Goal: Task Accomplishment & Management: Use online tool/utility

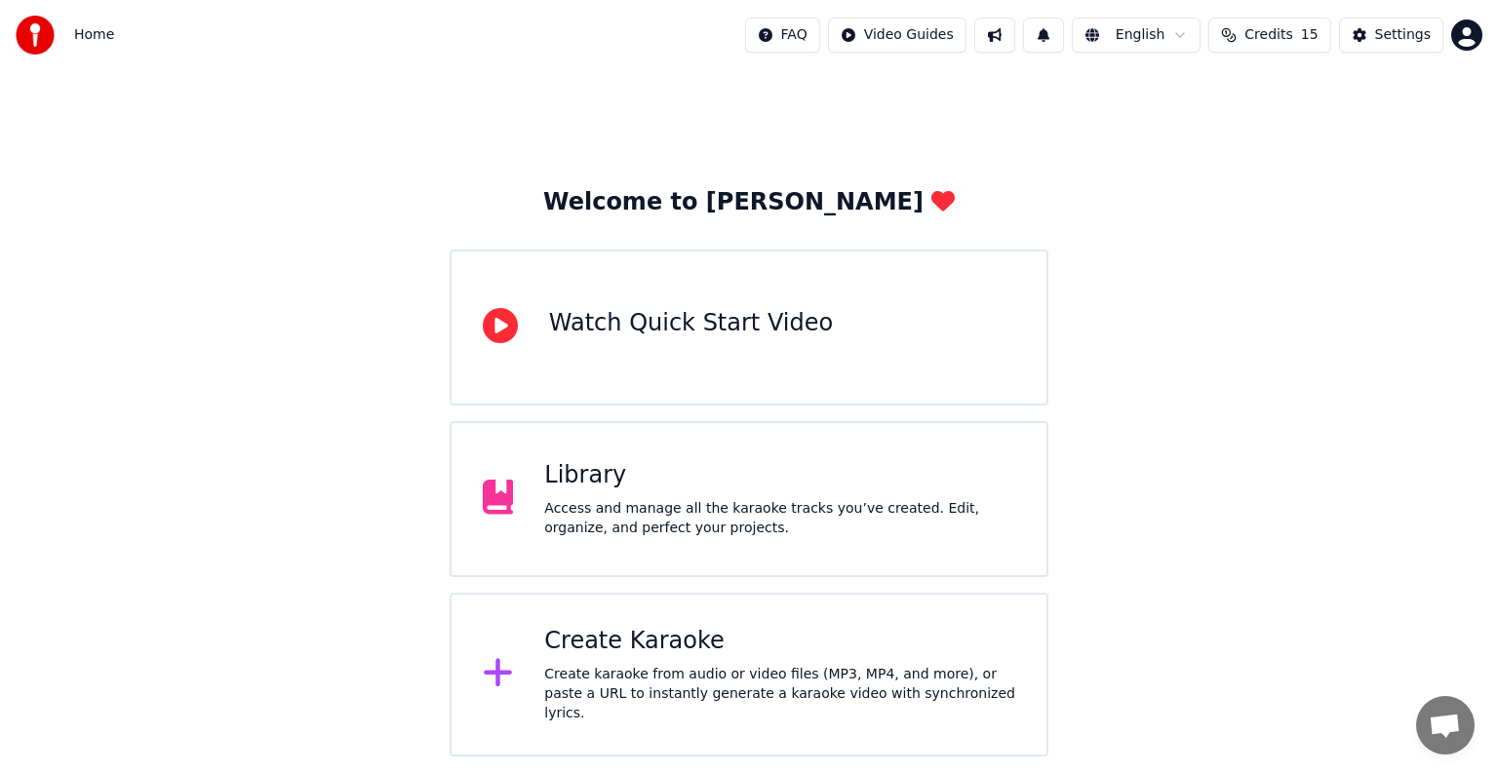
click at [605, 665] on div "Create Karaoke Create karaoke from audio or video files (MP3, MP4, and more), o…" at bounding box center [779, 675] width 471 height 98
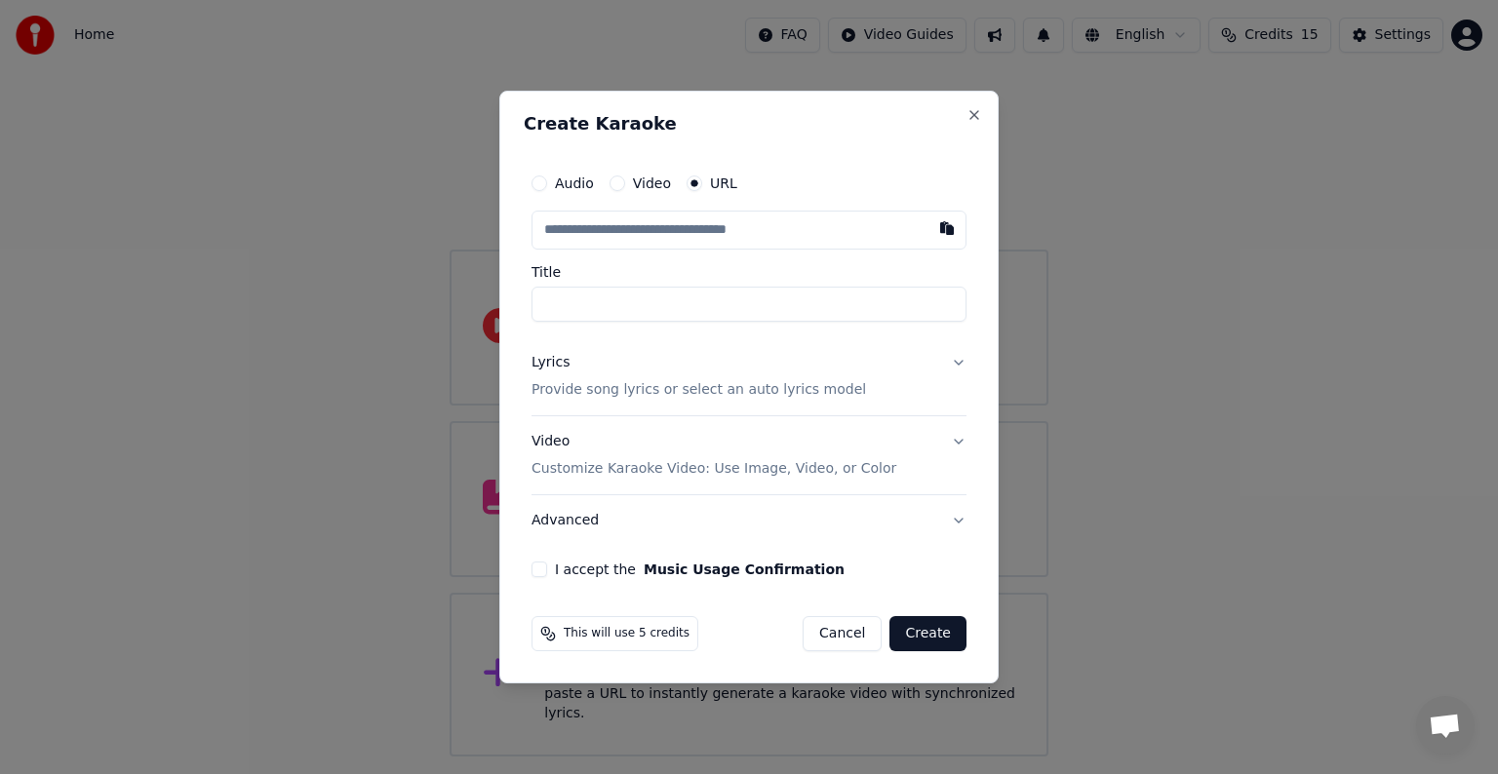
click at [604, 296] on input "Title" at bounding box center [748, 304] width 435 height 35
click at [597, 386] on p "Provide song lyrics or select an auto lyrics model" at bounding box center [698, 390] width 334 height 20
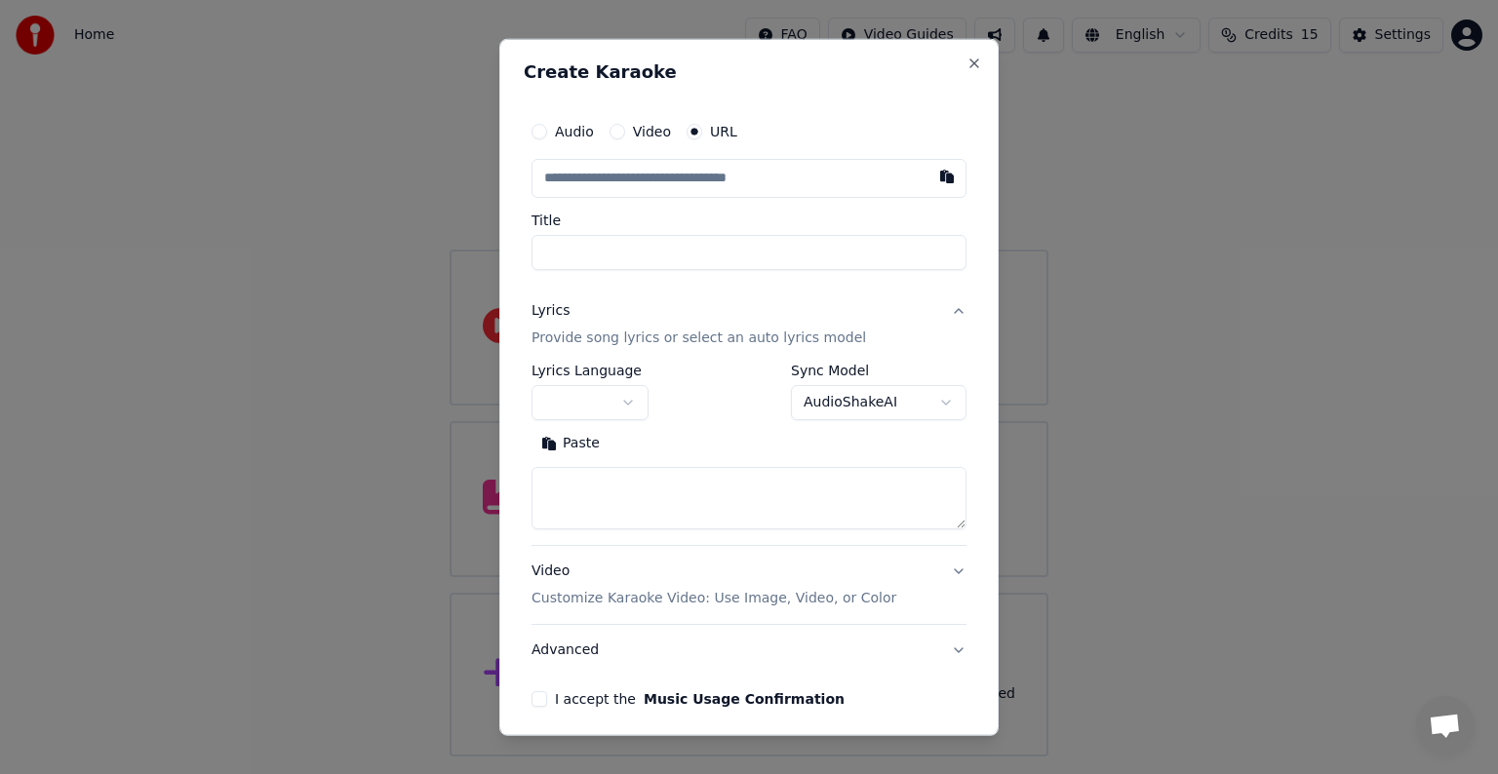
click at [585, 410] on button "button" at bounding box center [589, 402] width 117 height 35
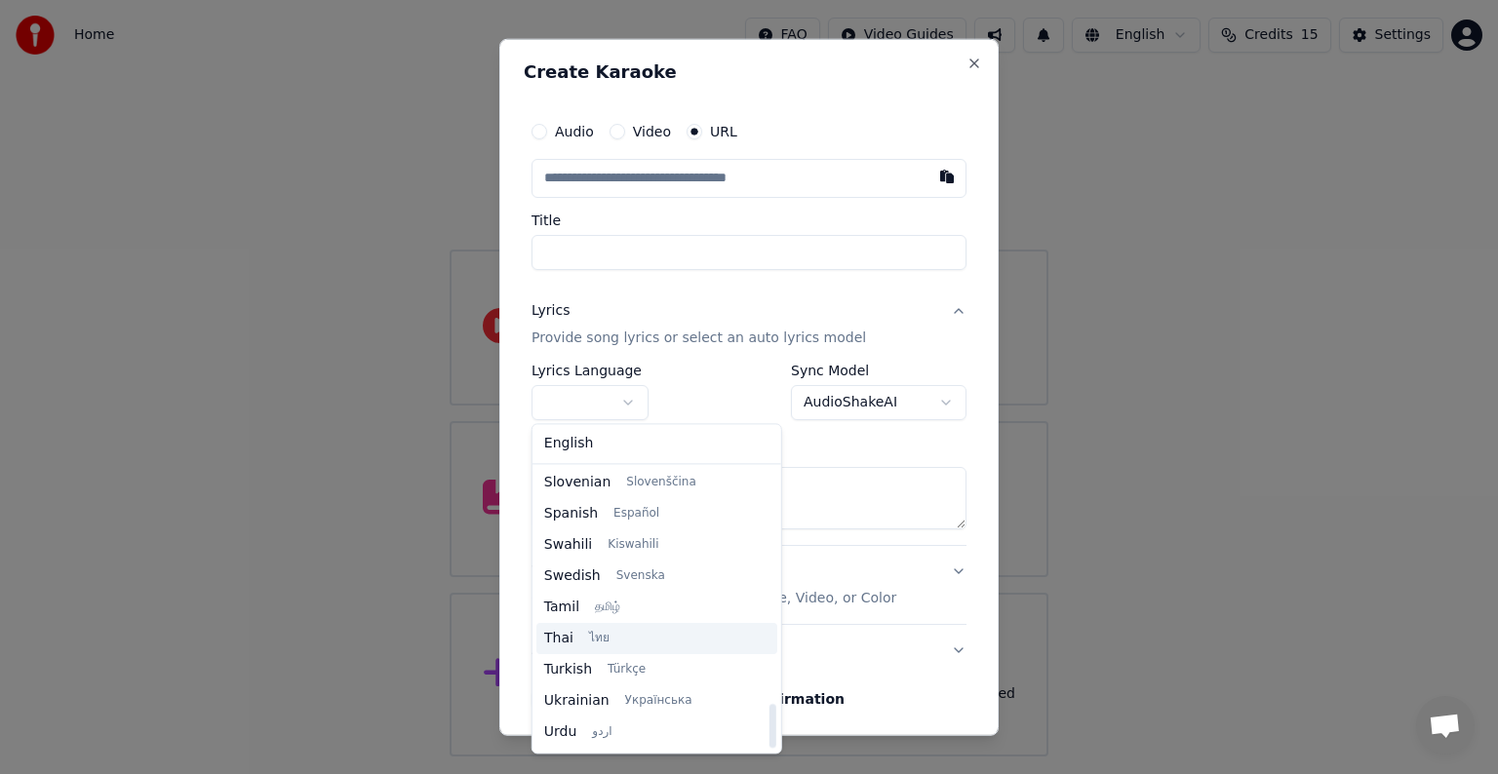
scroll to position [1497, 0]
select select "**"
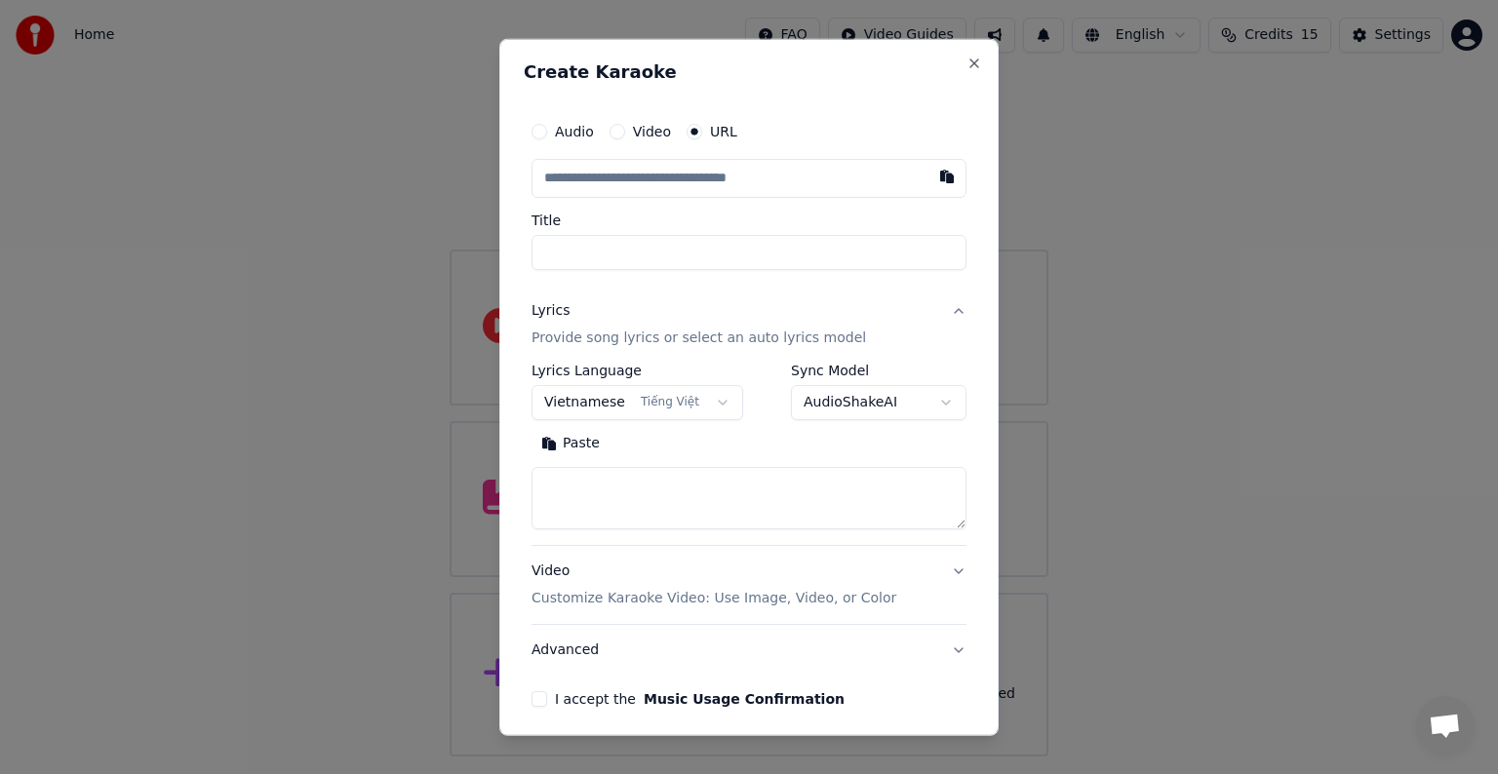
click at [633, 493] on textarea at bounding box center [748, 498] width 435 height 62
paste textarea "**********"
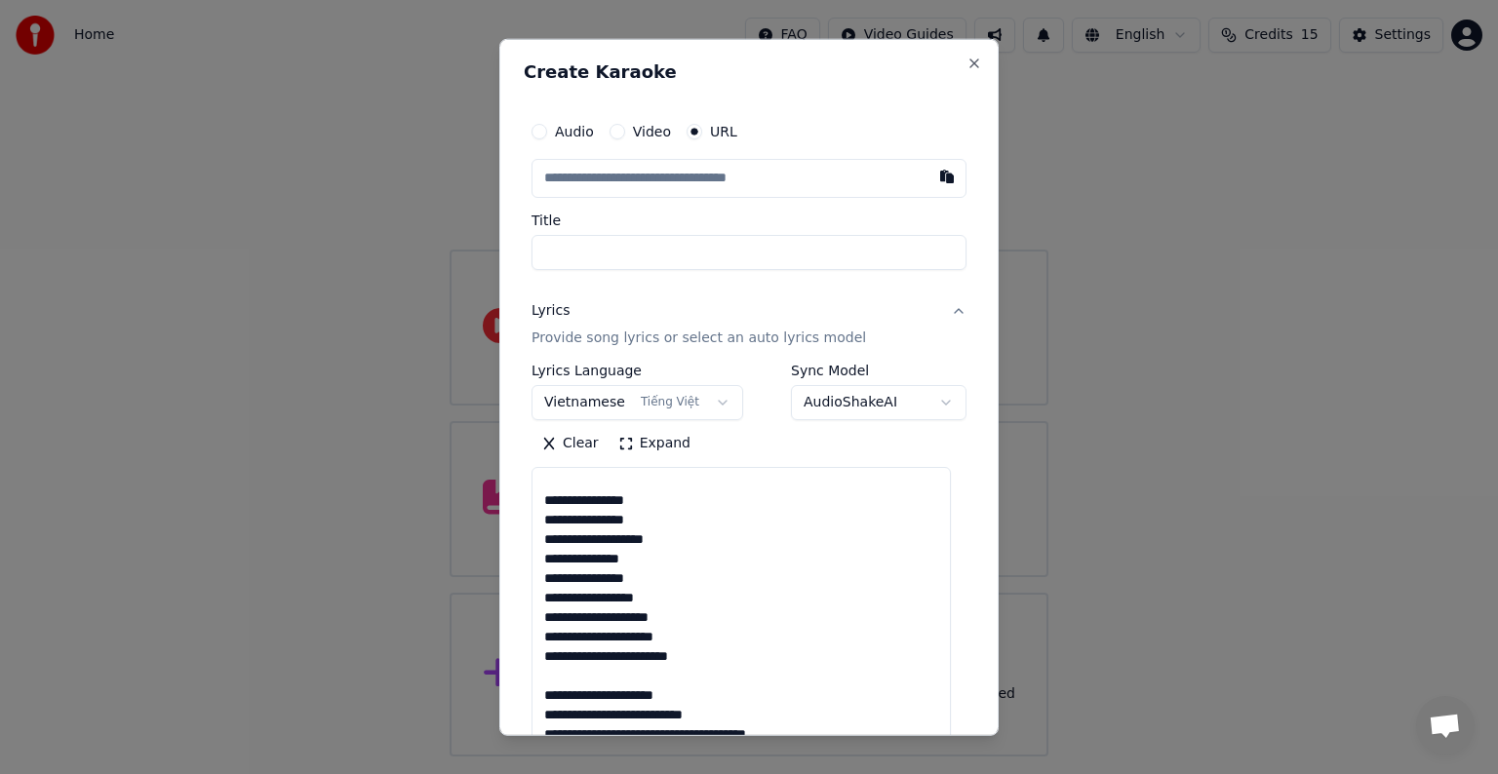
drag, startPoint x: 944, startPoint y: 522, endPoint x: 931, endPoint y: 784, distance: 262.6
click at [931, 757] on html "**********" at bounding box center [749, 378] width 1498 height 757
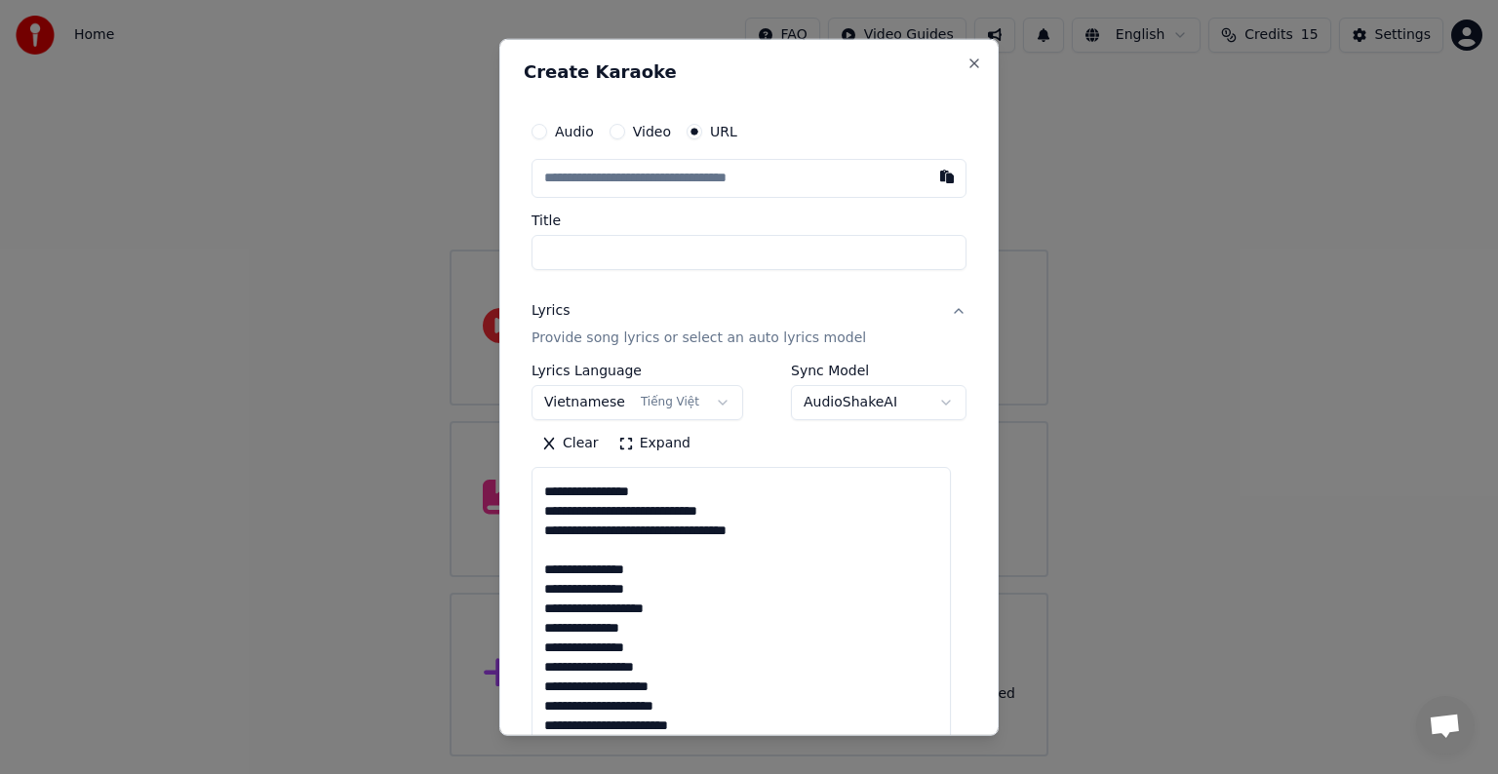
scroll to position [0, 0]
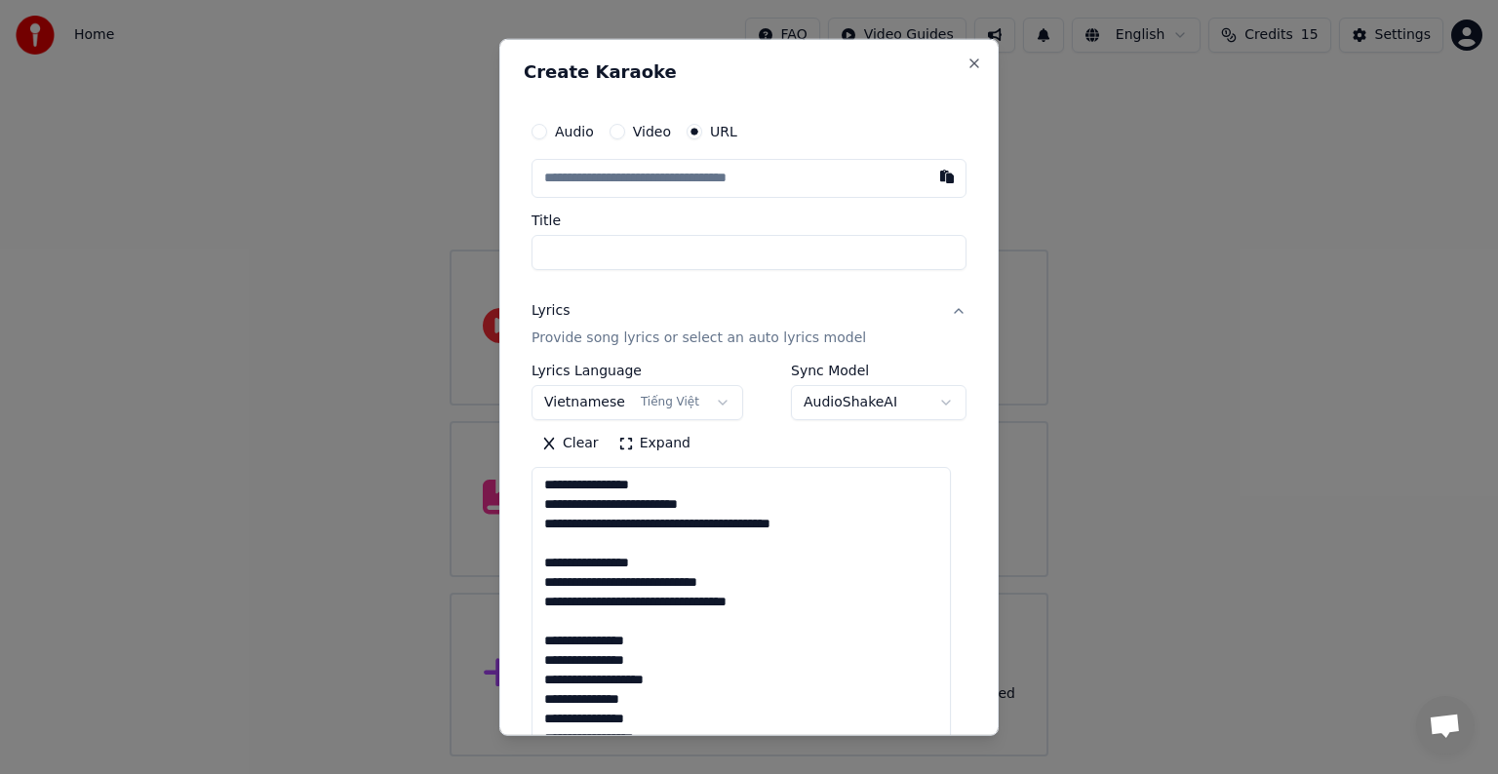
click at [637, 507] on textarea "**********" at bounding box center [740, 629] width 419 height 324
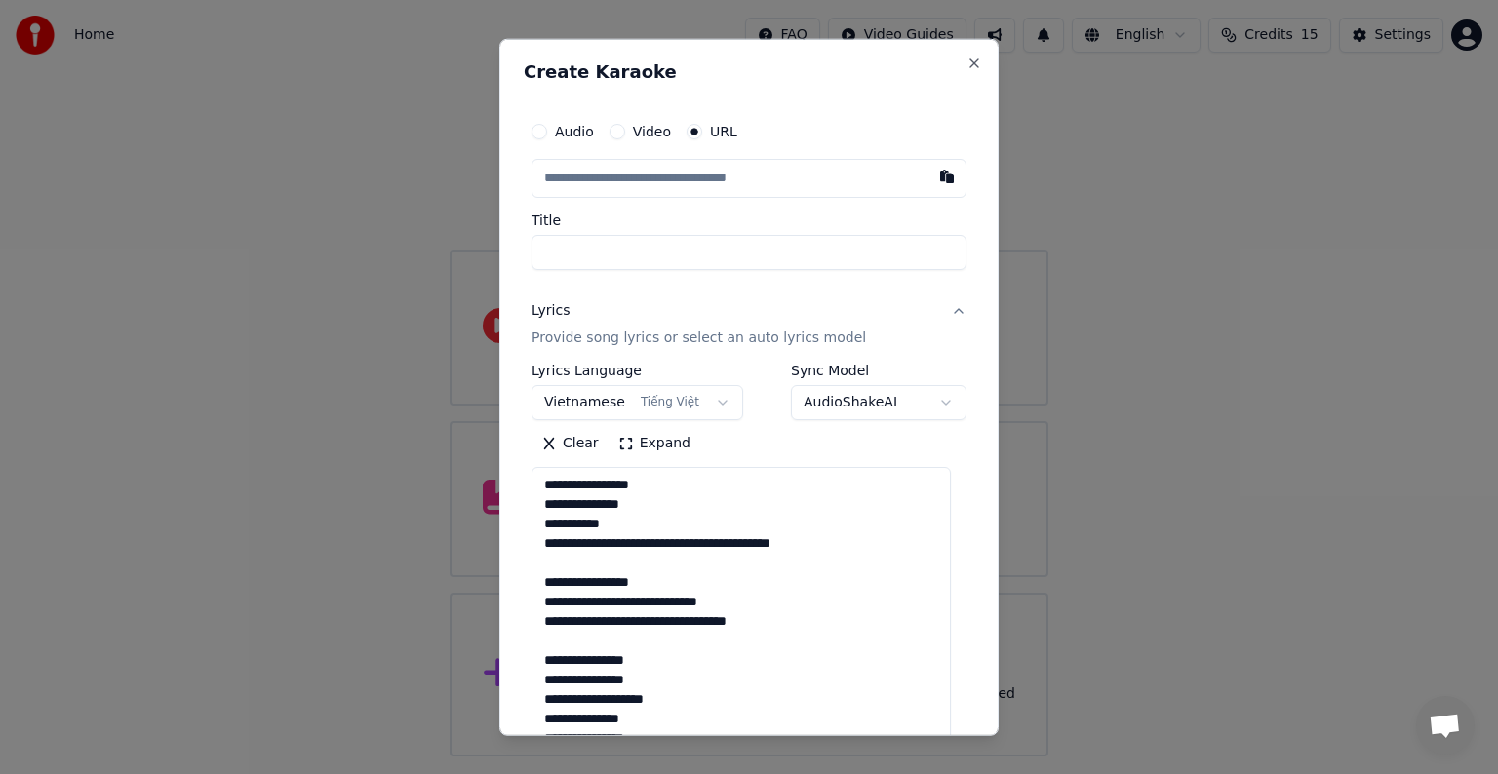
click at [655, 546] on textarea "**********" at bounding box center [740, 629] width 419 height 324
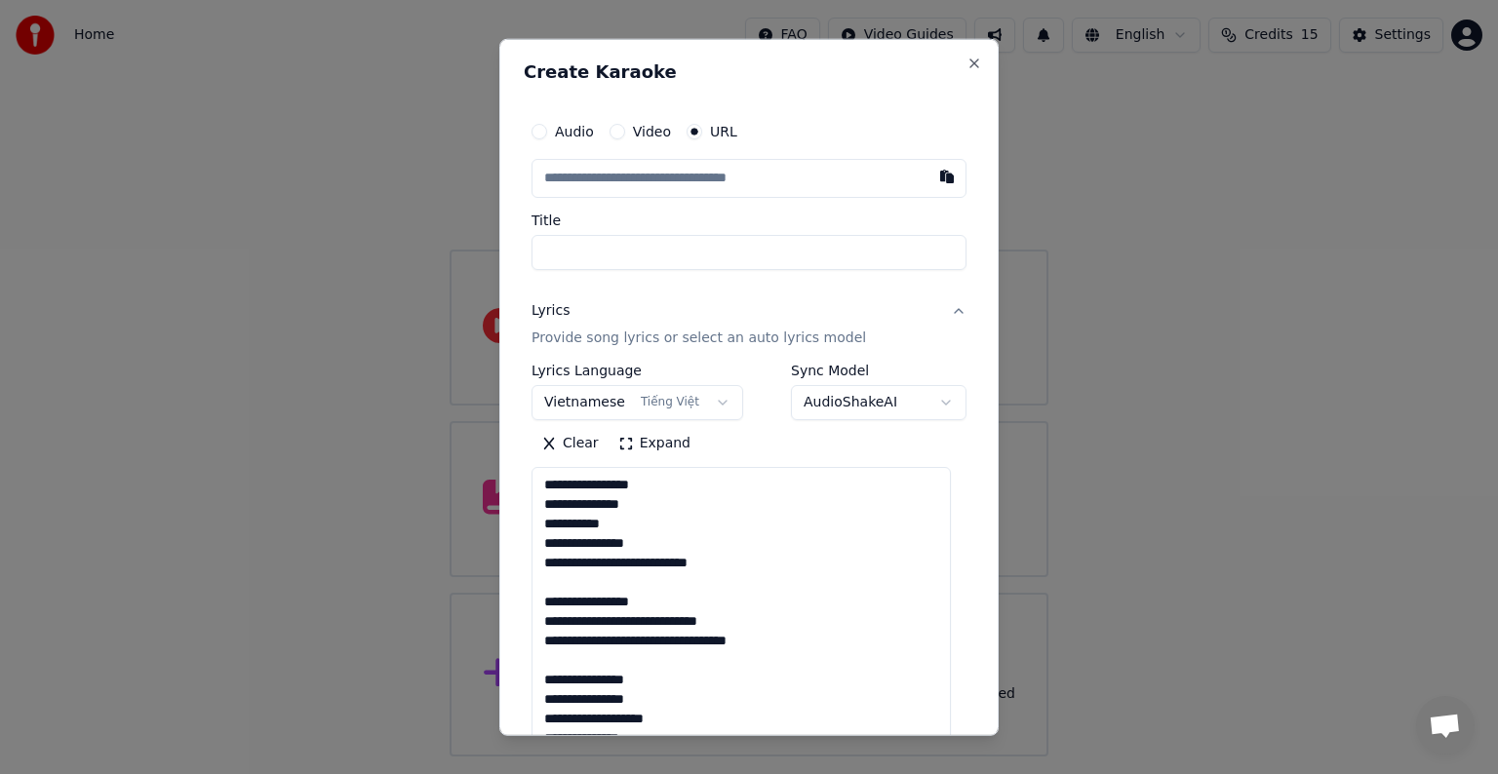
click at [639, 561] on textarea "**********" at bounding box center [740, 629] width 419 height 324
click at [636, 566] on textarea "**********" at bounding box center [740, 629] width 419 height 324
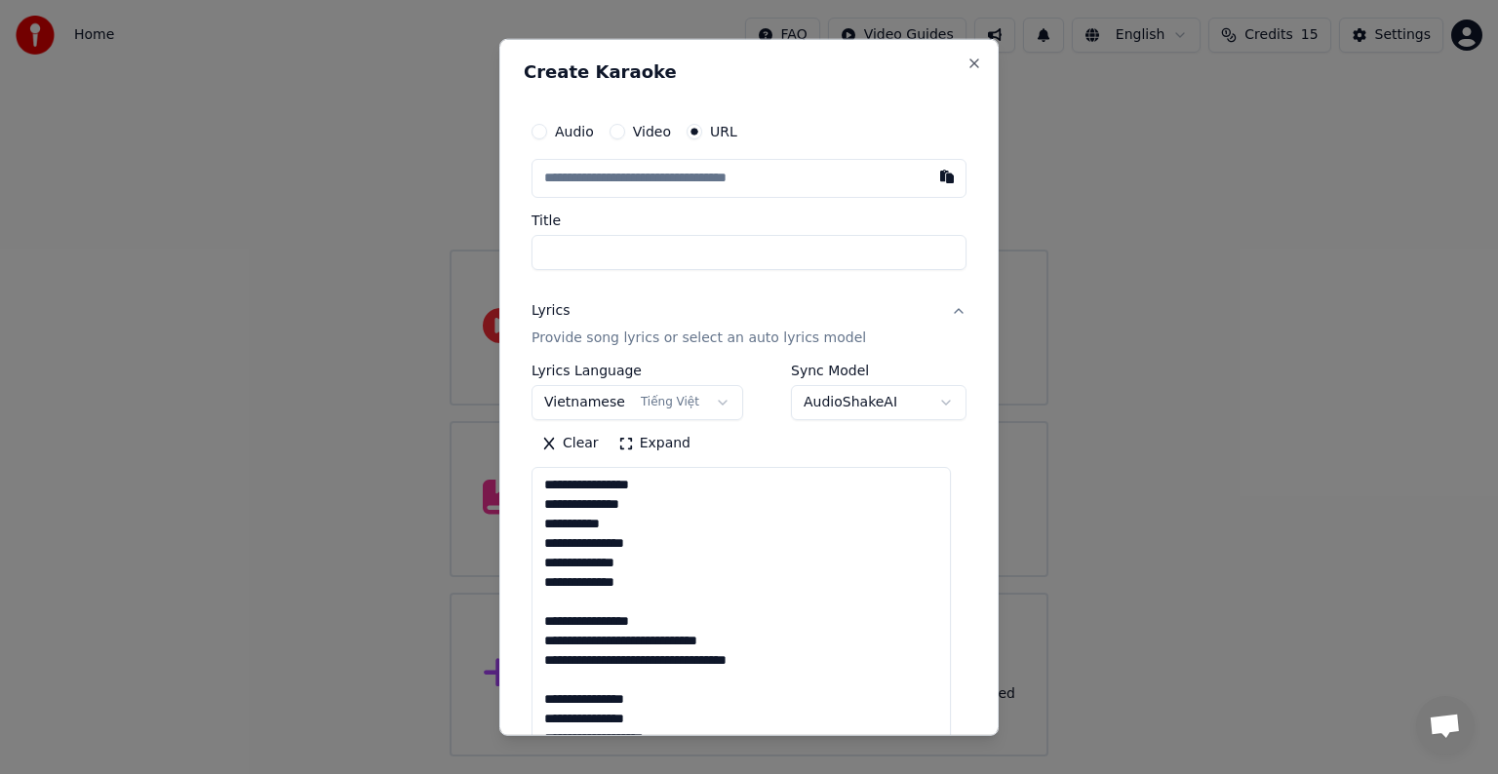
click at [616, 604] on textarea "**********" at bounding box center [740, 629] width 419 height 324
click at [645, 620] on textarea "**********" at bounding box center [740, 629] width 419 height 324
click at [664, 618] on textarea "**********" at bounding box center [740, 629] width 419 height 324
click at [644, 619] on textarea "**********" at bounding box center [740, 629] width 419 height 324
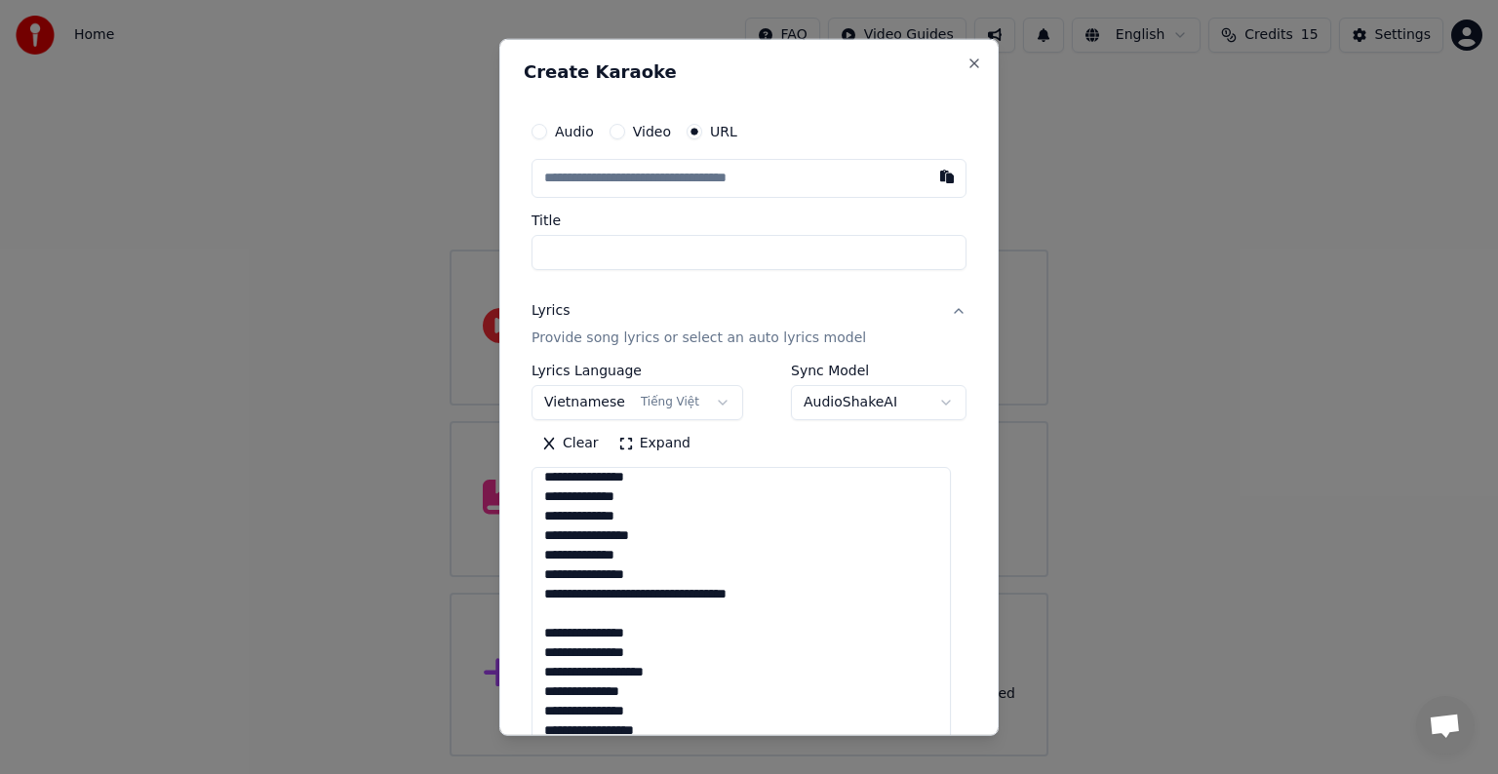
scroll to position [98, 0]
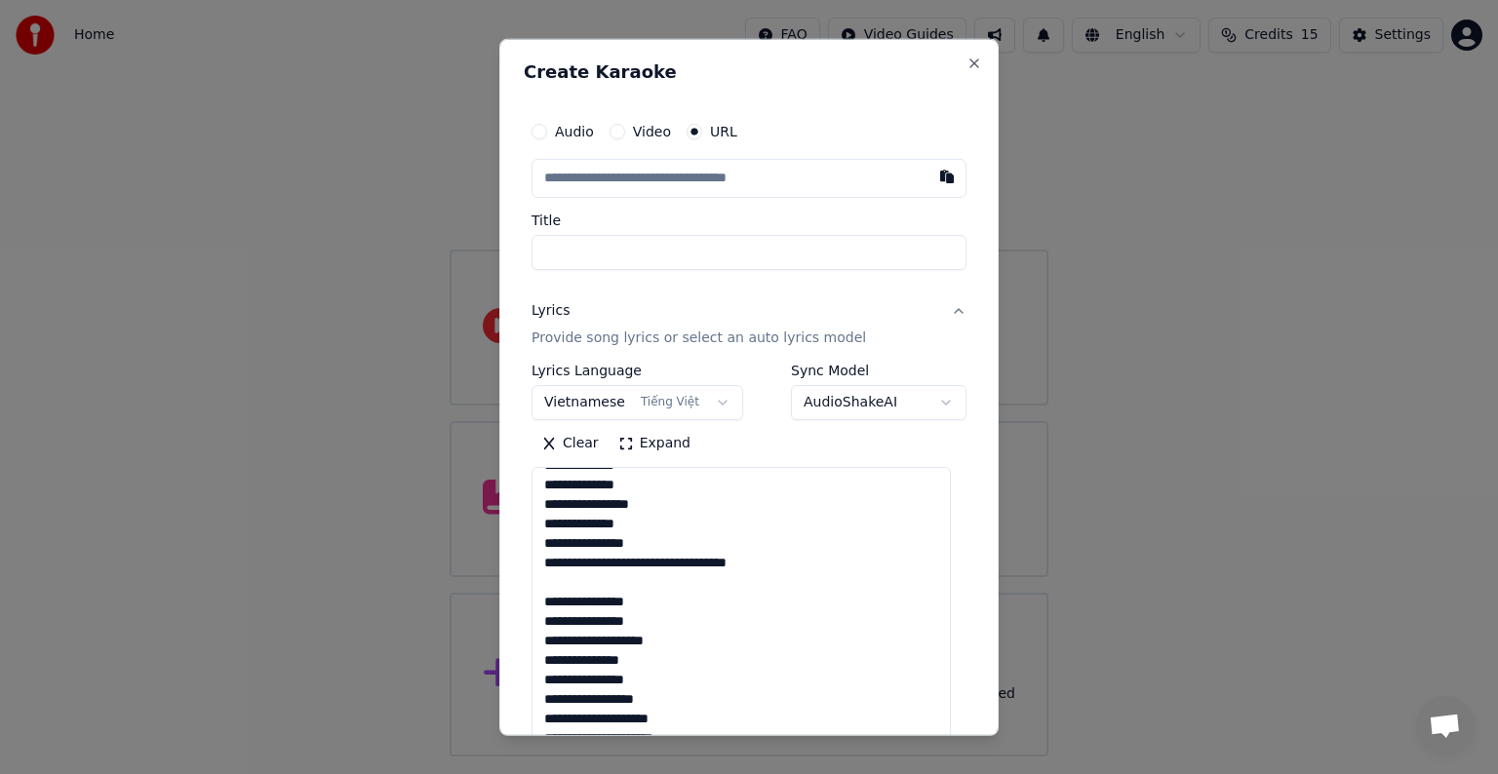
click at [605, 566] on textarea "**********" at bounding box center [740, 629] width 419 height 324
click at [606, 582] on textarea "**********" at bounding box center [740, 629] width 419 height 324
click at [580, 604] on textarea "**********" at bounding box center [740, 629] width 419 height 324
click at [658, 601] on textarea "**********" at bounding box center [740, 629] width 419 height 324
click at [629, 628] on textarea "**********" at bounding box center [740, 629] width 419 height 324
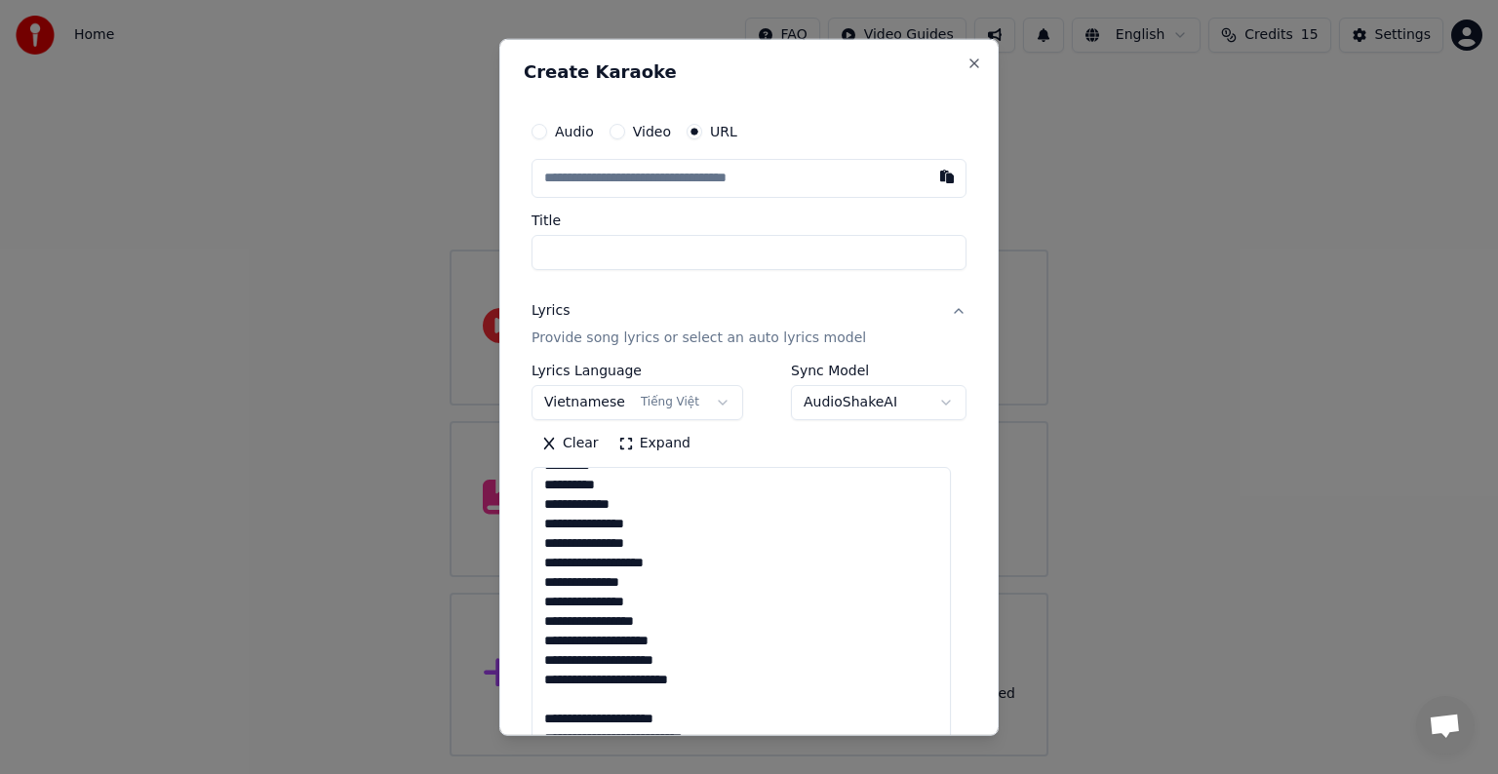
scroll to position [258, 0]
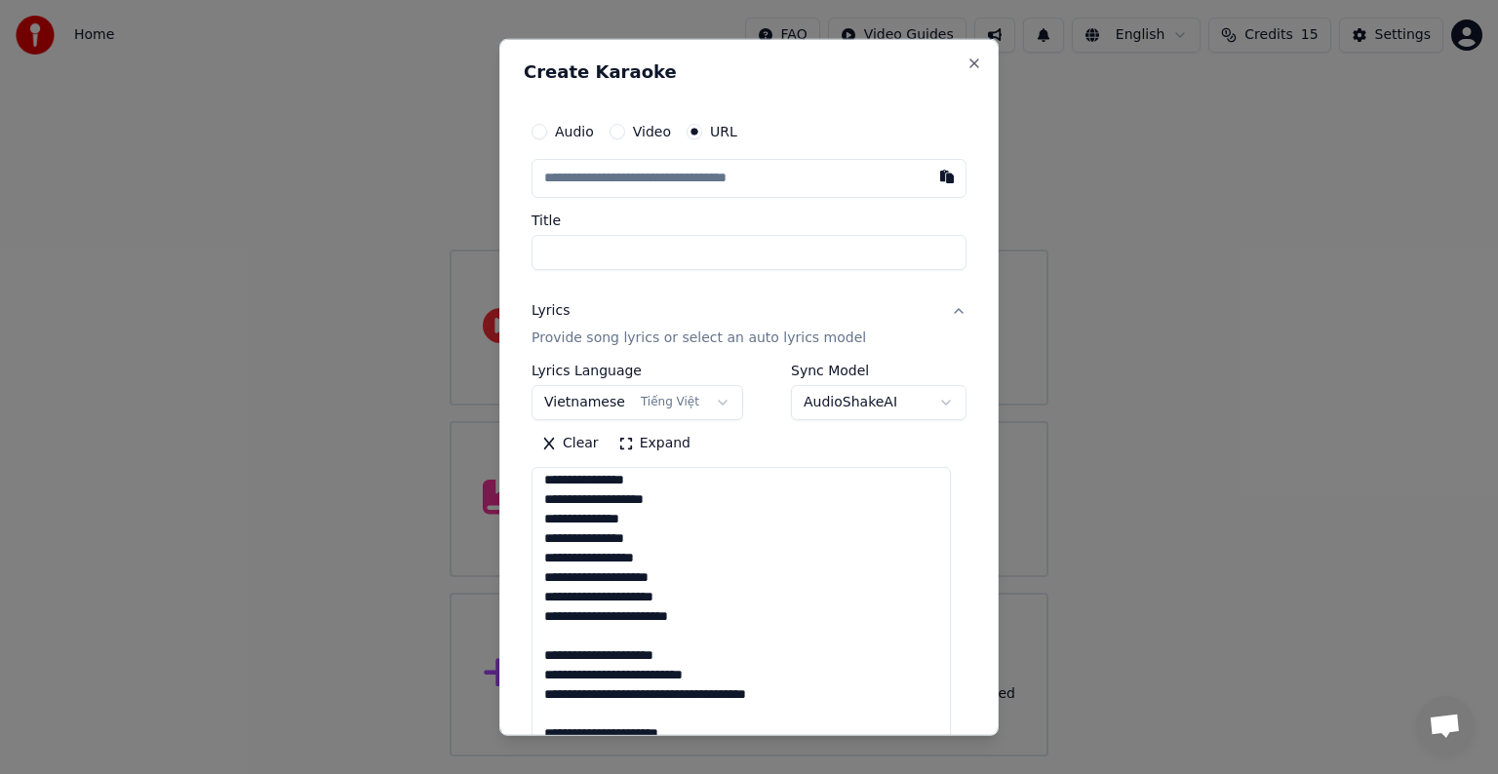
click at [672, 562] on textarea "**********" at bounding box center [740, 629] width 419 height 324
click at [545, 561] on textarea "**********" at bounding box center [740, 629] width 419 height 324
click at [644, 559] on textarea "**********" at bounding box center [740, 629] width 419 height 324
click at [655, 561] on textarea "**********" at bounding box center [740, 629] width 419 height 324
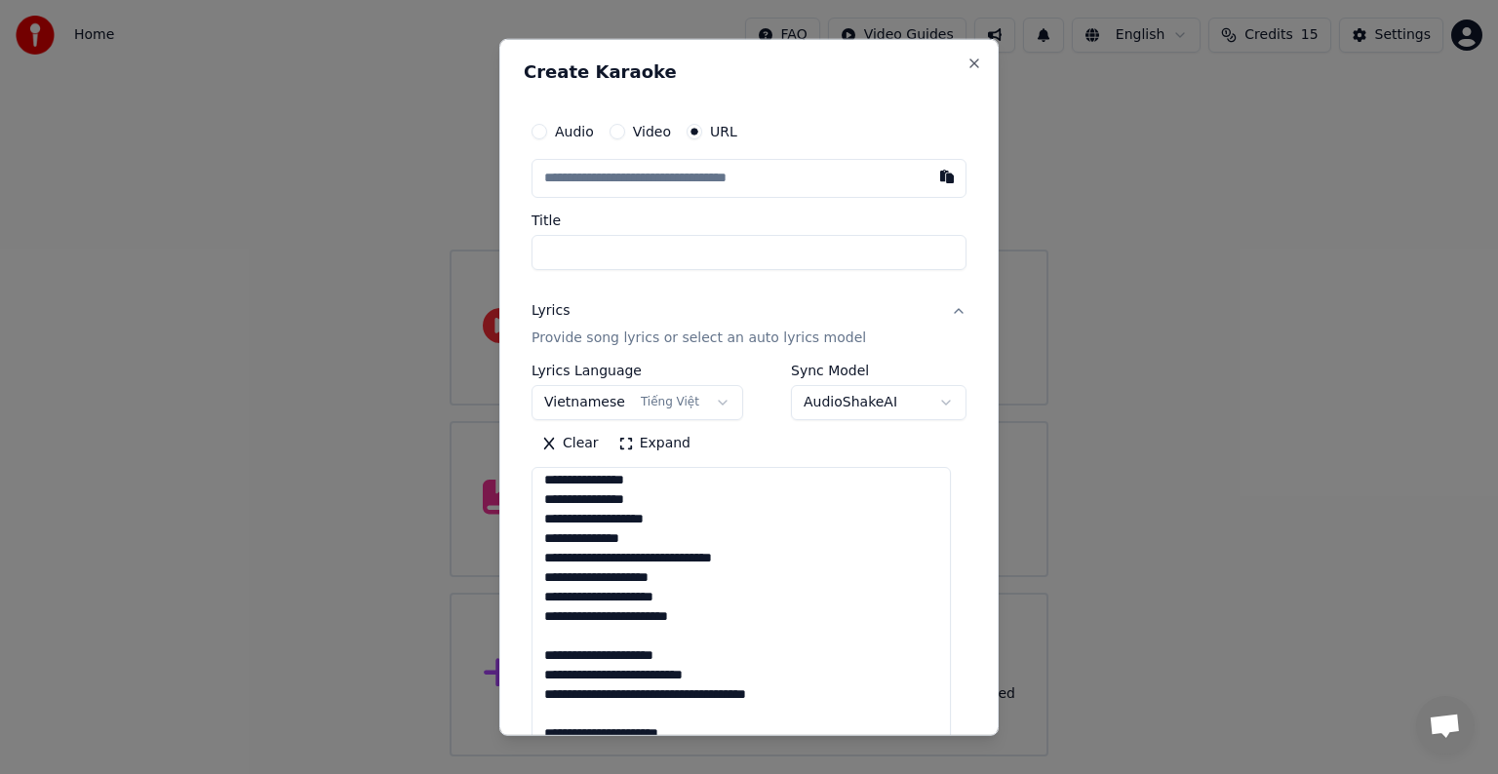
click at [622, 556] on textarea "**********" at bounding box center [740, 629] width 419 height 324
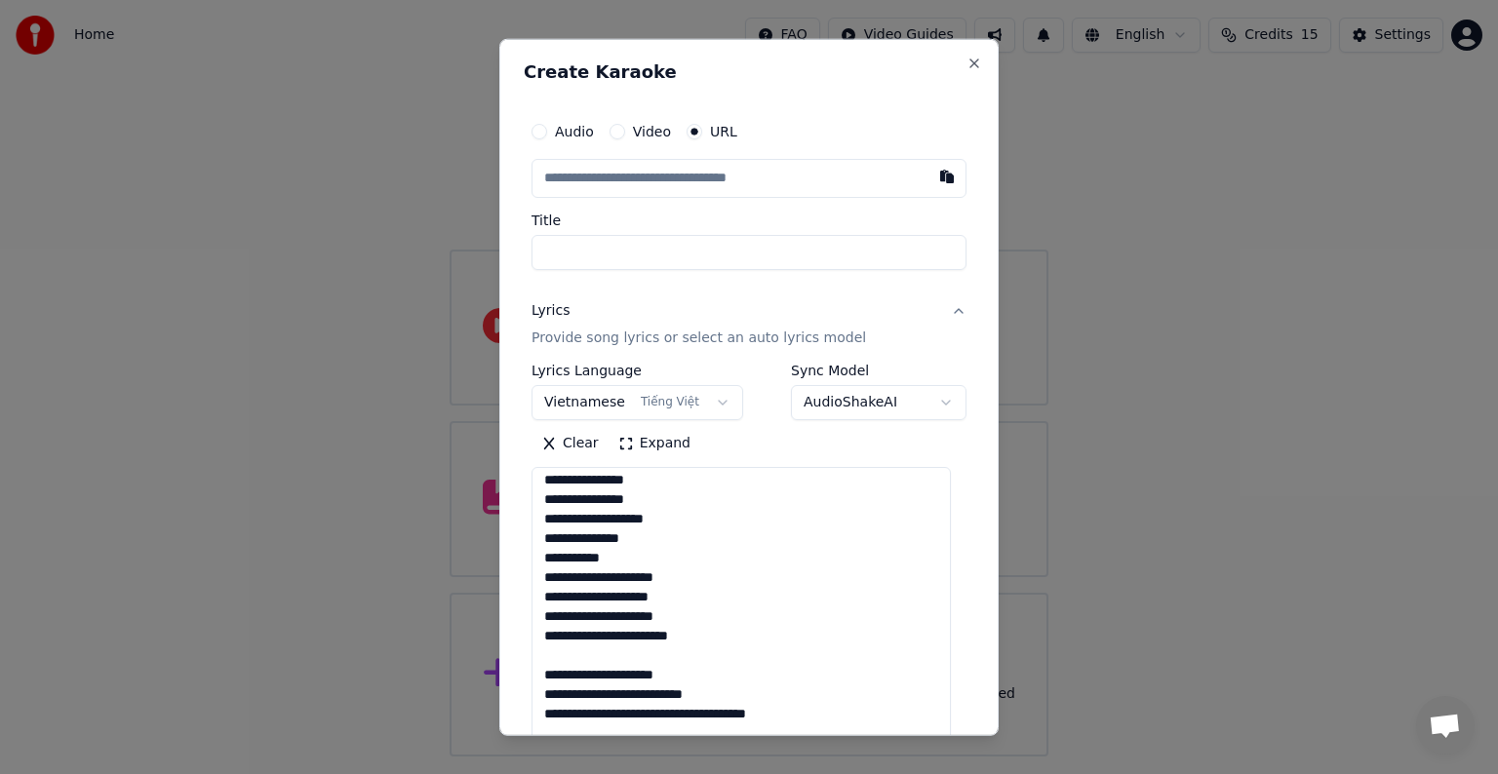
scroll to position [258, 0]
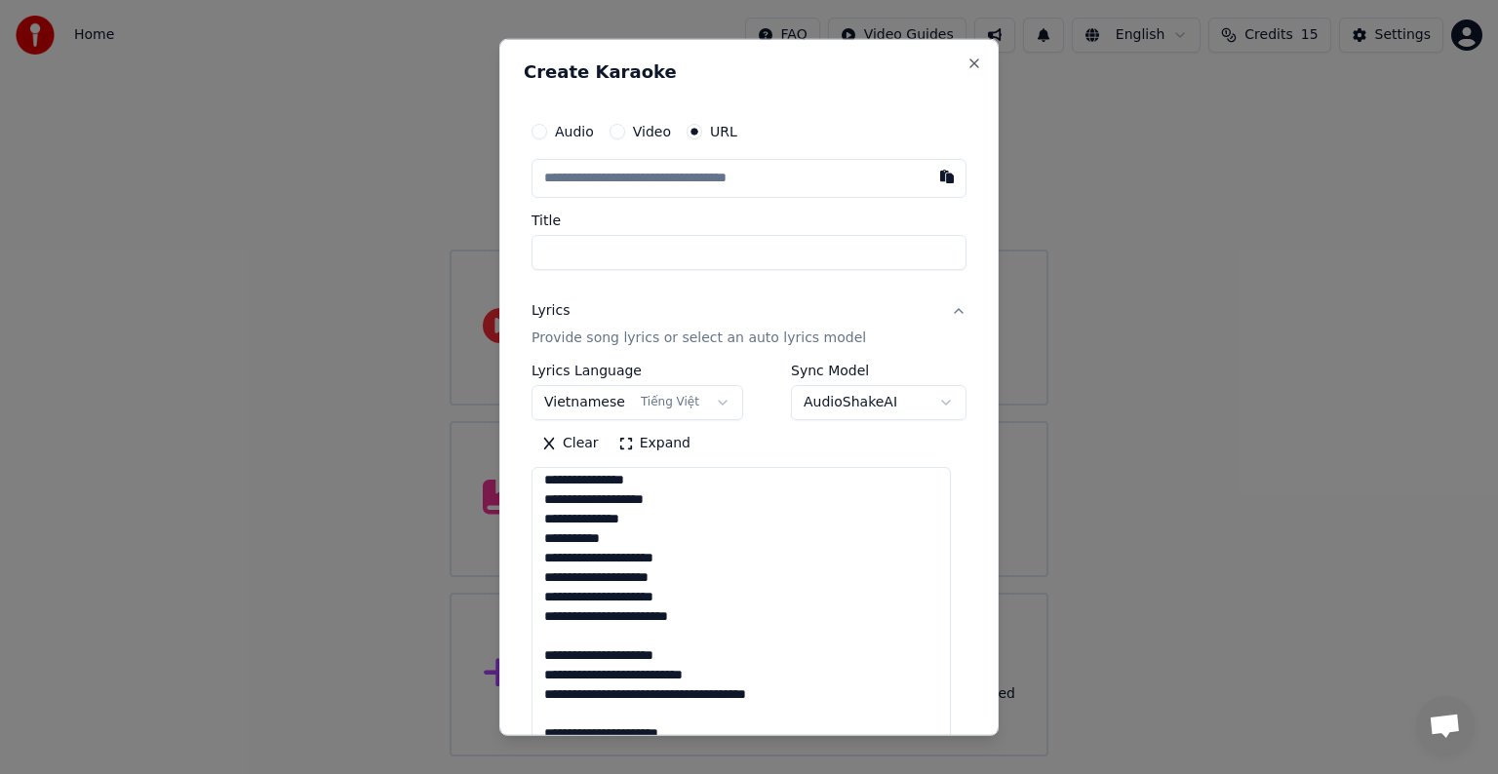
click at [613, 562] on textarea "**********" at bounding box center [740, 629] width 419 height 324
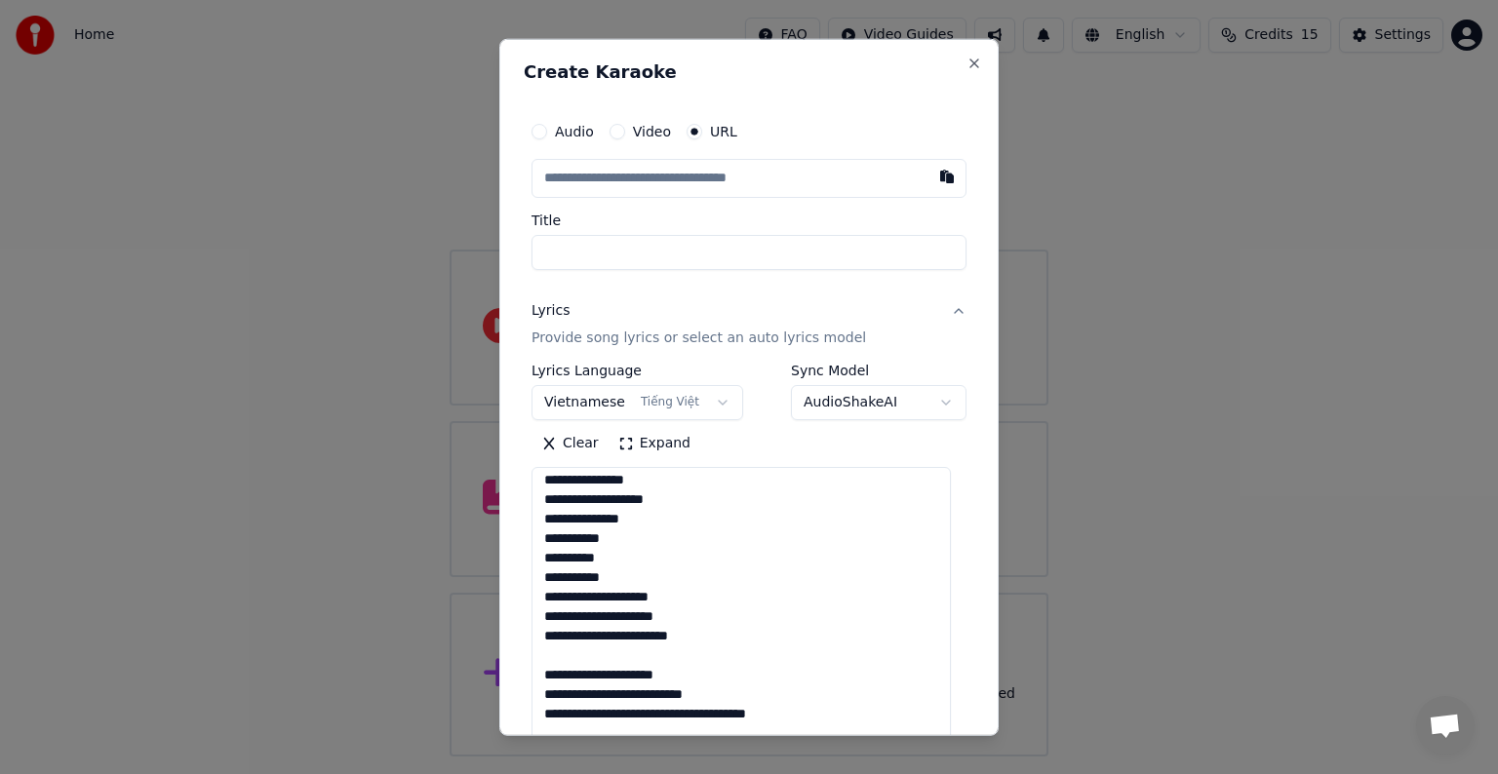
scroll to position [278, 0]
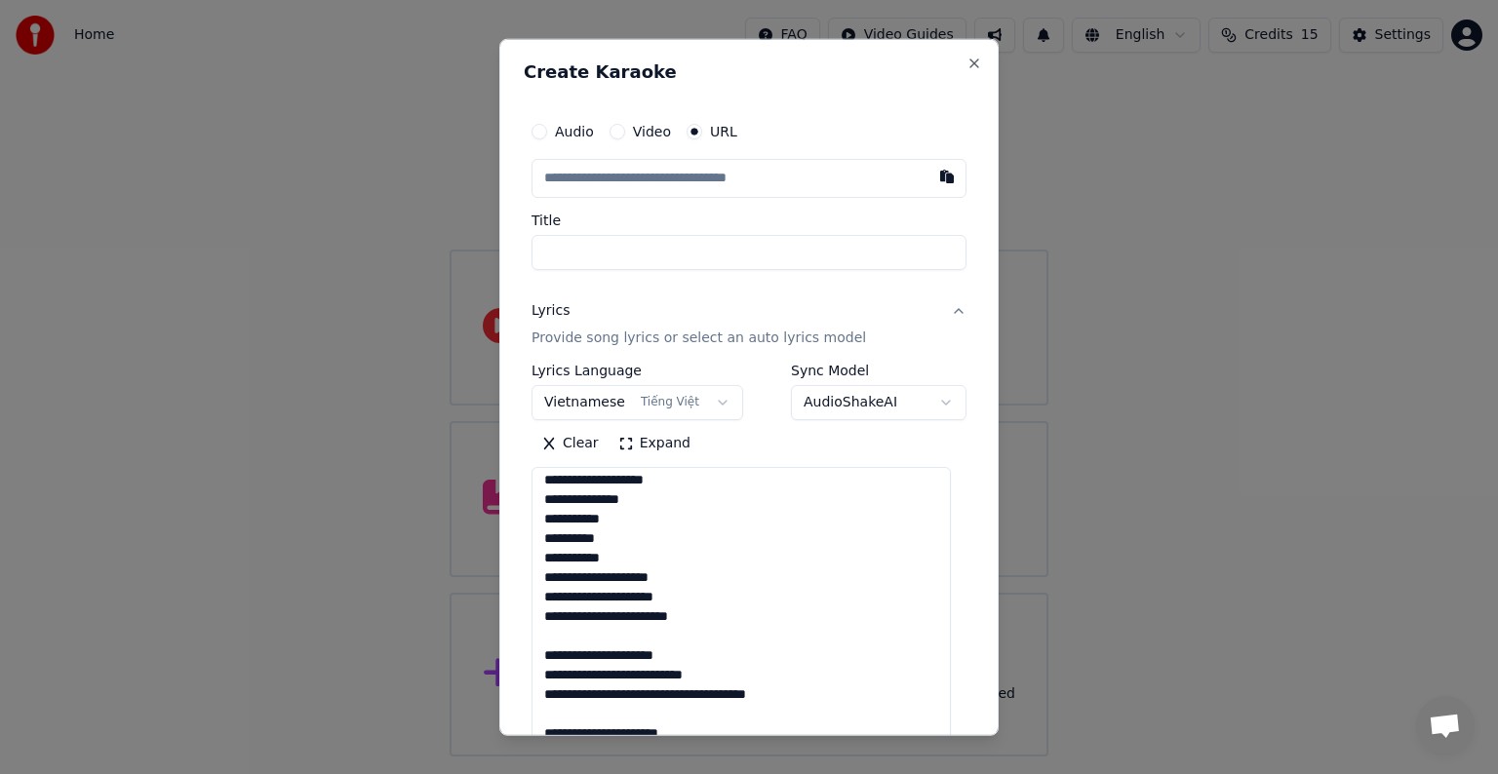
click at [614, 580] on textarea "**********" at bounding box center [740, 629] width 419 height 324
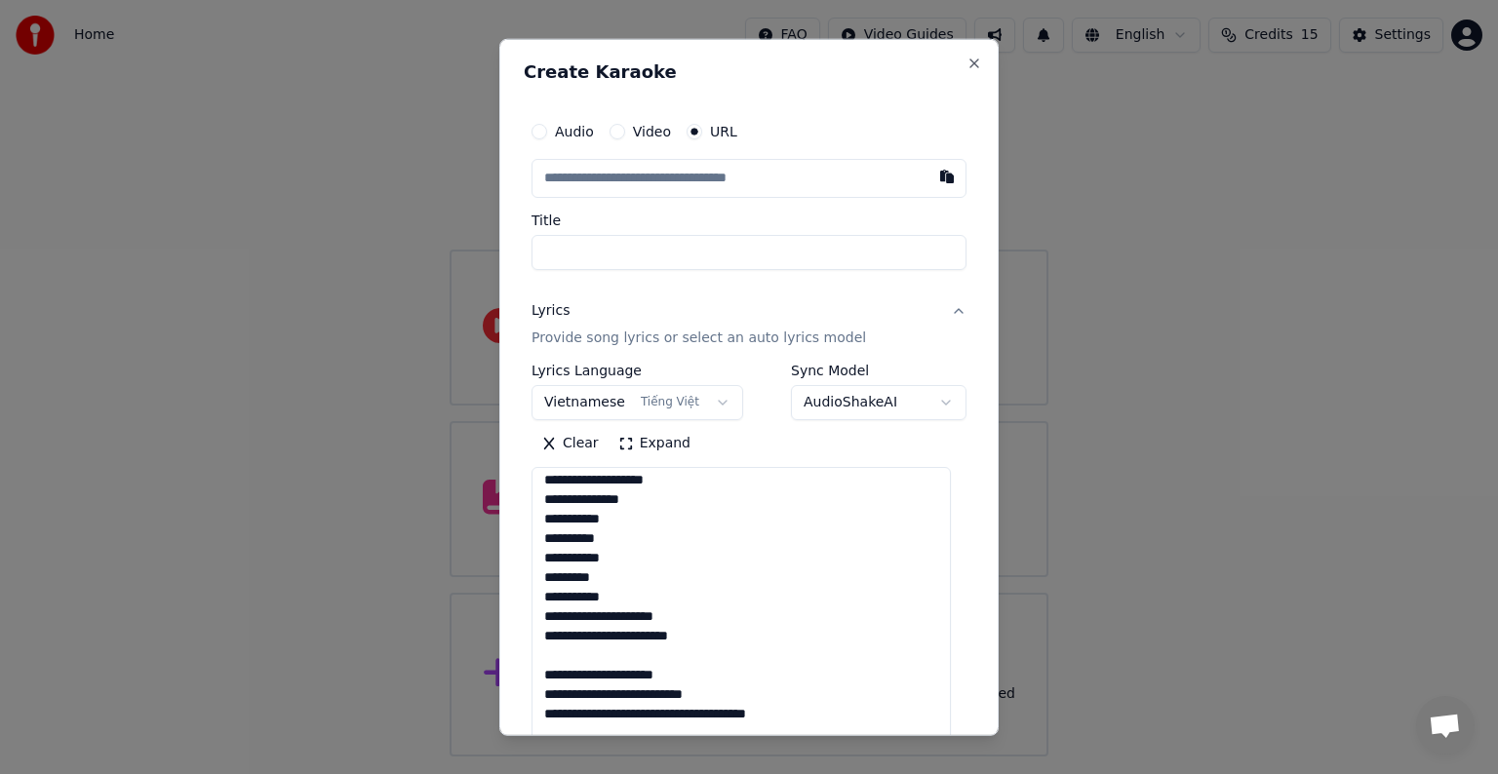
scroll to position [297, 0]
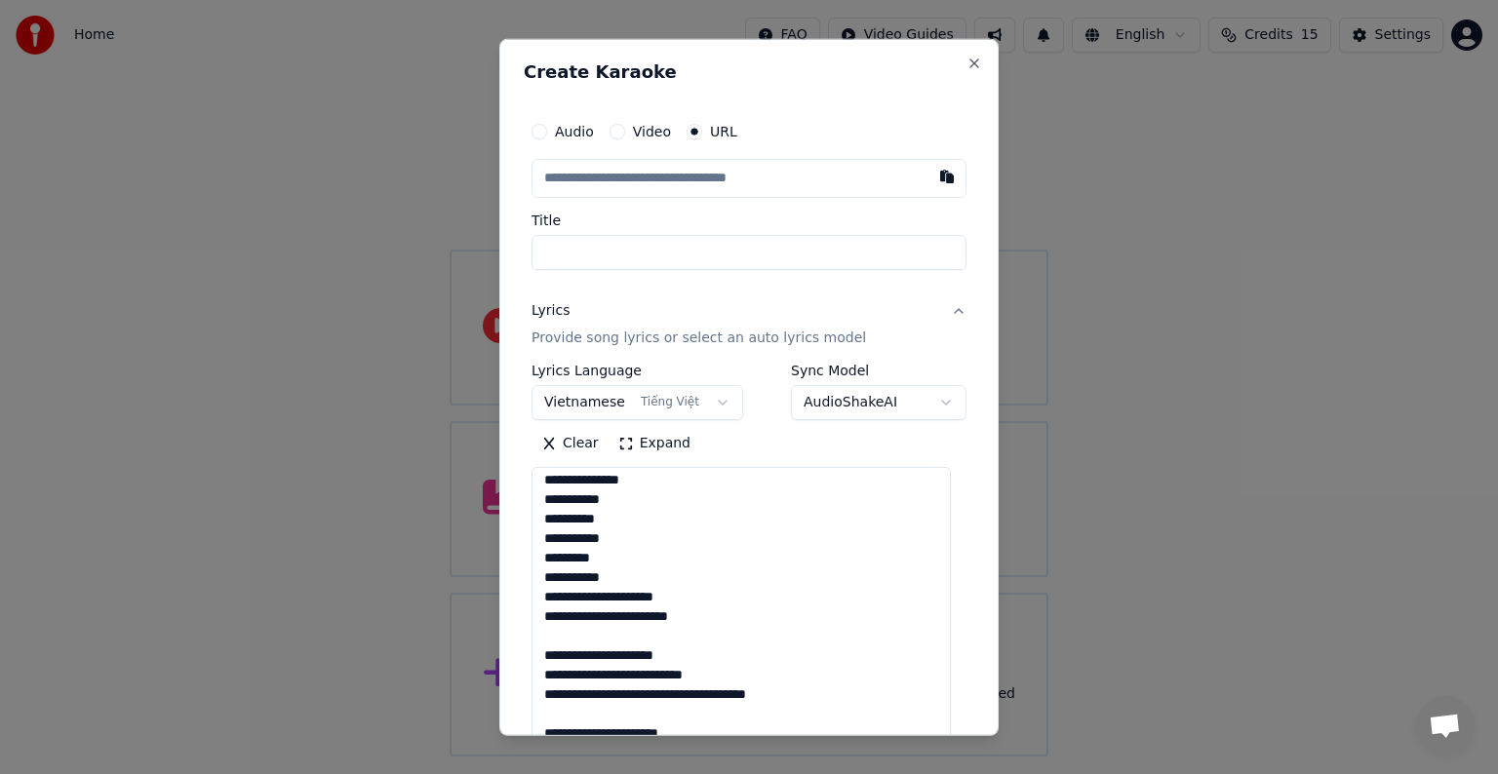
click at [706, 601] on textarea "**********" at bounding box center [740, 629] width 419 height 324
click at [631, 616] on textarea "**********" at bounding box center [740, 629] width 419 height 324
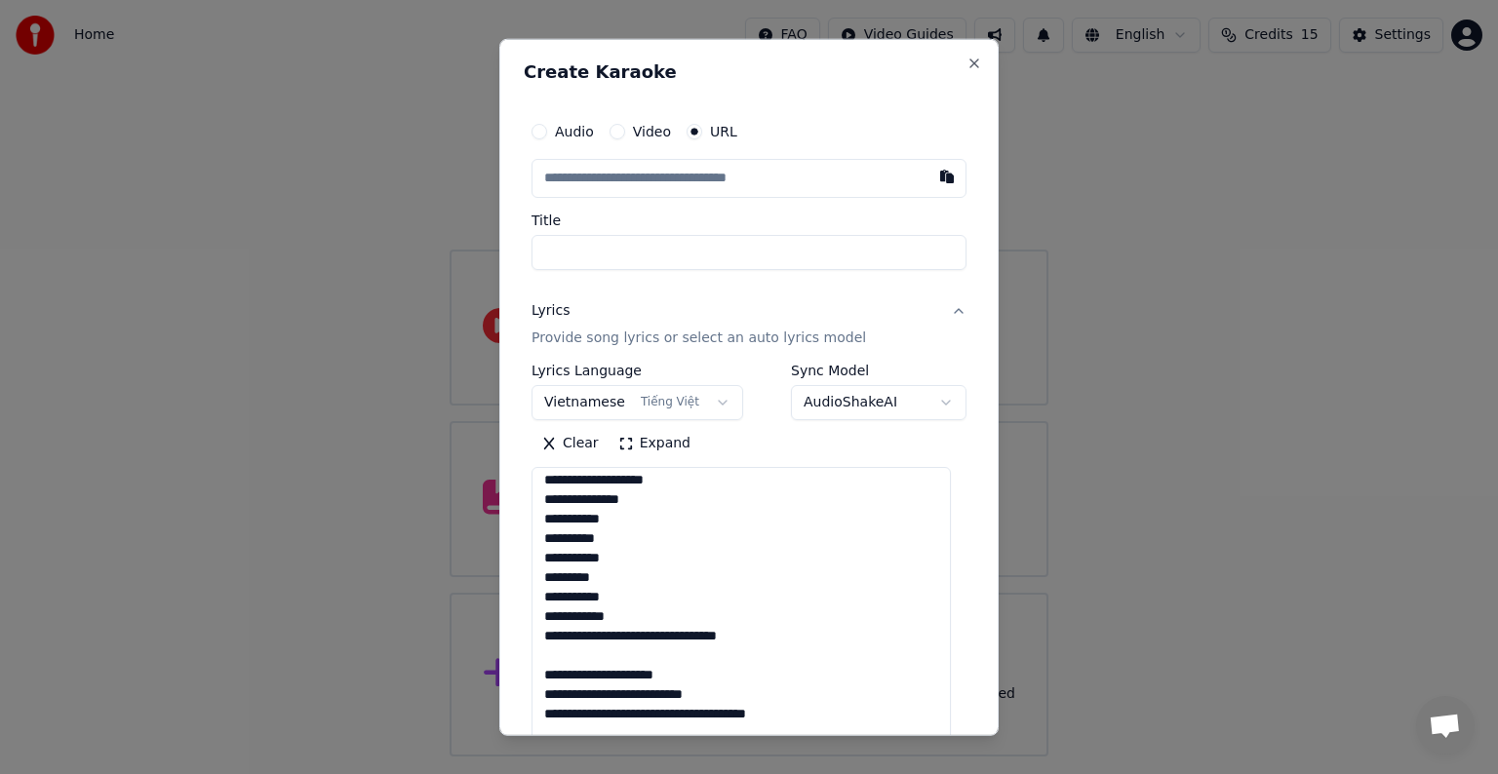
scroll to position [297, 0]
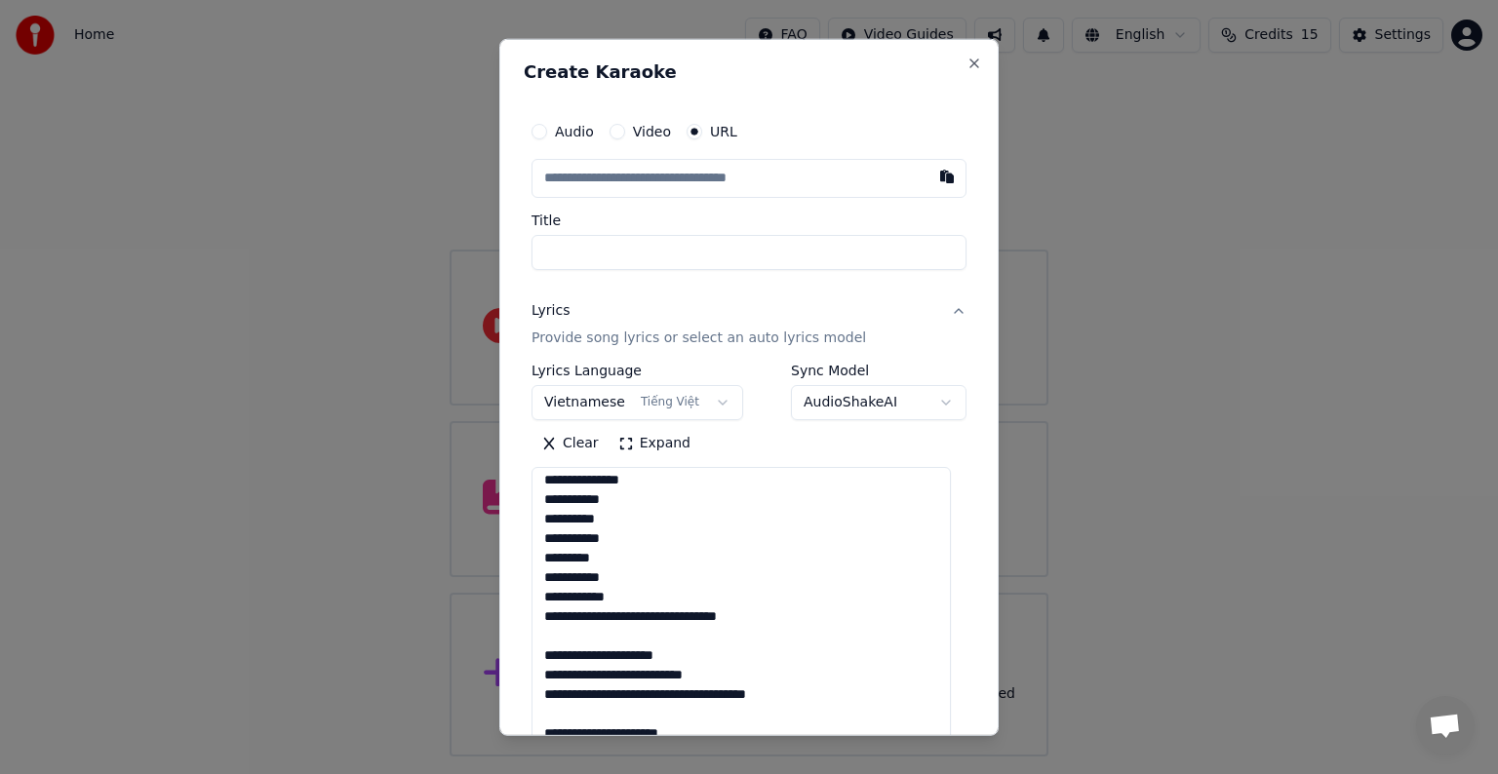
click at [652, 616] on textarea "**********" at bounding box center [740, 629] width 419 height 324
click at [654, 615] on textarea "**********" at bounding box center [740, 629] width 419 height 324
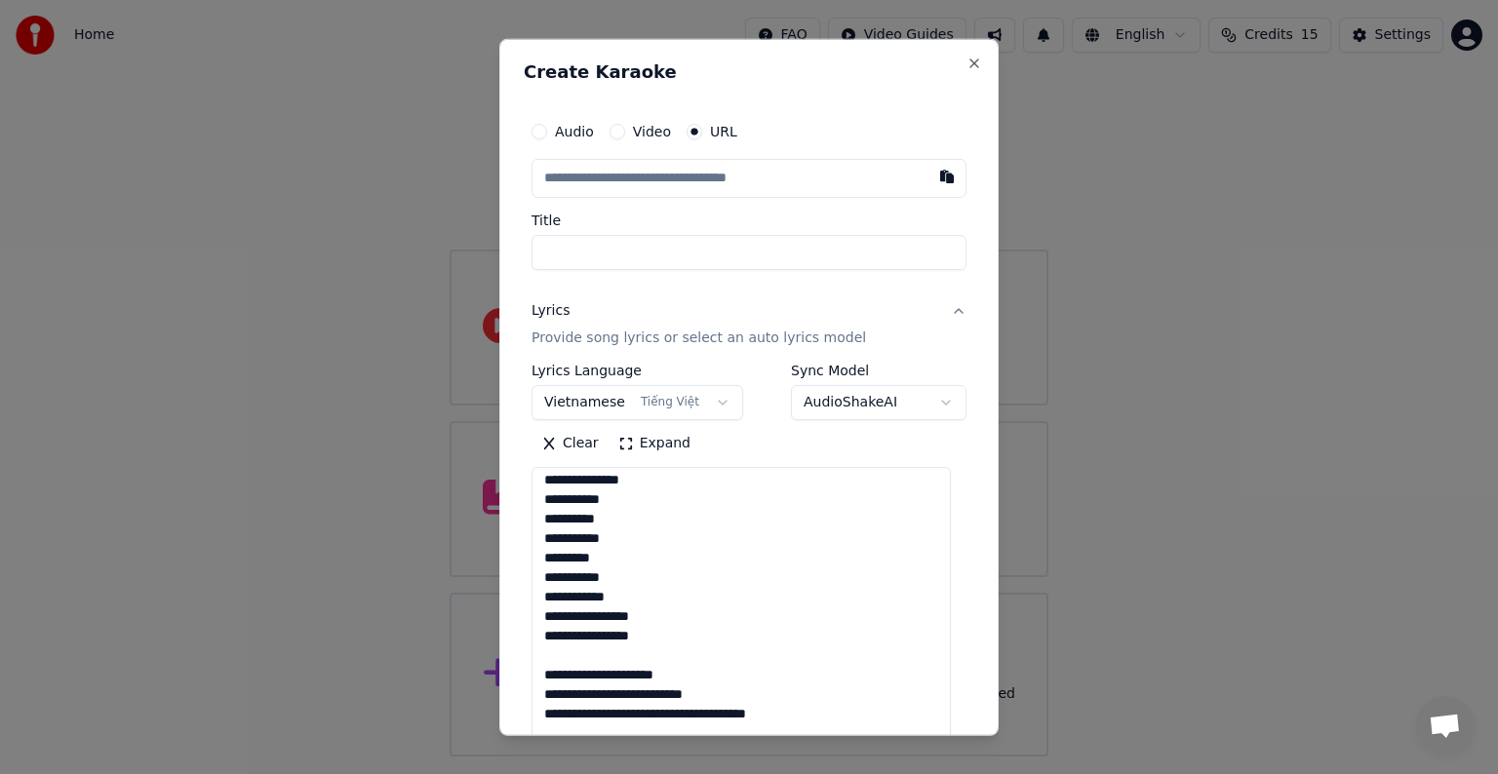
scroll to position [317, 0]
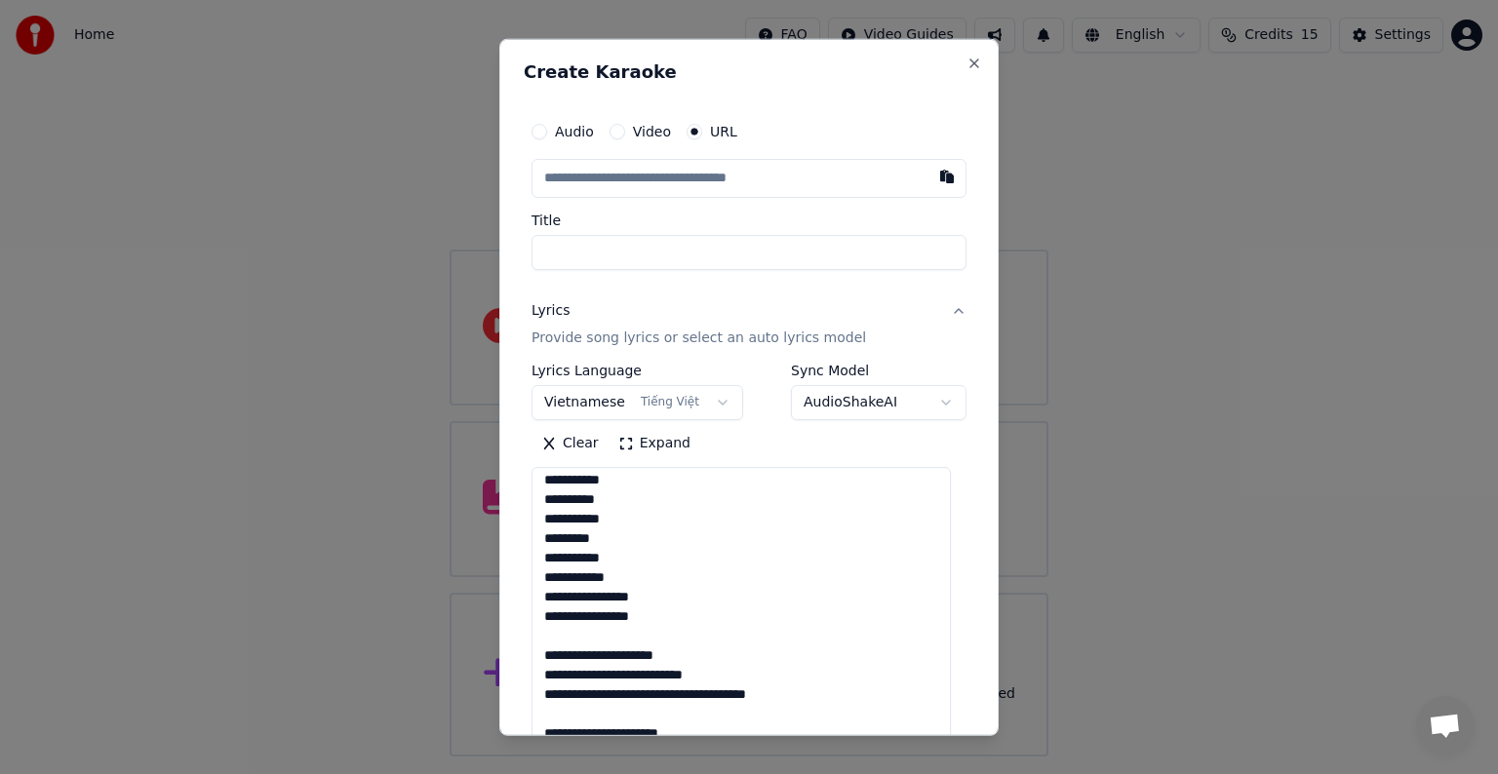
click at [542, 601] on textarea "**********" at bounding box center [740, 629] width 419 height 324
click at [667, 600] on textarea "**********" at bounding box center [740, 629] width 419 height 324
click at [672, 595] on textarea "**********" at bounding box center [740, 629] width 419 height 324
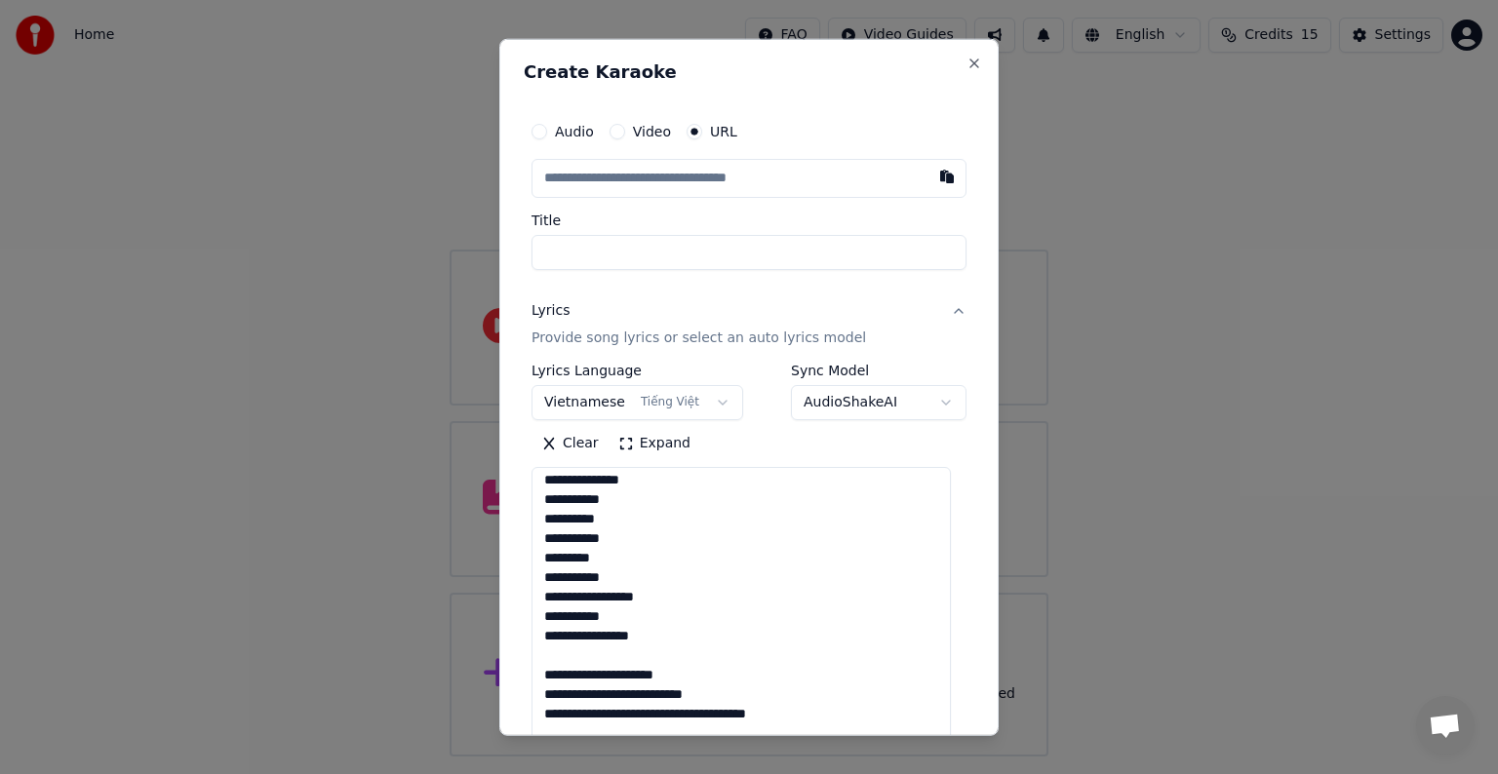
scroll to position [317, 0]
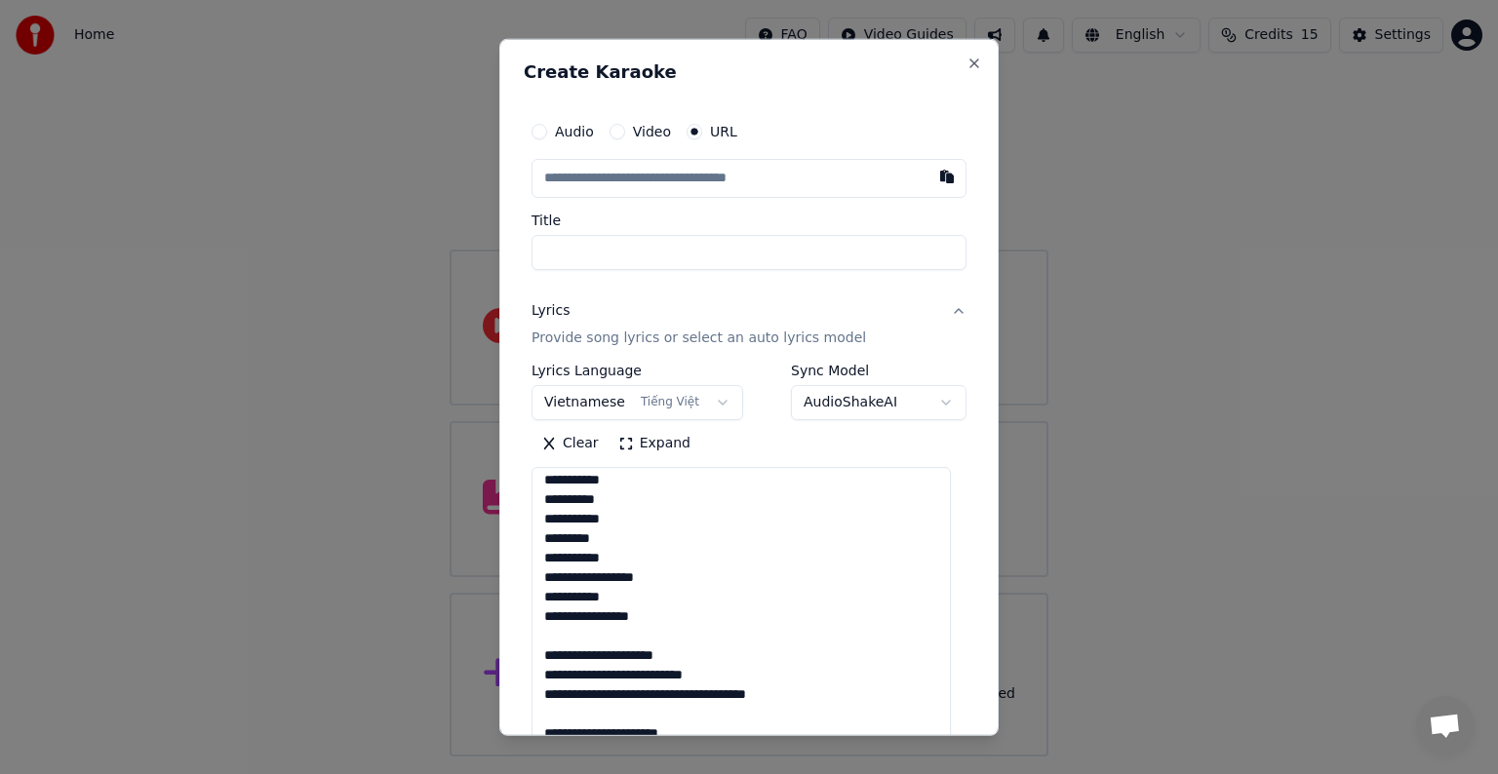
click at [640, 633] on textarea "**********" at bounding box center [740, 629] width 419 height 324
click at [714, 653] on textarea "**********" at bounding box center [740, 629] width 419 height 324
click at [706, 672] on textarea "**********" at bounding box center [740, 629] width 419 height 324
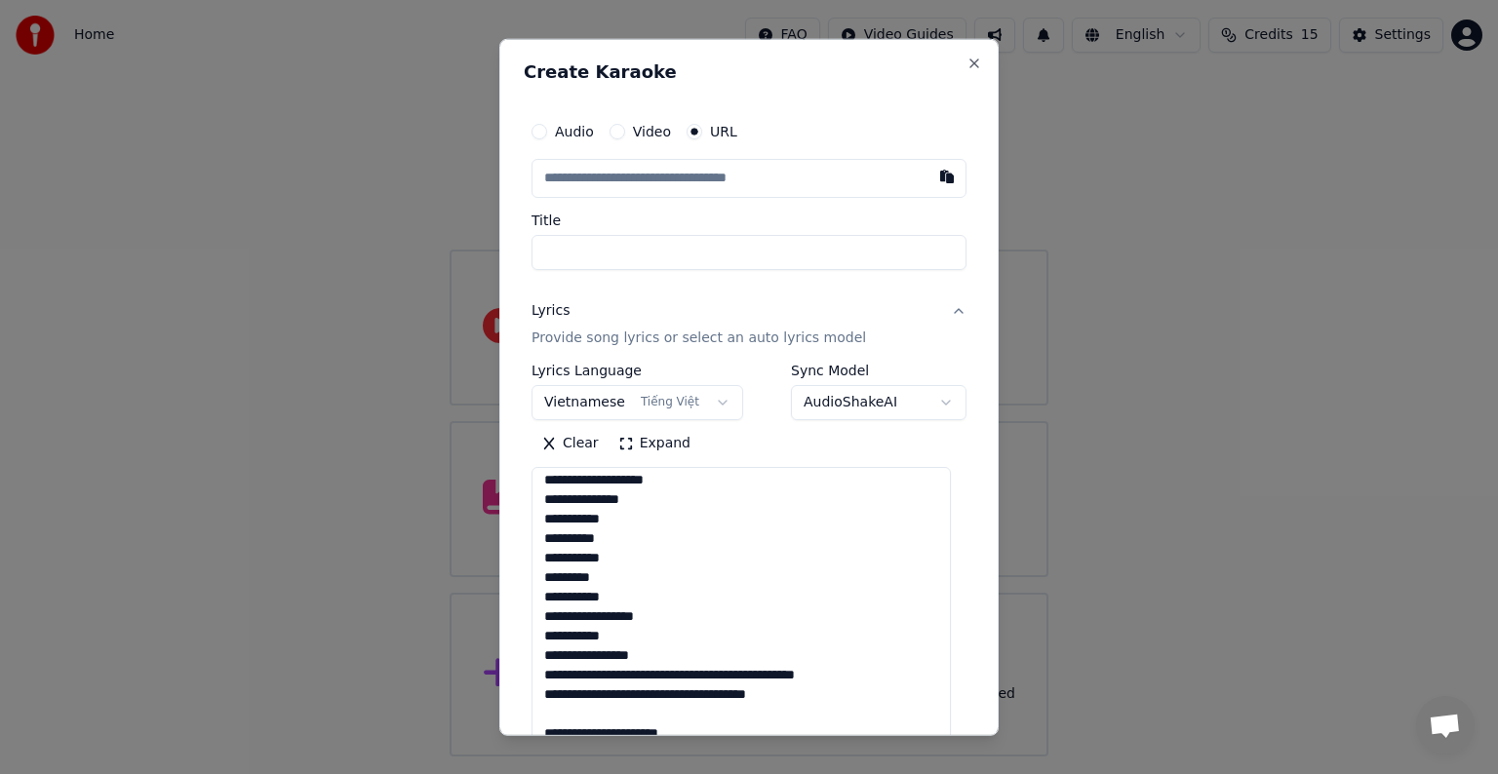
click at [675, 674] on textarea "**********" at bounding box center [740, 629] width 419 height 324
click at [649, 676] on textarea "**********" at bounding box center [740, 629] width 419 height 324
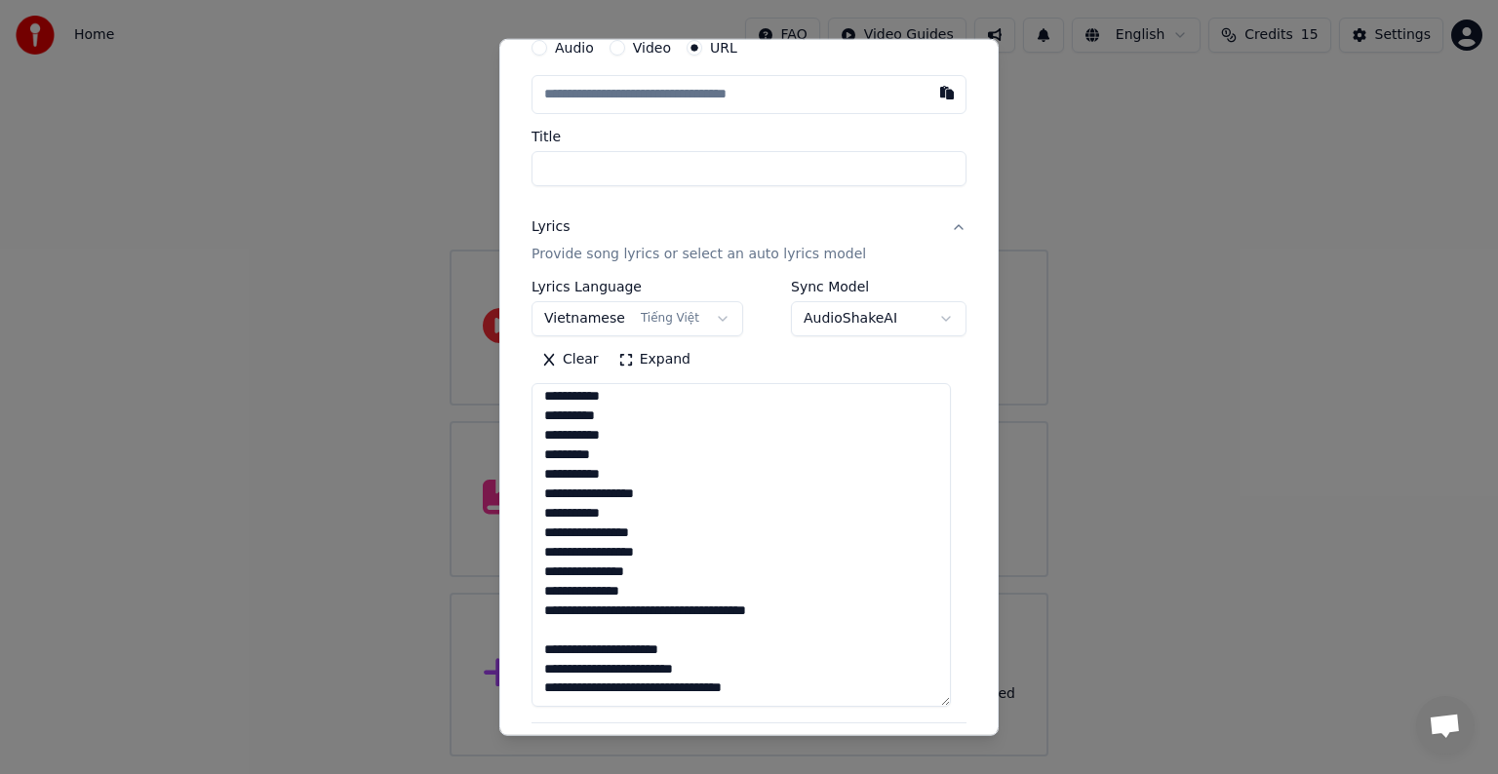
scroll to position [195, 0]
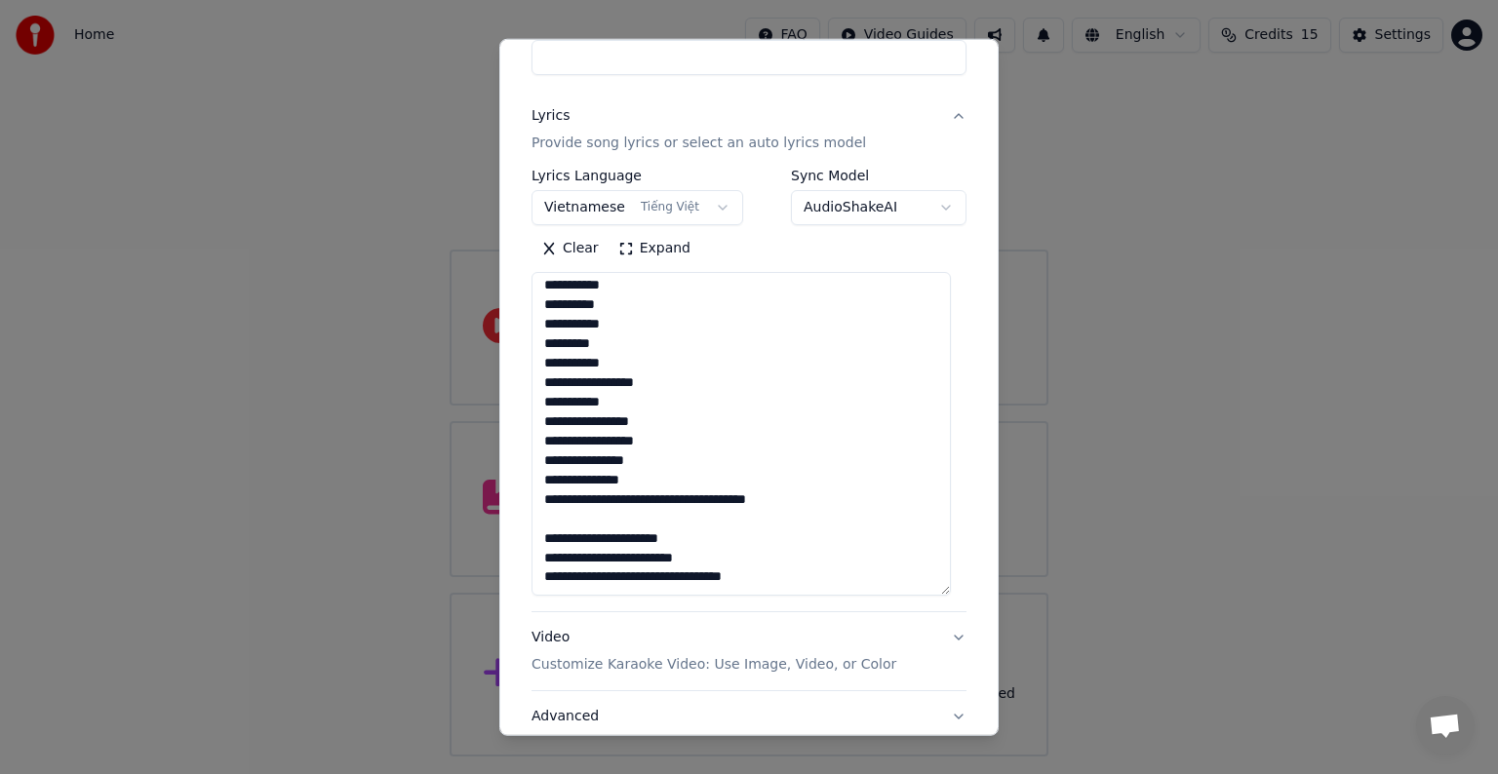
click at [630, 501] on textarea "**********" at bounding box center [740, 434] width 419 height 324
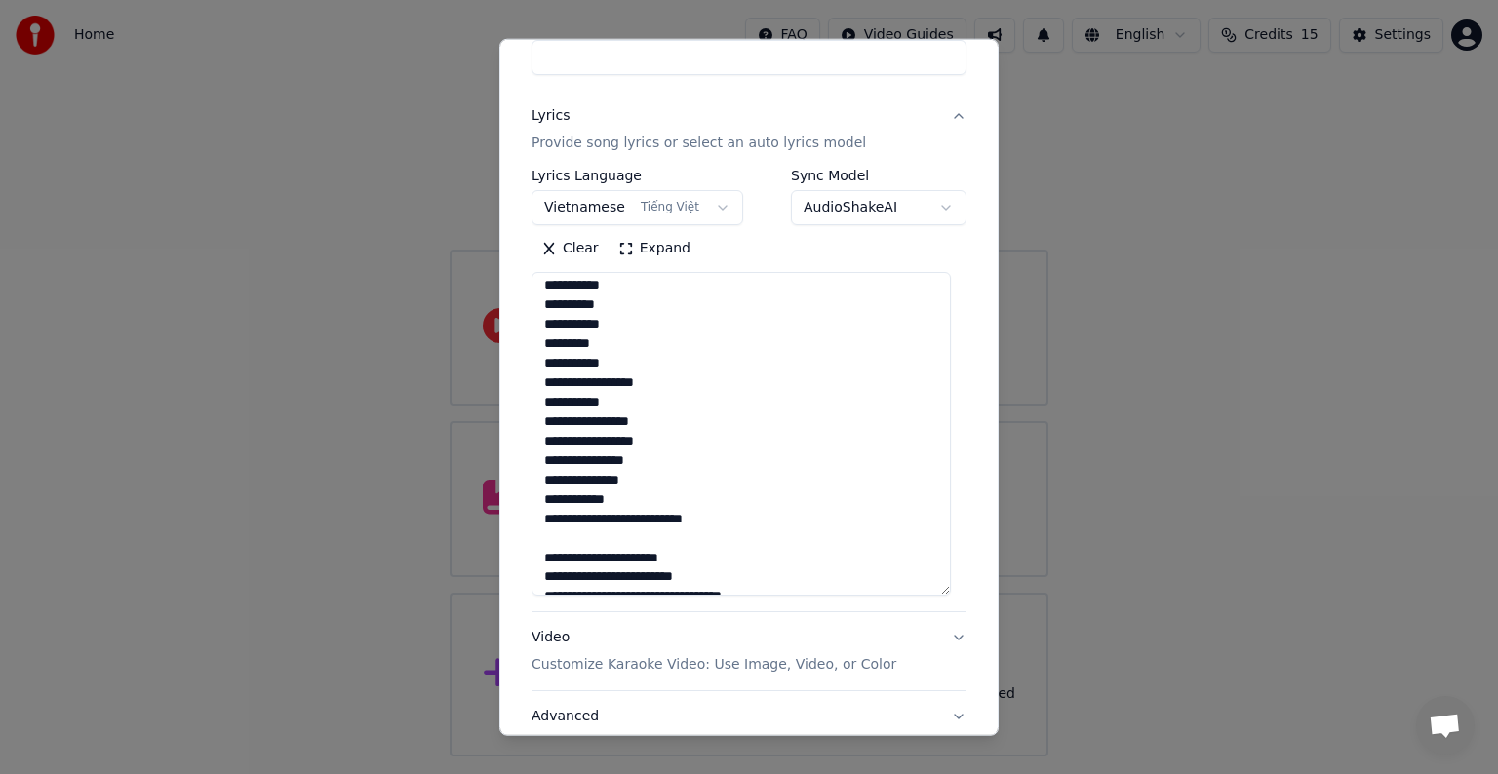
scroll to position [335, 0]
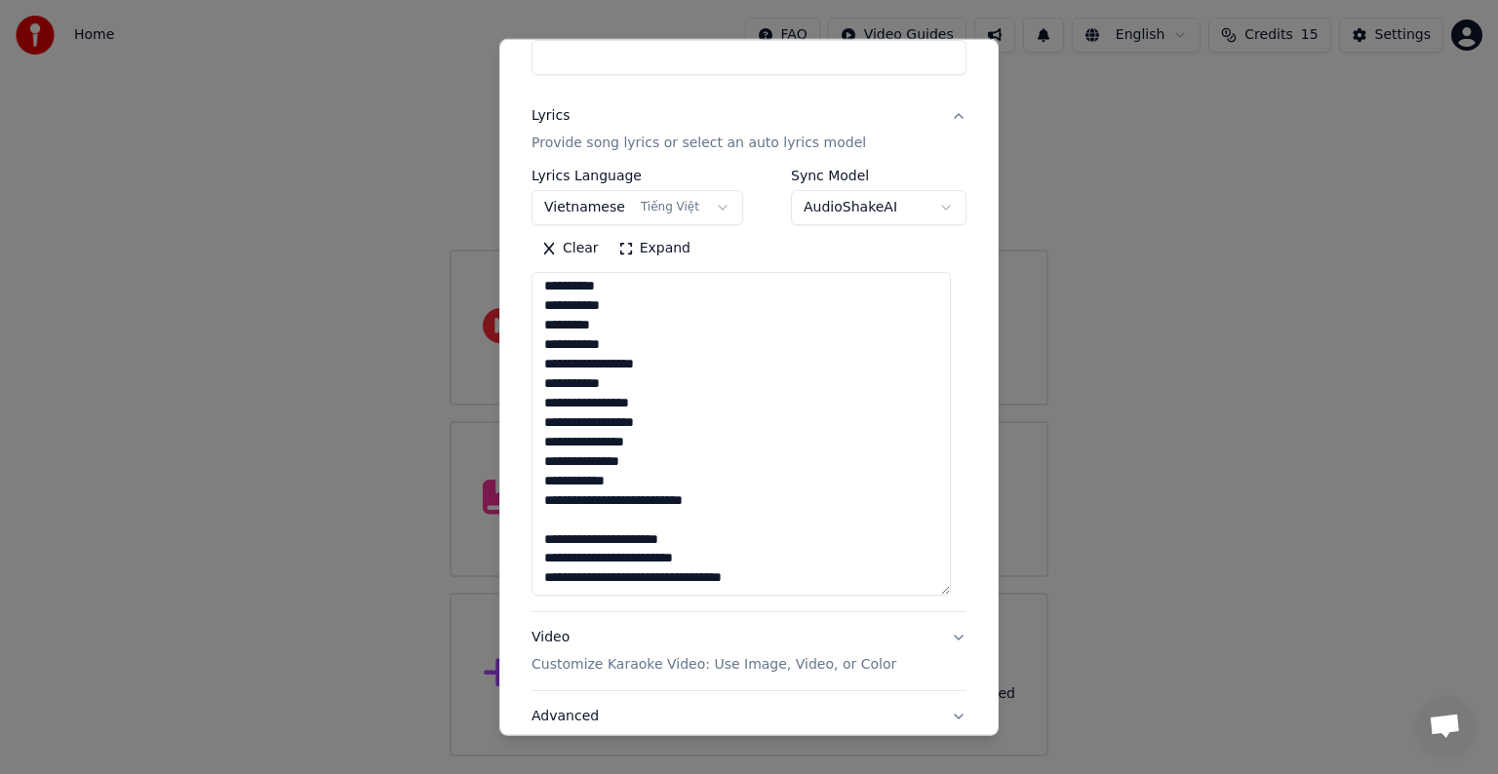
click at [640, 498] on textarea "**********" at bounding box center [740, 434] width 419 height 324
click at [546, 558] on textarea "**********" at bounding box center [740, 434] width 419 height 324
click at [544, 554] on textarea "**********" at bounding box center [740, 434] width 419 height 324
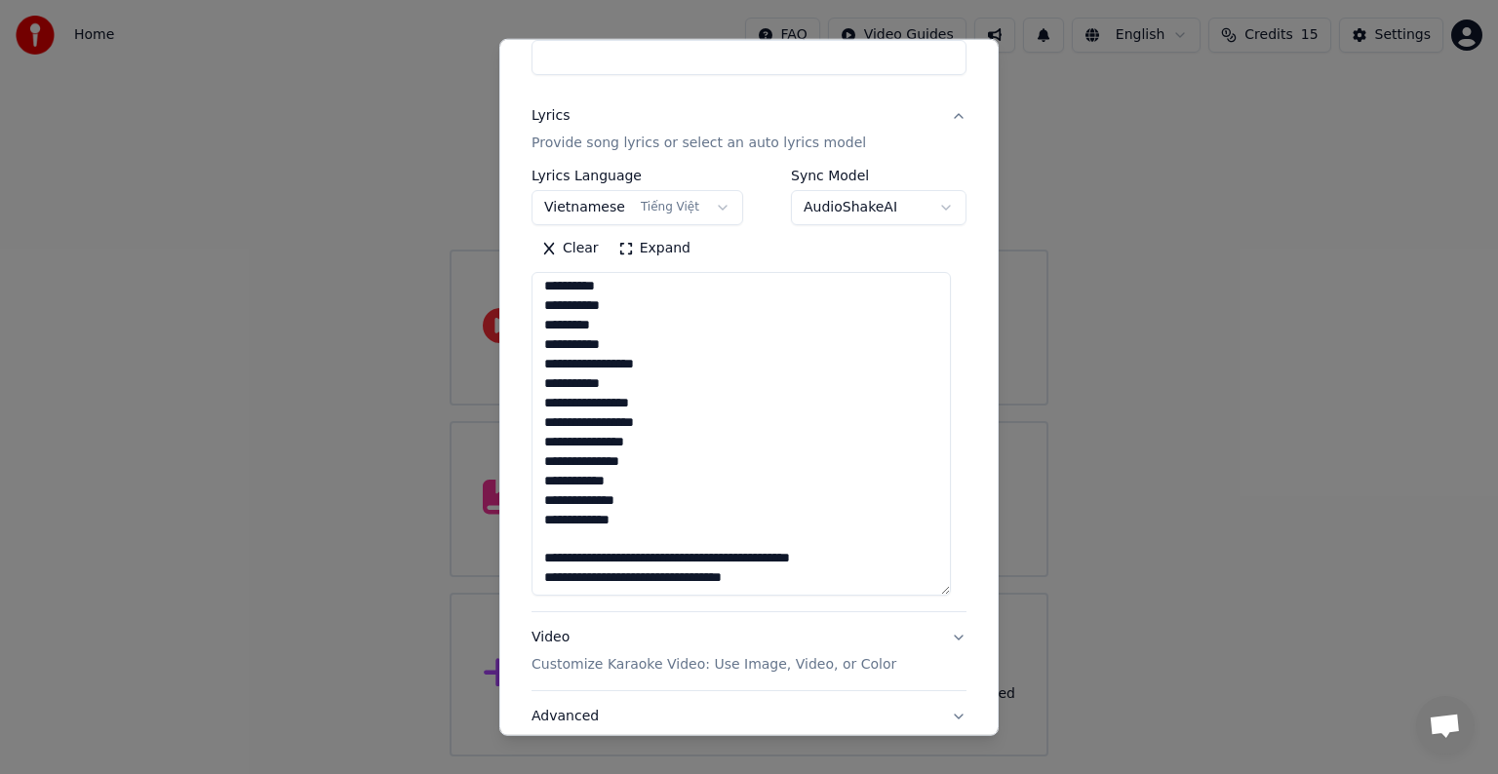
click at [647, 562] on textarea "**********" at bounding box center [740, 434] width 419 height 324
click at [676, 561] on textarea "**********" at bounding box center [740, 434] width 419 height 324
click at [671, 555] on textarea "**********" at bounding box center [740, 434] width 419 height 324
click at [642, 562] on textarea "**********" at bounding box center [740, 434] width 419 height 324
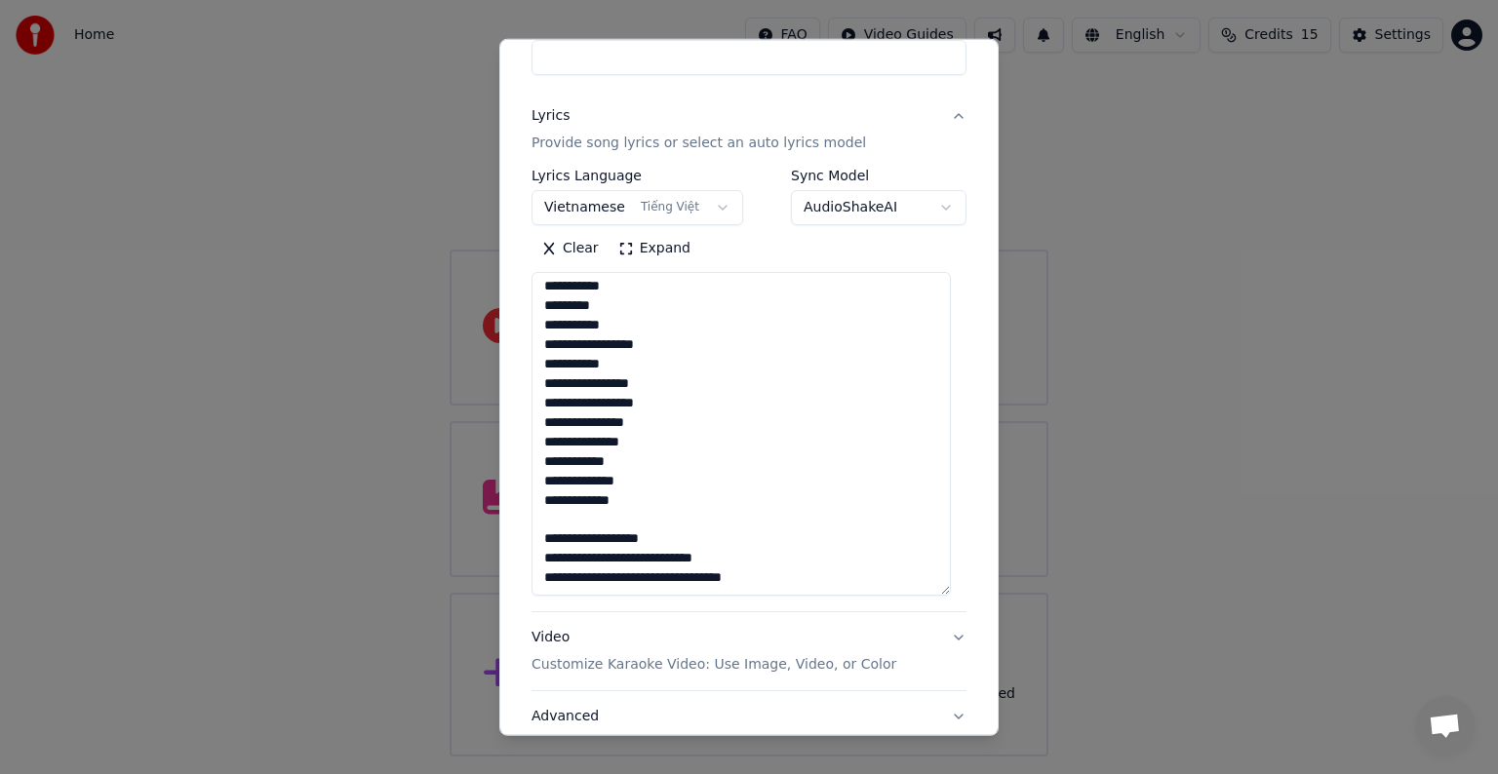
click at [655, 558] on textarea "**********" at bounding box center [740, 434] width 419 height 324
click at [633, 577] on textarea "**********" at bounding box center [740, 434] width 419 height 324
click at [608, 575] on textarea "**********" at bounding box center [740, 434] width 419 height 324
click at [607, 575] on textarea "**********" at bounding box center [740, 434] width 419 height 324
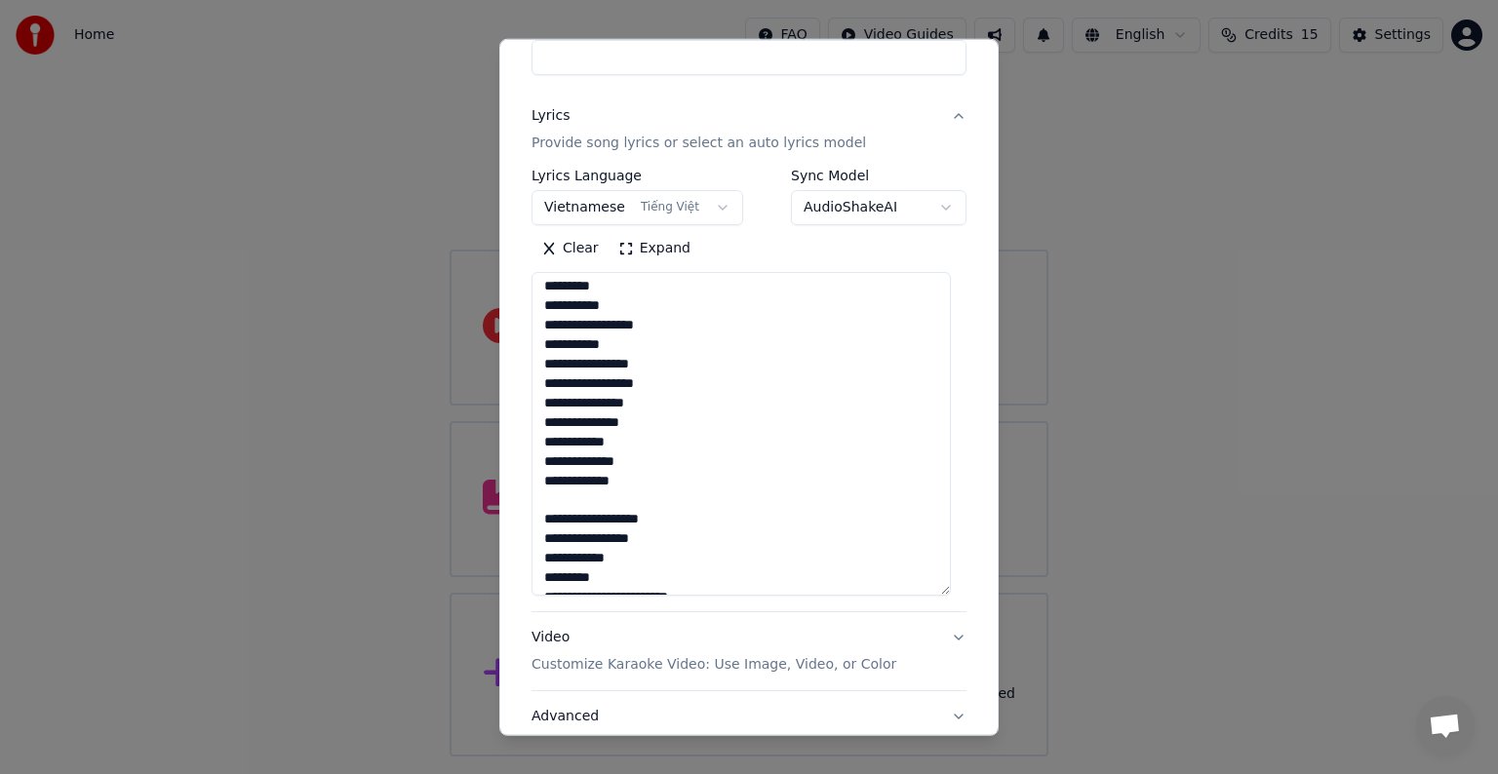
scroll to position [394, 0]
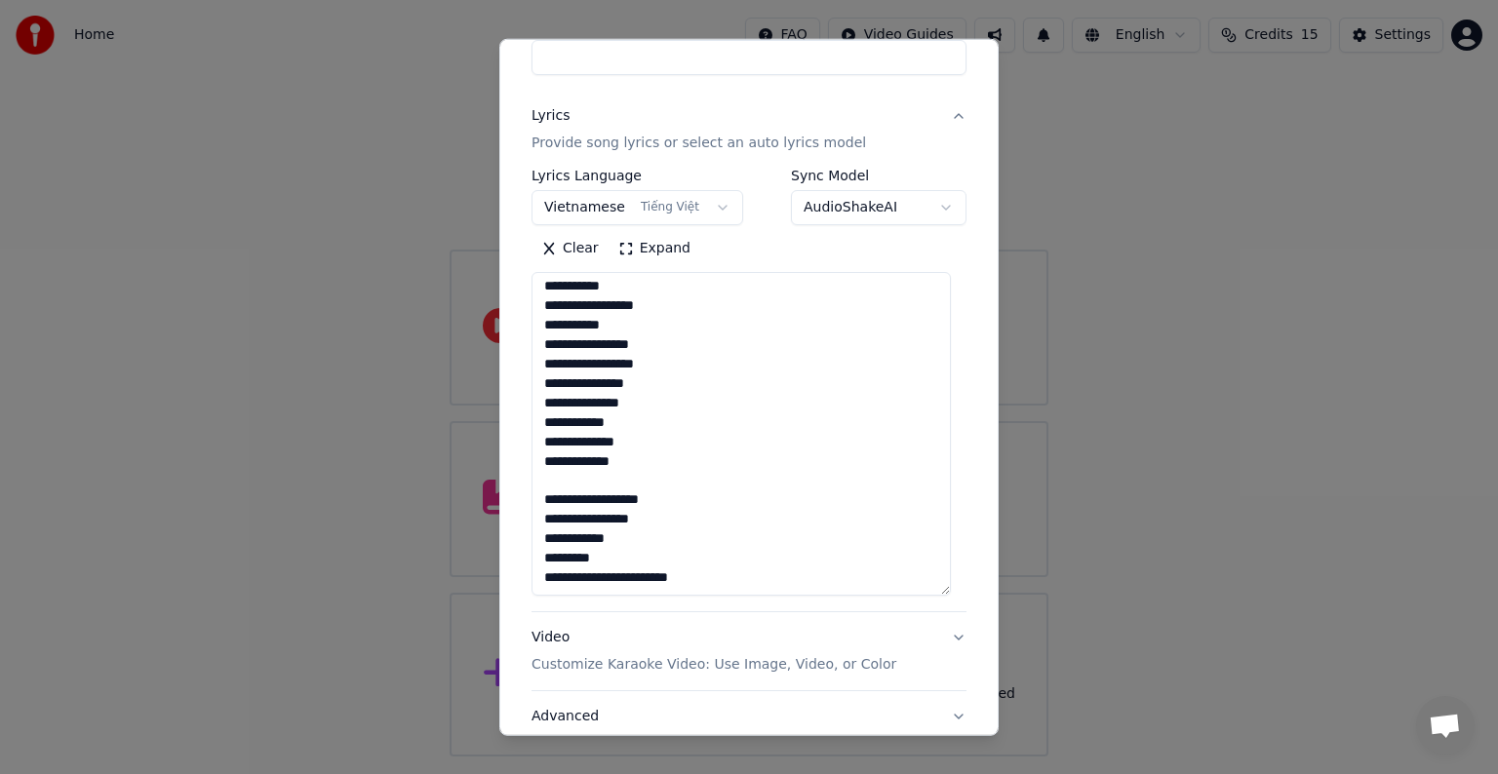
click at [621, 574] on textarea "**********" at bounding box center [740, 434] width 419 height 324
click at [598, 462] on textarea "**********" at bounding box center [740, 434] width 419 height 324
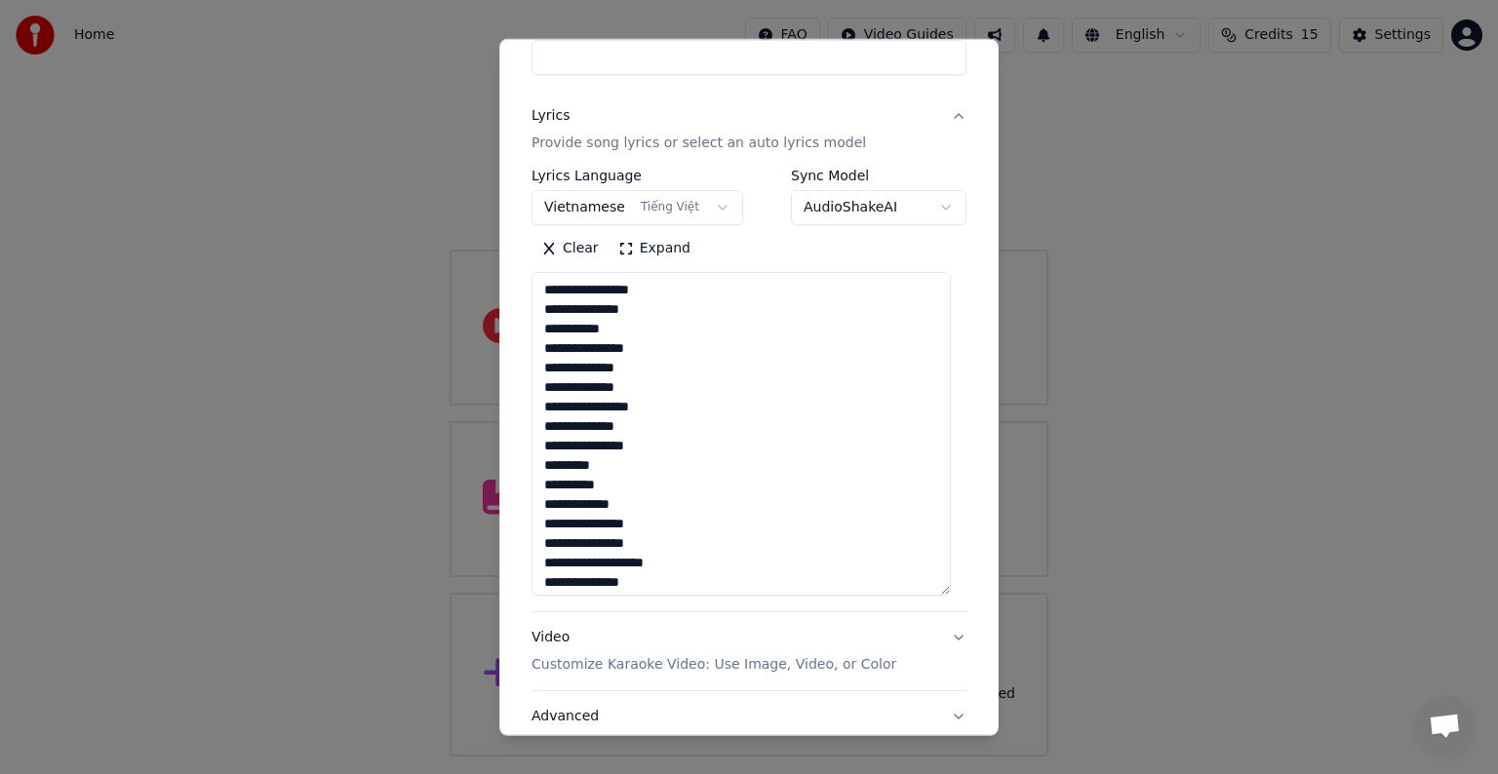
type textarea "**********"
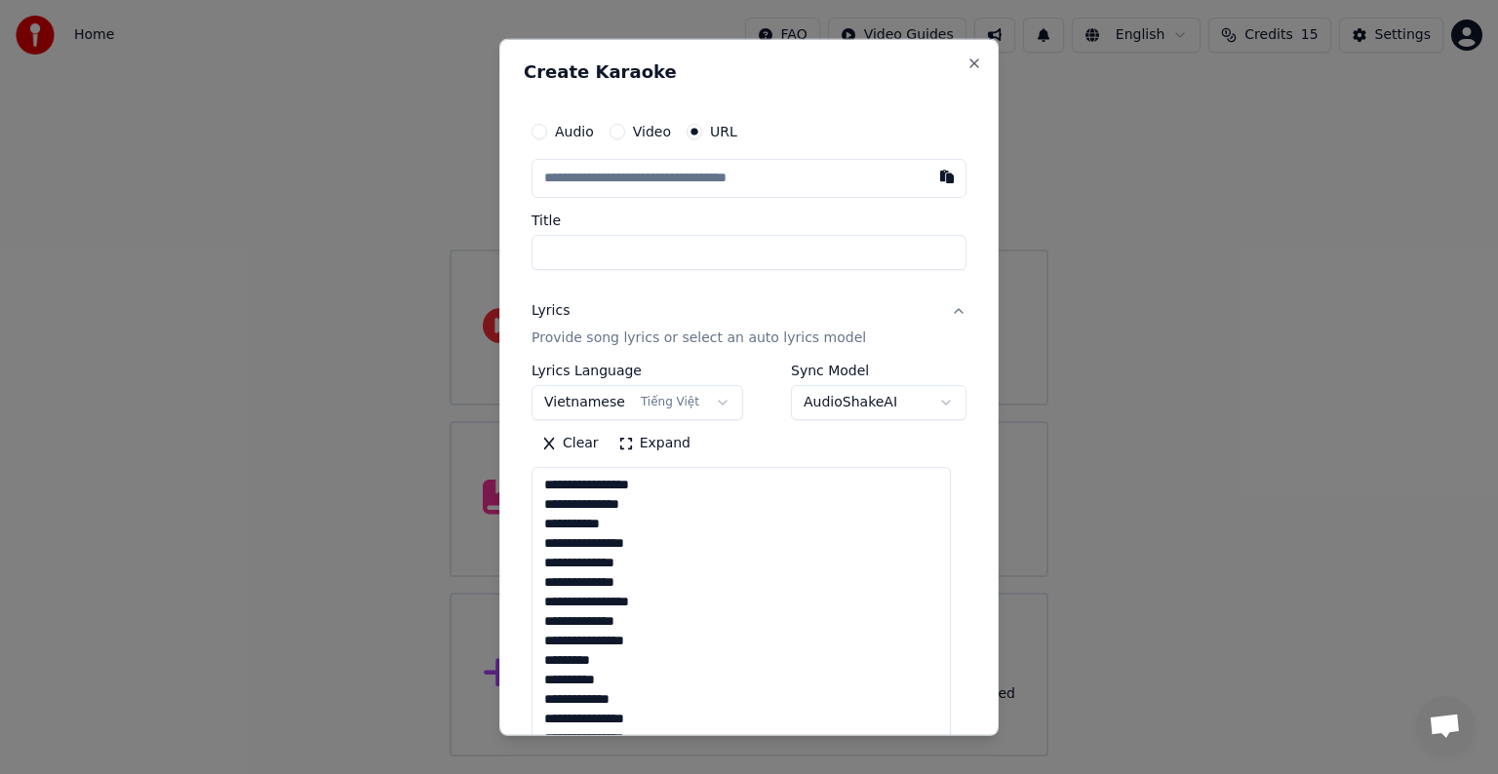
click at [591, 484] on textarea "**********" at bounding box center [740, 629] width 419 height 324
click at [640, 488] on textarea "**********" at bounding box center [740, 629] width 419 height 324
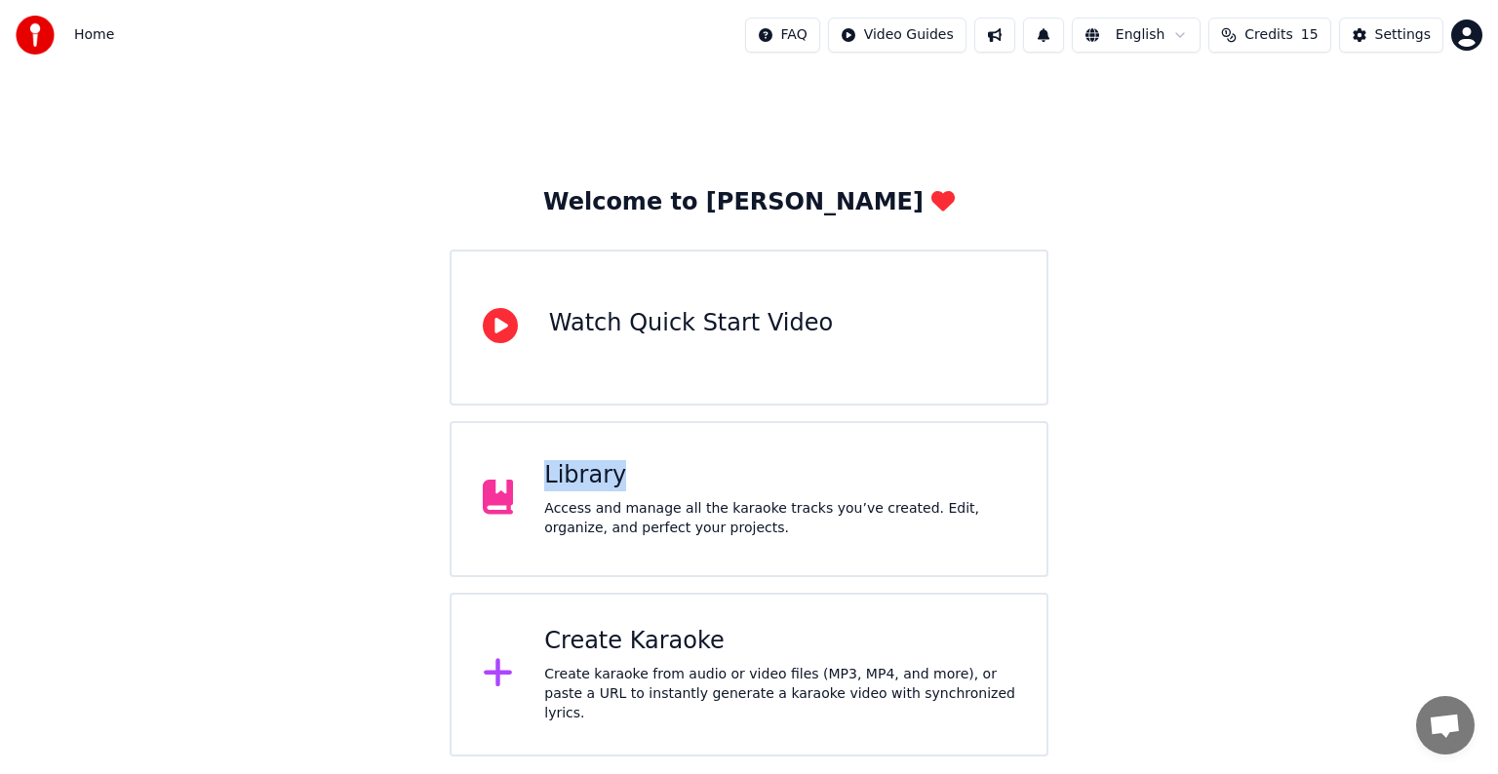
drag, startPoint x: 1003, startPoint y: 399, endPoint x: 999, endPoint y: 446, distance: 47.0
click at [636, 675] on div "Create karaoke from audio or video files (MP3, MP4, and more), or paste a URL t…" at bounding box center [779, 694] width 471 height 59
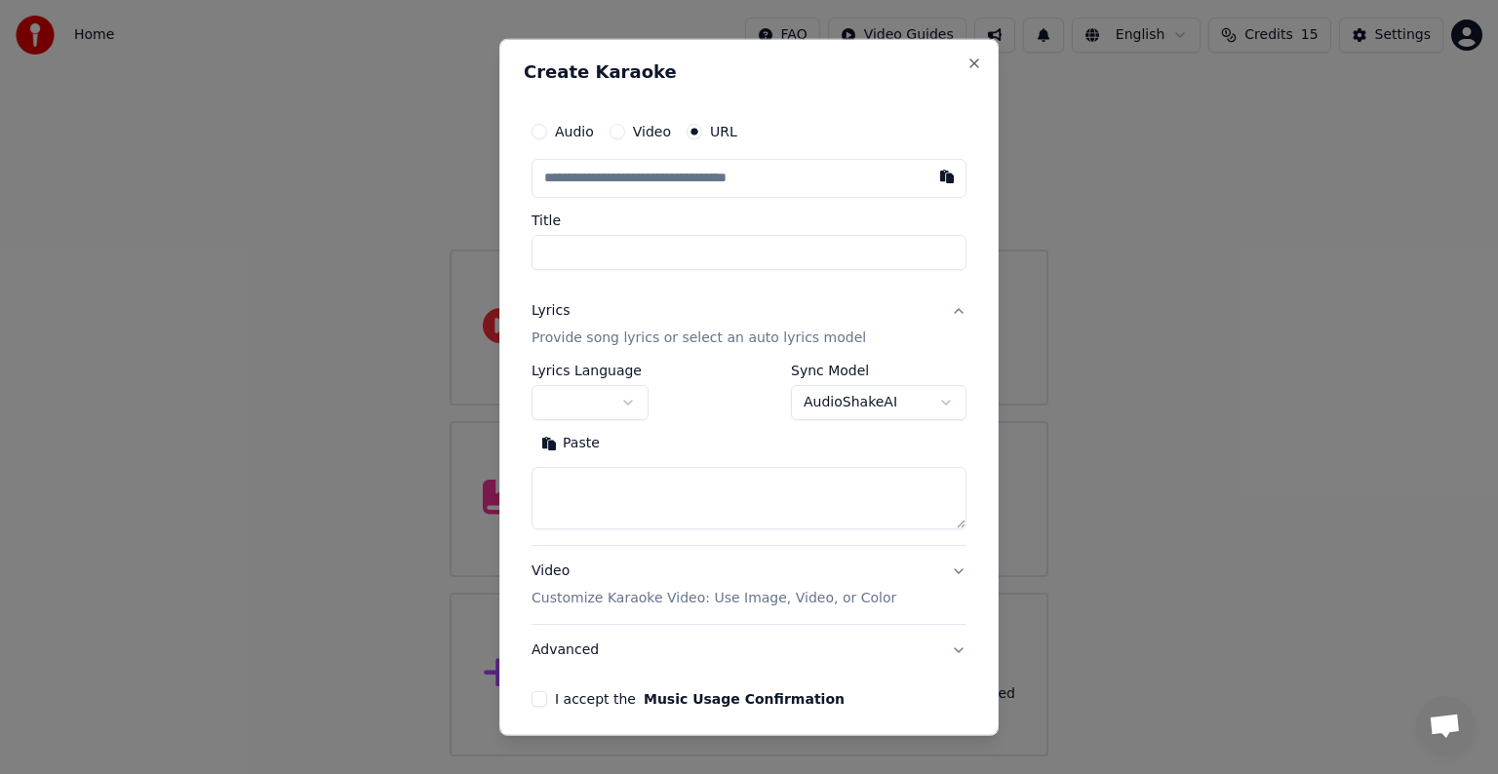
click at [642, 482] on textarea at bounding box center [748, 498] width 435 height 62
paste textarea "**********"
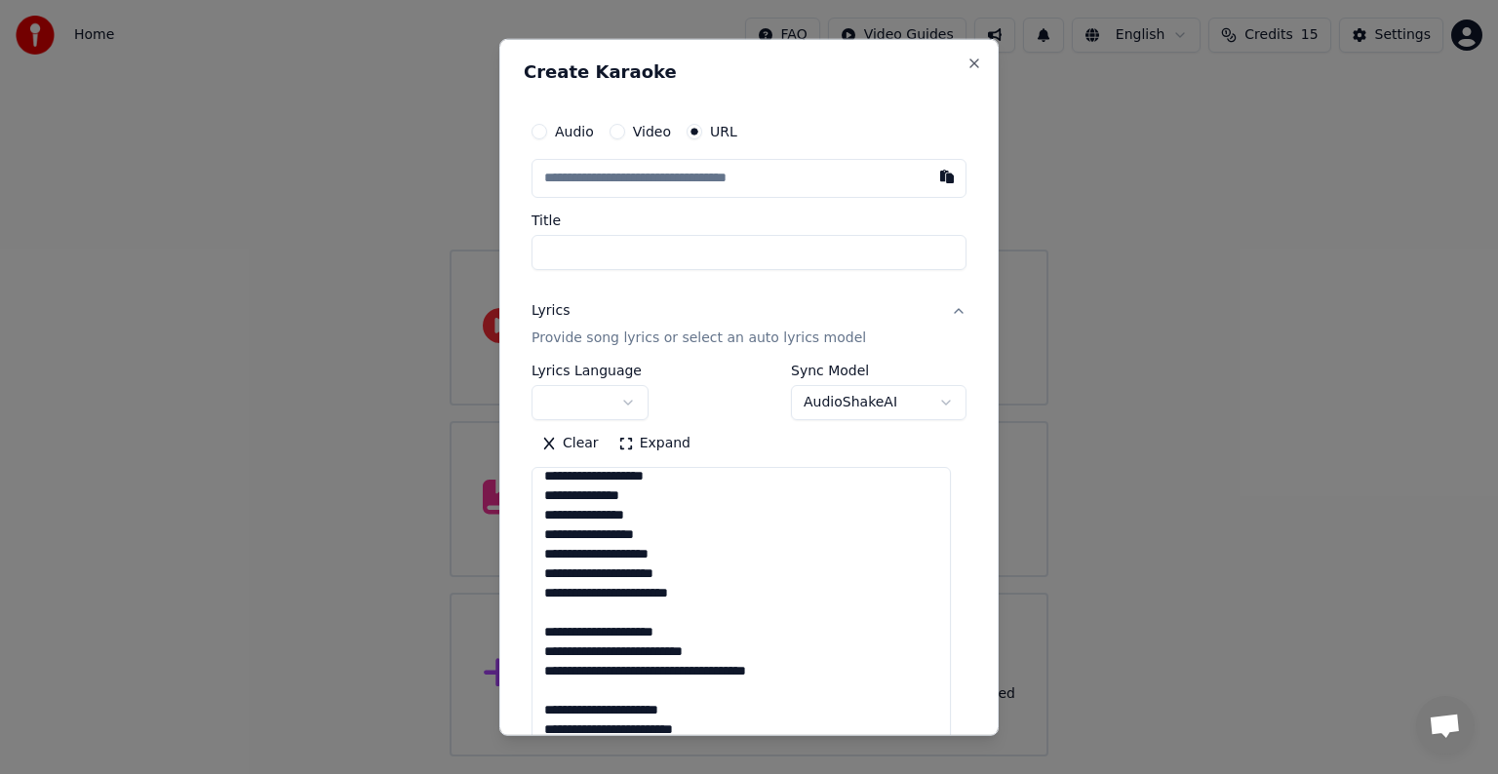
drag, startPoint x: 947, startPoint y: 527, endPoint x: 935, endPoint y: 764, distance: 238.2
click at [935, 757] on body "**********" at bounding box center [749, 378] width 1498 height 757
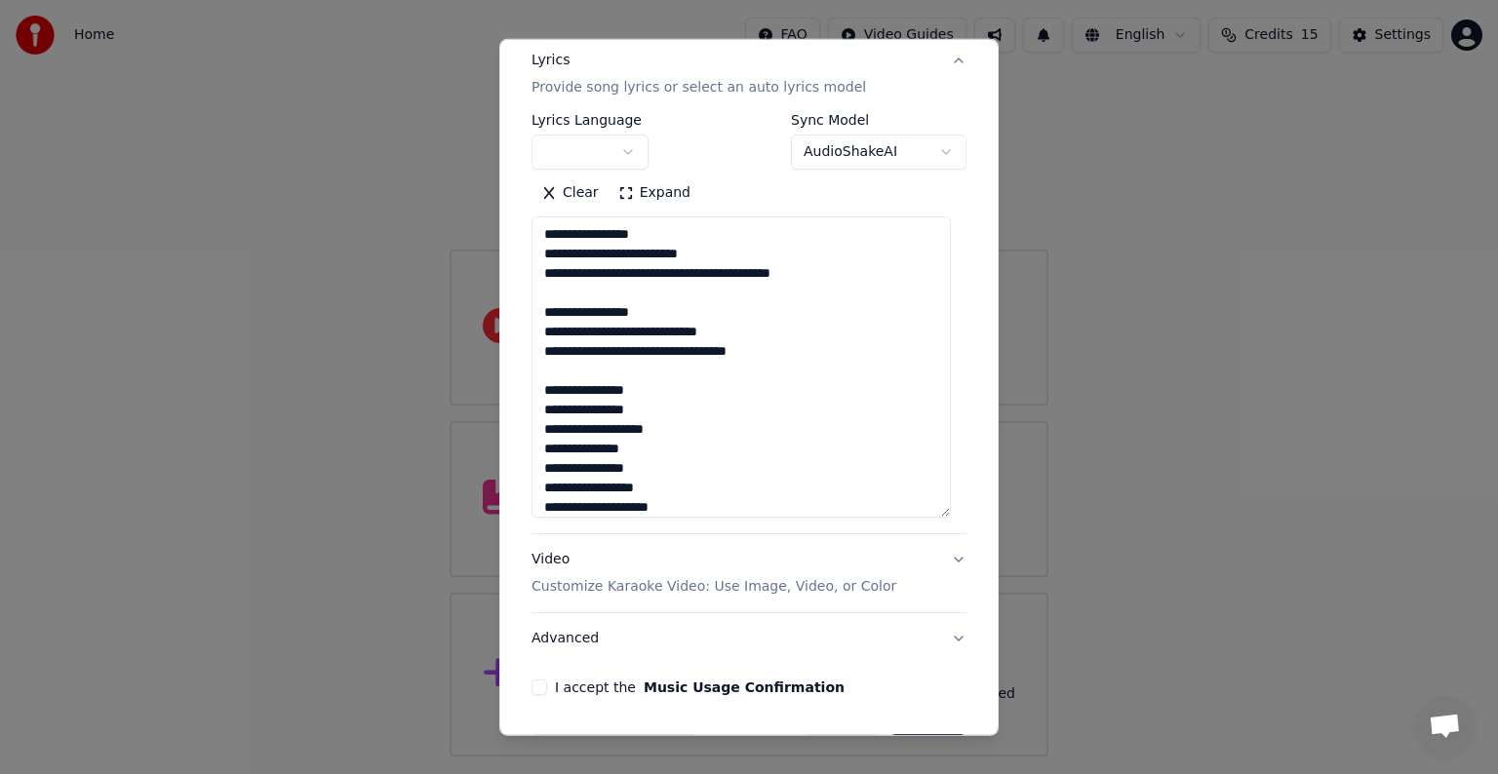
scroll to position [266, 0]
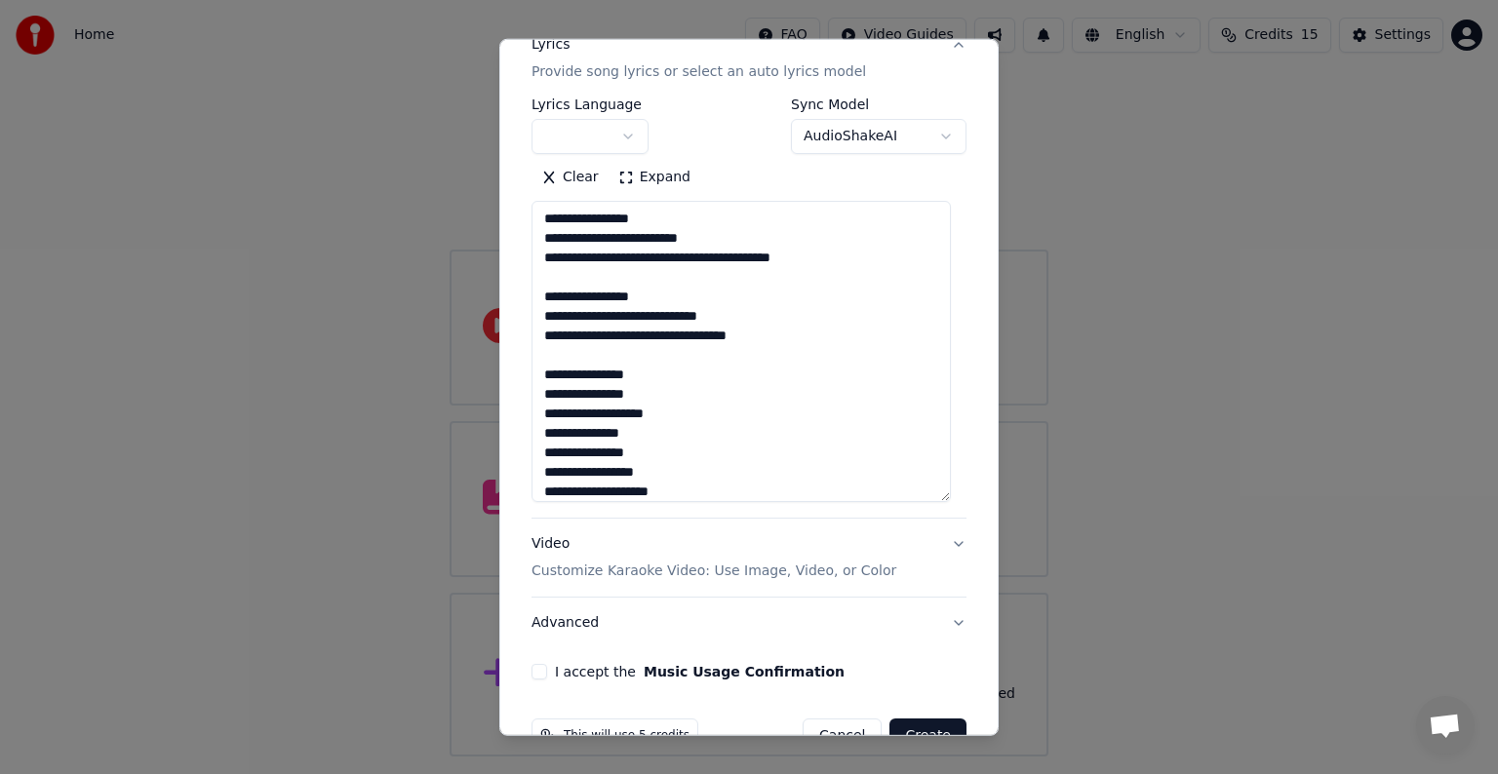
click at [545, 238] on textarea "**********" at bounding box center [740, 351] width 419 height 301
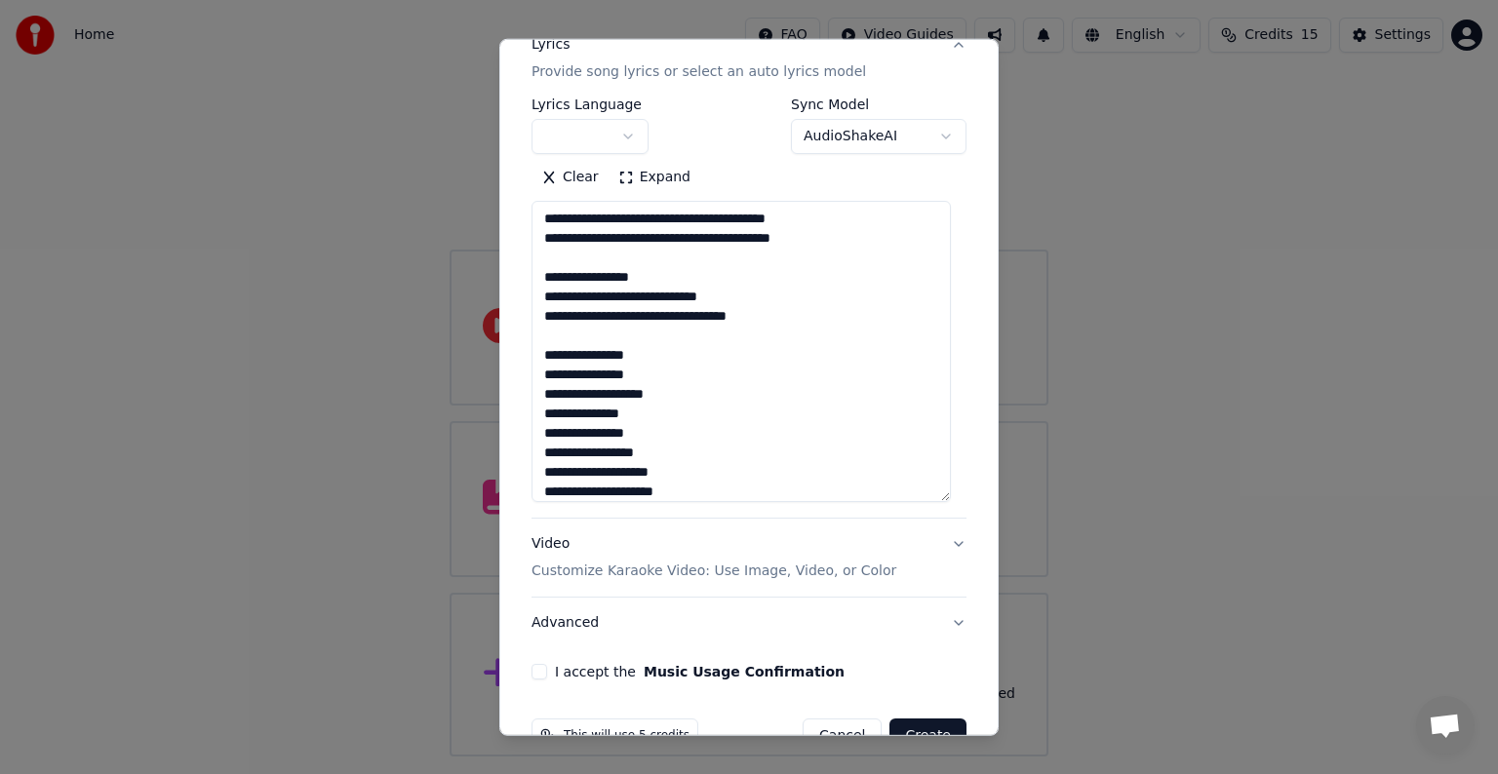
click at [633, 215] on textarea "**********" at bounding box center [740, 351] width 419 height 301
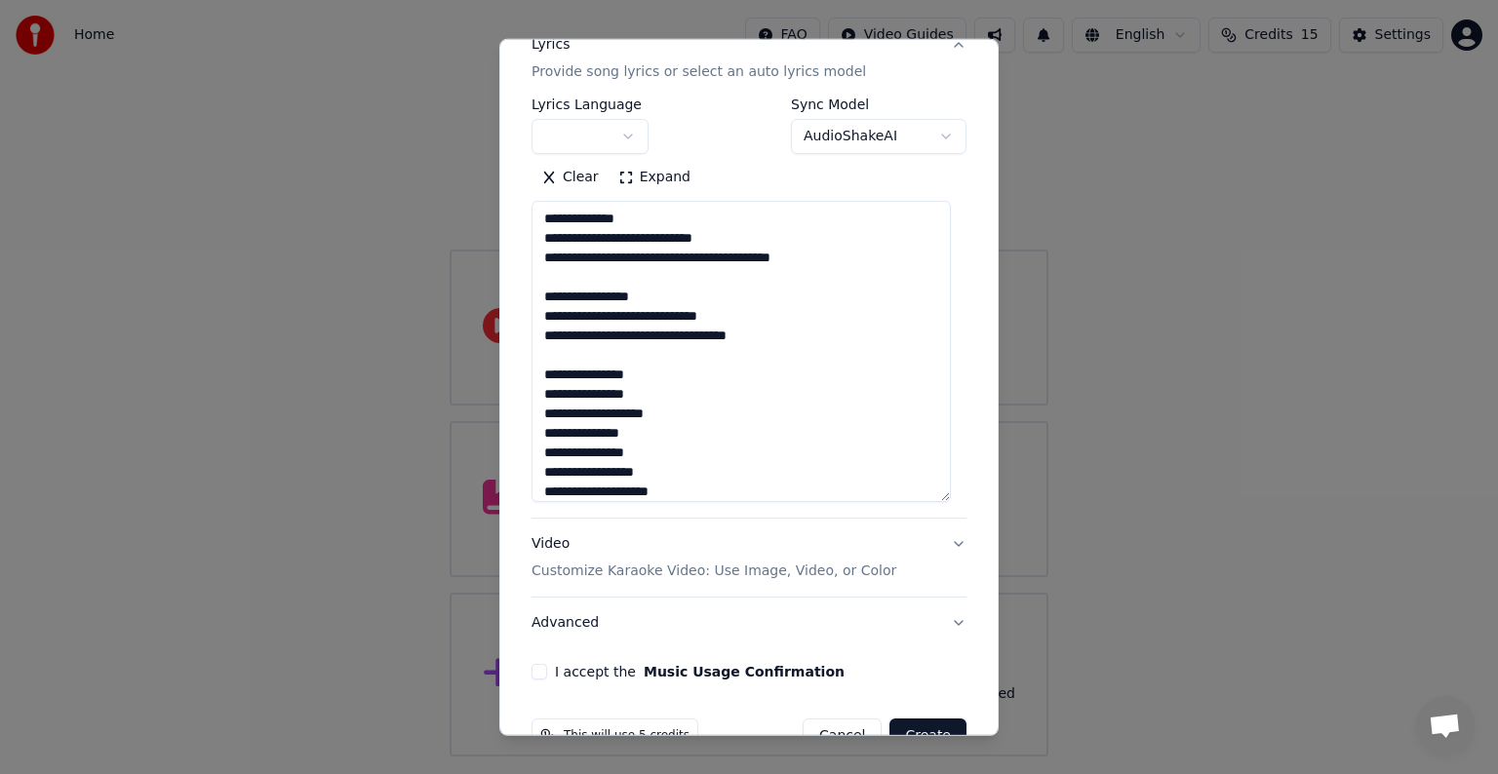
click at [615, 238] on textarea "**********" at bounding box center [740, 351] width 419 height 301
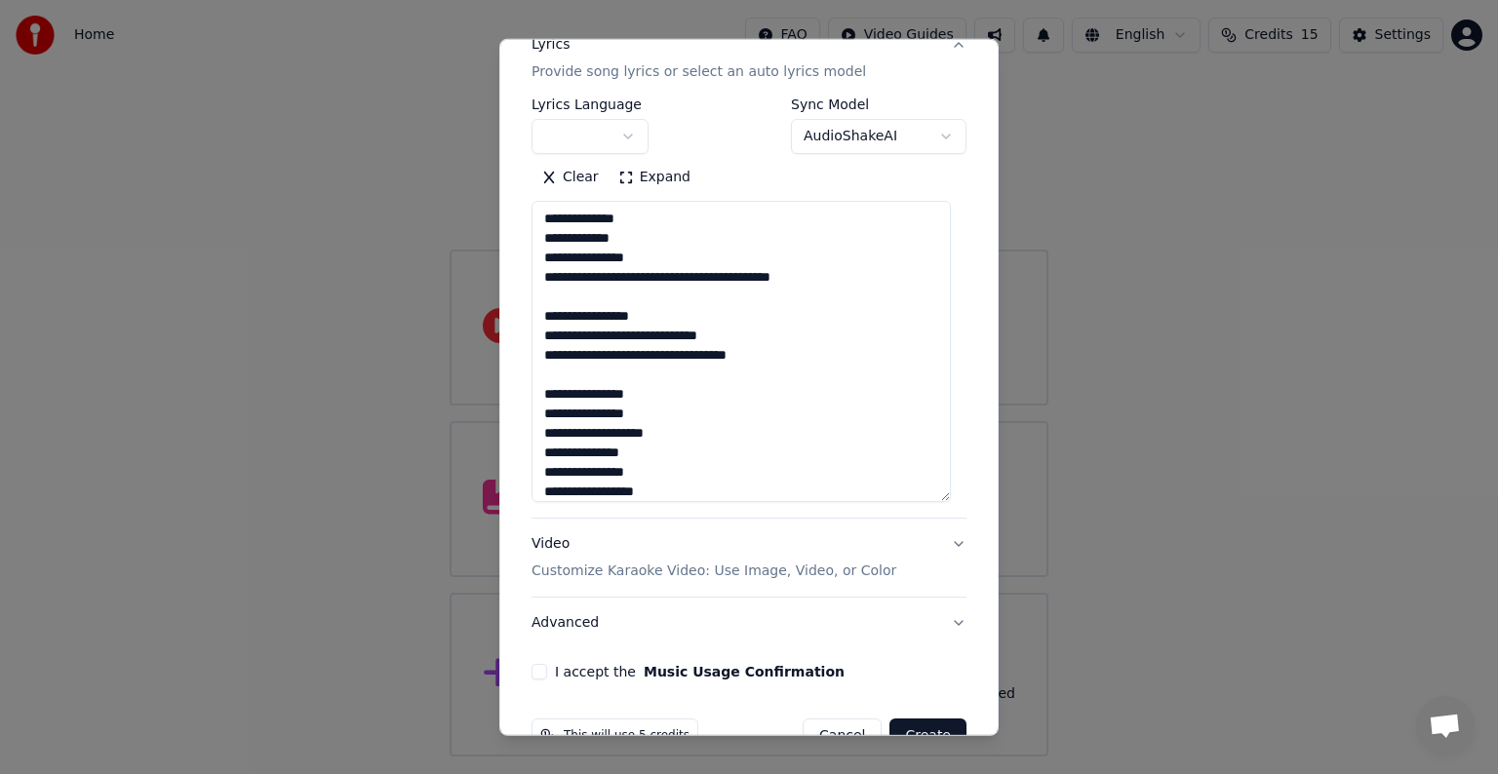
click at [655, 277] on textarea "**********" at bounding box center [740, 351] width 419 height 301
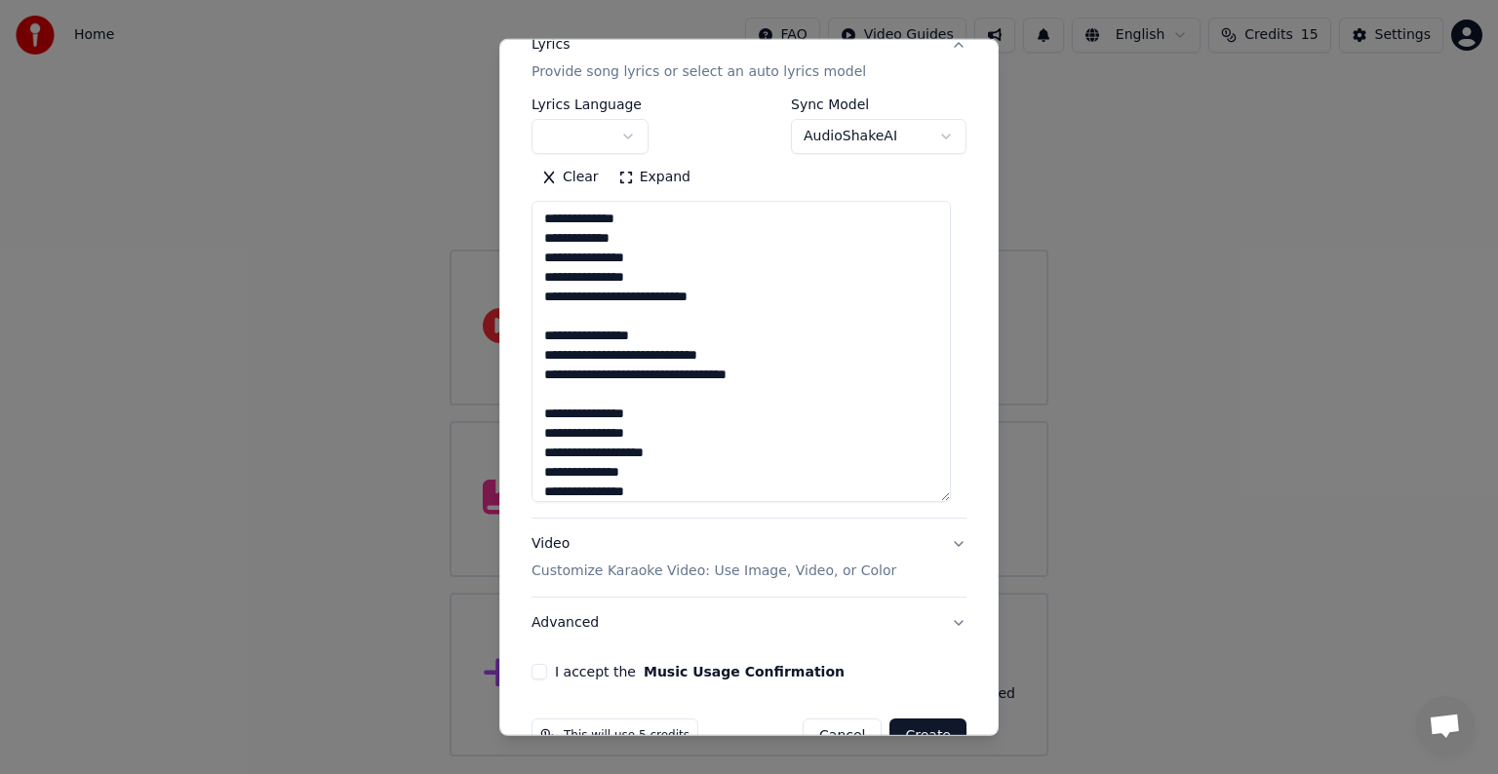
click at [636, 296] on textarea "**********" at bounding box center [740, 351] width 419 height 301
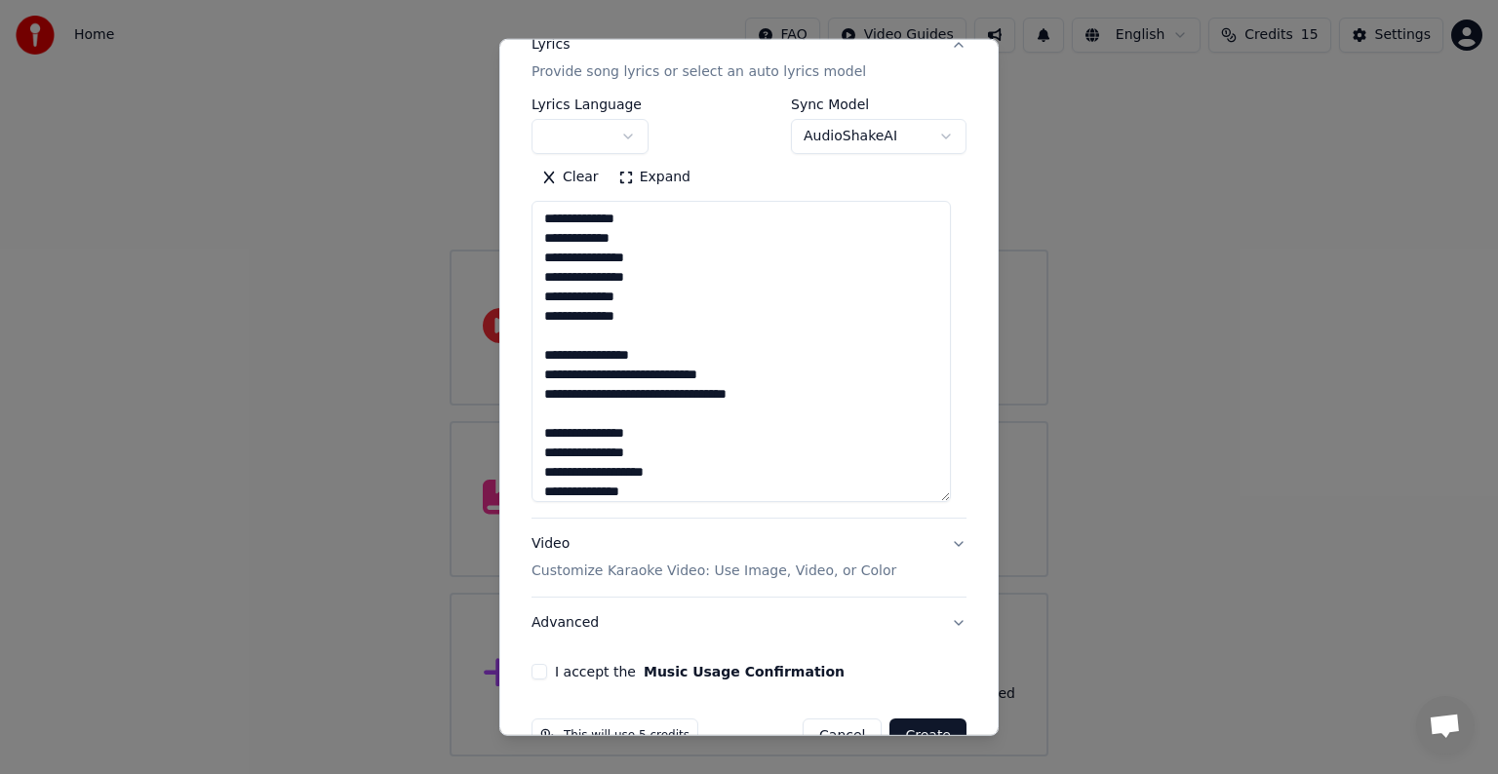
click at [619, 343] on textarea "**********" at bounding box center [740, 351] width 419 height 301
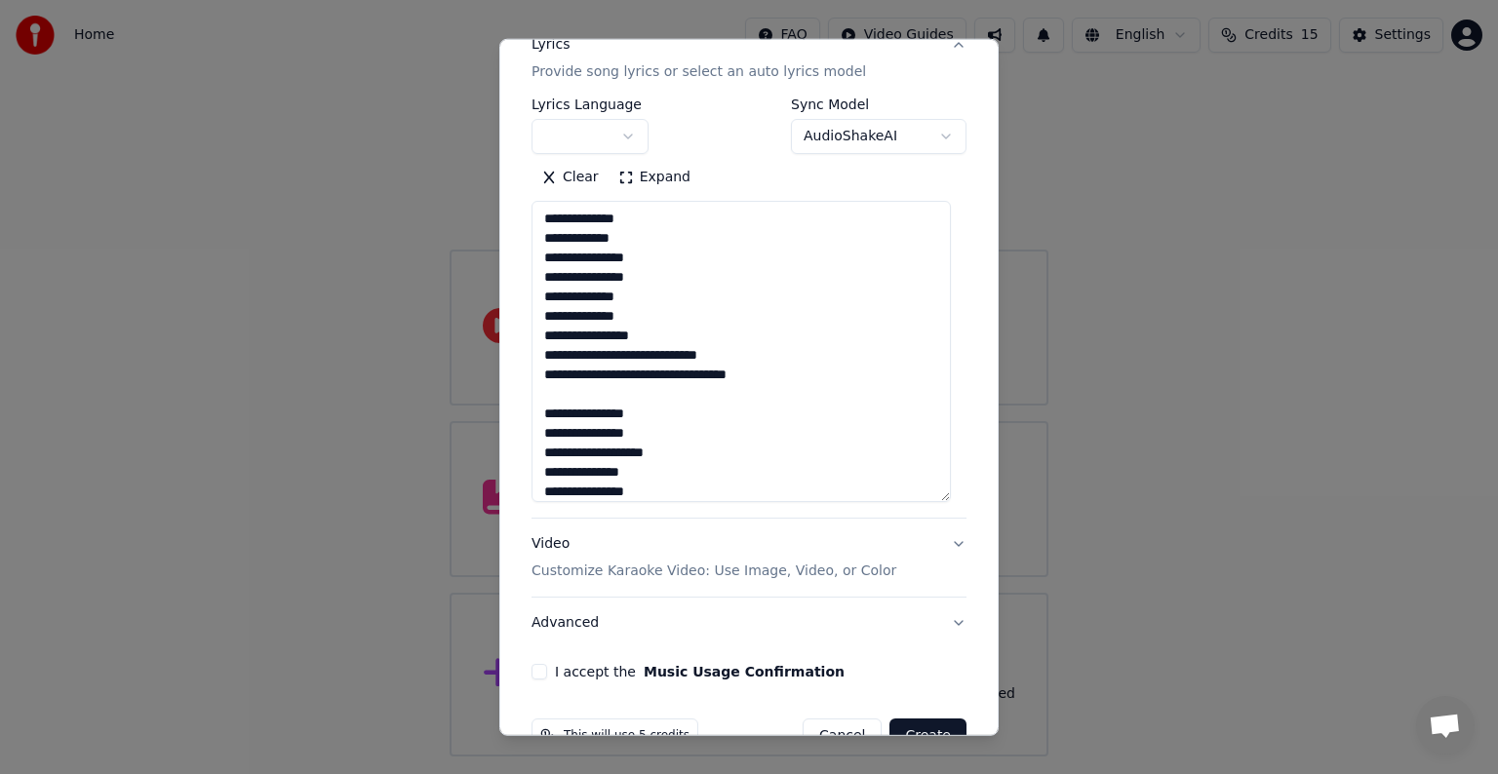
click at [644, 356] on textarea "**********" at bounding box center [740, 351] width 419 height 301
click at [602, 393] on textarea "**********" at bounding box center [740, 351] width 419 height 301
click at [606, 401] on textarea "**********" at bounding box center [740, 351] width 419 height 301
click at [605, 411] on textarea "**********" at bounding box center [740, 351] width 419 height 301
click at [577, 433] on textarea "**********" at bounding box center [740, 351] width 419 height 301
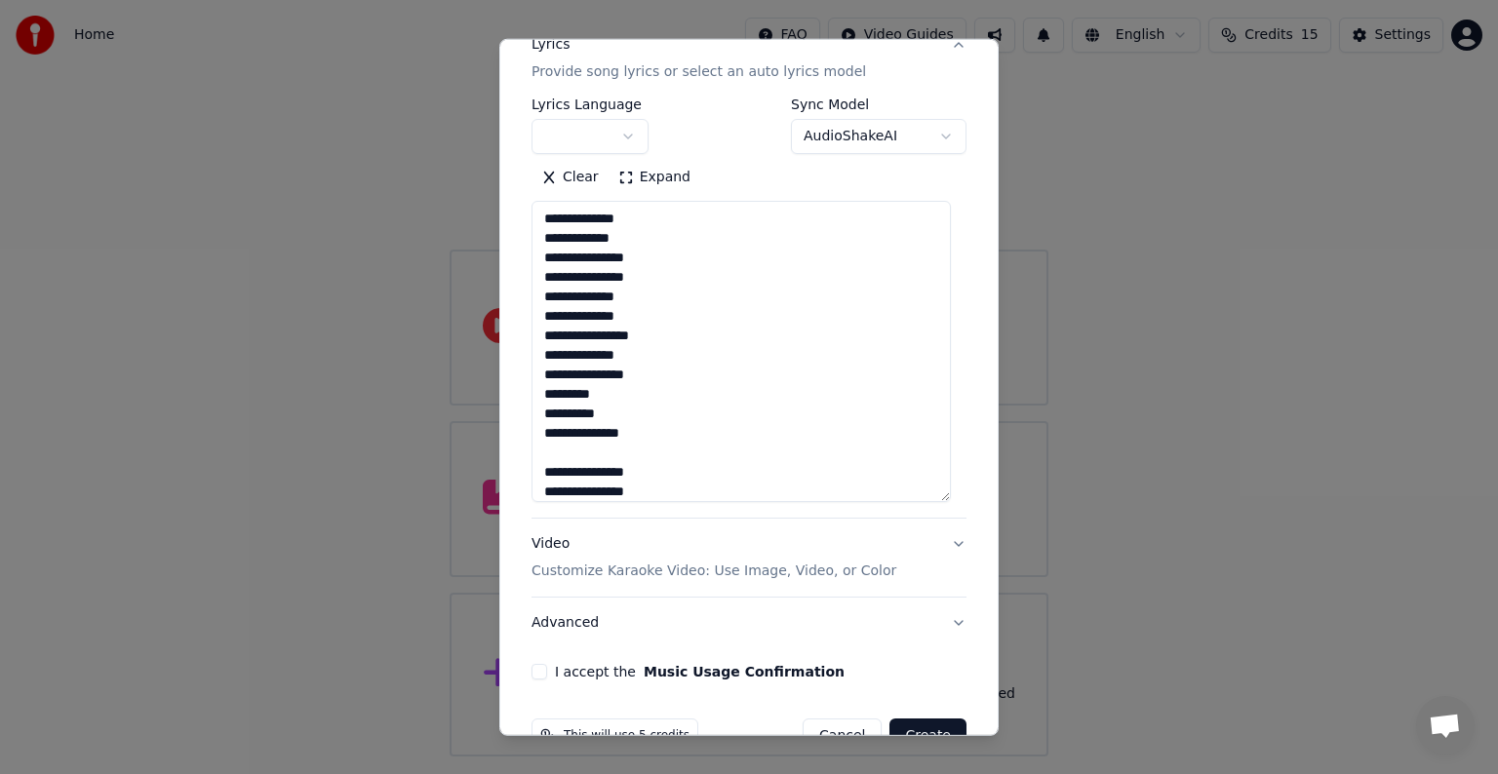
click at [647, 426] on textarea "**********" at bounding box center [740, 351] width 419 height 301
click at [590, 456] on textarea "**********" at bounding box center [740, 351] width 419 height 301
click at [599, 373] on textarea "**********" at bounding box center [740, 351] width 419 height 301
click at [674, 395] on textarea "**********" at bounding box center [740, 351] width 419 height 301
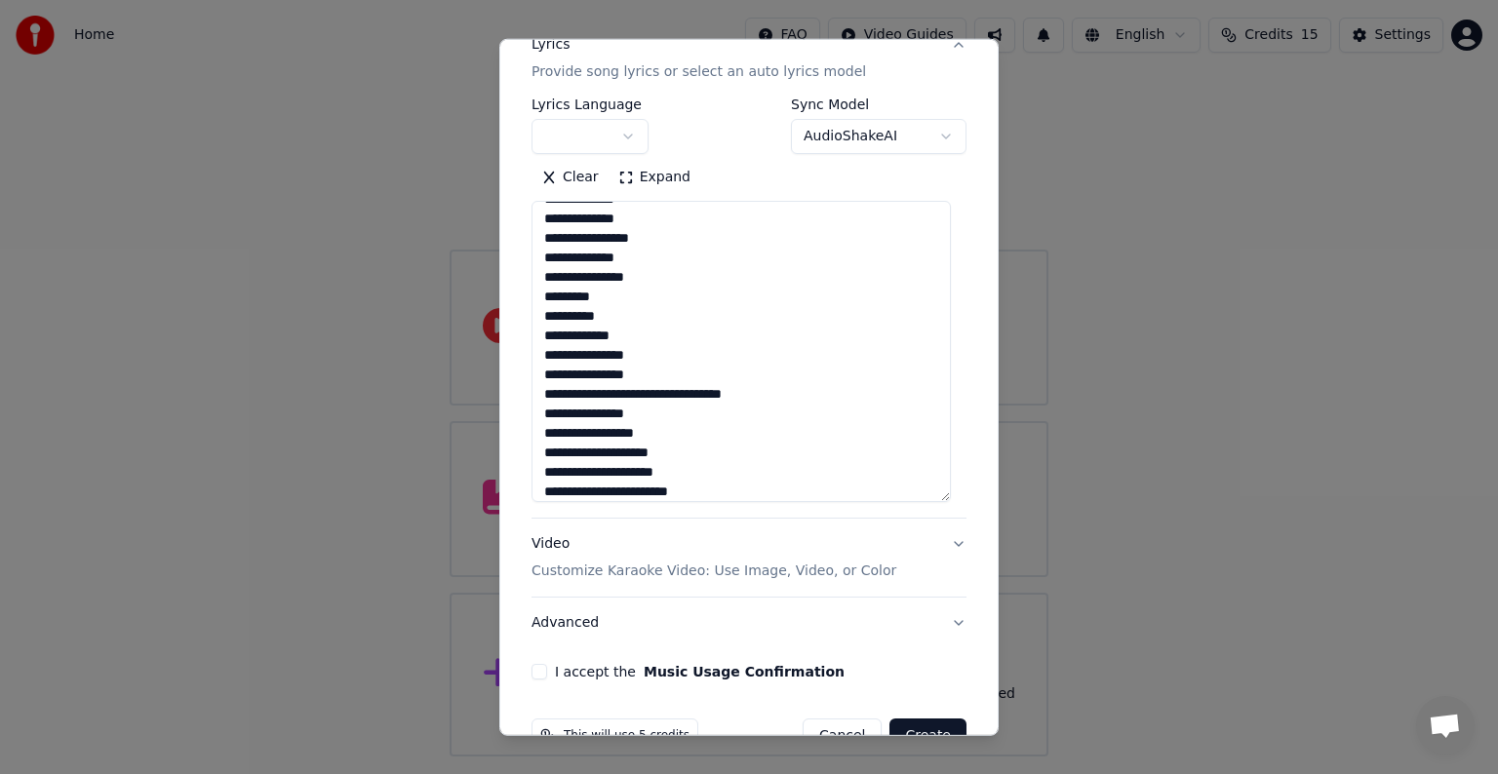
click at [683, 391] on textarea "**********" at bounding box center [740, 351] width 419 height 301
click at [625, 394] on textarea "**********" at bounding box center [740, 351] width 419 height 301
click at [626, 412] on textarea "**********" at bounding box center [740, 351] width 419 height 301
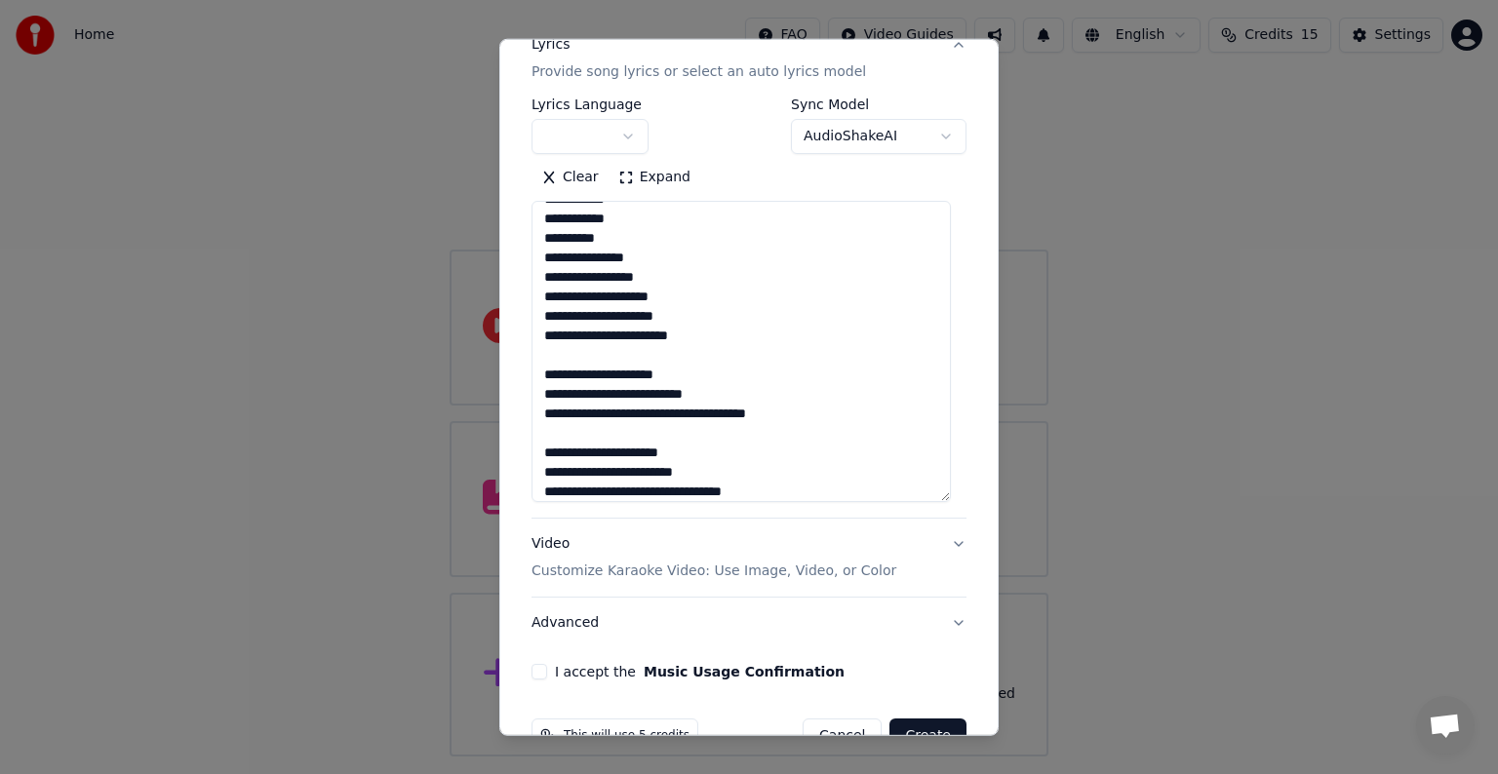
click at [677, 272] on textarea "**********" at bounding box center [740, 351] width 419 height 301
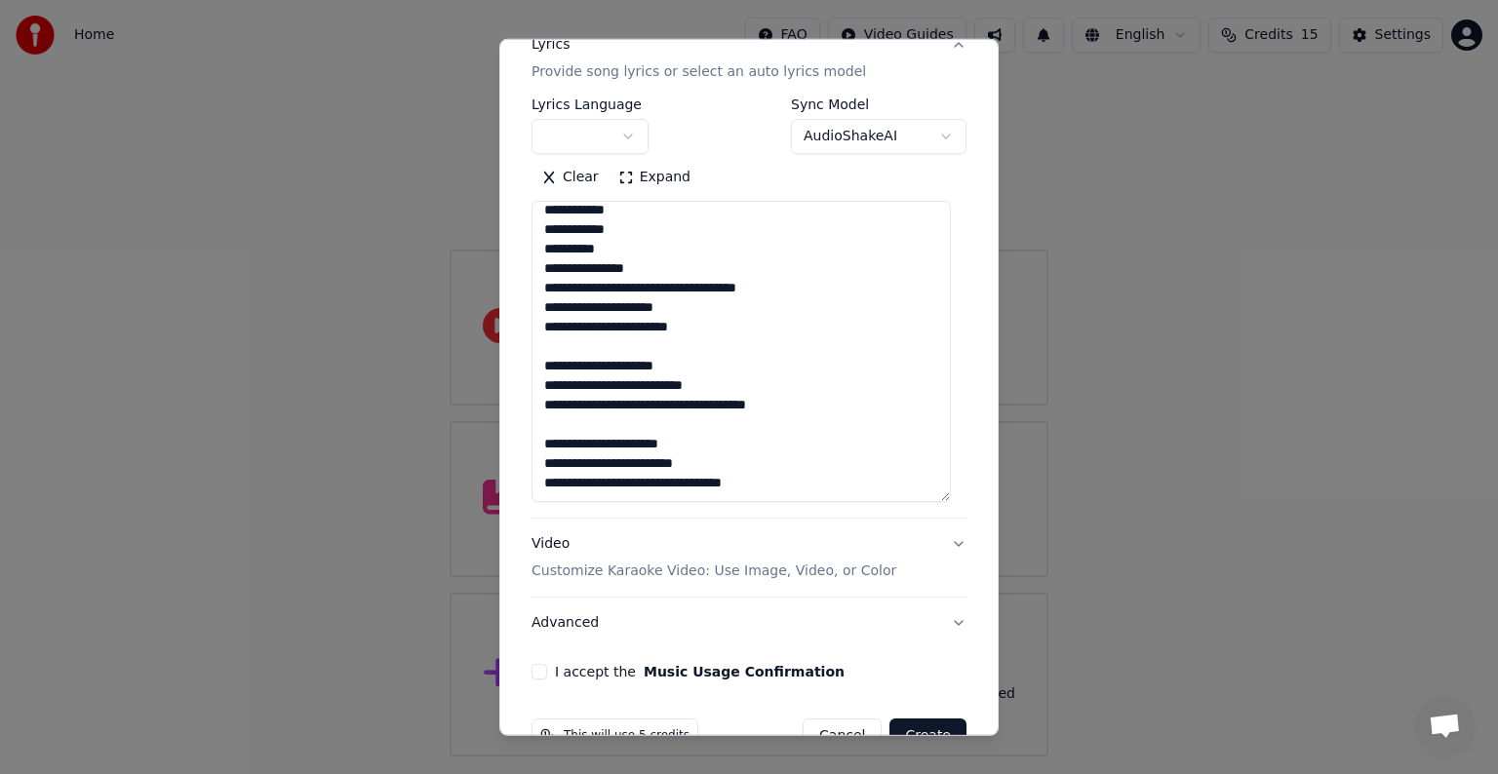
scroll to position [281, 0]
click at [679, 288] on textarea "**********" at bounding box center [740, 351] width 419 height 301
click at [648, 288] on textarea "**********" at bounding box center [740, 351] width 419 height 301
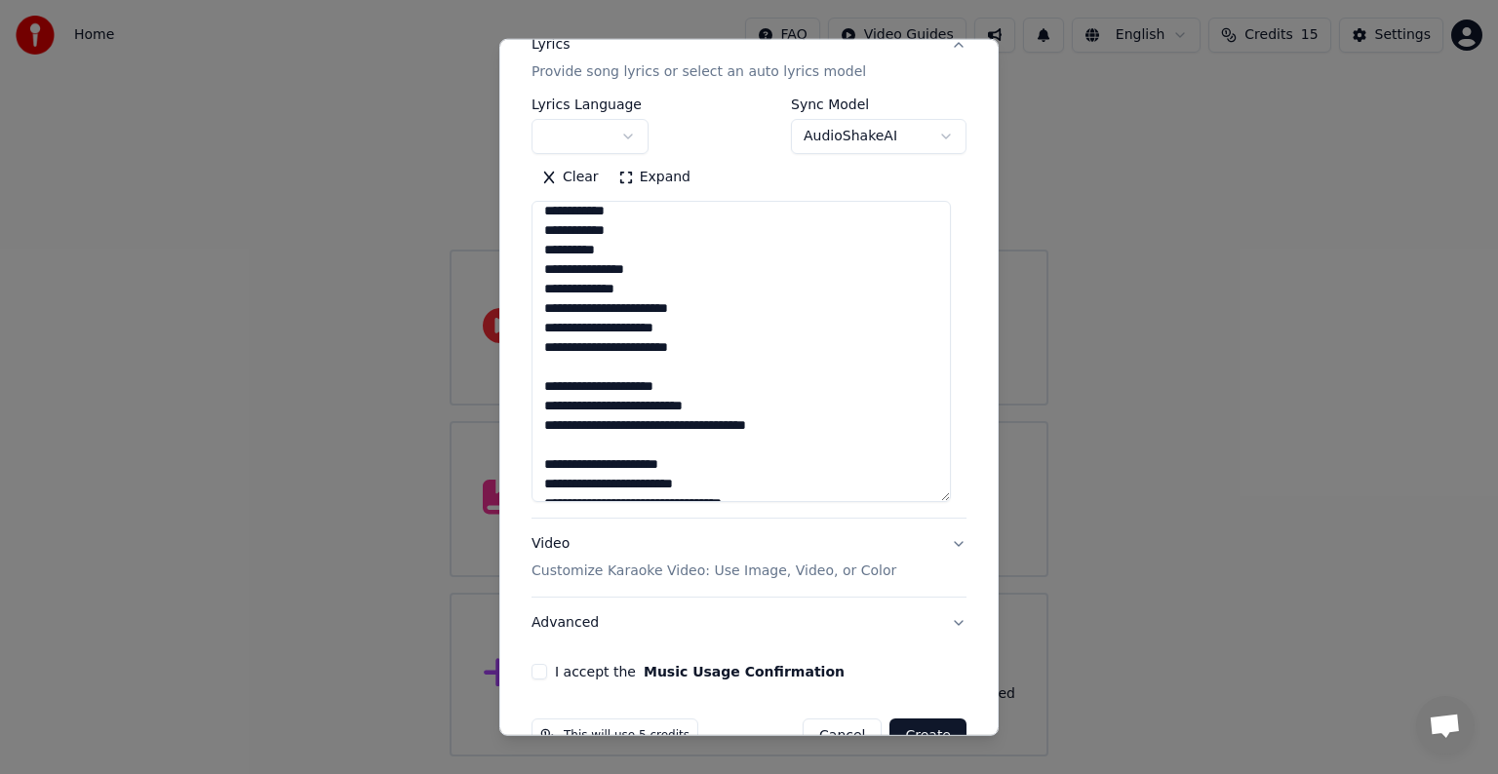
scroll to position [293, 0]
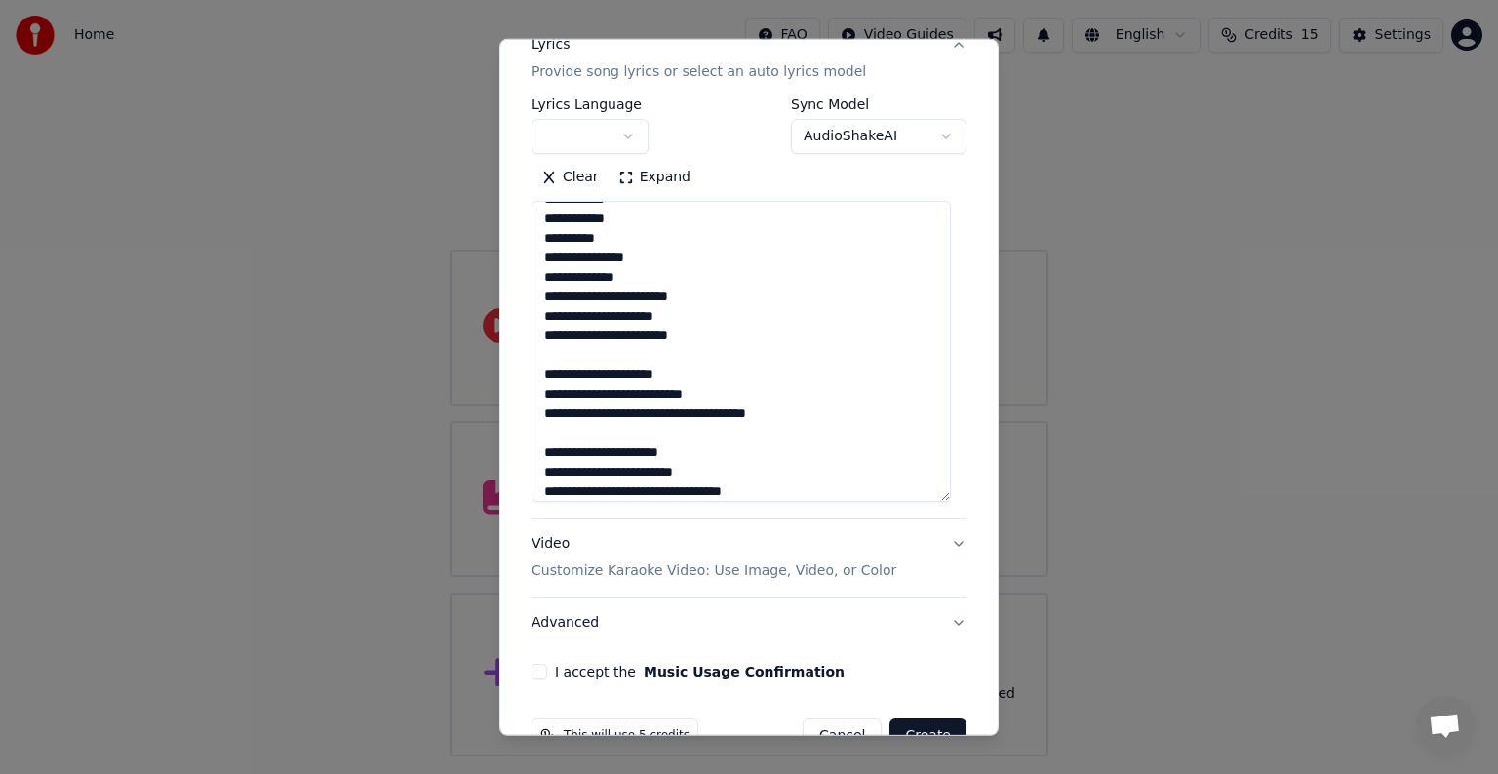
click at [618, 295] on textarea "**********" at bounding box center [740, 351] width 419 height 301
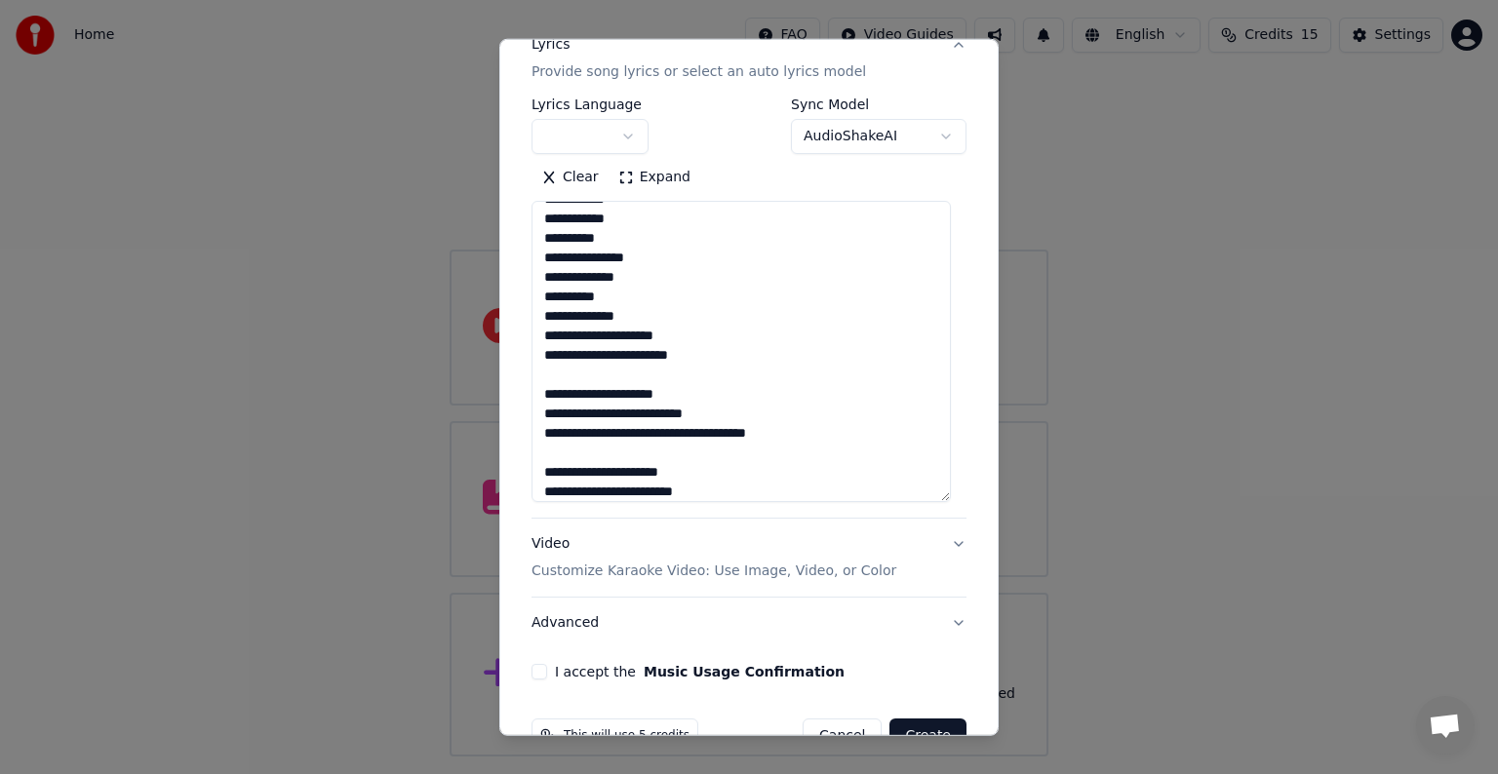
click at [695, 334] on textarea "**********" at bounding box center [740, 351] width 419 height 301
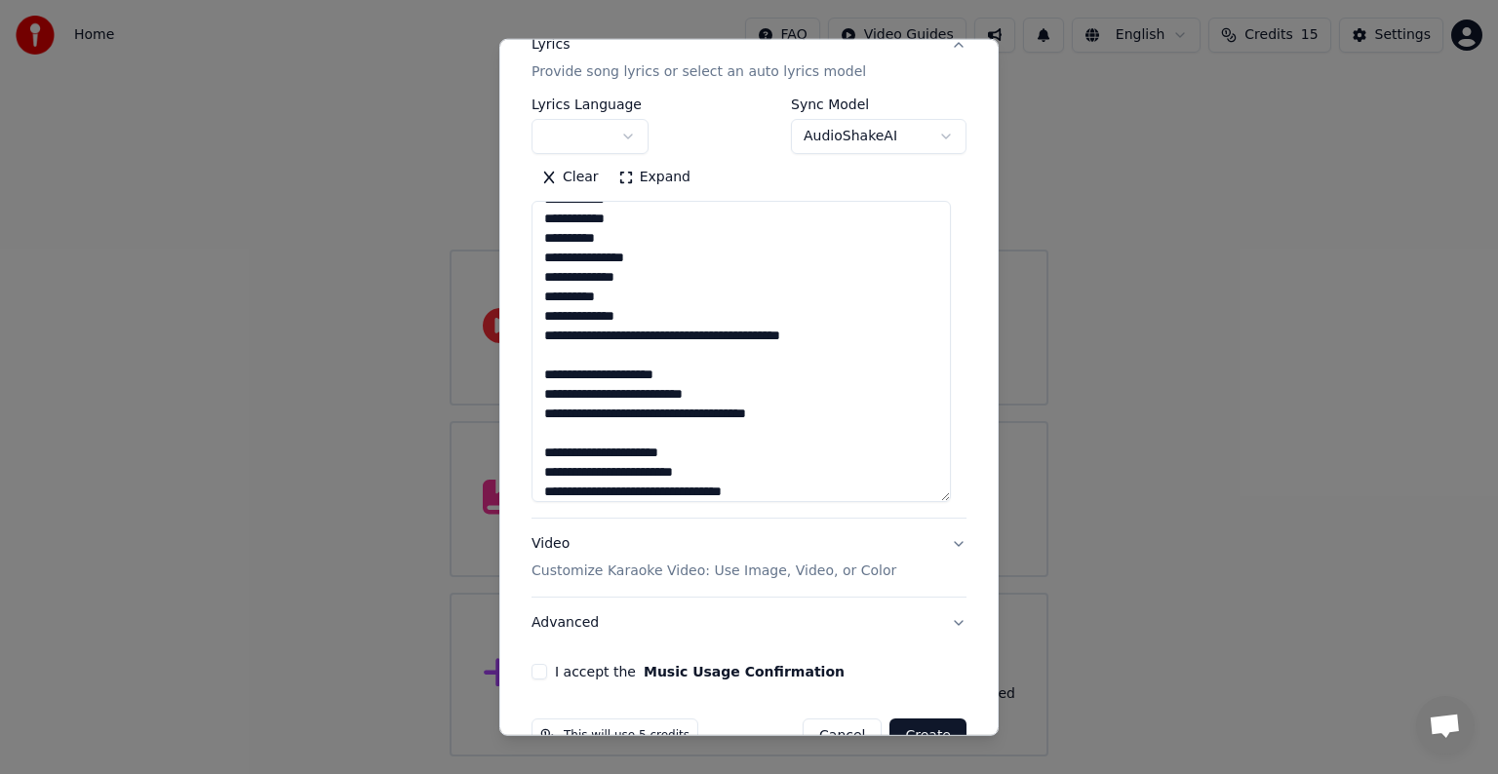
click at [671, 336] on textarea "**********" at bounding box center [740, 351] width 419 height 301
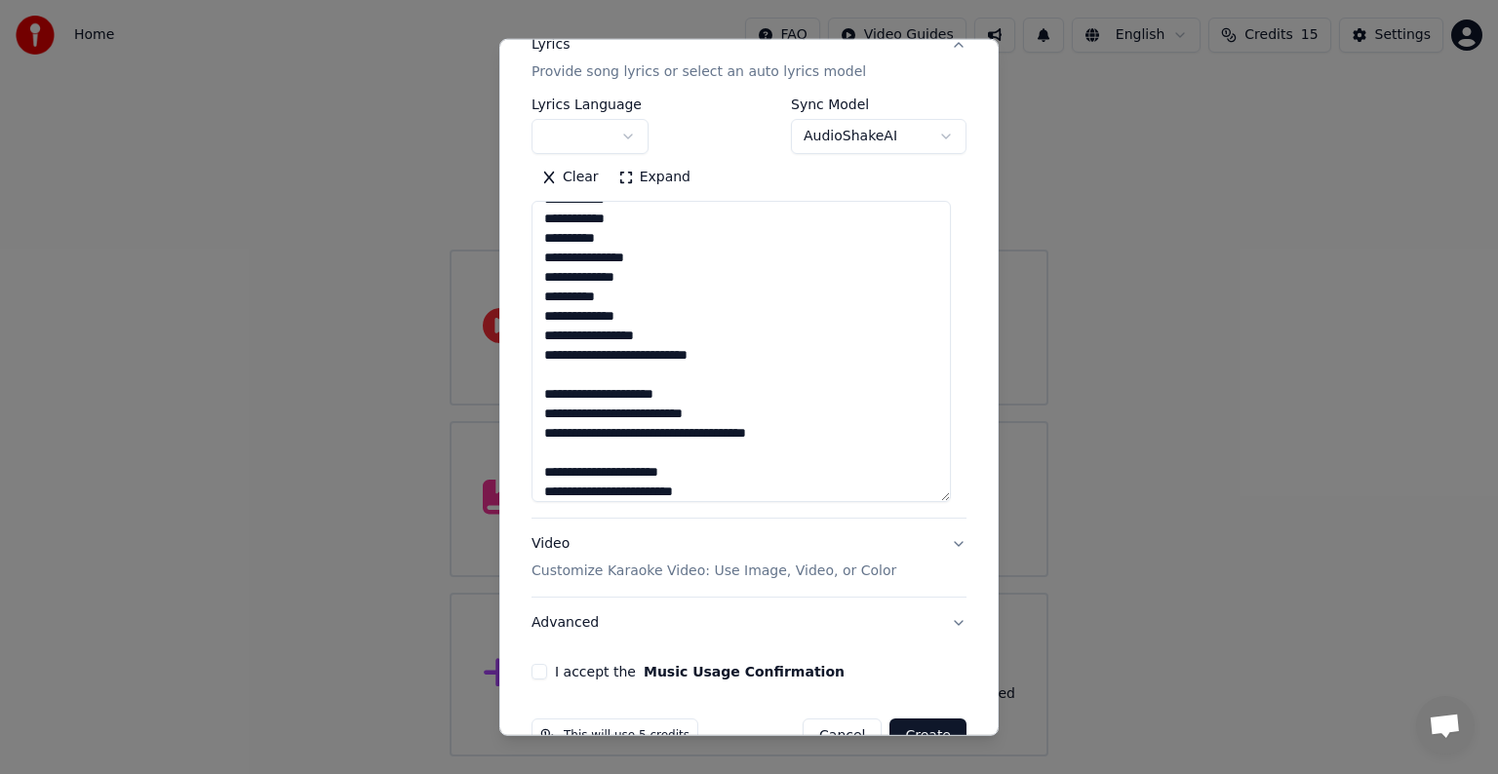
click at [627, 355] on textarea "**********" at bounding box center [740, 351] width 419 height 301
click at [617, 352] on textarea "**********" at bounding box center [740, 351] width 419 height 301
click at [615, 355] on textarea "**********" at bounding box center [740, 351] width 419 height 301
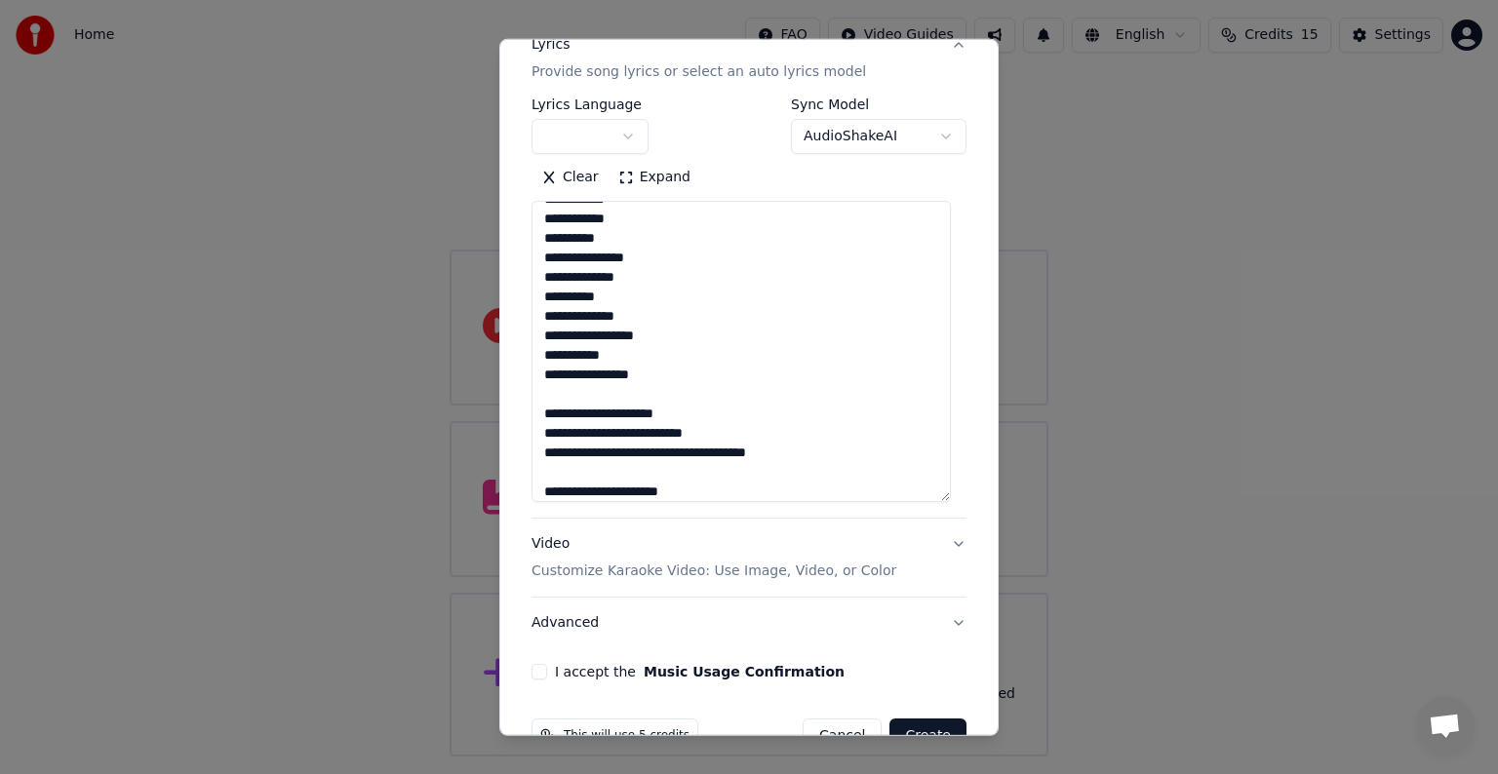
click at [615, 396] on textarea "**********" at bounding box center [740, 351] width 419 height 301
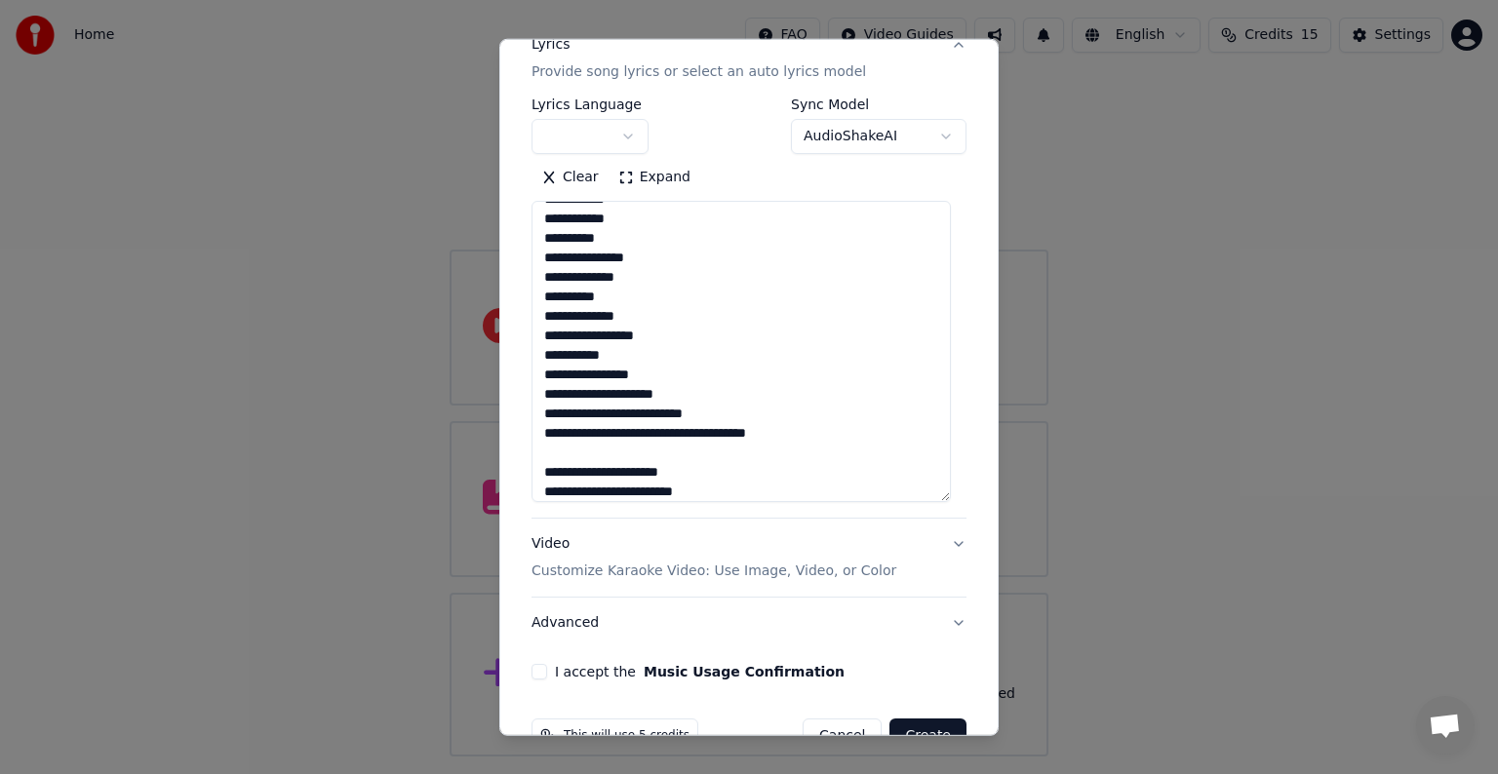
click at [702, 395] on textarea "**********" at bounding box center [740, 351] width 419 height 301
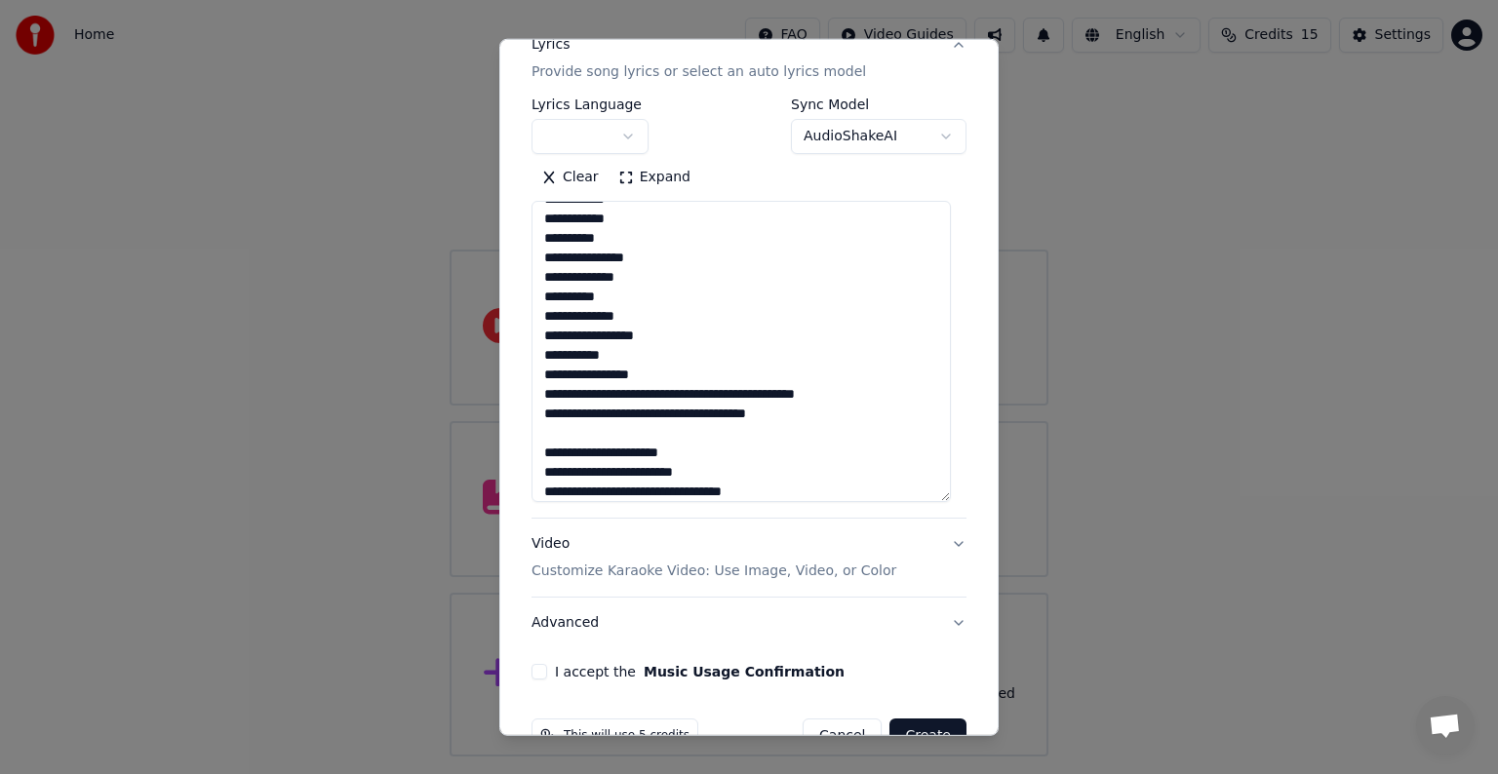
drag, startPoint x: 672, startPoint y: 394, endPoint x: 683, endPoint y: 406, distance: 15.9
click at [675, 399] on textarea "**********" at bounding box center [740, 351] width 419 height 301
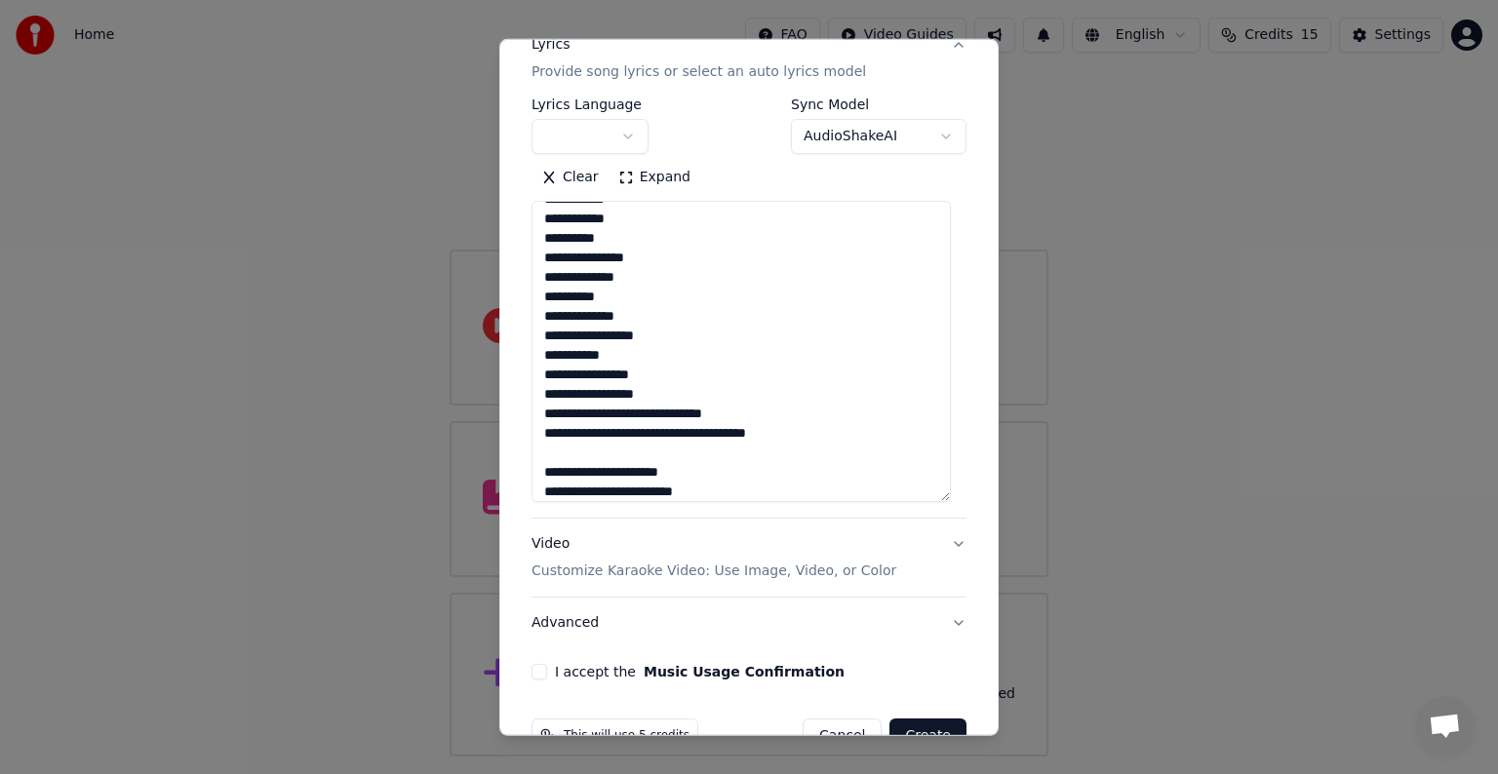
click at [651, 415] on textarea "**********" at bounding box center [740, 351] width 419 height 301
click at [632, 453] on textarea "**********" at bounding box center [740, 351] width 419 height 301
click at [642, 471] on textarea "**********" at bounding box center [740, 351] width 419 height 301
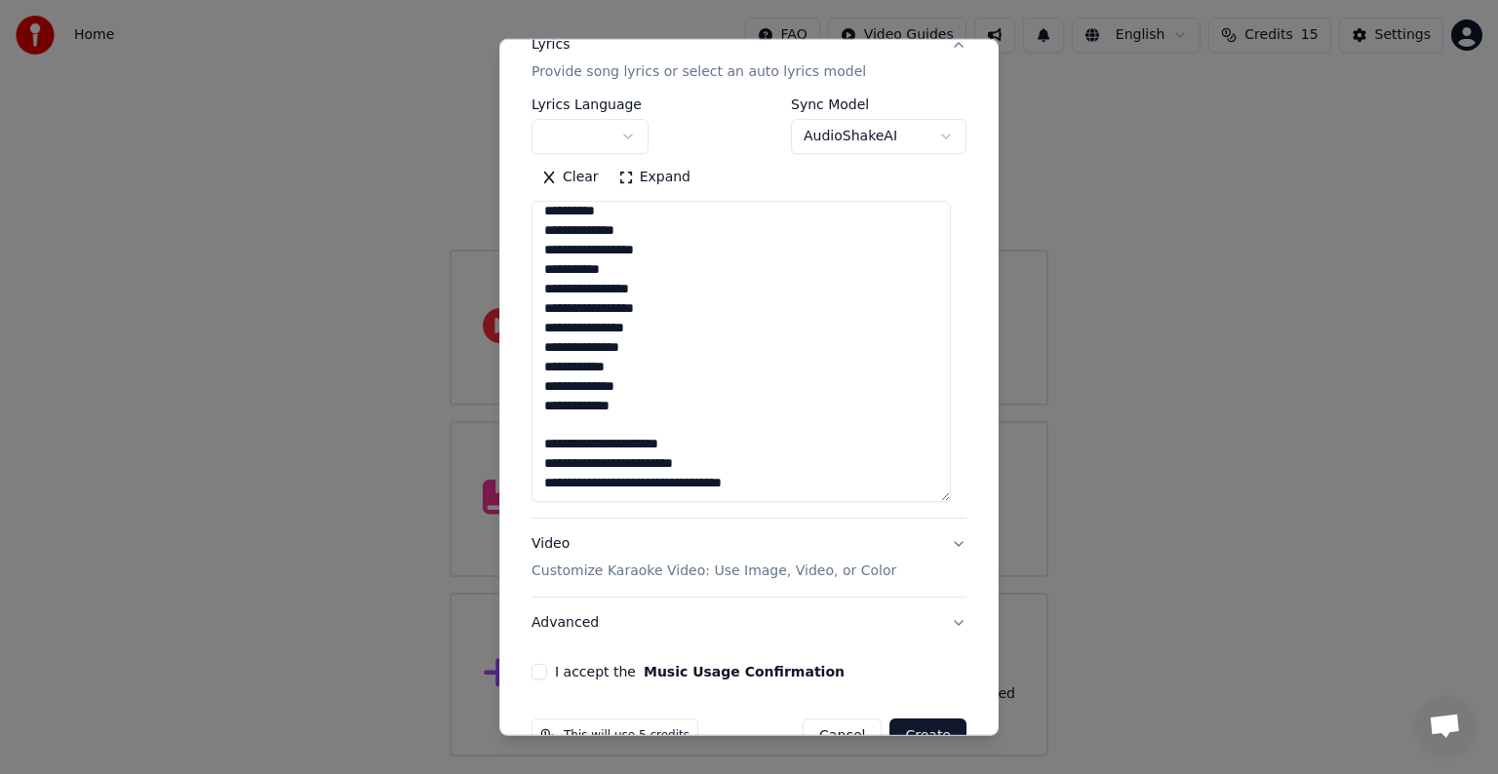
click at [598, 431] on textarea "**********" at bounding box center [740, 351] width 419 height 301
click at [700, 451] on textarea "**********" at bounding box center [740, 351] width 419 height 301
click at [703, 460] on textarea "**********" at bounding box center [740, 351] width 419 height 301
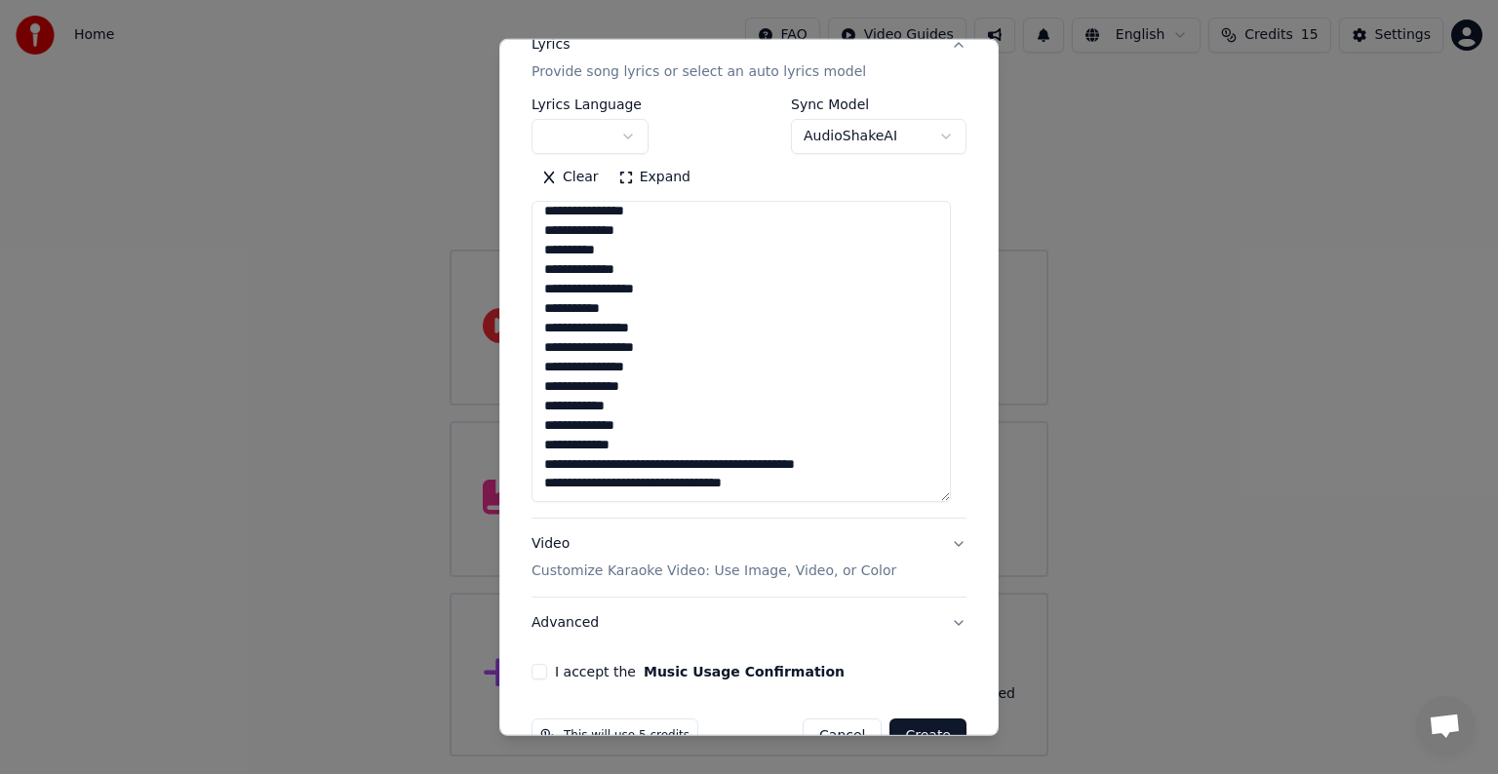
click at [694, 468] on textarea "**********" at bounding box center [740, 351] width 419 height 301
click at [671, 464] on textarea "**********" at bounding box center [740, 351] width 419 height 301
click at [657, 463] on textarea "**********" at bounding box center [740, 351] width 419 height 301
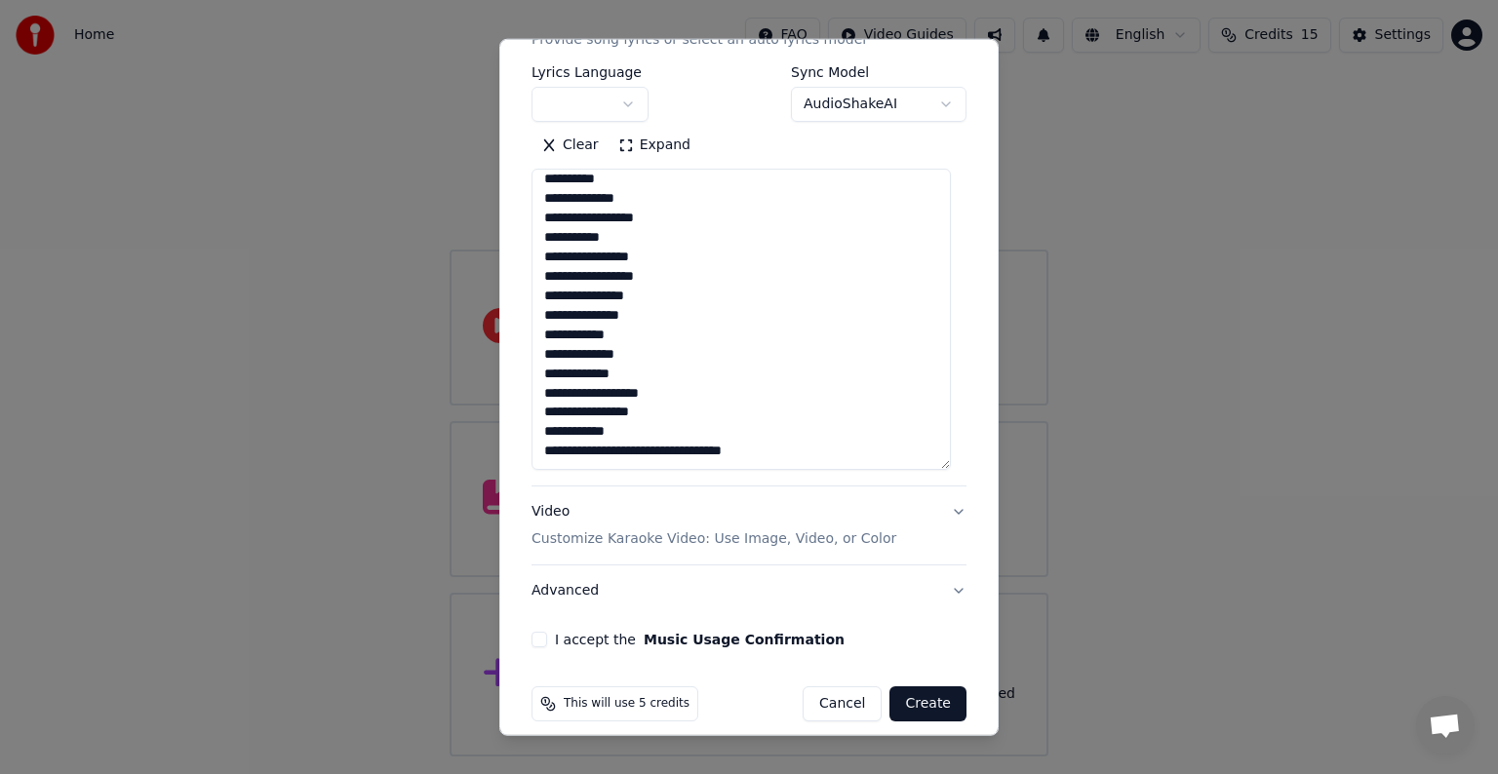
scroll to position [316, 0]
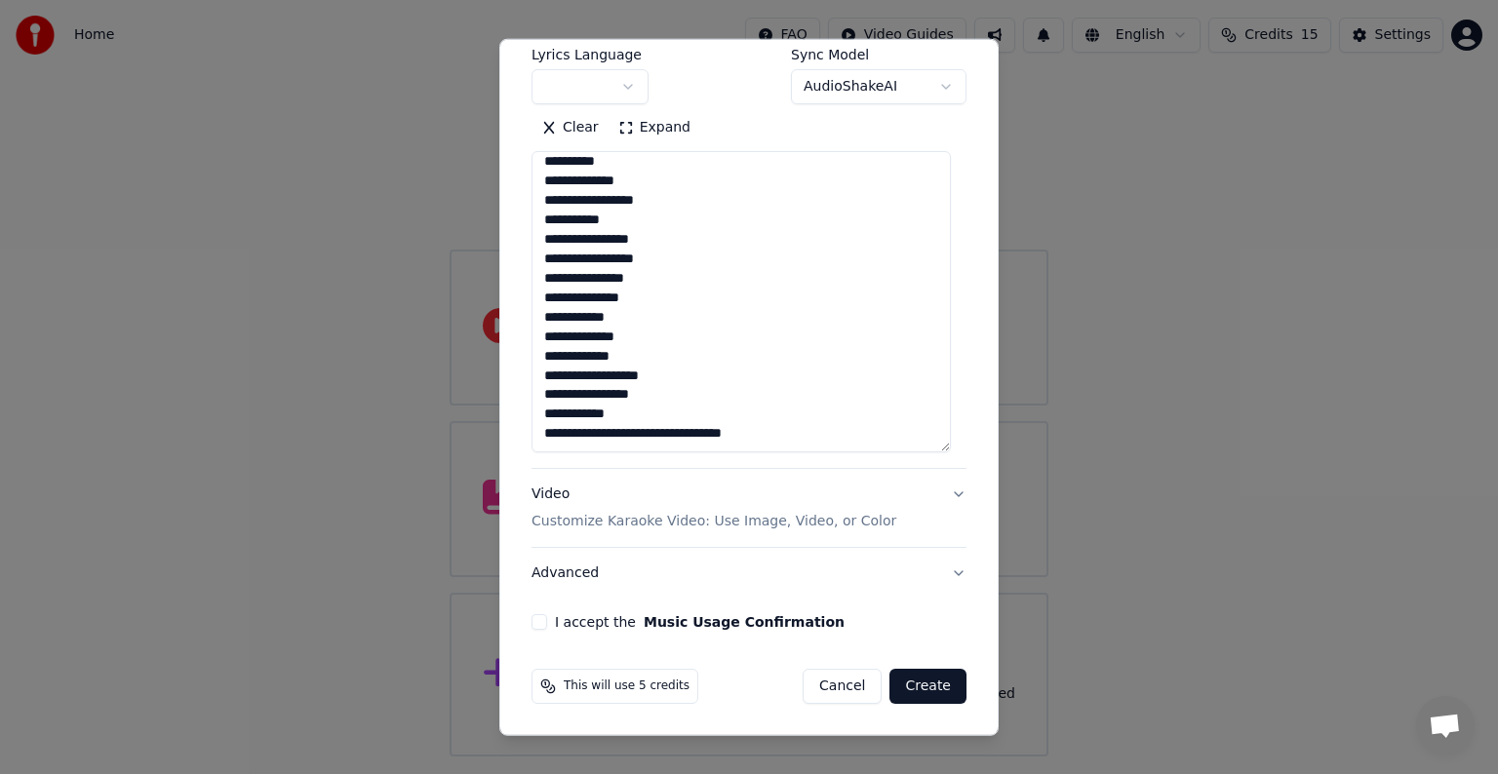
click at [604, 437] on textarea "**********" at bounding box center [740, 301] width 419 height 301
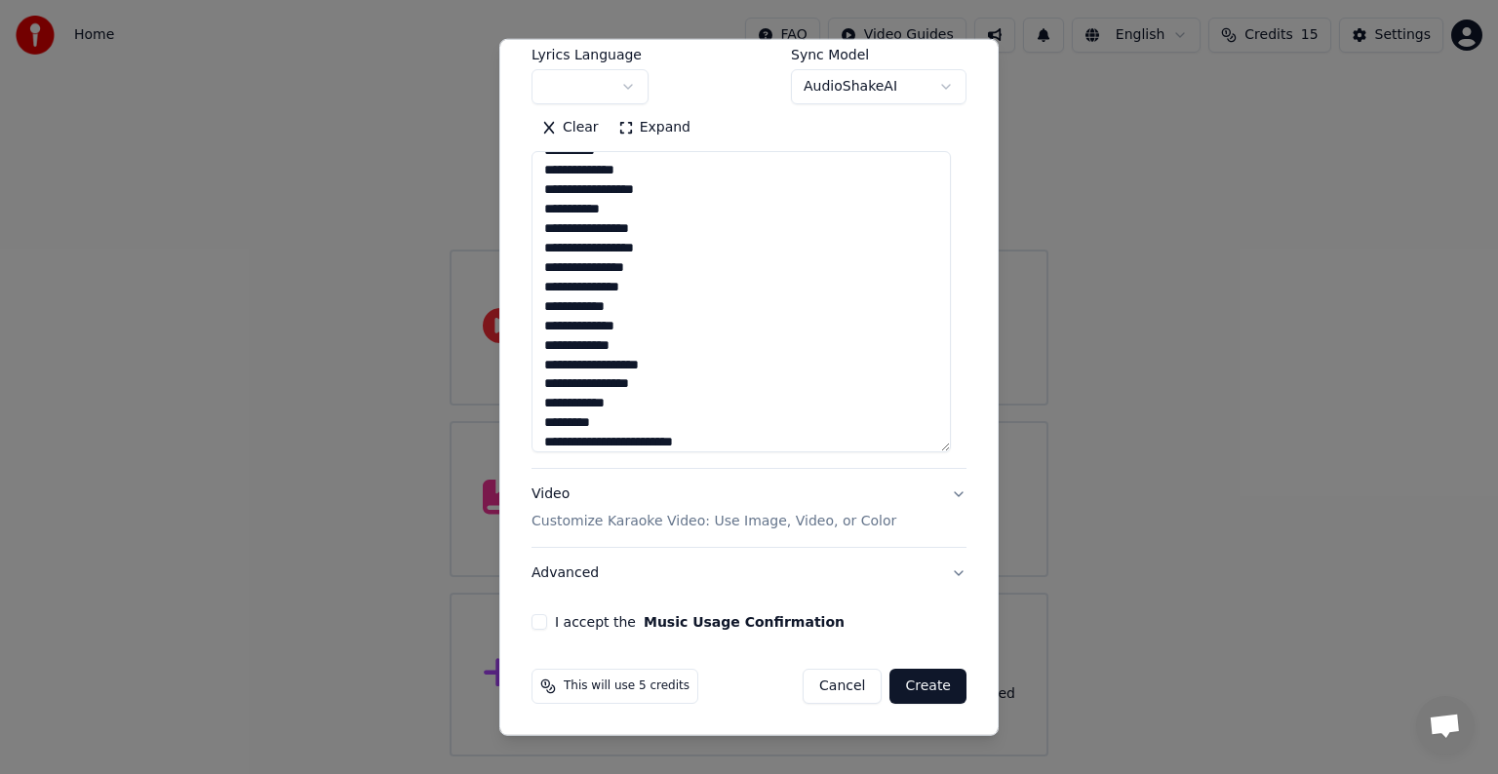
click at [625, 439] on textarea "**********" at bounding box center [740, 301] width 419 height 301
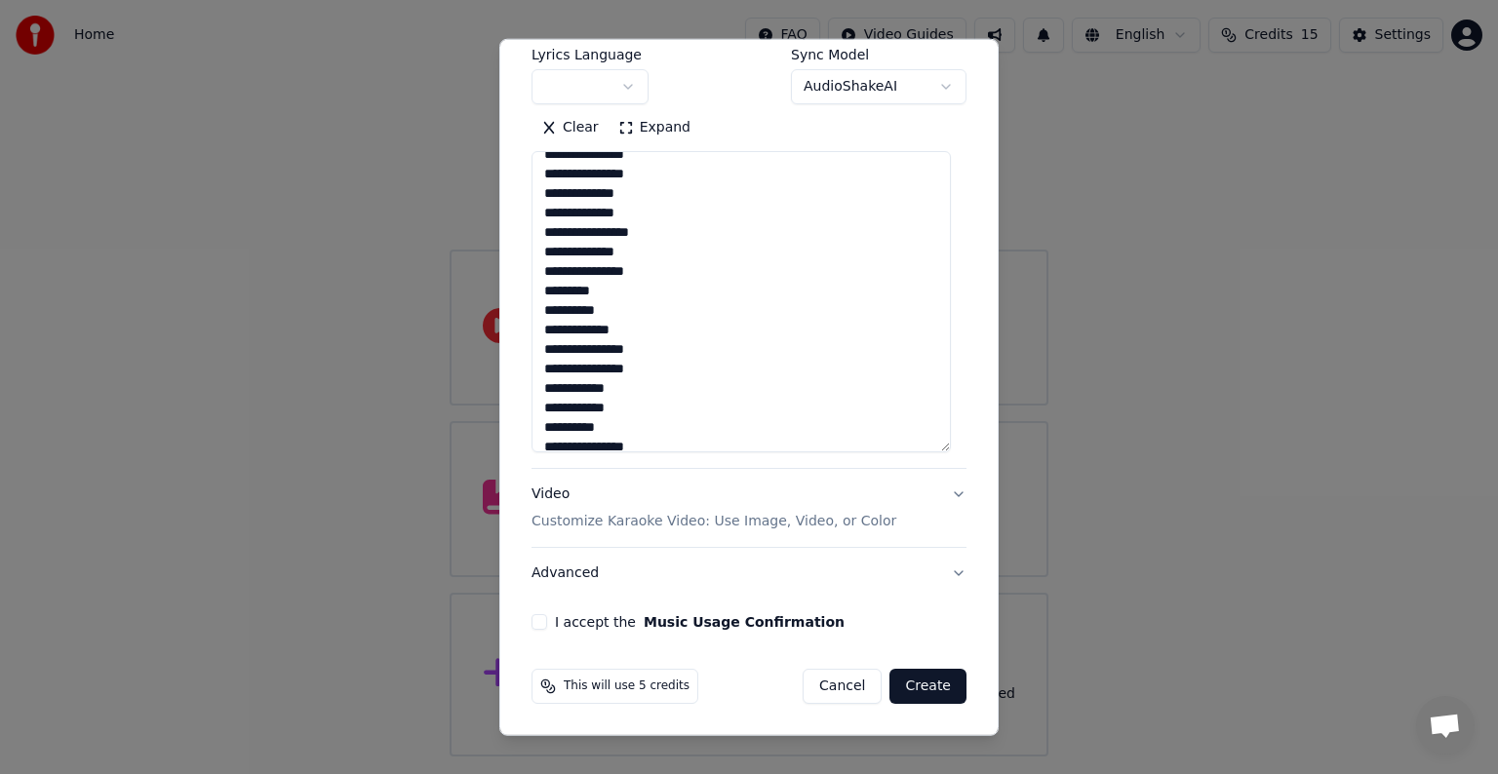
scroll to position [0, 0]
drag, startPoint x: 573, startPoint y: 169, endPoint x: 594, endPoint y: 171, distance: 20.6
click at [594, 171] on textarea "**********" at bounding box center [740, 301] width 419 height 301
drag, startPoint x: 573, startPoint y: 288, endPoint x: 593, endPoint y: 288, distance: 19.5
click at [593, 288] on textarea "**********" at bounding box center [740, 301] width 419 height 301
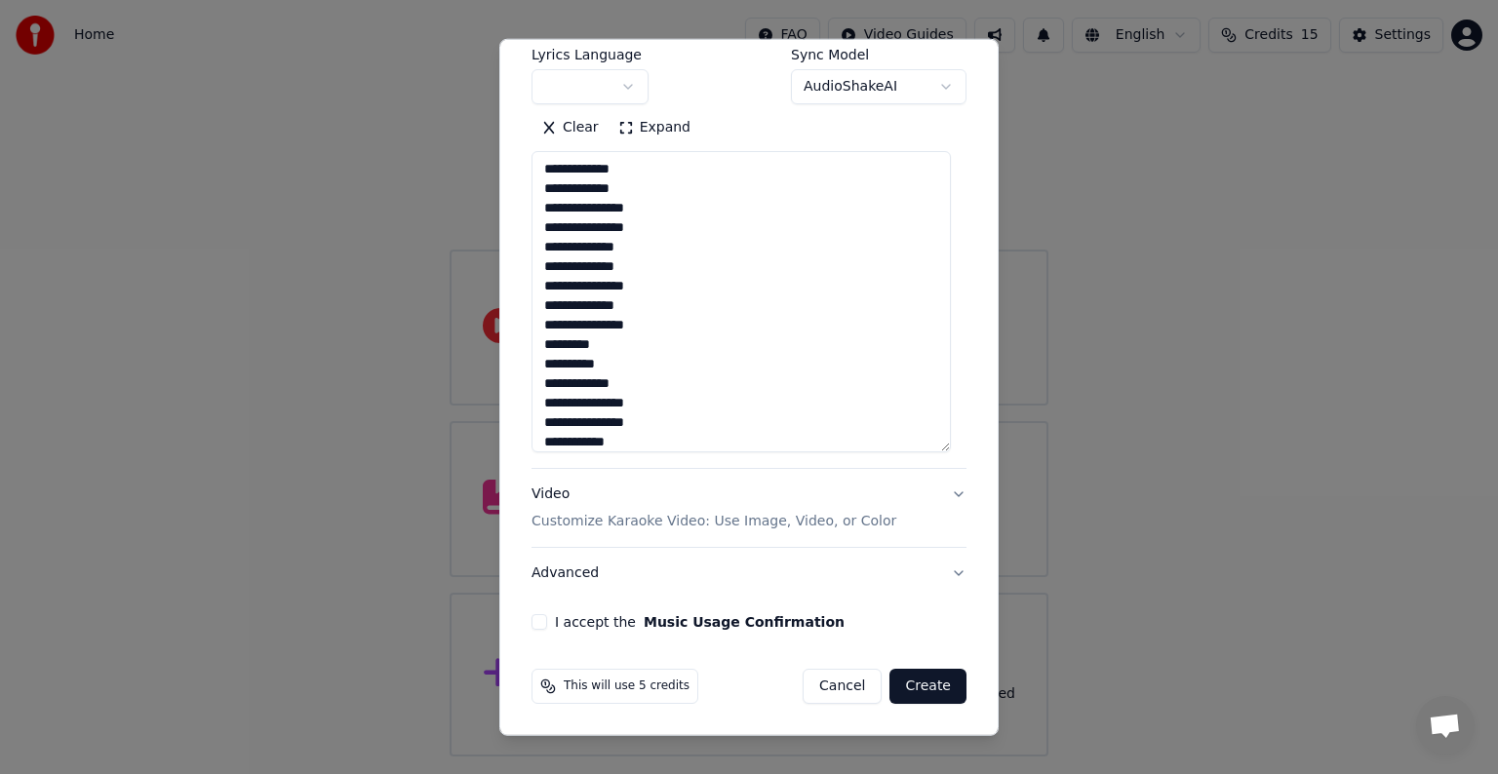
drag, startPoint x: 551, startPoint y: 324, endPoint x: 562, endPoint y: 324, distance: 10.7
click at [562, 324] on textarea "**********" at bounding box center [740, 301] width 419 height 301
drag, startPoint x: 545, startPoint y: 343, endPoint x: 568, endPoint y: 343, distance: 23.4
click at [568, 343] on textarea "**********" at bounding box center [740, 301] width 419 height 301
drag, startPoint x: 566, startPoint y: 423, endPoint x: 581, endPoint y: 425, distance: 15.7
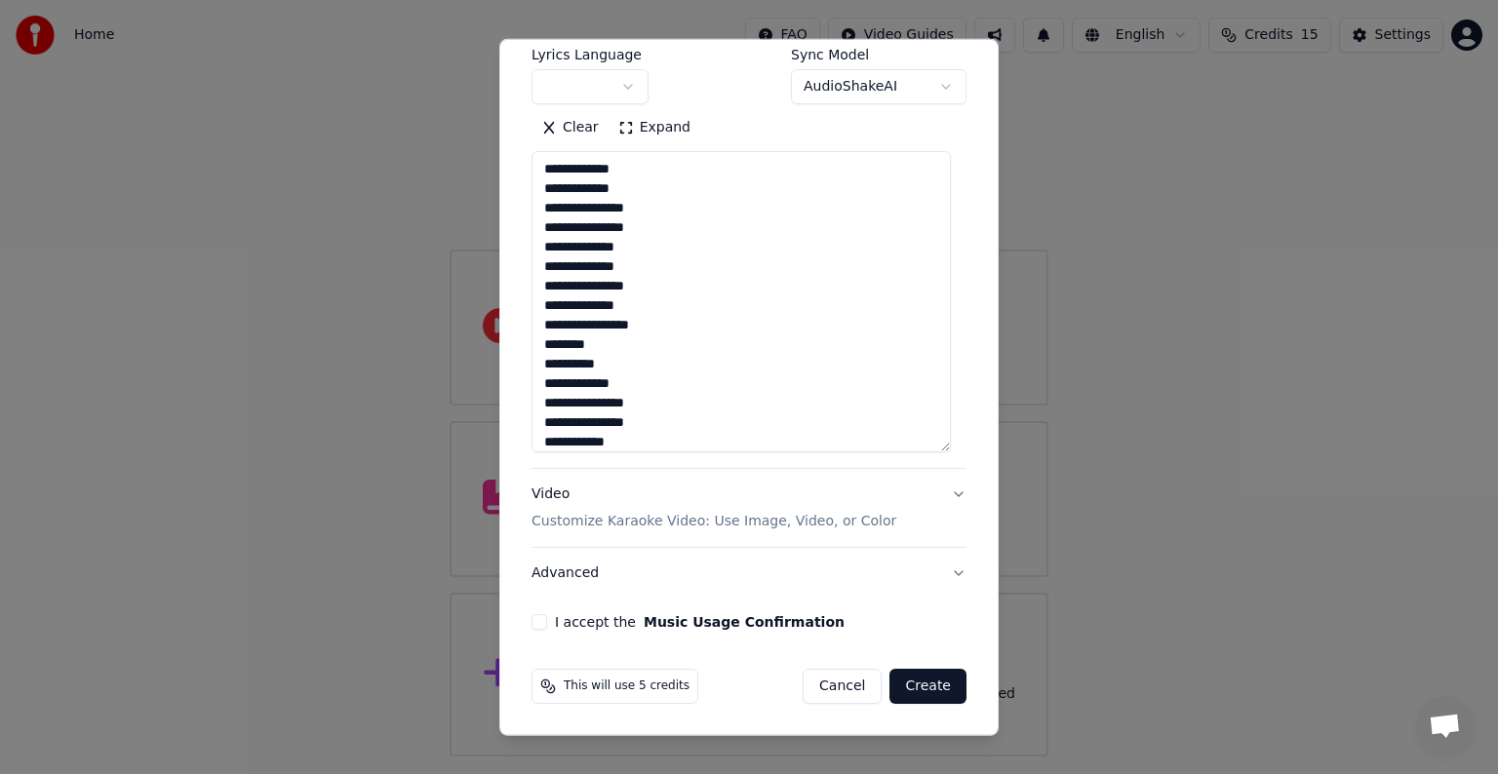
click at [581, 425] on textarea "**********" at bounding box center [740, 301] width 419 height 301
click at [639, 260] on textarea "**********" at bounding box center [740, 301] width 419 height 301
click at [649, 270] on textarea "**********" at bounding box center [740, 301] width 419 height 301
click at [586, 285] on textarea "**********" at bounding box center [740, 301] width 419 height 301
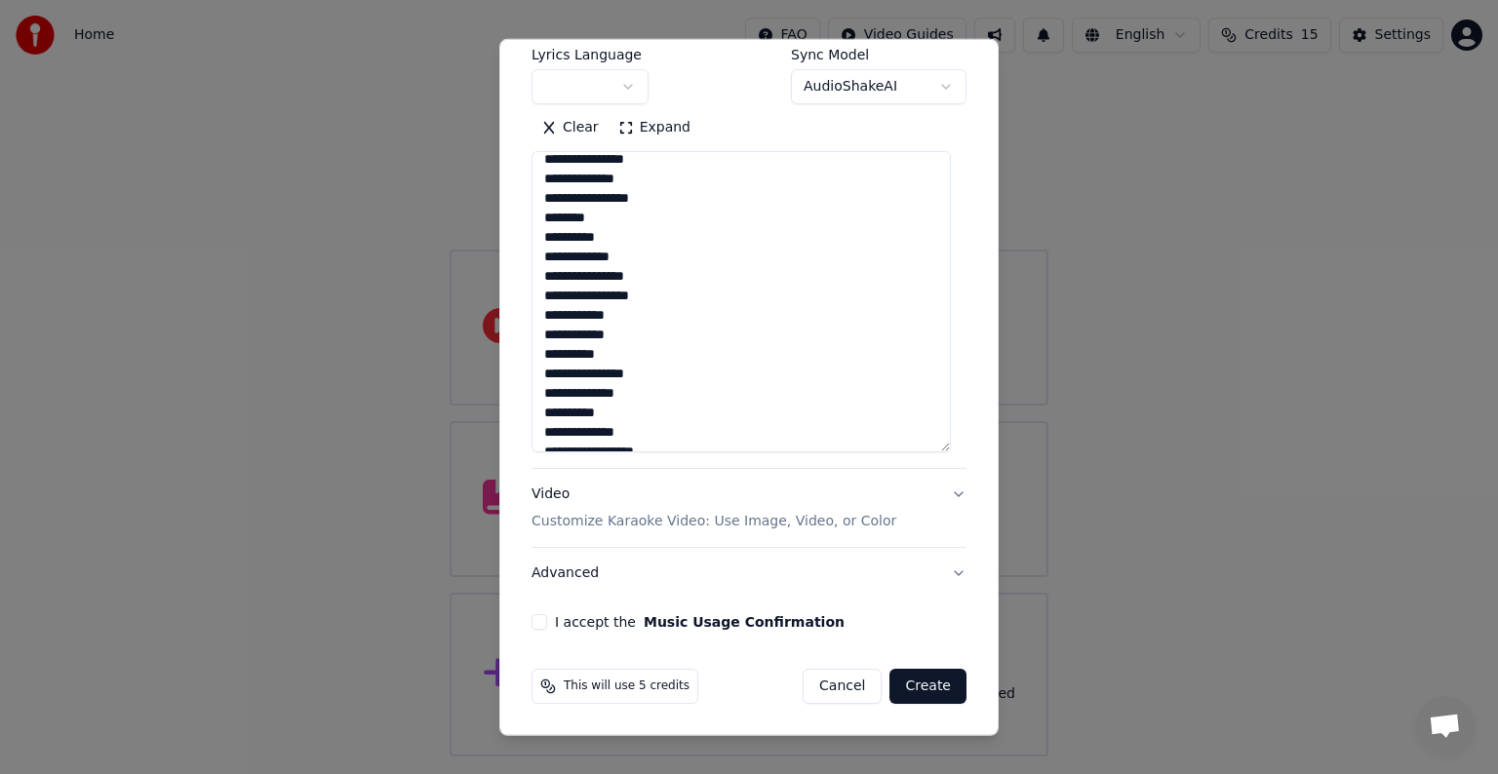
scroll to position [121, 0]
click at [633, 188] on textarea "**********" at bounding box center [740, 301] width 419 height 301
click at [608, 222] on textarea "**********" at bounding box center [740, 301] width 419 height 301
click at [609, 248] on textarea "**********" at bounding box center [740, 301] width 419 height 301
click at [617, 259] on textarea "**********" at bounding box center [740, 301] width 419 height 301
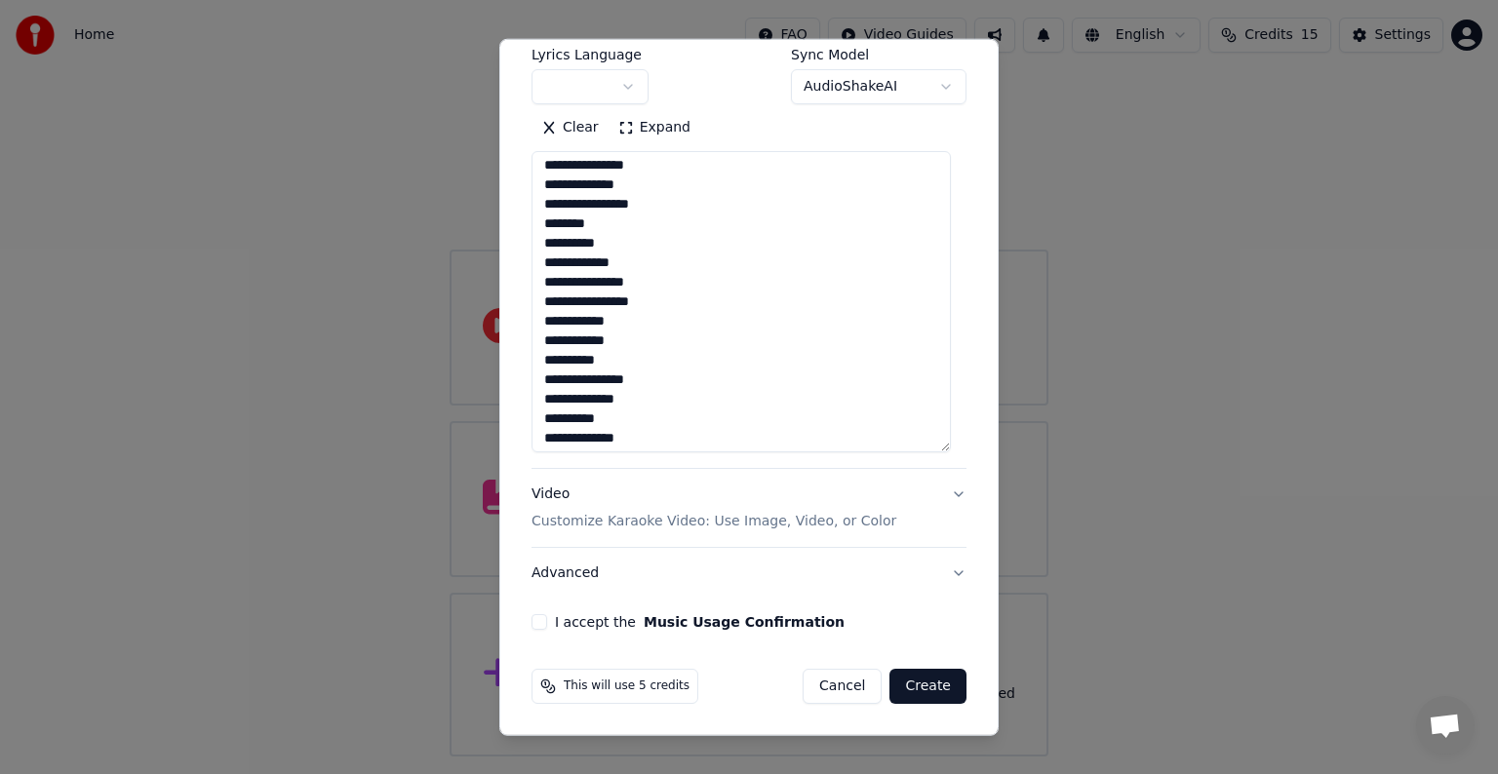
click at [632, 267] on textarea "**********" at bounding box center [740, 301] width 419 height 301
click at [650, 281] on textarea "**********" at bounding box center [740, 301] width 419 height 301
drag, startPoint x: 593, startPoint y: 381, endPoint x: 579, endPoint y: 378, distance: 14.0
click at [579, 378] on textarea "**********" at bounding box center [740, 301] width 419 height 301
click at [586, 403] on textarea "**********" at bounding box center [740, 301] width 419 height 301
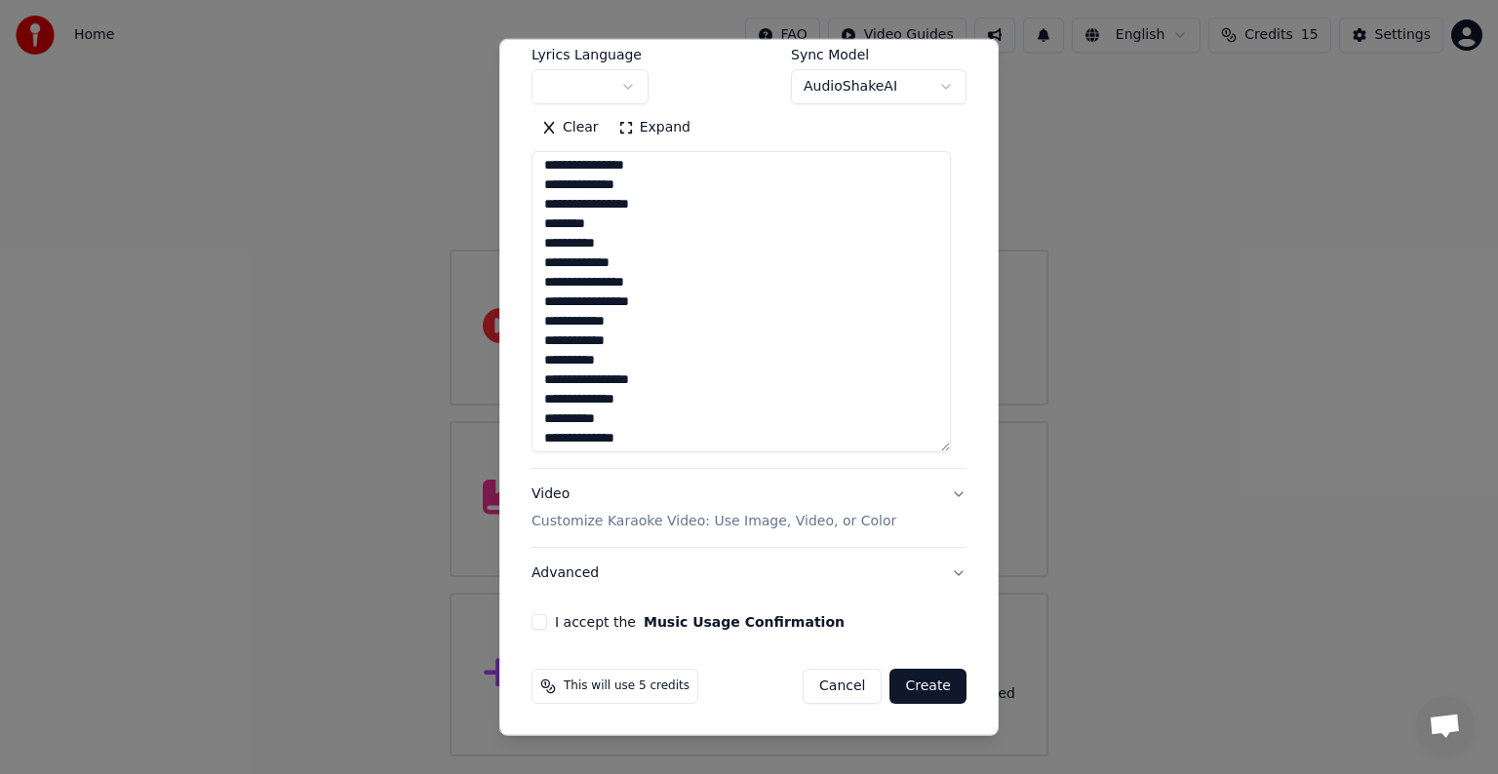
click at [654, 280] on textarea "**********" at bounding box center [740, 301] width 419 height 301
drag, startPoint x: 568, startPoint y: 186, endPoint x: 589, endPoint y: 183, distance: 20.7
click at [589, 183] on textarea "**********" at bounding box center [740, 301] width 419 height 301
drag, startPoint x: 579, startPoint y: 268, endPoint x: 599, endPoint y: 262, distance: 20.4
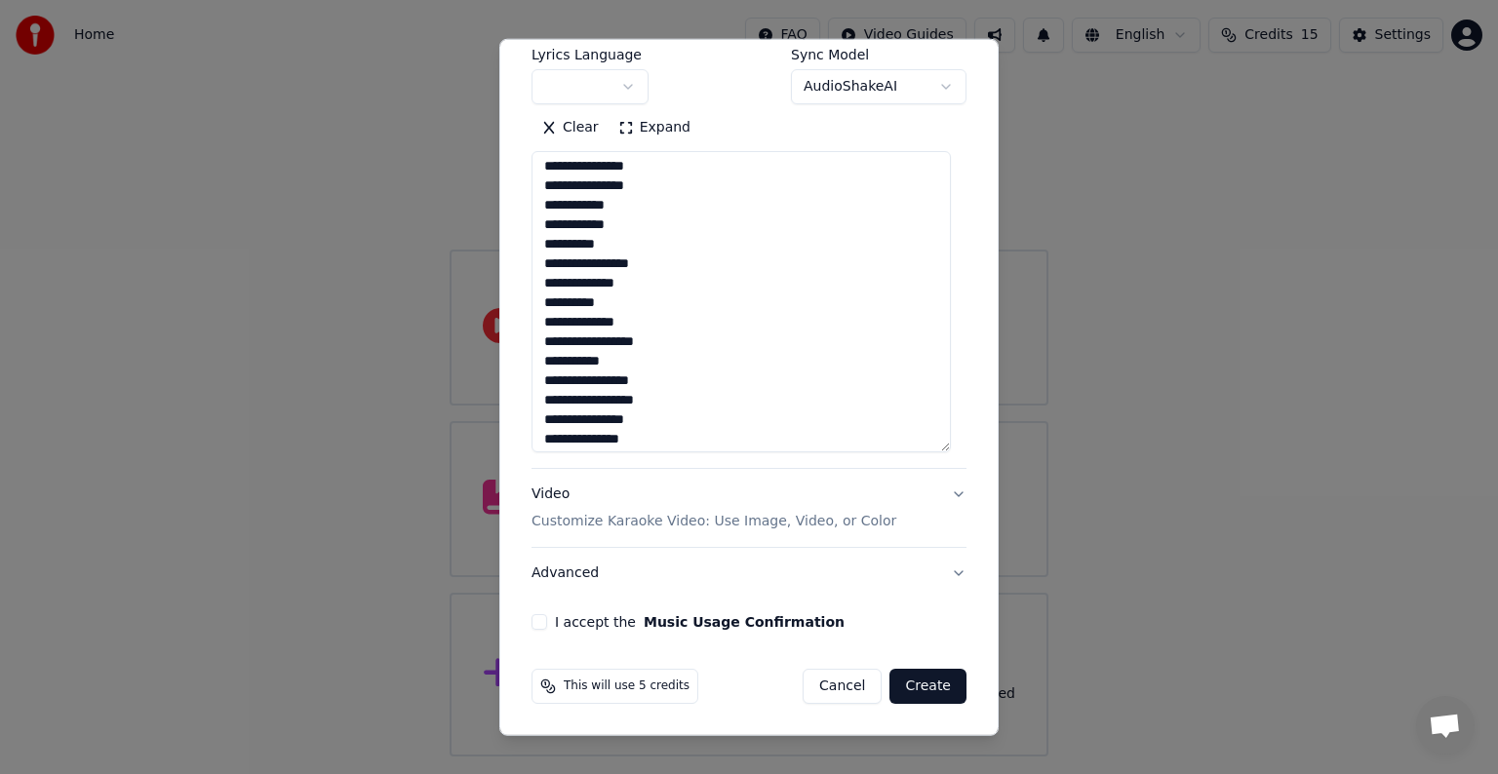
click at [599, 262] on textarea "**********" at bounding box center [740, 301] width 419 height 301
drag, startPoint x: 568, startPoint y: 286, endPoint x: 588, endPoint y: 277, distance: 22.3
click at [588, 277] on textarea "**********" at bounding box center [740, 301] width 419 height 301
drag, startPoint x: 570, startPoint y: 301, endPoint x: 585, endPoint y: 298, distance: 14.9
click at [585, 298] on textarea "**********" at bounding box center [740, 301] width 419 height 301
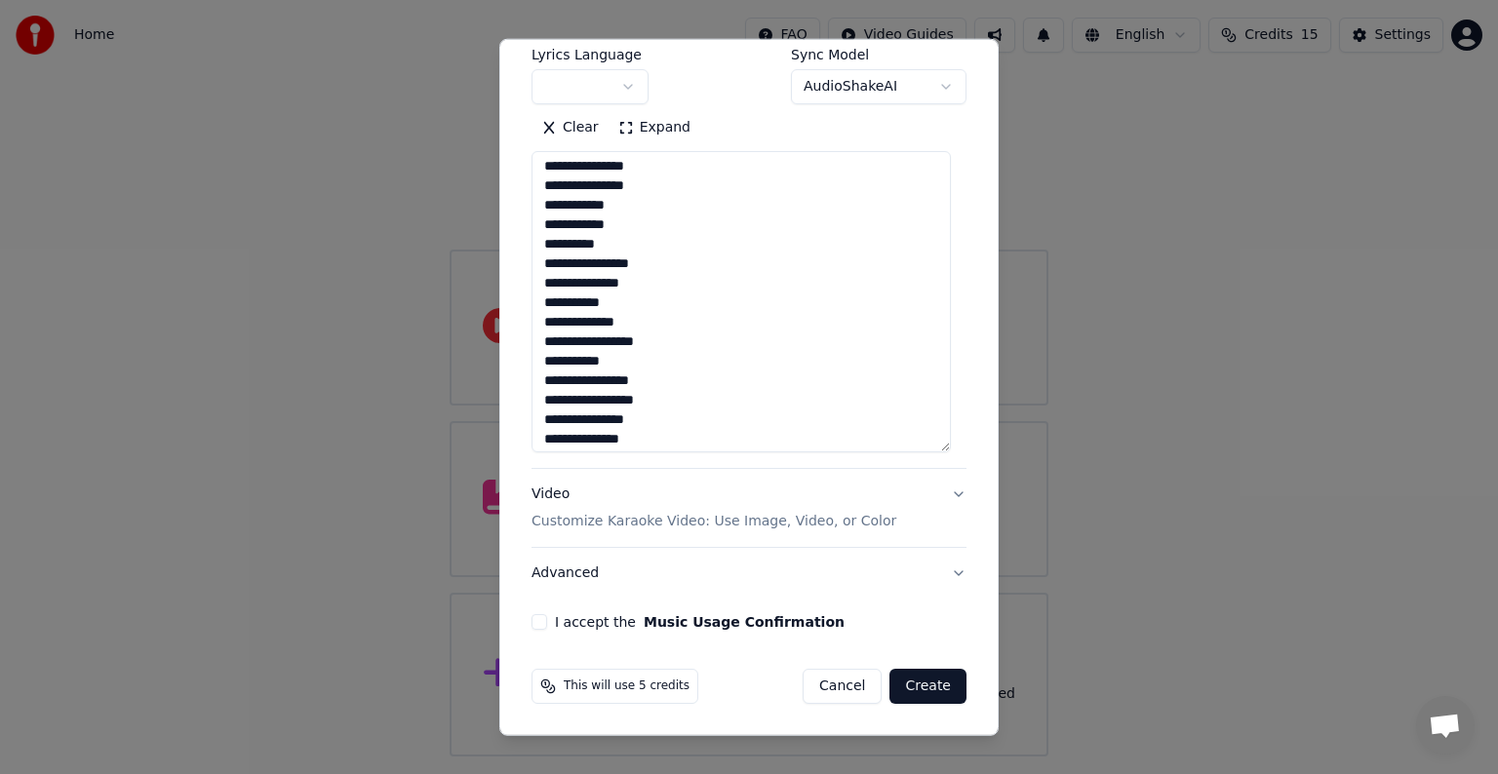
click at [607, 364] on textarea "**********" at bounding box center [740, 301] width 419 height 301
click at [608, 385] on textarea "**********" at bounding box center [740, 301] width 419 height 301
drag, startPoint x: 542, startPoint y: 398, endPoint x: 568, endPoint y: 397, distance: 26.3
click at [568, 397] on textarea "**********" at bounding box center [740, 301] width 419 height 301
click at [613, 359] on textarea "**********" at bounding box center [740, 301] width 419 height 301
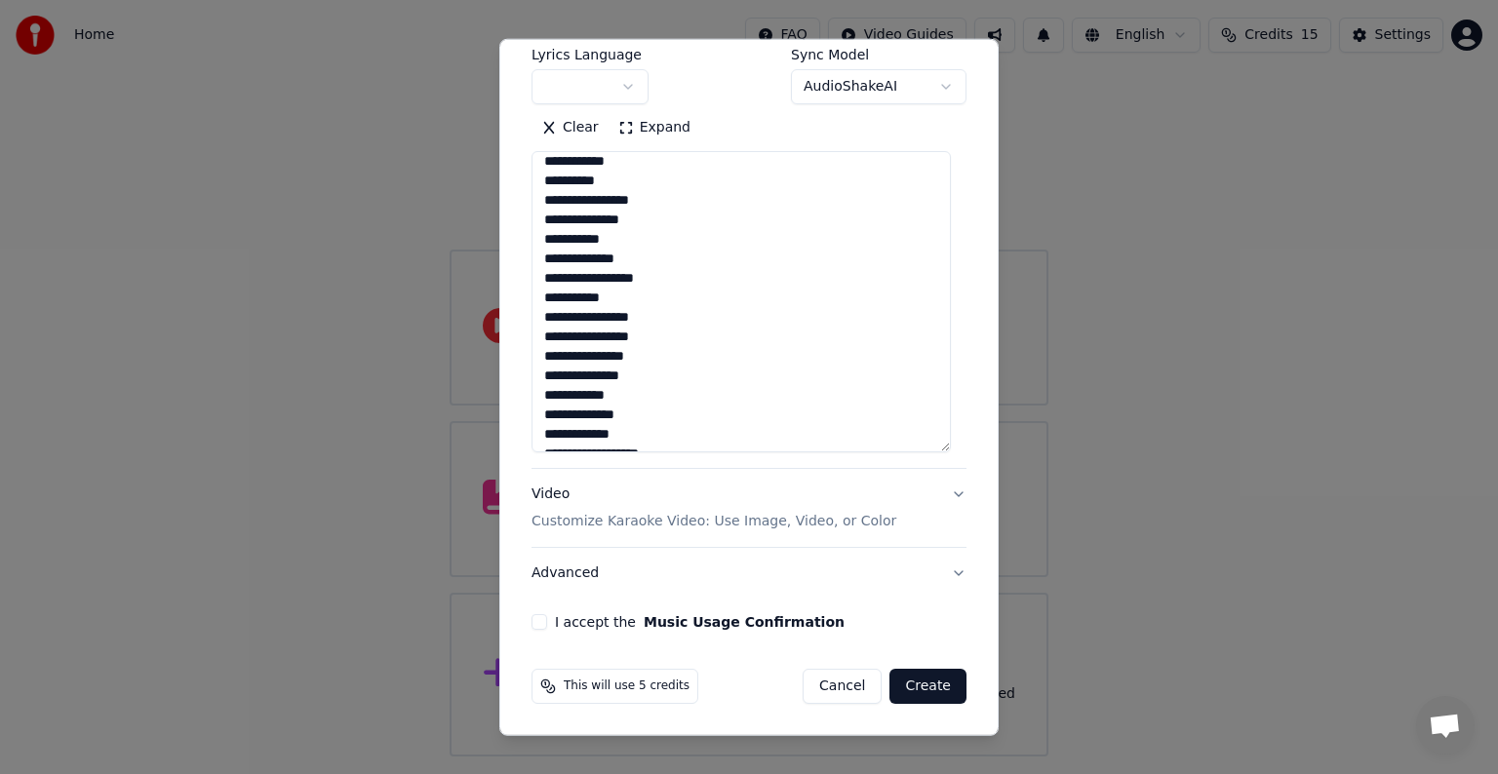
scroll to position [334, 0]
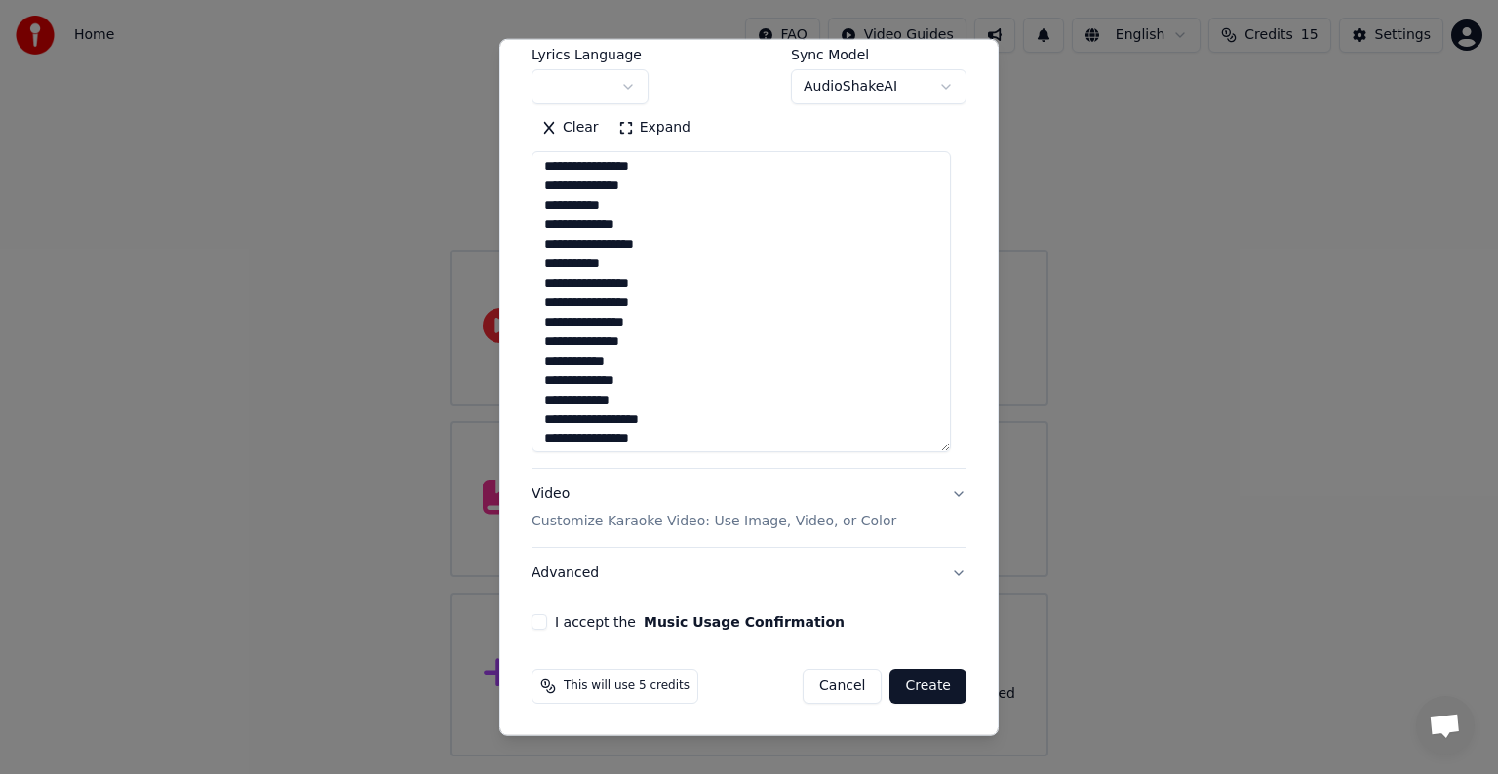
click at [647, 279] on textarea "**********" at bounding box center [740, 301] width 419 height 301
click at [675, 305] on textarea "**********" at bounding box center [740, 301] width 419 height 301
click at [647, 359] on textarea "**********" at bounding box center [740, 301] width 419 height 301
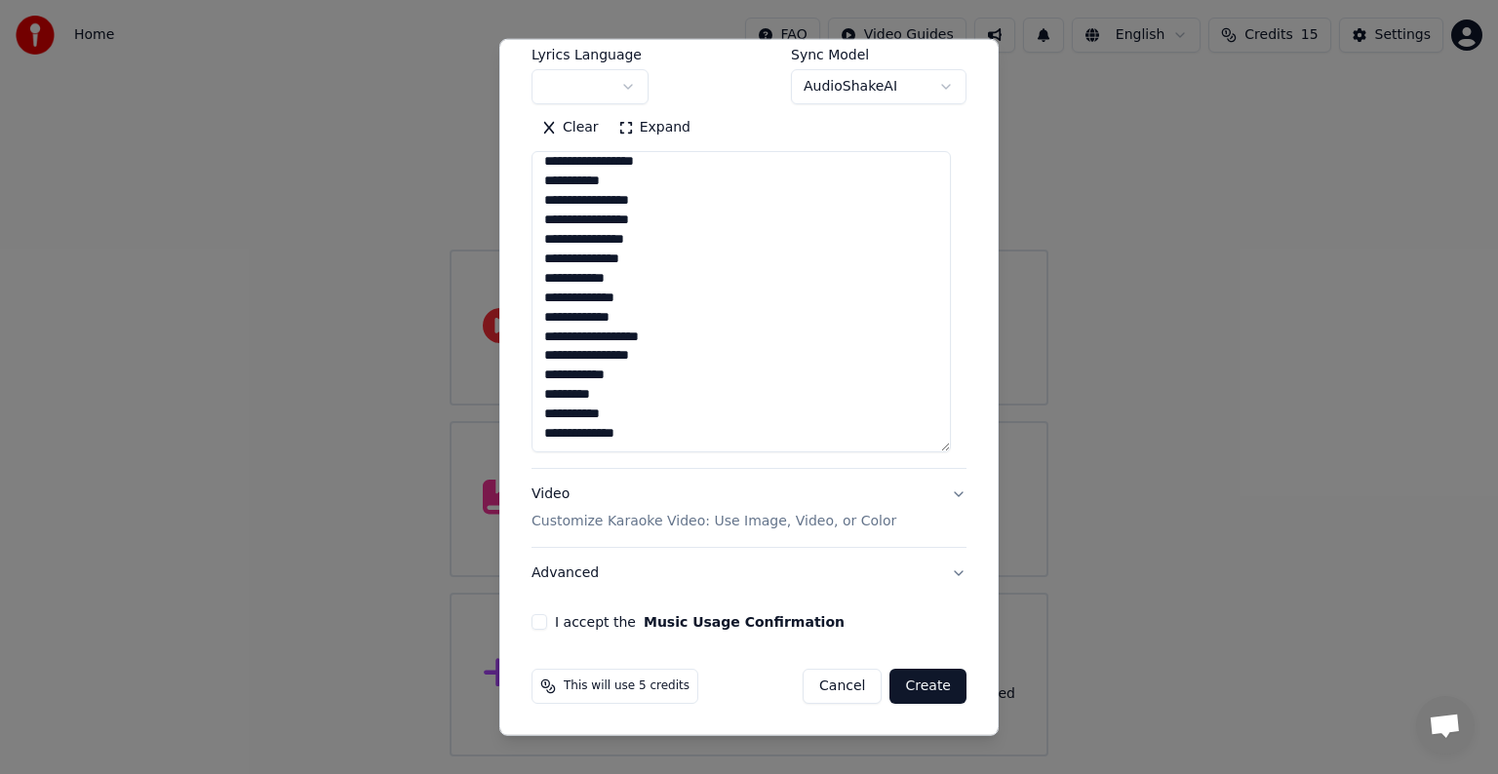
click at [651, 318] on textarea "**********" at bounding box center [740, 301] width 419 height 301
click at [688, 334] on textarea "**********" at bounding box center [740, 301] width 419 height 301
click at [671, 356] on textarea "**********" at bounding box center [740, 301] width 419 height 301
drag, startPoint x: 546, startPoint y: 378, endPoint x: 568, endPoint y: 373, distance: 23.0
click at [568, 373] on textarea "**********" at bounding box center [740, 301] width 419 height 301
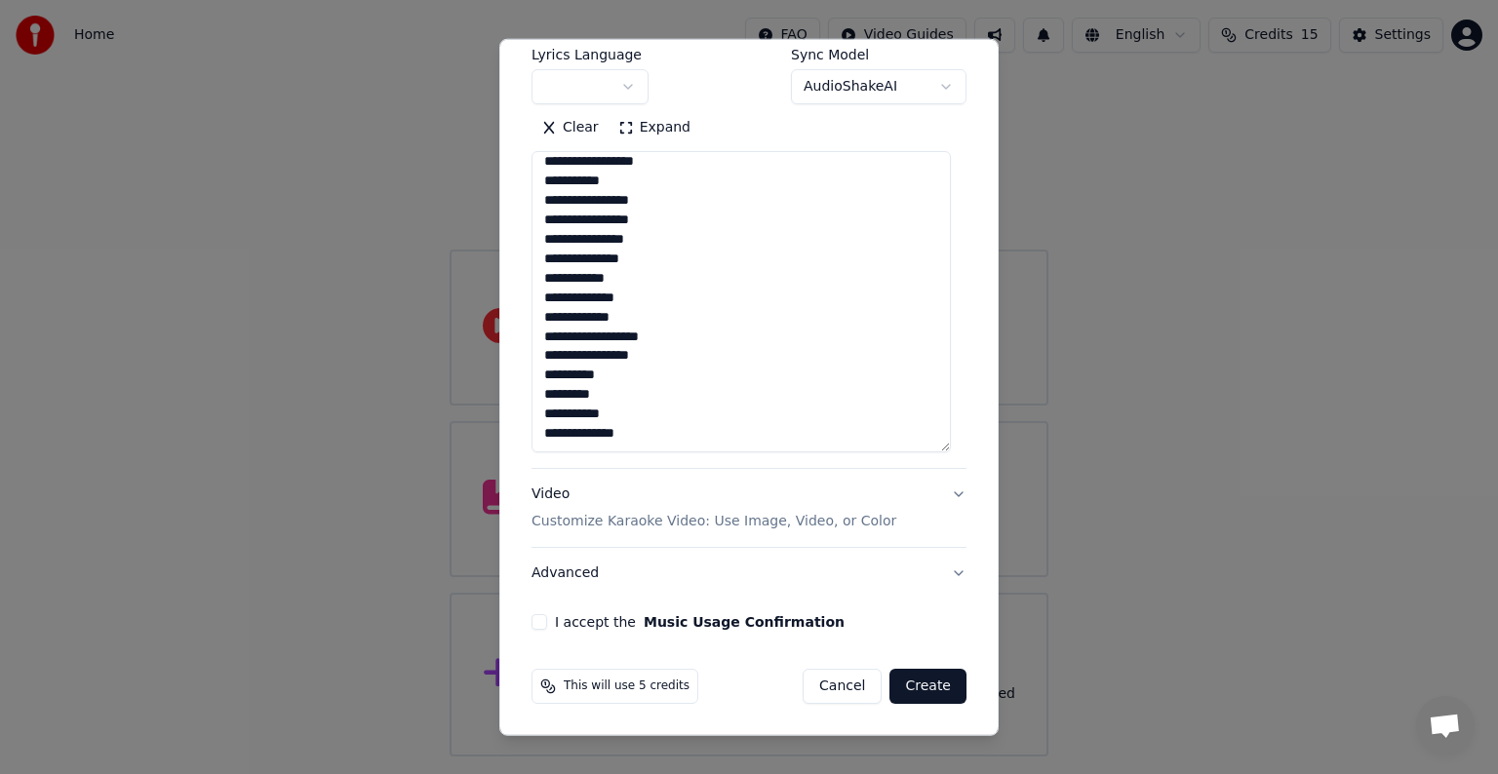
click at [542, 378] on textarea "**********" at bounding box center [740, 301] width 419 height 301
drag, startPoint x: 566, startPoint y: 397, endPoint x: 544, endPoint y: 396, distance: 21.5
click at [544, 396] on textarea "**********" at bounding box center [740, 301] width 419 height 301
click at [628, 429] on textarea "**********" at bounding box center [740, 301] width 419 height 301
click at [566, 374] on textarea "**********" at bounding box center [740, 301] width 419 height 301
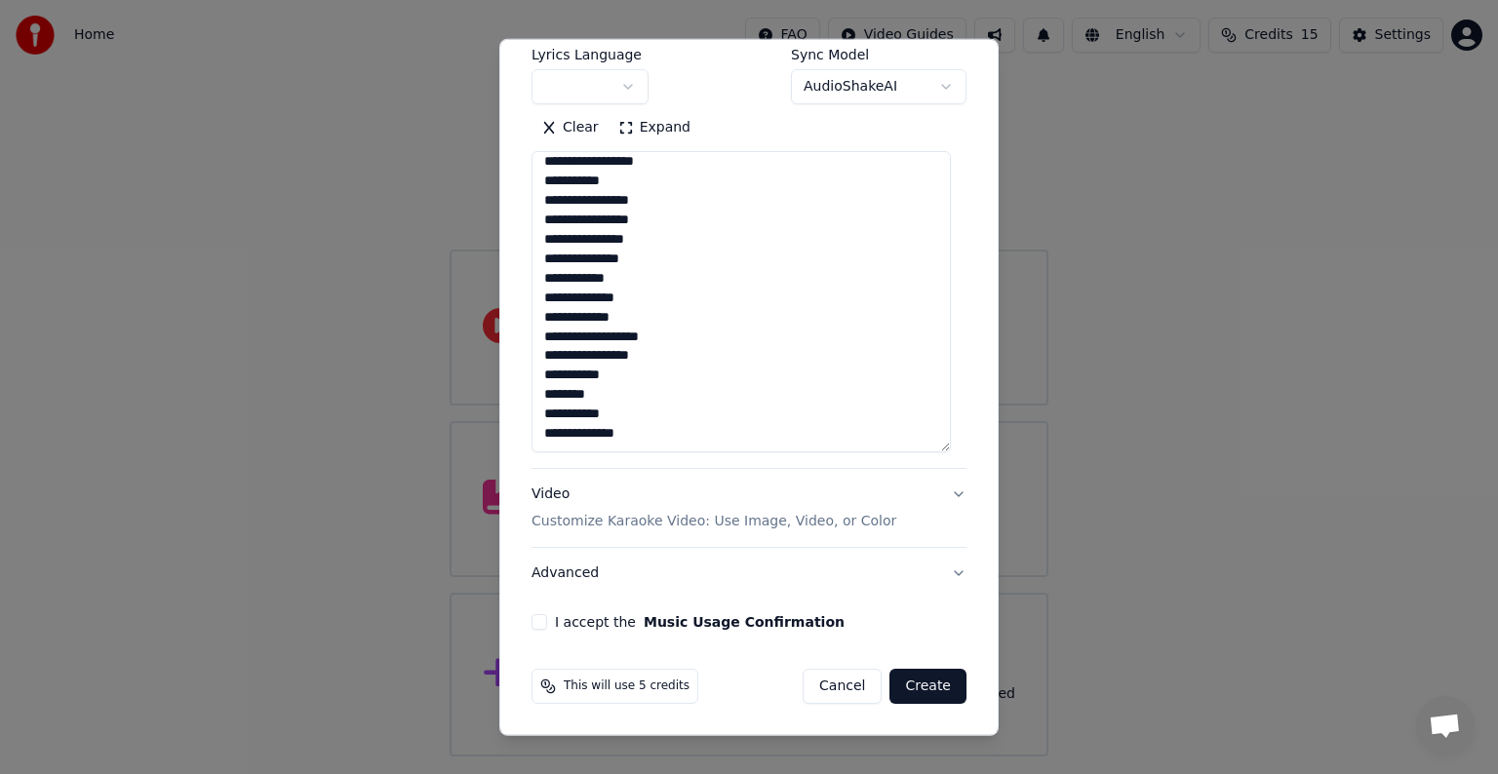
click at [545, 375] on textarea "**********" at bounding box center [740, 301] width 419 height 301
drag, startPoint x: 596, startPoint y: 377, endPoint x: 607, endPoint y: 377, distance: 10.7
click at [607, 377] on textarea "**********" at bounding box center [740, 301] width 419 height 301
click at [635, 437] on textarea "**********" at bounding box center [740, 301] width 419 height 301
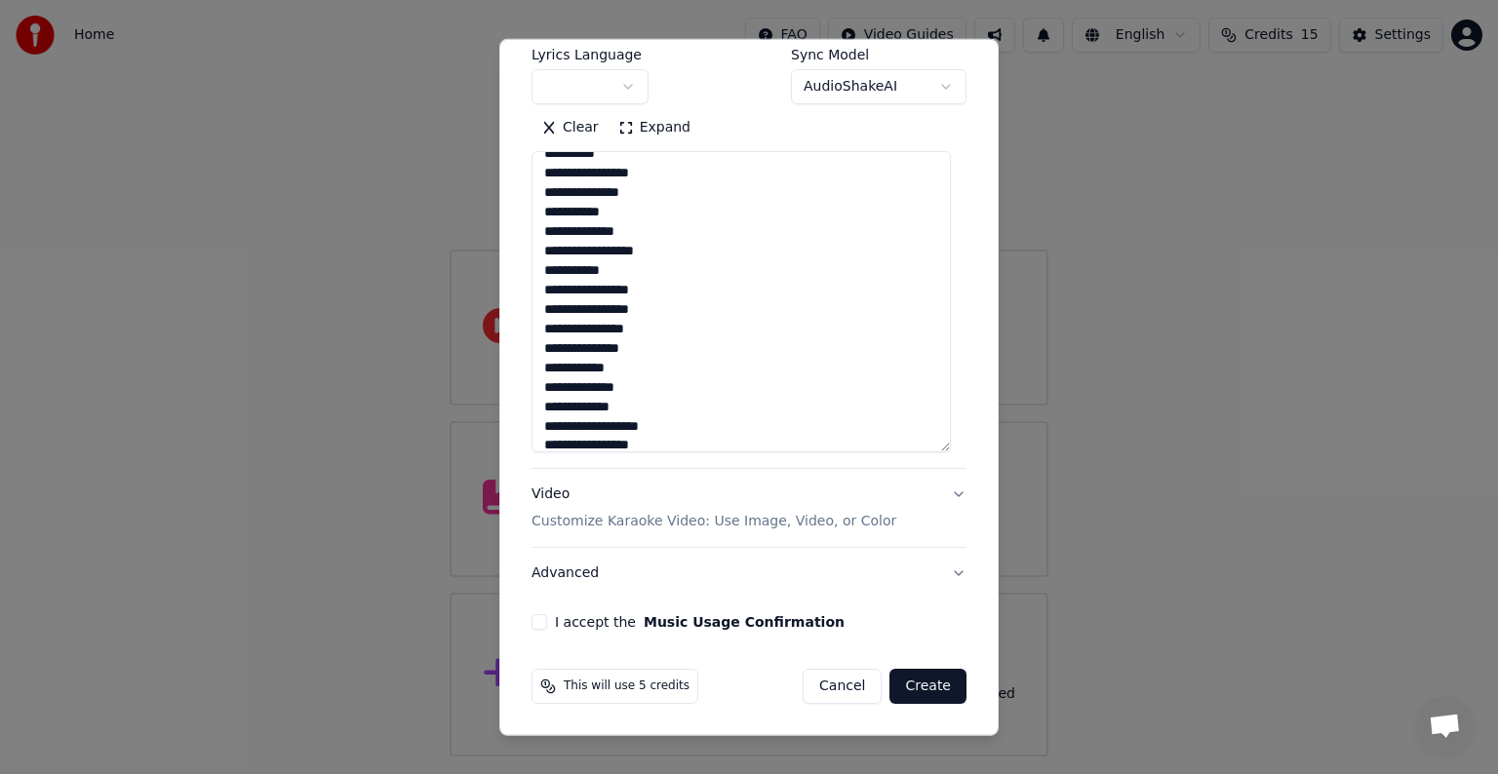
scroll to position [437, 0]
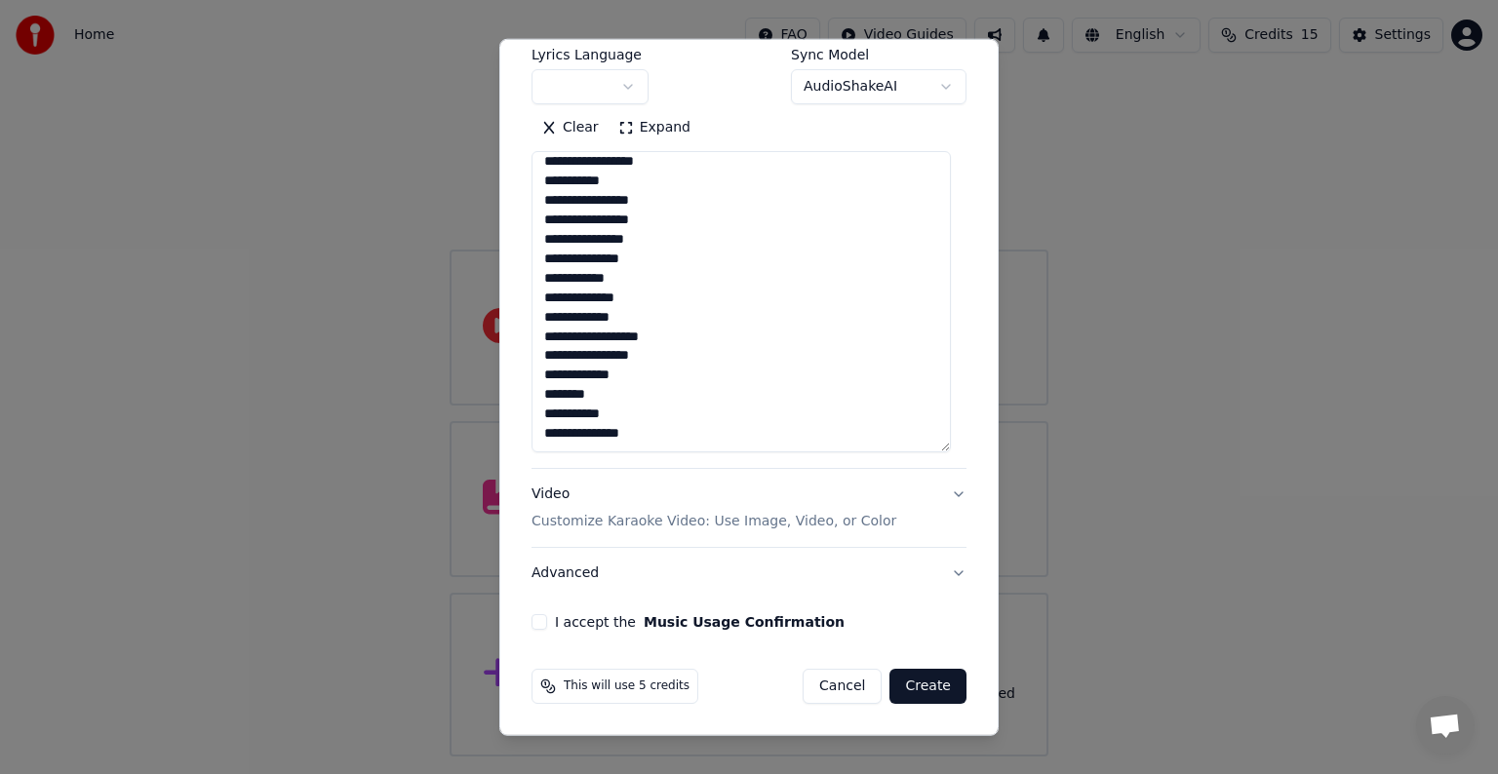
drag, startPoint x: 546, startPoint y: 170, endPoint x: 676, endPoint y: 480, distance: 336.1
click at [676, 480] on div "**********" at bounding box center [748, 284] width 435 height 629
click at [662, 417] on textarea "**********" at bounding box center [740, 301] width 419 height 301
paste textarea "**********"
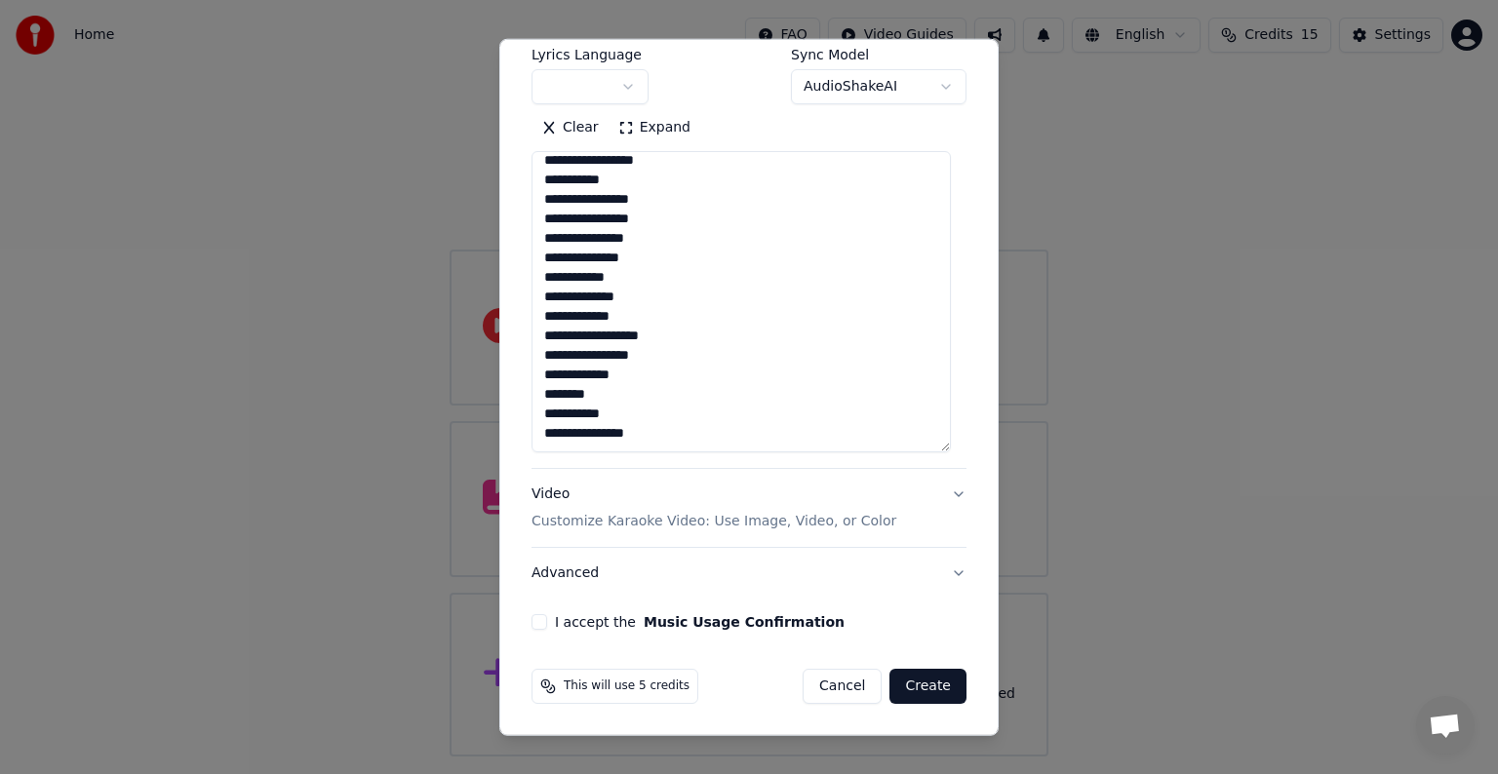
scroll to position [623, 0]
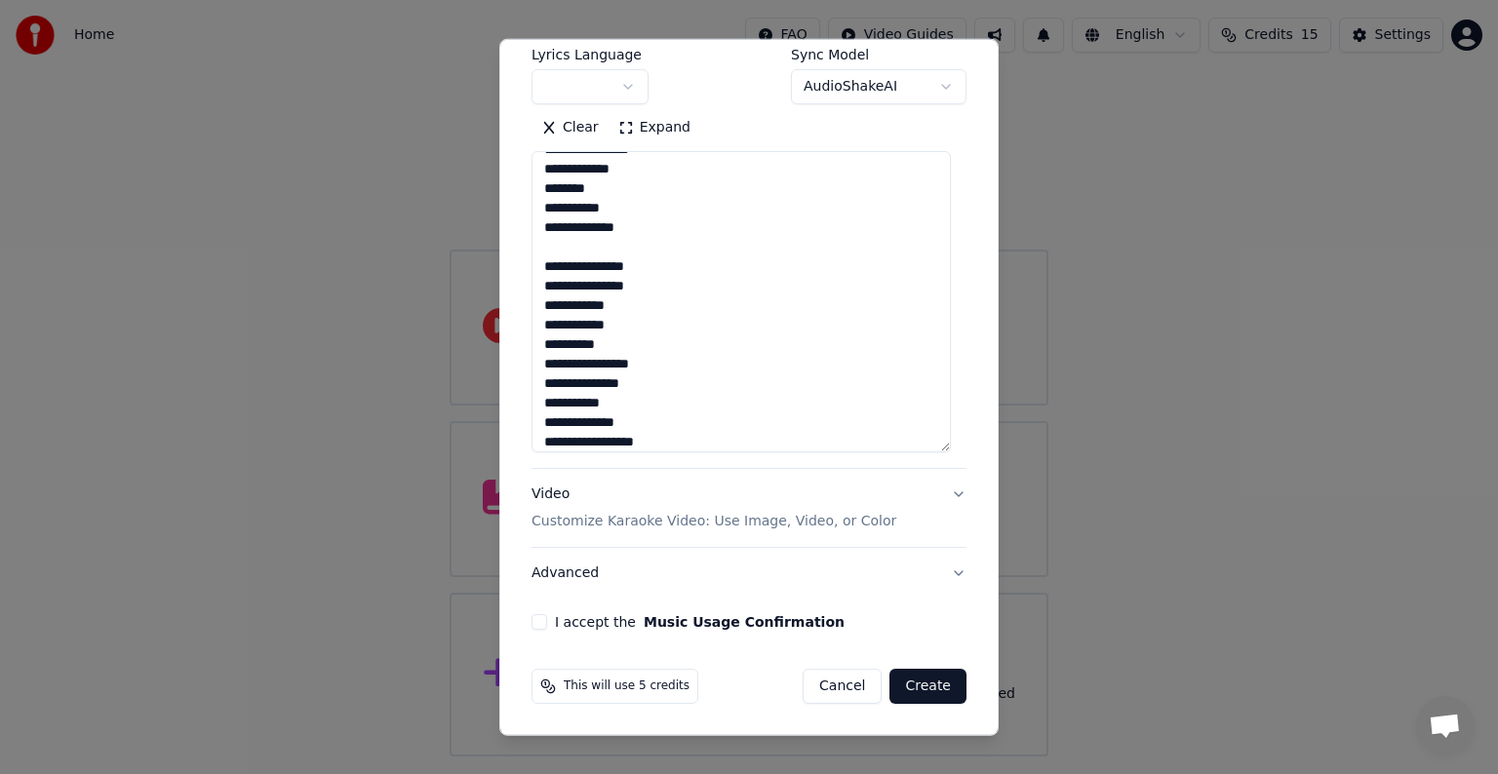
click at [650, 288] on textarea "**********" at bounding box center [740, 301] width 419 height 301
click at [665, 298] on textarea "**********" at bounding box center [740, 301] width 419 height 301
click at [675, 377] on textarea "**********" at bounding box center [740, 301] width 419 height 301
click at [675, 363] on textarea "**********" at bounding box center [740, 301] width 419 height 301
click at [655, 388] on textarea "**********" at bounding box center [740, 301] width 419 height 301
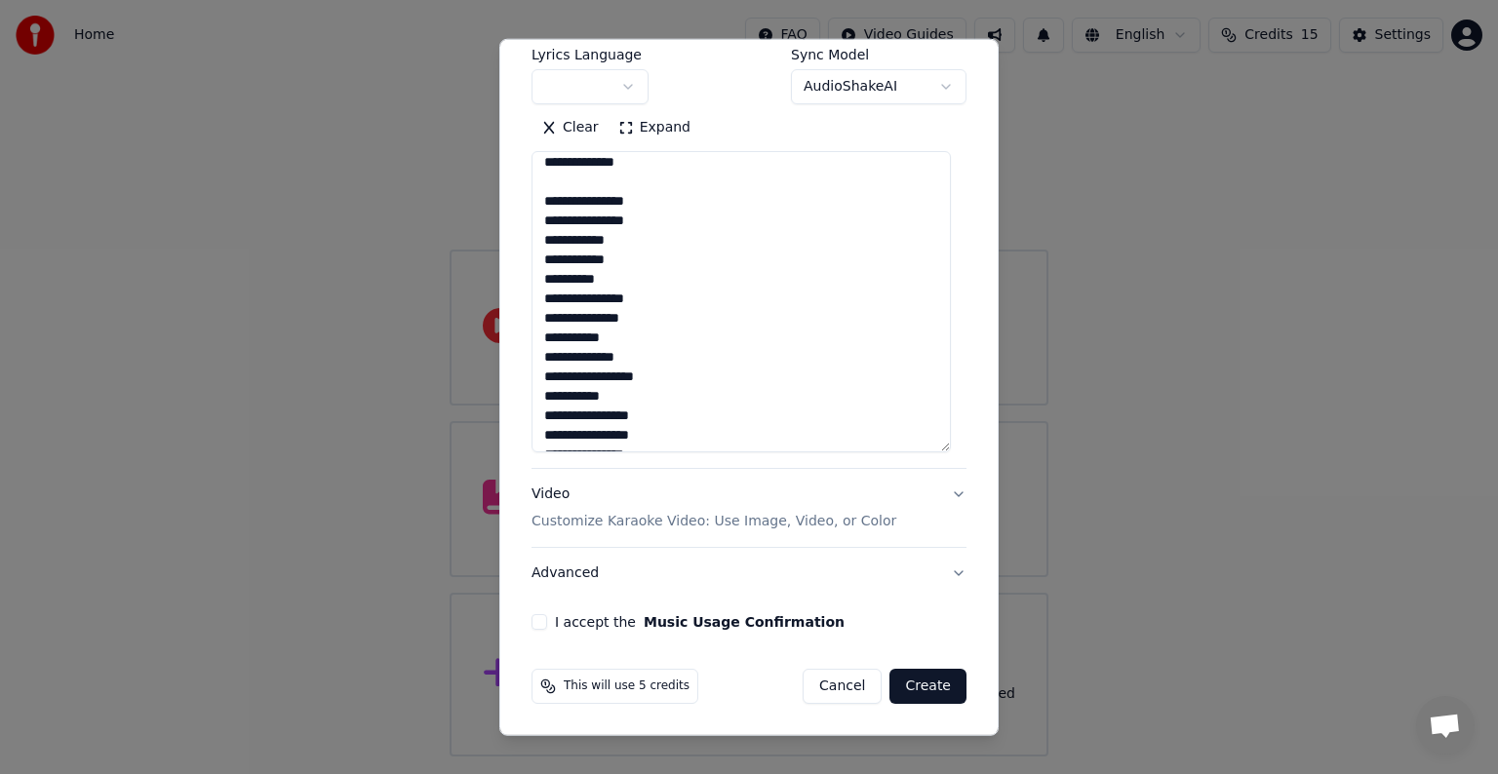
scroll to position [721, 0]
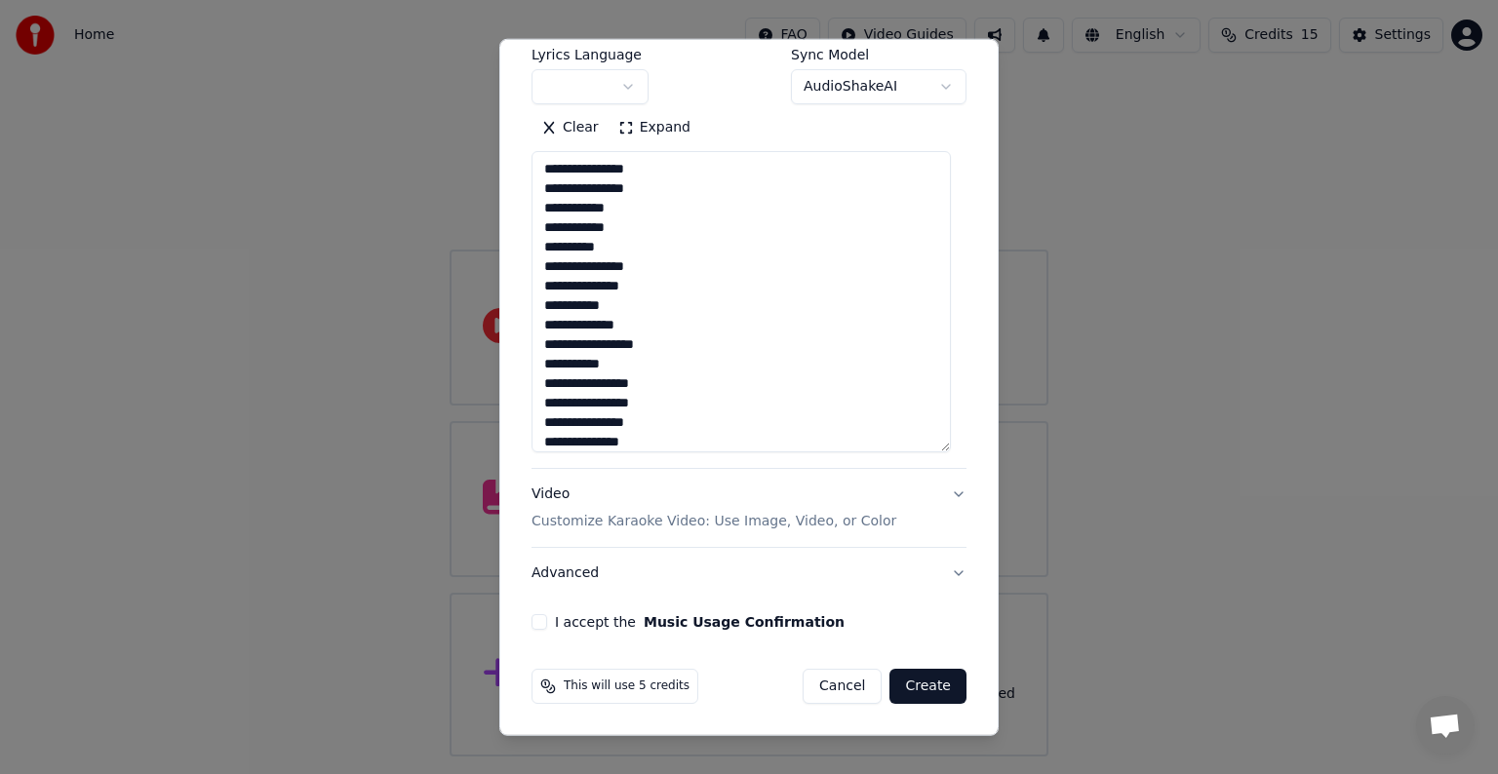
click at [628, 311] on textarea "**********" at bounding box center [740, 301] width 419 height 301
click at [653, 365] on textarea "**********" at bounding box center [740, 301] width 419 height 301
click at [659, 382] on textarea "**********" at bounding box center [740, 301] width 419 height 301
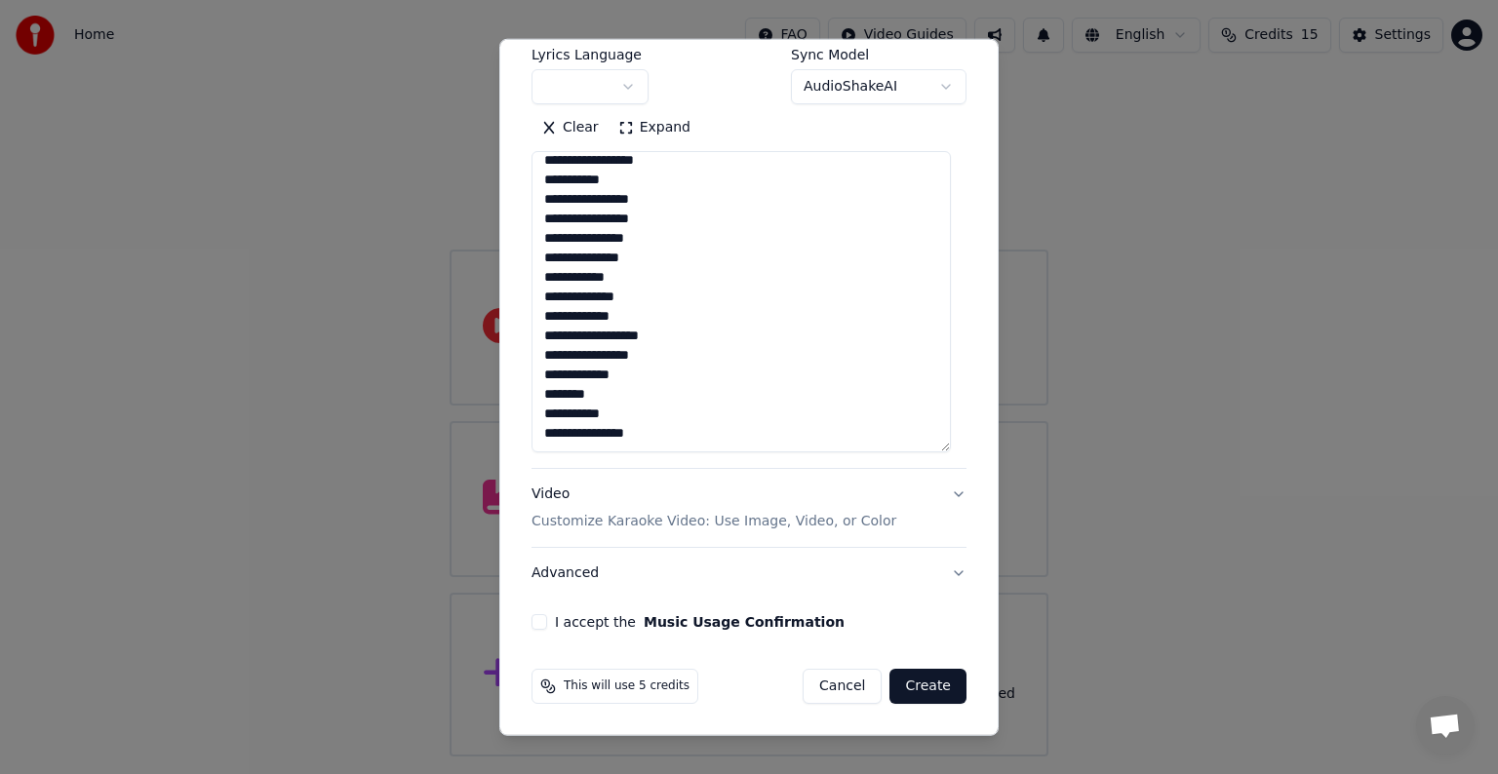
click at [677, 283] on textarea "**********" at bounding box center [740, 301] width 419 height 301
click at [680, 260] on textarea "**********" at bounding box center [740, 301] width 419 height 301
click at [651, 356] on textarea "**********" at bounding box center [740, 301] width 419 height 301
click at [667, 377] on textarea "**********" at bounding box center [740, 301] width 419 height 301
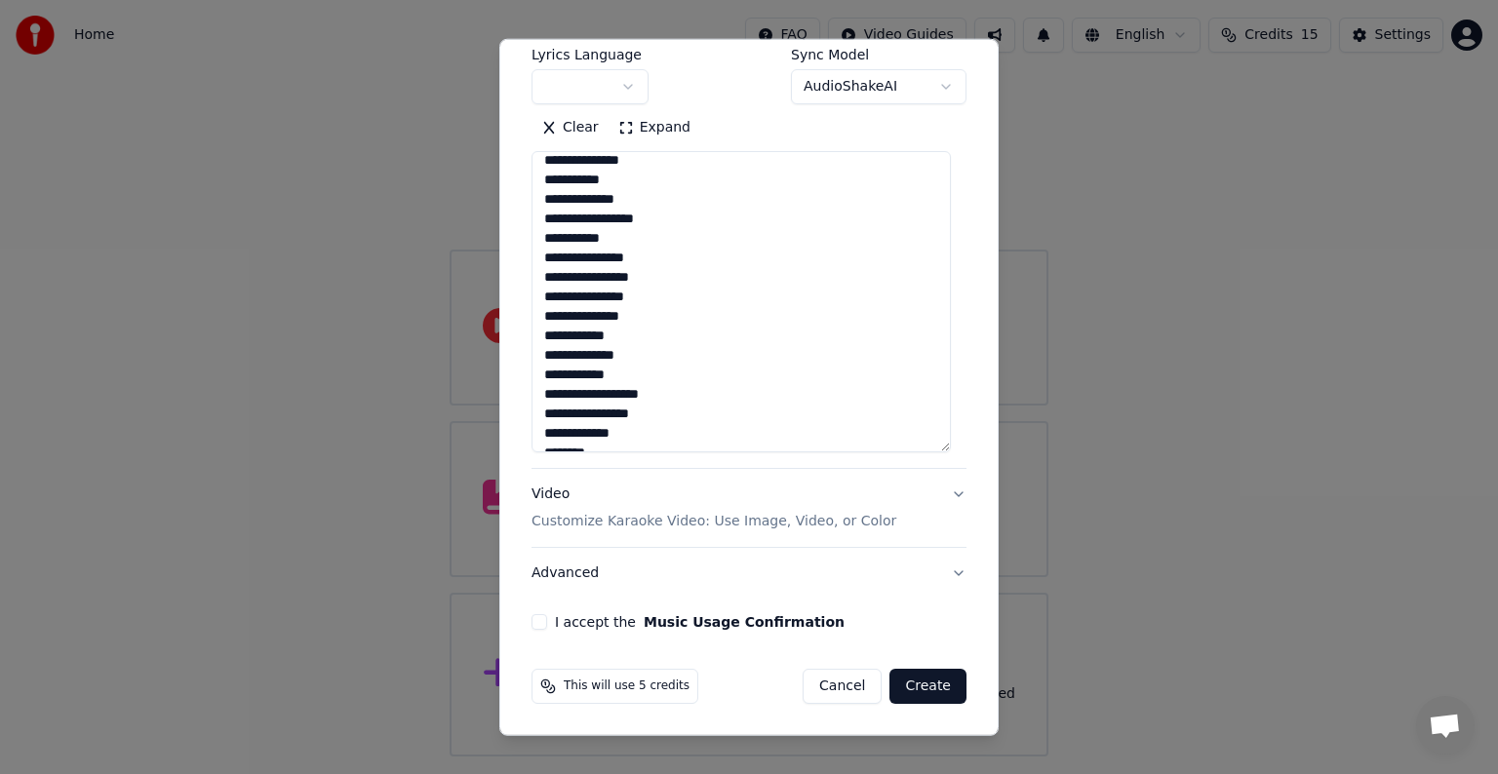
click at [677, 401] on textarea "**********" at bounding box center [740, 301] width 419 height 301
click at [671, 293] on textarea "**********" at bounding box center [740, 301] width 419 height 301
click at [661, 320] on textarea "**********" at bounding box center [740, 301] width 419 height 301
click at [592, 411] on textarea "**********" at bounding box center [740, 301] width 419 height 301
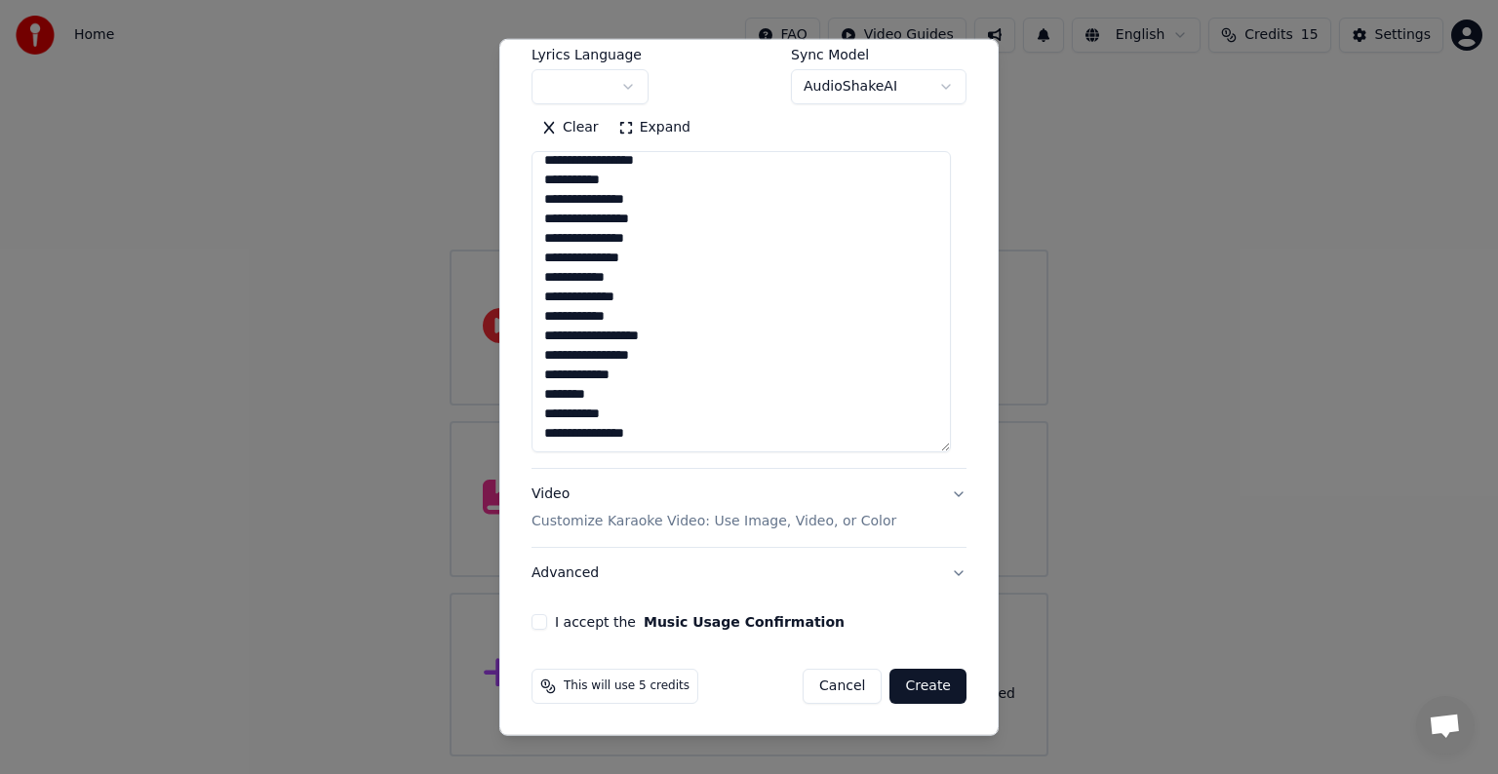
click at [647, 398] on textarea "**********" at bounding box center [740, 301] width 419 height 301
click at [665, 402] on textarea "**********" at bounding box center [740, 301] width 419 height 301
type textarea "**********"
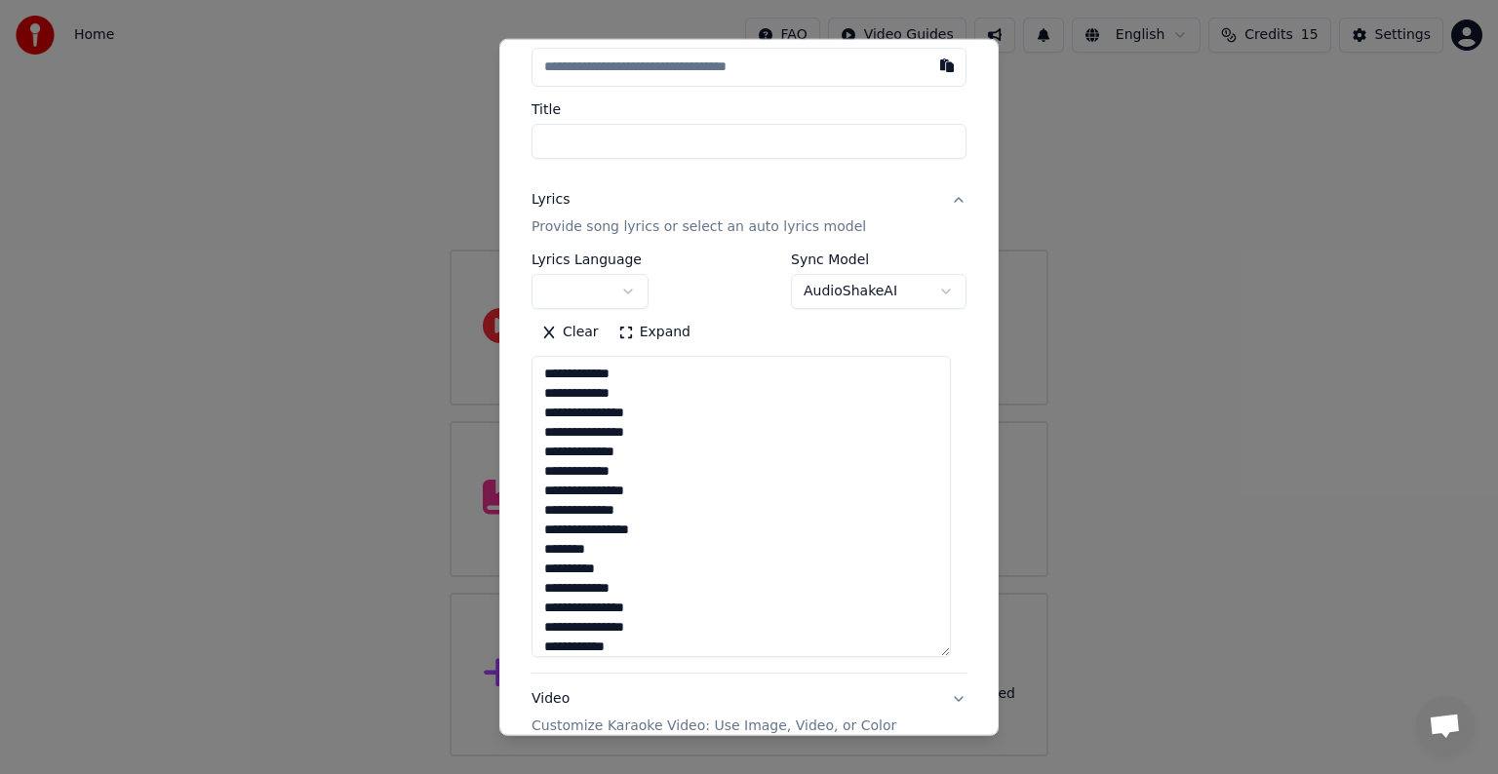
scroll to position [23, 0]
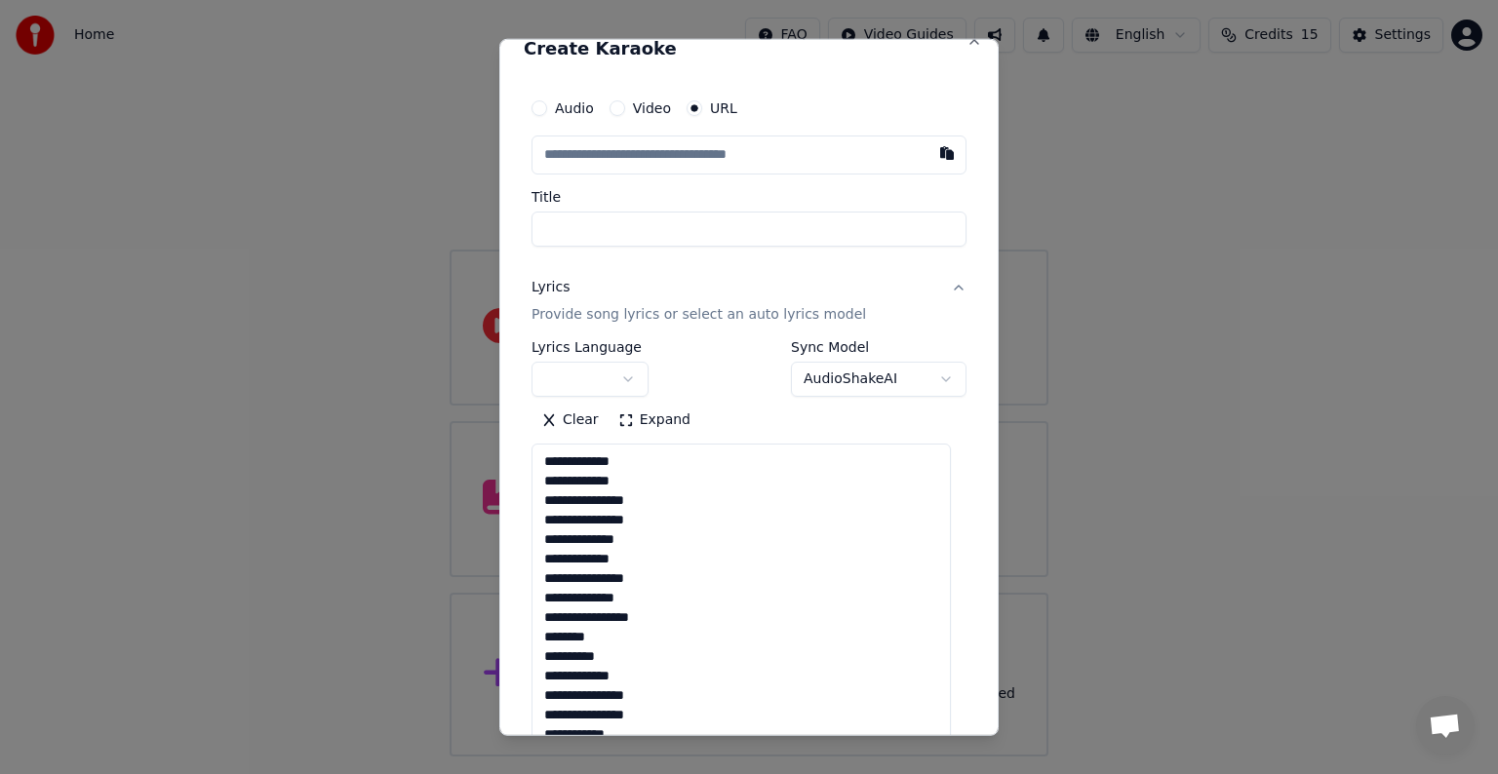
click at [686, 141] on input "text" at bounding box center [748, 155] width 435 height 39
paste input "**********"
type input "**********"
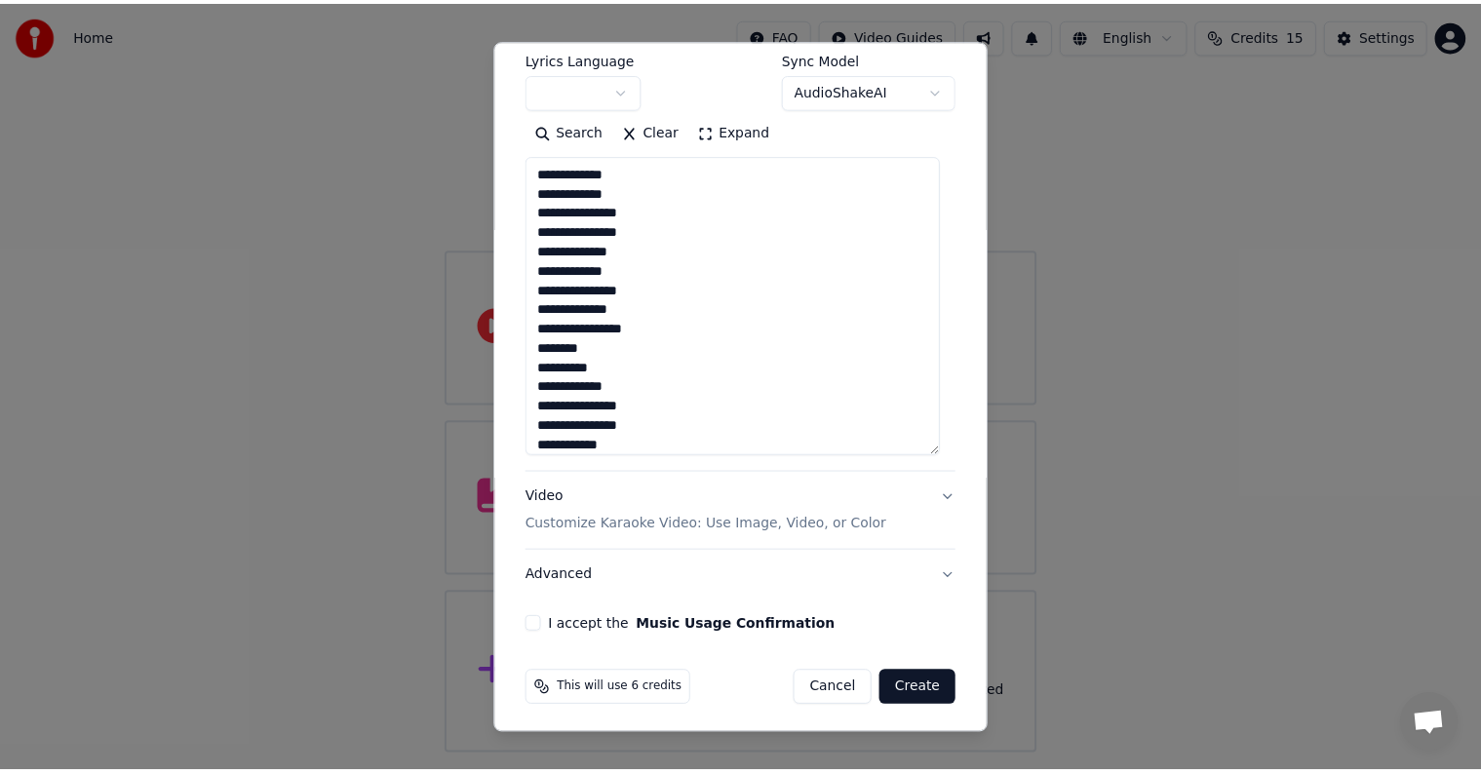
scroll to position [316, 0]
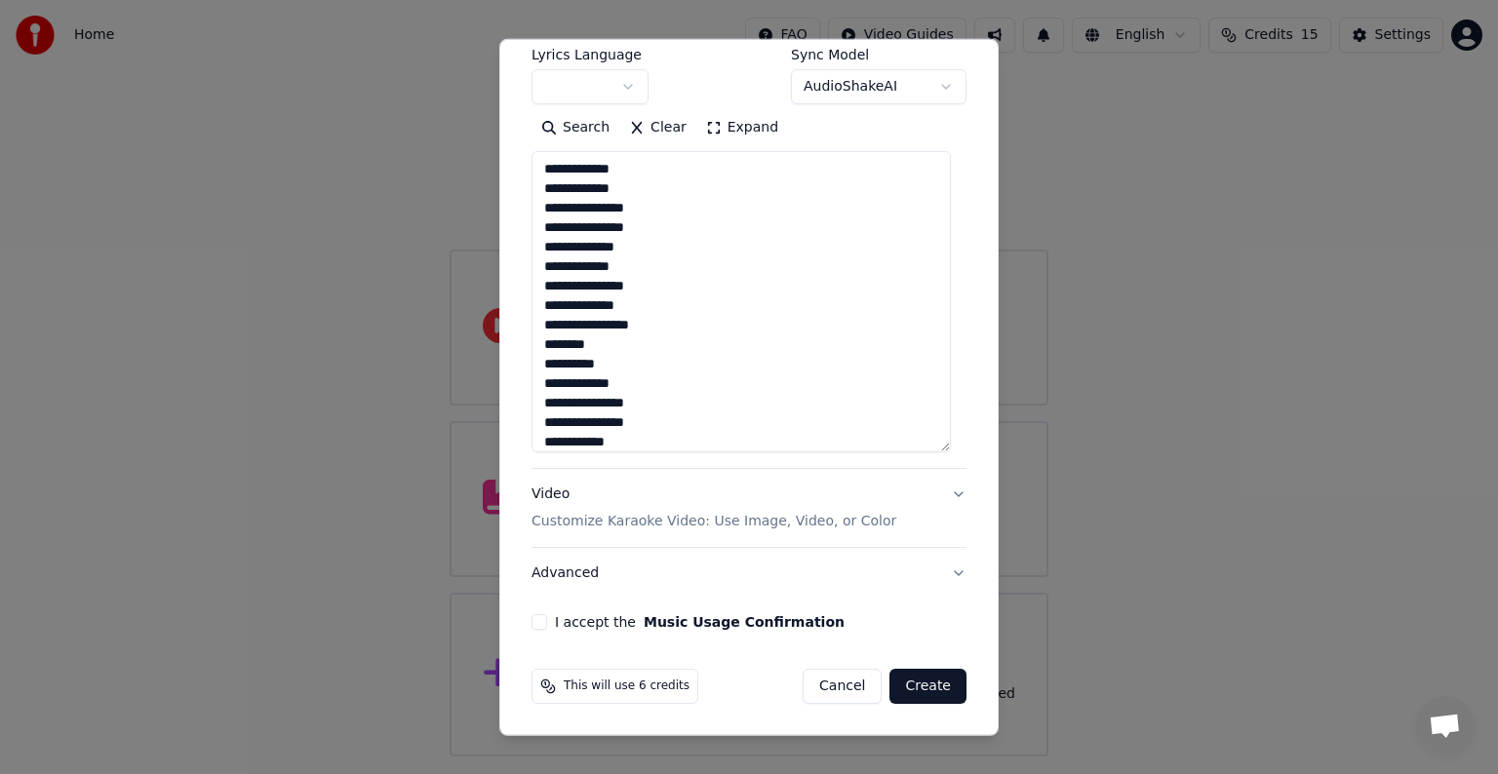
type input "**********"
click at [537, 622] on button "I accept the Music Usage Confirmation" at bounding box center [539, 622] width 16 height 16
click at [916, 684] on button "Create" at bounding box center [927, 686] width 77 height 35
type input "**********"
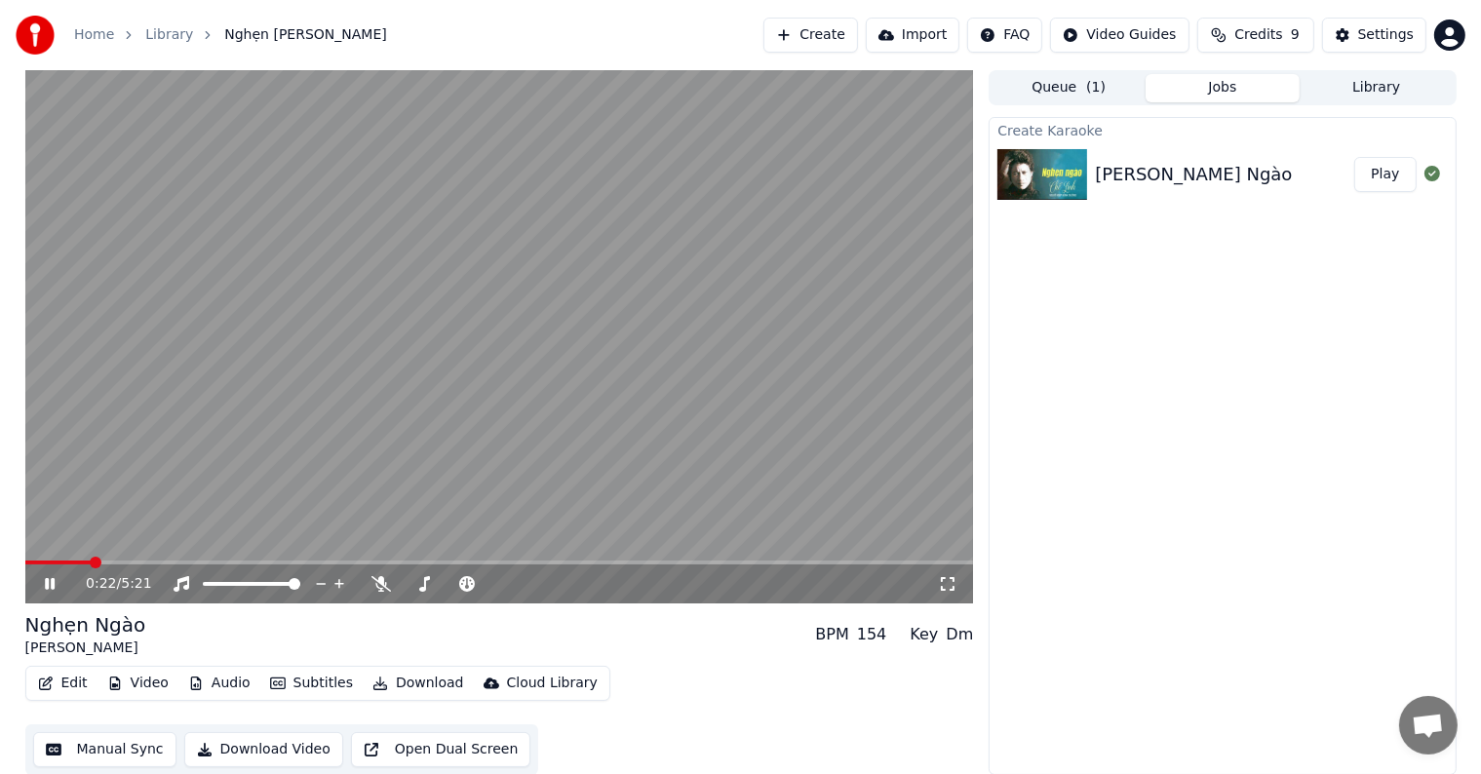
click at [99, 748] on button "Manual Sync" at bounding box center [104, 749] width 143 height 35
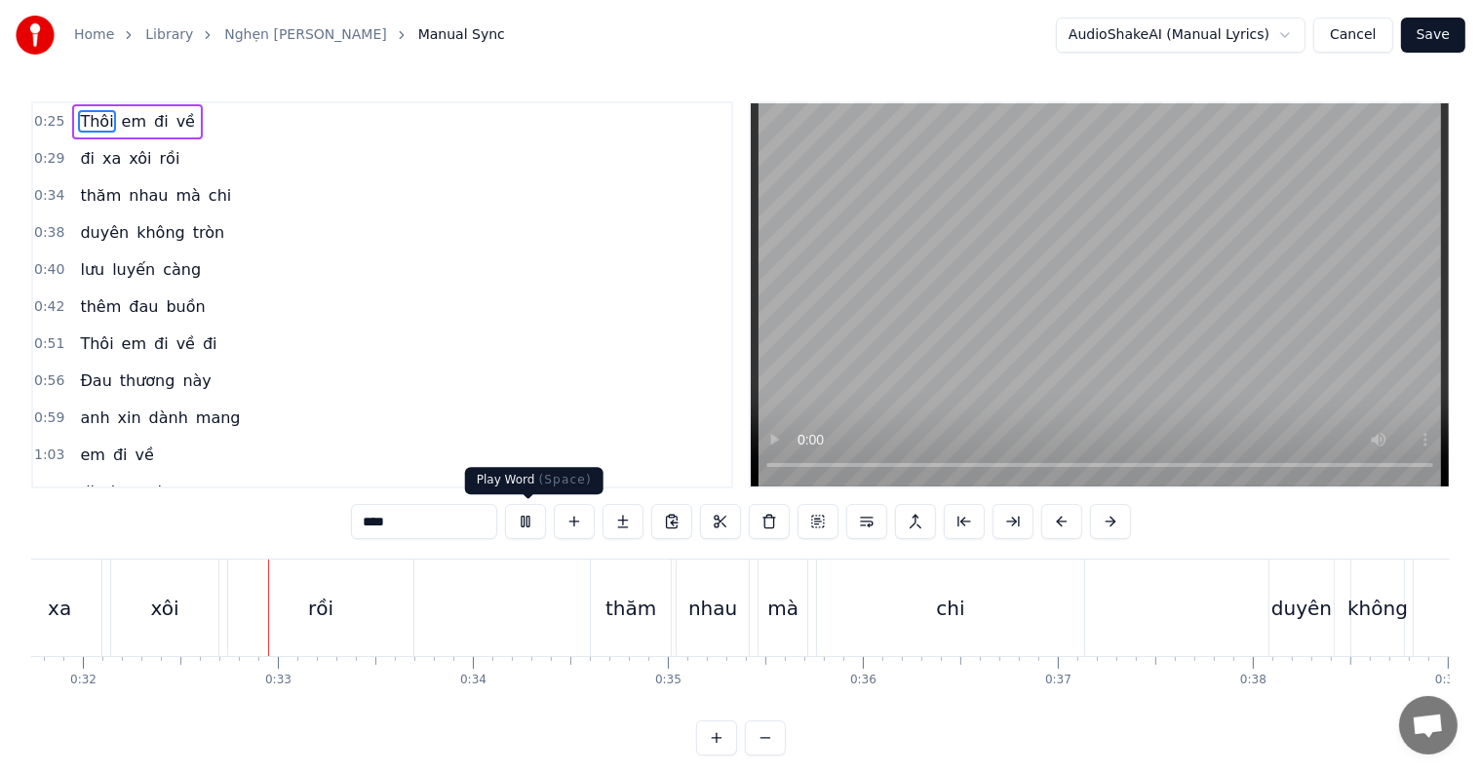
scroll to position [0, 6205]
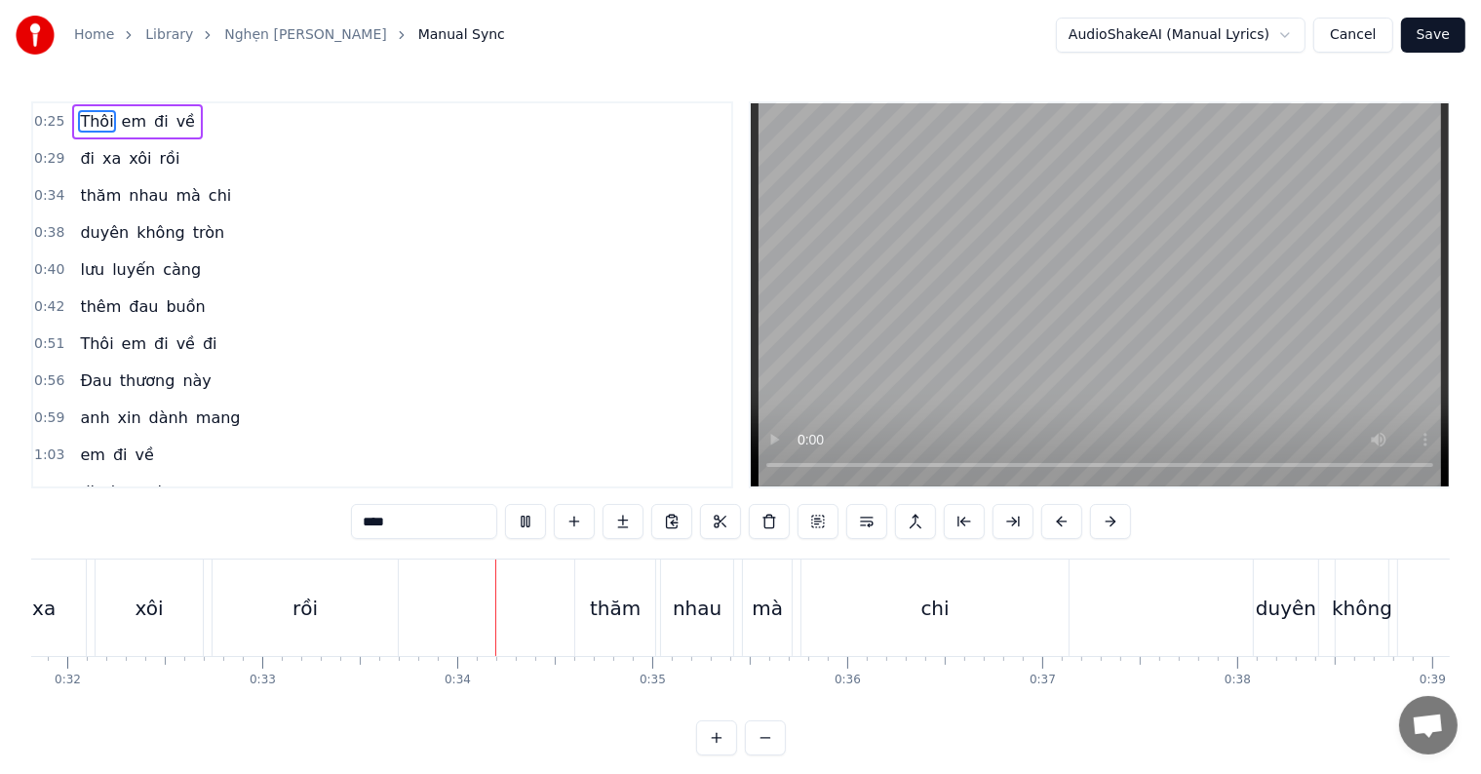
click at [89, 120] on span "Thôi" at bounding box center [96, 121] width 37 height 22
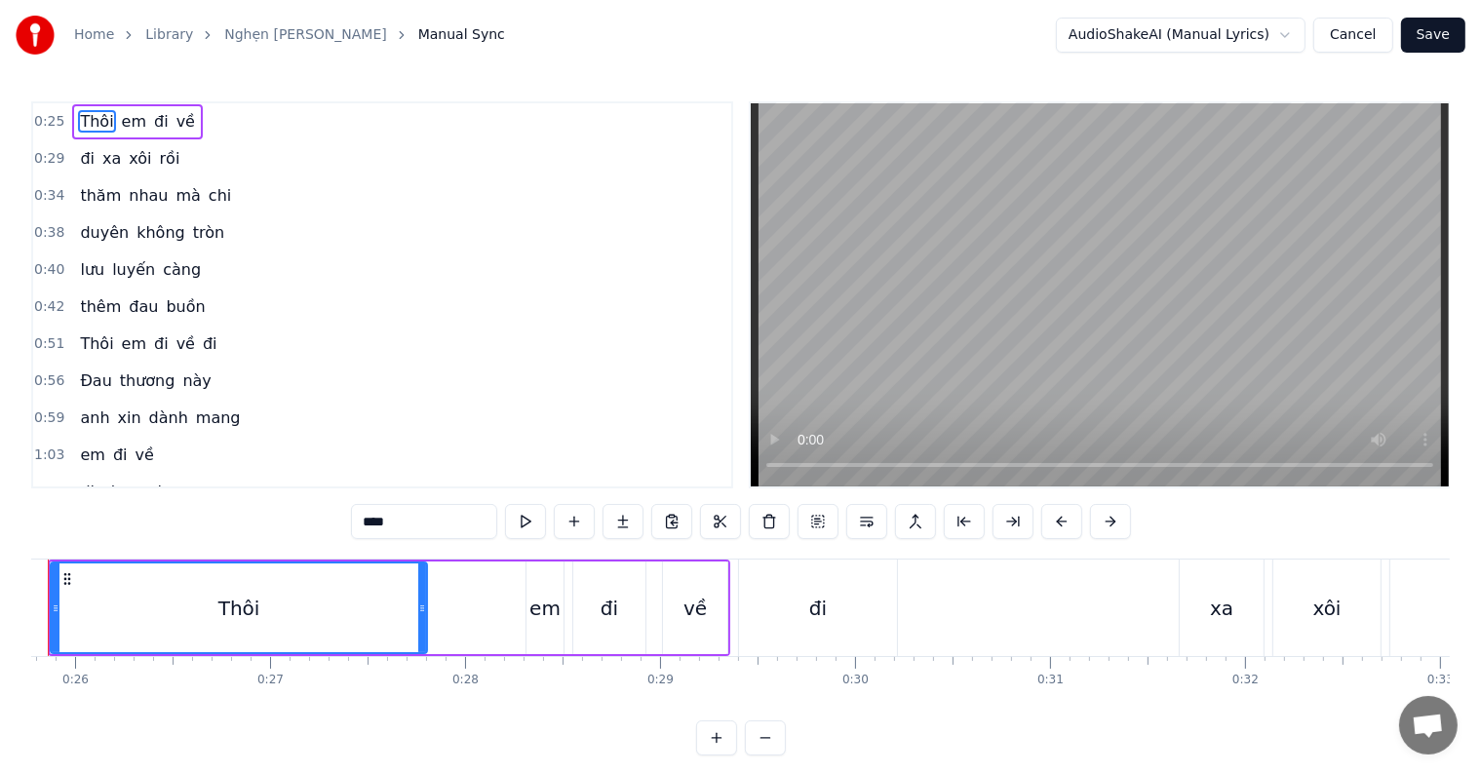
scroll to position [0, 4946]
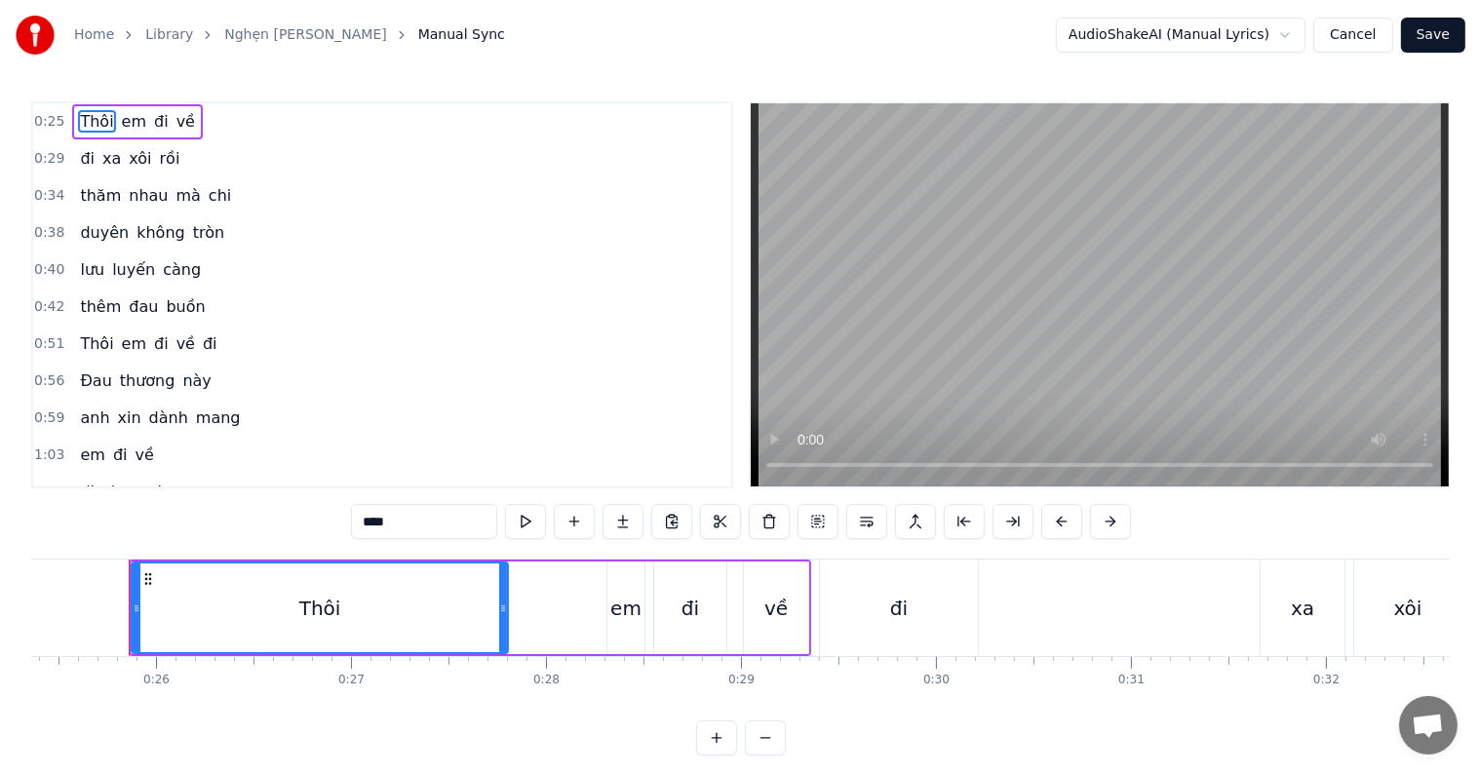
click at [892, 608] on div "đi" at bounding box center [899, 608] width 18 height 29
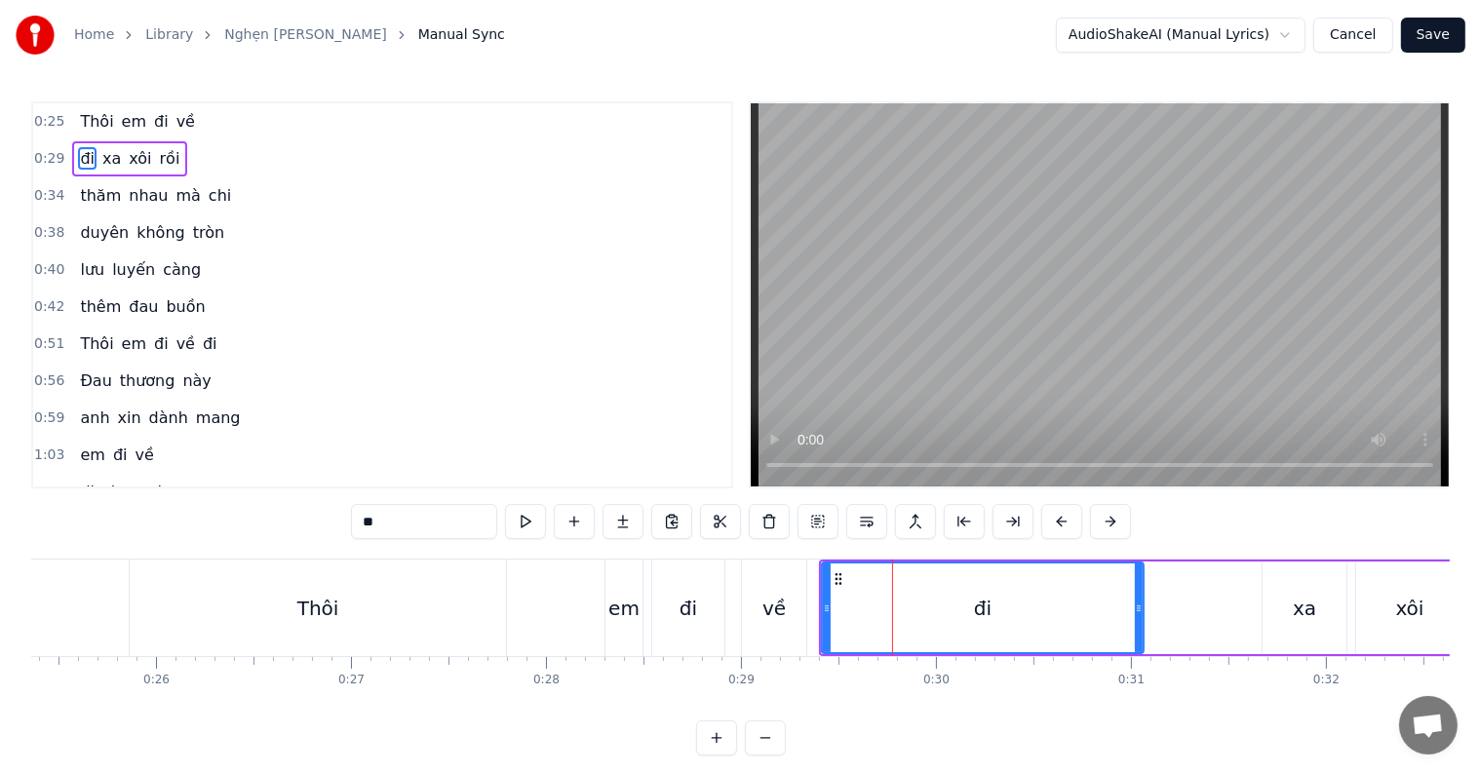
drag, startPoint x: 973, startPoint y: 611, endPoint x: 1137, endPoint y: 604, distance: 164.0
click at [1137, 604] on icon at bounding box center [1139, 609] width 8 height 16
click at [759, 612] on div "về" at bounding box center [774, 608] width 64 height 97
type input "**"
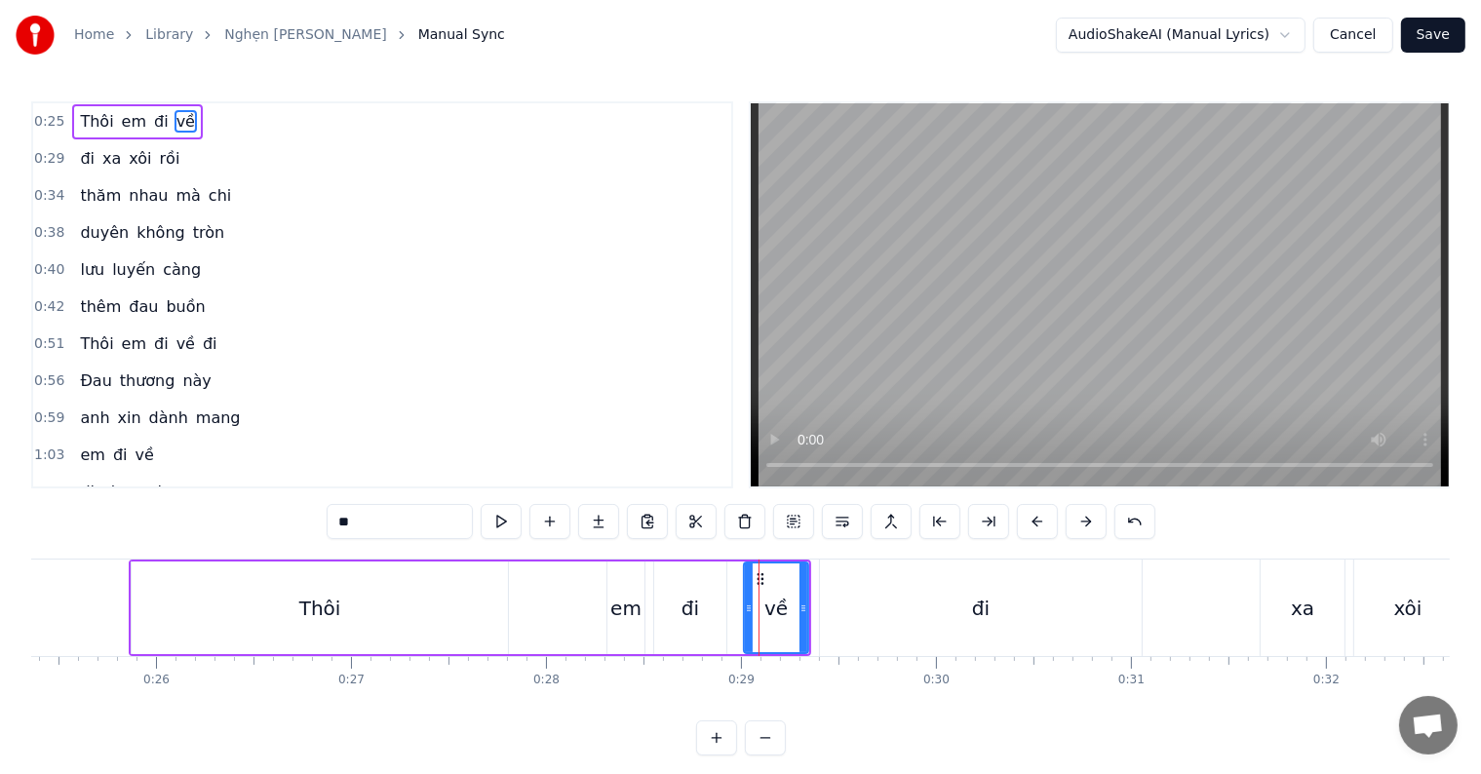
click at [759, 612] on div at bounding box center [759, 608] width 1 height 97
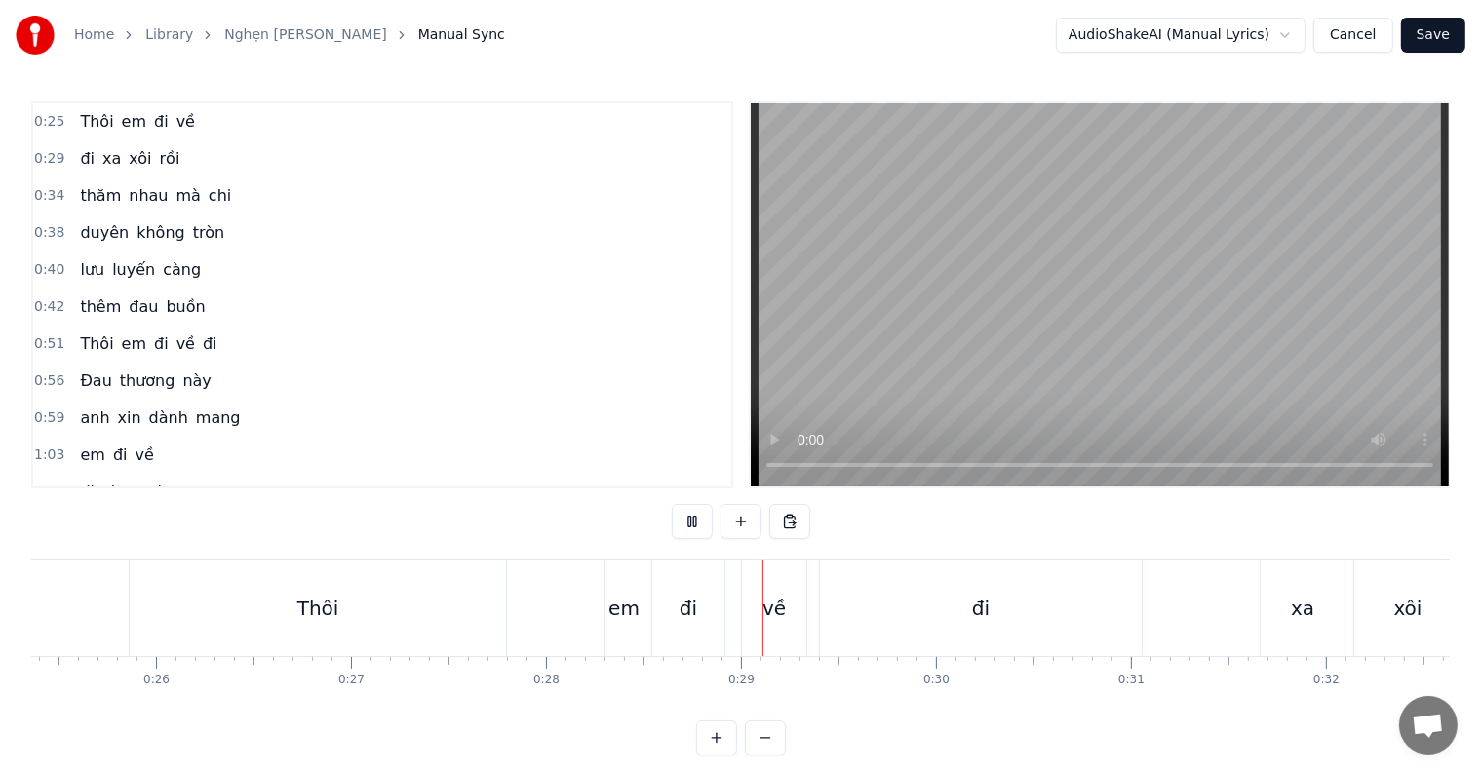
scroll to position [29, 0]
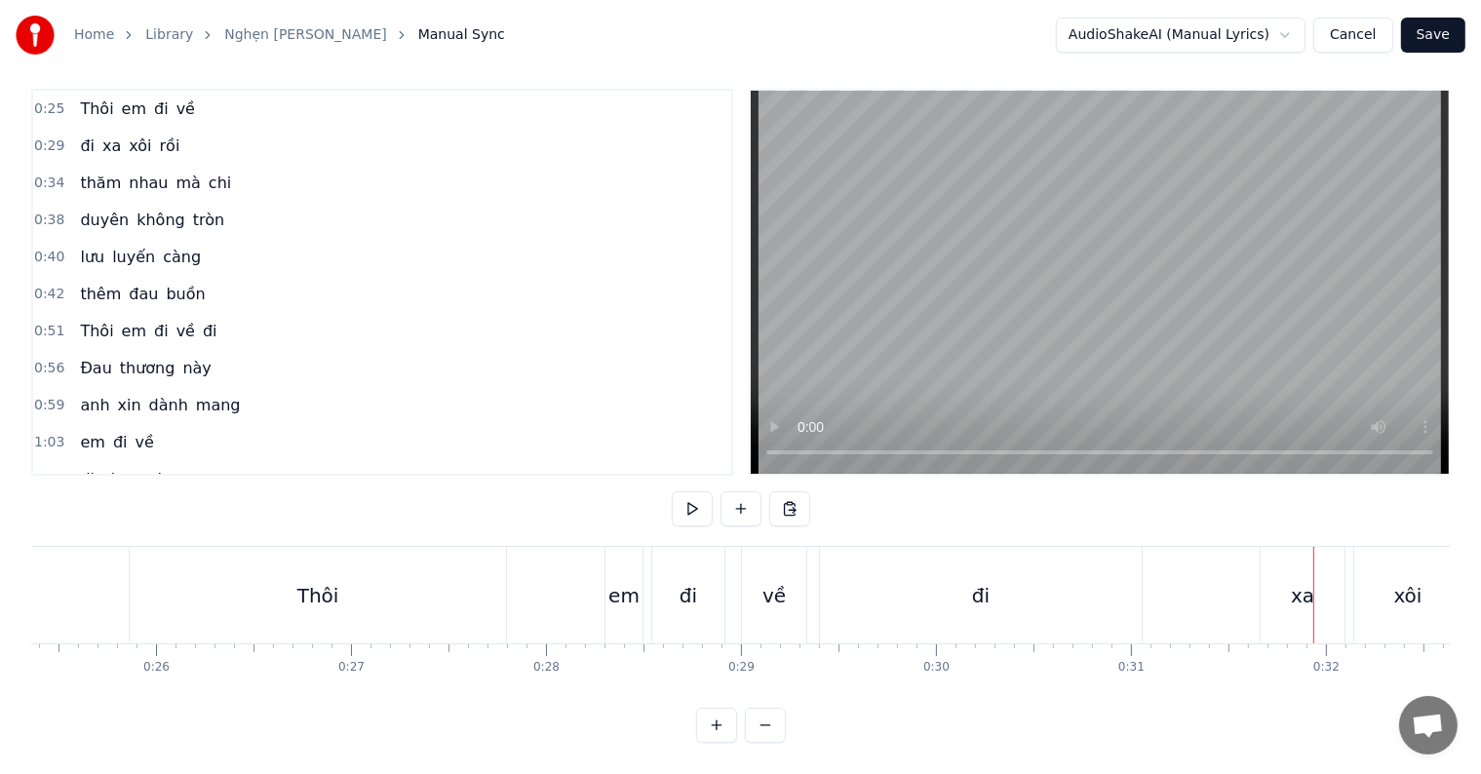
click at [1110, 562] on div "đi" at bounding box center [981, 595] width 322 height 97
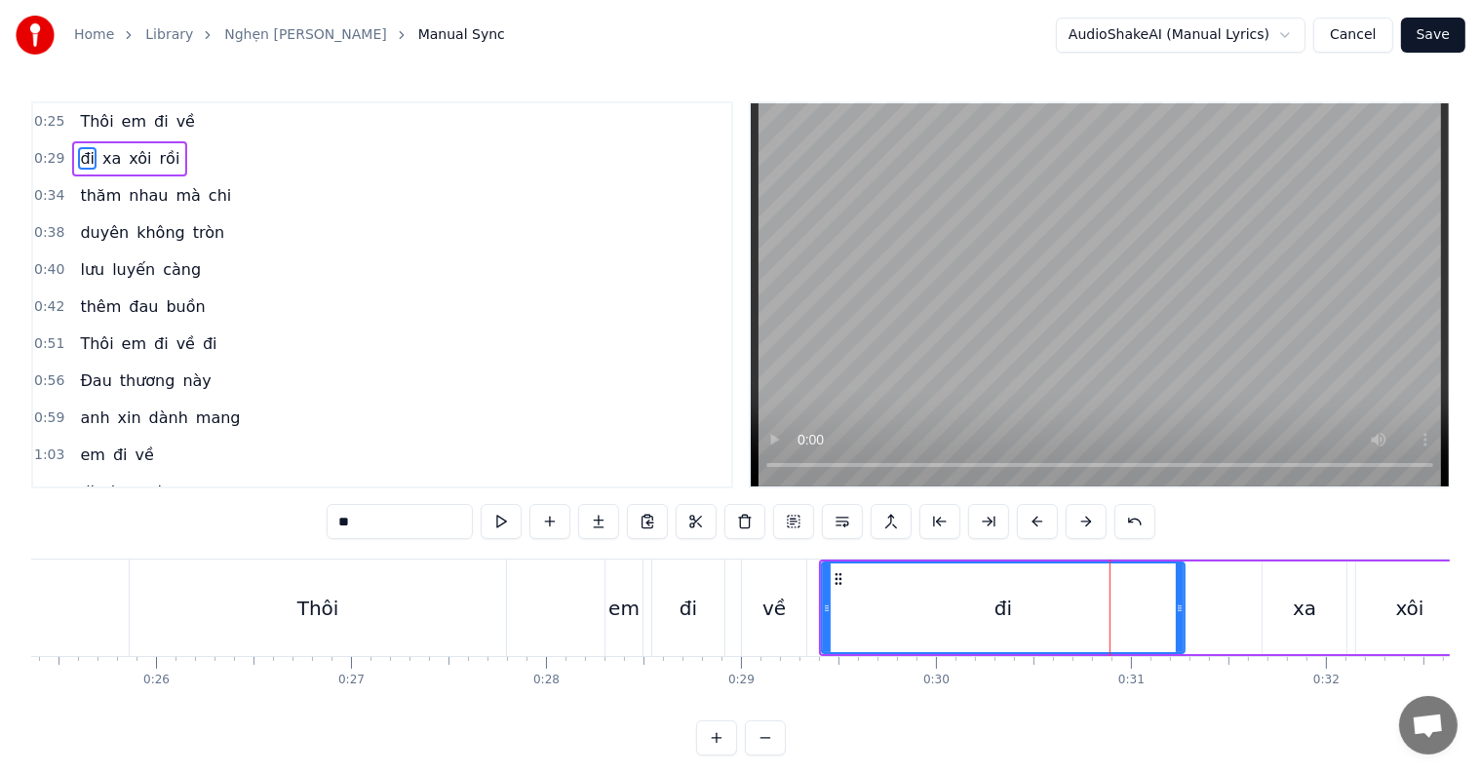
drag, startPoint x: 1141, startPoint y: 608, endPoint x: 1182, endPoint y: 607, distance: 41.0
click at [1182, 607] on icon at bounding box center [1180, 609] width 8 height 16
click at [476, 604] on div "Thôi" at bounding box center [318, 608] width 376 height 97
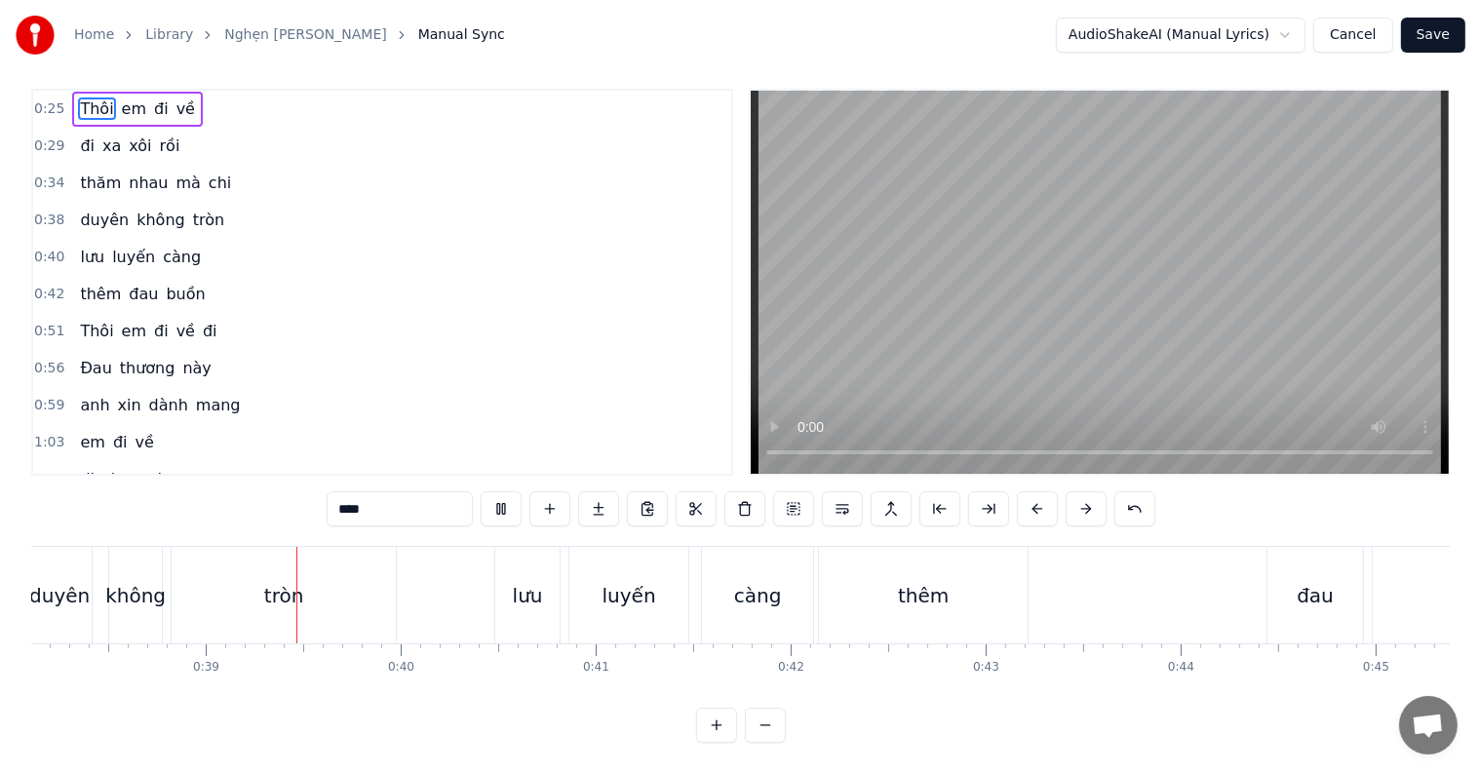
scroll to position [0, 7458]
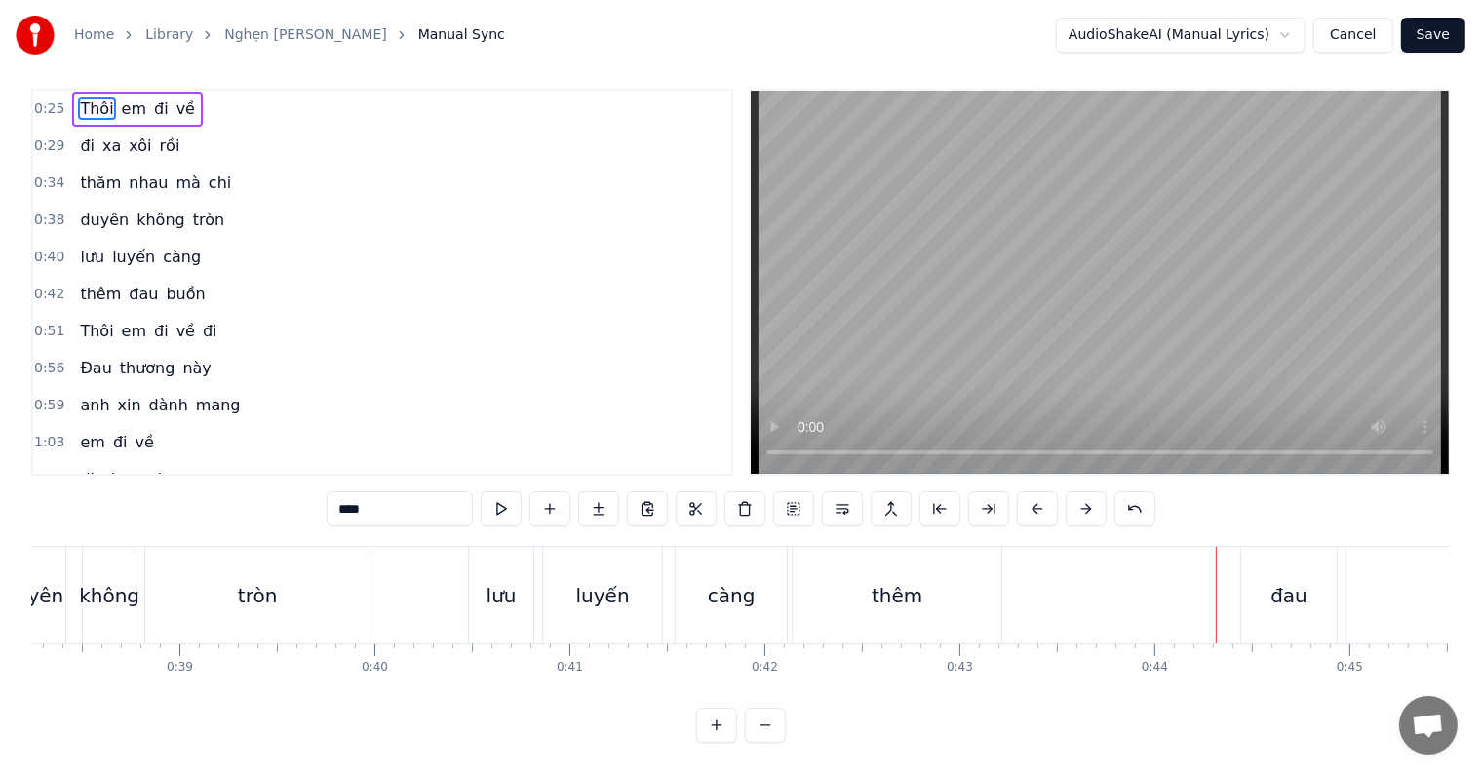
click at [498, 583] on div "lưu" at bounding box center [502, 595] width 30 height 29
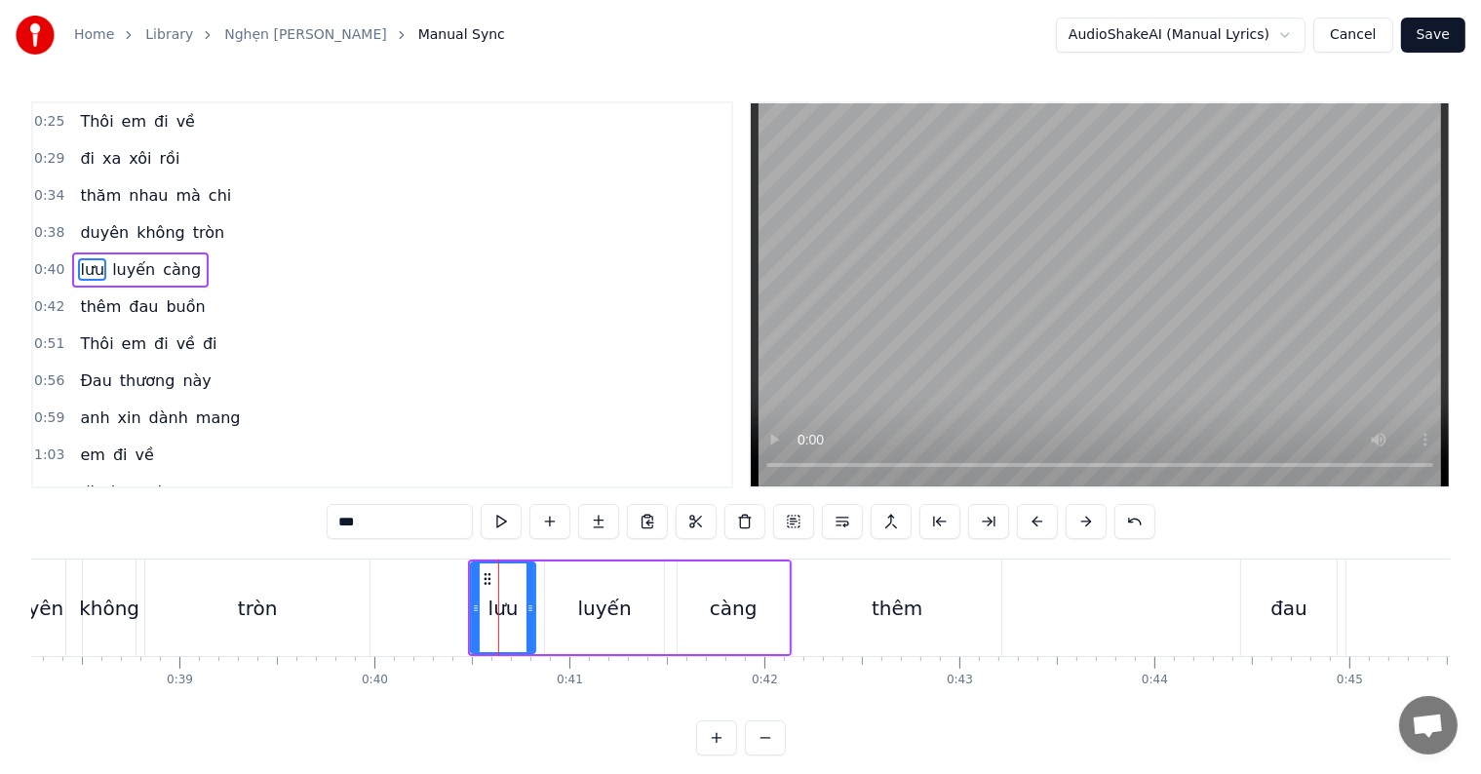
click at [742, 614] on div "càng" at bounding box center [734, 608] width 48 height 29
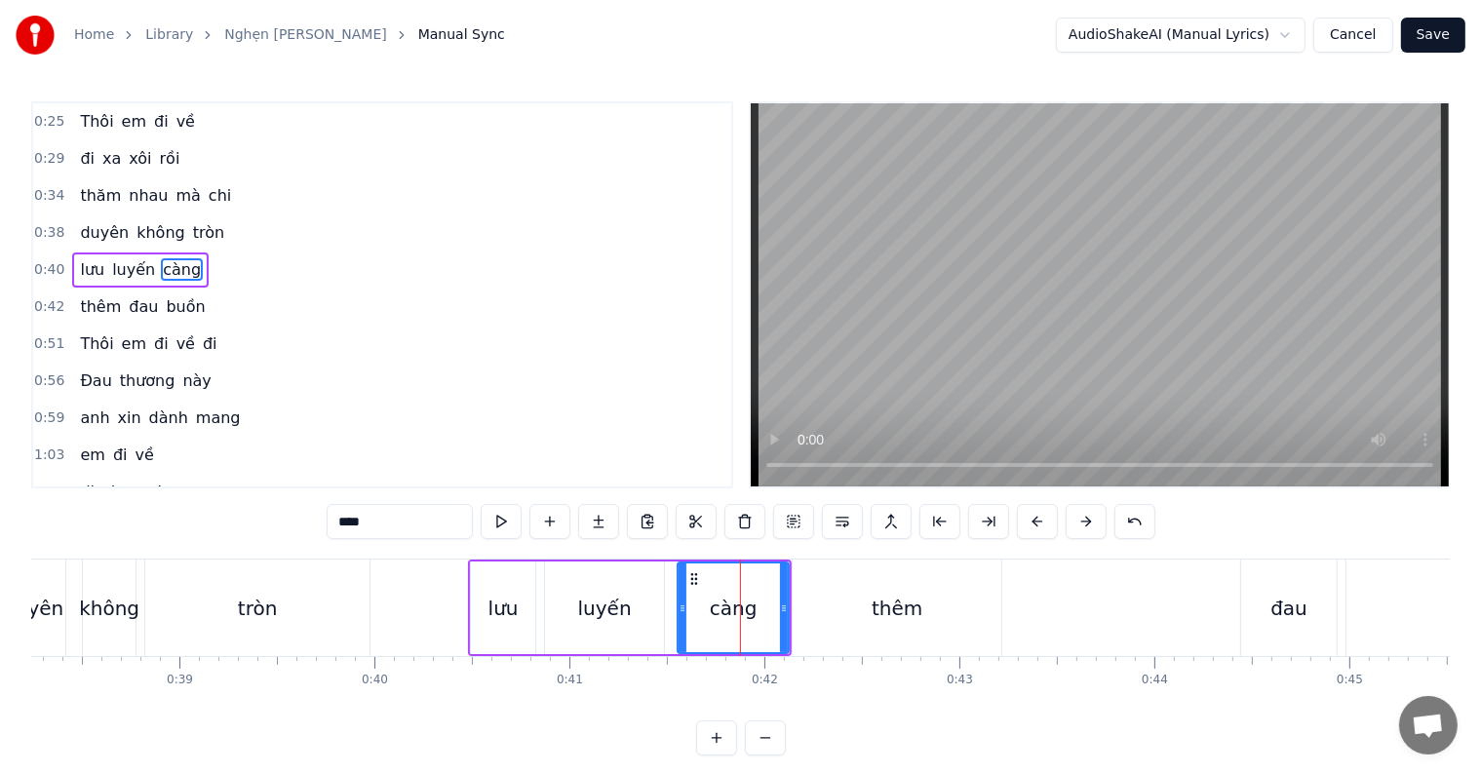
click at [918, 599] on div "thêm" at bounding box center [897, 608] width 51 height 29
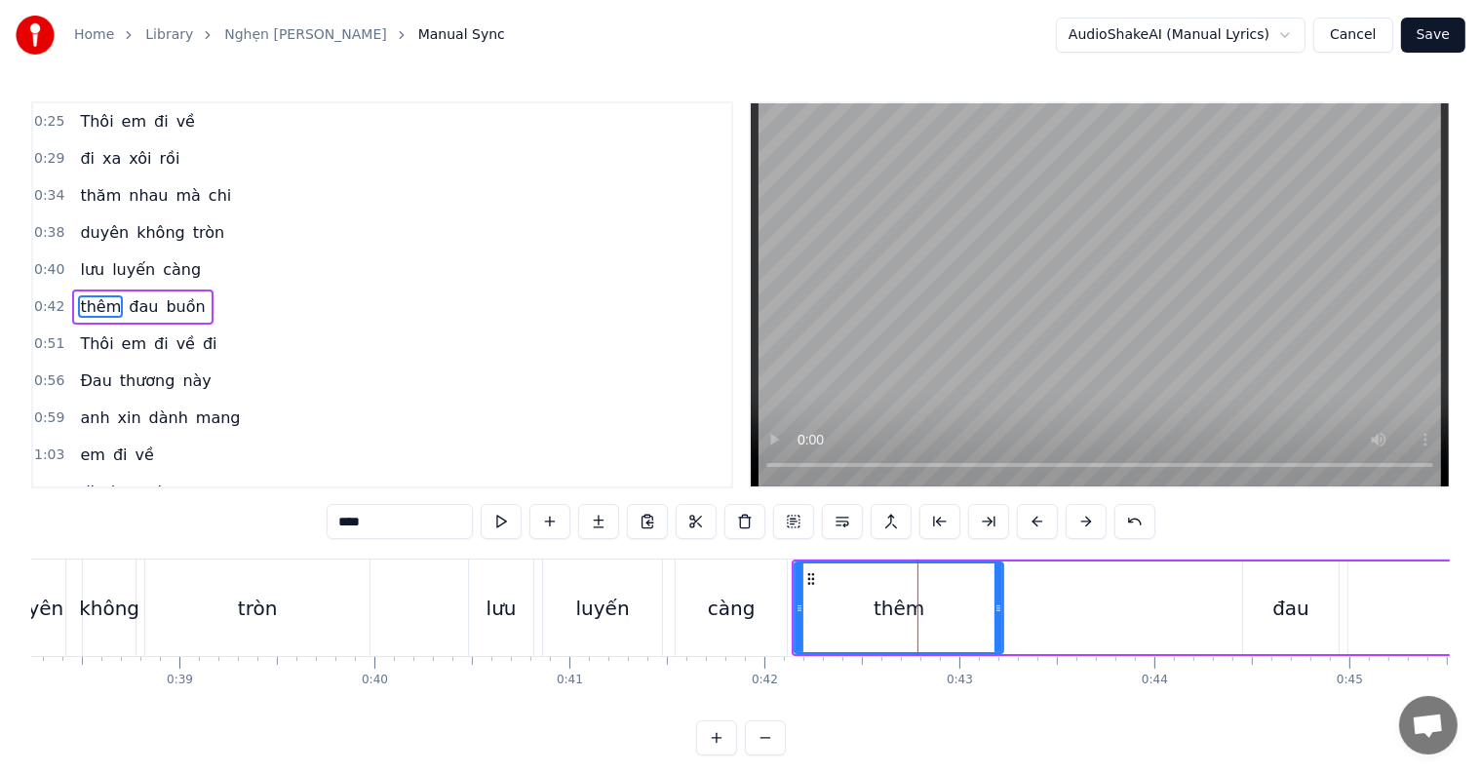
scroll to position [5, 0]
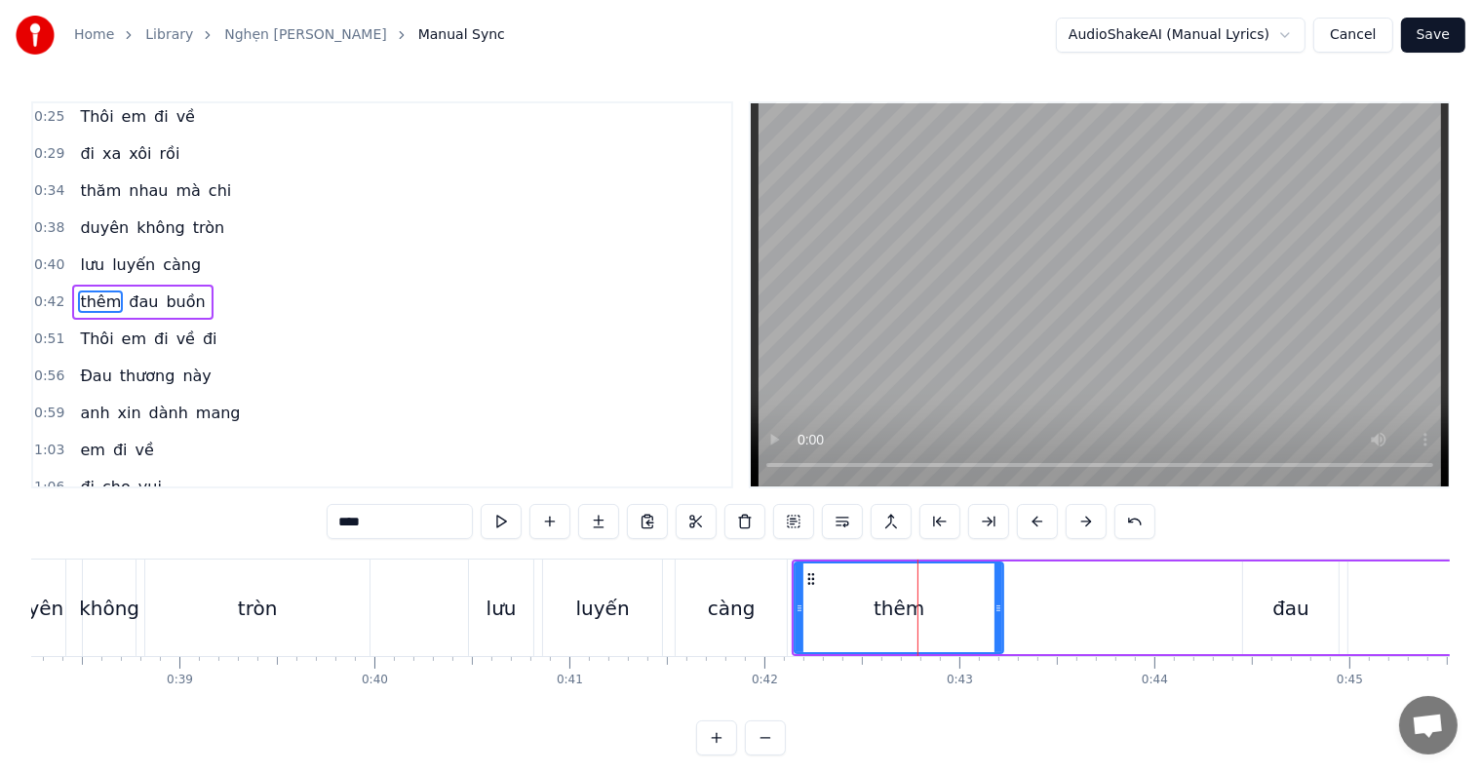
click at [736, 616] on div "càng" at bounding box center [732, 608] width 48 height 29
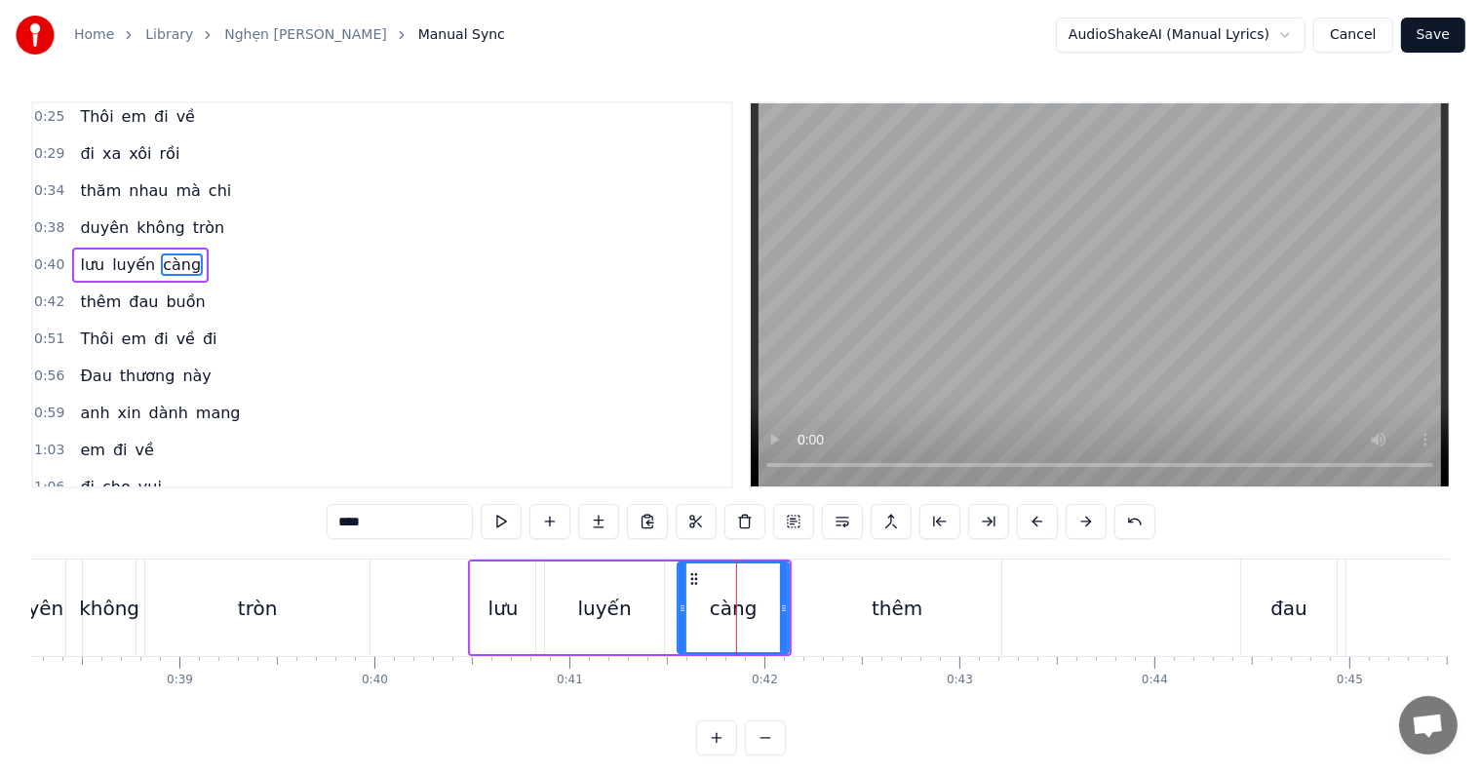
scroll to position [0, 0]
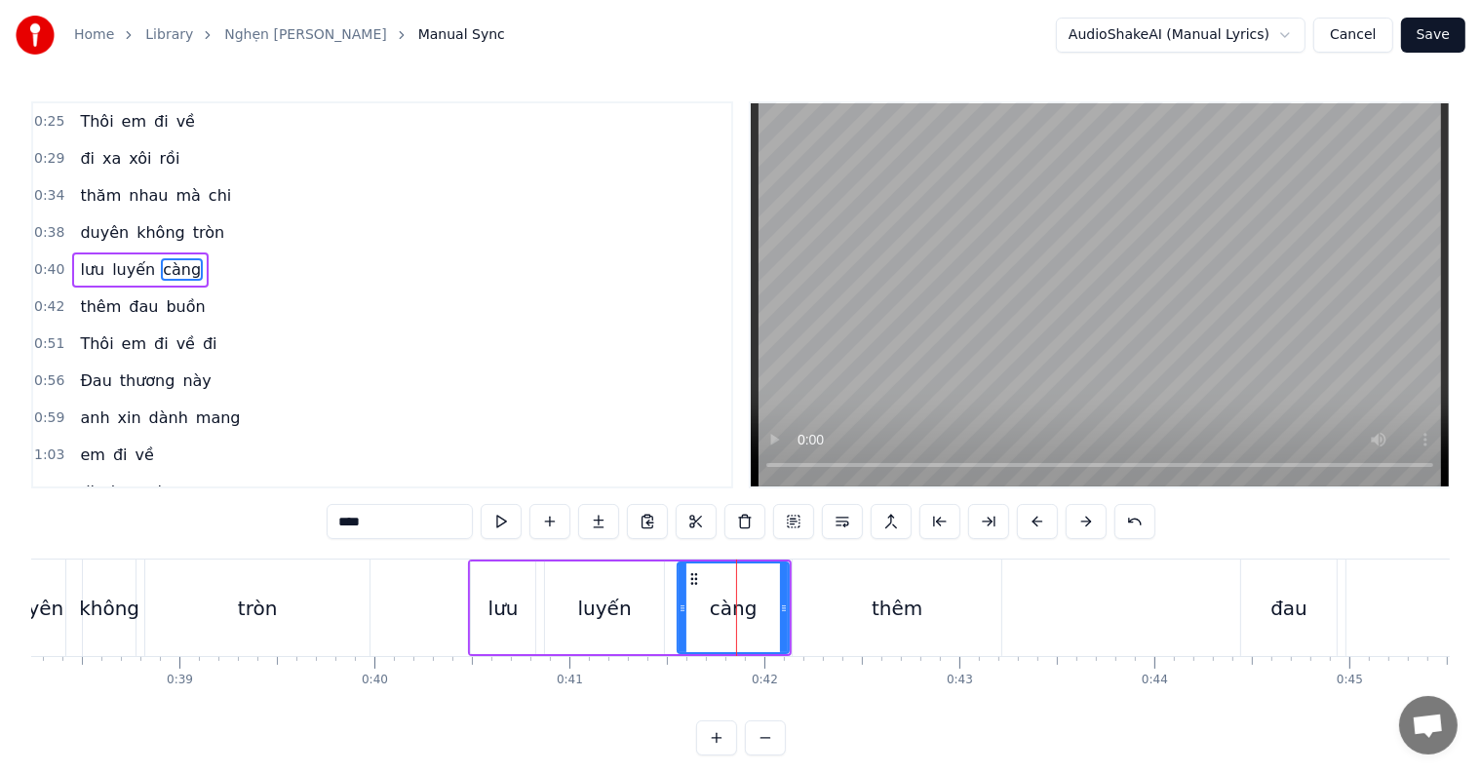
click at [852, 616] on div "thêm" at bounding box center [897, 608] width 209 height 97
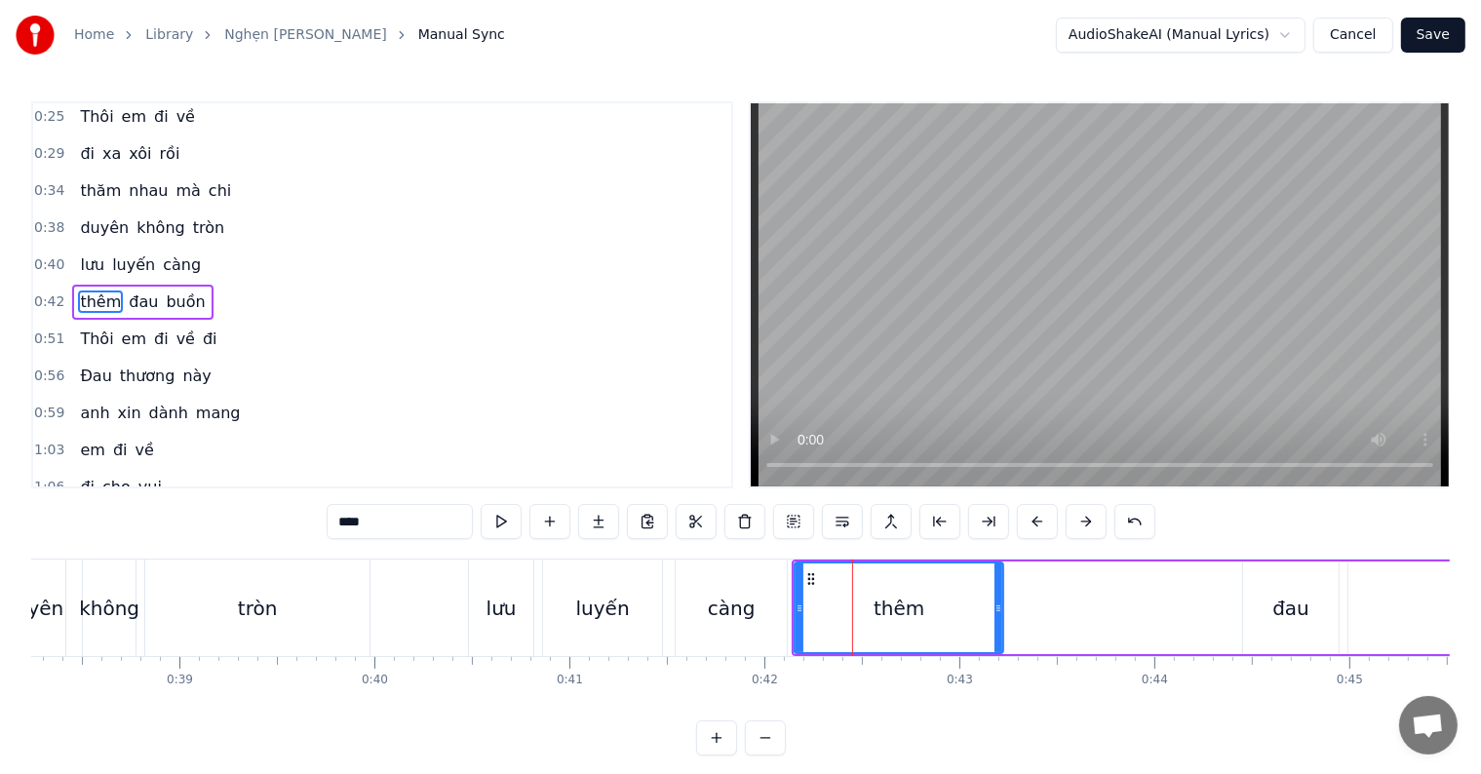
click at [748, 620] on div "càng" at bounding box center [732, 608] width 48 height 29
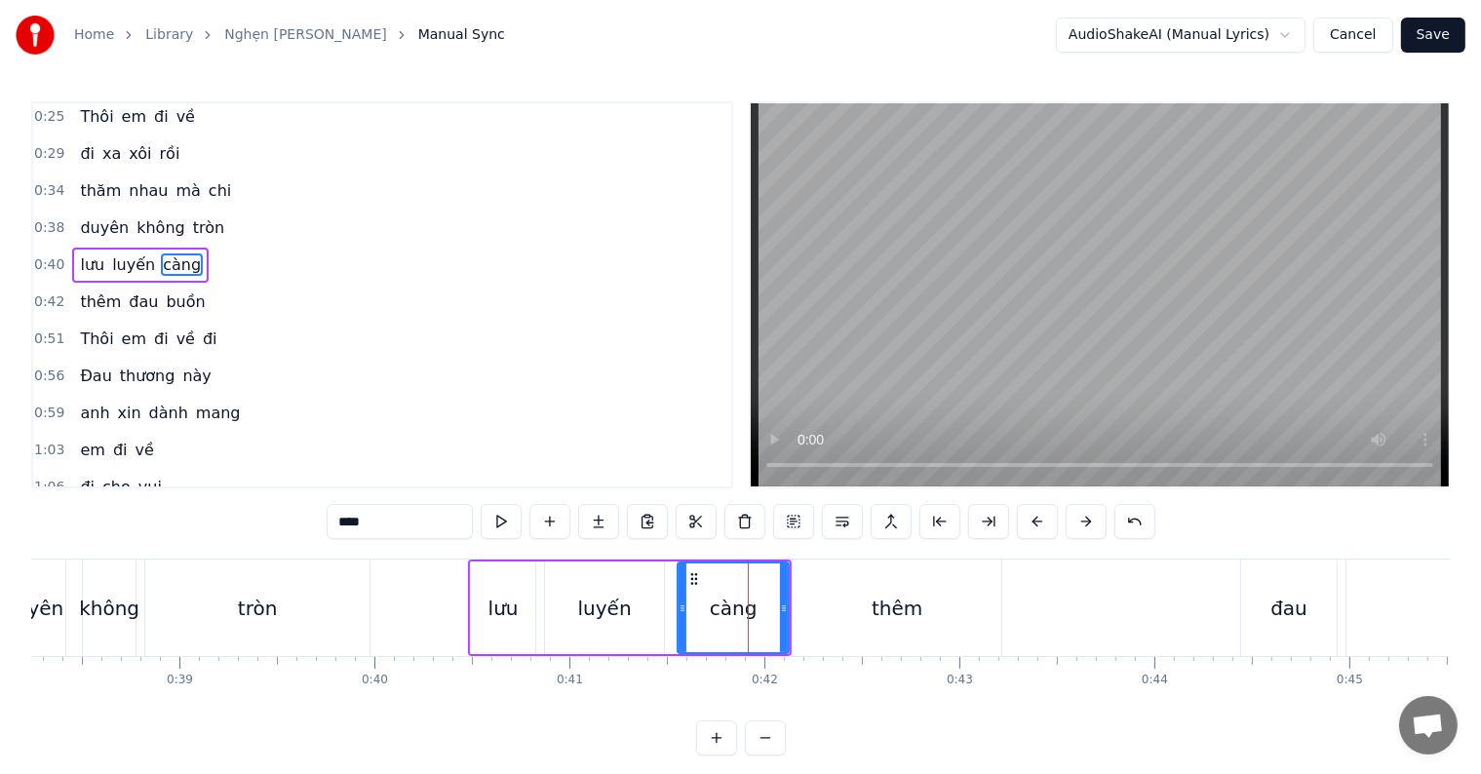
scroll to position [0, 0]
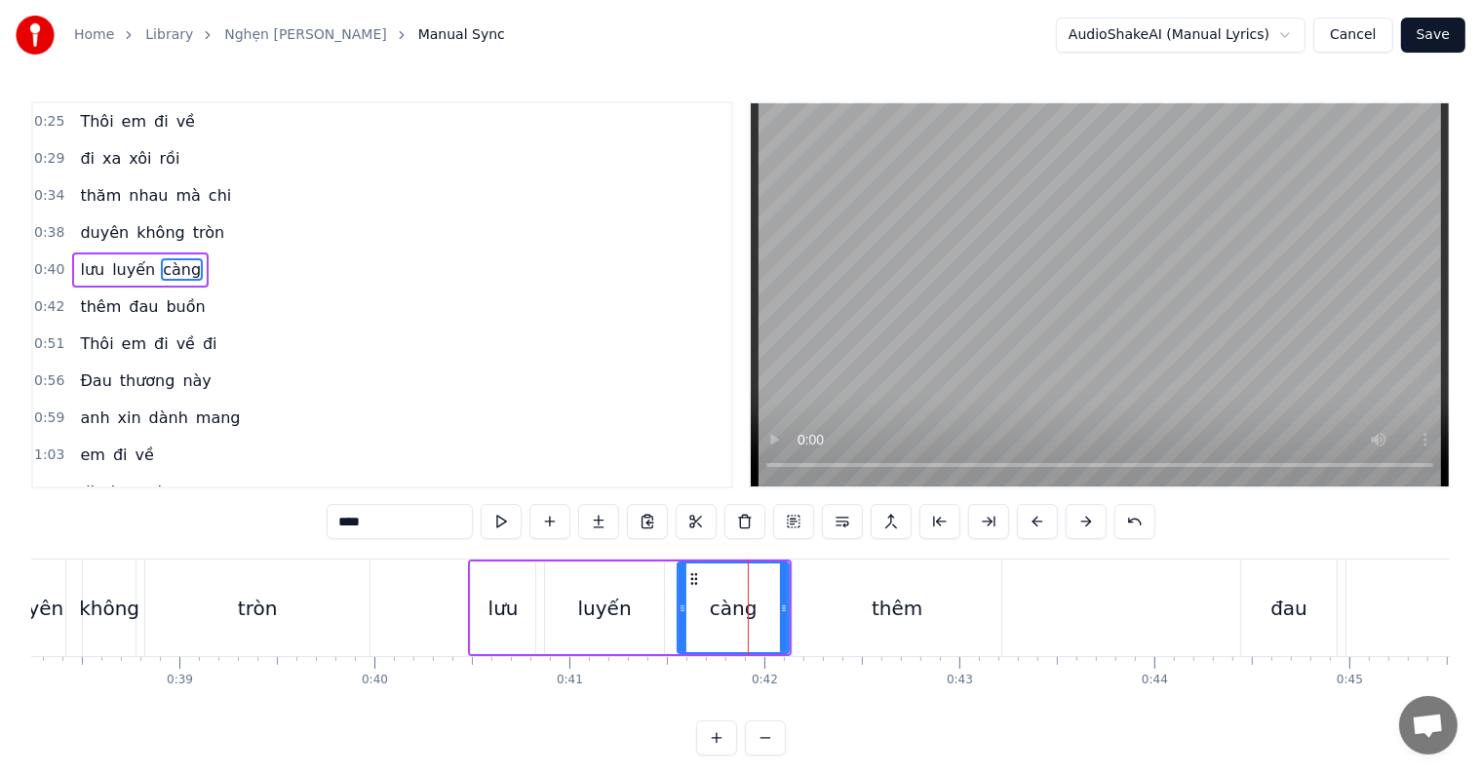
click at [836, 614] on div "thêm" at bounding box center [897, 608] width 209 height 97
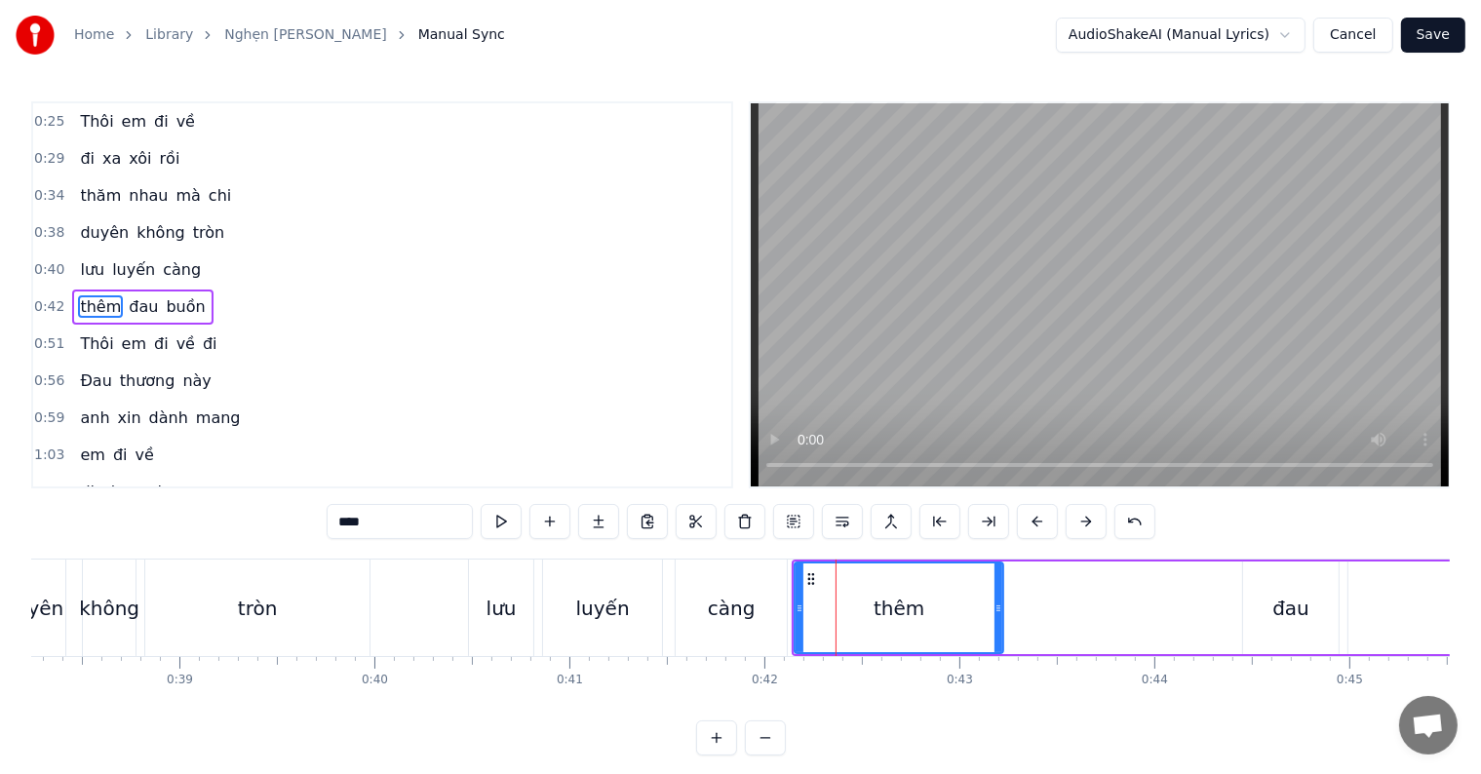
scroll to position [5, 0]
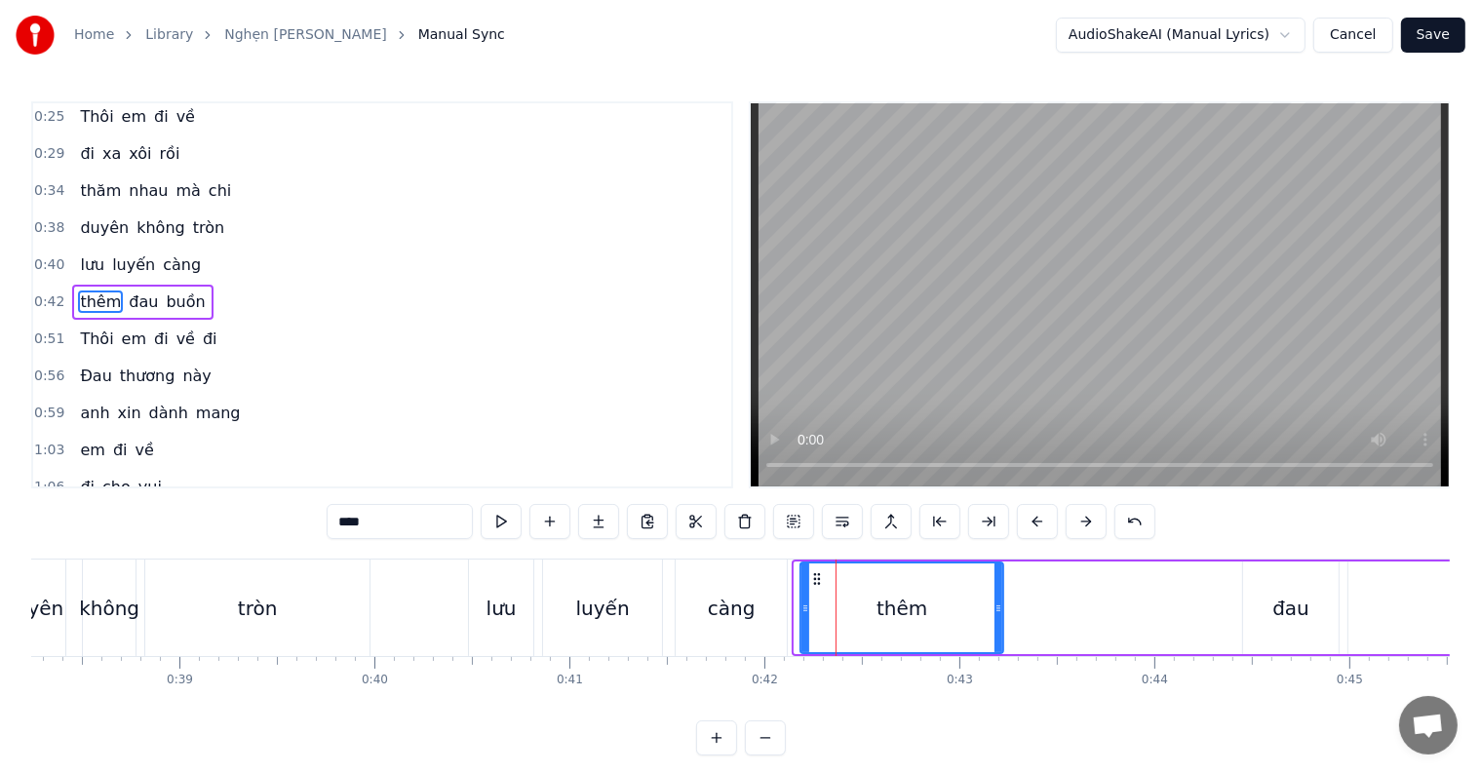
click at [803, 614] on icon at bounding box center [806, 609] width 8 height 16
click at [754, 619] on div "càng" at bounding box center [731, 608] width 111 height 97
type input "****"
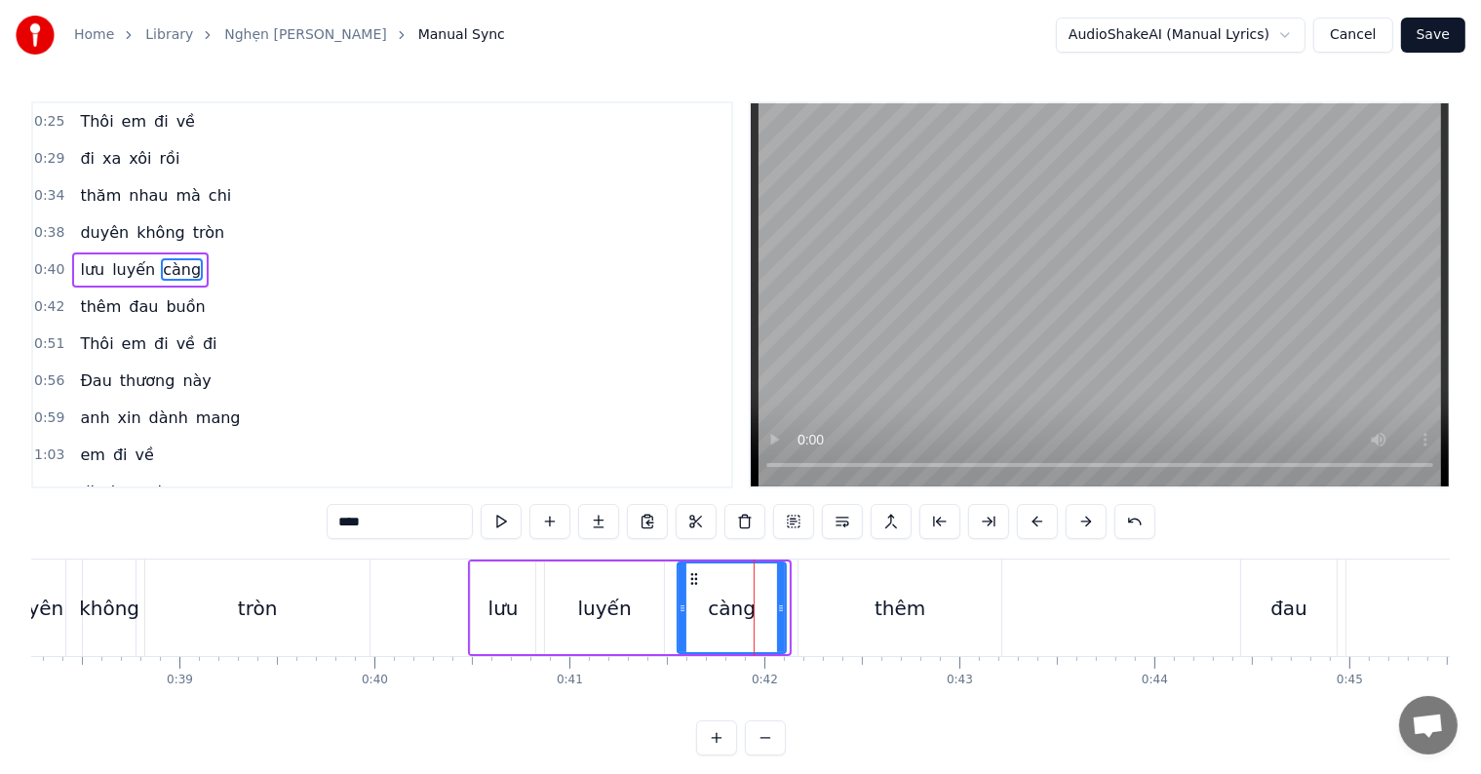
click at [780, 613] on icon at bounding box center [781, 609] width 8 height 16
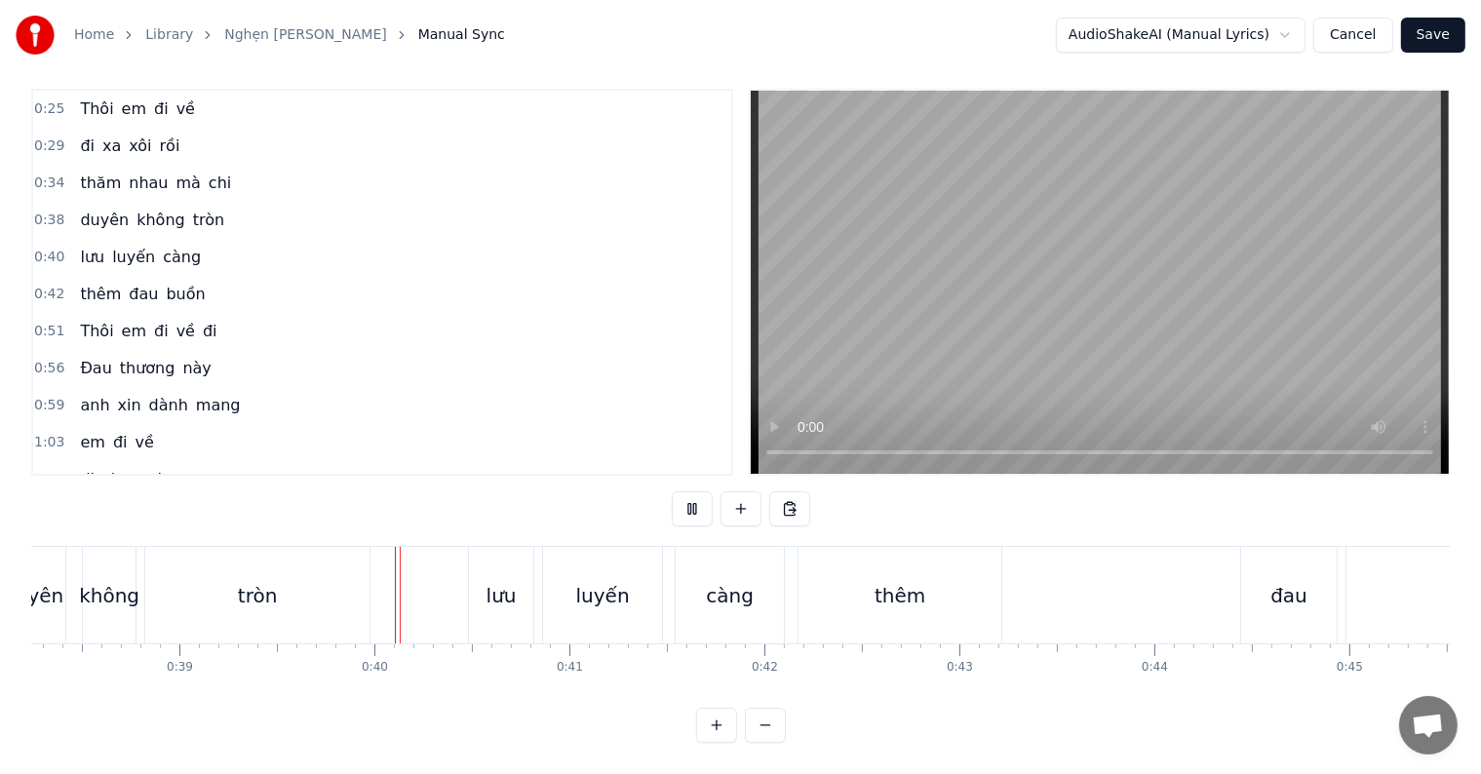
scroll to position [29, 0]
click at [857, 597] on div "thêm" at bounding box center [900, 595] width 203 height 97
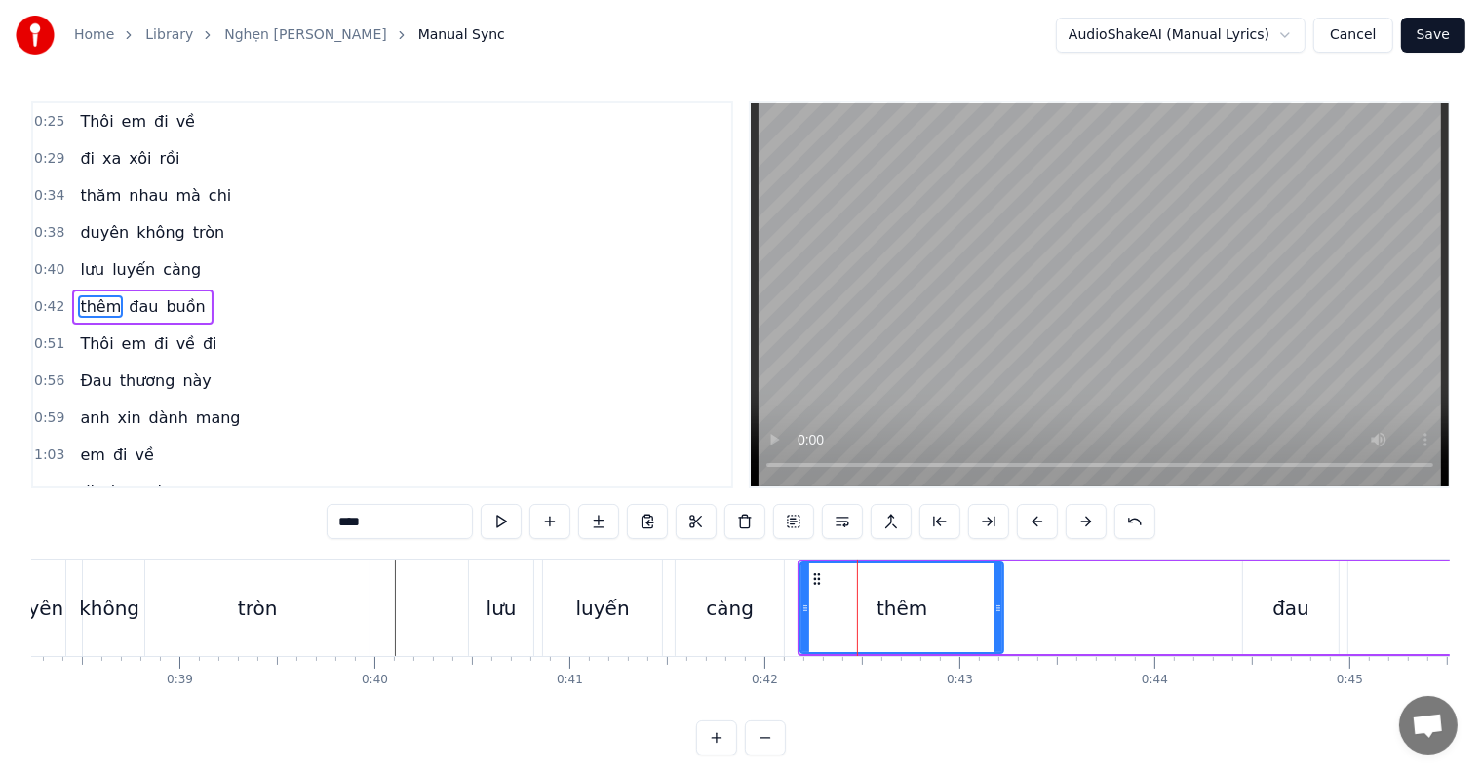
scroll to position [5, 0]
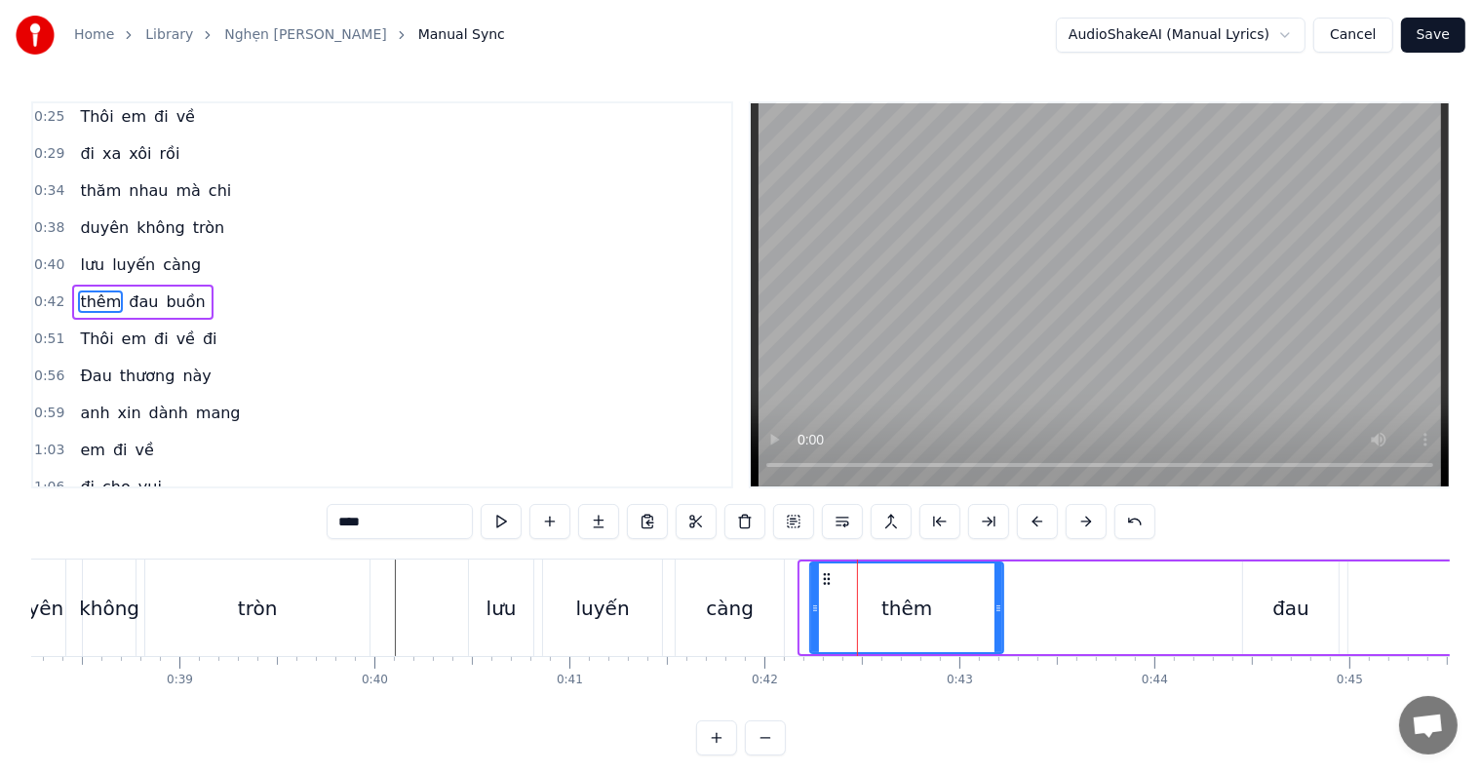
click at [811, 599] on div at bounding box center [815, 608] width 8 height 89
click at [808, 620] on div at bounding box center [808, 608] width 1 height 97
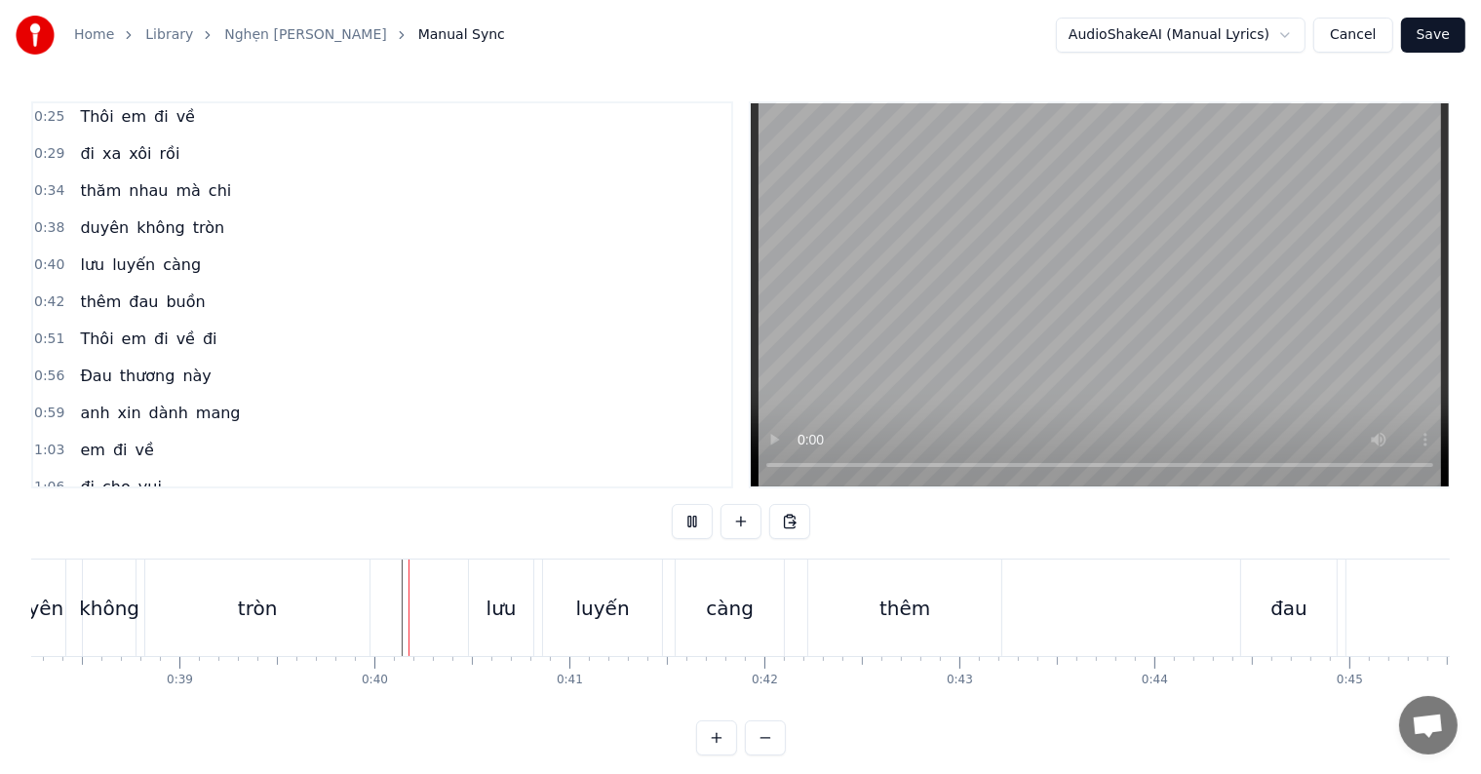
scroll to position [29, 0]
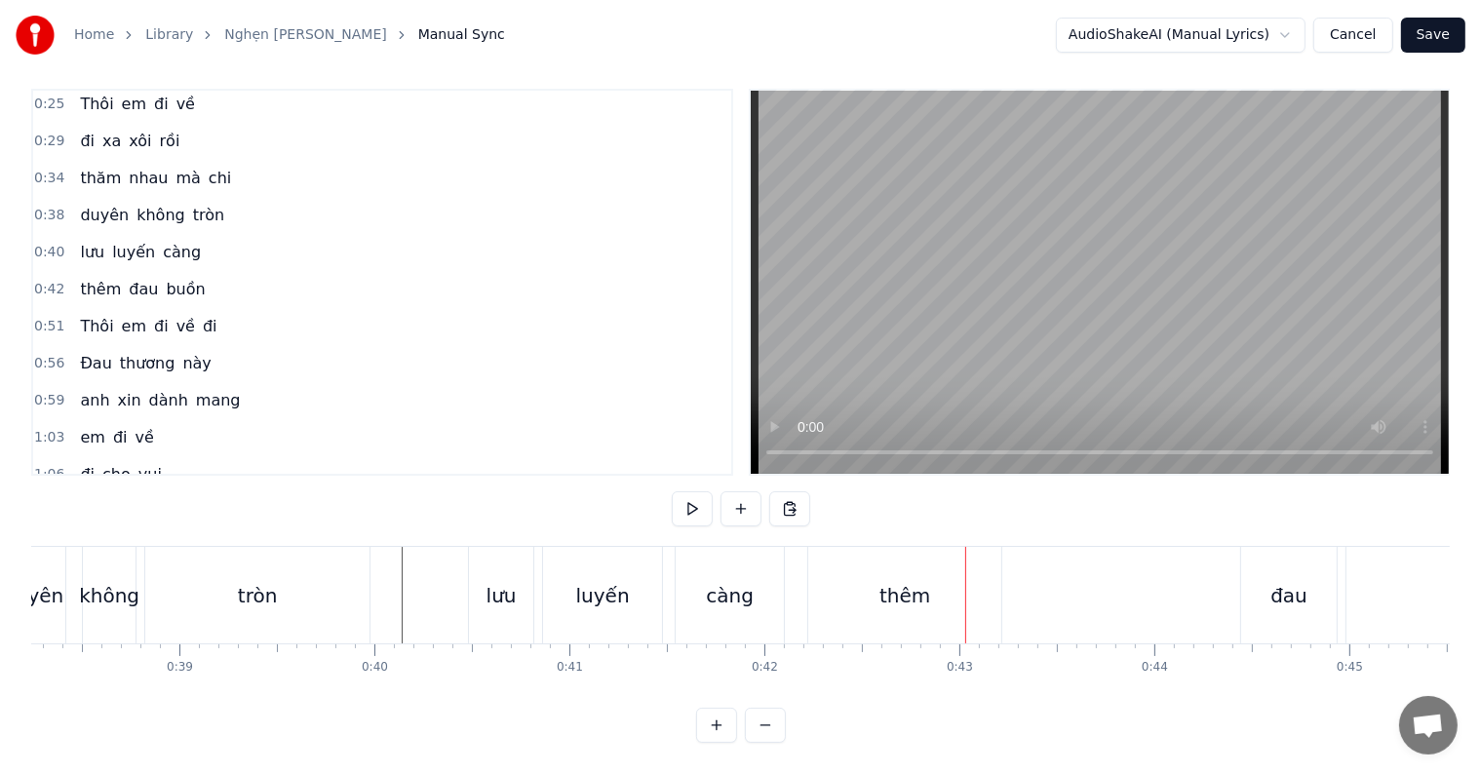
click at [921, 590] on div "thêm" at bounding box center [905, 595] width 51 height 29
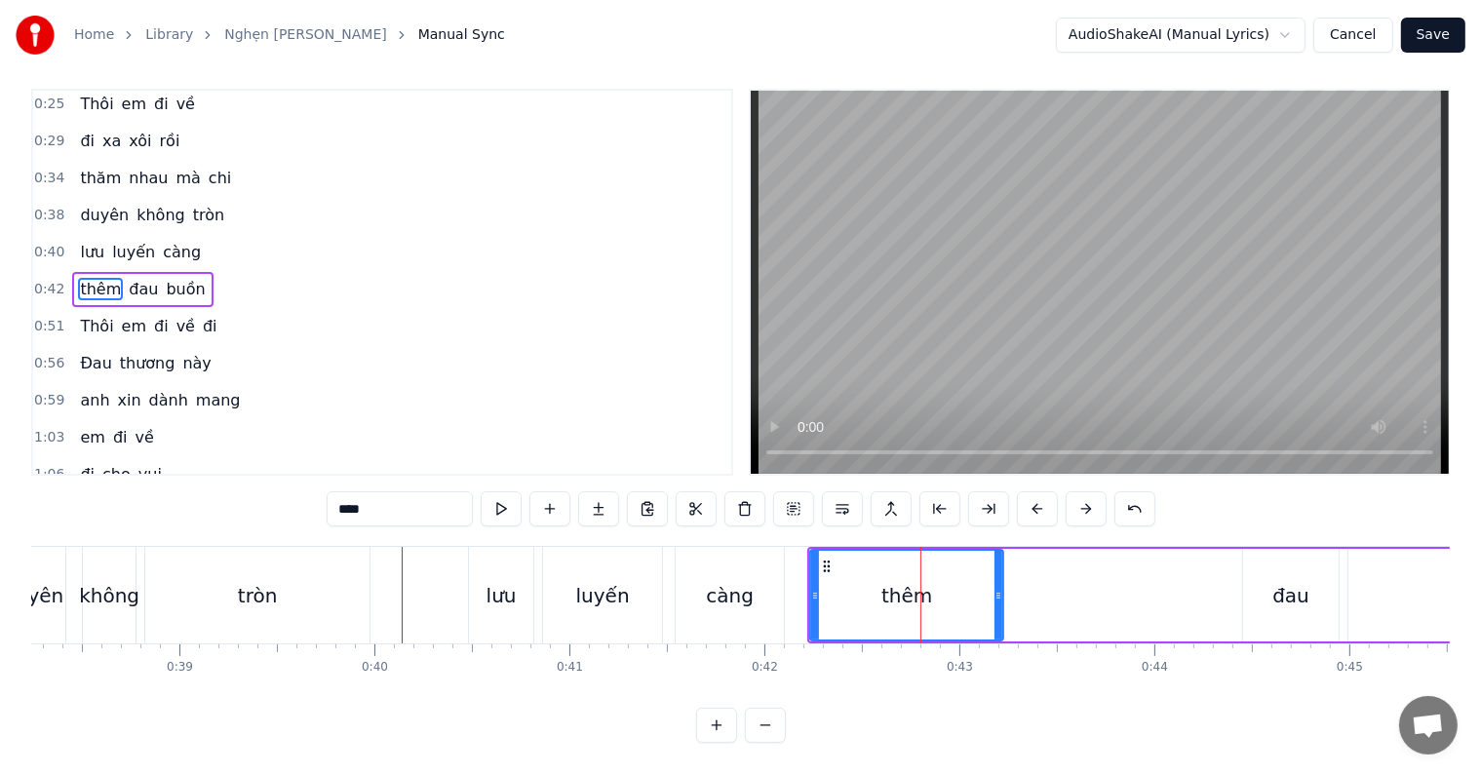
scroll to position [0, 0]
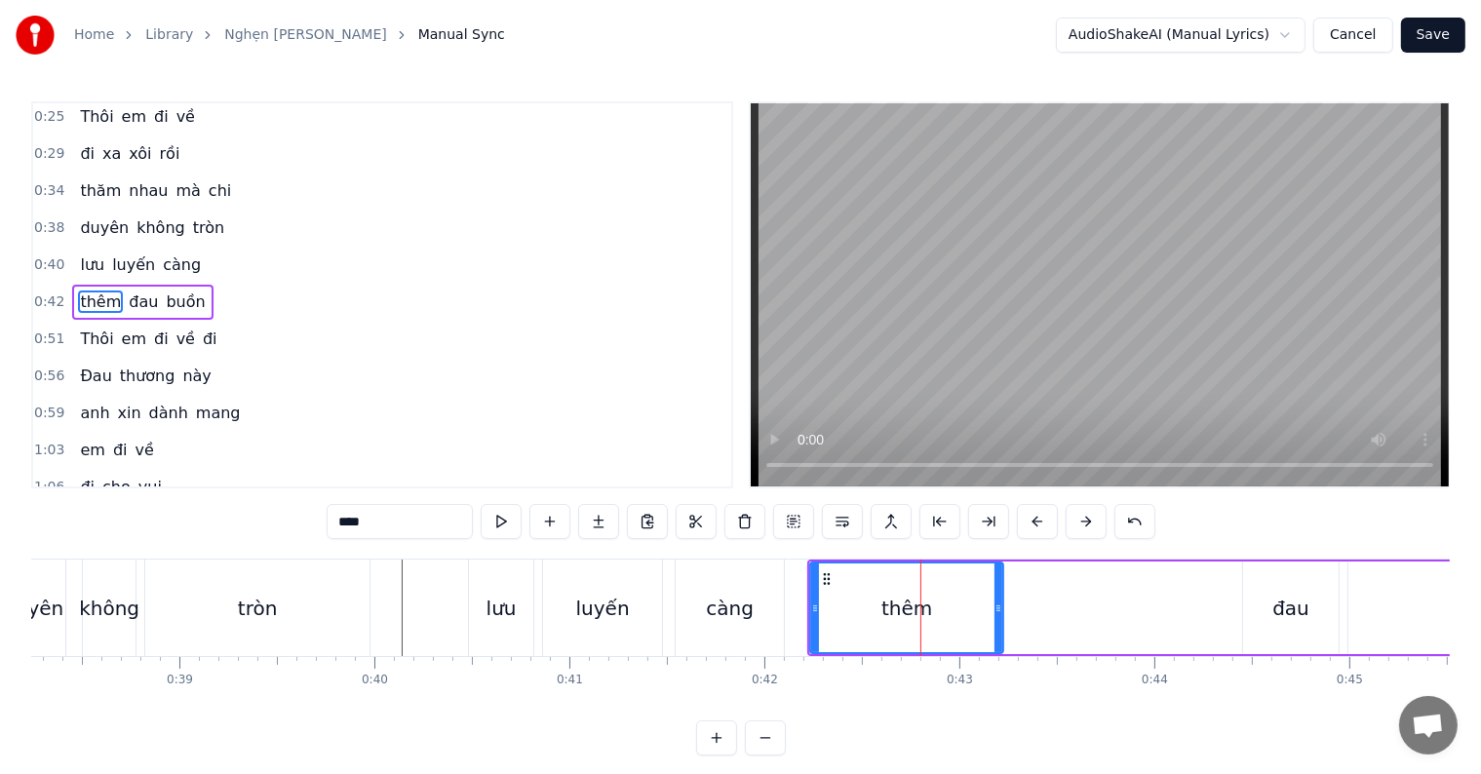
click at [749, 619] on div "càng" at bounding box center [730, 608] width 48 height 29
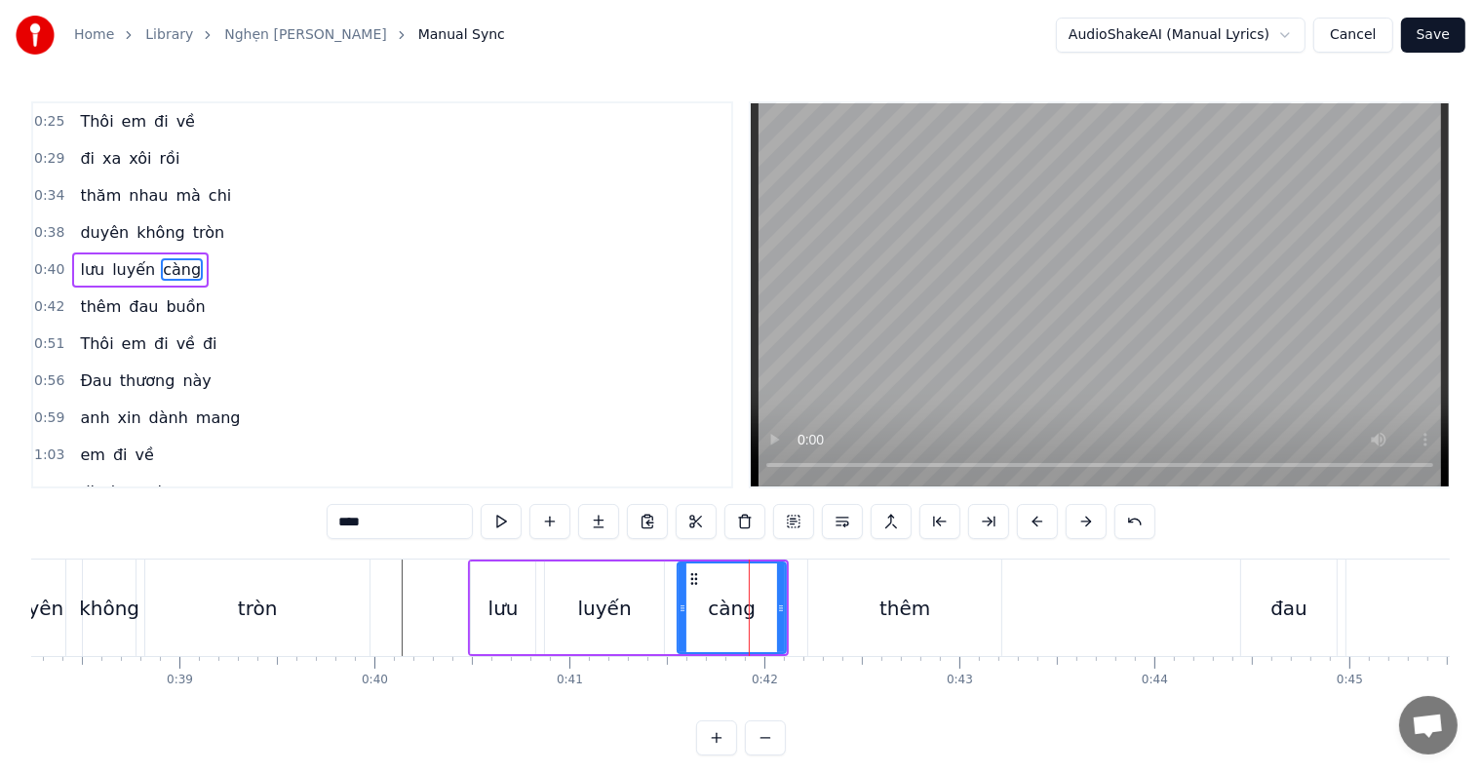
click at [871, 605] on div "thêm" at bounding box center [904, 608] width 193 height 97
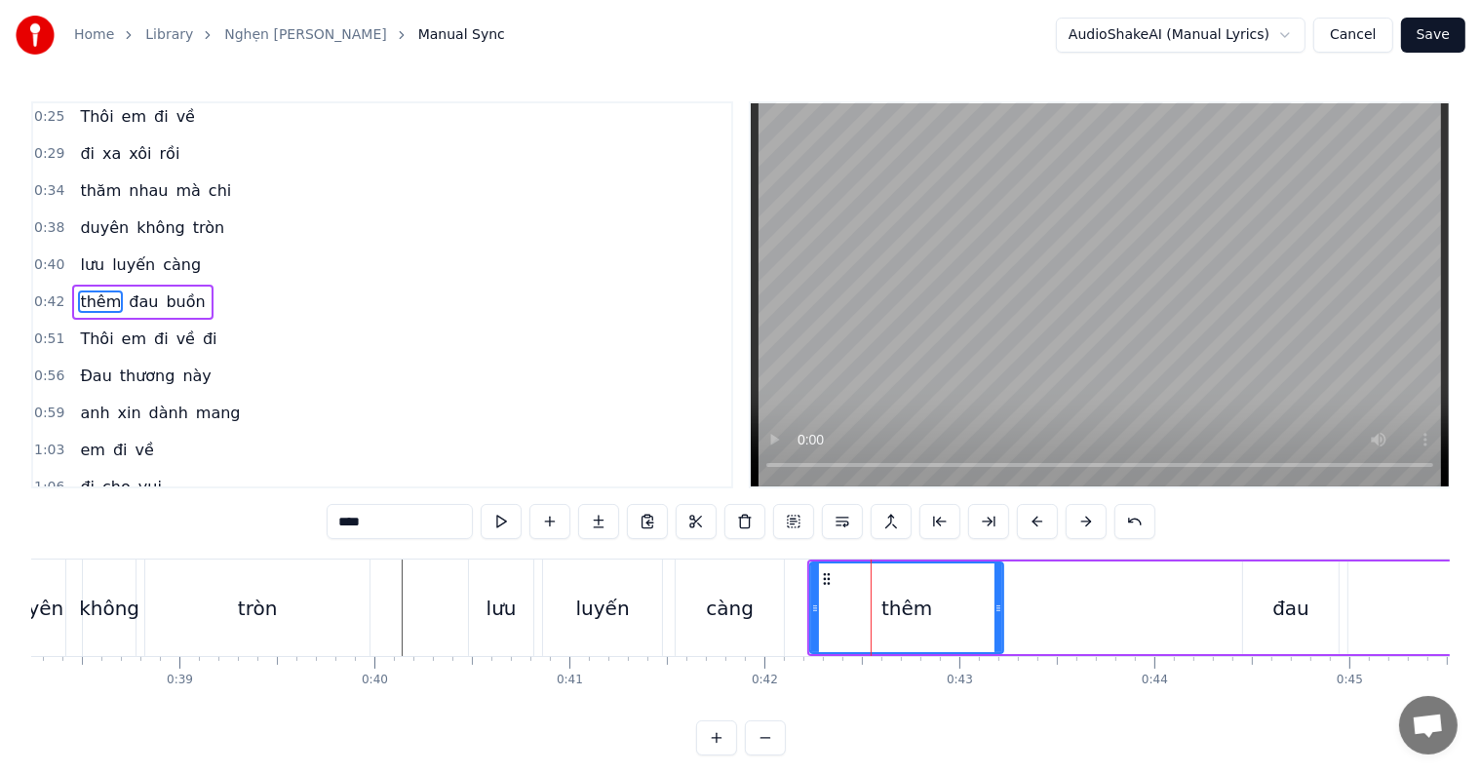
click at [863, 609] on div "thêm" at bounding box center [906, 608] width 191 height 89
click at [838, 522] on button at bounding box center [842, 521] width 41 height 35
click at [731, 607] on div "càng" at bounding box center [730, 608] width 48 height 29
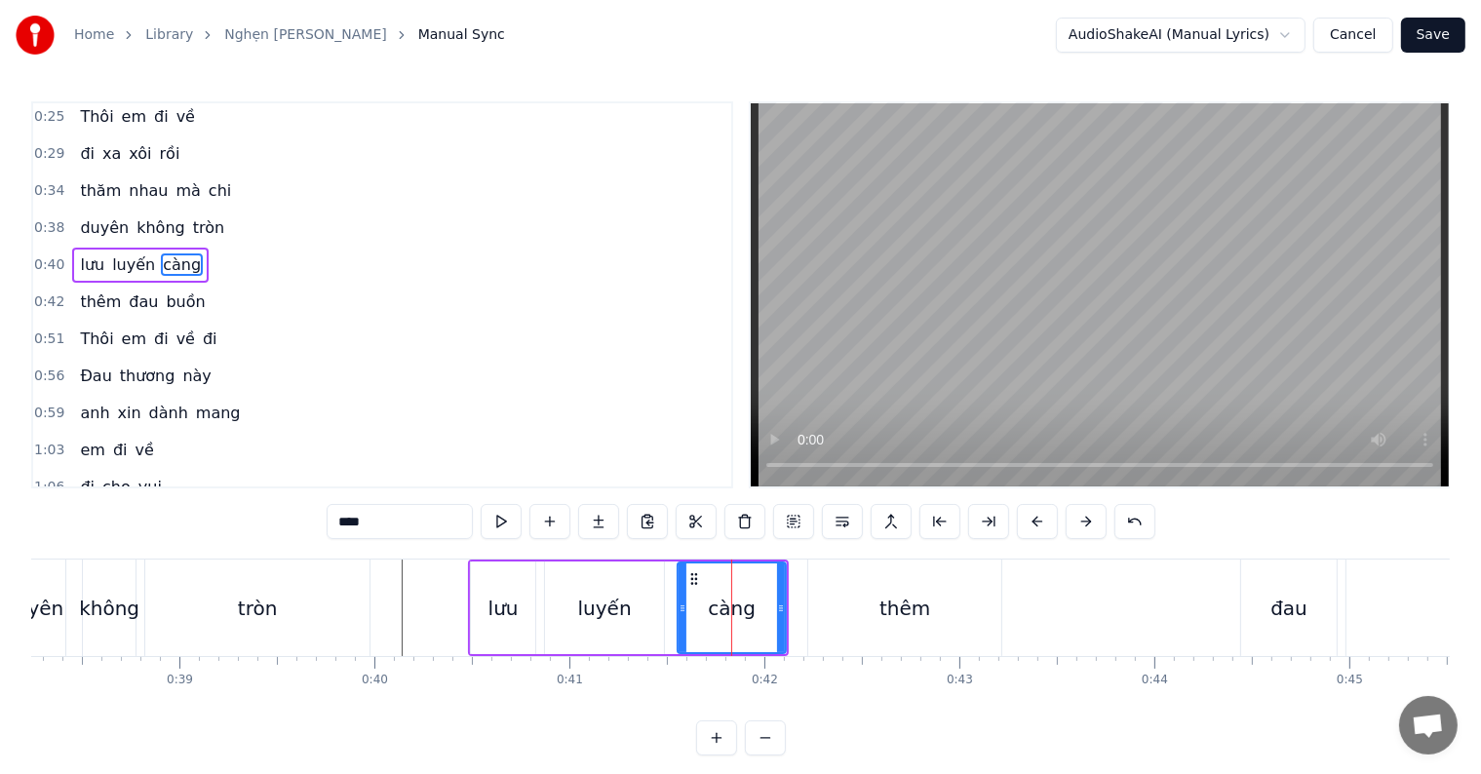
scroll to position [0, 0]
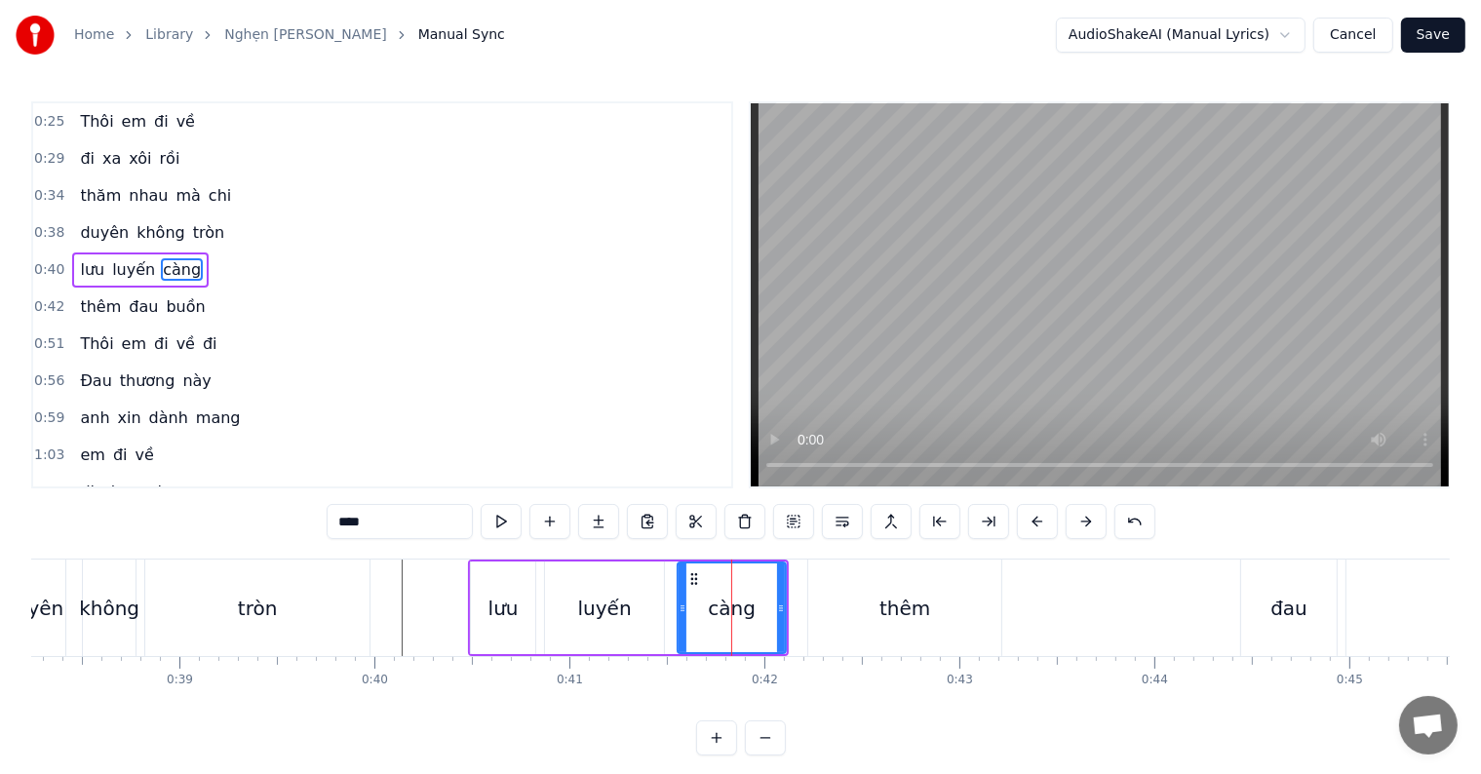
click at [512, 608] on div "lưu" at bounding box center [504, 608] width 30 height 29
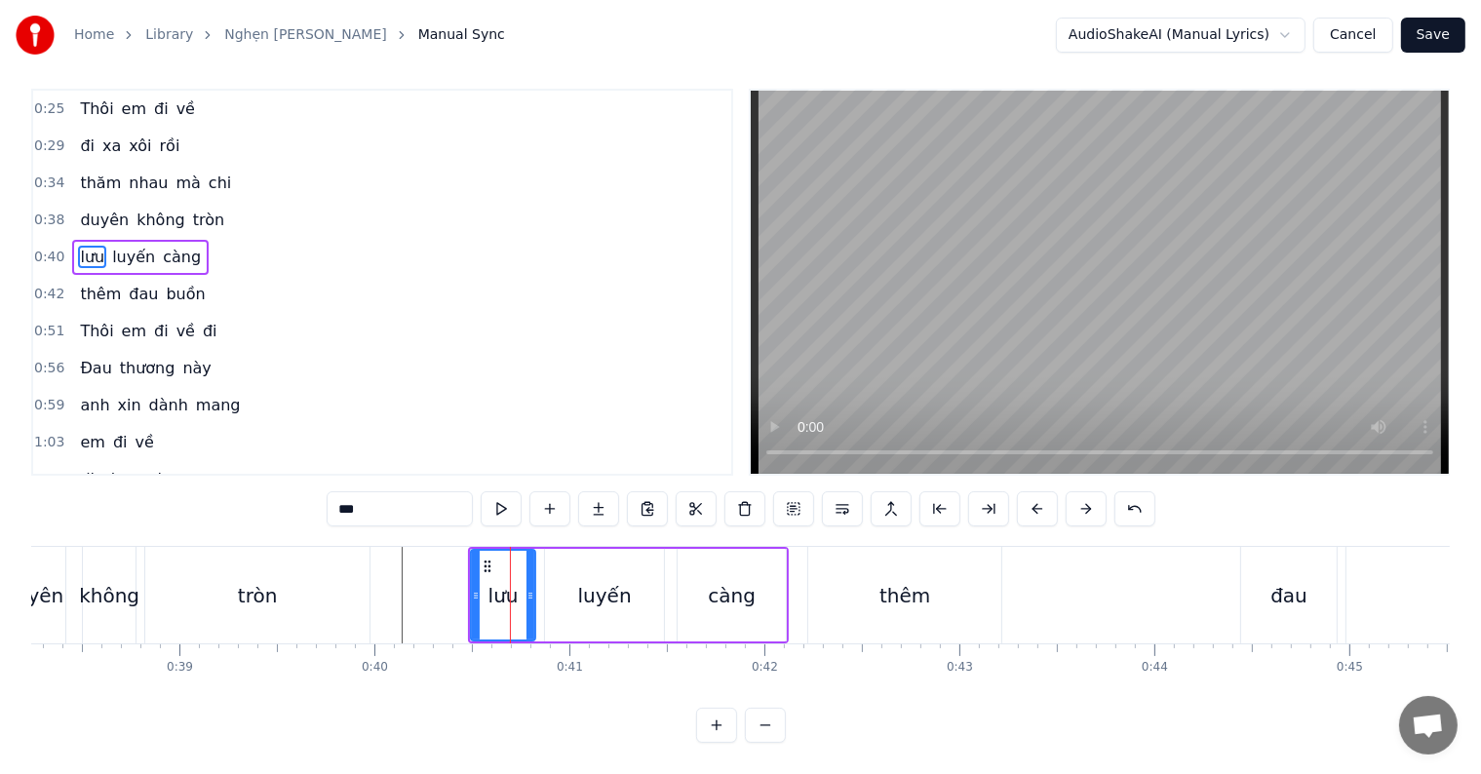
scroll to position [29, 0]
click at [955, 577] on div "thêm" at bounding box center [904, 595] width 193 height 97
type input "****"
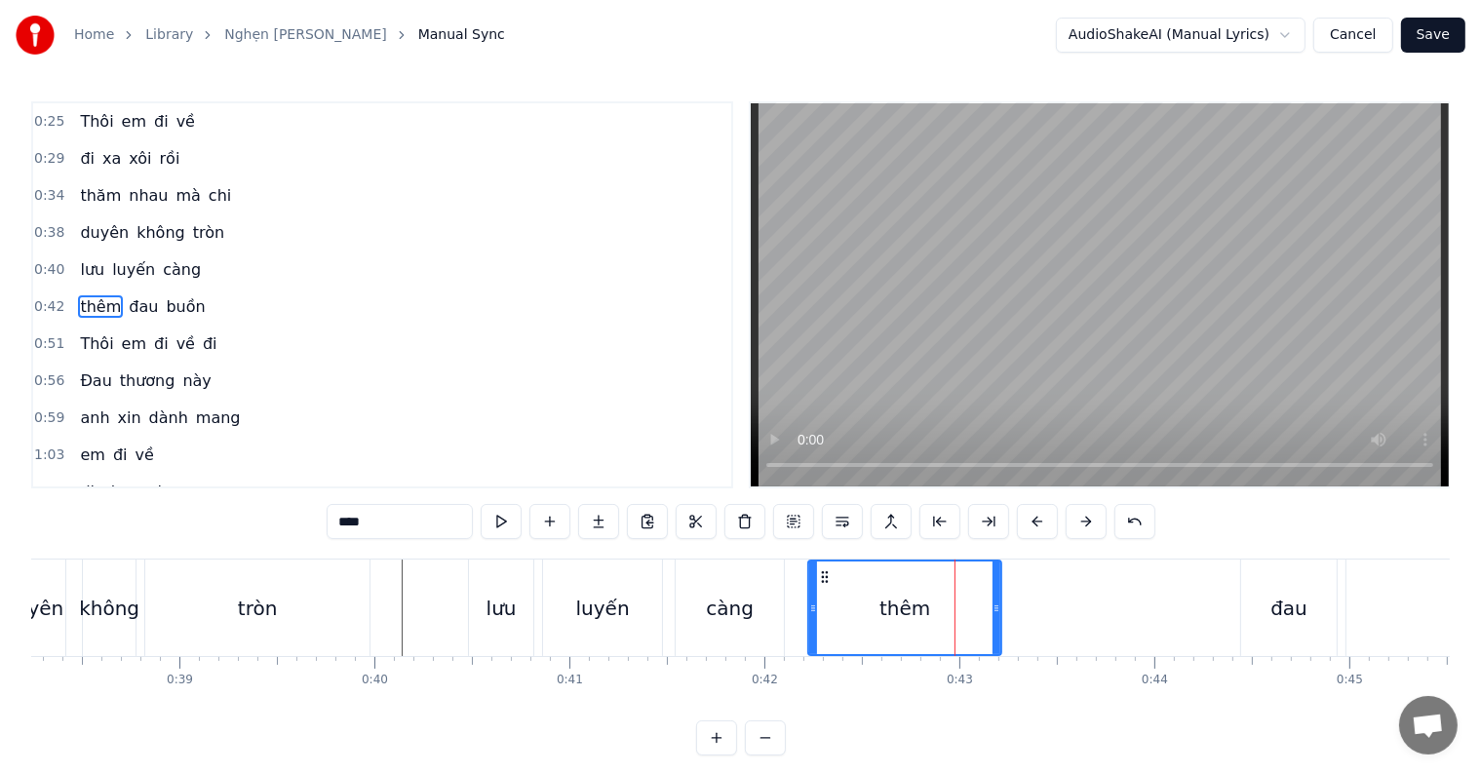
scroll to position [5, 0]
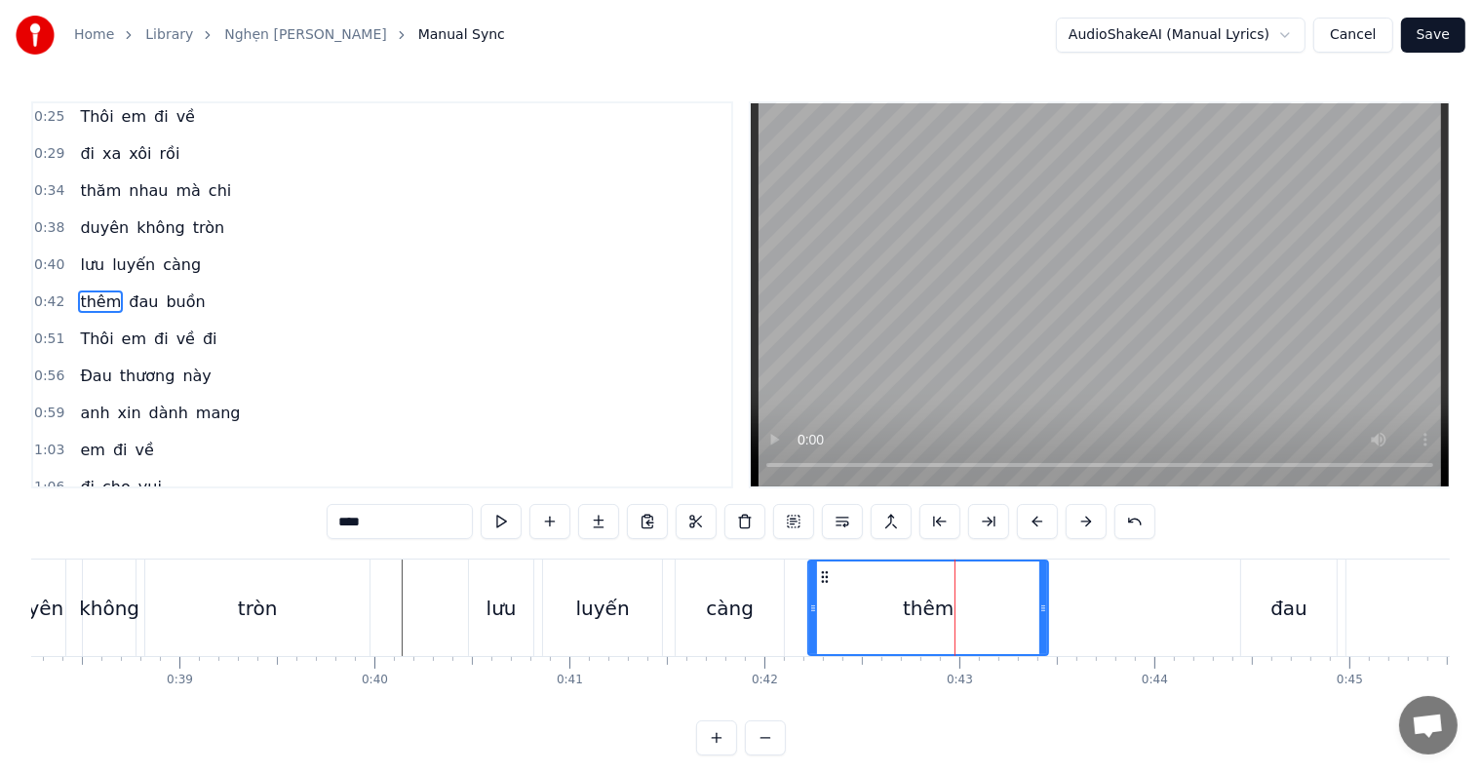
drag, startPoint x: 999, startPoint y: 600, endPoint x: 1045, endPoint y: 602, distance: 46.8
click at [1045, 602] on icon at bounding box center [1043, 609] width 8 height 16
drag, startPoint x: 1045, startPoint y: 608, endPoint x: 1065, endPoint y: 614, distance: 20.4
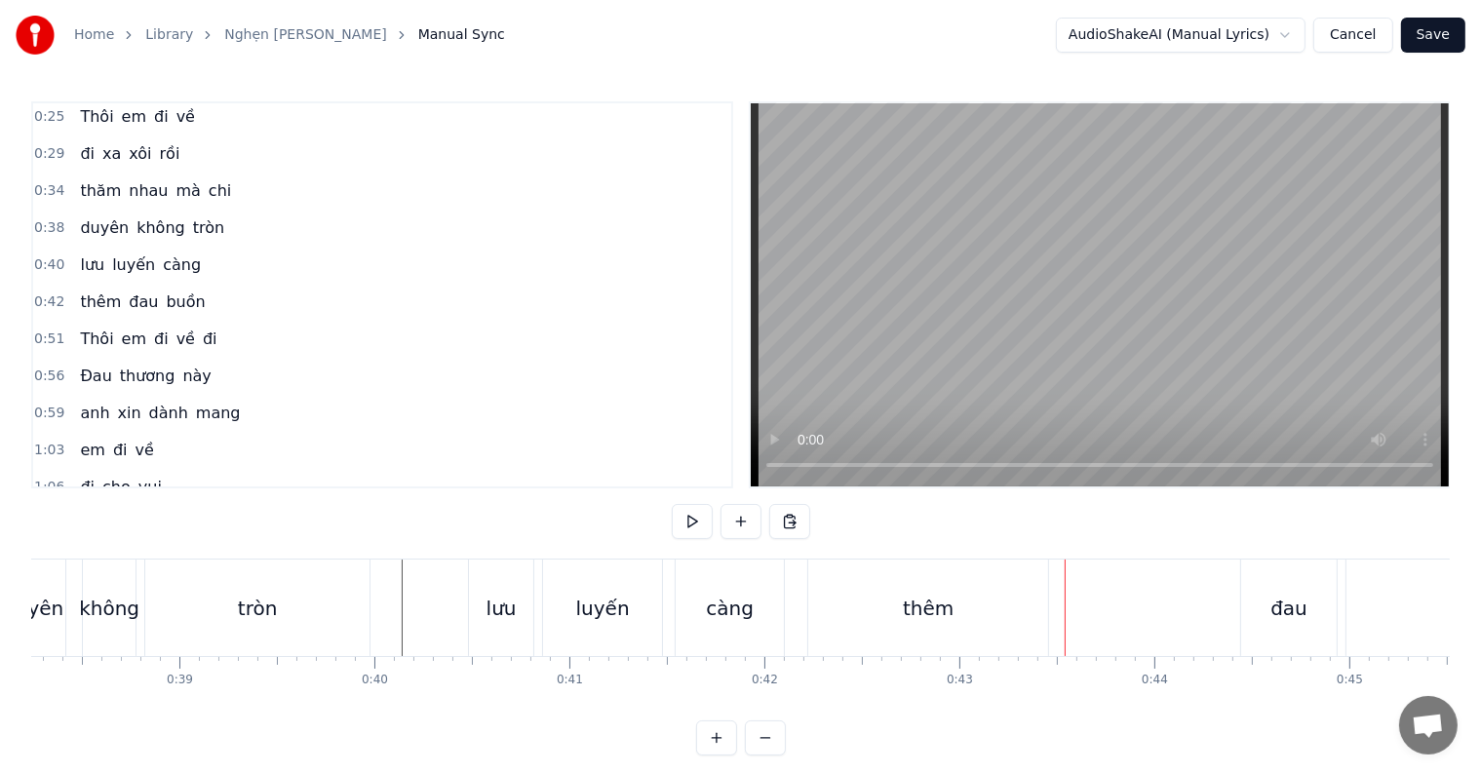
click at [1004, 603] on div "thêm" at bounding box center [928, 608] width 240 height 97
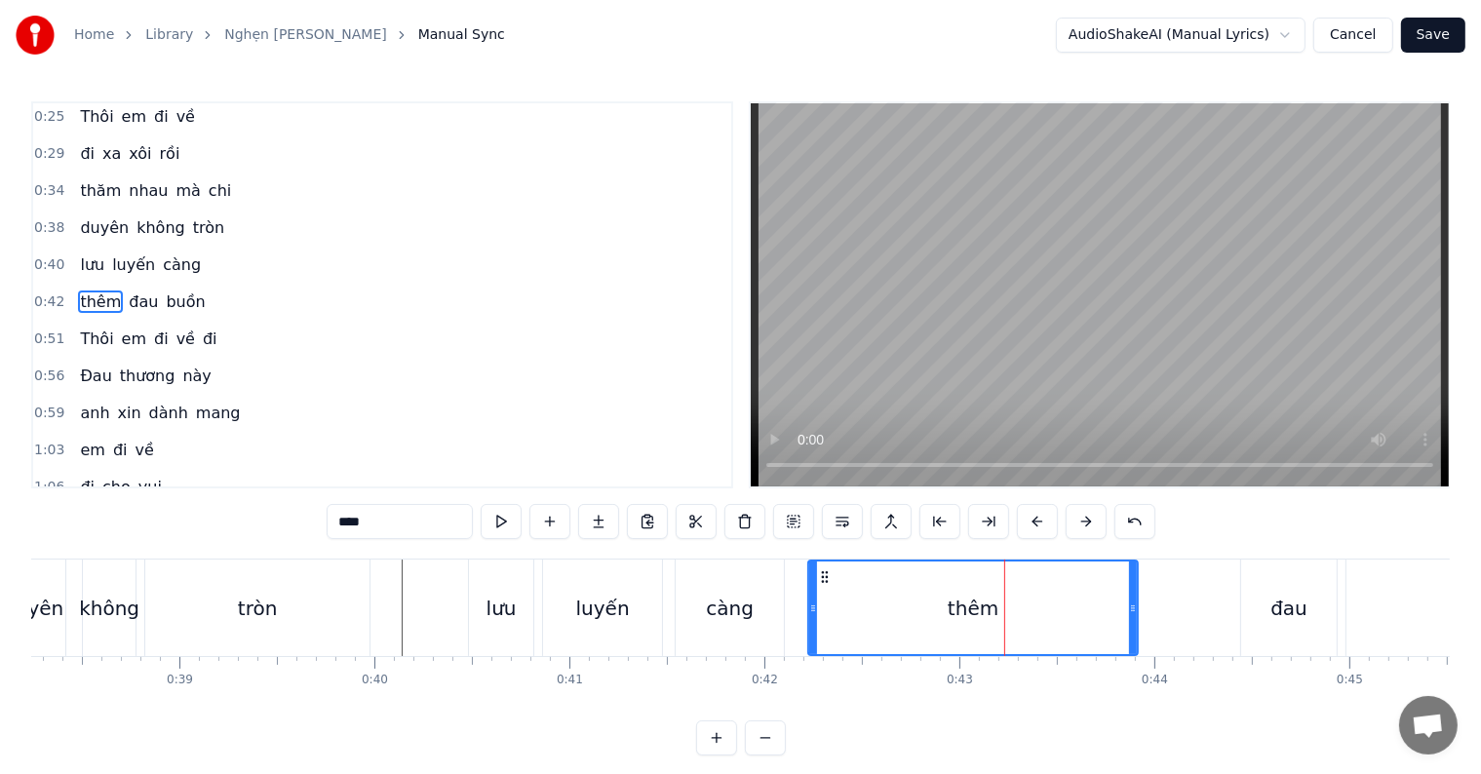
drag, startPoint x: 1045, startPoint y: 608, endPoint x: 1135, endPoint y: 608, distance: 89.7
click at [1135, 608] on icon at bounding box center [1133, 609] width 8 height 16
drag, startPoint x: 1135, startPoint y: 608, endPoint x: 1120, endPoint y: 608, distance: 14.6
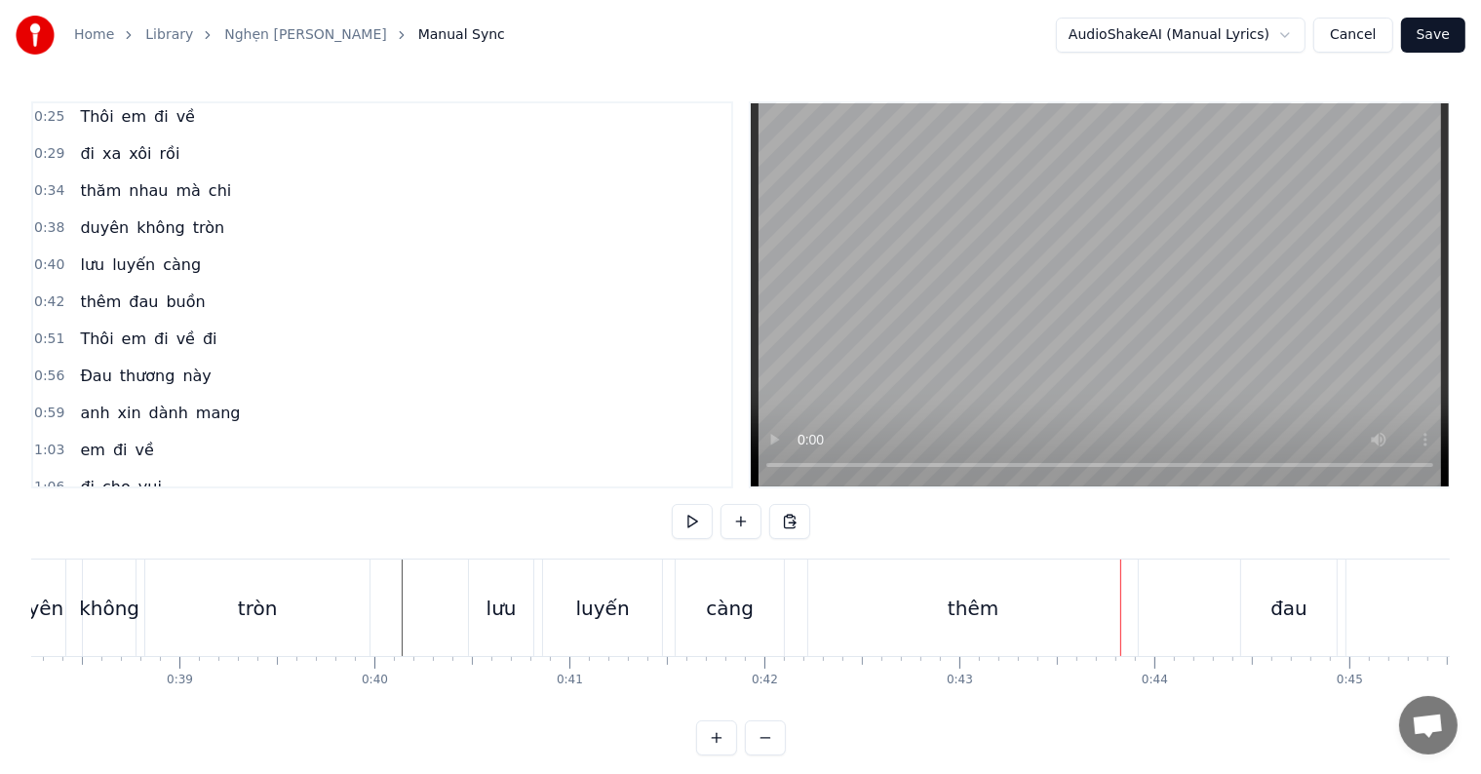
click at [1088, 608] on div "thêm" at bounding box center [973, 608] width 330 height 97
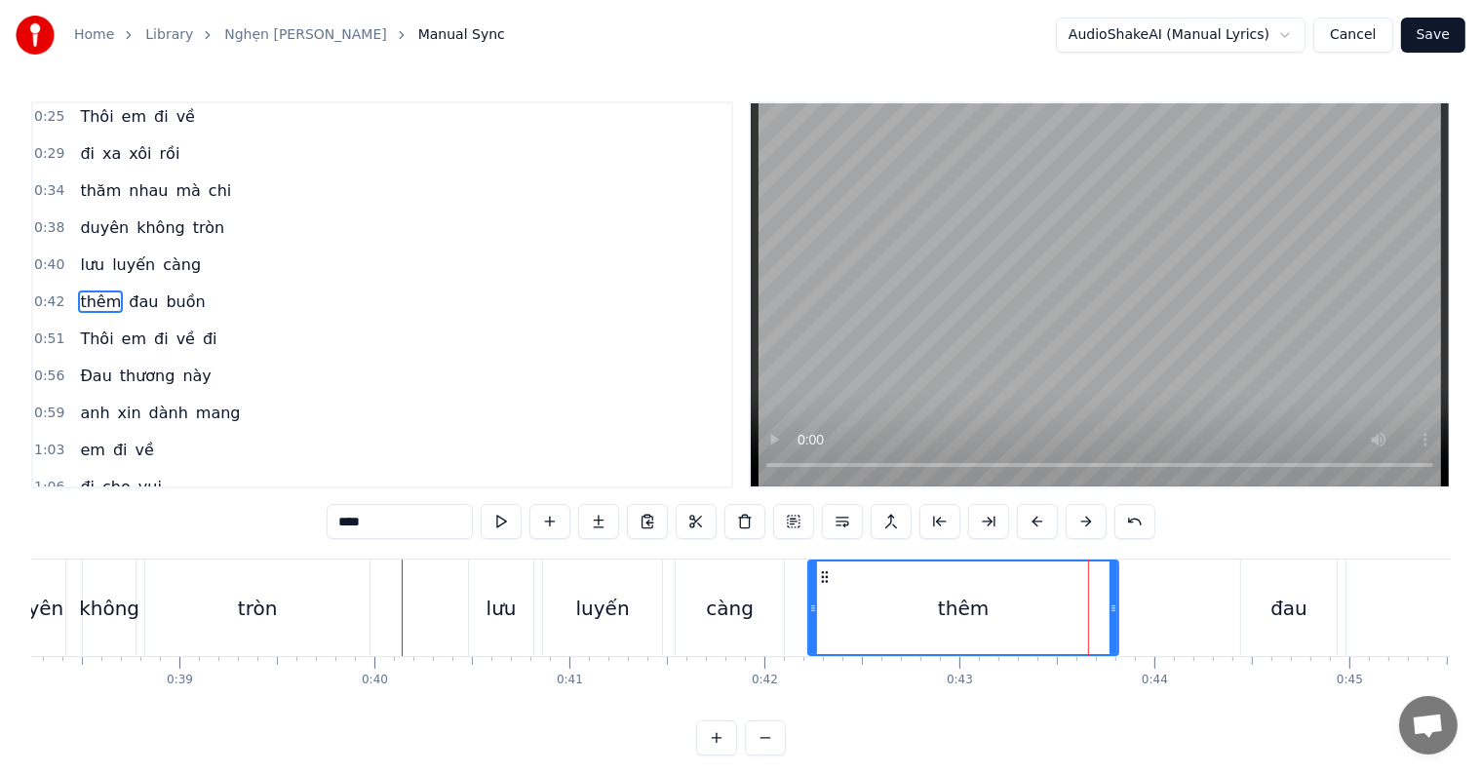
drag, startPoint x: 1134, startPoint y: 608, endPoint x: 1112, endPoint y: 608, distance: 22.4
click at [1112, 608] on icon at bounding box center [1114, 609] width 8 height 16
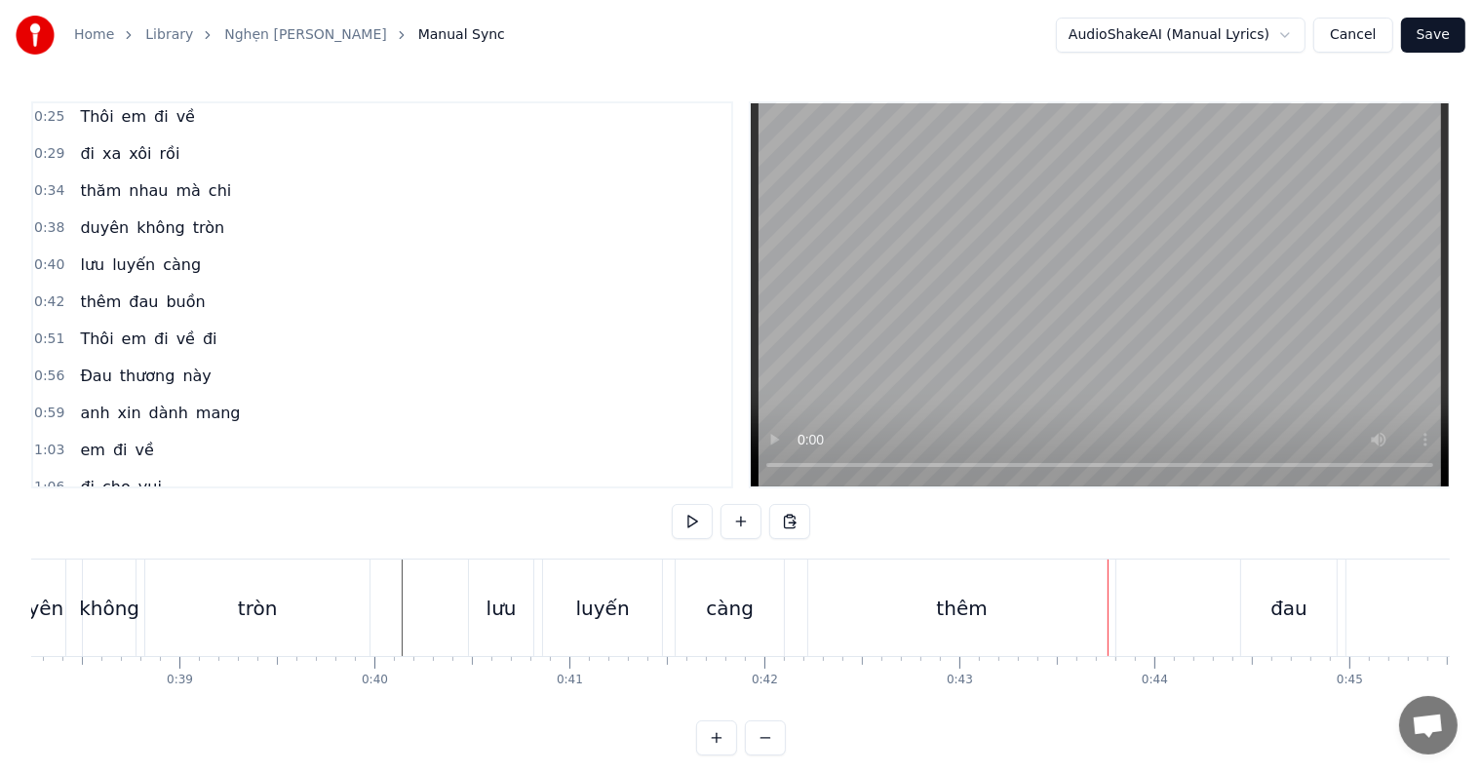
click at [1092, 608] on div "thêm" at bounding box center [961, 608] width 307 height 97
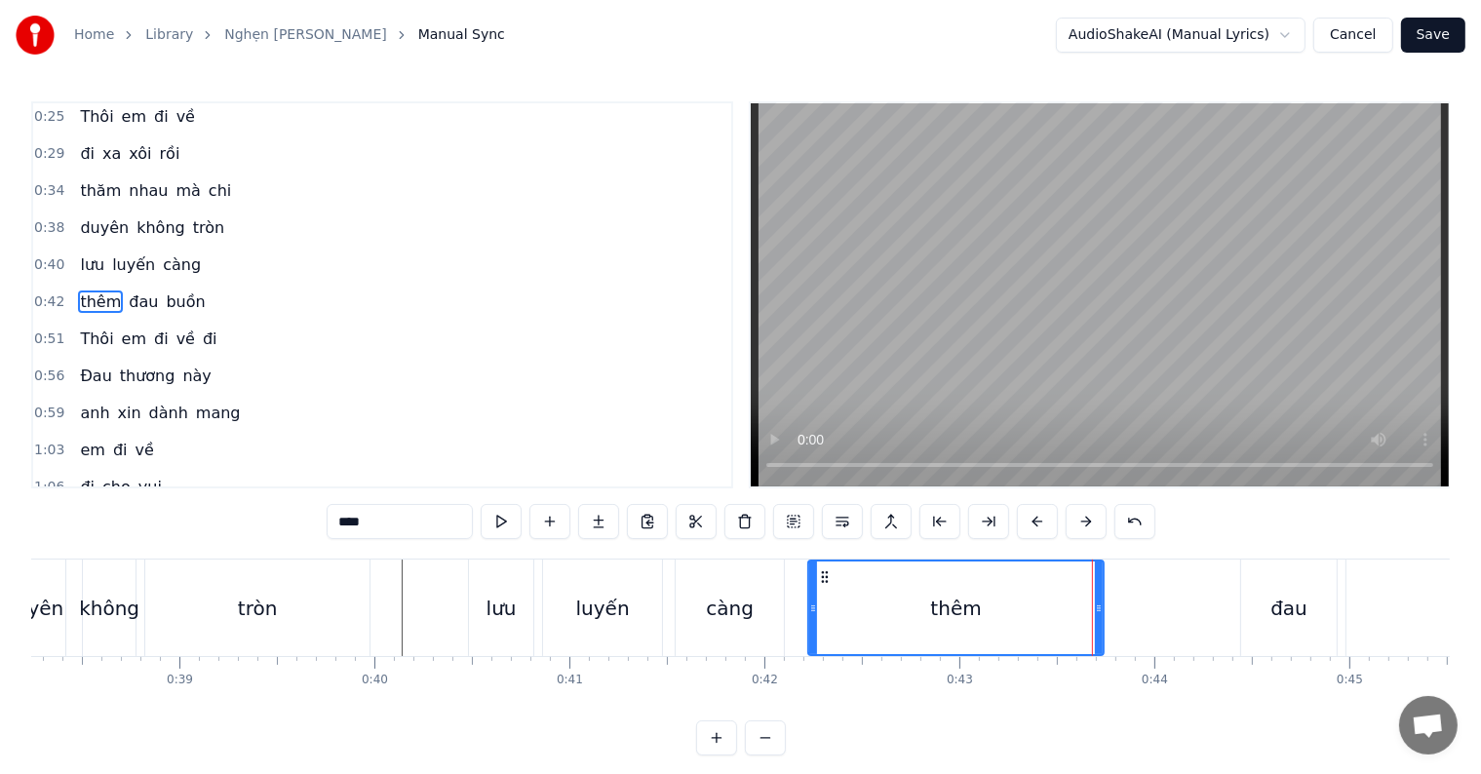
drag, startPoint x: 1112, startPoint y: 608, endPoint x: 1100, endPoint y: 608, distance: 11.7
click at [1100, 608] on icon at bounding box center [1099, 609] width 8 height 16
drag, startPoint x: 1101, startPoint y: 610, endPoint x: 1113, endPoint y: 608, distance: 11.9
click at [1113, 608] on icon at bounding box center [1110, 609] width 8 height 16
click at [952, 597] on div "thêm" at bounding box center [962, 608] width 51 height 29
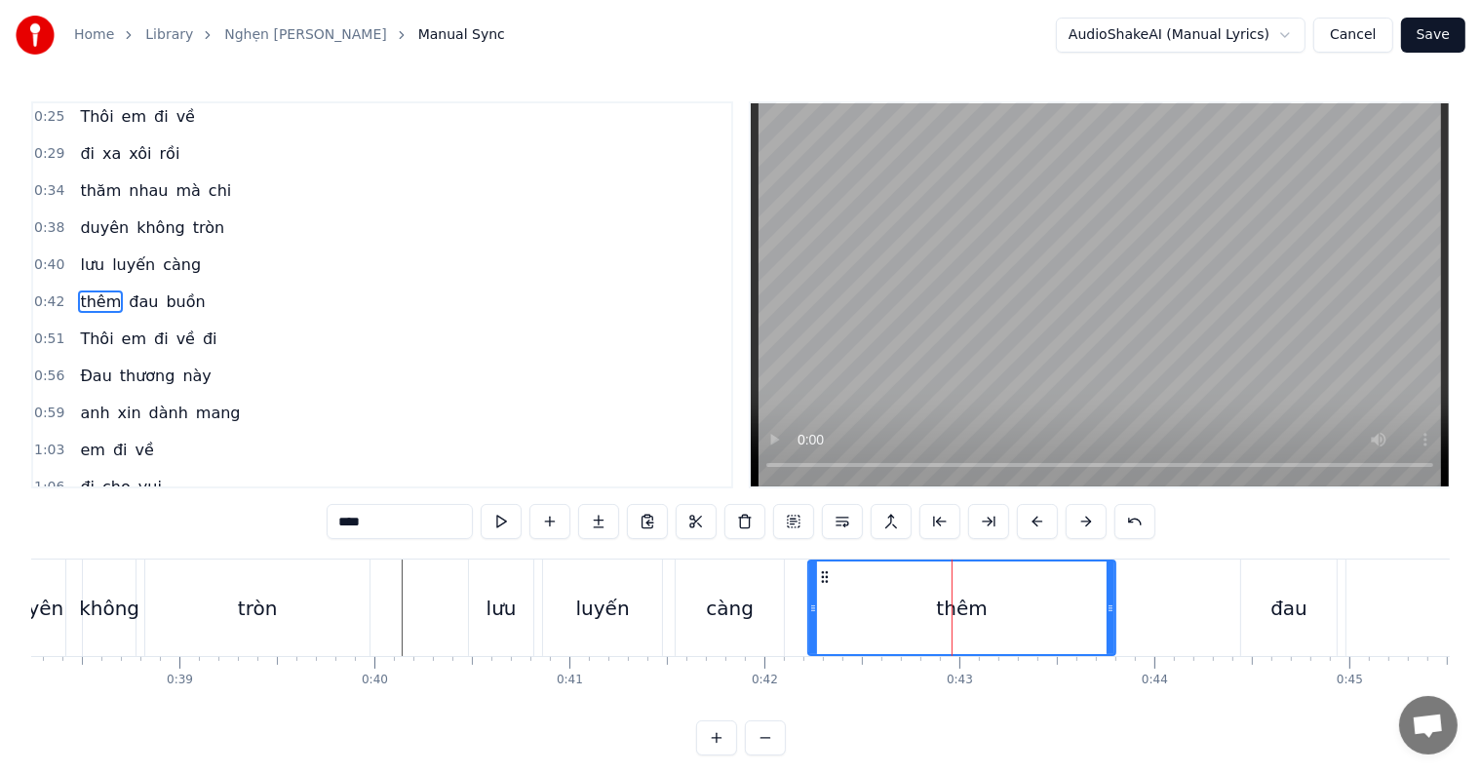
click at [687, 599] on div "càng" at bounding box center [730, 608] width 108 height 97
type input "****"
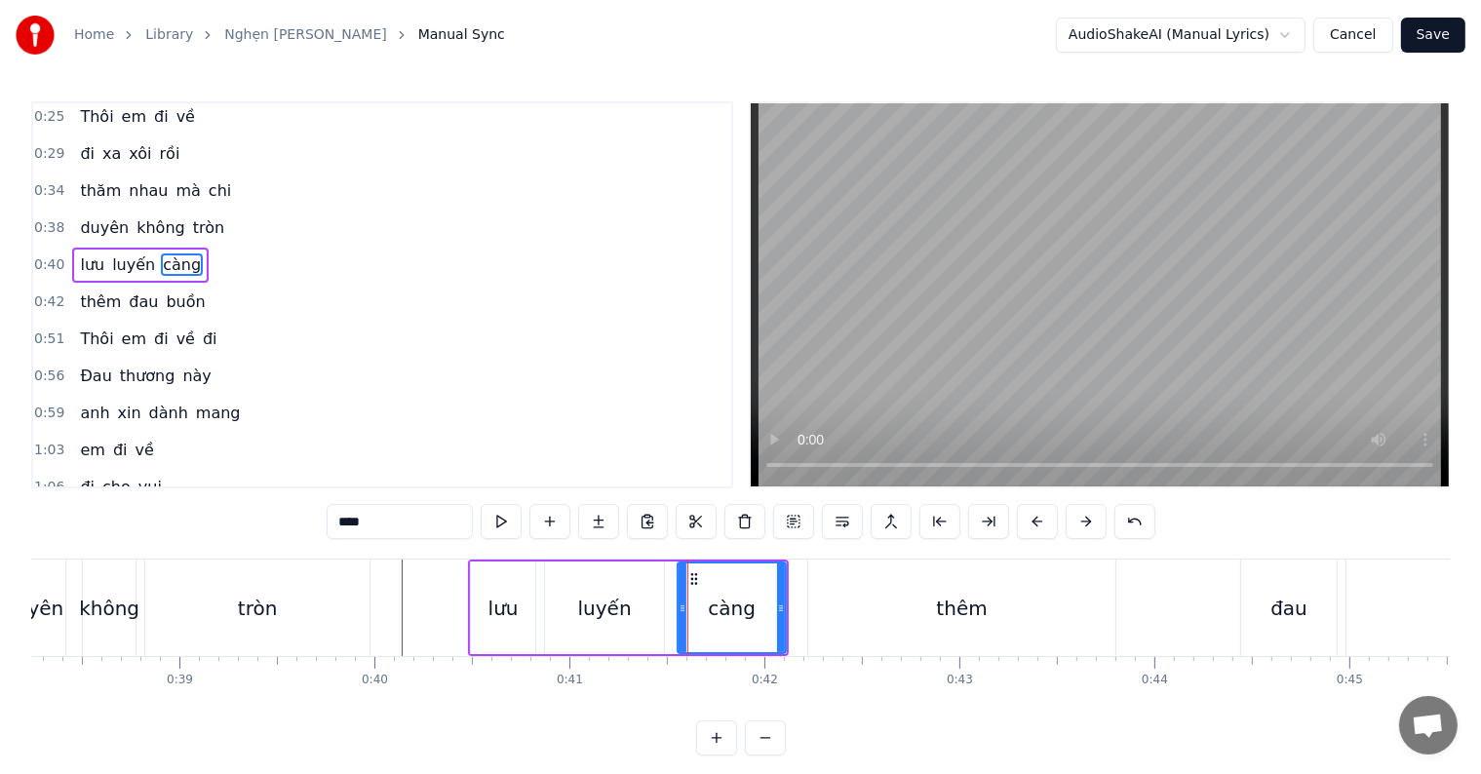
scroll to position [0, 0]
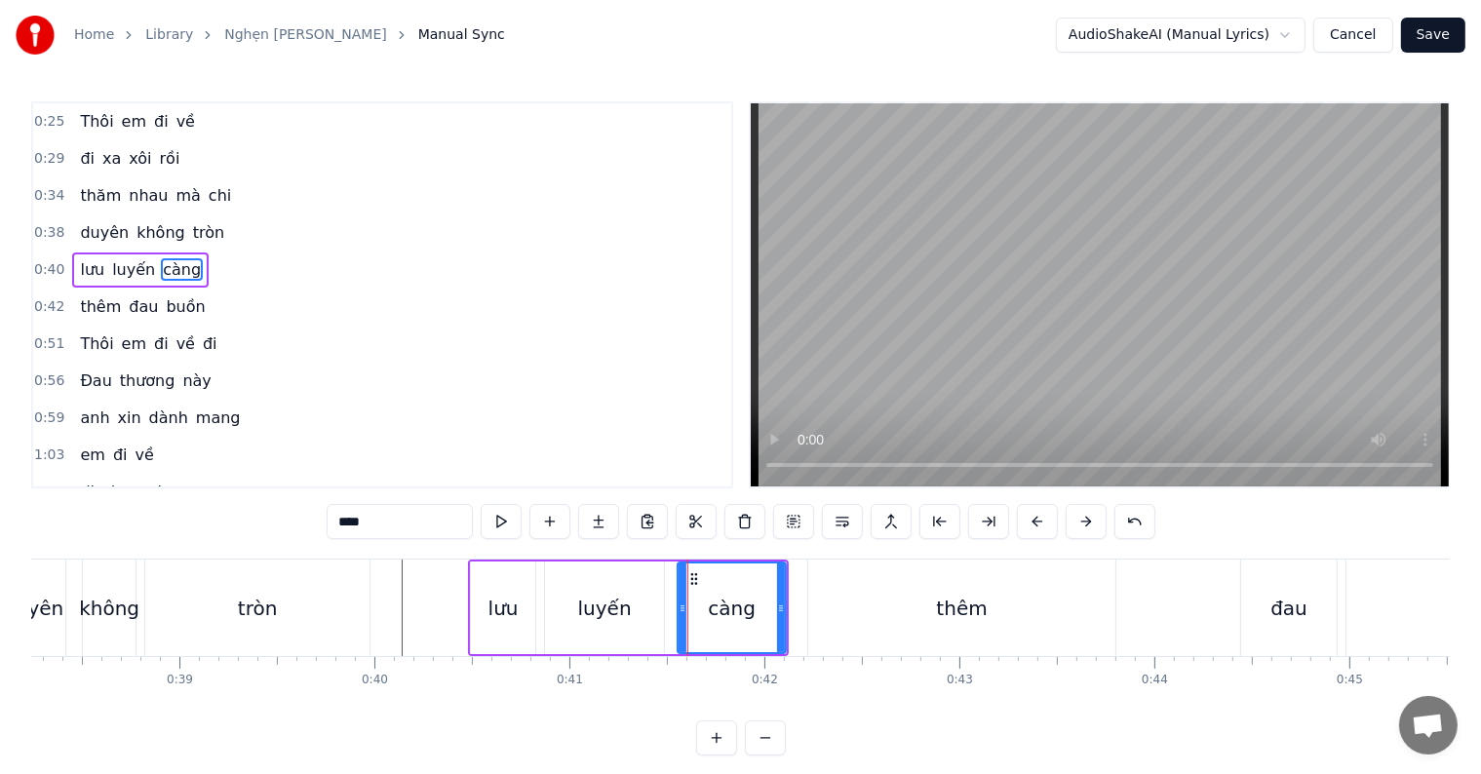
click at [687, 599] on div at bounding box center [687, 608] width 1 height 97
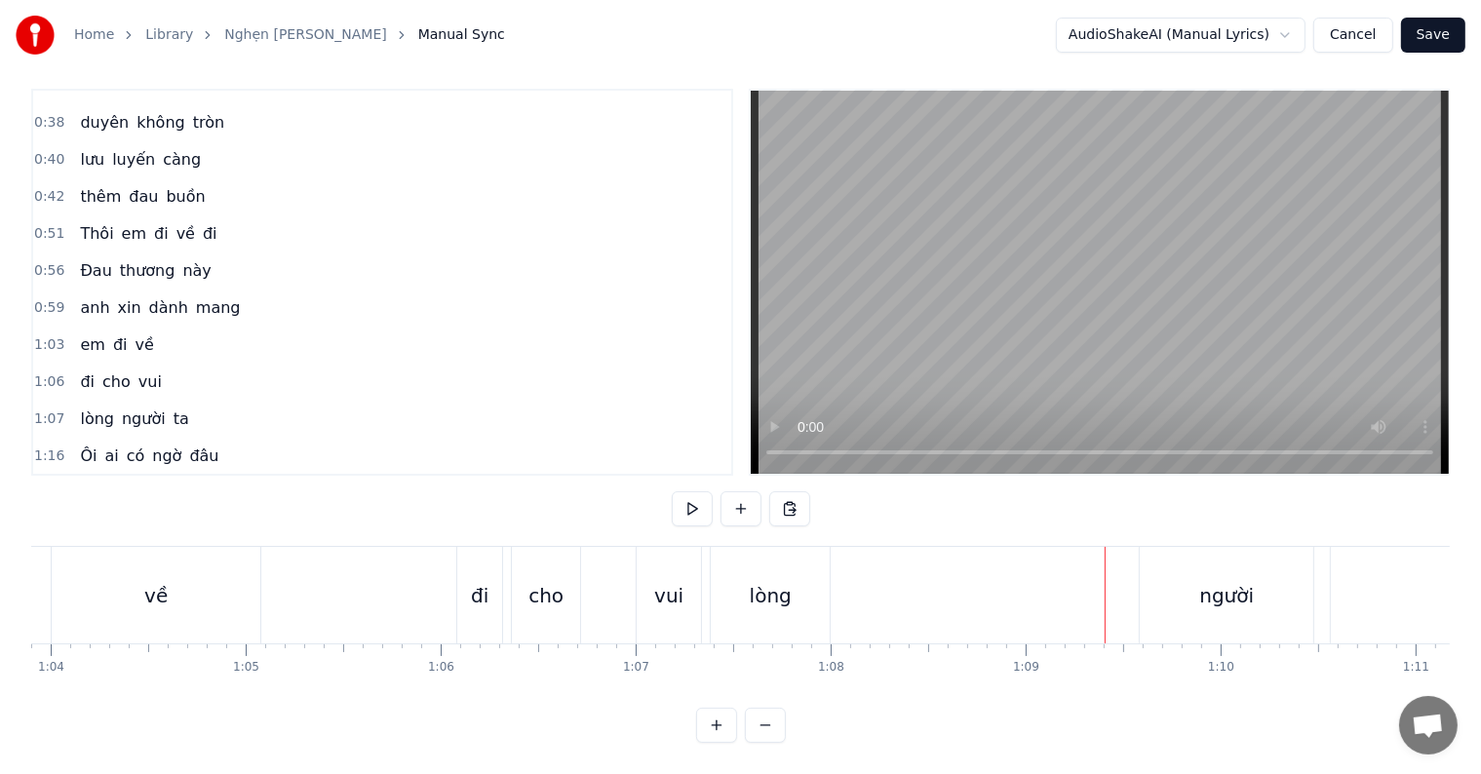
scroll to position [195, 0]
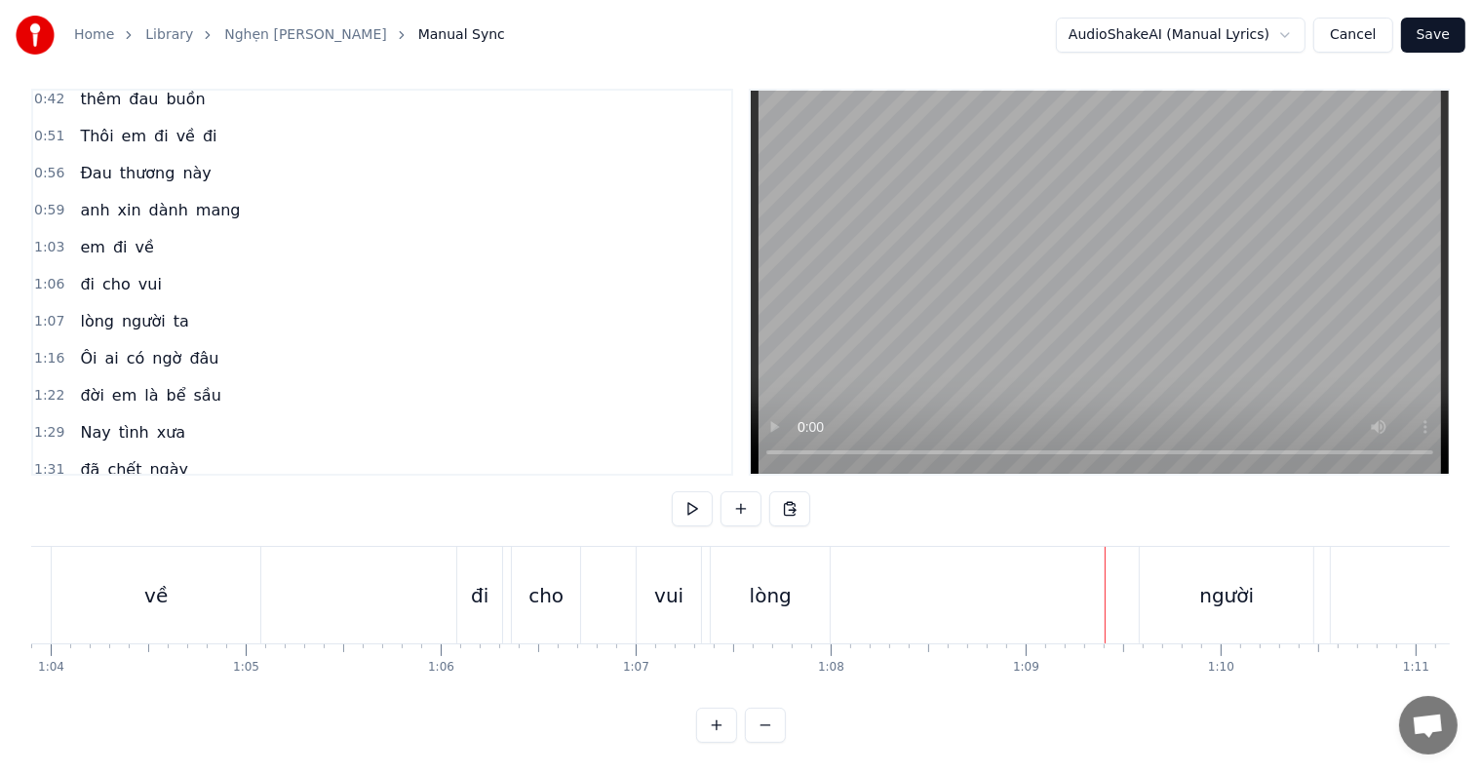
click at [660, 581] on div "vui" at bounding box center [668, 595] width 29 height 29
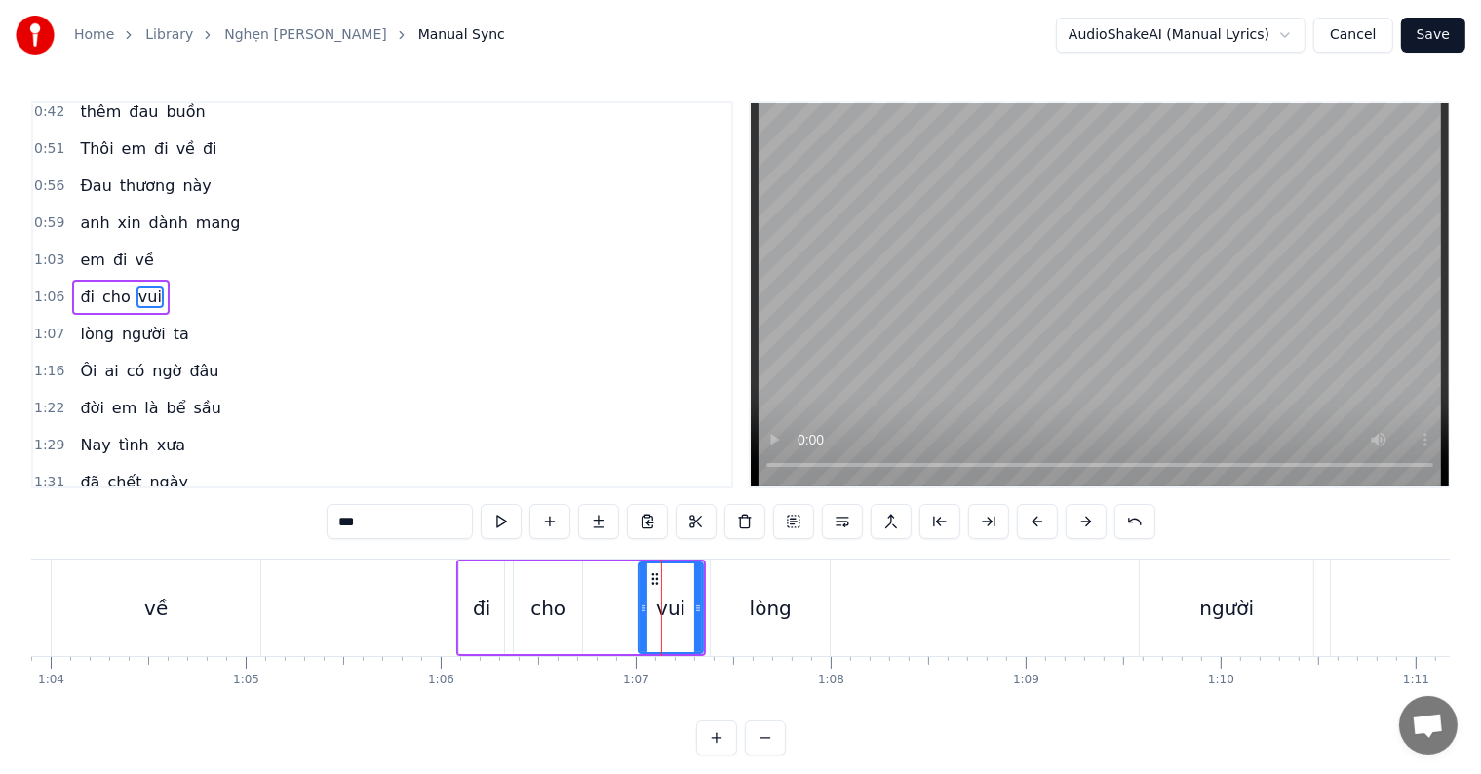
scroll to position [184, 0]
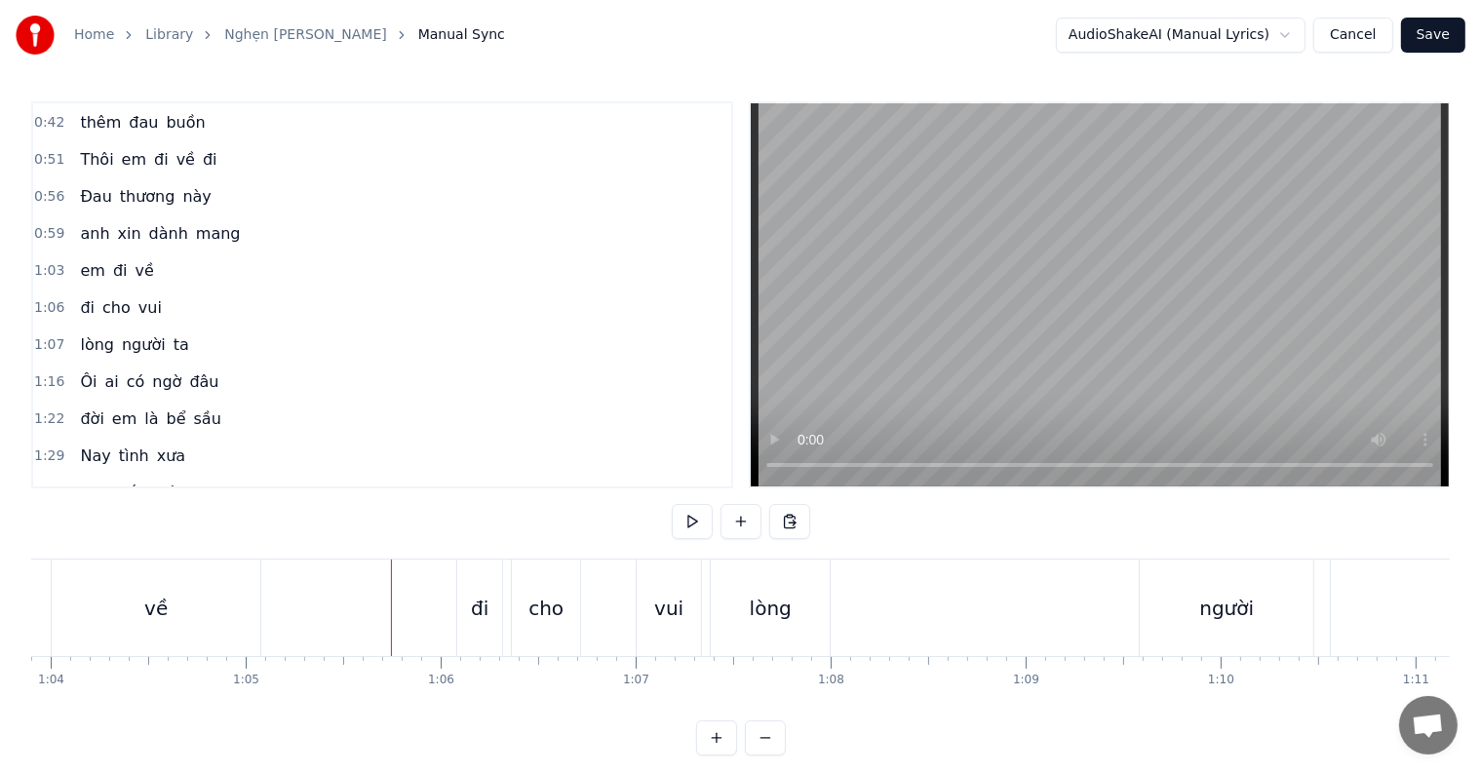
click at [391, 608] on div at bounding box center [391, 608] width 1 height 97
click at [765, 600] on div "lòng" at bounding box center [771, 608] width 42 height 29
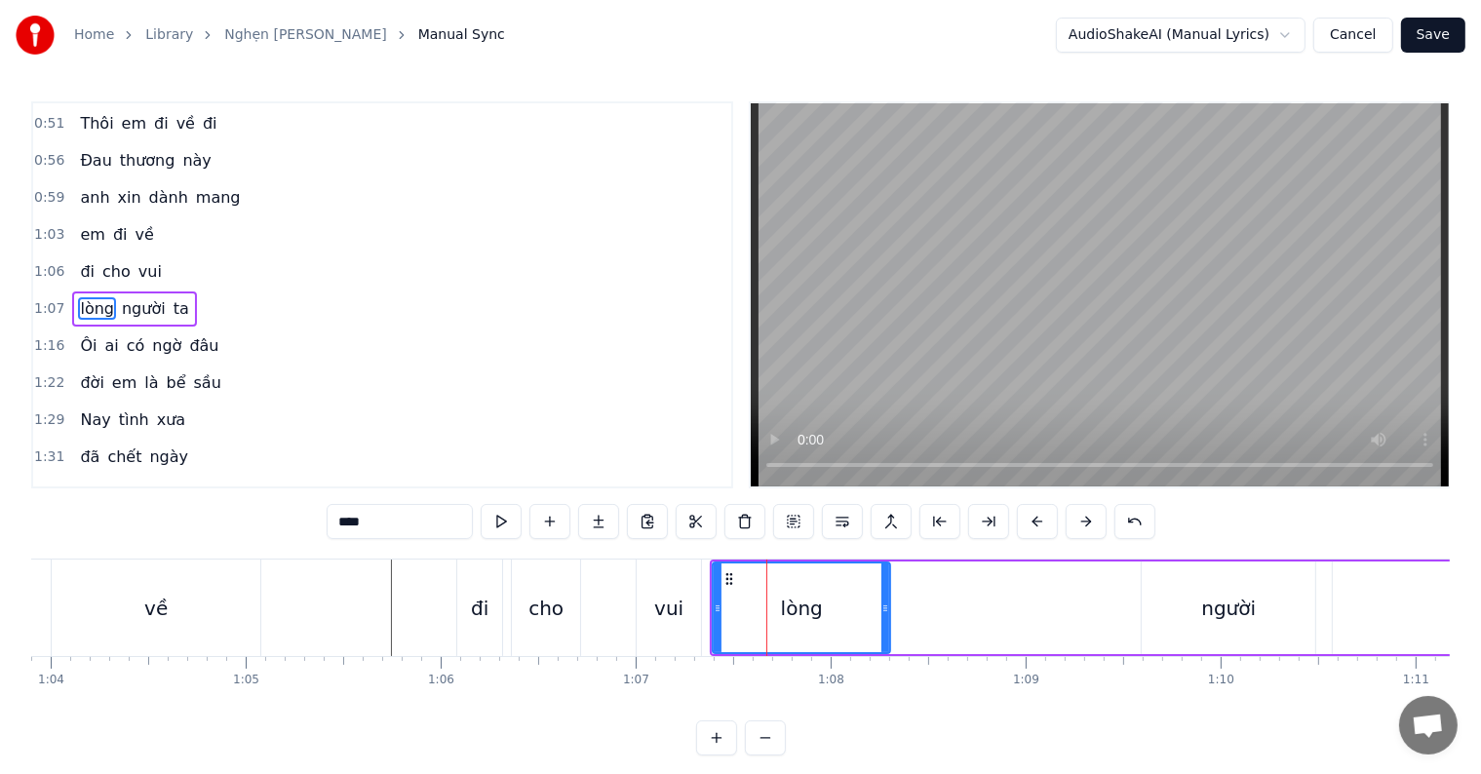
drag, startPoint x: 826, startPoint y: 608, endPoint x: 884, endPoint y: 608, distance: 58.5
click at [884, 608] on icon at bounding box center [886, 609] width 8 height 16
drag, startPoint x: 884, startPoint y: 608, endPoint x: 917, endPoint y: 608, distance: 32.2
click at [917, 608] on icon at bounding box center [918, 609] width 8 height 16
drag, startPoint x: 917, startPoint y: 608, endPoint x: 934, endPoint y: 608, distance: 17.6
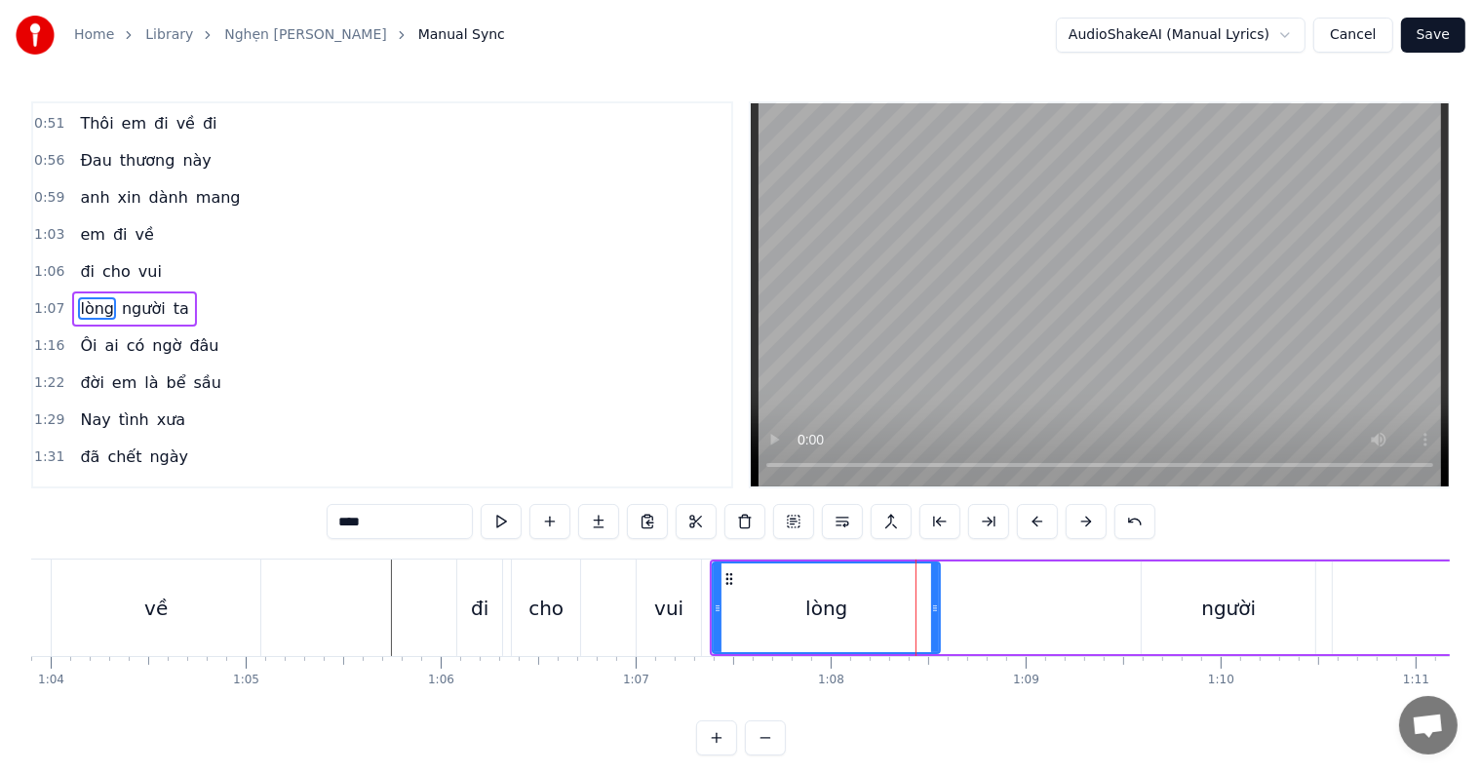
click at [934, 608] on icon at bounding box center [935, 609] width 8 height 16
drag, startPoint x: 934, startPoint y: 608, endPoint x: 968, endPoint y: 608, distance: 34.1
click at [968, 608] on icon at bounding box center [969, 609] width 8 height 16
drag, startPoint x: 968, startPoint y: 608, endPoint x: 991, endPoint y: 608, distance: 22.4
click at [991, 608] on icon at bounding box center [989, 609] width 8 height 16
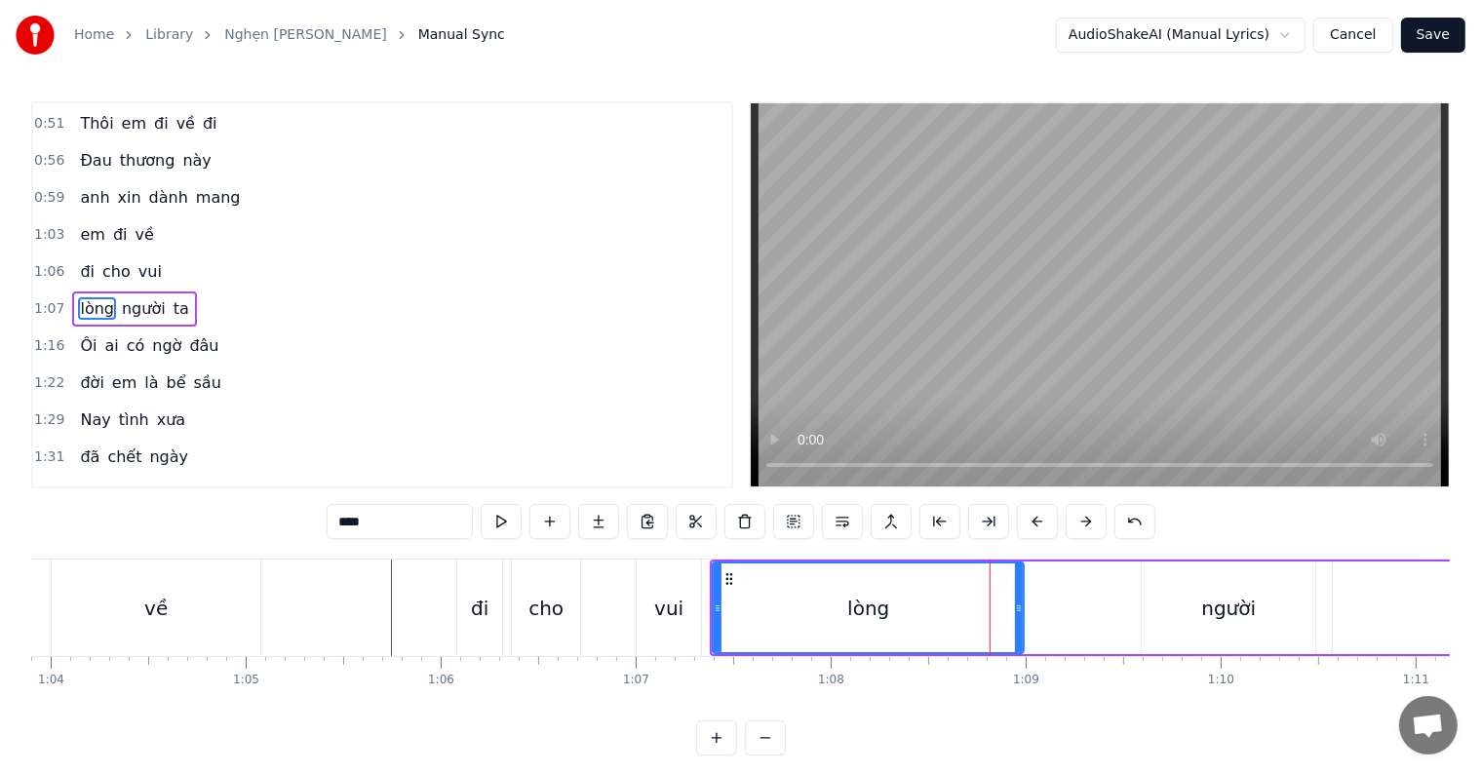
drag, startPoint x: 991, startPoint y: 608, endPoint x: 1035, endPoint y: 608, distance: 43.9
click at [1023, 608] on icon at bounding box center [1019, 609] width 8 height 16
click at [1026, 608] on icon at bounding box center [1027, 609] width 8 height 16
drag, startPoint x: 1024, startPoint y: 608, endPoint x: 1013, endPoint y: 608, distance: 10.7
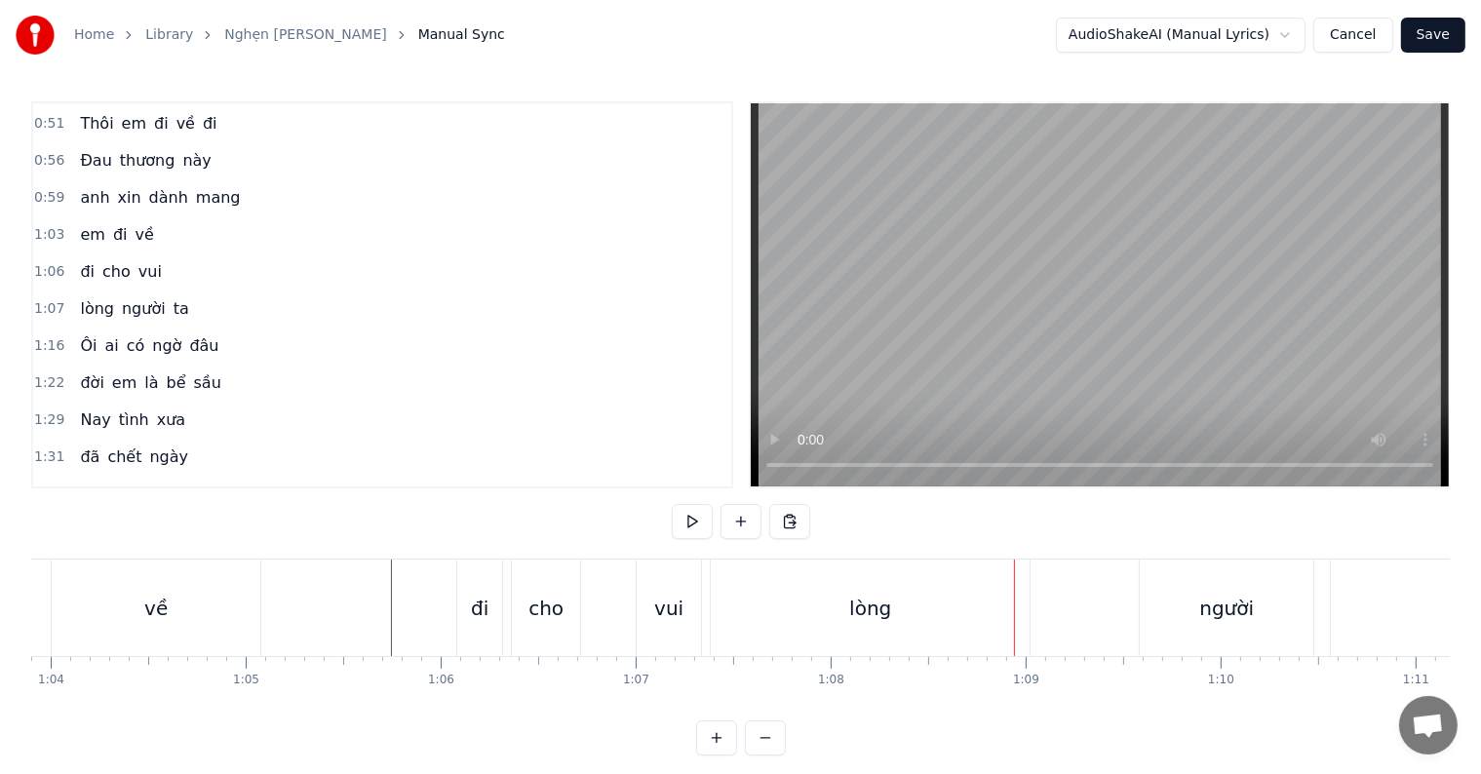
click at [964, 616] on div "lòng" at bounding box center [870, 608] width 319 height 97
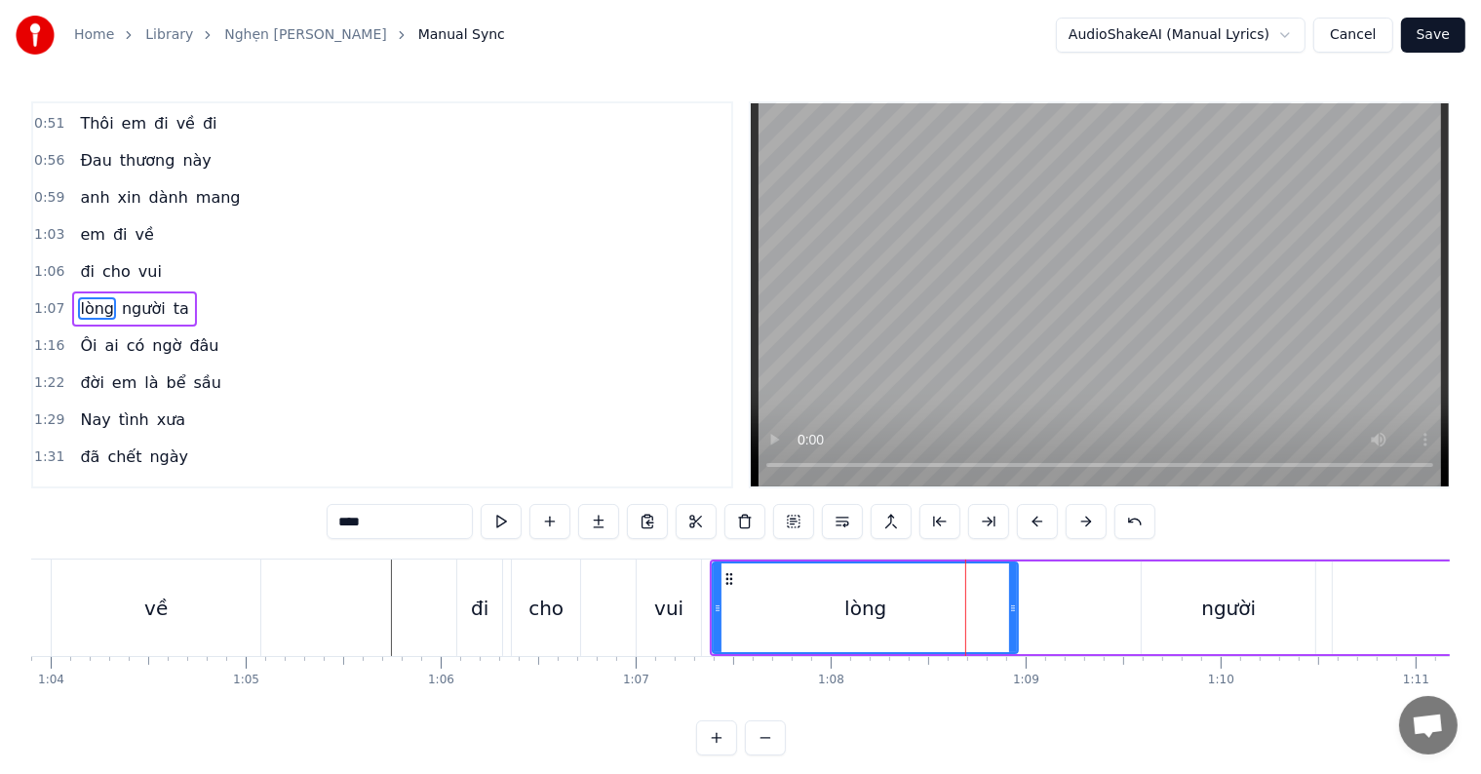
drag, startPoint x: 1027, startPoint y: 605, endPoint x: 1011, endPoint y: 605, distance: 15.6
click at [1011, 605] on icon at bounding box center [1013, 609] width 8 height 16
drag, startPoint x: 1011, startPoint y: 605, endPoint x: 1000, endPoint y: 608, distance: 11.1
click at [1000, 608] on icon at bounding box center [1001, 609] width 8 height 16
click at [1006, 608] on circle at bounding box center [1006, 608] width 1 height 1
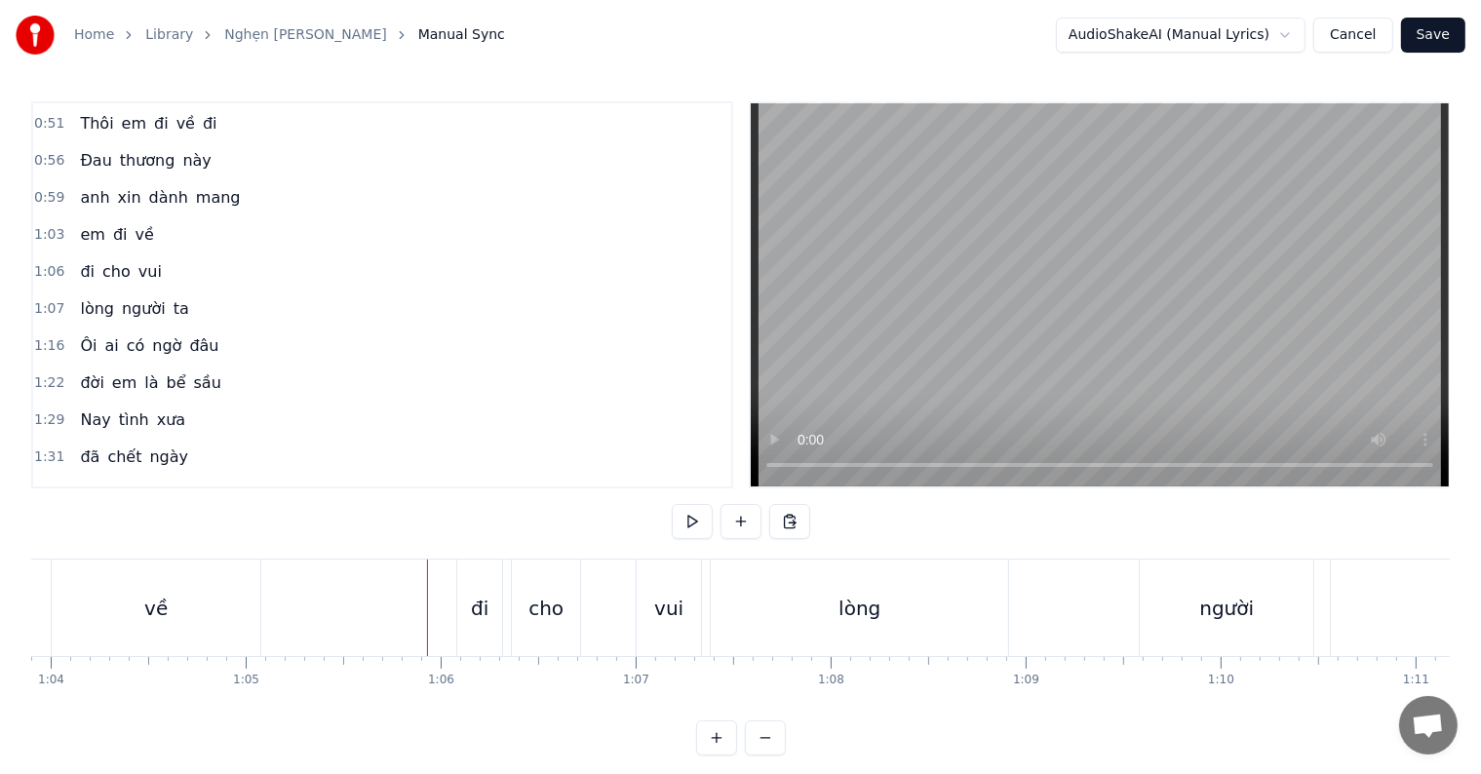
click at [427, 598] on div at bounding box center [427, 608] width 1 height 97
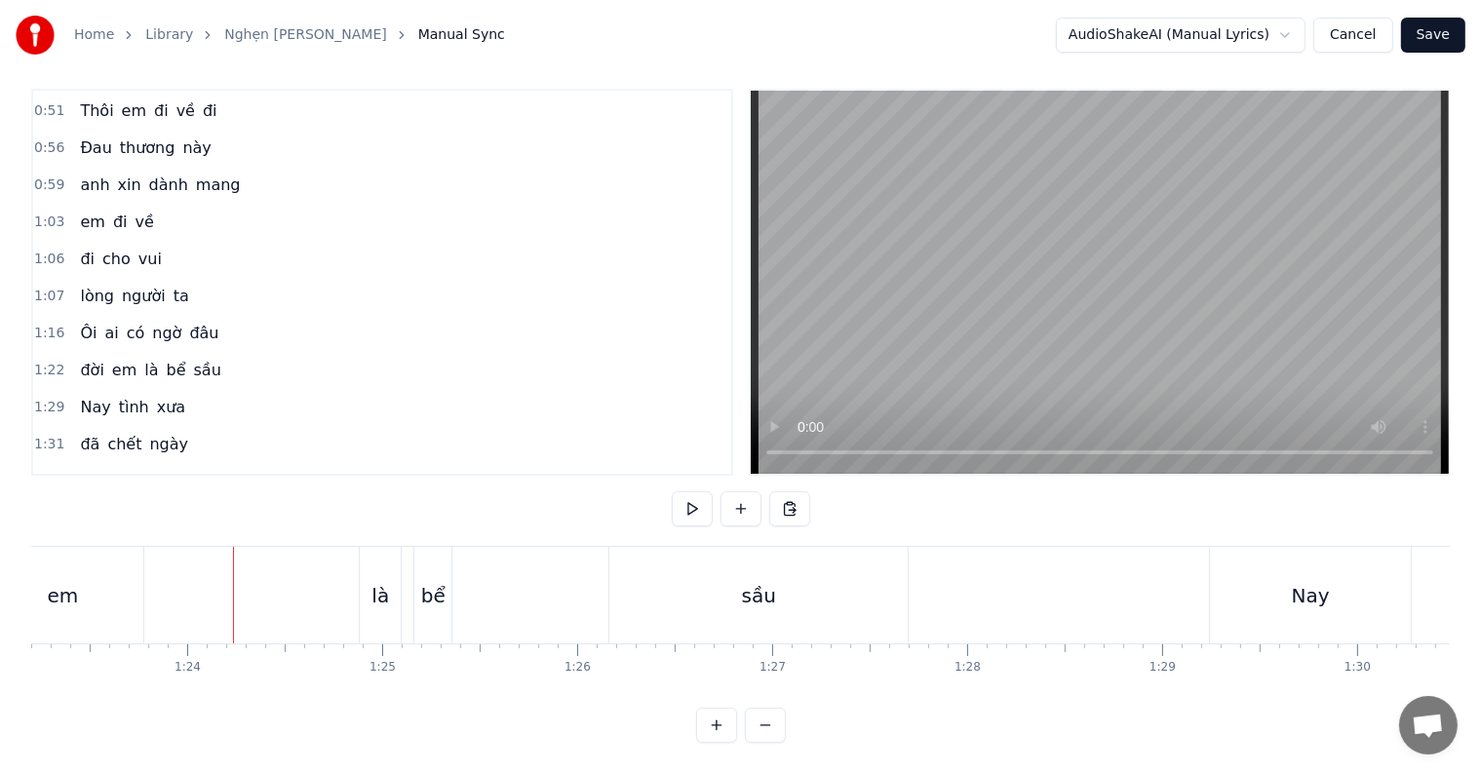
scroll to position [0, 15674]
click at [255, 584] on div "đâu" at bounding box center [199, 595] width 384 height 97
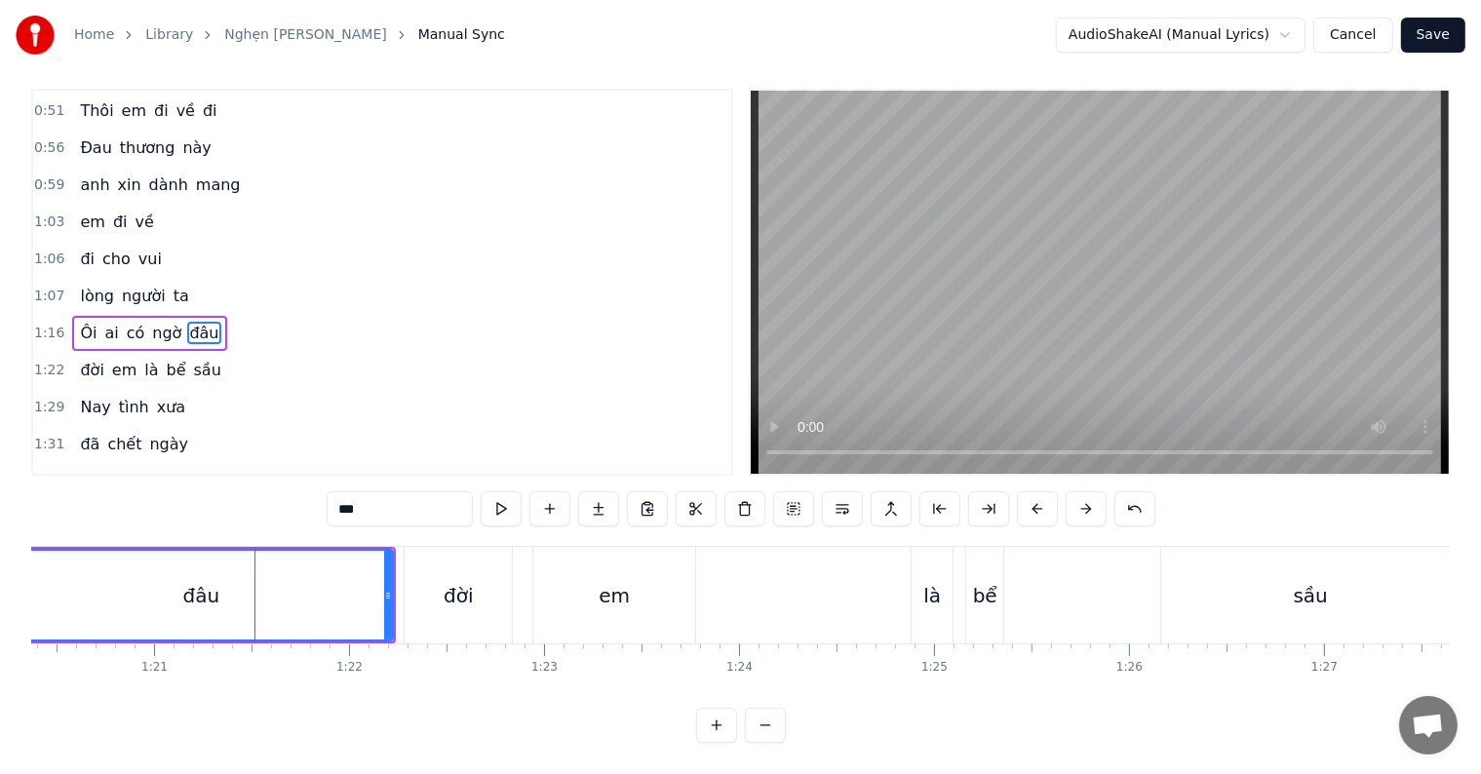
scroll to position [0, 0]
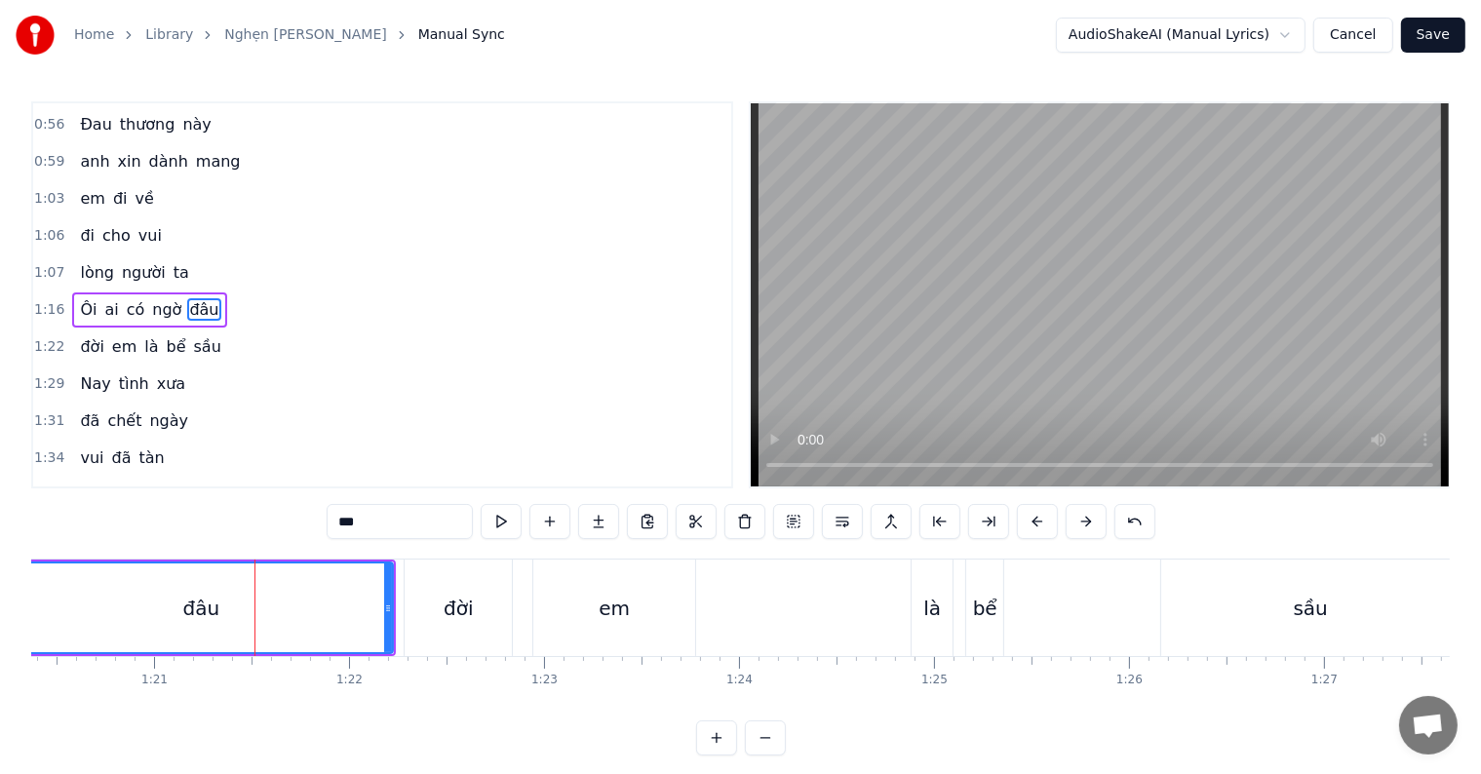
click at [483, 589] on div "đời" at bounding box center [458, 608] width 107 height 97
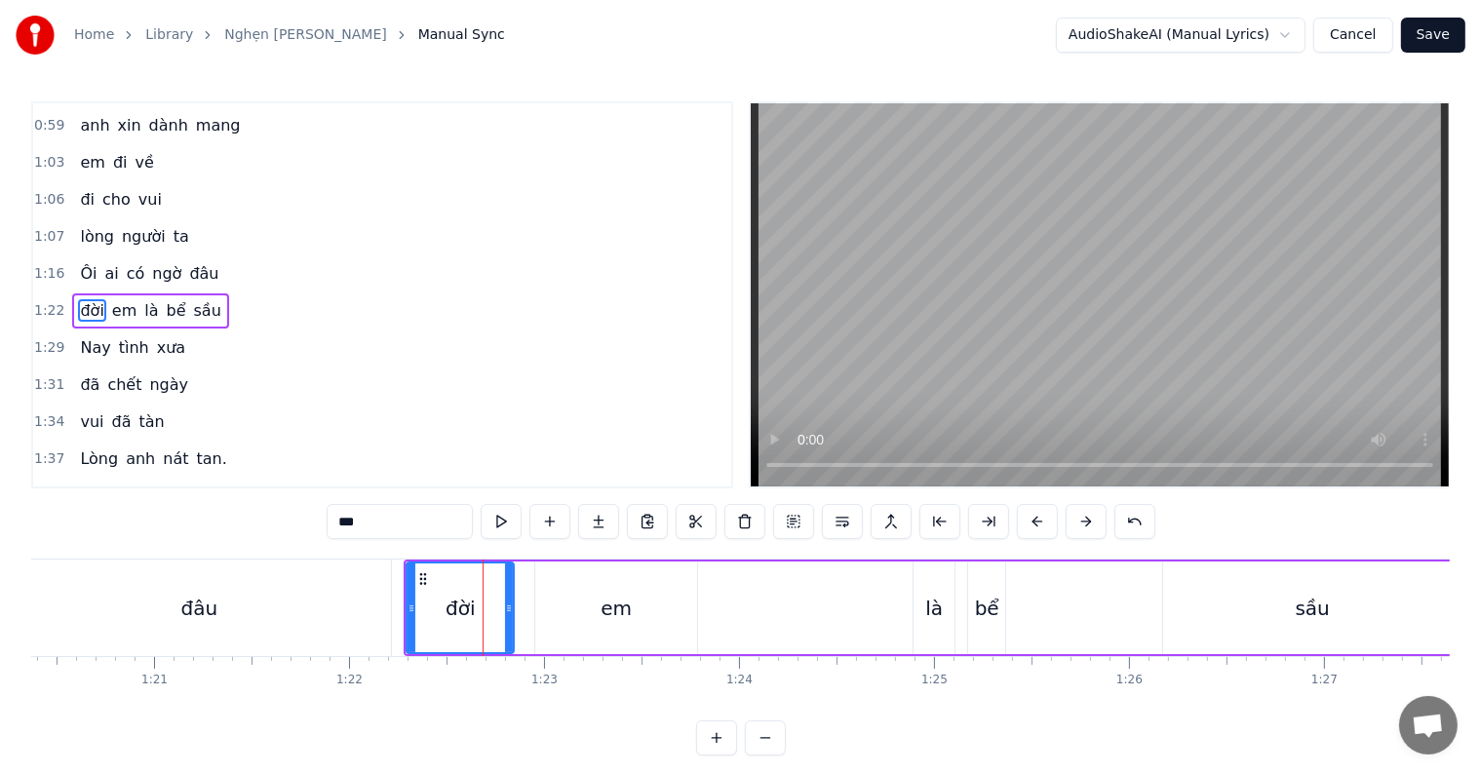
click at [558, 601] on div "em" at bounding box center [616, 608] width 162 height 93
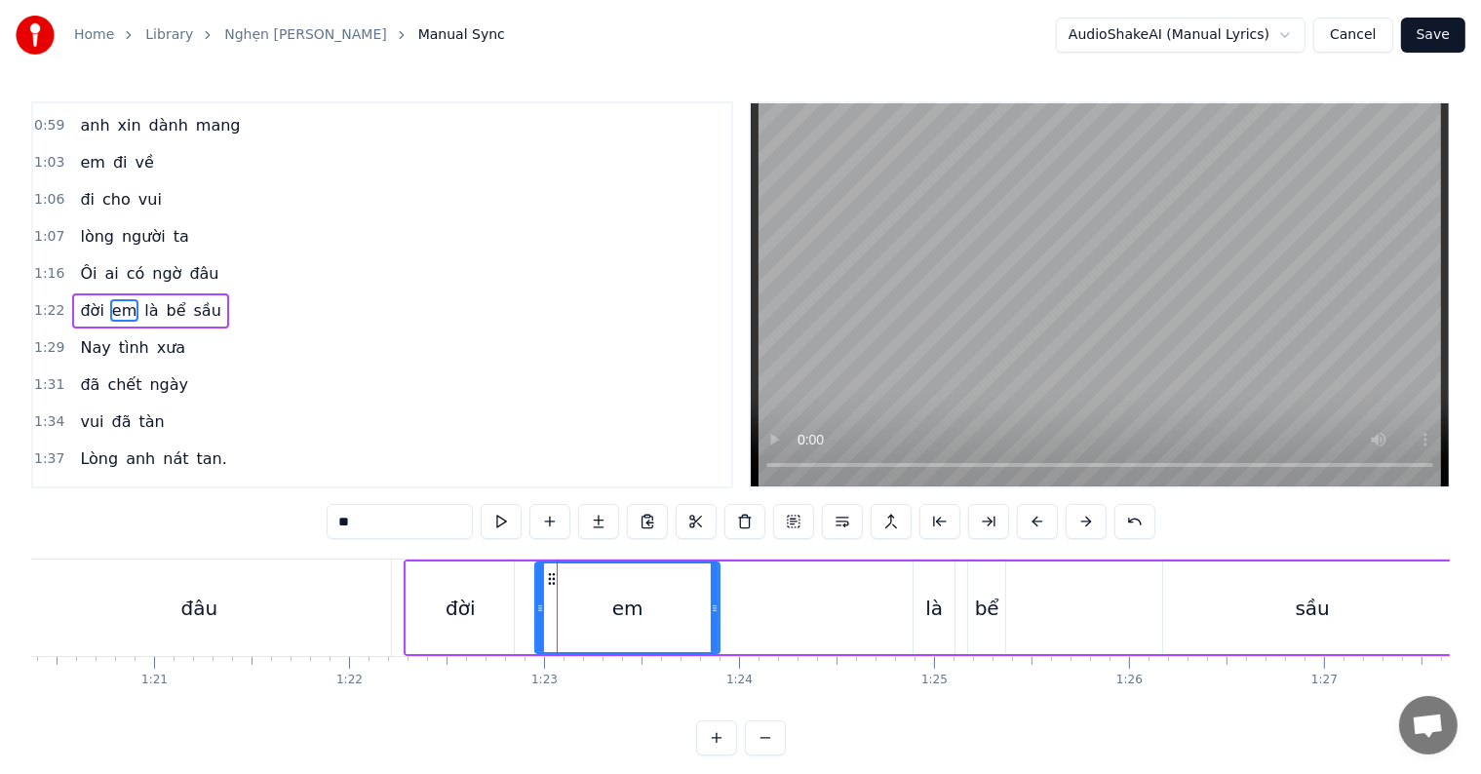
drag, startPoint x: 690, startPoint y: 608, endPoint x: 713, endPoint y: 608, distance: 22.4
click at [713, 608] on icon at bounding box center [715, 609] width 8 height 16
drag, startPoint x: 713, startPoint y: 608, endPoint x: 725, endPoint y: 608, distance: 11.7
click at [725, 608] on icon at bounding box center [727, 609] width 8 height 16
drag, startPoint x: 725, startPoint y: 608, endPoint x: 736, endPoint y: 608, distance: 11.7
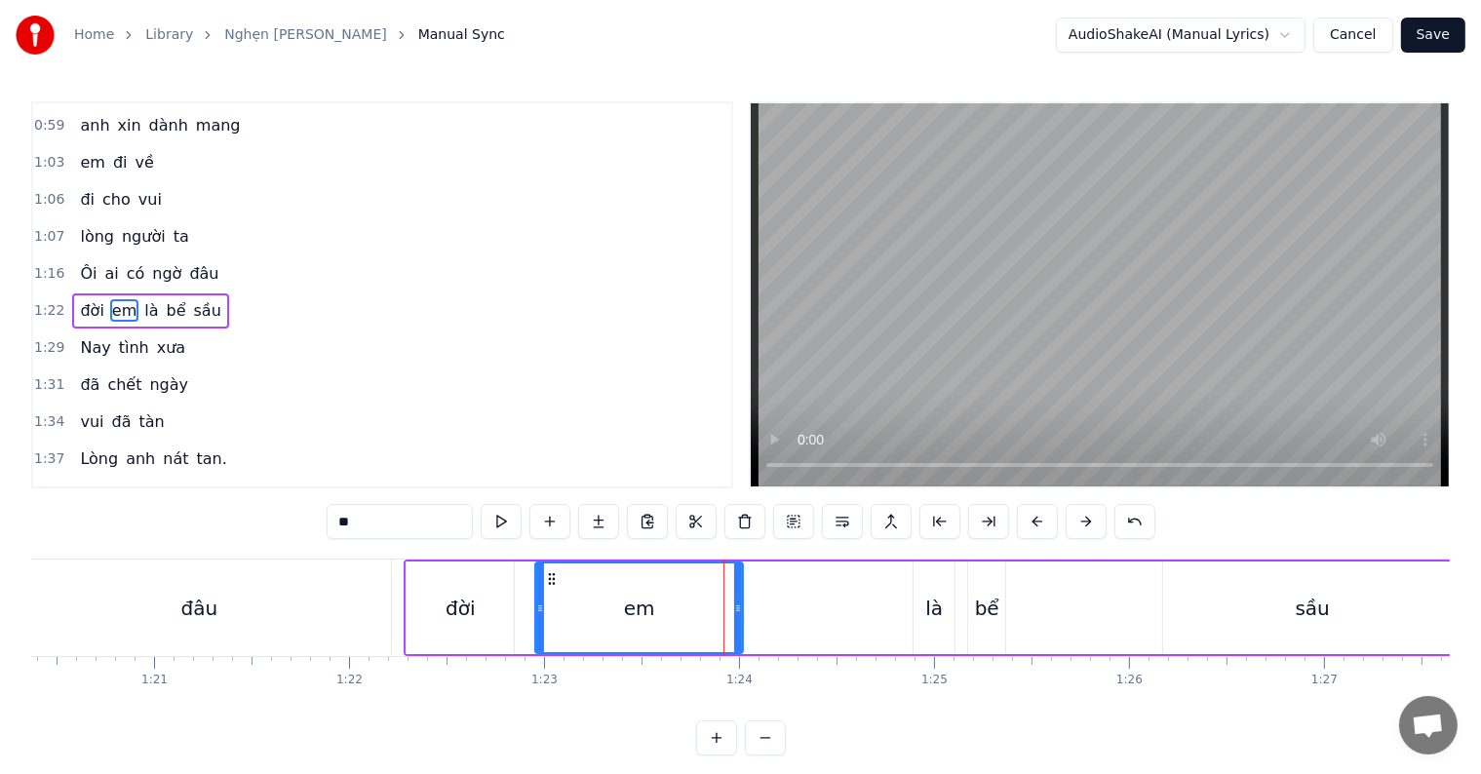
click at [736, 608] on icon at bounding box center [738, 609] width 8 height 16
drag, startPoint x: 736, startPoint y: 608, endPoint x: 747, endPoint y: 608, distance: 10.7
click at [747, 608] on icon at bounding box center [749, 609] width 8 height 16
drag, startPoint x: 747, startPoint y: 608, endPoint x: 758, endPoint y: 608, distance: 10.7
click at [758, 608] on icon at bounding box center [760, 609] width 8 height 16
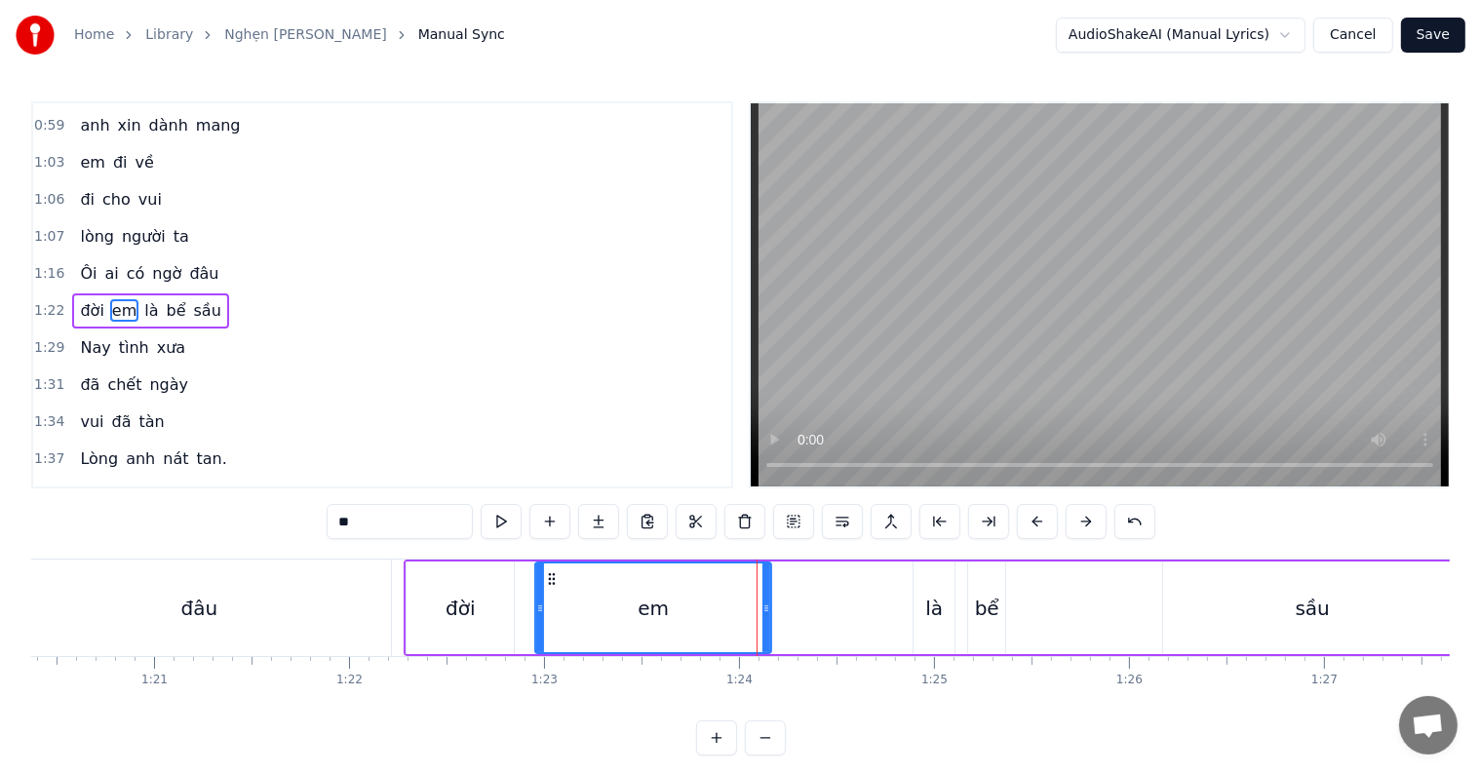
click at [764, 608] on icon at bounding box center [767, 609] width 8 height 16
drag, startPoint x: 764, startPoint y: 608, endPoint x: 790, endPoint y: 608, distance: 25.4
click at [790, 608] on icon at bounding box center [790, 609] width 8 height 16
click at [784, 608] on icon at bounding box center [786, 609] width 8 height 16
click at [979, 612] on div "bể" at bounding box center [987, 608] width 24 height 29
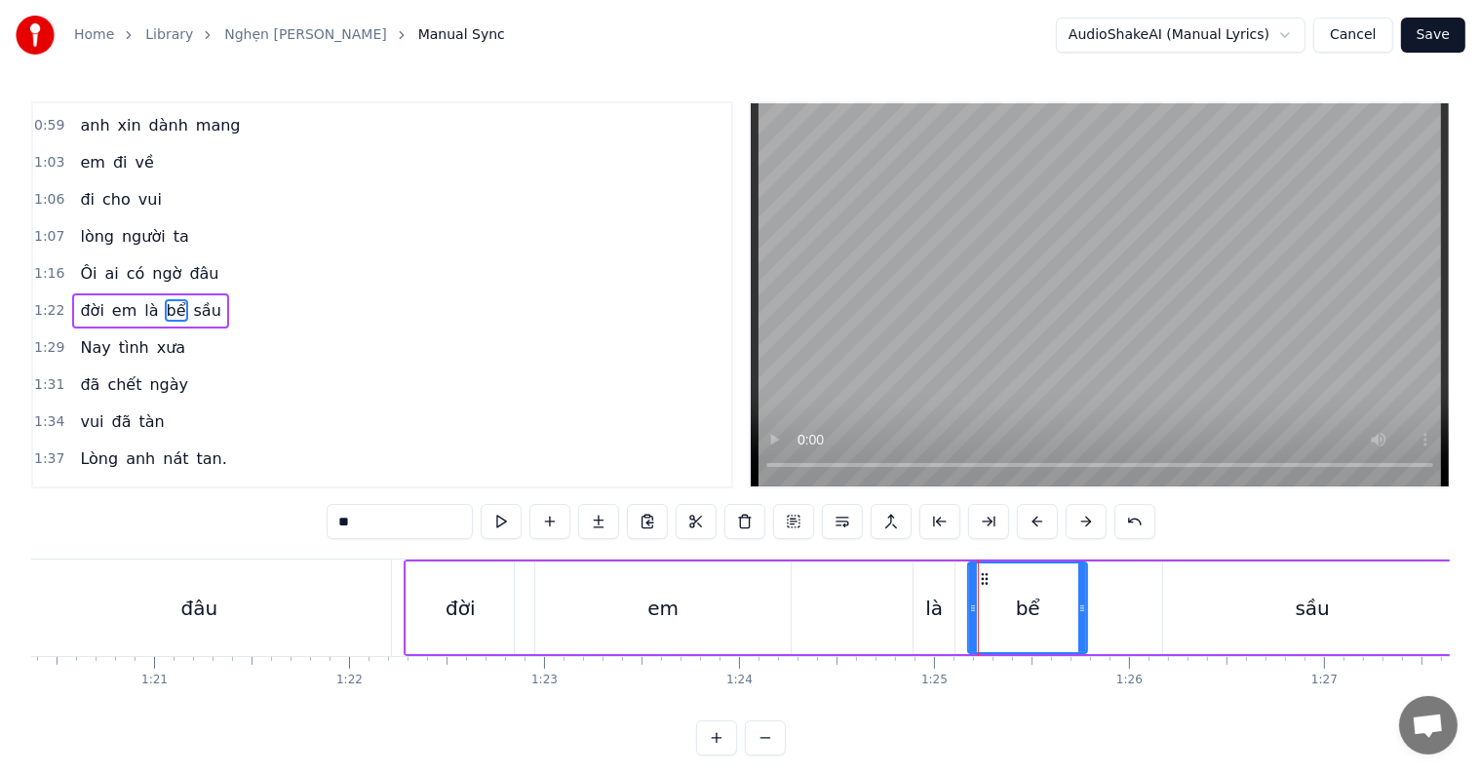
drag, startPoint x: 999, startPoint y: 608, endPoint x: 1081, endPoint y: 608, distance: 81.9
click at [1081, 608] on icon at bounding box center [1082, 609] width 8 height 16
click at [362, 612] on div "đâu" at bounding box center [199, 608] width 384 height 97
type input "***"
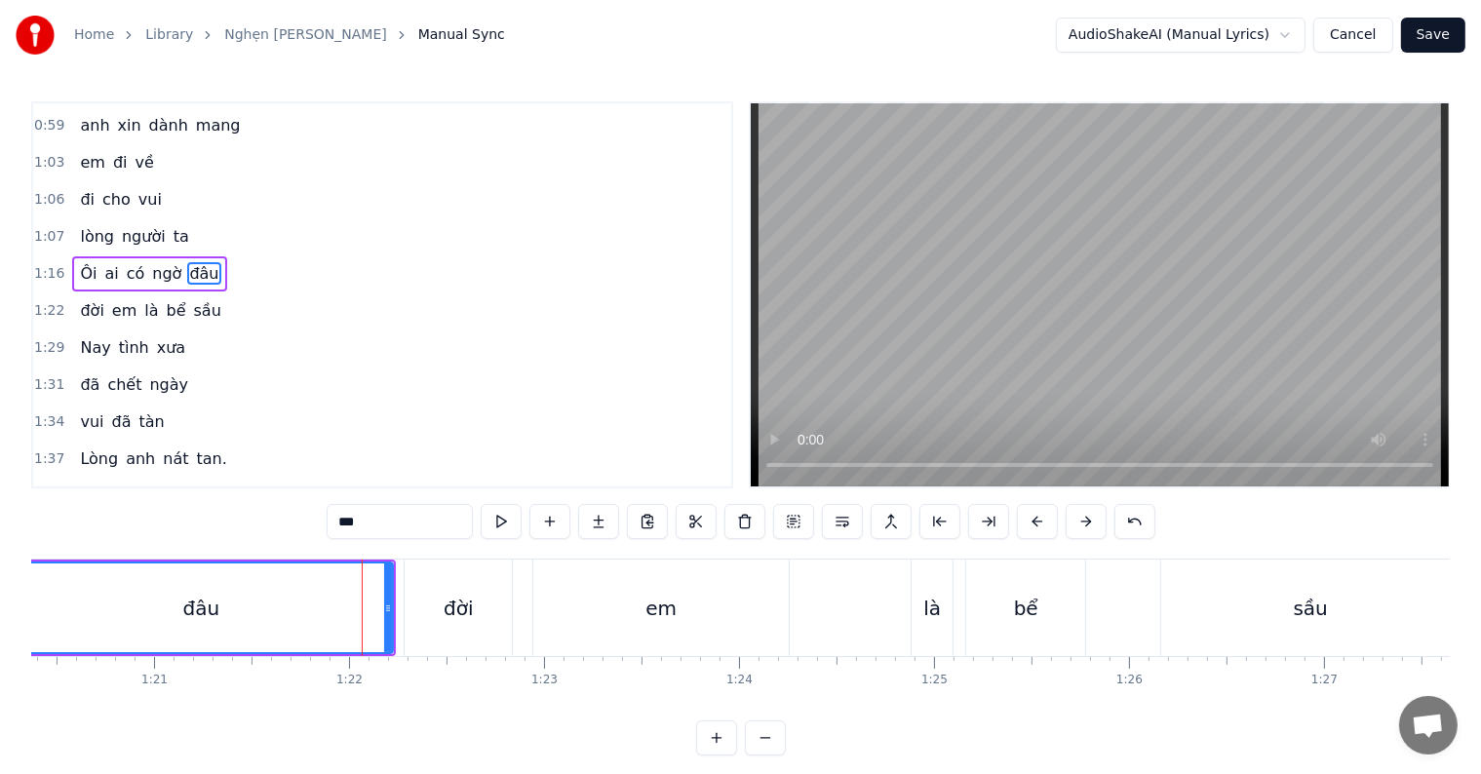
scroll to position [256, 0]
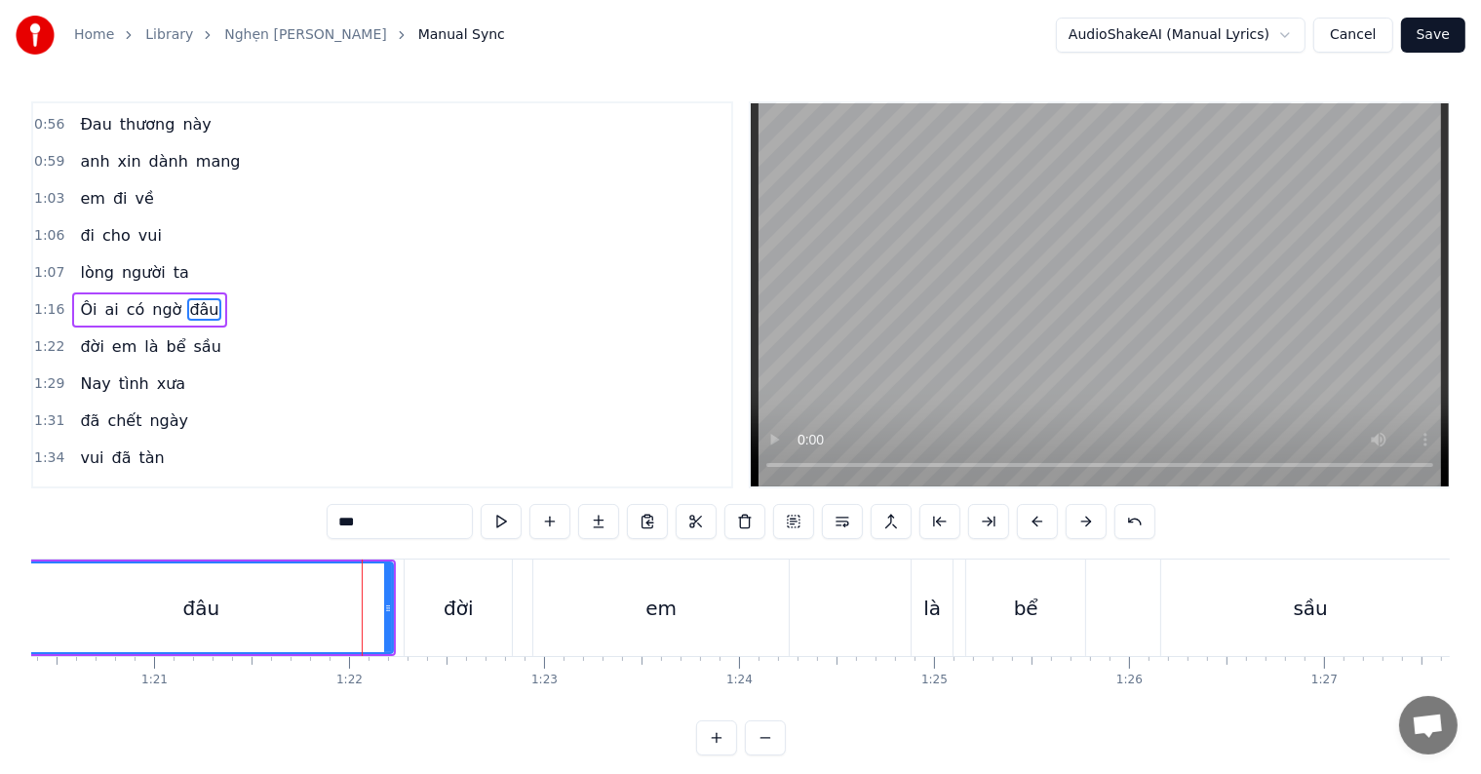
click at [362, 612] on div at bounding box center [362, 608] width 1 height 97
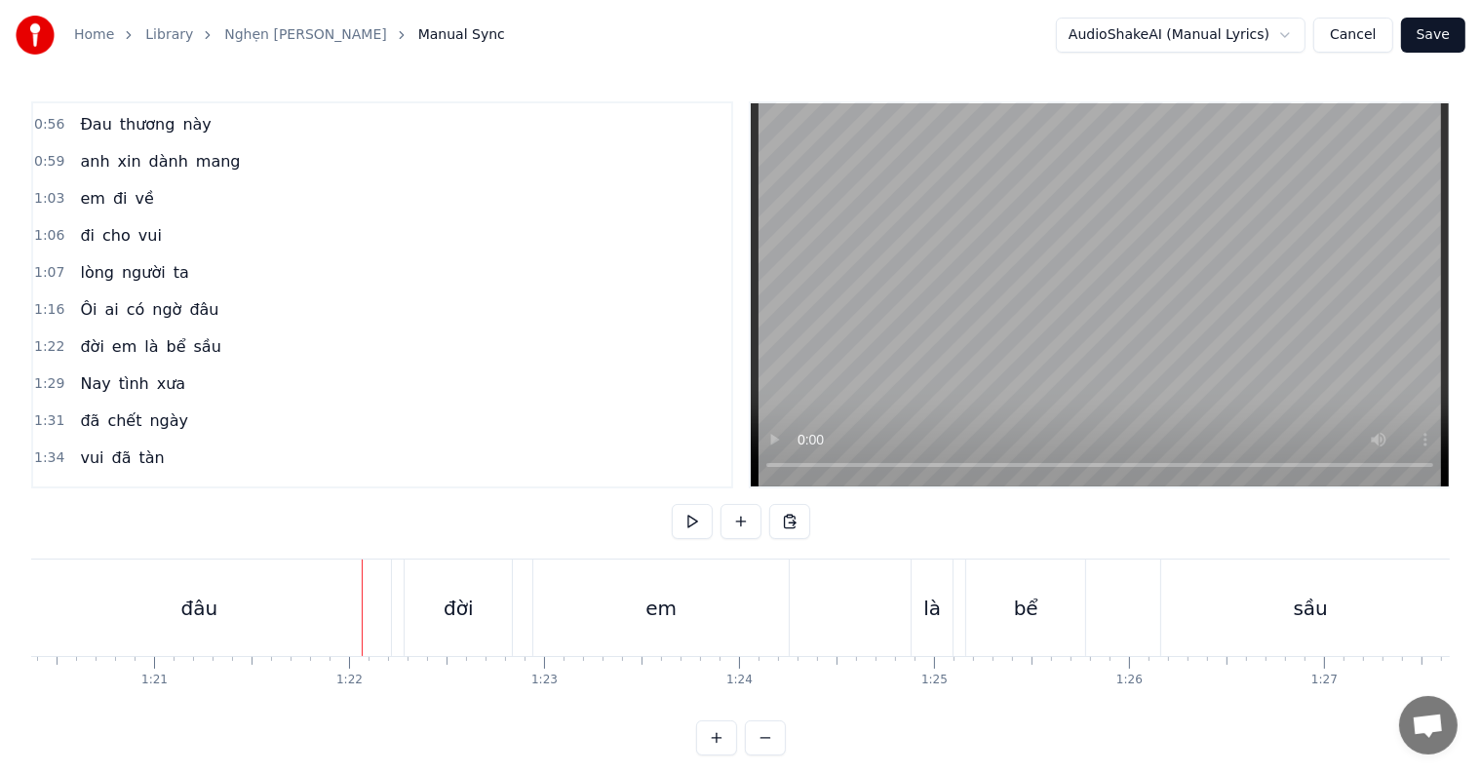
scroll to position [29, 0]
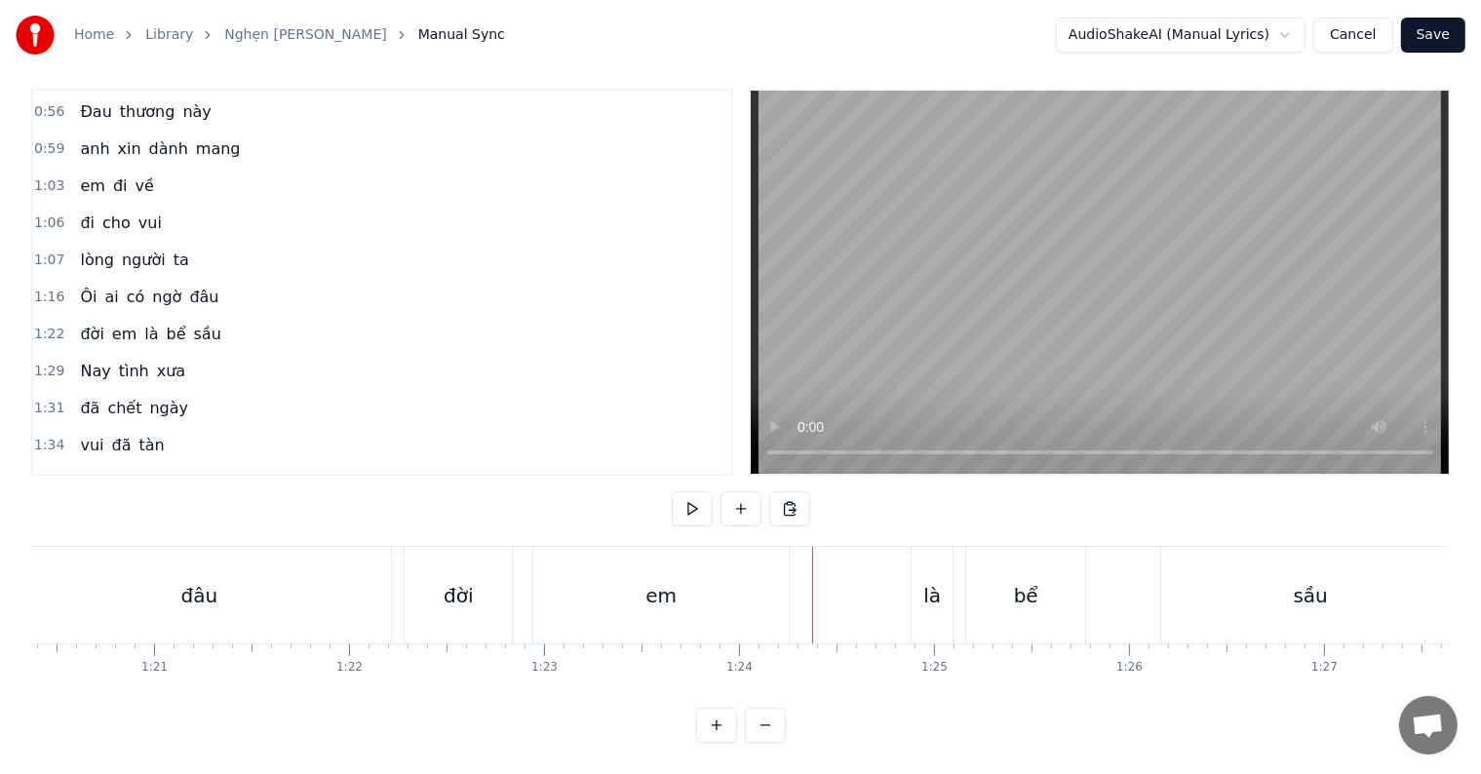
click at [713, 579] on div "em" at bounding box center [660, 595] width 255 height 97
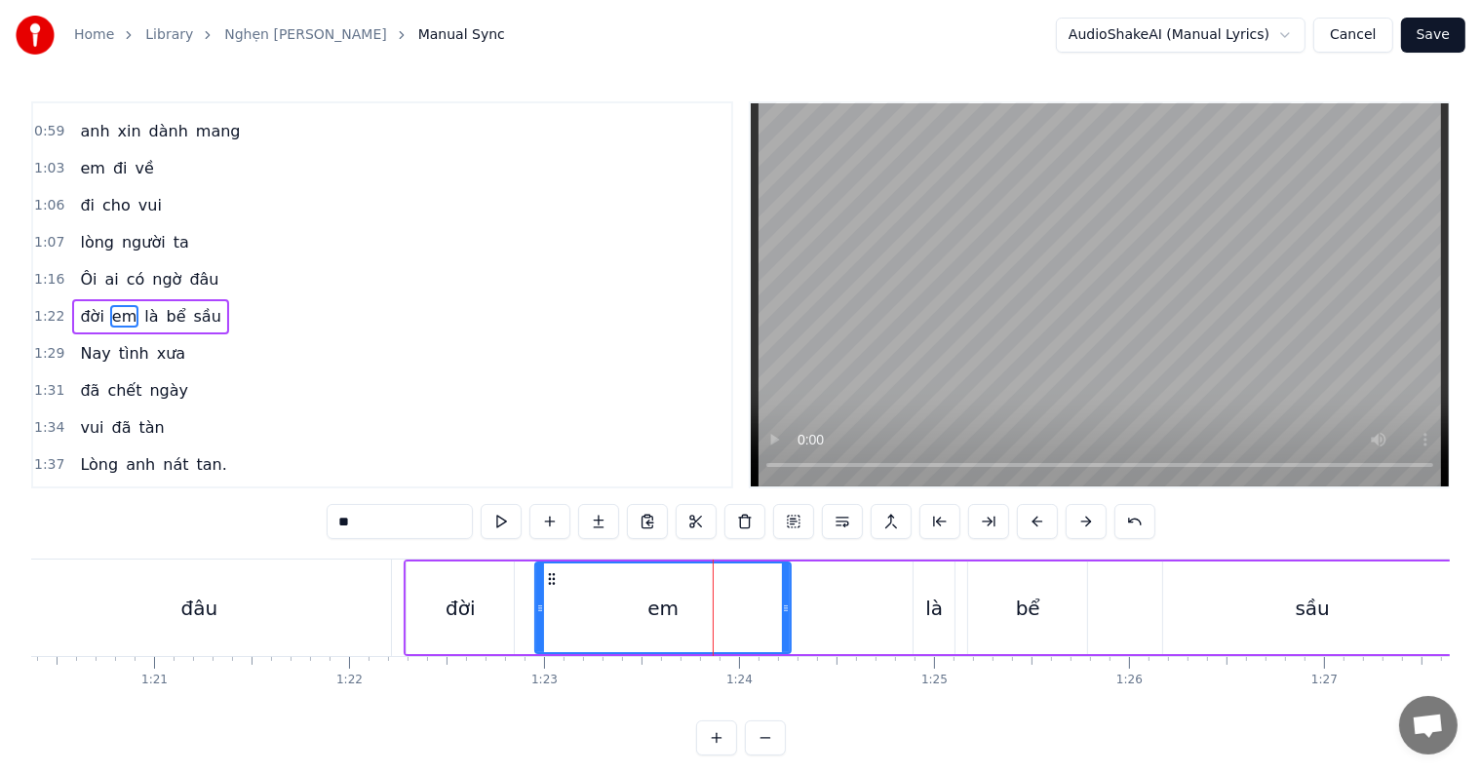
scroll to position [293, 0]
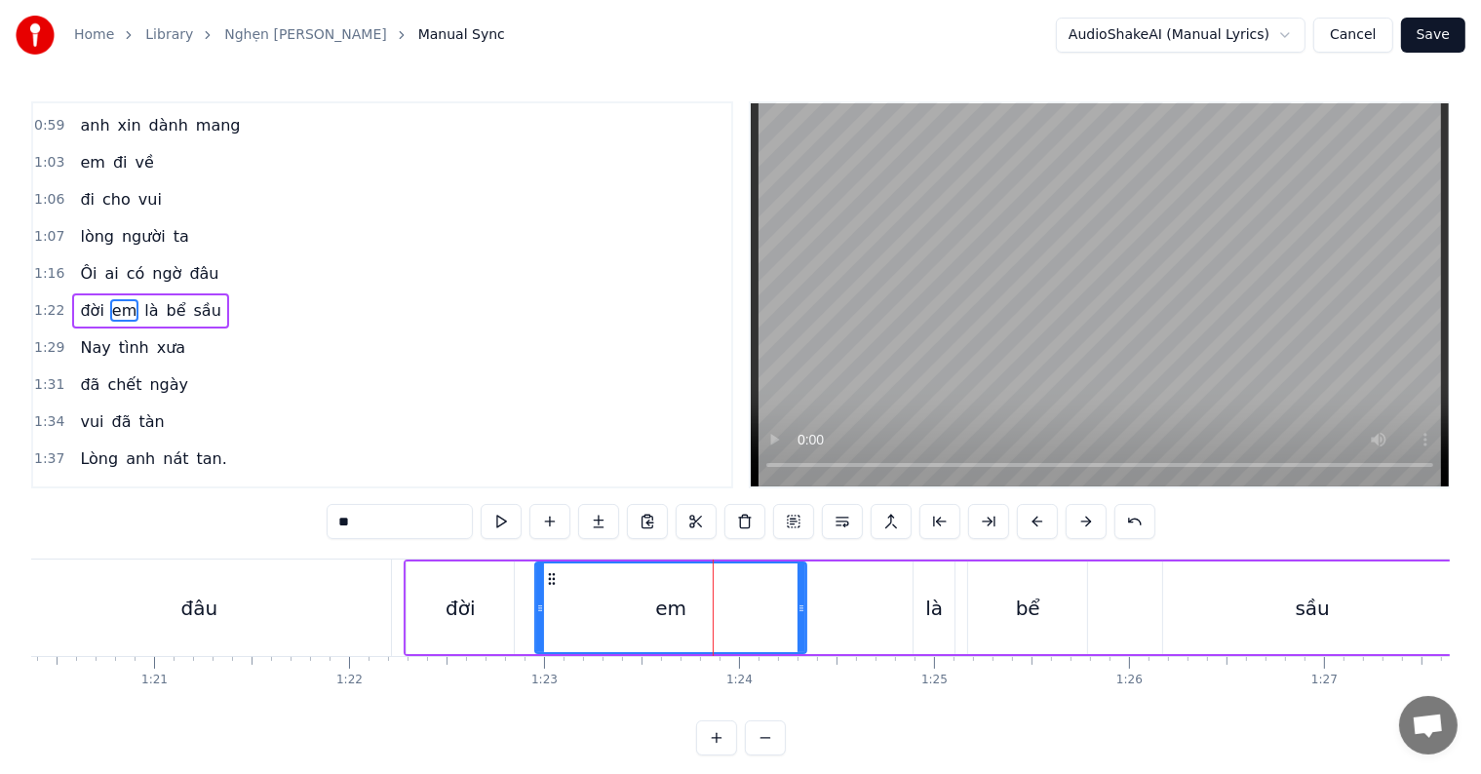
drag, startPoint x: 784, startPoint y: 605, endPoint x: 800, endPoint y: 607, distance: 15.7
click at [800, 607] on icon at bounding box center [802, 609] width 8 height 16
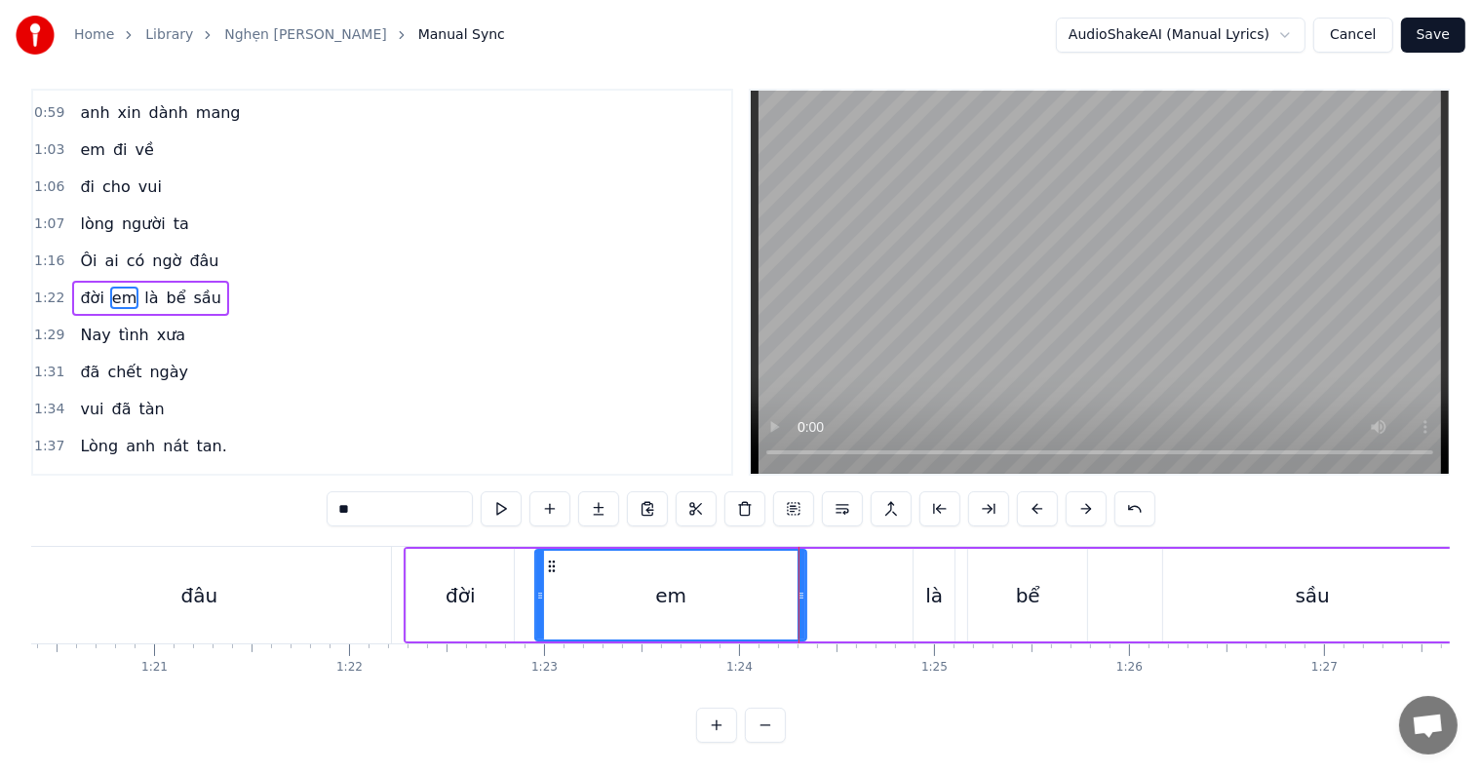
scroll to position [29, 0]
click at [86, 573] on div "đâu" at bounding box center [199, 595] width 384 height 97
type input "***"
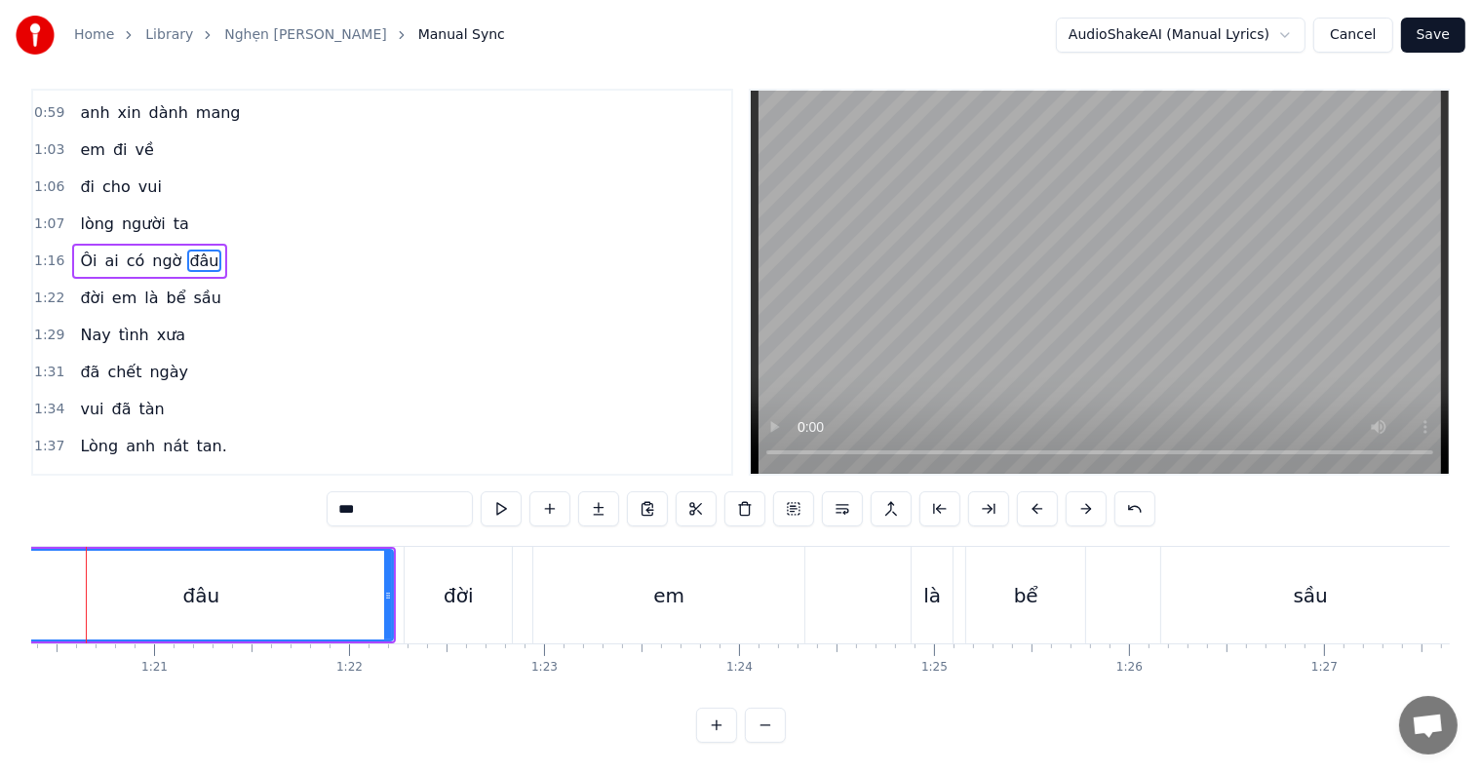
scroll to position [0, 0]
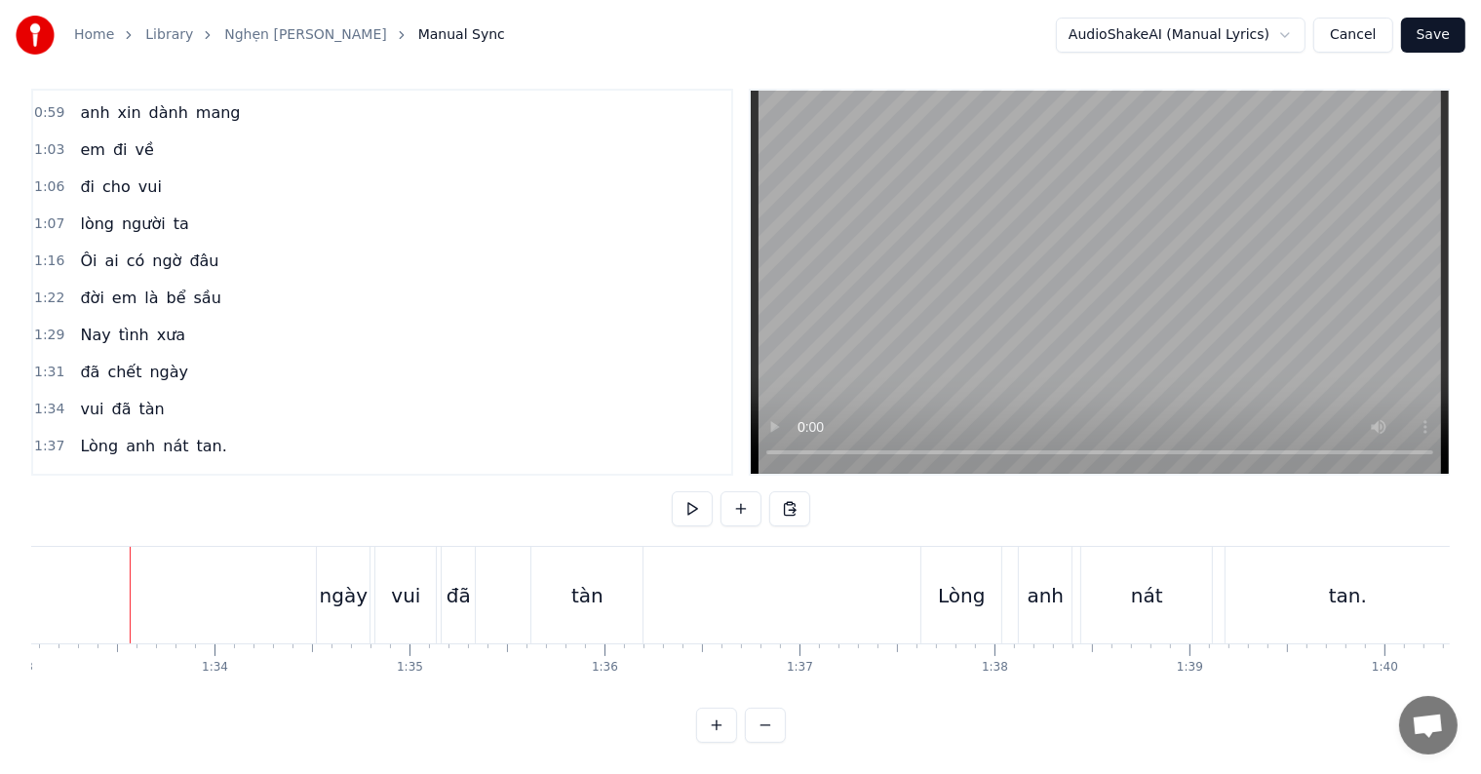
scroll to position [0, 17717]
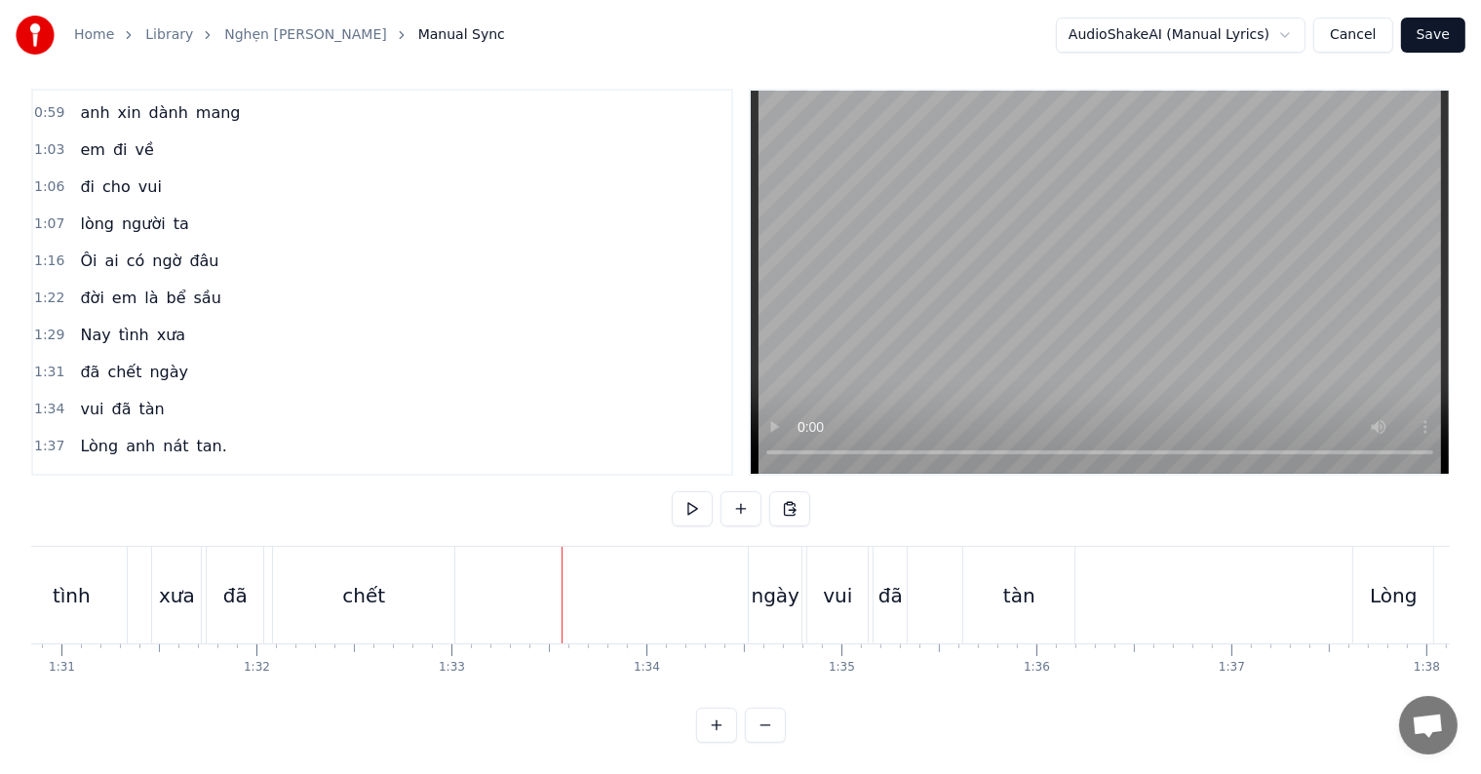
click at [390, 590] on div "chết" at bounding box center [363, 595] width 181 height 97
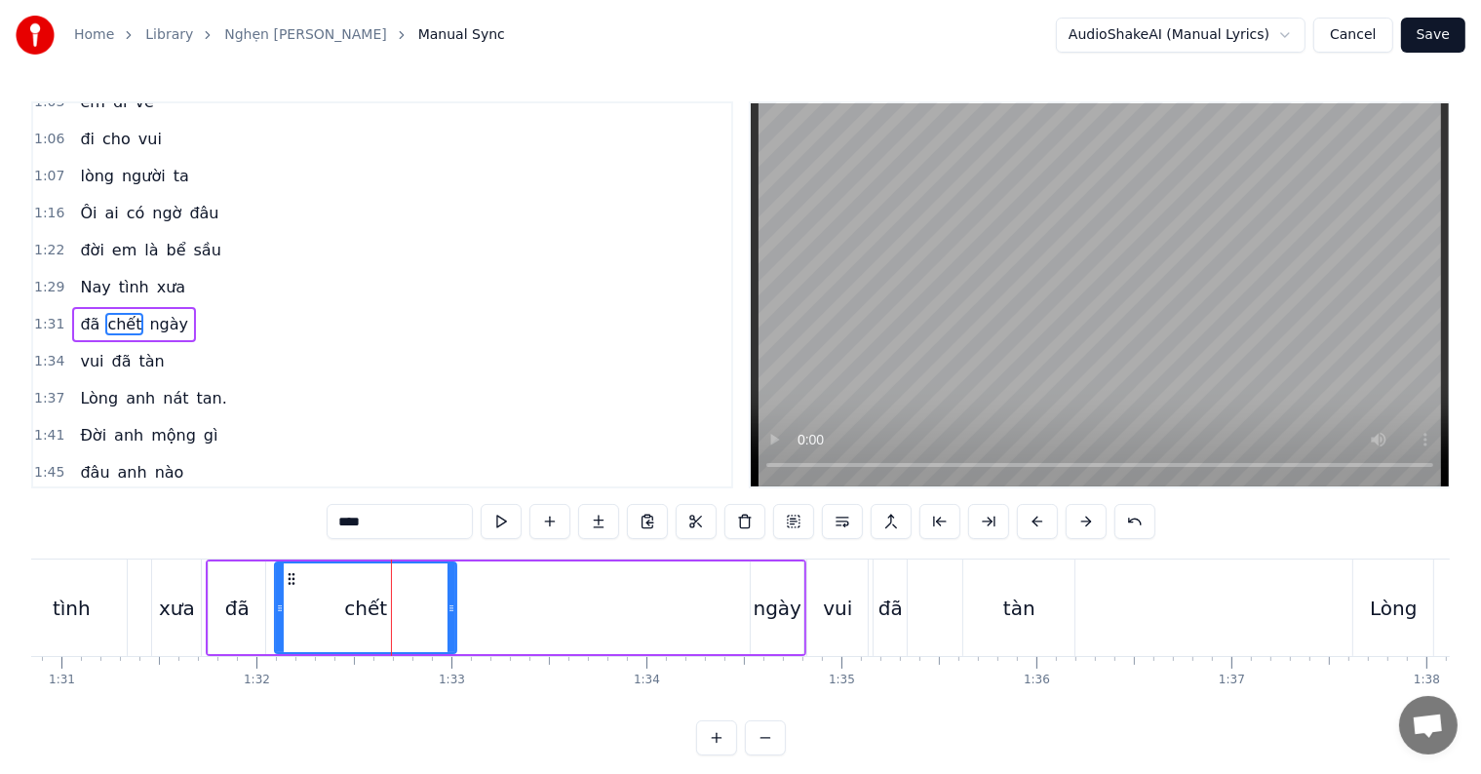
scroll to position [364, 0]
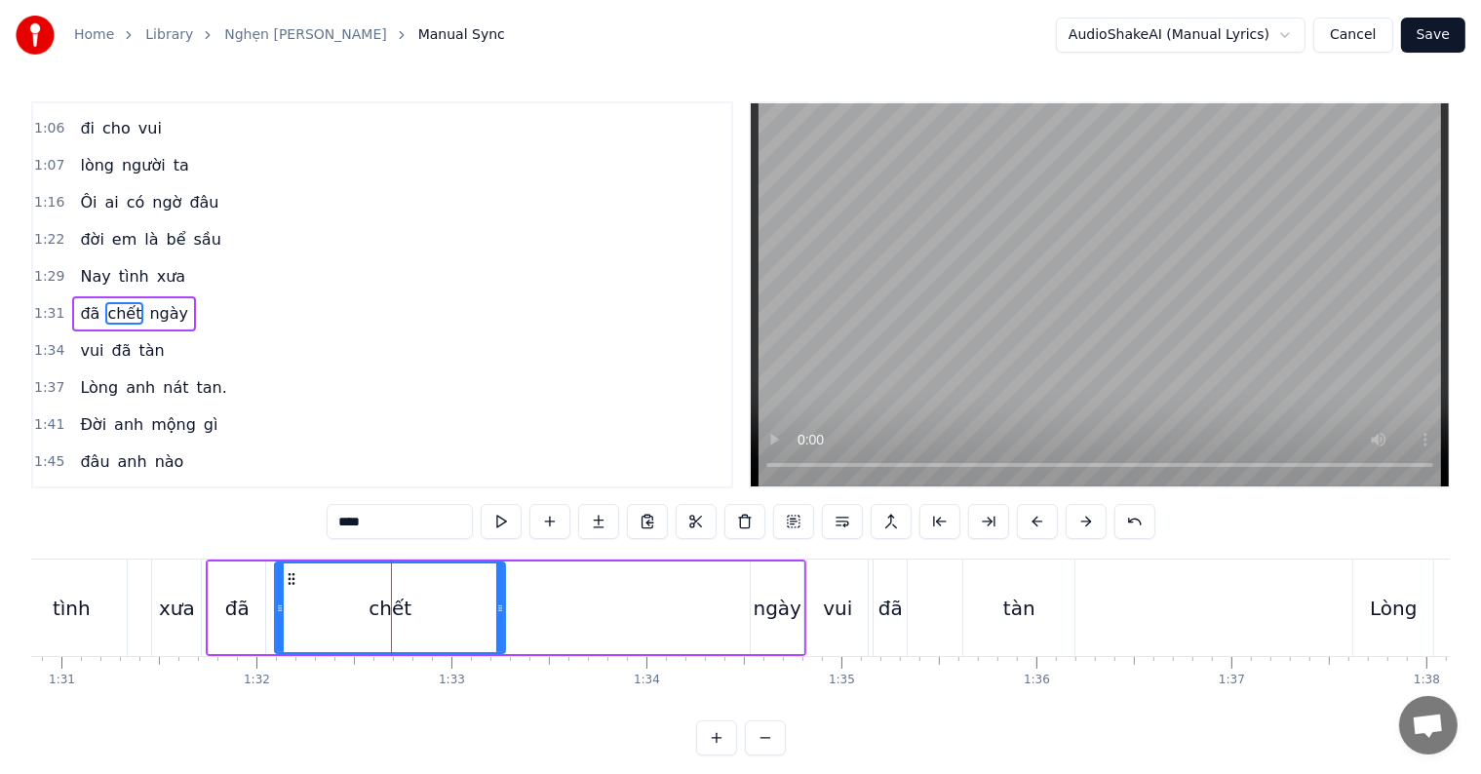
drag, startPoint x: 452, startPoint y: 599, endPoint x: 501, endPoint y: 603, distance: 48.9
click at [501, 603] on div at bounding box center [500, 608] width 8 height 89
drag, startPoint x: 501, startPoint y: 603, endPoint x: 541, endPoint y: 605, distance: 40.0
click at [541, 605] on icon at bounding box center [540, 609] width 8 height 16
drag, startPoint x: 542, startPoint y: 605, endPoint x: 569, endPoint y: 605, distance: 27.3
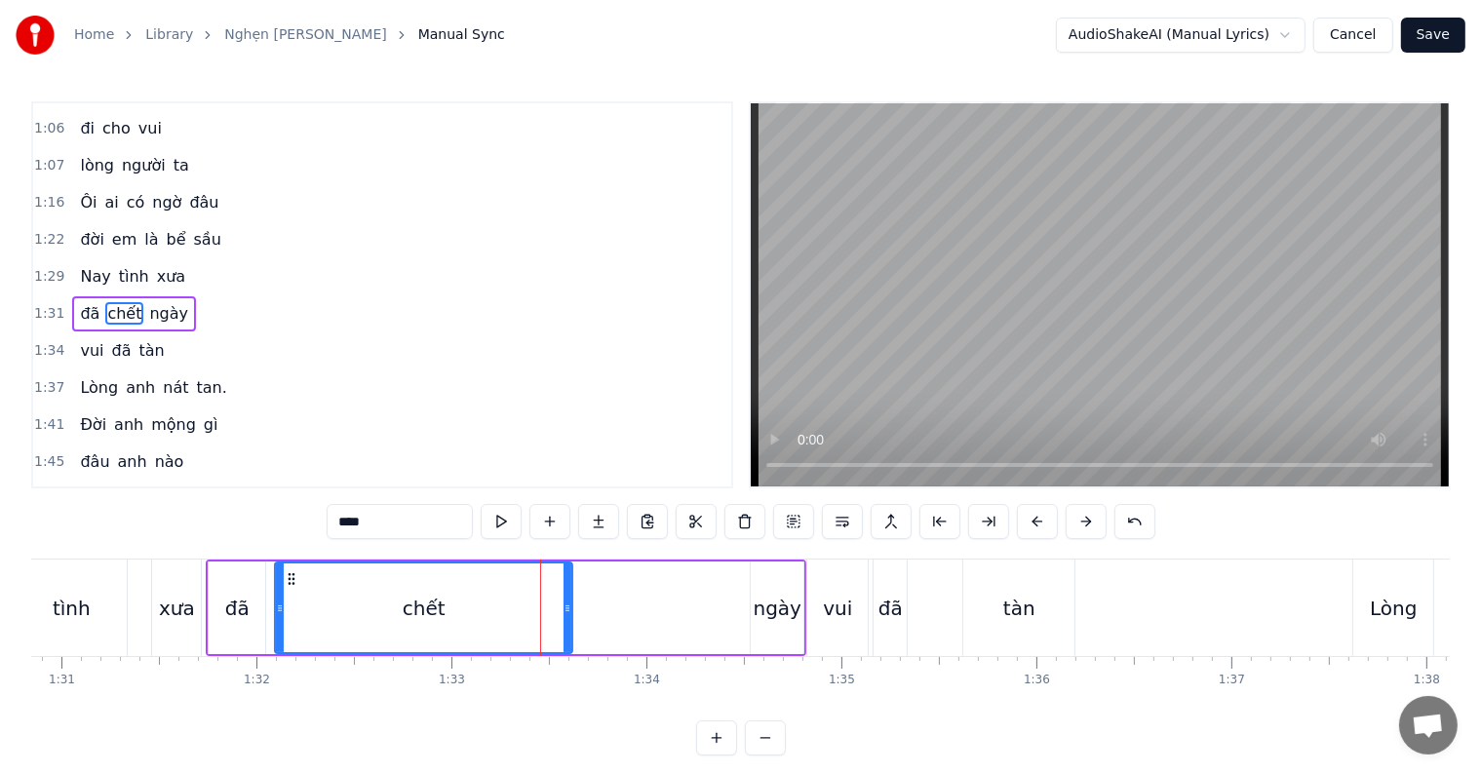
click at [569, 605] on icon at bounding box center [568, 609] width 8 height 16
drag, startPoint x: 569, startPoint y: 605, endPoint x: 593, endPoint y: 608, distance: 23.6
click at [593, 608] on icon at bounding box center [591, 609] width 8 height 16
drag, startPoint x: 593, startPoint y: 608, endPoint x: 616, endPoint y: 611, distance: 23.7
click at [616, 611] on icon at bounding box center [614, 609] width 8 height 16
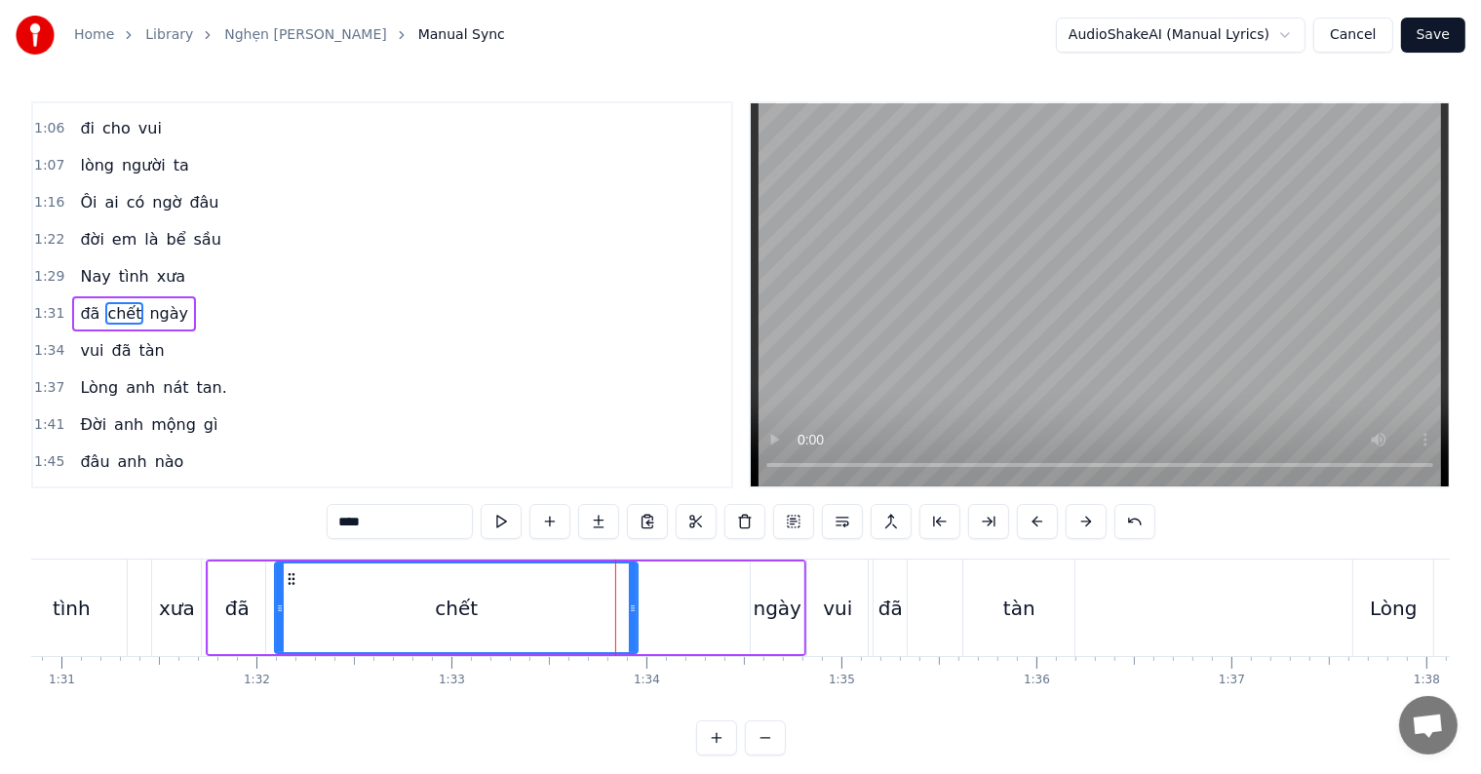
drag, startPoint x: 616, startPoint y: 611, endPoint x: 636, endPoint y: 612, distance: 19.5
click at [636, 612] on icon at bounding box center [633, 609] width 8 height 16
click at [636, 612] on icon at bounding box center [634, 609] width 8 height 16
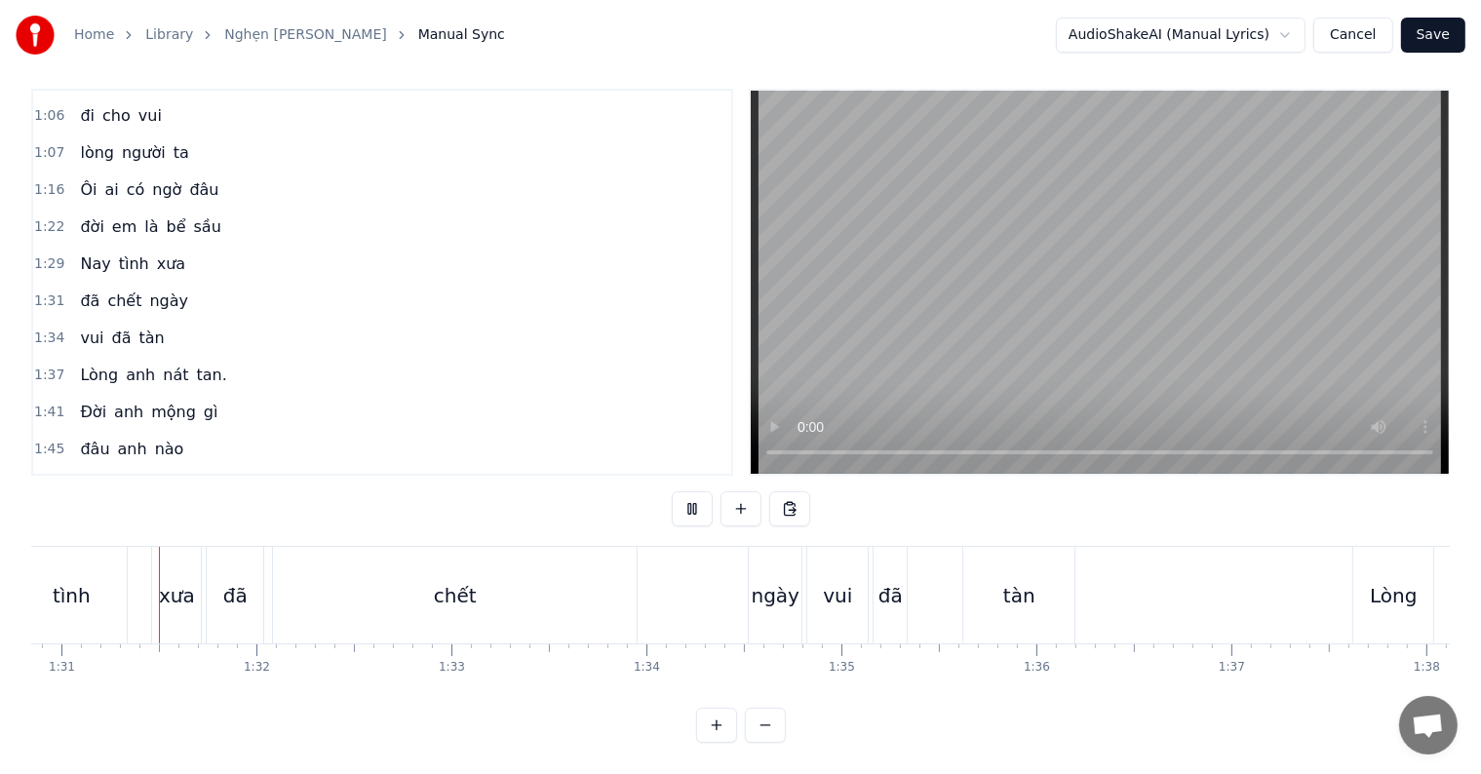
scroll to position [29, 0]
click at [248, 601] on div "đã" at bounding box center [235, 595] width 57 height 97
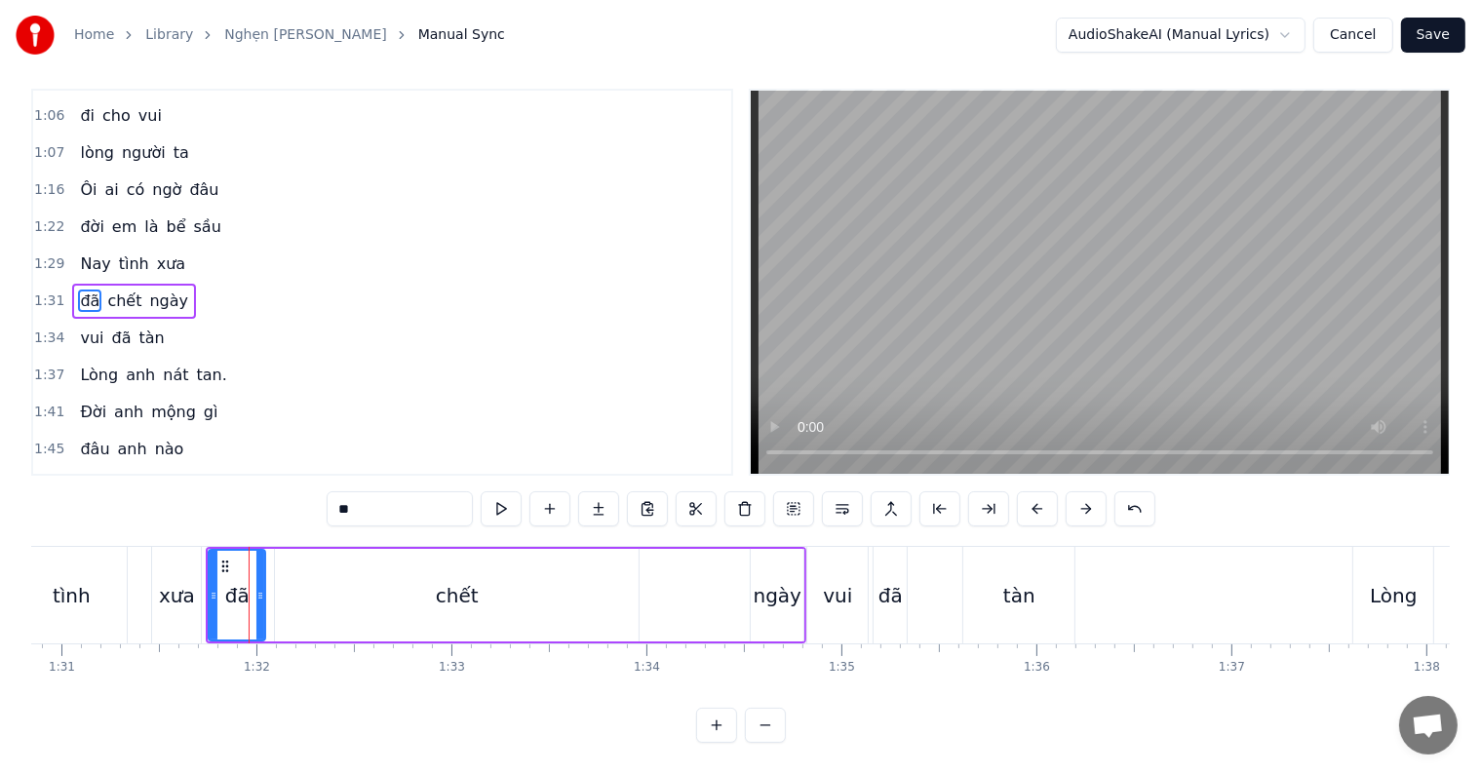
scroll to position [0, 0]
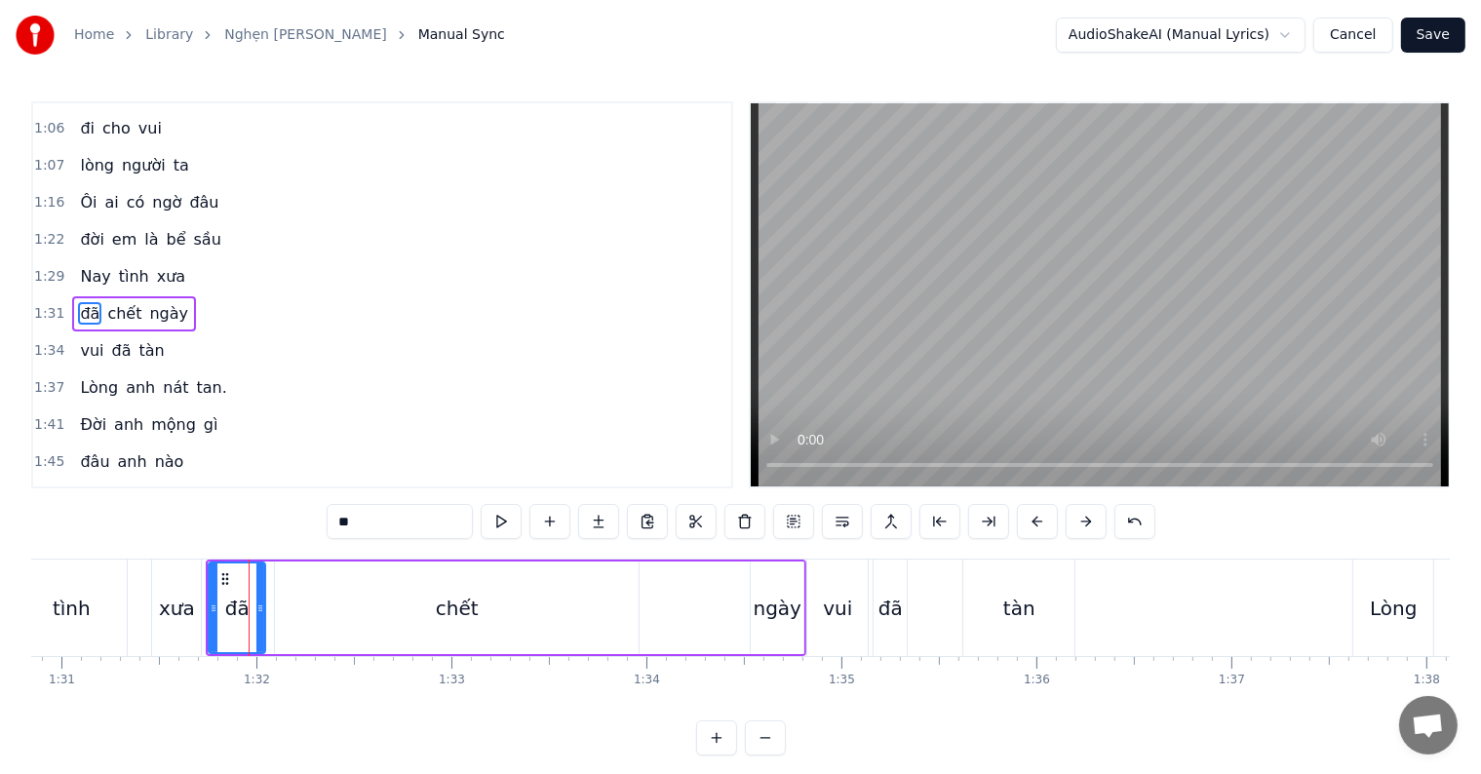
click at [249, 601] on div at bounding box center [249, 608] width 1 height 97
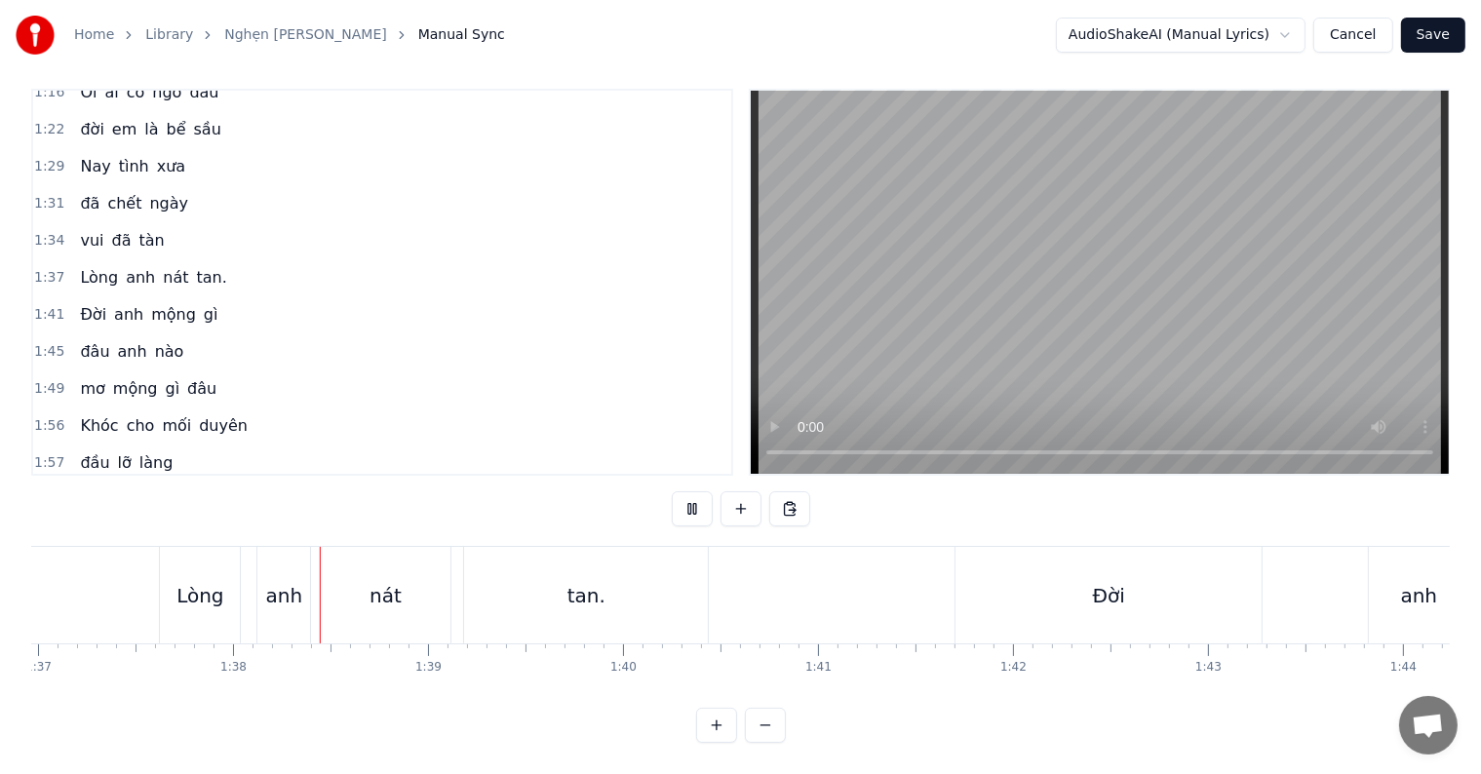
scroll to position [0, 18968]
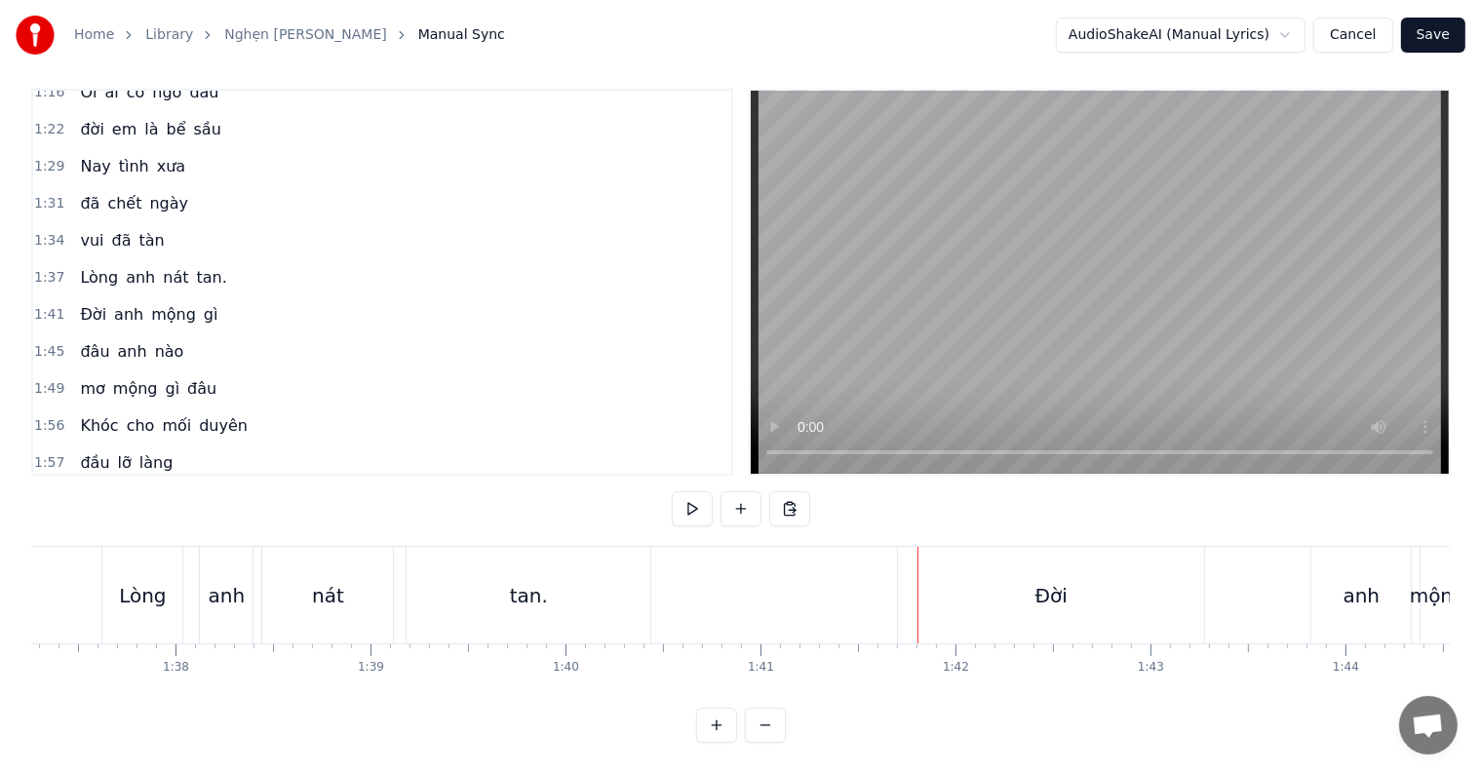
click at [983, 574] on div "Ðời" at bounding box center [1051, 595] width 306 height 97
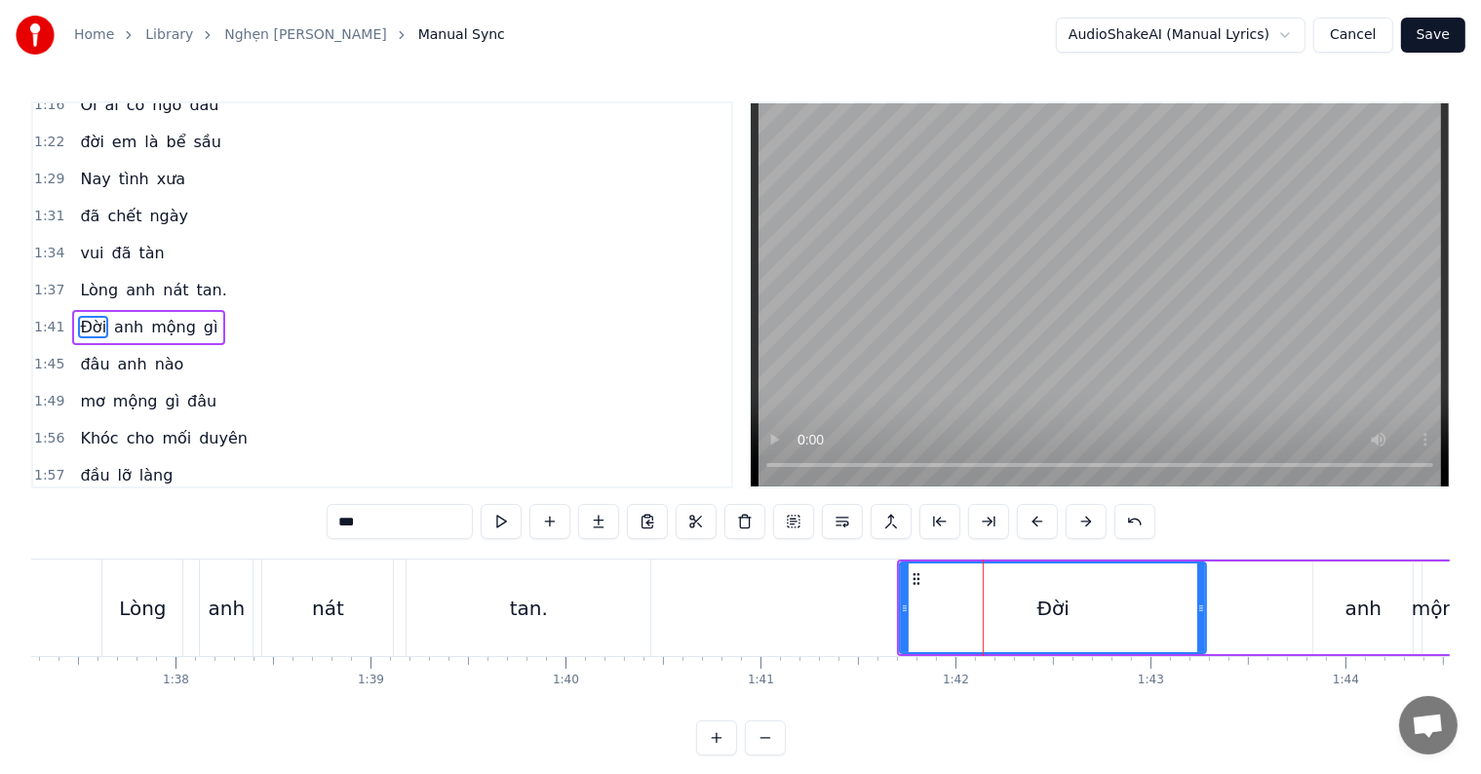
scroll to position [472, 0]
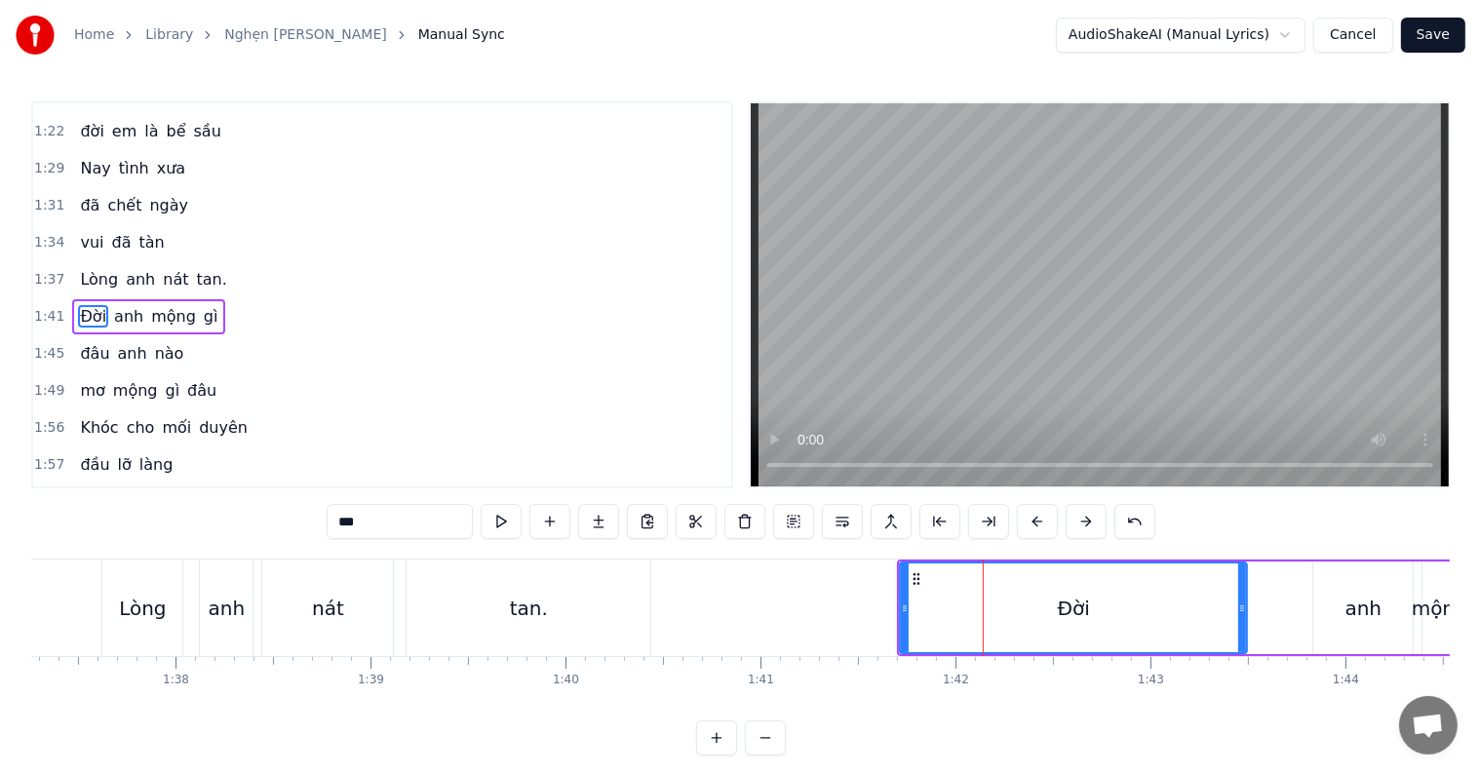
drag, startPoint x: 1201, startPoint y: 605, endPoint x: 1252, endPoint y: 606, distance: 50.7
click at [1246, 606] on icon at bounding box center [1242, 609] width 8 height 16
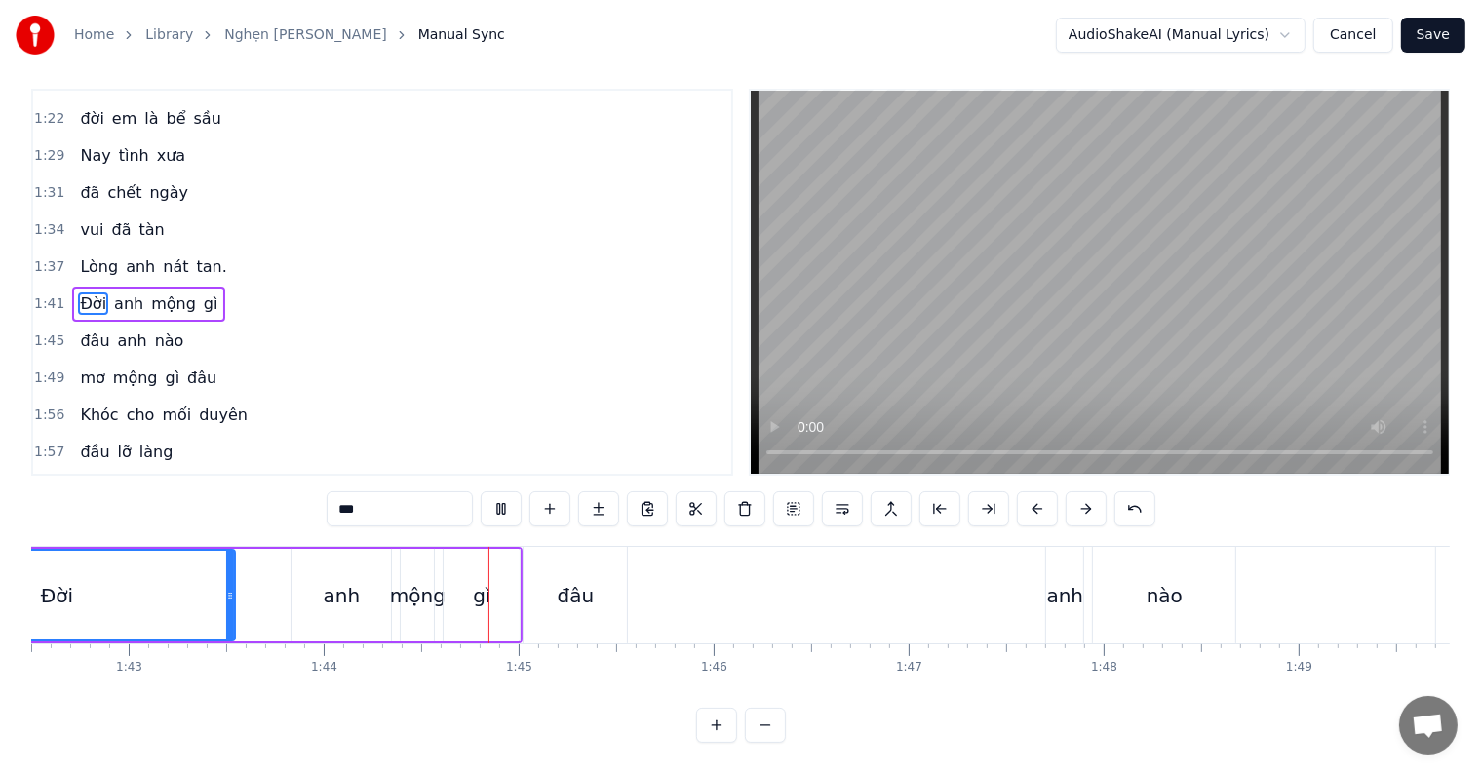
scroll to position [0, 20237]
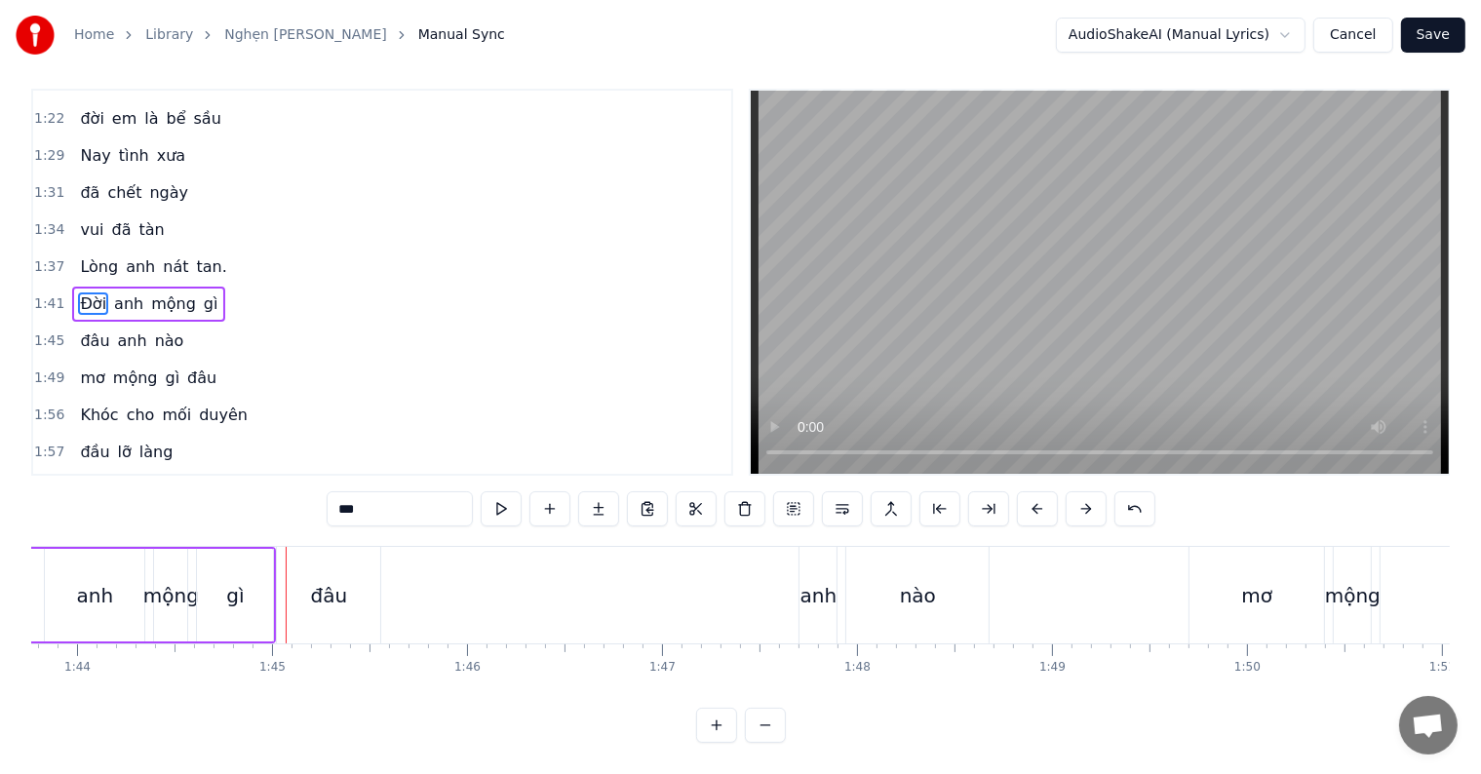
click at [316, 581] on div "đâu" at bounding box center [329, 595] width 37 height 29
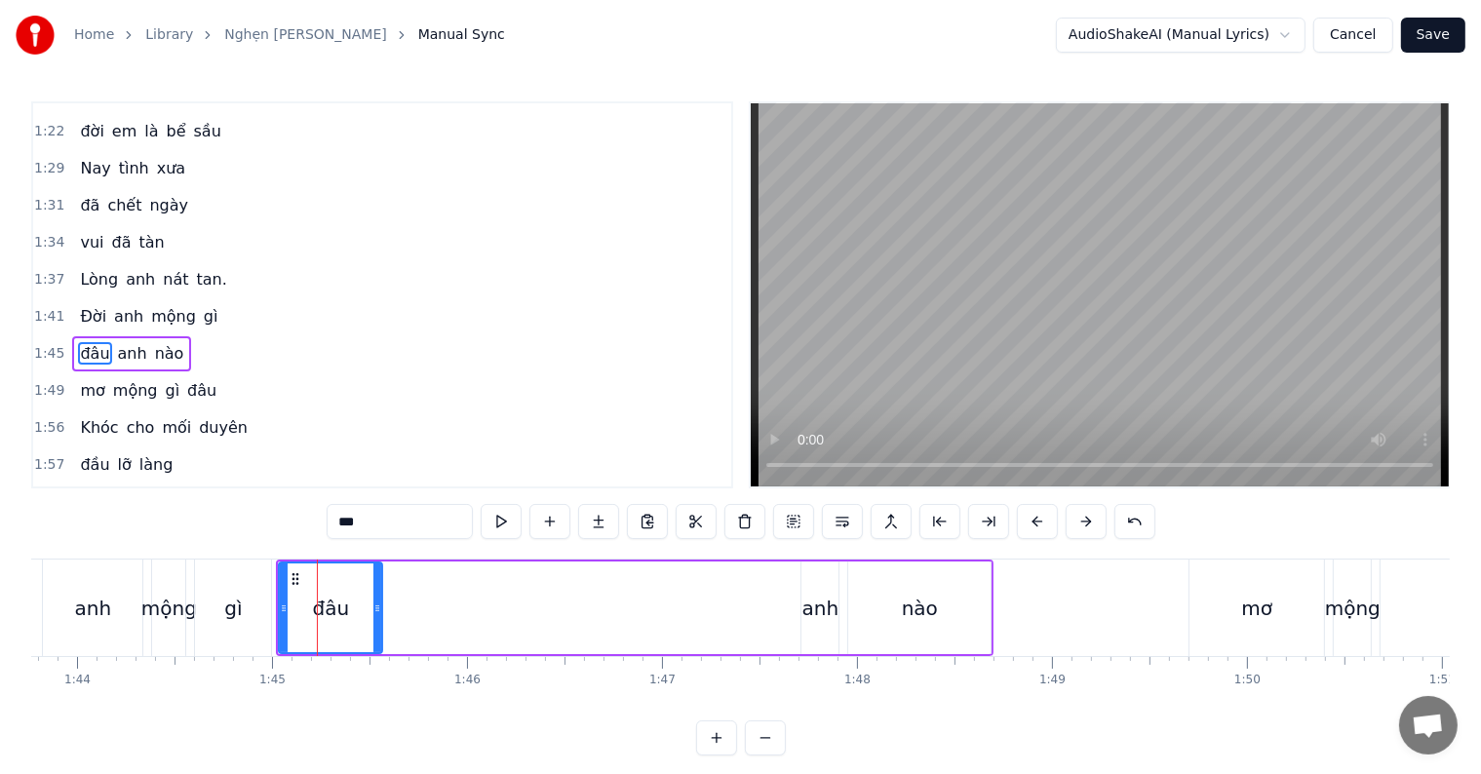
scroll to position [507, 0]
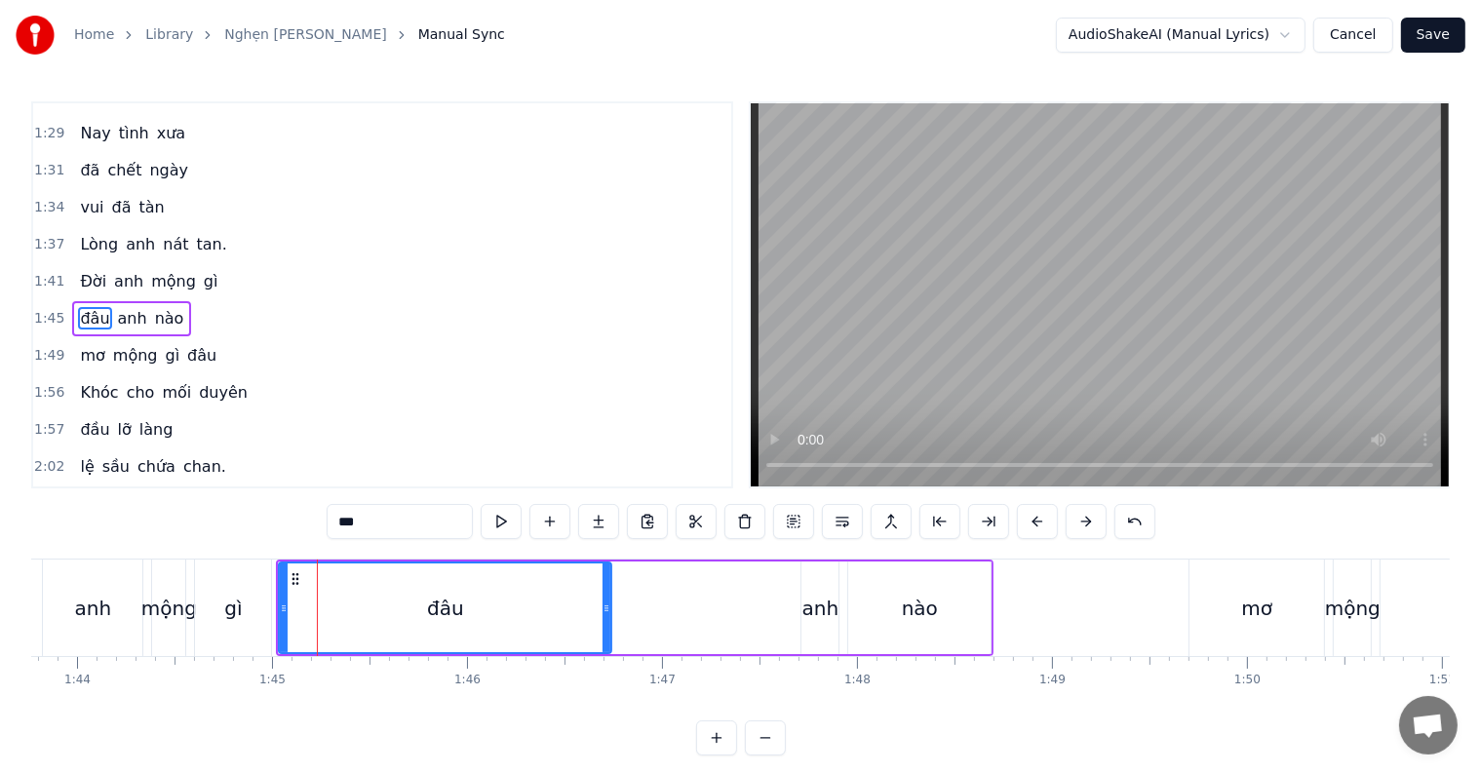
drag, startPoint x: 374, startPoint y: 609, endPoint x: 604, endPoint y: 616, distance: 229.3
click at [604, 616] on div at bounding box center [607, 608] width 8 height 89
drag, startPoint x: 604, startPoint y: 616, endPoint x: 655, endPoint y: 617, distance: 51.7
click at [655, 617] on div at bounding box center [658, 608] width 8 height 89
drag, startPoint x: 655, startPoint y: 617, endPoint x: 692, endPoint y: 617, distance: 37.1
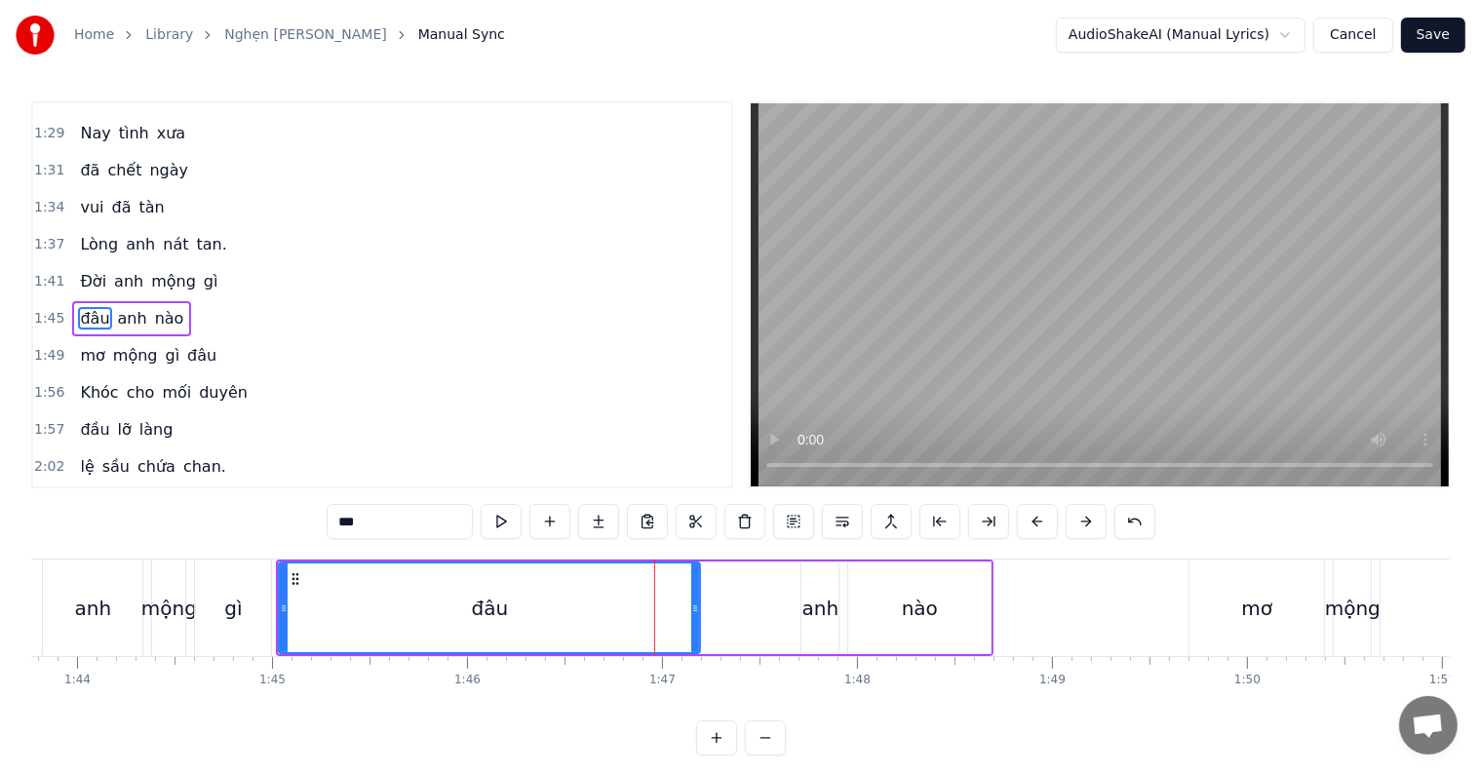
click at [692, 617] on div at bounding box center [695, 608] width 8 height 89
drag, startPoint x: 697, startPoint y: 612, endPoint x: 685, endPoint y: 612, distance: 12.7
click at [685, 612] on icon at bounding box center [683, 609] width 8 height 16
click at [679, 612] on icon at bounding box center [677, 609] width 8 height 16
drag, startPoint x: 679, startPoint y: 612, endPoint x: 661, endPoint y: 611, distance: 17.6
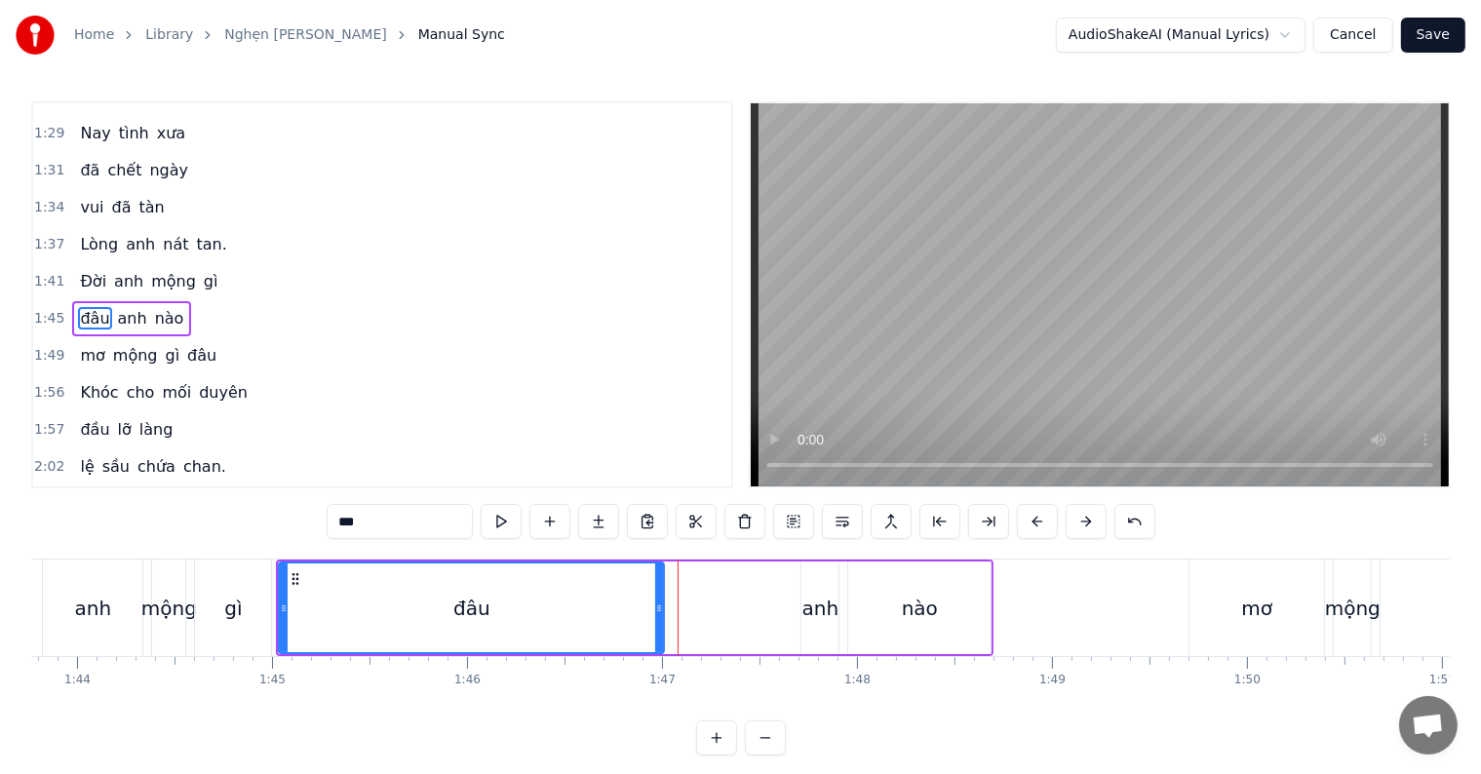
click at [661, 611] on icon at bounding box center [659, 609] width 8 height 16
drag, startPoint x: 661, startPoint y: 611, endPoint x: 672, endPoint y: 611, distance: 10.7
click at [672, 611] on icon at bounding box center [670, 609] width 8 height 16
drag, startPoint x: 667, startPoint y: 604, endPoint x: 678, endPoint y: 606, distance: 10.9
click at [678, 606] on icon at bounding box center [681, 609] width 8 height 16
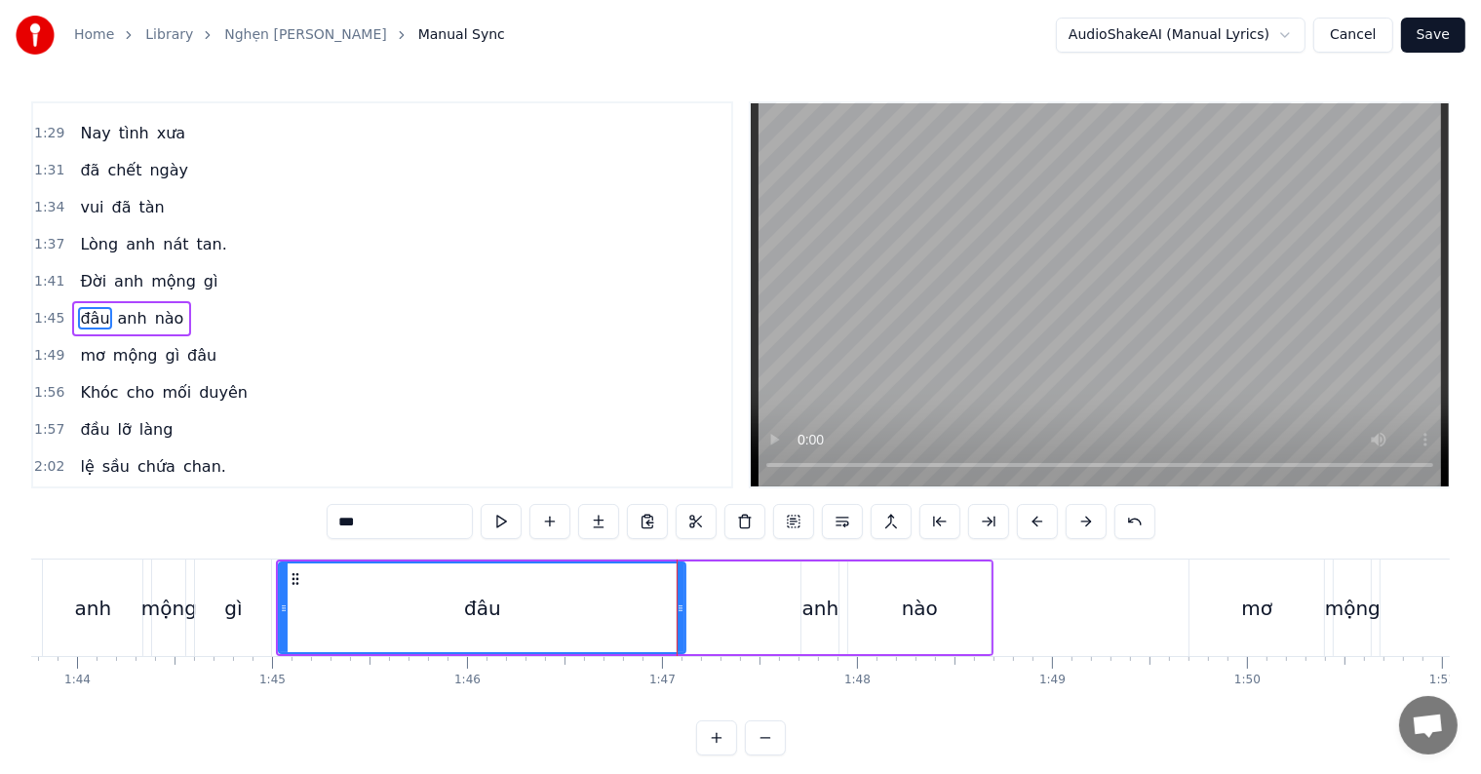
click at [67, 580] on div "anh" at bounding box center [92, 608] width 99 height 97
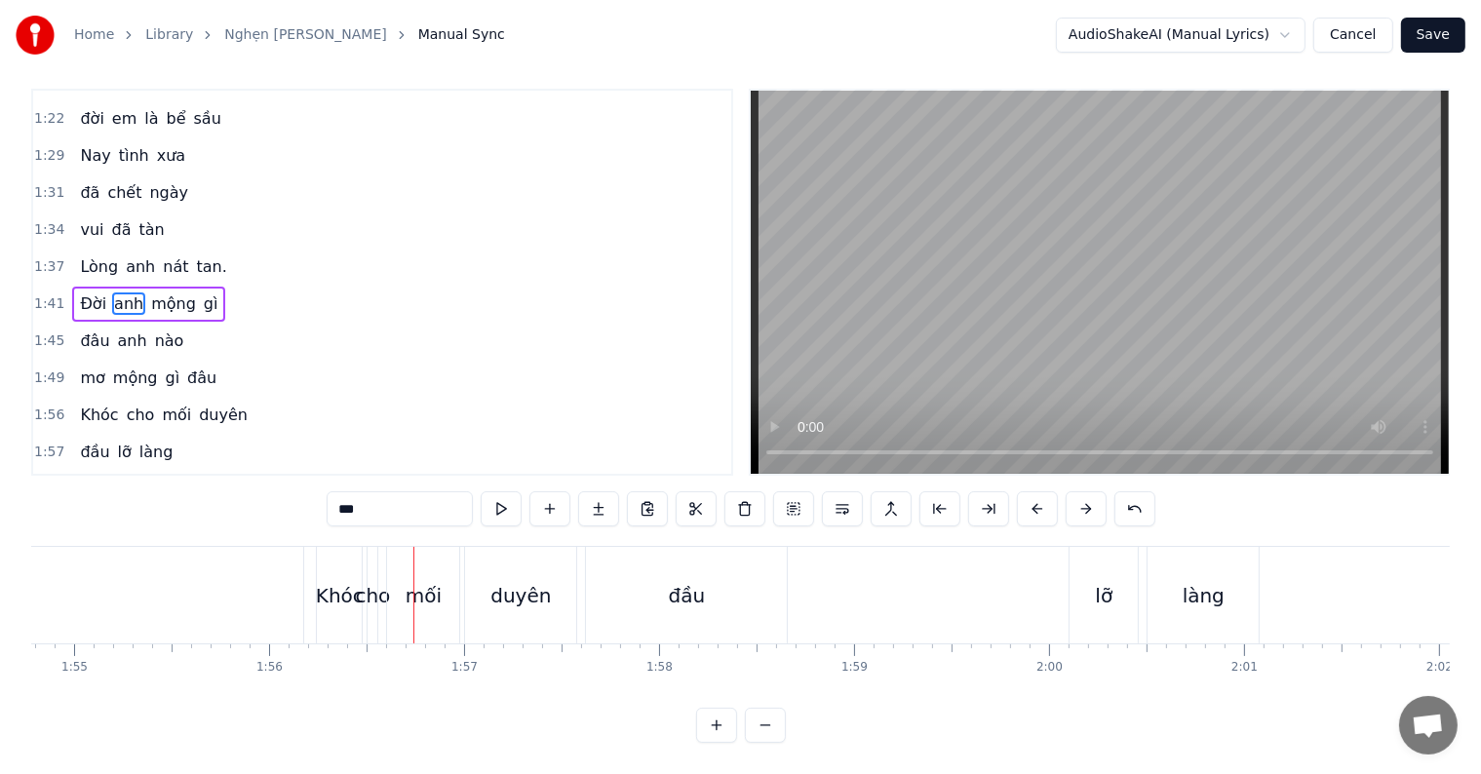
scroll to position [0, 22669]
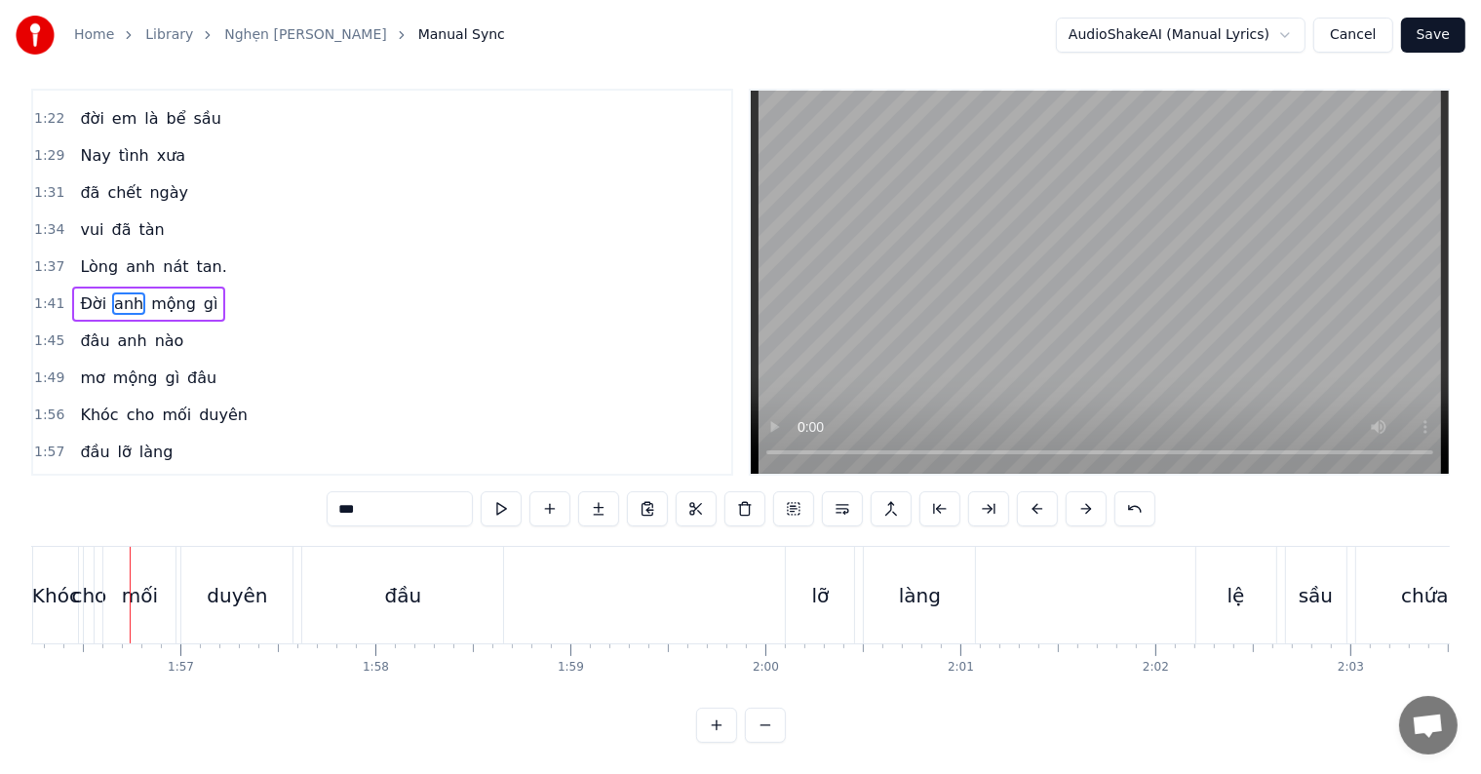
click at [48, 581] on div "Khóc" at bounding box center [56, 595] width 48 height 29
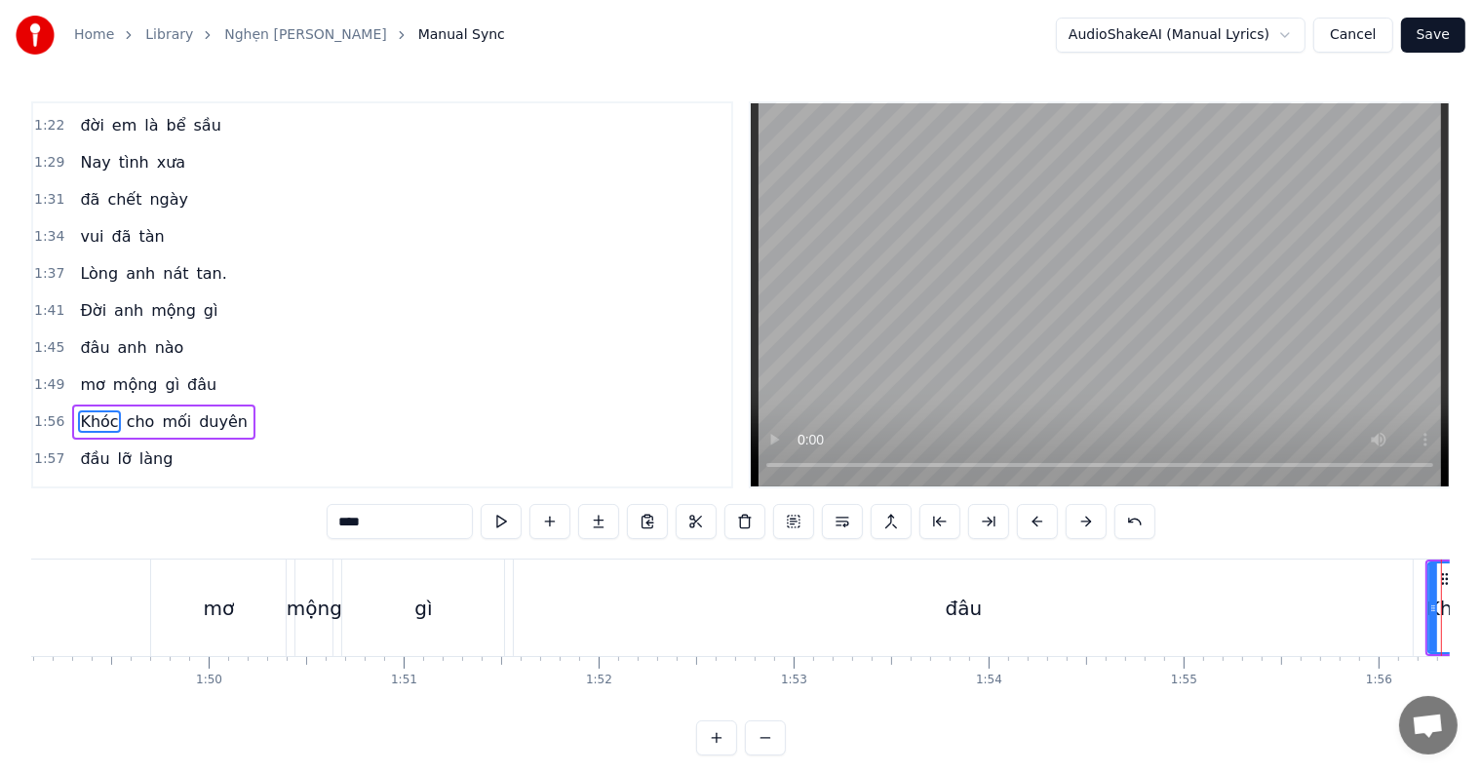
scroll to position [0, 21909]
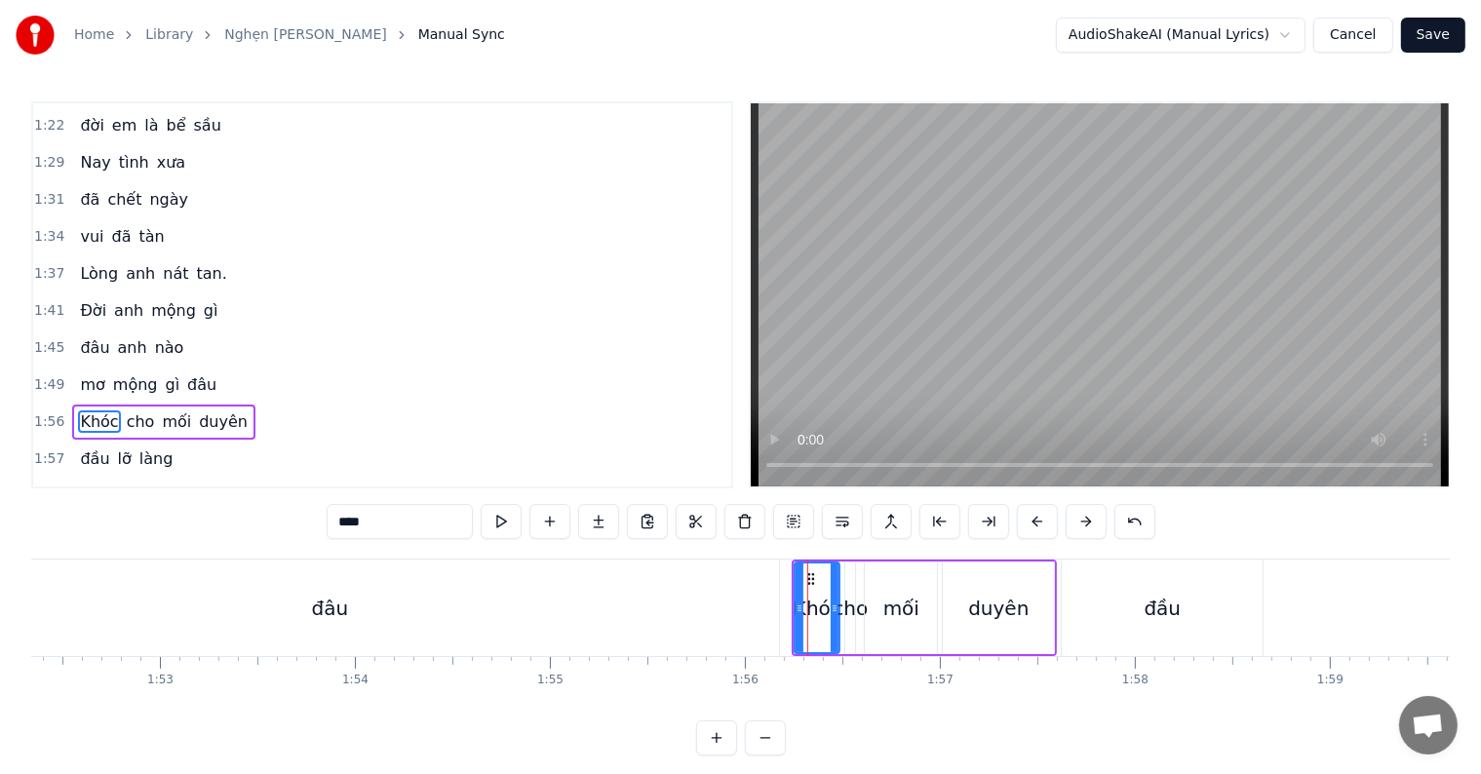
click at [289, 616] on div "đâu" at bounding box center [329, 608] width 899 height 97
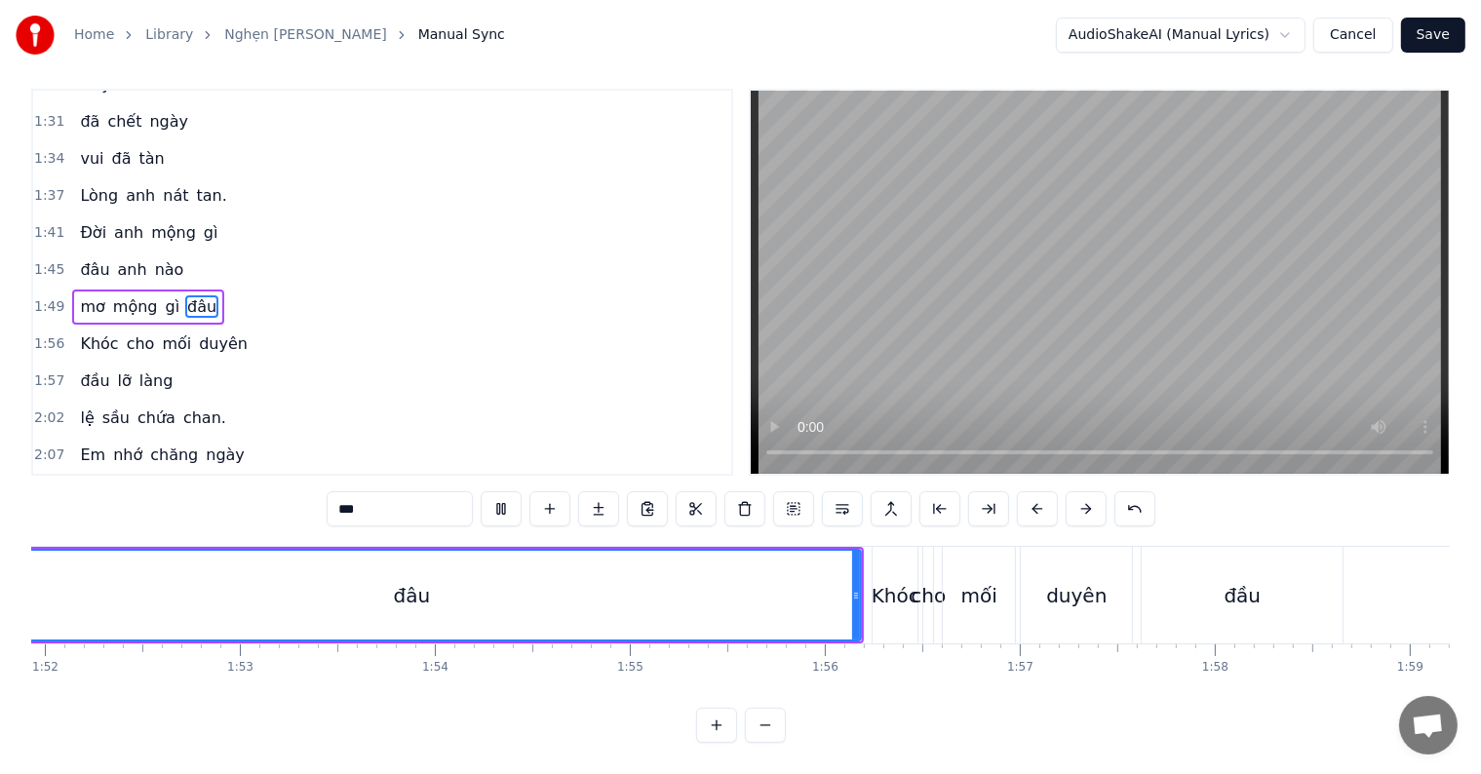
scroll to position [0, 21659]
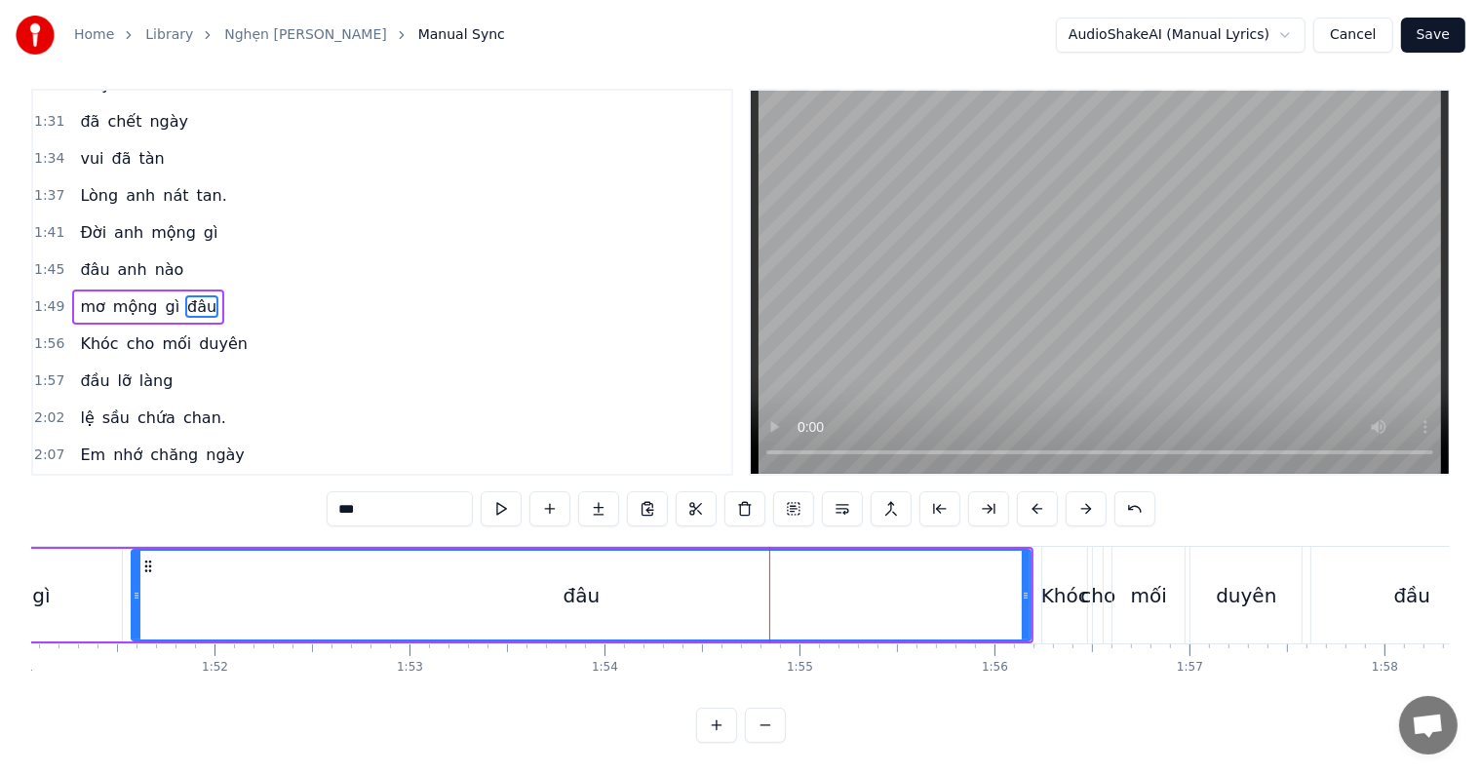
click at [1068, 581] on div "Khóc" at bounding box center [1065, 595] width 48 height 29
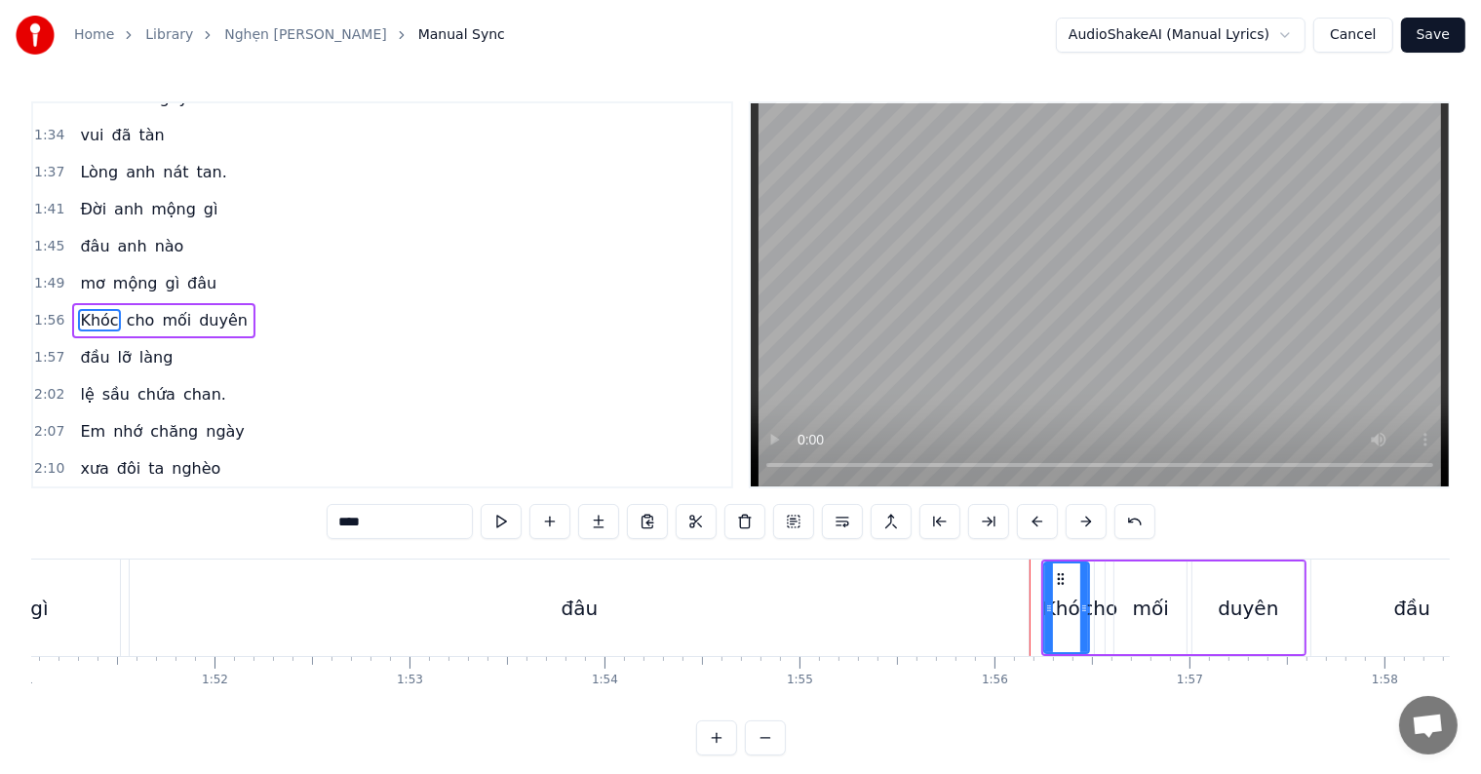
click at [621, 604] on div "đâu" at bounding box center [579, 608] width 899 height 97
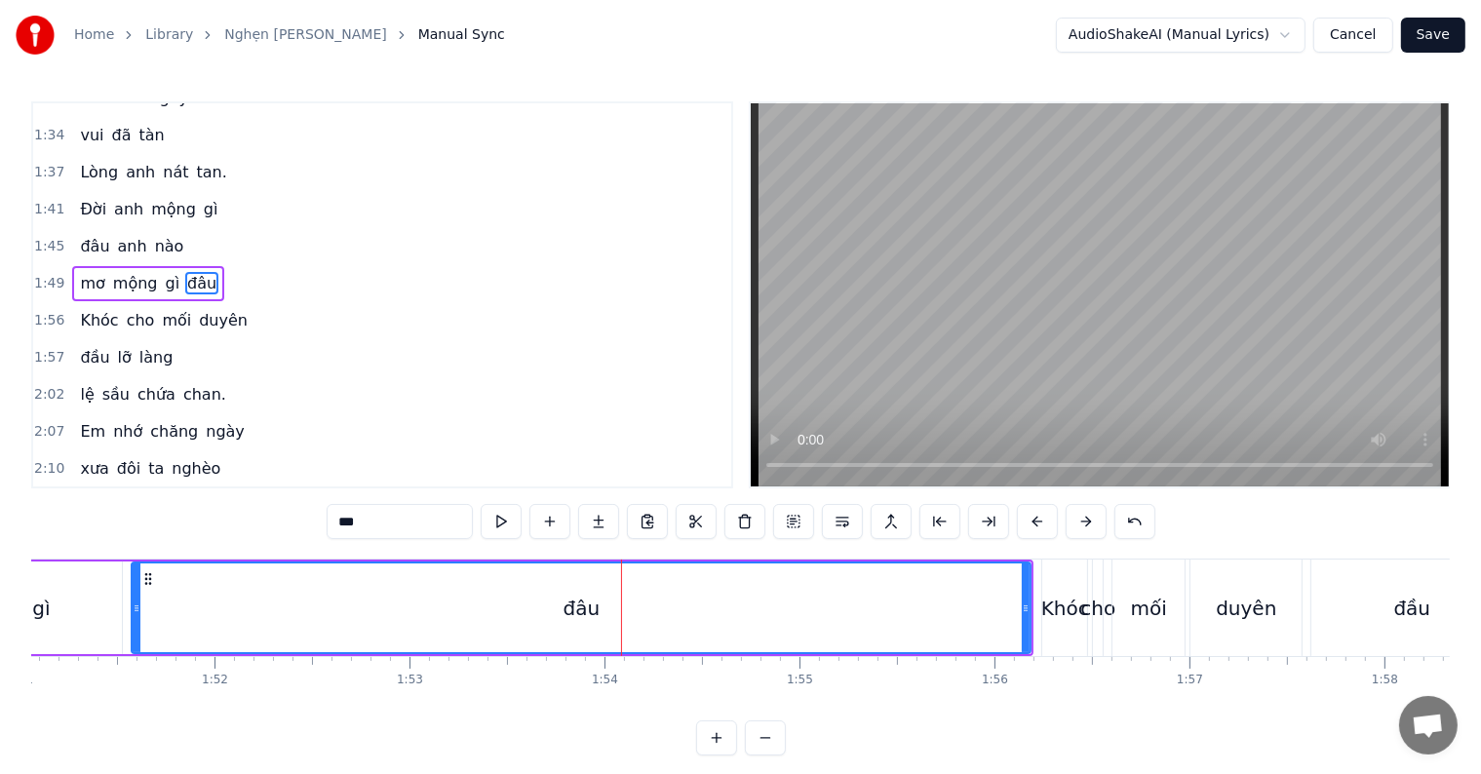
scroll to position [543, 0]
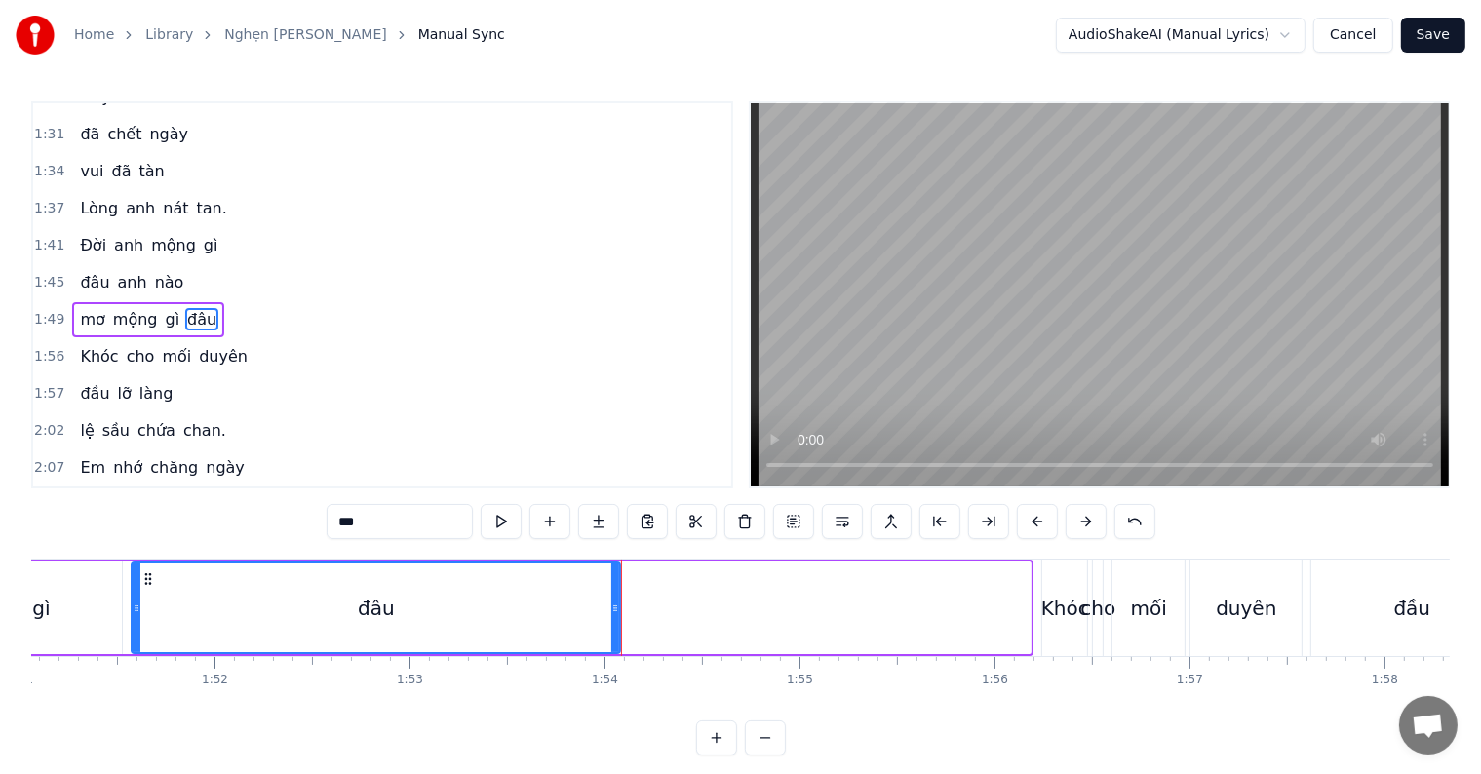
drag, startPoint x: 1028, startPoint y: 608, endPoint x: 617, endPoint y: 604, distance: 410.6
click at [617, 604] on icon at bounding box center [615, 609] width 8 height 16
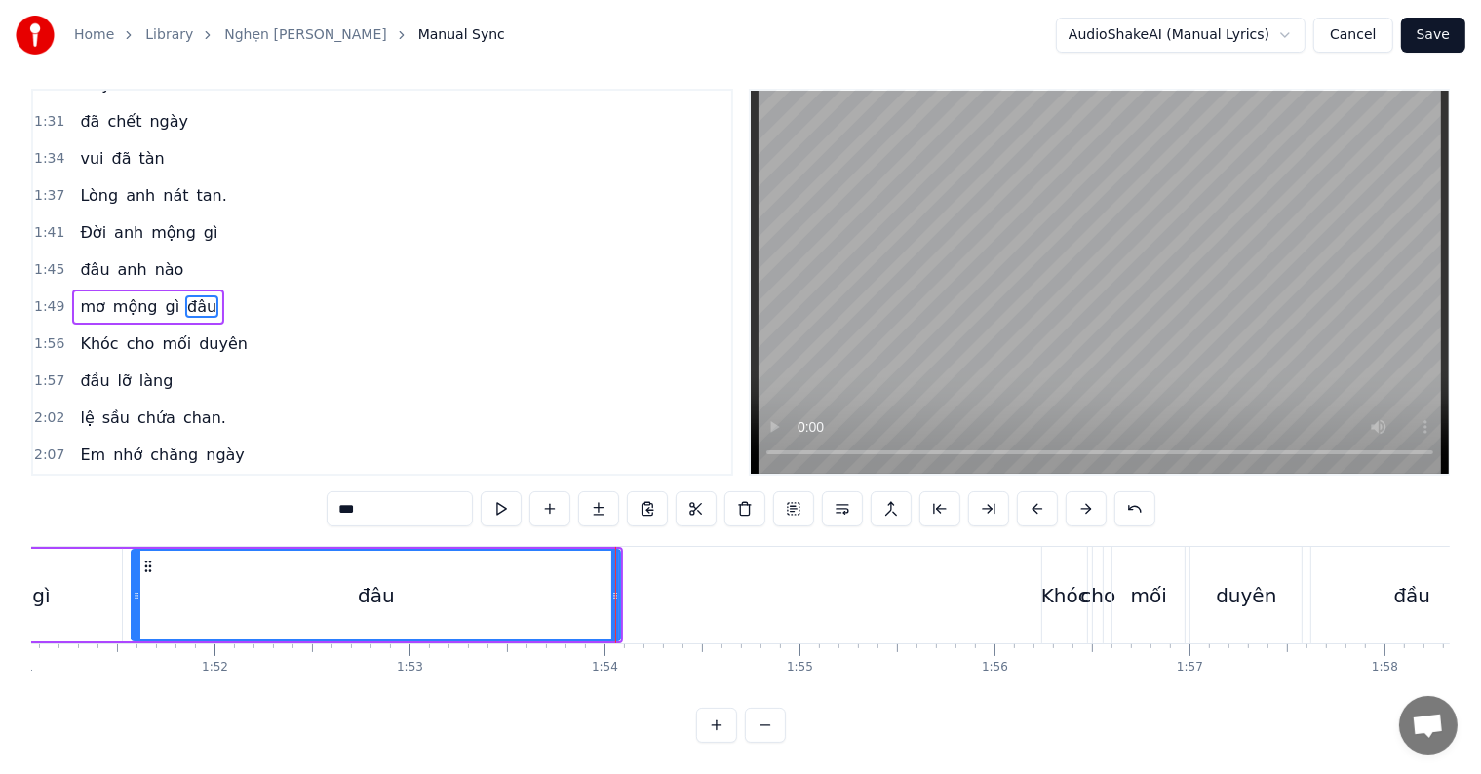
scroll to position [29, 0]
click at [1069, 586] on div "Khóc" at bounding box center [1065, 595] width 48 height 29
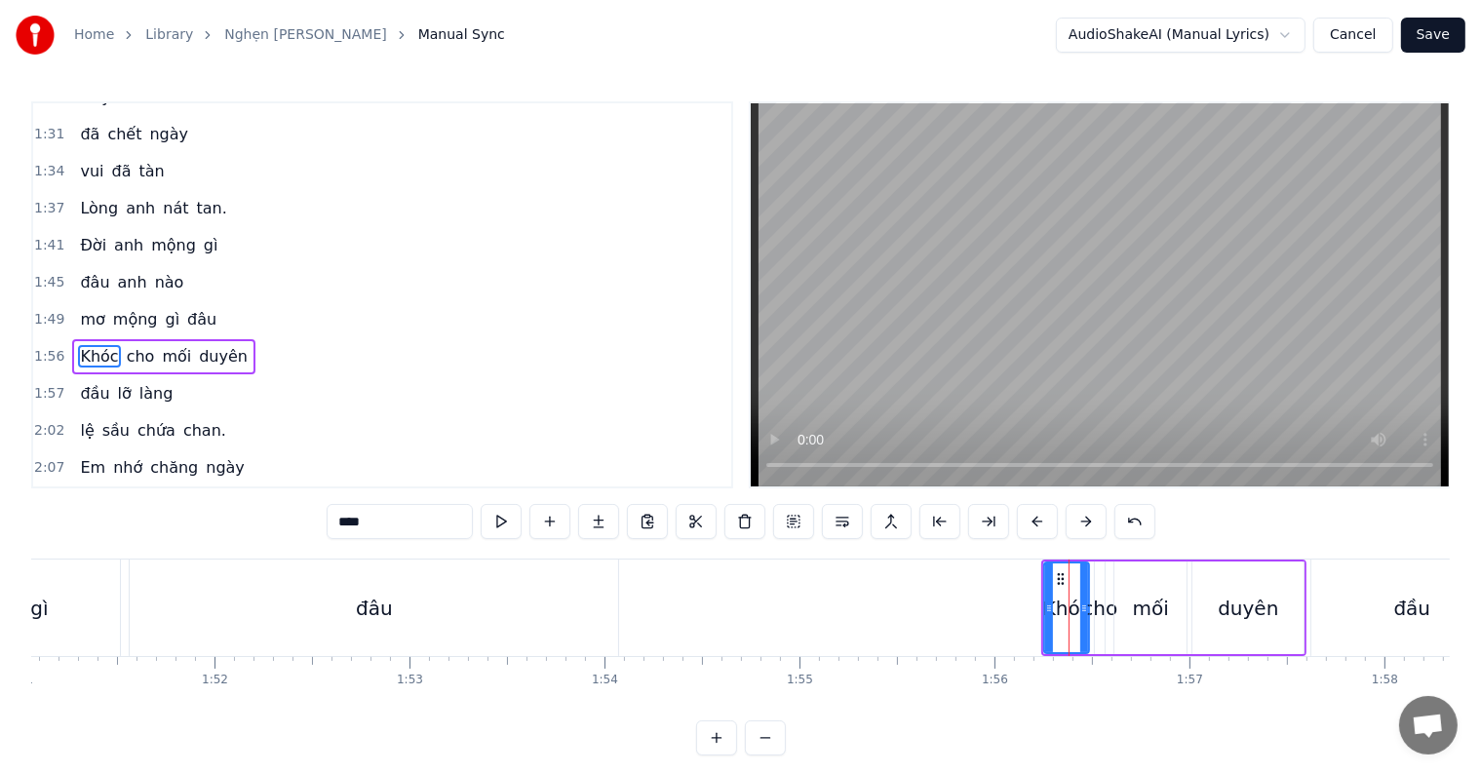
scroll to position [579, 0]
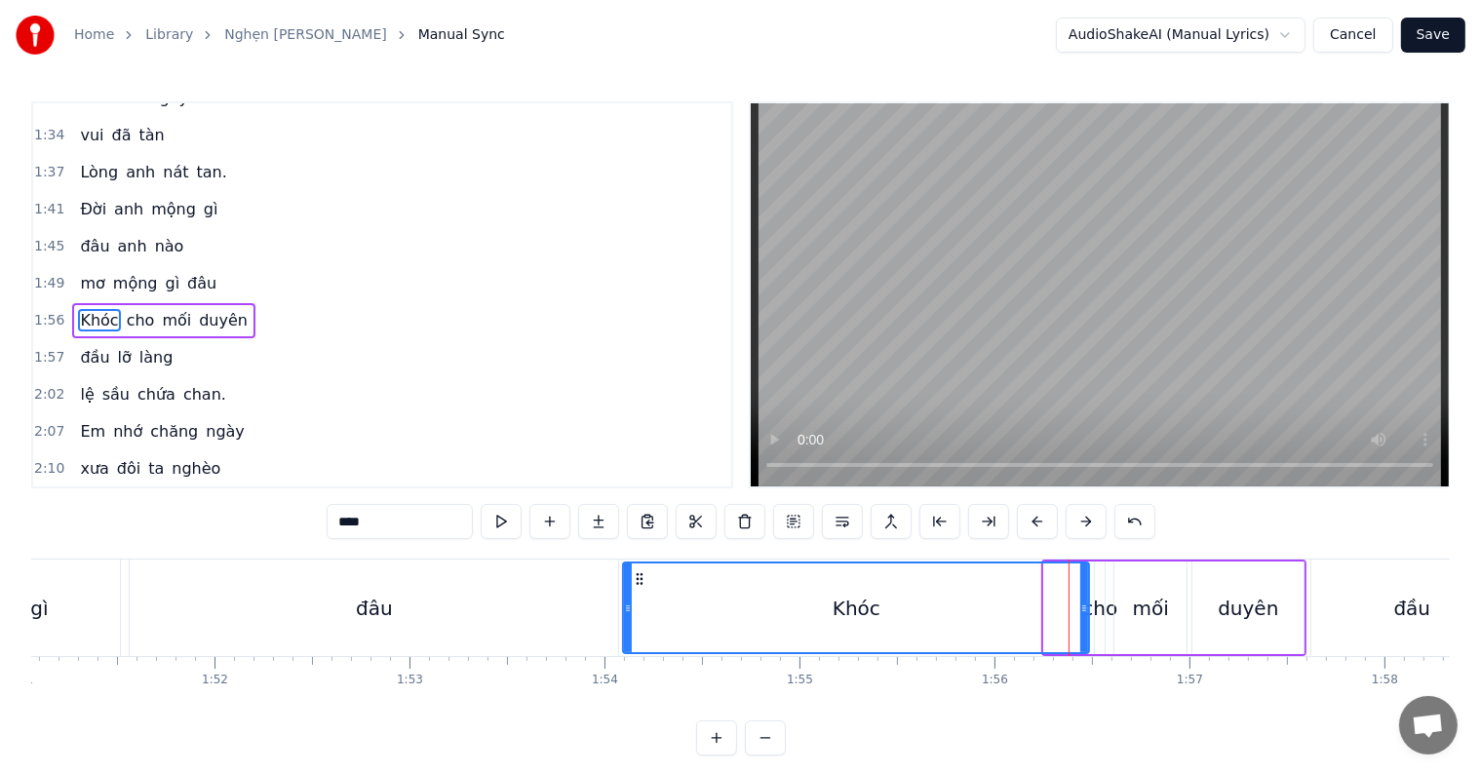
drag, startPoint x: 1049, startPoint y: 606, endPoint x: 628, endPoint y: 606, distance: 421.3
click at [628, 606] on icon at bounding box center [628, 609] width 8 height 16
click at [257, 585] on div "đâu" at bounding box center [374, 608] width 489 height 97
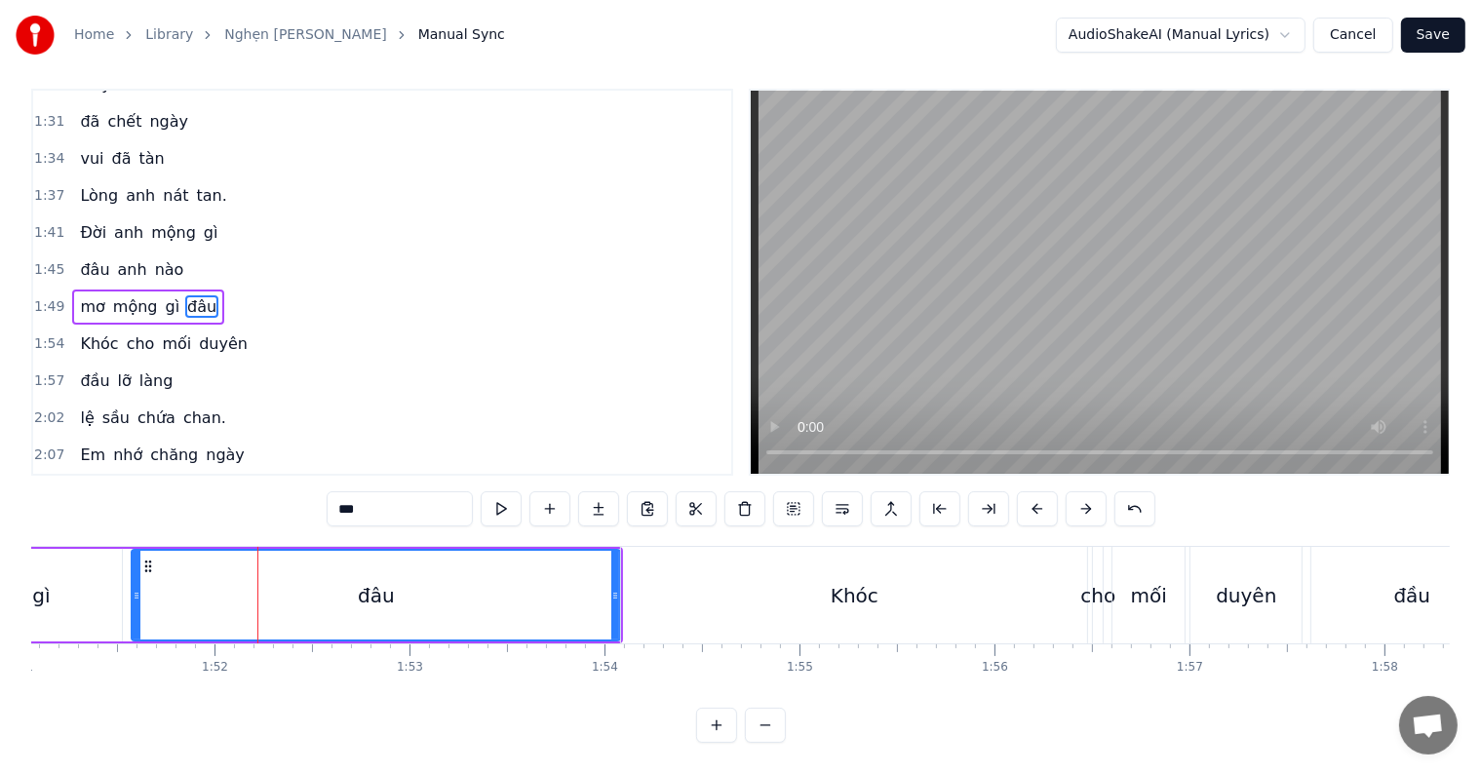
scroll to position [29, 0]
click at [1042, 569] on div "Khóc" at bounding box center [854, 595] width 466 height 97
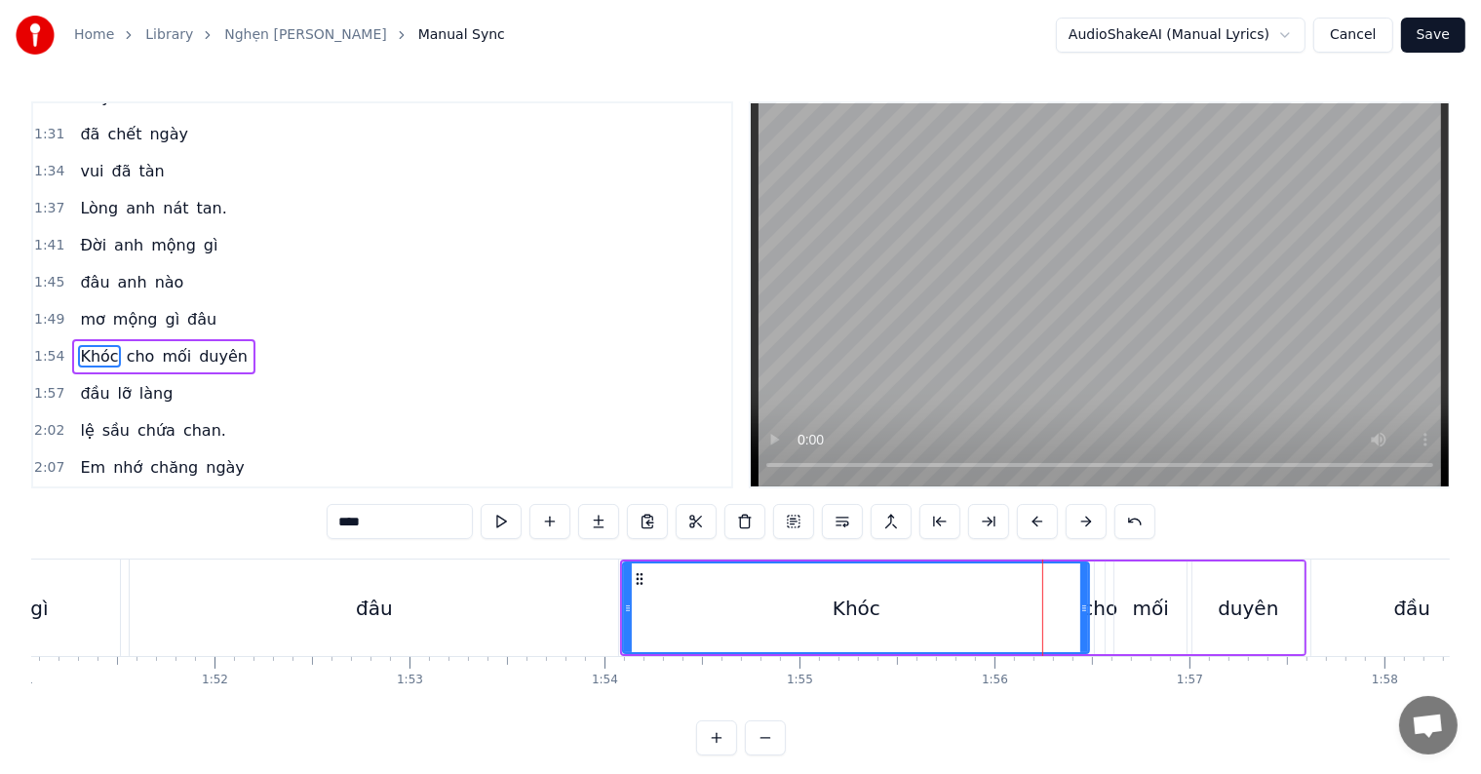
scroll to position [579, 0]
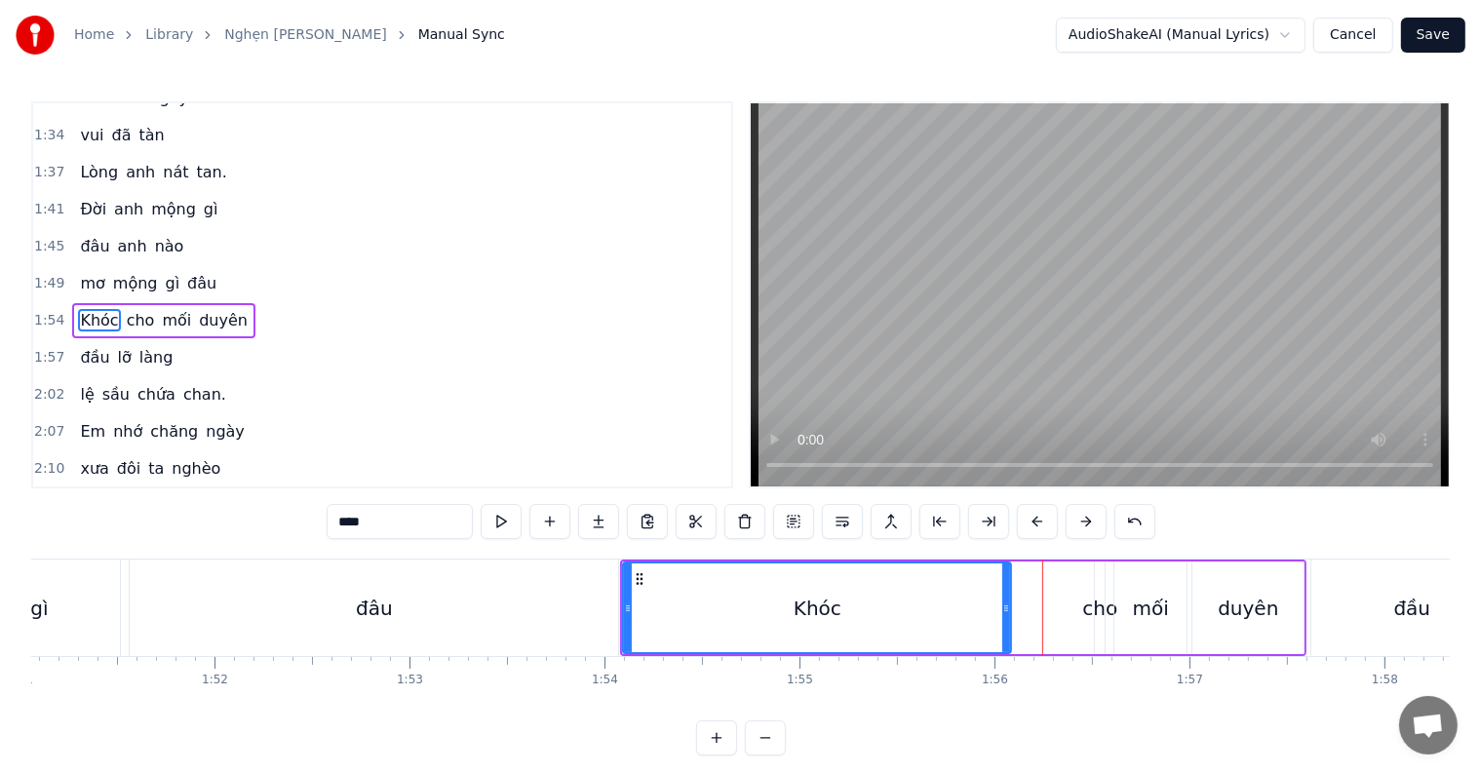
drag, startPoint x: 1084, startPoint y: 604, endPoint x: 1006, endPoint y: 604, distance: 78.0
click at [1006, 604] on icon at bounding box center [1006, 609] width 8 height 16
click at [1099, 610] on div "cho" at bounding box center [1099, 608] width 35 height 29
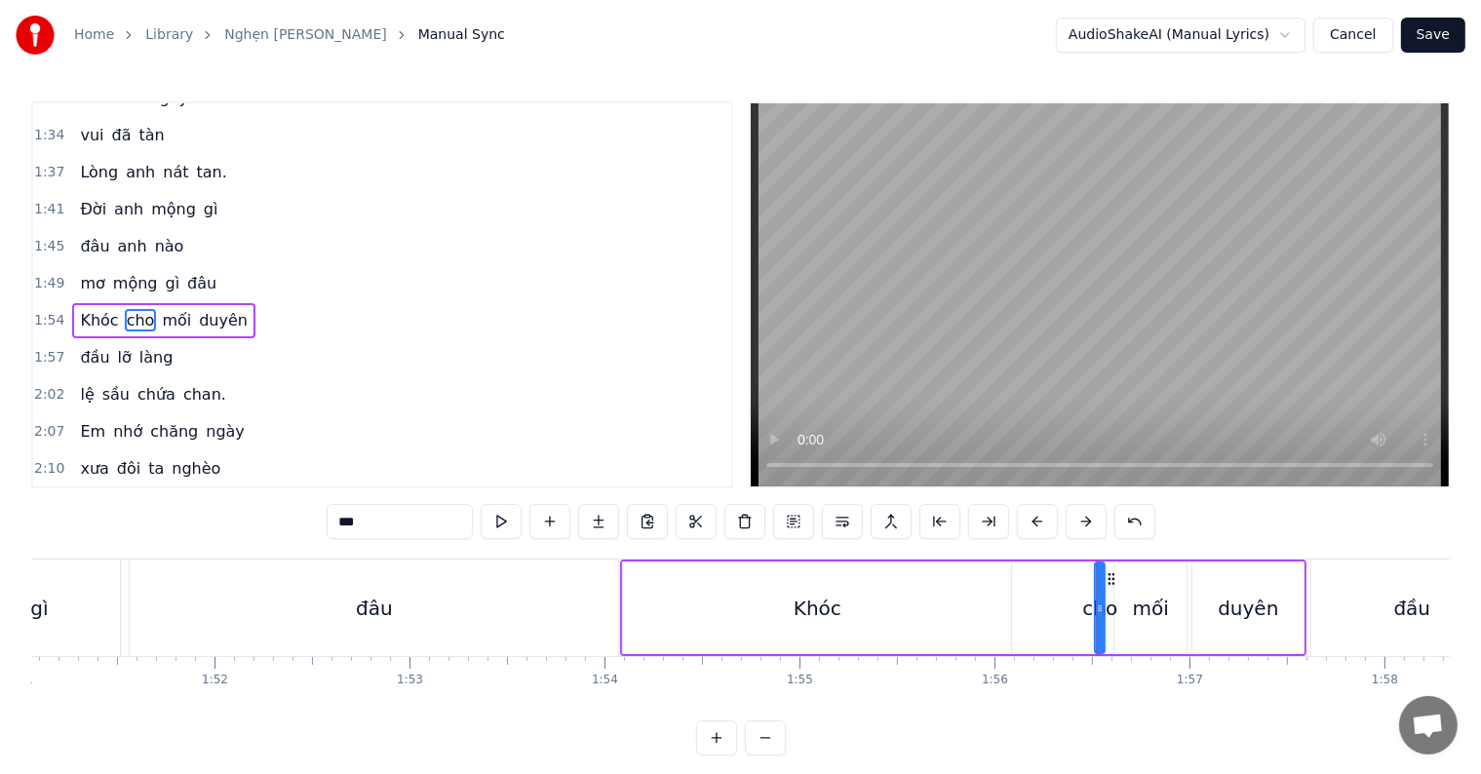
click at [858, 605] on div "Khóc" at bounding box center [817, 608] width 388 height 93
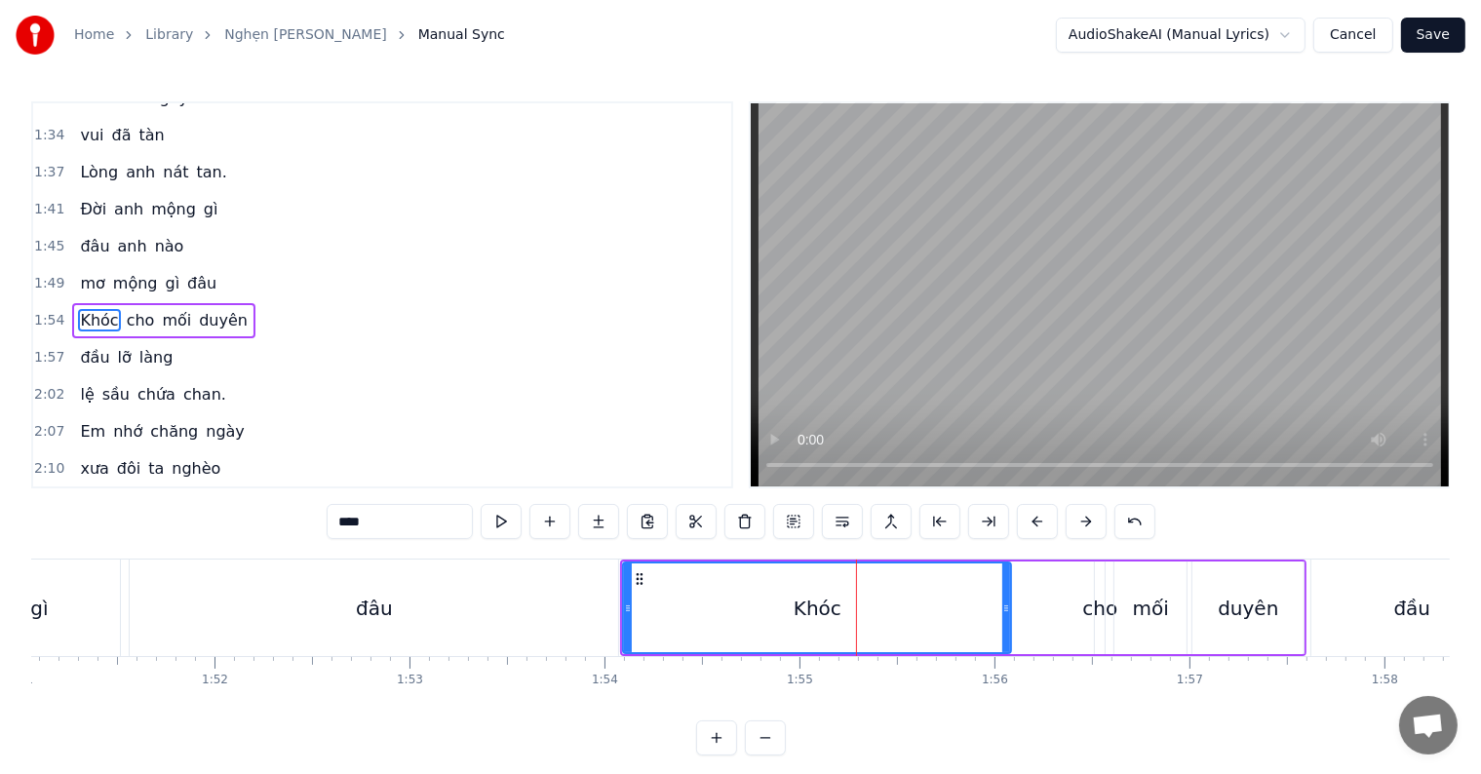
click at [1100, 607] on div "cho" at bounding box center [1099, 608] width 35 height 29
type input "***"
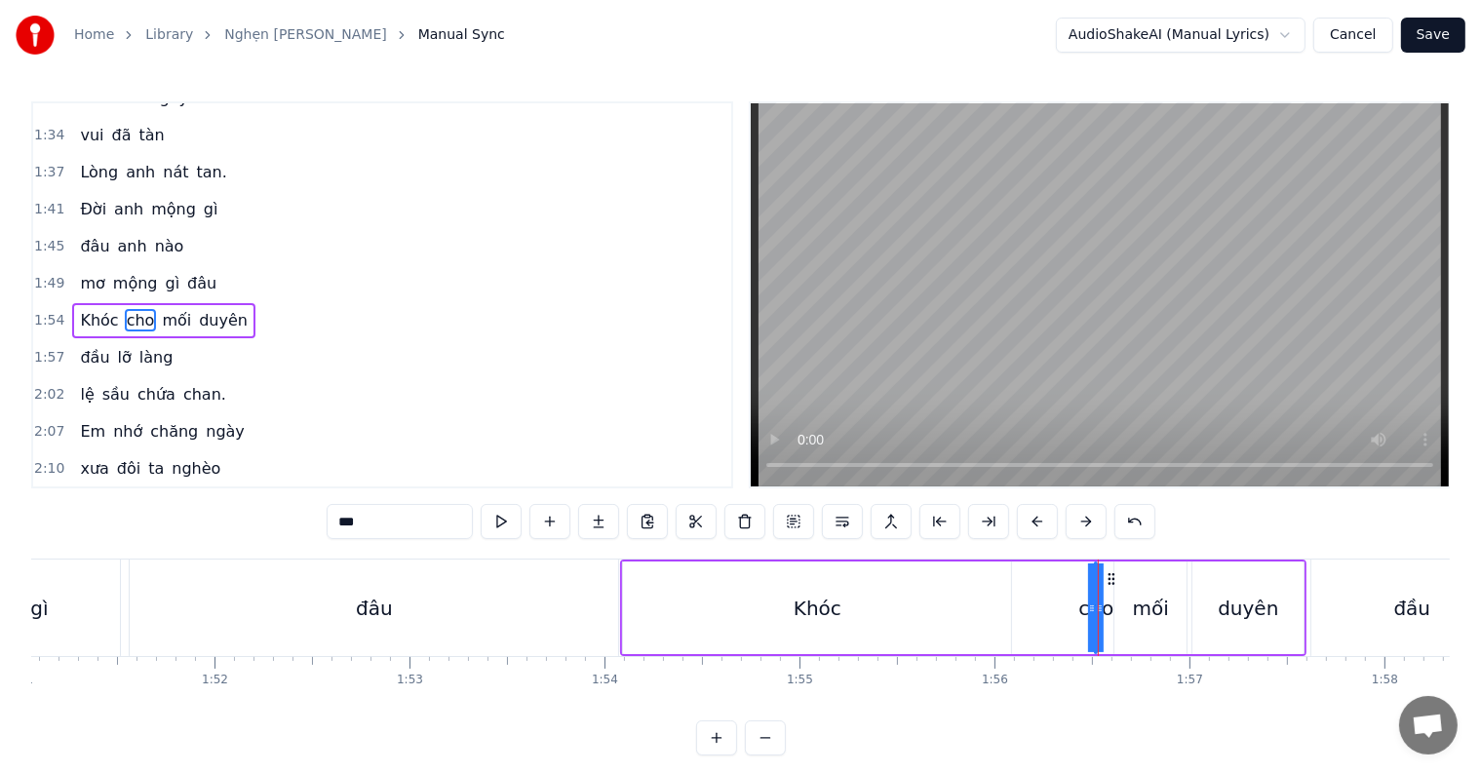
drag, startPoint x: 1096, startPoint y: 611, endPoint x: 1056, endPoint y: 611, distance: 40.0
click at [1056, 611] on div "Khóc cho mối duyên" at bounding box center [963, 608] width 686 height 97
click at [1092, 611] on div "cho" at bounding box center [1095, 608] width 35 height 29
drag, startPoint x: 1101, startPoint y: 608, endPoint x: 1009, endPoint y: 608, distance: 91.7
click at [1010, 608] on icon at bounding box center [1010, 609] width 8 height 16
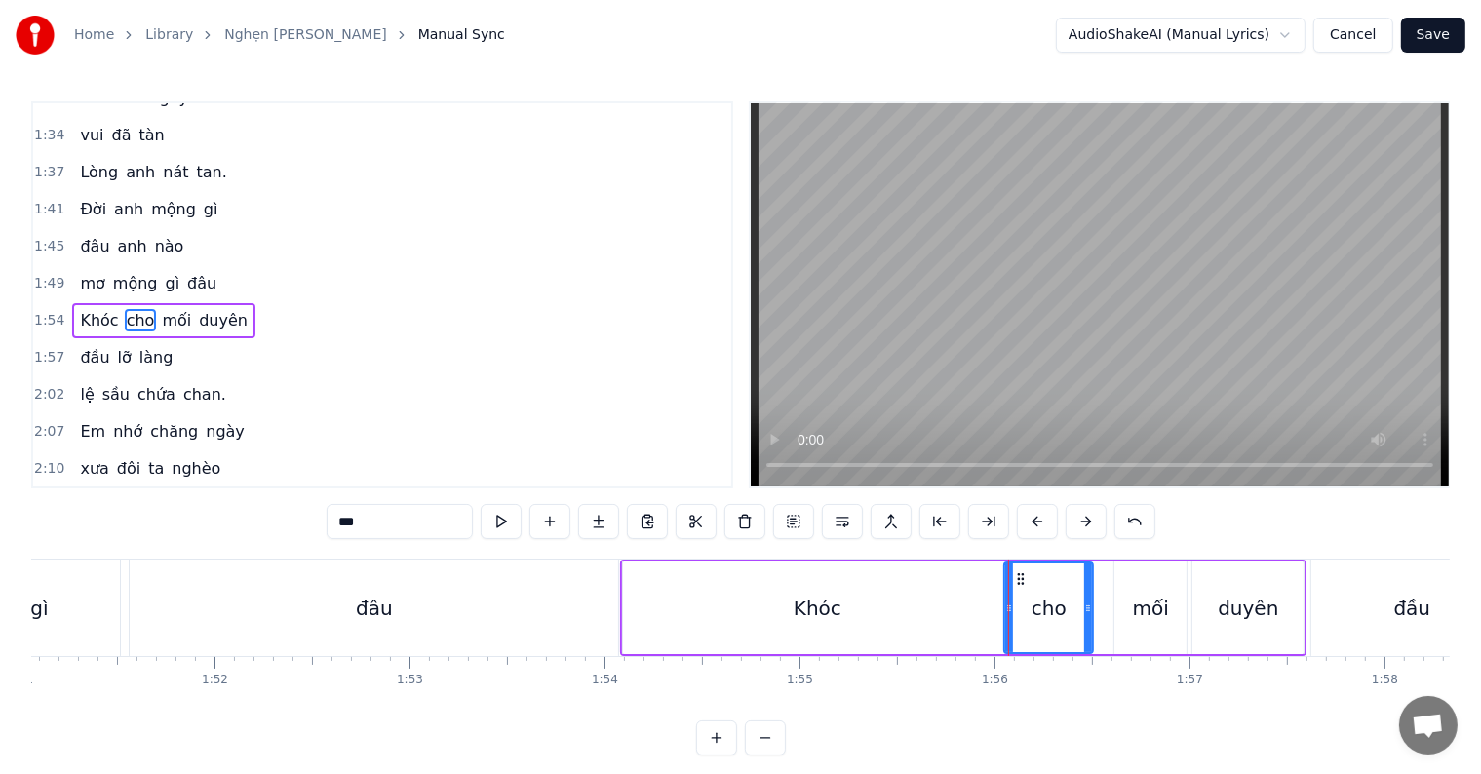
click at [827, 608] on div "Khóc" at bounding box center [818, 608] width 48 height 29
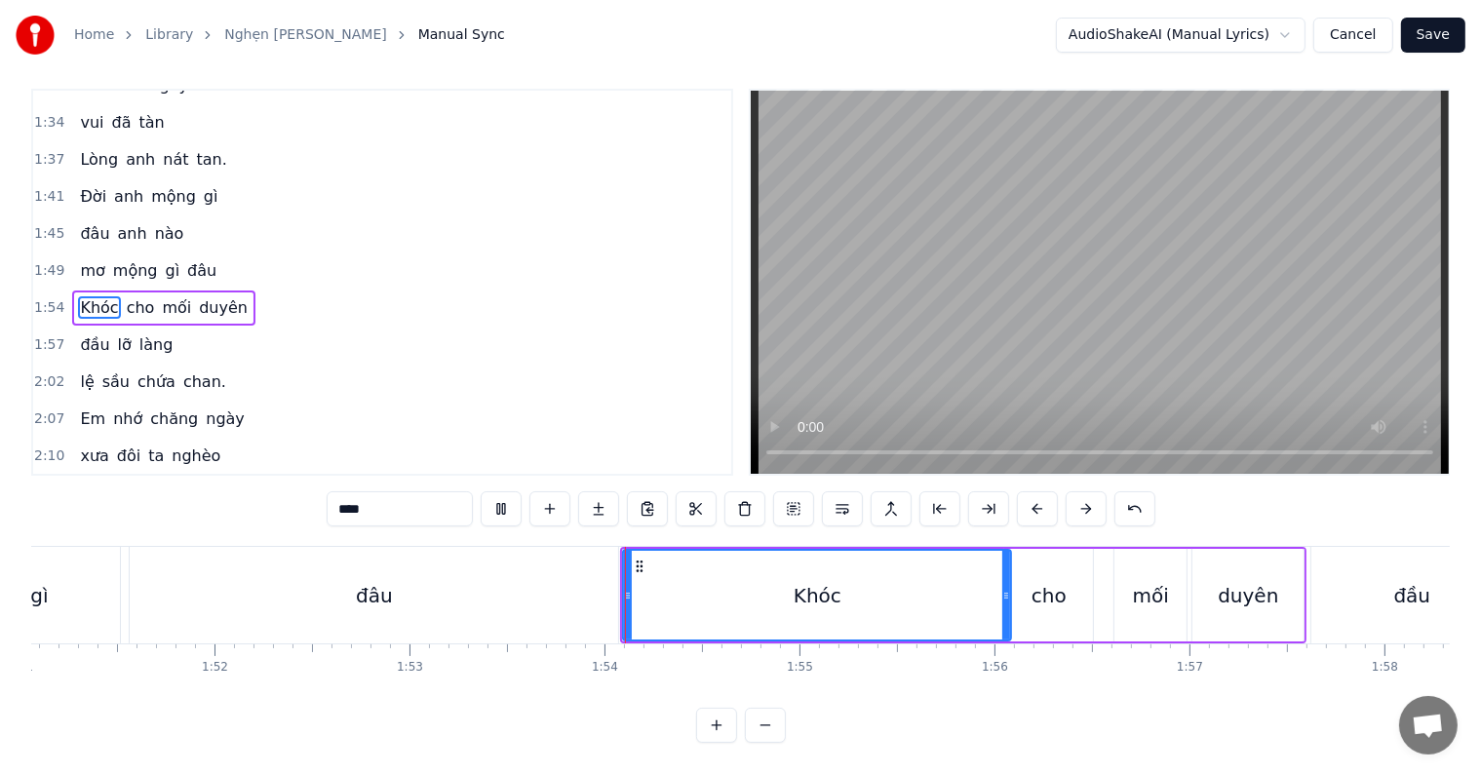
scroll to position [29, 0]
click at [1034, 594] on div "cho" at bounding box center [1048, 595] width 89 height 93
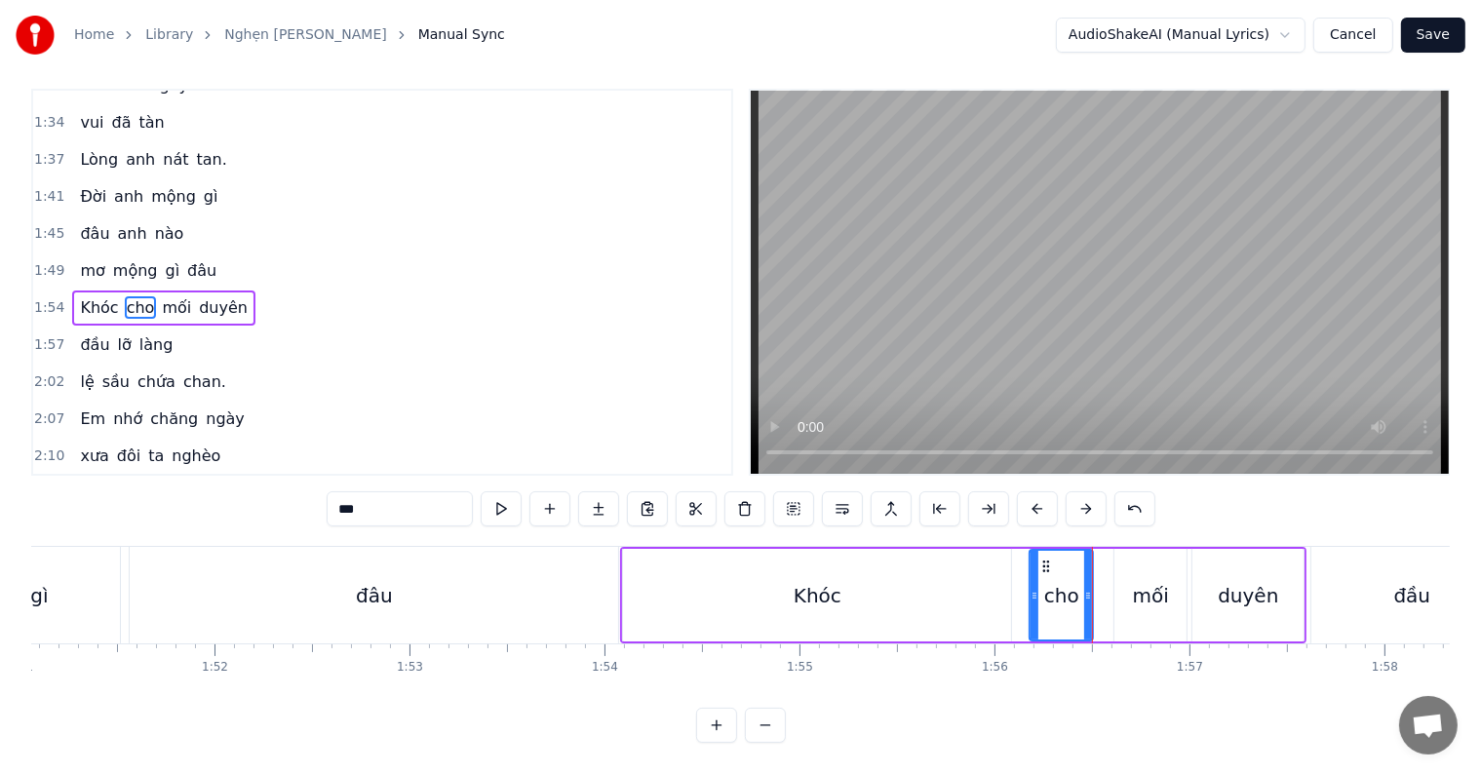
drag, startPoint x: 1006, startPoint y: 585, endPoint x: 1032, endPoint y: 585, distance: 25.4
click at [1032, 585] on div at bounding box center [1035, 595] width 8 height 89
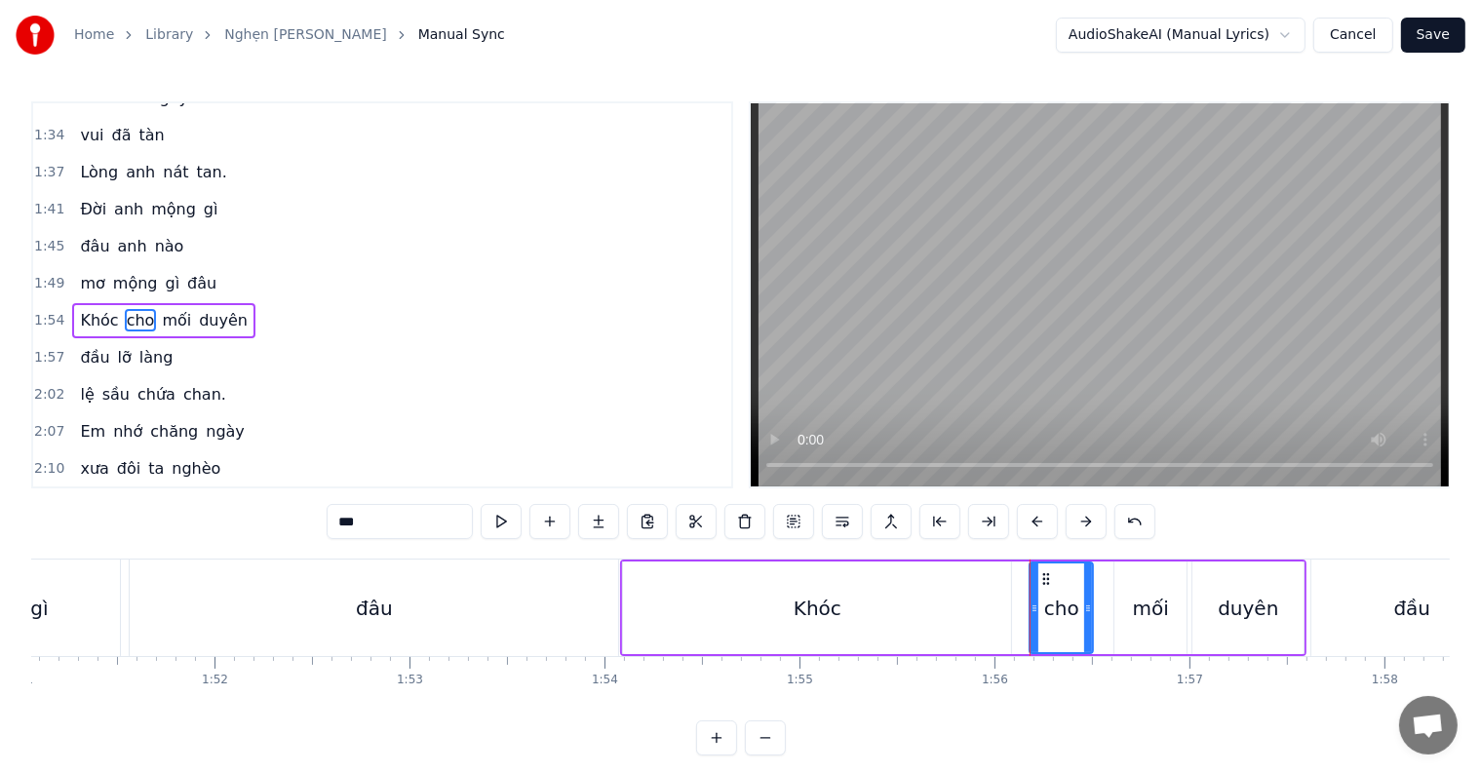
click at [974, 581] on div "Khóc" at bounding box center [817, 608] width 388 height 93
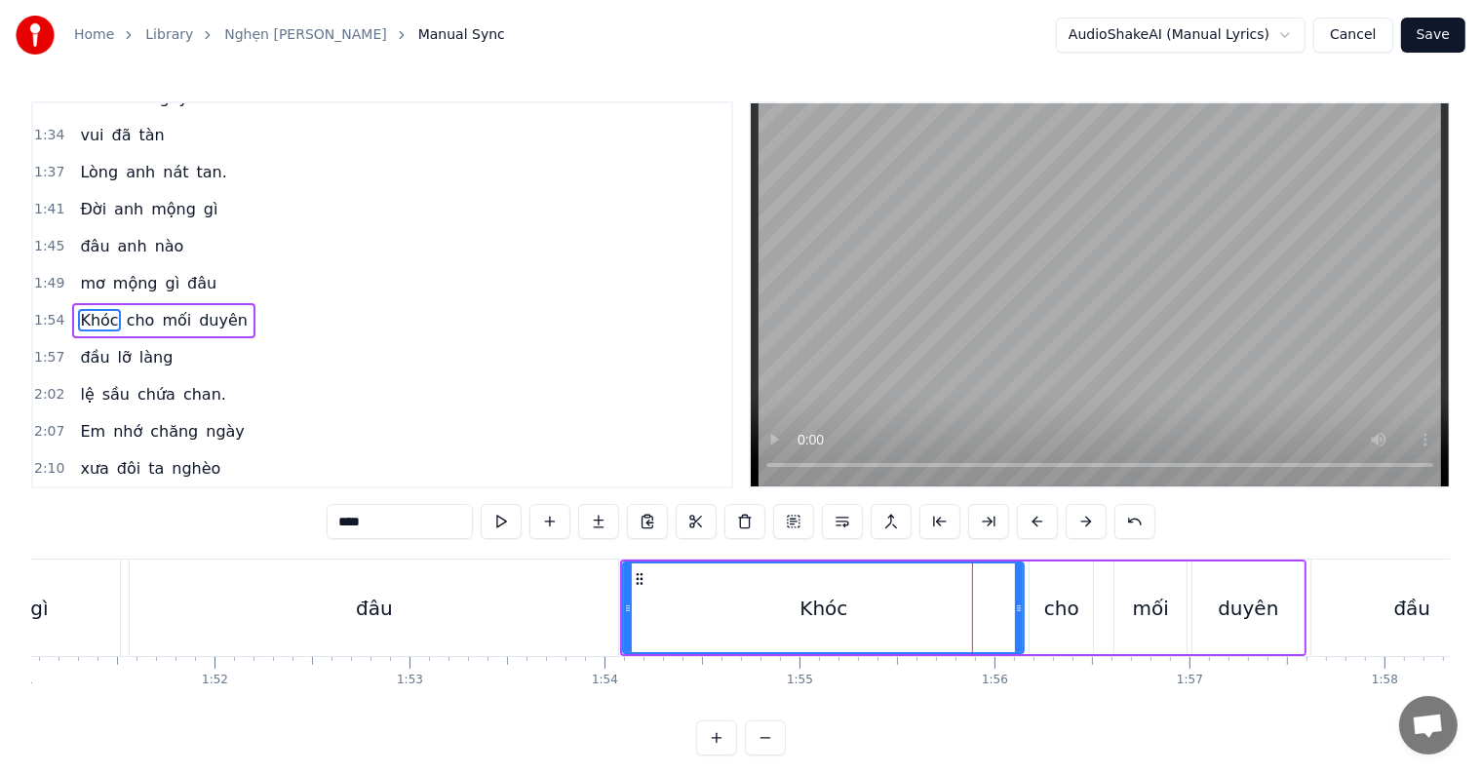
drag, startPoint x: 1005, startPoint y: 608, endPoint x: 1018, endPoint y: 606, distance: 13.0
click at [1018, 606] on icon at bounding box center [1019, 609] width 8 height 16
click at [514, 607] on div "đâu" at bounding box center [374, 608] width 489 height 97
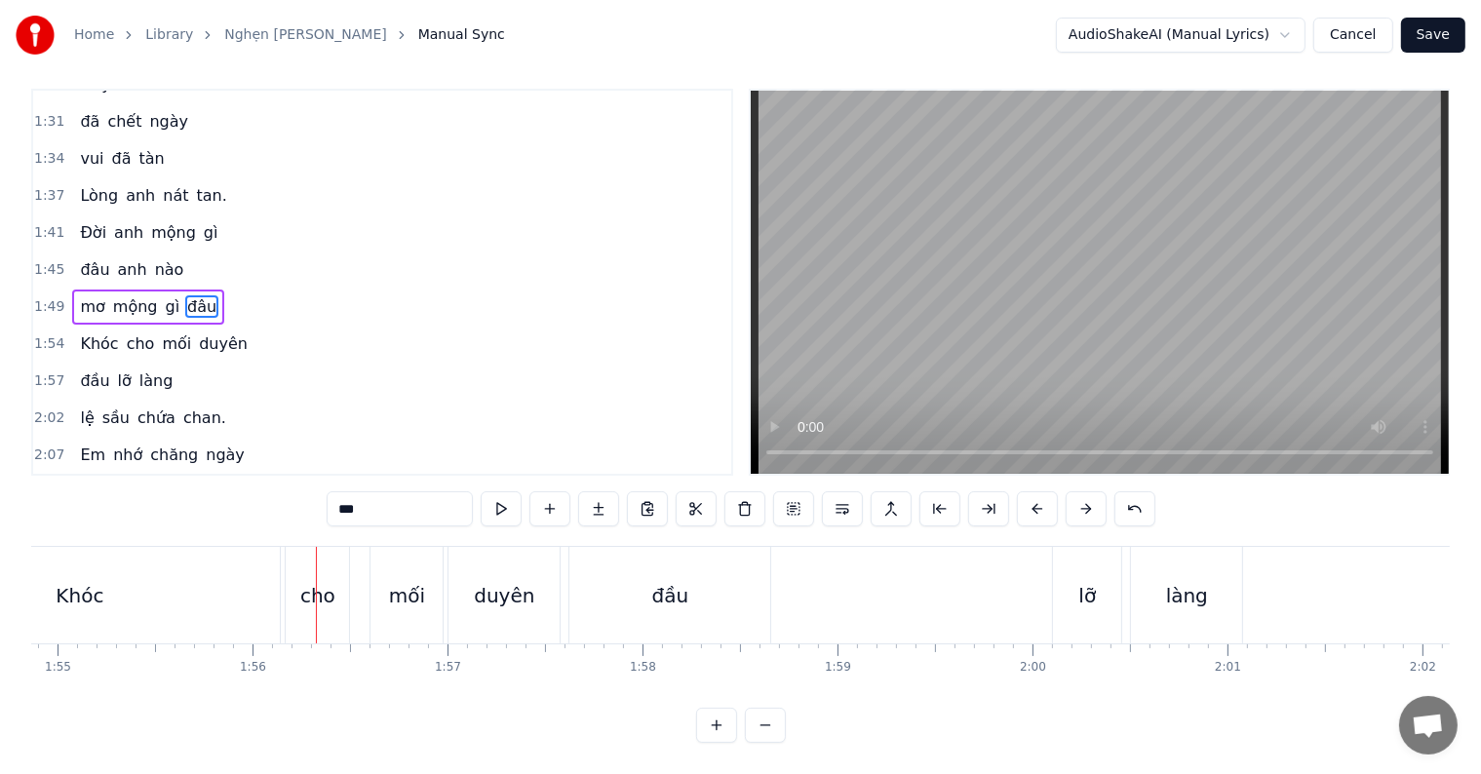
scroll to position [0, 22260]
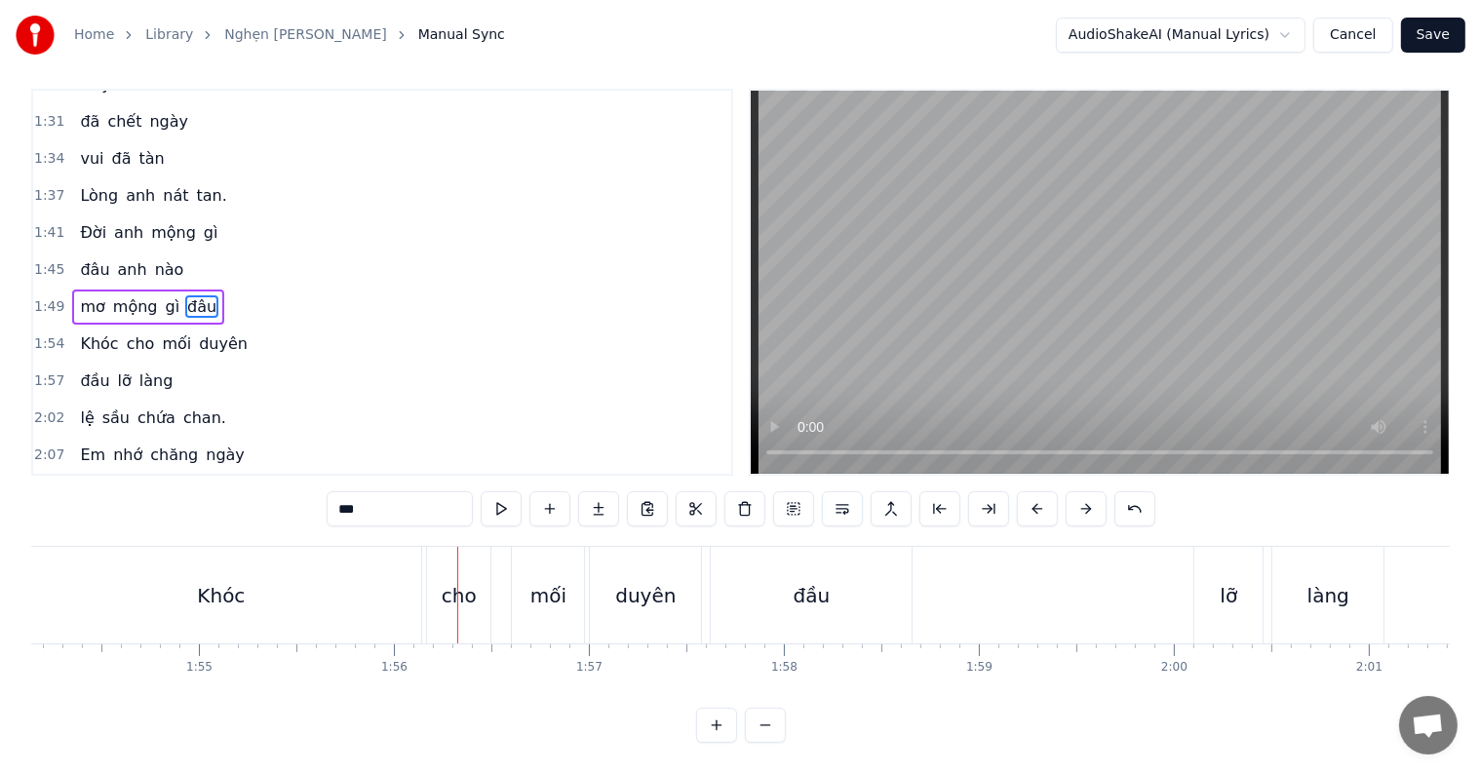
click at [115, 558] on div "Khóc" at bounding box center [220, 595] width 401 height 97
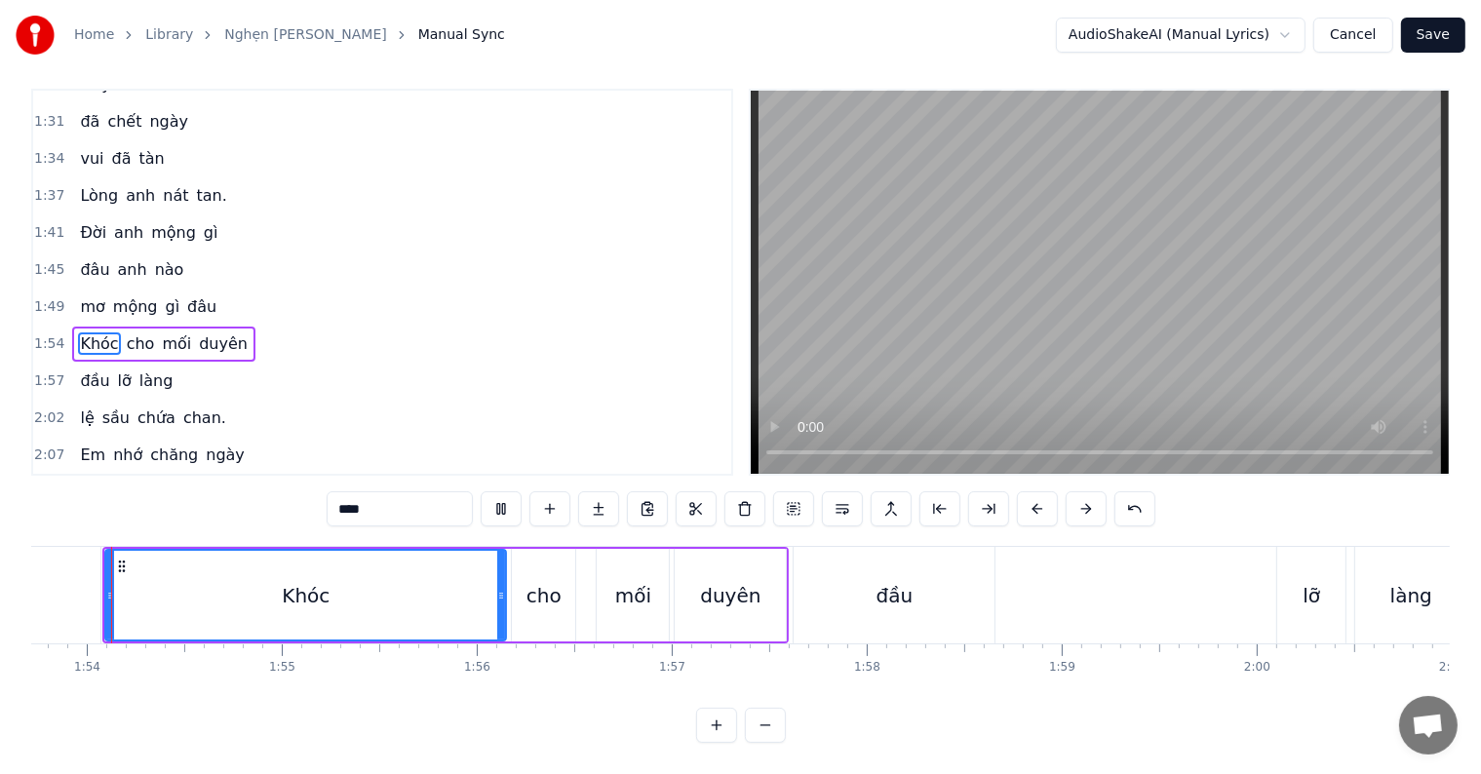
scroll to position [0, 22151]
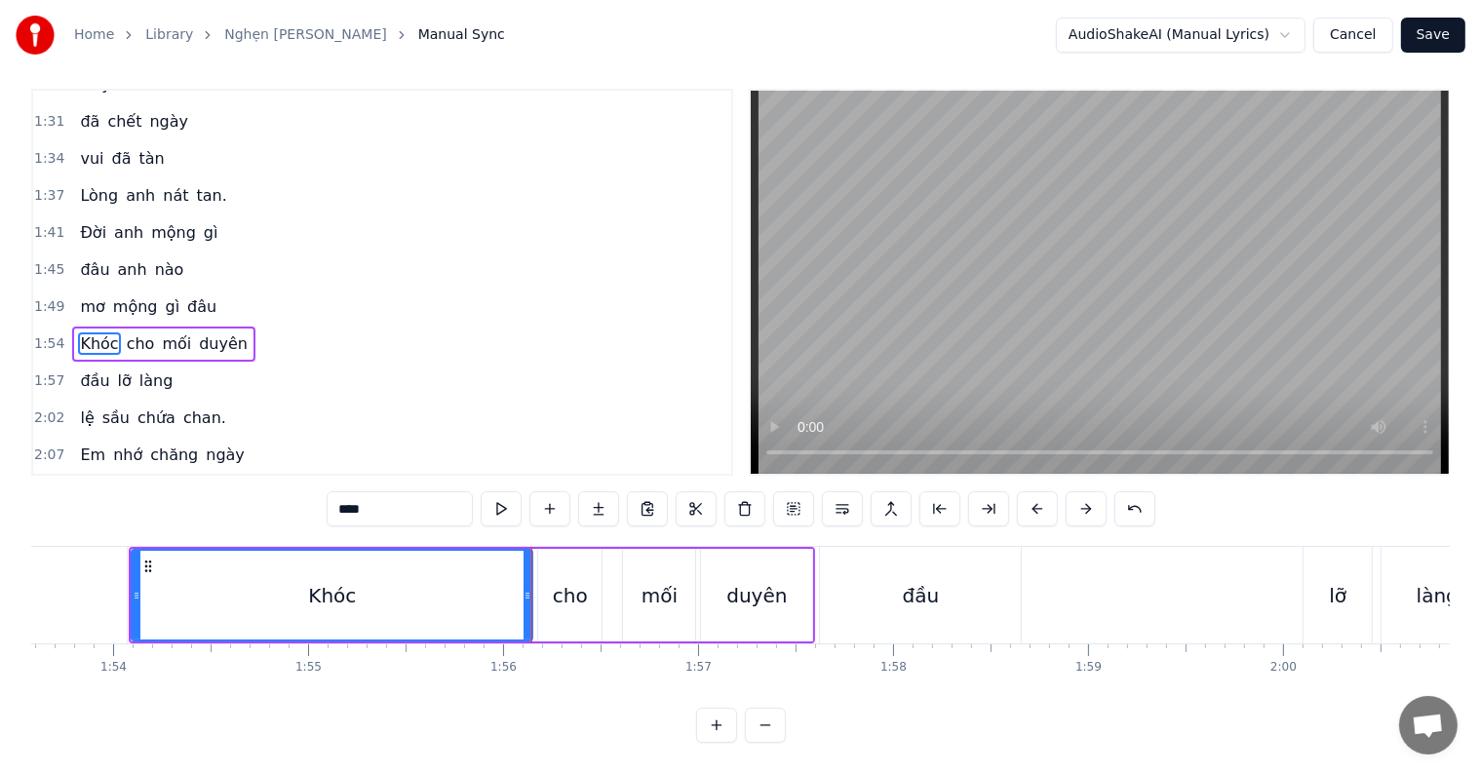
click at [562, 584] on div "cho" at bounding box center [570, 595] width 35 height 29
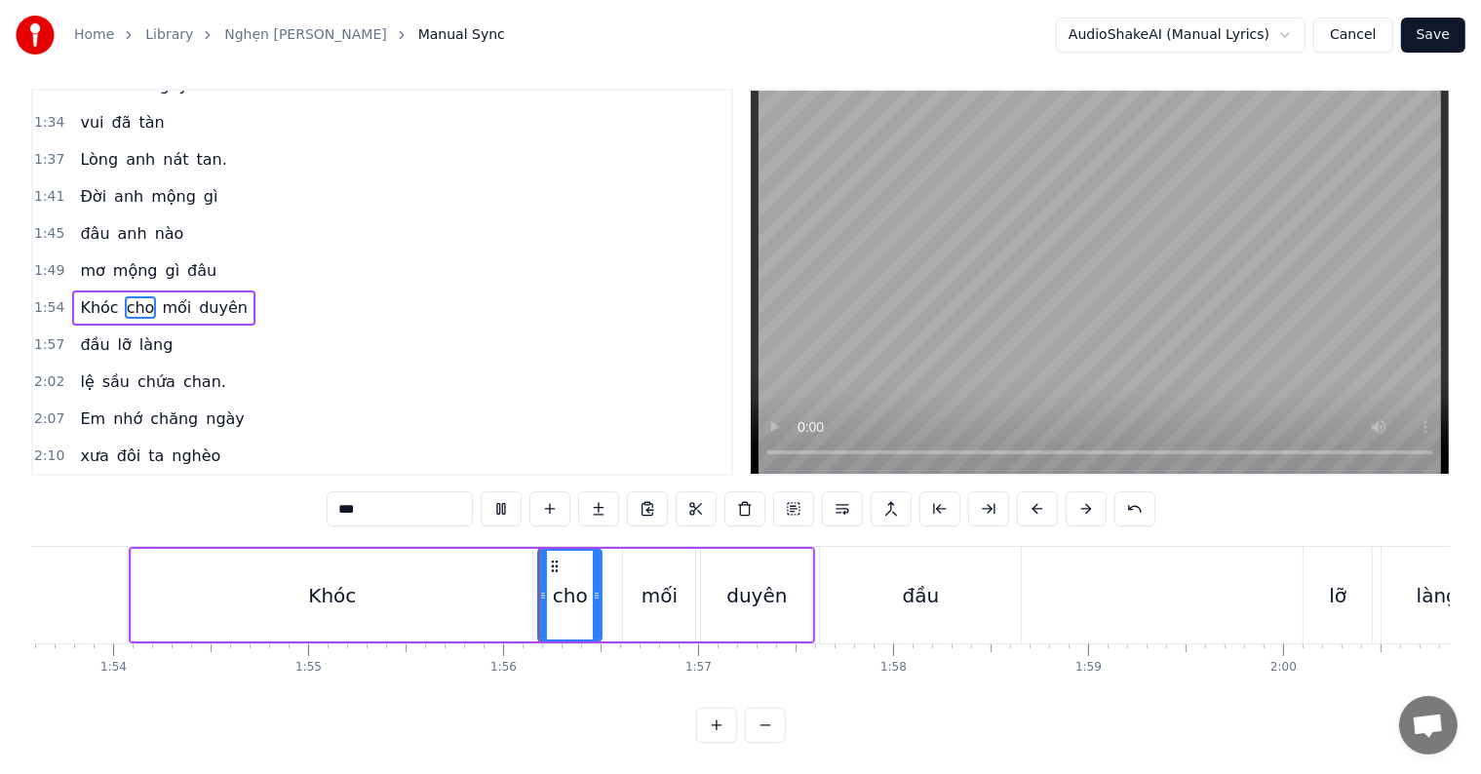
scroll to position [29, 0]
click at [658, 596] on div "mối" at bounding box center [659, 595] width 72 height 93
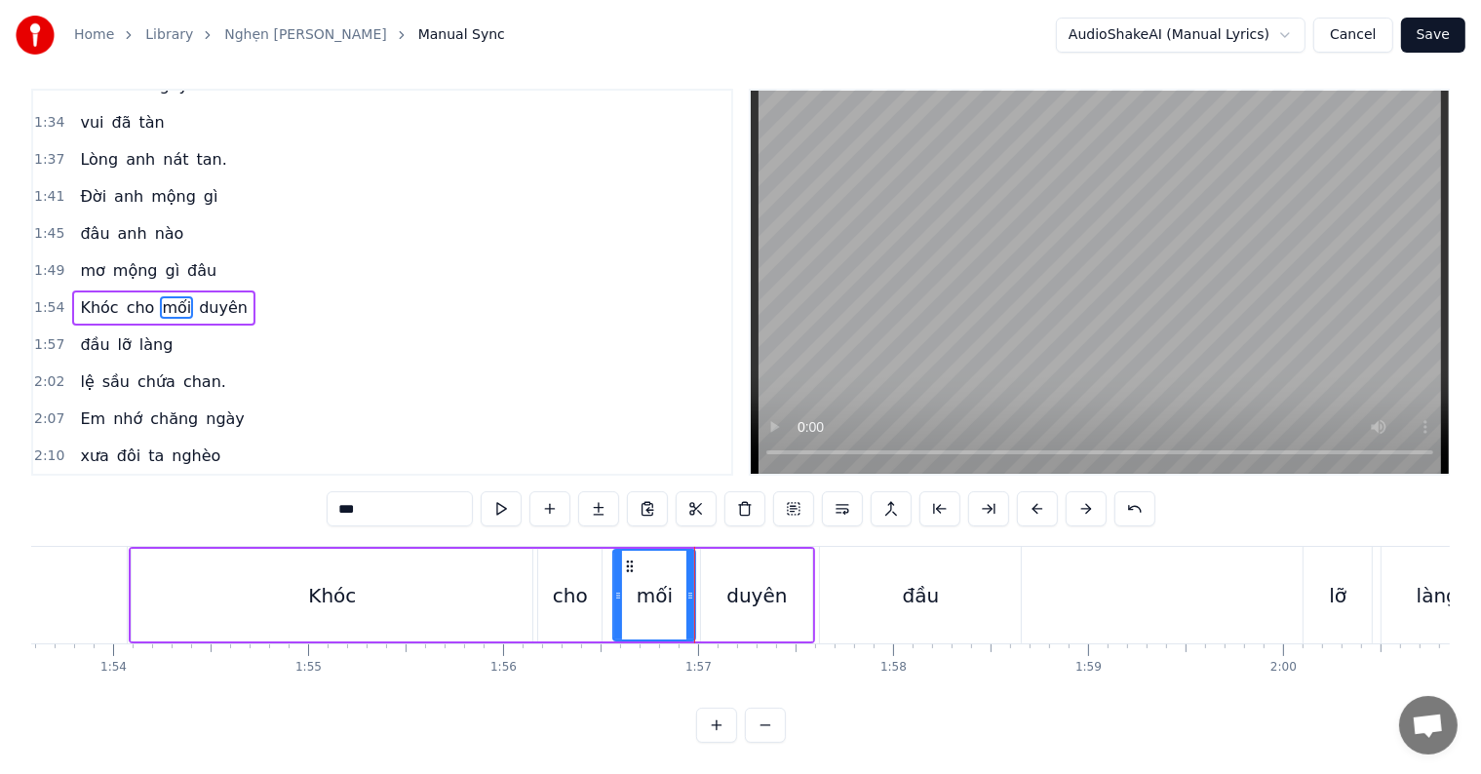
click at [615, 588] on icon at bounding box center [618, 596] width 8 height 16
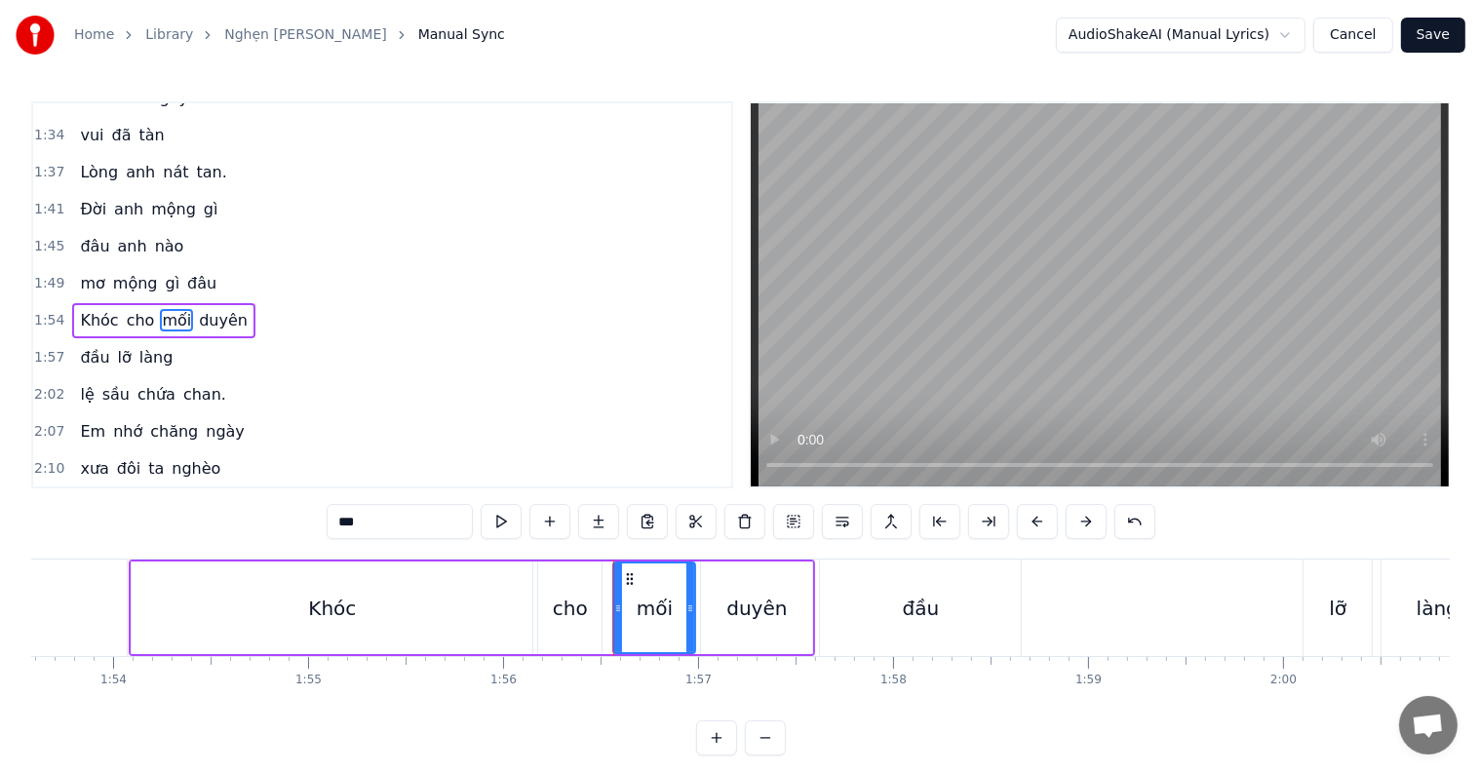
click at [731, 612] on div "duyên" at bounding box center [756, 608] width 60 height 29
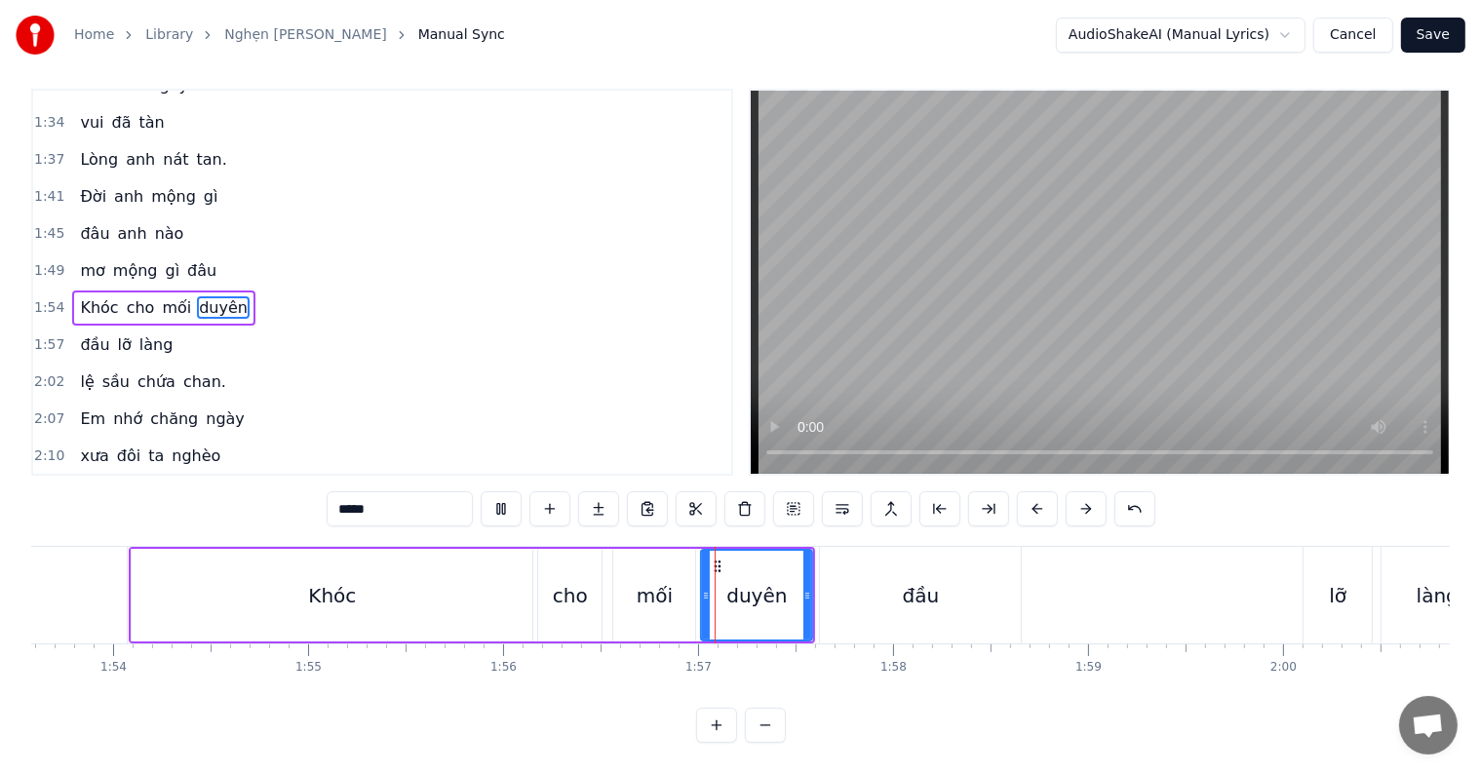
scroll to position [29, 0]
click at [838, 608] on div "đầu" at bounding box center [920, 595] width 201 height 97
type input "***"
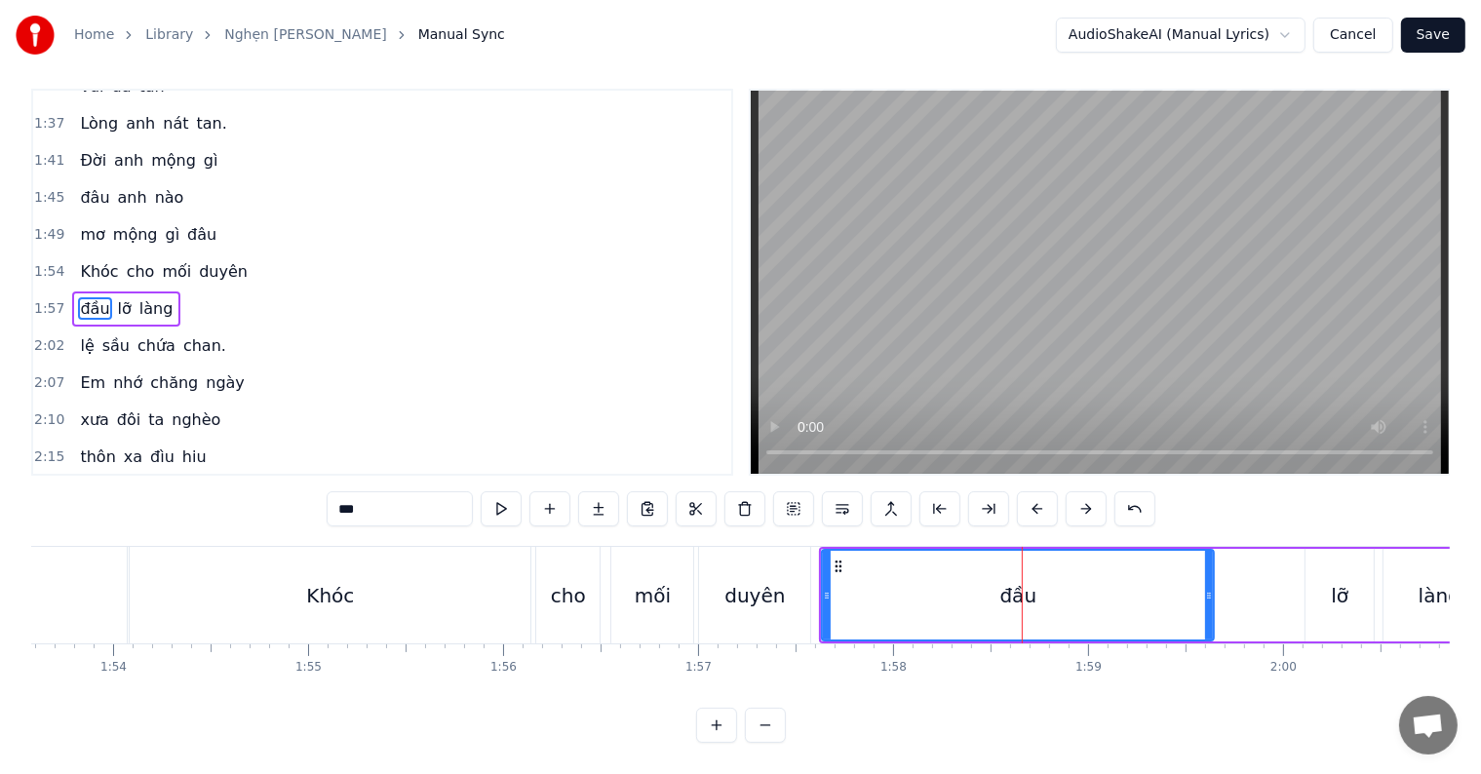
drag, startPoint x: 1018, startPoint y: 579, endPoint x: 1209, endPoint y: 572, distance: 191.2
click at [1209, 588] on icon at bounding box center [1209, 596] width 8 height 16
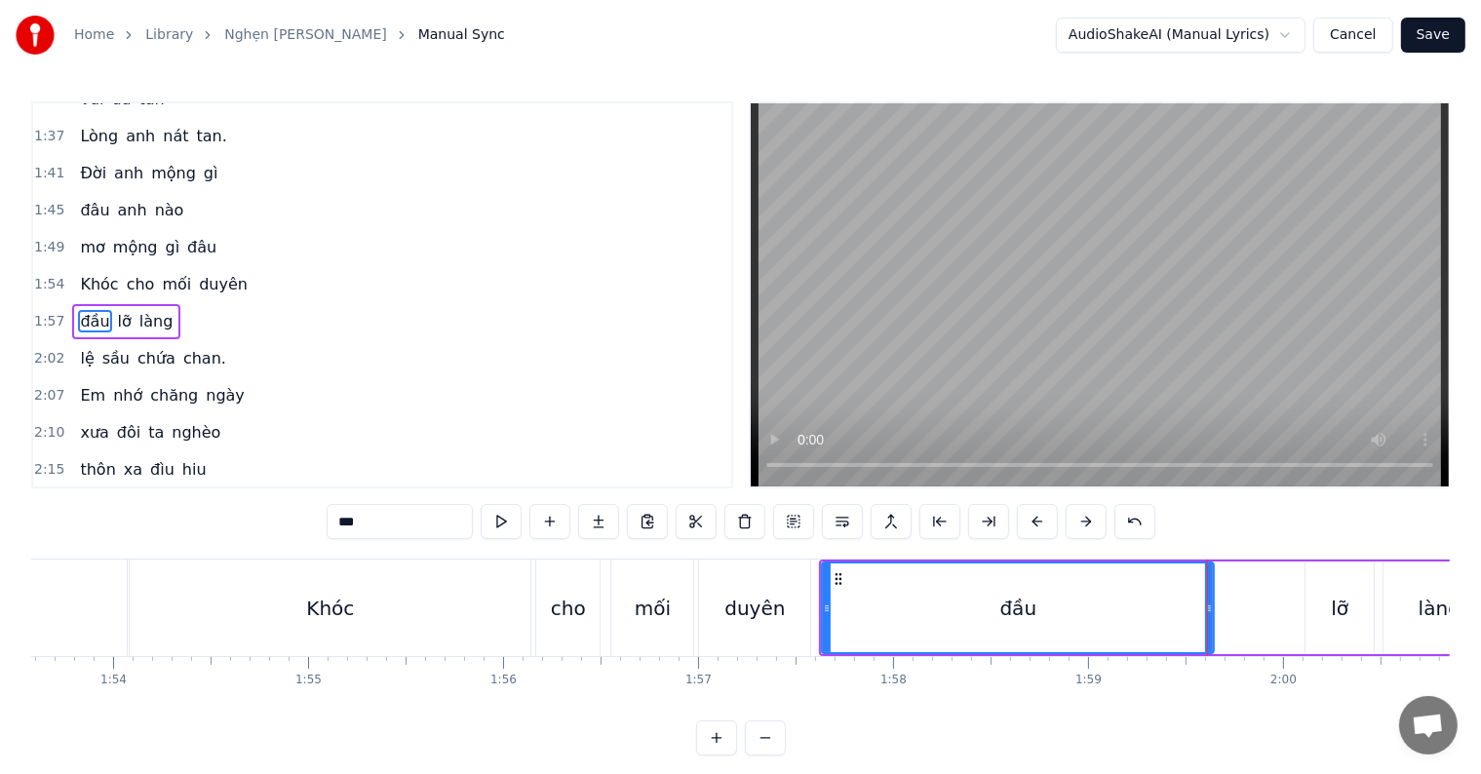
drag, startPoint x: 1207, startPoint y: 581, endPoint x: 1195, endPoint y: 582, distance: 12.7
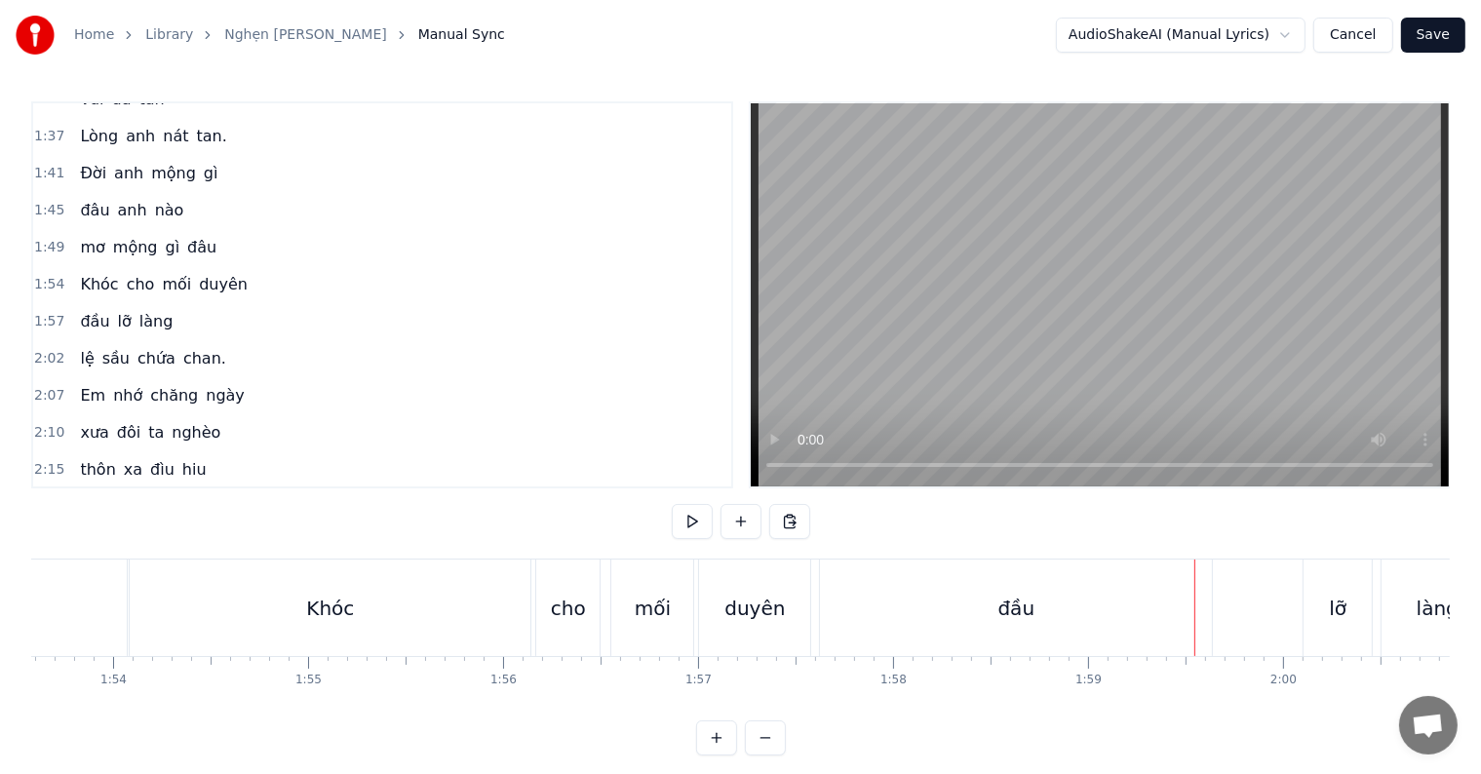
click at [1155, 609] on div "đầu" at bounding box center [1016, 608] width 392 height 97
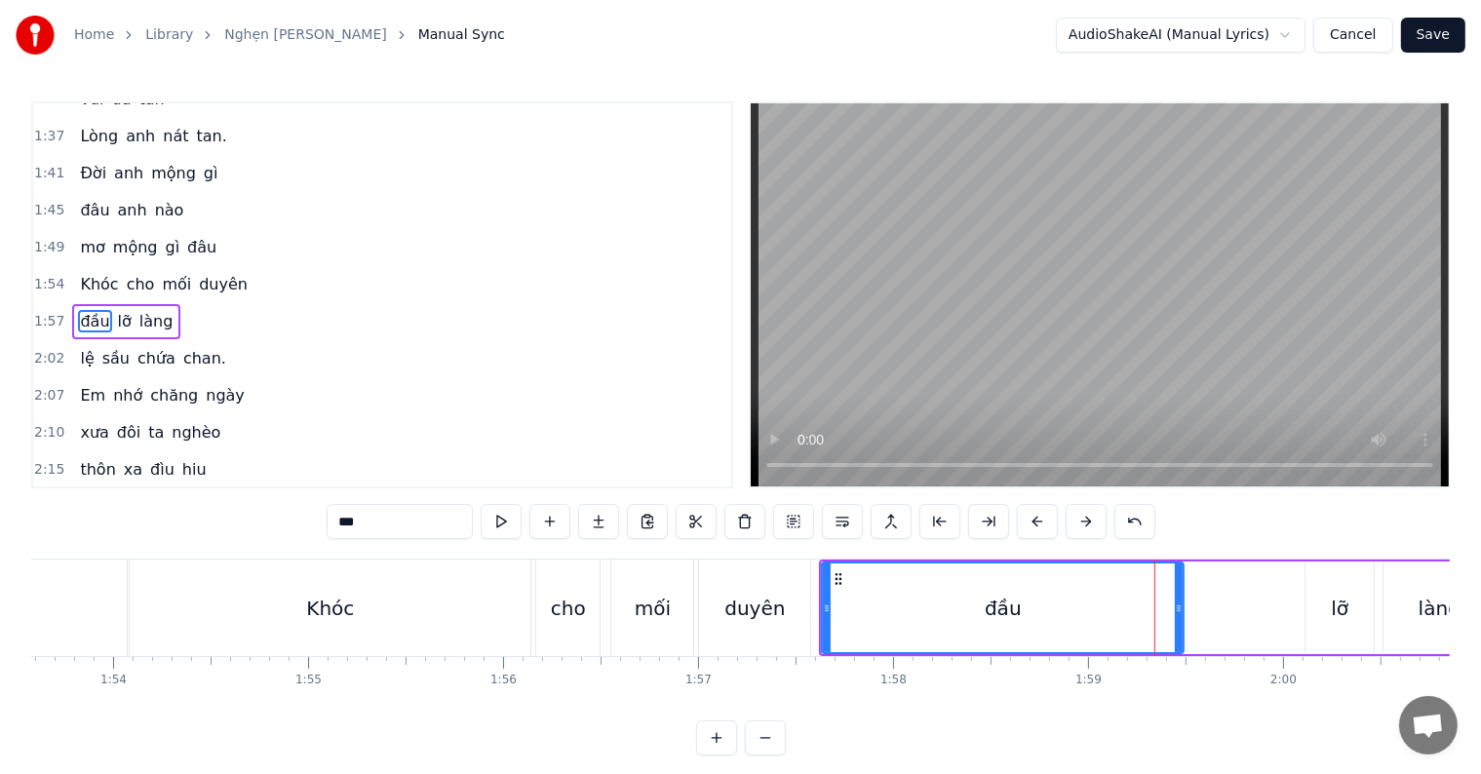
drag, startPoint x: 1209, startPoint y: 607, endPoint x: 1179, endPoint y: 607, distance: 30.2
click at [1179, 607] on icon at bounding box center [1179, 609] width 8 height 16
drag, startPoint x: 1182, startPoint y: 608, endPoint x: 1165, endPoint y: 608, distance: 16.6
click at [1165, 608] on icon at bounding box center [1162, 609] width 8 height 16
drag, startPoint x: 1162, startPoint y: 605, endPoint x: 1173, endPoint y: 605, distance: 10.7
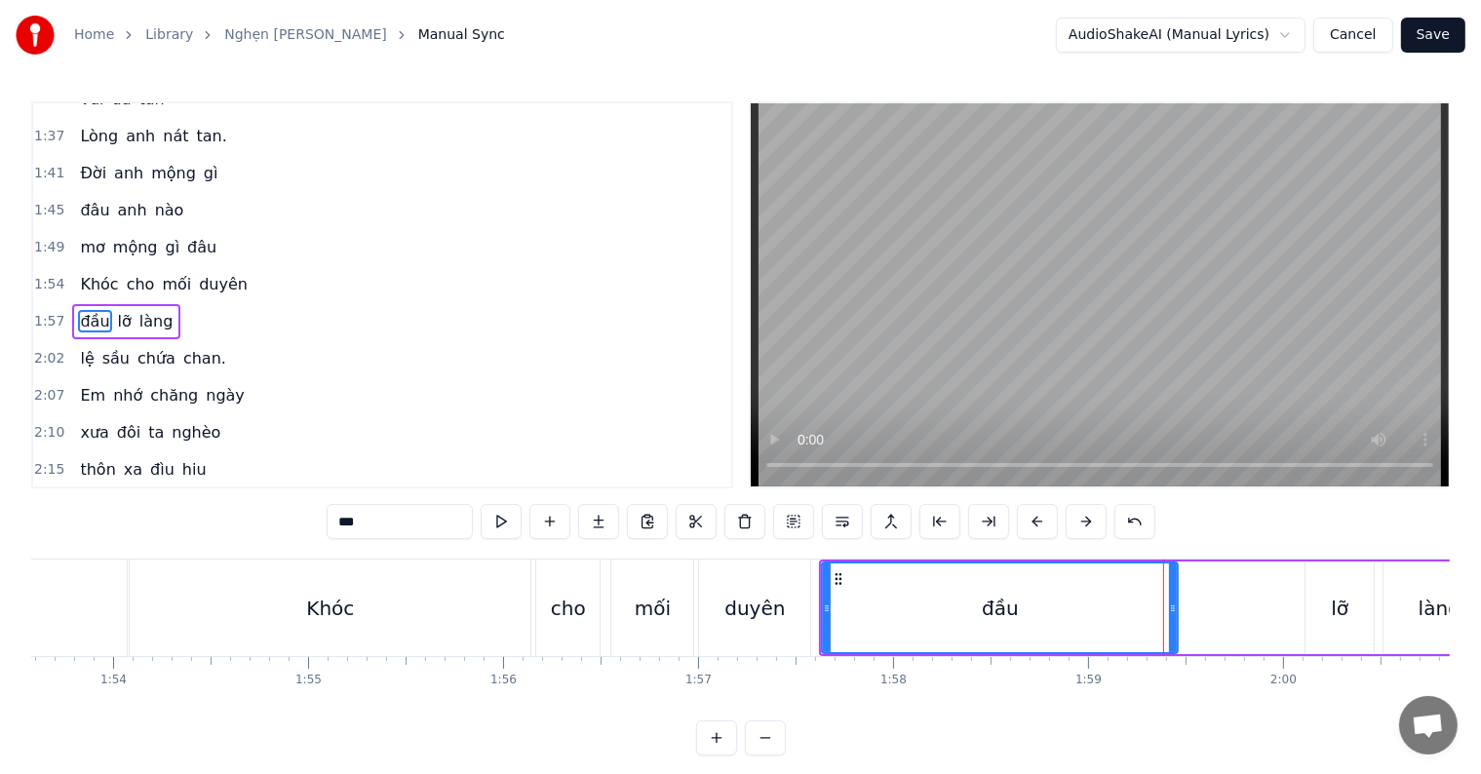
click at [1173, 605] on icon at bounding box center [1173, 609] width 8 height 16
drag, startPoint x: 1170, startPoint y: 602, endPoint x: 1190, endPoint y: 599, distance: 19.7
click at [1190, 599] on div at bounding box center [1186, 608] width 8 height 89
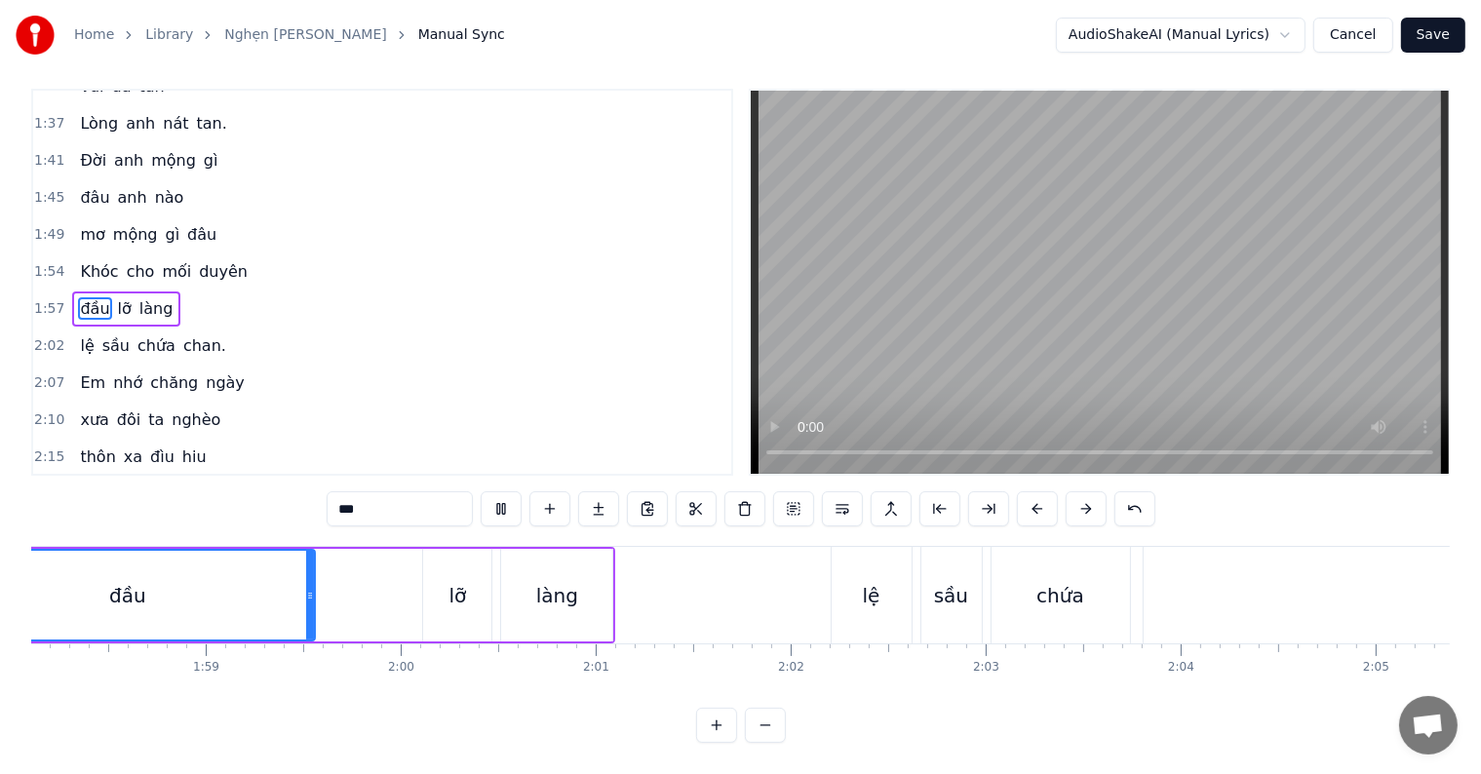
scroll to position [0, 22879]
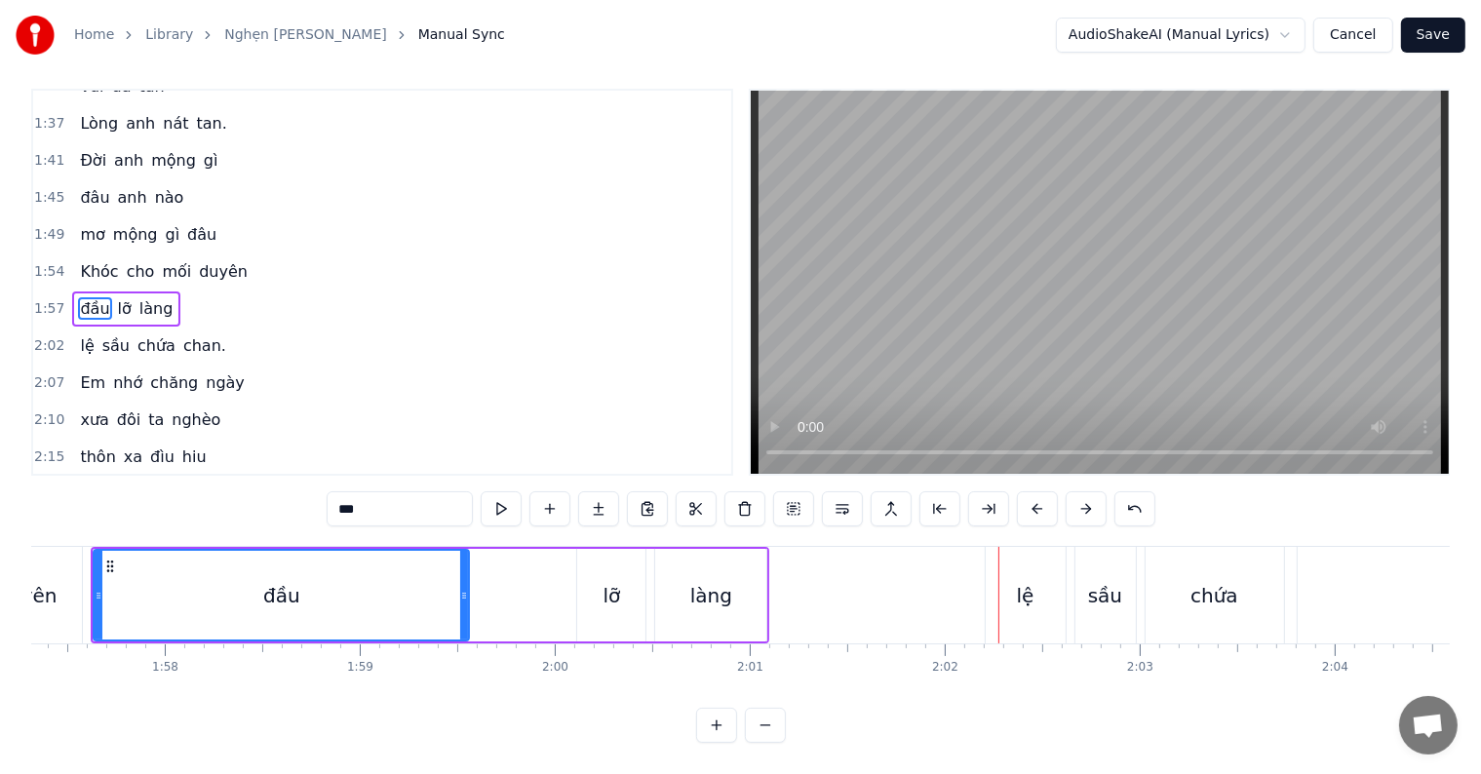
click at [729, 577] on div "làng" at bounding box center [710, 595] width 111 height 93
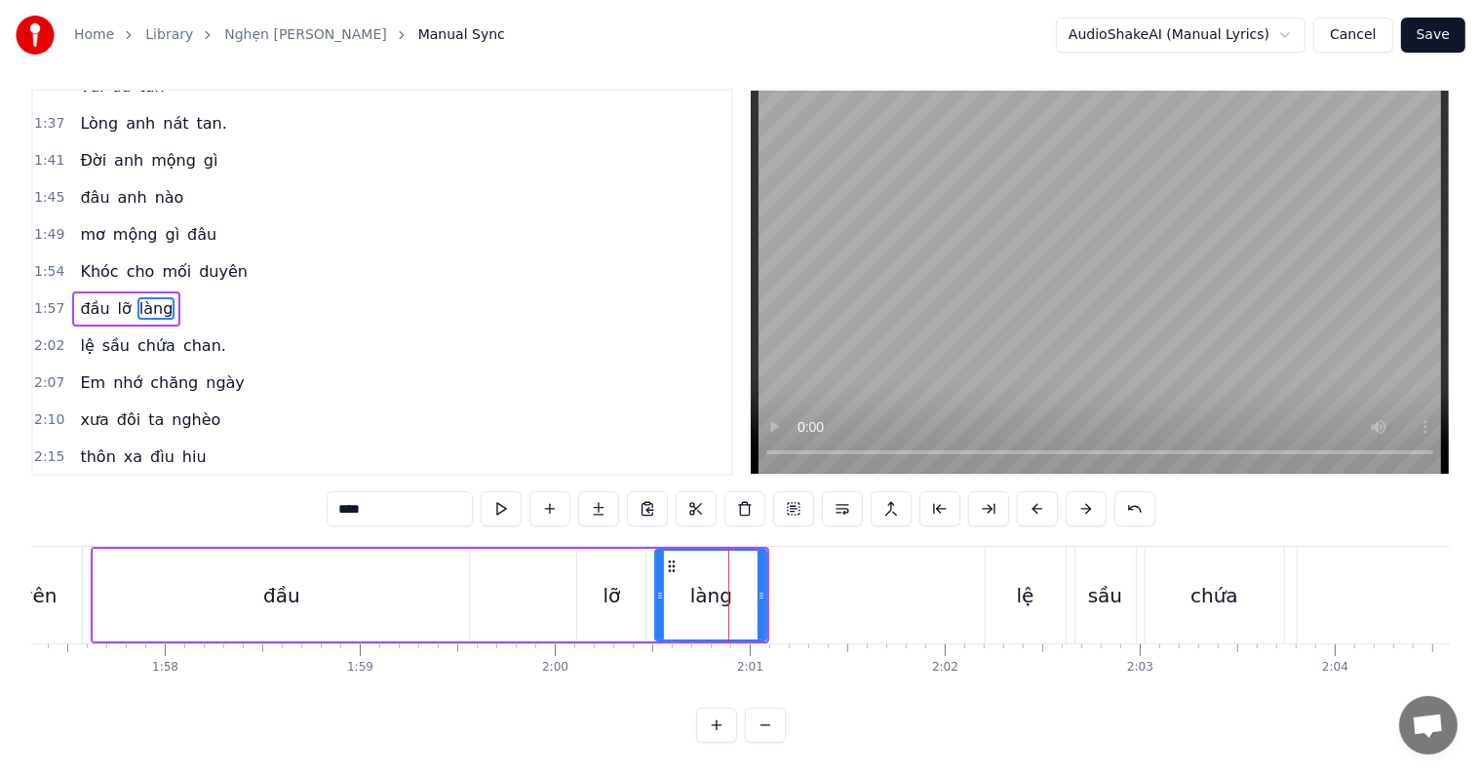
scroll to position [0, 0]
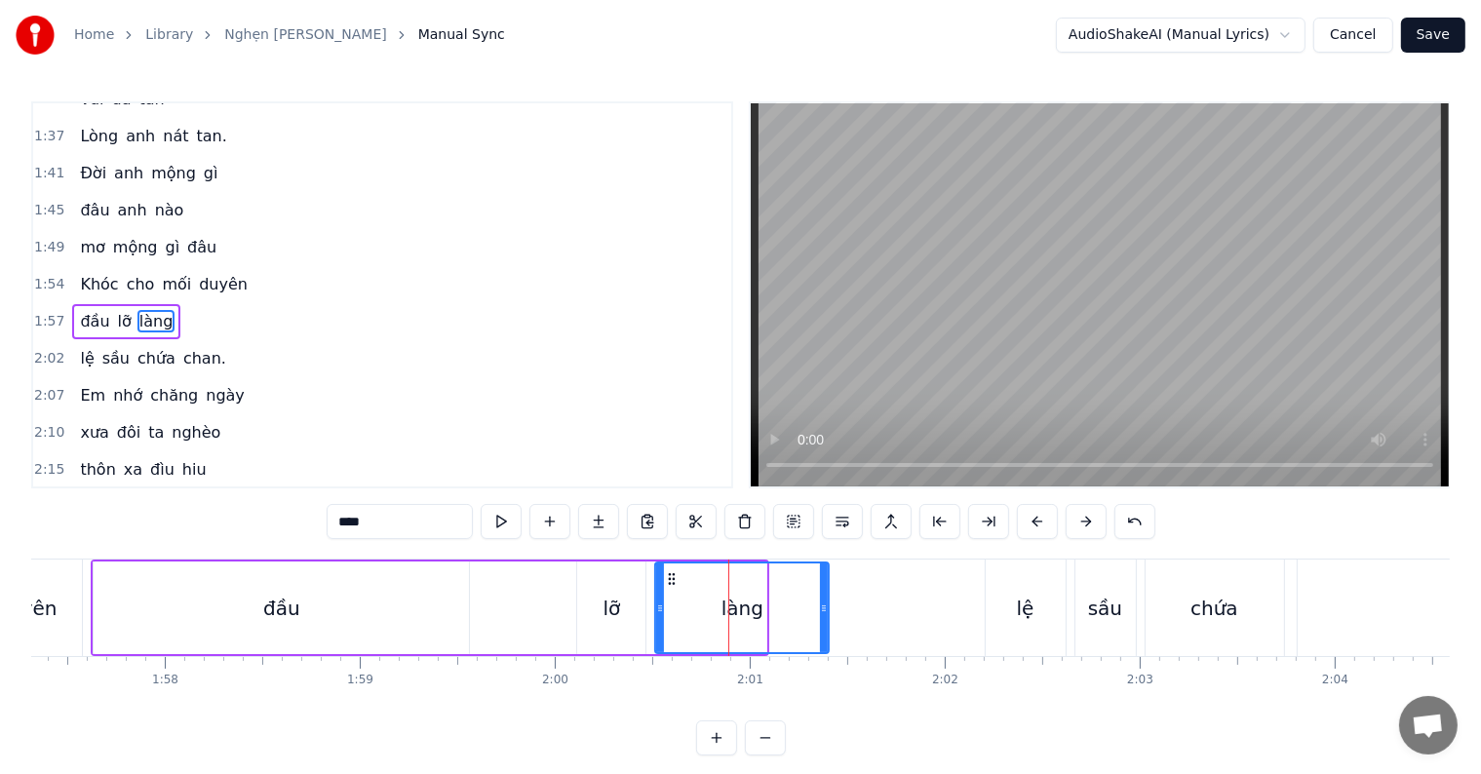
drag, startPoint x: 764, startPoint y: 601, endPoint x: 826, endPoint y: 602, distance: 62.4
click at [826, 602] on icon at bounding box center [824, 609] width 8 height 16
click at [992, 603] on div "lệ" at bounding box center [1026, 608] width 80 height 97
type input "**"
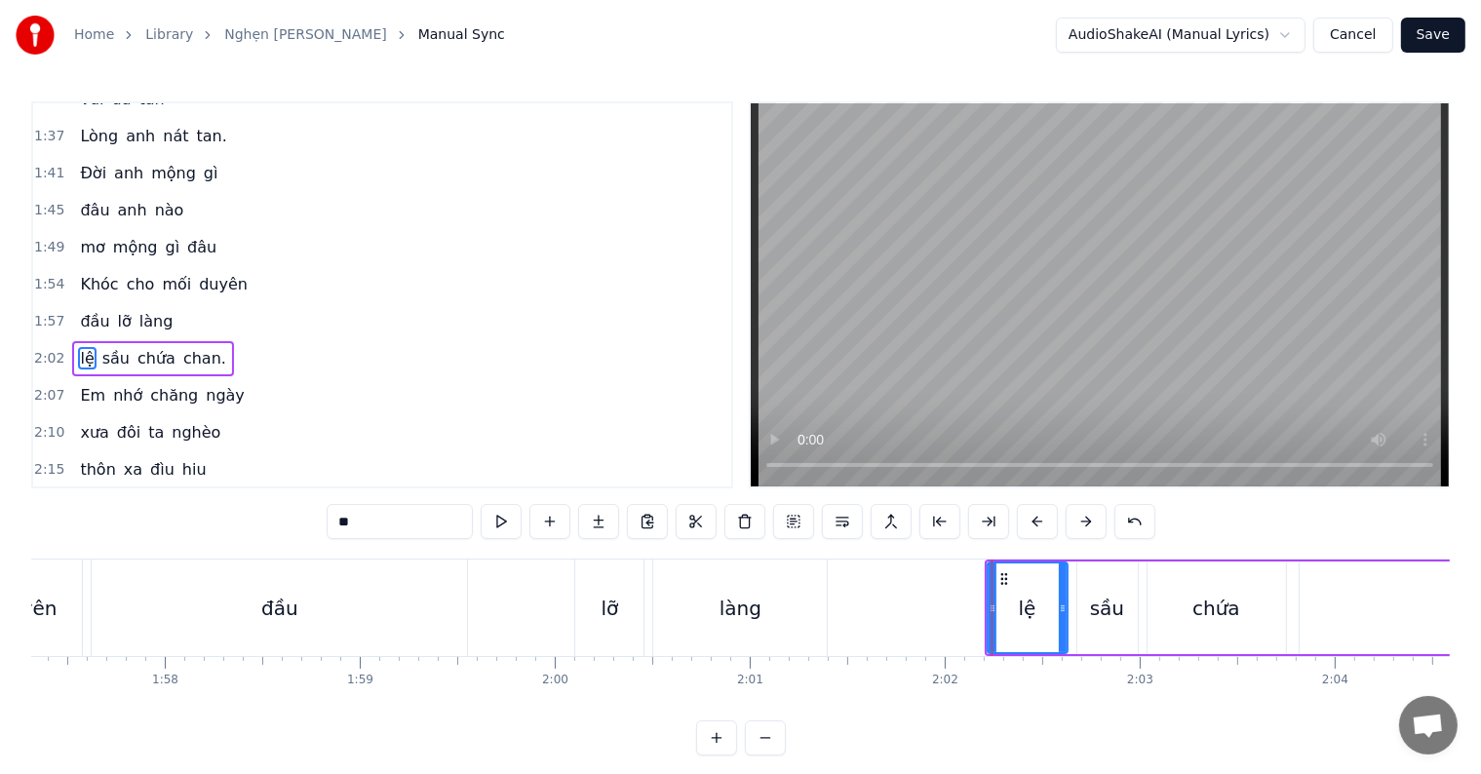
scroll to position [651, 0]
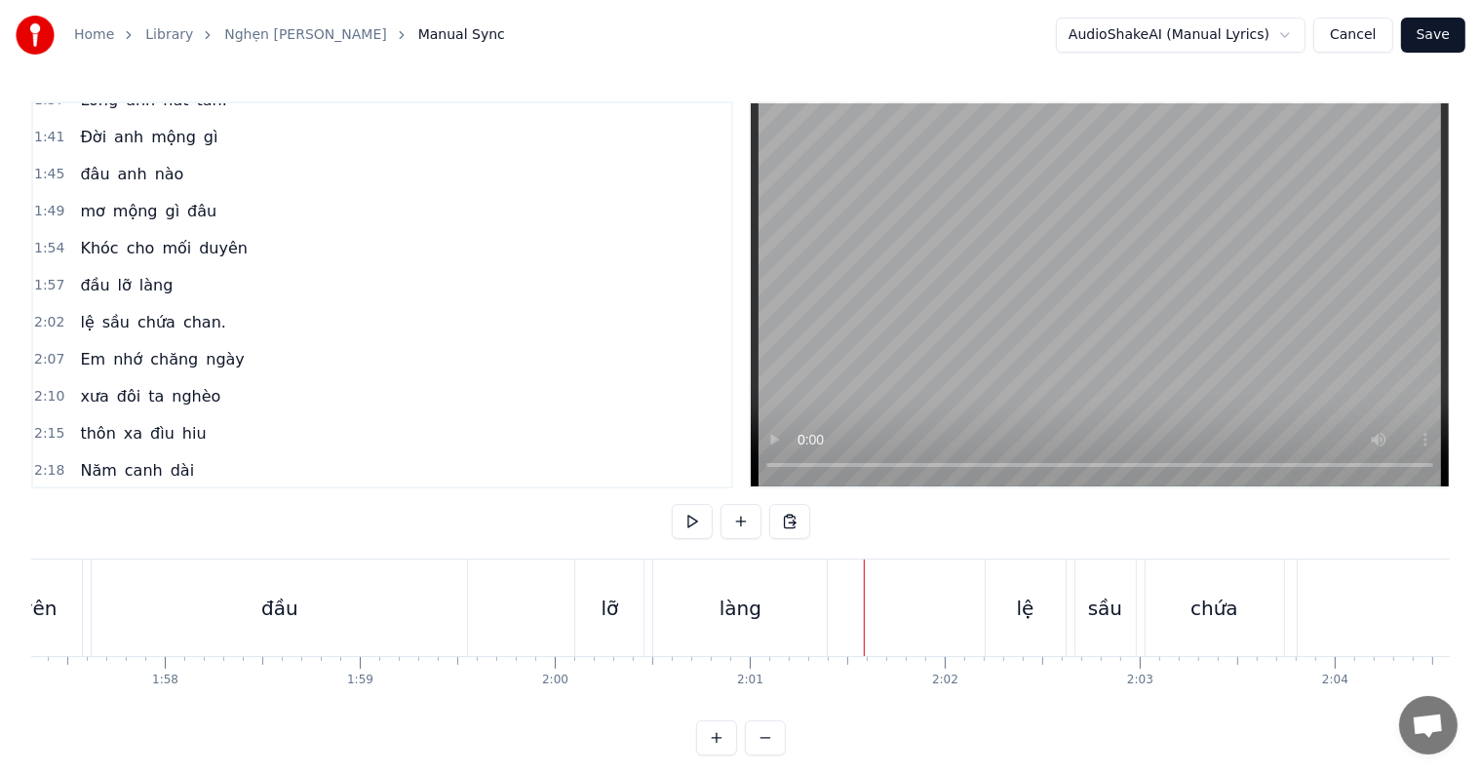
click at [838, 605] on div at bounding box center [838, 608] width 1 height 97
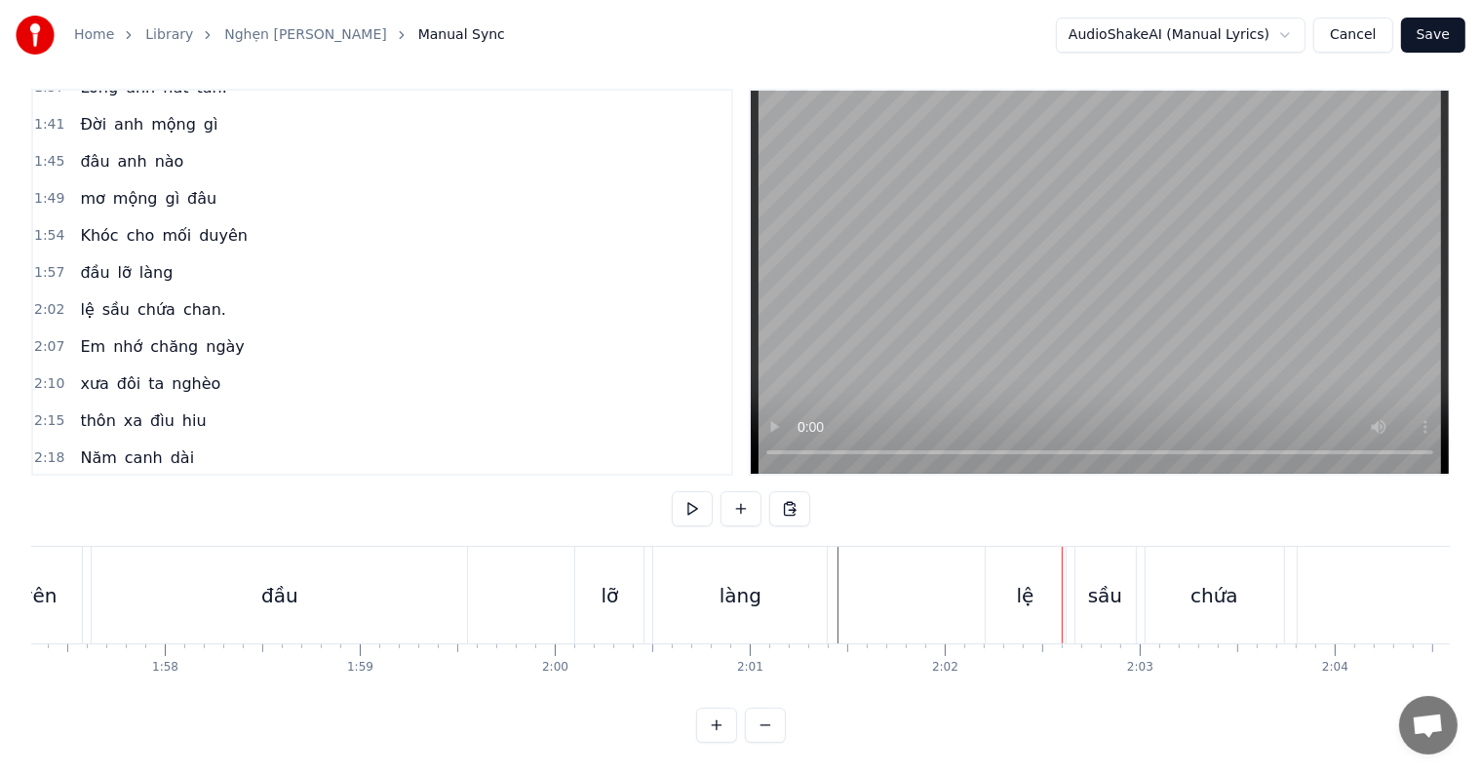
click at [1013, 586] on div "lệ" at bounding box center [1026, 595] width 80 height 97
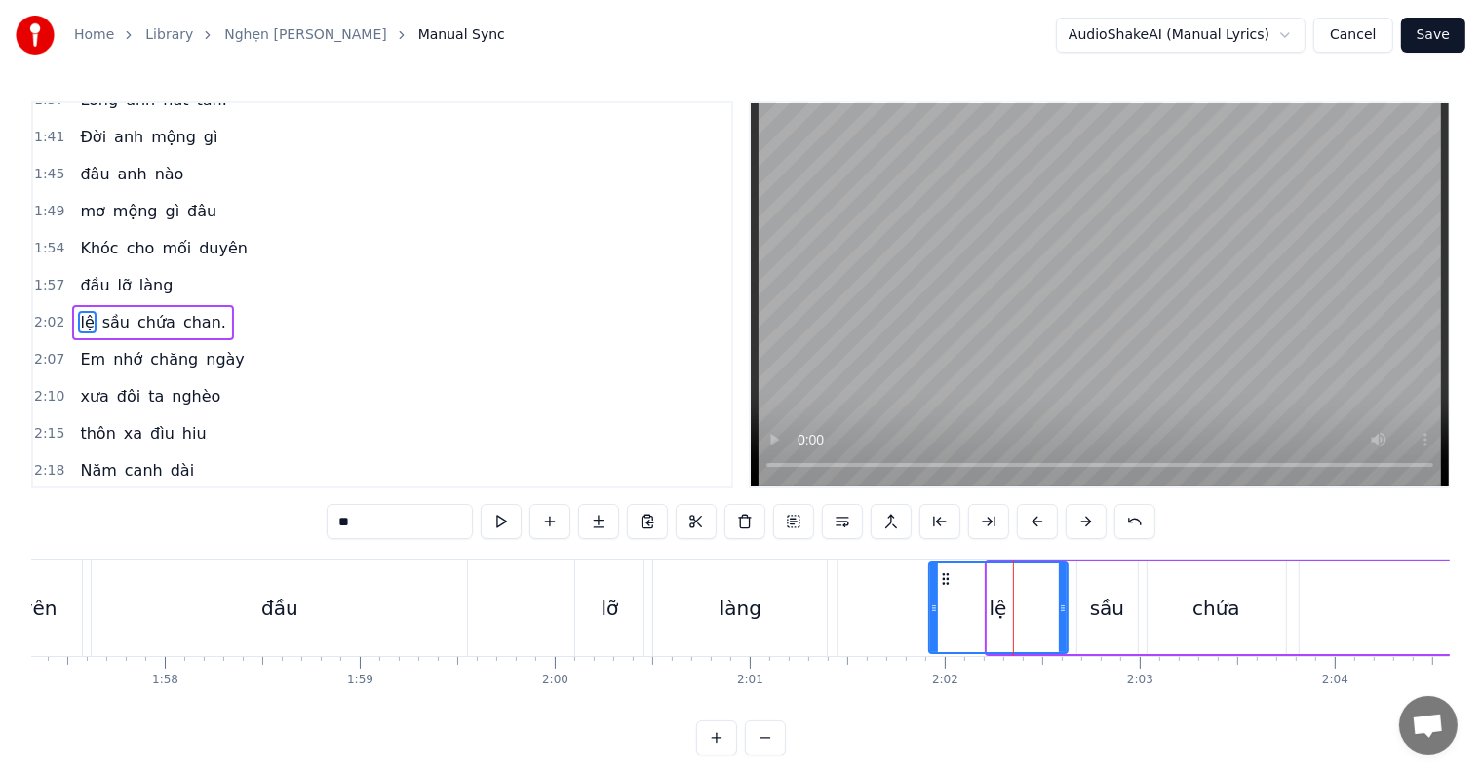
drag, startPoint x: 987, startPoint y: 603, endPoint x: 928, endPoint y: 608, distance: 58.7
click at [930, 608] on icon at bounding box center [934, 609] width 8 height 16
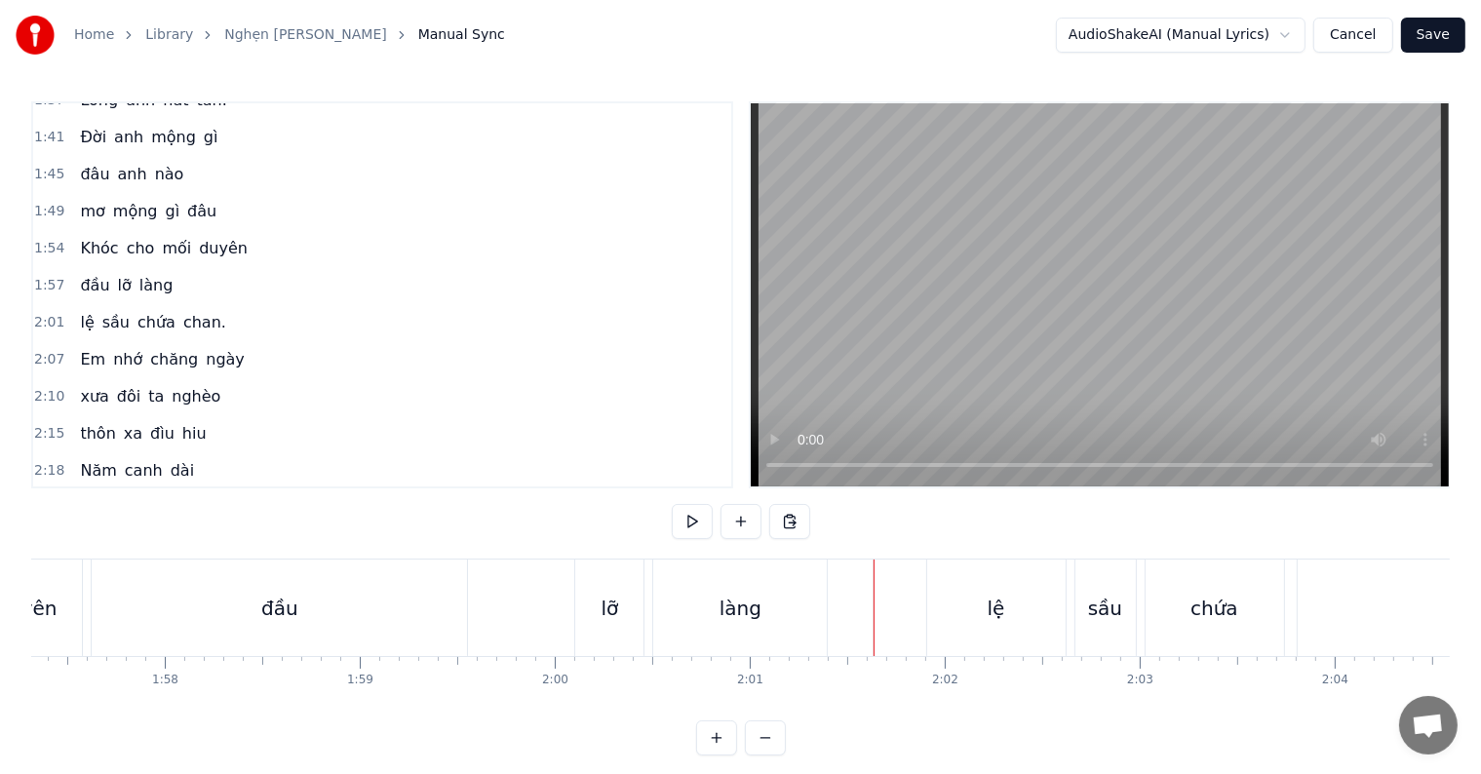
click at [796, 609] on div "làng" at bounding box center [740, 608] width 174 height 97
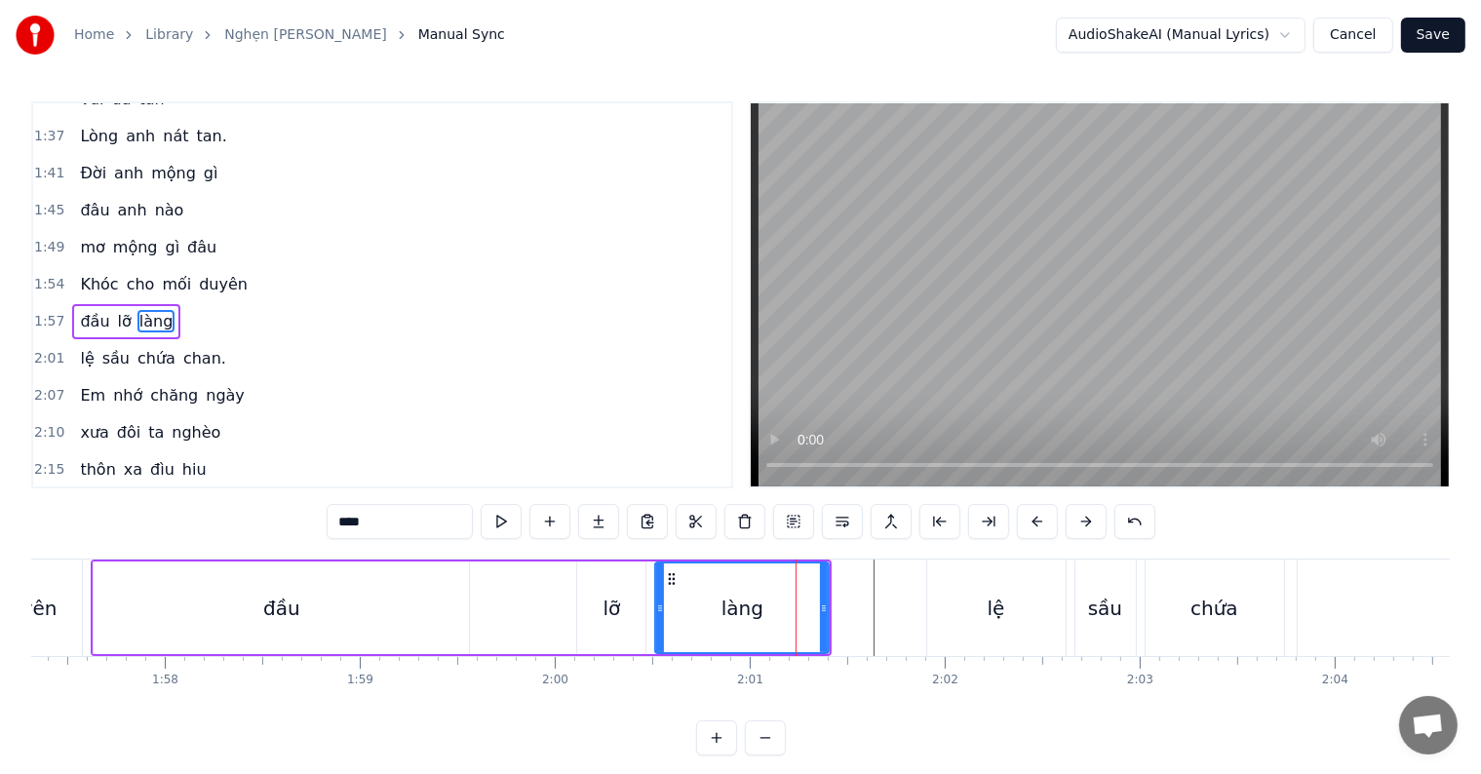
click at [796, 609] on div at bounding box center [796, 608] width 1 height 97
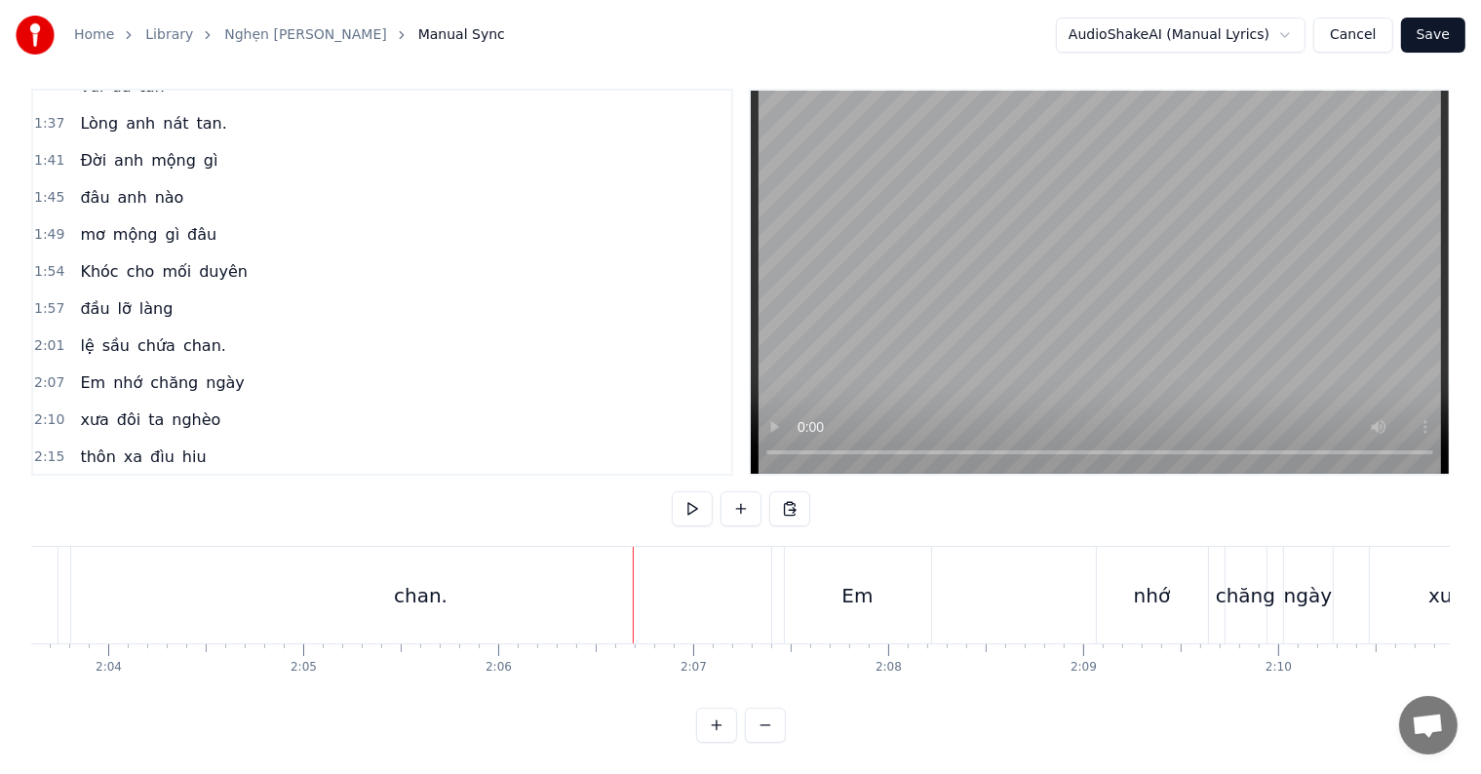
scroll to position [29, 0]
click at [577, 573] on div "chan." at bounding box center [421, 595] width 700 height 97
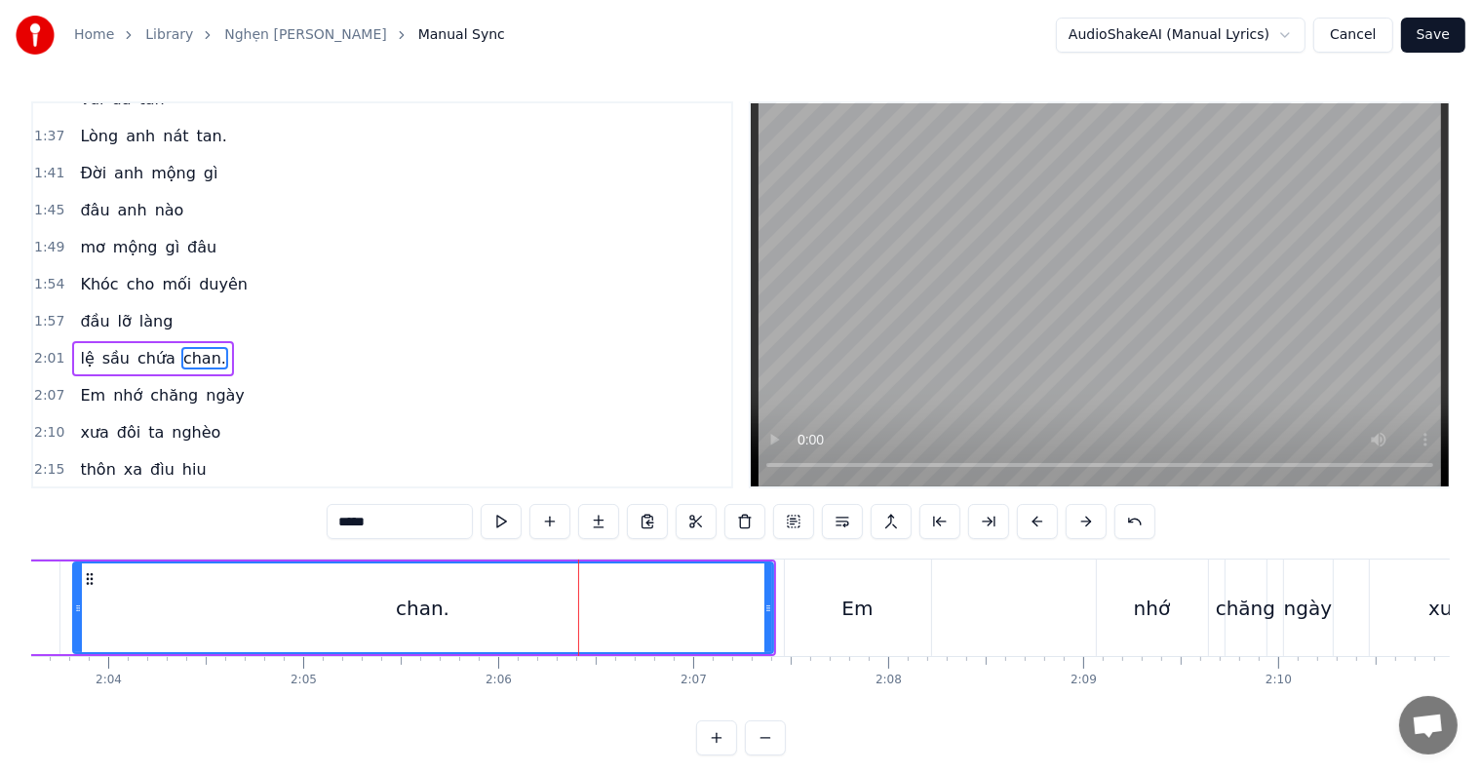
scroll to position [651, 0]
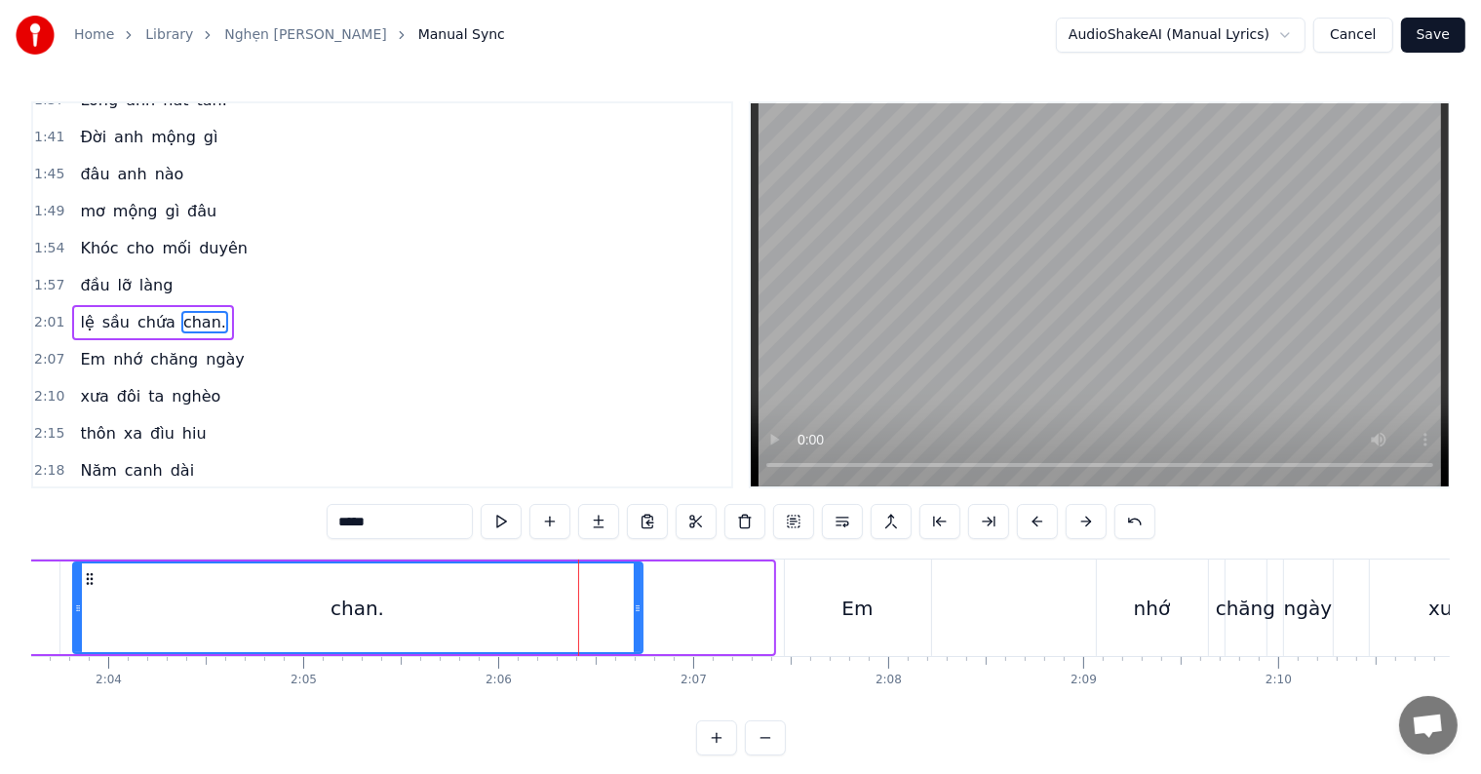
drag, startPoint x: 764, startPoint y: 604, endPoint x: 633, endPoint y: 601, distance: 130.7
click at [634, 601] on icon at bounding box center [638, 609] width 8 height 16
click at [865, 609] on div "Em" at bounding box center [857, 608] width 31 height 29
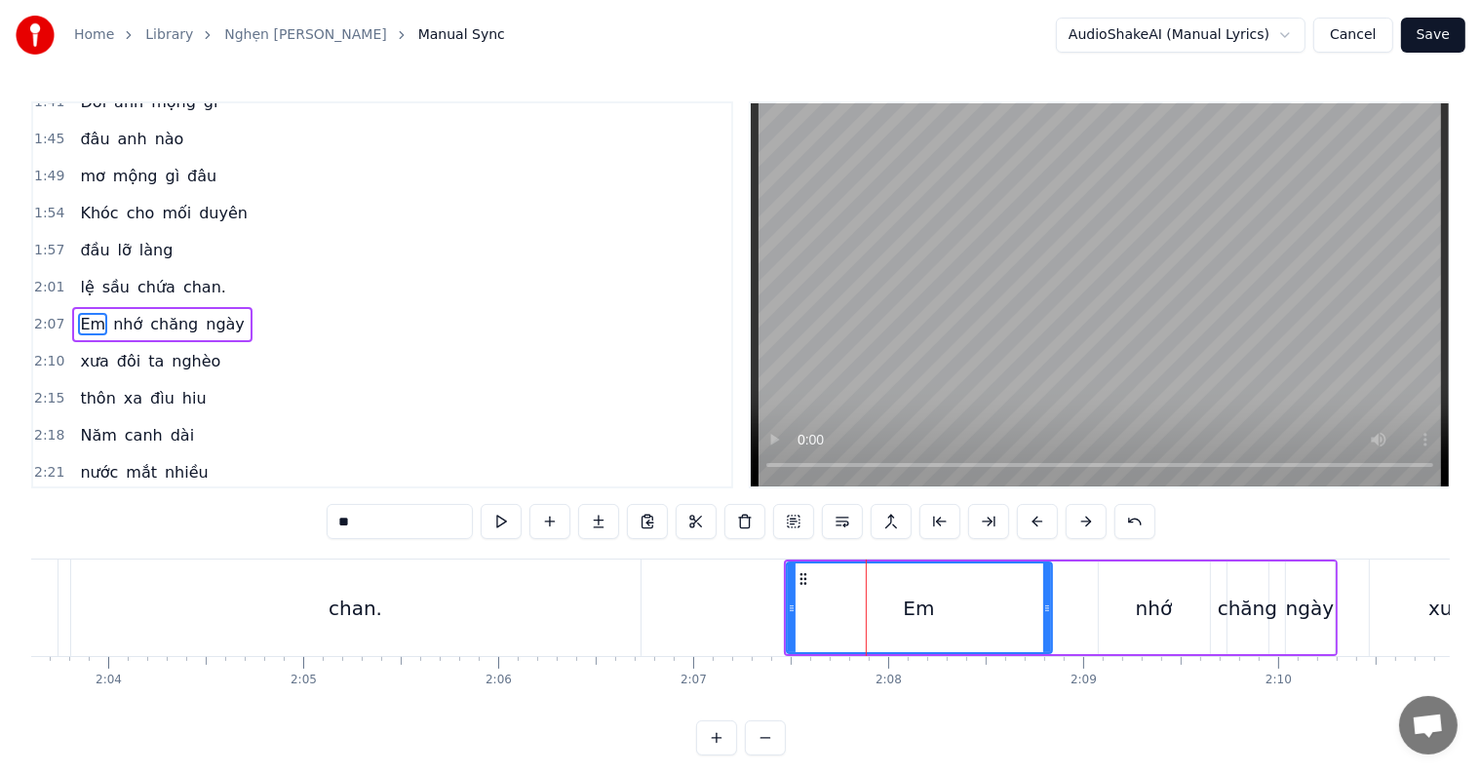
drag, startPoint x: 922, startPoint y: 607, endPoint x: 1041, endPoint y: 607, distance: 119.0
click at [1043, 607] on icon at bounding box center [1047, 609] width 8 height 16
drag, startPoint x: 1043, startPoint y: 608, endPoint x: 1028, endPoint y: 608, distance: 15.6
click at [1028, 608] on icon at bounding box center [1032, 609] width 8 height 16
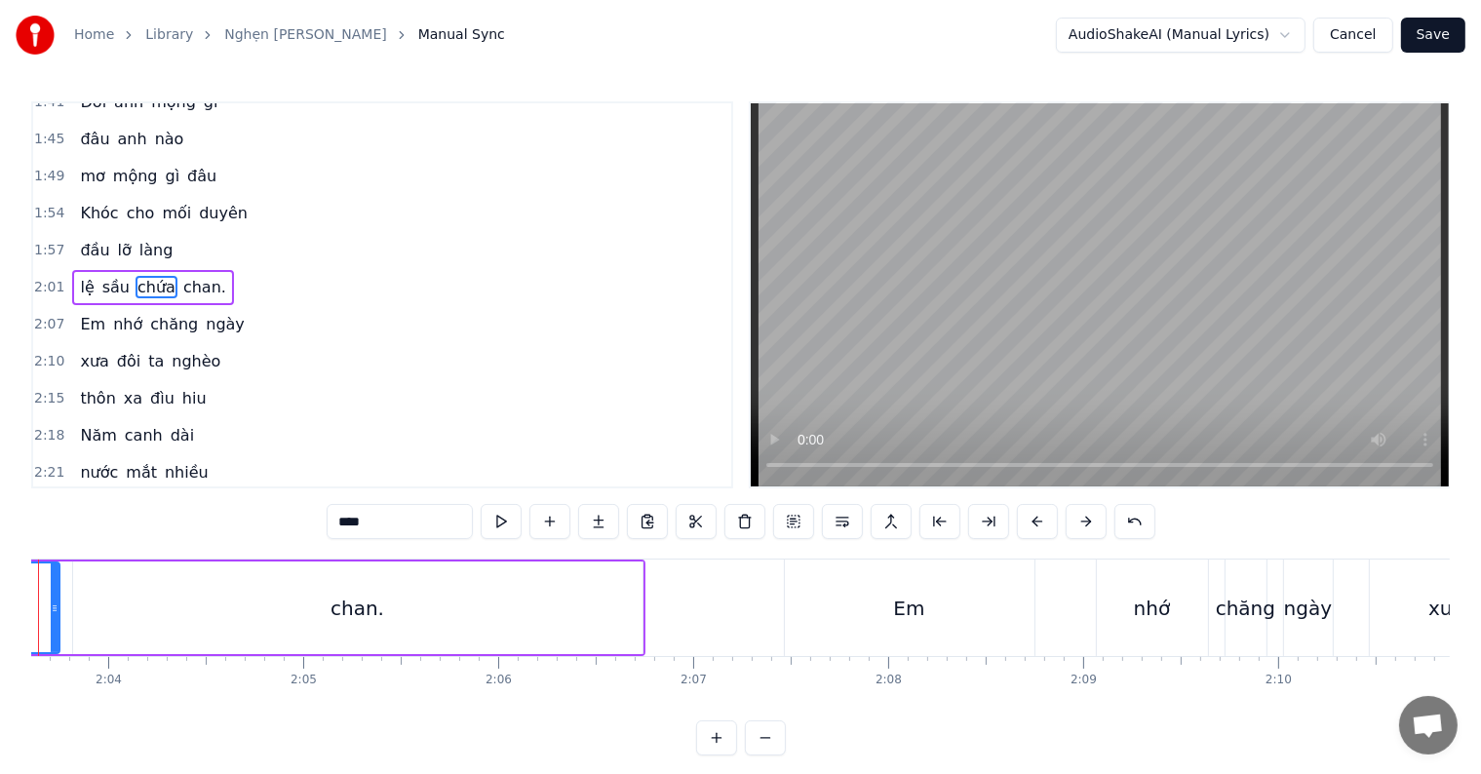
scroll to position [651, 0]
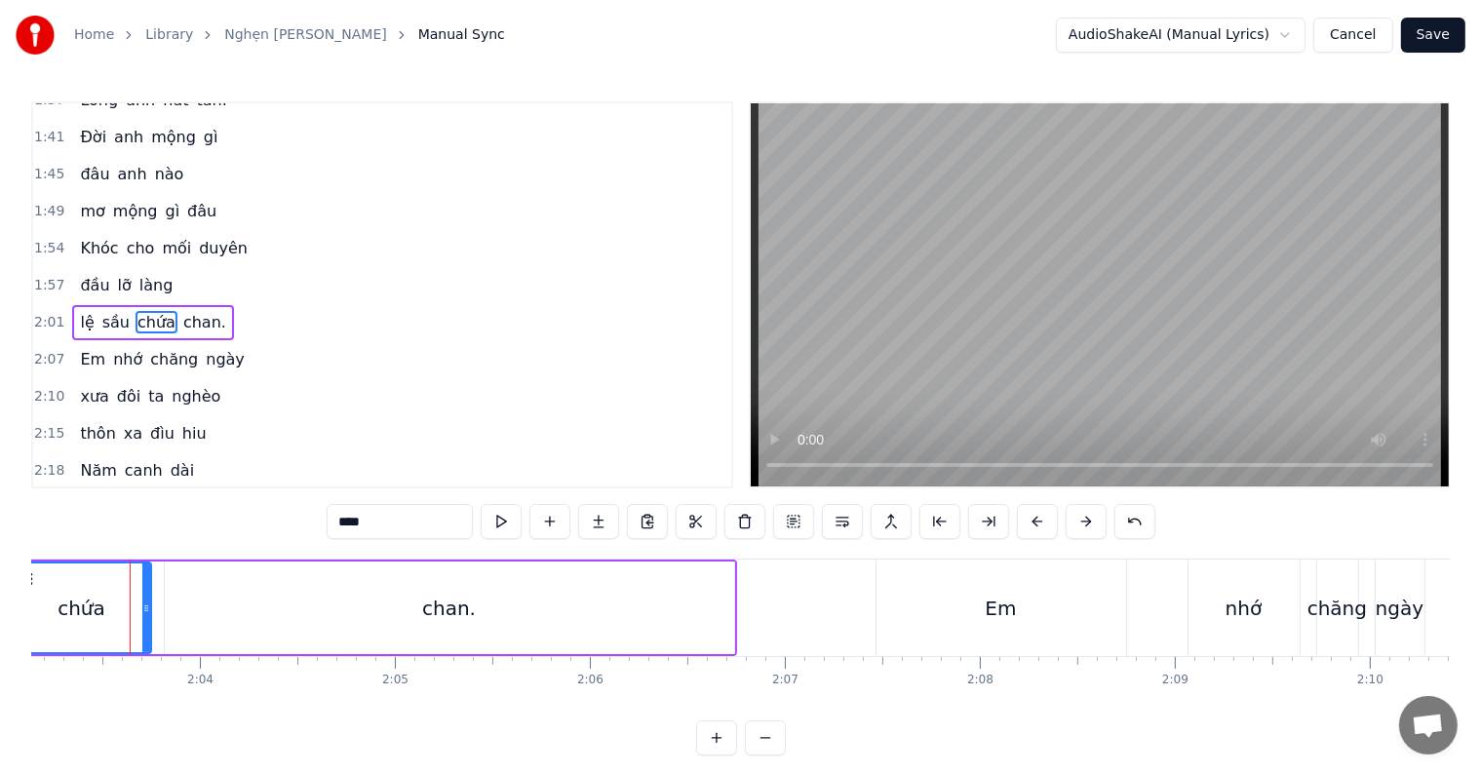
click at [42, 598] on div "chứa" at bounding box center [82, 608] width 137 height 89
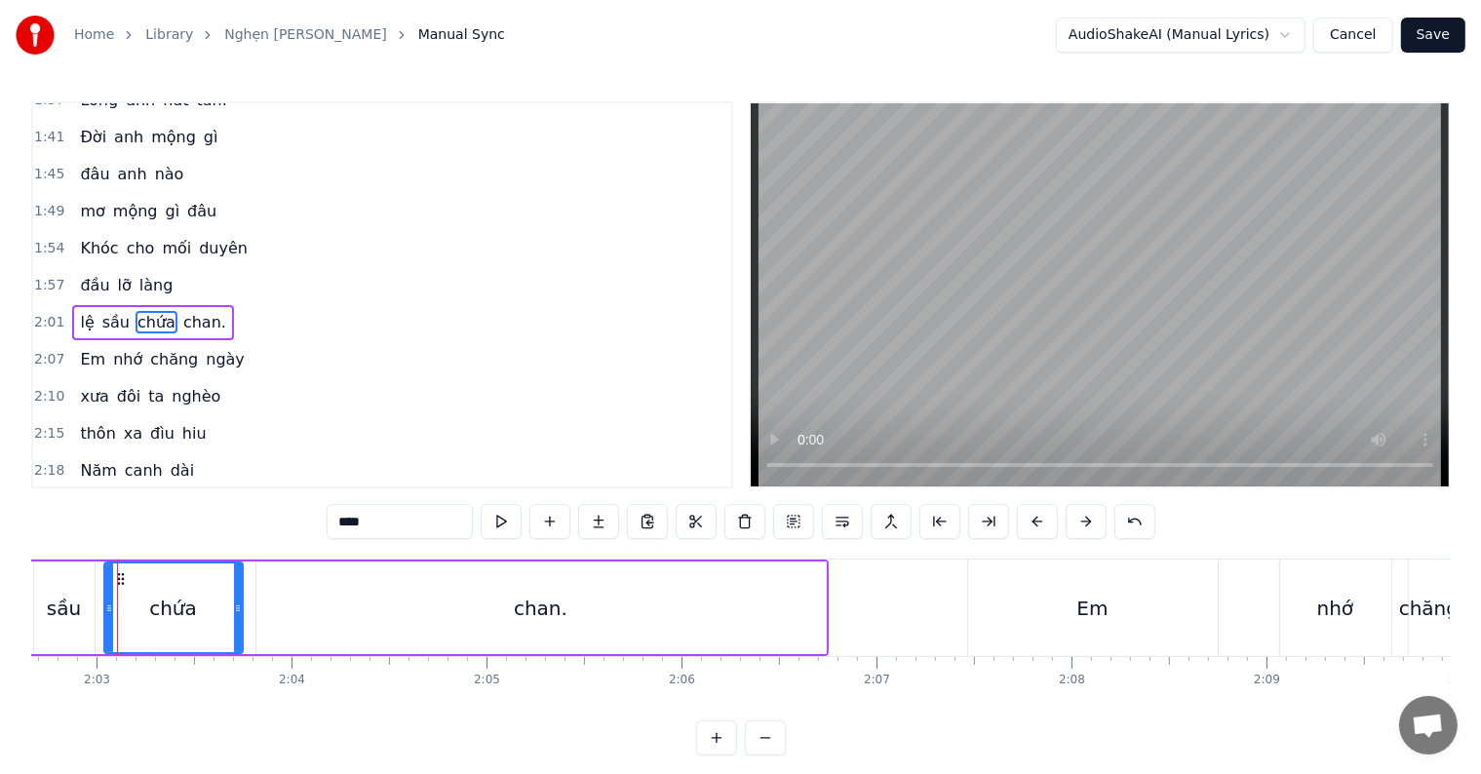
scroll to position [0, 23910]
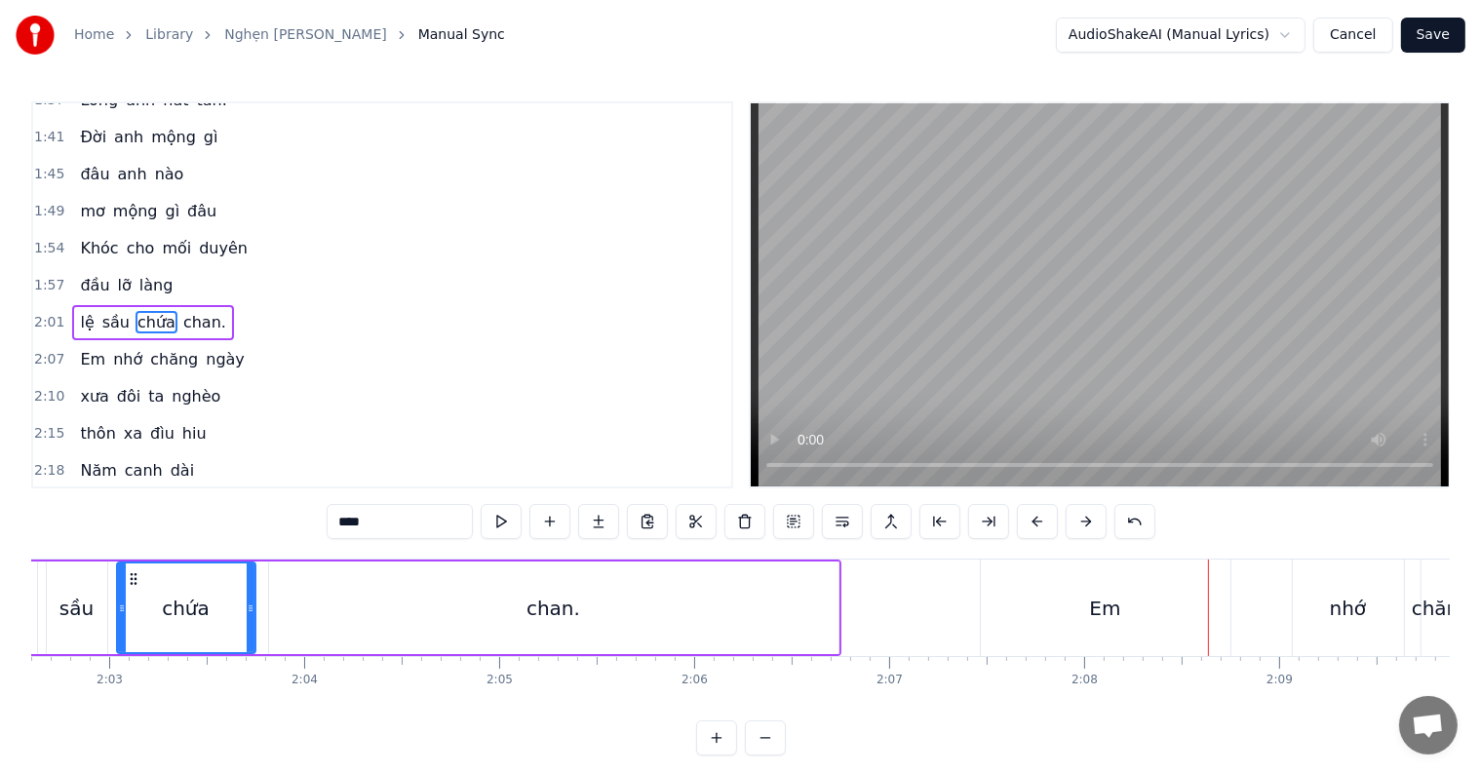
click at [1134, 607] on div "Em" at bounding box center [1106, 608] width 250 height 97
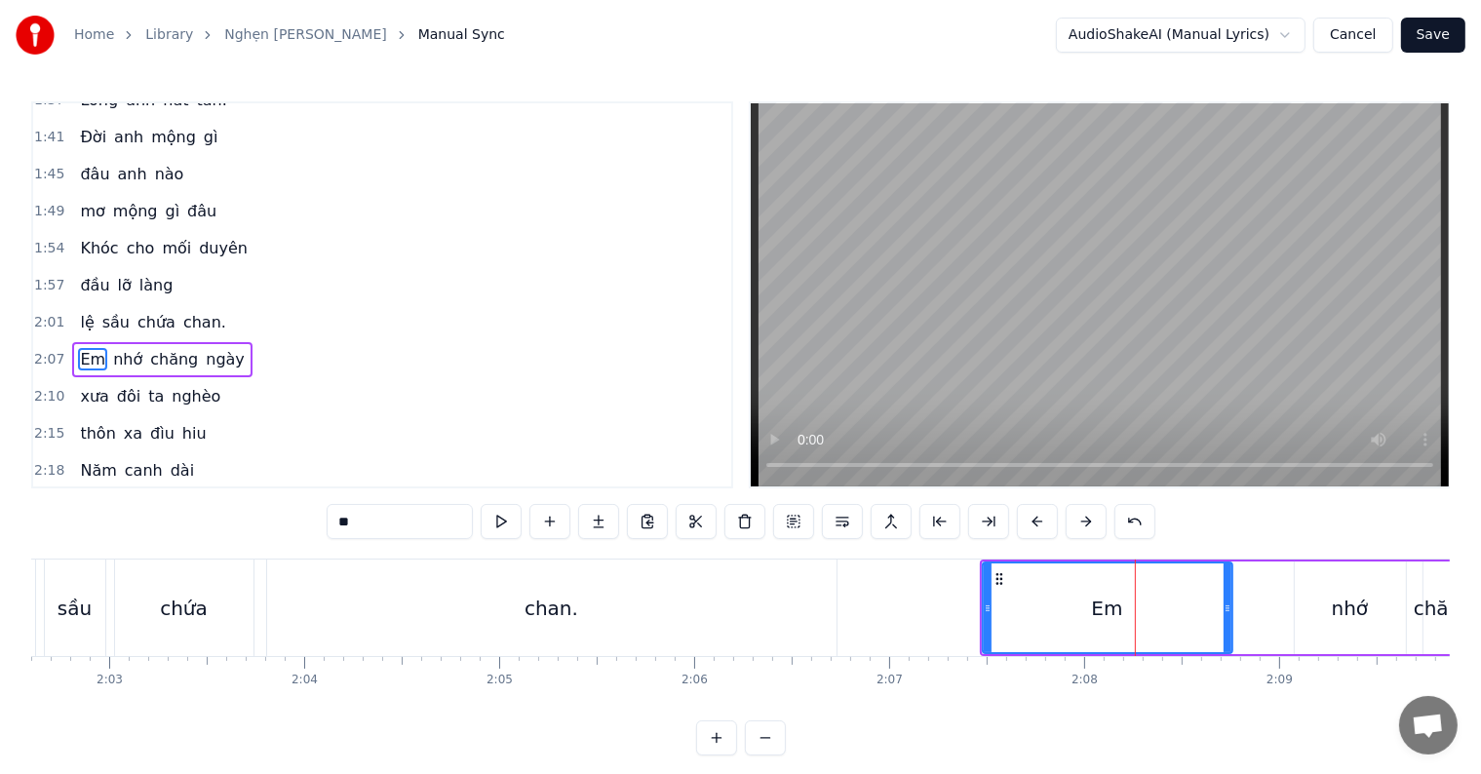
scroll to position [686, 0]
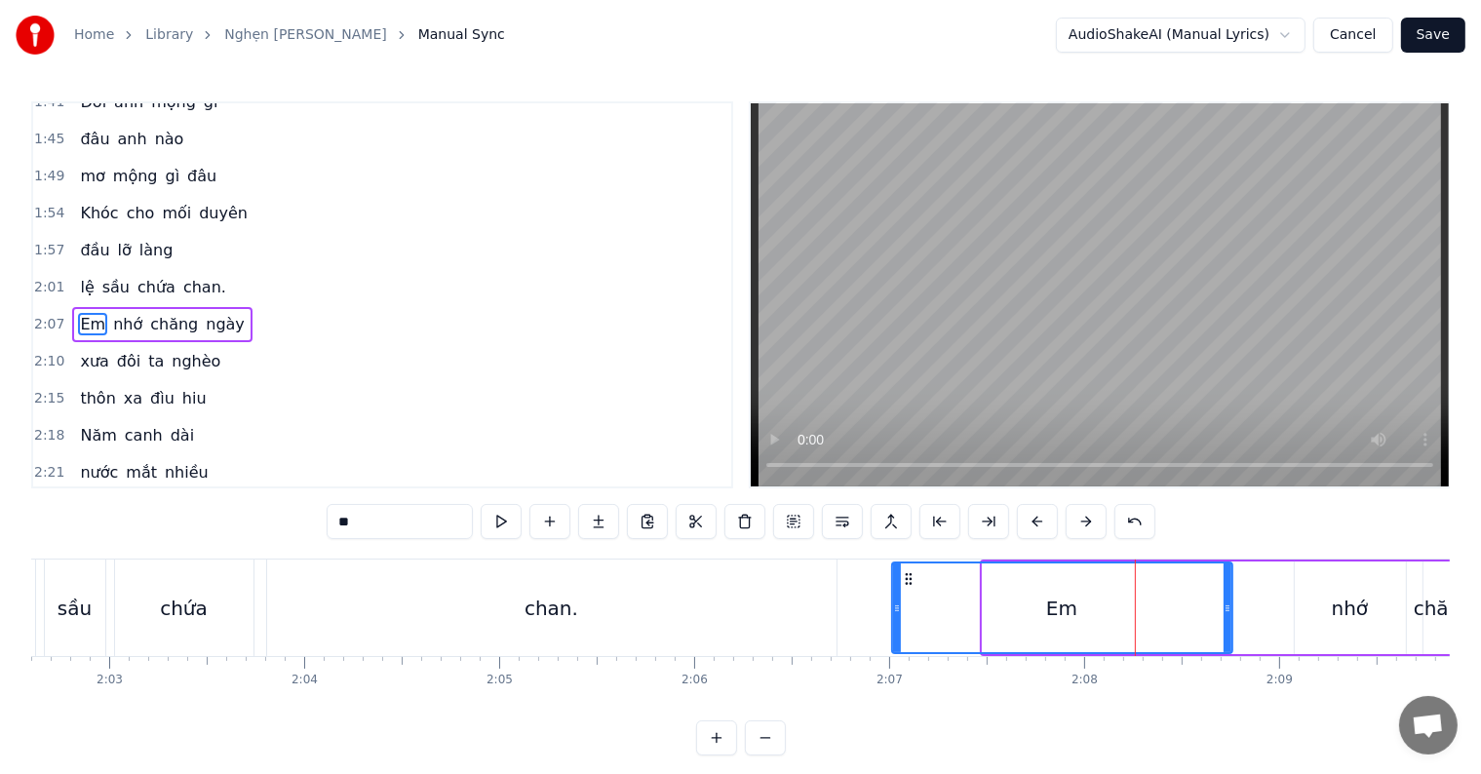
drag, startPoint x: 983, startPoint y: 605, endPoint x: 892, endPoint y: 606, distance: 90.7
click at [893, 606] on icon at bounding box center [897, 609] width 8 height 16
click at [164, 594] on div "chứa" at bounding box center [184, 608] width 48 height 29
type input "****"
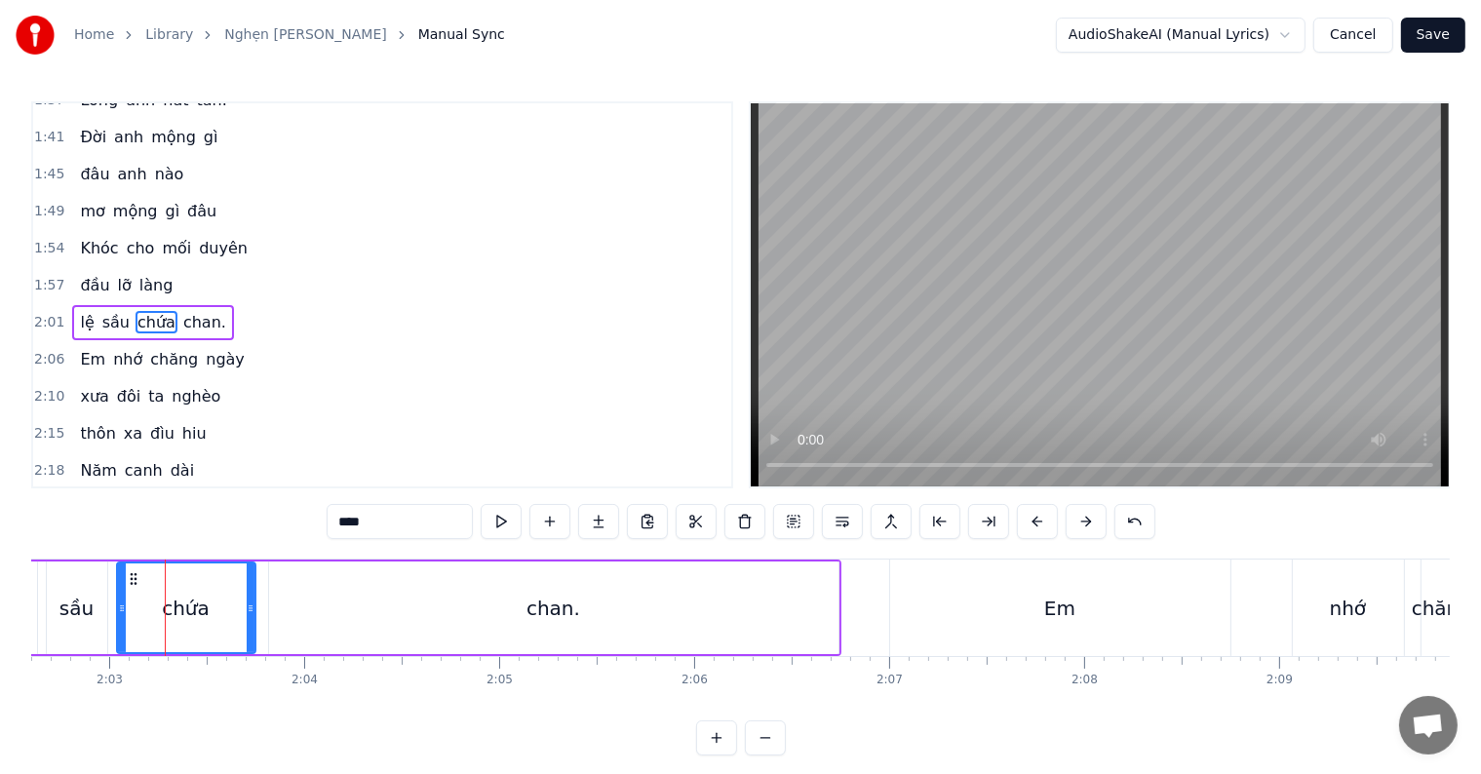
click at [165, 594] on div at bounding box center [165, 608] width 1 height 97
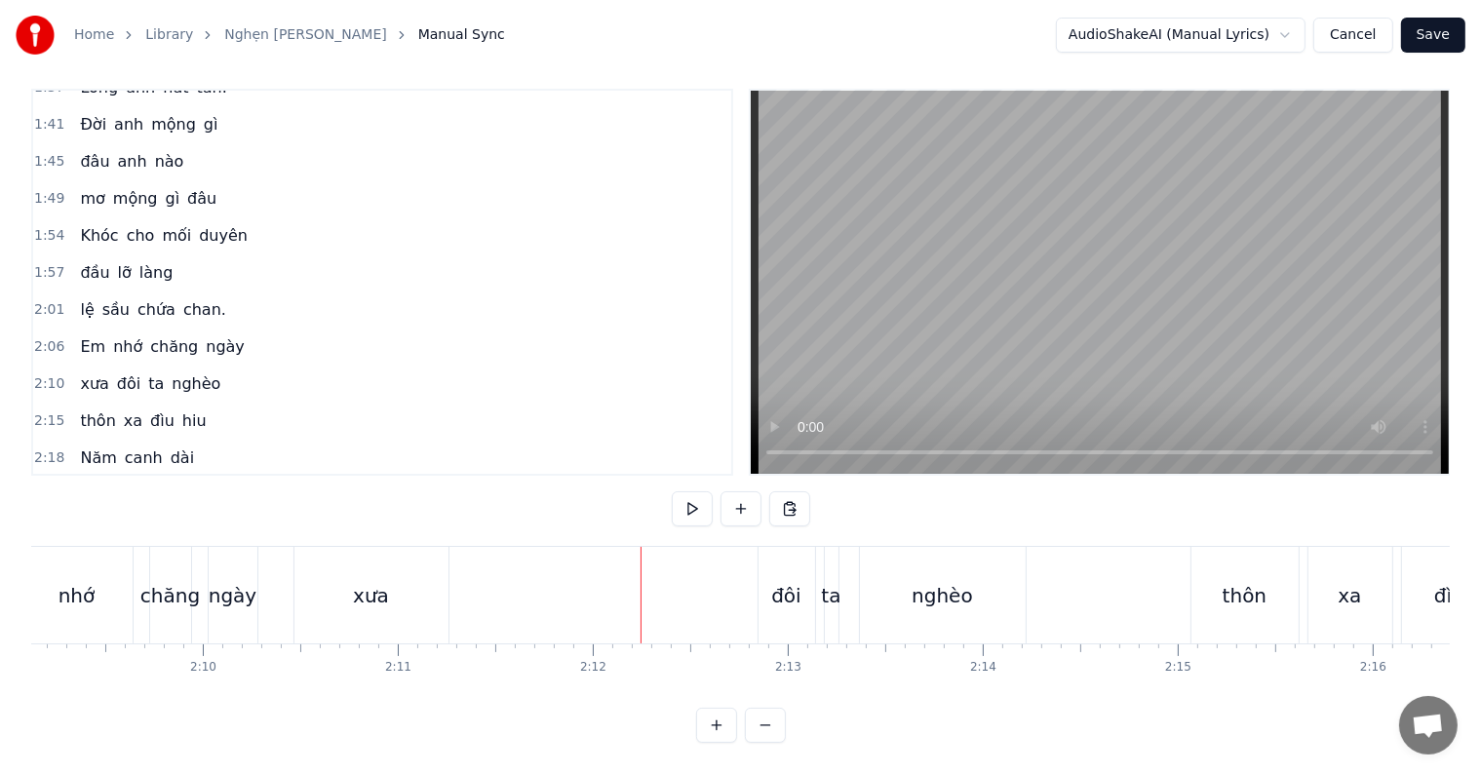
scroll to position [29, 0]
click at [393, 583] on div "xưa" at bounding box center [371, 595] width 154 height 97
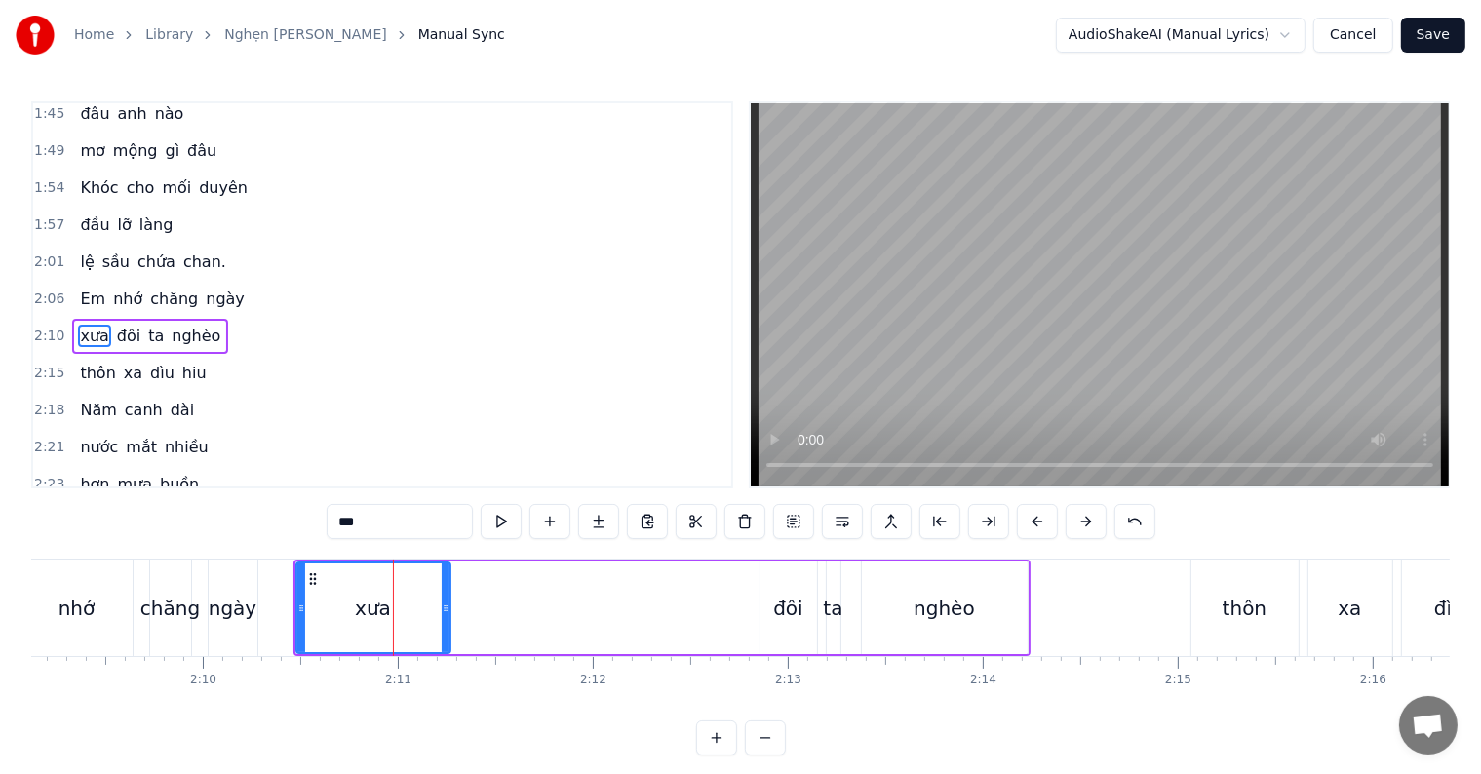
scroll to position [723, 0]
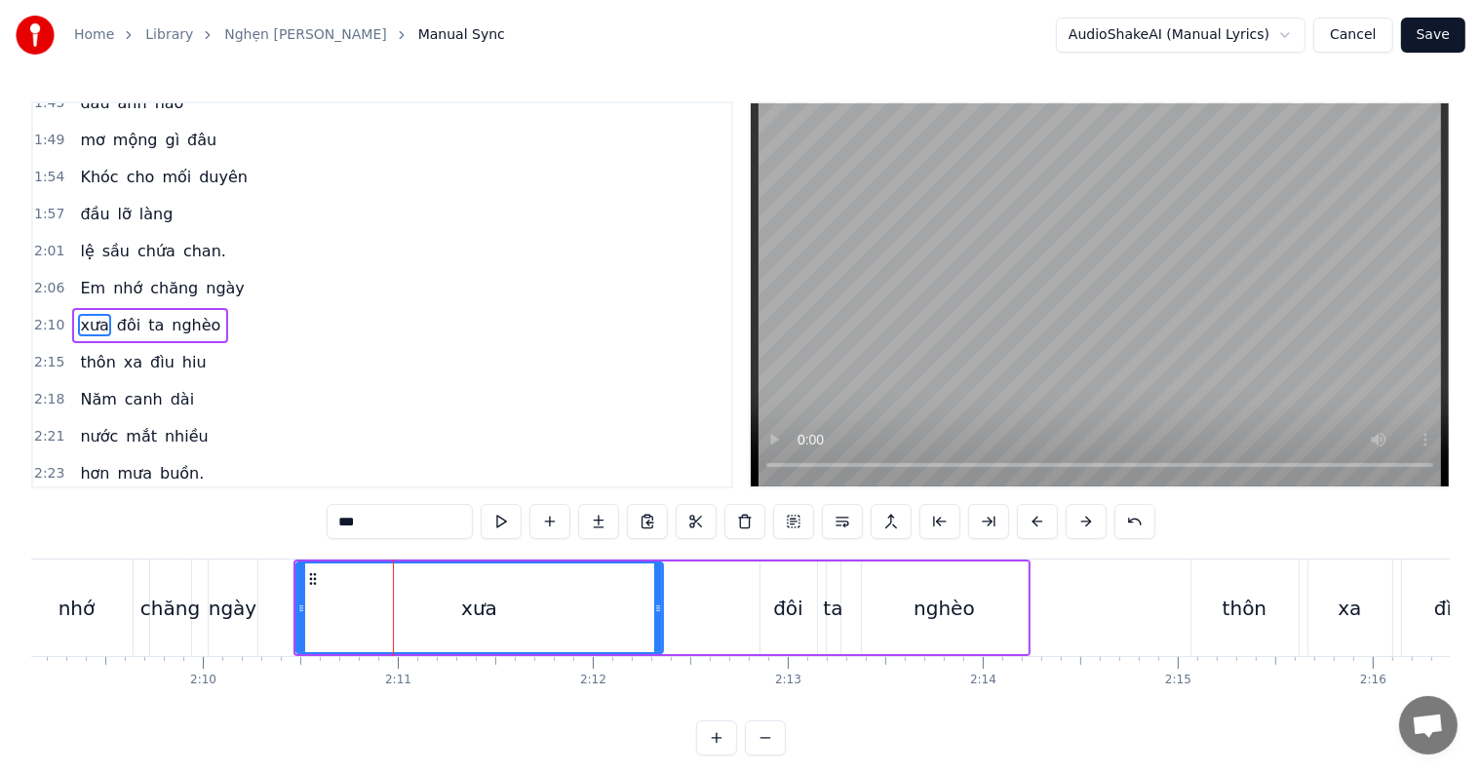
drag, startPoint x: 441, startPoint y: 607, endPoint x: 653, endPoint y: 608, distance: 212.6
click at [654, 608] on icon at bounding box center [658, 609] width 8 height 16
drag, startPoint x: 658, startPoint y: 608, endPoint x: 630, endPoint y: 608, distance: 28.3
click at [630, 608] on circle at bounding box center [630, 608] width 1 height 1
drag, startPoint x: 632, startPoint y: 607, endPoint x: 646, endPoint y: 607, distance: 13.7
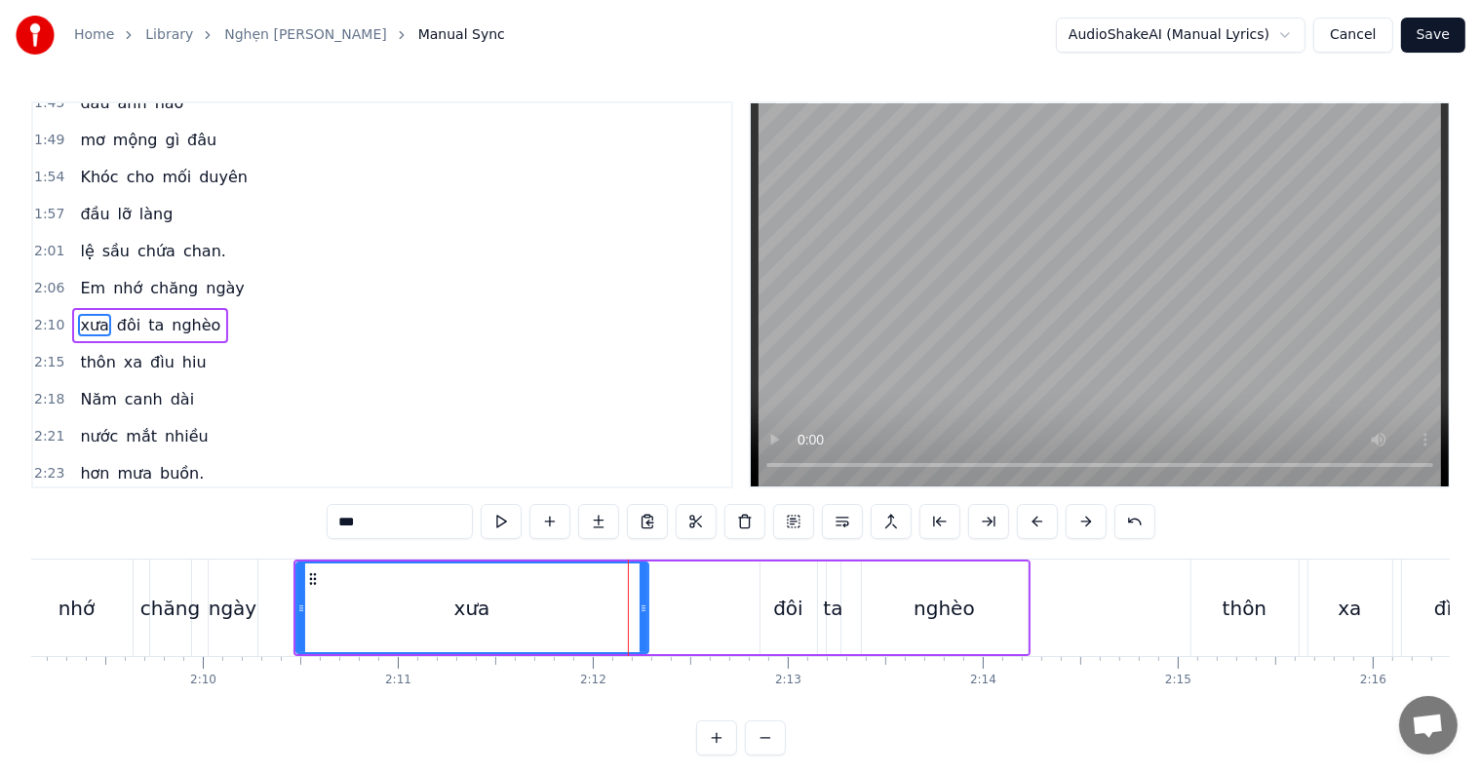
click at [646, 607] on icon at bounding box center [644, 609] width 8 height 16
drag, startPoint x: 646, startPoint y: 607, endPoint x: 657, endPoint y: 607, distance: 11.7
click at [657, 607] on icon at bounding box center [655, 609] width 8 height 16
click at [5, 615] on div "Home Library Nghẹn Ngào • Chế Linh Manual Sync AudioShakeAI (Manual Lyrics) Can…" at bounding box center [740, 378] width 1481 height 756
click at [43, 615] on div "nhớ" at bounding box center [76, 608] width 111 height 97
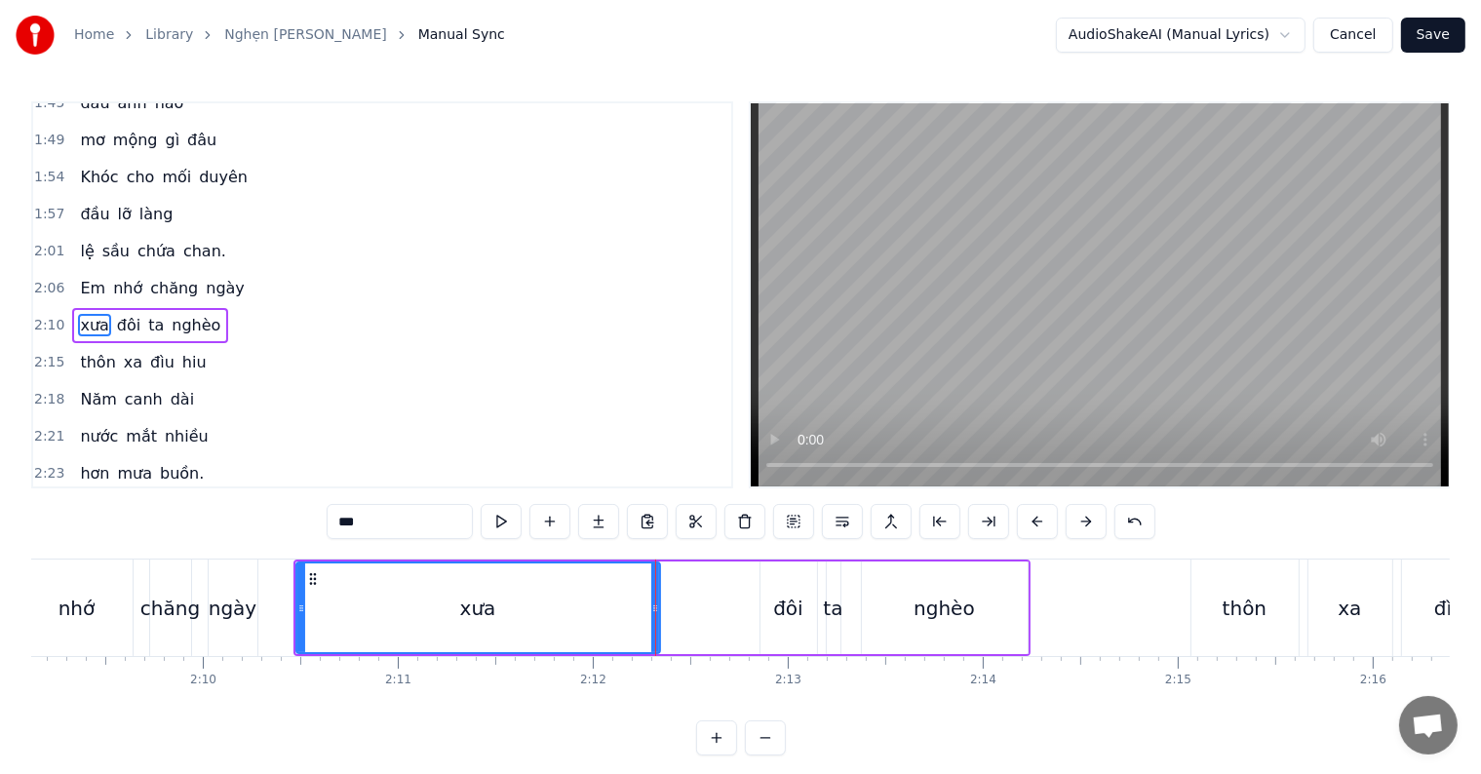
type input "***"
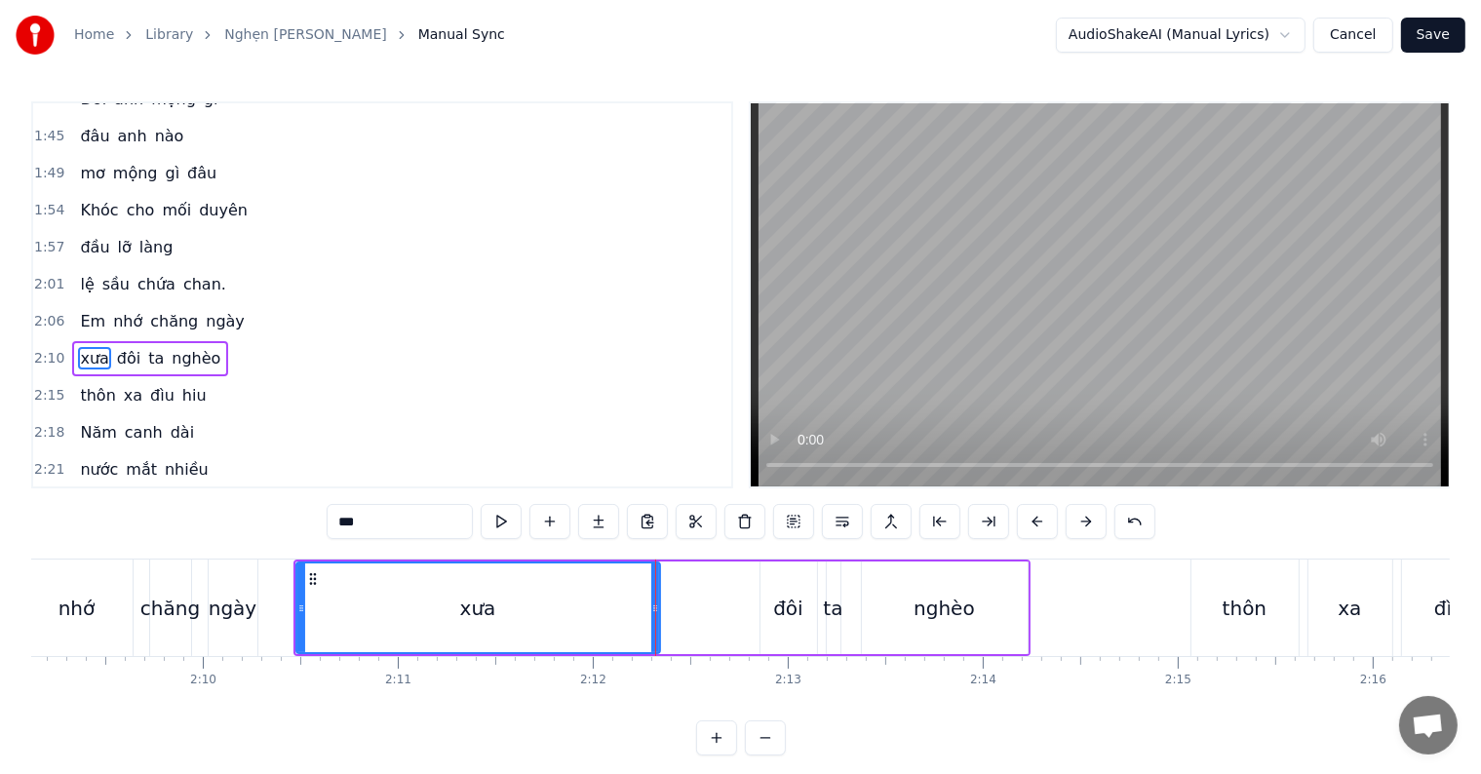
click at [655, 615] on div at bounding box center [655, 608] width 1 height 97
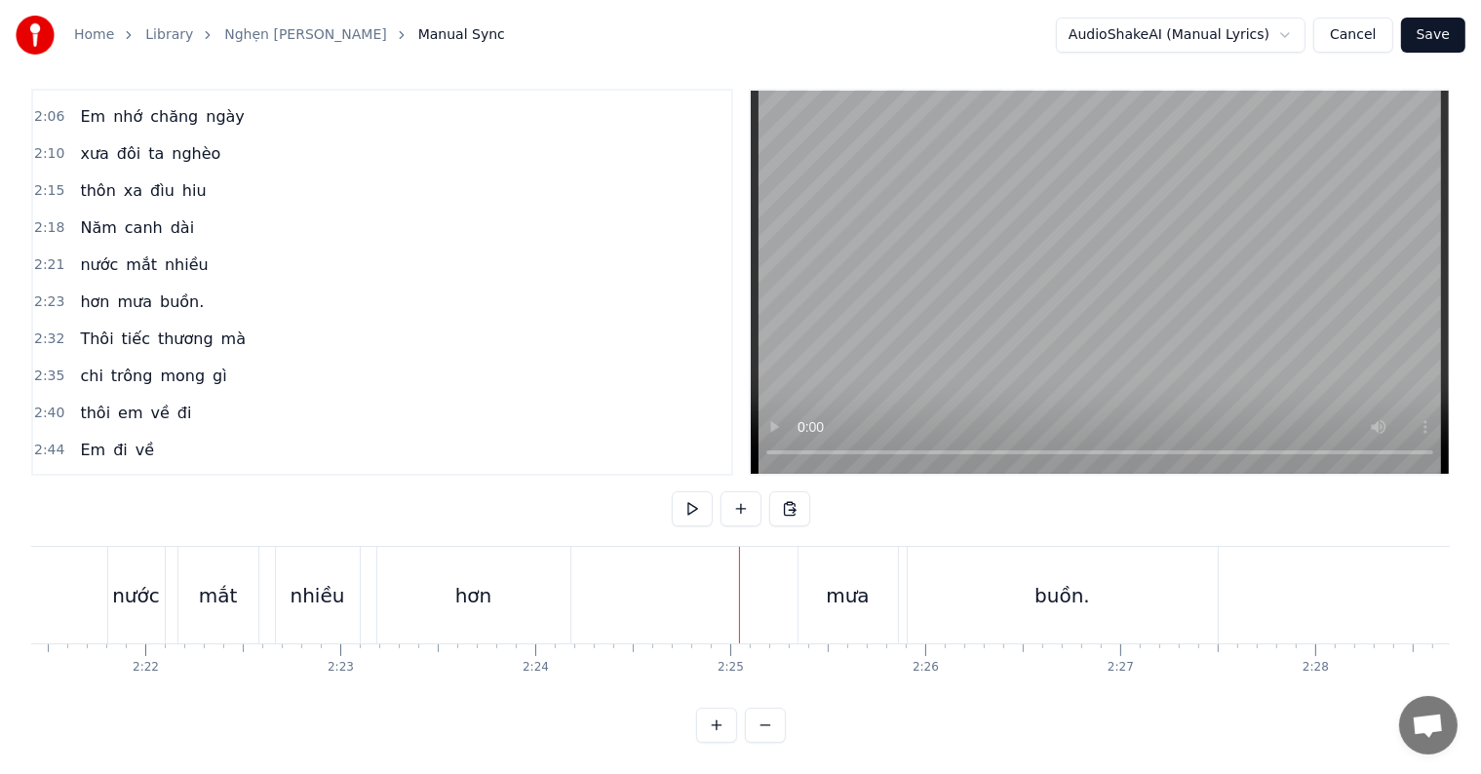
scroll to position [29, 0]
click at [439, 568] on div "hơn" at bounding box center [473, 595] width 193 height 97
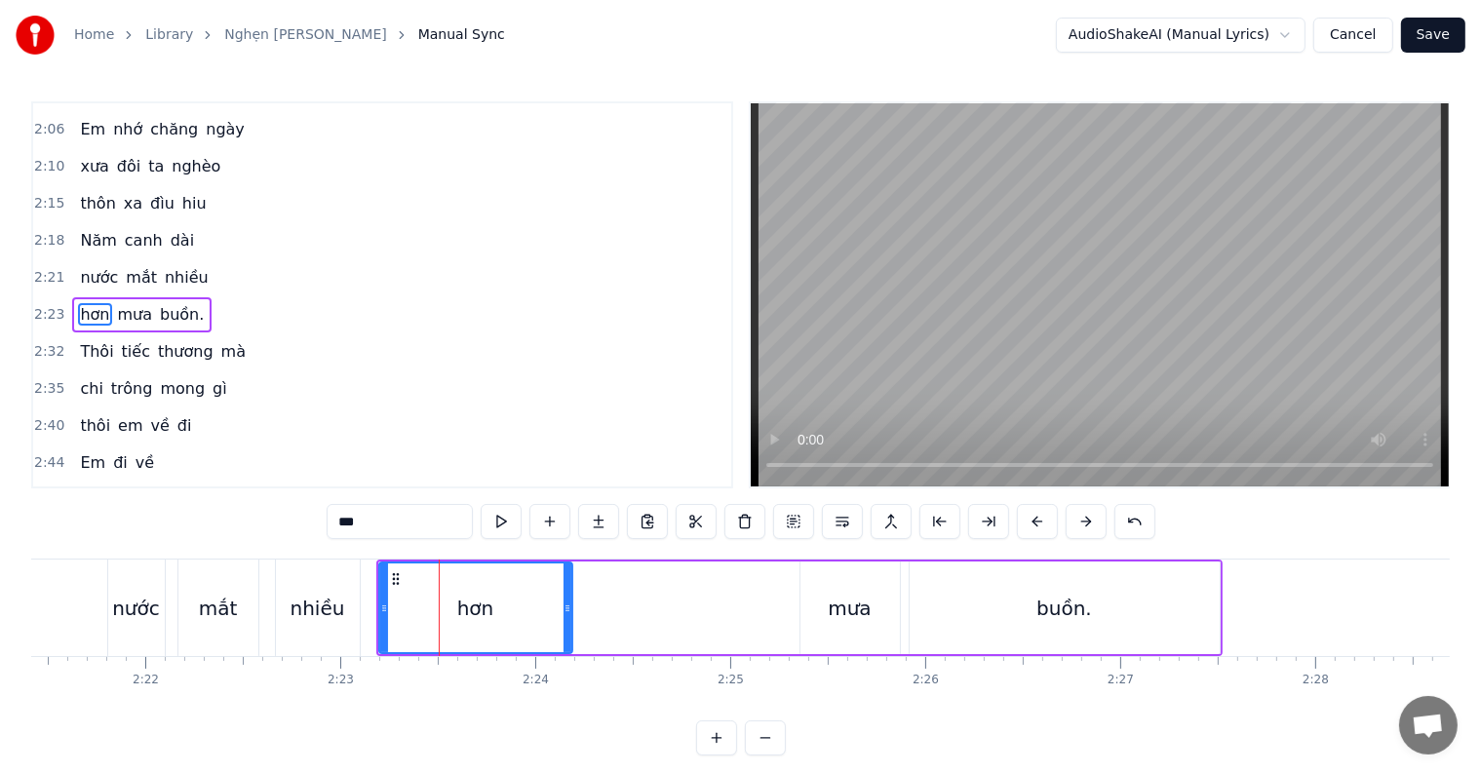
scroll to position [866, 0]
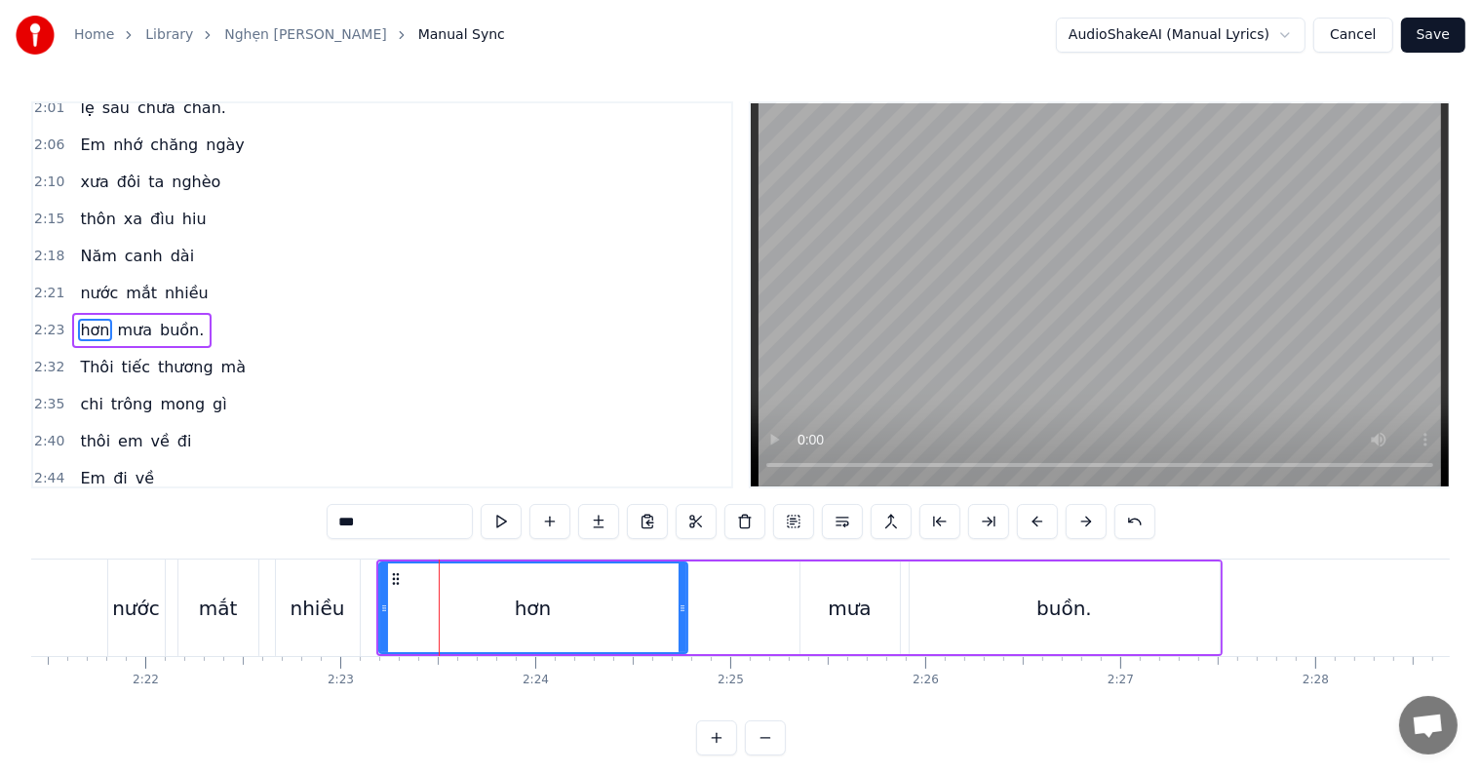
drag, startPoint x: 568, startPoint y: 607, endPoint x: 684, endPoint y: 611, distance: 115.2
click at [684, 611] on icon at bounding box center [683, 609] width 8 height 16
drag, startPoint x: 683, startPoint y: 608, endPoint x: 669, endPoint y: 608, distance: 13.7
click at [669, 608] on icon at bounding box center [669, 609] width 8 height 16
click at [673, 608] on icon at bounding box center [671, 609] width 8 height 16
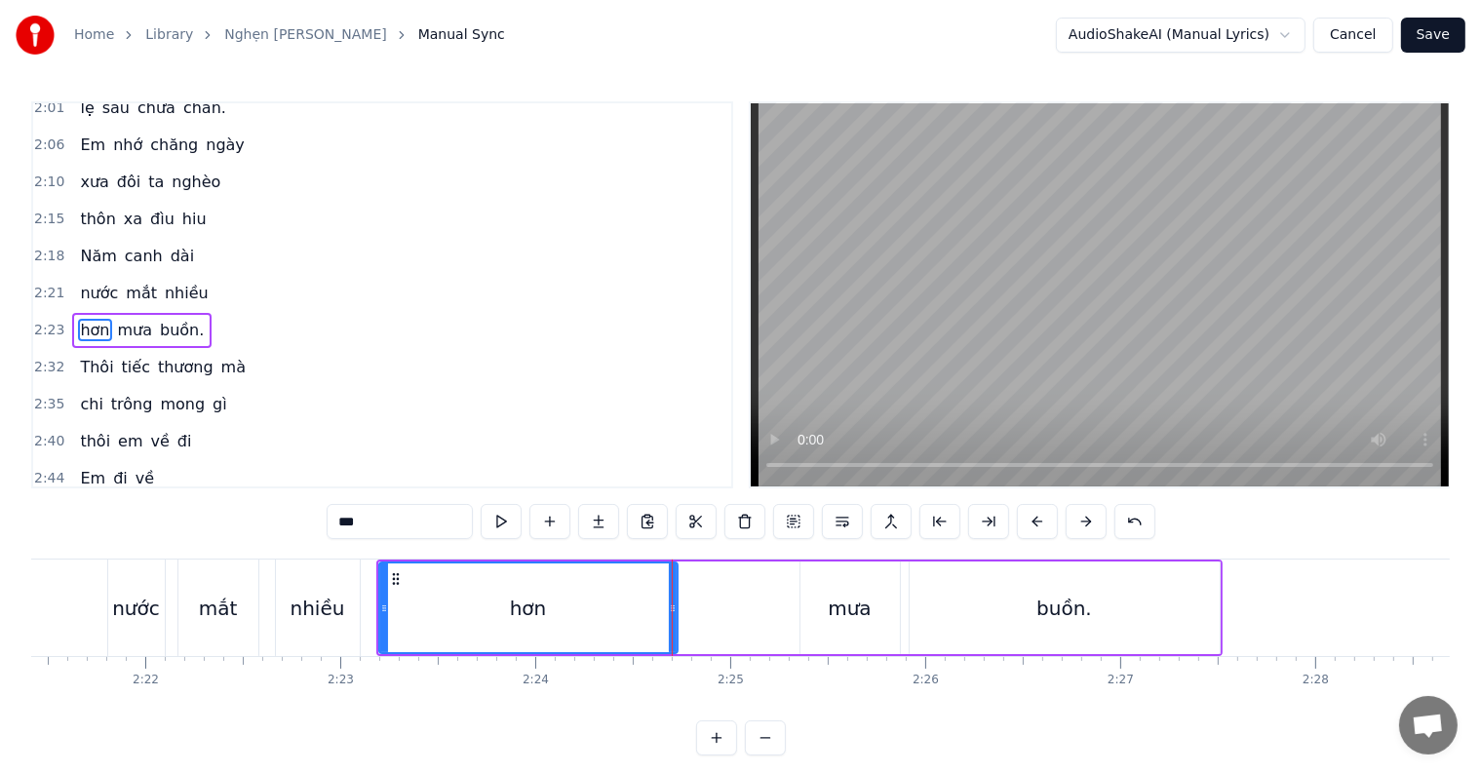
click at [246, 635] on div "mắt" at bounding box center [218, 608] width 80 height 97
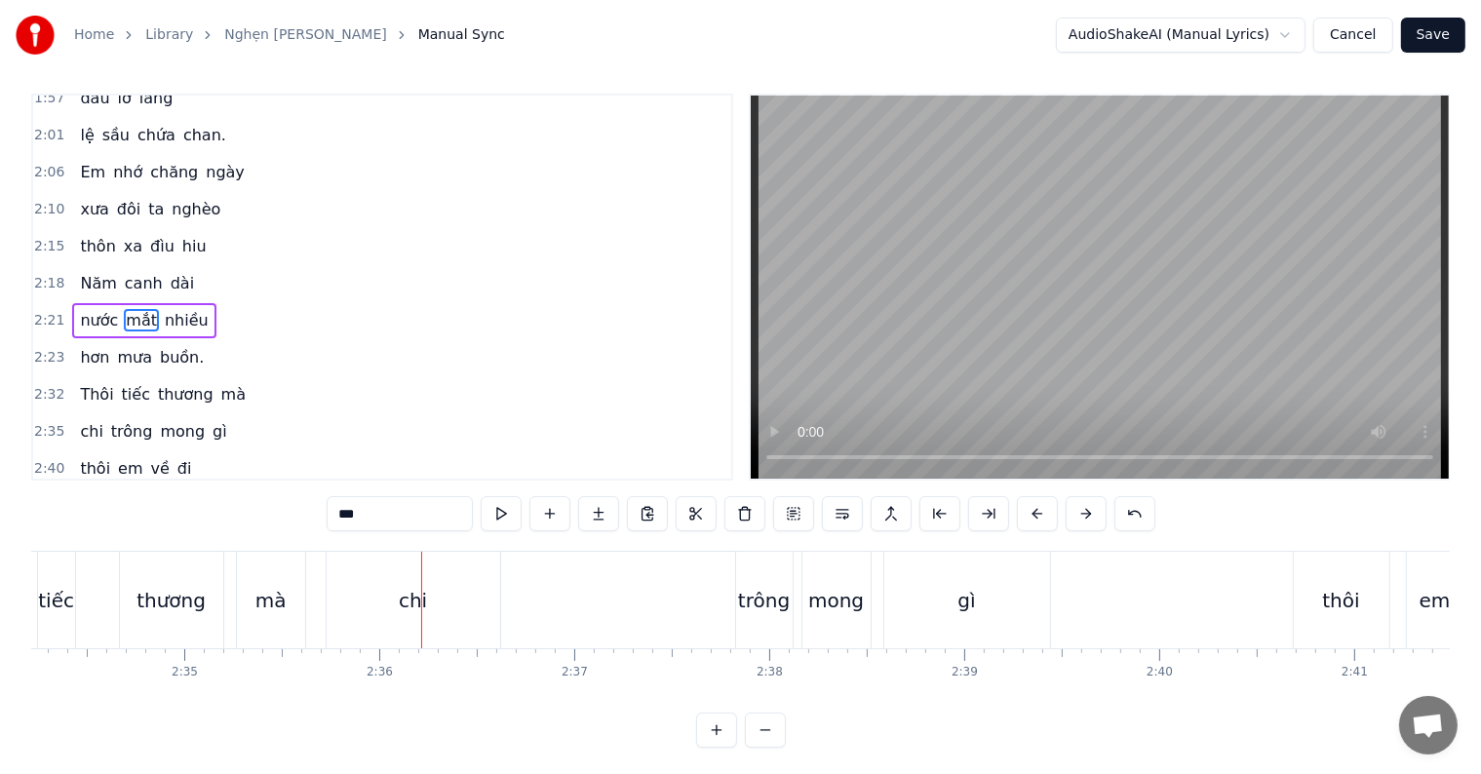
scroll to position [29, 0]
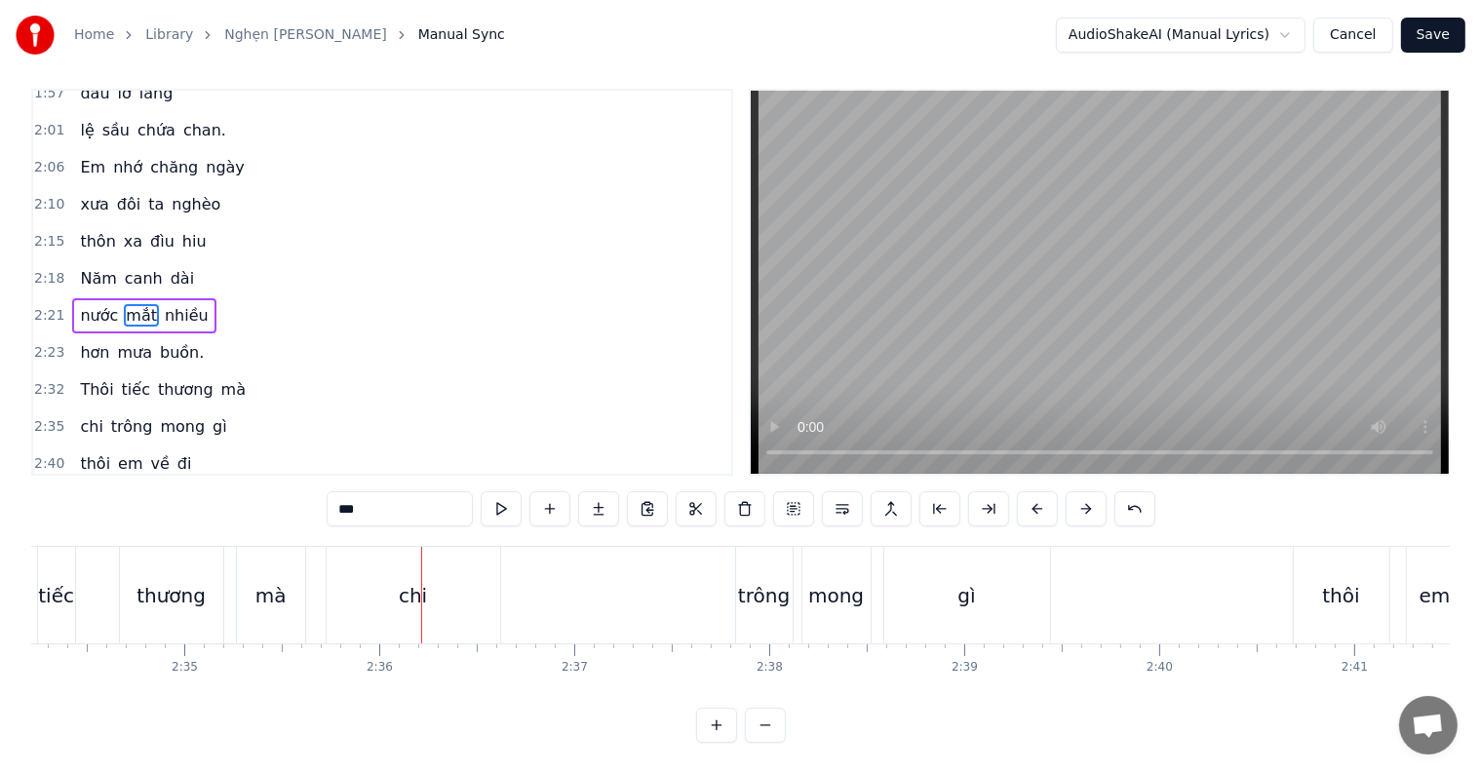
click at [412, 585] on div "chi" at bounding box center [413, 595] width 28 height 29
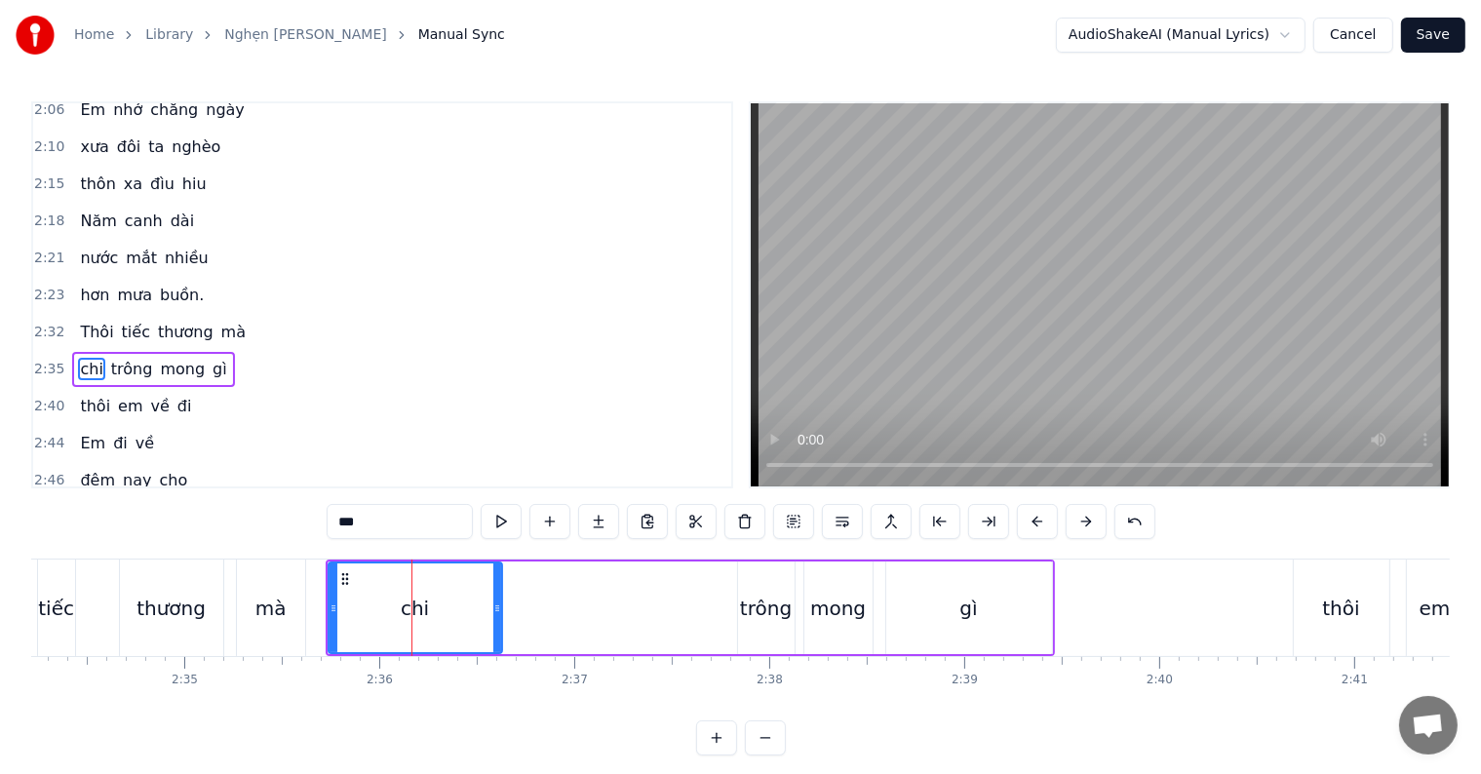
scroll to position [938, 0]
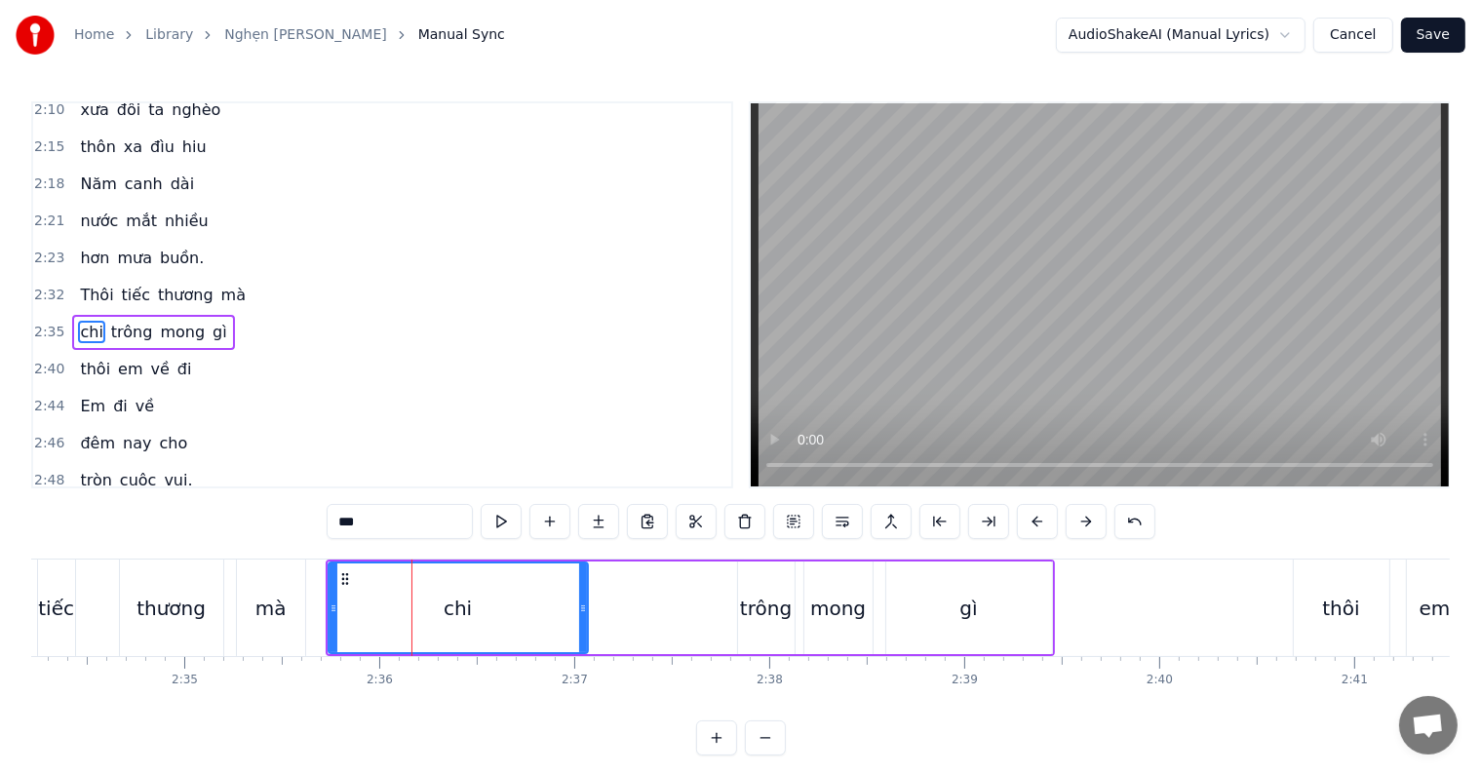
drag, startPoint x: 495, startPoint y: 608, endPoint x: 581, endPoint y: 613, distance: 85.9
click at [581, 613] on icon at bounding box center [583, 609] width 8 height 16
drag, startPoint x: 581, startPoint y: 613, endPoint x: 605, endPoint y: 613, distance: 23.4
click at [603, 613] on icon at bounding box center [604, 609] width 8 height 16
drag, startPoint x: 605, startPoint y: 613, endPoint x: 628, endPoint y: 613, distance: 23.4
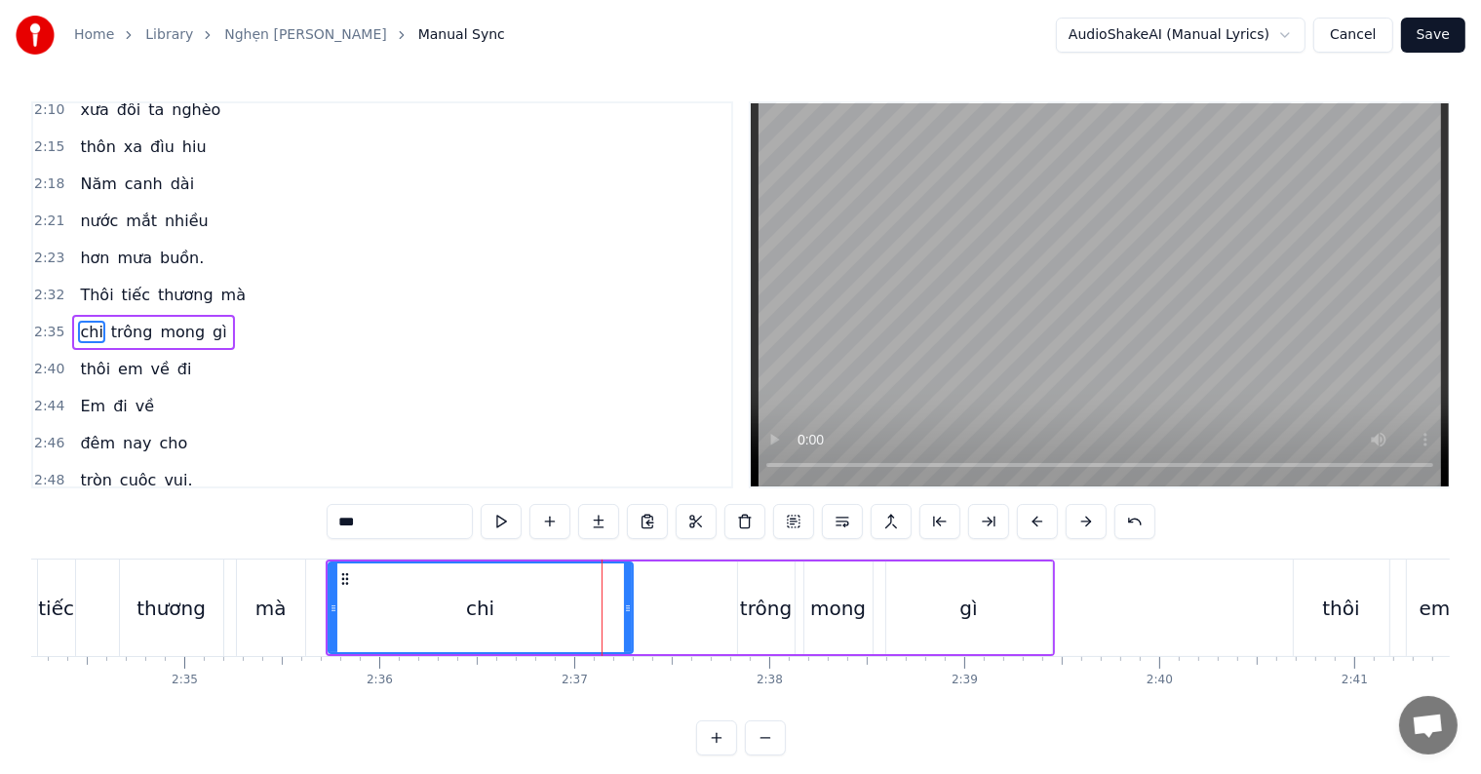
click at [628, 613] on icon at bounding box center [628, 609] width 8 height 16
drag, startPoint x: 628, startPoint y: 613, endPoint x: 644, endPoint y: 613, distance: 15.6
click at [644, 613] on icon at bounding box center [644, 609] width 8 height 16
click at [71, 603] on div "tiếc" at bounding box center [56, 608] width 37 height 97
type input "****"
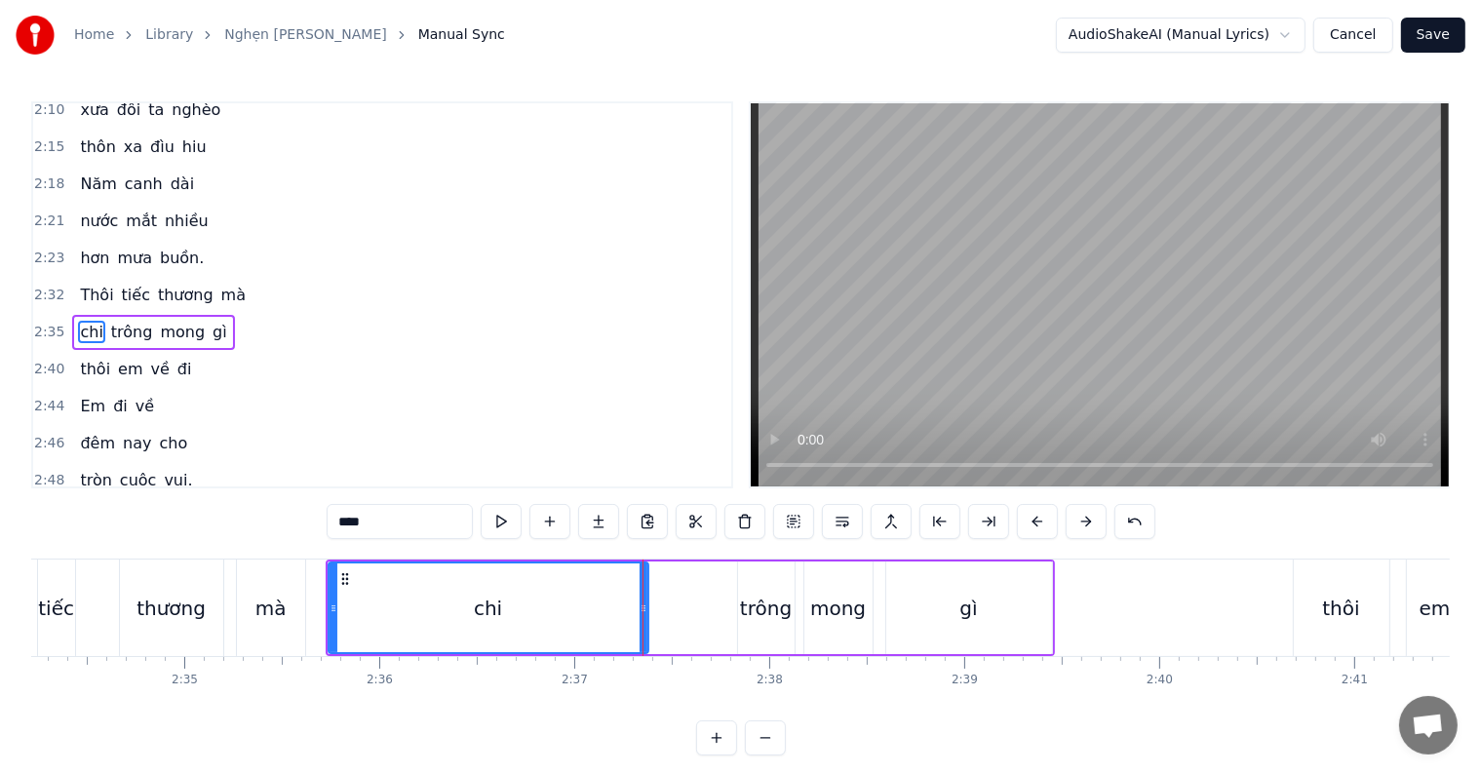
scroll to position [923, 0]
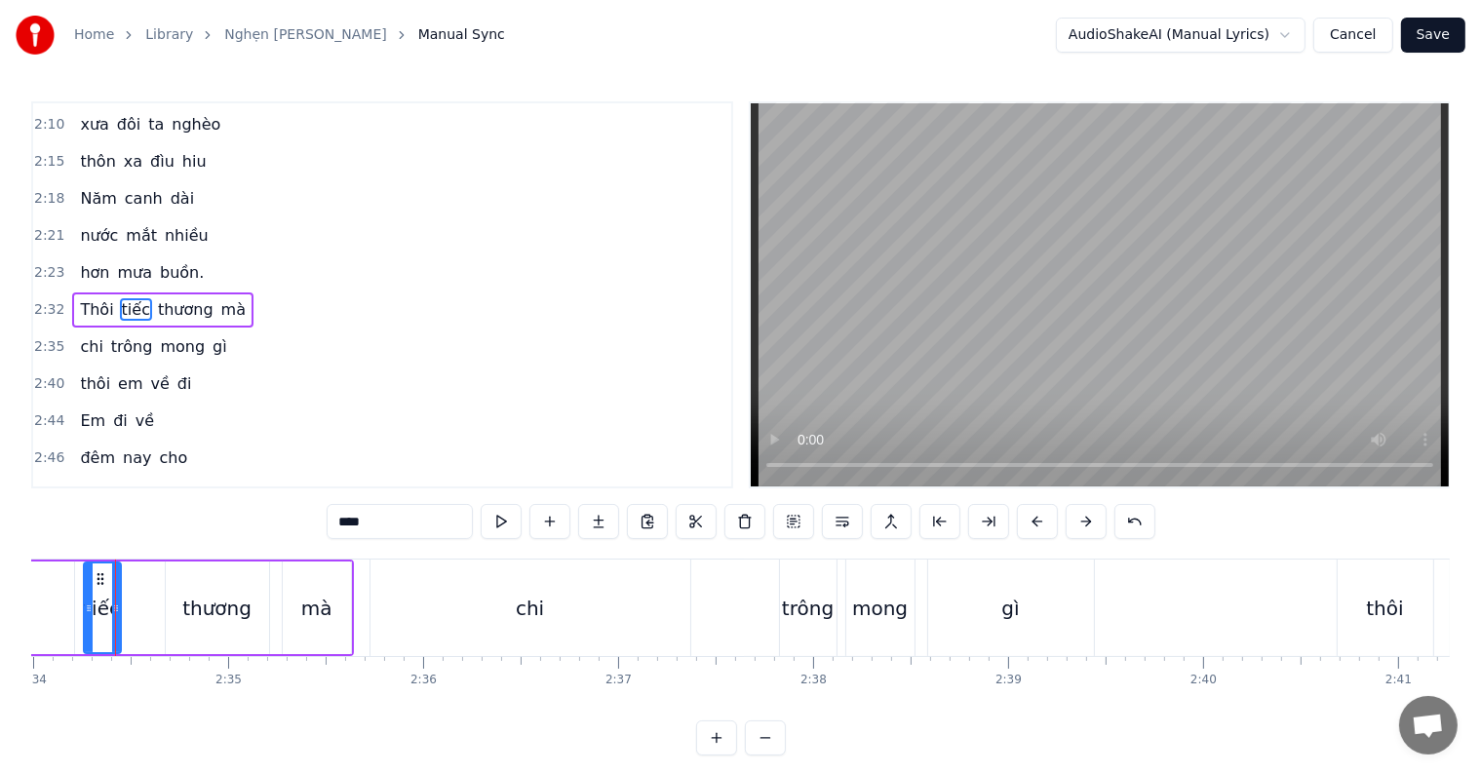
click at [71, 603] on div "Thôi em đi về đi xa xôi rồi thăm nhau mà chi duyên không tròn lưu luyến càng th…" at bounding box center [1300, 608] width 62603 height 98
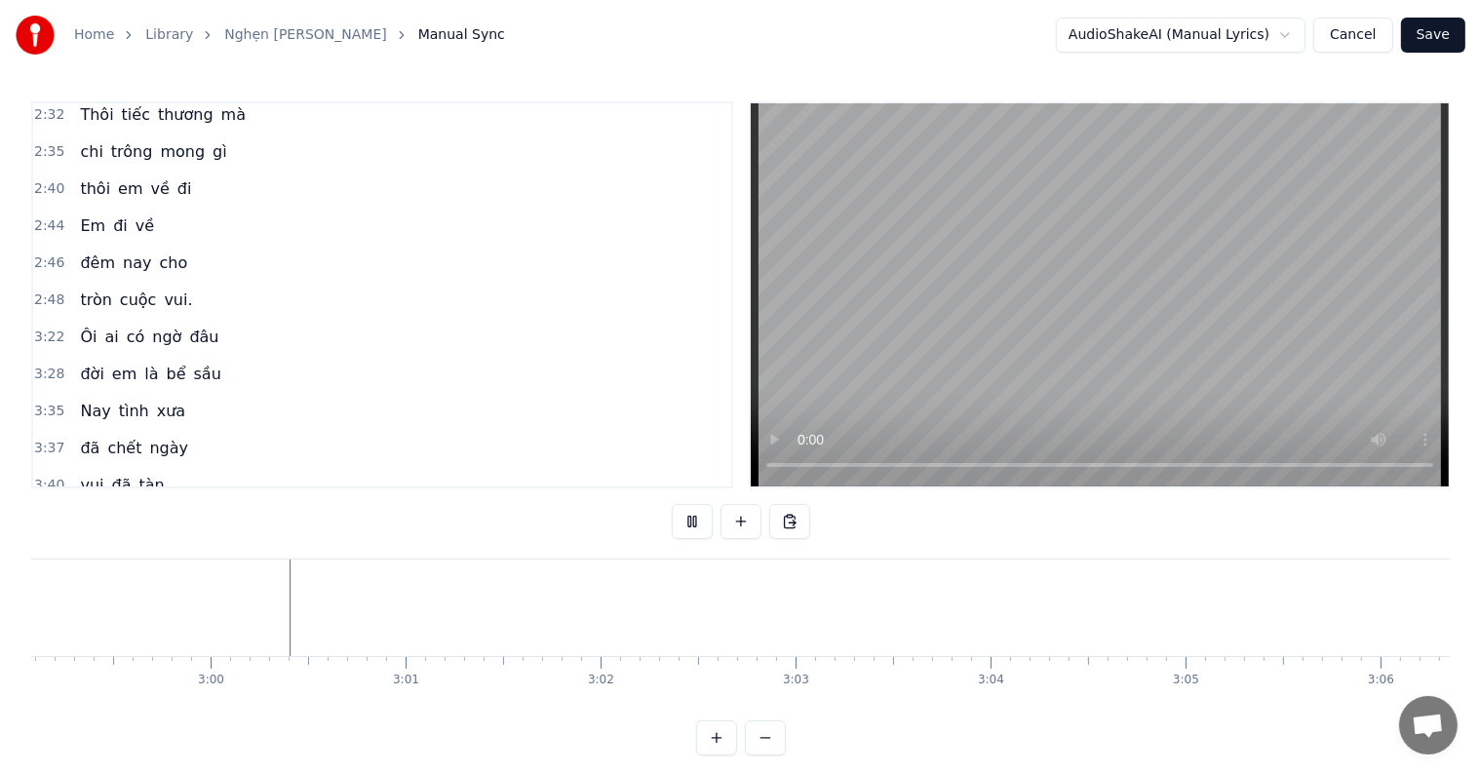
scroll to position [0, 34948]
click at [78, 326] on span "Ôi" at bounding box center [88, 337] width 20 height 22
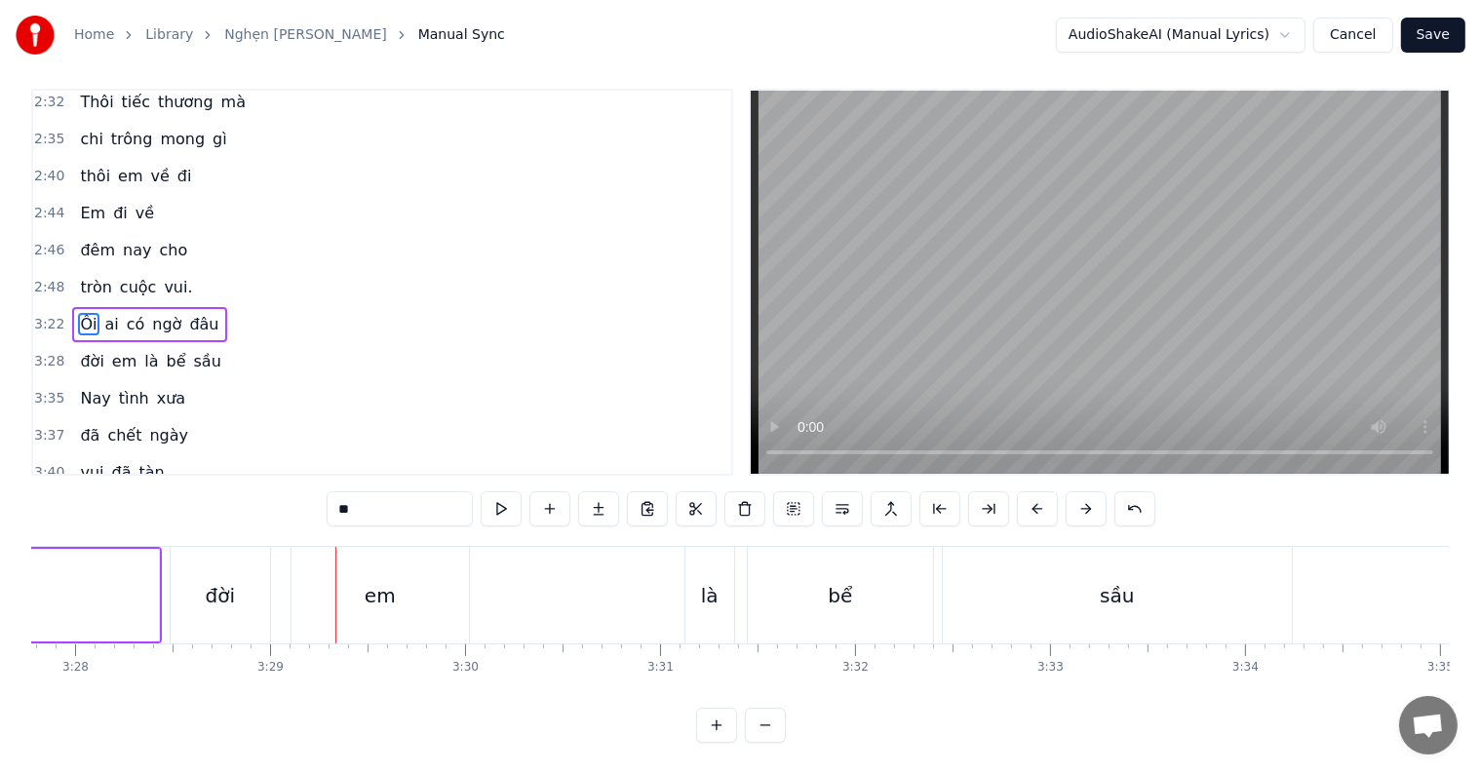
scroll to position [0, 40644]
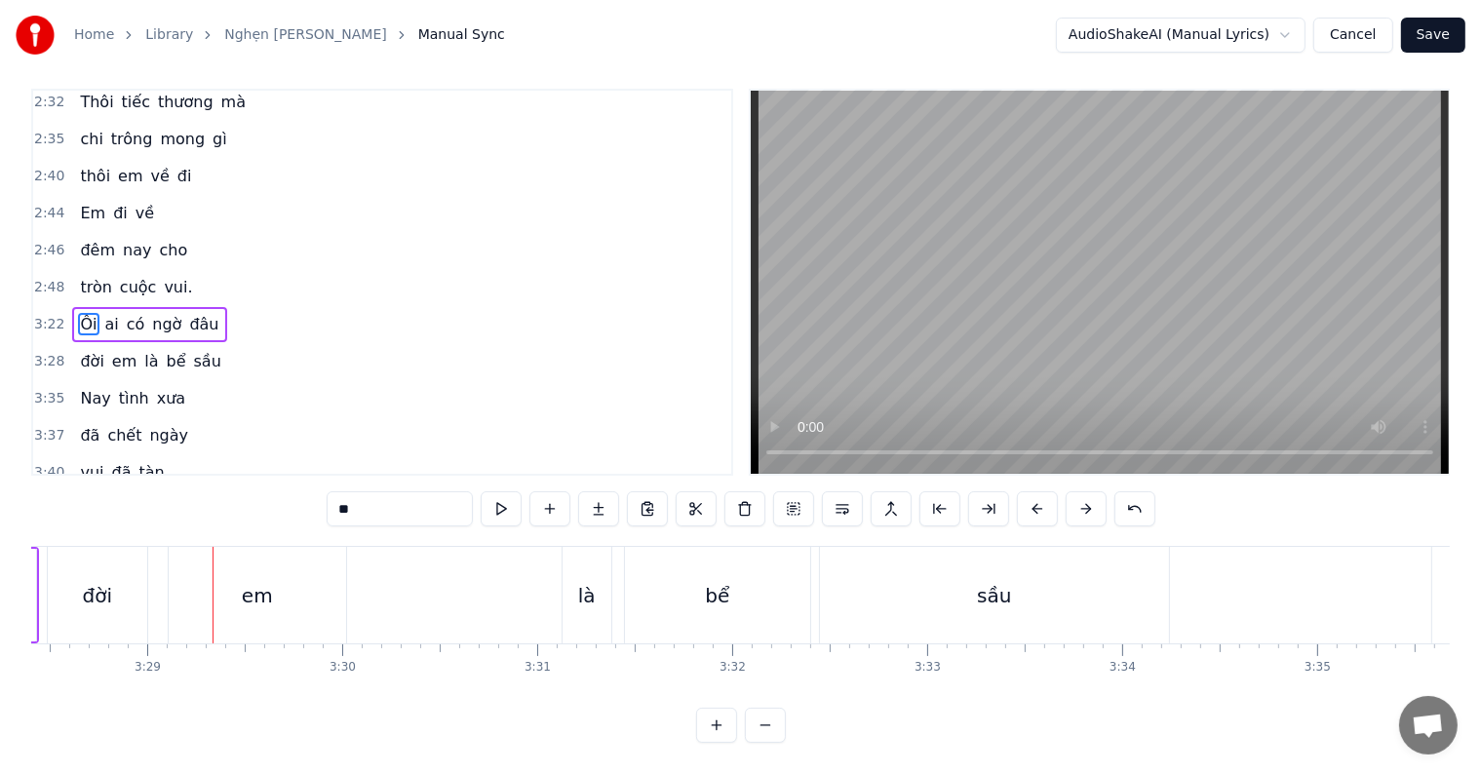
click at [274, 574] on div "em" at bounding box center [257, 595] width 177 height 97
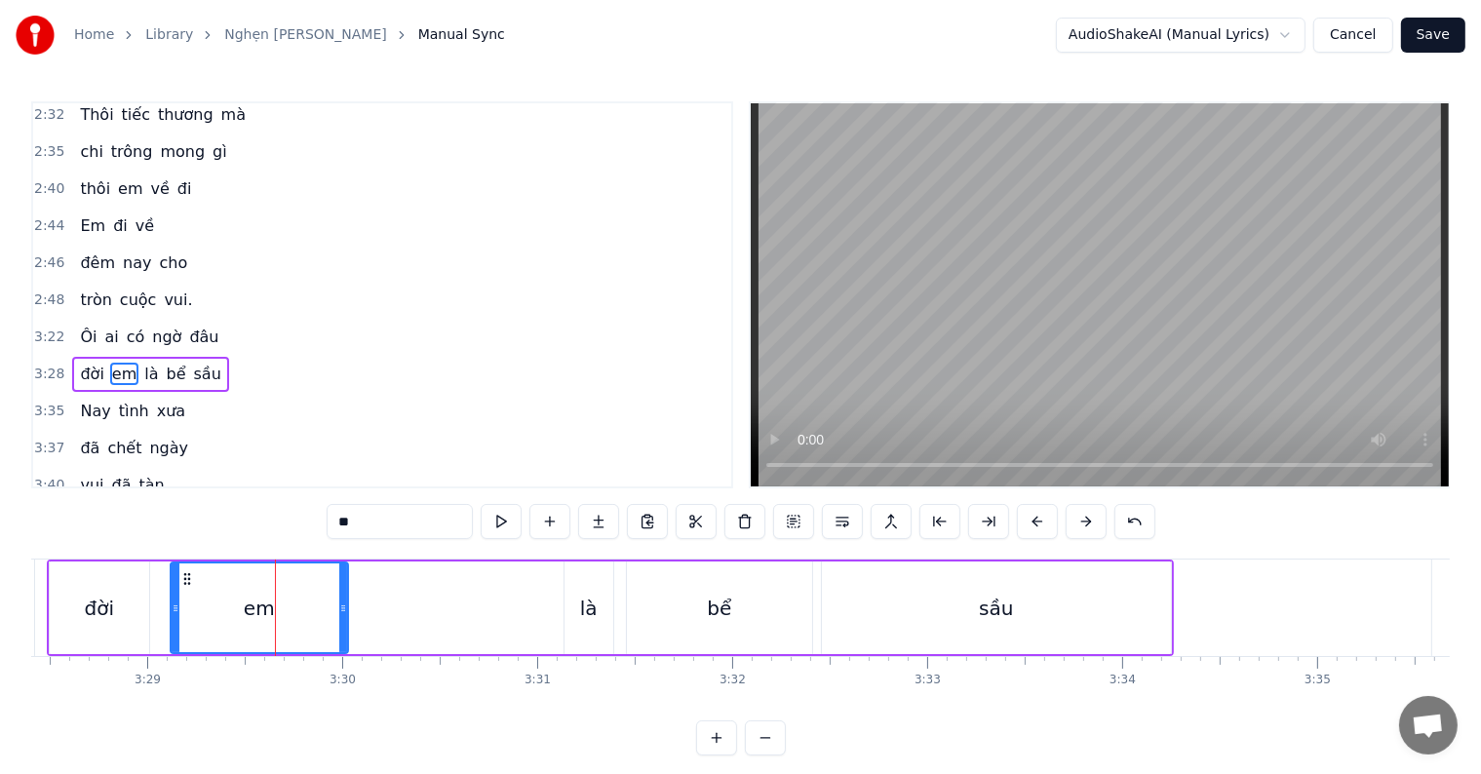
scroll to position [1154, 0]
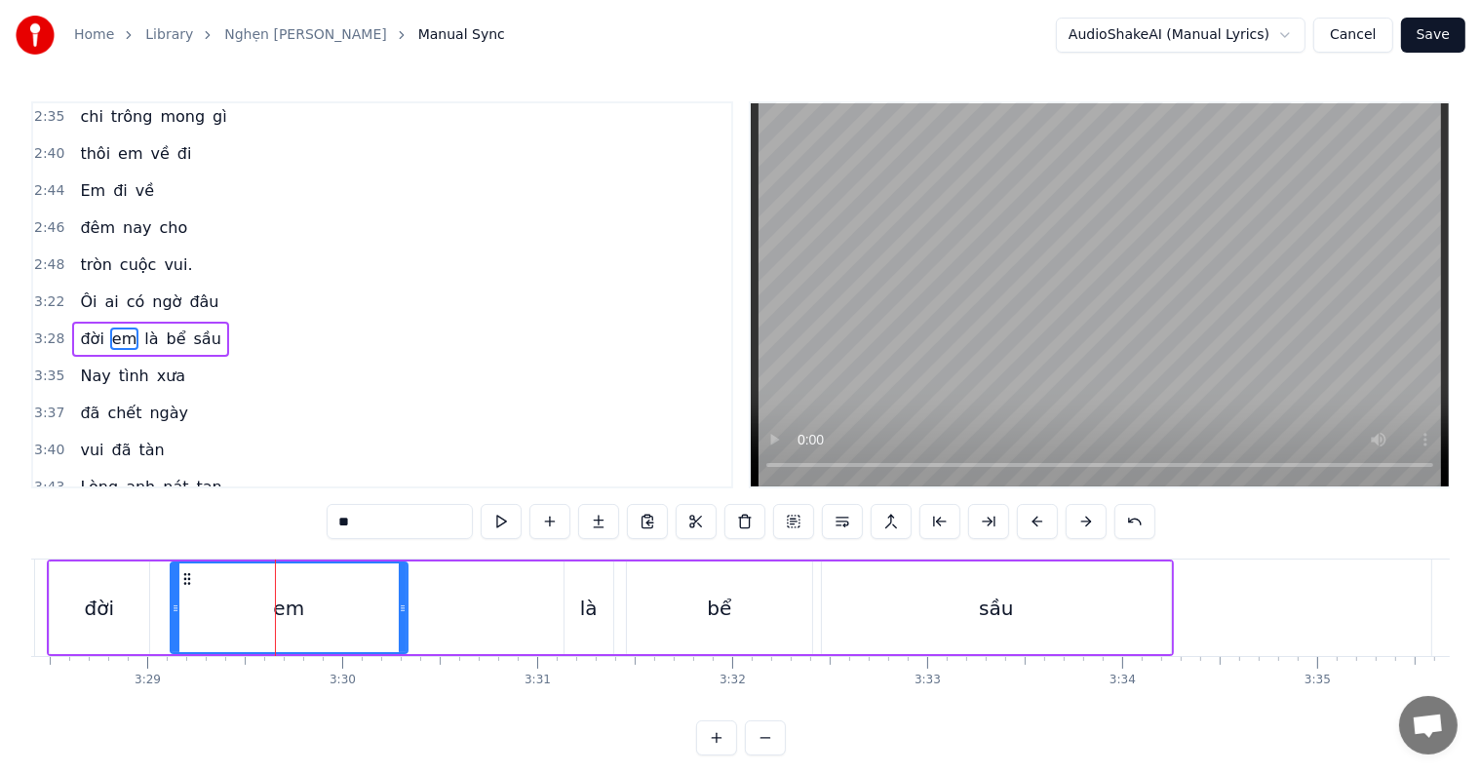
drag, startPoint x: 341, startPoint y: 610, endPoint x: 401, endPoint y: 610, distance: 59.5
click at [401, 610] on icon at bounding box center [403, 609] width 8 height 16
drag, startPoint x: 401, startPoint y: 610, endPoint x: 421, endPoint y: 608, distance: 20.6
click at [421, 608] on icon at bounding box center [423, 609] width 8 height 16
drag, startPoint x: 421, startPoint y: 608, endPoint x: 453, endPoint y: 607, distance: 32.2
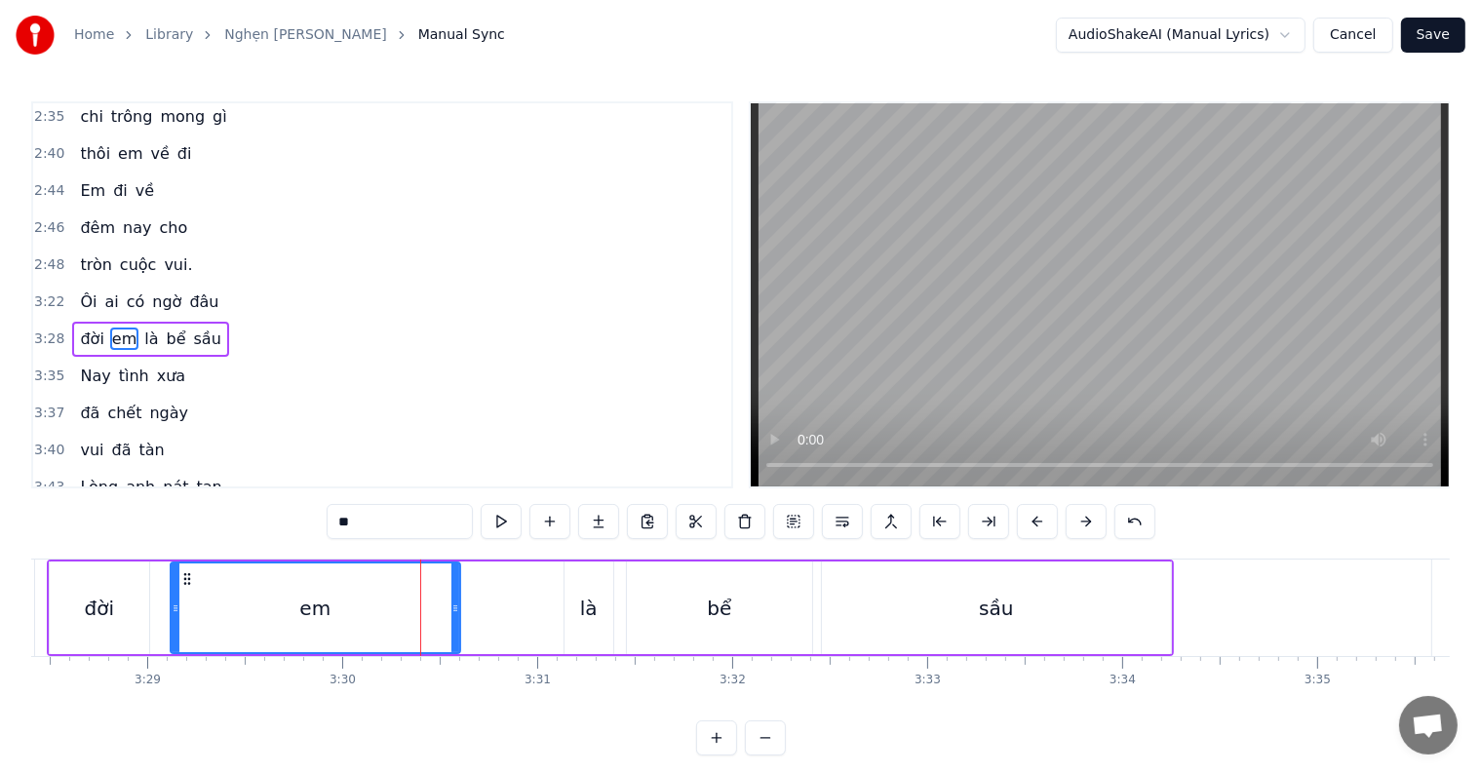
click at [453, 607] on icon at bounding box center [455, 609] width 8 height 16
drag, startPoint x: 453, startPoint y: 607, endPoint x: 473, endPoint y: 607, distance: 19.5
click at [473, 607] on icon at bounding box center [475, 609] width 8 height 16
click at [470, 607] on icon at bounding box center [474, 609] width 8 height 16
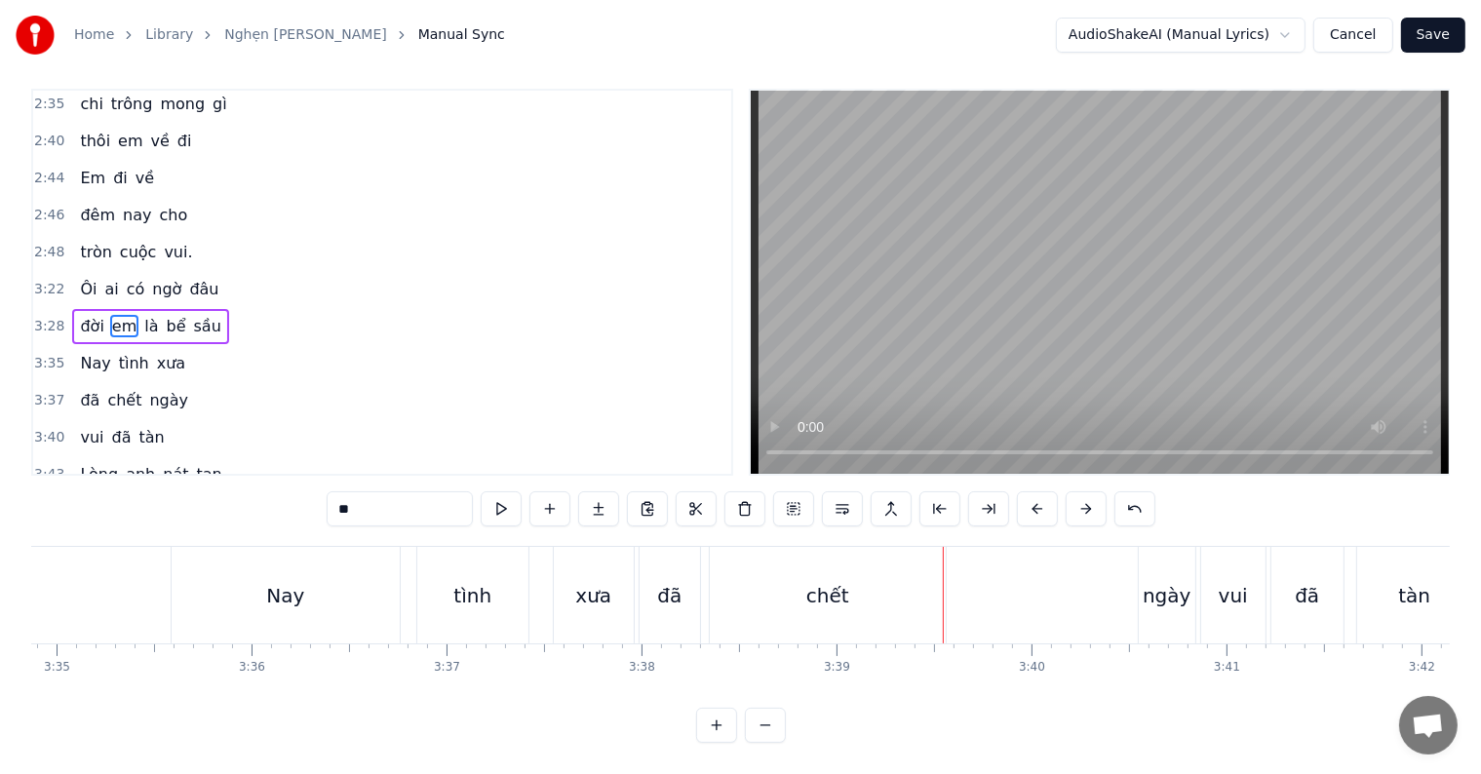
scroll to position [29, 0]
click at [920, 587] on div "chết" at bounding box center [828, 595] width 236 height 97
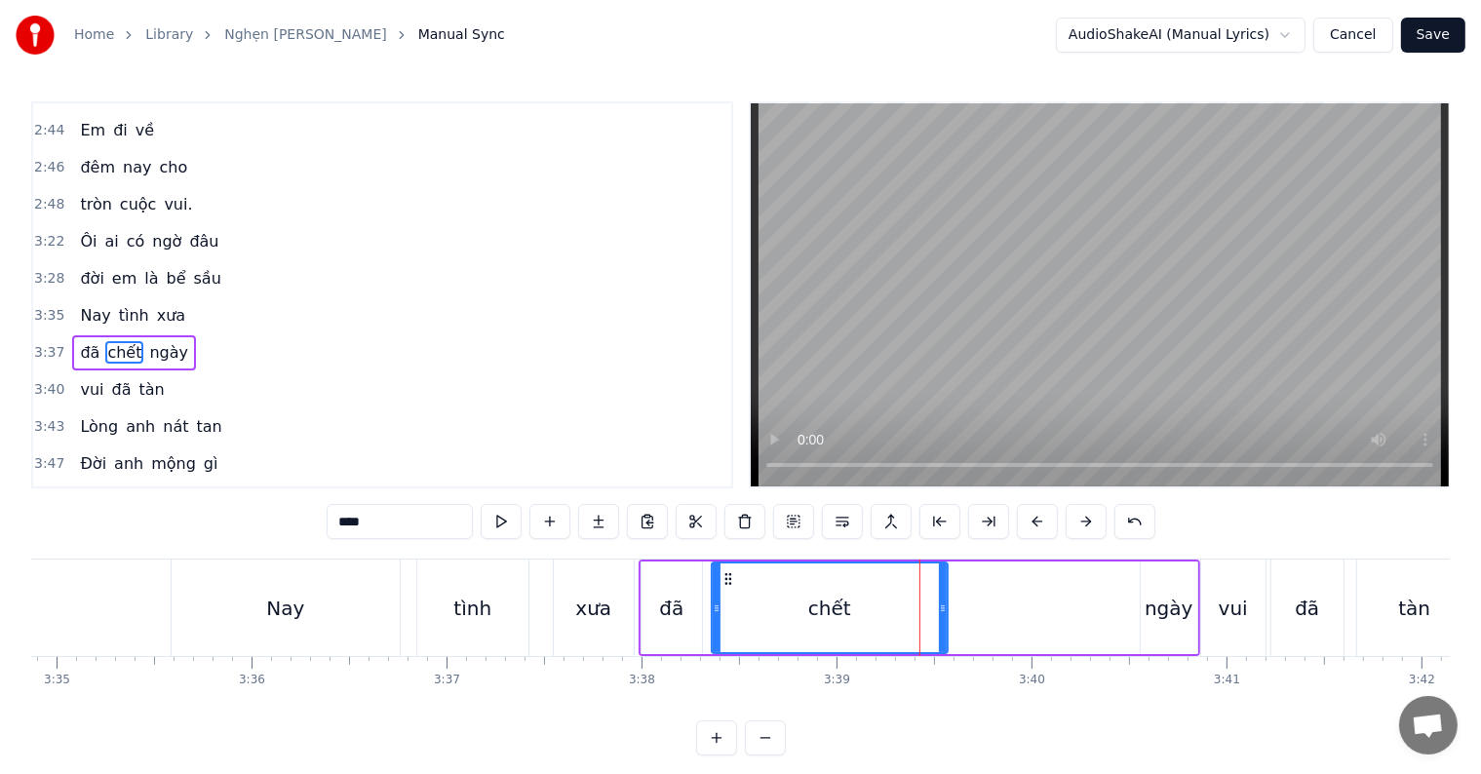
scroll to position [1225, 0]
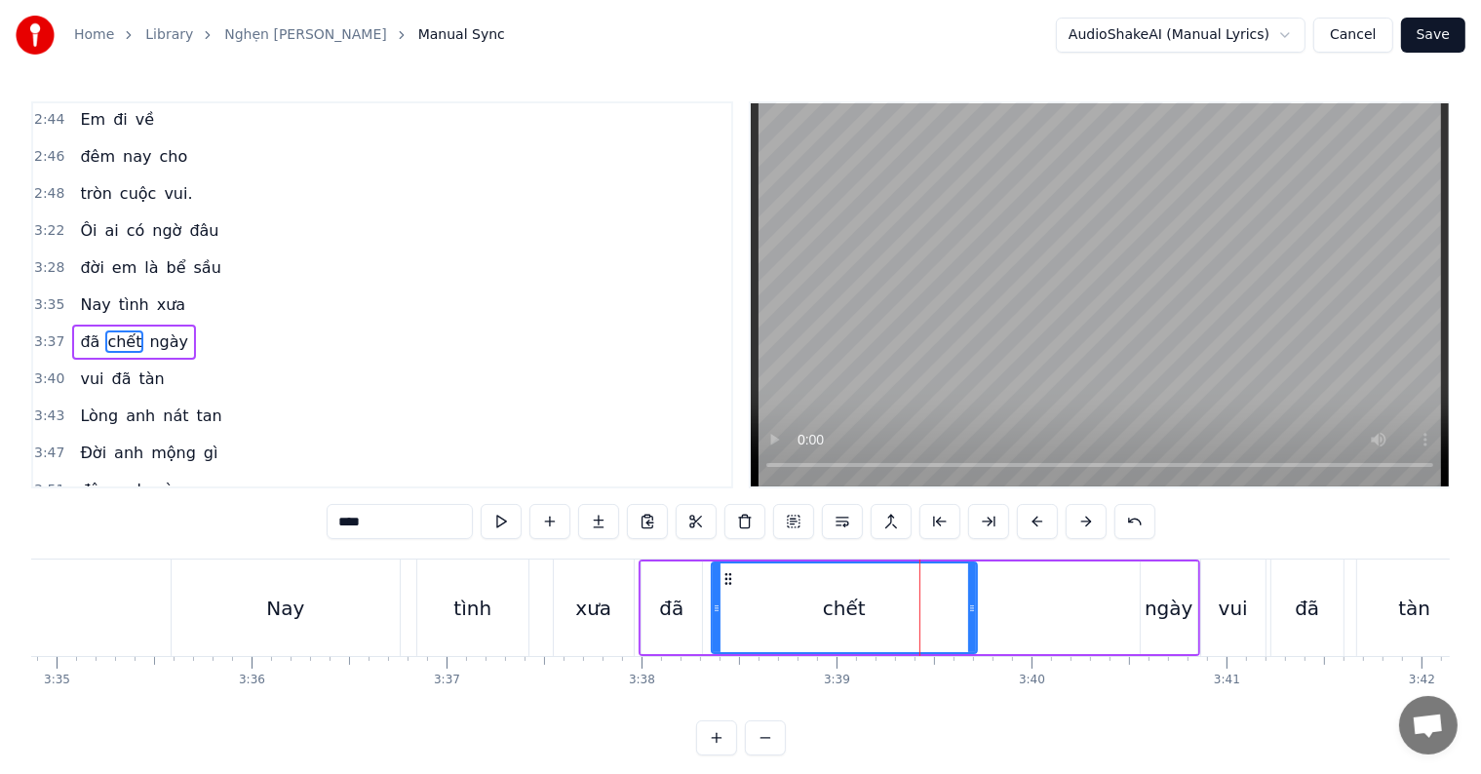
drag, startPoint x: 944, startPoint y: 600, endPoint x: 973, endPoint y: 601, distance: 29.3
click at [973, 601] on icon at bounding box center [972, 609] width 8 height 16
drag, startPoint x: 973, startPoint y: 601, endPoint x: 986, endPoint y: 601, distance: 12.7
click at [984, 601] on icon at bounding box center [980, 609] width 8 height 16
drag, startPoint x: 986, startPoint y: 601, endPoint x: 1007, endPoint y: 603, distance: 21.5
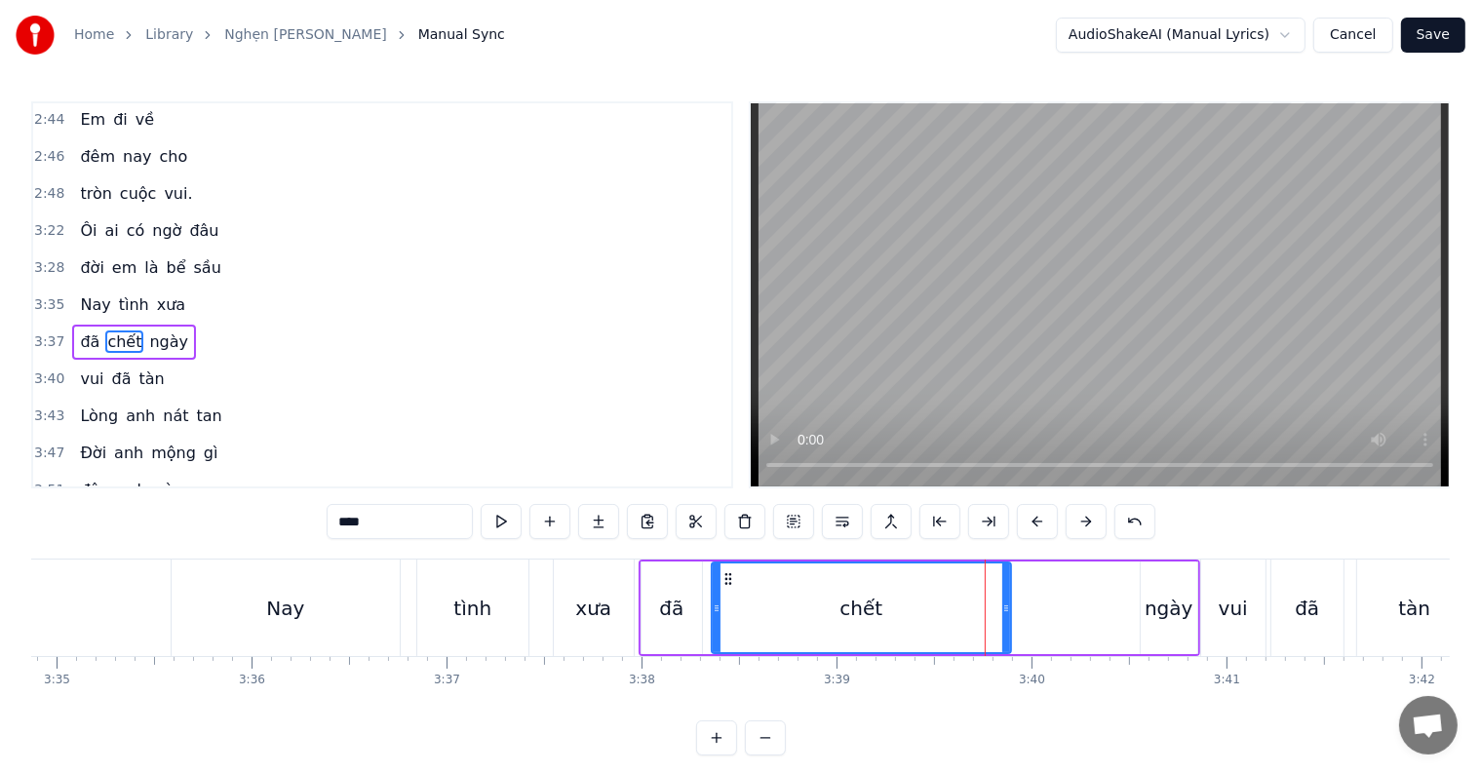
click at [1007, 603] on icon at bounding box center [1006, 609] width 8 height 16
drag, startPoint x: 1007, startPoint y: 603, endPoint x: 1018, endPoint y: 605, distance: 10.9
click at [1018, 605] on icon at bounding box center [1017, 609] width 8 height 16
click at [495, 613] on div "tình" at bounding box center [472, 608] width 111 height 97
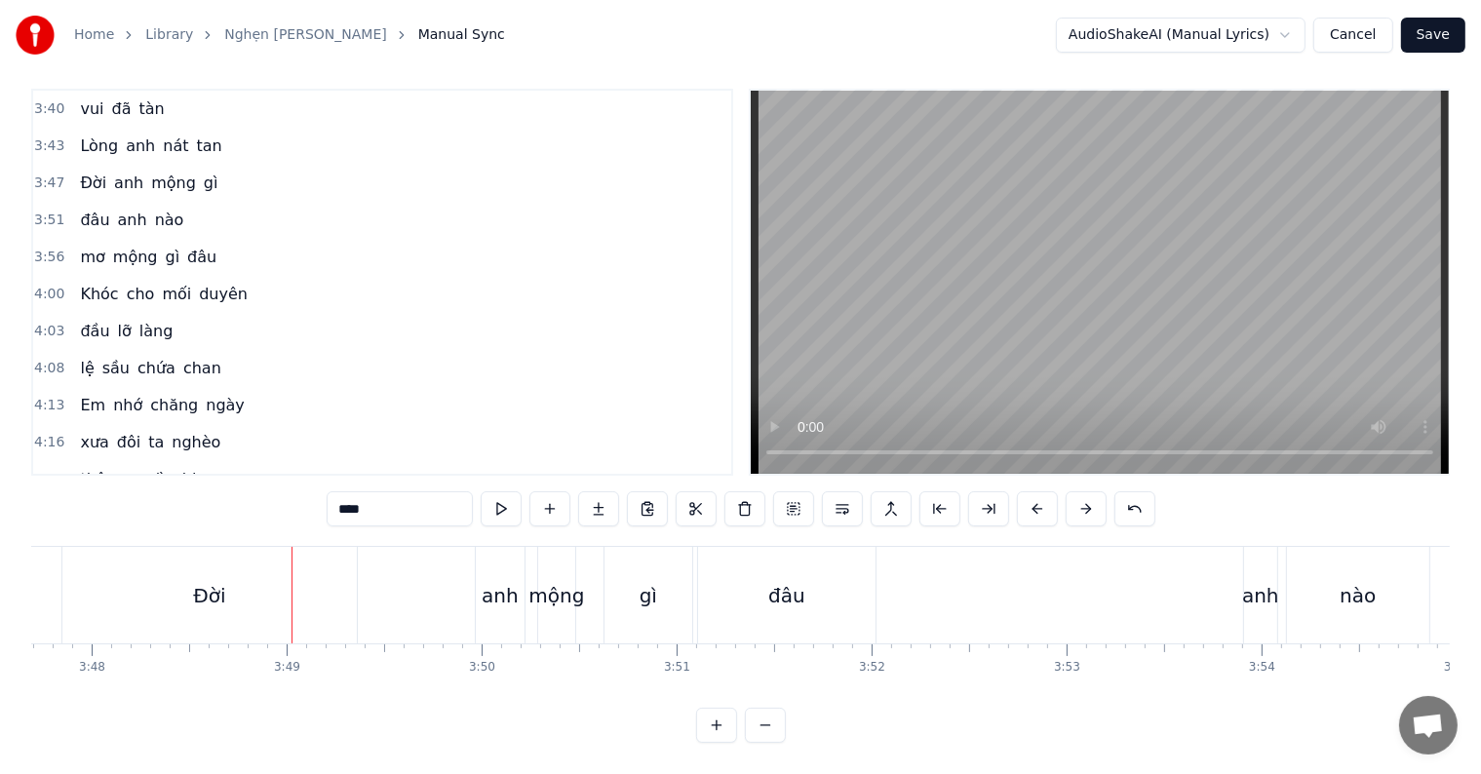
scroll to position [29, 0]
click at [252, 564] on div "Ðời" at bounding box center [209, 595] width 294 height 97
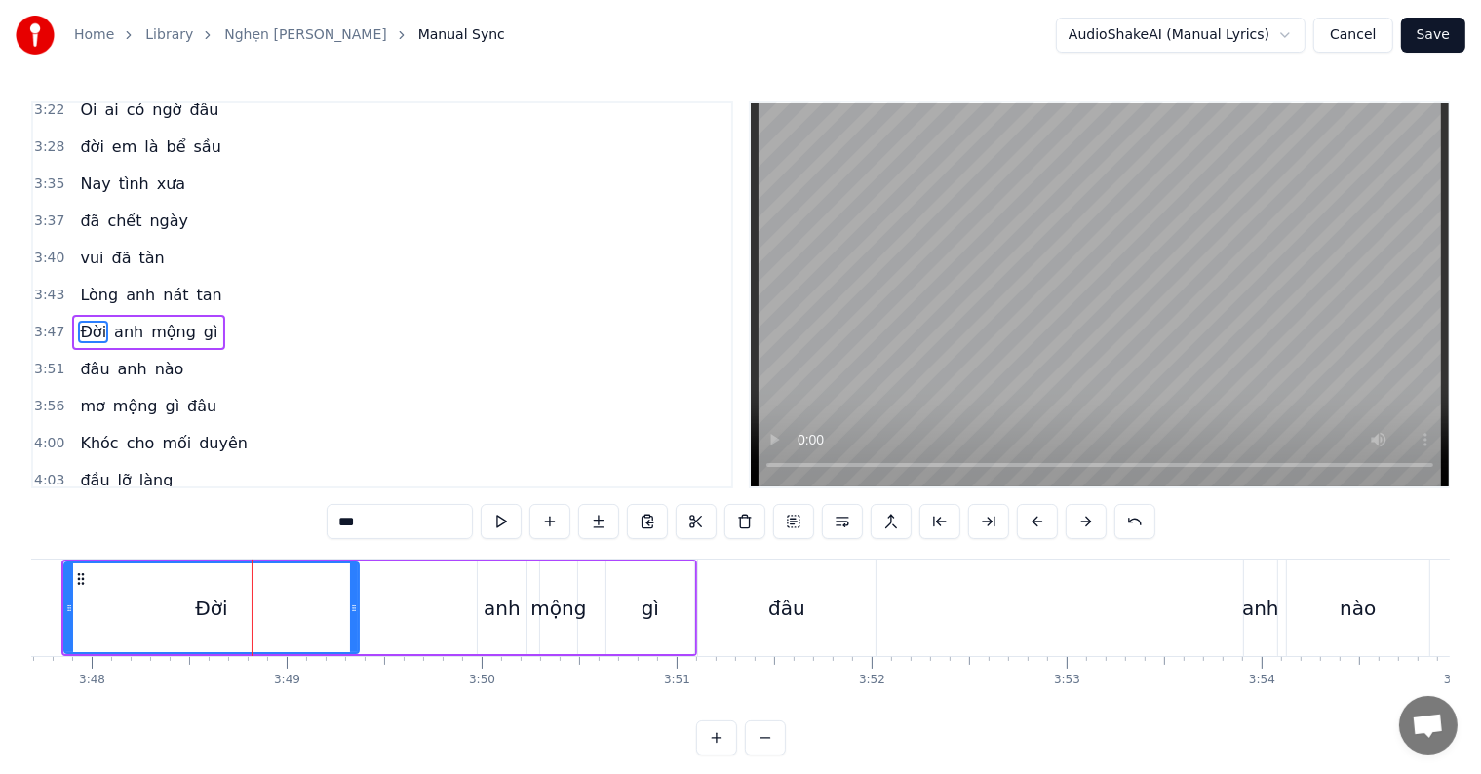
scroll to position [1333, 0]
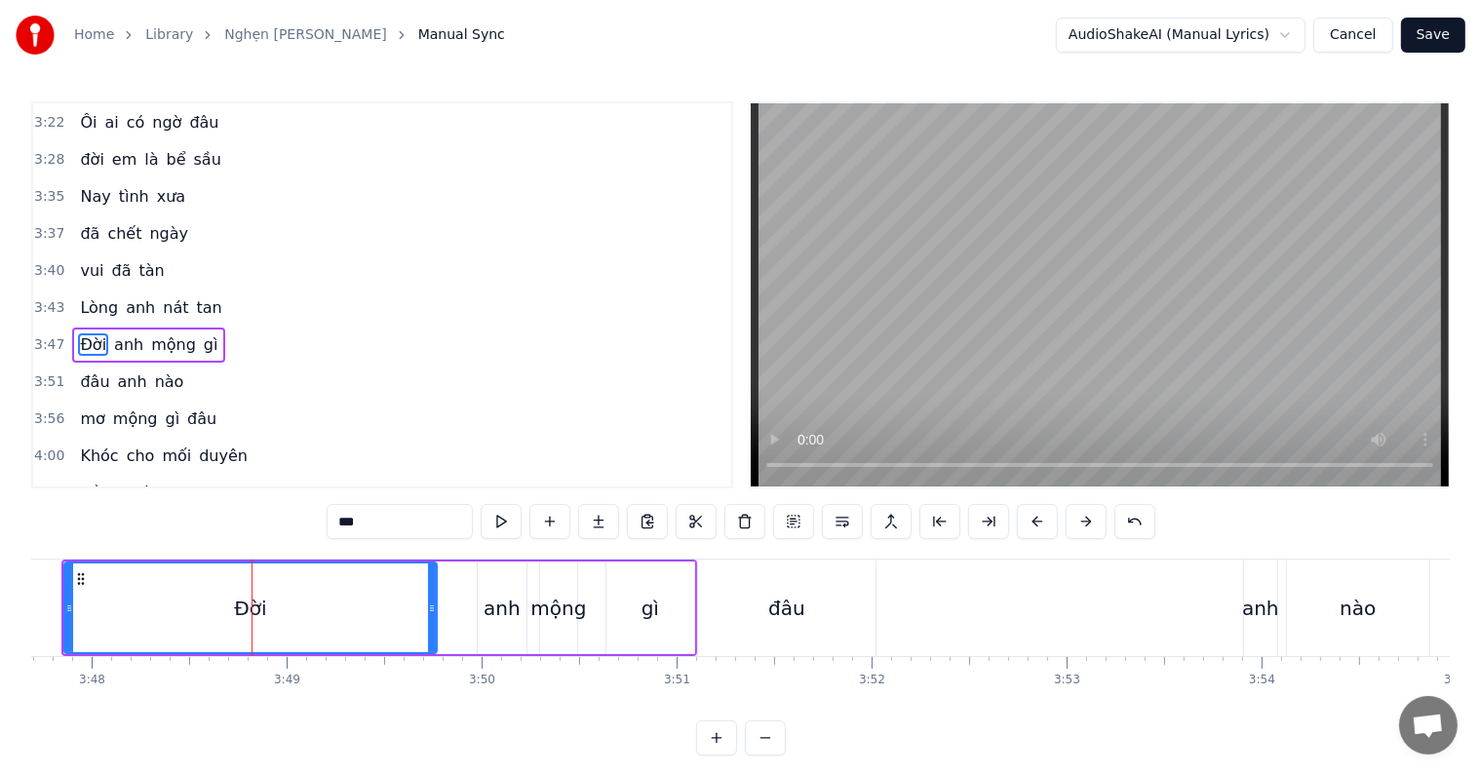
drag, startPoint x: 351, startPoint y: 599, endPoint x: 429, endPoint y: 599, distance: 78.0
click at [429, 599] on div at bounding box center [432, 608] width 8 height 89
click at [798, 601] on div "đâu" at bounding box center [786, 608] width 37 height 29
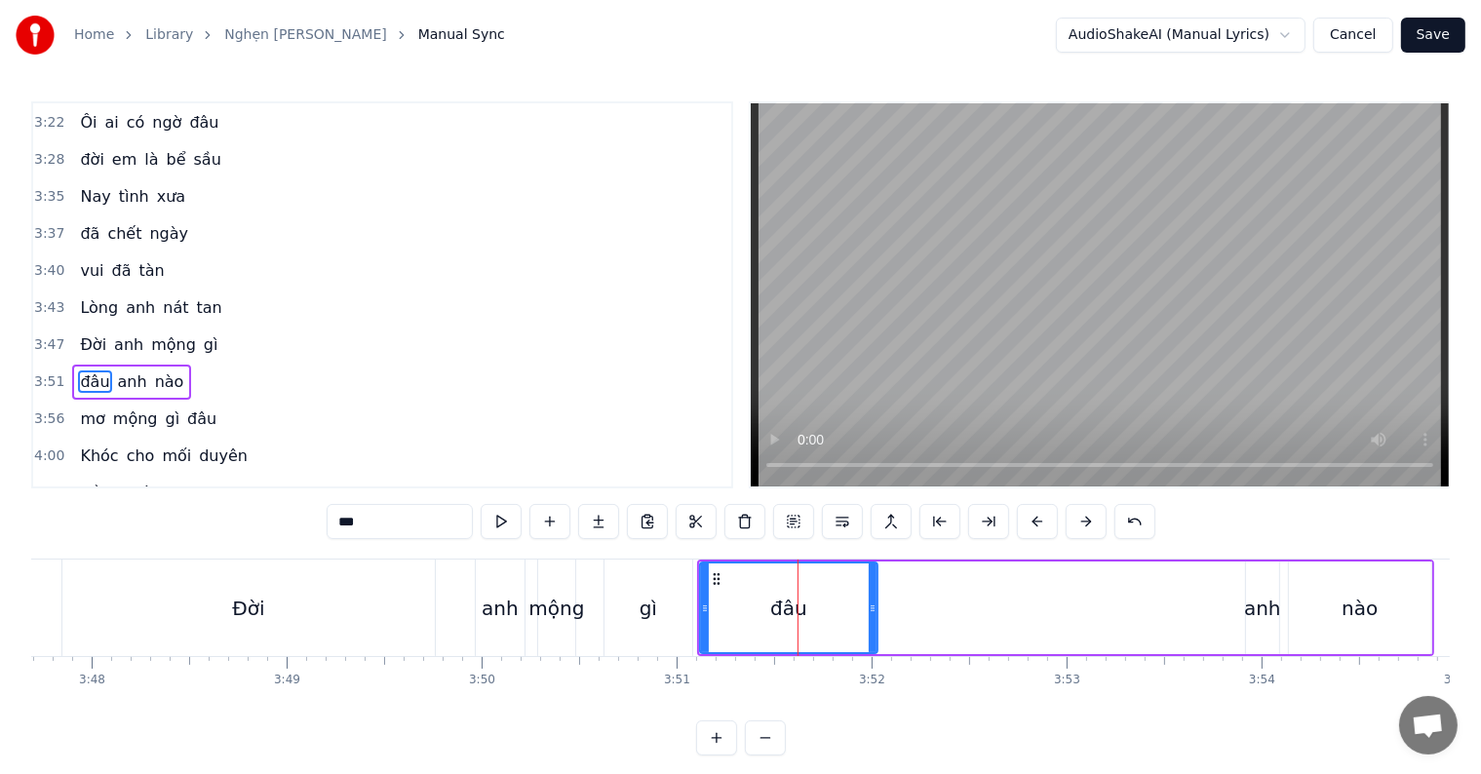
scroll to position [1369, 0]
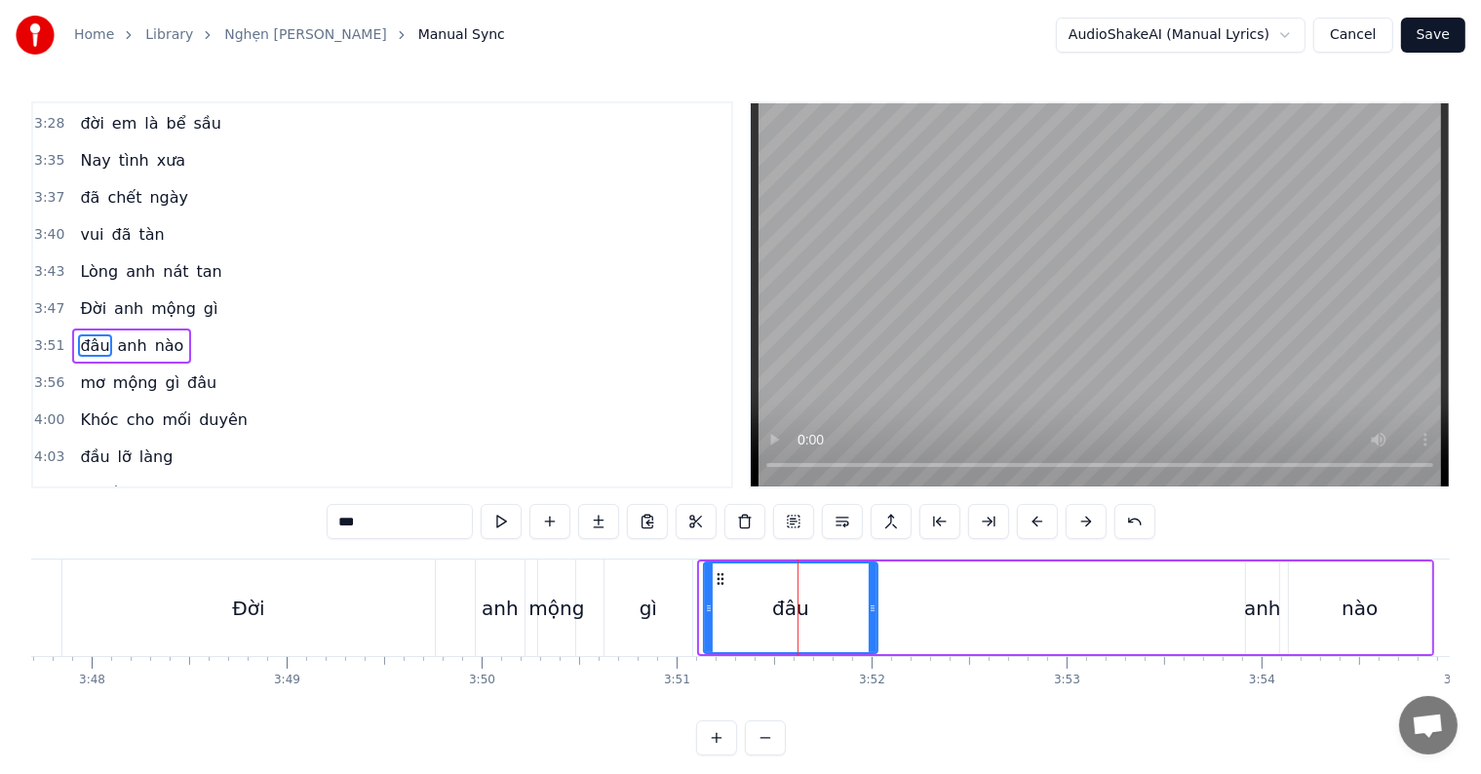
click at [706, 610] on icon at bounding box center [709, 609] width 8 height 16
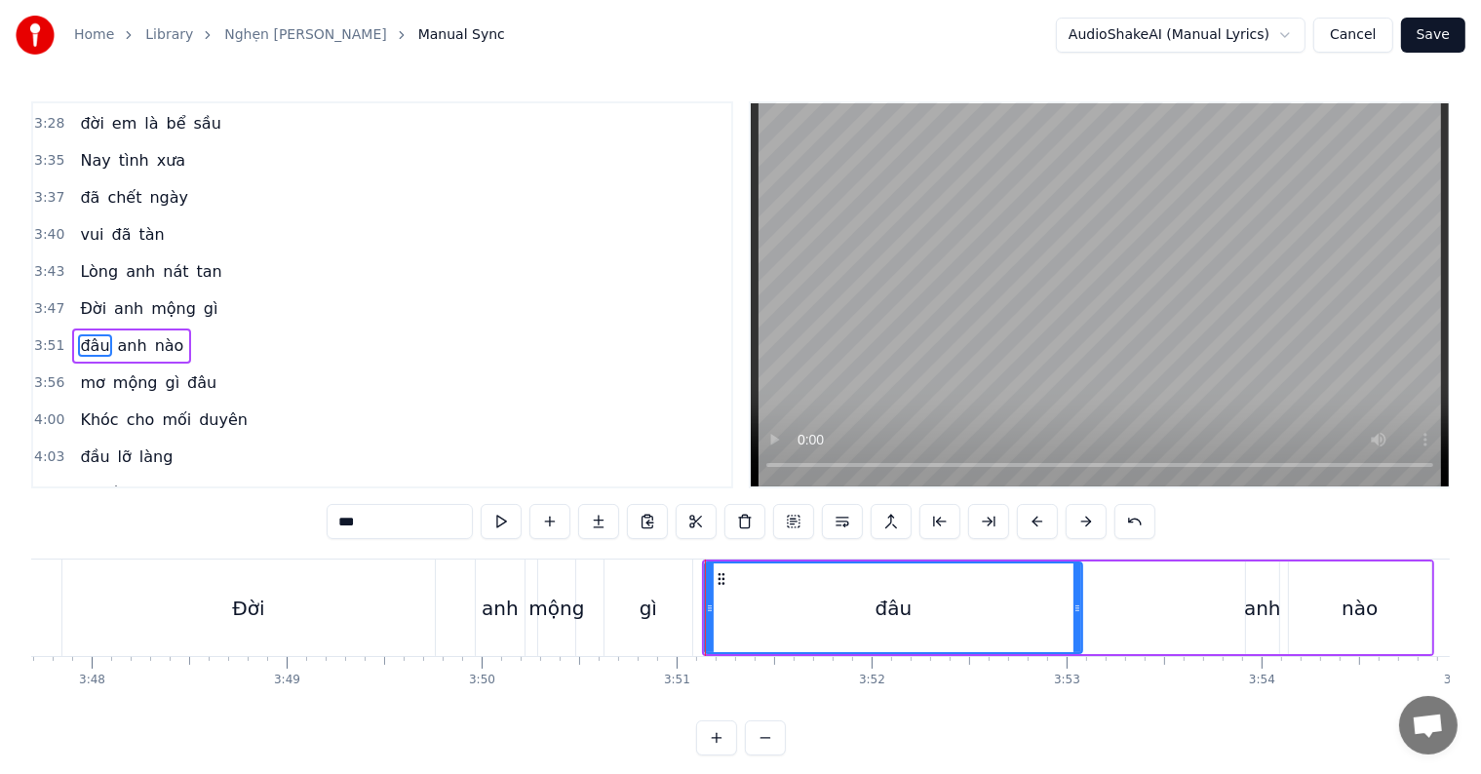
drag, startPoint x: 873, startPoint y: 610, endPoint x: 1078, endPoint y: 608, distance: 204.8
click at [1078, 608] on icon at bounding box center [1078, 609] width 8 height 16
drag, startPoint x: 1078, startPoint y: 608, endPoint x: 1128, endPoint y: 607, distance: 50.7
click at [1128, 607] on icon at bounding box center [1128, 609] width 8 height 16
drag, startPoint x: 1128, startPoint y: 607, endPoint x: 1117, endPoint y: 607, distance: 10.7
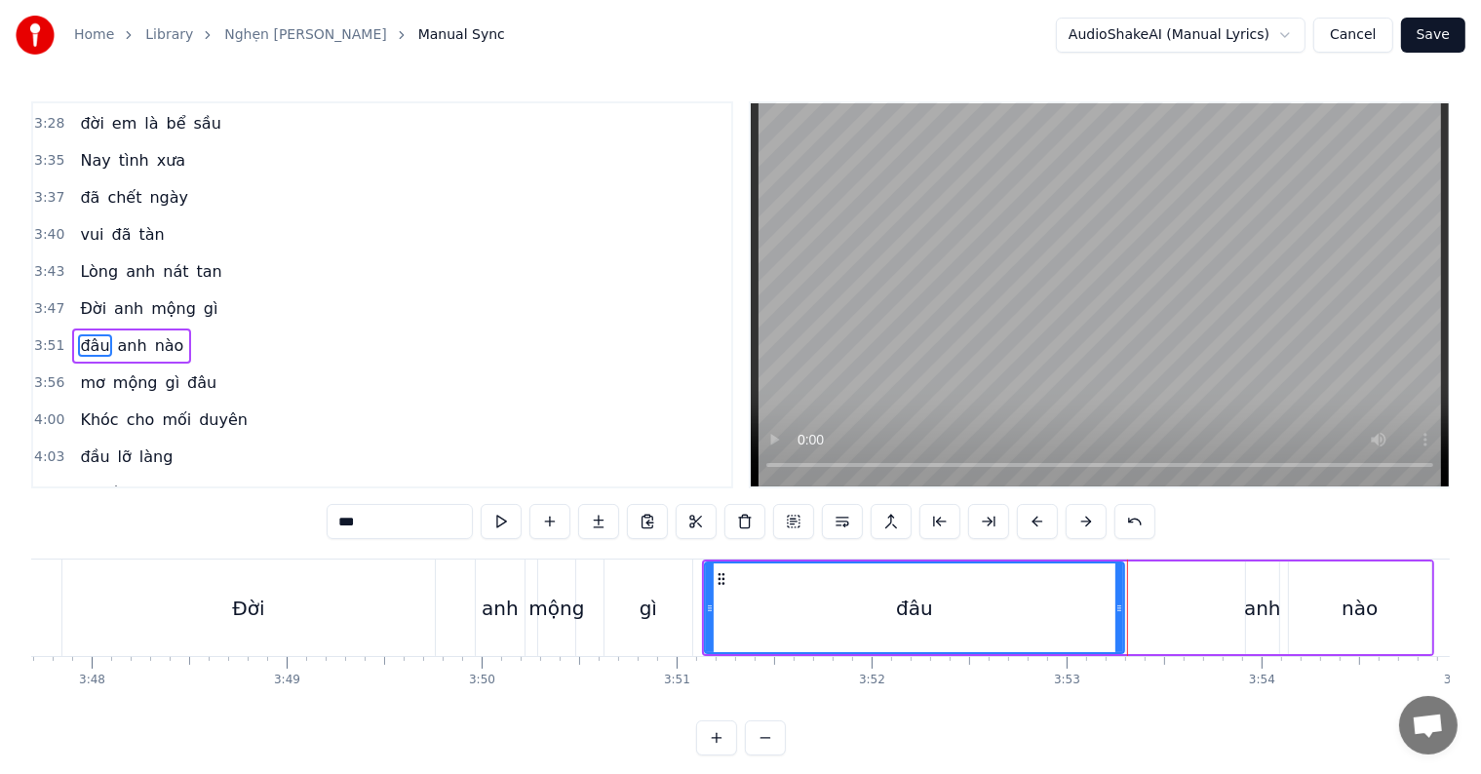
click at [1117, 607] on icon at bounding box center [1120, 609] width 8 height 16
click at [161, 604] on div "Ðời" at bounding box center [248, 608] width 372 height 97
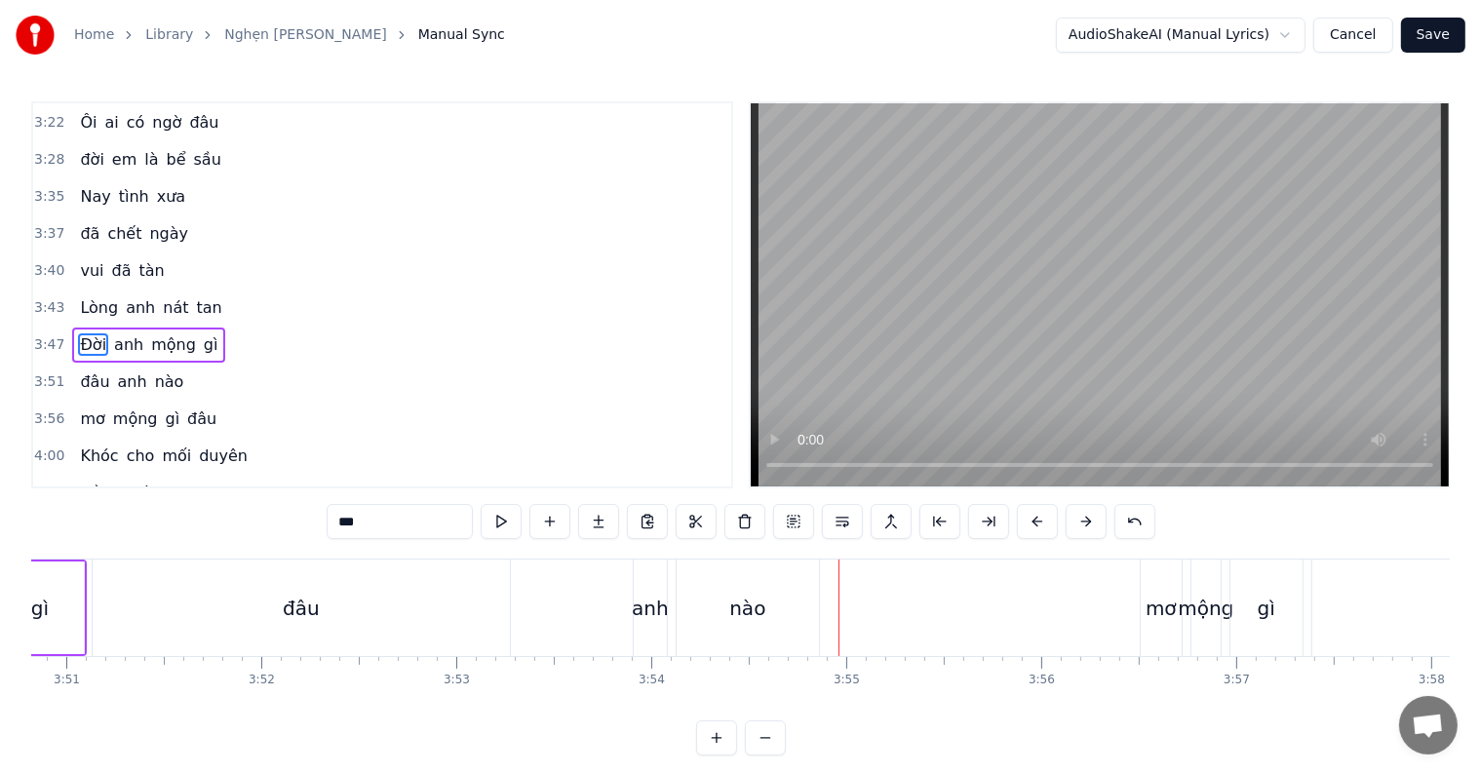
scroll to position [0, 44945]
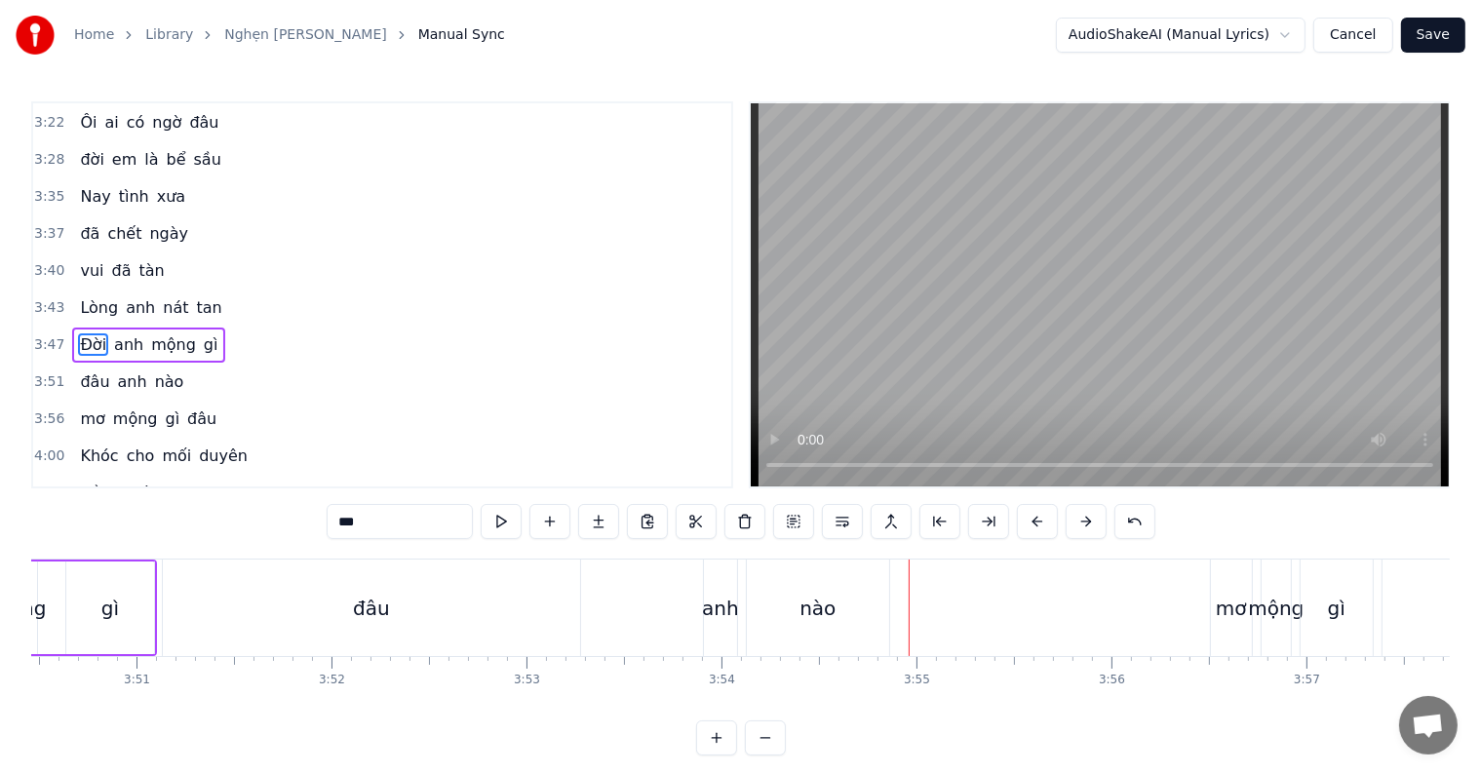
click at [316, 608] on div "đâu" at bounding box center [371, 608] width 417 height 97
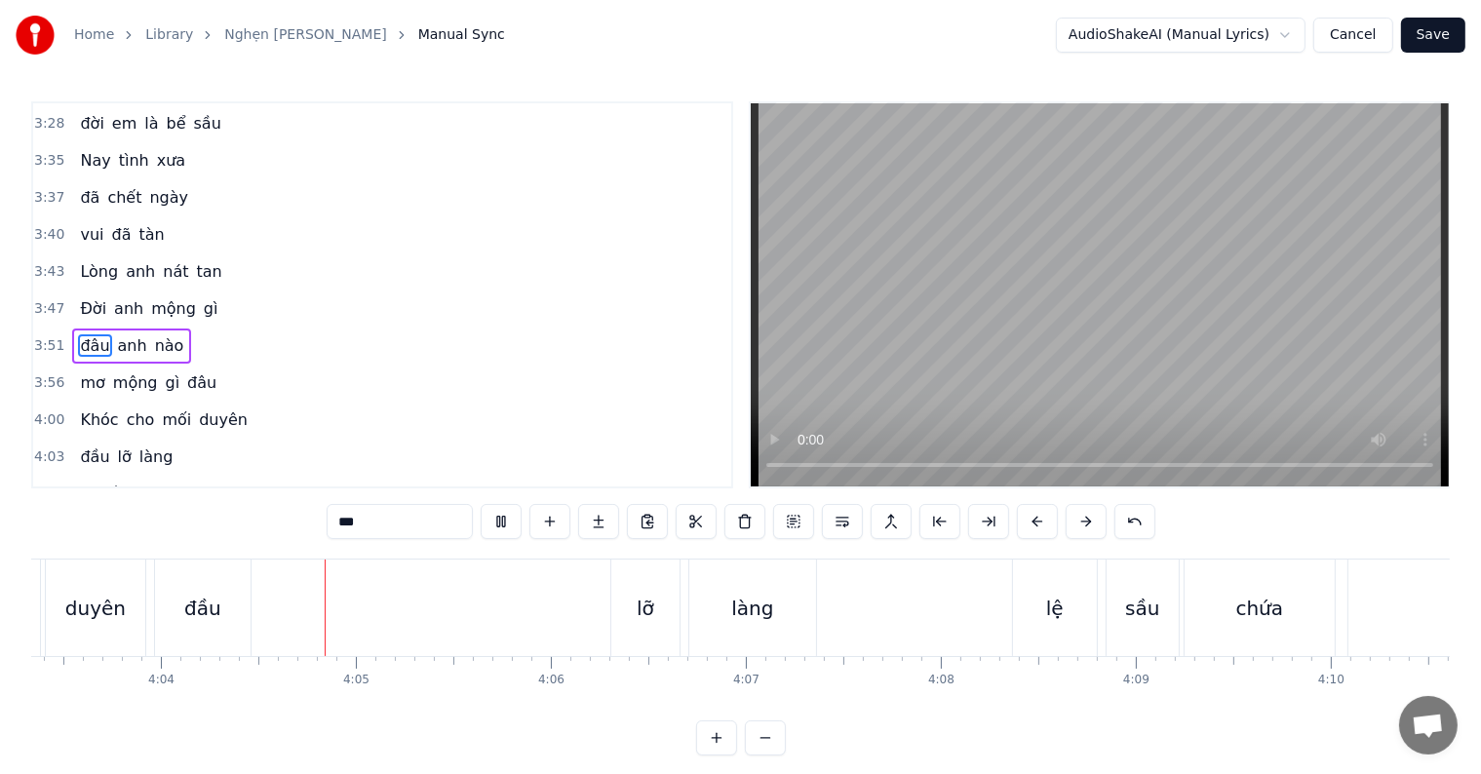
scroll to position [29, 0]
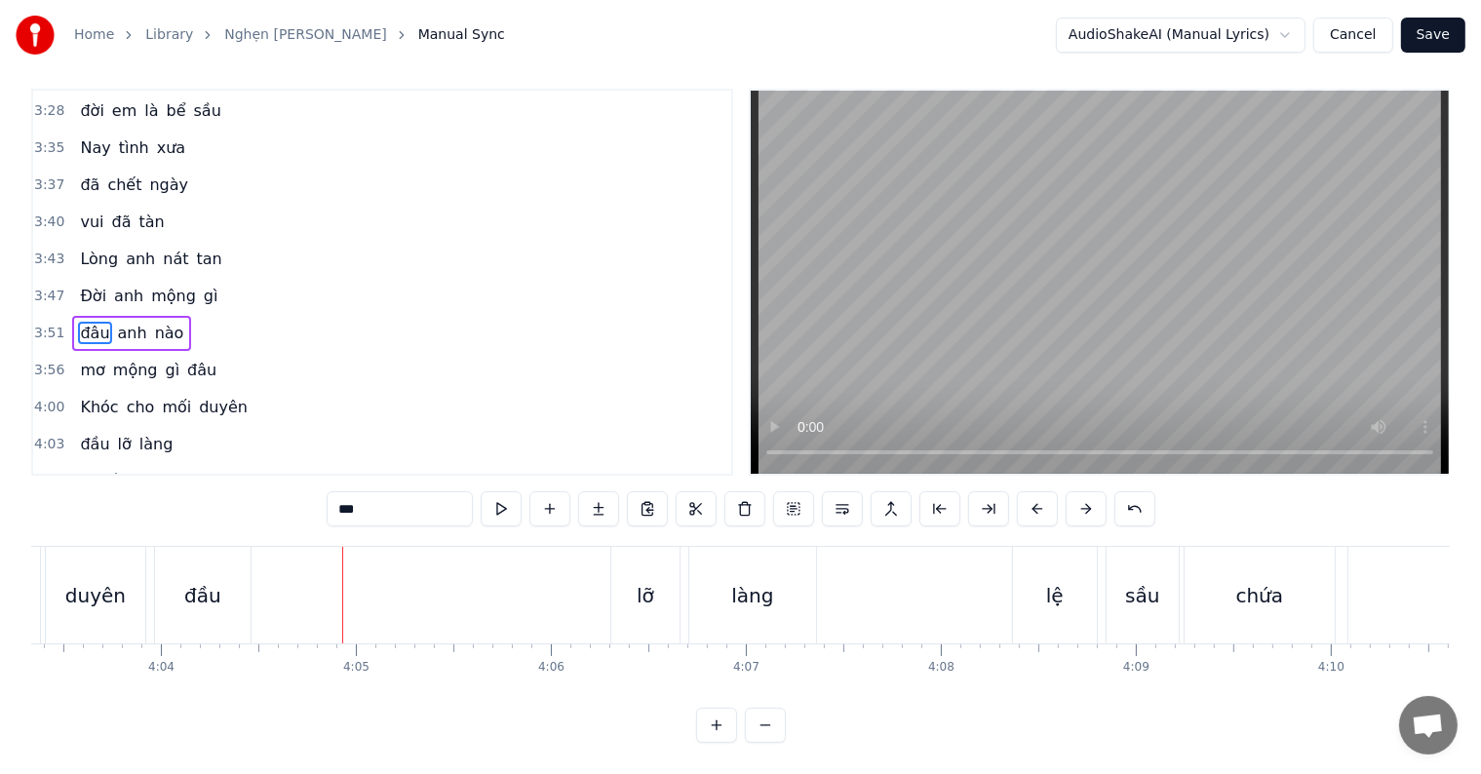
click at [238, 571] on div "đầu" at bounding box center [203, 595] width 96 height 97
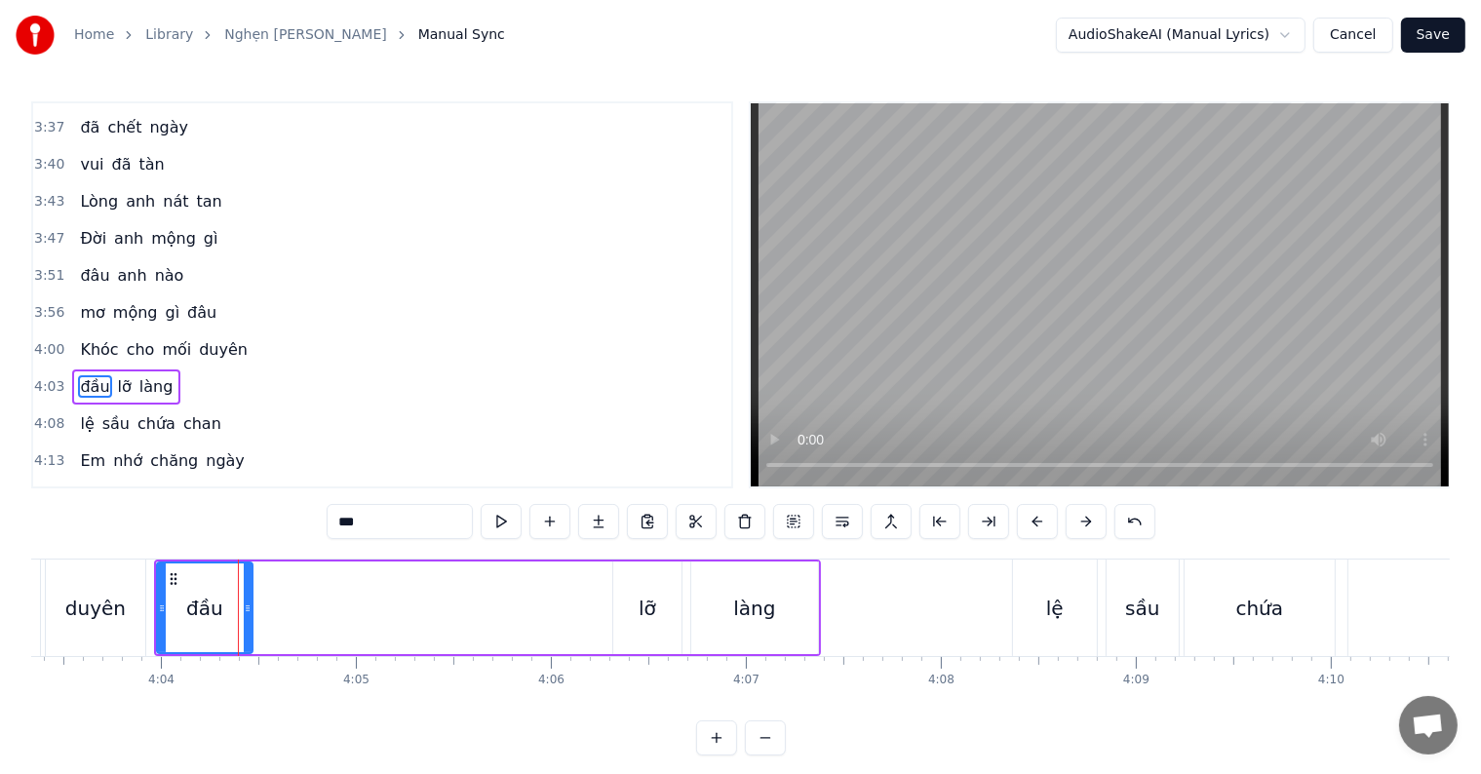
scroll to position [1476, 0]
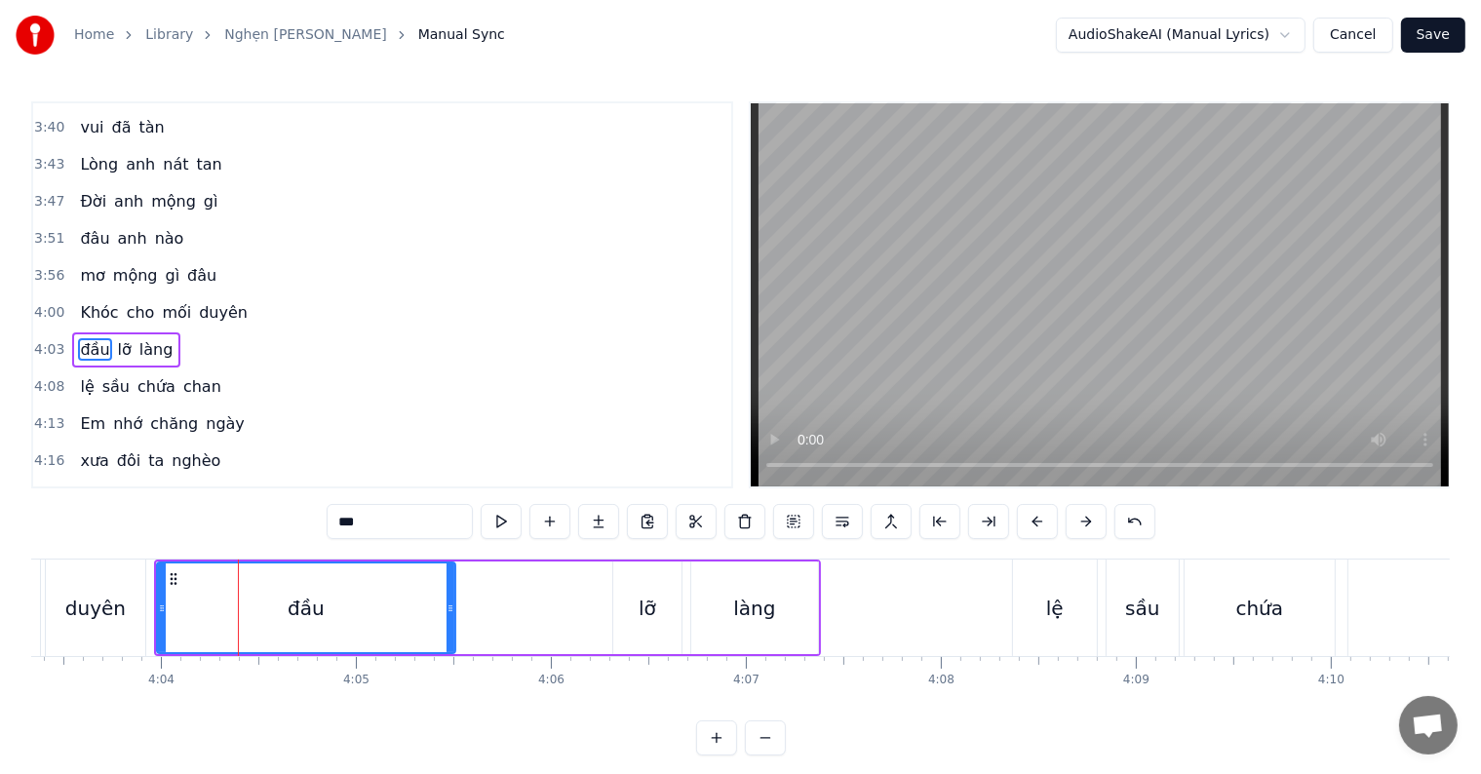
drag, startPoint x: 246, startPoint y: 606, endPoint x: 449, endPoint y: 617, distance: 203.2
click at [449, 617] on div at bounding box center [451, 608] width 8 height 89
drag, startPoint x: 446, startPoint y: 618, endPoint x: 477, endPoint y: 622, distance: 31.4
click at [477, 622] on div at bounding box center [481, 608] width 8 height 89
drag, startPoint x: 477, startPoint y: 622, endPoint x: 503, endPoint y: 628, distance: 27.0
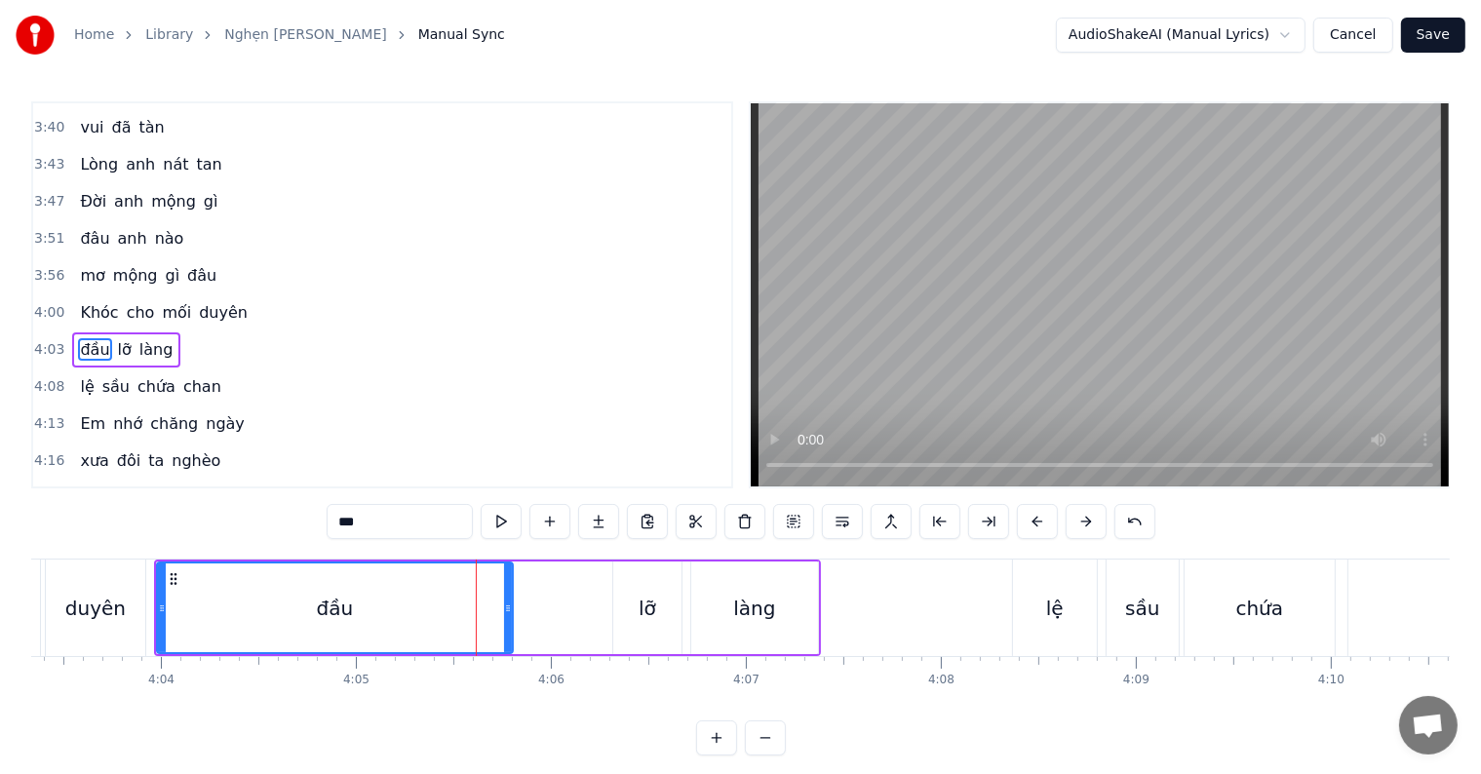
click at [504, 628] on div at bounding box center [508, 608] width 8 height 89
click at [505, 628] on div at bounding box center [509, 608] width 8 height 89
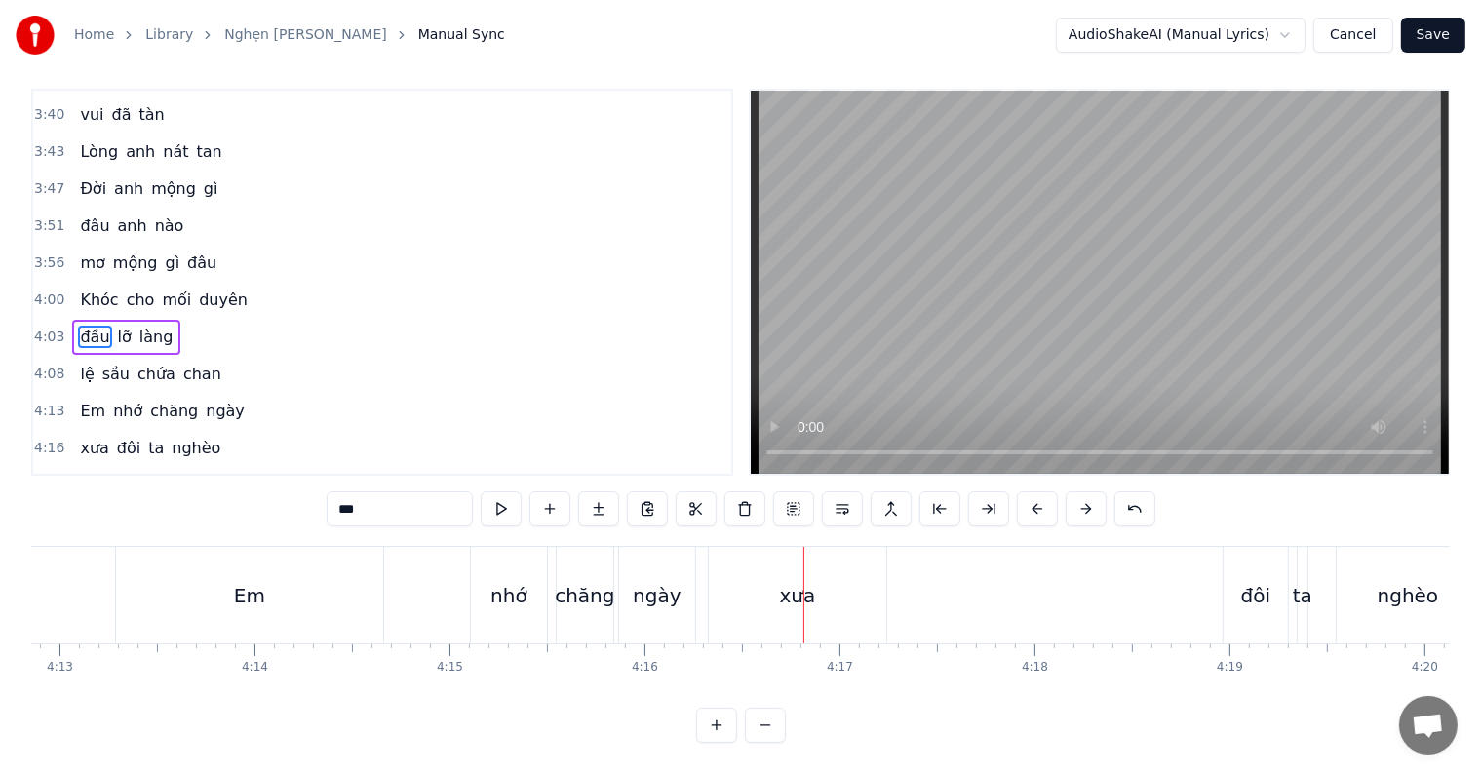
scroll to position [0, 49137]
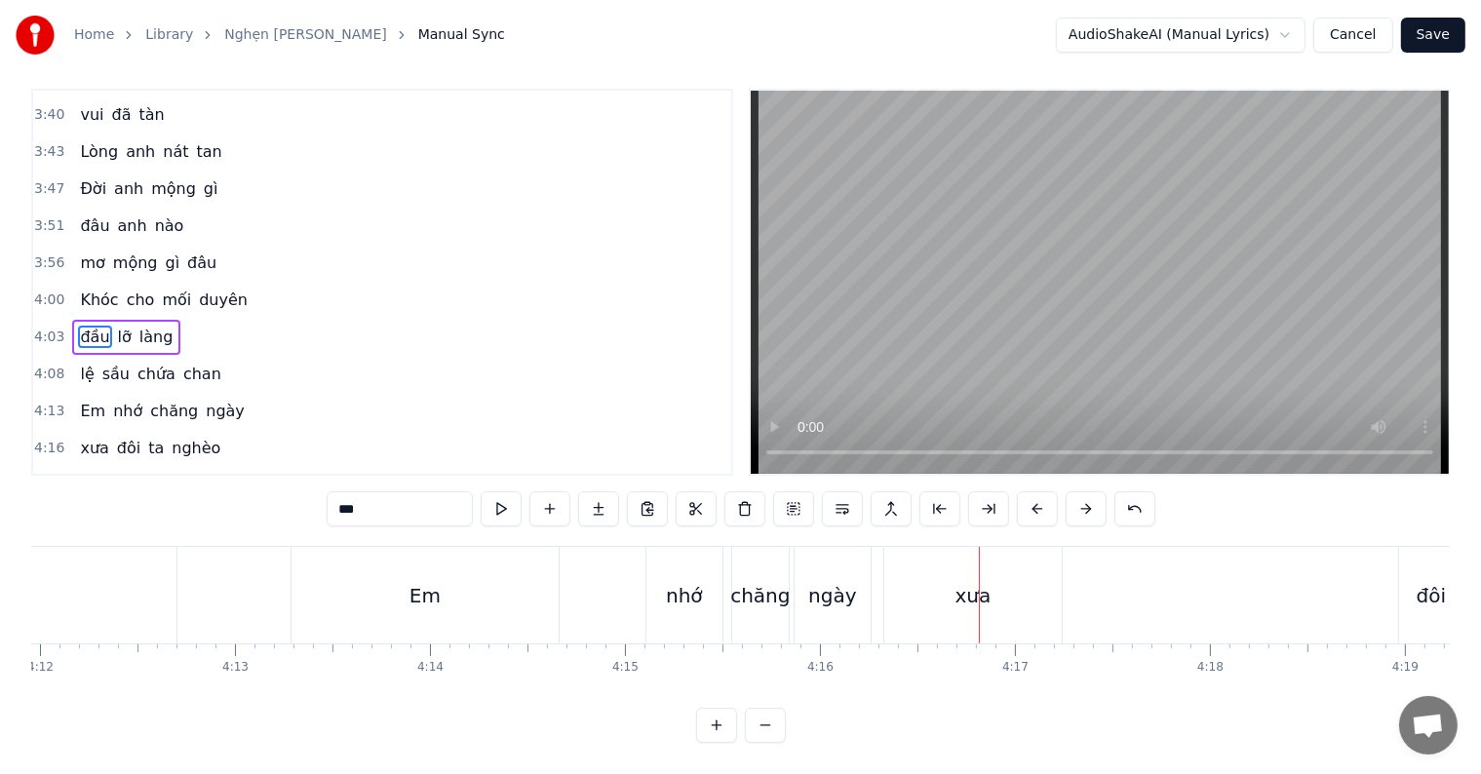
click at [944, 551] on div "xưa" at bounding box center [972, 595] width 177 height 97
type input "***"
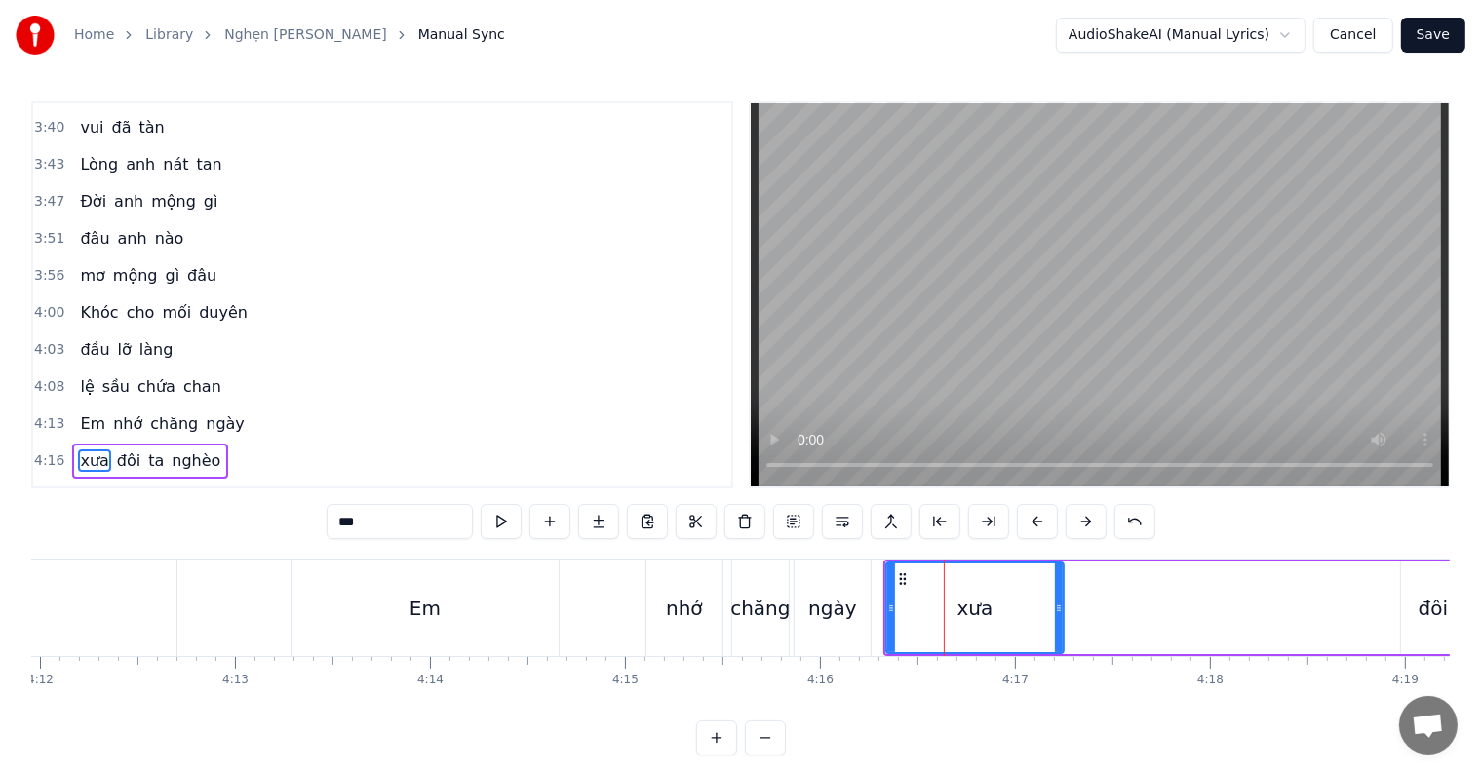
scroll to position [1584, 0]
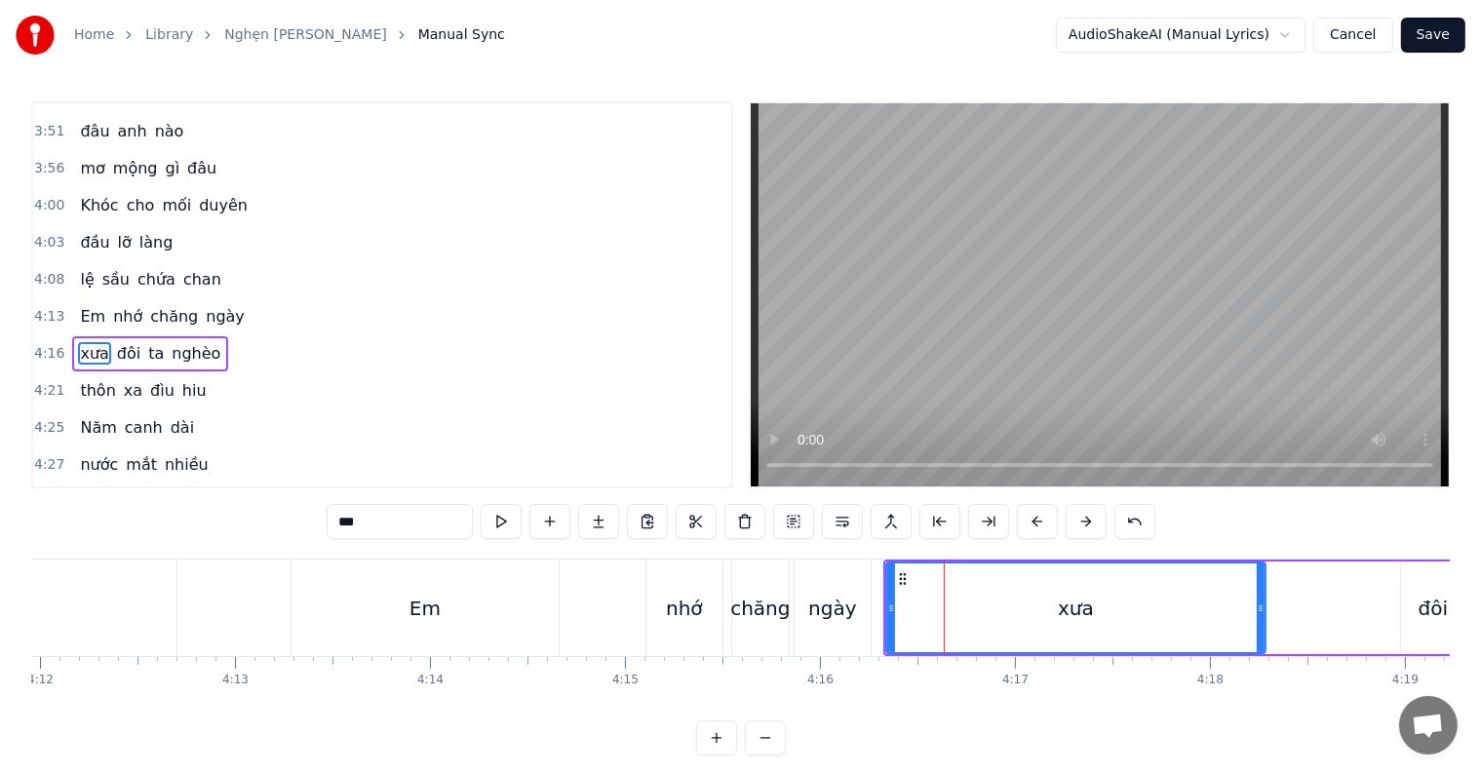
drag, startPoint x: 1060, startPoint y: 611, endPoint x: 1262, endPoint y: 611, distance: 201.8
click at [1262, 611] on icon at bounding box center [1261, 609] width 8 height 16
drag, startPoint x: 1262, startPoint y: 611, endPoint x: 1287, endPoint y: 611, distance: 25.4
click at [1287, 611] on icon at bounding box center [1283, 609] width 8 height 16
drag, startPoint x: 1287, startPoint y: 610, endPoint x: 1319, endPoint y: 608, distance: 32.3
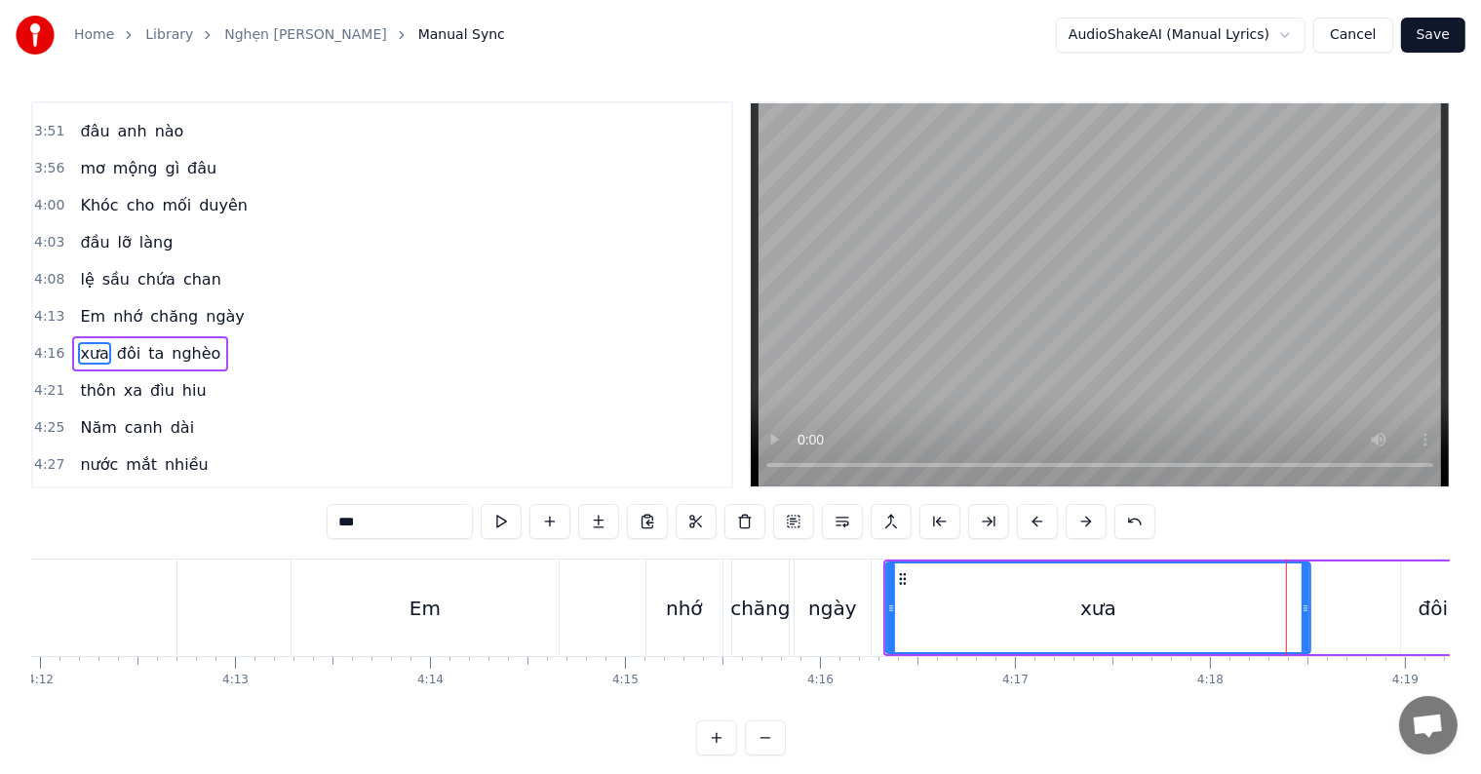
click at [1310, 608] on icon at bounding box center [1306, 609] width 8 height 16
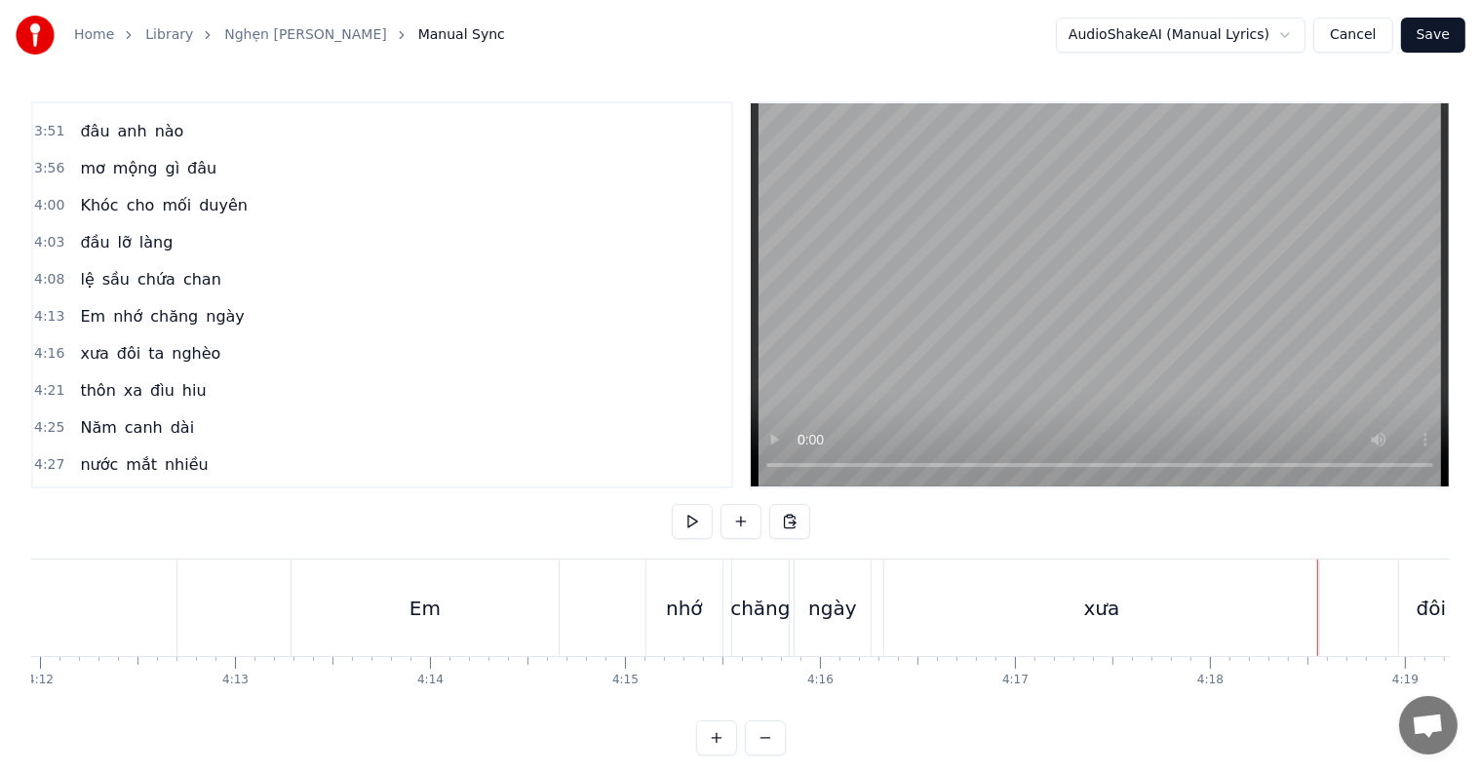
click at [1314, 608] on div "xưa" at bounding box center [1101, 608] width 435 height 97
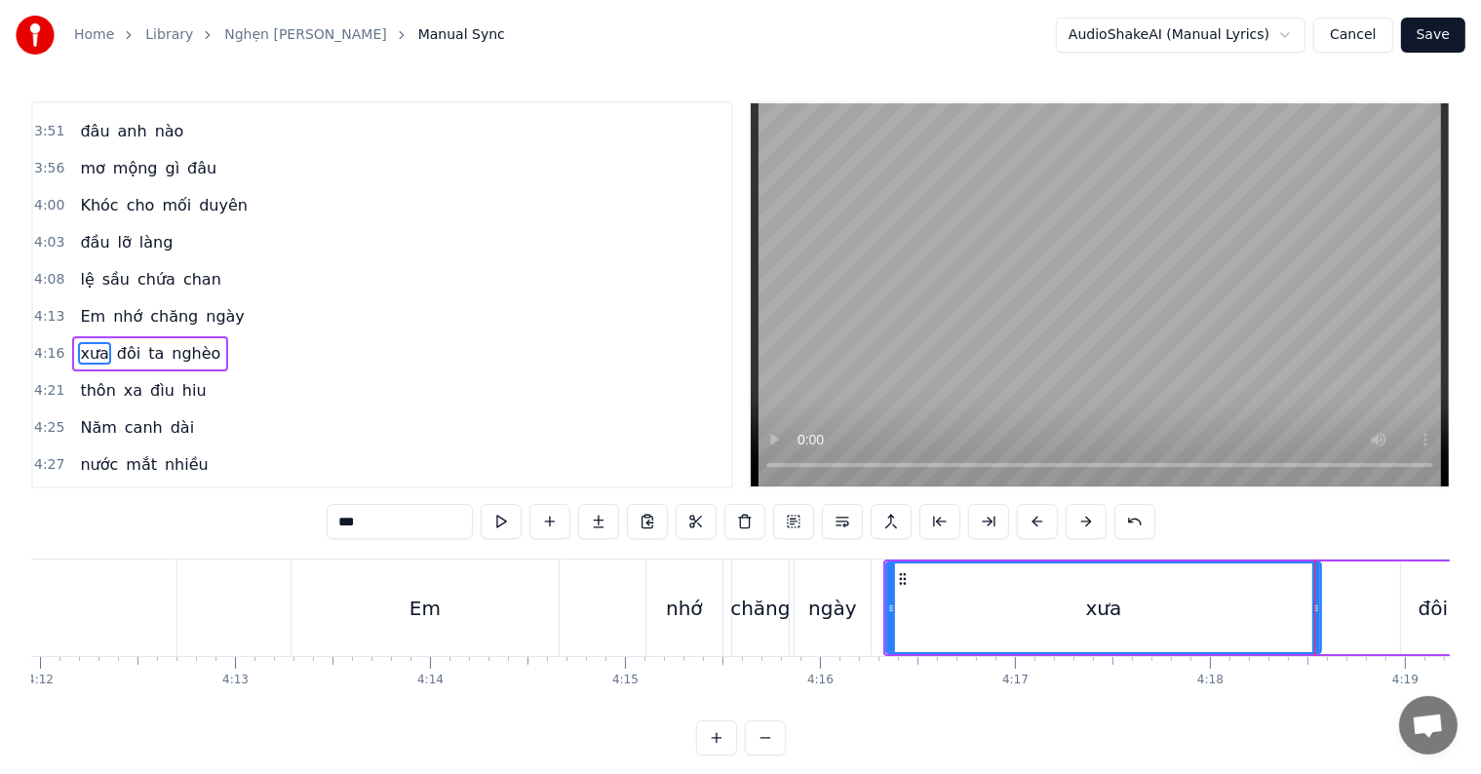
click at [1298, 601] on div "xưa" at bounding box center [1103, 608] width 433 height 89
drag, startPoint x: 1317, startPoint y: 601, endPoint x: 1307, endPoint y: 601, distance: 10.7
click at [1307, 601] on icon at bounding box center [1306, 609] width 8 height 16
click at [1306, 602] on div at bounding box center [1306, 608] width 1 height 97
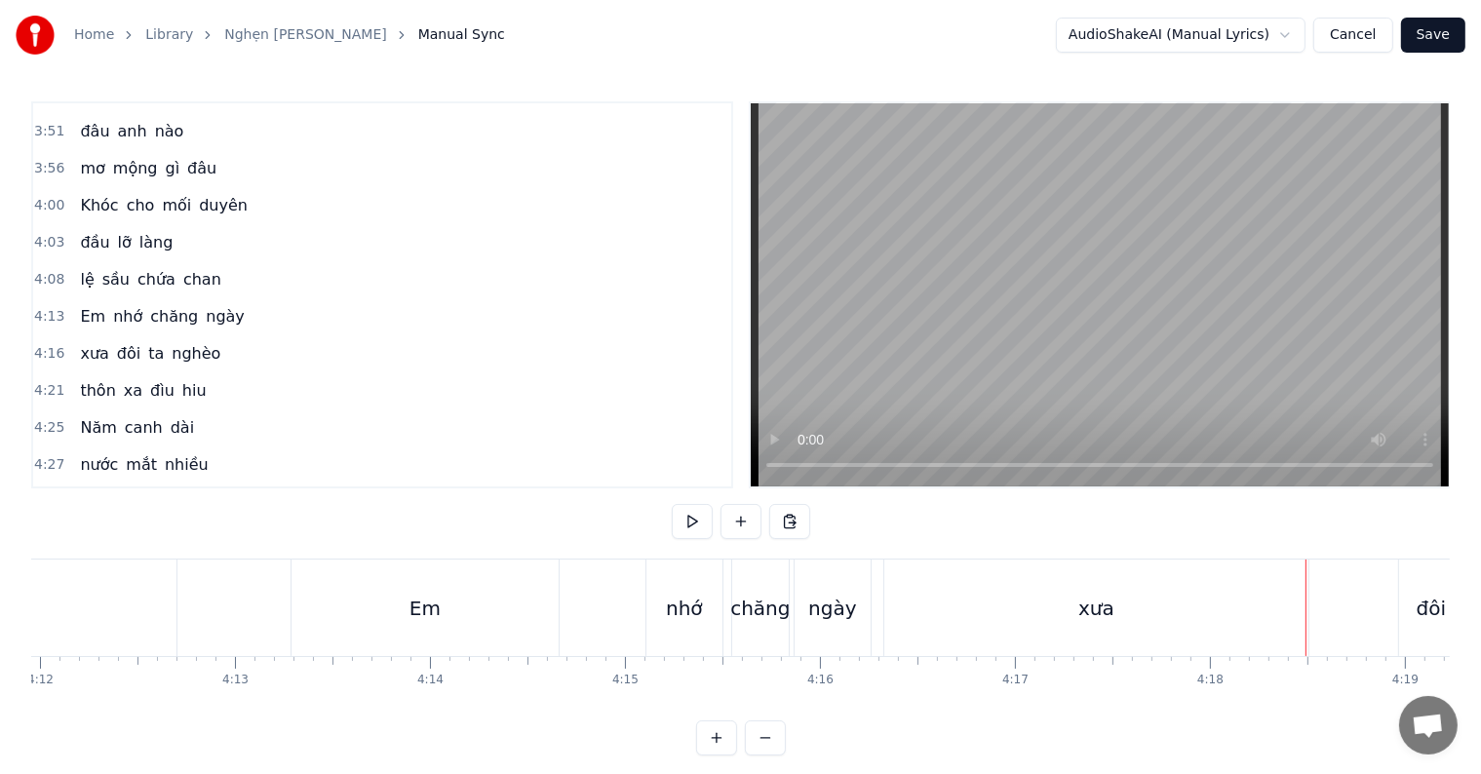
click at [1272, 603] on div "xưa" at bounding box center [1096, 608] width 424 height 97
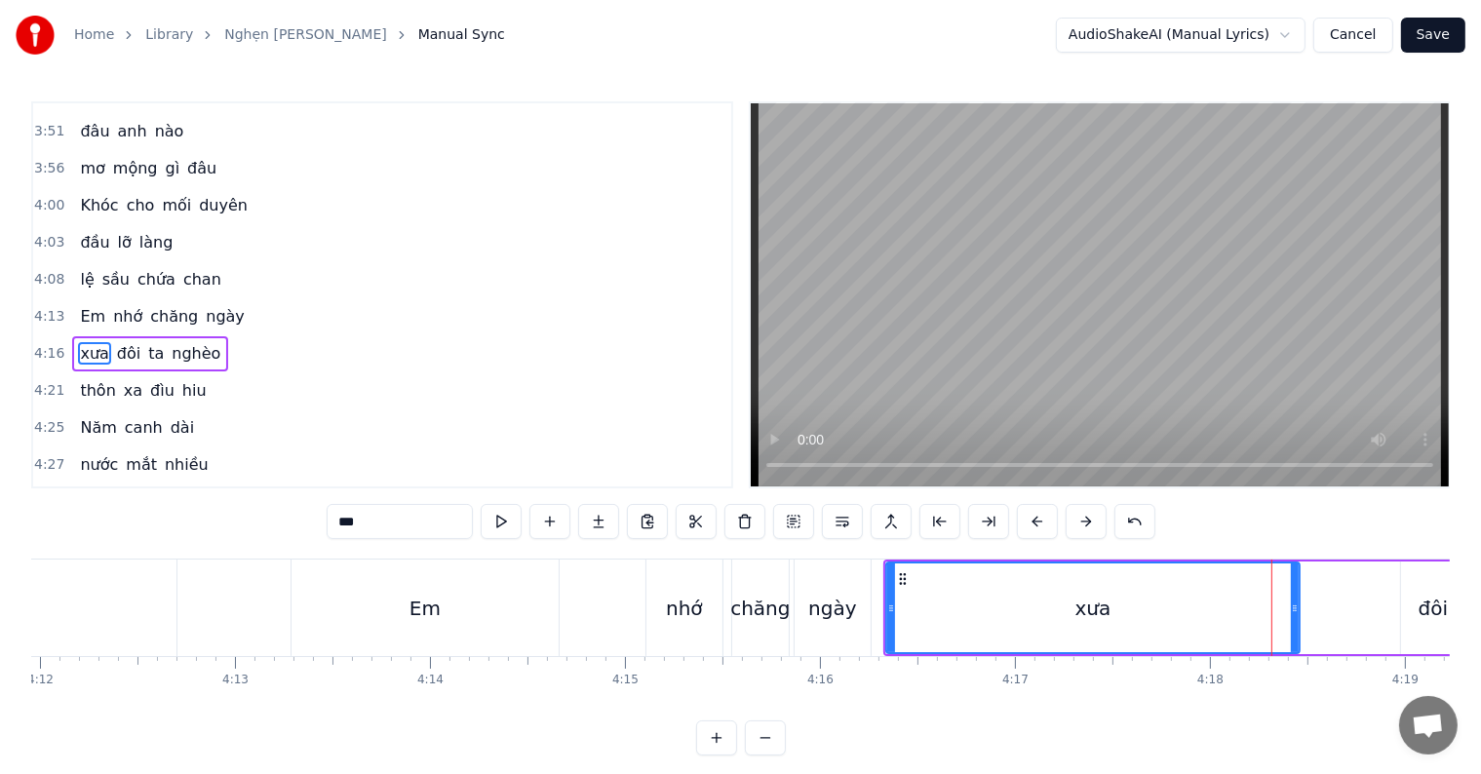
drag, startPoint x: 1308, startPoint y: 603, endPoint x: 1296, endPoint y: 603, distance: 11.7
click at [1296, 603] on icon at bounding box center [1295, 609] width 8 height 16
click at [1262, 611] on div "xưa" at bounding box center [1092, 608] width 411 height 89
click at [1285, 610] on circle at bounding box center [1285, 610] width 1 height 1
drag, startPoint x: 1282, startPoint y: 606, endPoint x: 1292, endPoint y: 605, distance: 9.8
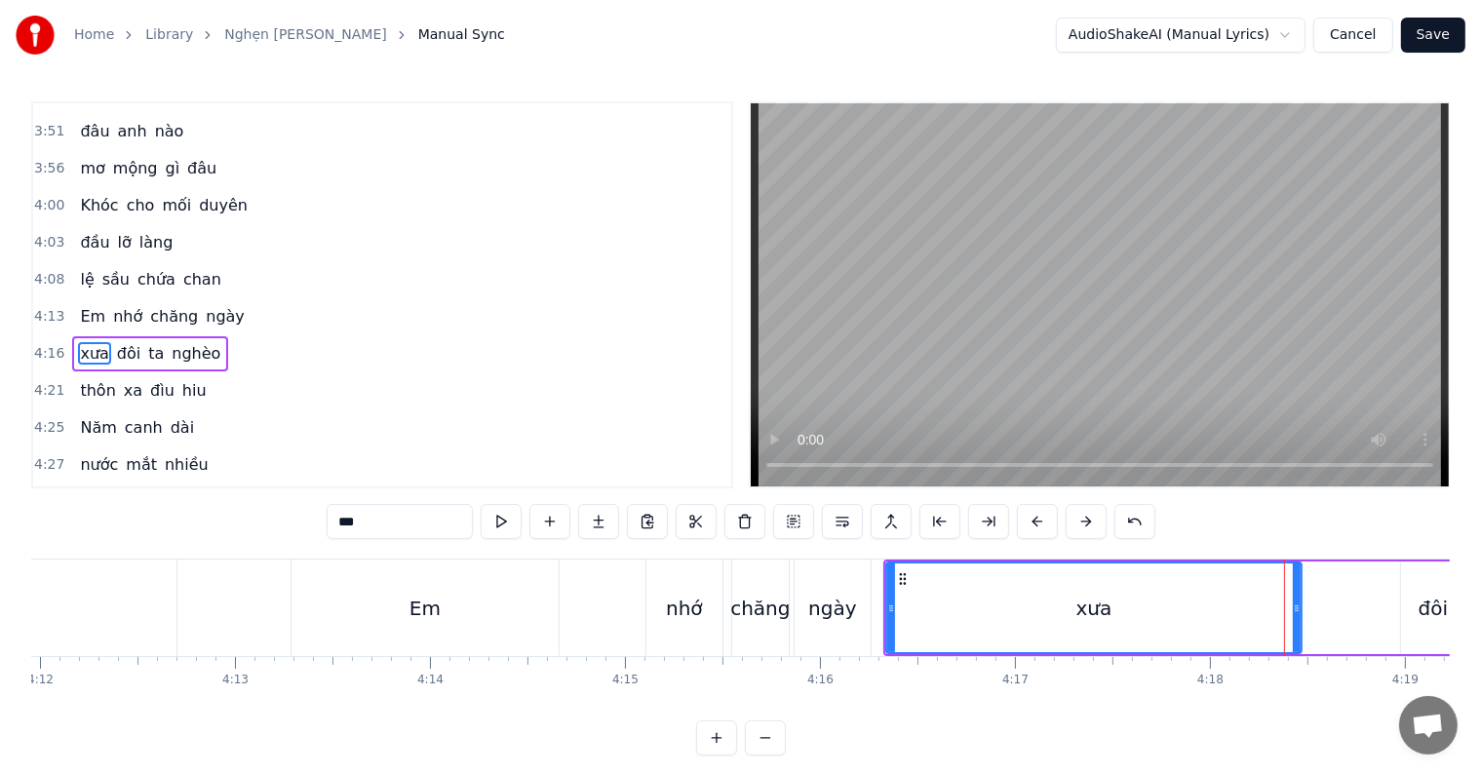
click at [1297, 605] on icon at bounding box center [1297, 609] width 8 height 16
click at [683, 585] on div "nhớ" at bounding box center [685, 608] width 76 height 97
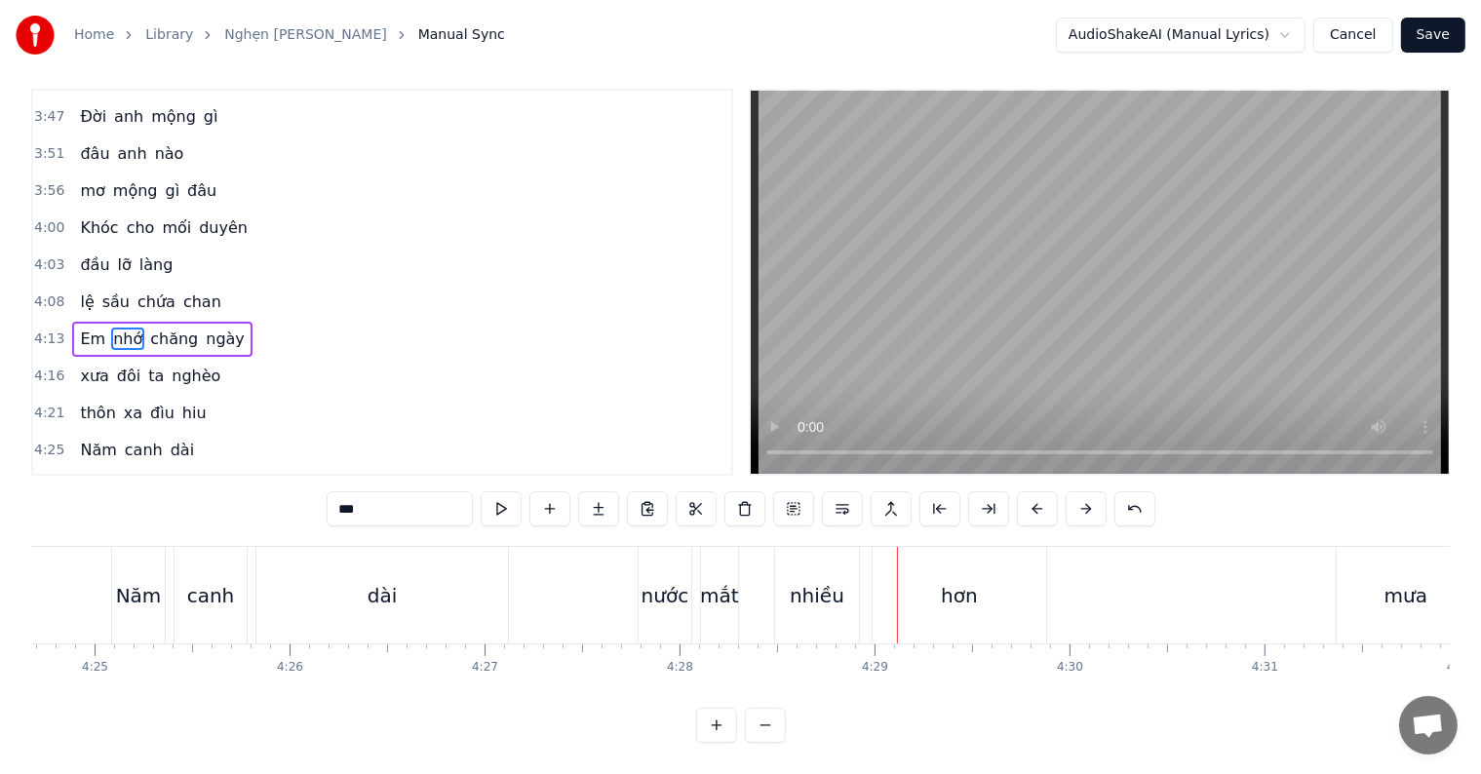
scroll to position [29, 0]
click at [987, 574] on div "hơn" at bounding box center [960, 595] width 174 height 97
type input "***"
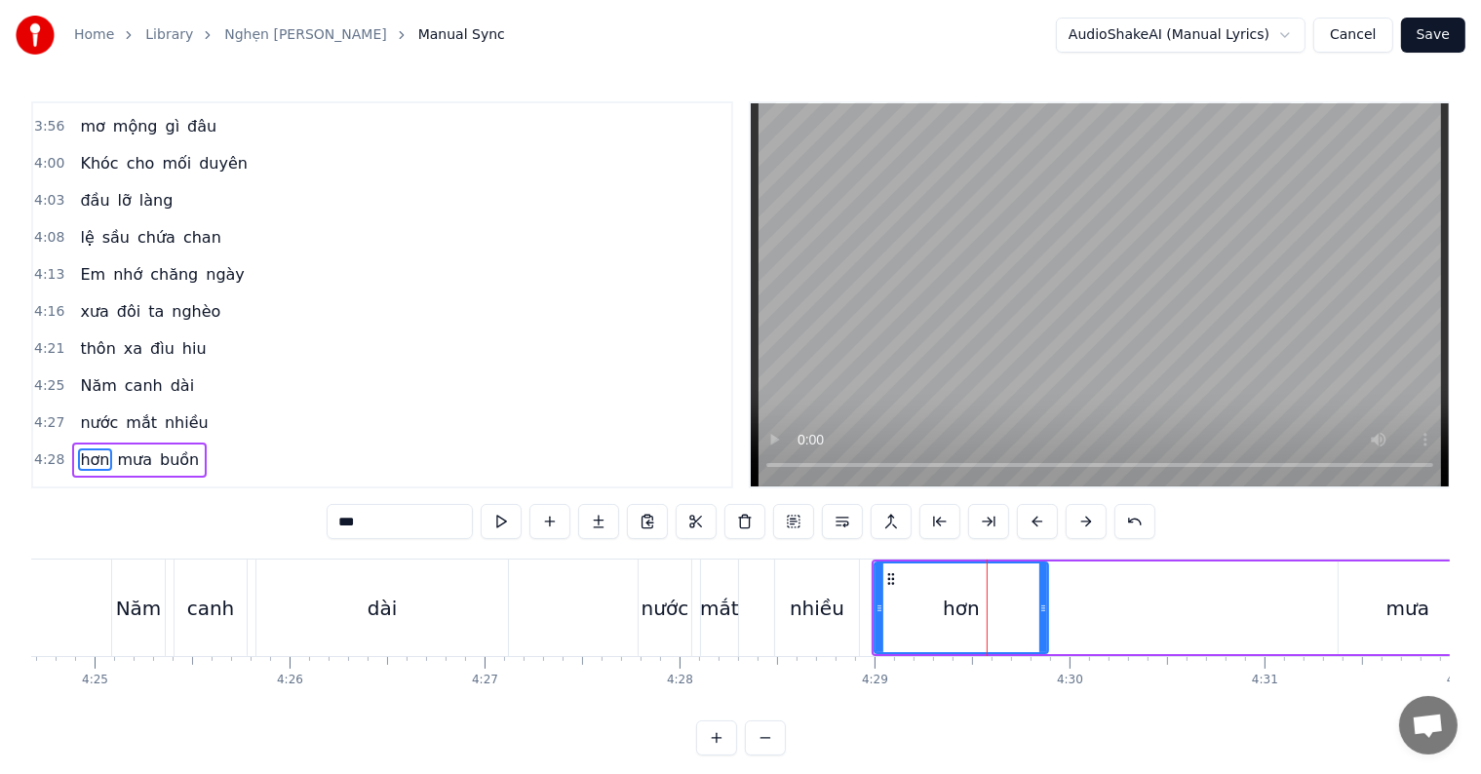
scroll to position [1728, 0]
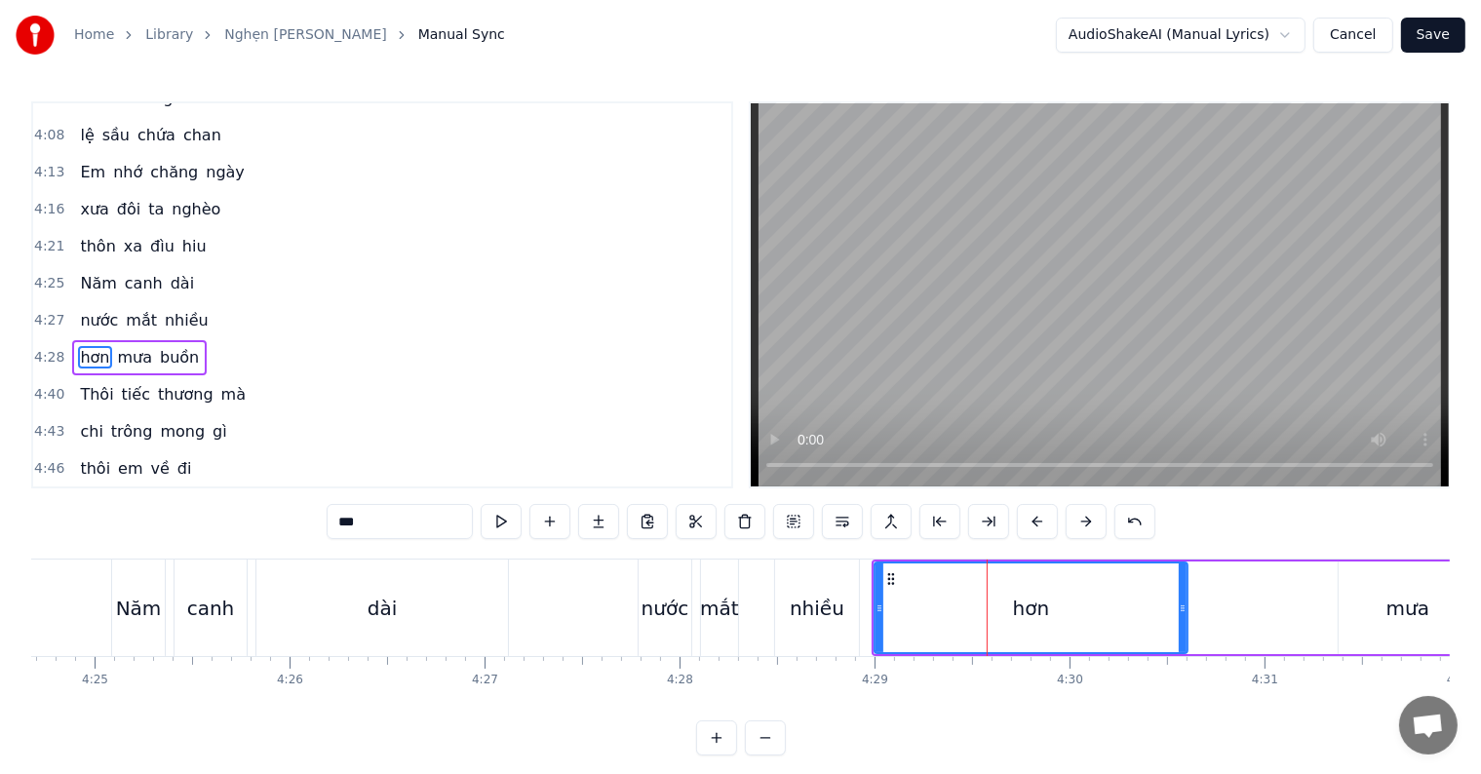
drag, startPoint x: 1041, startPoint y: 607, endPoint x: 1192, endPoint y: 608, distance: 150.2
click at [1187, 608] on icon at bounding box center [1183, 609] width 8 height 16
drag, startPoint x: 1197, startPoint y: 608, endPoint x: 1232, endPoint y: 606, distance: 34.3
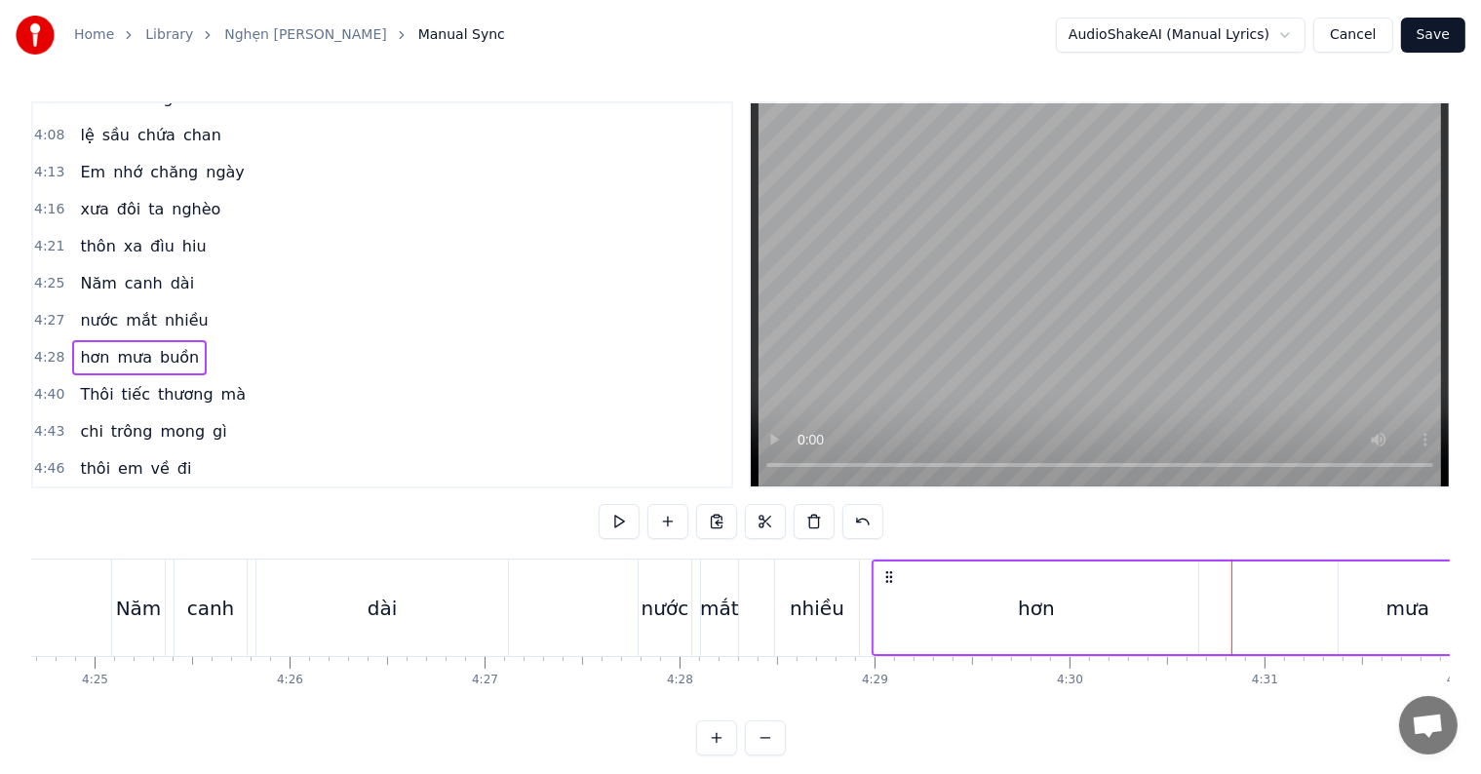
click at [1115, 601] on div "hơn" at bounding box center [1037, 608] width 324 height 93
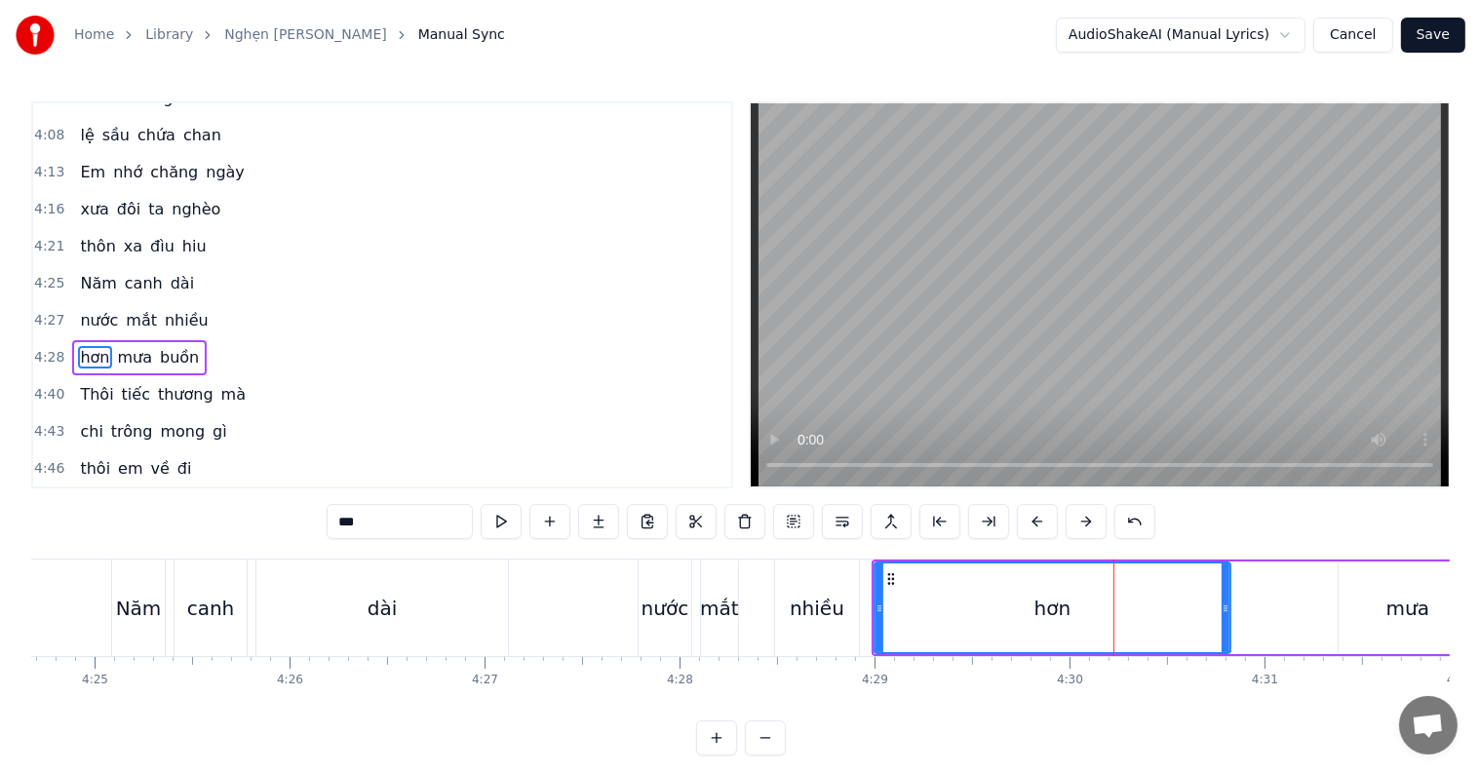
drag, startPoint x: 1193, startPoint y: 604, endPoint x: 1225, endPoint y: 601, distance: 32.3
click at [1225, 601] on icon at bounding box center [1226, 609] width 8 height 16
drag, startPoint x: 1226, startPoint y: 608, endPoint x: 1208, endPoint y: 608, distance: 17.6
click at [1208, 608] on icon at bounding box center [1208, 609] width 8 height 16
click at [714, 619] on div "mắt" at bounding box center [719, 608] width 39 height 29
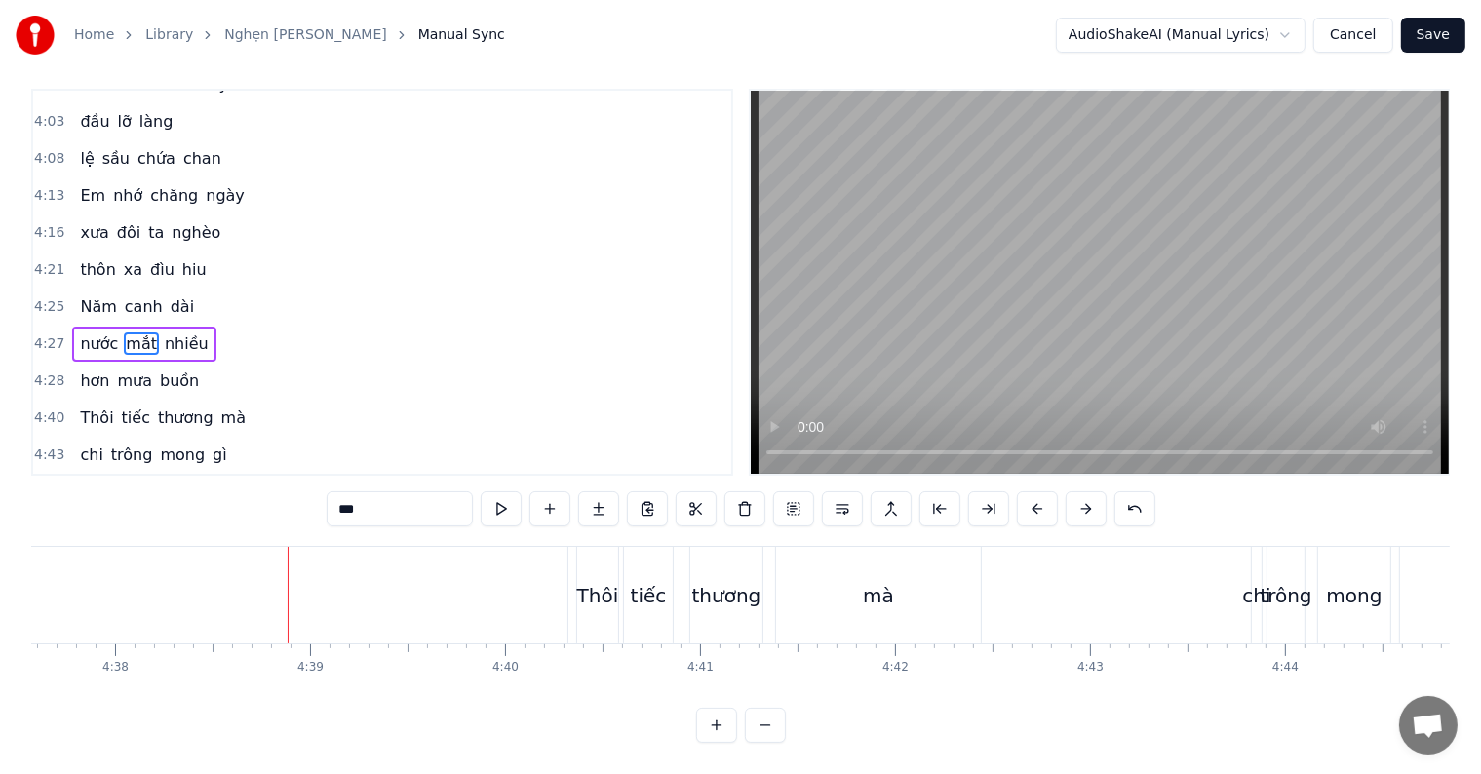
scroll to position [29, 0]
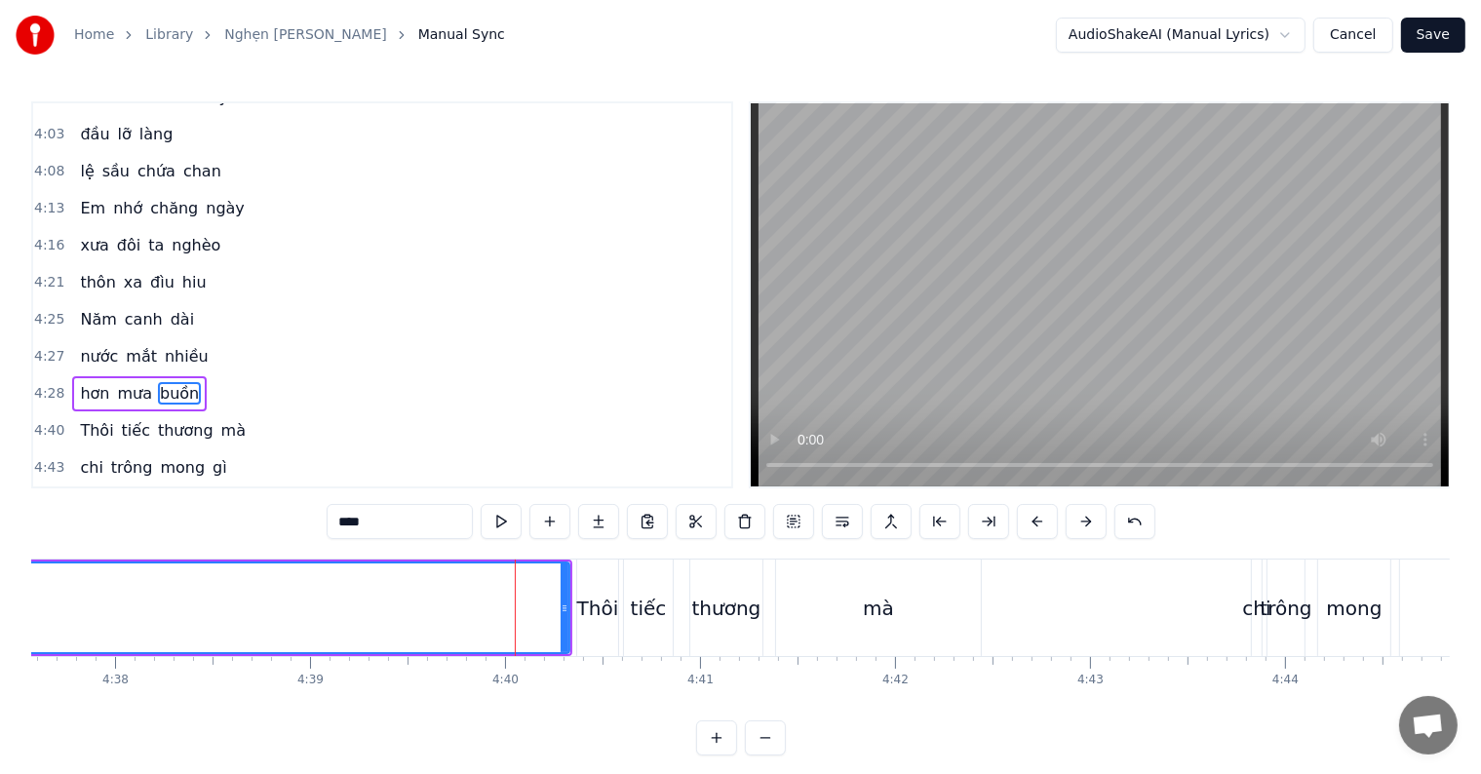
scroll to position [1728, 0]
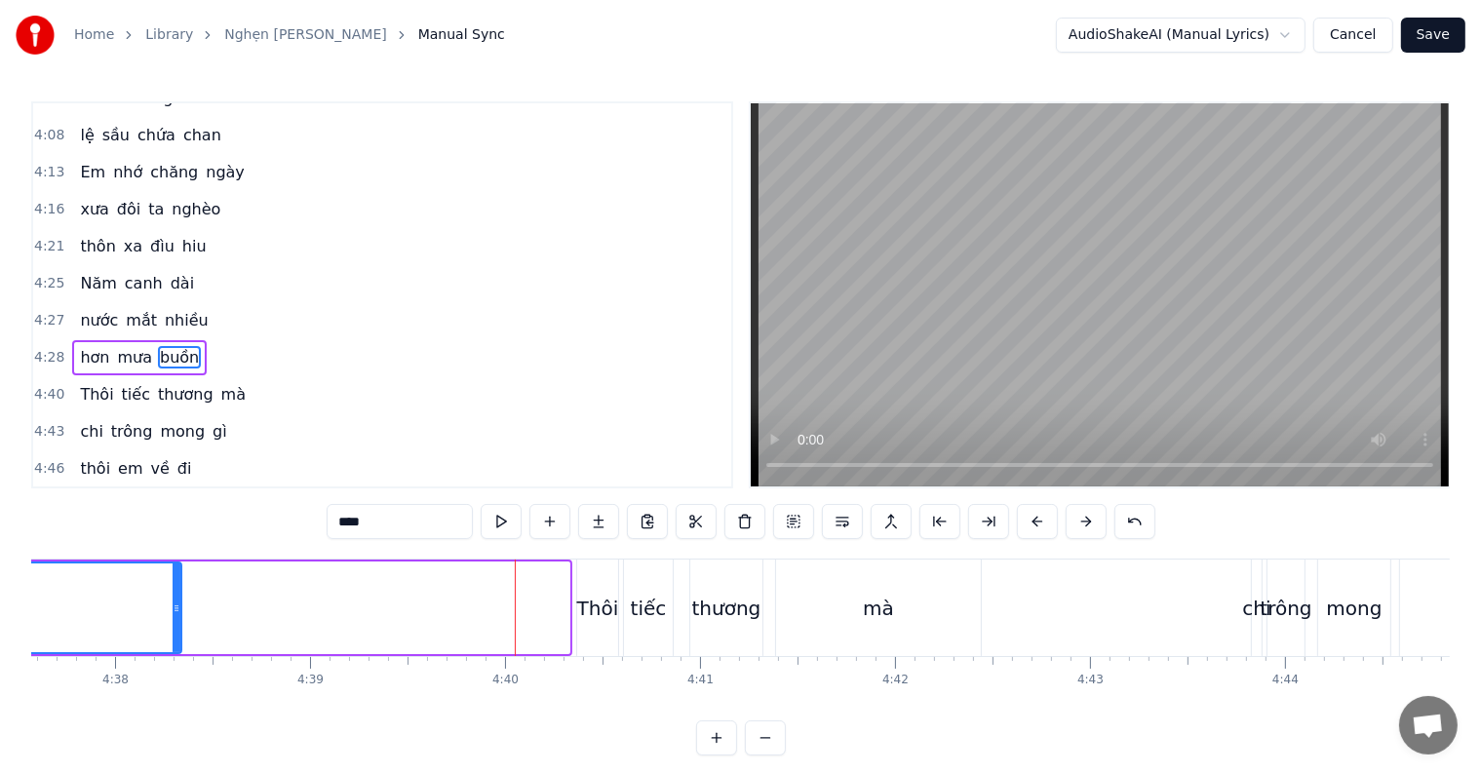
drag, startPoint x: 563, startPoint y: 607, endPoint x: 175, endPoint y: 597, distance: 388.2
click at [175, 597] on div at bounding box center [177, 608] width 8 height 89
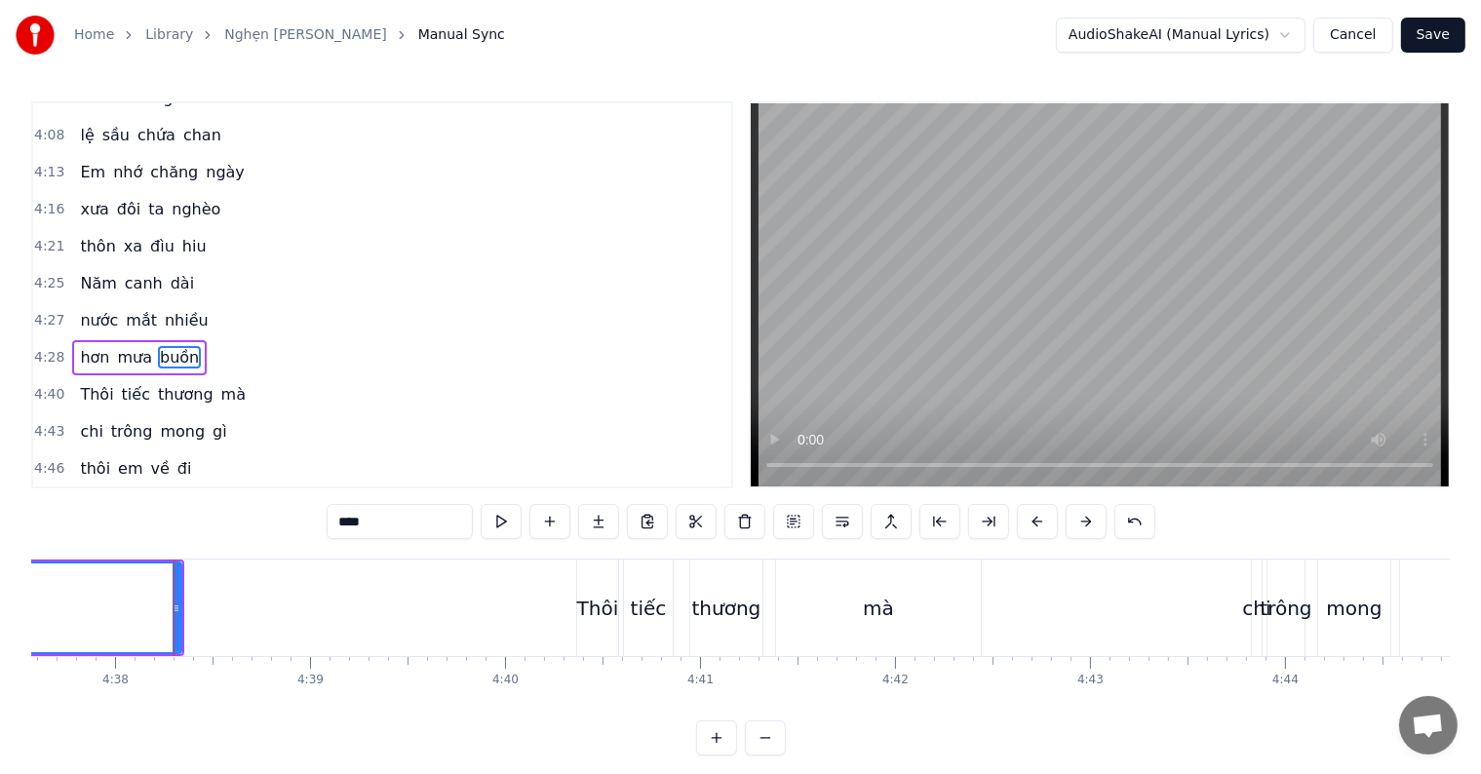
click at [606, 604] on div "Thôi" at bounding box center [598, 608] width 42 height 29
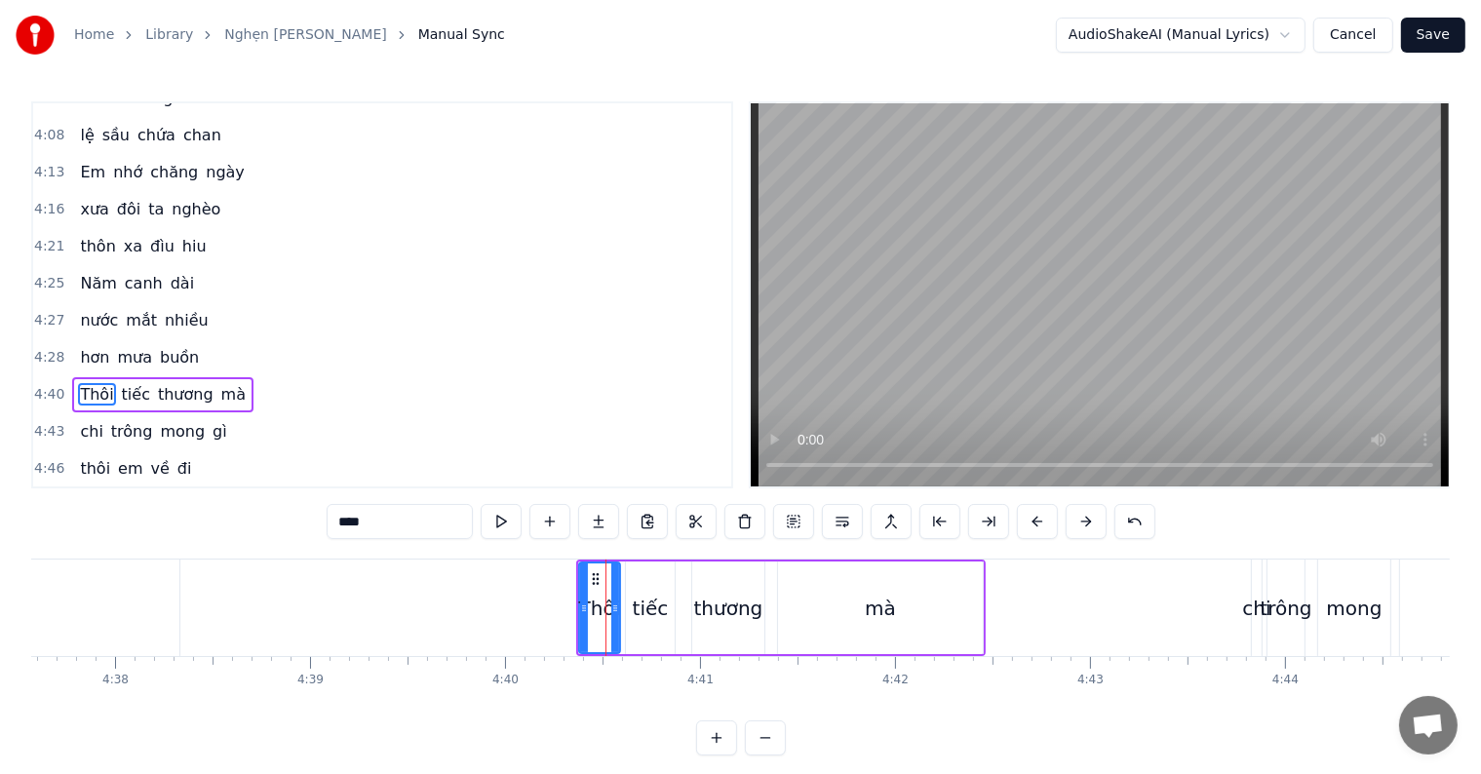
scroll to position [1763, 0]
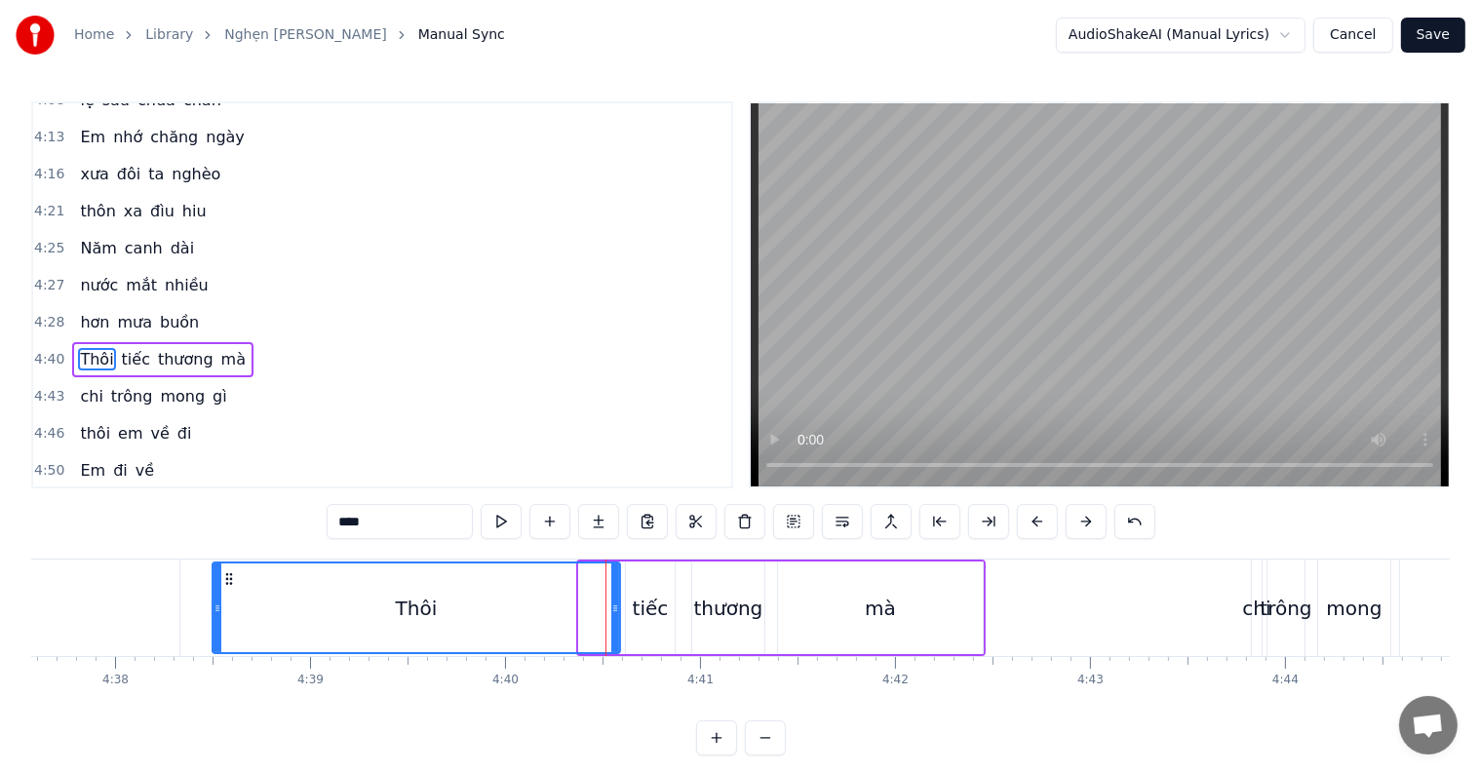
drag, startPoint x: 582, startPoint y: 606, endPoint x: 216, endPoint y: 595, distance: 366.8
click at [216, 595] on div at bounding box center [218, 608] width 8 height 89
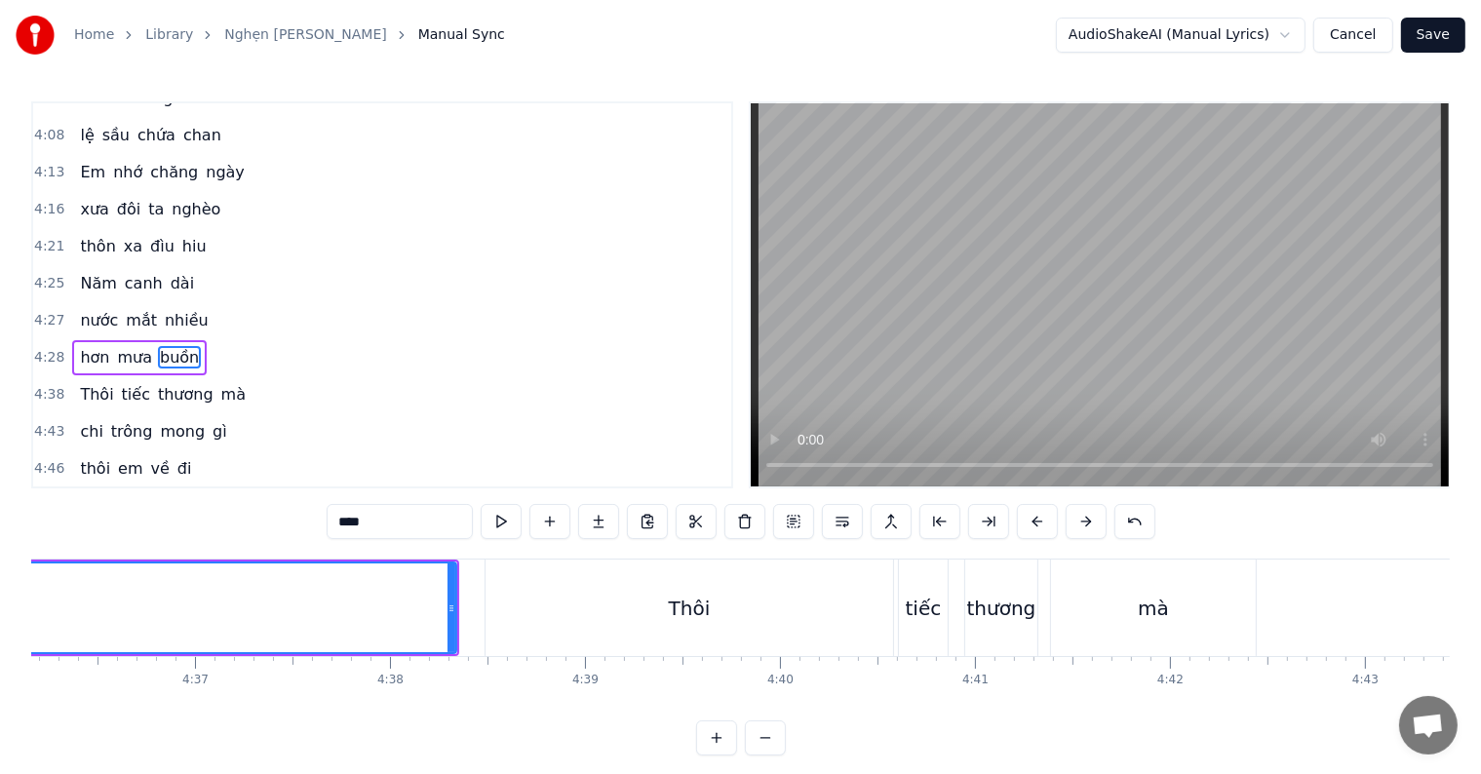
scroll to position [0, 53751]
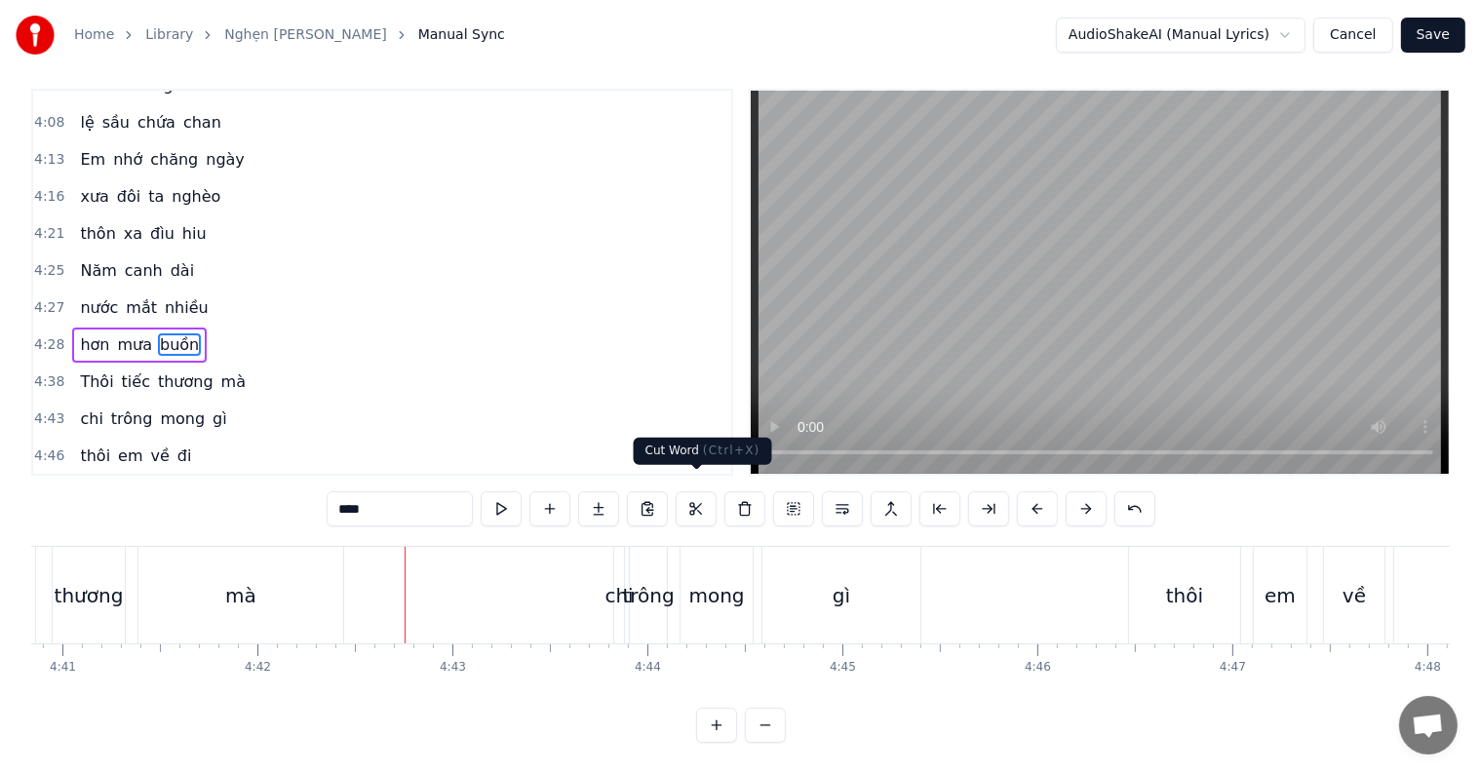
scroll to position [0, 55016]
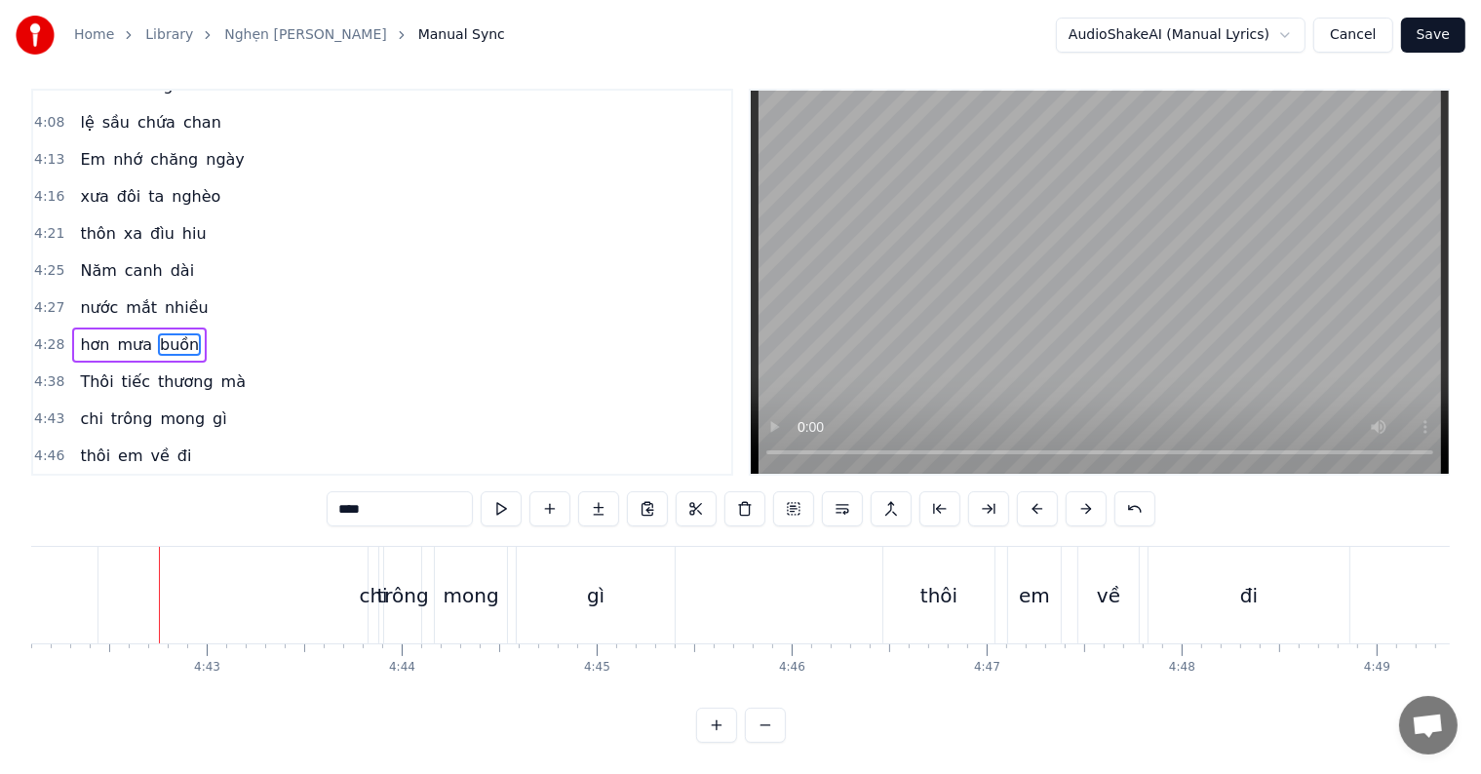
click at [370, 584] on div "chi" at bounding box center [373, 595] width 28 height 29
type input "***"
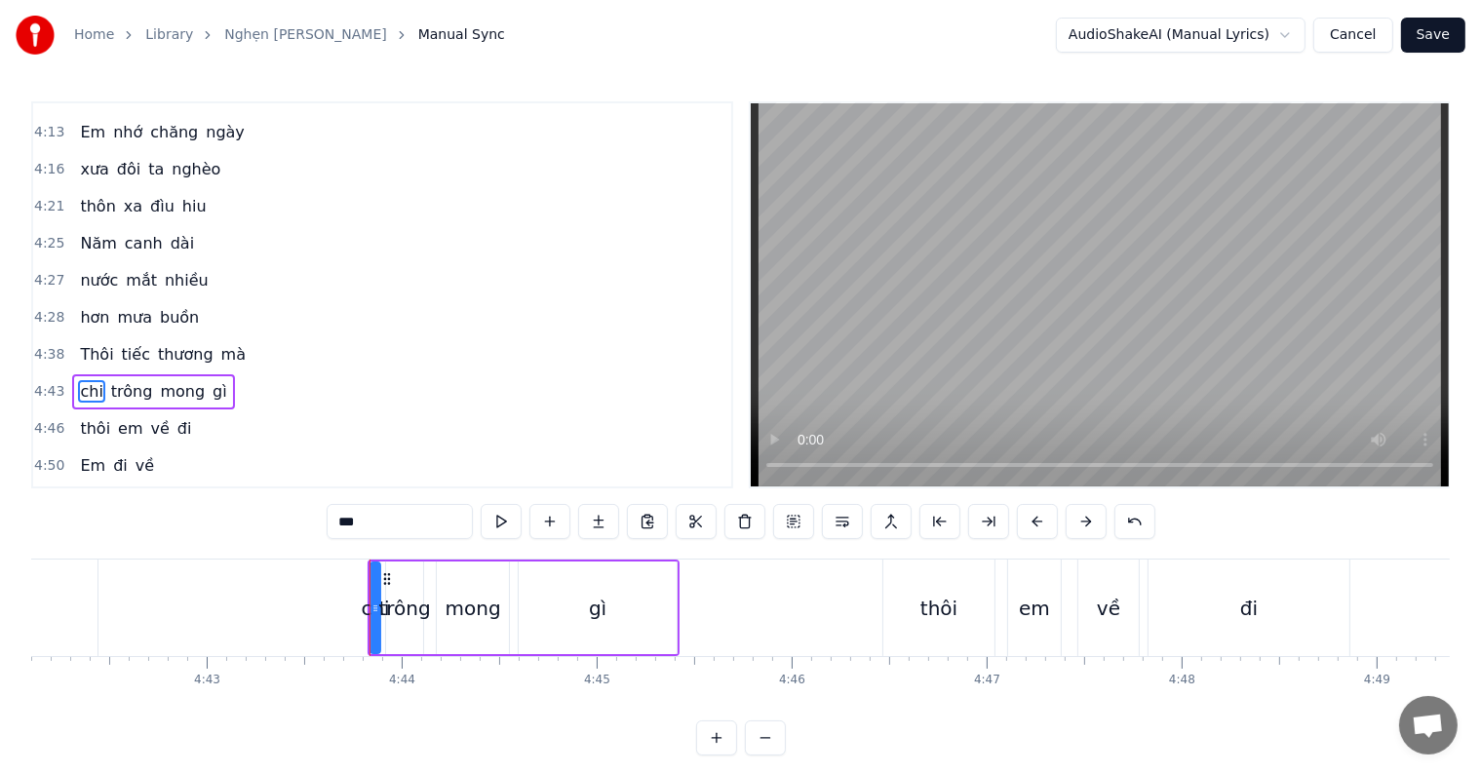
scroll to position [1769, 0]
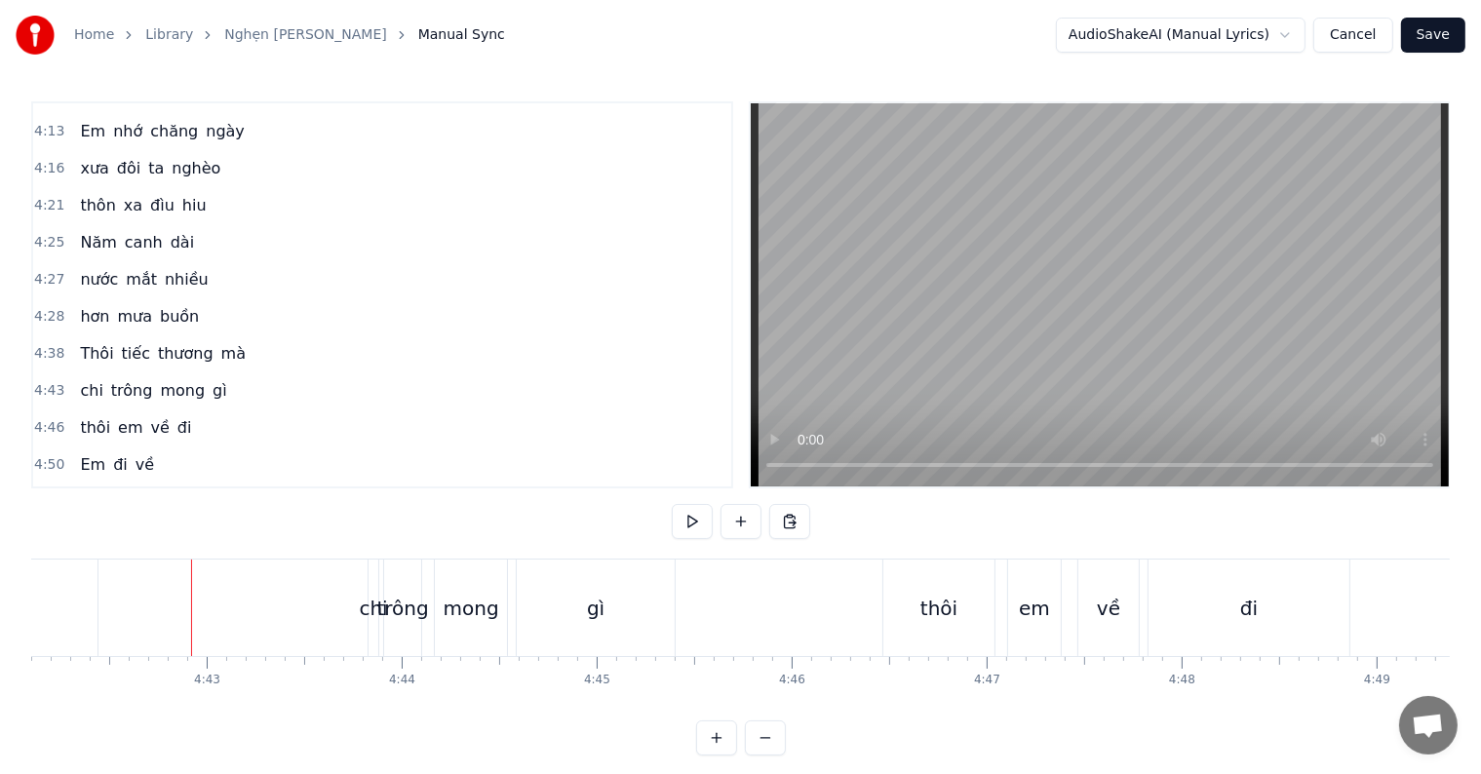
click at [0, 619] on div "Home Library Nghẹn Ngào • Chế Linh Manual Sync AudioShakeAI (Manual Lyrics) Can…" at bounding box center [740, 378] width 1481 height 756
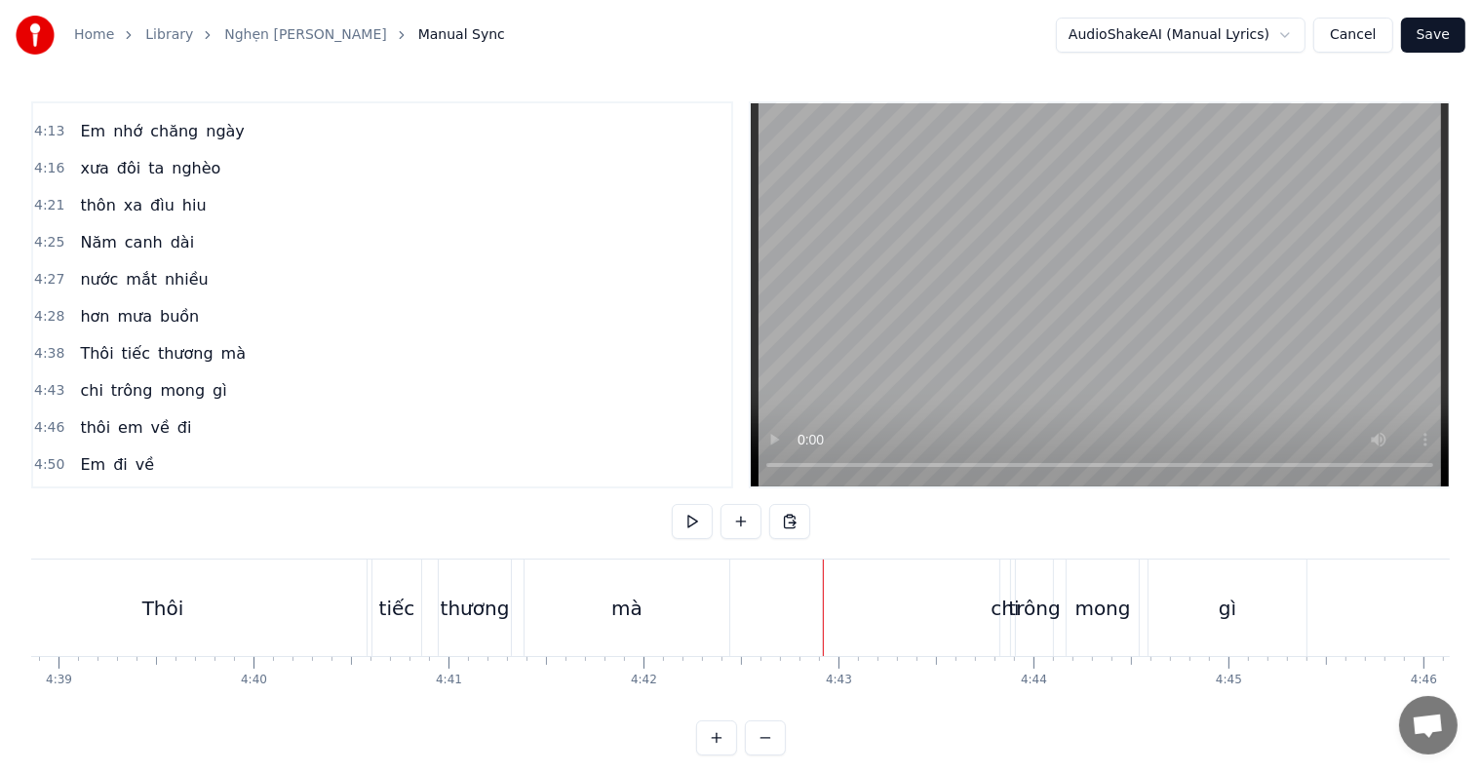
click at [550, 618] on div "mà" at bounding box center [627, 608] width 205 height 97
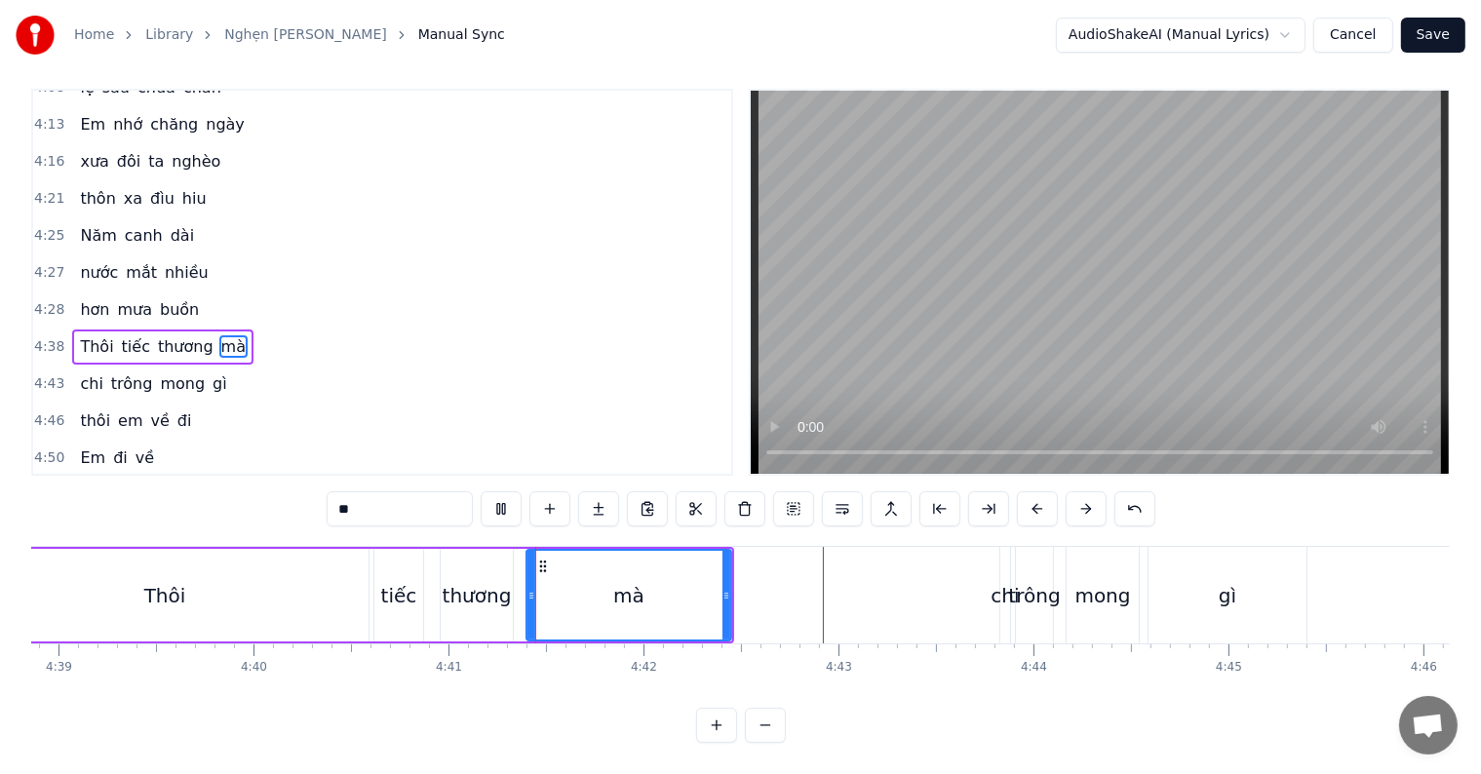
scroll to position [29, 0]
click at [460, 581] on div "thương" at bounding box center [477, 595] width 69 height 29
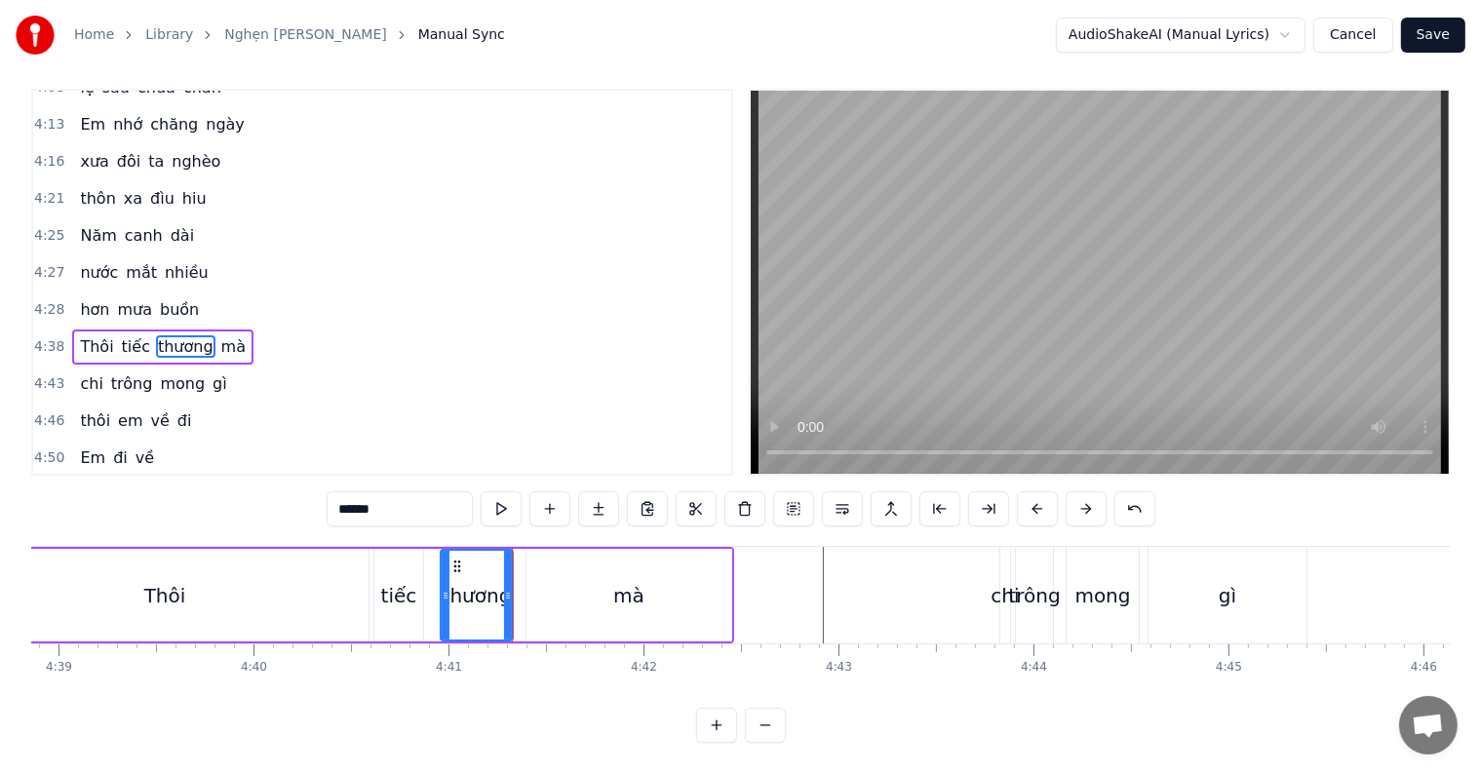
click at [561, 590] on div "mà" at bounding box center [629, 595] width 205 height 93
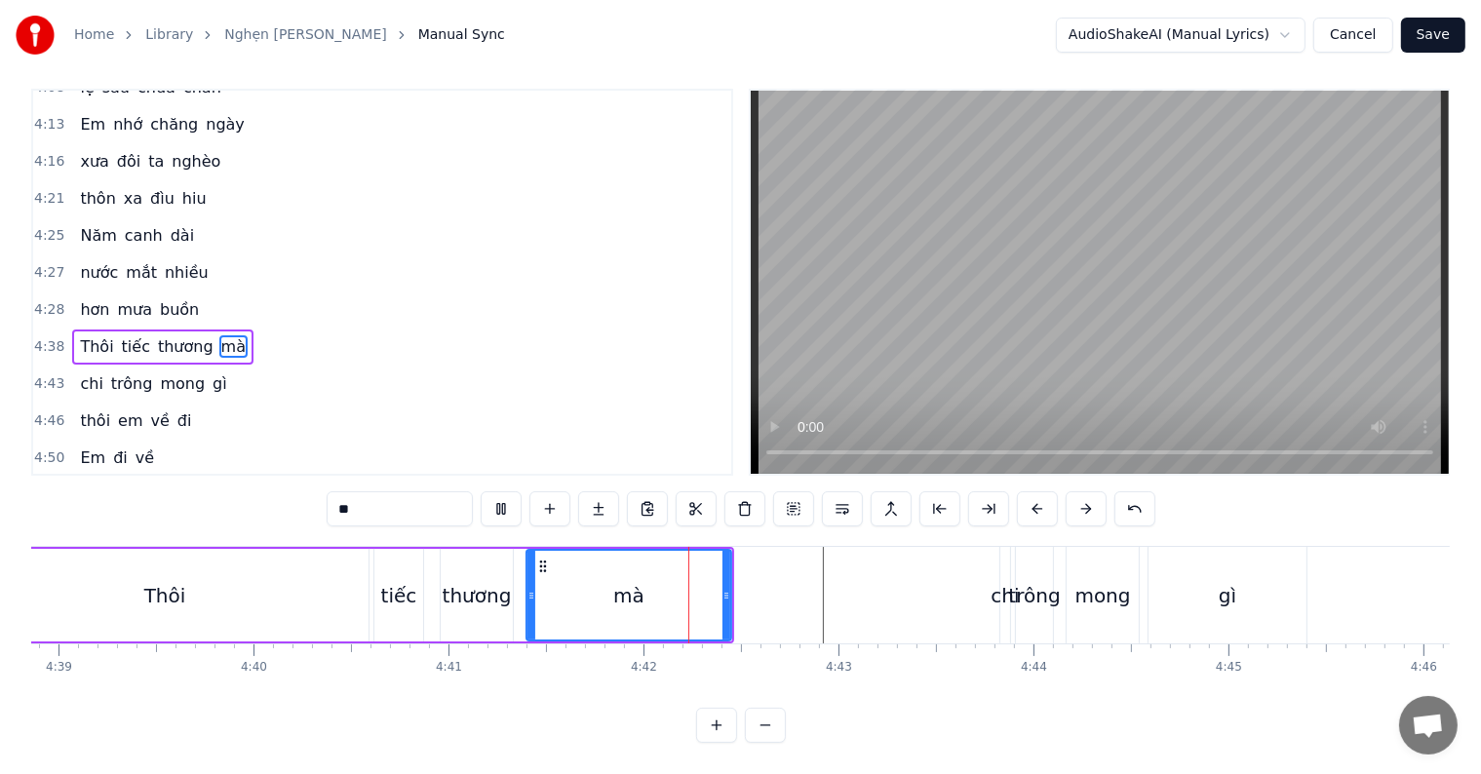
click at [484, 589] on div "thương" at bounding box center [477, 595] width 69 height 29
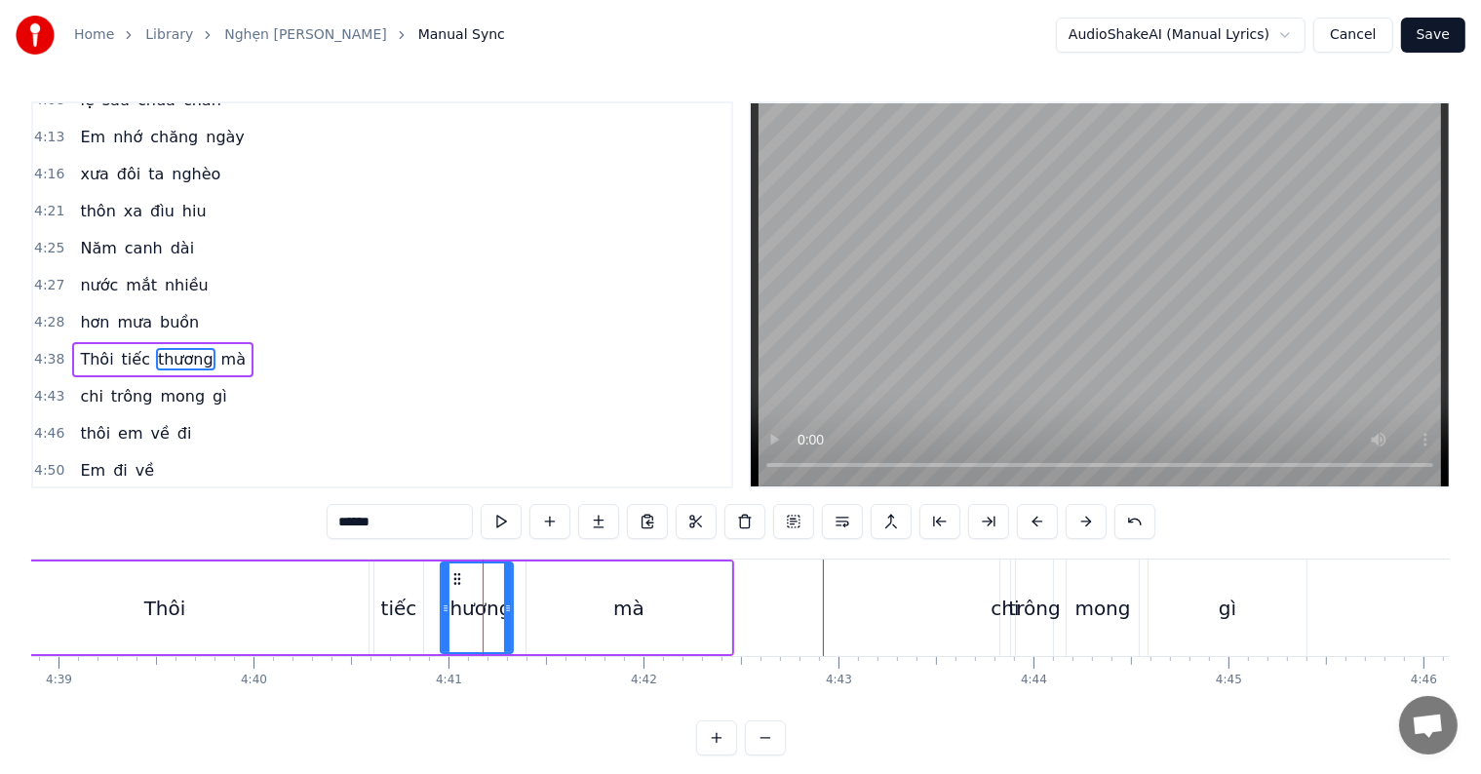
drag, startPoint x: 573, startPoint y: 597, endPoint x: 559, endPoint y: 604, distance: 16.1
click at [572, 598] on div "mà" at bounding box center [629, 608] width 205 height 93
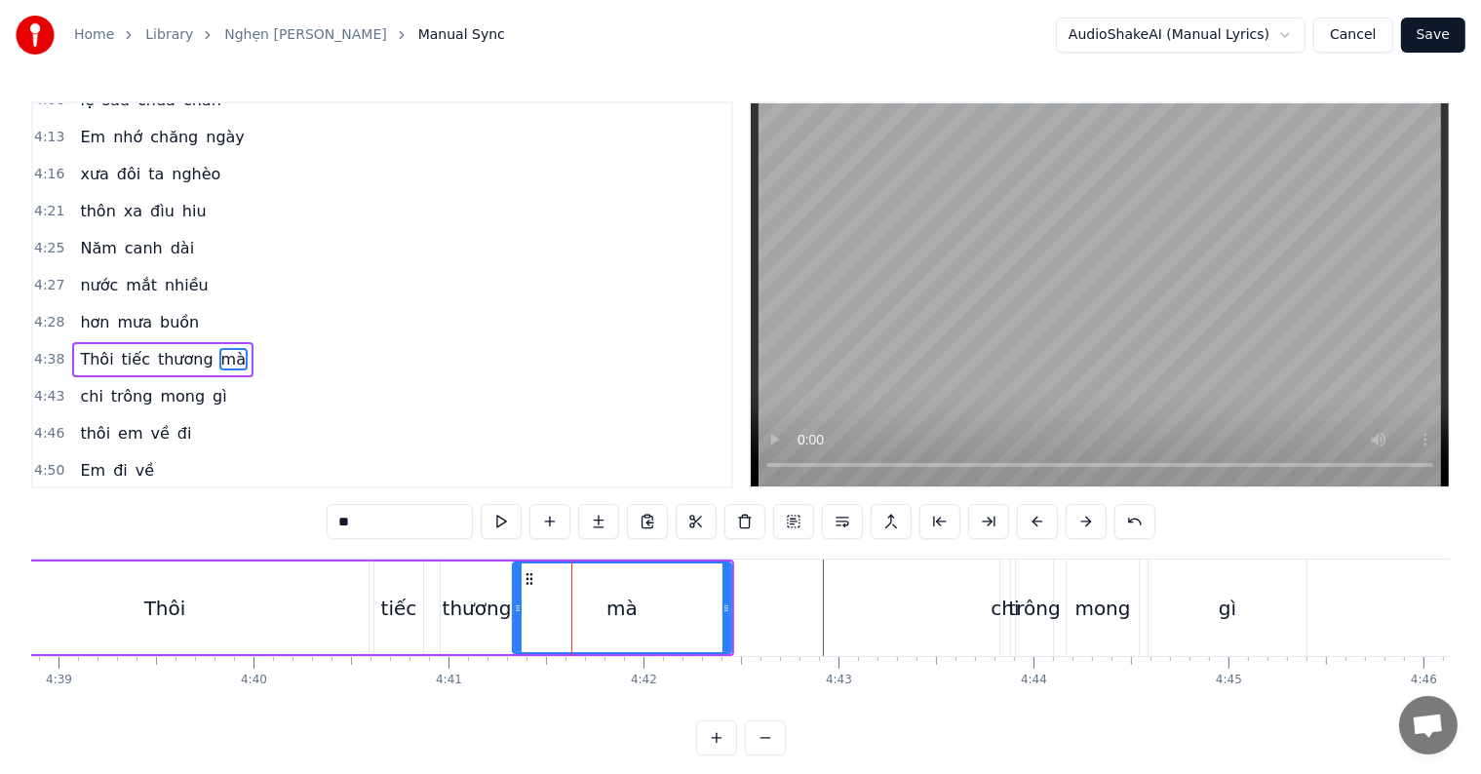
drag, startPoint x: 530, startPoint y: 608, endPoint x: 516, endPoint y: 608, distance: 14.6
click at [519, 608] on circle at bounding box center [519, 608] width 1 height 1
drag, startPoint x: 725, startPoint y: 608, endPoint x: 638, endPoint y: 597, distance: 88.4
click at [608, 603] on icon at bounding box center [609, 609] width 8 height 16
click at [1000, 609] on div "chi" at bounding box center [1005, 608] width 28 height 29
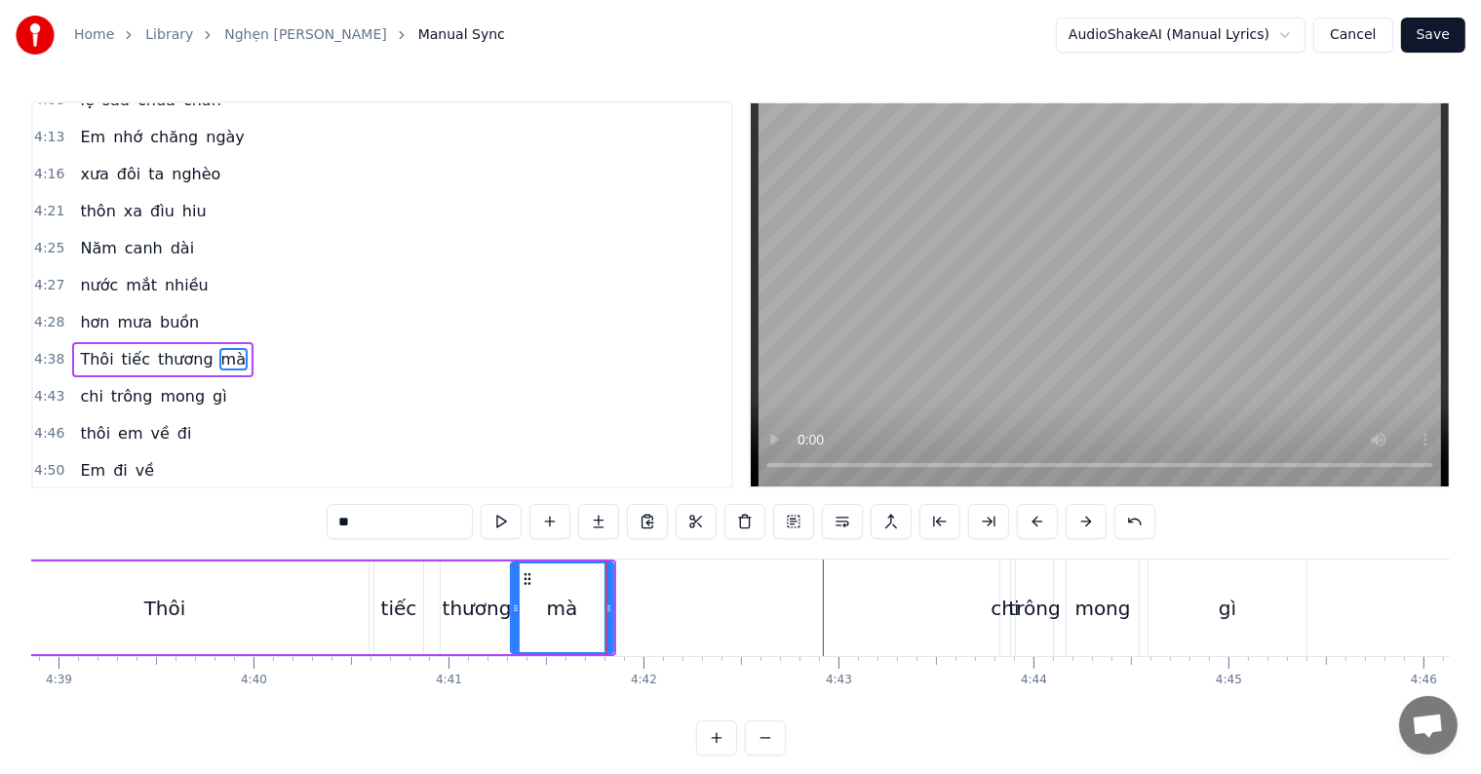
type input "***"
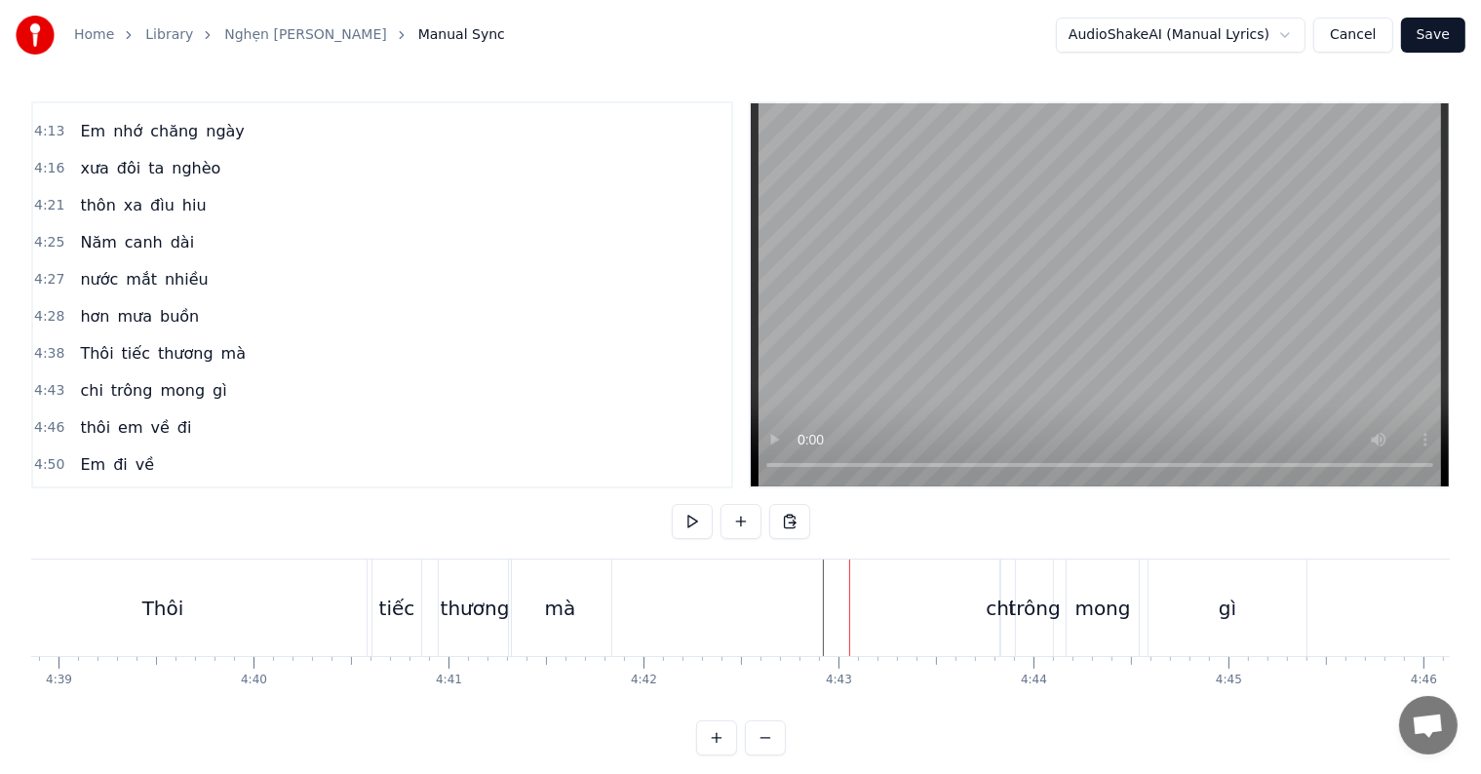
click at [995, 609] on div "chi" at bounding box center [1000, 608] width 28 height 29
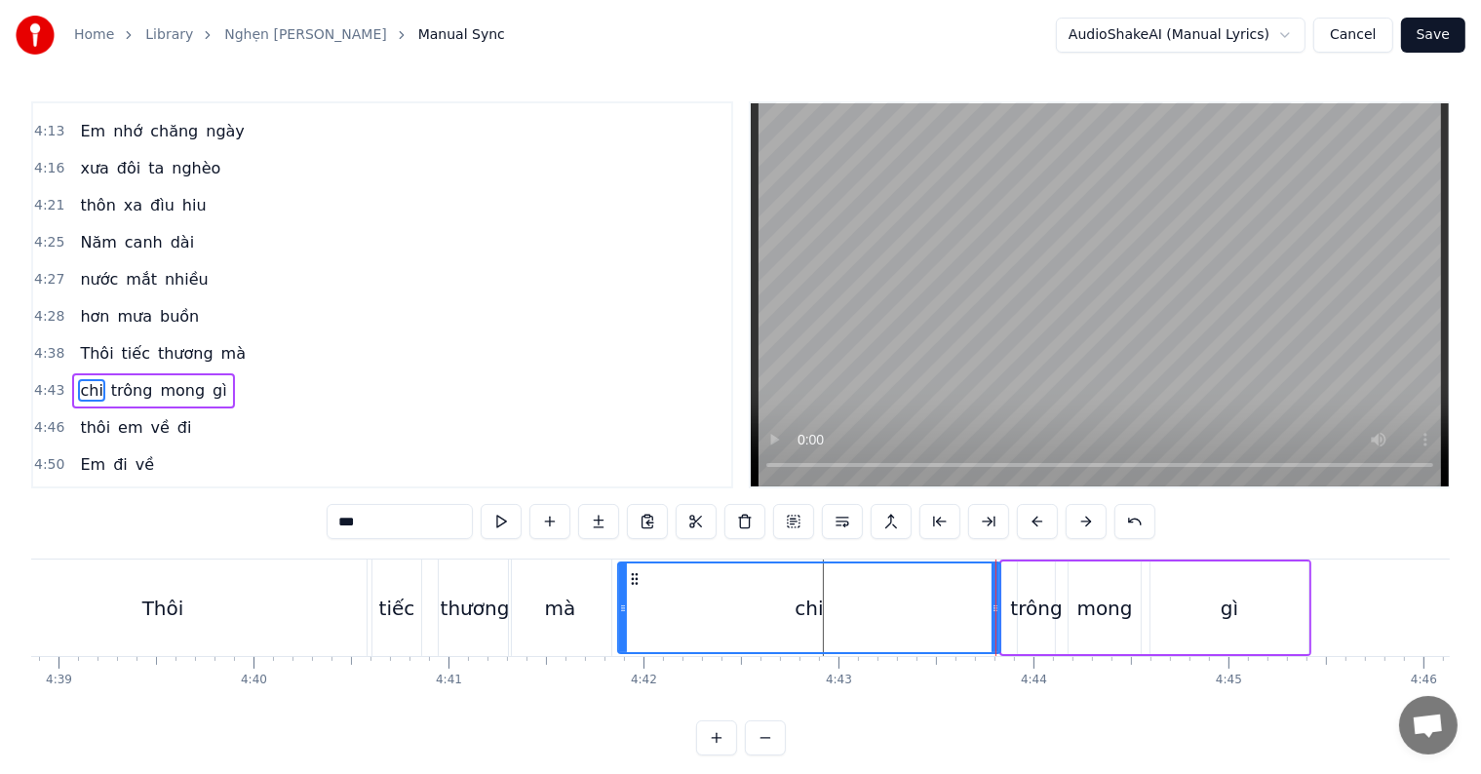
drag, startPoint x: 1004, startPoint y: 607, endPoint x: 622, endPoint y: 615, distance: 382.3
click at [619, 610] on icon at bounding box center [623, 609] width 8 height 16
click at [188, 624] on div "Thôi" at bounding box center [163, 608] width 408 height 97
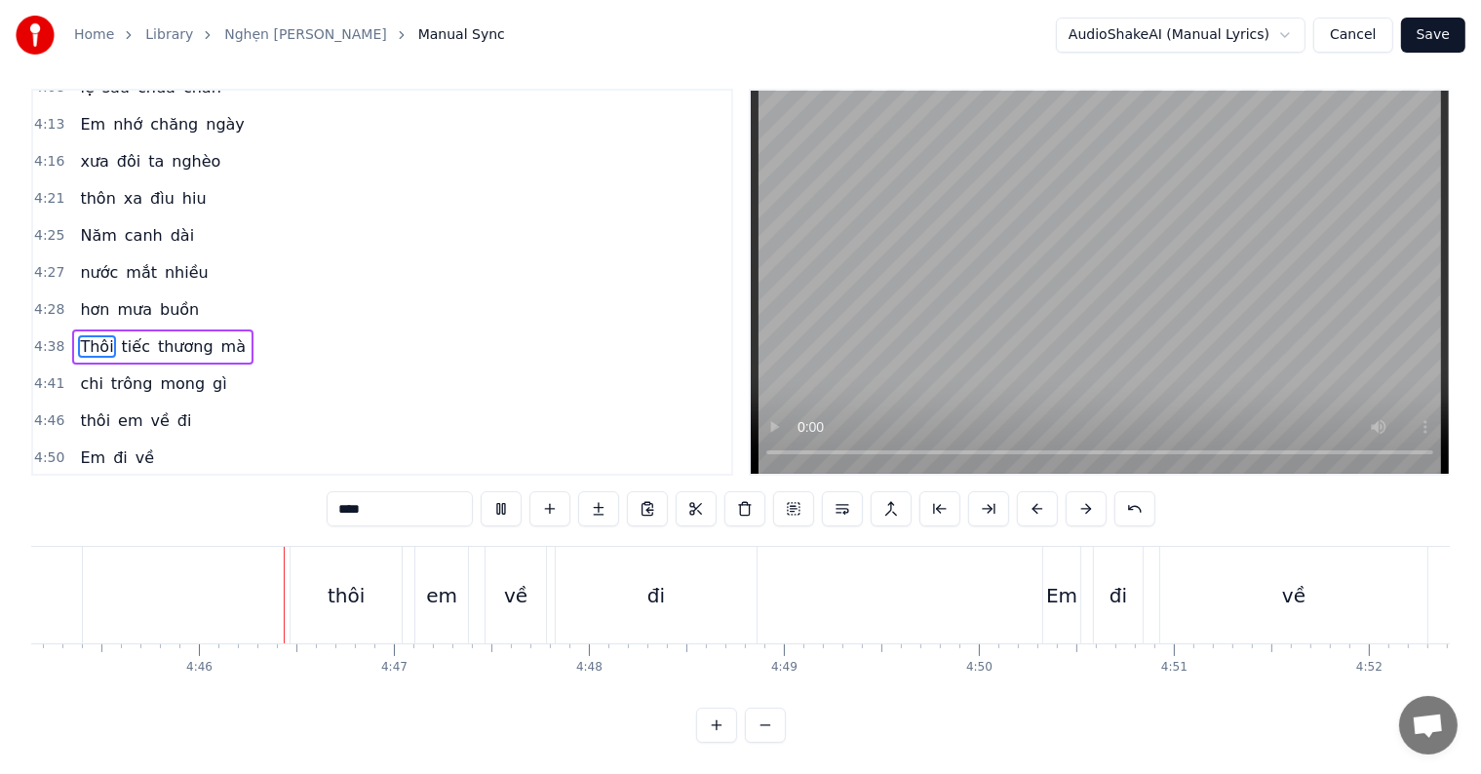
scroll to position [0, 55635]
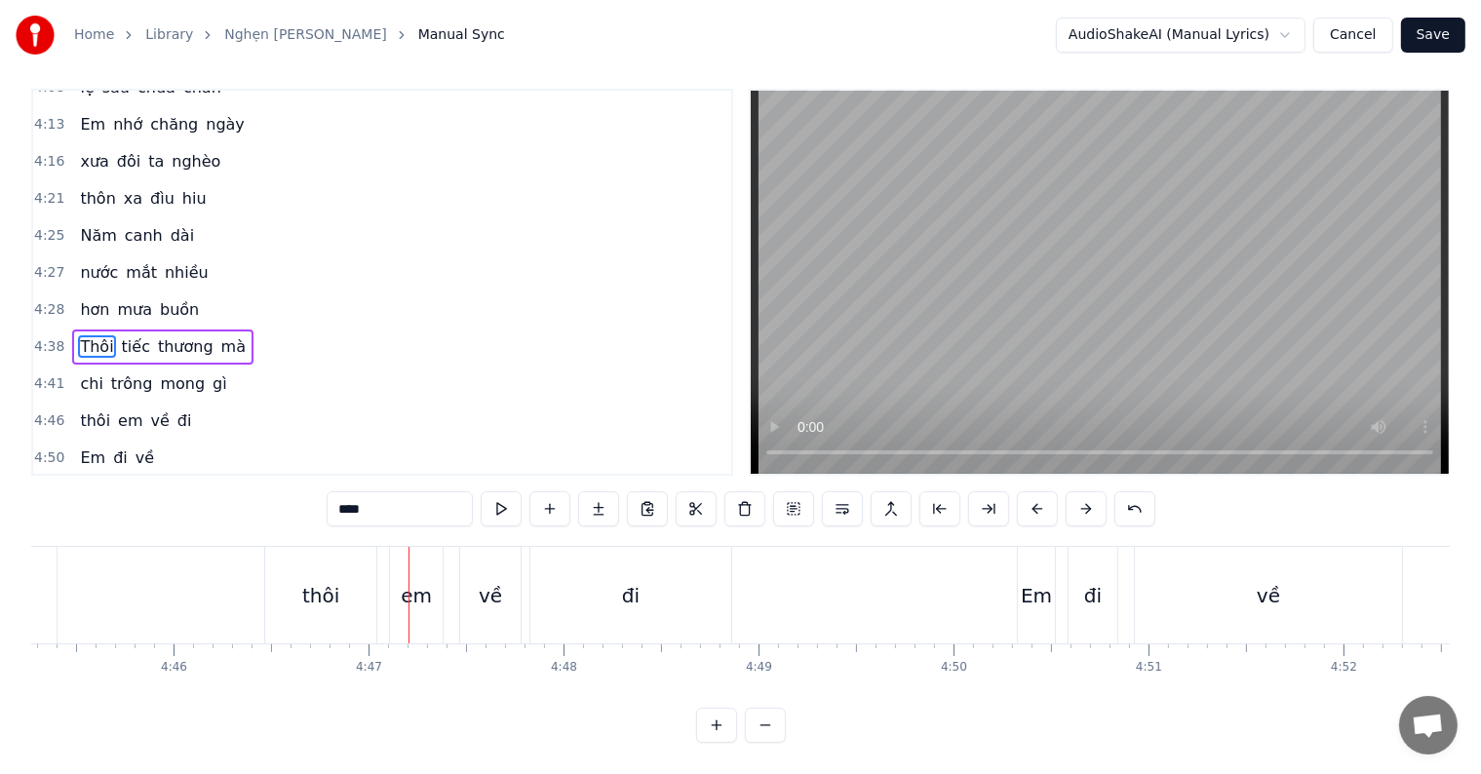
click at [92, 335] on span "Thôi" at bounding box center [96, 346] width 37 height 22
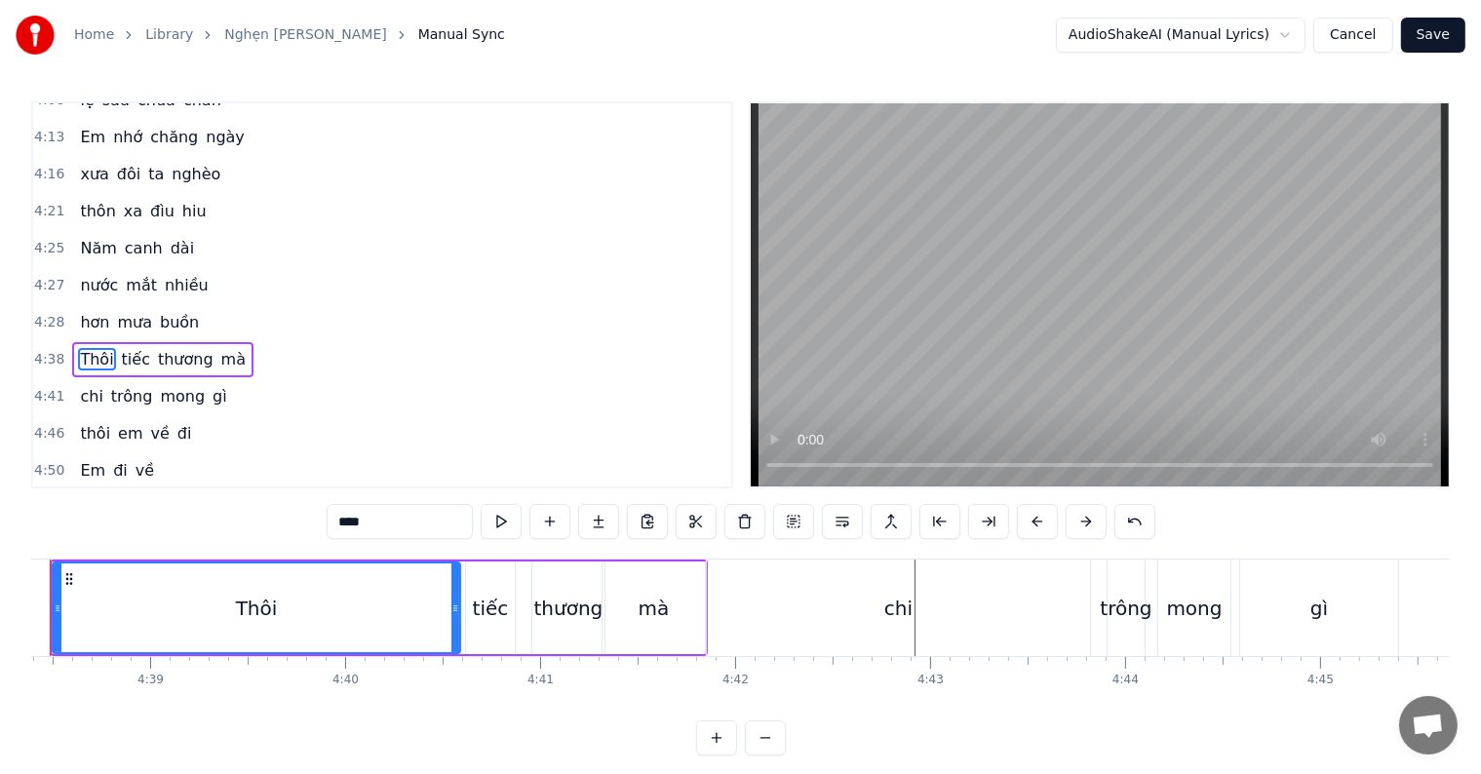
scroll to position [0, 54213]
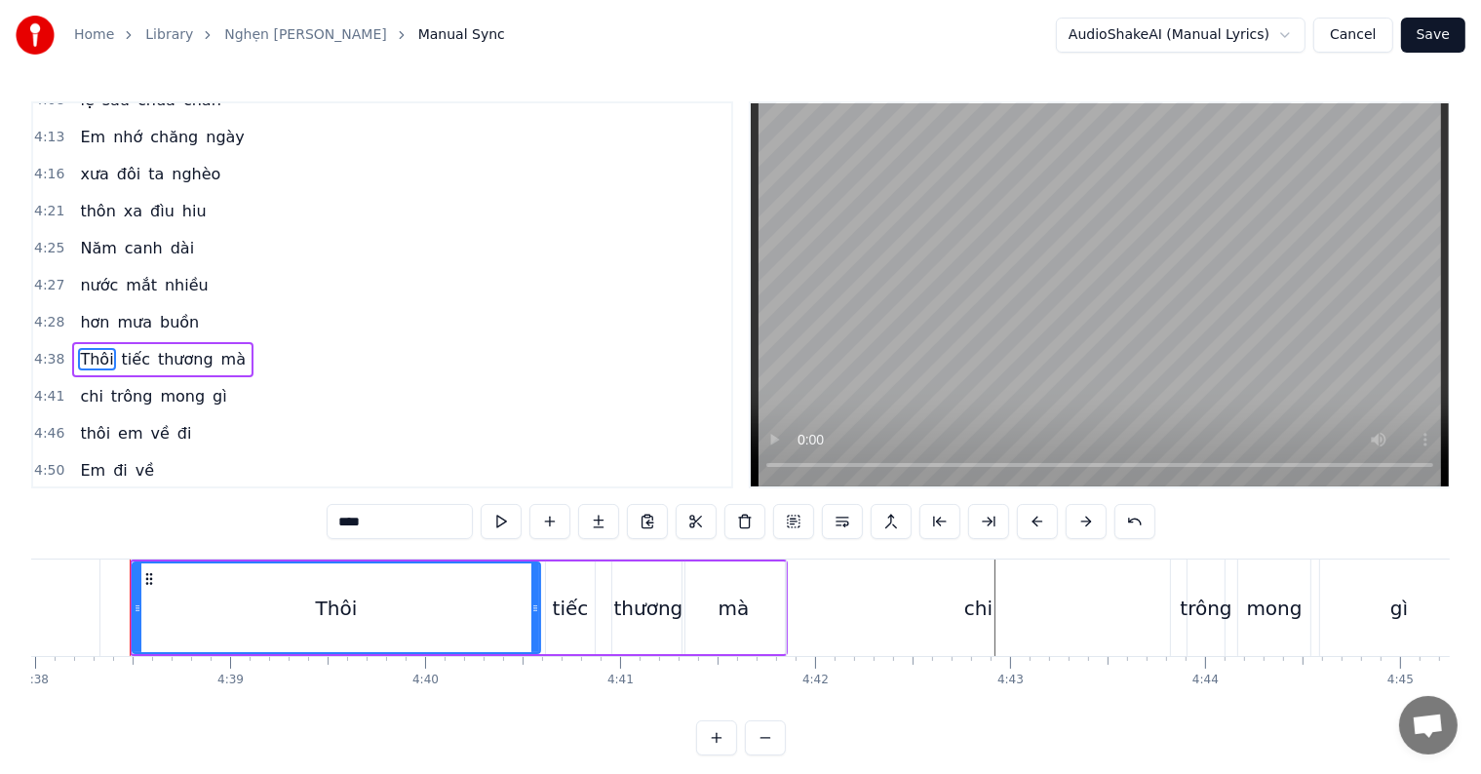
click at [232, 597] on div "Thôi" at bounding box center [337, 608] width 406 height 89
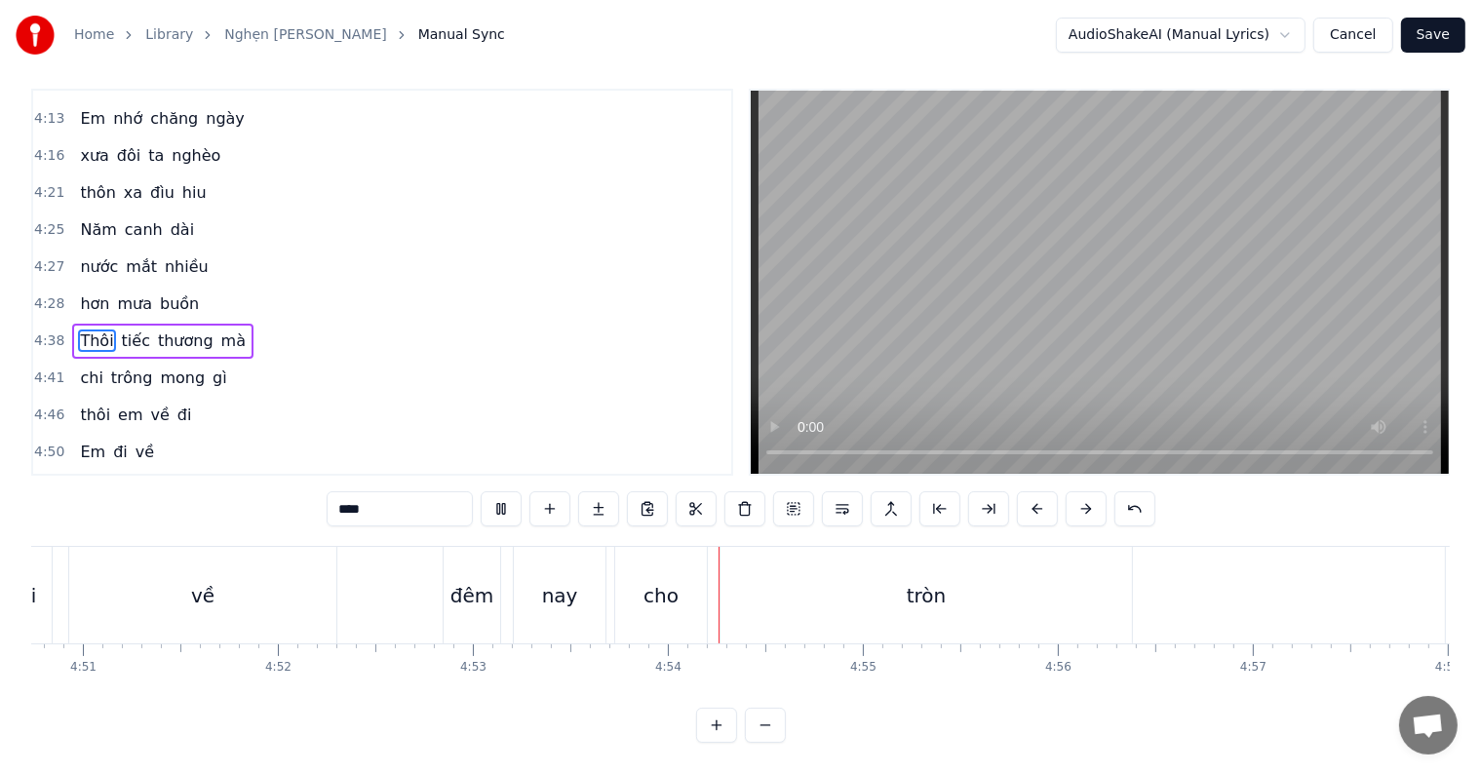
scroll to position [29, 0]
click at [791, 589] on div "tròn" at bounding box center [927, 595] width 412 height 97
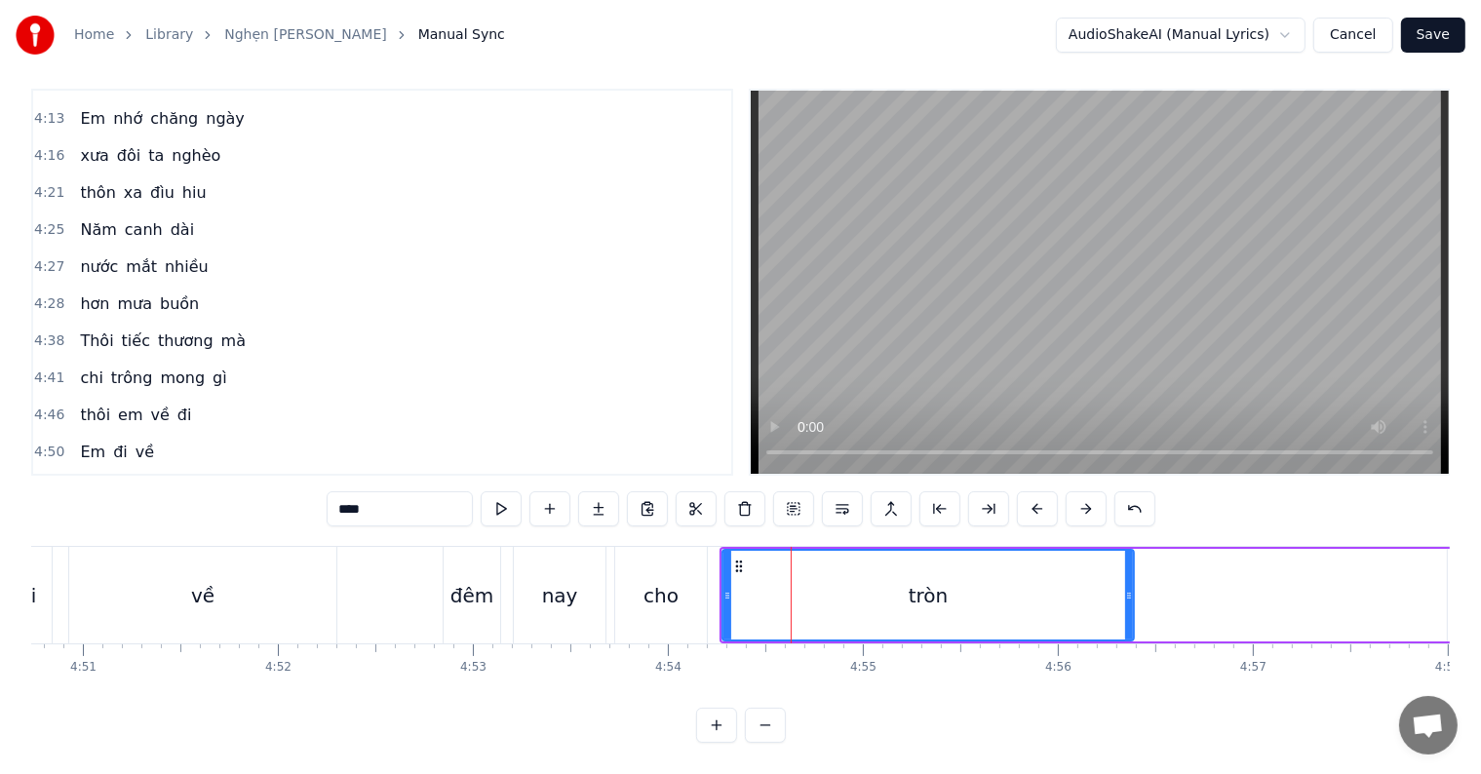
click at [633, 592] on div "cho" at bounding box center [661, 595] width 92 height 97
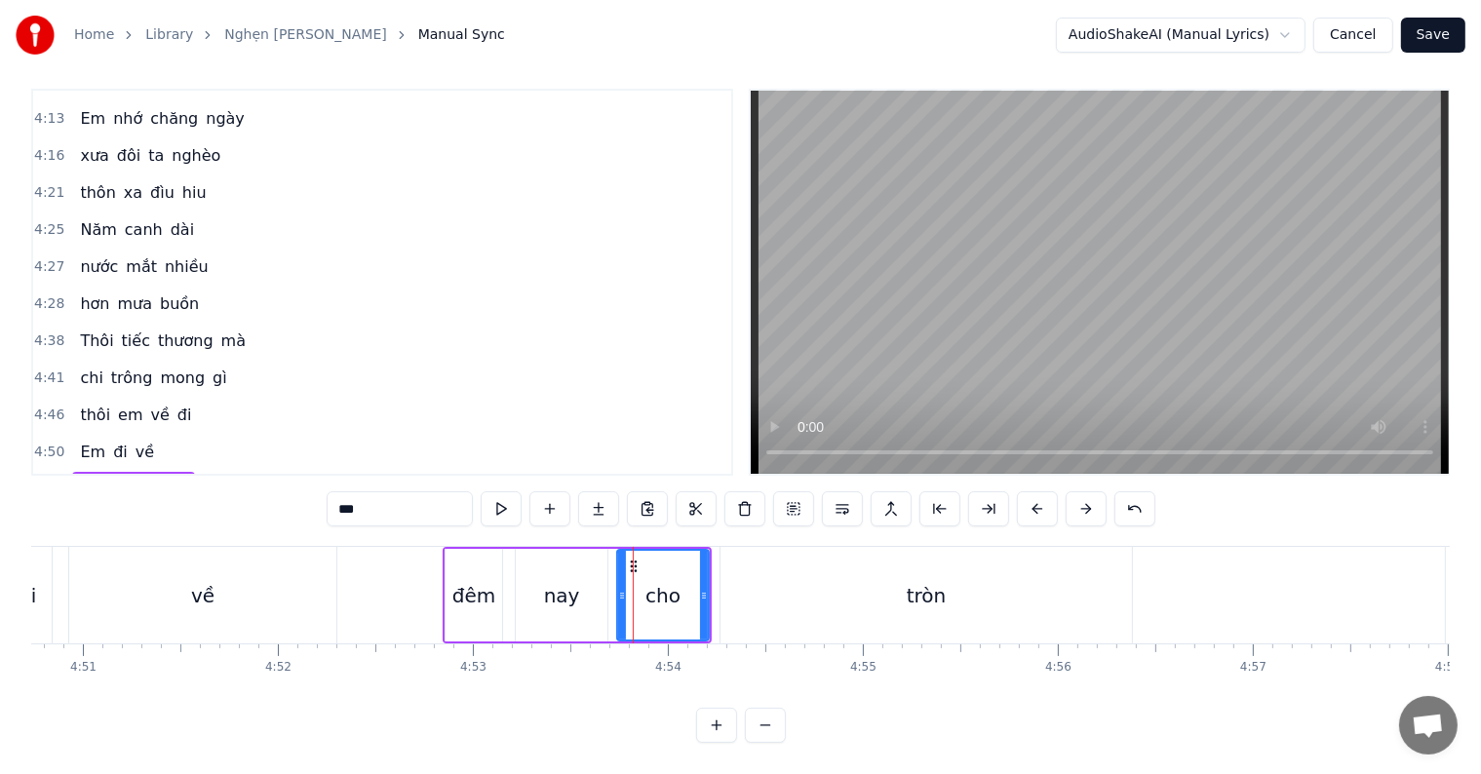
click at [129, 569] on div "về" at bounding box center [202, 595] width 267 height 97
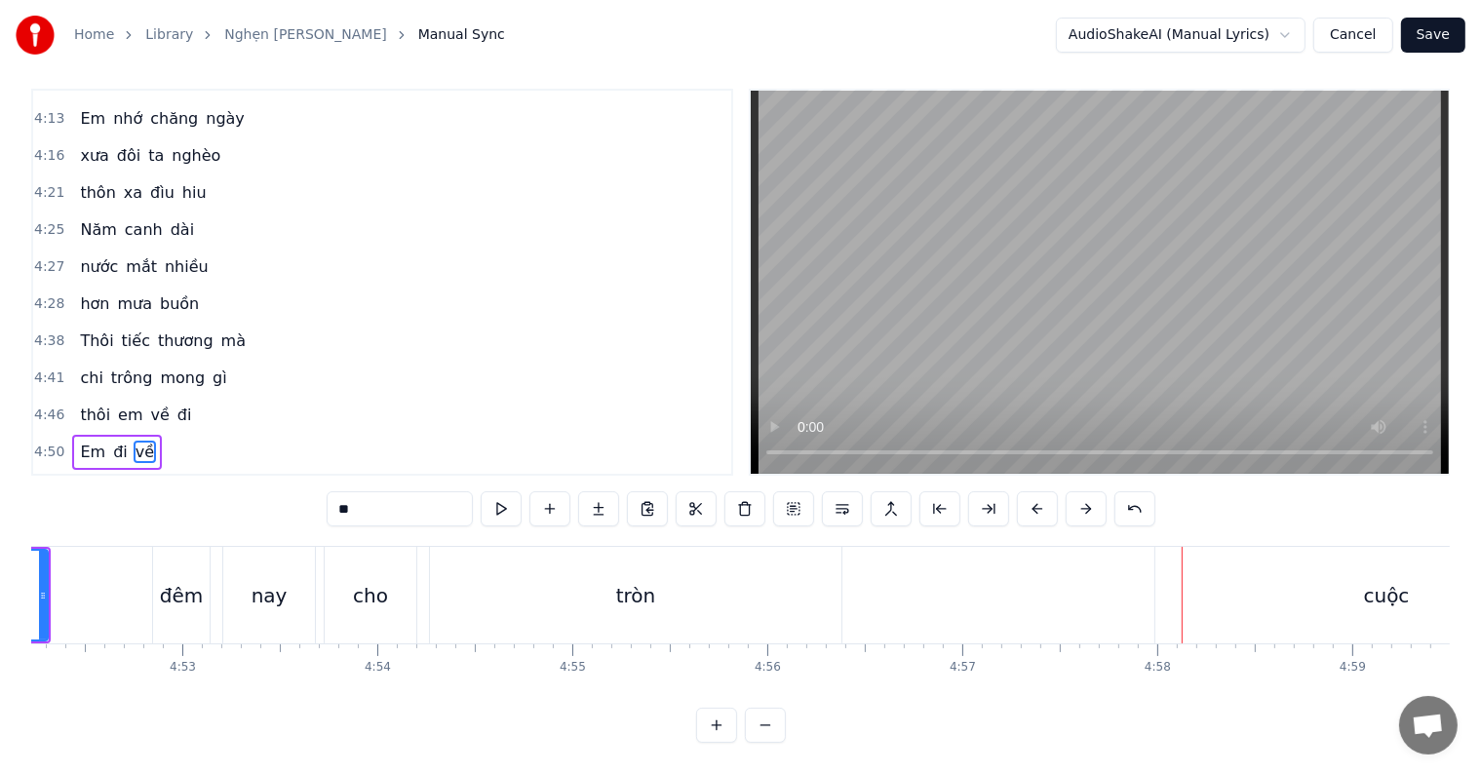
scroll to position [0, 56850]
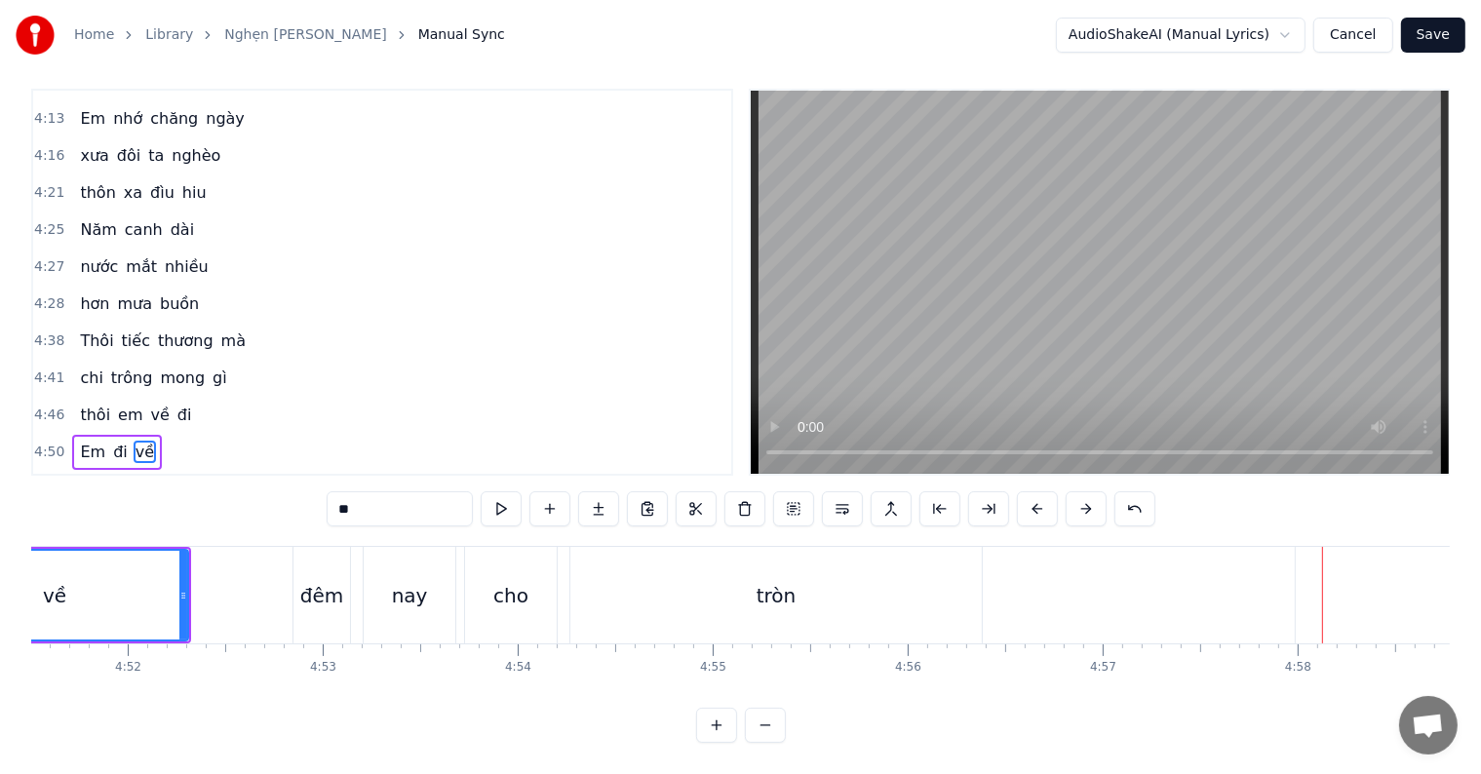
click at [797, 594] on div "tròn" at bounding box center [776, 595] width 412 height 97
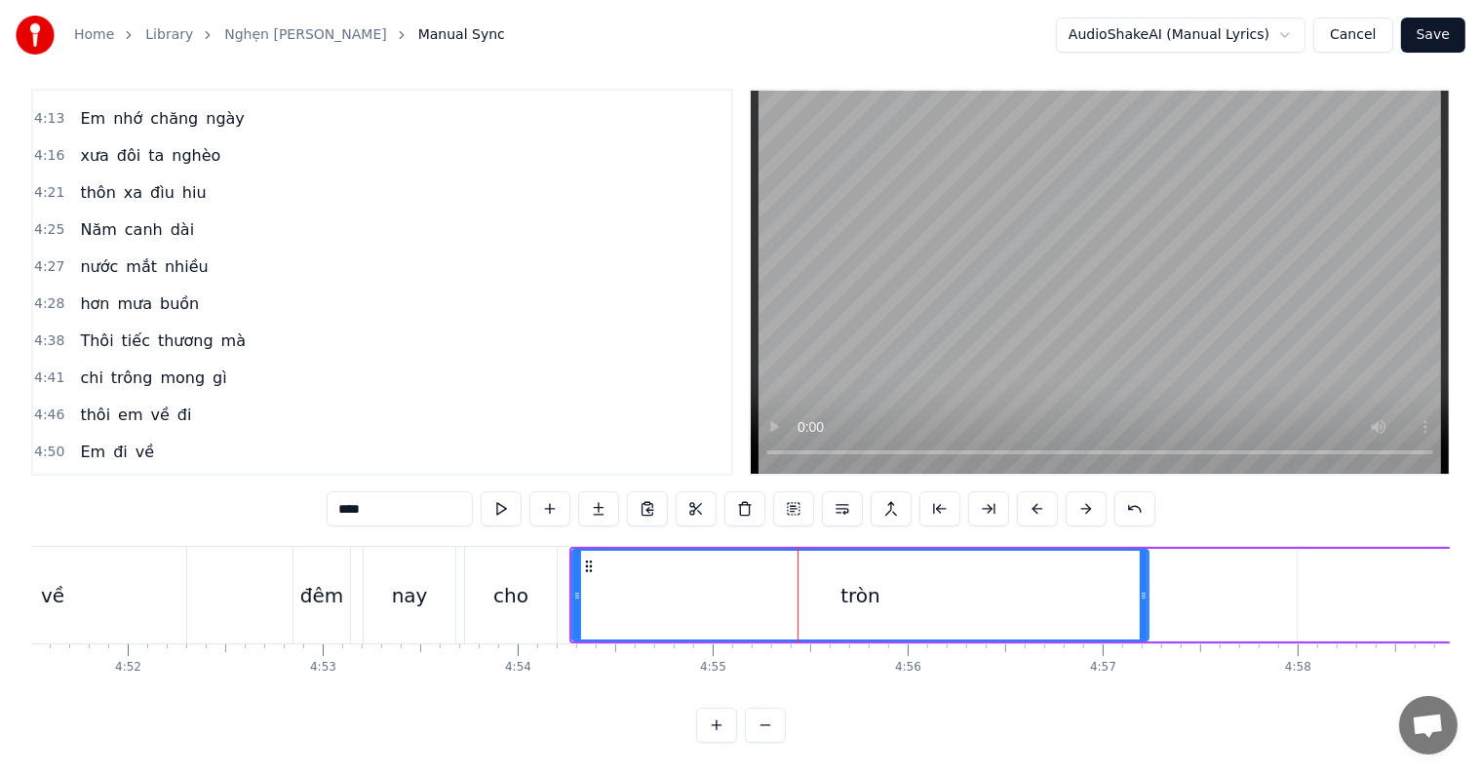
drag, startPoint x: 979, startPoint y: 581, endPoint x: 1145, endPoint y: 581, distance: 165.8
click at [1145, 588] on icon at bounding box center [1144, 596] width 8 height 16
drag, startPoint x: 1147, startPoint y: 577, endPoint x: 1199, endPoint y: 577, distance: 52.7
click at [1199, 588] on icon at bounding box center [1198, 596] width 8 height 16
click at [179, 570] on div "về" at bounding box center [52, 595] width 267 height 97
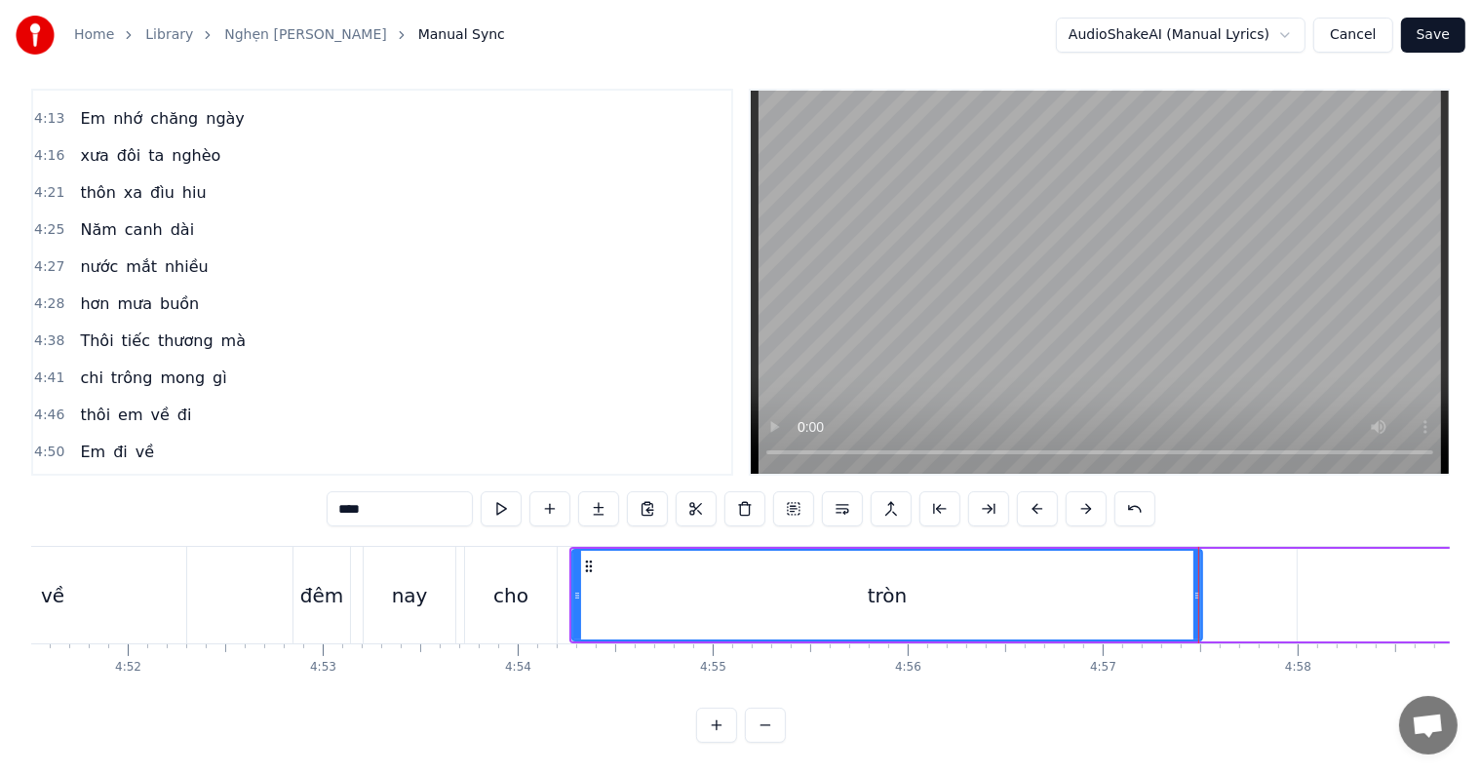
type input "**"
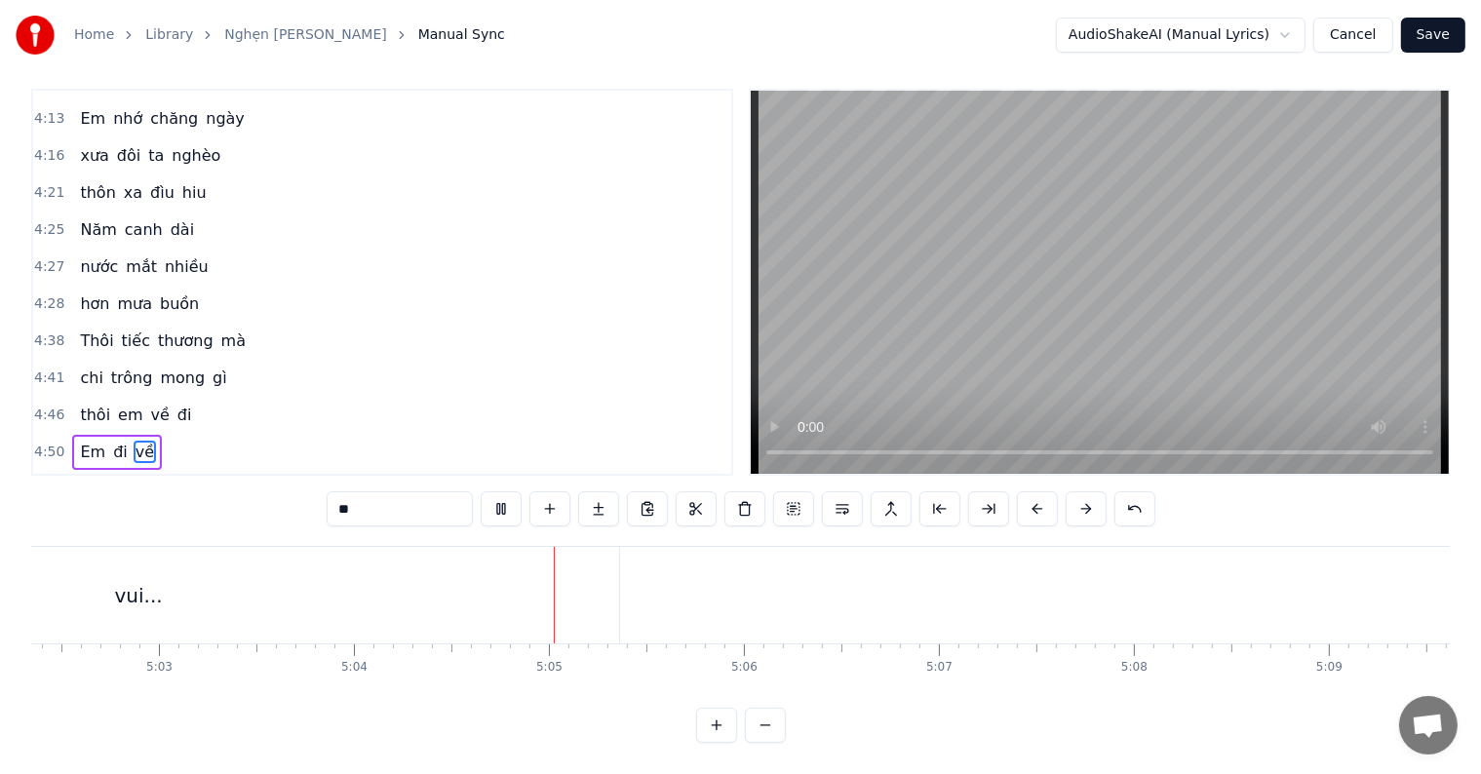
scroll to position [0, 59279]
click at [1433, 33] on button "Save" at bounding box center [1433, 35] width 64 height 35
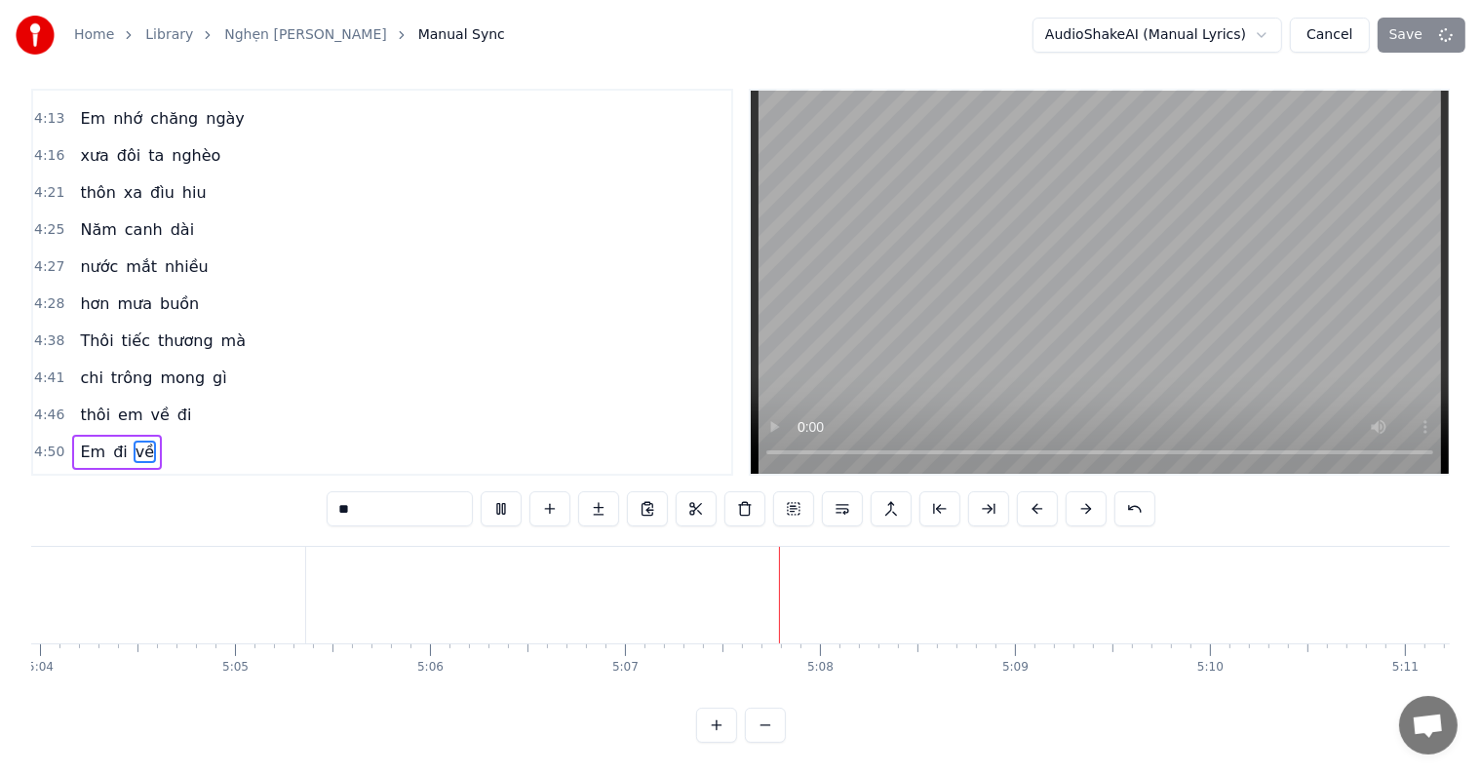
scroll to position [1, 0]
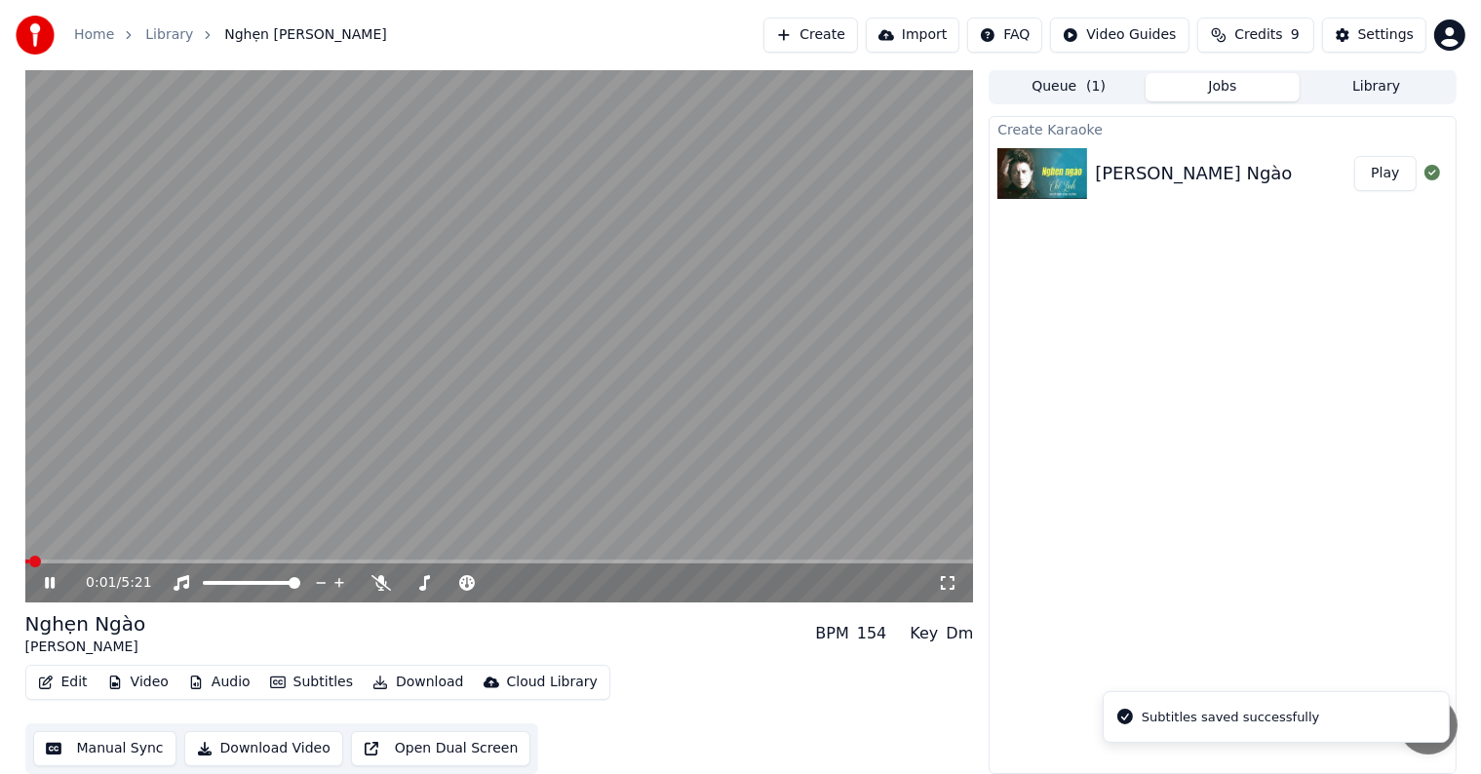
click at [66, 557] on video at bounding box center [499, 335] width 949 height 533
click at [77, 556] on span at bounding box center [71, 562] width 12 height 12
click at [49, 575] on icon at bounding box center [64, 583] width 46 height 16
click at [1380, 18] on button "Settings" at bounding box center [1374, 35] width 104 height 35
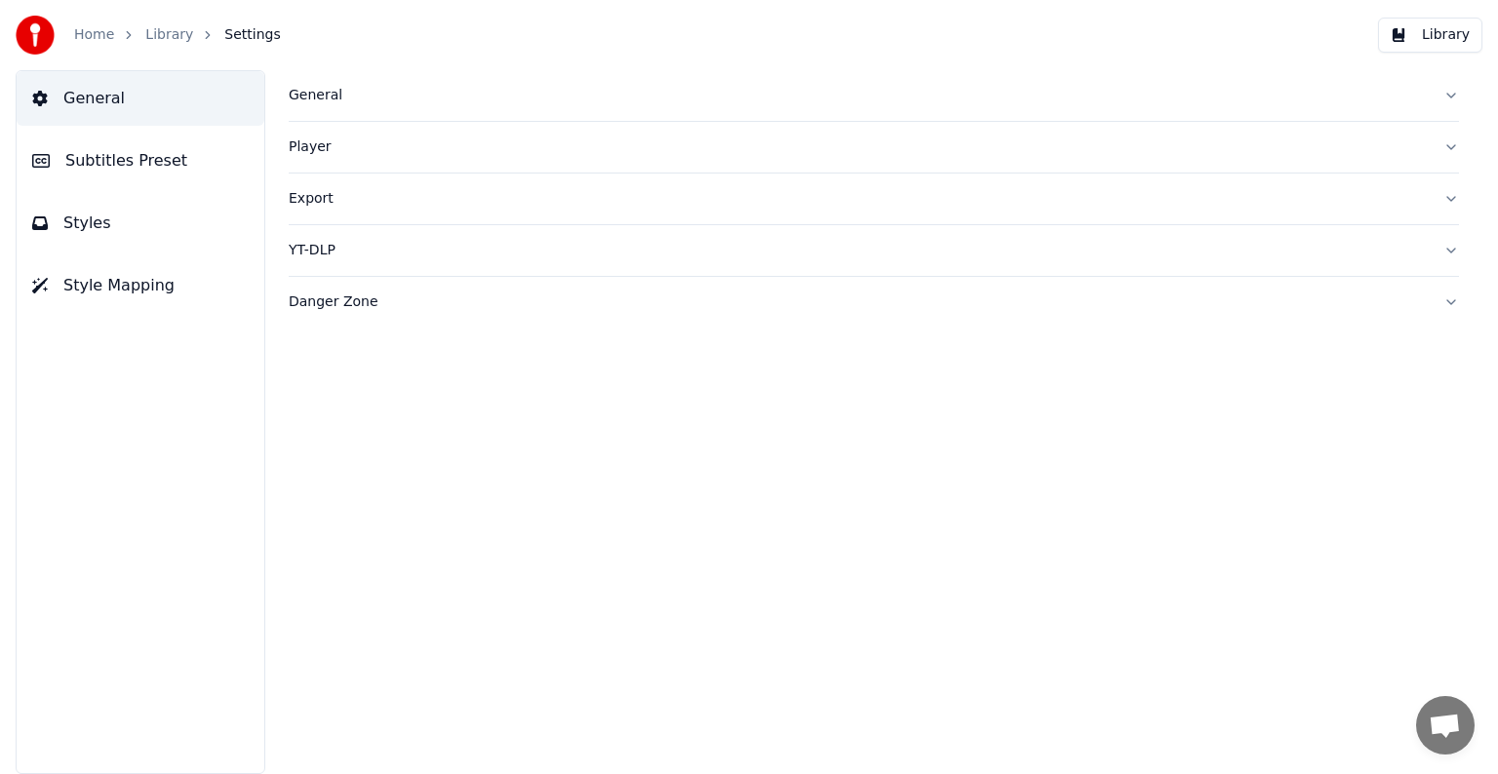
click at [162, 163] on span "Subtitles Preset" at bounding box center [126, 160] width 122 height 23
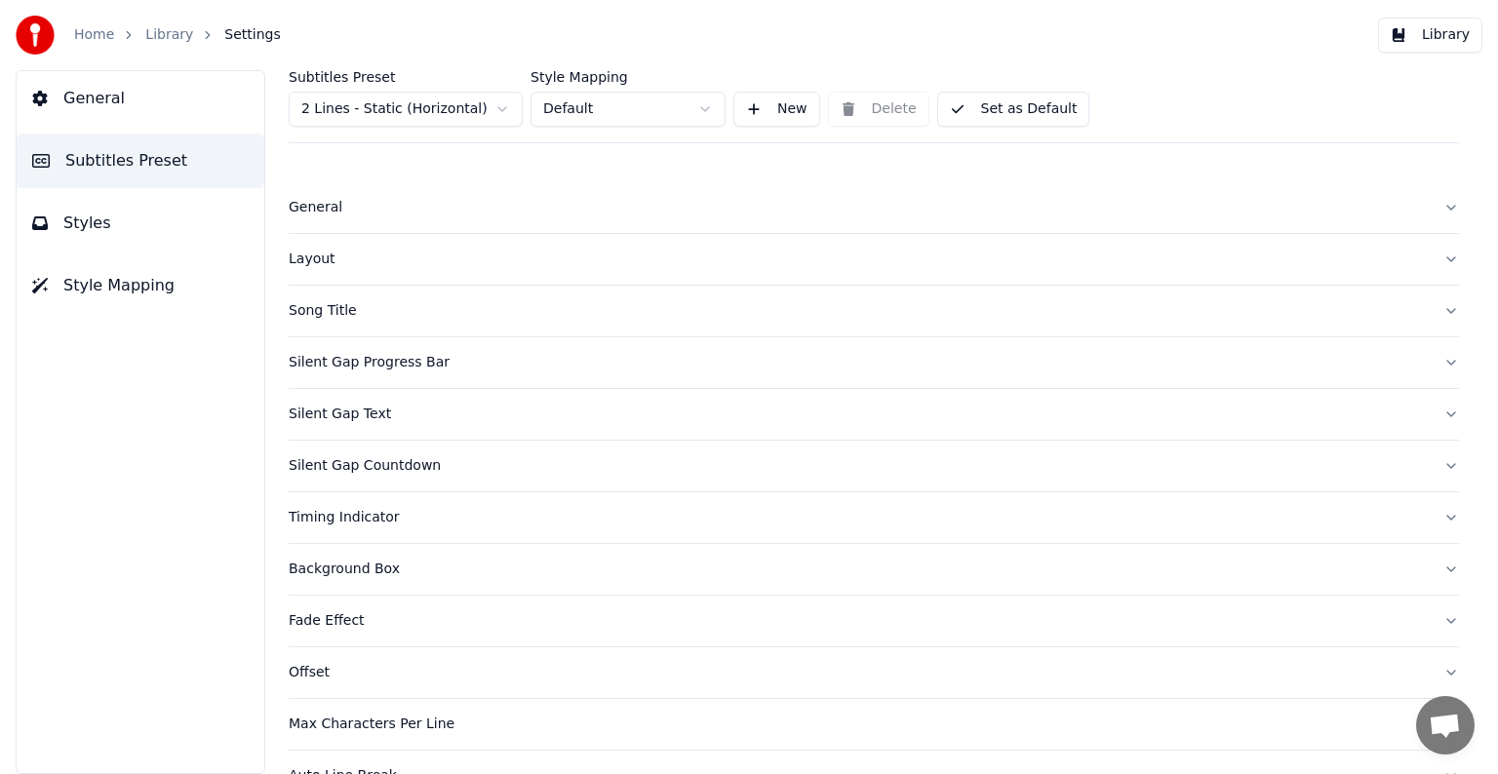
click at [323, 307] on div "Song Title" at bounding box center [858, 311] width 1139 height 20
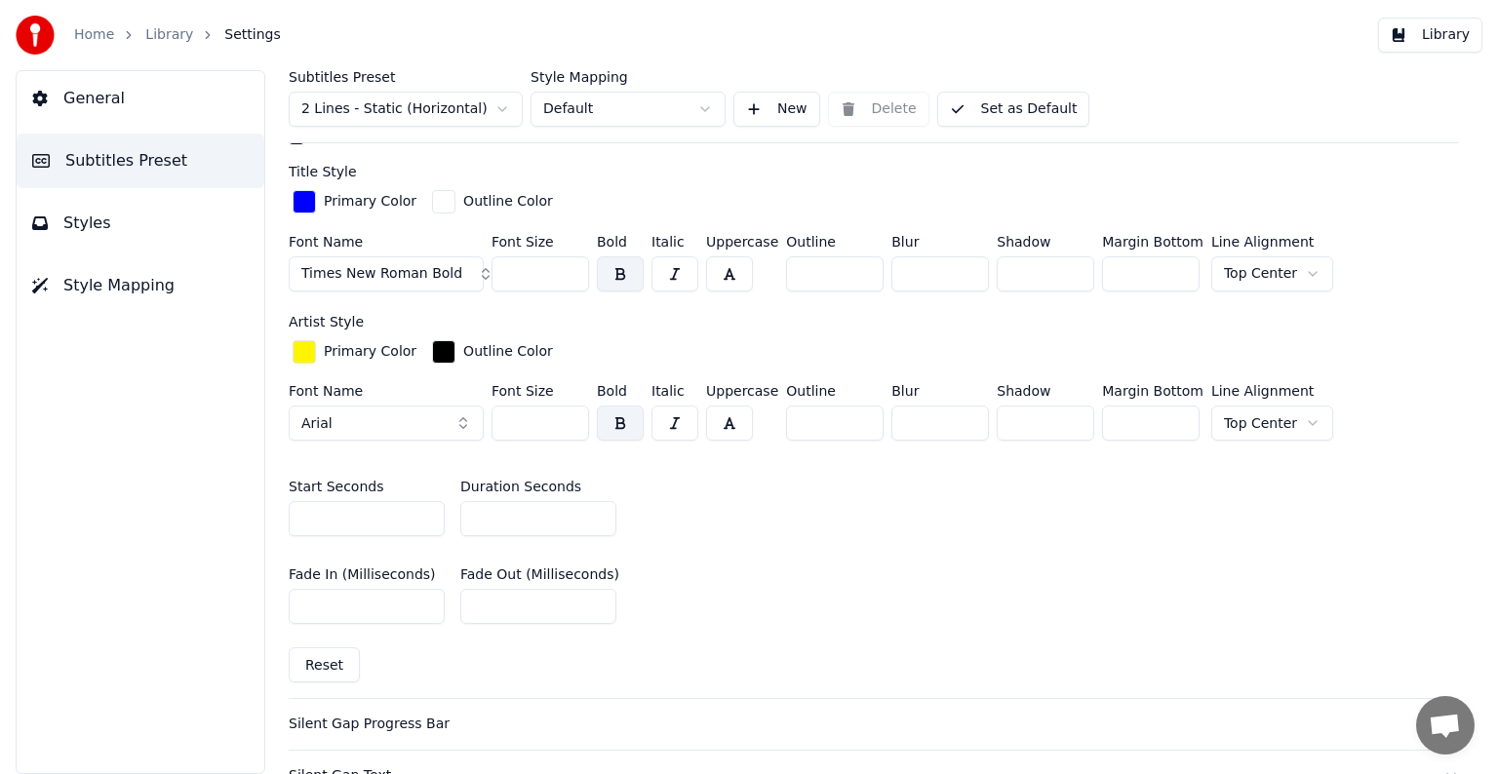
scroll to position [683, 0]
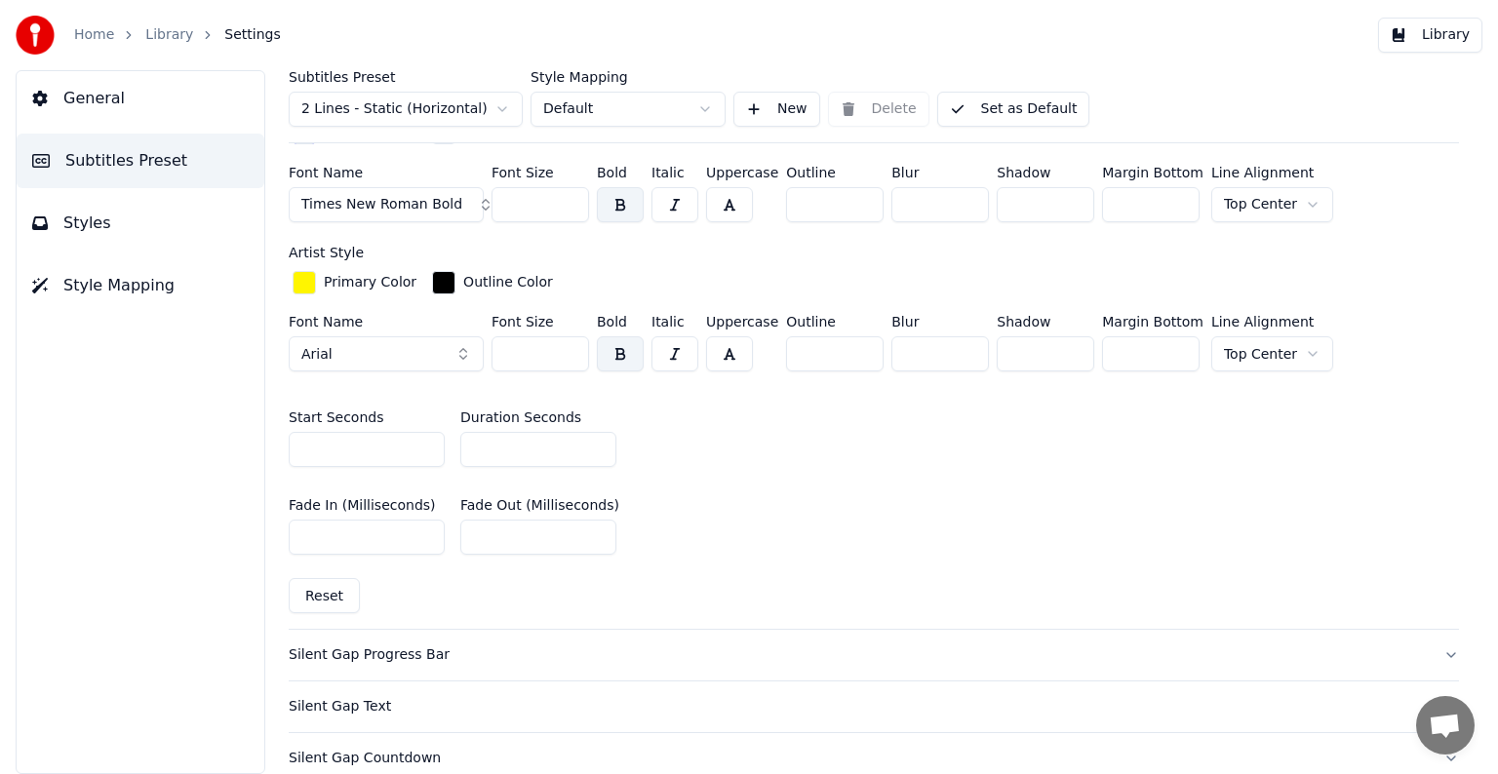
drag, startPoint x: 499, startPoint y: 445, endPoint x: 460, endPoint y: 444, distance: 39.0
click at [460, 444] on input "**" at bounding box center [538, 449] width 156 height 35
type input "**"
click at [1464, 28] on button "Library" at bounding box center [1430, 35] width 104 height 35
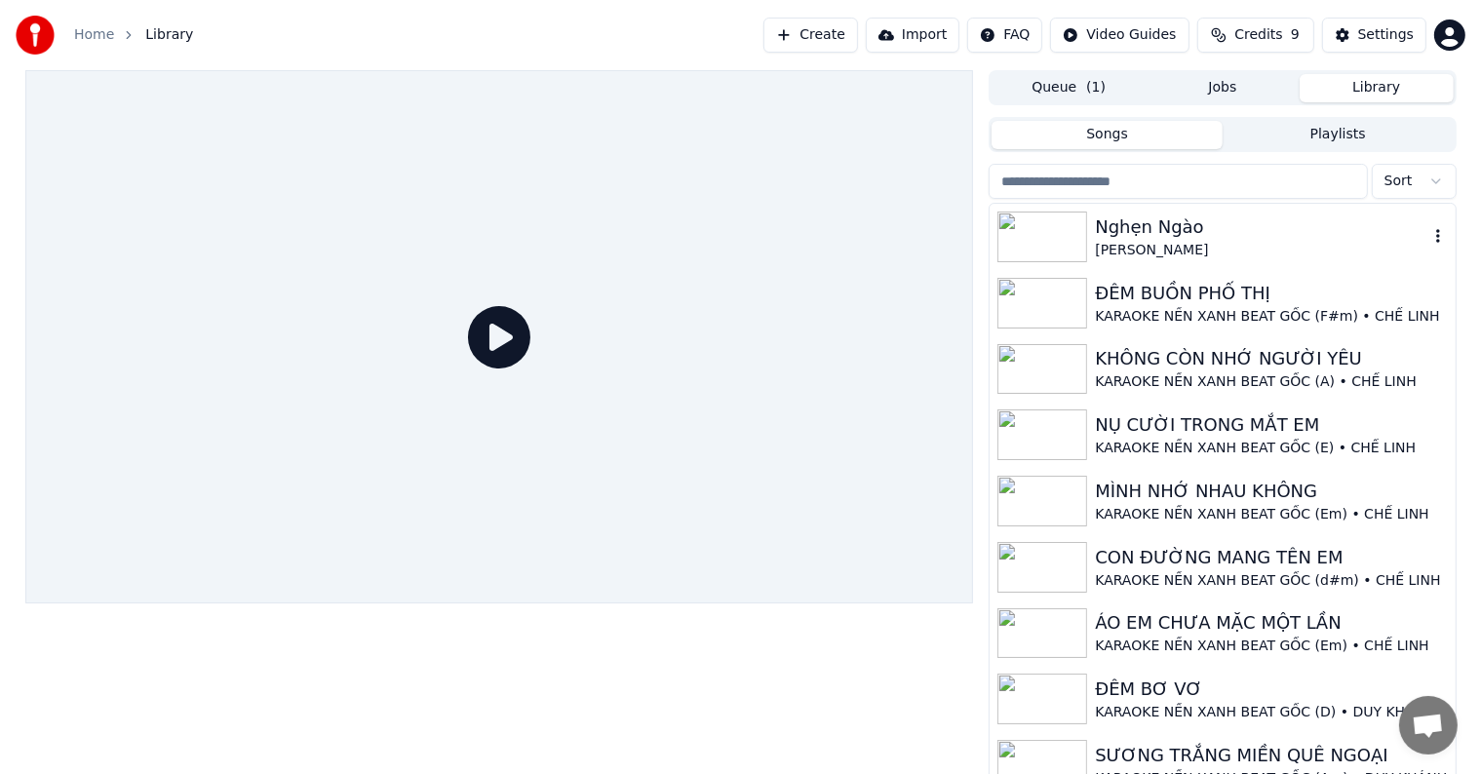
click at [1165, 230] on div "Nghẹn Ngào" at bounding box center [1261, 227] width 333 height 27
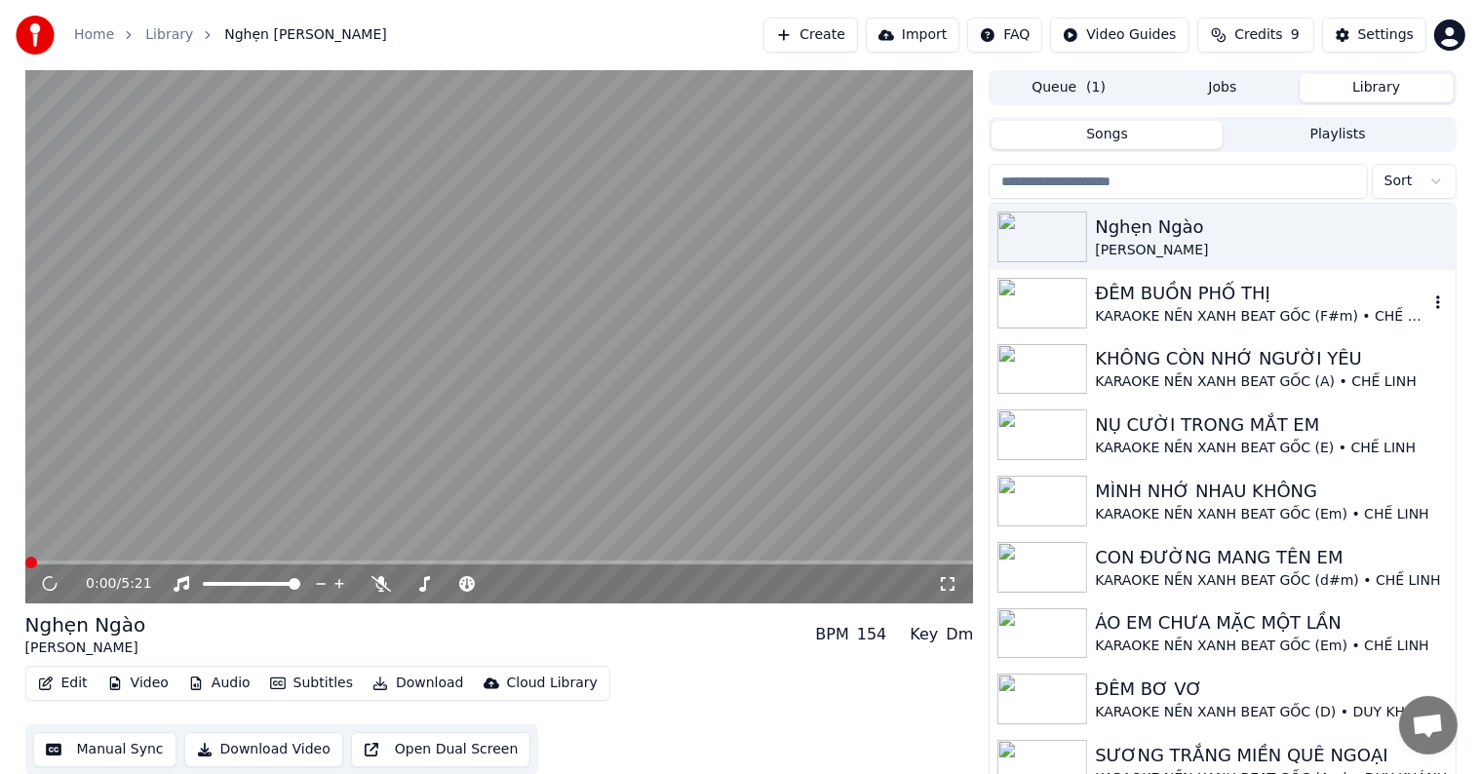
click at [1184, 319] on div "KARAOKE NỀN XANH BEAT GỐC (F#m) • CHẾ LINH" at bounding box center [1261, 317] width 333 height 20
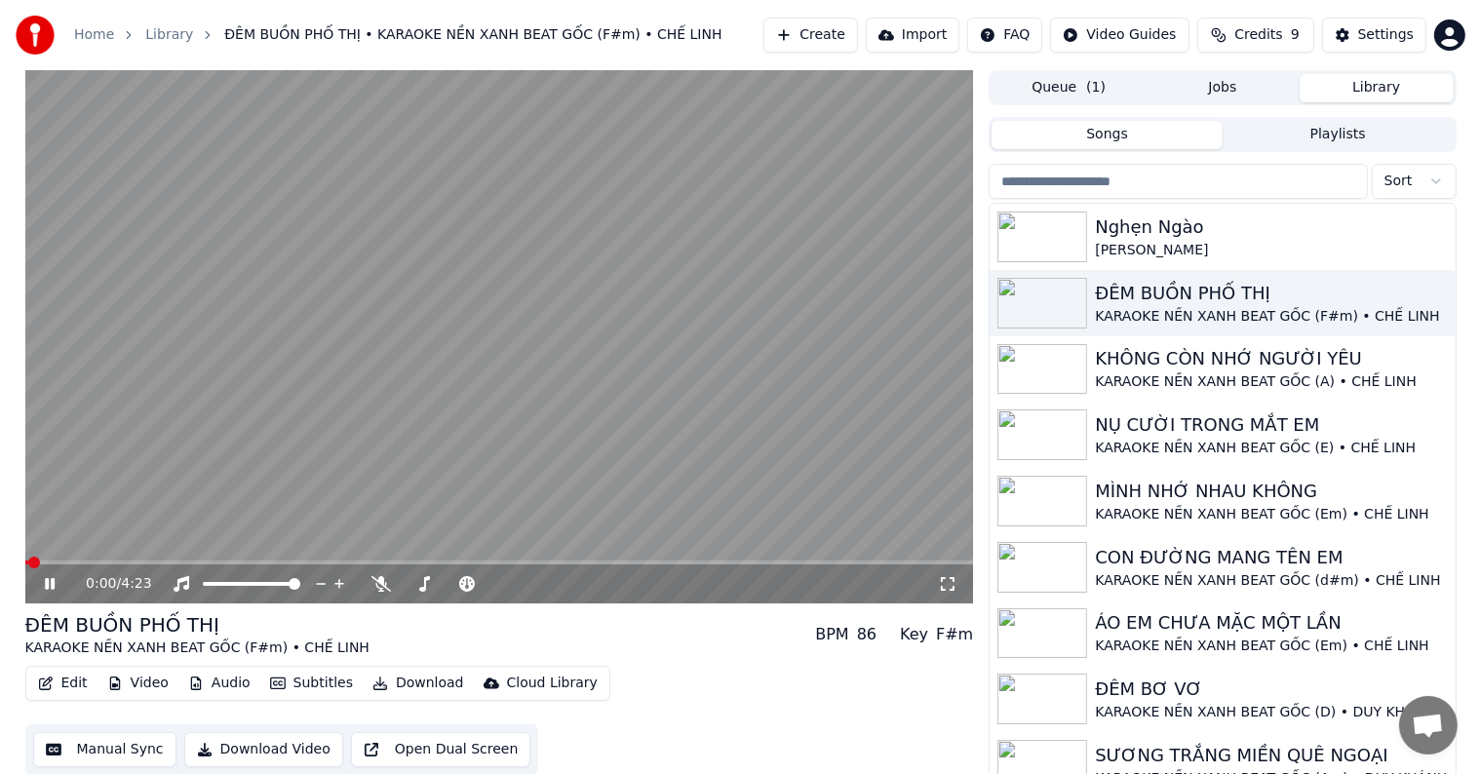
click at [286, 409] on video at bounding box center [499, 336] width 949 height 533
click at [62, 679] on button "Edit" at bounding box center [62, 683] width 65 height 27
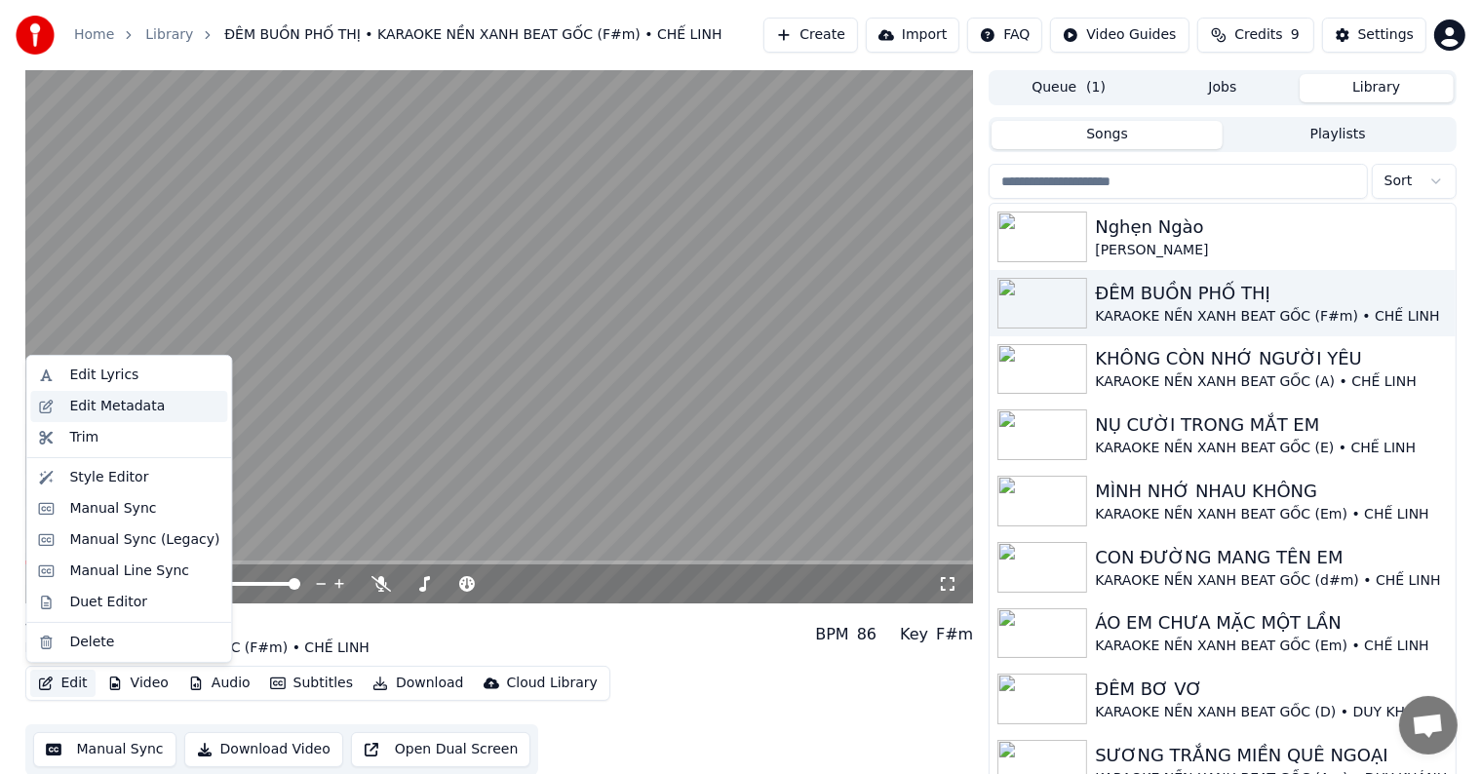
click at [109, 407] on div "Edit Metadata" at bounding box center [117, 407] width 96 height 20
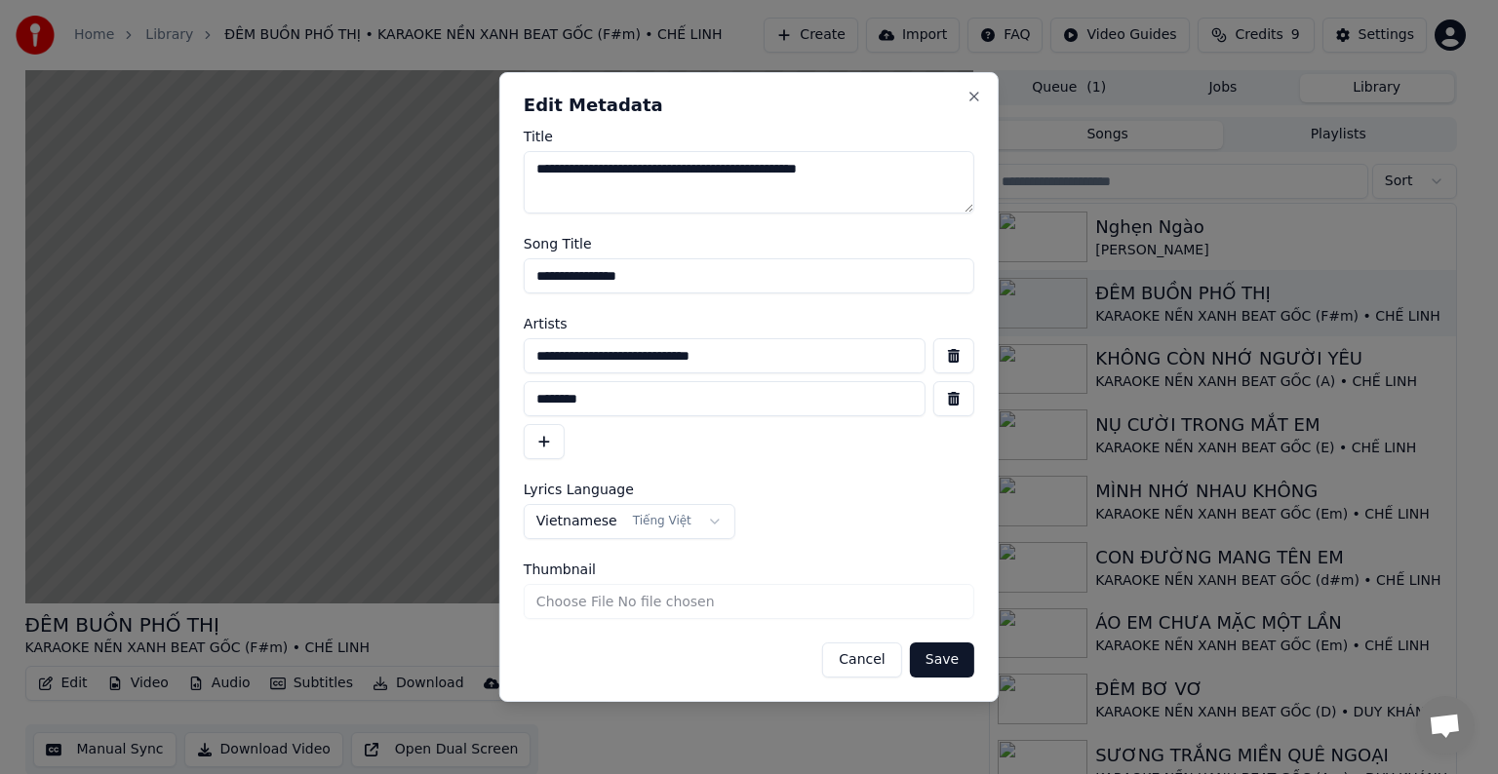
drag, startPoint x: 796, startPoint y: 355, endPoint x: 420, endPoint y: 370, distance: 375.7
click at [421, 370] on body "Home Library ĐÊM BUỒN PHỐ THỊ • KARAOKE NỀN XANH BEAT GỐC (F#m) • CHẾ LINH Crea…" at bounding box center [740, 387] width 1481 height 774
click at [874, 659] on button "Cancel" at bounding box center [861, 660] width 79 height 35
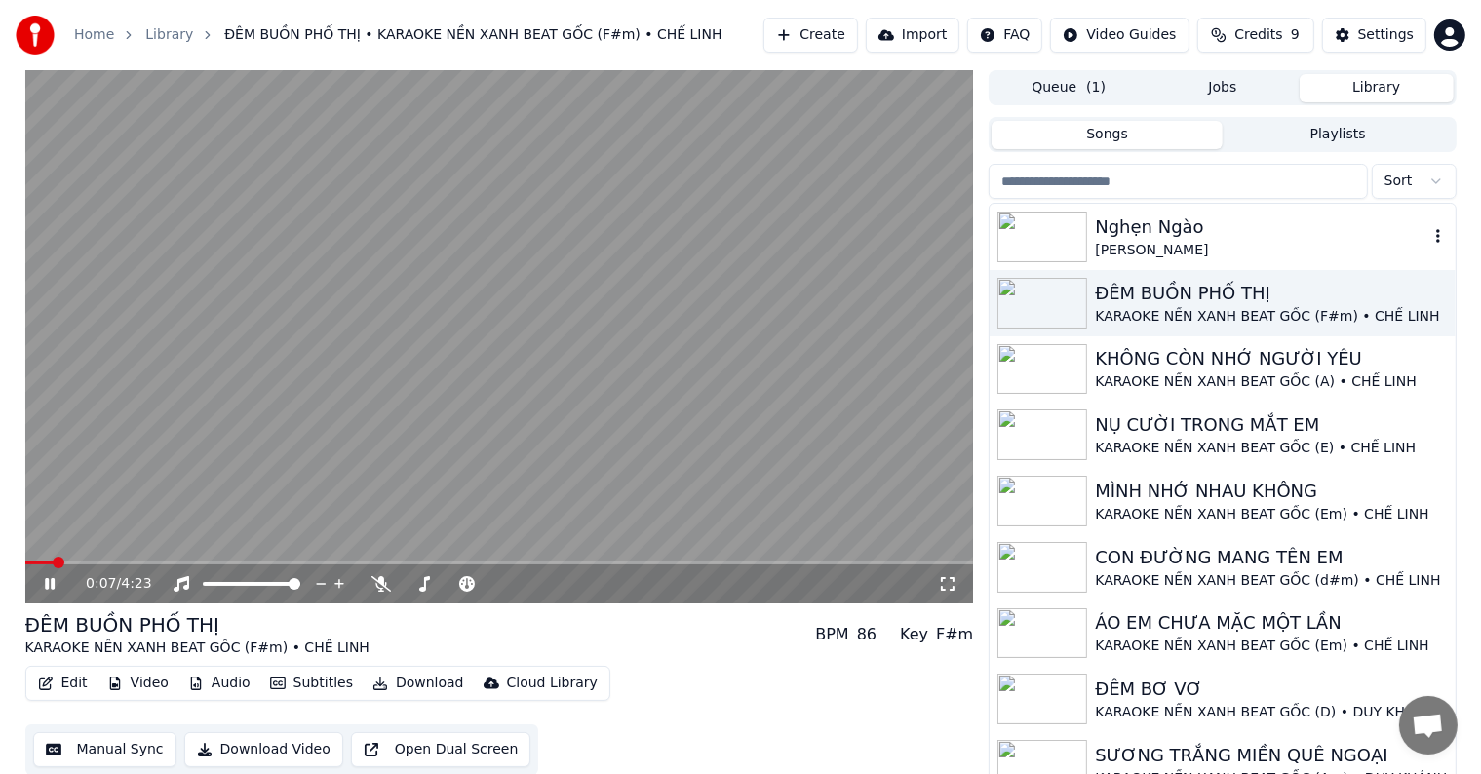
click at [1167, 227] on div "Nghẹn Ngào" at bounding box center [1261, 227] width 333 height 27
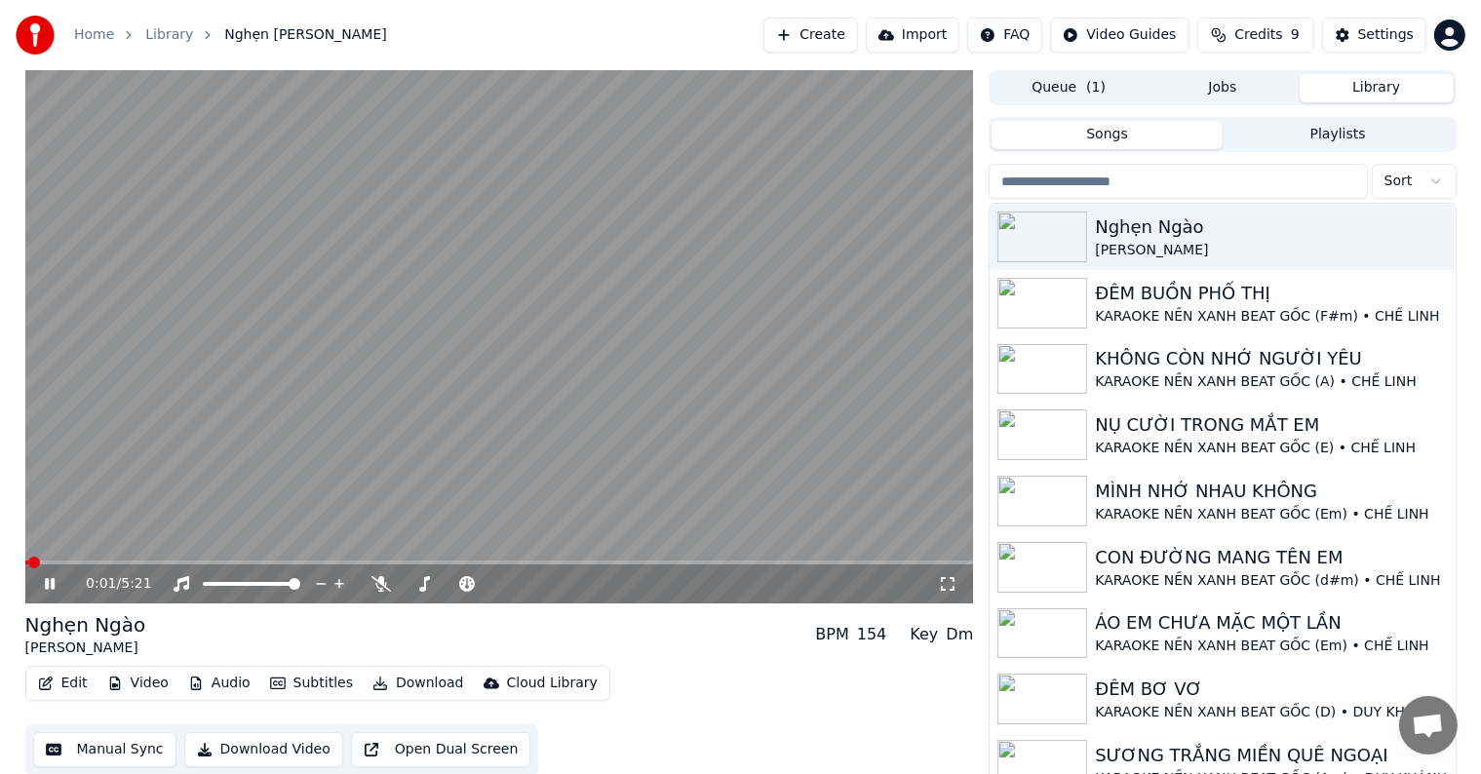
click at [48, 582] on icon at bounding box center [50, 584] width 10 height 12
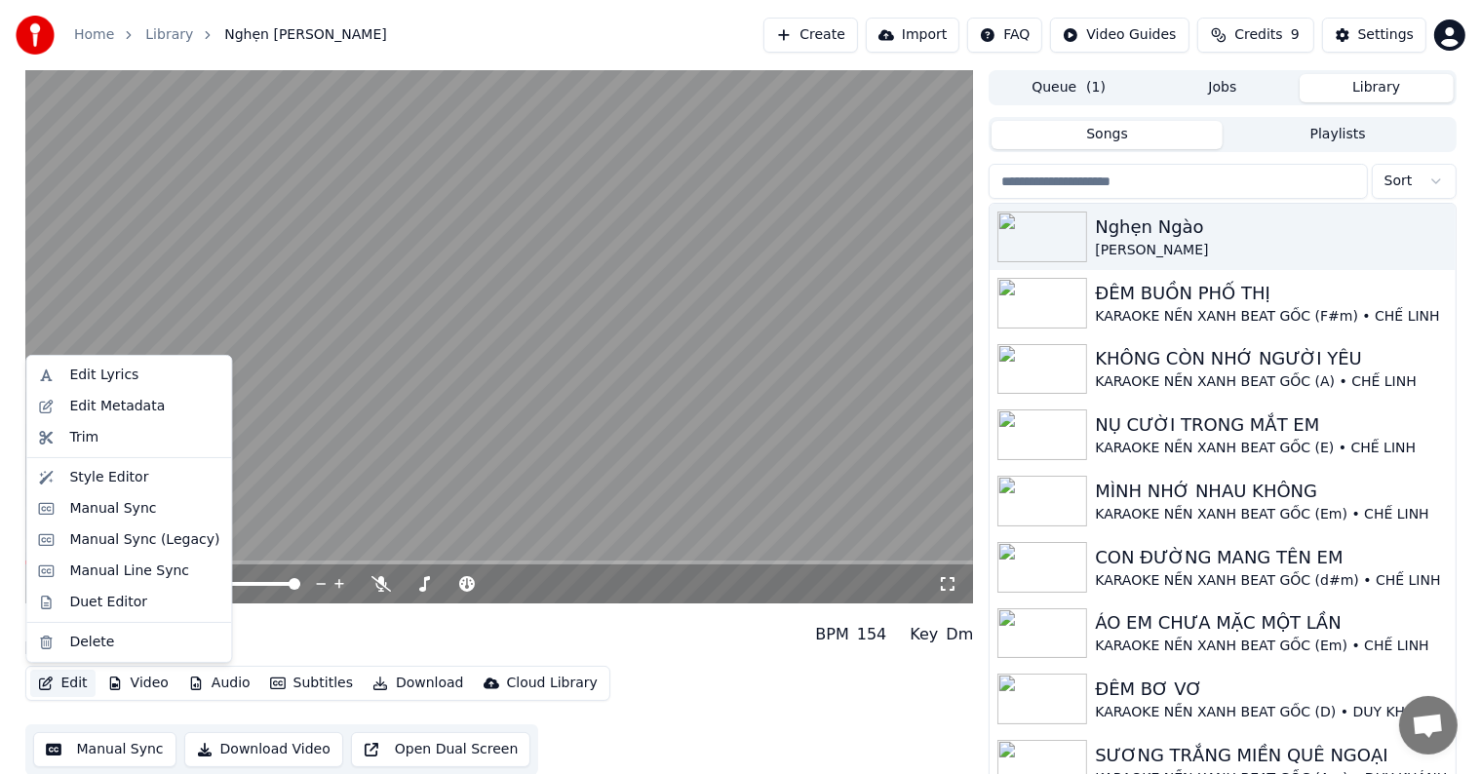
click at [67, 686] on button "Edit" at bounding box center [62, 683] width 65 height 27
click at [107, 406] on div "Edit Metadata" at bounding box center [117, 407] width 96 height 20
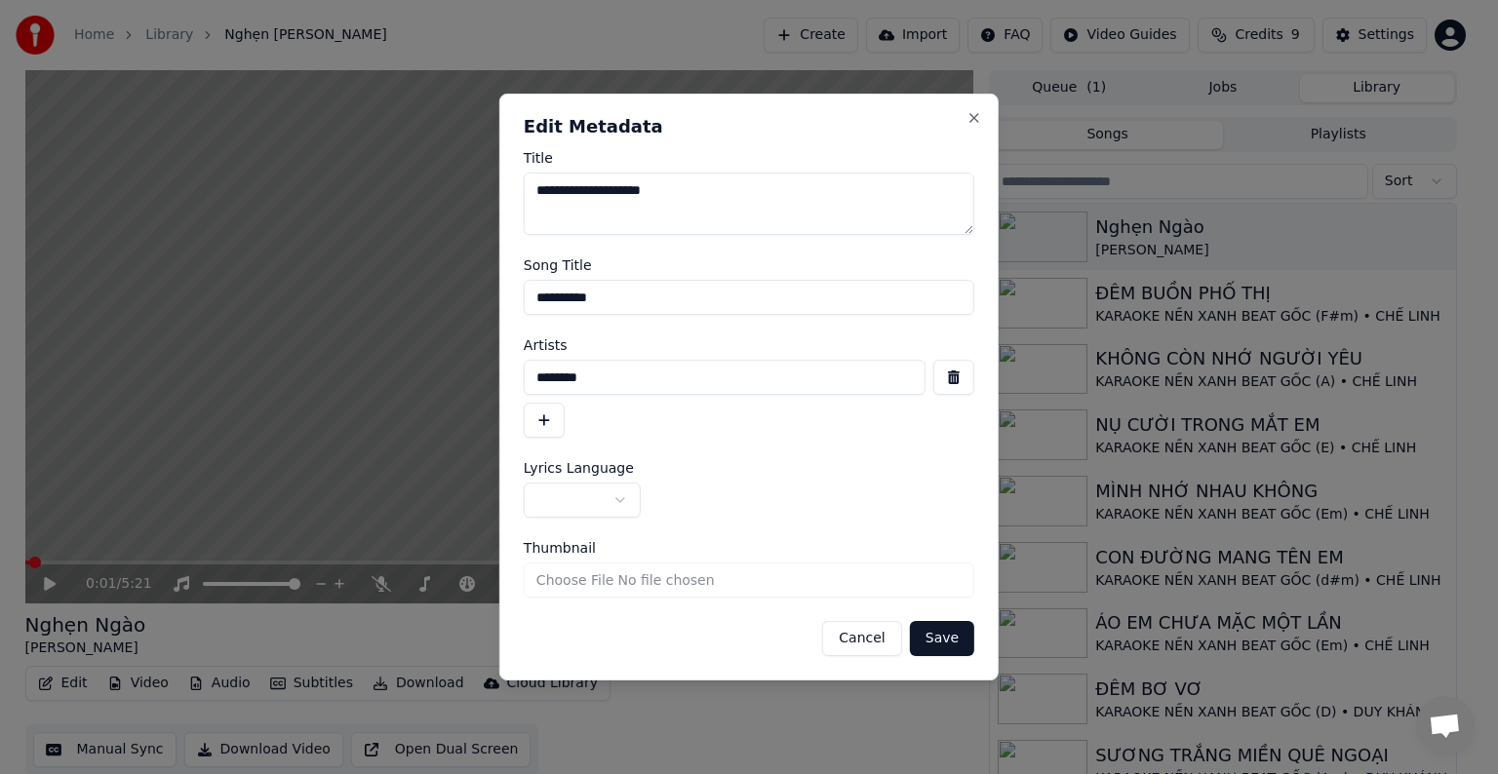
click at [598, 375] on input "********" at bounding box center [725, 377] width 402 height 35
drag, startPoint x: 605, startPoint y: 375, endPoint x: 480, endPoint y: 375, distance: 124.8
click at [480, 375] on body "Home Library Nghẹn [PERSON_NAME] Create Import FAQ Video Guides Credits 9 Setti…" at bounding box center [740, 387] width 1481 height 774
paste input "**********"
type input "**********"
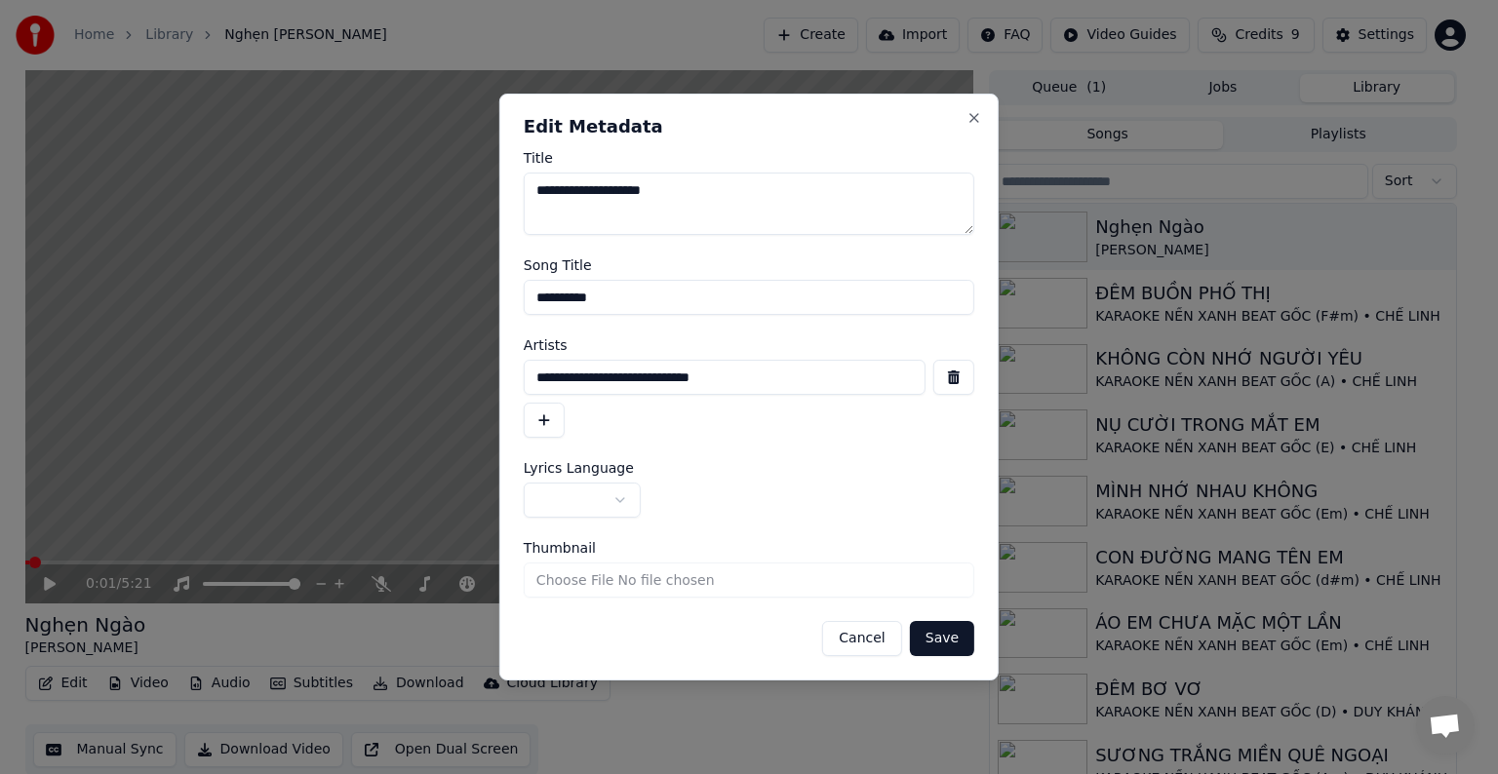
click at [542, 413] on button "button" at bounding box center [544, 420] width 41 height 35
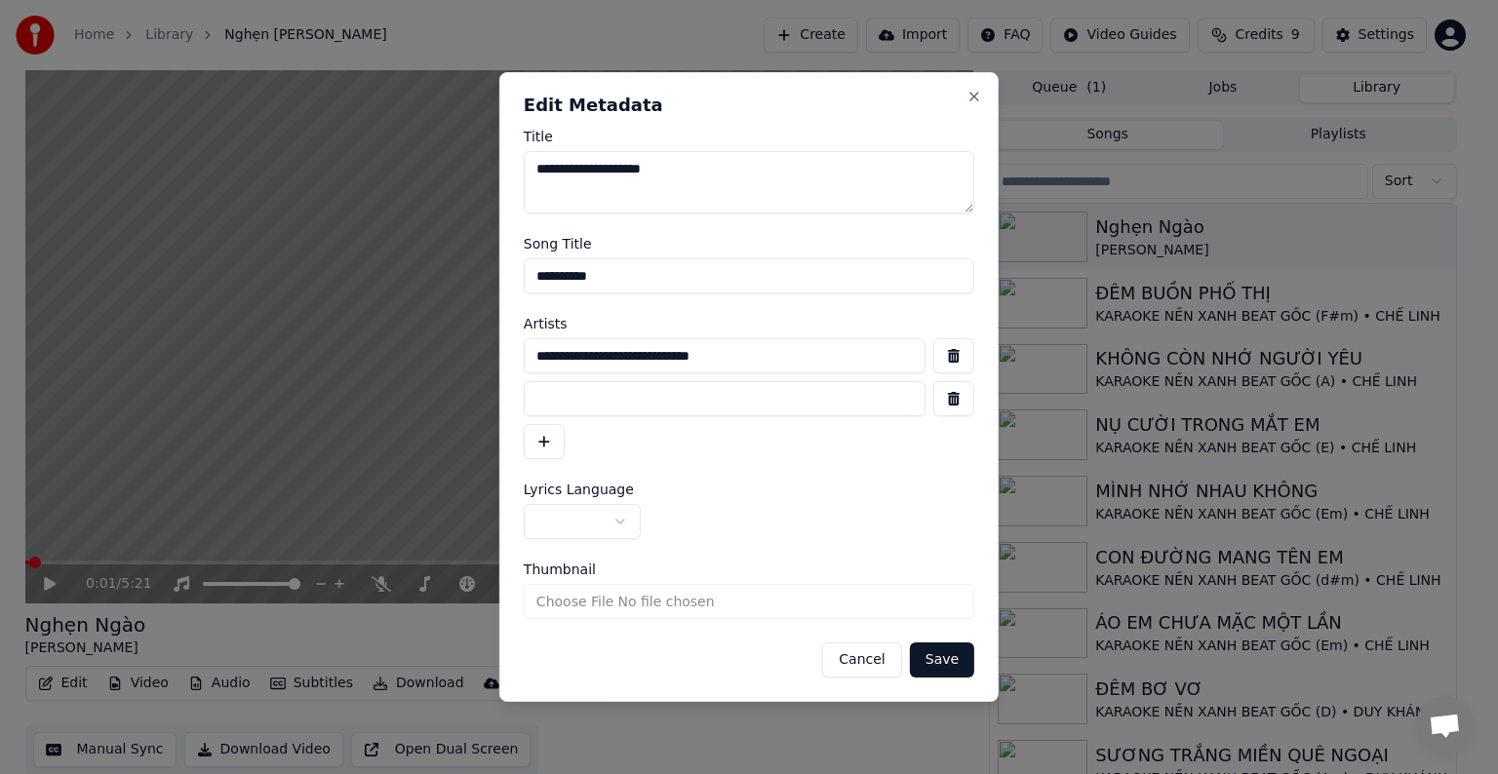
click at [615, 390] on input at bounding box center [725, 398] width 402 height 35
type input "********"
drag, startPoint x: 646, startPoint y: 268, endPoint x: 424, endPoint y: 281, distance: 221.7
click at [431, 281] on body "Home Library Nghẹn [PERSON_NAME] Create Import FAQ Video Guides Credits 9 Setti…" at bounding box center [740, 387] width 1481 height 774
type input "*"
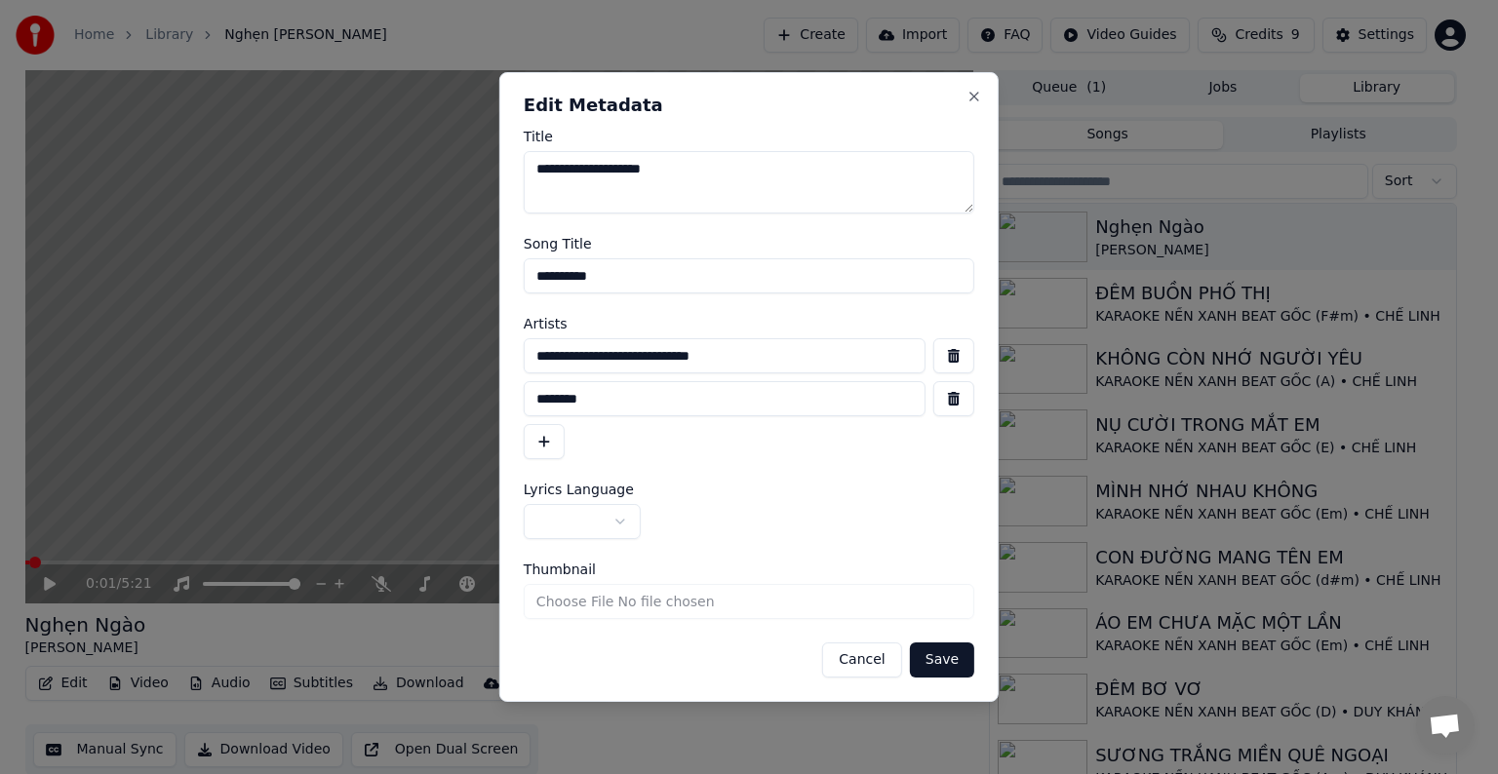
type input "**********"
drag, startPoint x: 598, startPoint y: 398, endPoint x: 494, endPoint y: 387, distance: 103.9
click at [505, 398] on div "**********" at bounding box center [748, 387] width 499 height 630
type input "********"
click at [572, 514] on body "Home Library Nghẹn [PERSON_NAME] Create Import FAQ Video Guides Credits 9 Setti…" at bounding box center [740, 387] width 1481 height 774
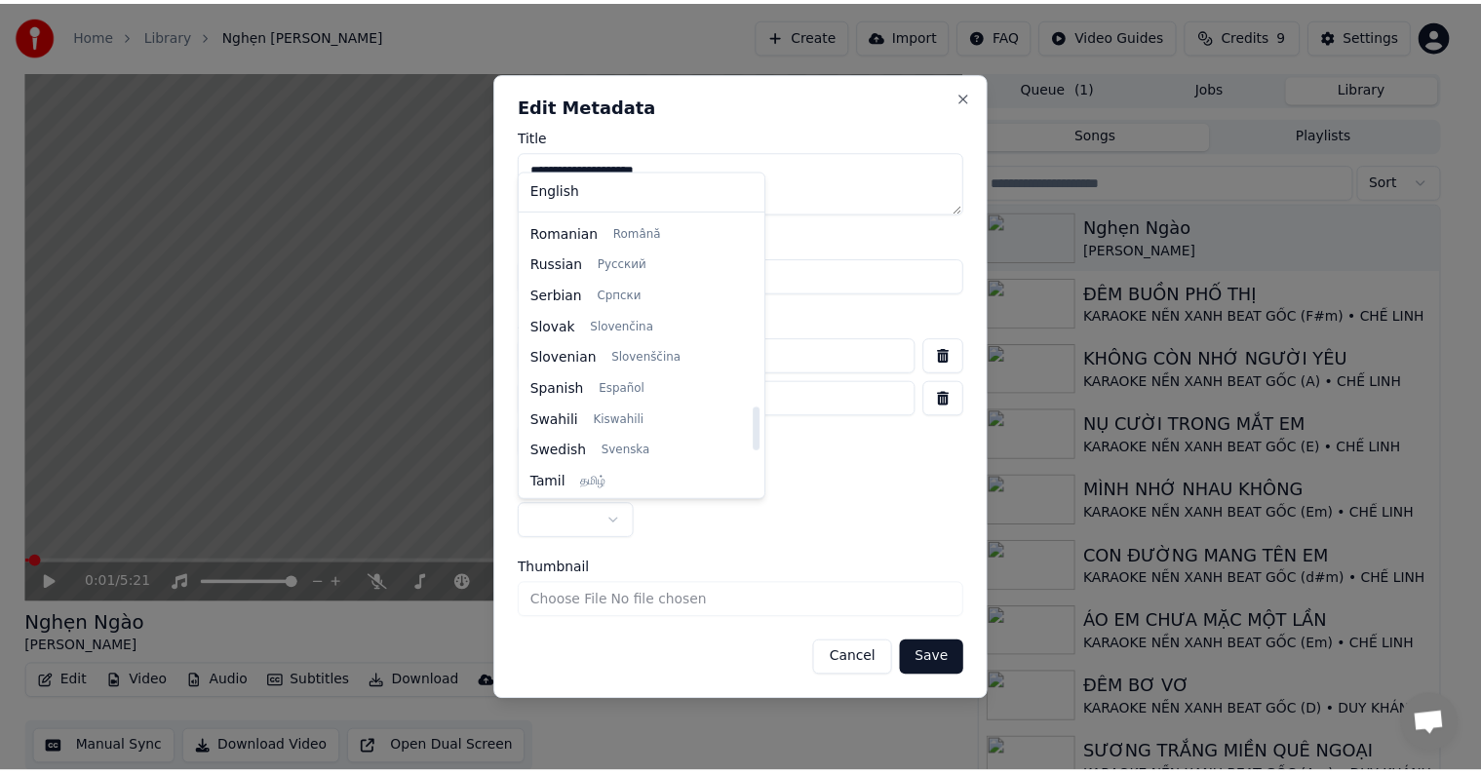
scroll to position [1497, 0]
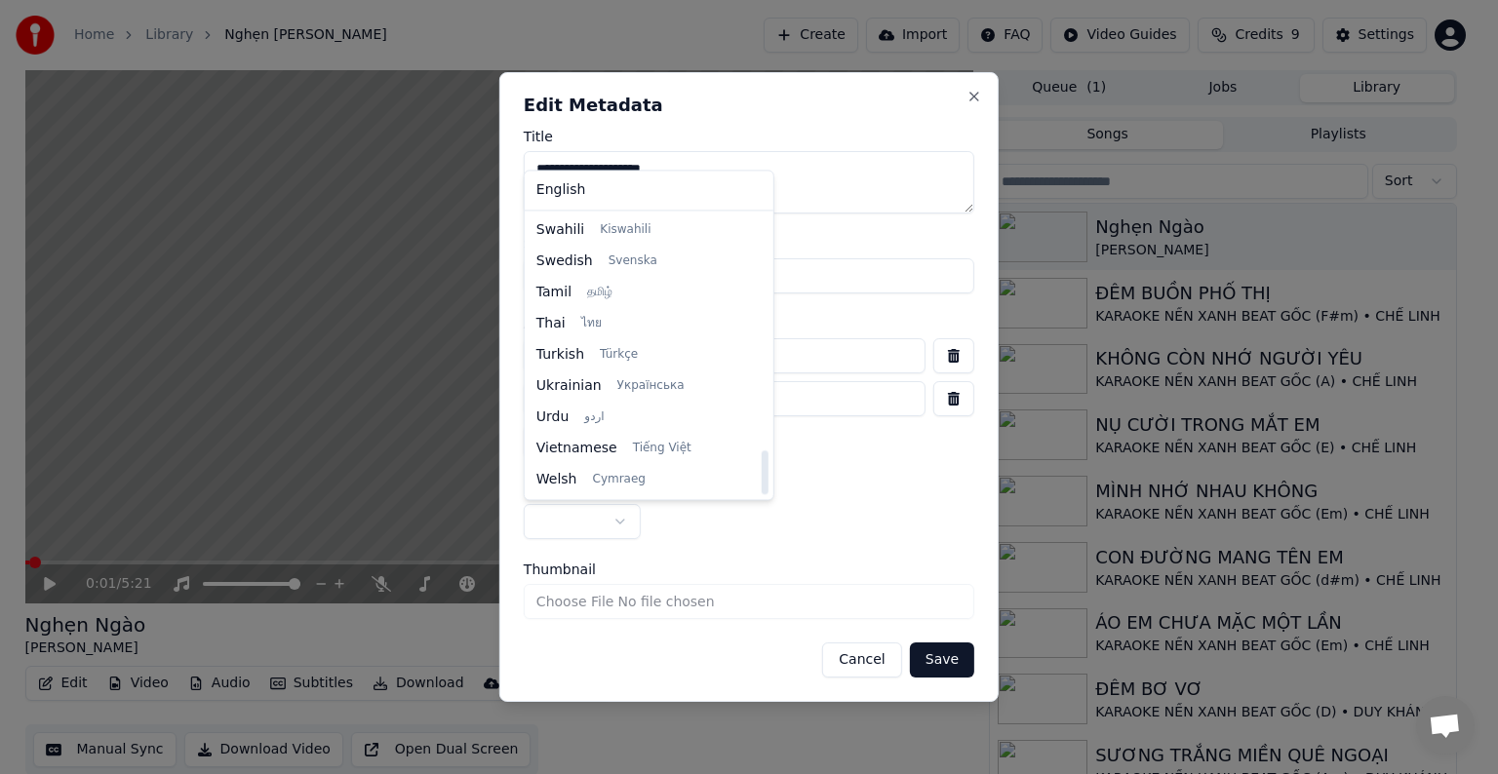
select select "**"
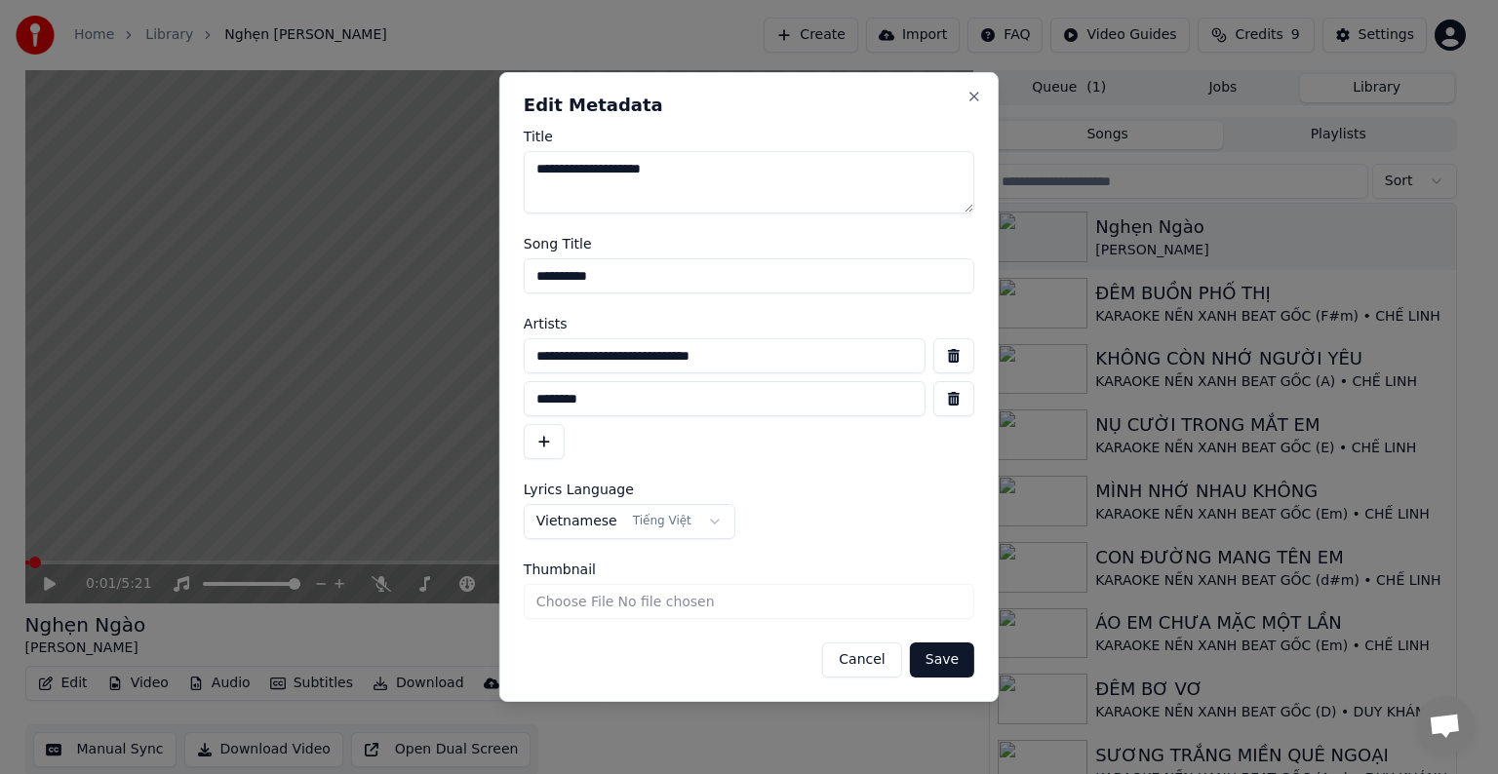
click at [944, 662] on button "Save" at bounding box center [942, 660] width 64 height 35
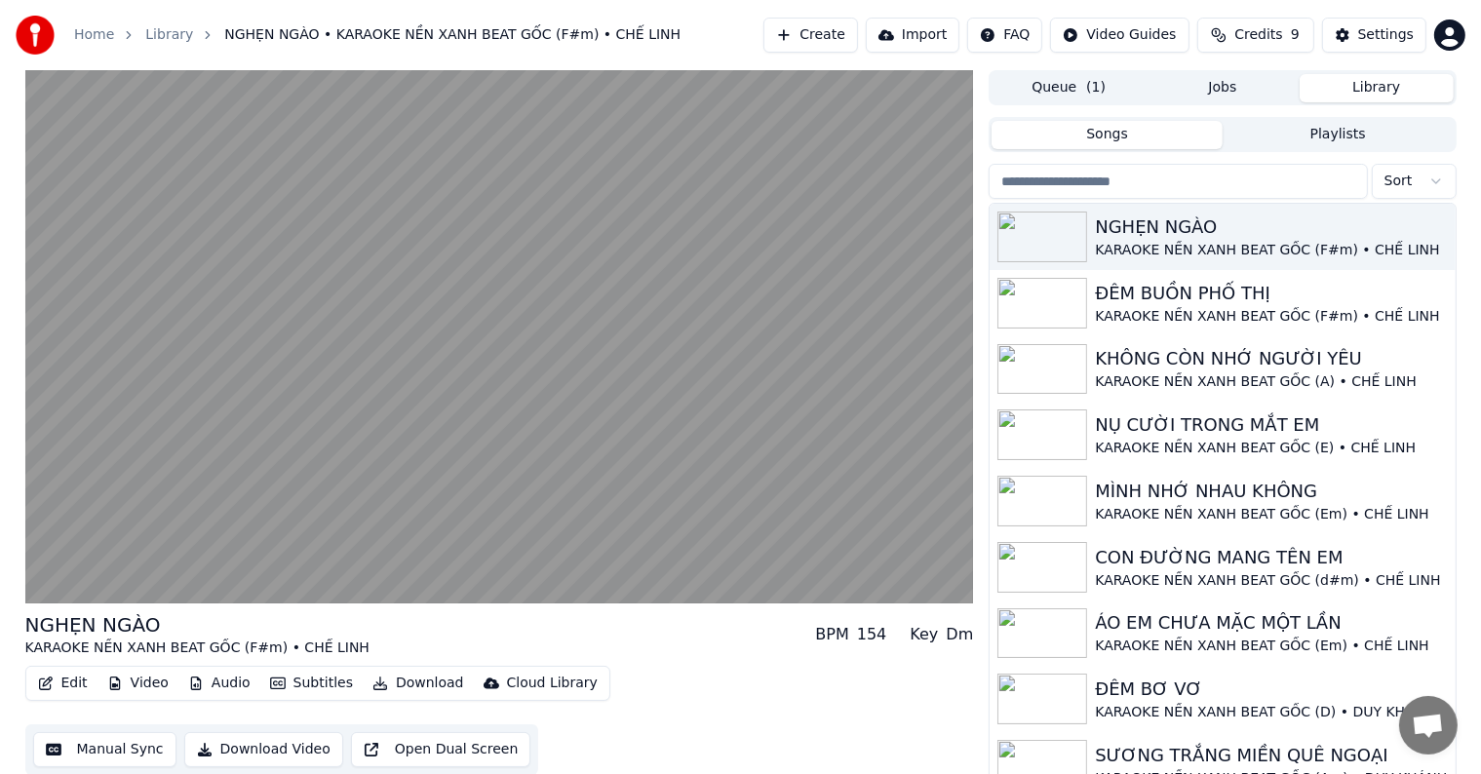
click at [77, 686] on button "Edit" at bounding box center [62, 683] width 65 height 27
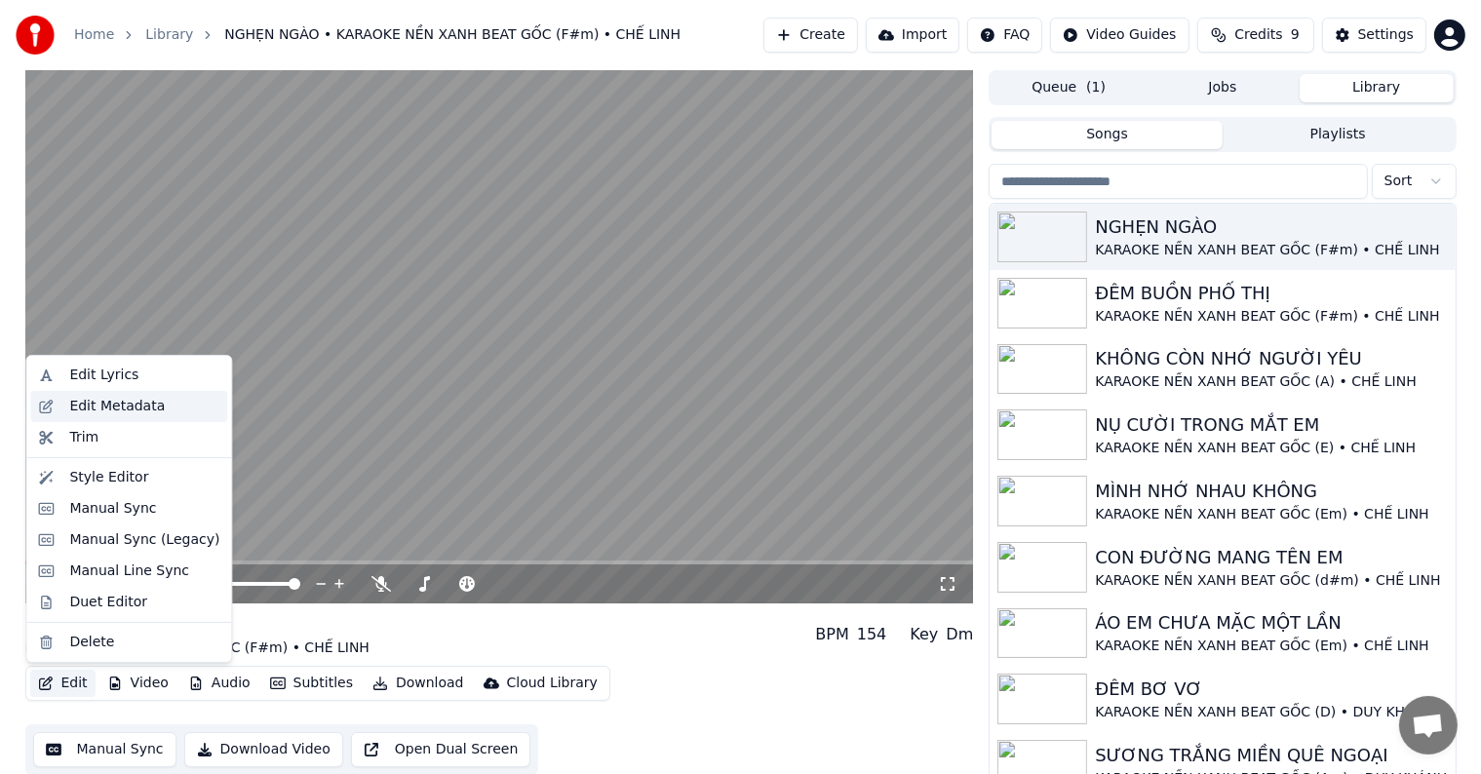
click at [133, 404] on div "Edit Metadata" at bounding box center [117, 407] width 96 height 20
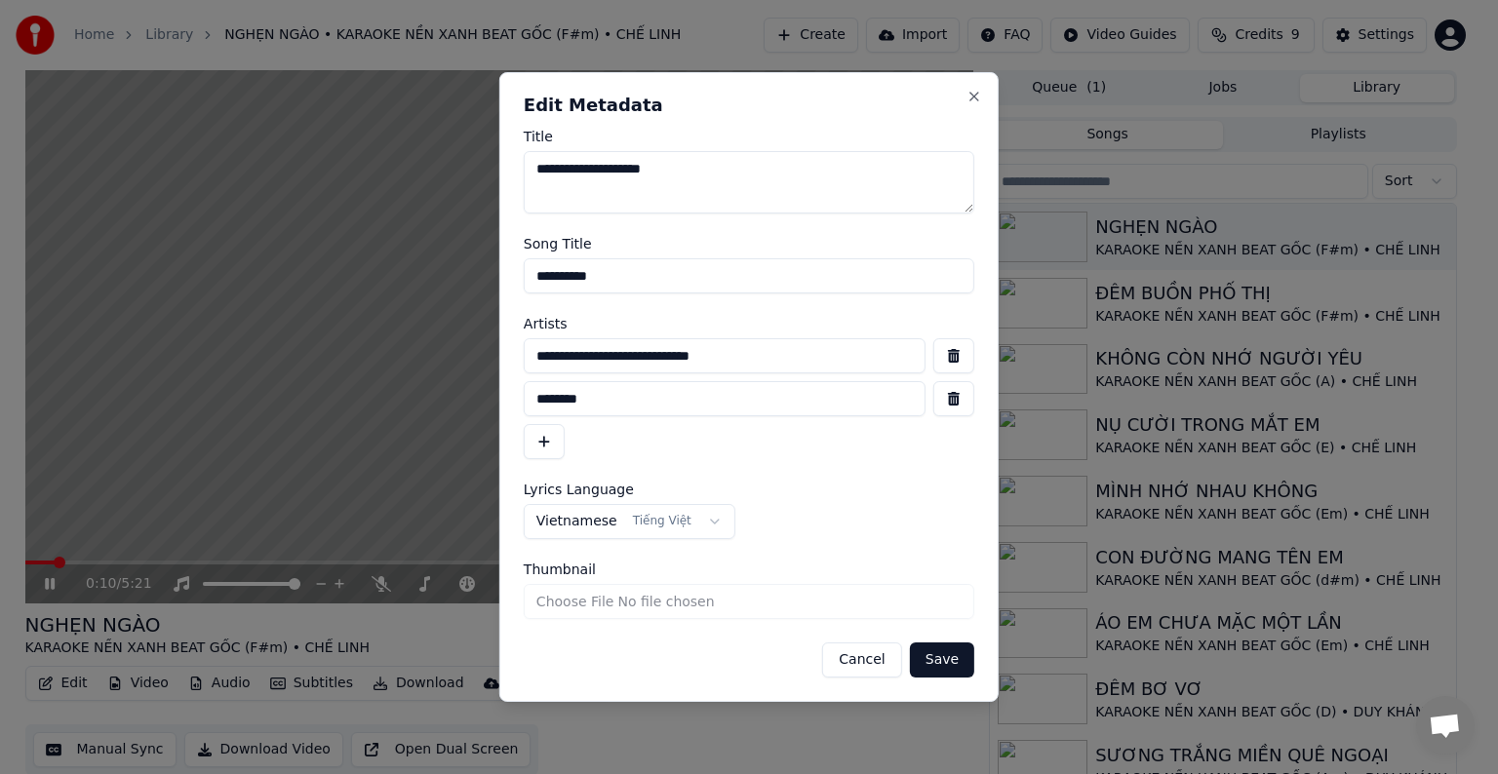
click at [750, 359] on input "**********" at bounding box center [725, 355] width 402 height 35
type input "**********"
click at [943, 659] on button "Save" at bounding box center [942, 660] width 64 height 35
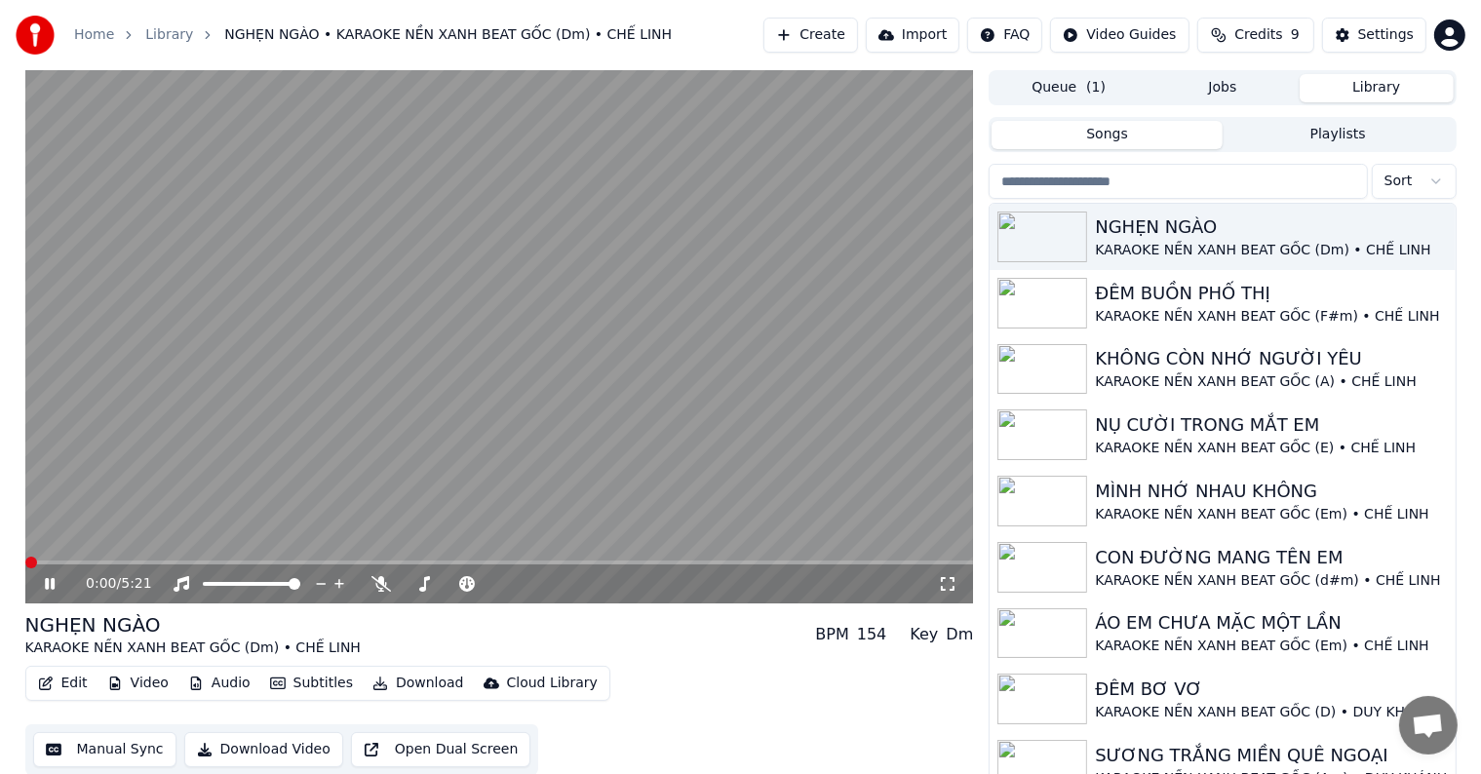
click at [25, 562] on span at bounding box center [31, 563] width 12 height 12
click at [380, 581] on icon at bounding box center [382, 584] width 20 height 16
click at [25, 559] on span at bounding box center [31, 563] width 12 height 12
click at [93, 559] on span at bounding box center [98, 563] width 12 height 12
click at [376, 577] on icon at bounding box center [382, 584] width 20 height 16
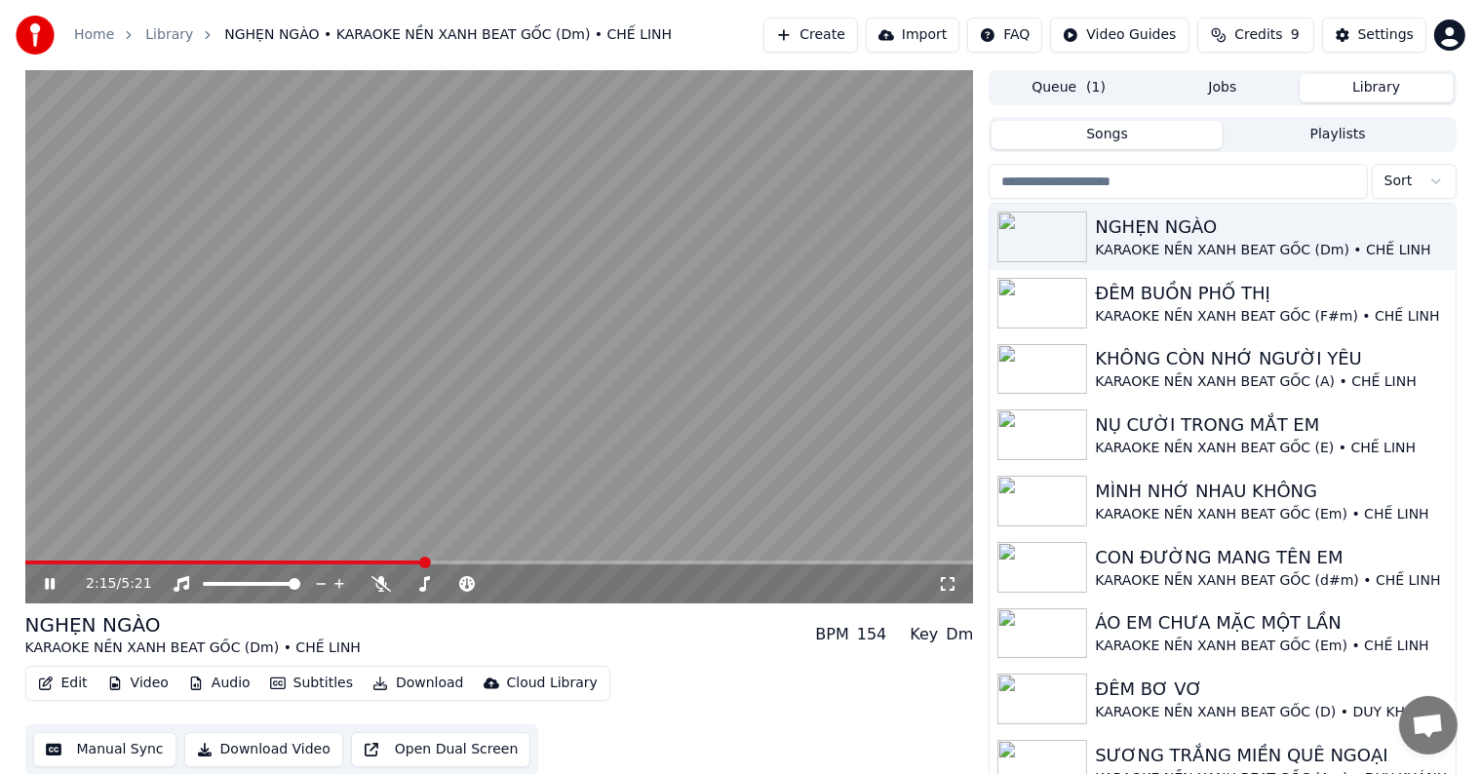
click at [47, 586] on icon at bounding box center [50, 584] width 10 height 12
click at [25, 562] on span at bounding box center [31, 563] width 12 height 12
click at [1175, 243] on div "KARAOKE NỀN XANH BEAT GỐC (Dm) • CHẾ LINH" at bounding box center [1261, 251] width 333 height 20
click at [1159, 300] on div "ĐÊM BUỒN PHỐ THỊ" at bounding box center [1261, 293] width 333 height 27
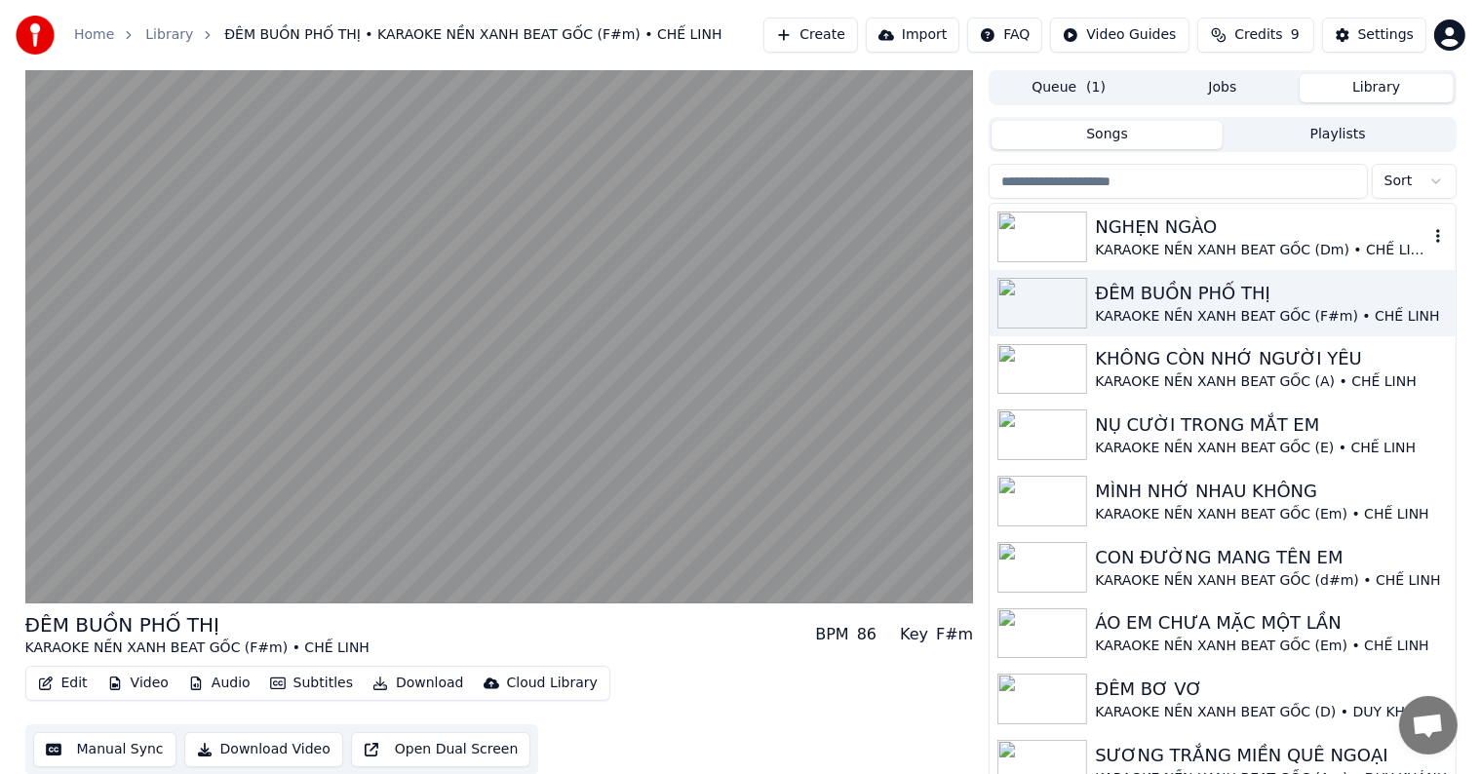
click at [1188, 238] on div "NGHẸN NGÀO" at bounding box center [1261, 227] width 333 height 27
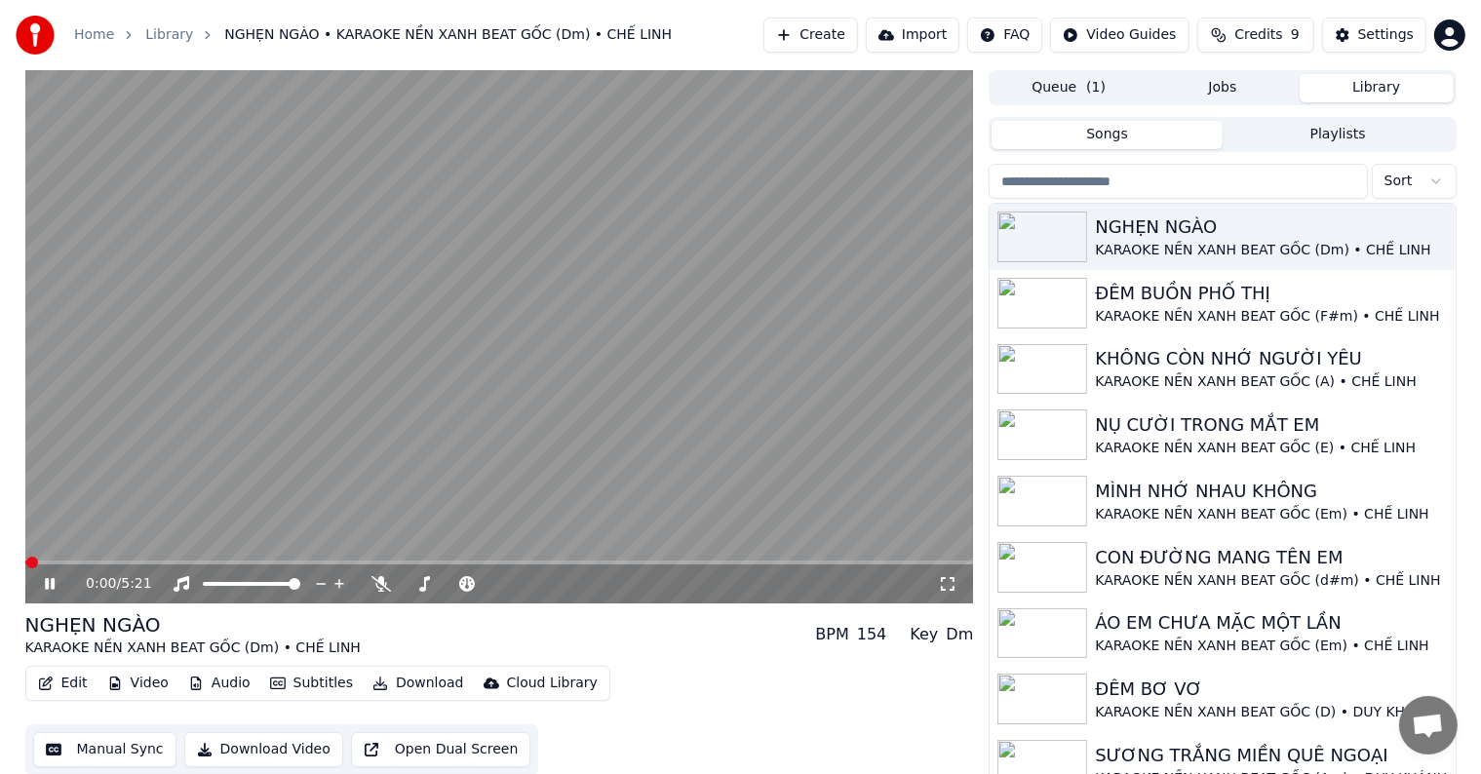
click at [281, 744] on button "Download Video" at bounding box center [263, 749] width 159 height 35
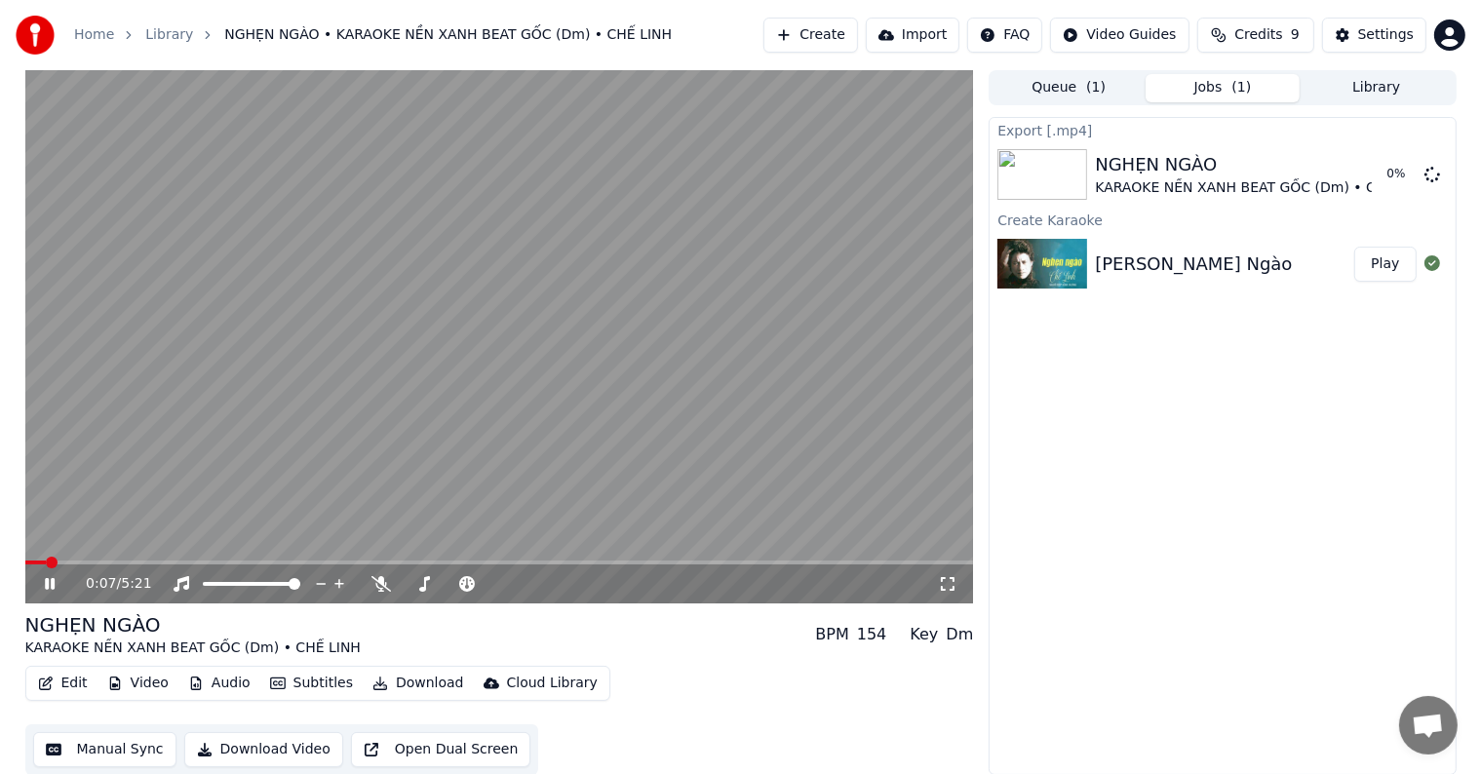
click at [148, 449] on video at bounding box center [499, 336] width 949 height 533
click at [1388, 171] on button "Show" at bounding box center [1382, 174] width 70 height 35
click at [74, 681] on button "Edit" at bounding box center [62, 683] width 65 height 27
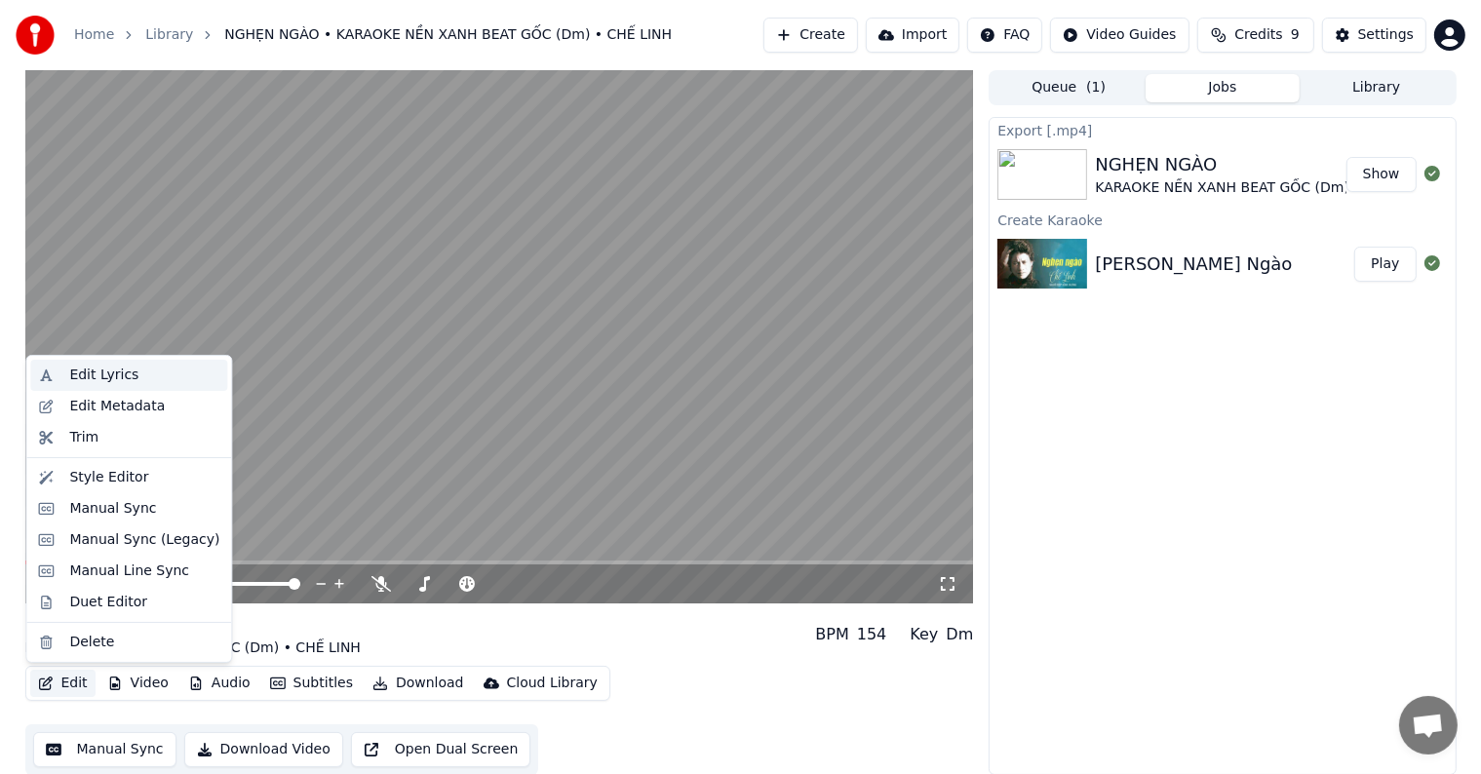
click at [94, 373] on div "Edit Lyrics" at bounding box center [103, 376] width 69 height 20
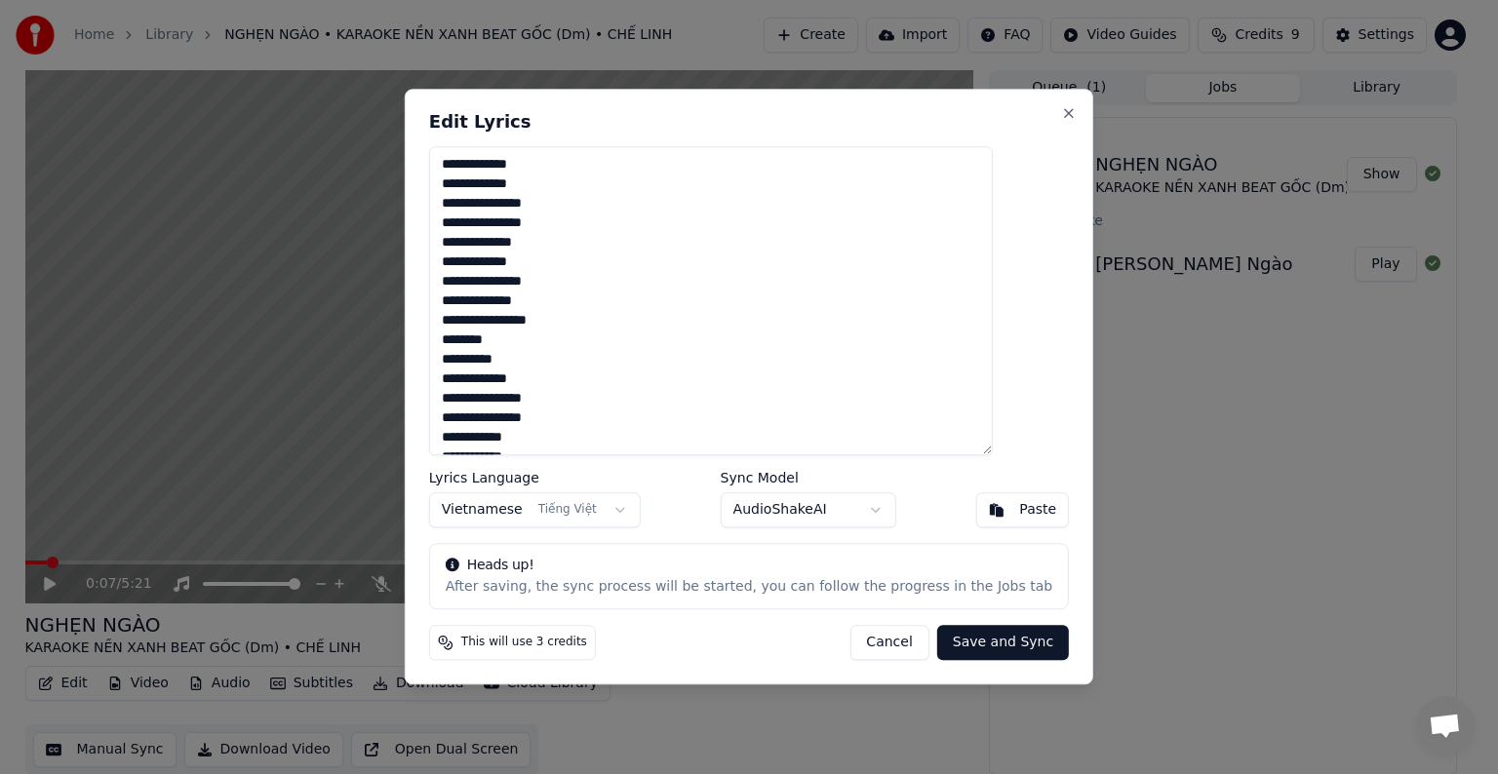
click at [509, 322] on textarea "**********" at bounding box center [711, 300] width 564 height 309
click at [854, 650] on button "Cancel" at bounding box center [888, 643] width 79 height 35
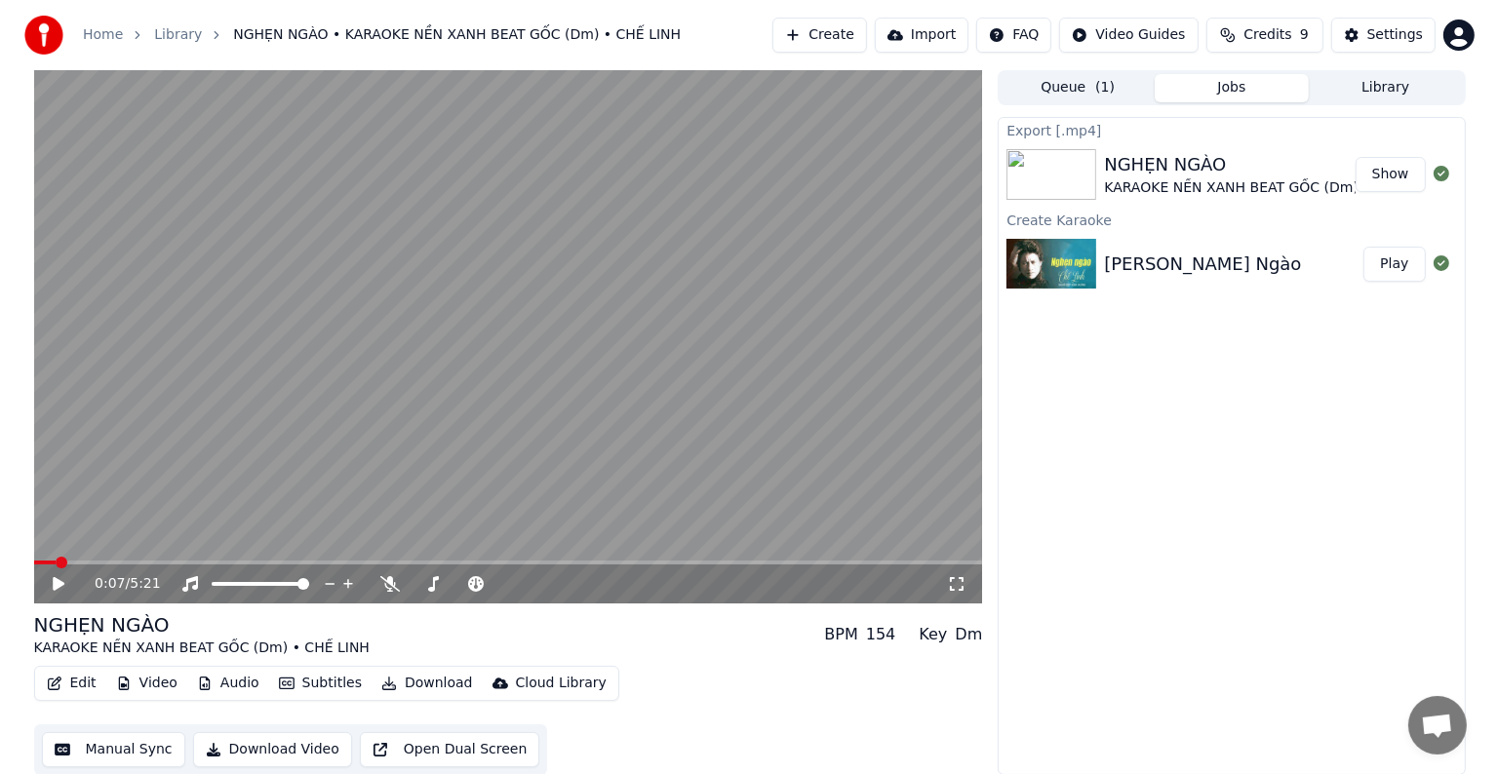
scroll to position [1, 0]
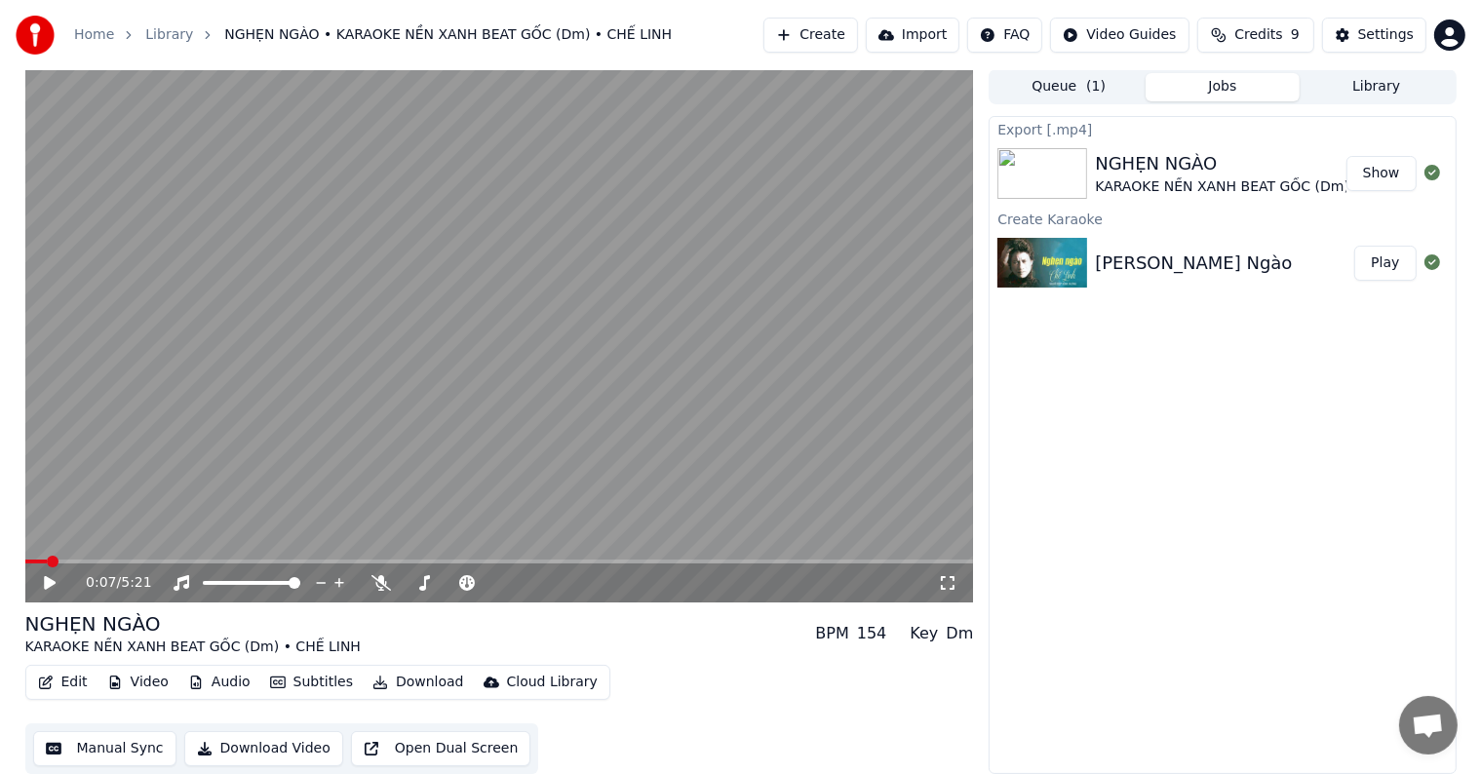
click at [842, 32] on button "Create" at bounding box center [811, 35] width 95 height 35
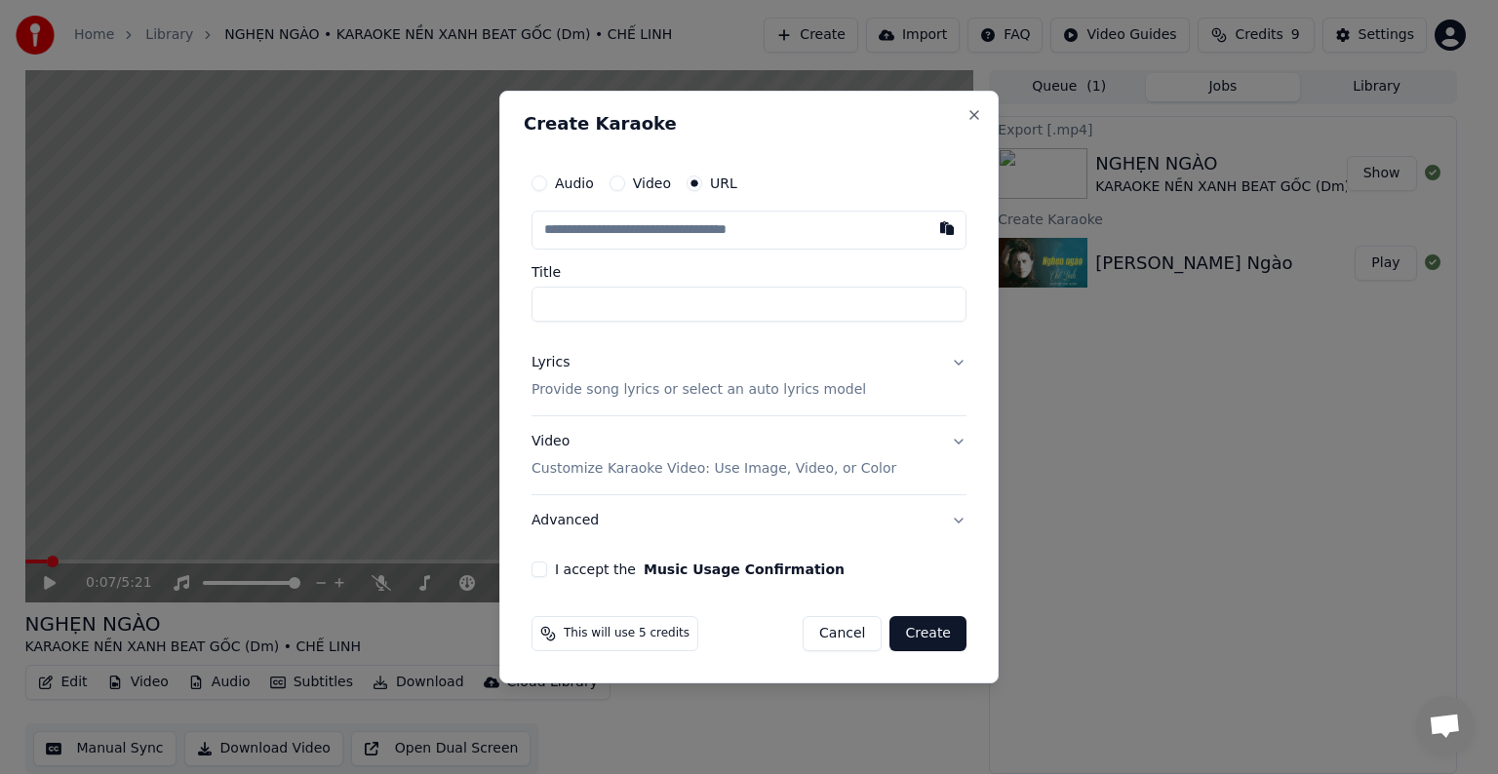
click at [623, 387] on p "Provide song lyrics or select an auto lyrics model" at bounding box center [698, 390] width 334 height 20
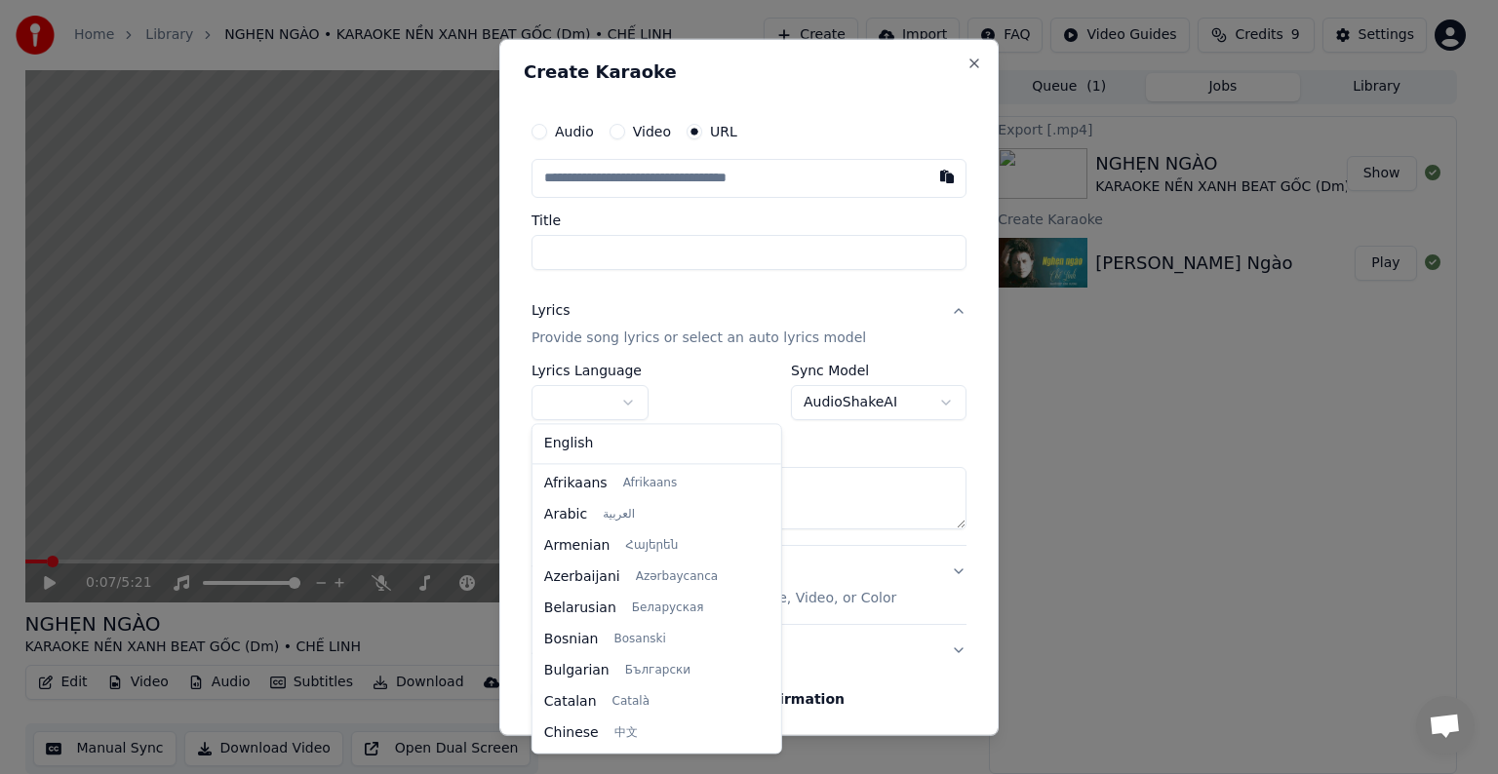
click at [608, 402] on body "**********" at bounding box center [740, 386] width 1481 height 774
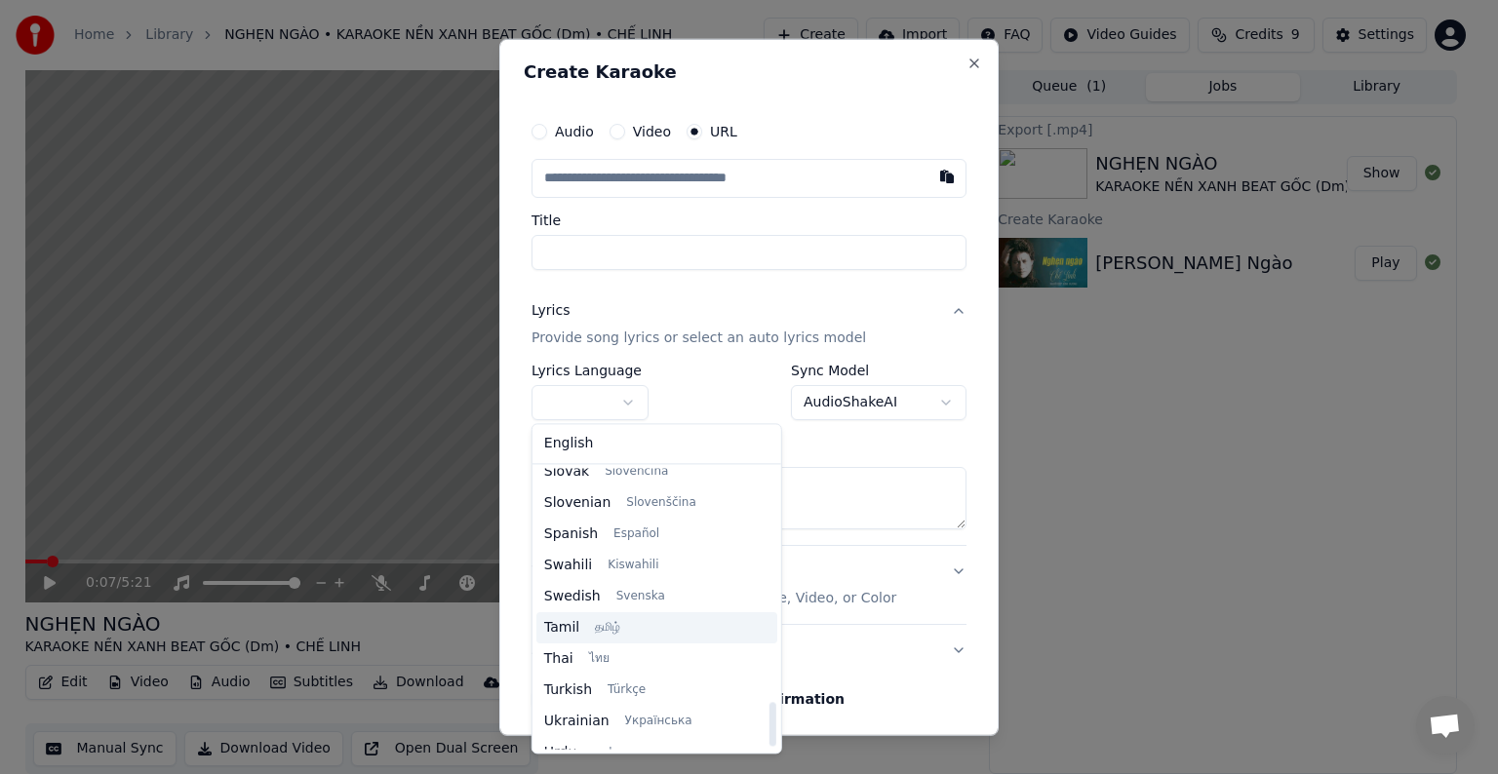
scroll to position [1497, 0]
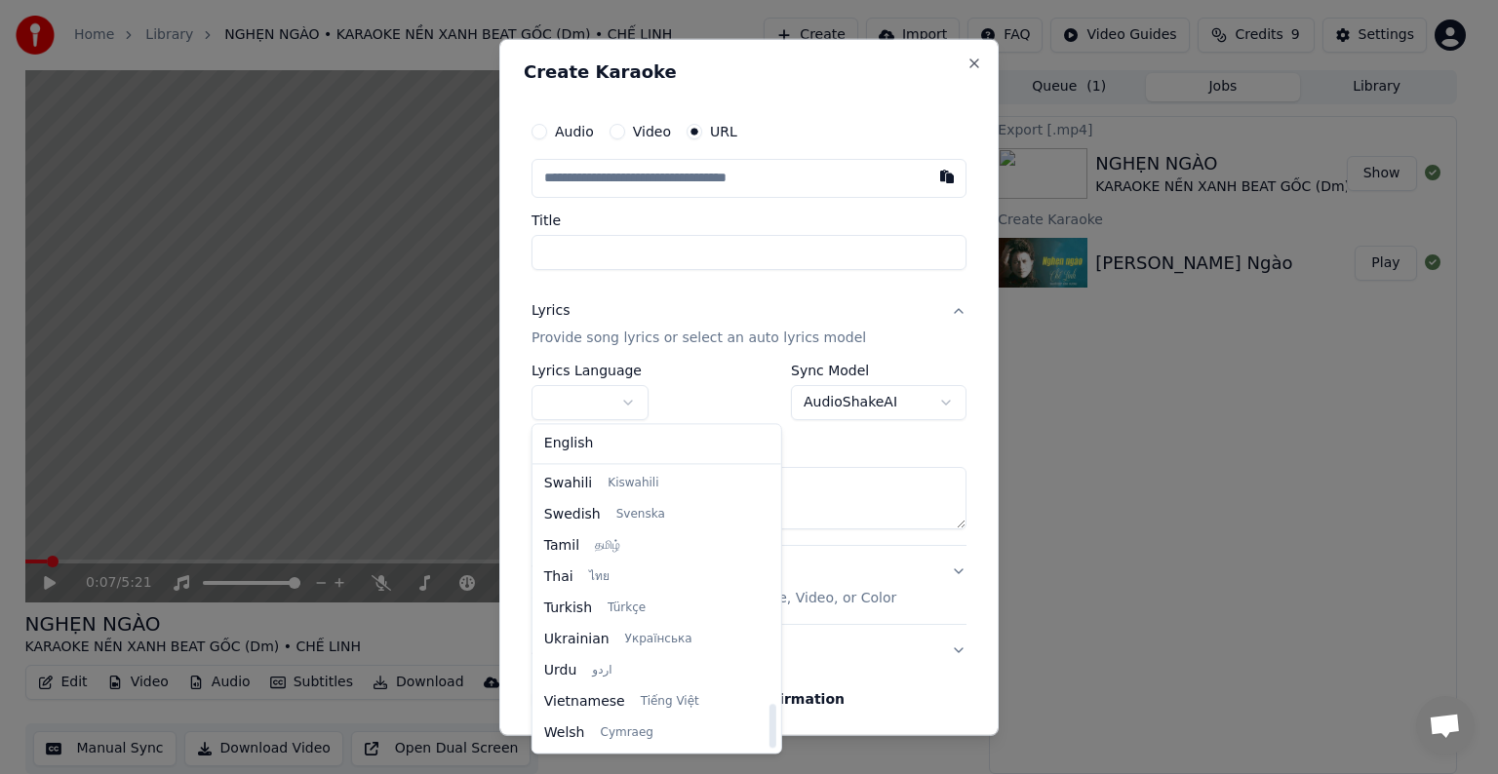
select select "**"
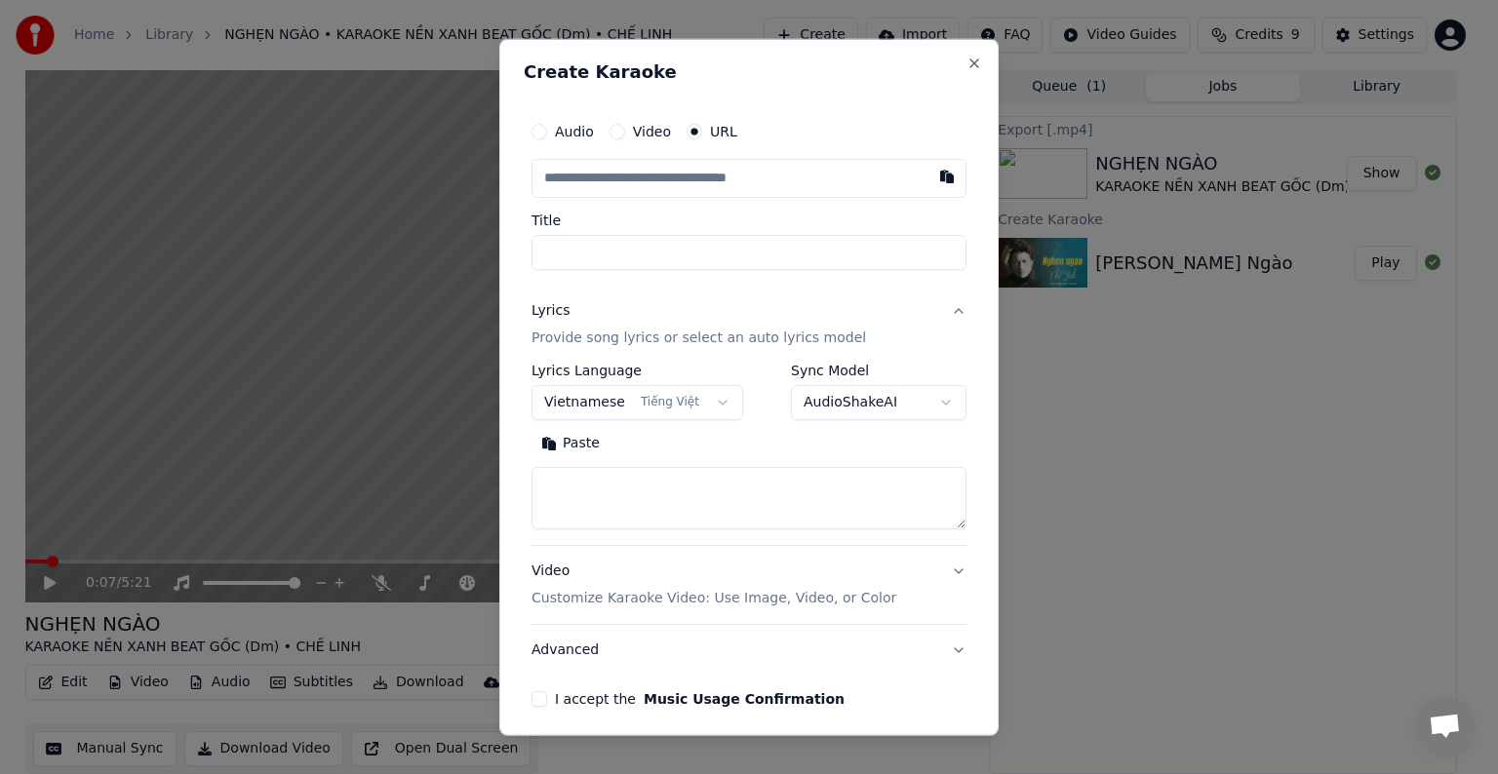
click at [608, 493] on textarea at bounding box center [748, 498] width 435 height 62
paste textarea "**********"
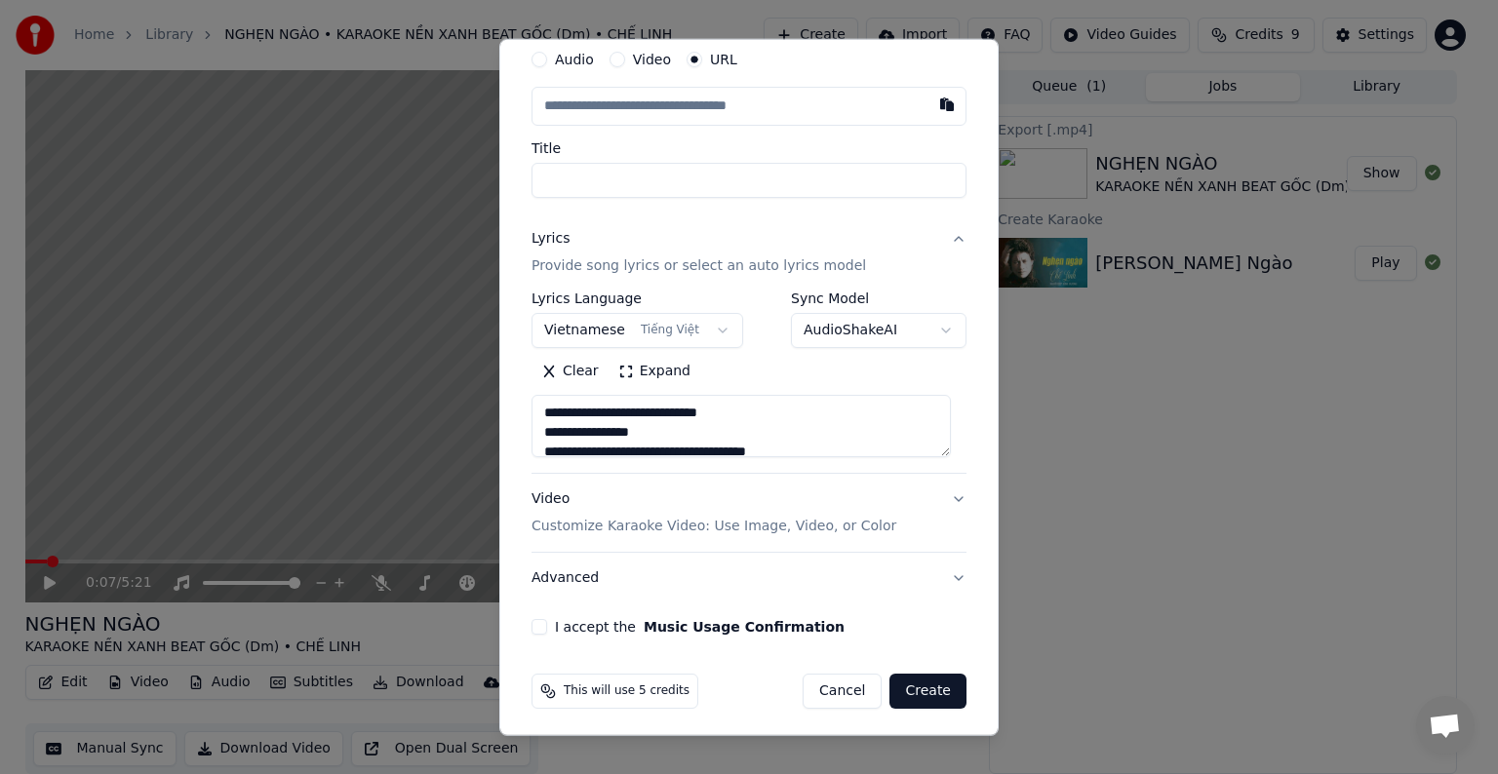
scroll to position [76, 0]
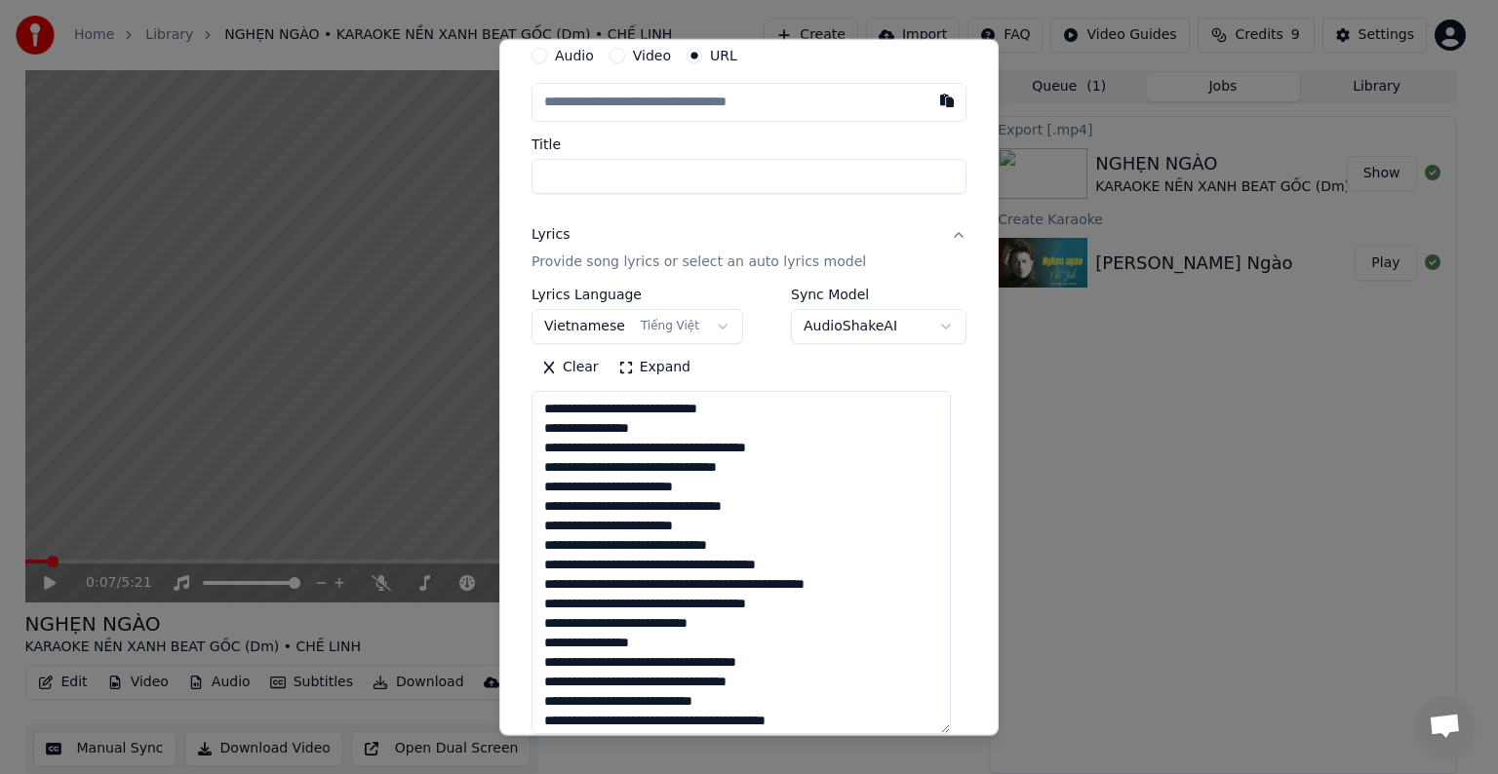
drag, startPoint x: 942, startPoint y: 463, endPoint x: 938, endPoint y: 724, distance: 260.4
click at [938, 724] on textarea at bounding box center [740, 562] width 419 height 343
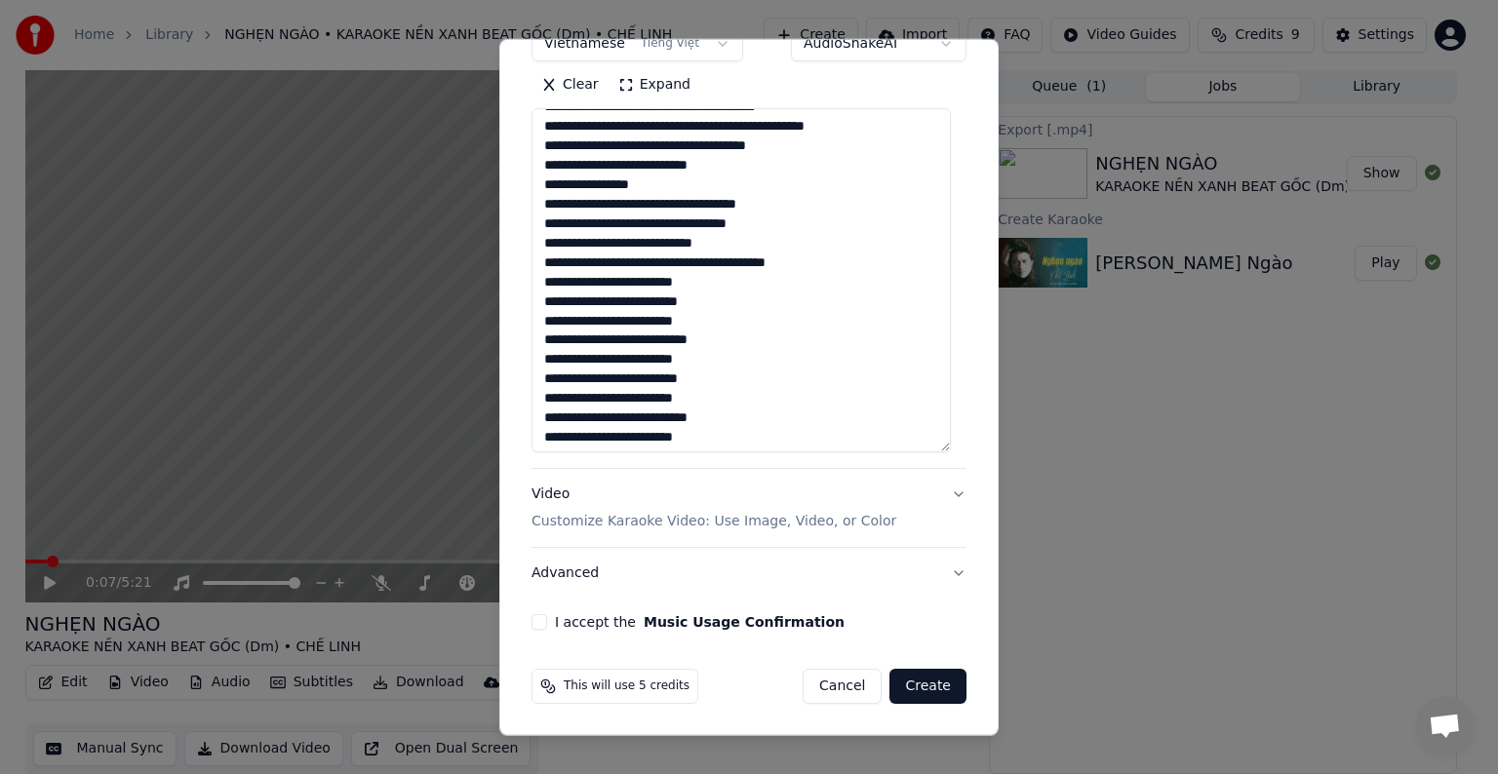
scroll to position [472, 0]
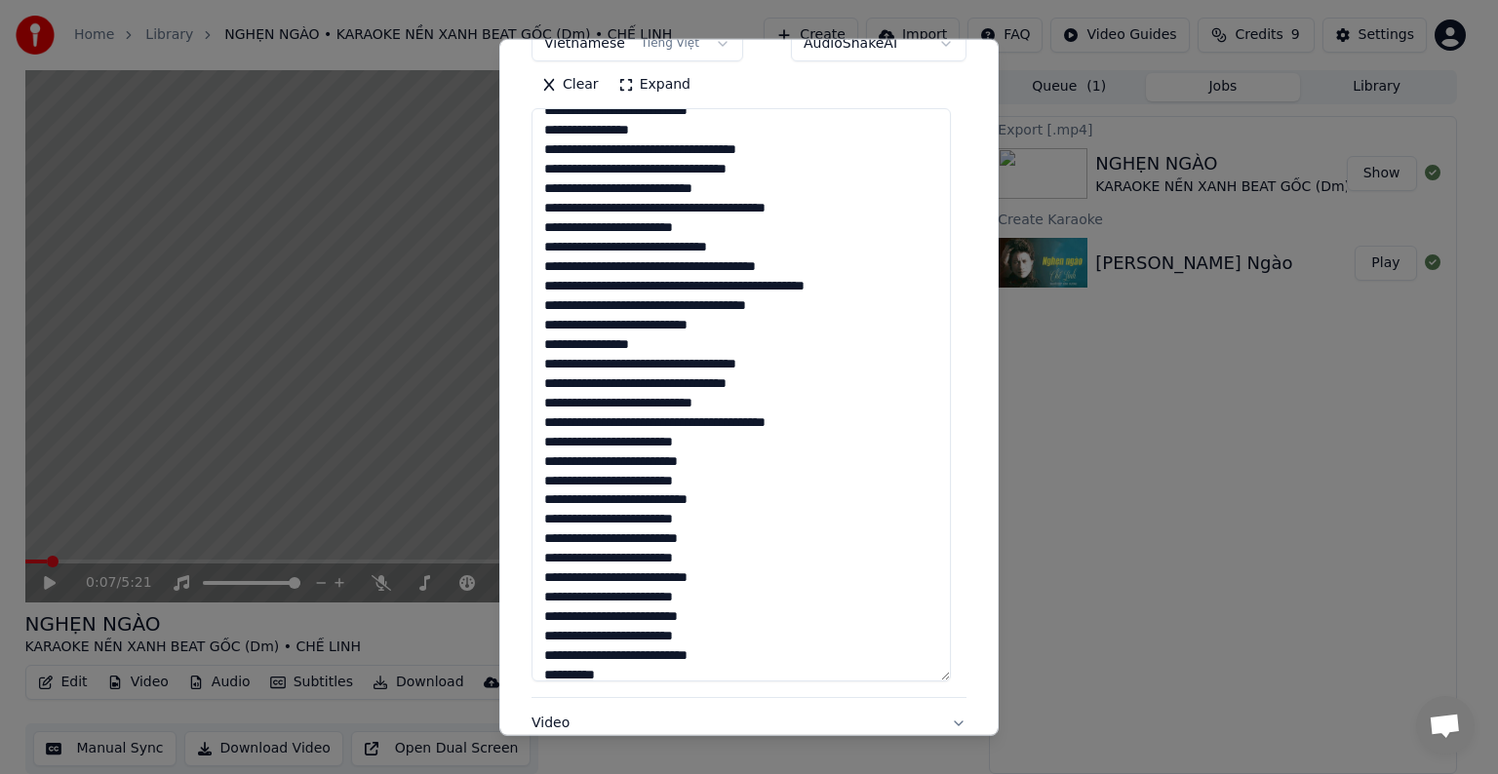
drag, startPoint x: 940, startPoint y: 448, endPoint x: 940, endPoint y: 688, distance: 240.9
click at [940, 682] on textarea at bounding box center [740, 394] width 419 height 573
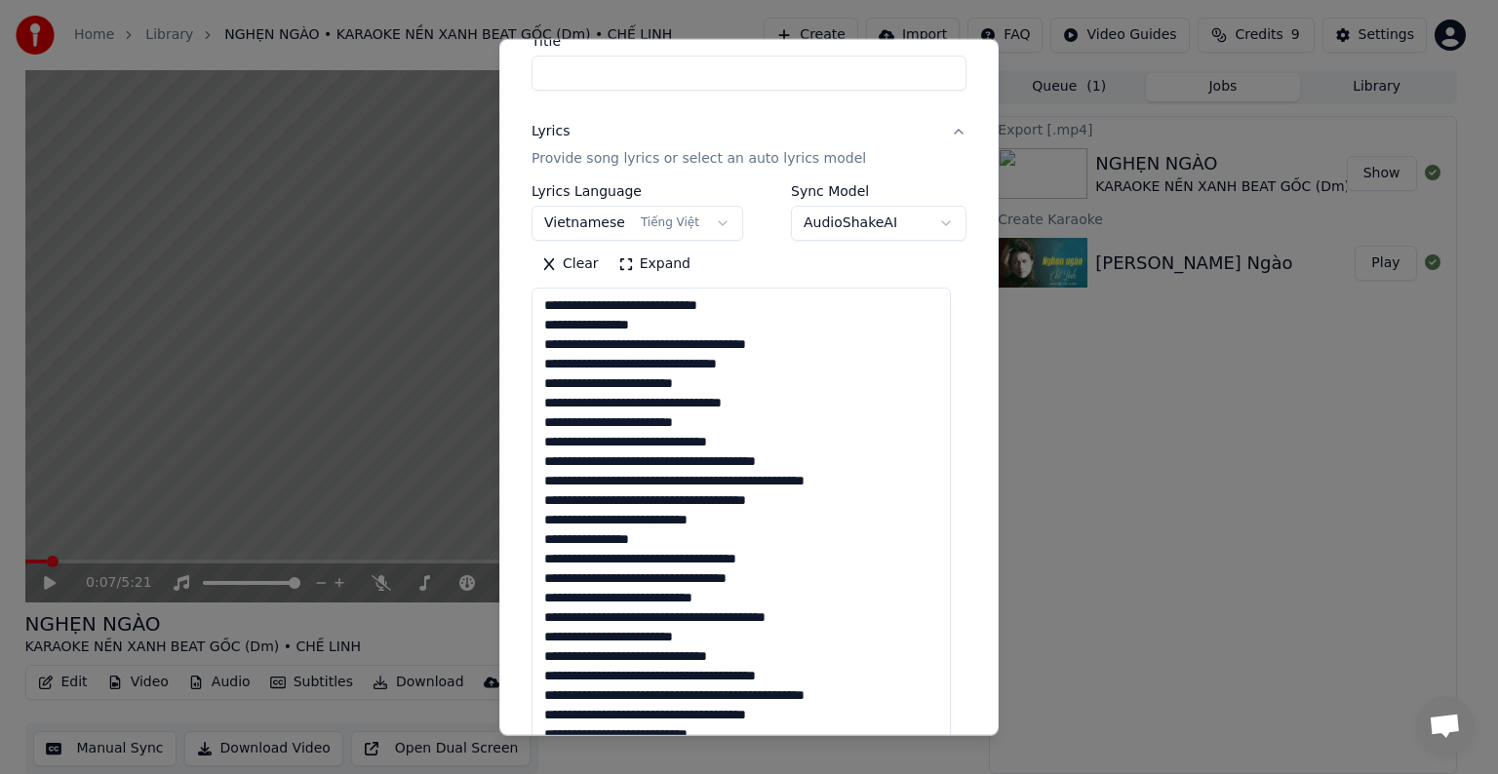
scroll to position [66, 0]
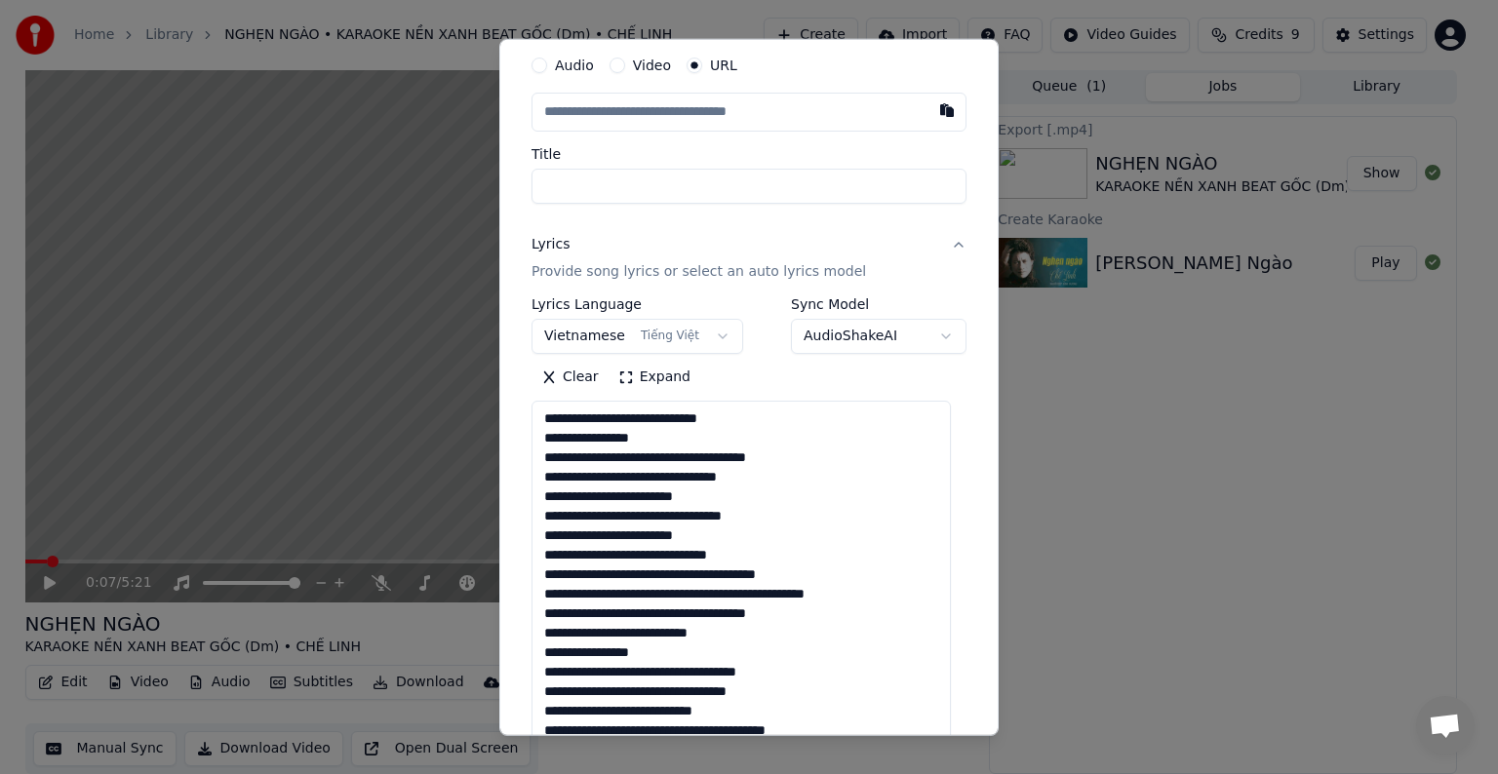
click at [643, 425] on textarea at bounding box center [740, 694] width 419 height 586
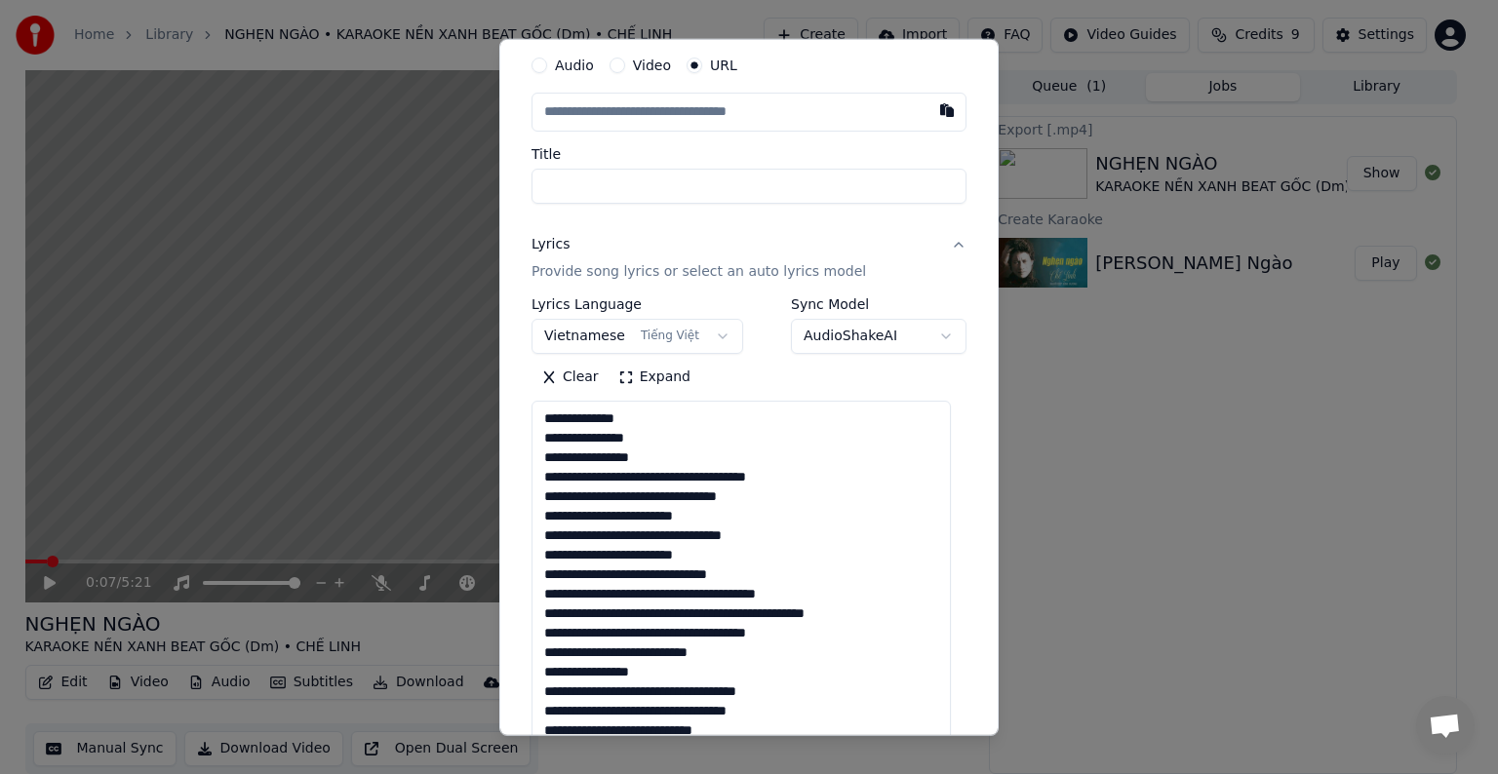
click at [641, 478] on textarea at bounding box center [740, 694] width 419 height 586
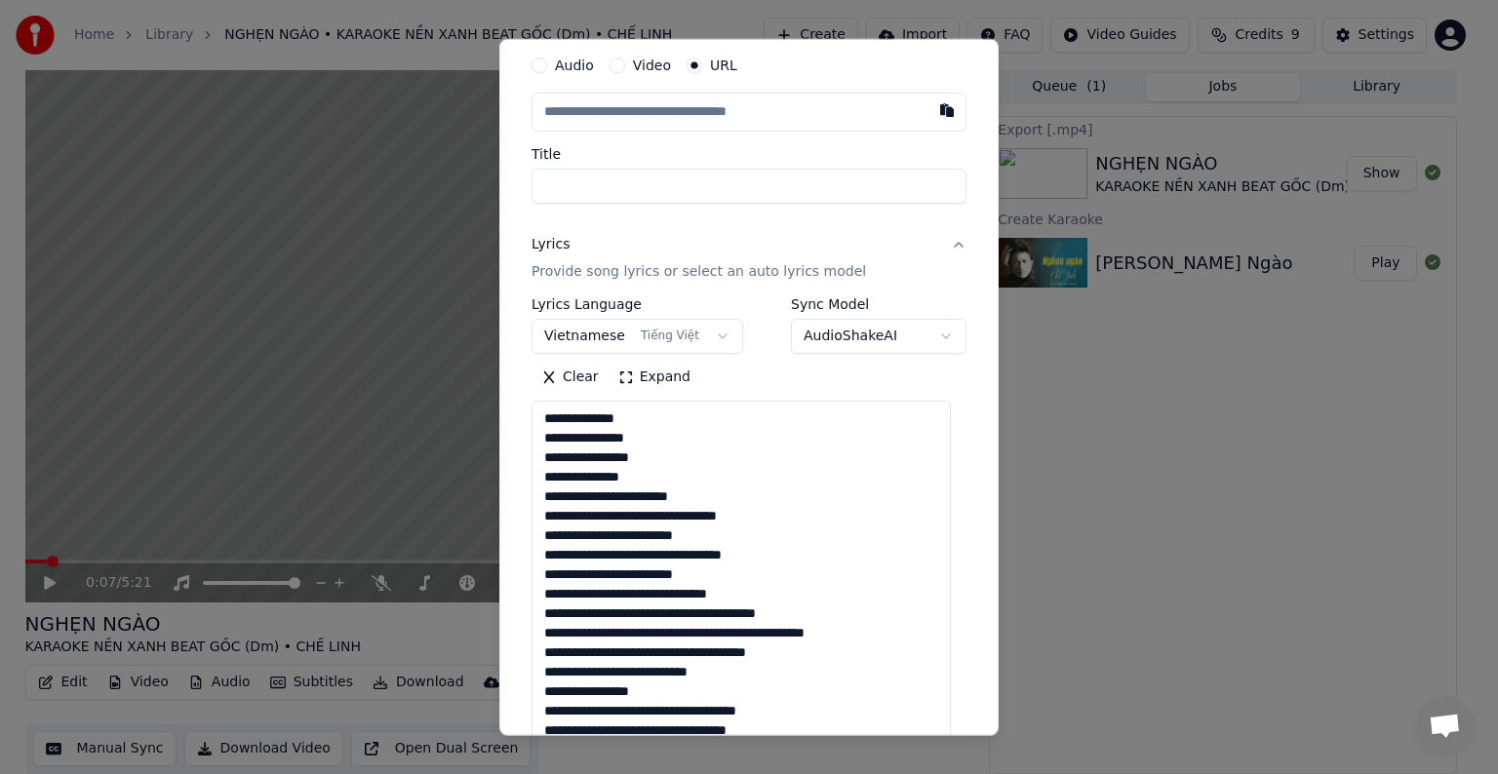
click at [613, 499] on textarea at bounding box center [740, 694] width 419 height 586
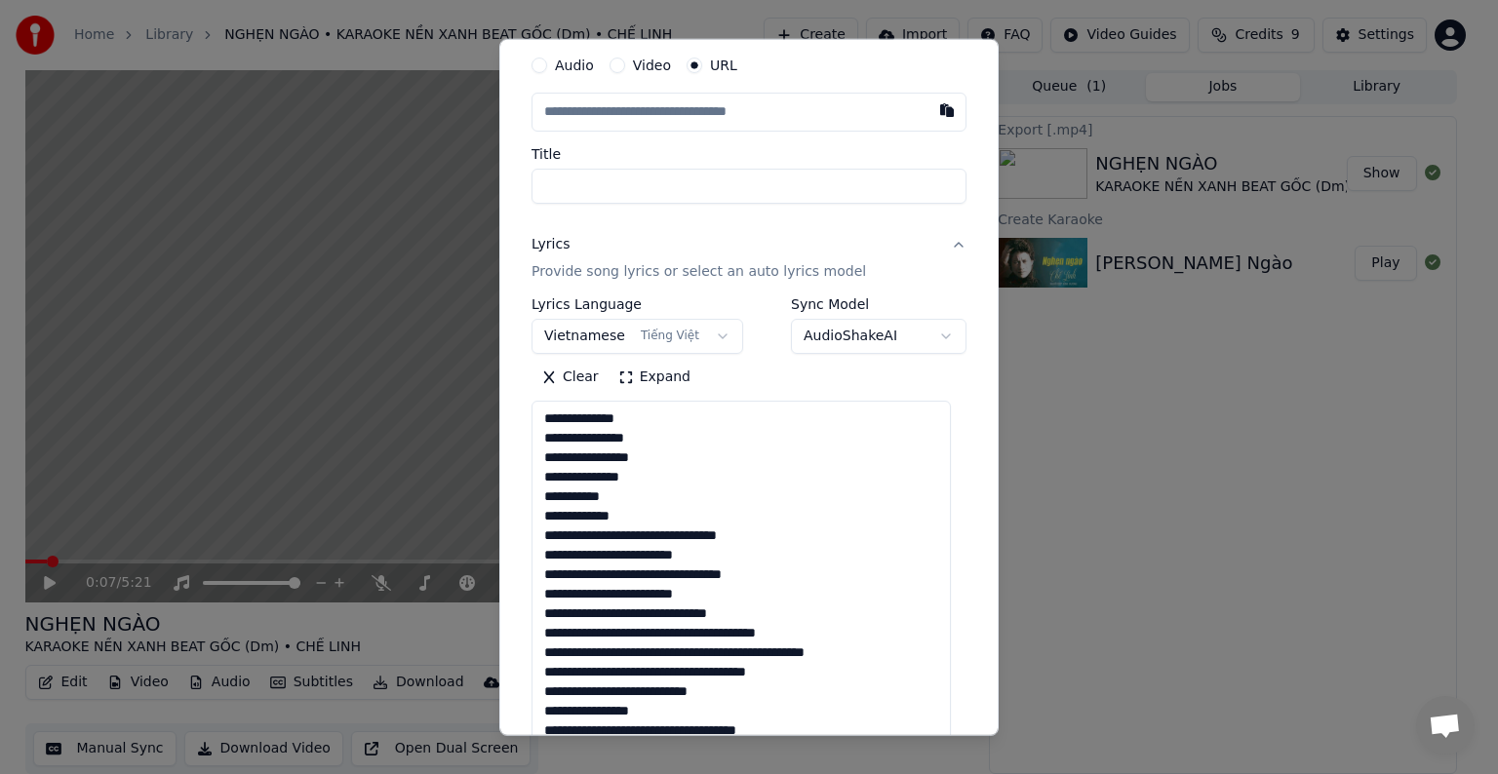
click at [626, 532] on textarea at bounding box center [740, 694] width 419 height 586
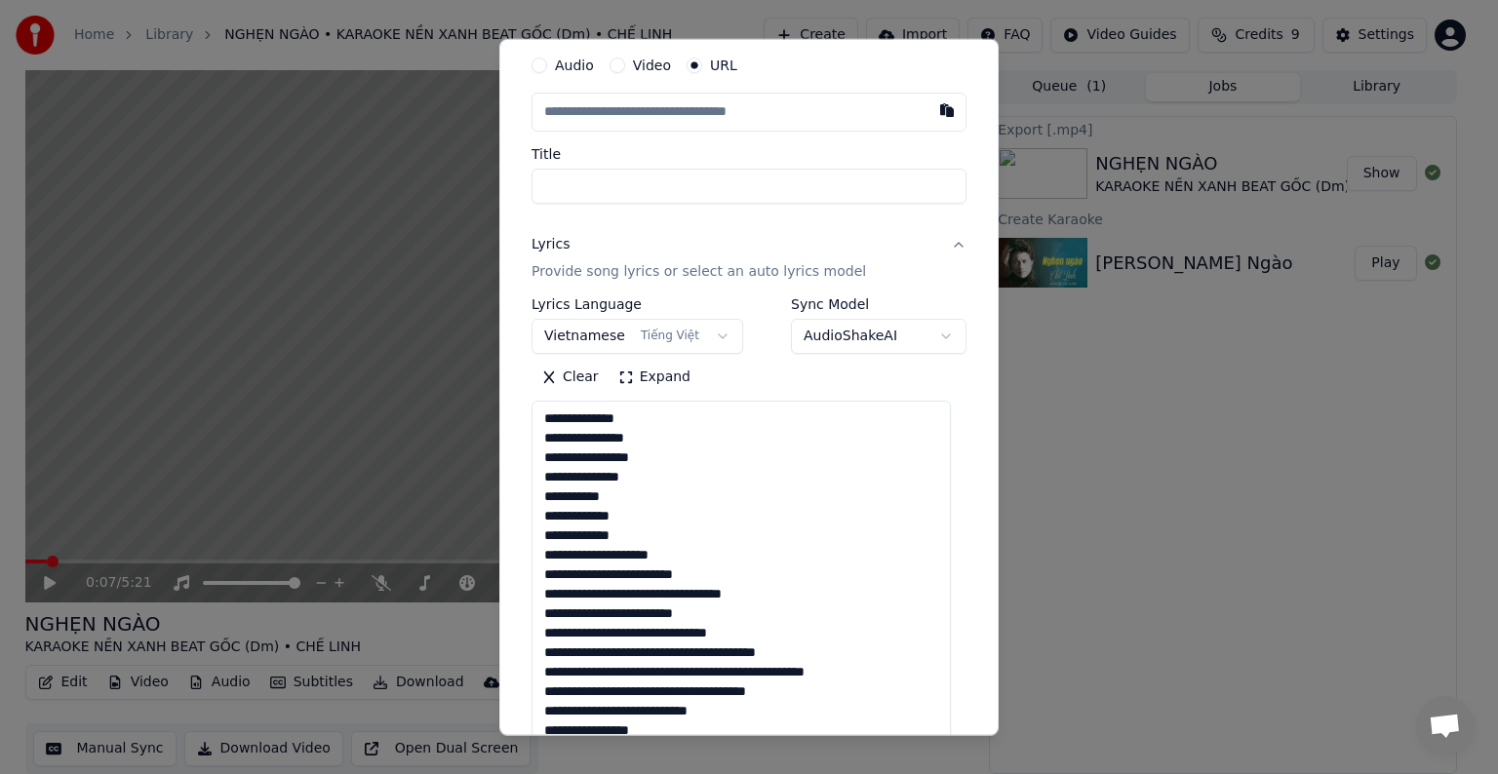
click at [621, 558] on textarea at bounding box center [740, 694] width 419 height 586
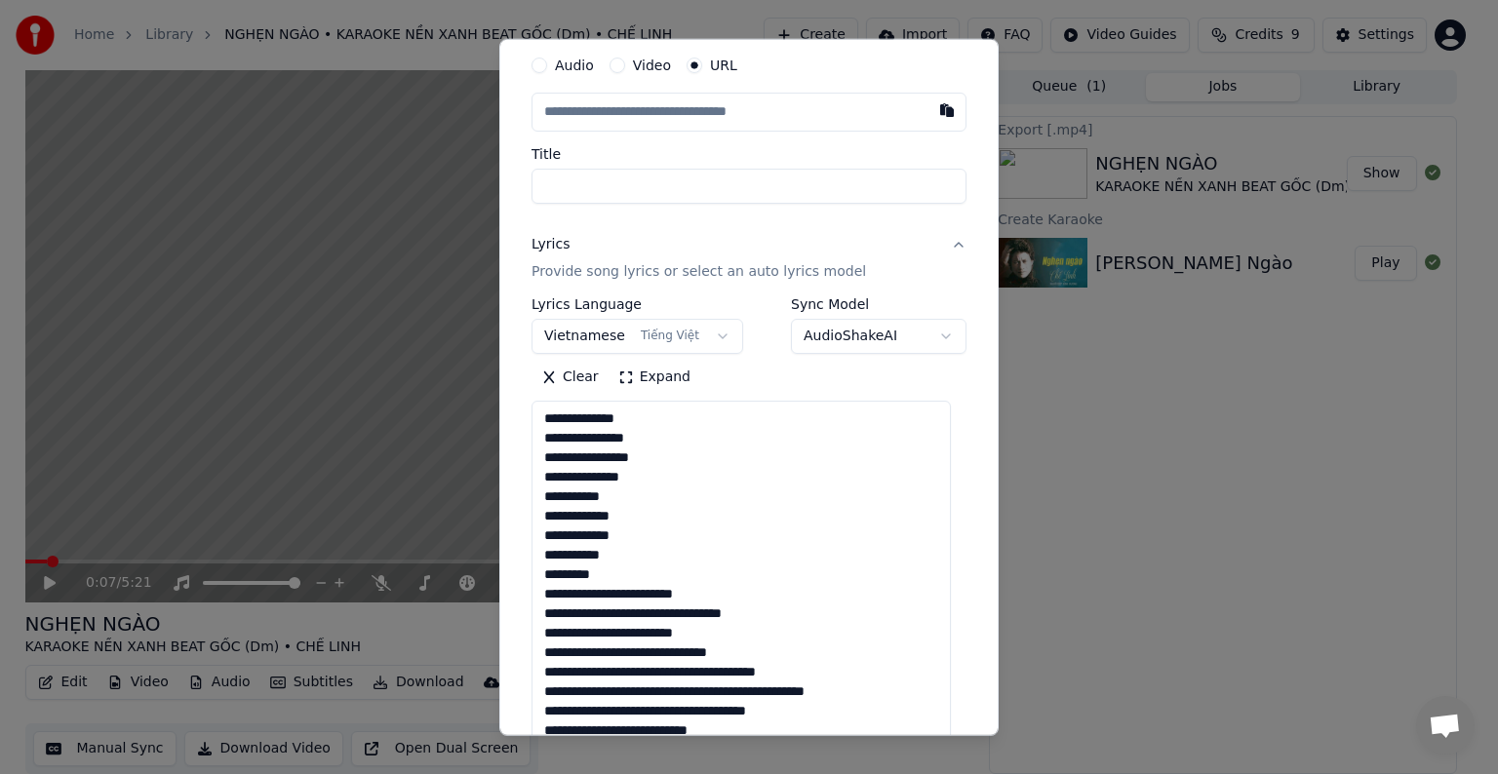
click at [647, 593] on textarea at bounding box center [740, 694] width 419 height 586
click at [624, 639] on textarea at bounding box center [740, 694] width 419 height 586
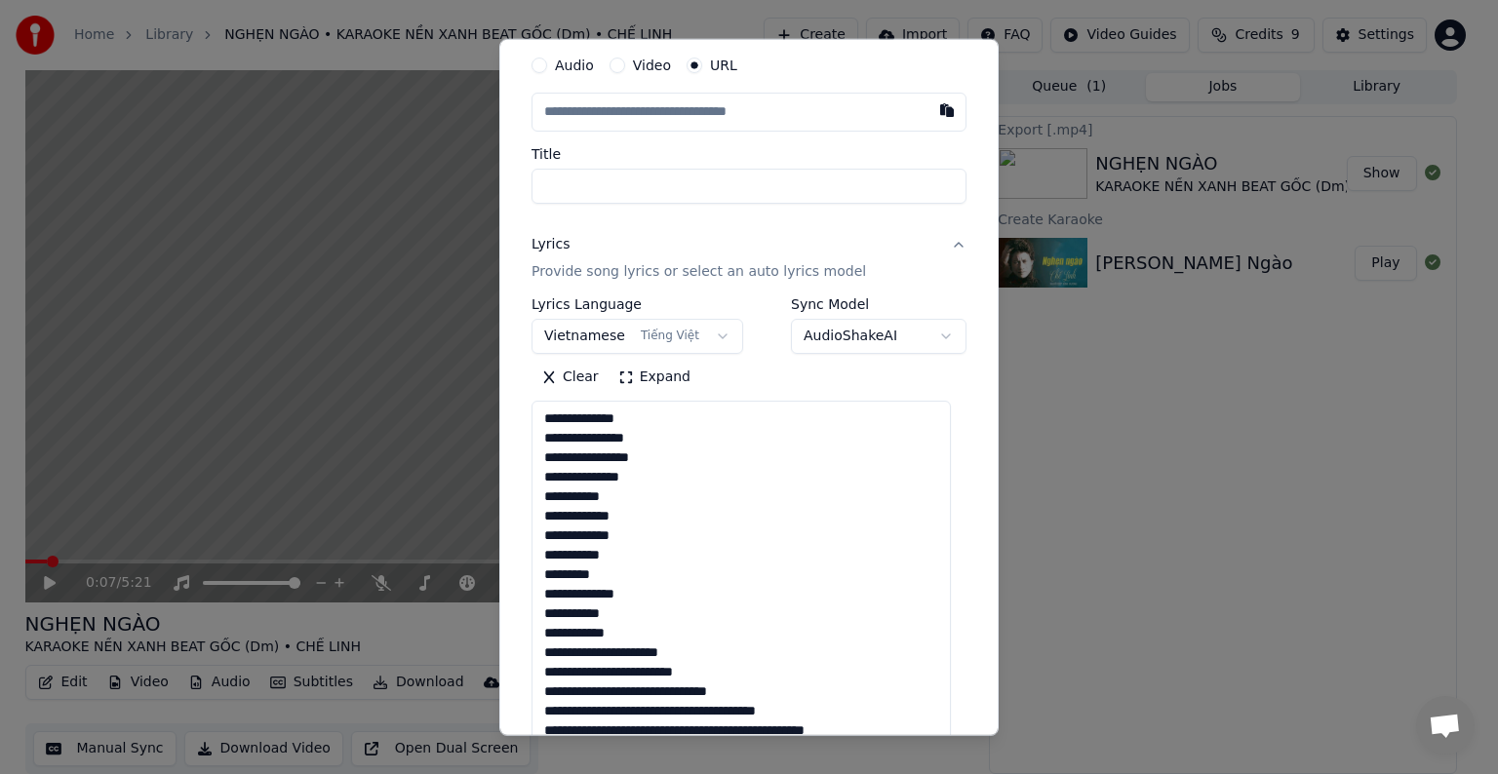
click at [573, 654] on textarea at bounding box center [740, 694] width 419 height 586
click at [616, 653] on textarea at bounding box center [740, 694] width 419 height 586
click at [628, 469] on textarea at bounding box center [740, 694] width 419 height 586
click at [624, 490] on textarea at bounding box center [740, 694] width 419 height 586
click at [608, 517] on textarea at bounding box center [740, 694] width 419 height 586
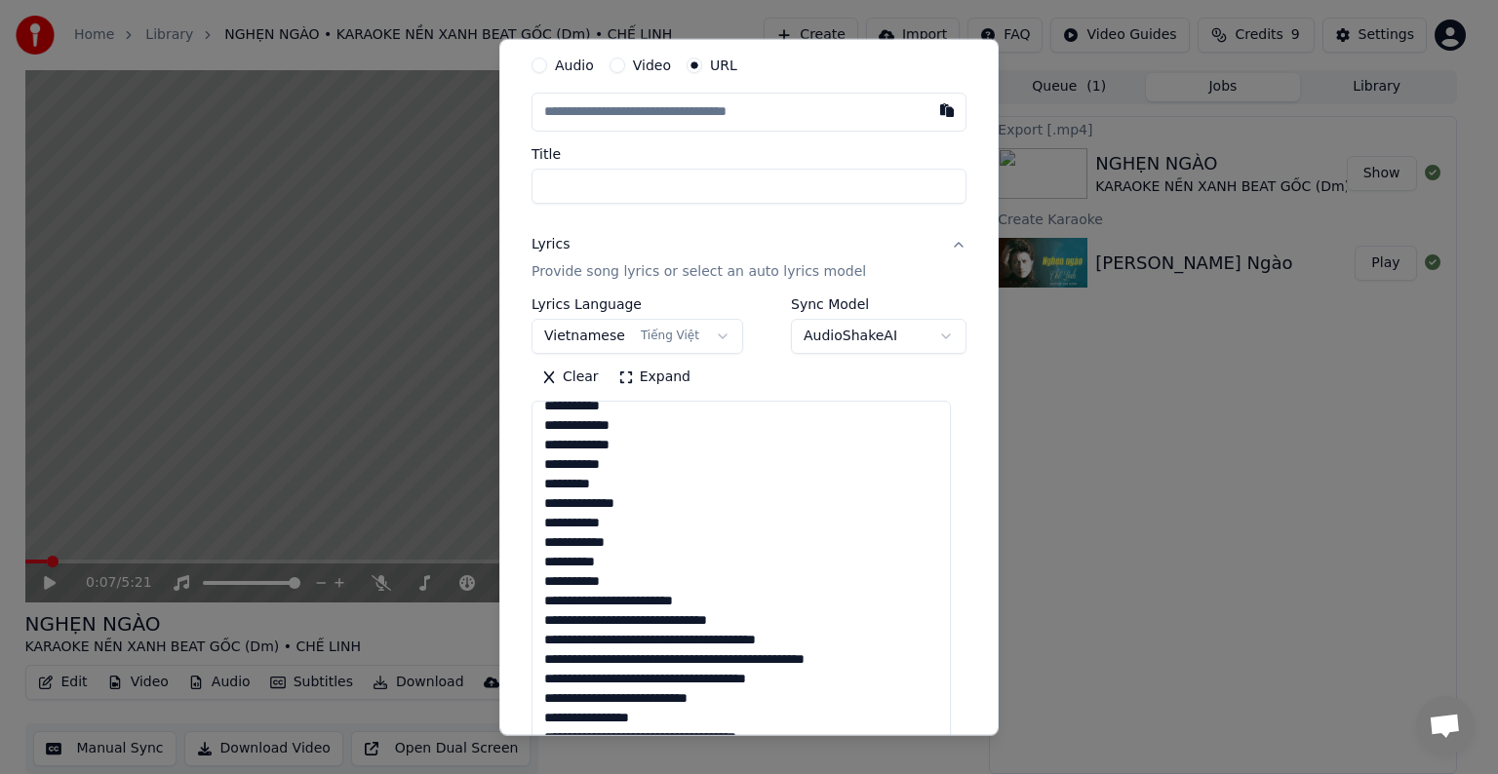
scroll to position [0, 0]
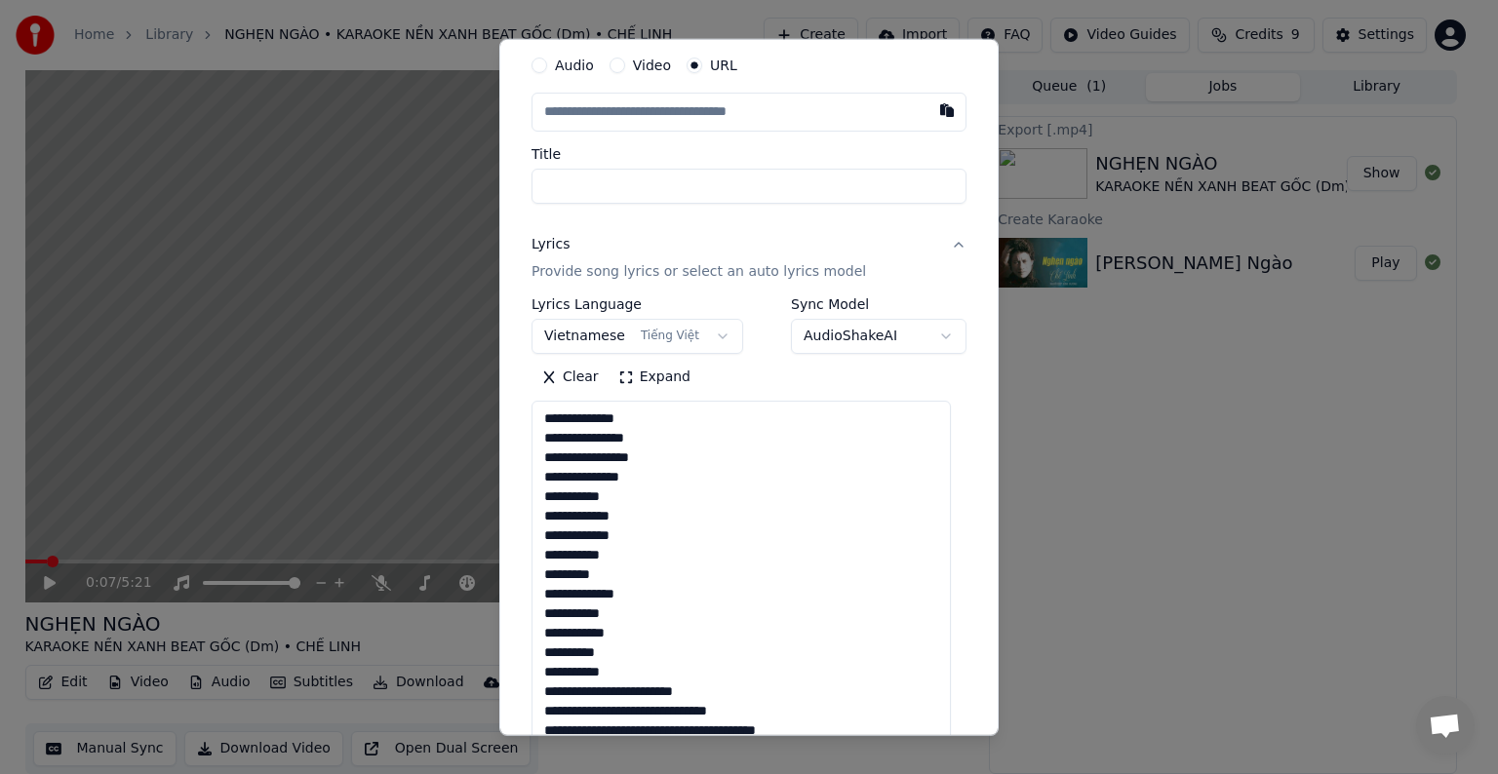
click at [617, 694] on textarea at bounding box center [740, 694] width 419 height 586
click at [581, 693] on textarea at bounding box center [740, 694] width 419 height 586
click at [620, 694] on textarea at bounding box center [740, 694] width 419 height 586
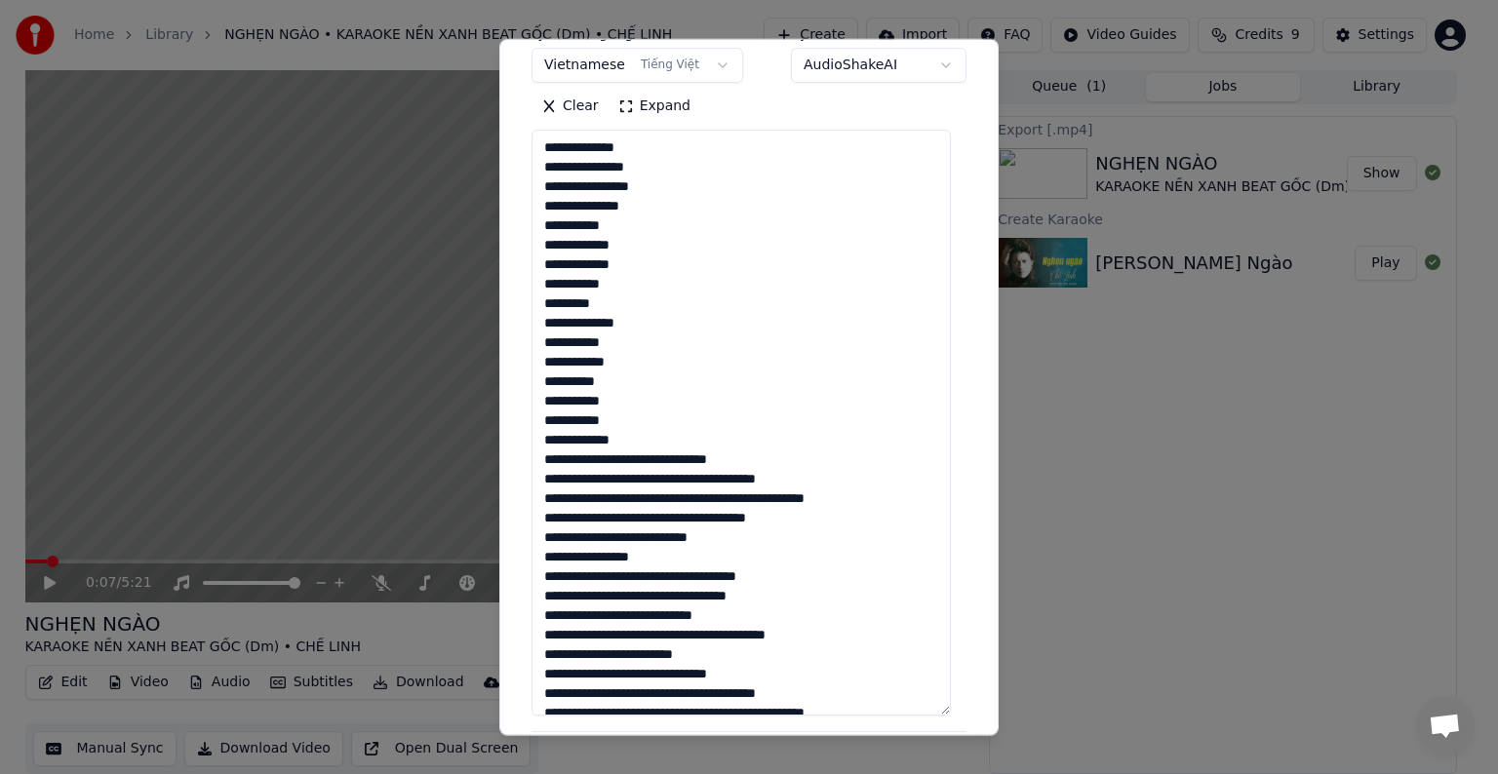
click at [646, 458] on textarea at bounding box center [740, 423] width 419 height 586
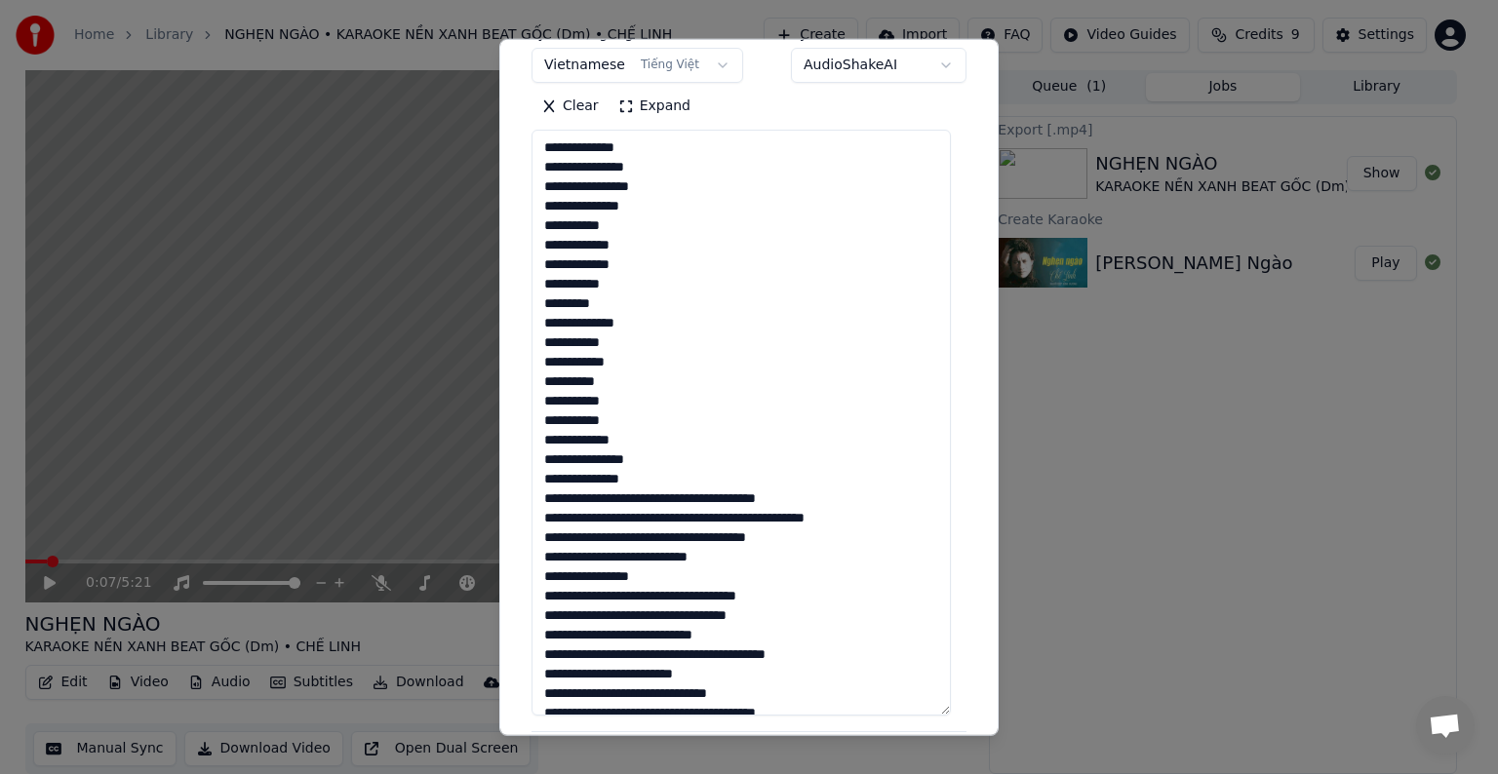
click at [608, 377] on textarea at bounding box center [740, 423] width 419 height 586
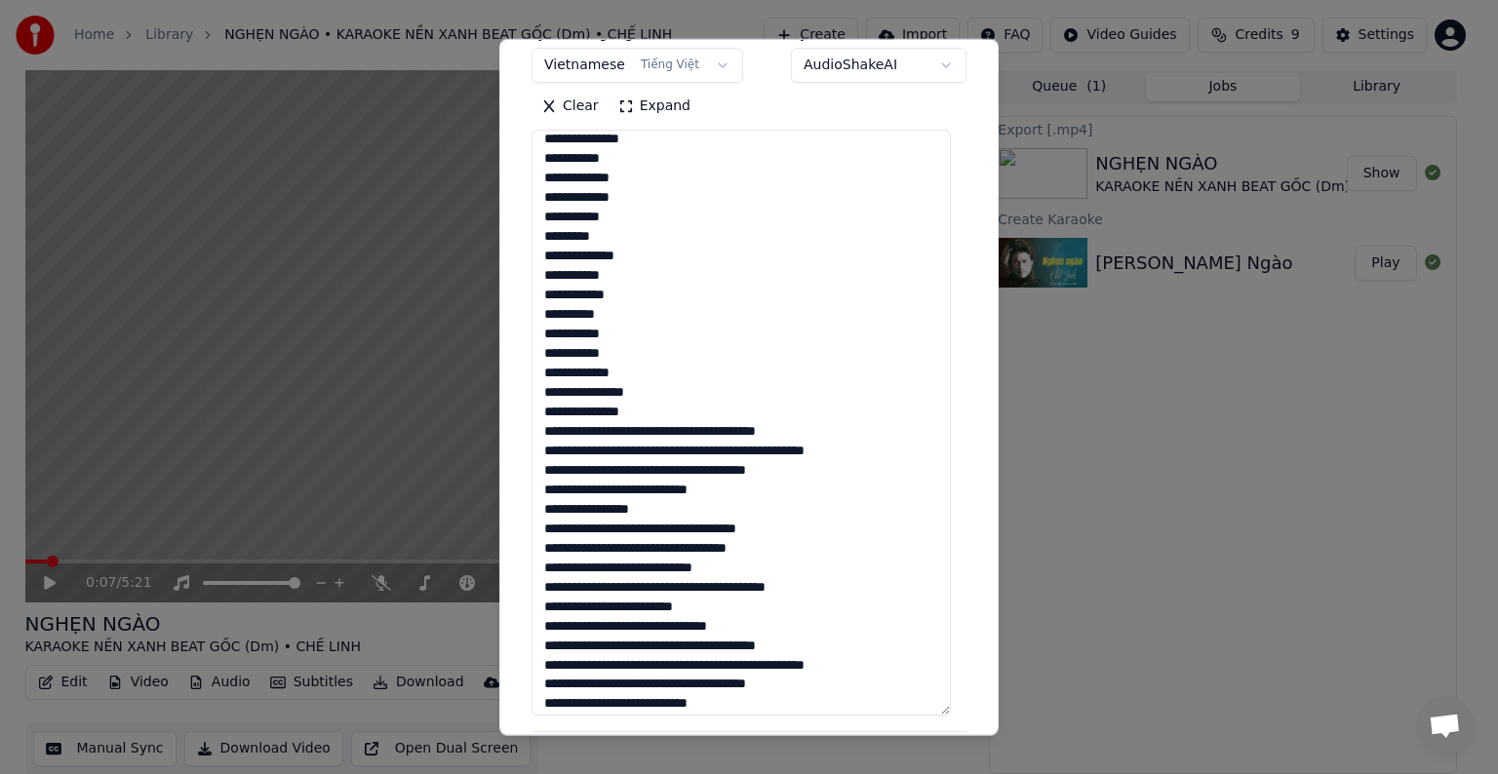
scroll to position [98, 0]
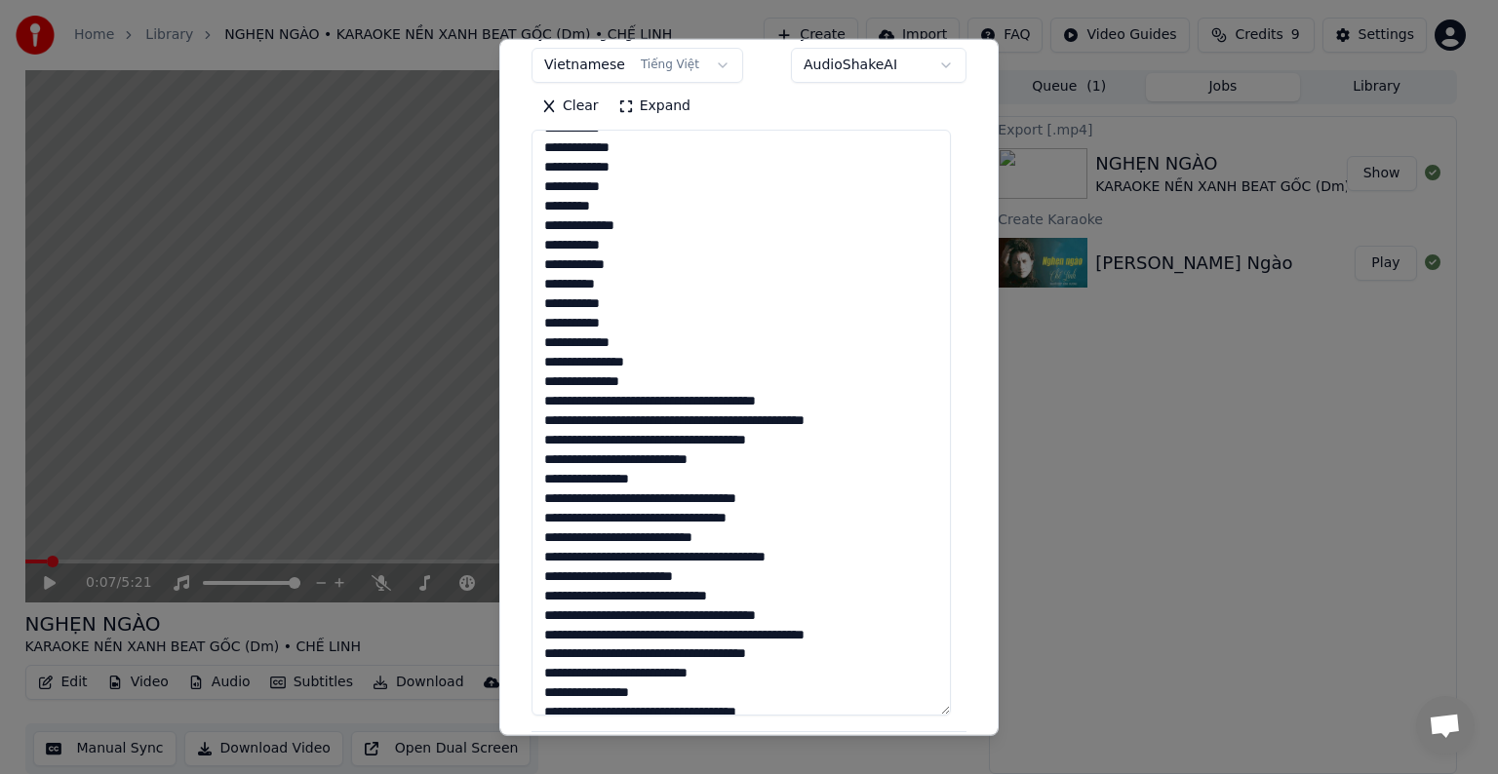
click at [673, 405] on textarea at bounding box center [740, 423] width 419 height 586
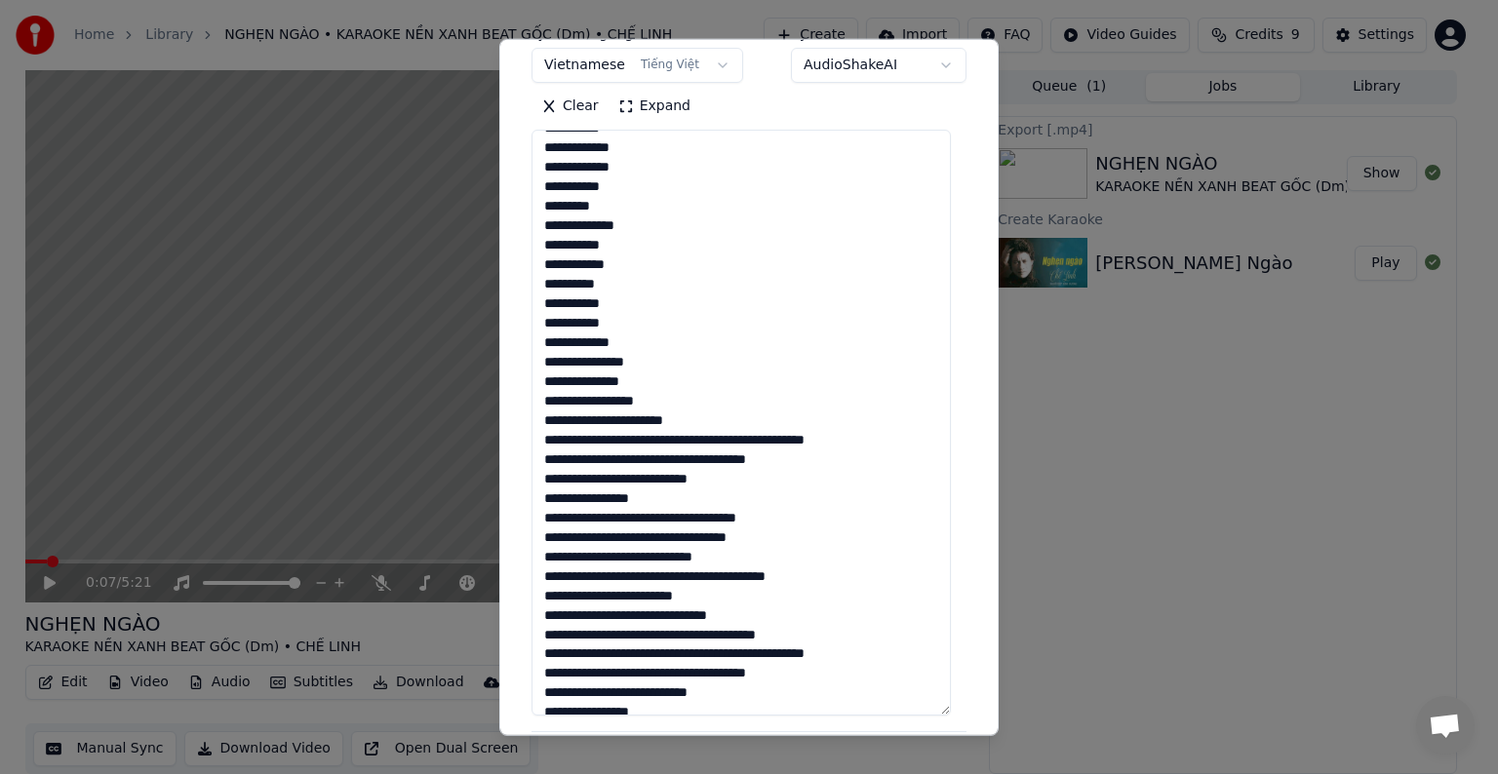
click at [614, 421] on textarea at bounding box center [740, 423] width 419 height 586
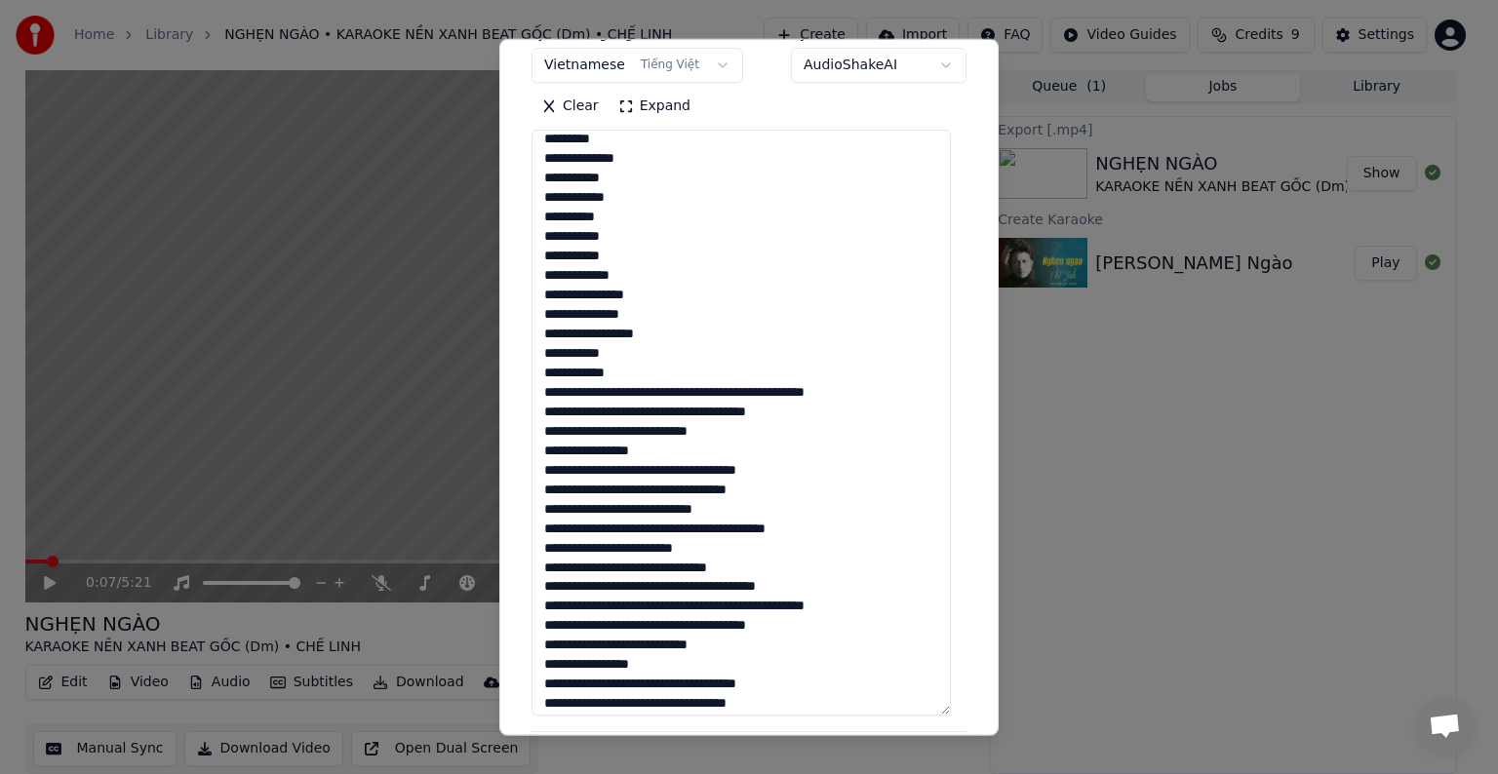
scroll to position [195, 0]
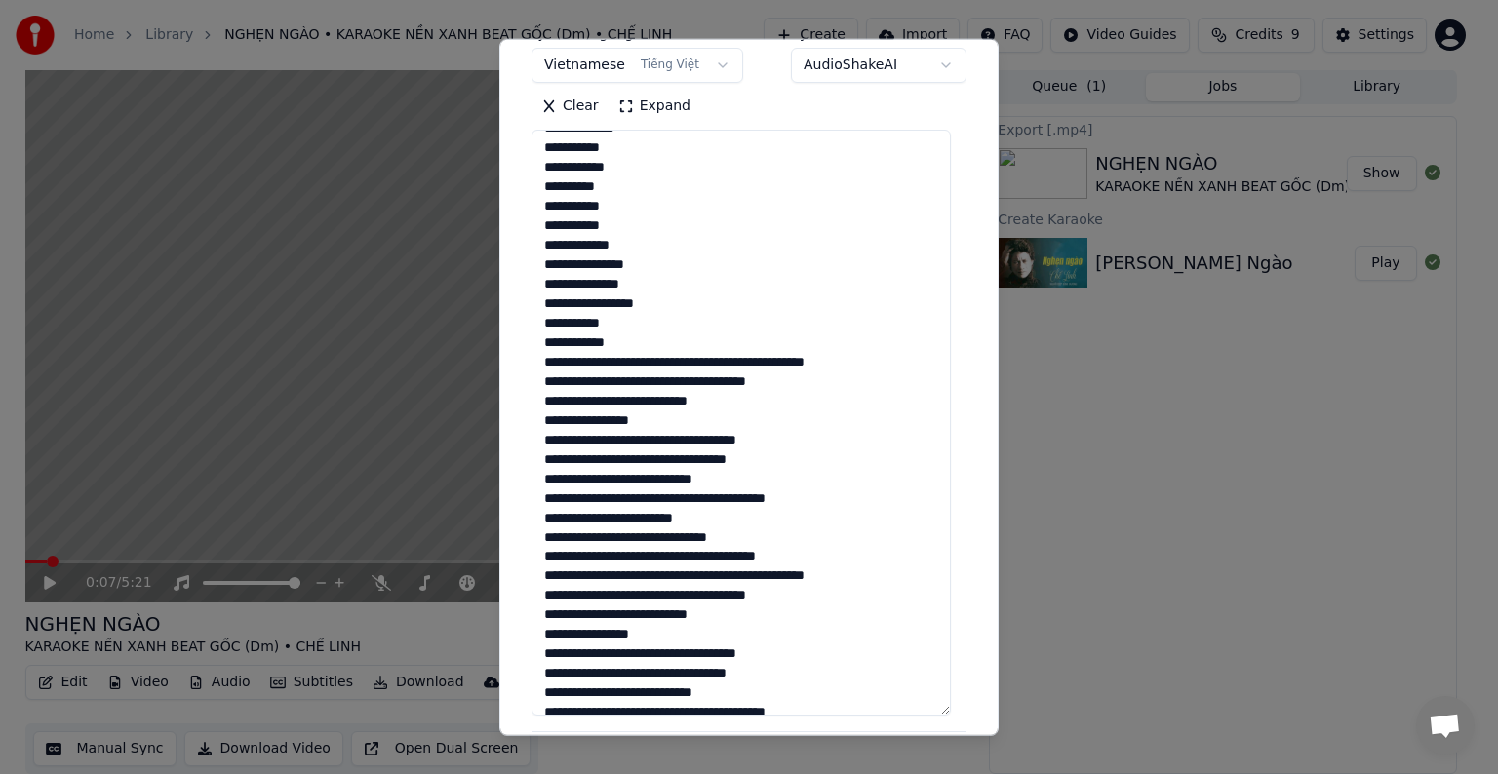
click at [648, 364] on textarea at bounding box center [740, 423] width 419 height 586
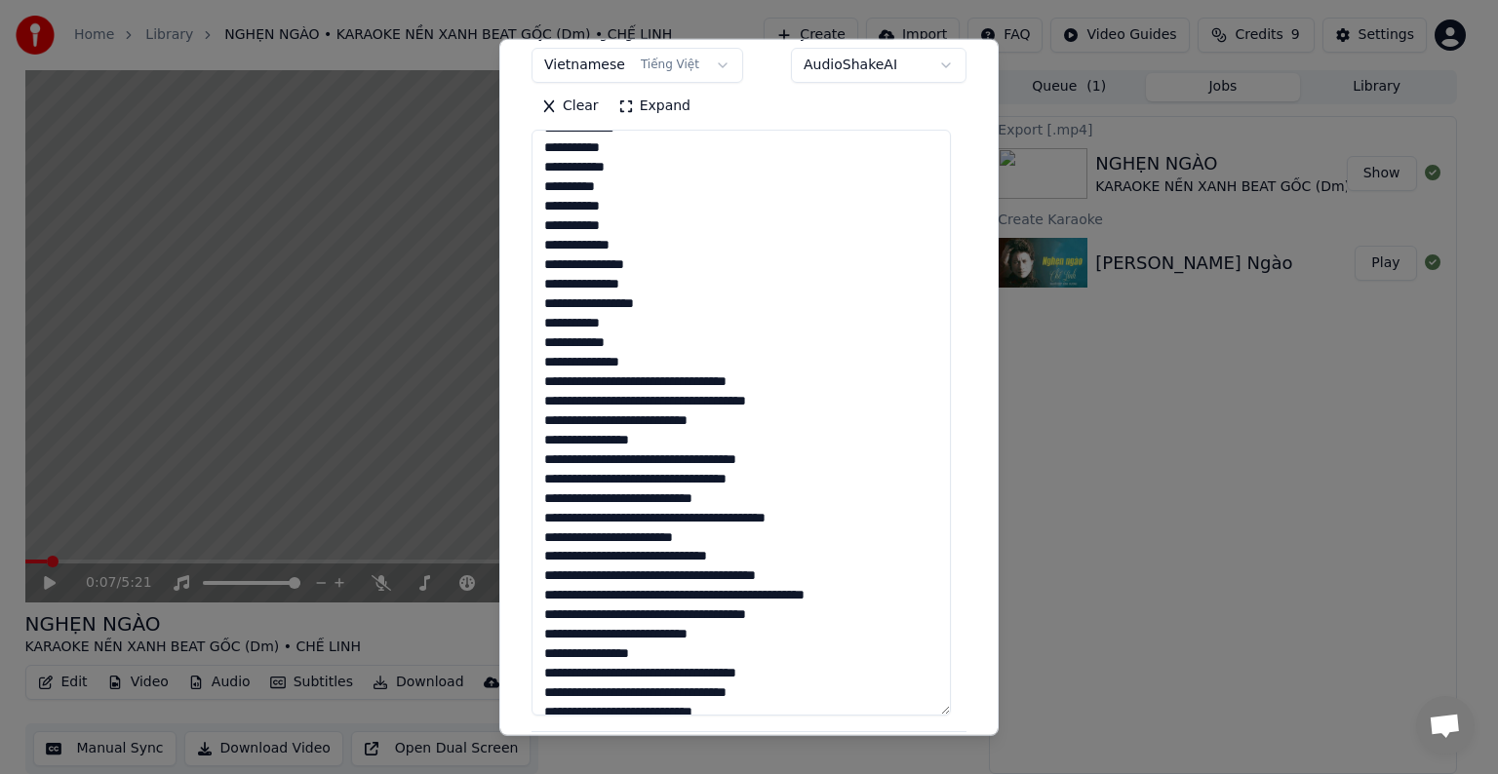
click at [625, 383] on textarea at bounding box center [740, 423] width 419 height 586
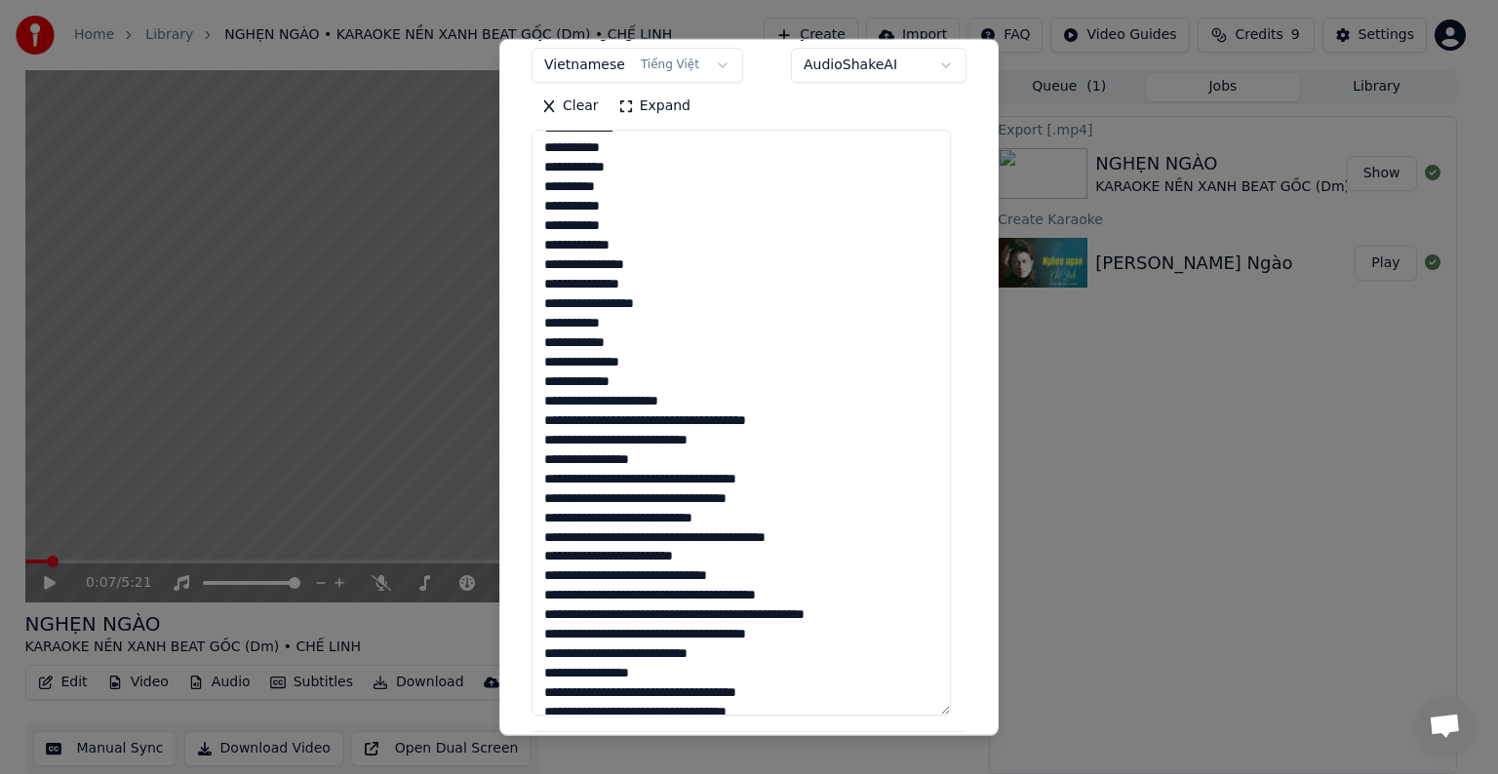
click at [624, 398] on textarea at bounding box center [740, 423] width 419 height 586
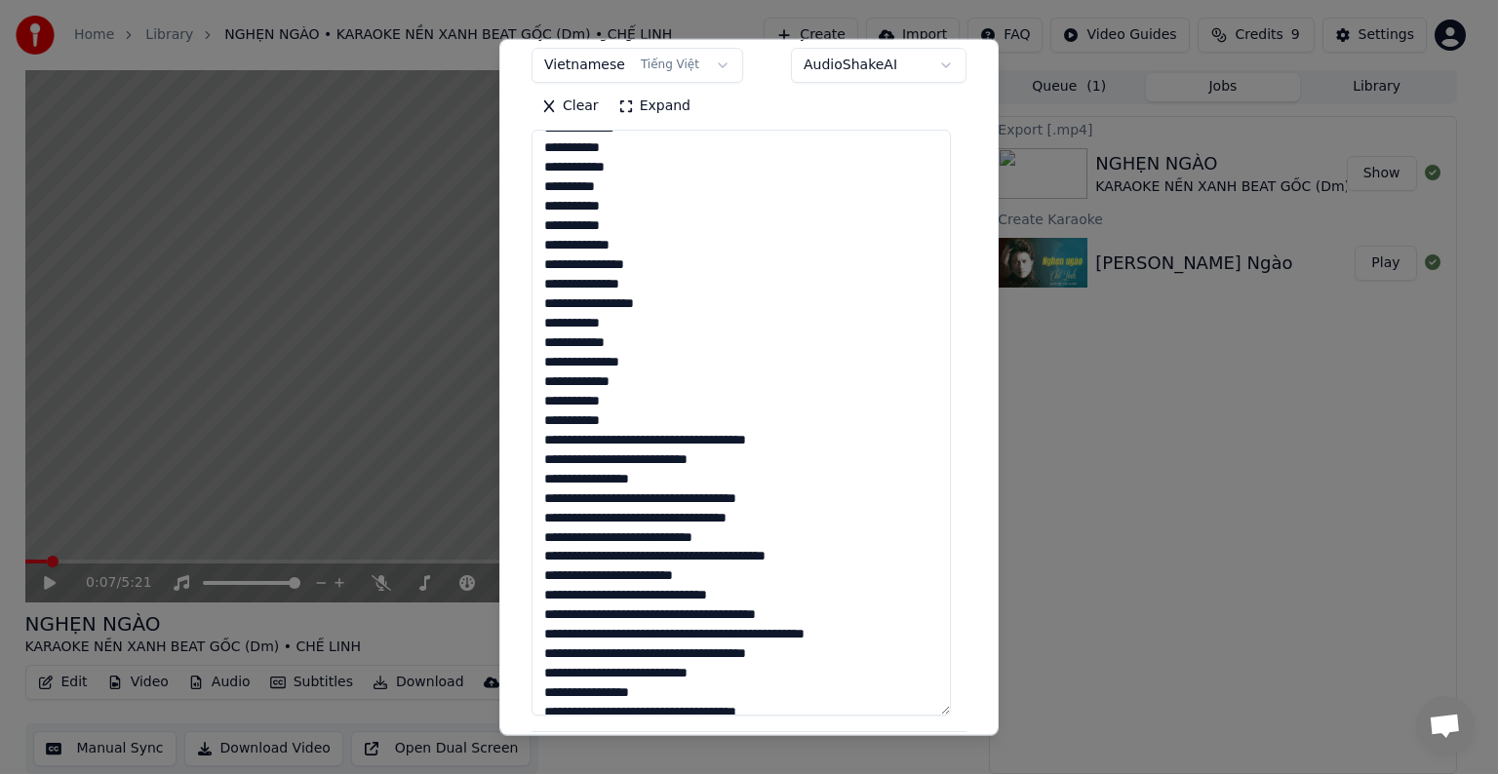
click at [636, 344] on textarea at bounding box center [740, 423] width 419 height 586
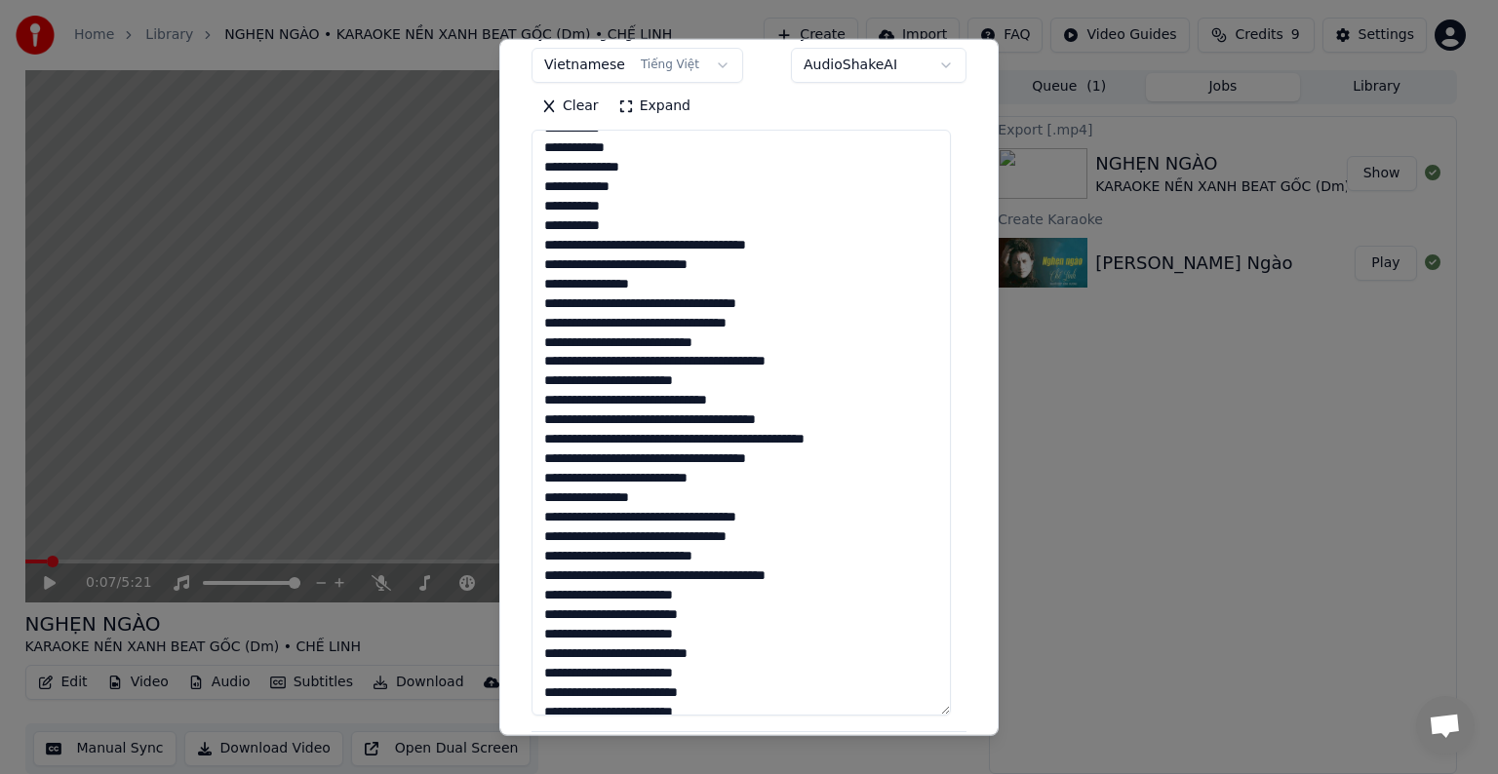
click at [612, 245] on textarea at bounding box center [740, 423] width 419 height 586
click at [614, 247] on textarea at bounding box center [740, 423] width 419 height 586
click at [686, 246] on textarea at bounding box center [740, 423] width 419 height 586
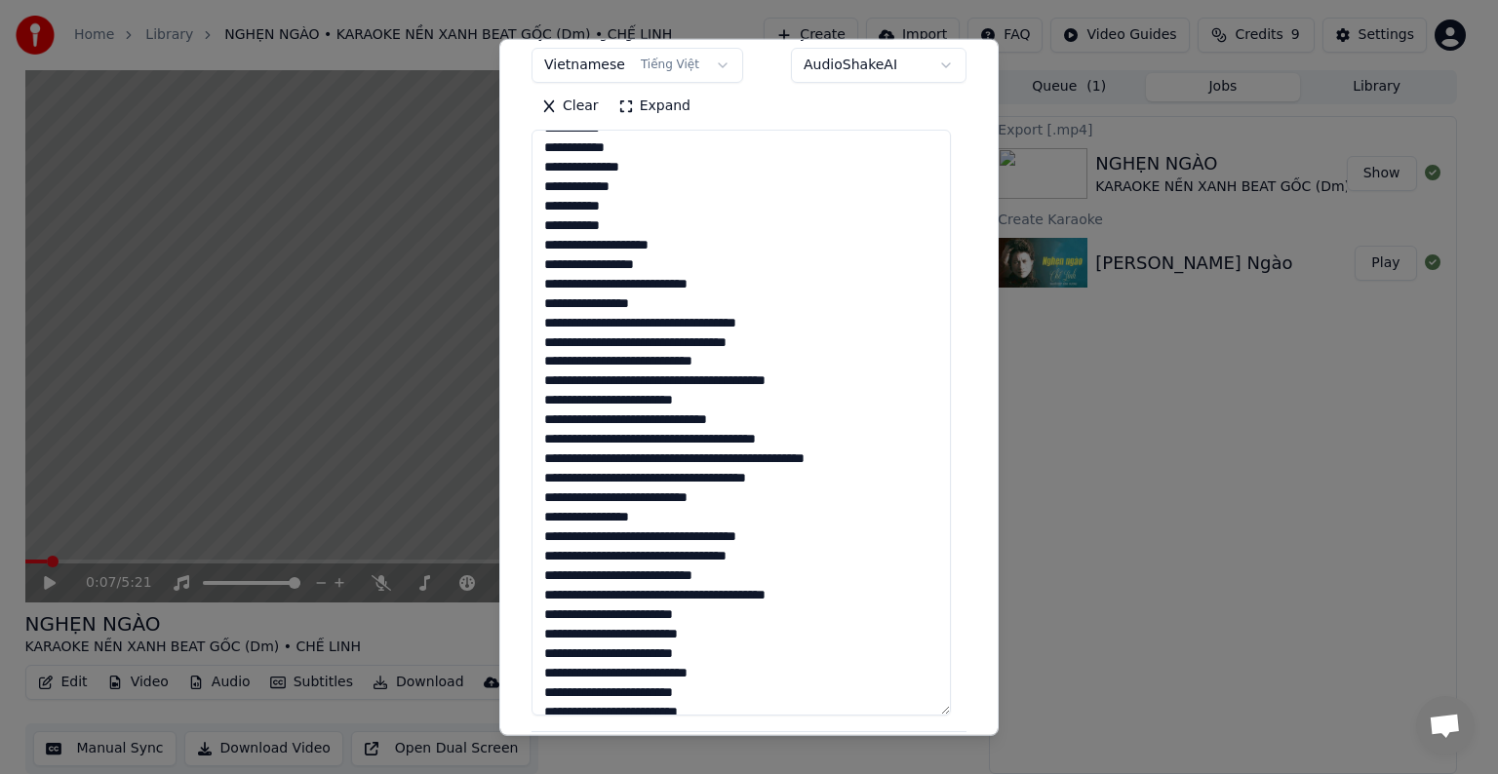
click at [632, 285] on textarea at bounding box center [740, 423] width 419 height 586
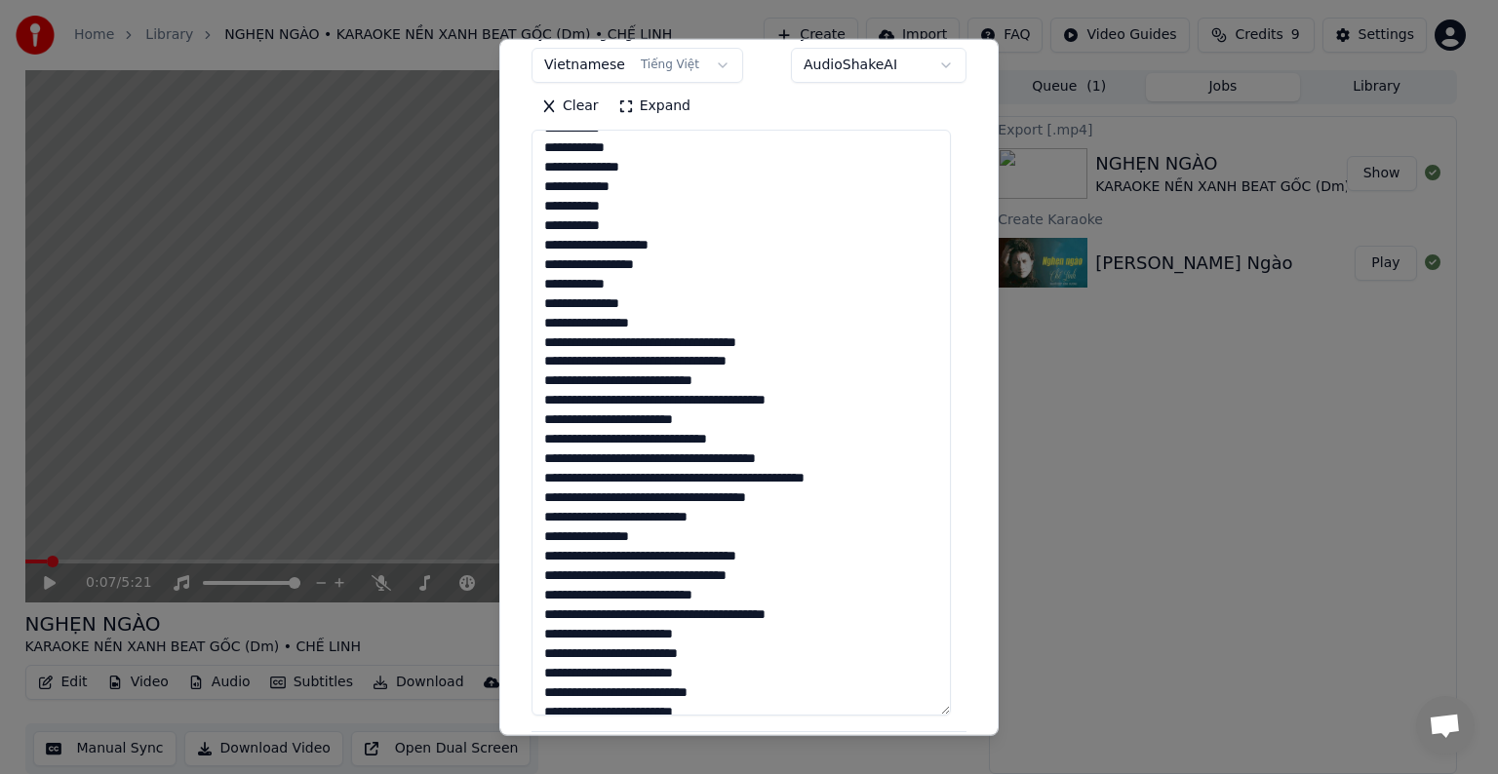
click at [577, 343] on textarea at bounding box center [740, 423] width 419 height 586
click at [618, 341] on textarea at bounding box center [740, 423] width 419 height 586
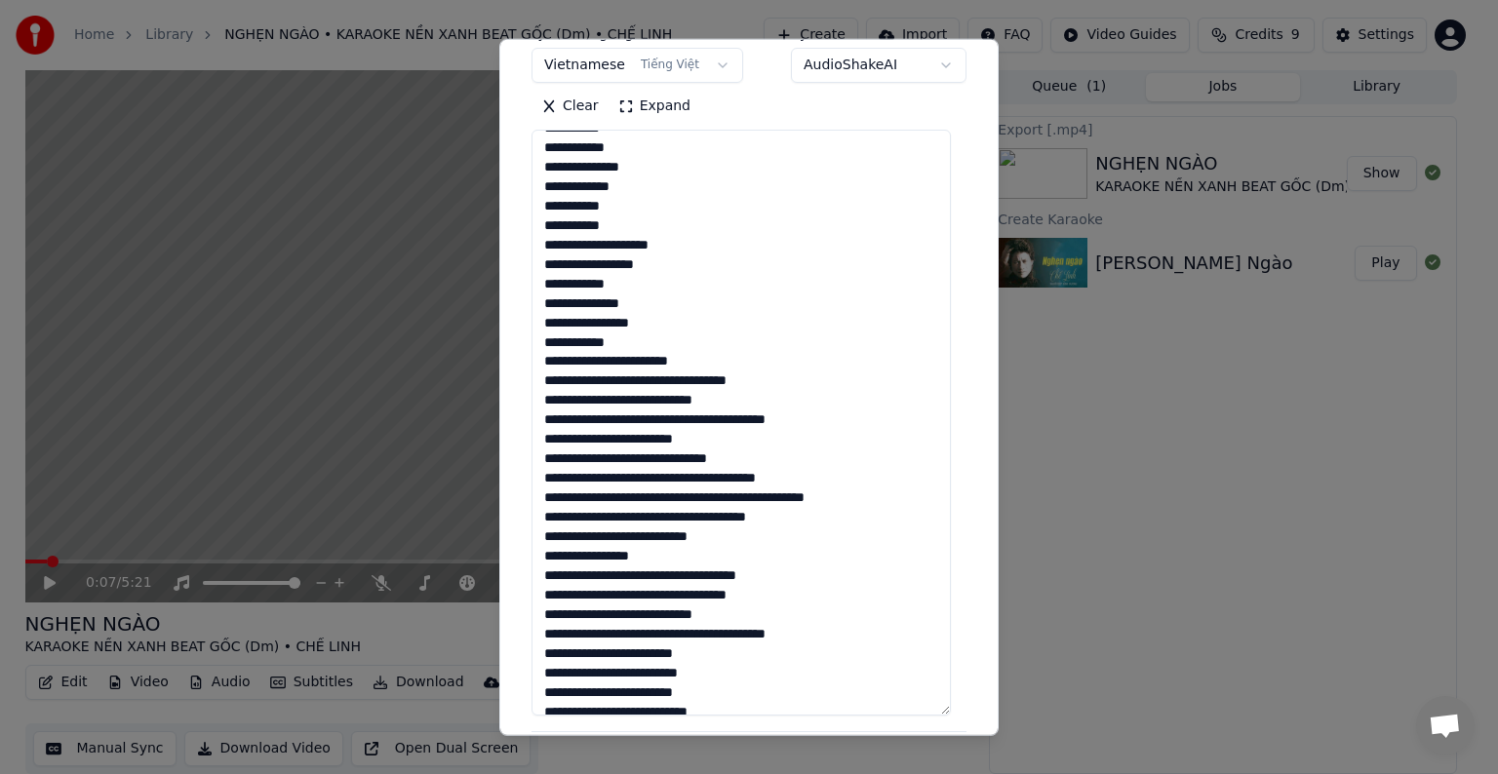
click at [636, 364] on textarea at bounding box center [740, 423] width 419 height 586
click at [609, 364] on textarea at bounding box center [740, 423] width 419 height 586
click at [632, 361] on textarea at bounding box center [740, 423] width 419 height 586
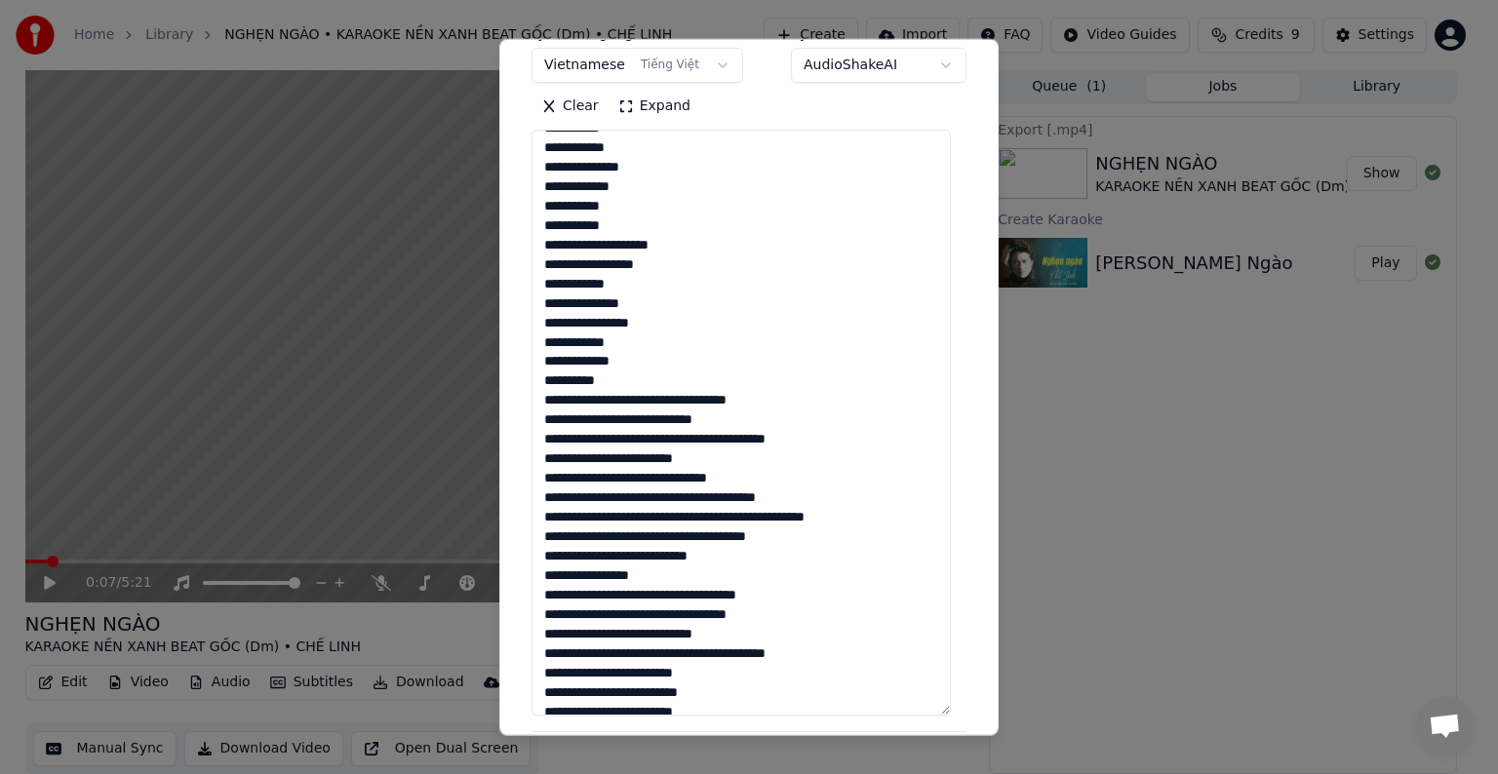
click at [608, 366] on textarea at bounding box center [740, 423] width 419 height 586
click at [622, 341] on textarea at bounding box center [740, 423] width 419 height 586
drag, startPoint x: 621, startPoint y: 366, endPoint x: 619, endPoint y: 380, distance: 14.8
click at [621, 367] on textarea at bounding box center [740, 423] width 419 height 586
click at [617, 382] on textarea at bounding box center [740, 423] width 419 height 586
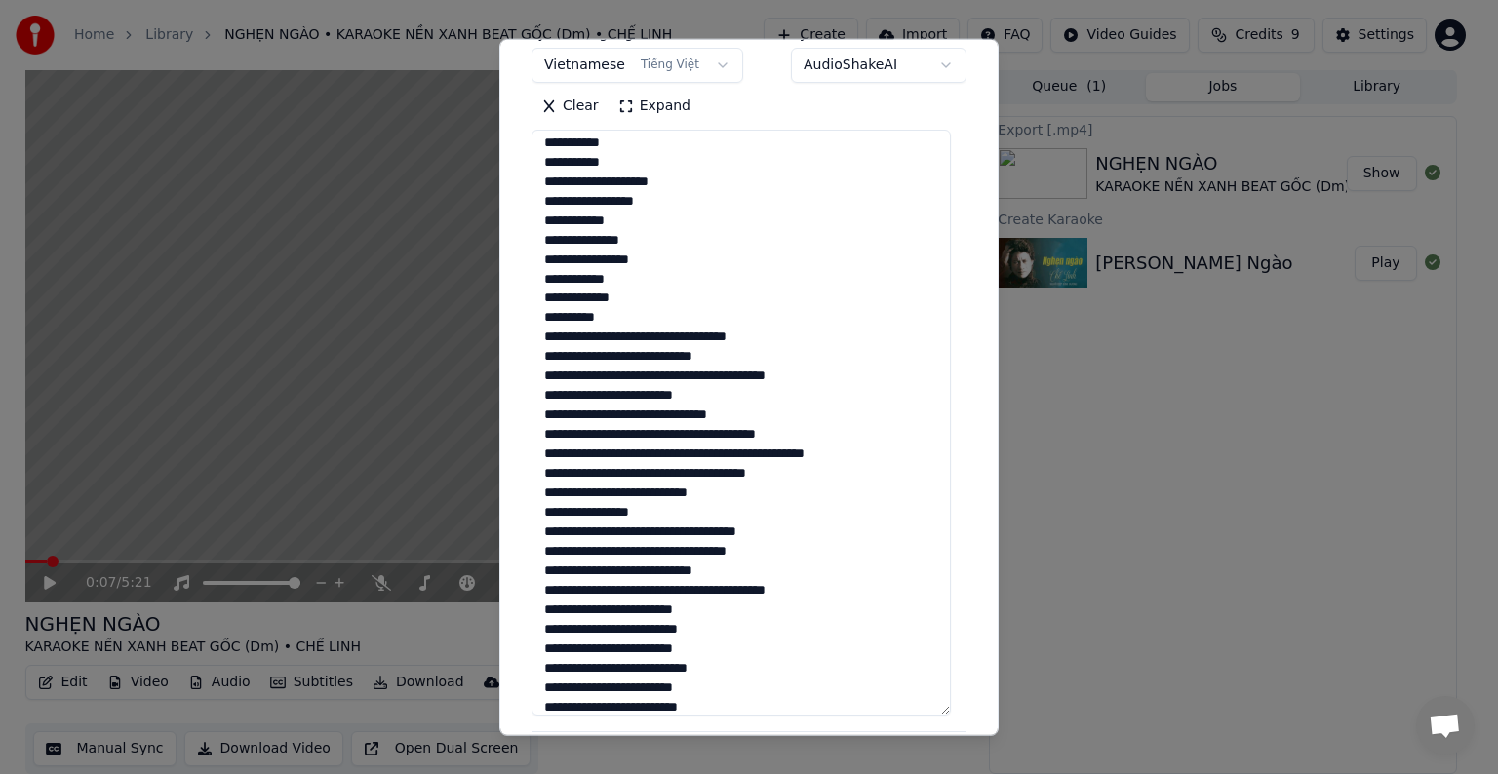
scroll to position [488, 0]
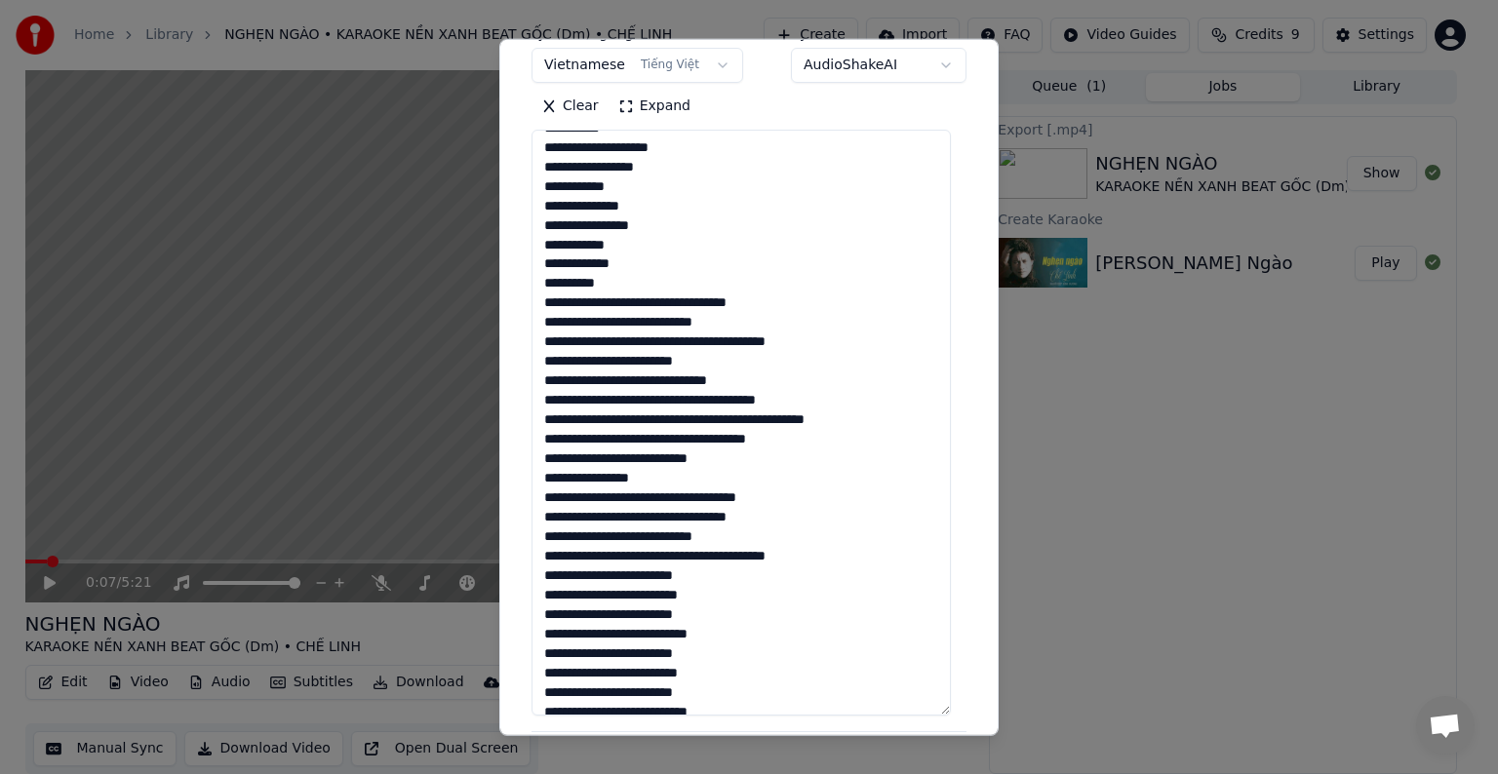
click at [626, 305] on textarea at bounding box center [740, 423] width 419 height 586
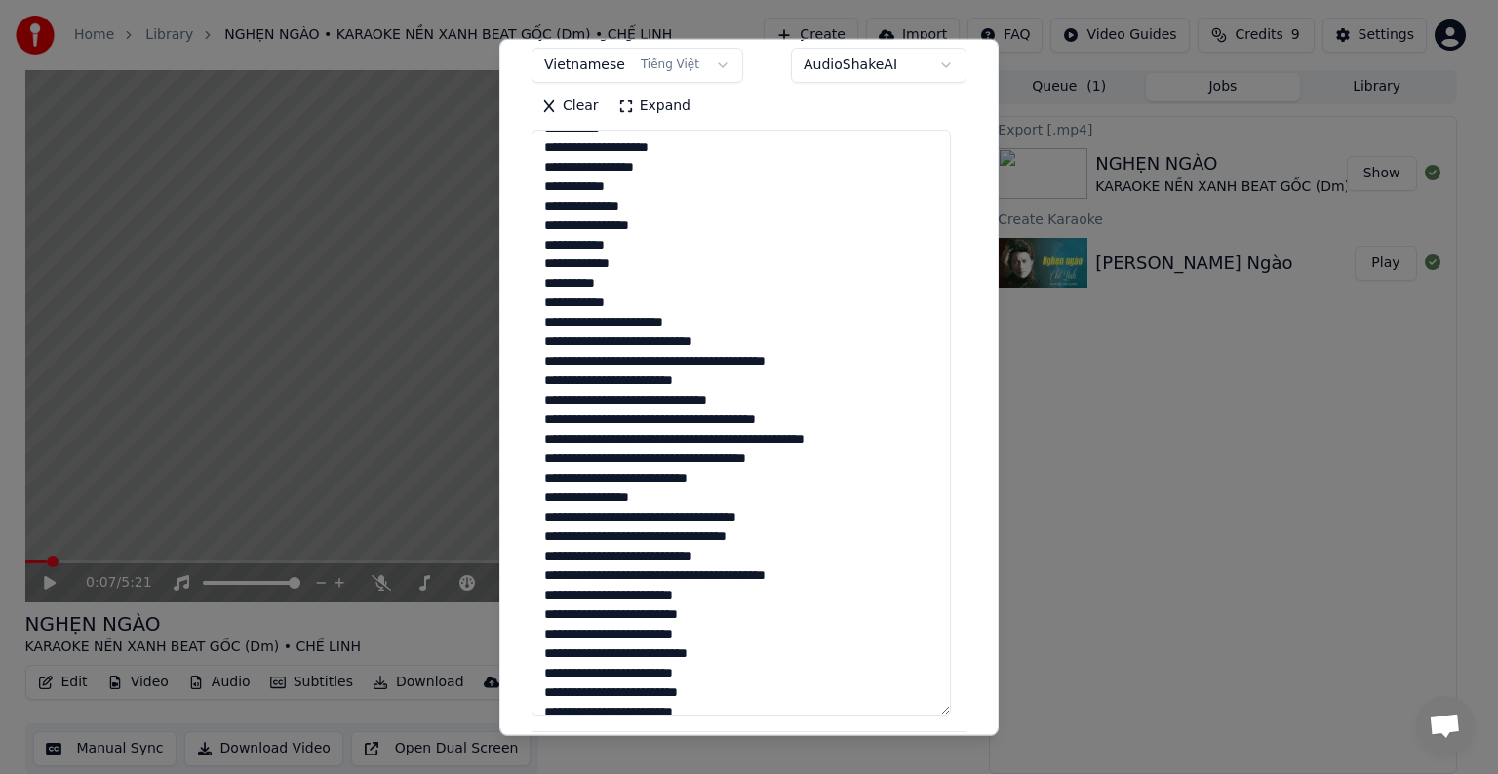
click at [606, 324] on textarea at bounding box center [740, 423] width 419 height 586
click at [620, 325] on textarea at bounding box center [740, 423] width 419 height 586
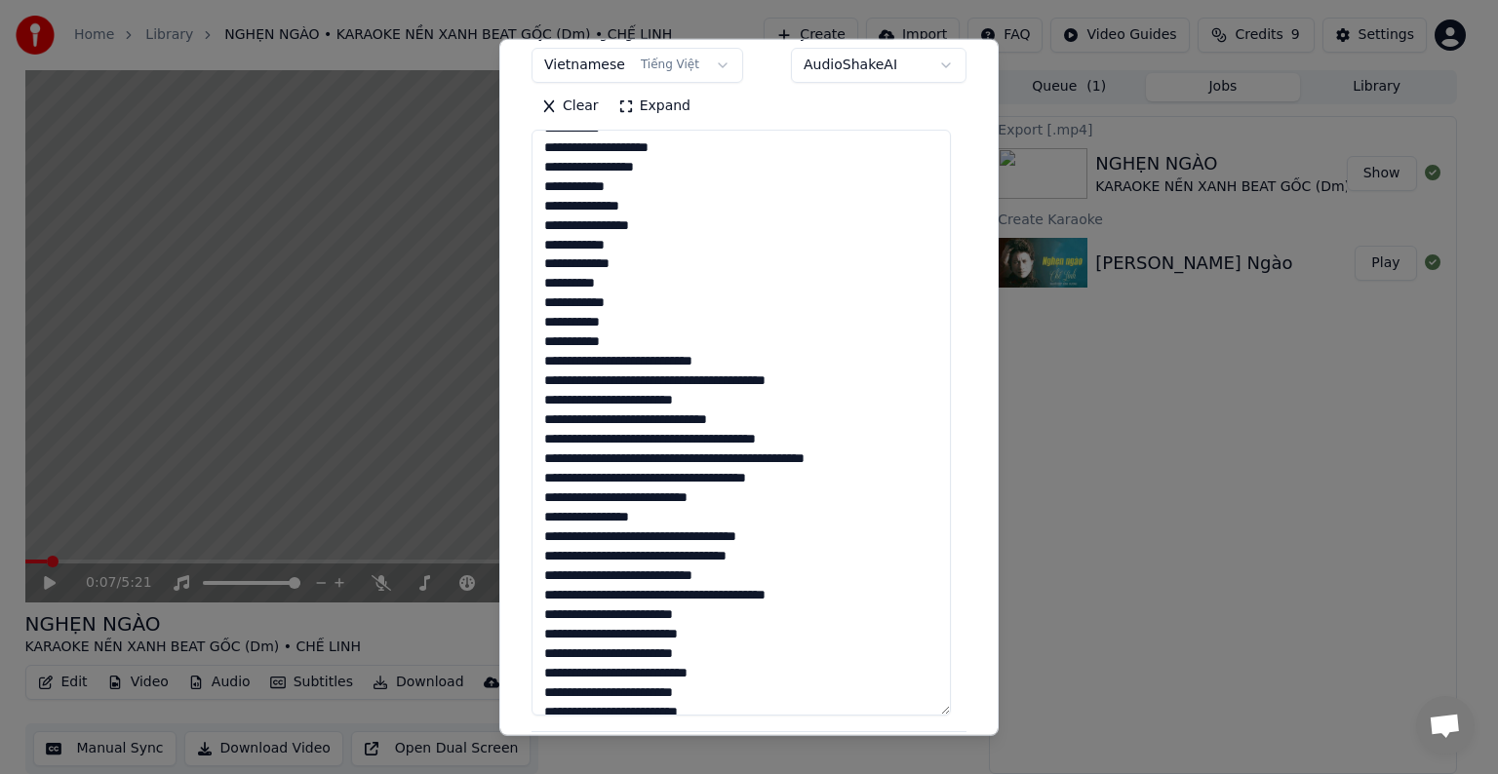
click at [619, 361] on textarea at bounding box center [740, 423] width 419 height 586
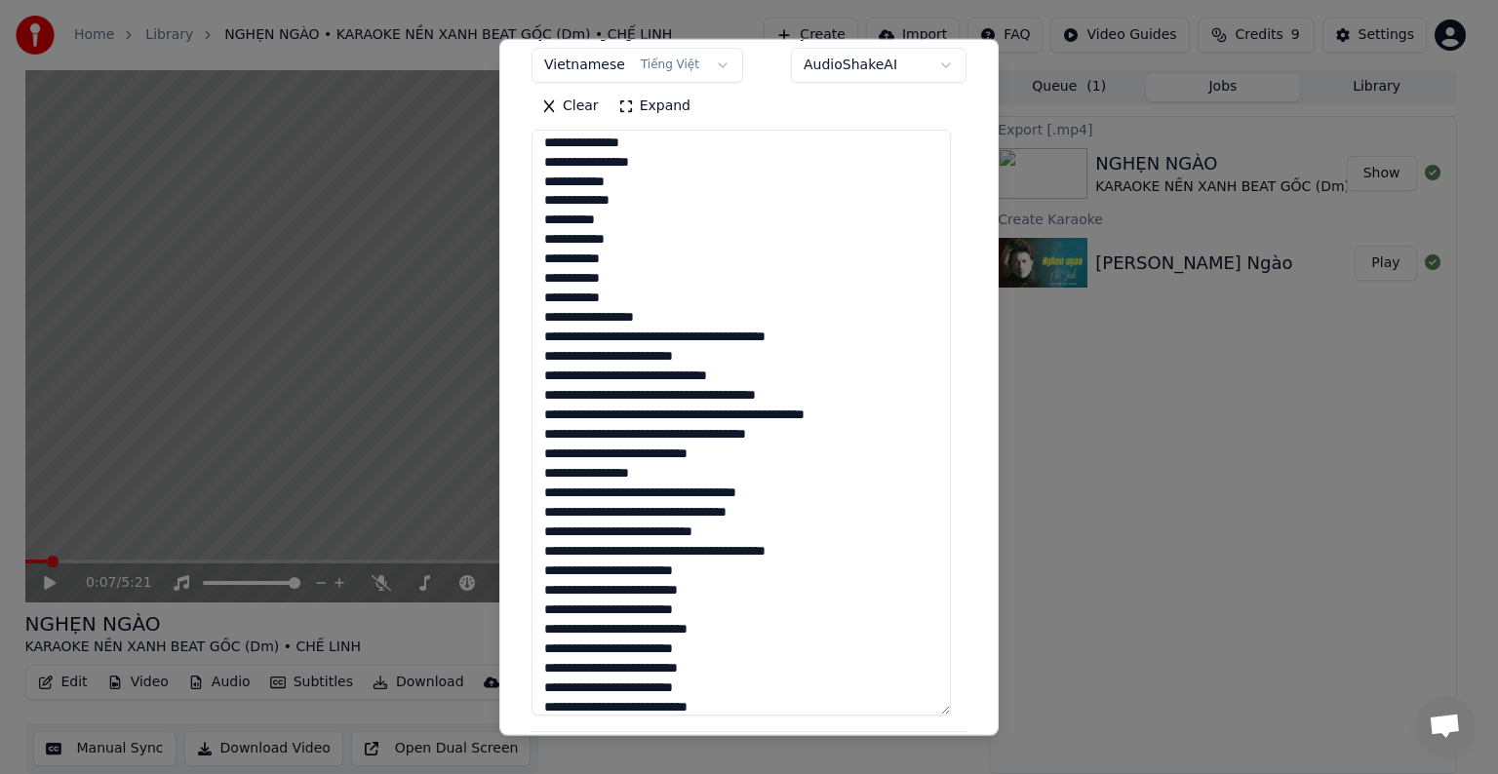
scroll to position [585, 0]
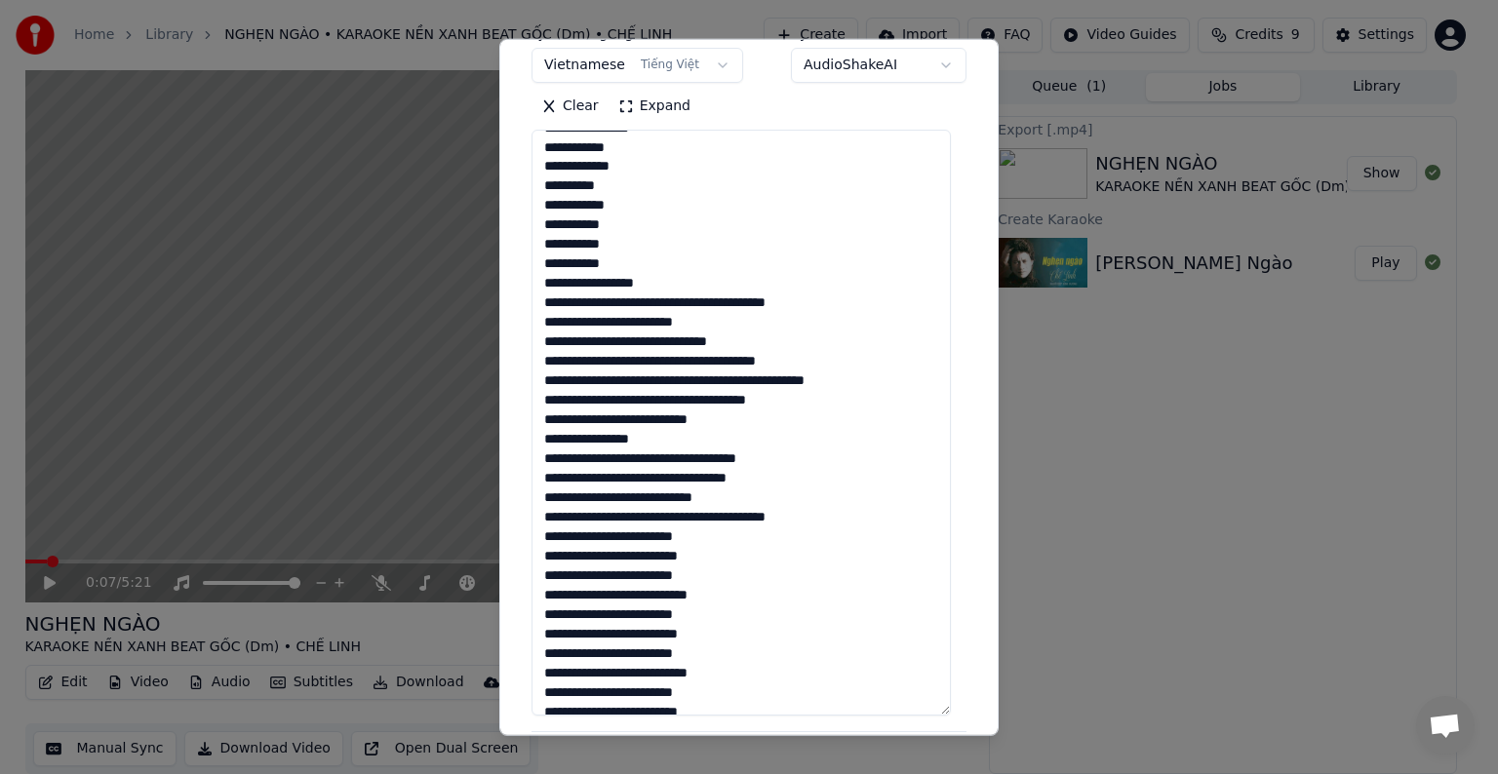
click at [631, 305] on textarea at bounding box center [740, 423] width 419 height 586
click at [655, 304] on textarea at bounding box center [740, 423] width 419 height 586
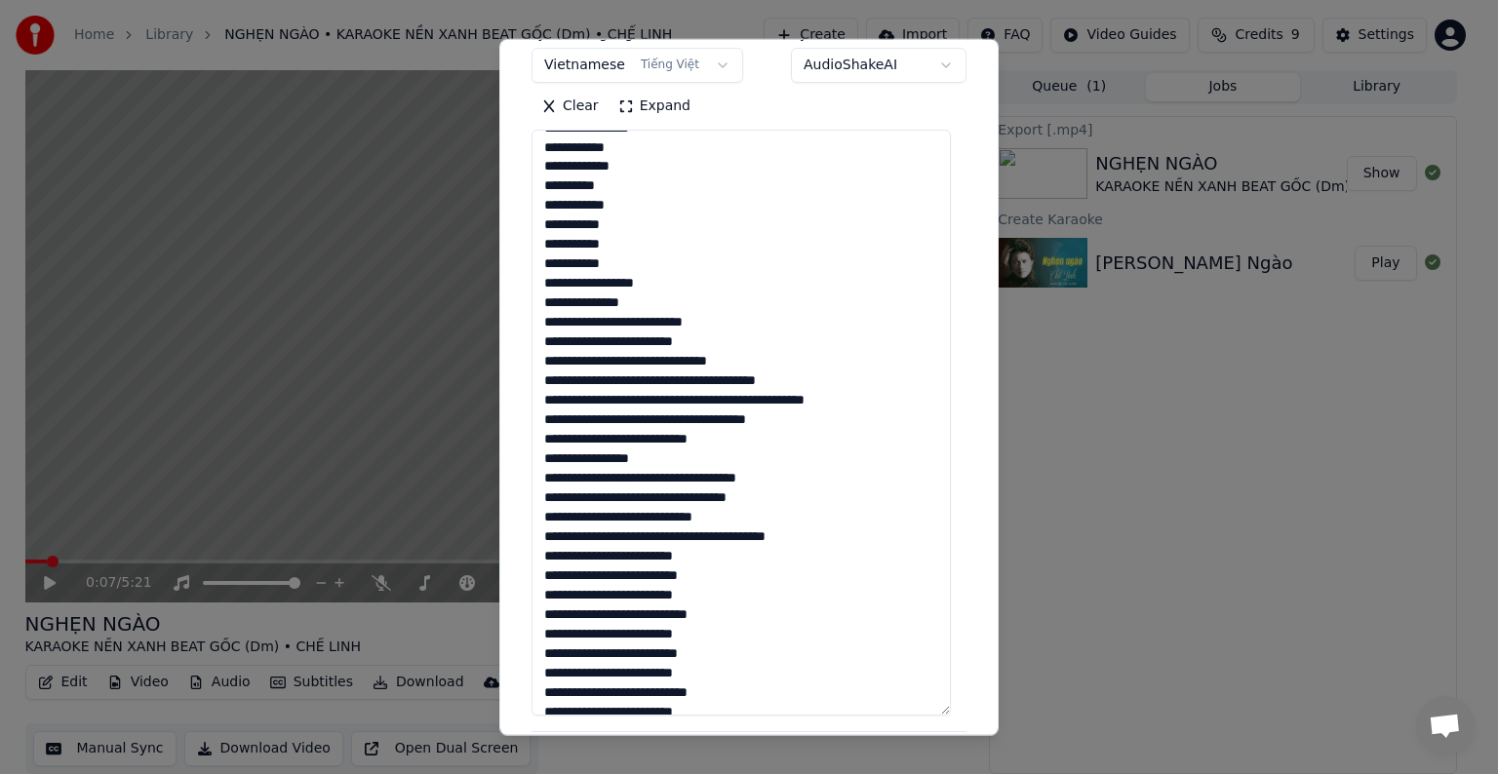
click at [605, 324] on textarea at bounding box center [740, 423] width 419 height 586
click at [633, 322] on textarea at bounding box center [740, 423] width 419 height 586
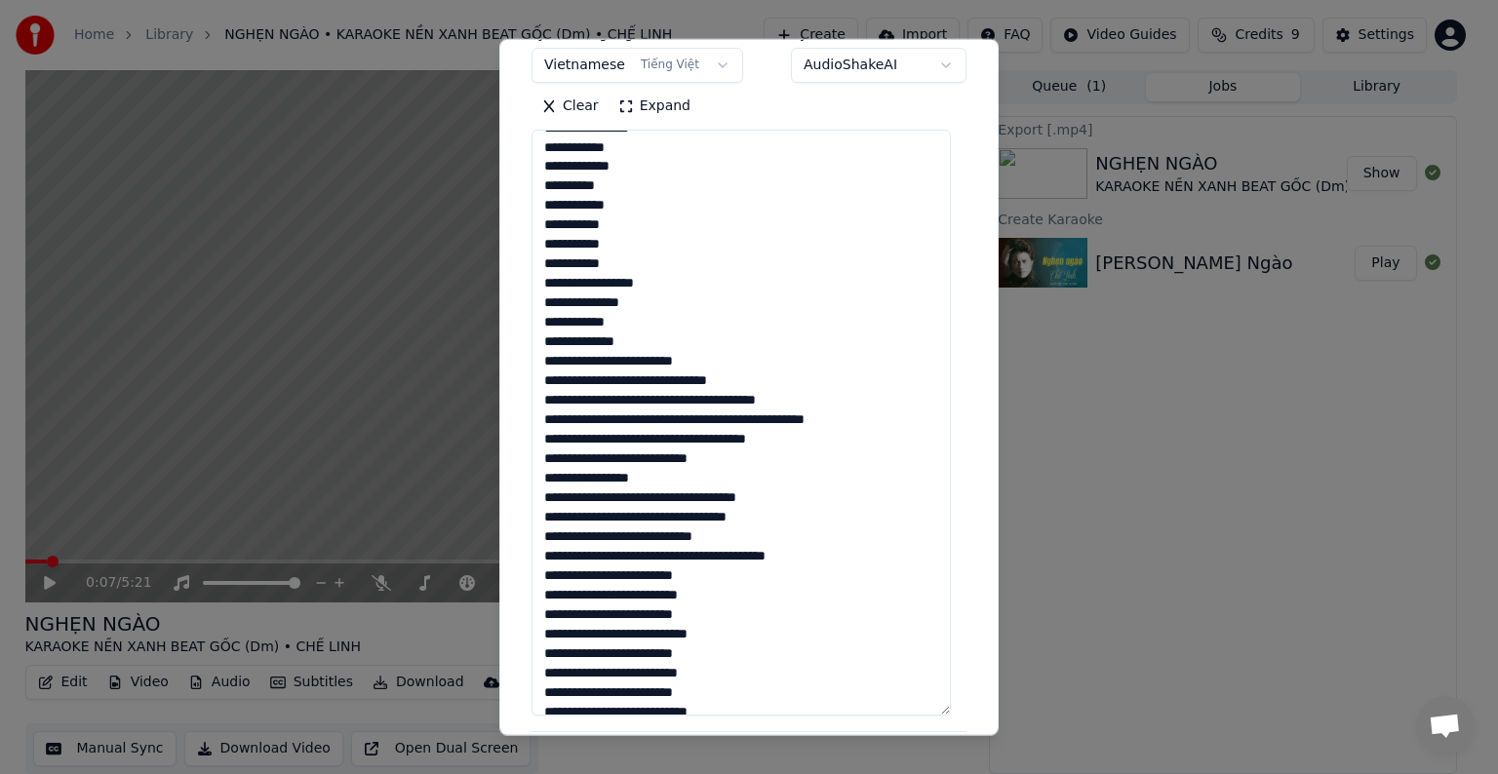
click at [648, 343] on textarea at bounding box center [740, 423] width 419 height 586
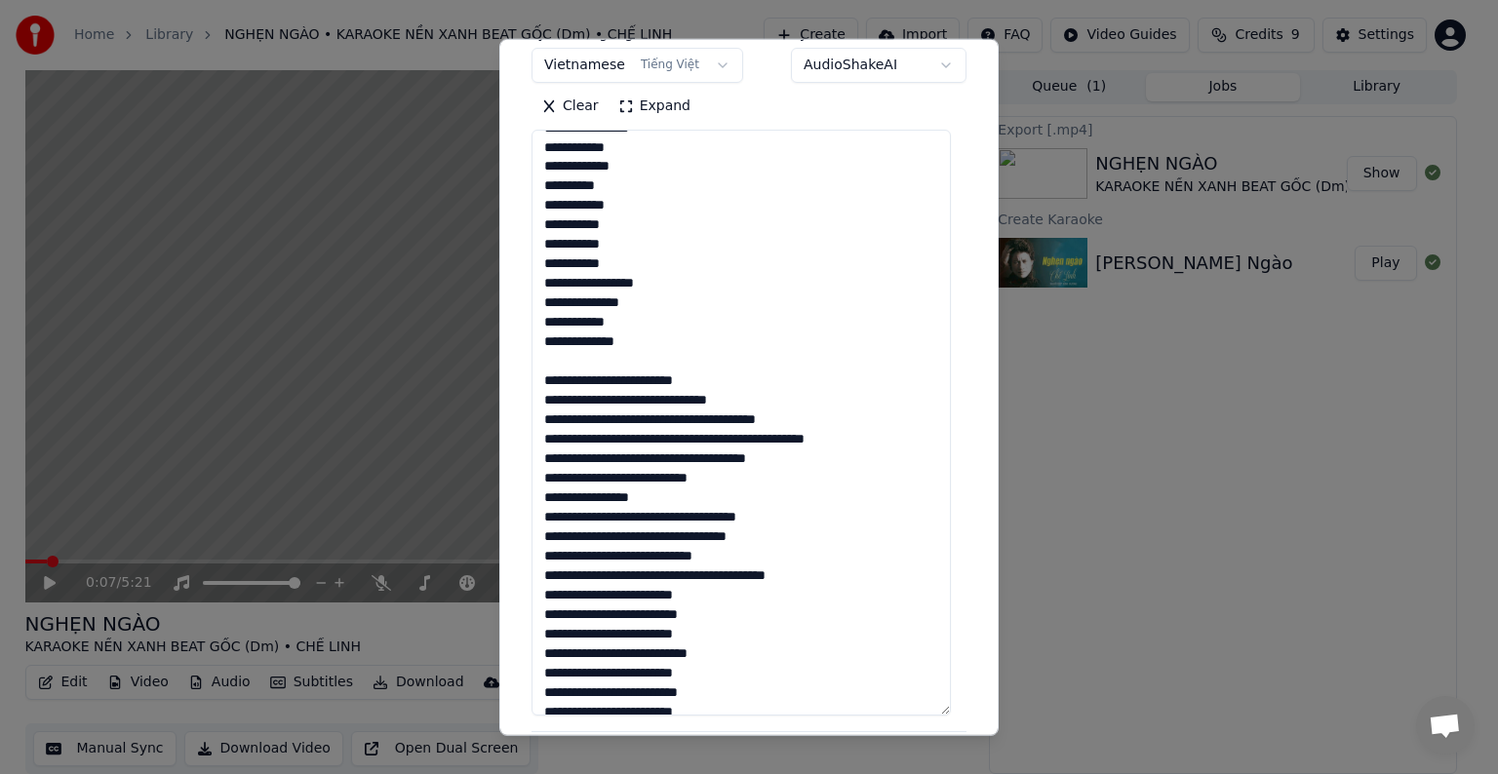
click at [578, 378] on textarea at bounding box center [740, 423] width 419 height 586
click at [581, 385] on textarea at bounding box center [740, 423] width 419 height 586
click at [620, 380] on textarea at bounding box center [740, 423] width 419 height 586
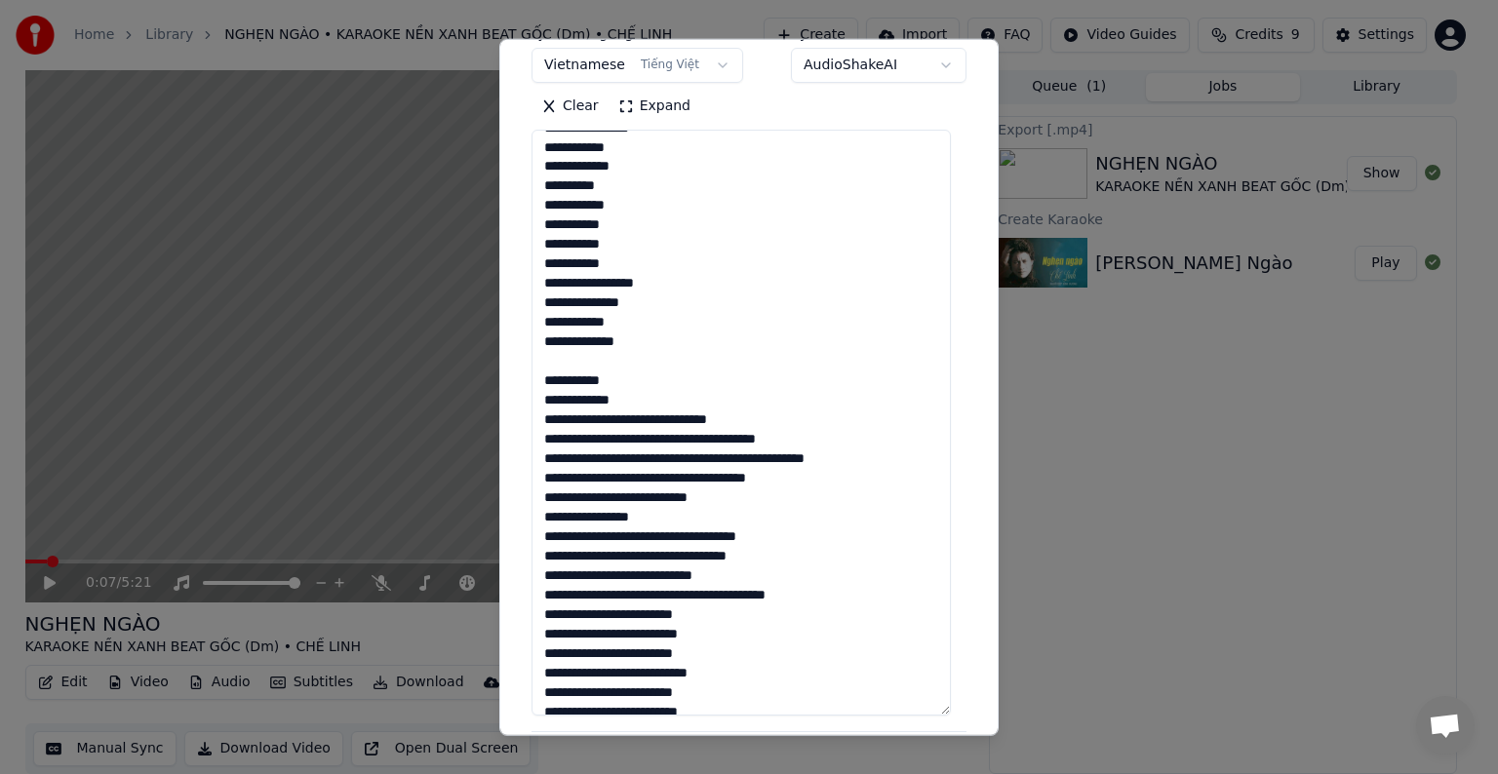
click at [643, 420] on textarea at bounding box center [740, 423] width 419 height 586
click at [636, 417] on textarea at bounding box center [740, 423] width 419 height 586
click at [641, 421] on textarea at bounding box center [740, 423] width 419 height 586
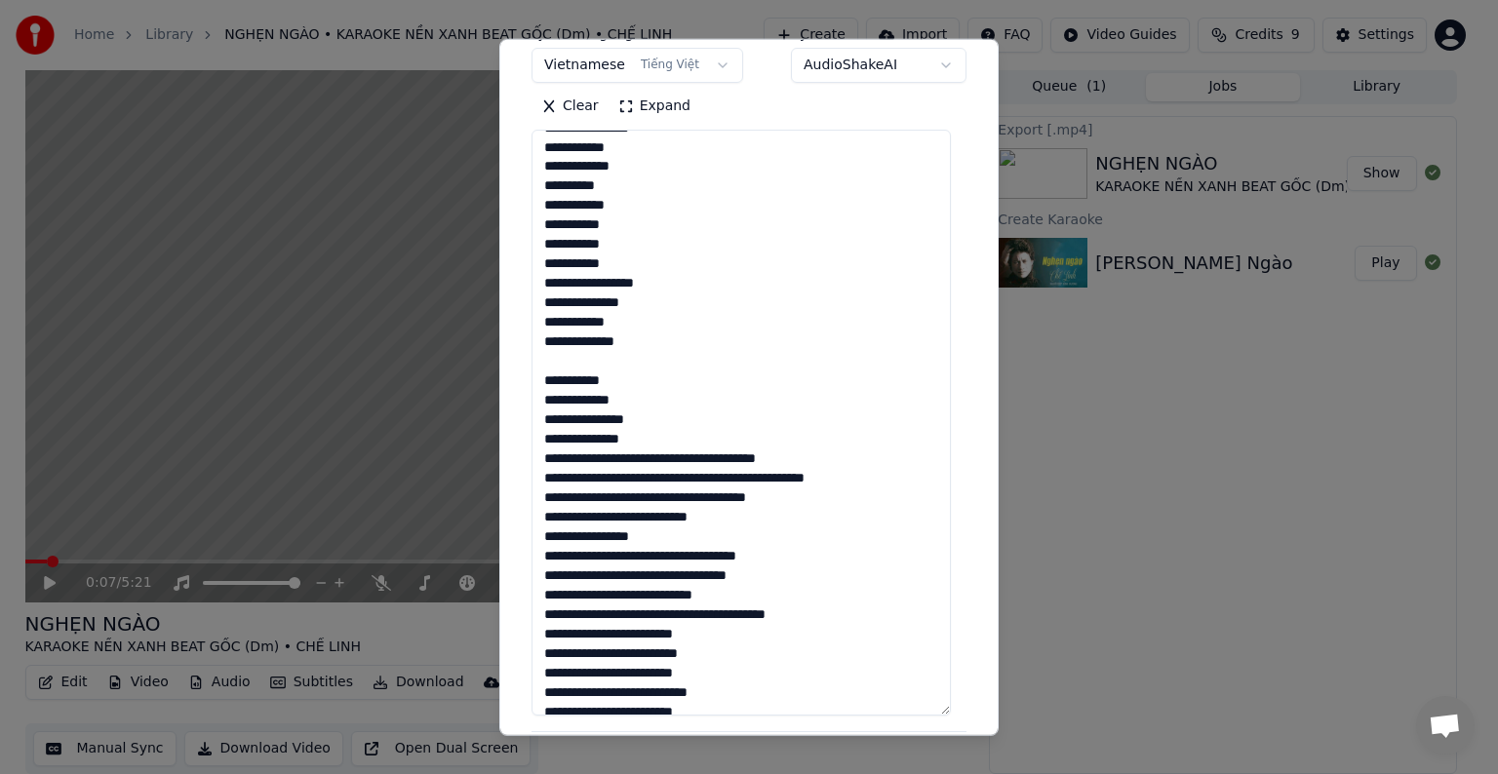
click at [673, 459] on textarea at bounding box center [740, 423] width 419 height 586
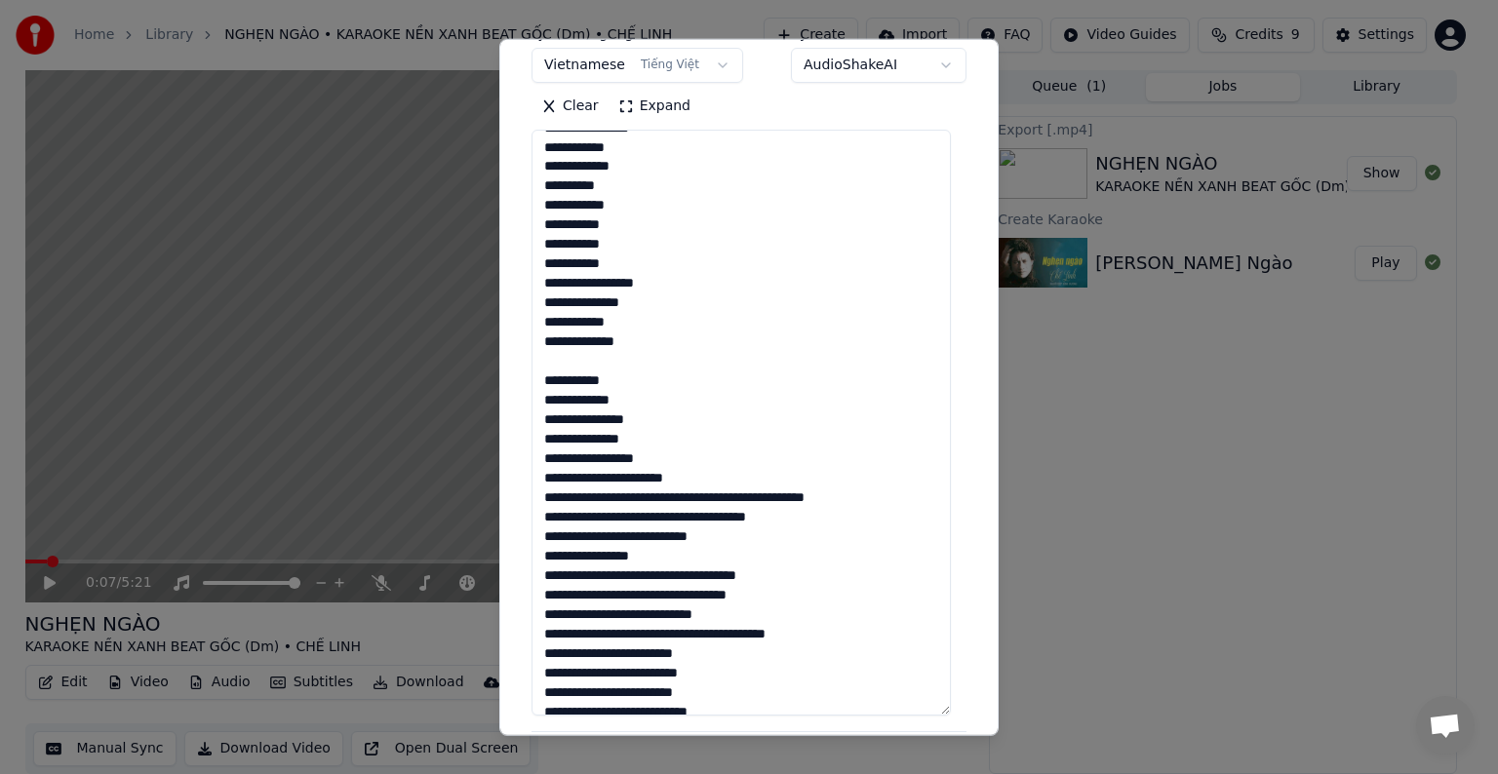
click at [612, 477] on textarea at bounding box center [740, 423] width 419 height 586
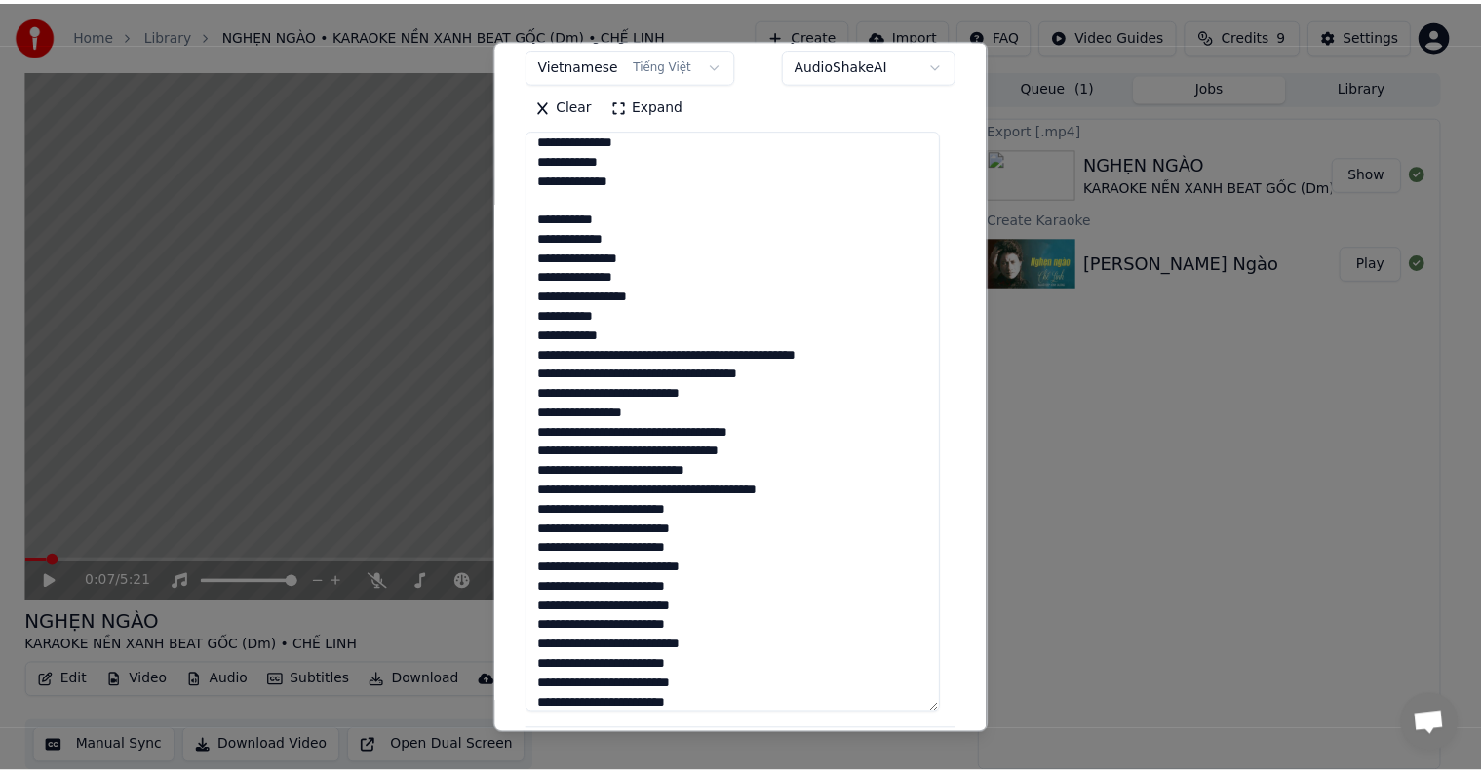
scroll to position [780, 0]
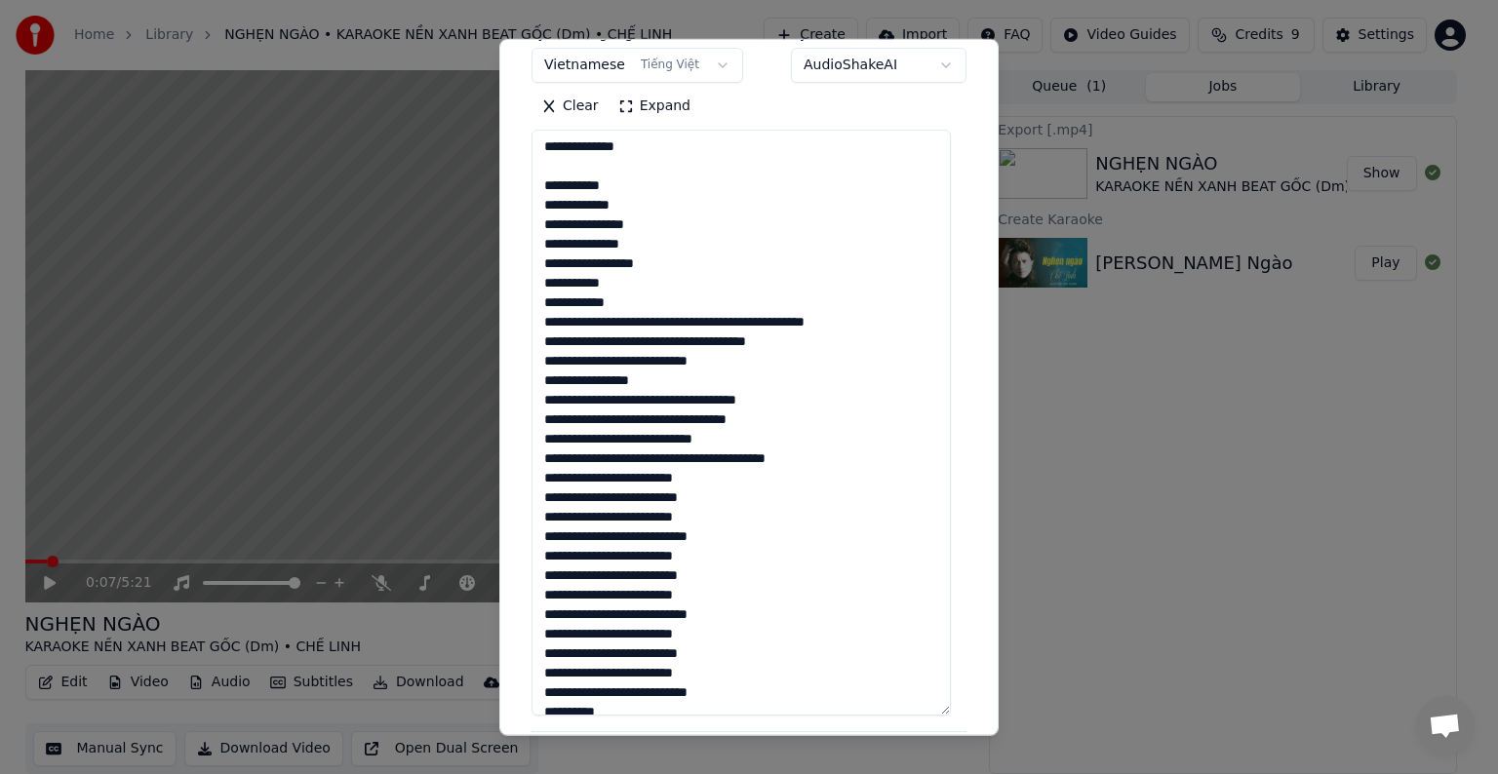
click at [651, 324] on textarea at bounding box center [740, 423] width 419 height 586
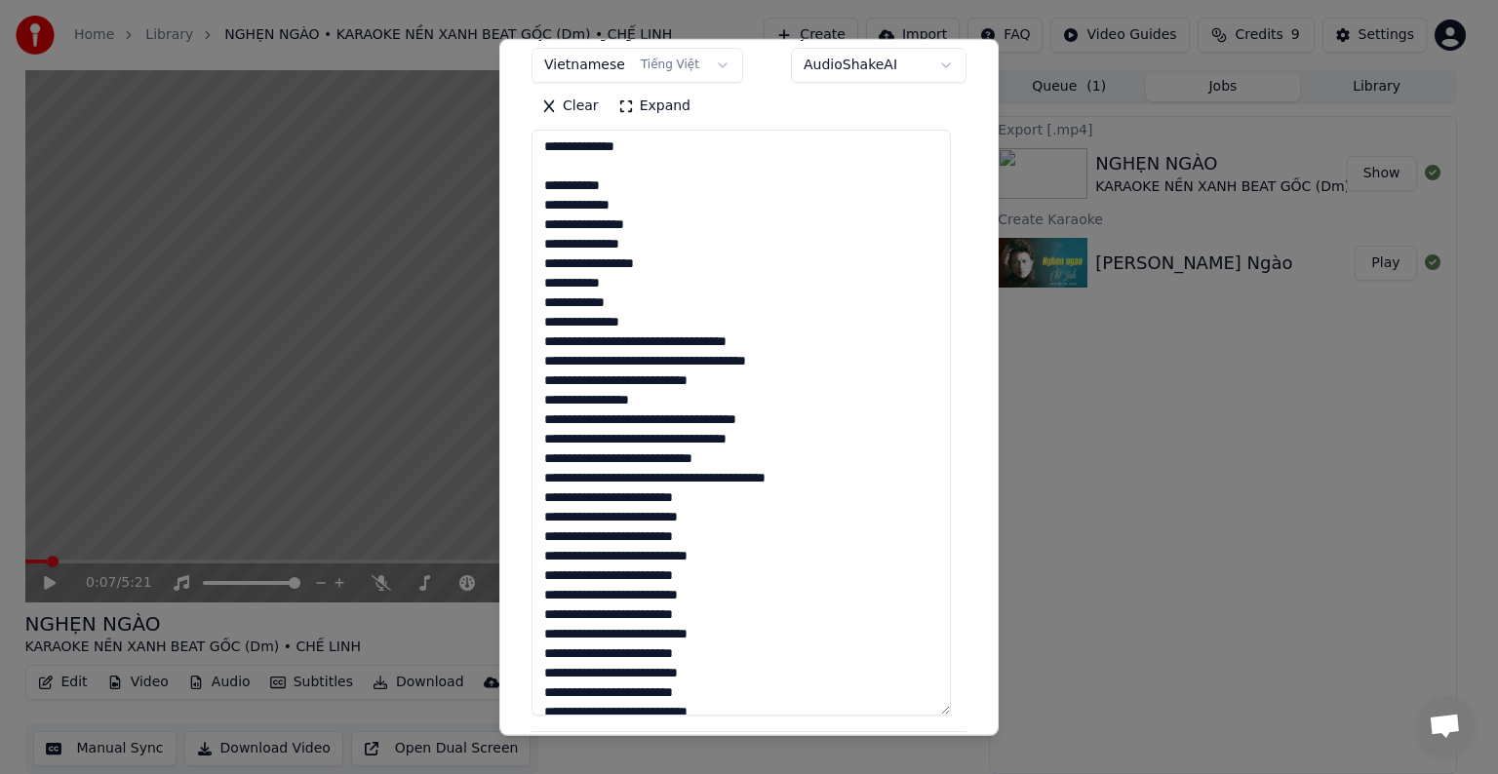
click at [630, 344] on textarea at bounding box center [740, 423] width 419 height 586
click at [627, 339] on textarea at bounding box center [740, 423] width 419 height 586
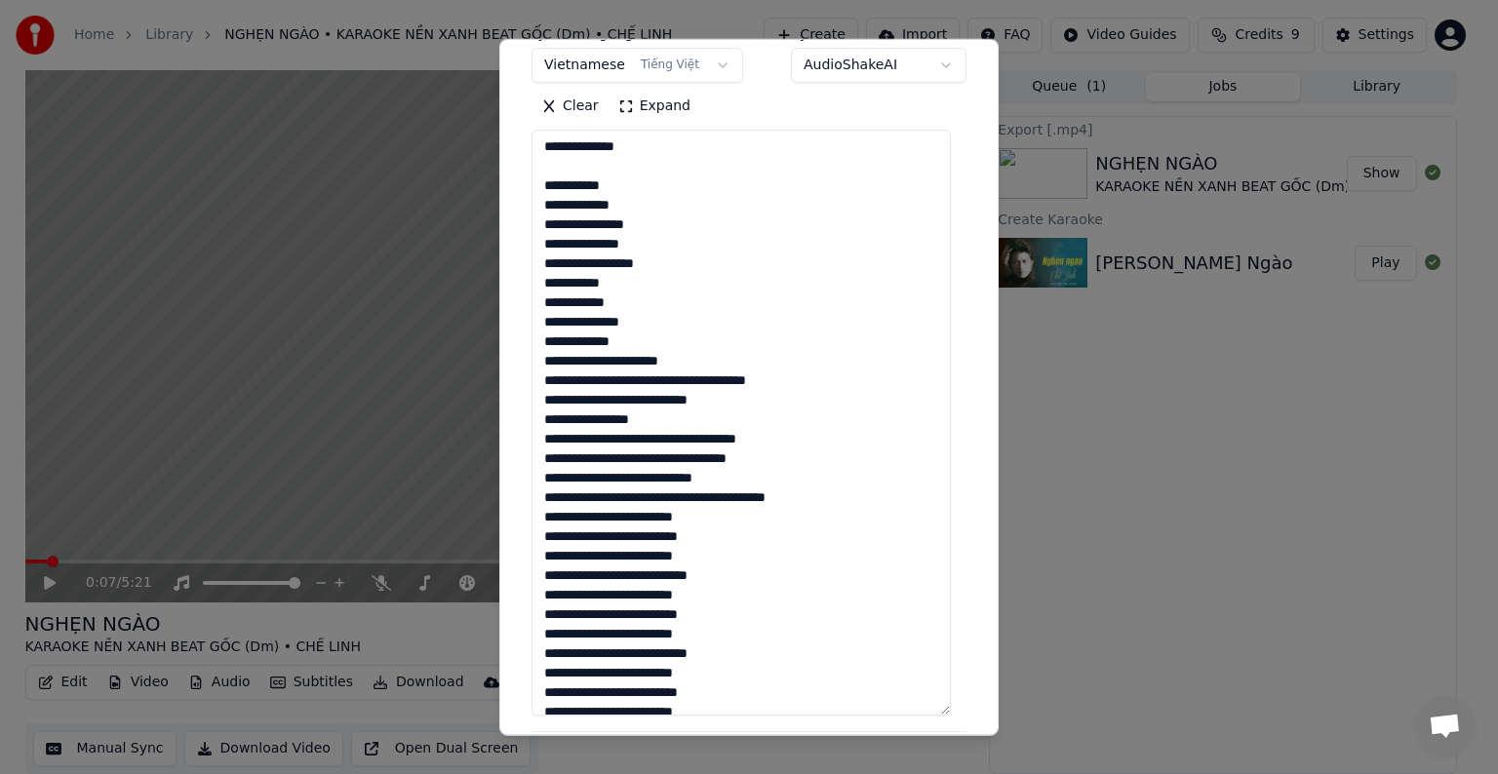
click at [625, 361] on textarea at bounding box center [740, 423] width 419 height 586
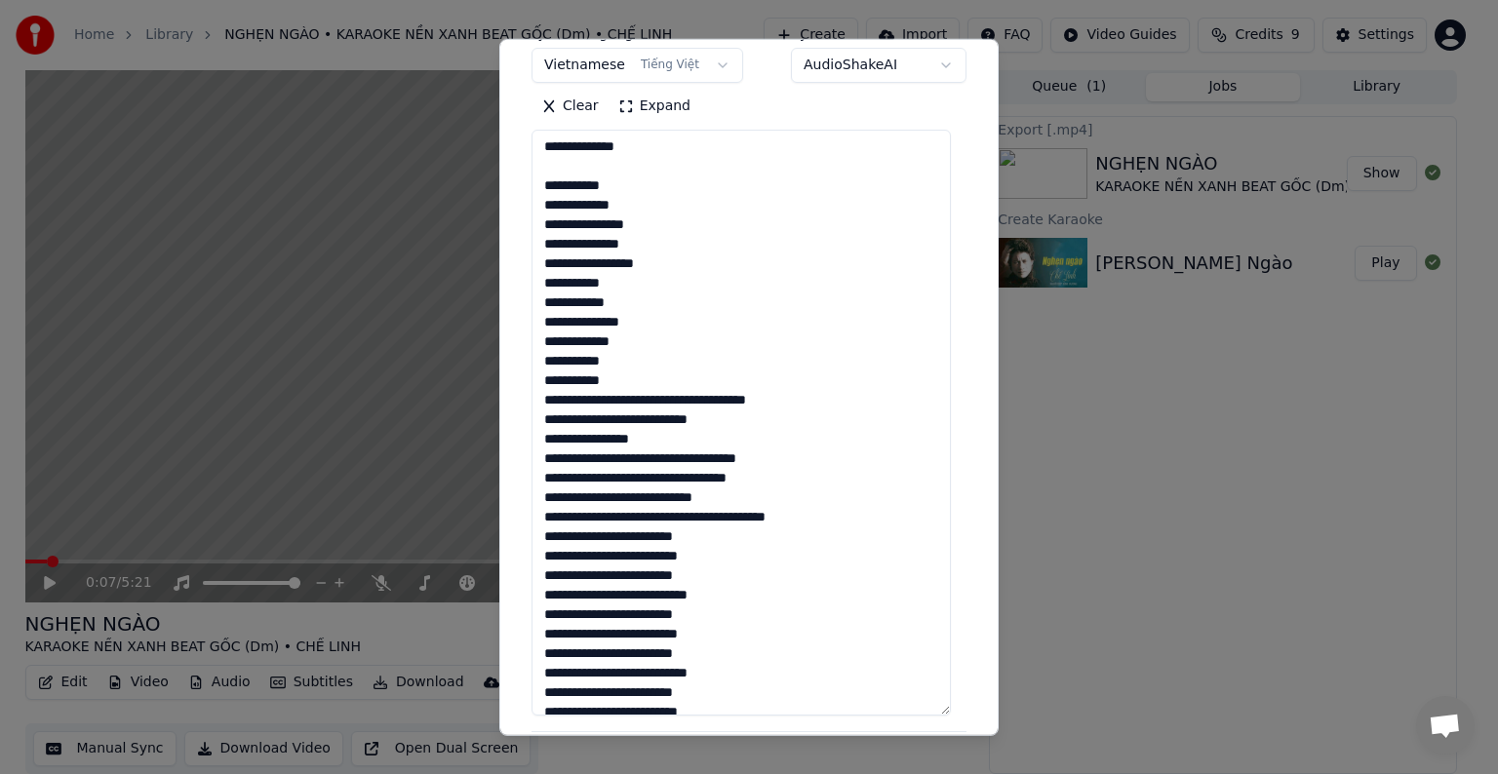
click at [612, 401] on textarea at bounding box center [740, 423] width 419 height 586
click at [618, 401] on textarea at bounding box center [740, 423] width 419 height 586
click at [615, 404] on textarea at bounding box center [740, 423] width 419 height 586
click at [690, 399] on textarea at bounding box center [740, 423] width 419 height 586
click at [685, 406] on textarea at bounding box center [740, 423] width 419 height 586
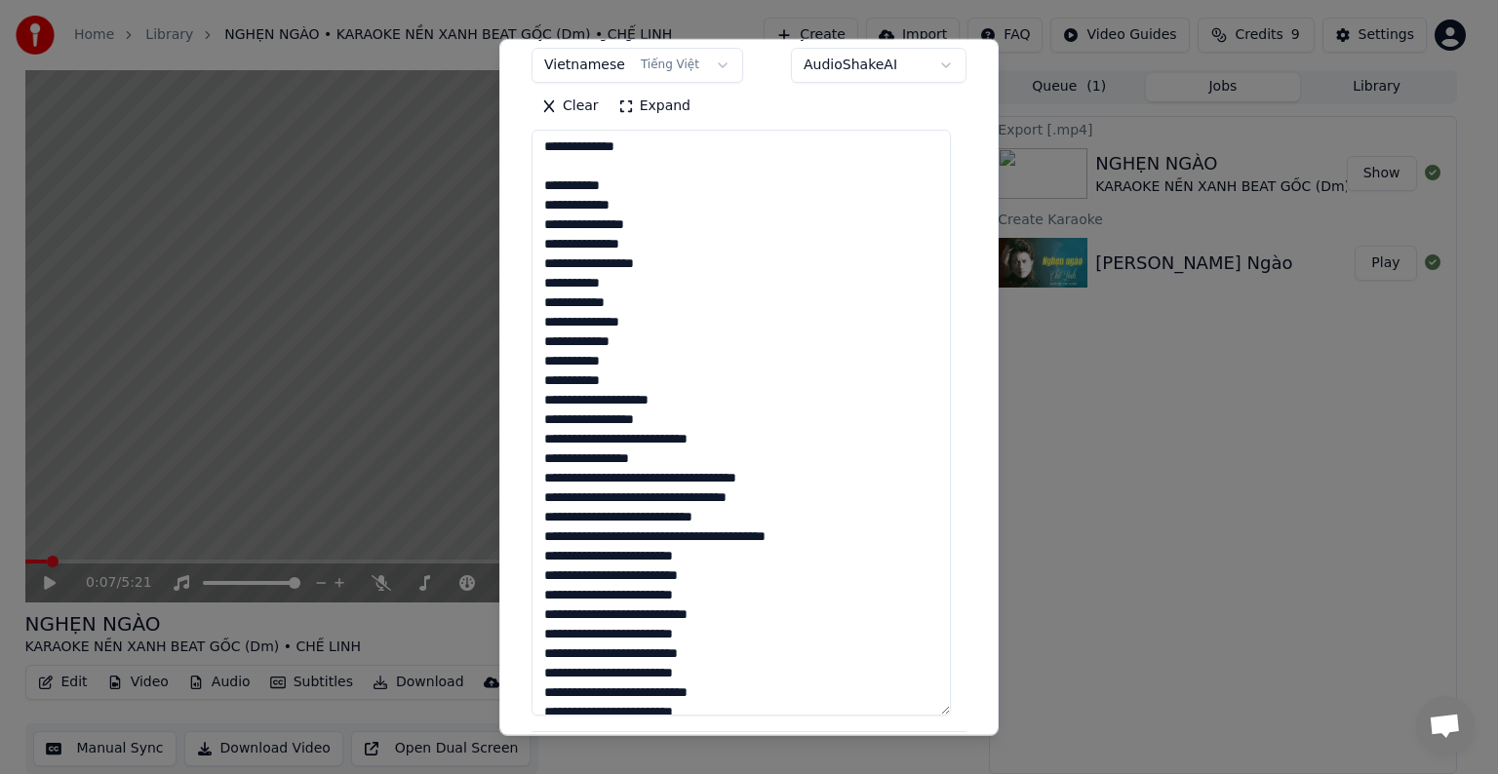
click at [636, 440] on textarea at bounding box center [740, 423] width 419 height 586
click at [577, 498] on textarea at bounding box center [740, 423] width 419 height 586
click at [619, 496] on textarea at bounding box center [740, 423] width 419 height 586
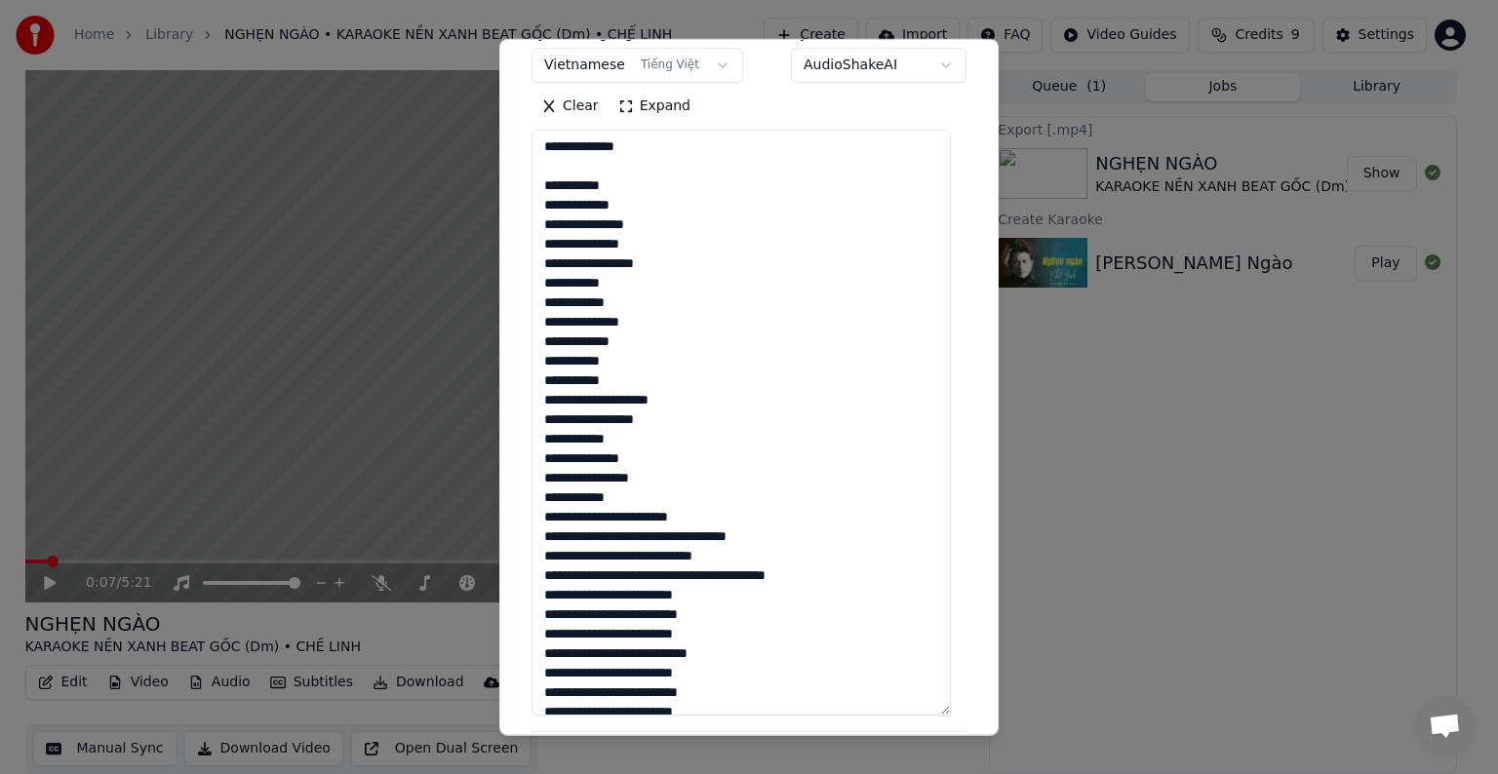
click at [608, 515] on textarea at bounding box center [740, 423] width 419 height 586
click at [636, 518] on textarea at bounding box center [740, 423] width 419 height 586
click at [626, 555] on textarea at bounding box center [740, 423] width 419 height 586
click at [605, 580] on textarea at bounding box center [740, 423] width 419 height 586
click at [619, 576] on textarea at bounding box center [740, 423] width 419 height 586
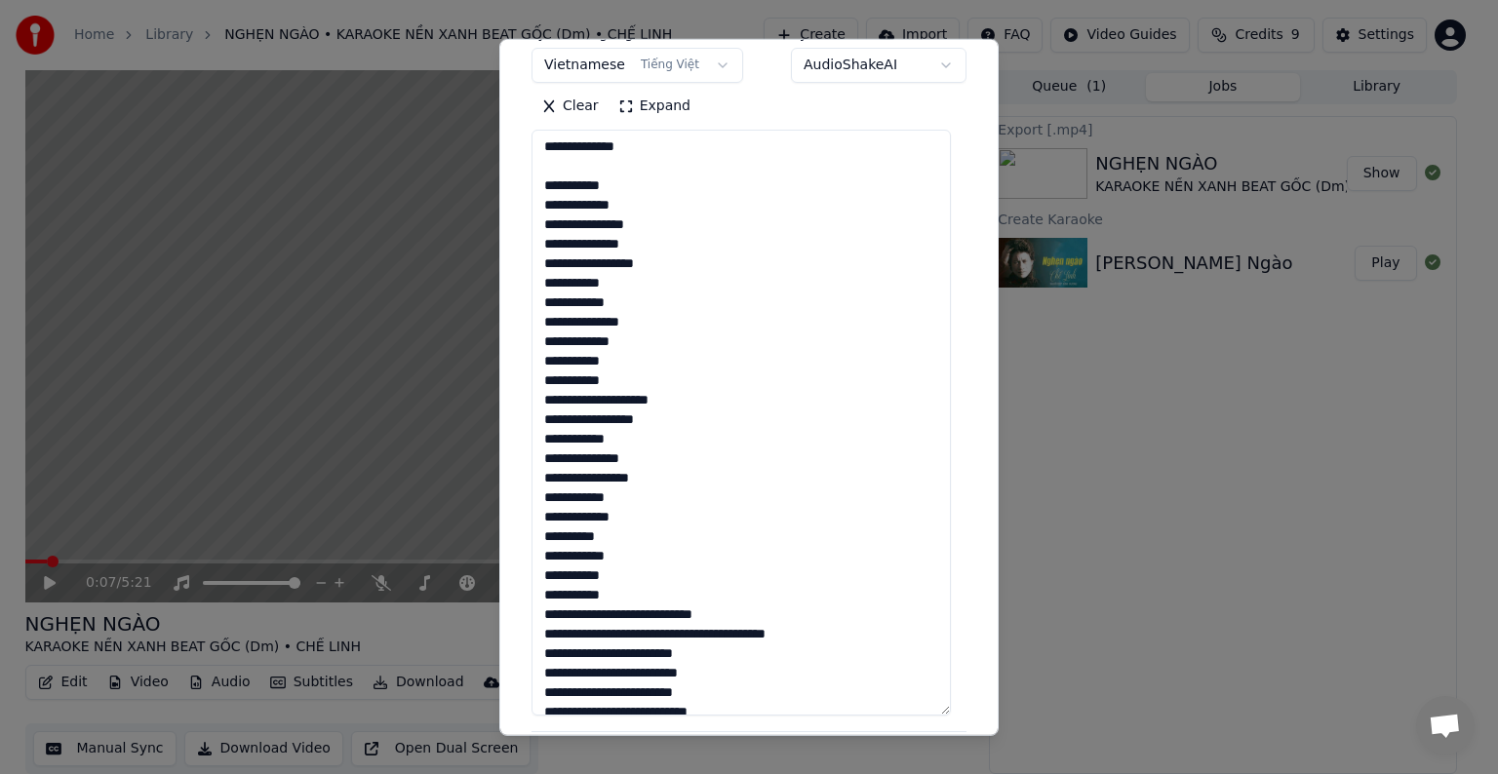
click at [613, 614] on textarea at bounding box center [740, 423] width 419 height 586
click at [615, 616] on textarea at bounding box center [740, 423] width 419 height 586
type textarea "**********"
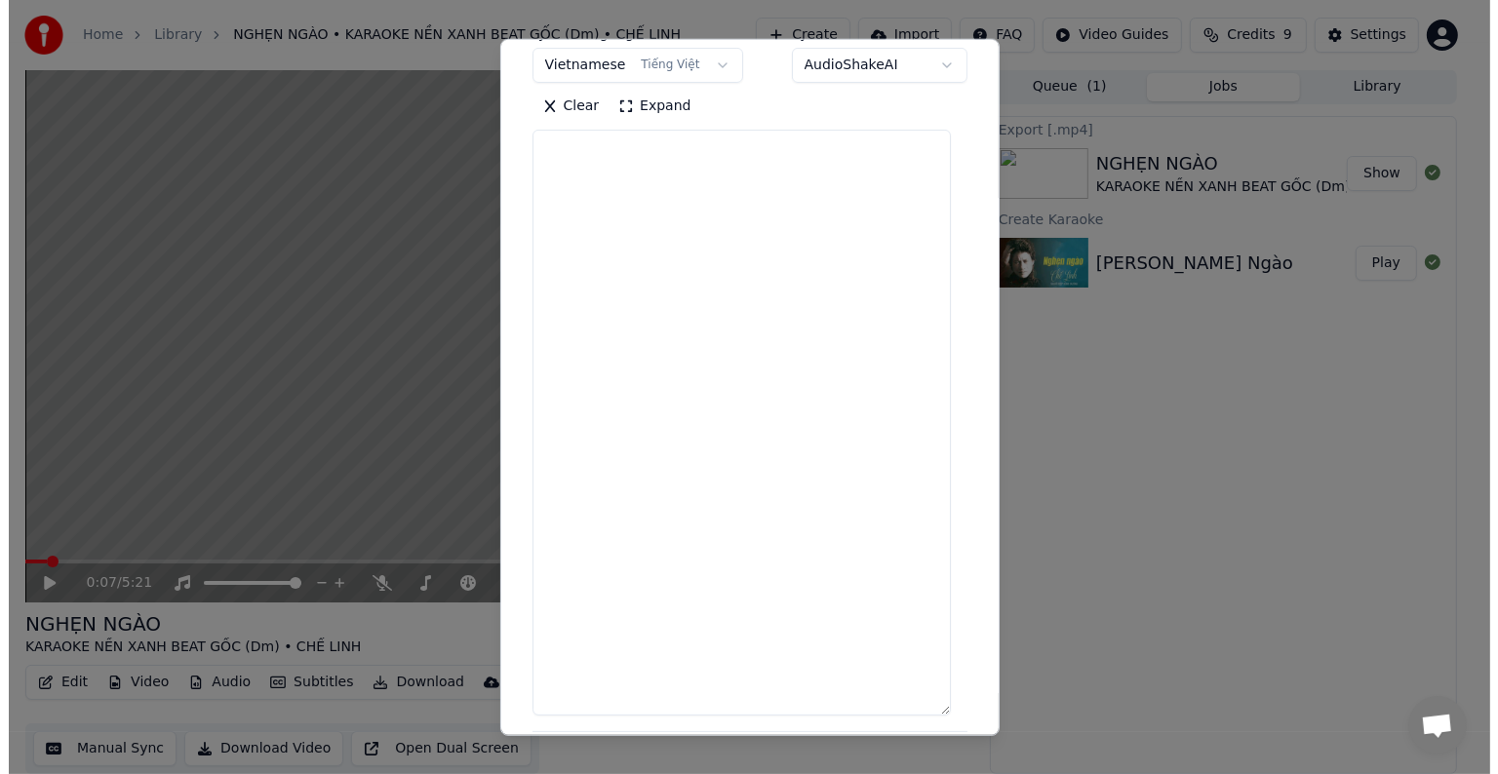
scroll to position [0, 0]
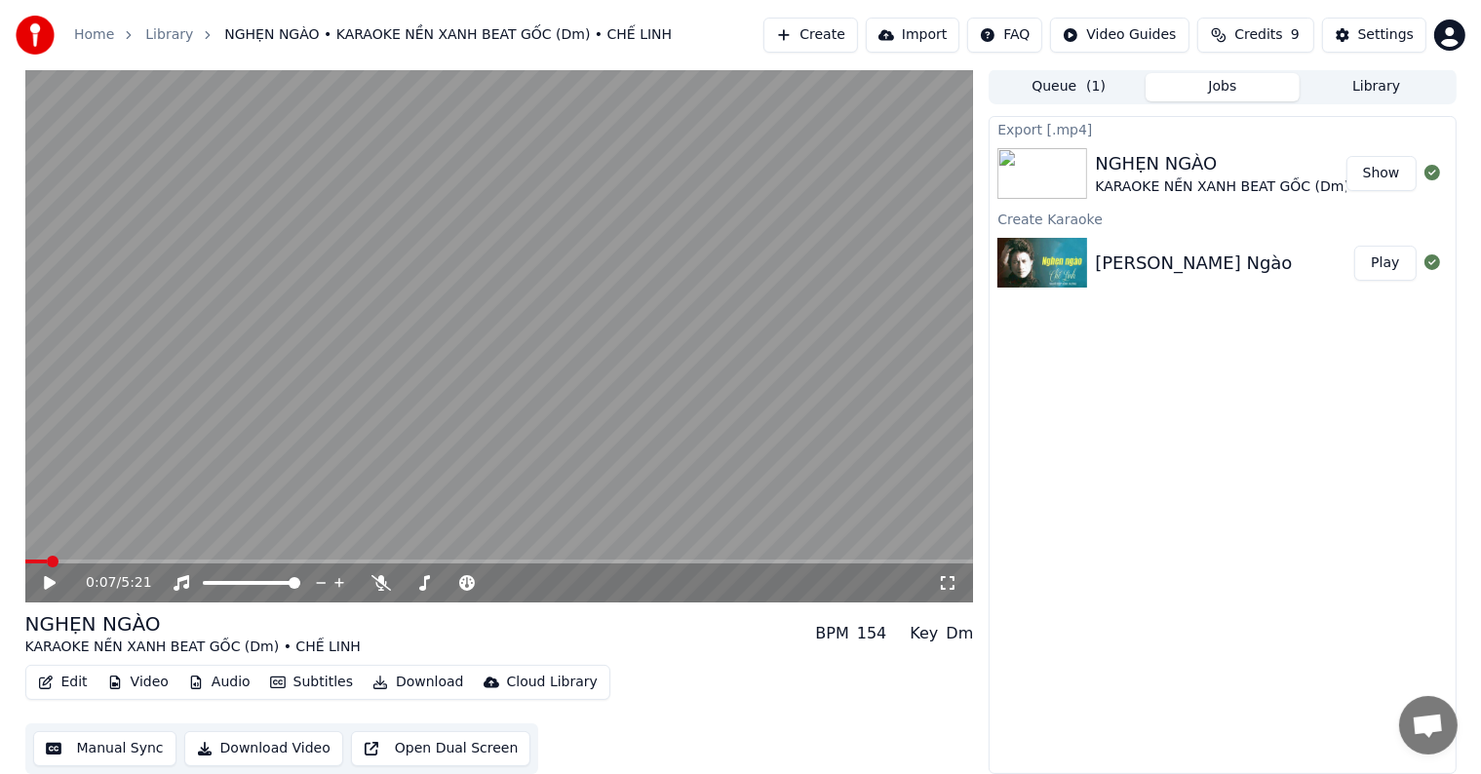
click at [843, 38] on button "Create" at bounding box center [811, 35] width 95 height 35
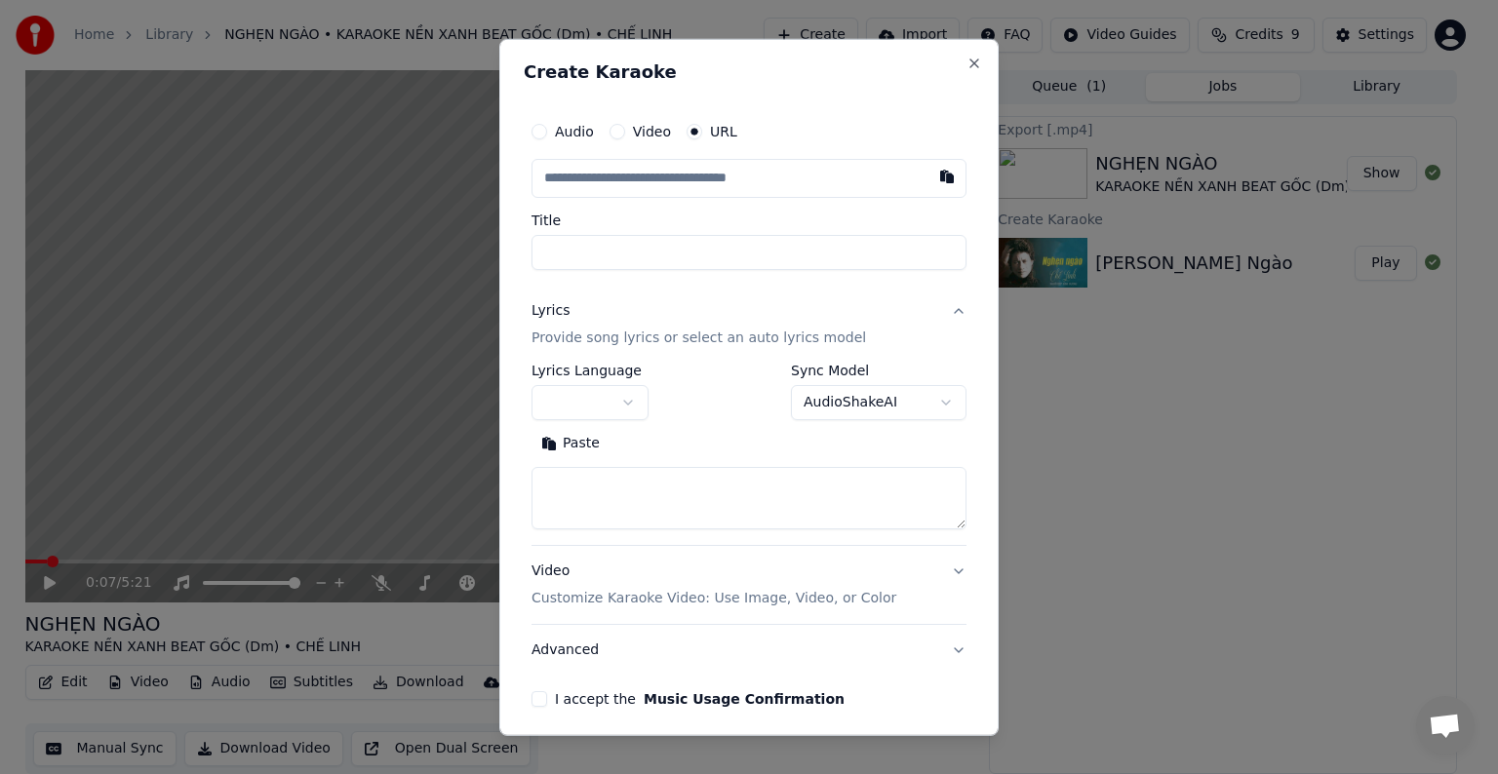
click at [590, 243] on input "Title" at bounding box center [748, 252] width 435 height 35
click at [600, 337] on p "Provide song lyrics or select an auto lyrics model" at bounding box center [698, 339] width 334 height 20
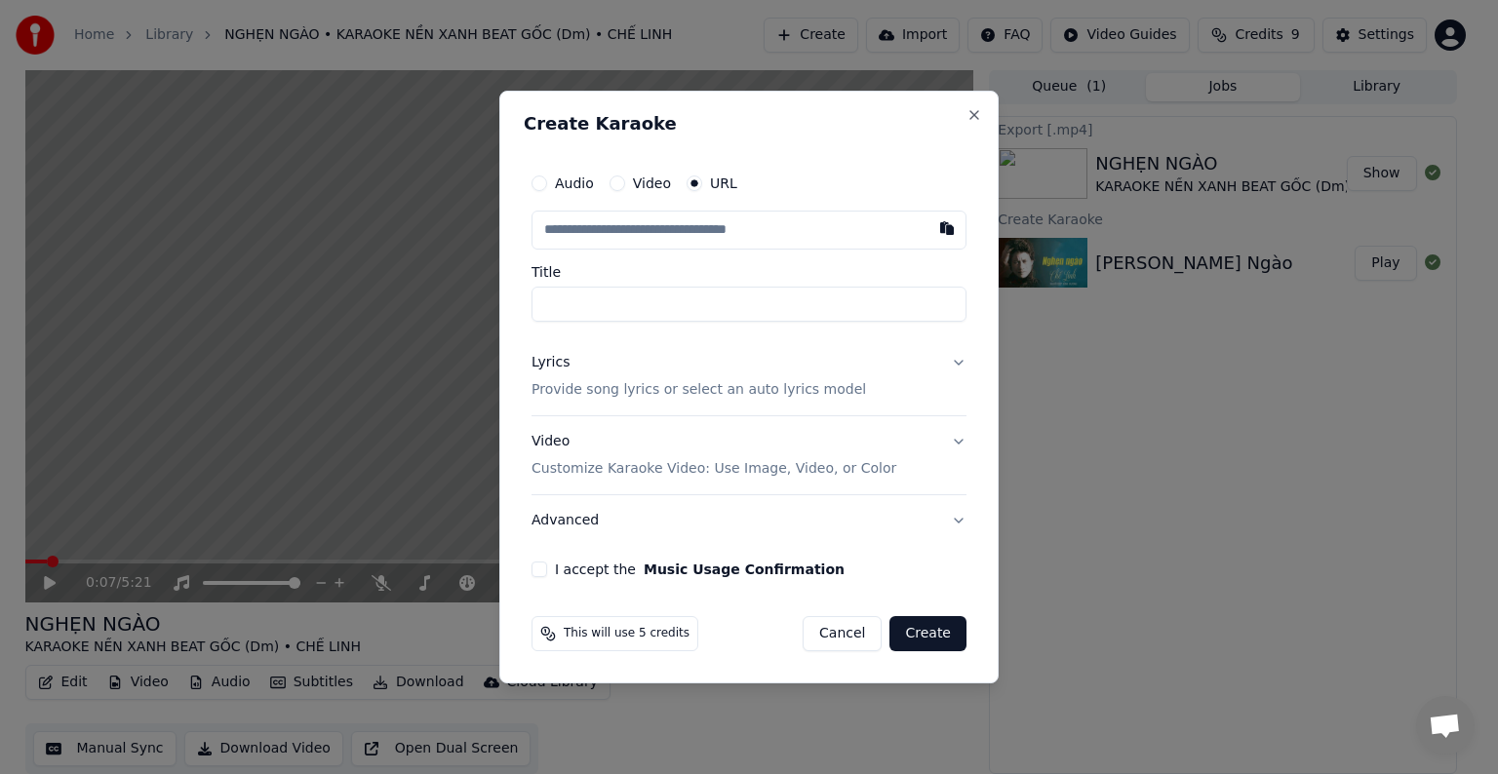
click at [606, 386] on p "Provide song lyrics or select an auto lyrics model" at bounding box center [698, 390] width 334 height 20
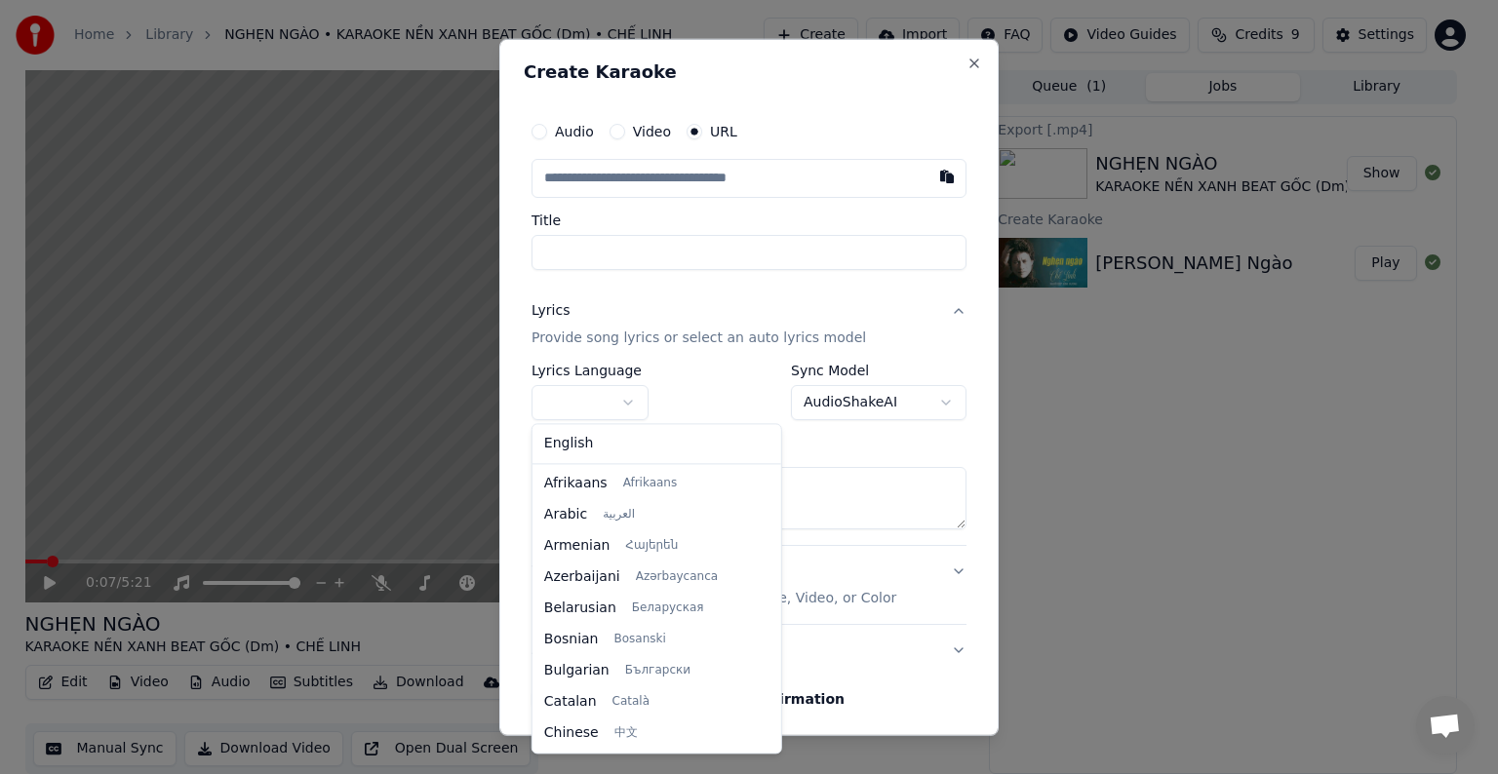
click at [600, 399] on body "**********" at bounding box center [740, 386] width 1481 height 774
select select "**"
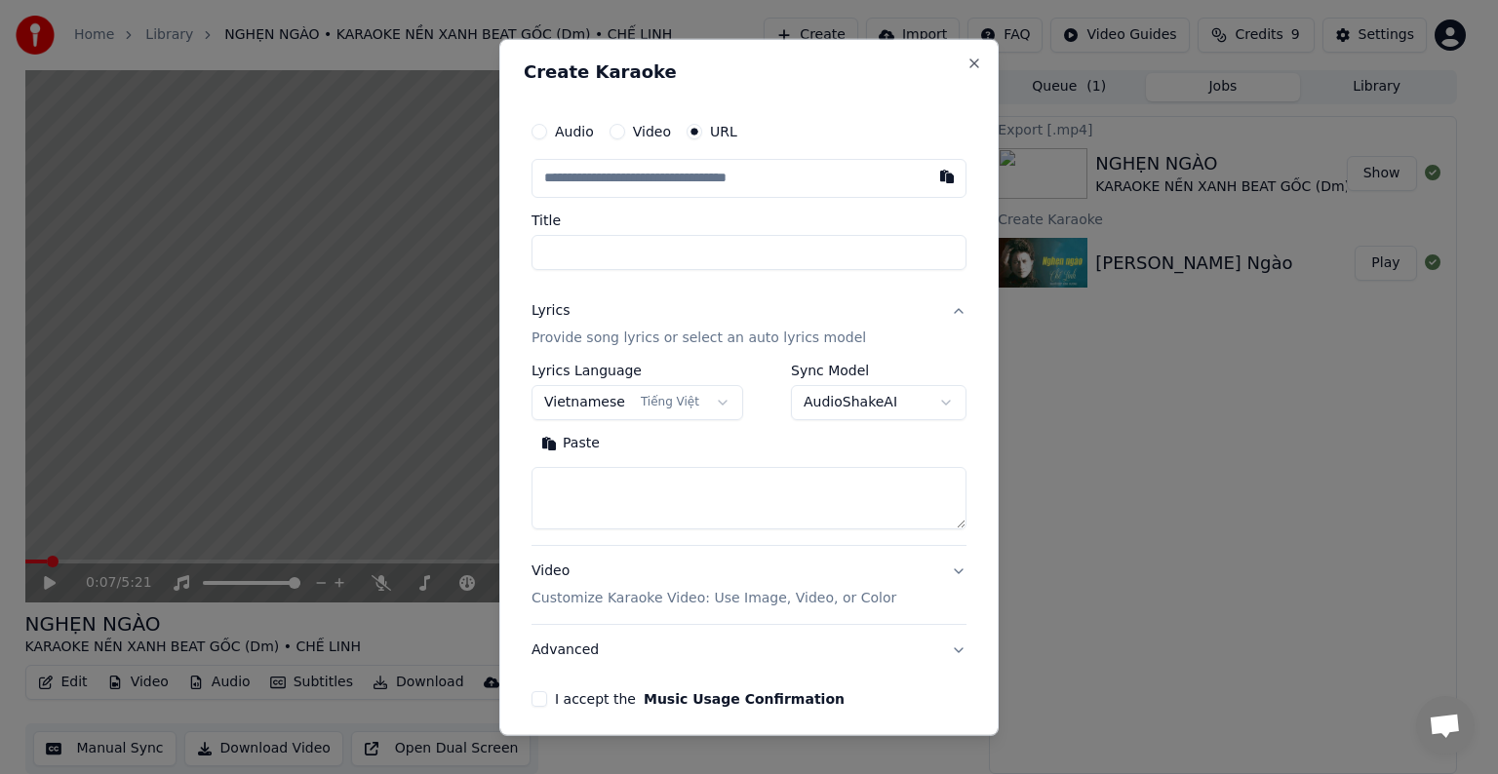
click at [679, 177] on input "text" at bounding box center [748, 178] width 435 height 39
paste input "**********"
type input "**********"
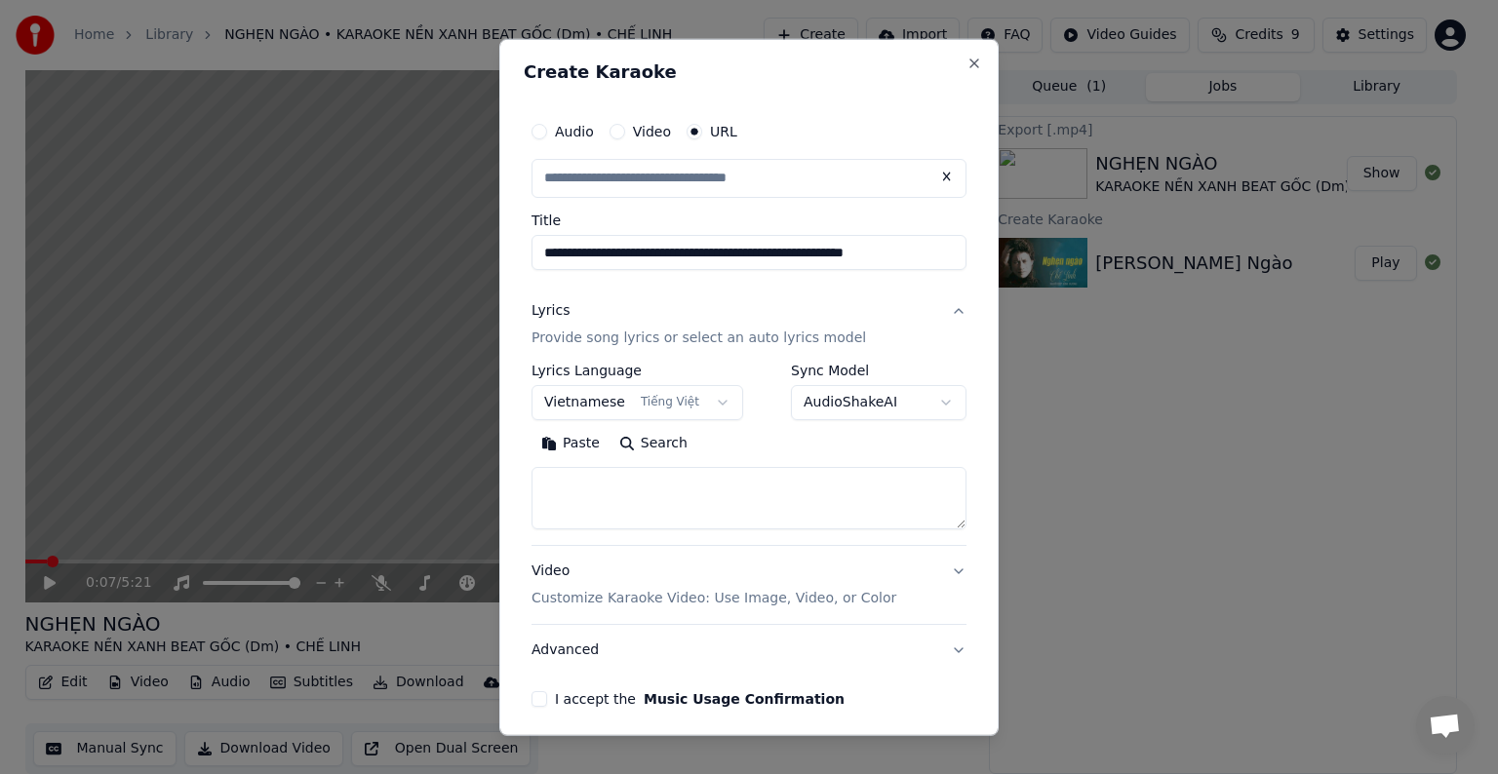
click at [838, 719] on form "**********" at bounding box center [749, 446] width 451 height 685
click at [619, 406] on body "**********" at bounding box center [740, 386] width 1481 height 774
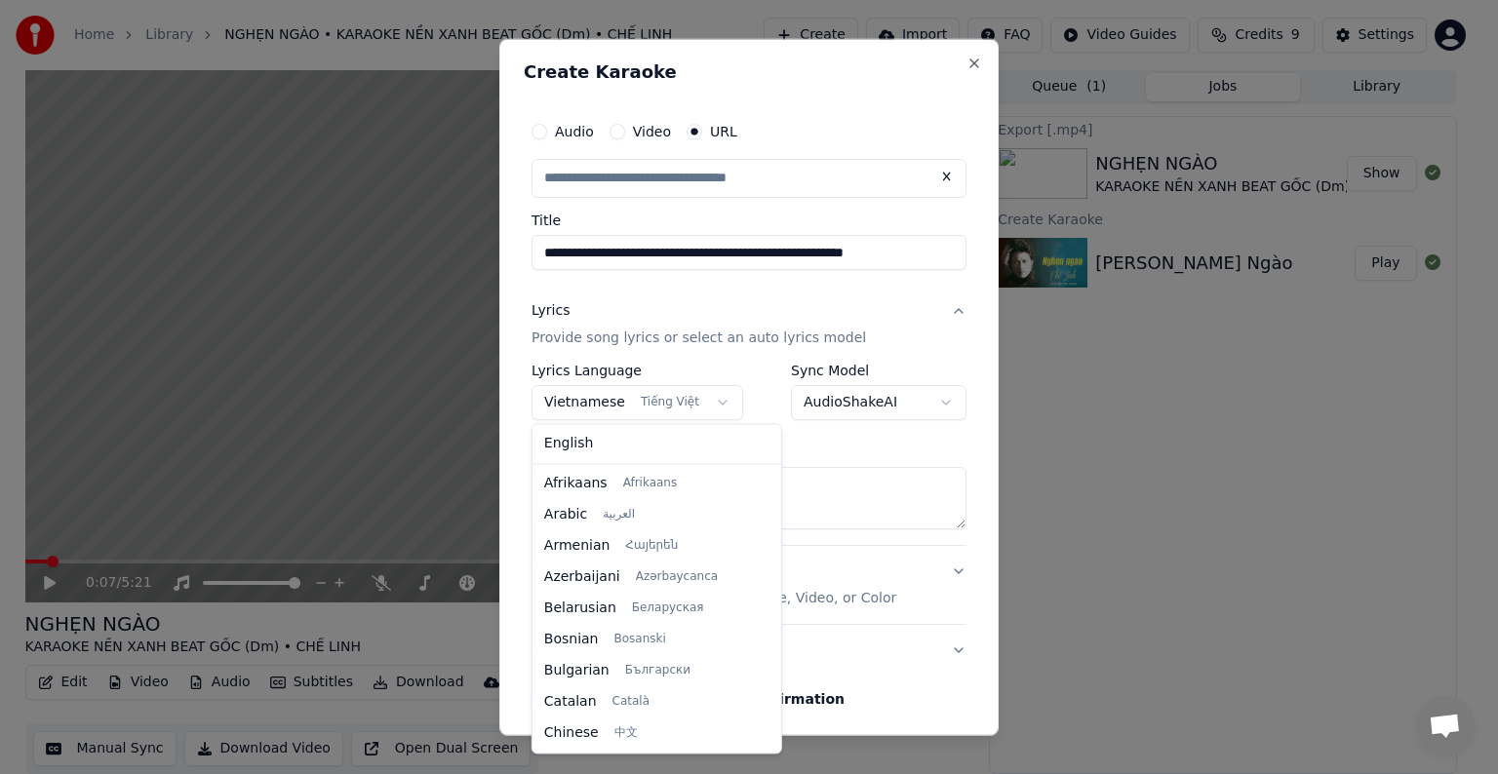
scroll to position [1466, 0]
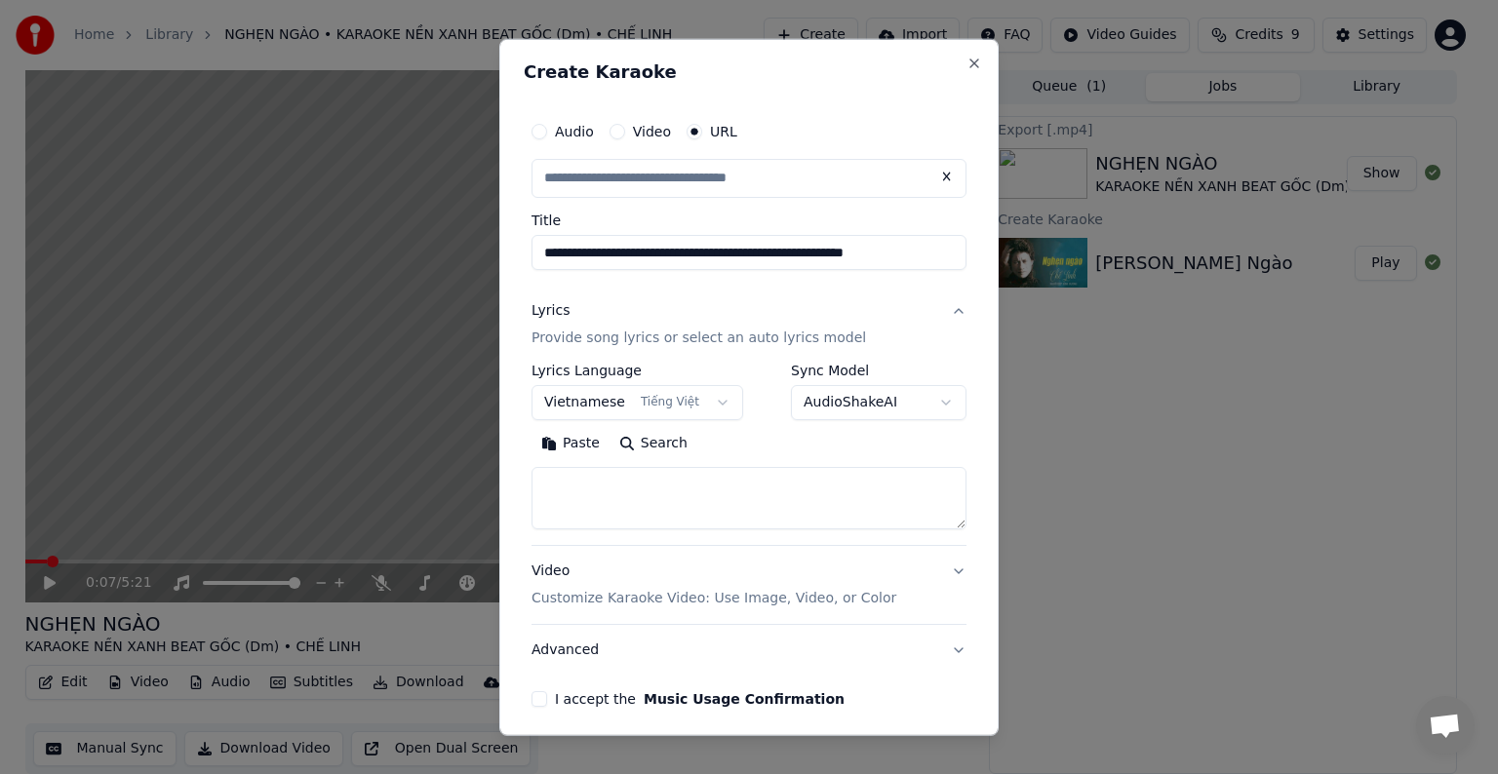
click at [619, 406] on body "**********" at bounding box center [740, 386] width 1481 height 774
click at [617, 475] on textarea at bounding box center [748, 498] width 435 height 62
paste textarea "**********"
type input "**********"
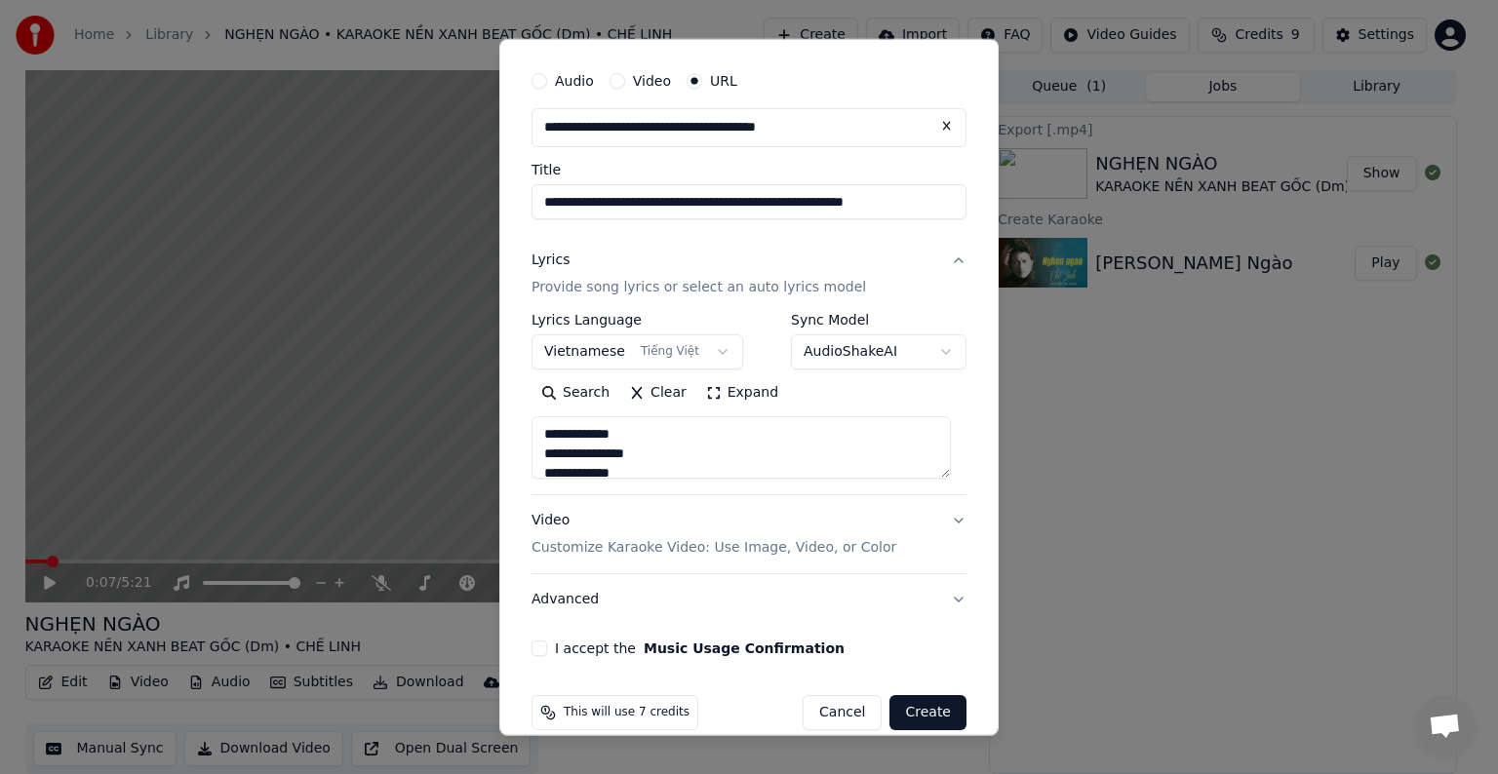
scroll to position [76, 0]
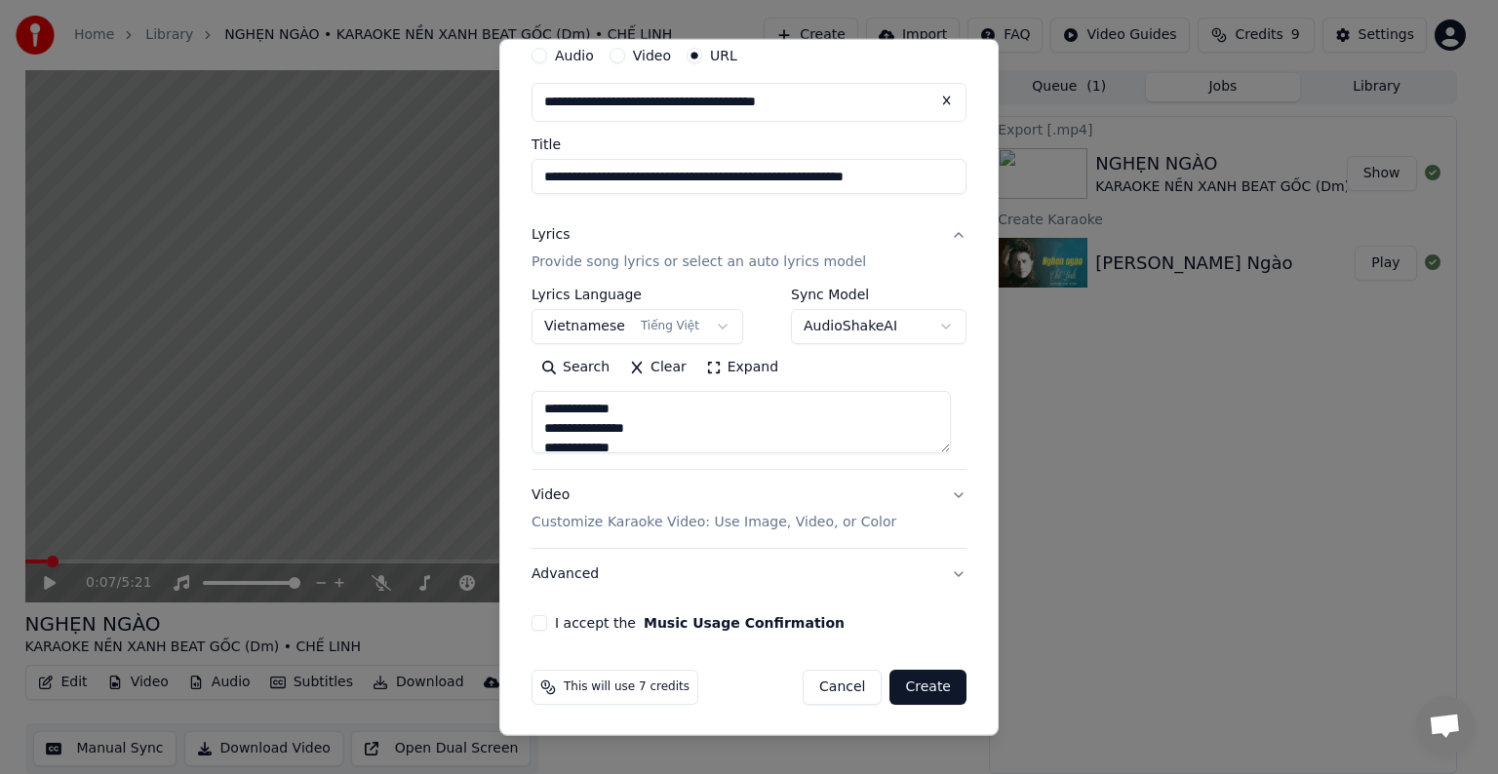
type textarea "**********"
click at [538, 620] on button "I accept the Music Usage Confirmation" at bounding box center [539, 623] width 16 height 16
click at [941, 571] on button "Advanced" at bounding box center [748, 574] width 435 height 51
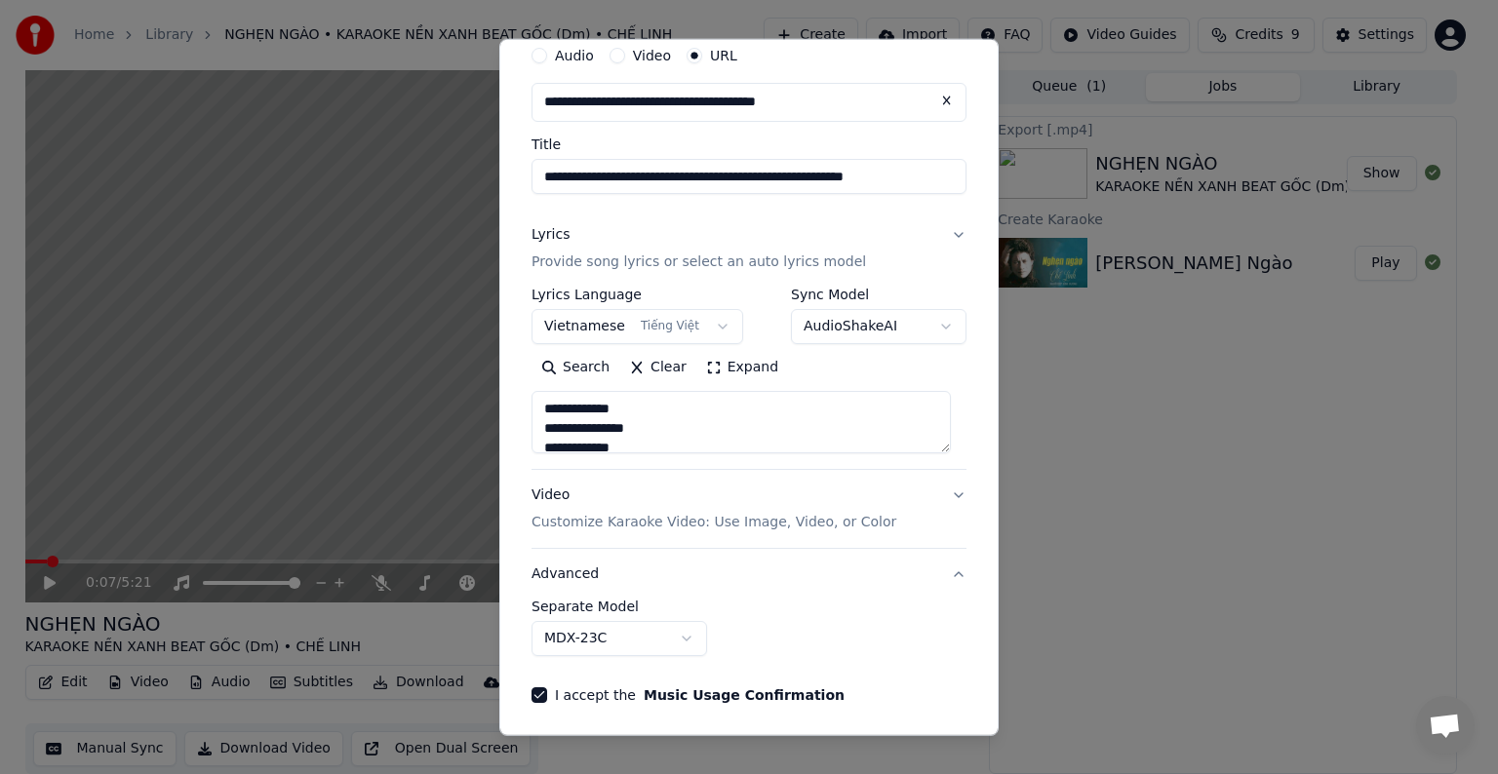
scroll to position [0, 0]
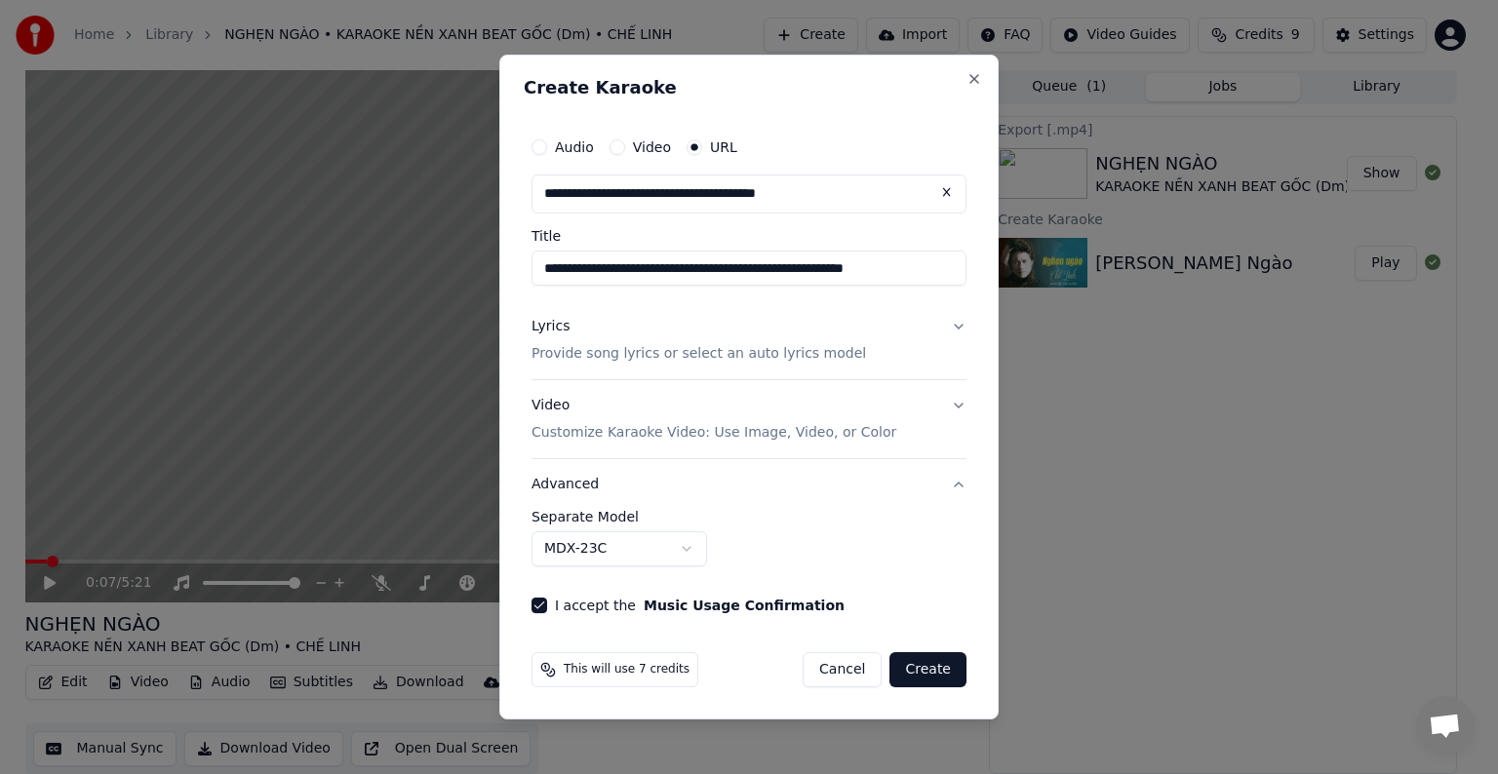
click at [960, 487] on button "Advanced" at bounding box center [748, 484] width 435 height 51
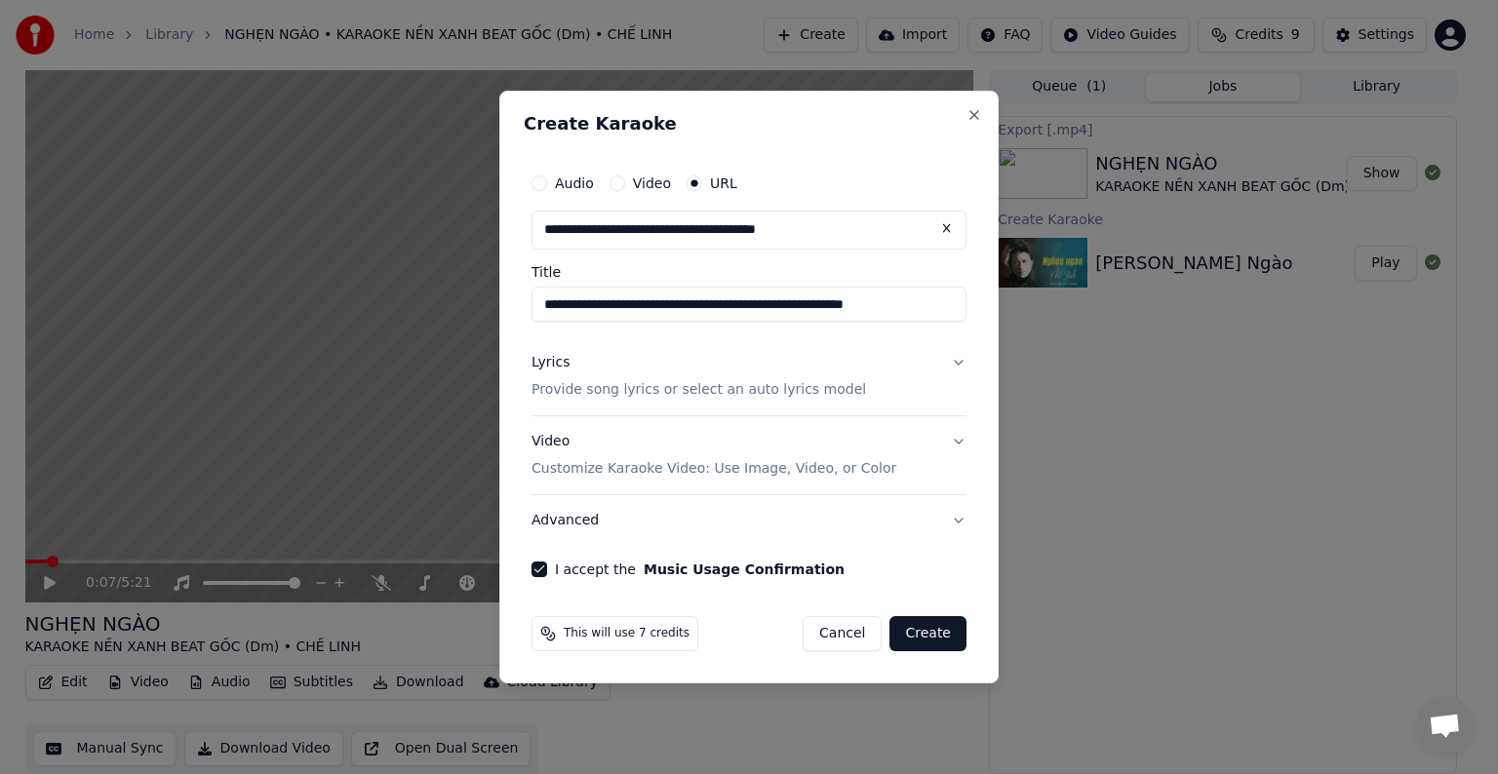
click at [960, 487] on button "Video Customize Karaoke Video: Use Image, Video, or Color" at bounding box center [748, 455] width 435 height 78
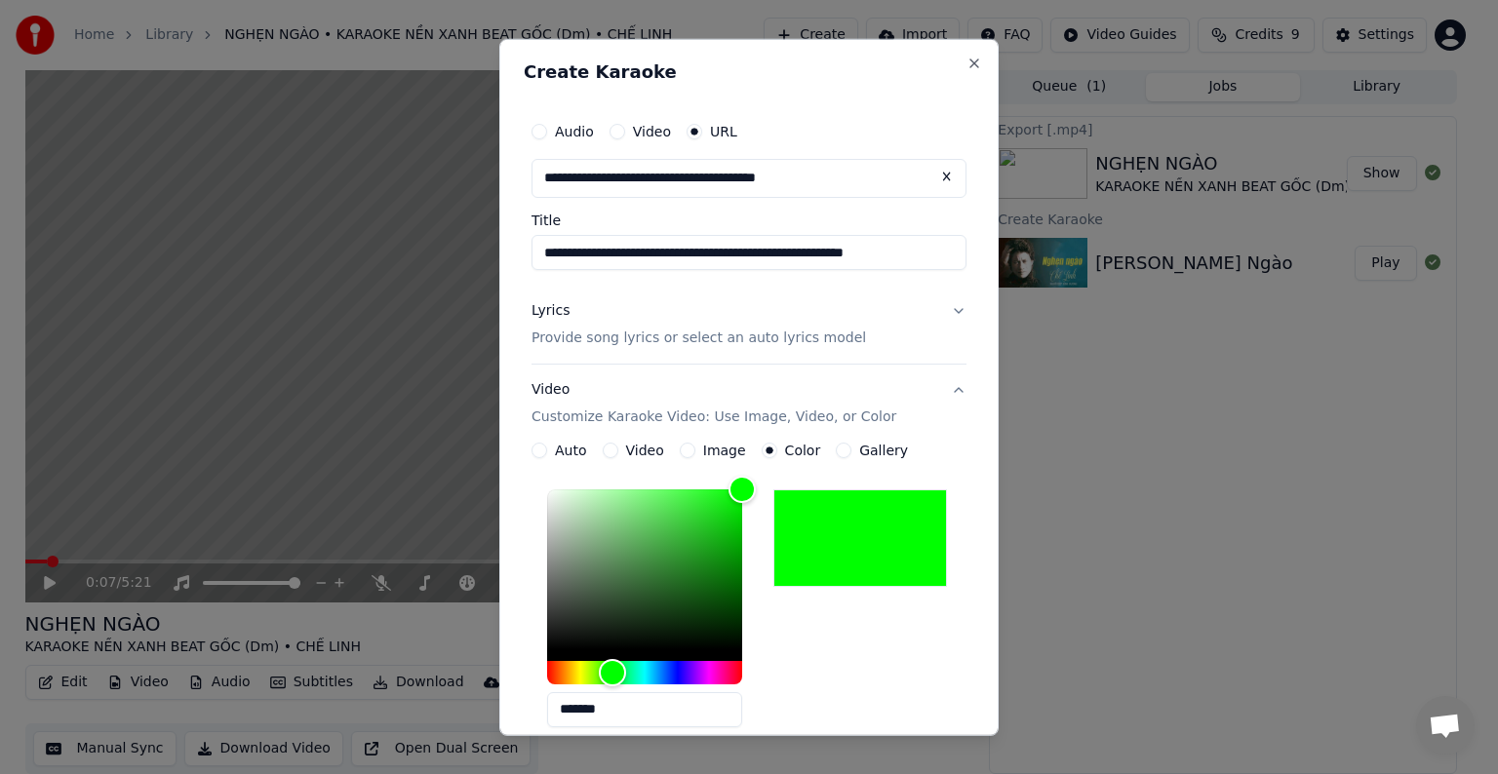
click at [943, 386] on button "Video Customize Karaoke Video: Use Image, Video, or Color" at bounding box center [748, 404] width 435 height 78
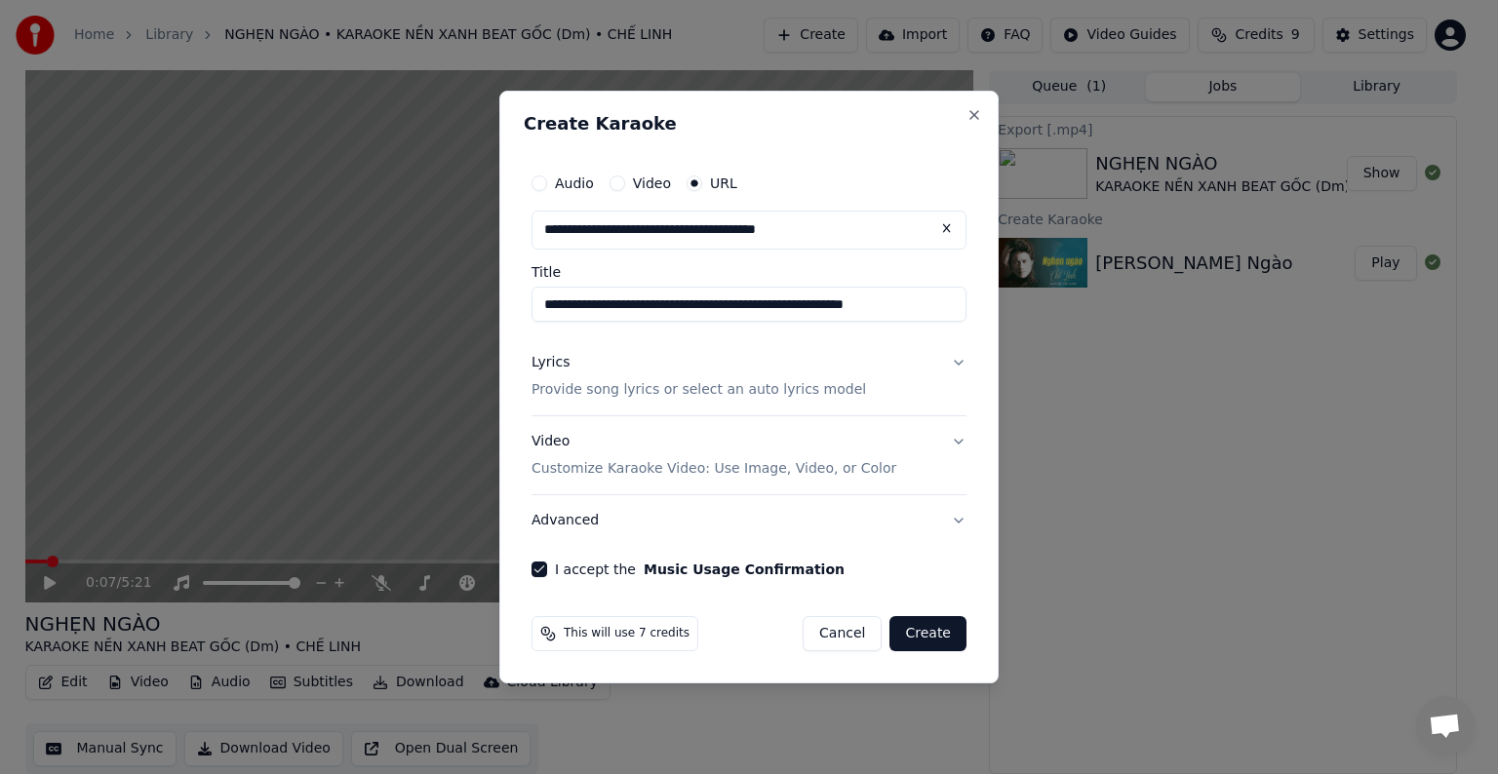
click at [960, 516] on button "Advanced" at bounding box center [748, 520] width 435 height 51
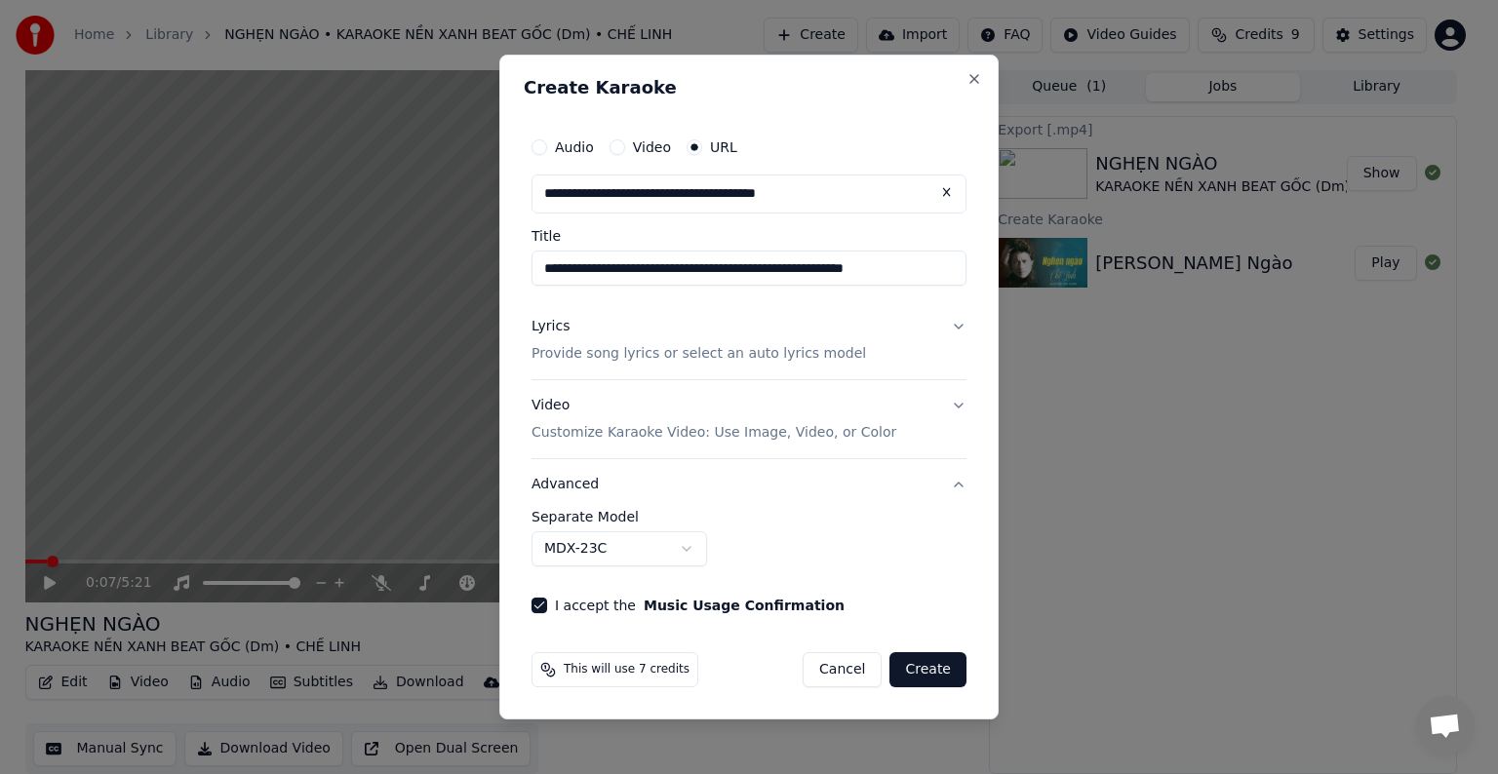
click at [962, 402] on button "Video Customize Karaoke Video: Use Image, Video, or Color" at bounding box center [748, 419] width 435 height 78
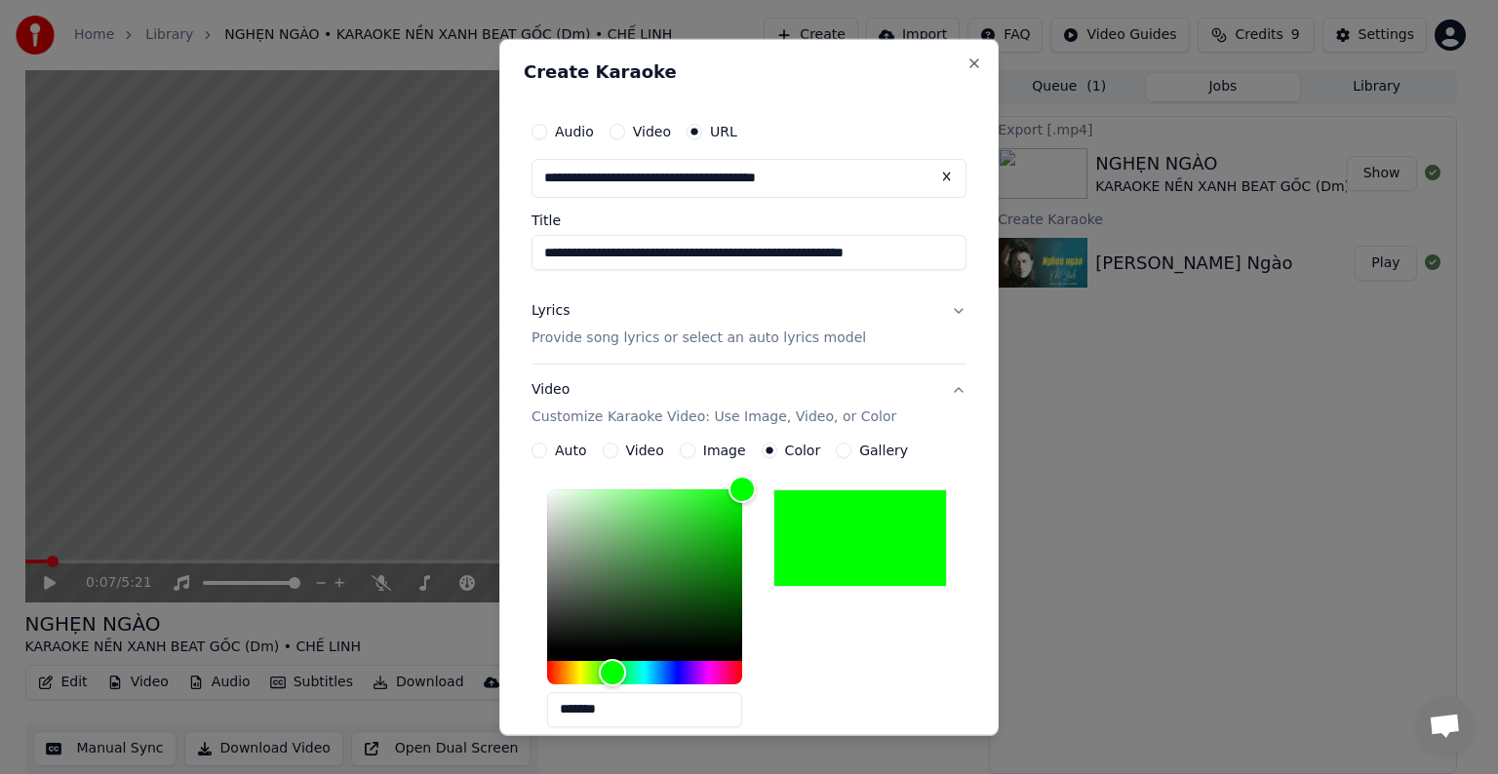
click at [942, 390] on button "Video Customize Karaoke Video: Use Image, Video, or Color" at bounding box center [748, 404] width 435 height 78
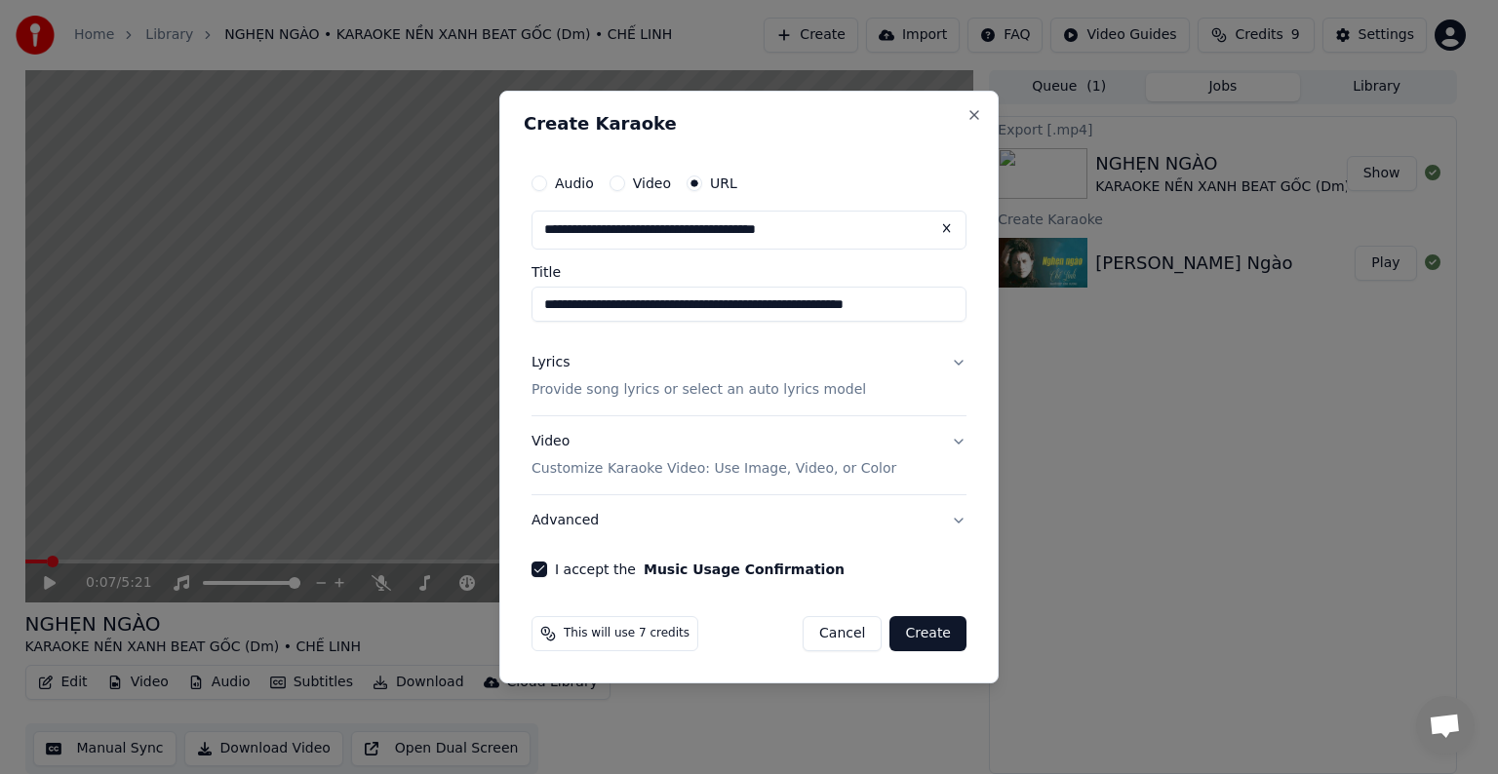
click at [931, 628] on button "Create" at bounding box center [927, 633] width 77 height 35
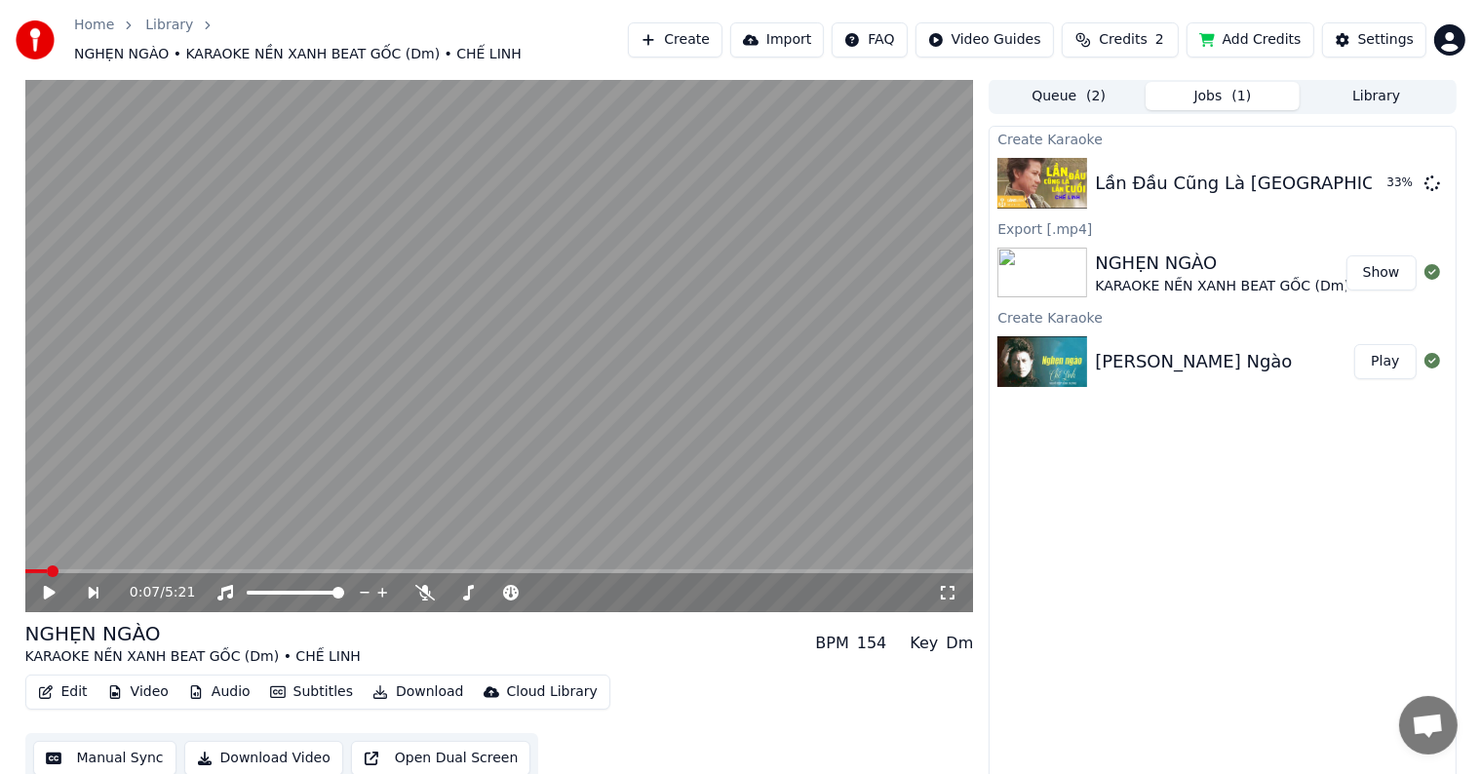
click at [1096, 506] on div "Create Karaoke Lần Đầu Cũng Là [GEOGRAPHIC_DATA] | Chế Linh | Official Làng Văn…" at bounding box center [1222, 455] width 467 height 658
click at [1174, 170] on div "Lần Đầu Cũng Là [GEOGRAPHIC_DATA] | Chế Linh | Official Làng Văn Music" at bounding box center [1422, 183] width 655 height 27
click at [1378, 82] on button "Library" at bounding box center [1377, 96] width 154 height 28
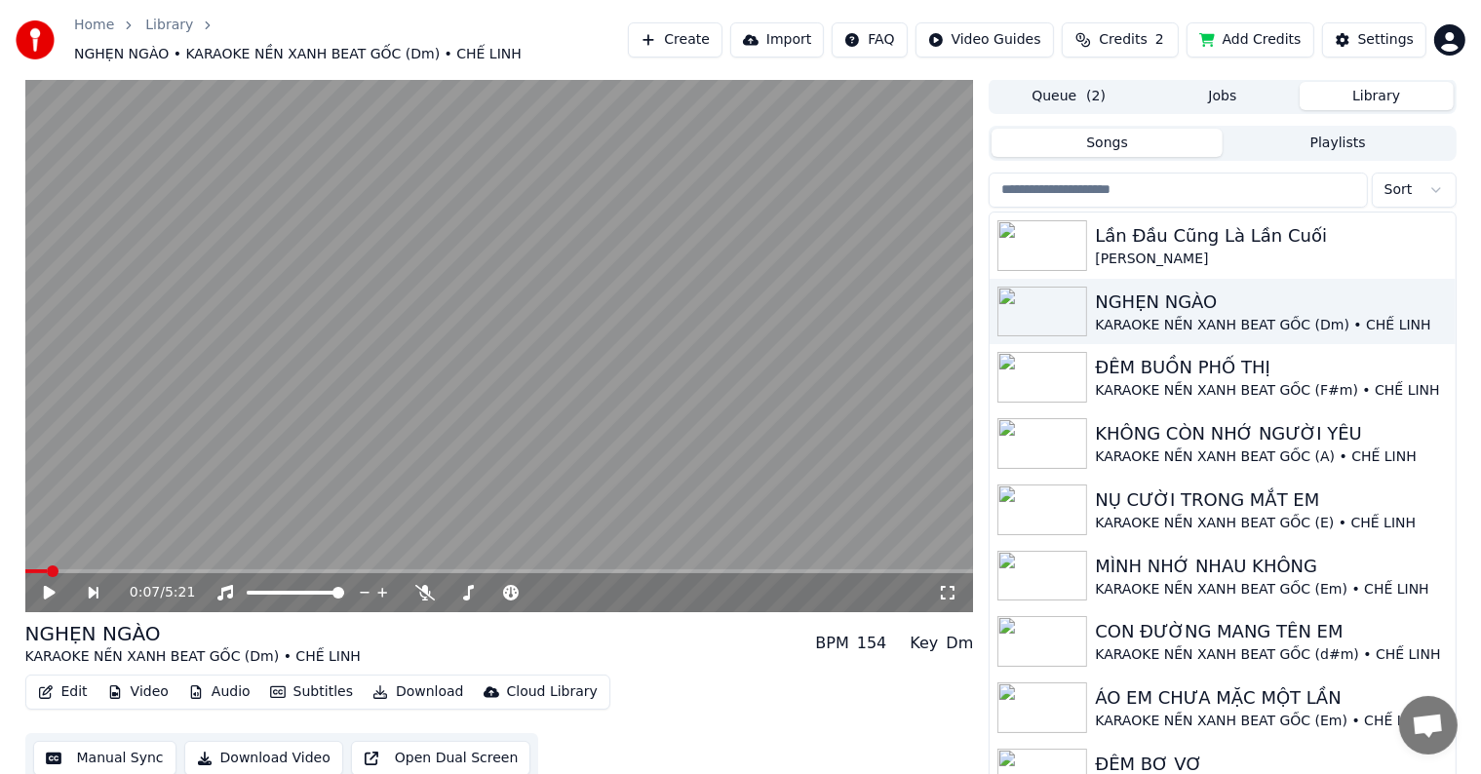
click at [1405, 82] on button "Library" at bounding box center [1377, 96] width 154 height 28
click at [1401, 82] on button "Library" at bounding box center [1377, 96] width 154 height 28
click at [1186, 227] on div "Lần Đầu Cũng Là Lần Cuối" at bounding box center [1261, 235] width 333 height 27
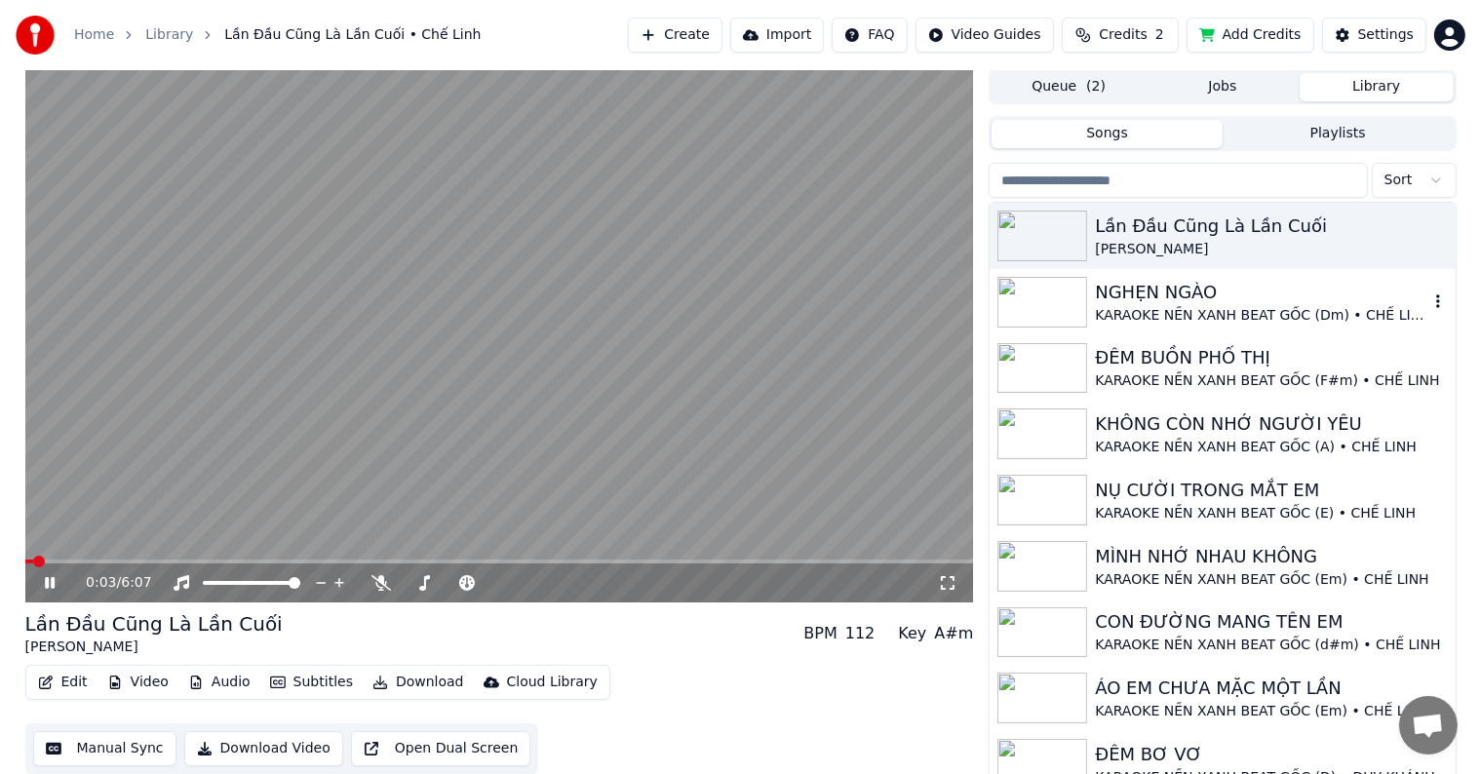
click at [1187, 293] on div "NGHẸN NGÀO" at bounding box center [1261, 292] width 333 height 27
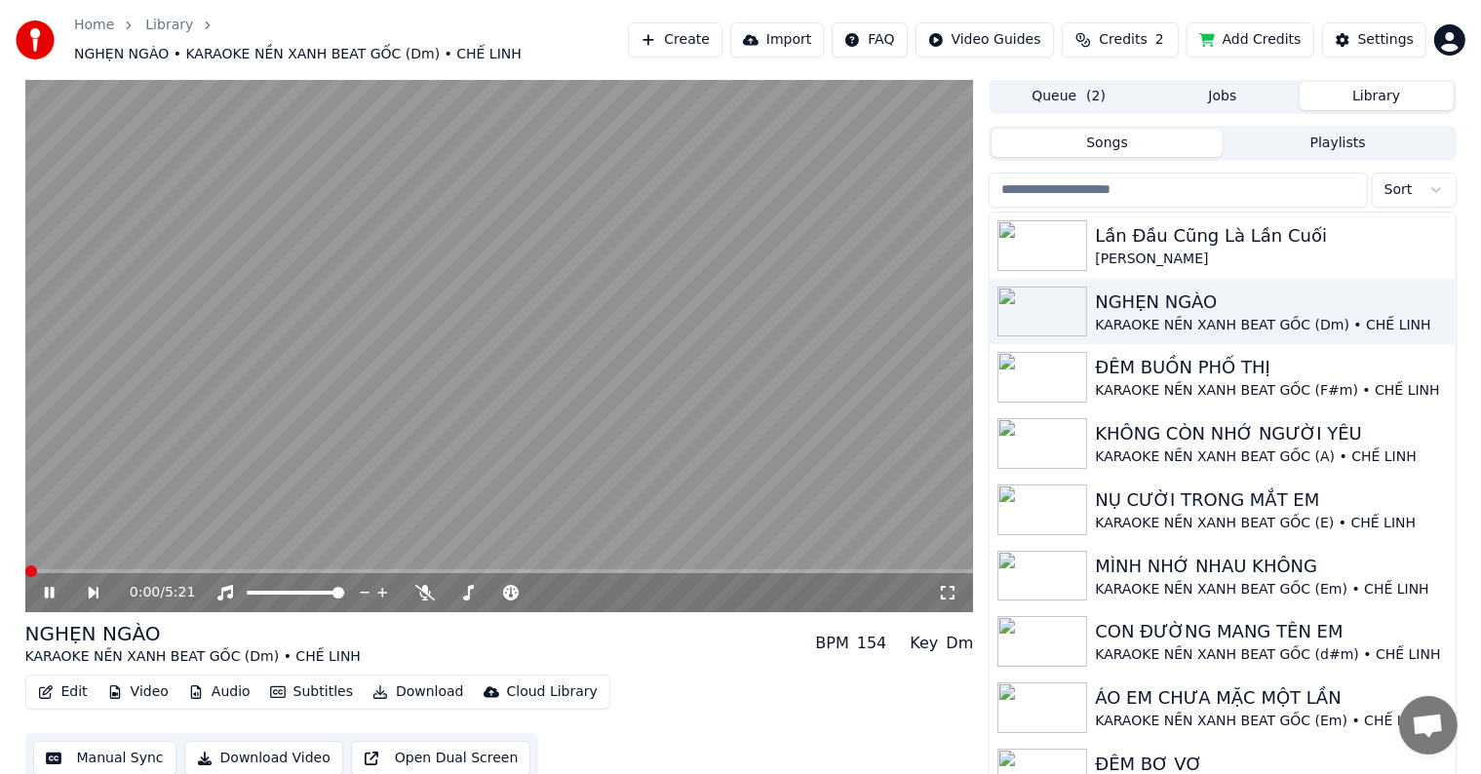
click at [69, 683] on button "Edit" at bounding box center [62, 692] width 65 height 27
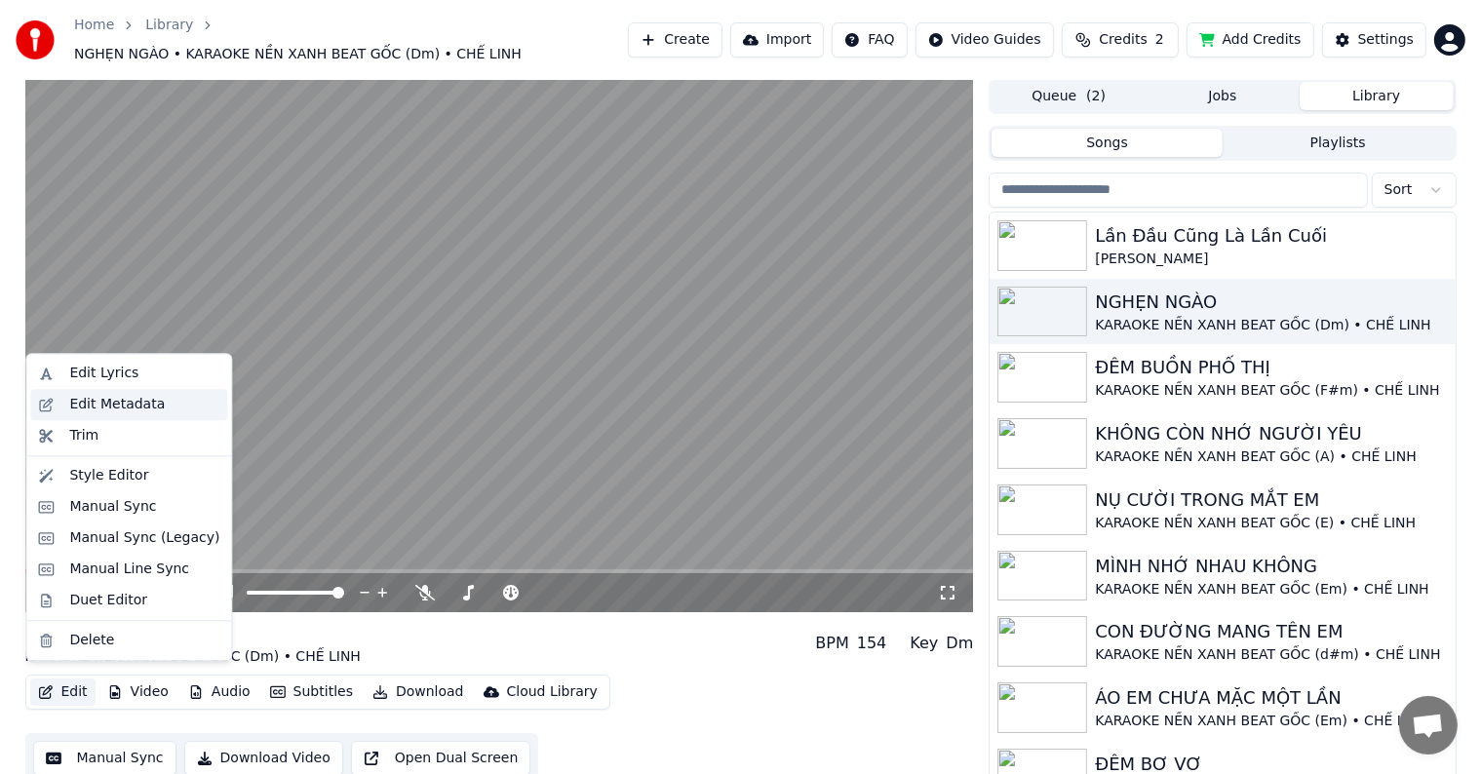
click at [122, 401] on div "Edit Metadata" at bounding box center [117, 405] width 96 height 20
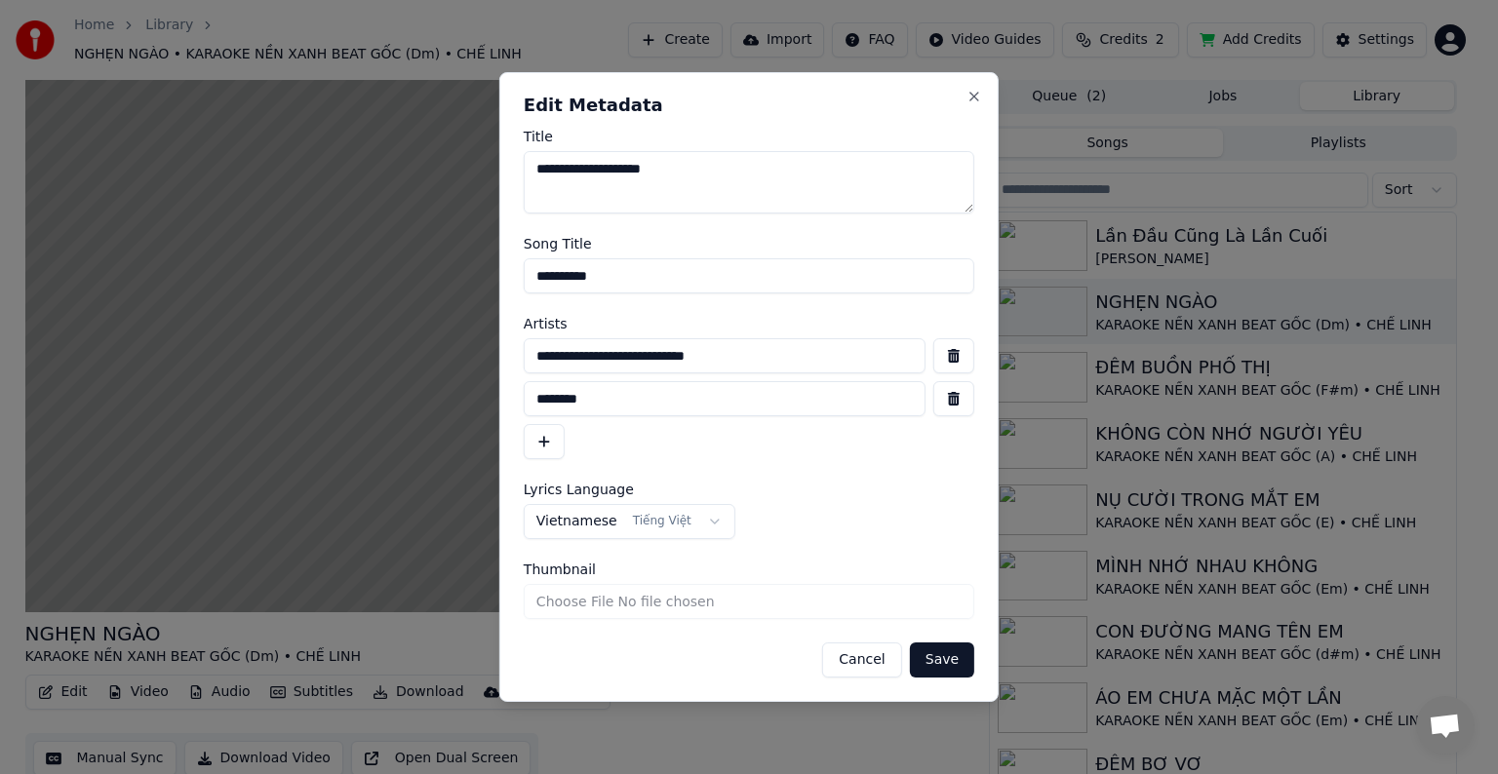
drag, startPoint x: 795, startPoint y: 355, endPoint x: 420, endPoint y: 383, distance: 375.5
click at [420, 383] on body "Home Library NGHẸN NGÀO • KARAOKE NỀN XANH BEAT GỐC (Dm) • CHẾ LINH Create Impo…" at bounding box center [740, 386] width 1481 height 774
click at [975, 94] on button "Close" at bounding box center [974, 97] width 16 height 16
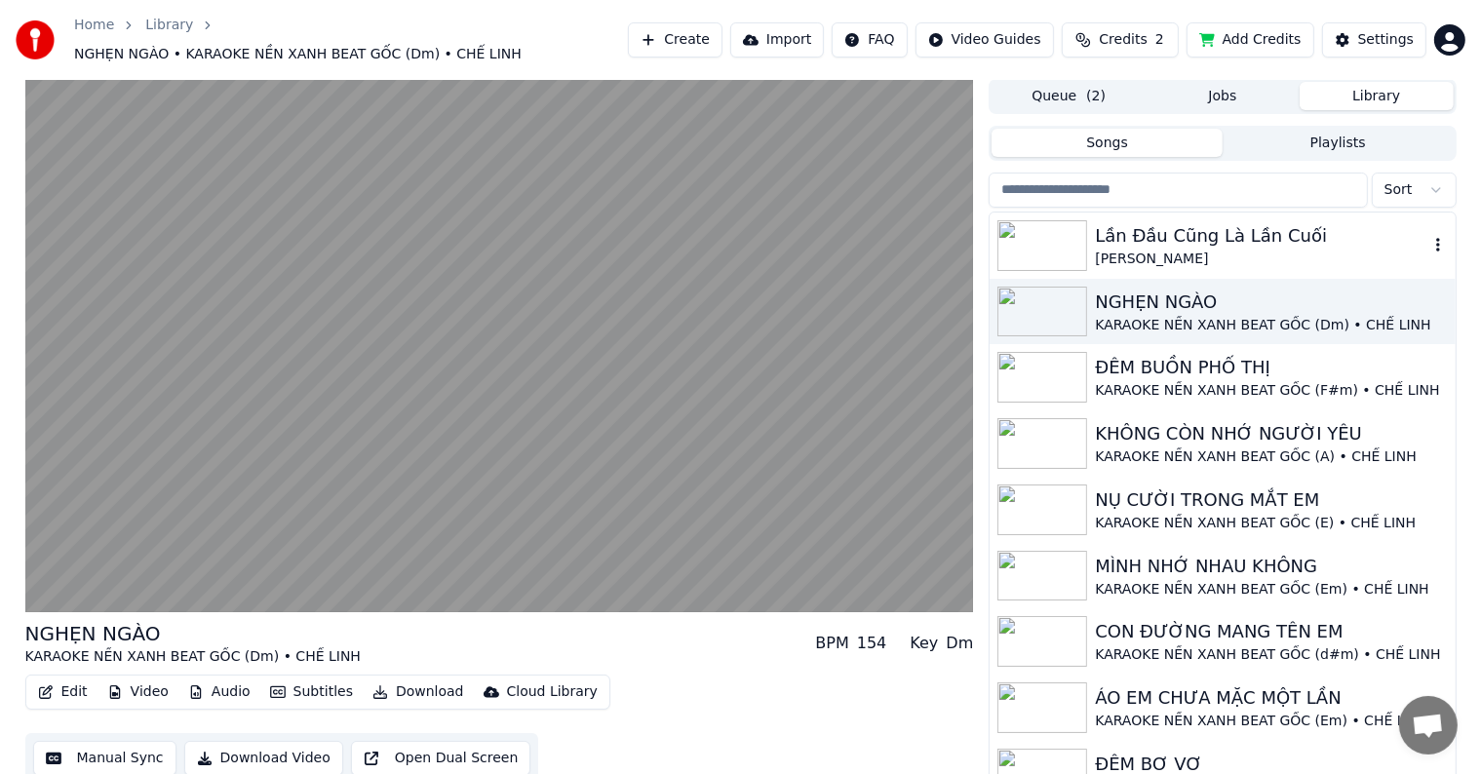
click at [1161, 226] on div "Lần Đầu Cũng Là Lần Cuối" at bounding box center [1261, 235] width 333 height 27
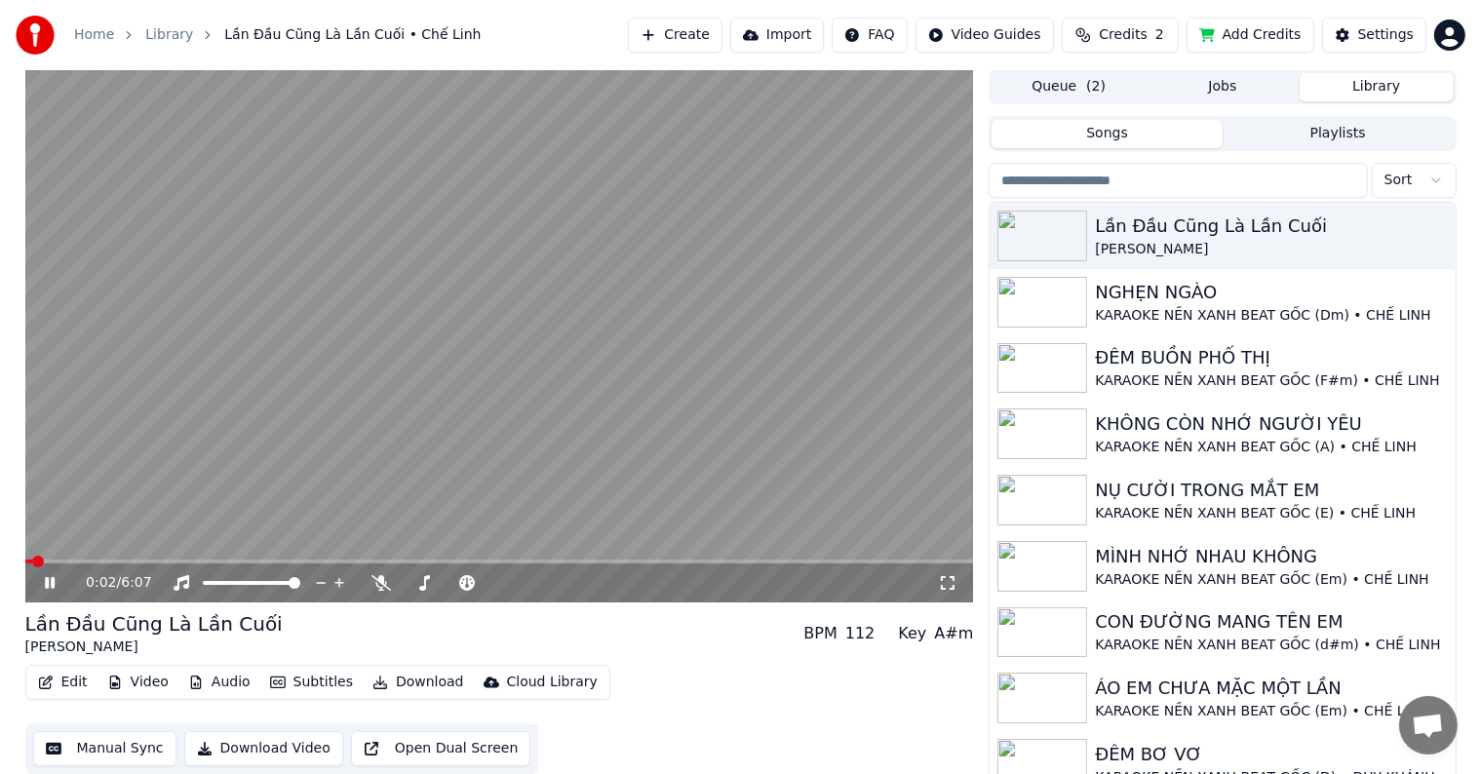
click at [59, 647] on div "[PERSON_NAME]" at bounding box center [153, 648] width 257 height 20
click at [74, 684] on button "Edit" at bounding box center [62, 682] width 65 height 27
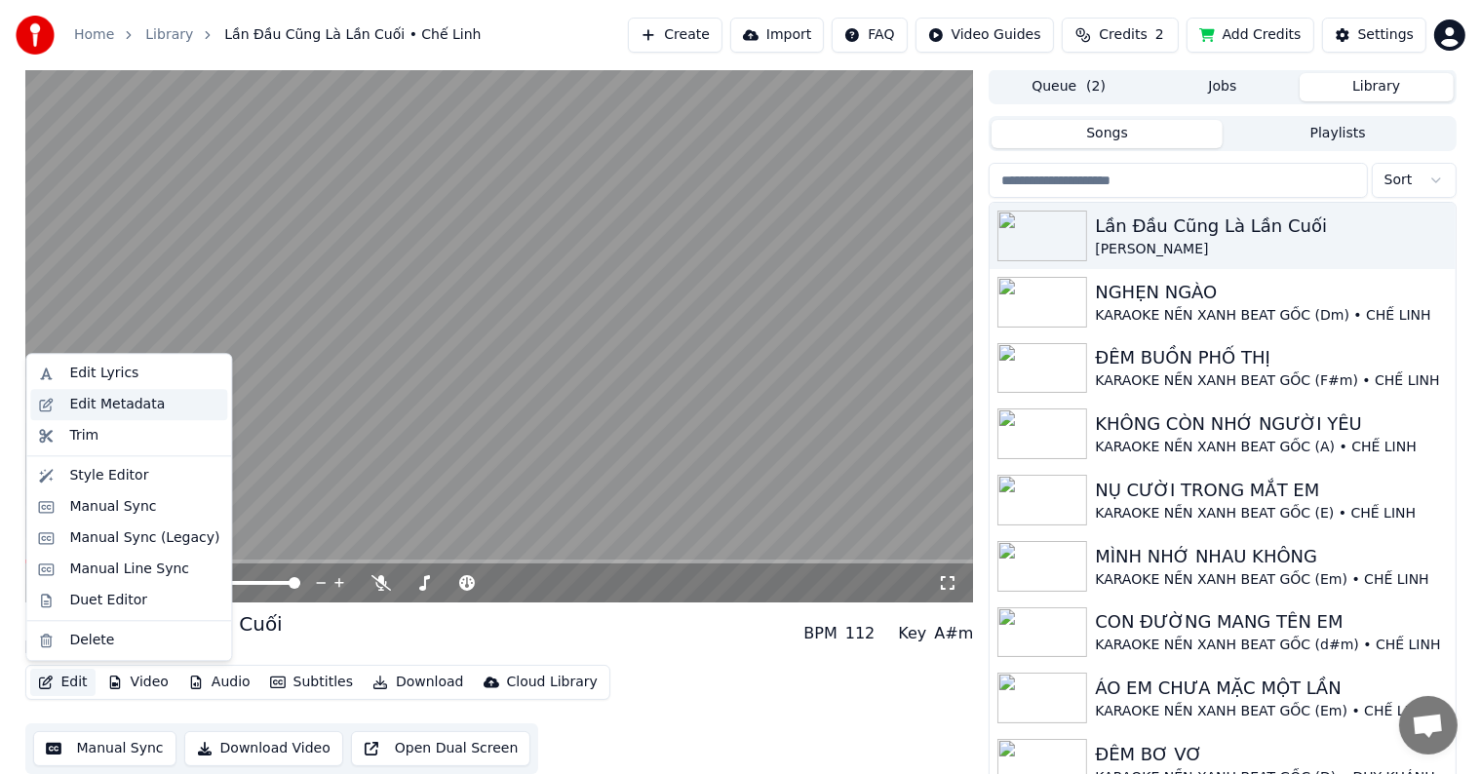
click at [127, 402] on div "Edit Metadata" at bounding box center [117, 405] width 96 height 20
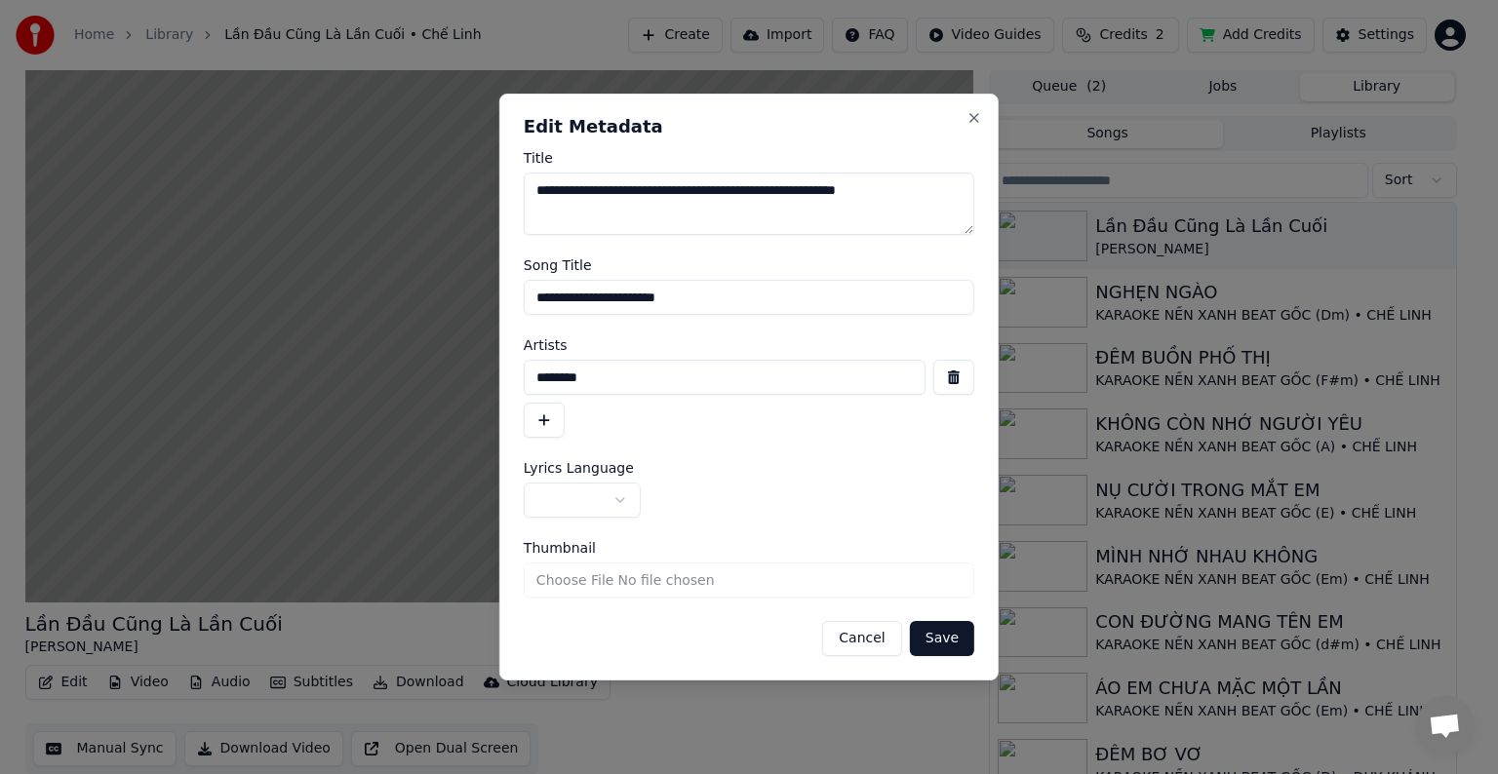
drag, startPoint x: 652, startPoint y: 378, endPoint x: 413, endPoint y: 384, distance: 239.0
click at [419, 384] on body "Home Library [GEOGRAPHIC_DATA] • Chế Linh Create Import FAQ Video Guides Credit…" at bounding box center [740, 386] width 1481 height 774
paste input "**********"
type input "**********"
click at [539, 415] on button "button" at bounding box center [544, 420] width 41 height 35
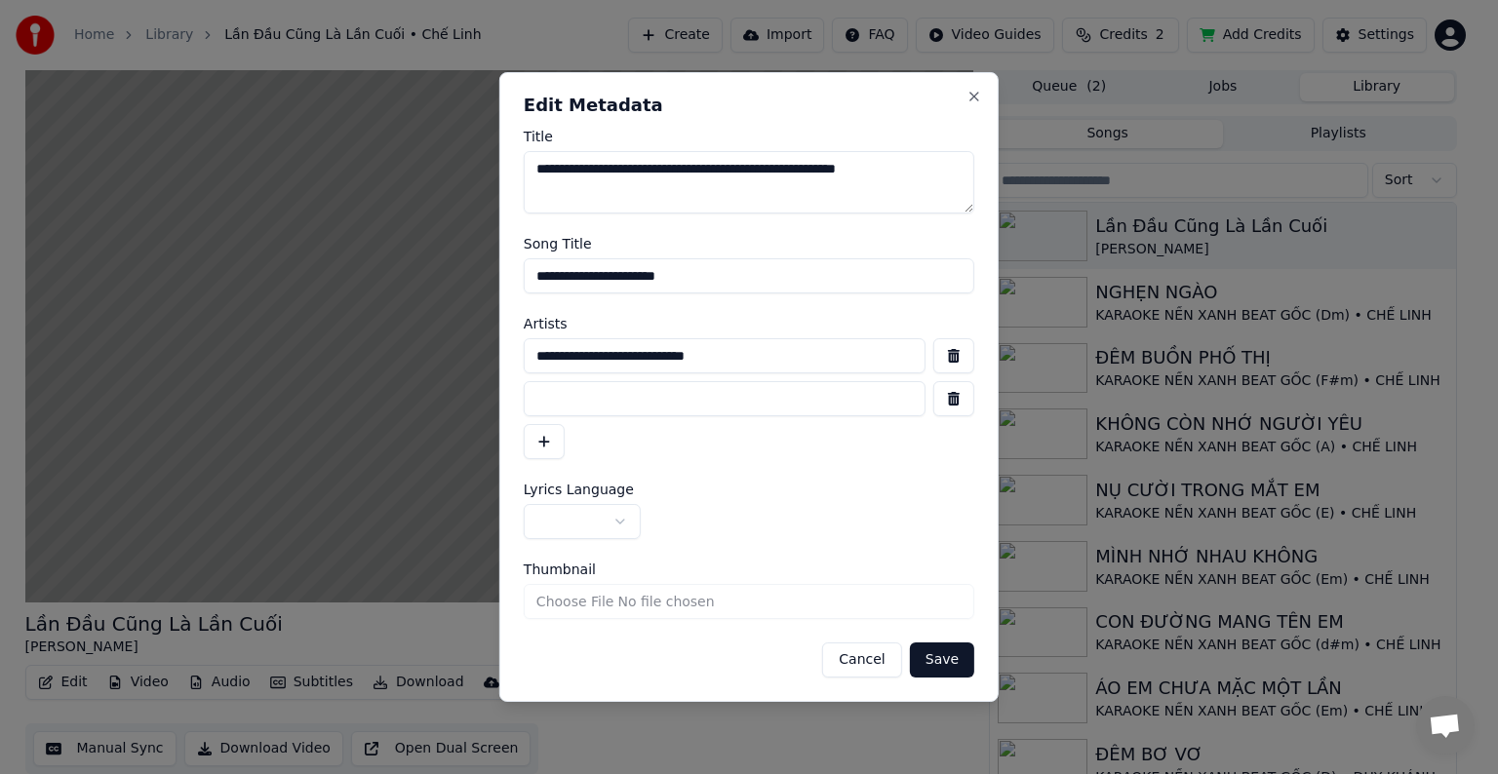
click at [598, 412] on input at bounding box center [725, 398] width 402 height 35
type input "********"
drag, startPoint x: 733, startPoint y: 274, endPoint x: 443, endPoint y: 281, distance: 290.7
click at [450, 281] on body "Home Library [GEOGRAPHIC_DATA] • Chế Linh Create Import FAQ Video Guides Credit…" at bounding box center [740, 386] width 1481 height 774
type input "**********"
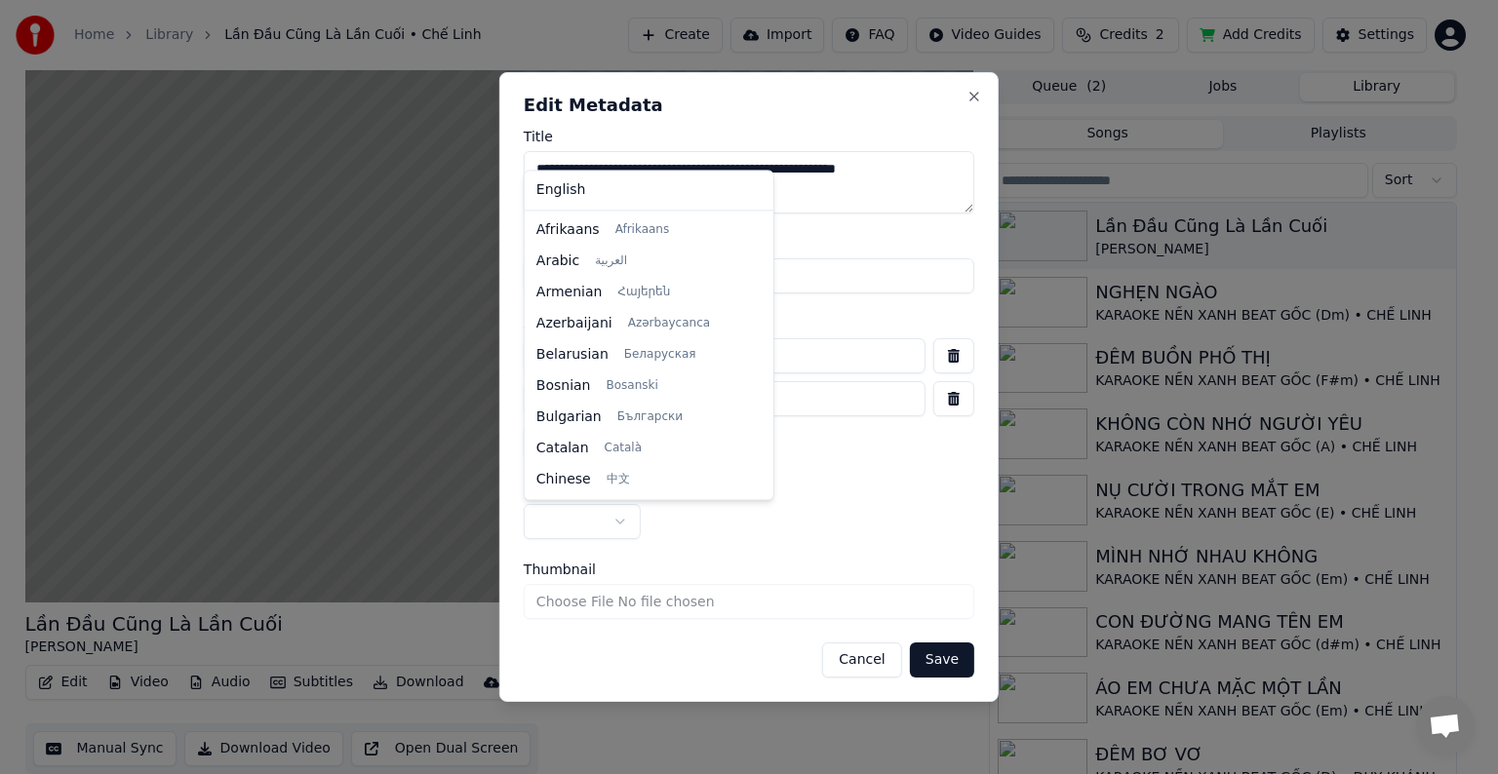
click at [566, 515] on body "Home Library [GEOGRAPHIC_DATA] • Chế Linh Create Import FAQ Video Guides Credit…" at bounding box center [740, 386] width 1481 height 774
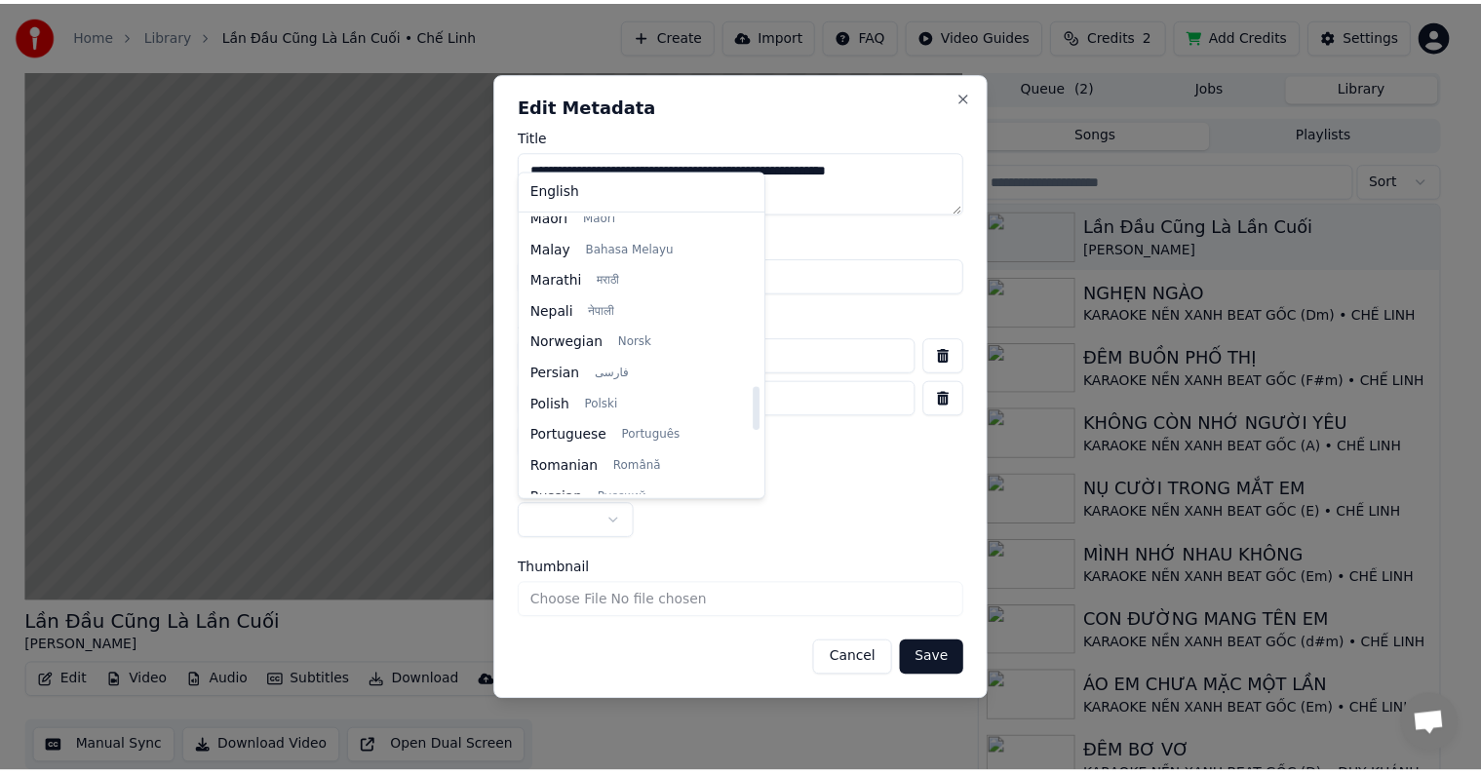
scroll to position [1497, 0]
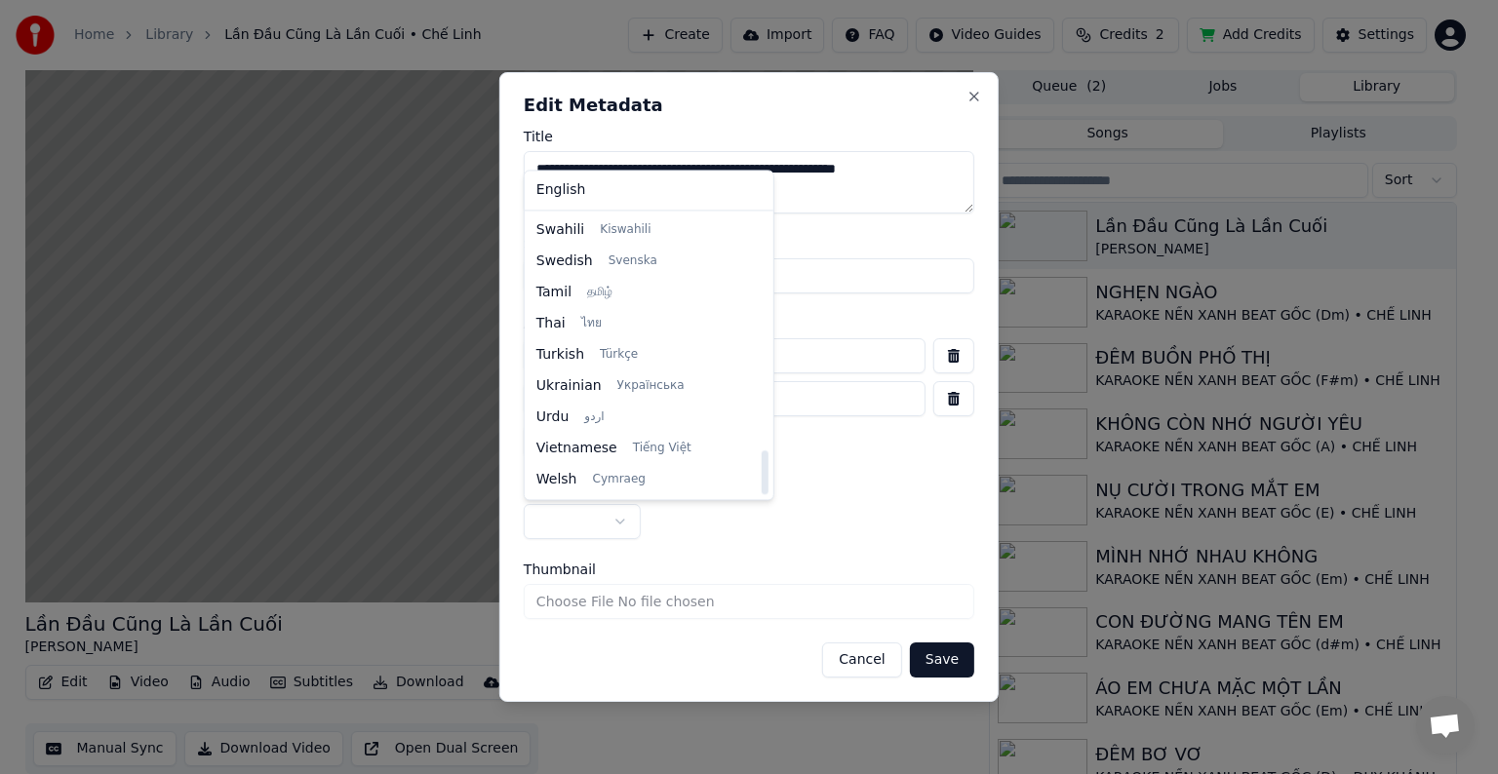
select select "**"
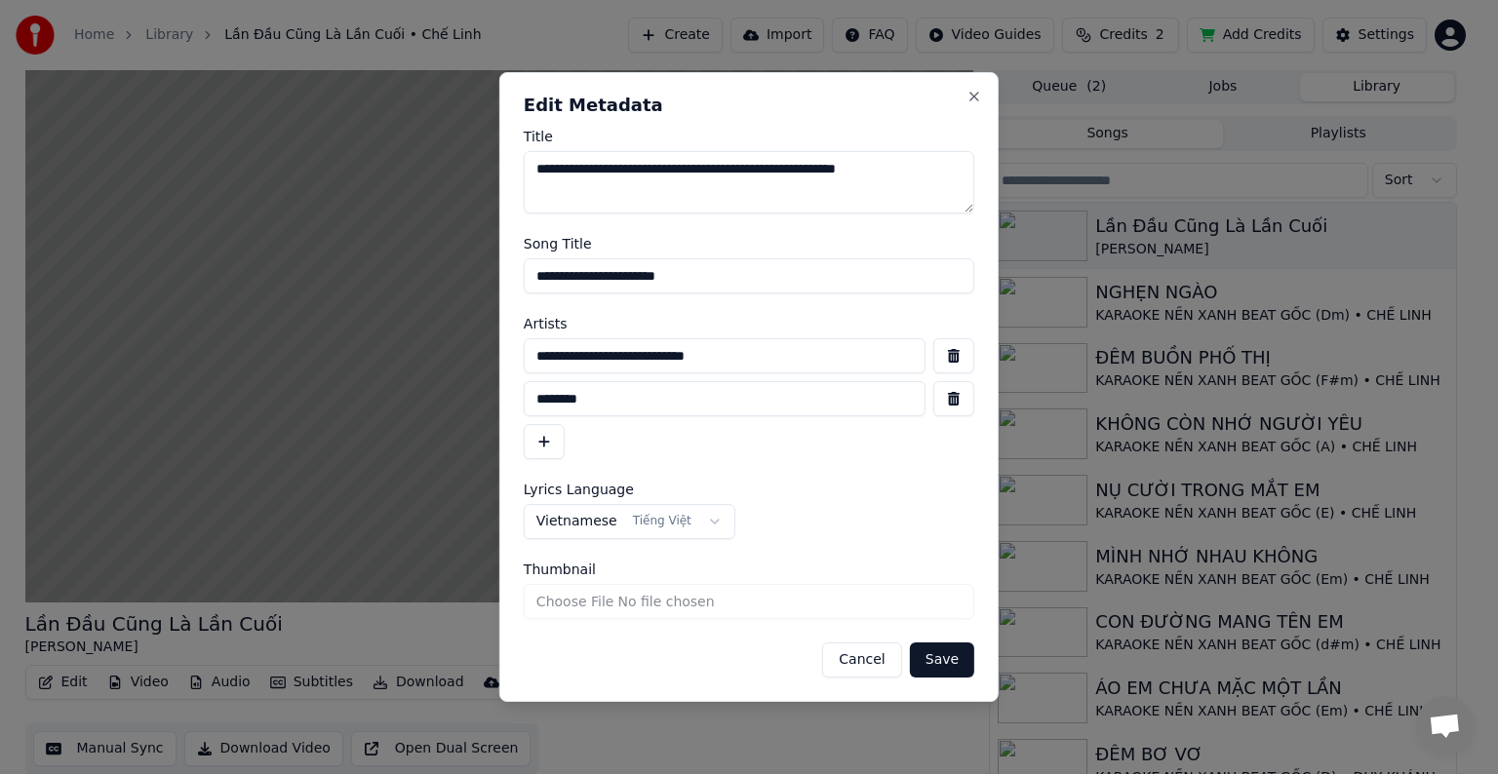
click at [747, 361] on input "**********" at bounding box center [725, 355] width 402 height 35
type input "**********"
click at [940, 655] on button "Save" at bounding box center [942, 660] width 64 height 35
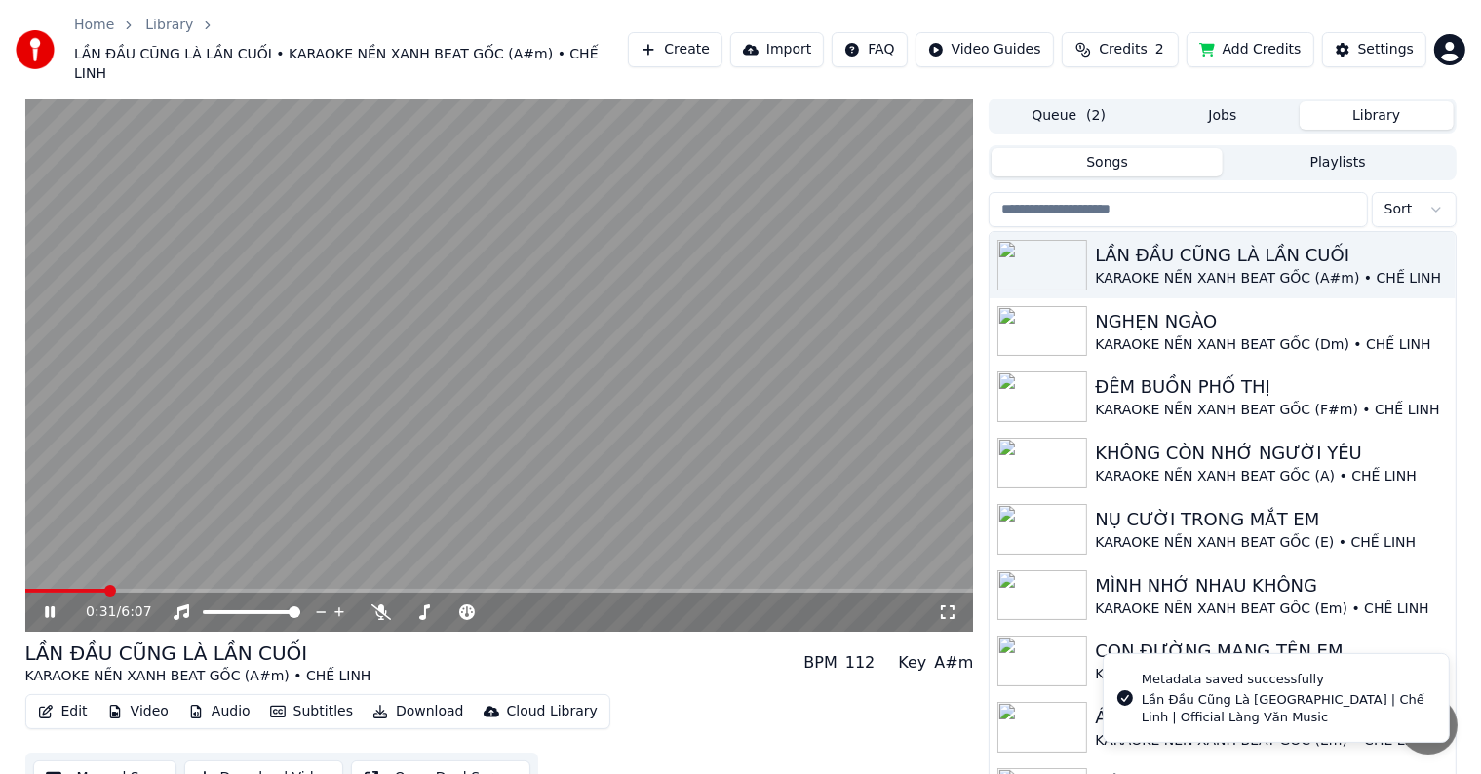
click at [104, 589] on span at bounding box center [65, 591] width 80 height 4
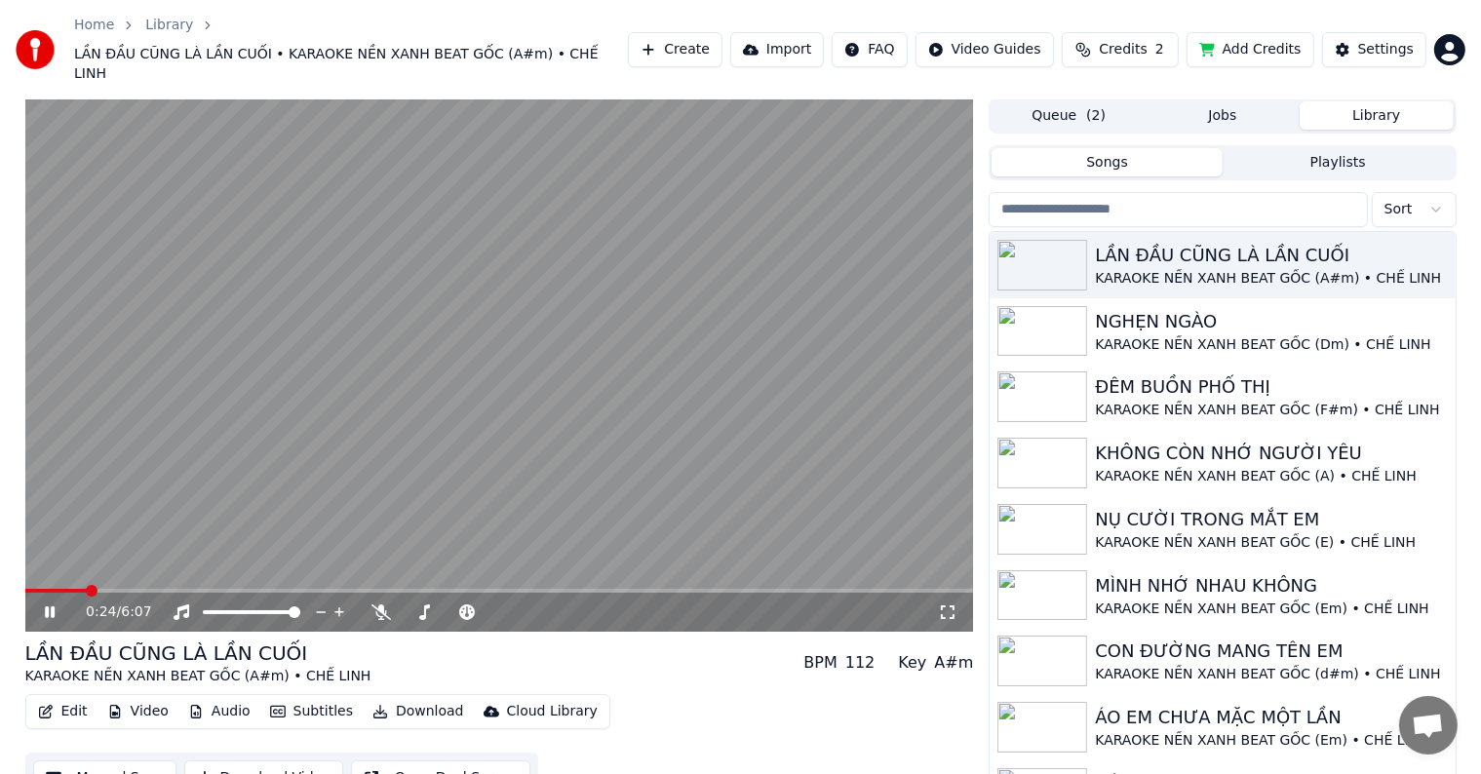
click at [87, 589] on span at bounding box center [56, 591] width 62 height 4
click at [87, 585] on span at bounding box center [92, 591] width 12 height 12
click at [1396, 40] on div "Settings" at bounding box center [1386, 50] width 56 height 20
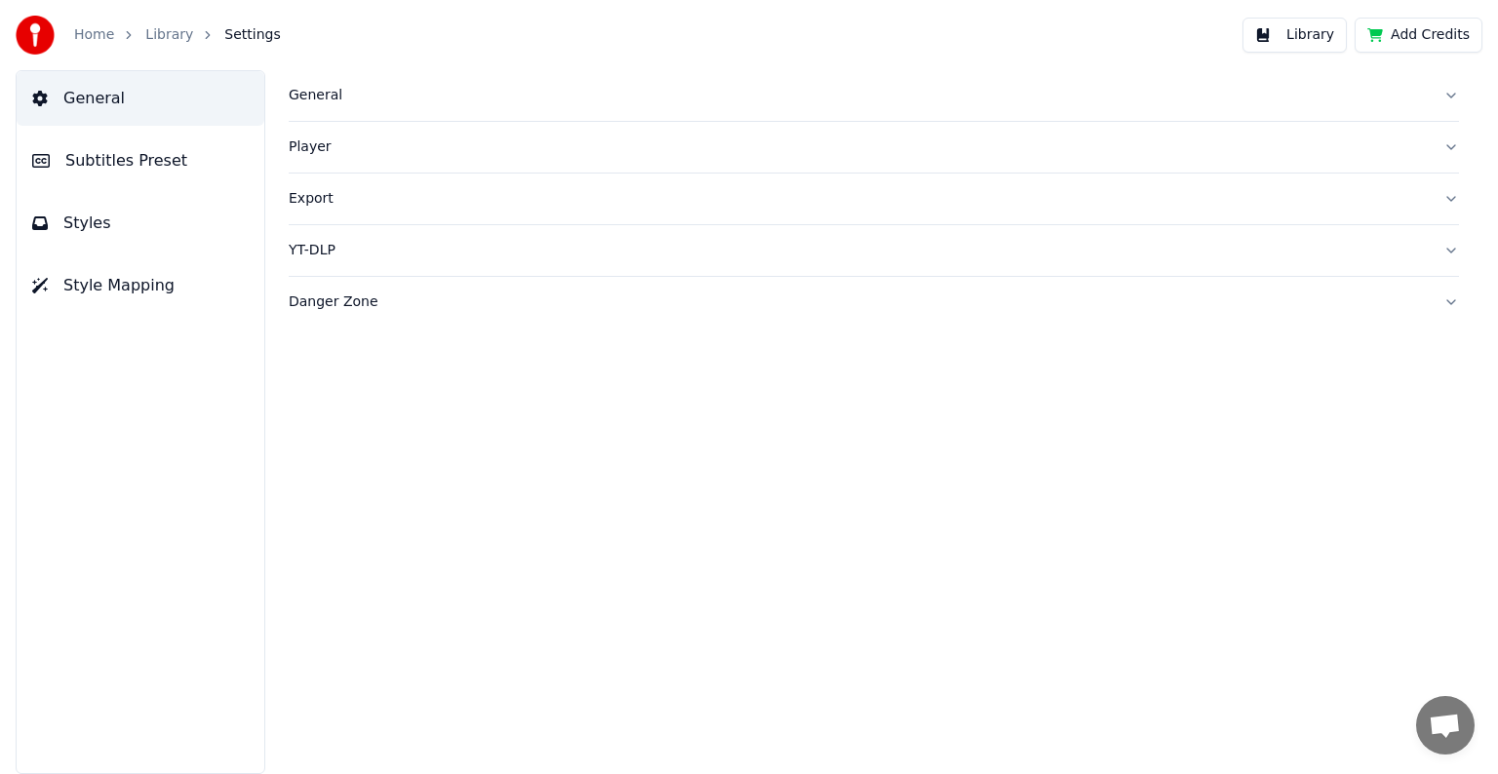
click at [160, 152] on span "Subtitles Preset" at bounding box center [126, 160] width 122 height 23
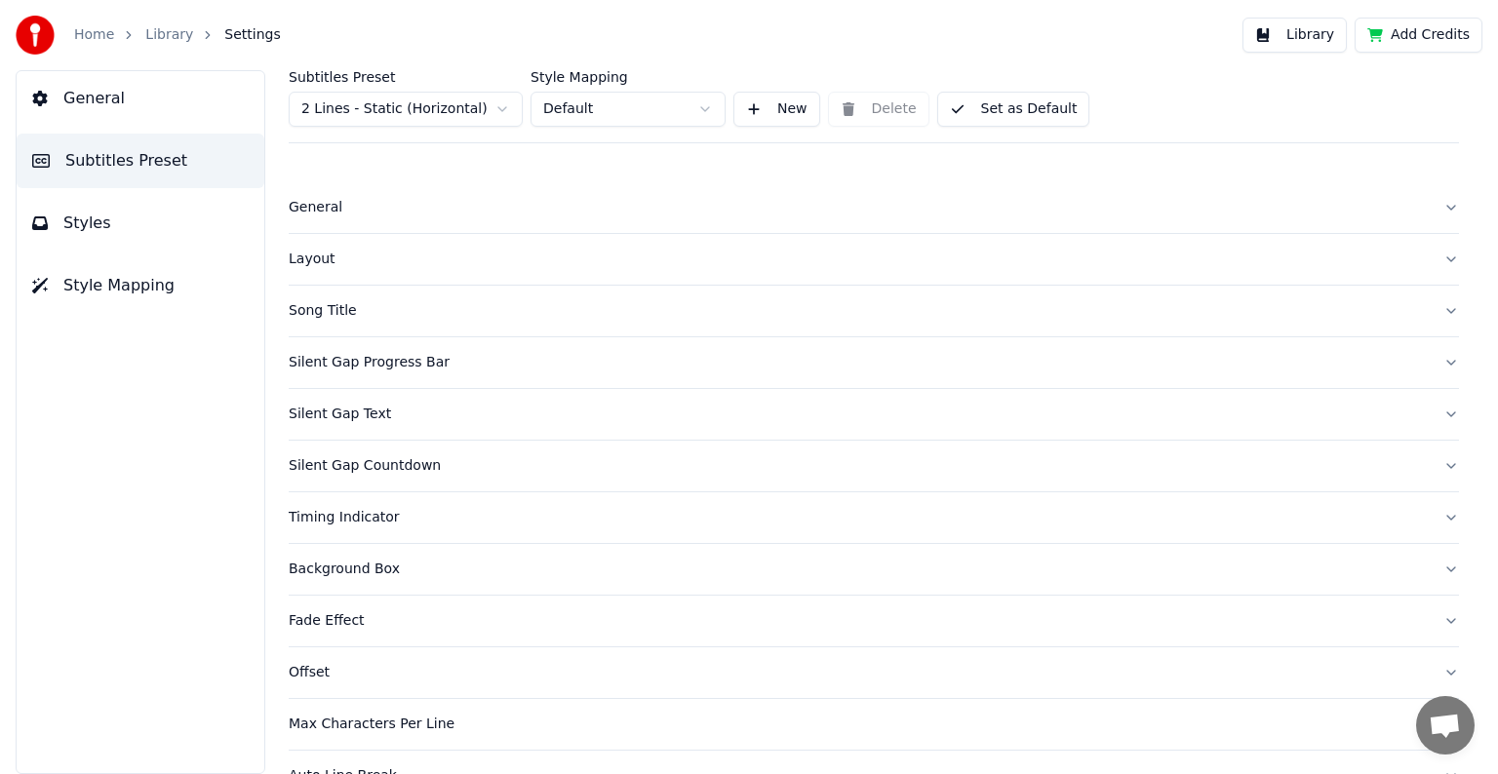
click at [308, 310] on div "Song Title" at bounding box center [858, 311] width 1139 height 20
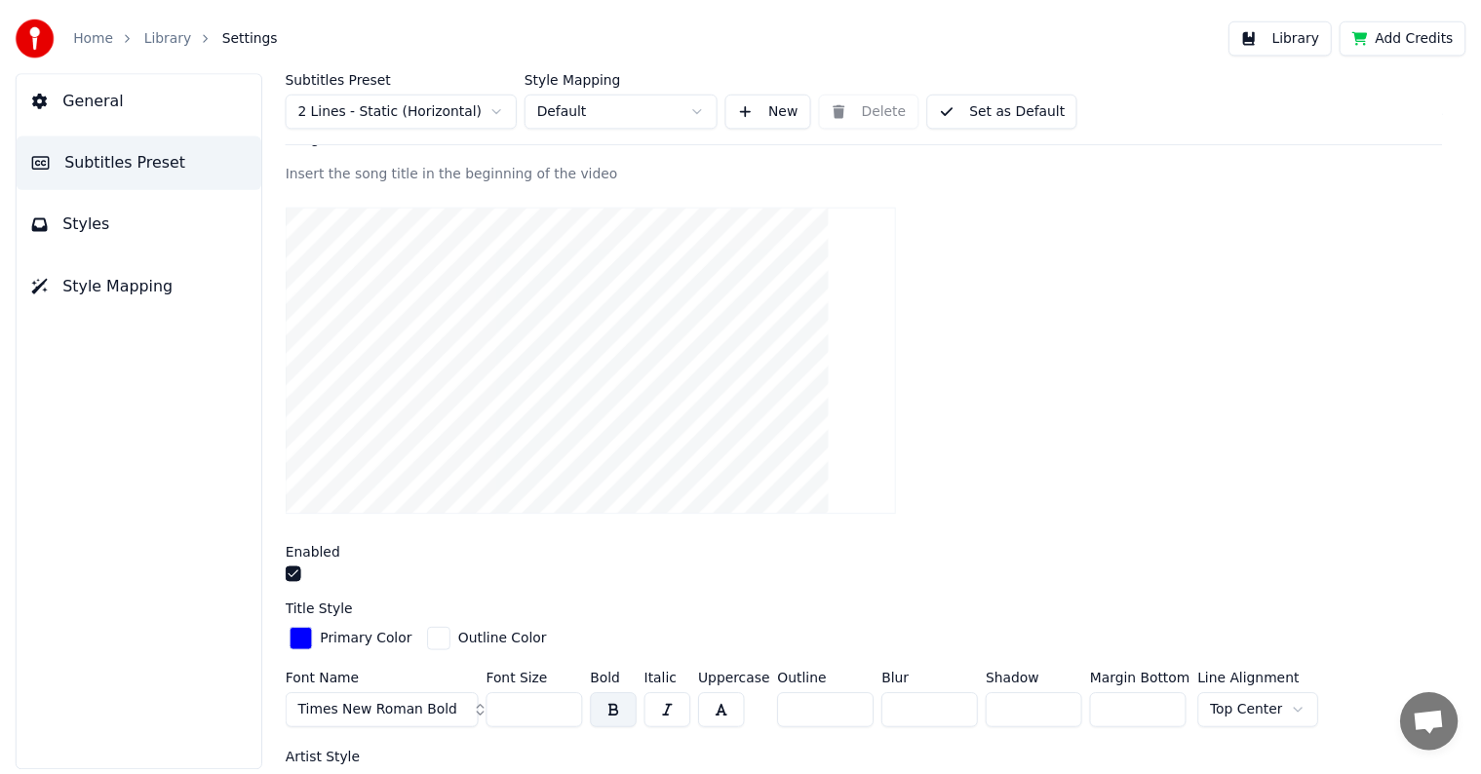
scroll to position [488, 0]
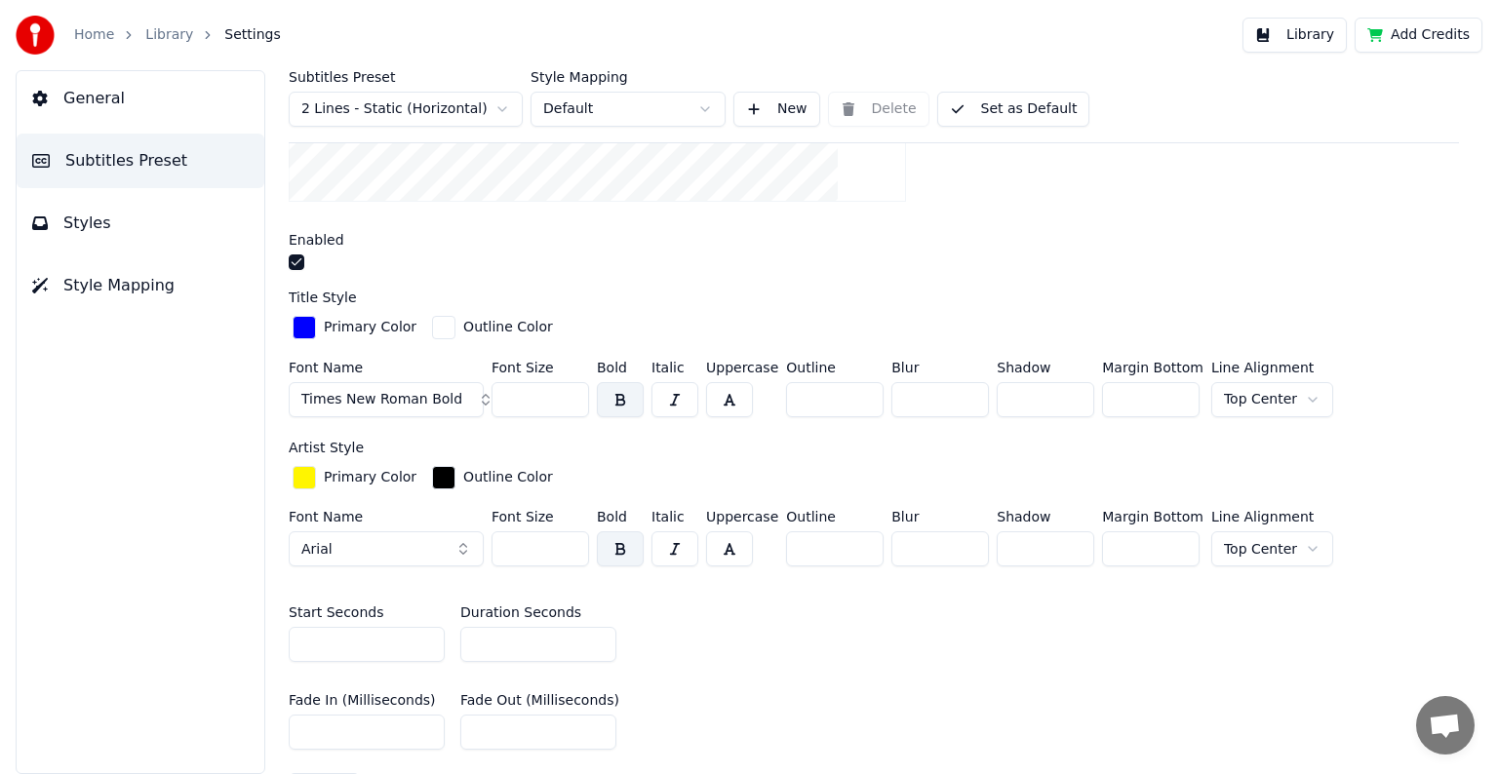
drag, startPoint x: 507, startPoint y: 650, endPoint x: 431, endPoint y: 647, distance: 76.1
click at [433, 647] on div "Start Seconds * Duration Seconds **" at bounding box center [874, 634] width 1170 height 88
type input "**"
click at [1321, 30] on button "Library" at bounding box center [1294, 35] width 104 height 35
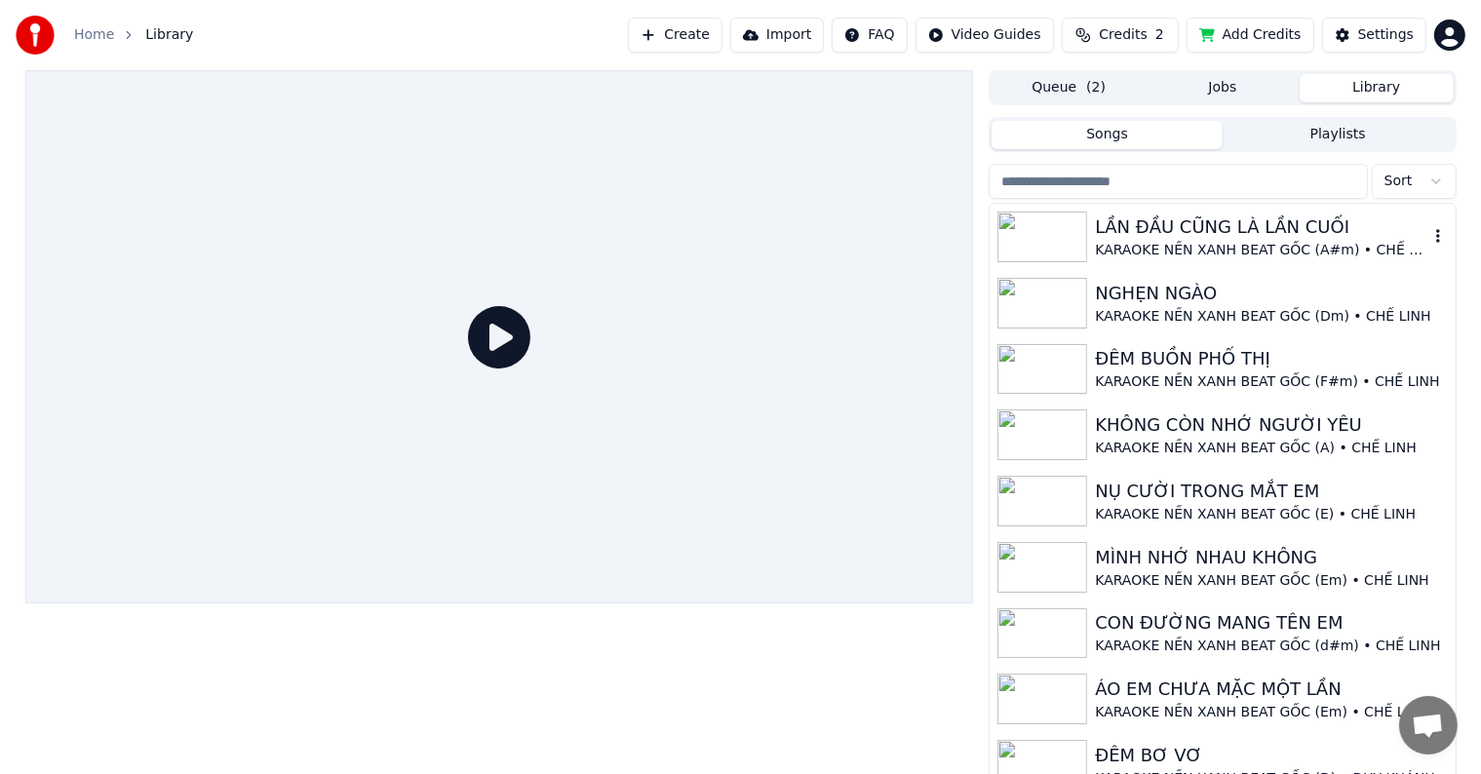
click at [1182, 221] on div "LẦN ĐẦU CŨNG LÀ LẦN CUỐI" at bounding box center [1261, 227] width 333 height 27
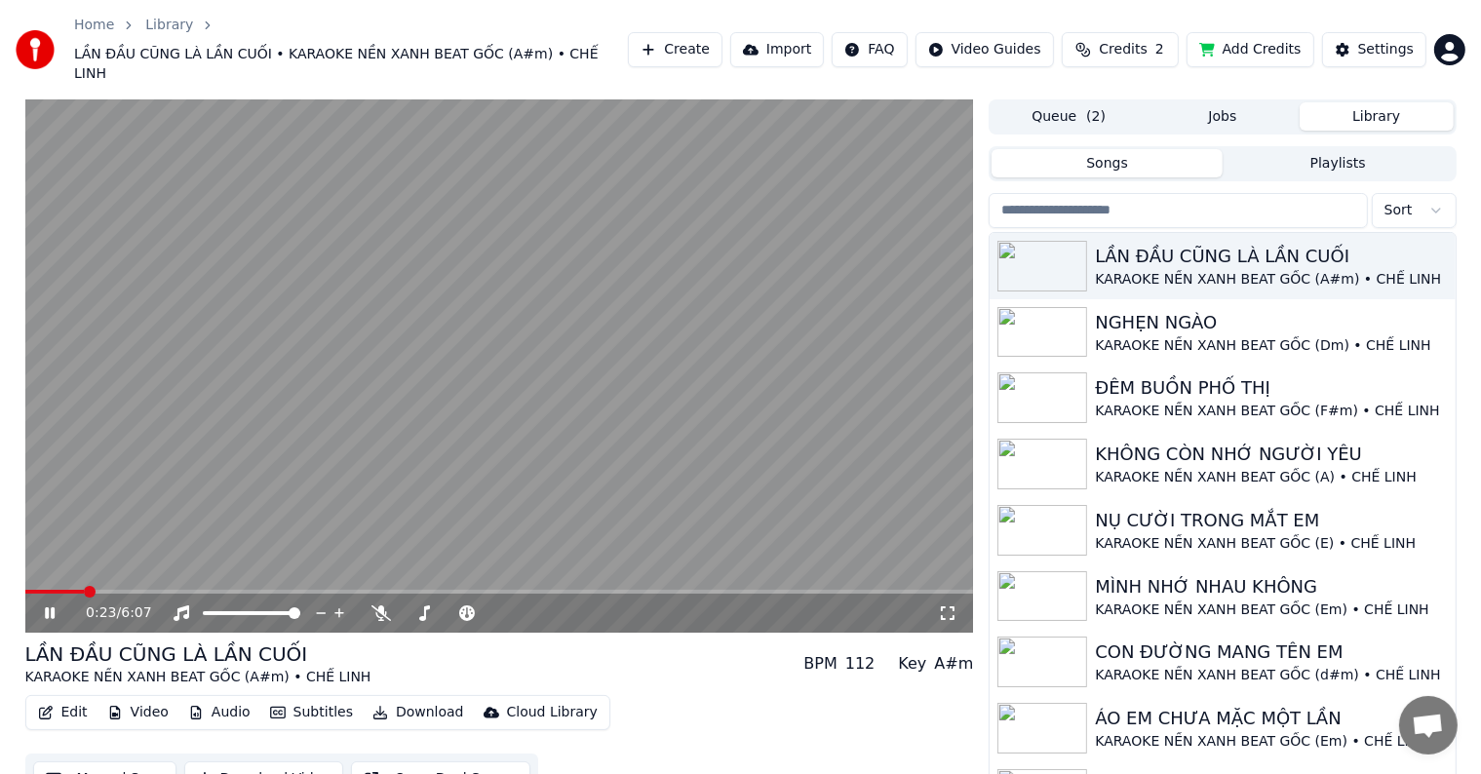
click at [84, 586] on span at bounding box center [90, 592] width 12 height 12
click at [102, 762] on button "Manual Sync" at bounding box center [104, 779] width 143 height 35
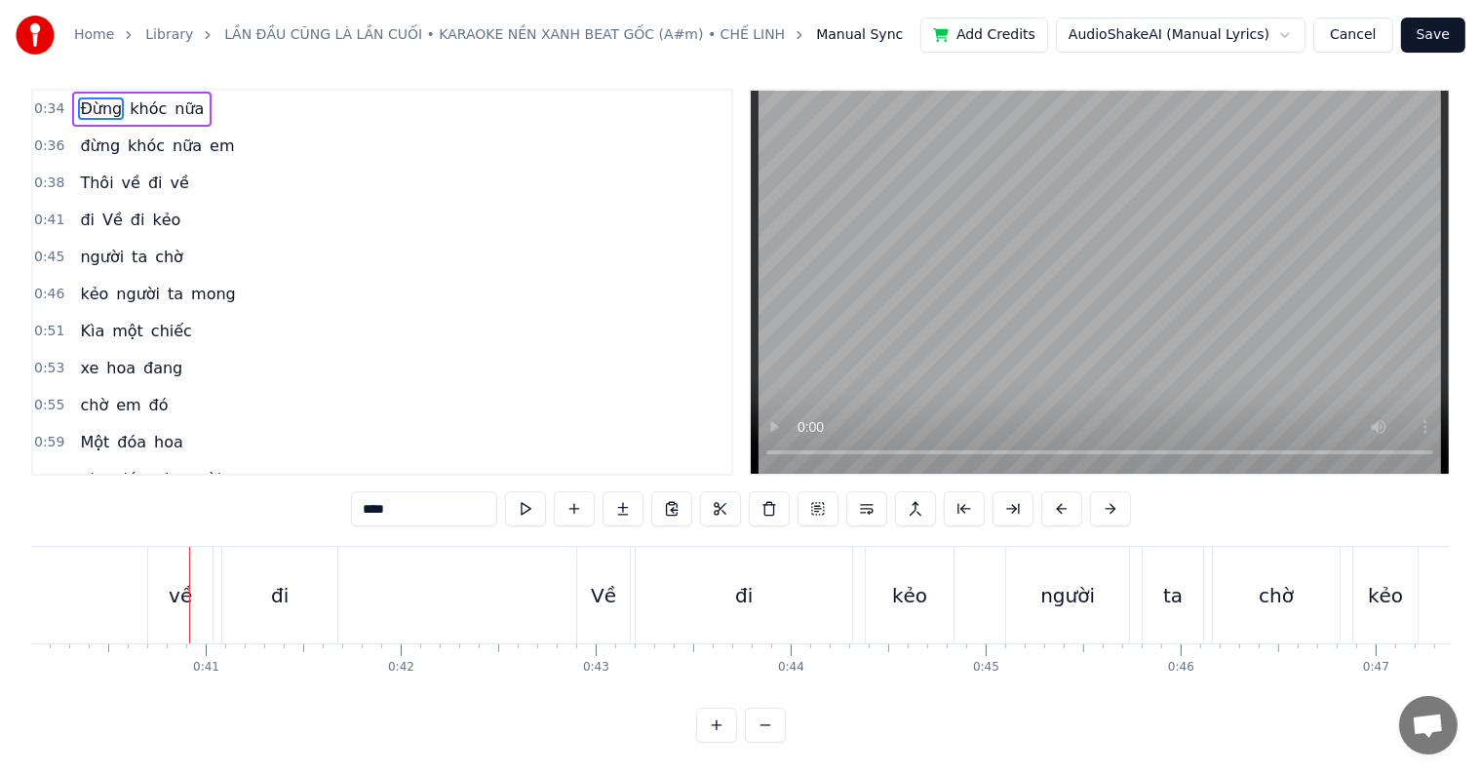
scroll to position [0, 7823]
click at [96, 172] on span "Thôi" at bounding box center [96, 183] width 37 height 22
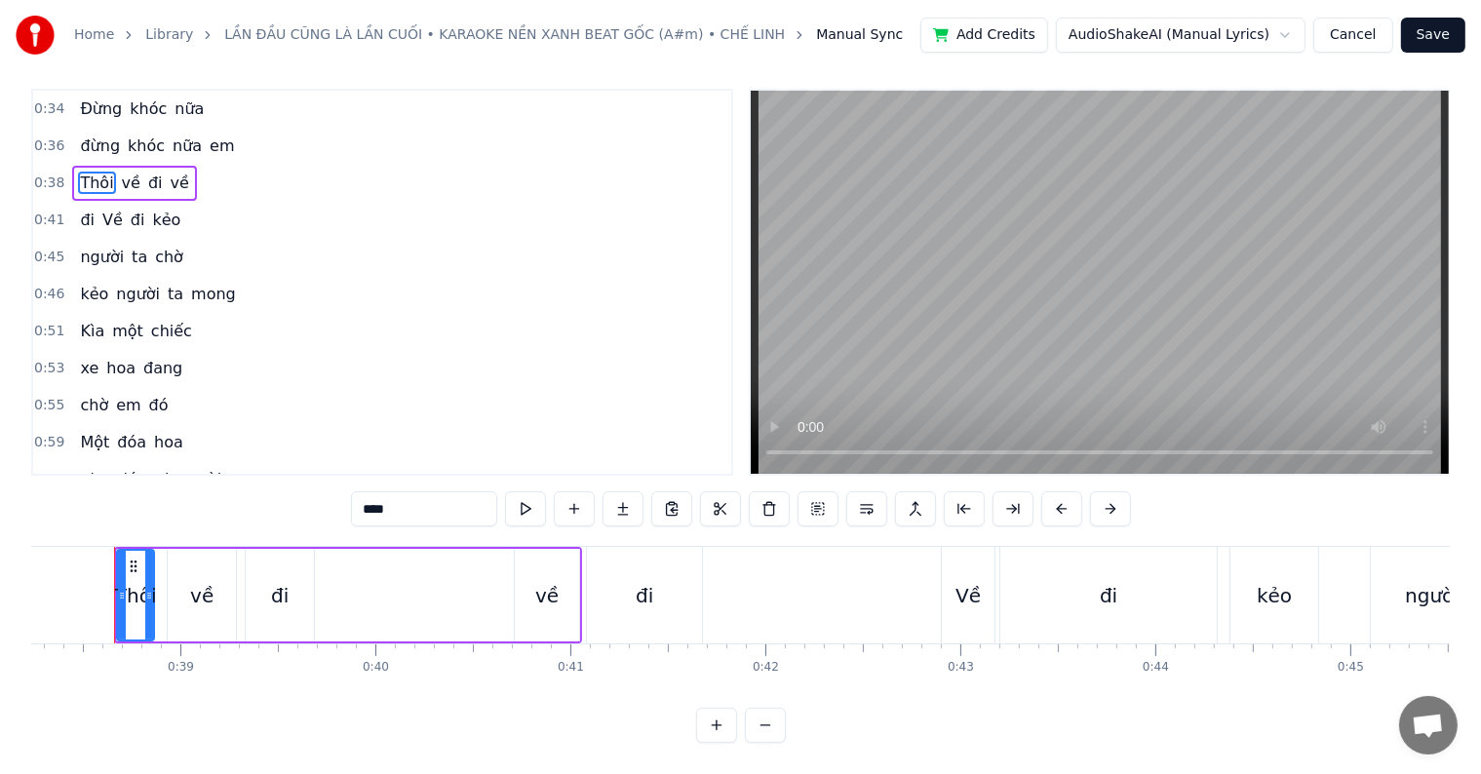
scroll to position [0, 7442]
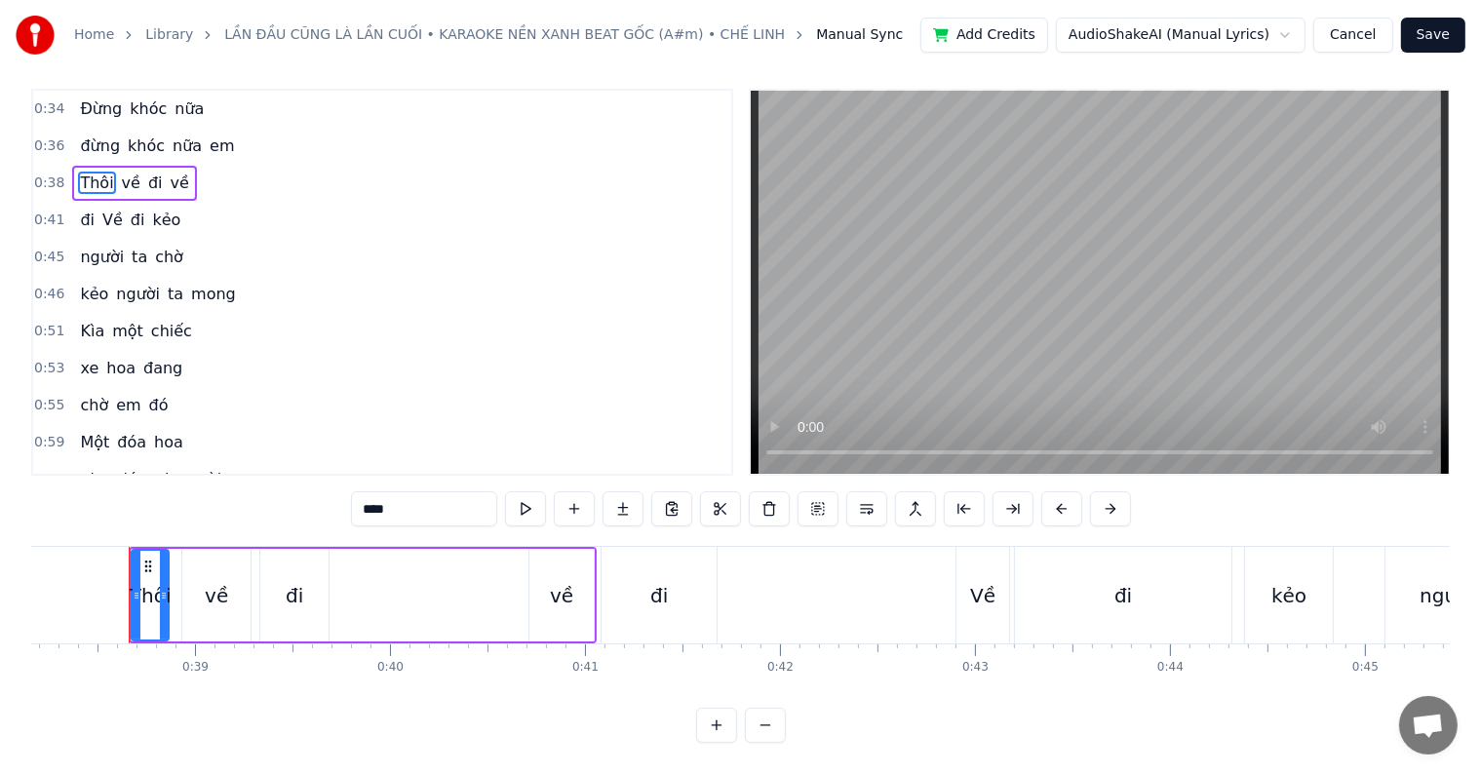
click at [300, 595] on div "đi" at bounding box center [295, 595] width 18 height 29
type input "**"
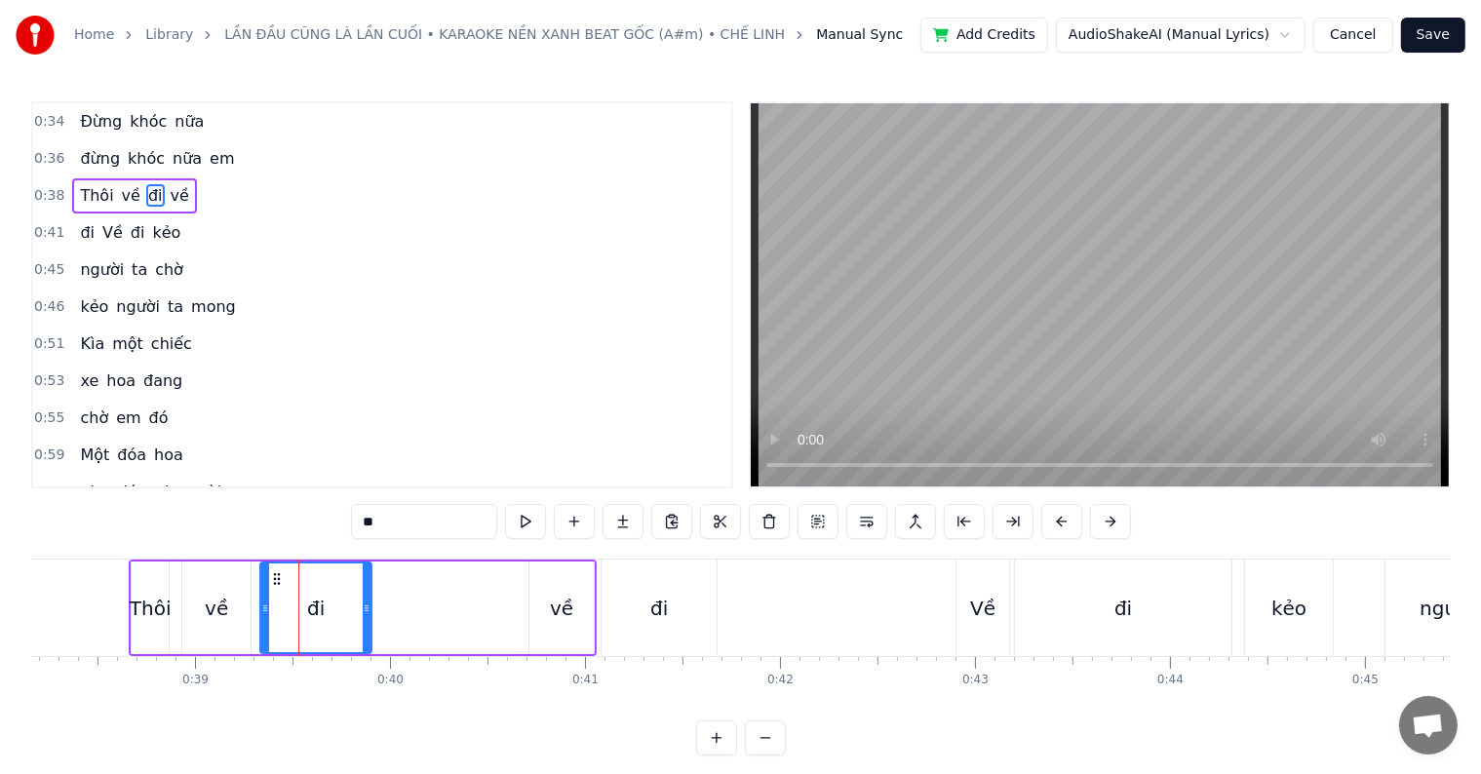
drag, startPoint x: 325, startPoint y: 601, endPoint x: 368, endPoint y: 601, distance: 42.9
click at [368, 601] on icon at bounding box center [367, 609] width 8 height 16
drag, startPoint x: 367, startPoint y: 612, endPoint x: 391, endPoint y: 613, distance: 24.4
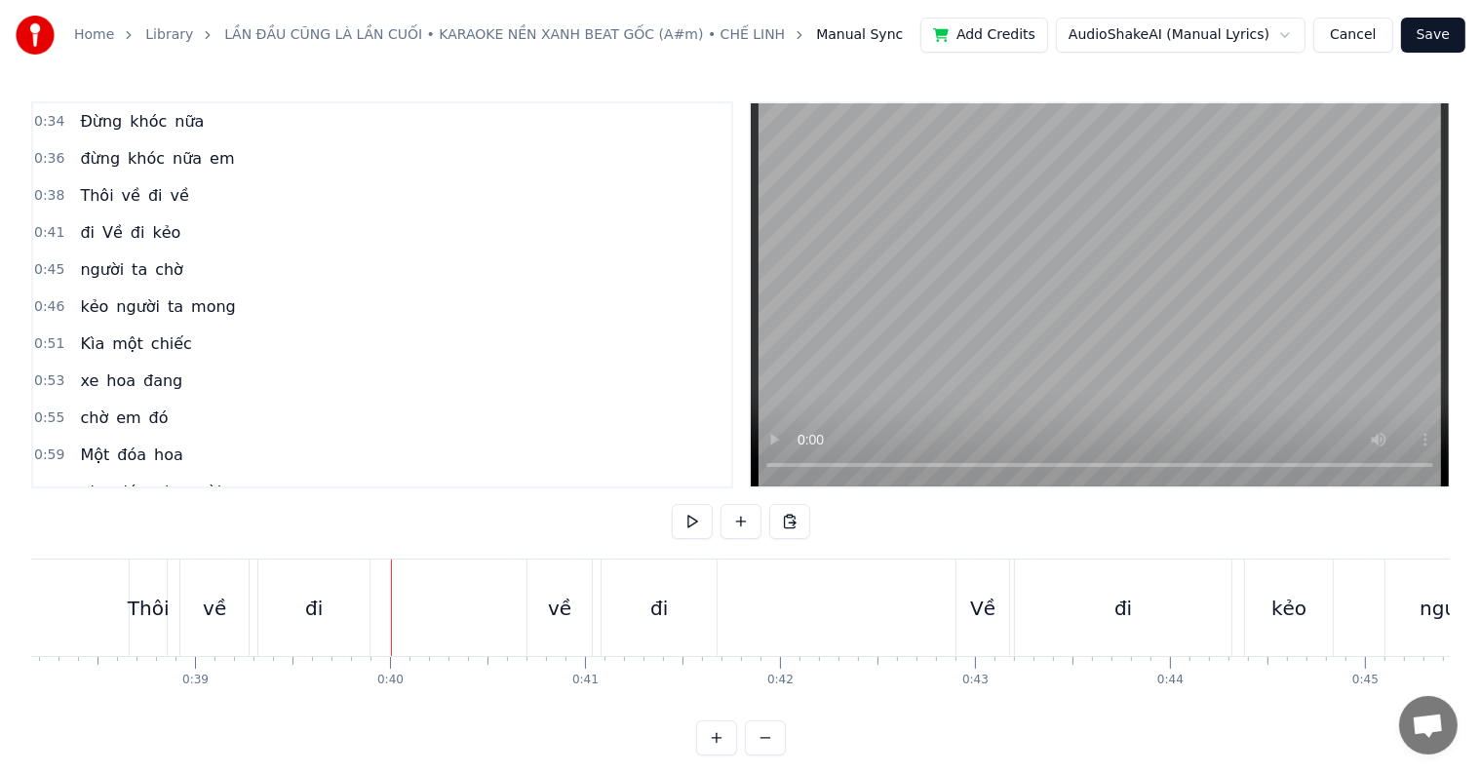
click at [308, 604] on div "đi" at bounding box center [314, 608] width 18 height 29
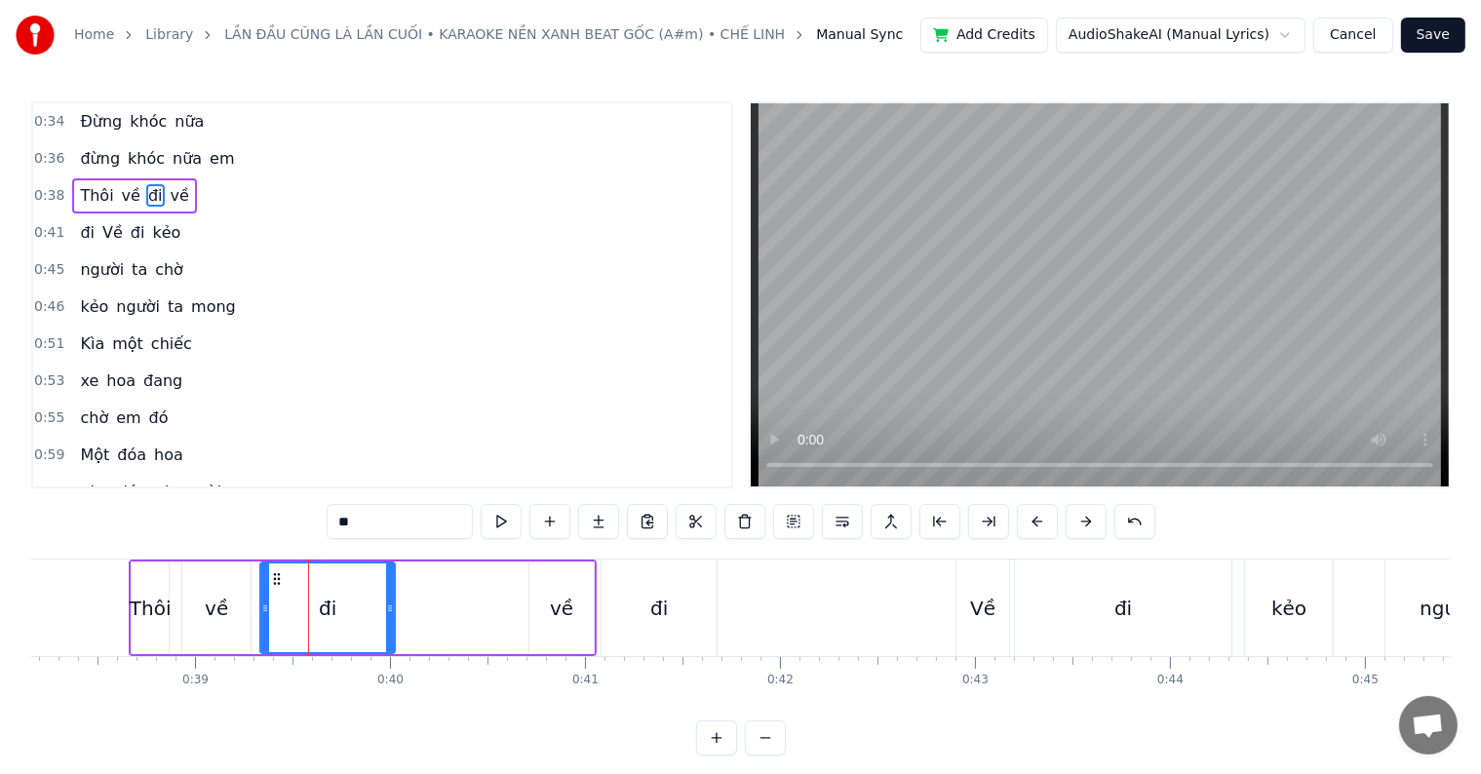
drag, startPoint x: 368, startPoint y: 604, endPoint x: 399, endPoint y: 604, distance: 31.2
click at [394, 604] on icon at bounding box center [390, 609] width 8 height 16
drag, startPoint x: 398, startPoint y: 616, endPoint x: 415, endPoint y: 613, distance: 17.8
click at [415, 613] on div at bounding box center [416, 608] width 8 height 89
drag, startPoint x: 416, startPoint y: 612, endPoint x: 444, endPoint y: 612, distance: 27.3
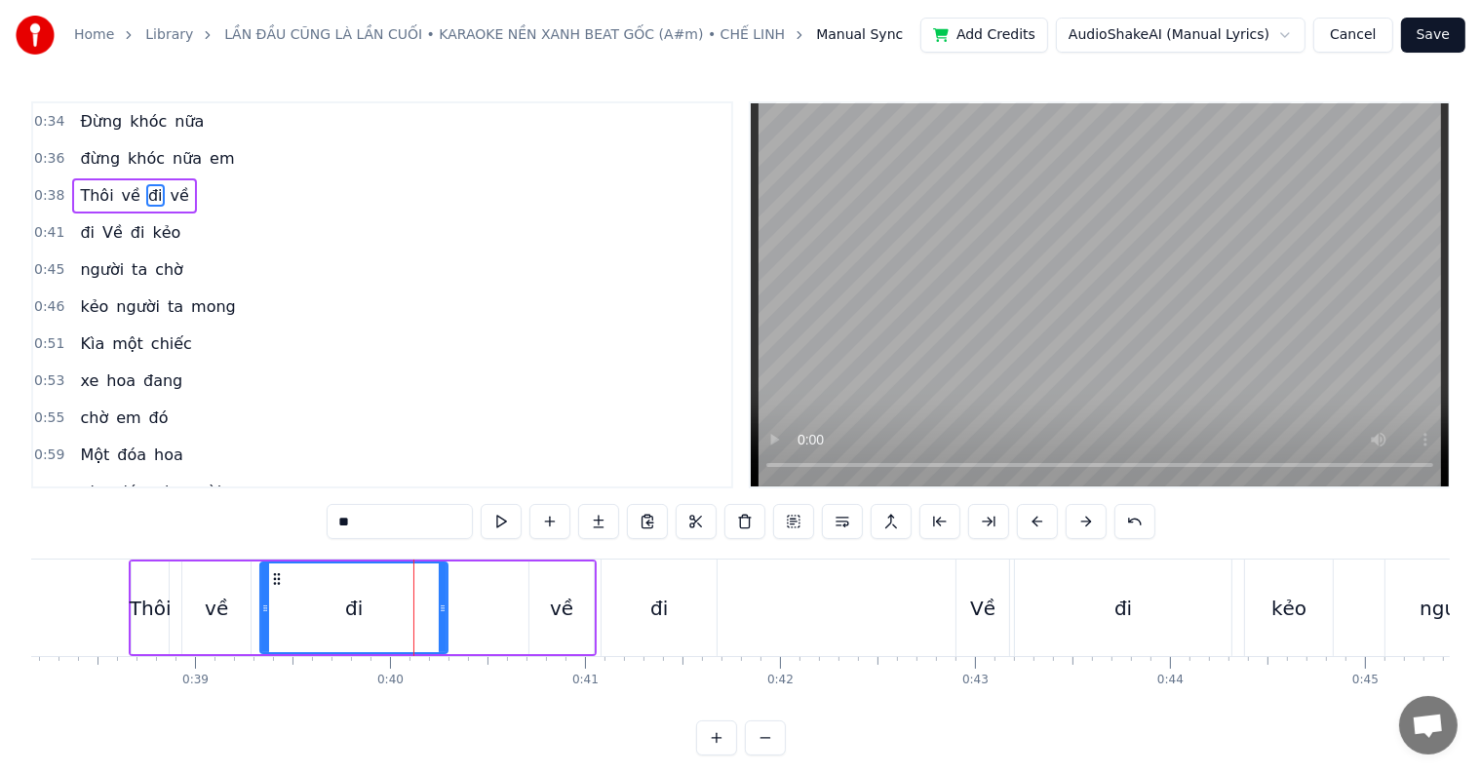
click at [444, 612] on icon at bounding box center [443, 609] width 8 height 16
drag, startPoint x: 444, startPoint y: 609, endPoint x: 430, endPoint y: 608, distance: 13.7
click at [430, 608] on icon at bounding box center [429, 609] width 8 height 16
click at [422, 607] on icon at bounding box center [421, 609] width 8 height 16
click at [426, 606] on icon at bounding box center [425, 609] width 8 height 16
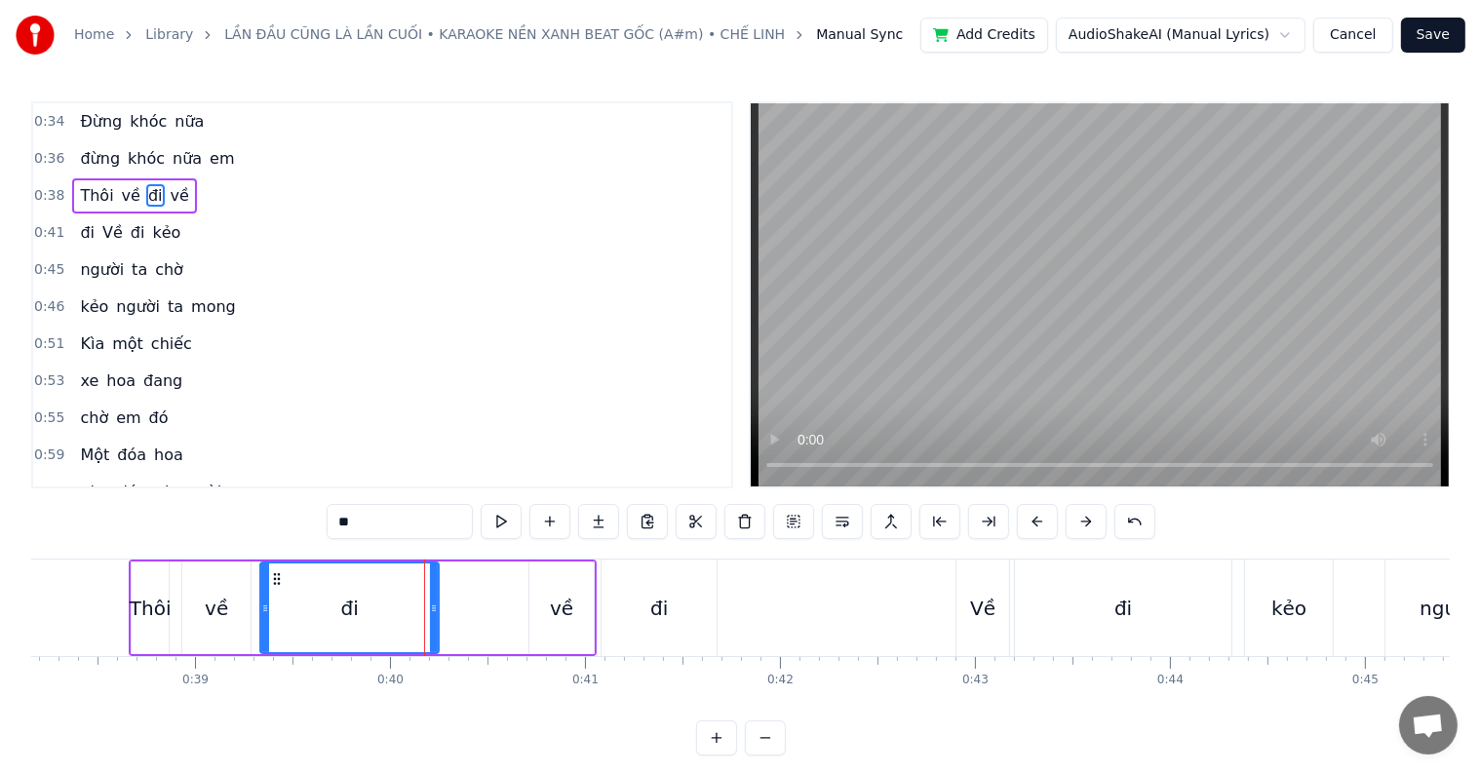
drag, startPoint x: 426, startPoint y: 606, endPoint x: 436, endPoint y: 605, distance: 9.8
click at [436, 605] on icon at bounding box center [434, 609] width 8 height 16
click at [656, 586] on div "đi" at bounding box center [659, 608] width 115 height 97
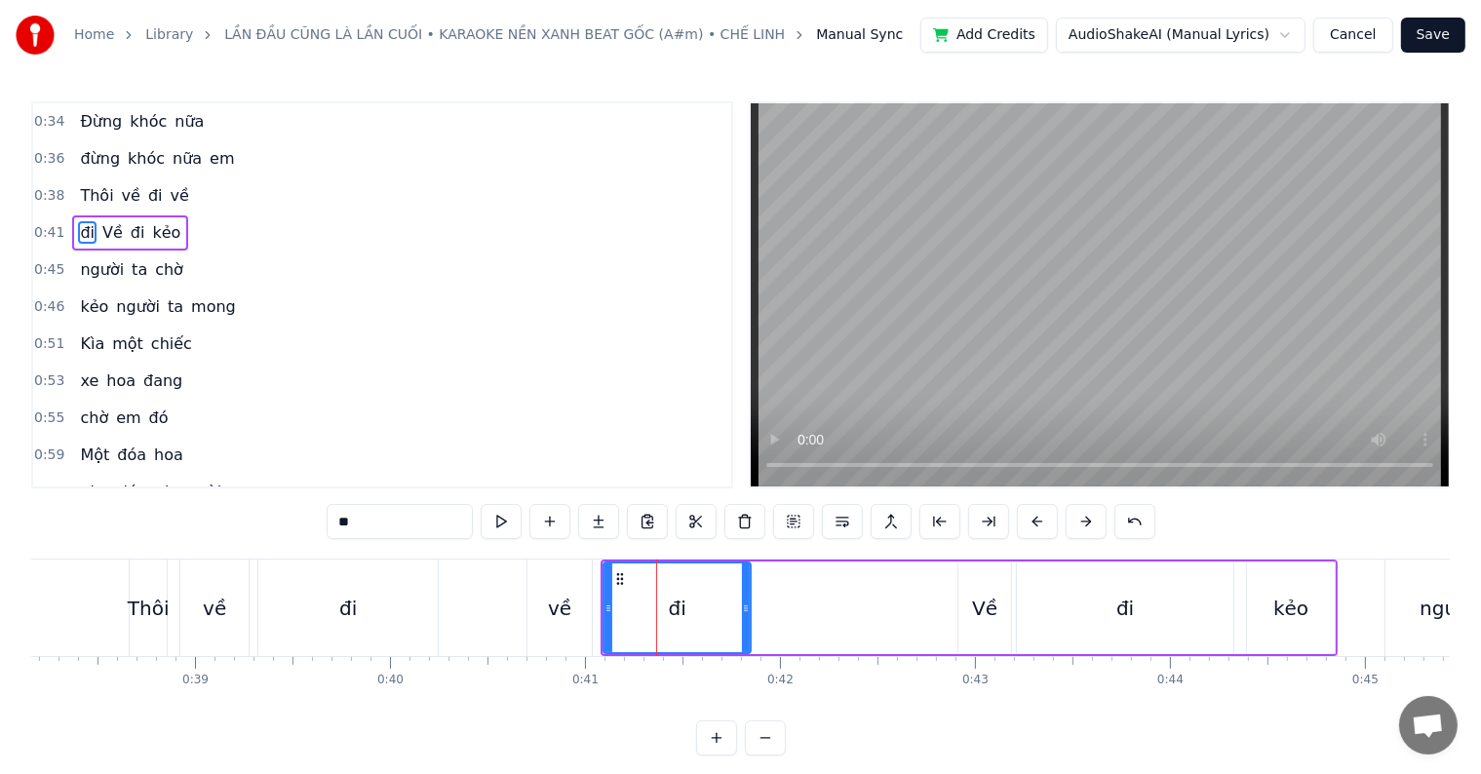
click at [750, 601] on icon at bounding box center [746, 609] width 8 height 16
click at [155, 601] on div "Thôi" at bounding box center [149, 608] width 42 height 29
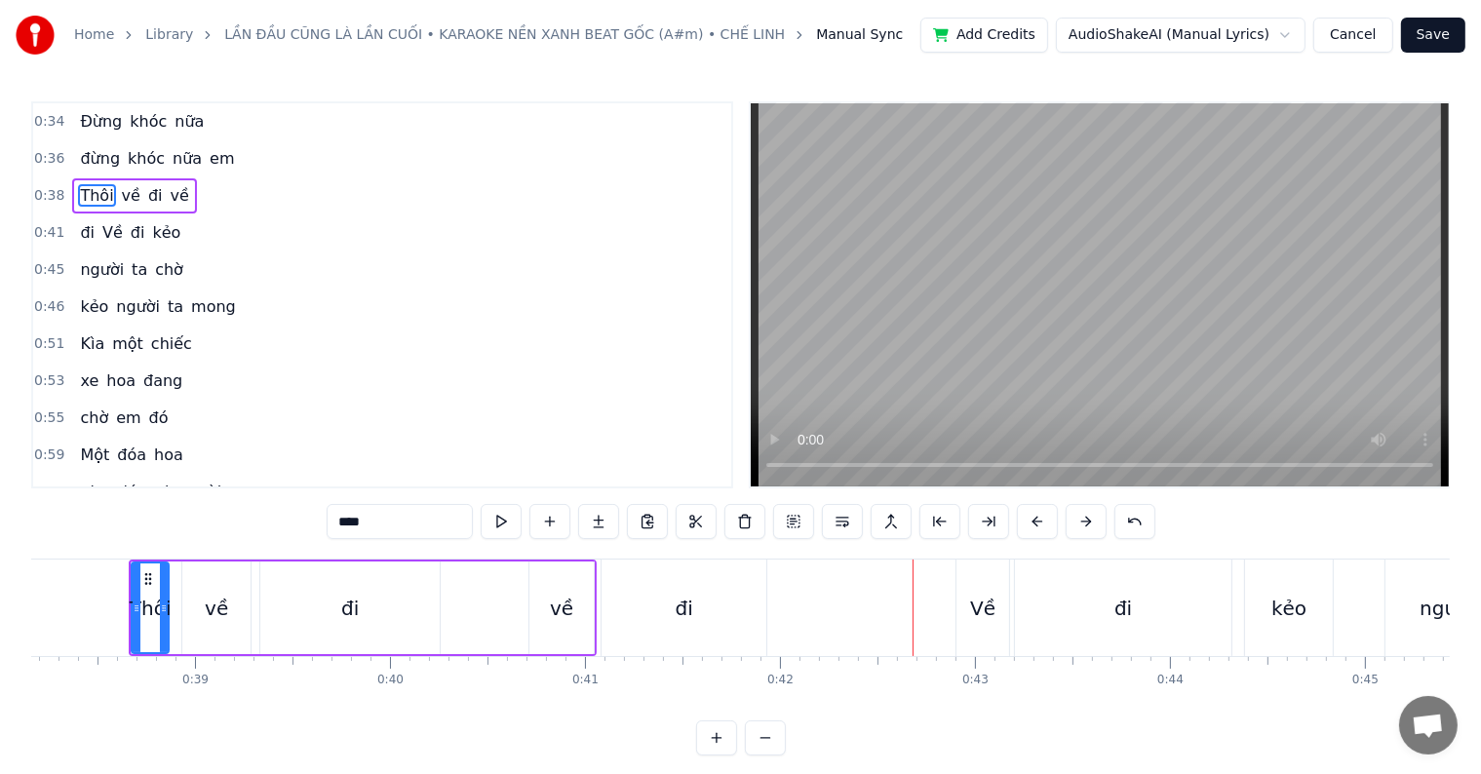
click at [698, 601] on div "đi" at bounding box center [684, 608] width 165 height 97
type input "**"
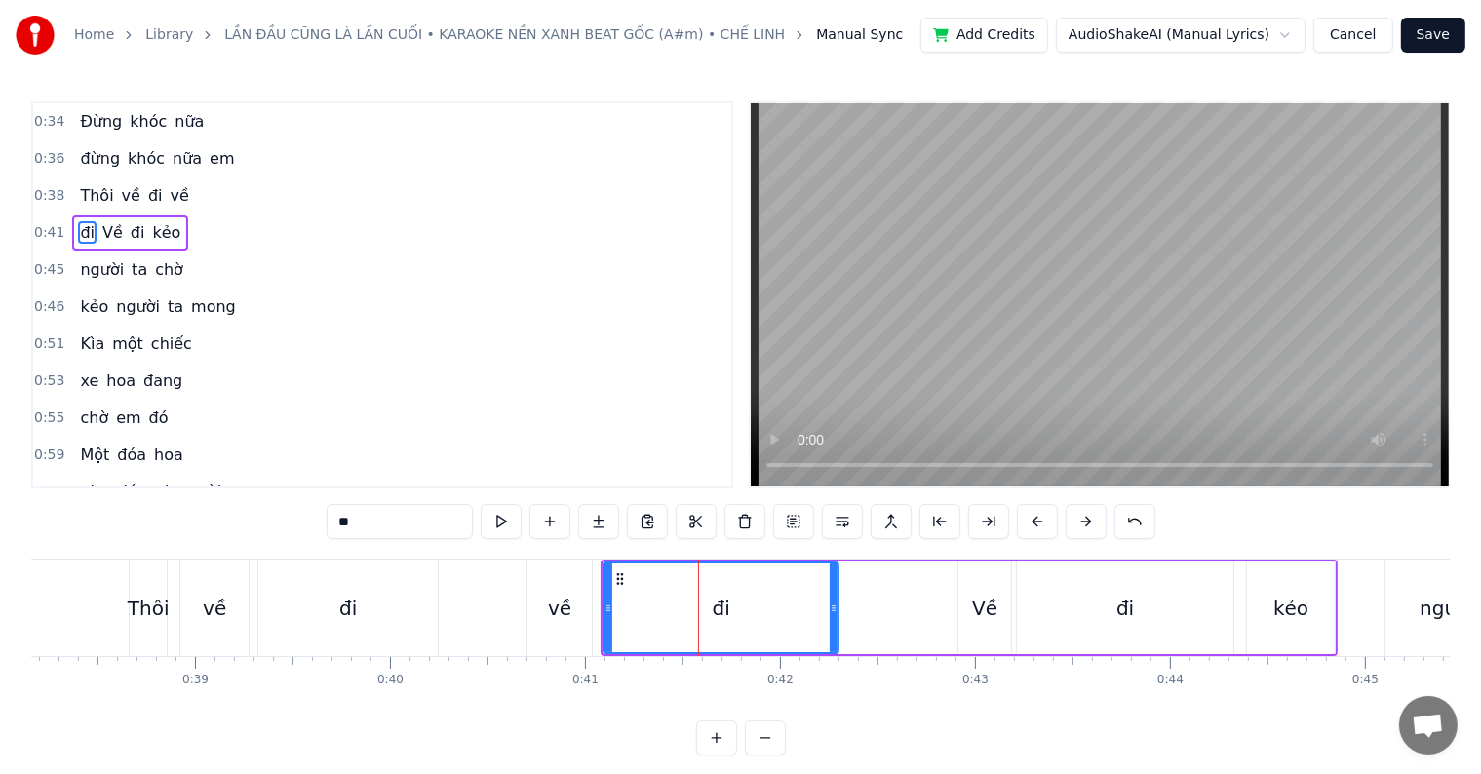
drag, startPoint x: 763, startPoint y: 608, endPoint x: 833, endPoint y: 602, distance: 70.5
click at [833, 602] on icon at bounding box center [834, 609] width 8 height 16
drag, startPoint x: 836, startPoint y: 606, endPoint x: 862, endPoint y: 602, distance: 26.6
click at [862, 602] on icon at bounding box center [860, 609] width 8 height 16
click at [854, 607] on icon at bounding box center [852, 609] width 8 height 16
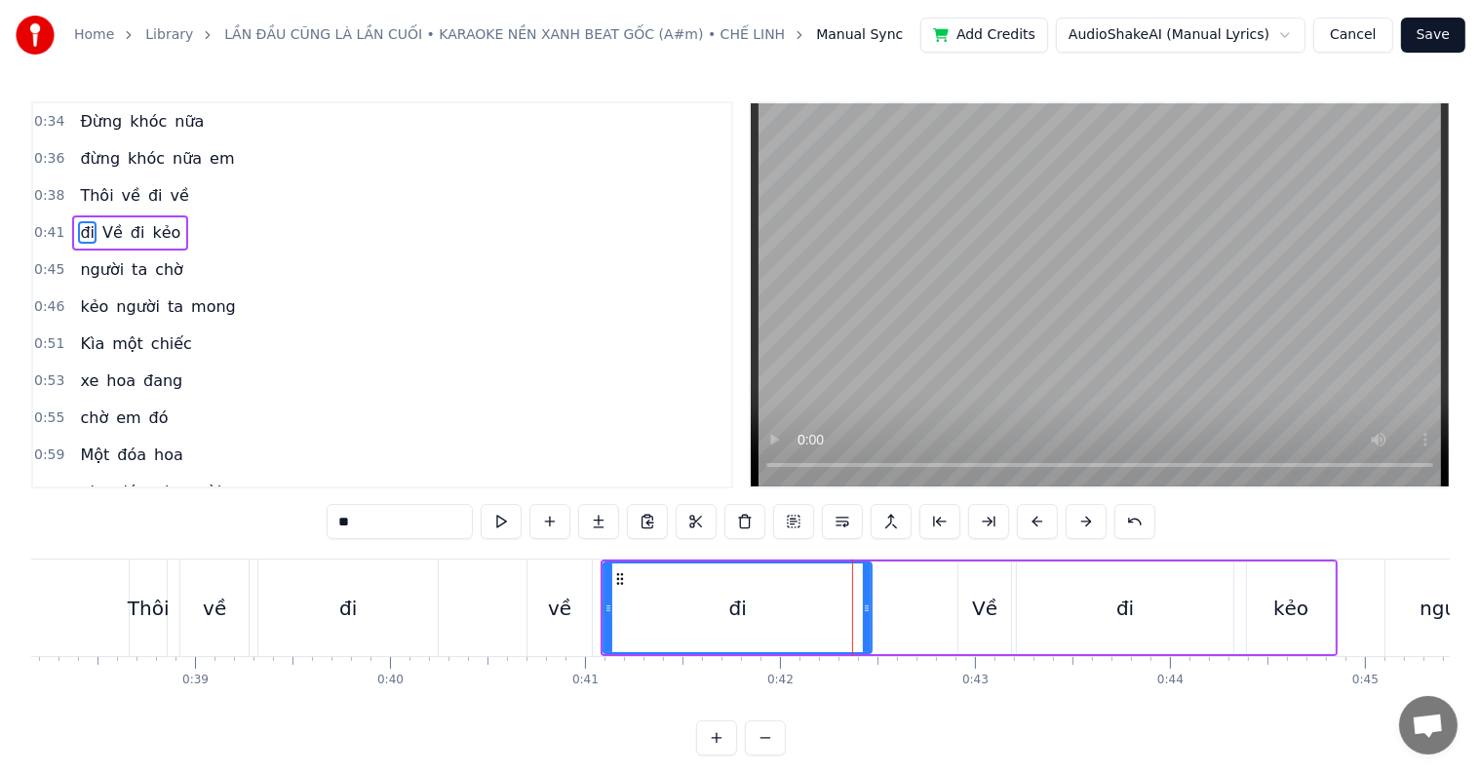
drag, startPoint x: 851, startPoint y: 608, endPoint x: 866, endPoint y: 605, distance: 14.9
click at [866, 605] on icon at bounding box center [867, 609] width 8 height 16
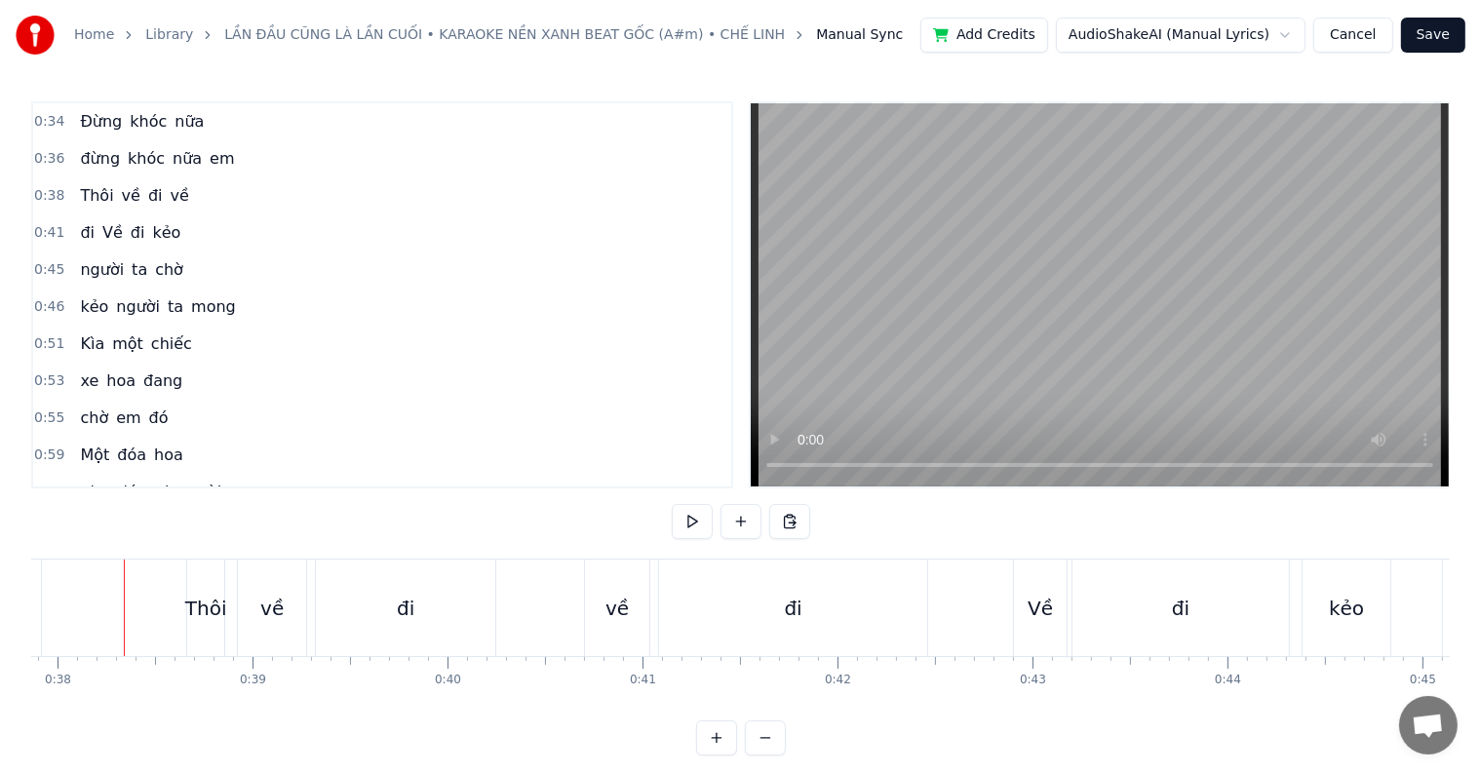
scroll to position [0, 7380]
click at [212, 607] on div "Thôi" at bounding box center [211, 608] width 42 height 29
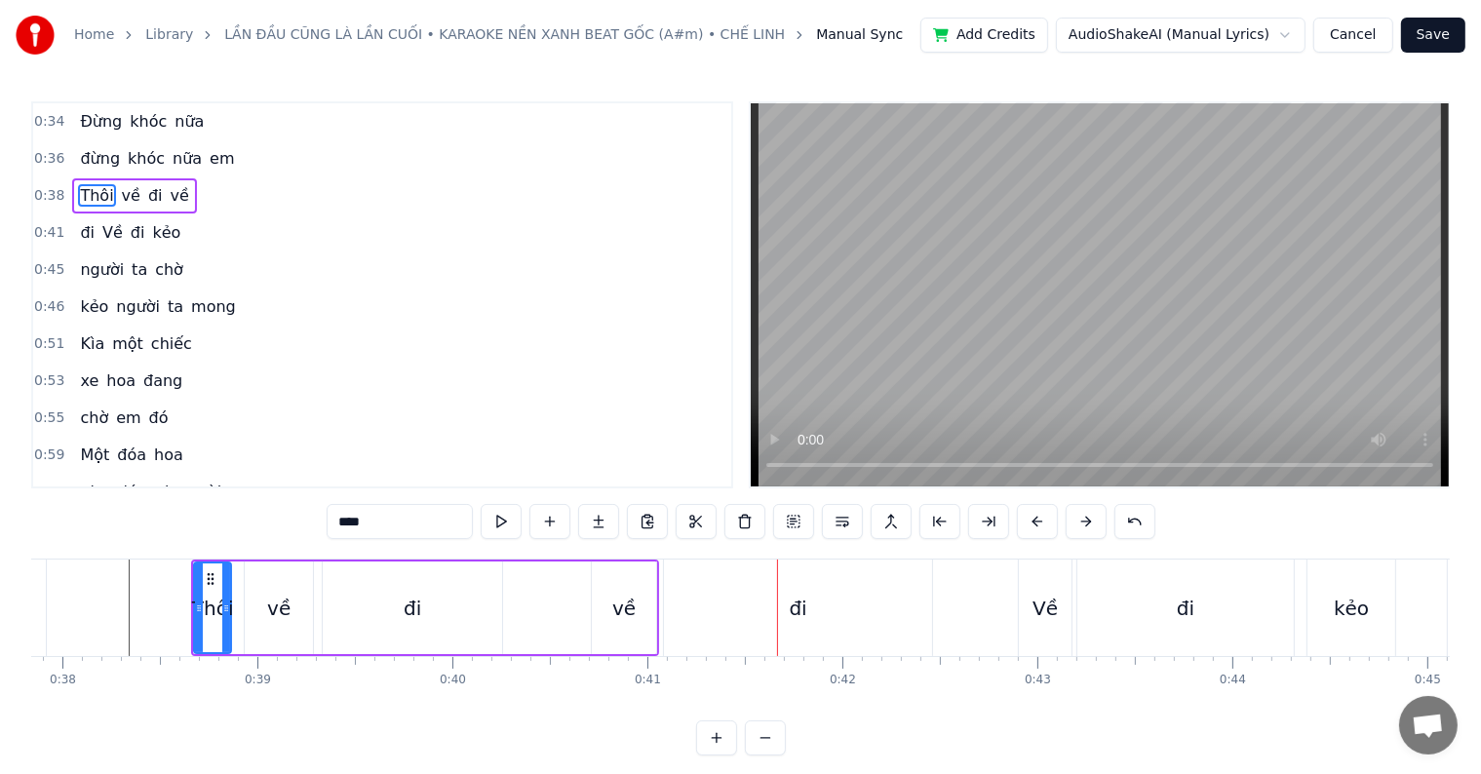
scroll to position [29, 0]
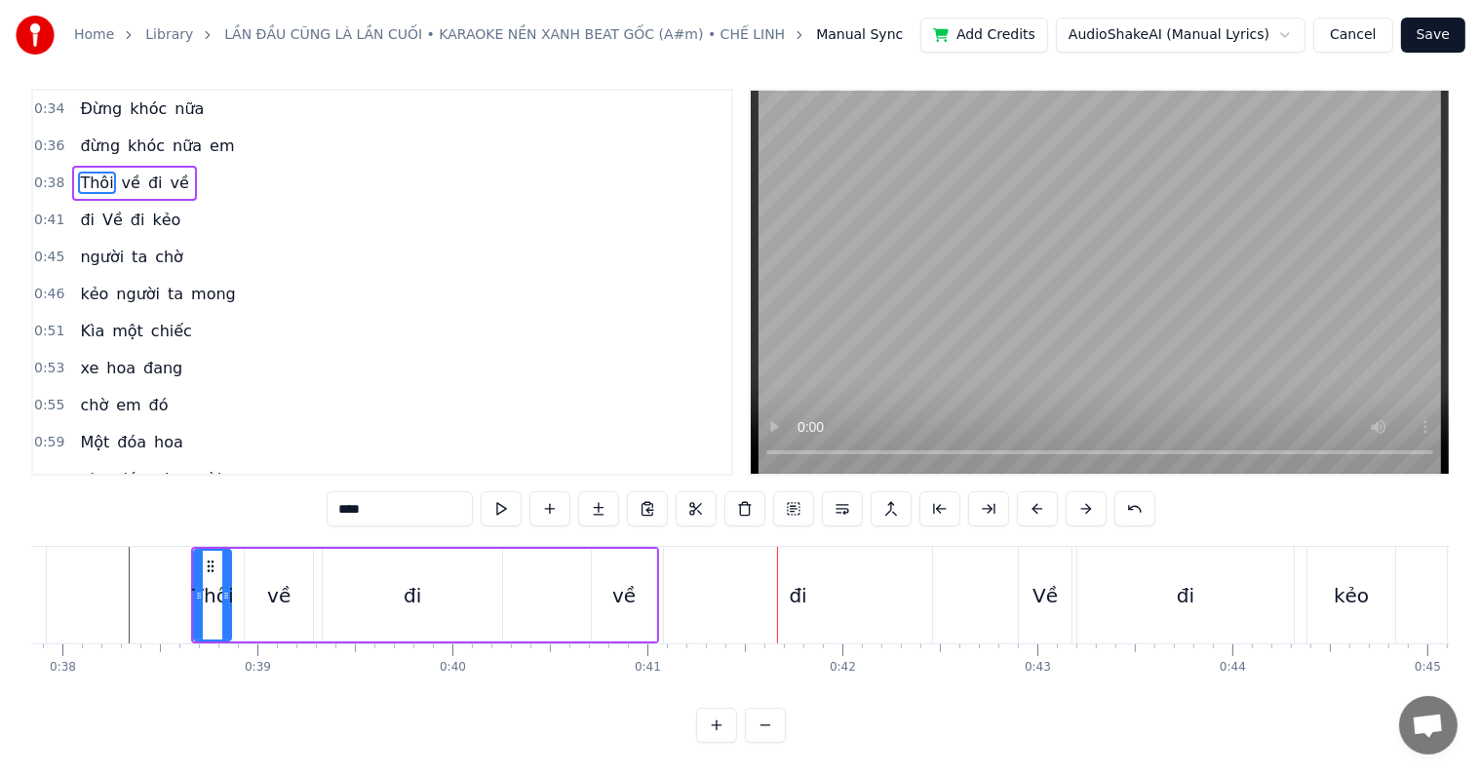
click at [632, 581] on div "về" at bounding box center [623, 595] width 23 height 29
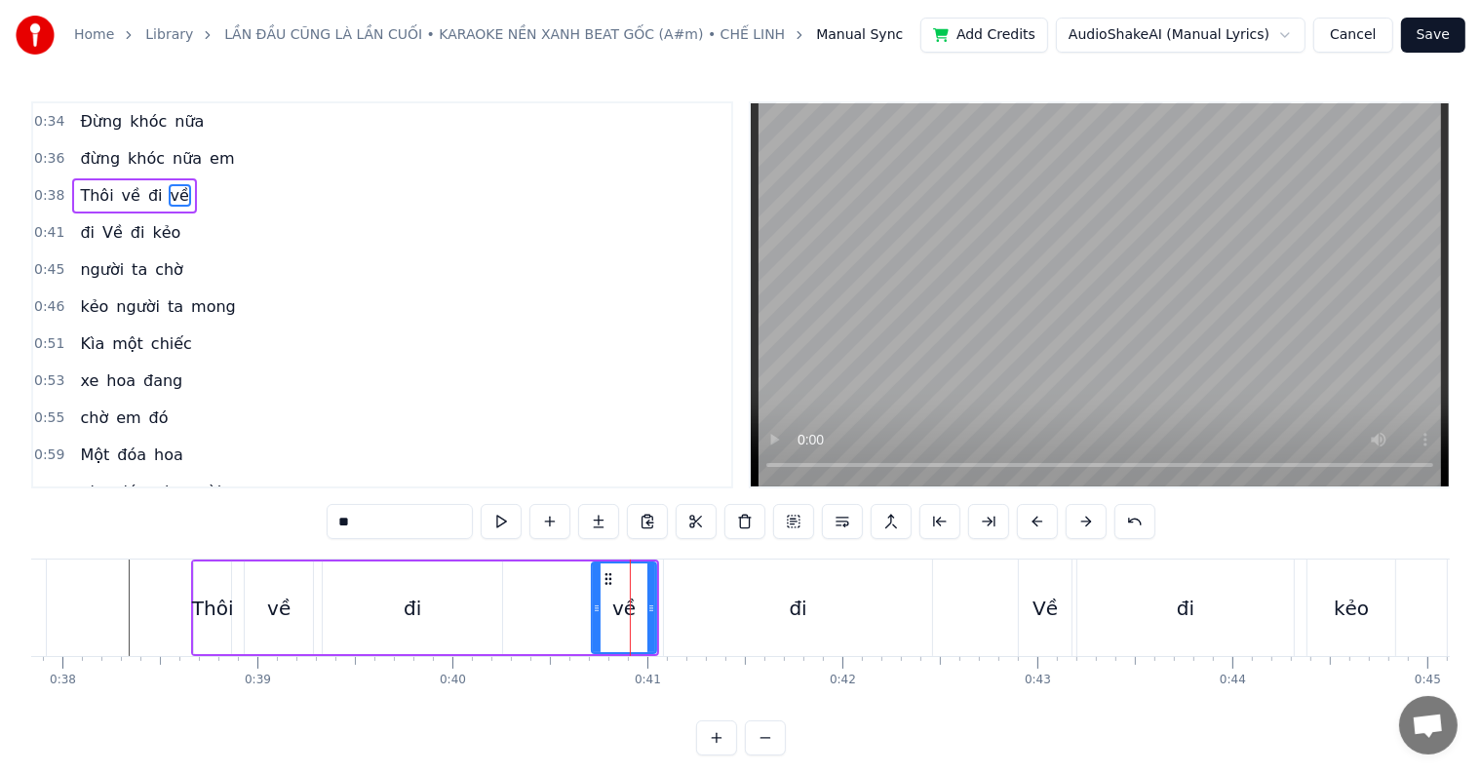
click at [226, 608] on div "Thôi" at bounding box center [213, 608] width 42 height 29
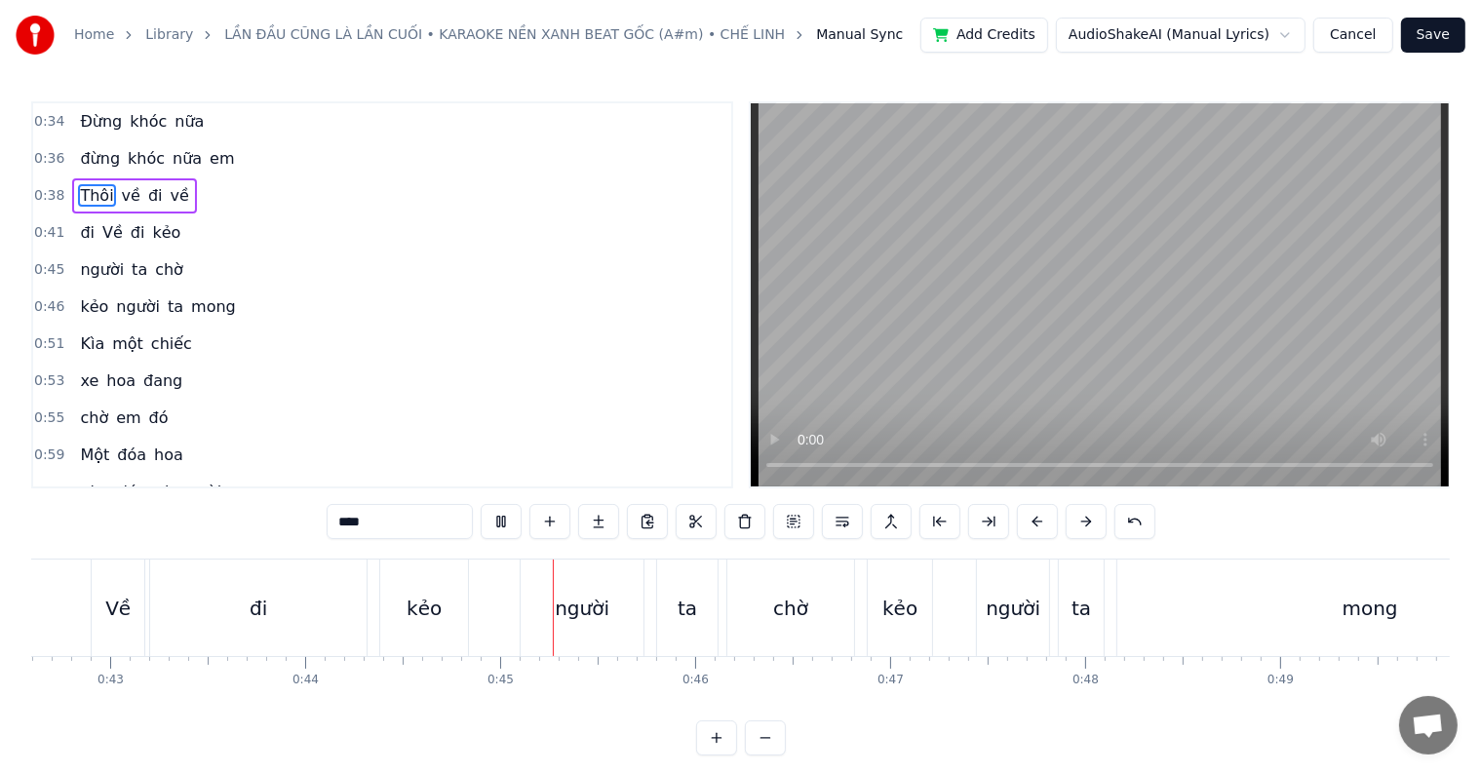
scroll to position [0, 8620]
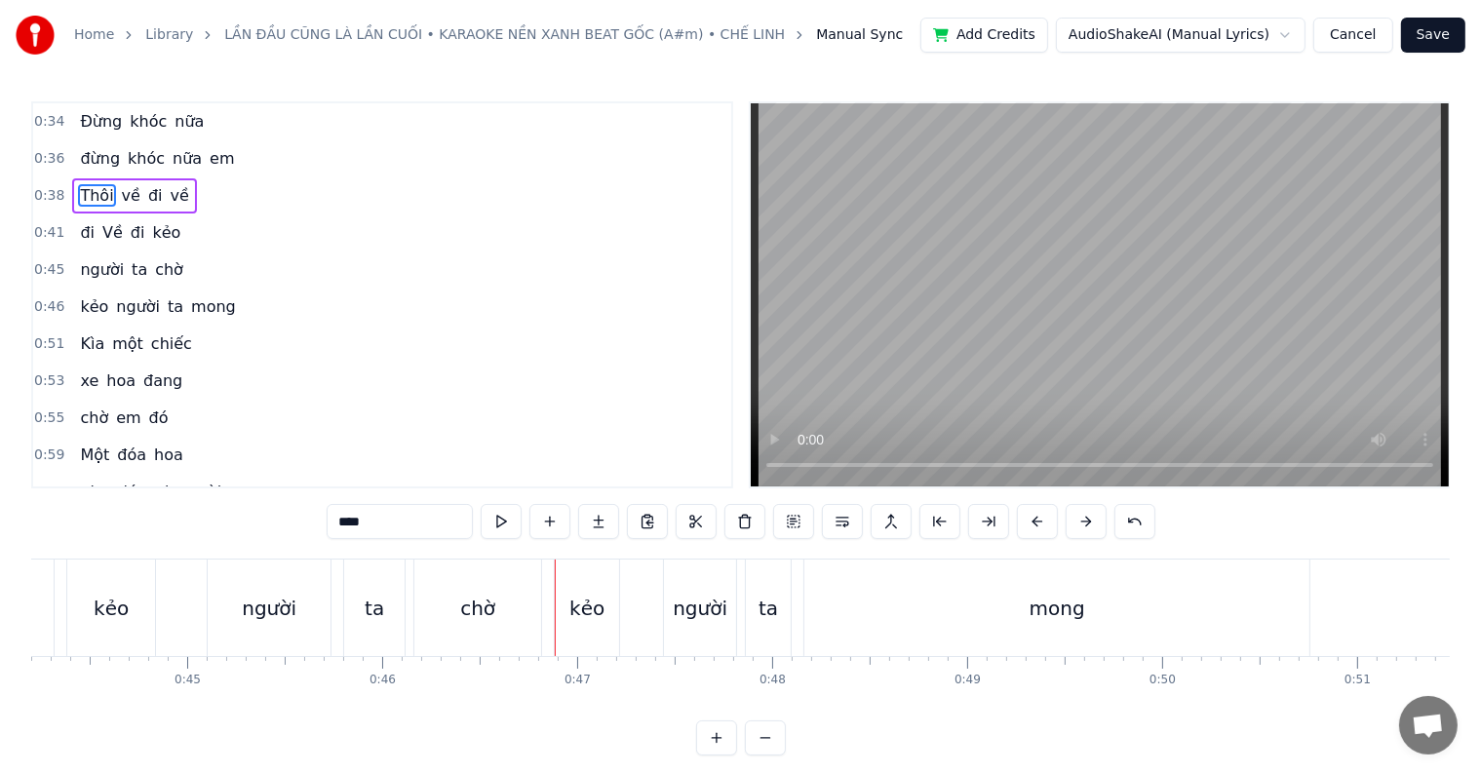
click at [121, 620] on div "kẻo" at bounding box center [111, 608] width 35 height 29
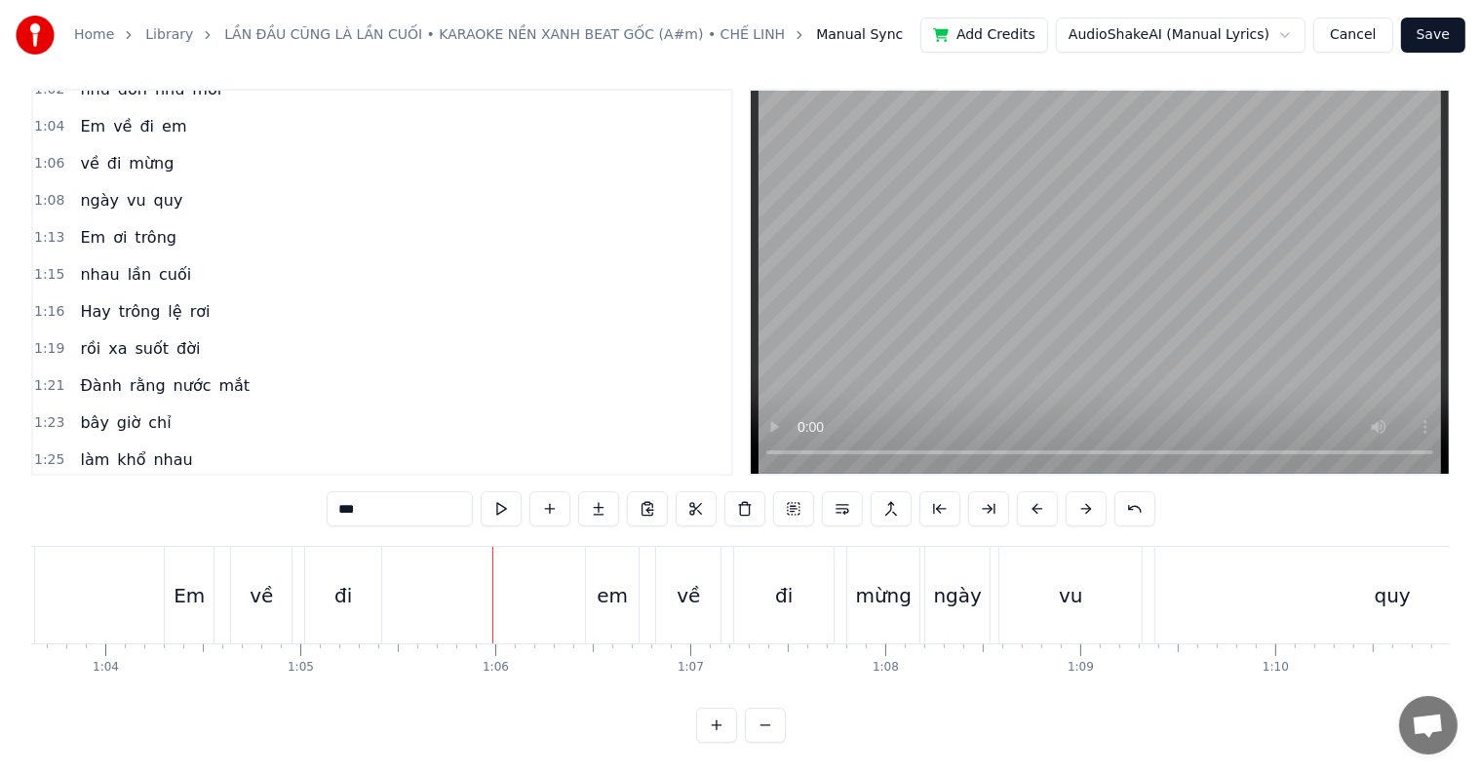
scroll to position [29, 0]
click at [88, 115] on span "Em" at bounding box center [92, 126] width 29 height 22
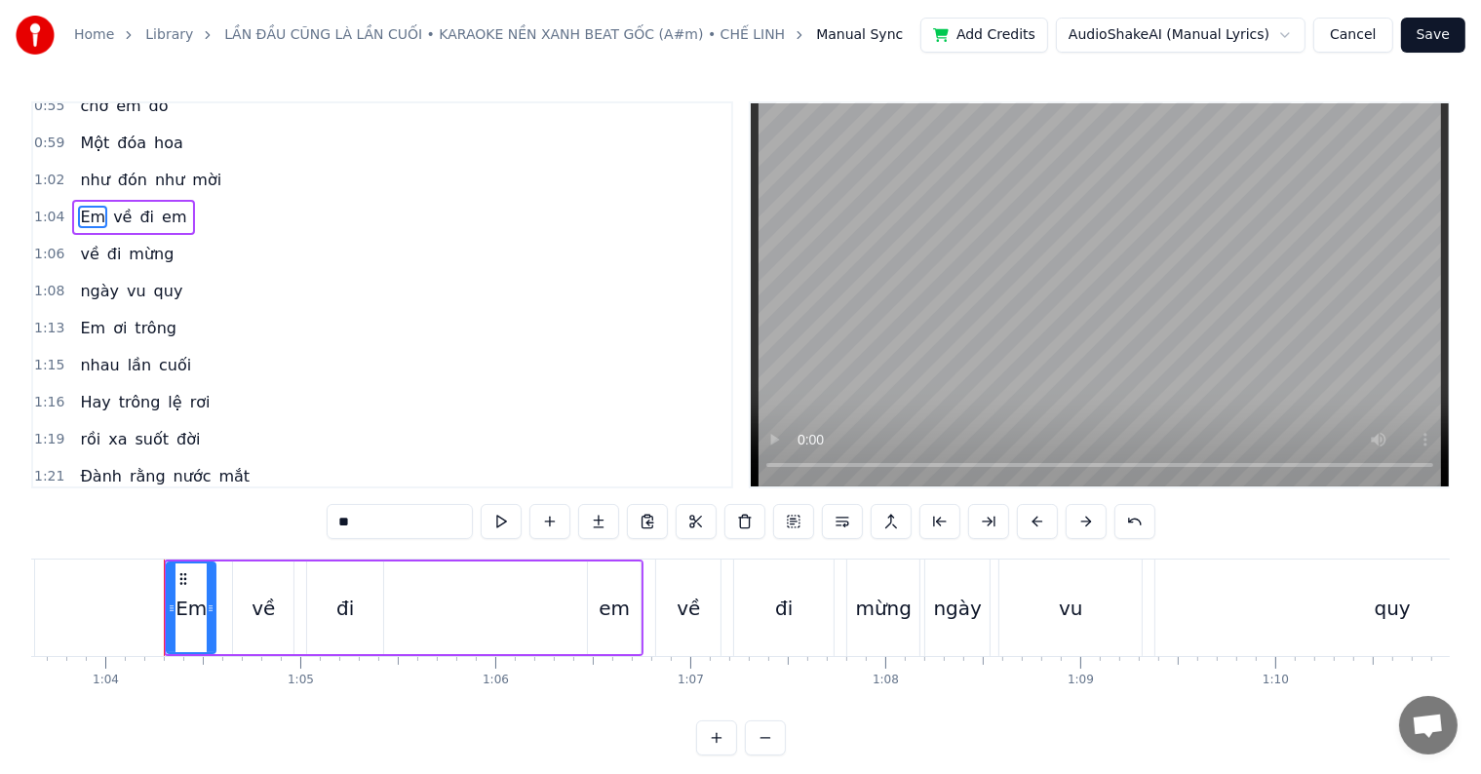
scroll to position [220, 0]
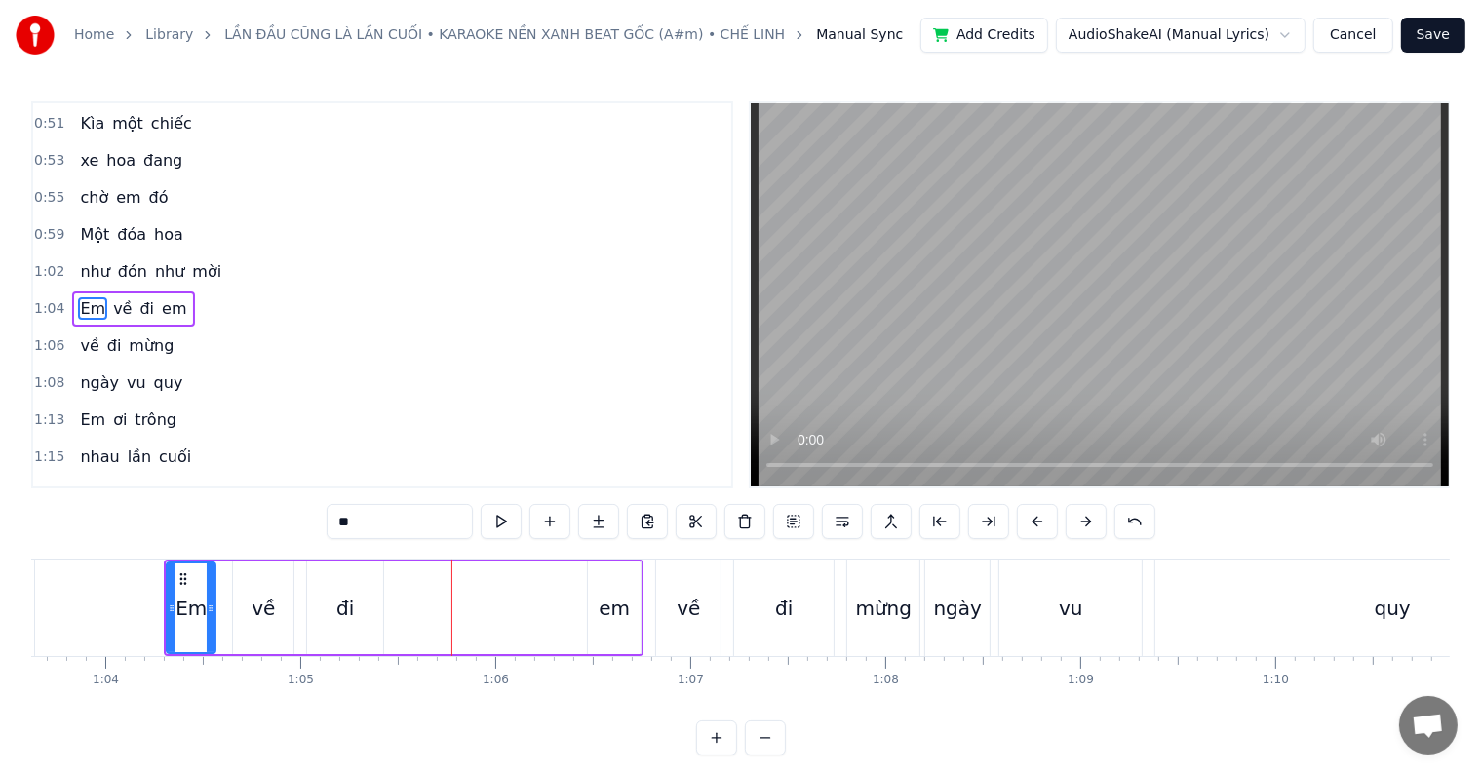
click at [350, 605] on div "đi" at bounding box center [345, 608] width 18 height 29
type input "**"
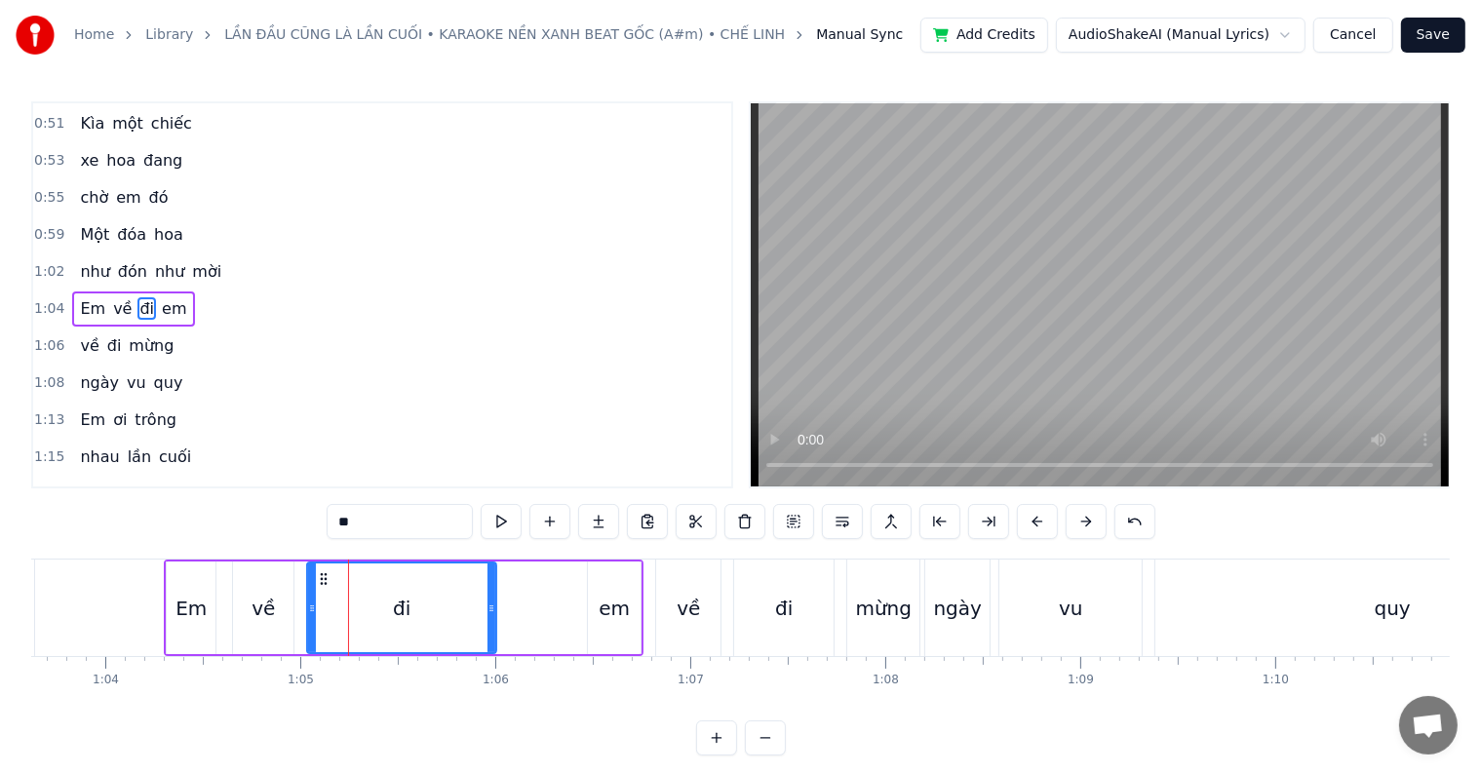
drag, startPoint x: 374, startPoint y: 608, endPoint x: 490, endPoint y: 608, distance: 115.1
click at [490, 608] on icon at bounding box center [492, 609] width 8 height 16
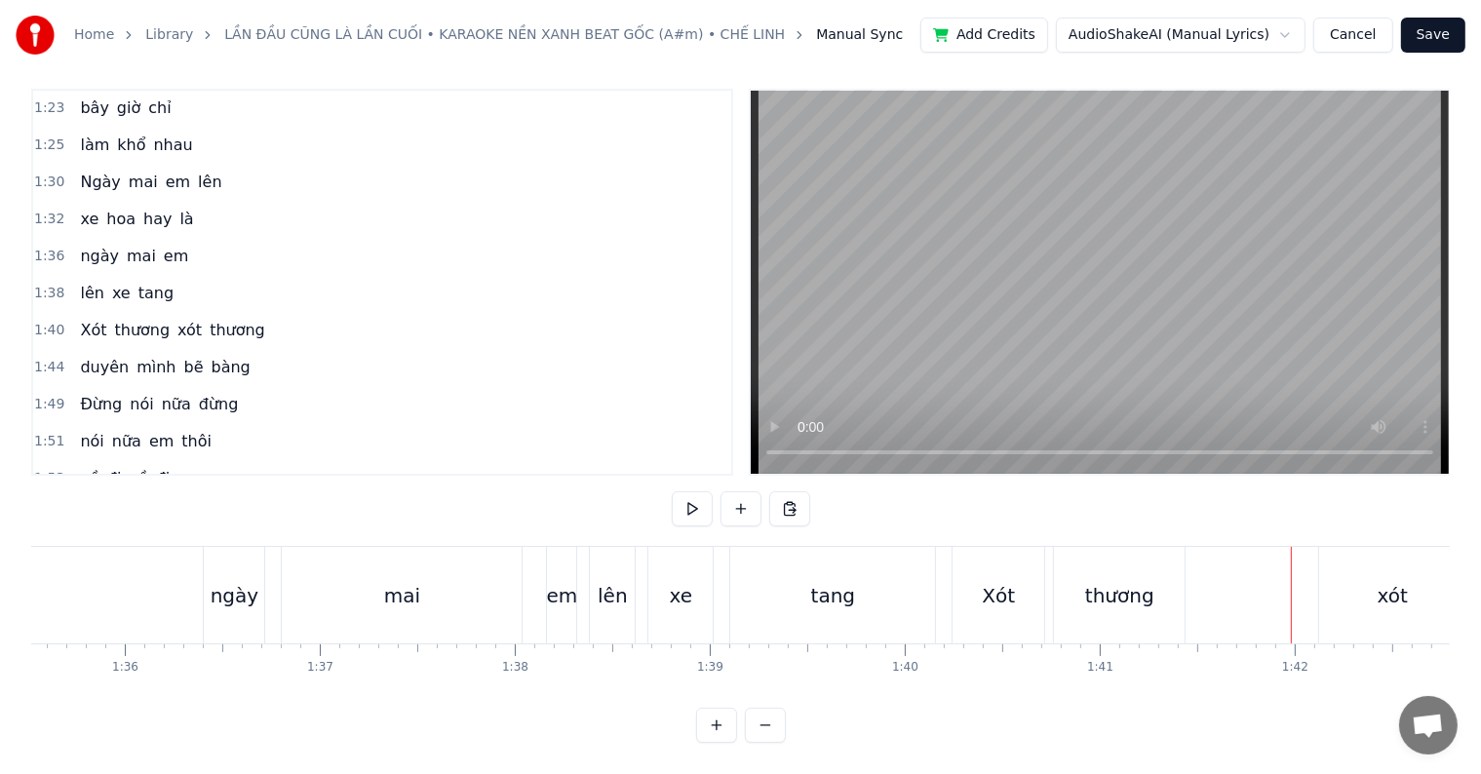
scroll to position [708, 0]
click at [1147, 586] on div "thương" at bounding box center [1119, 595] width 69 height 29
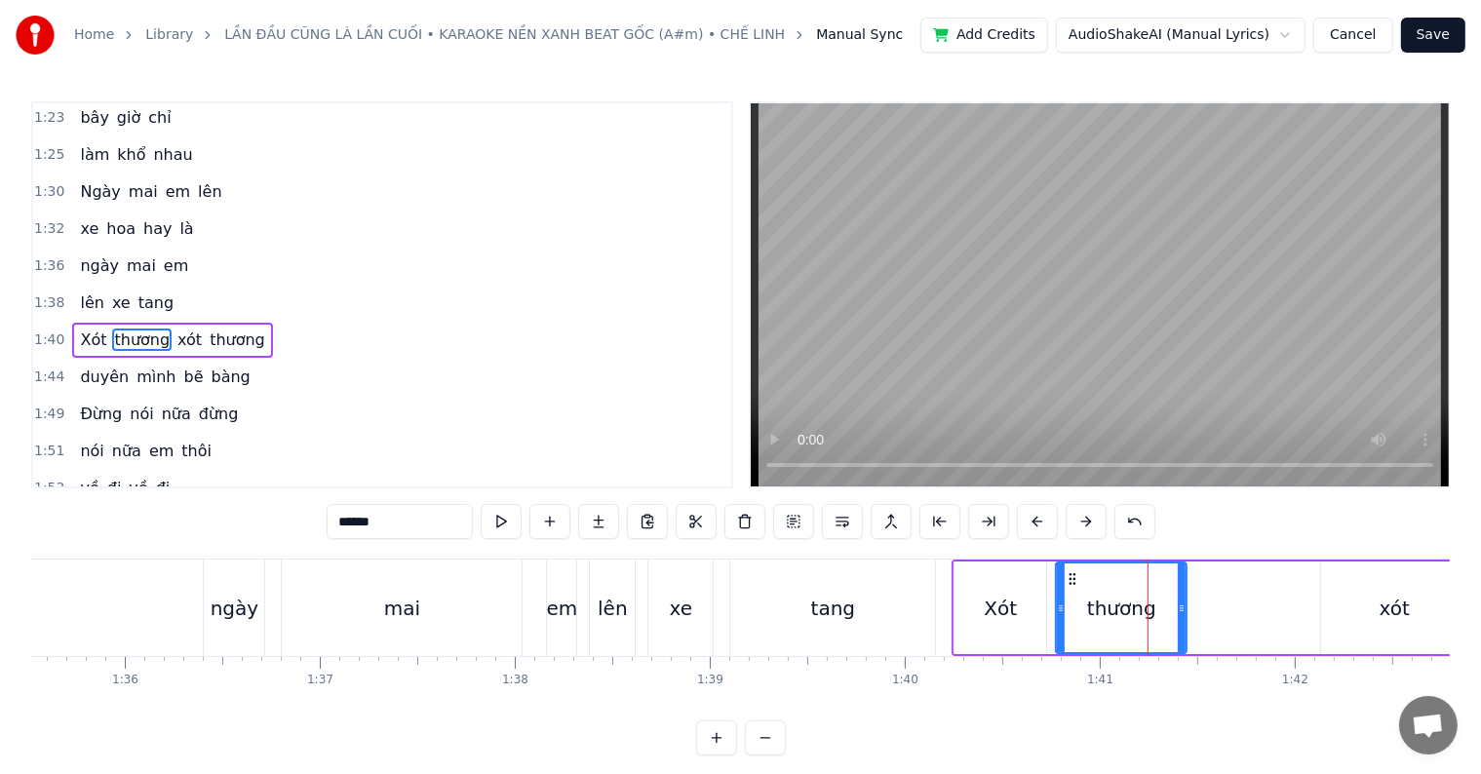
scroll to position [723, 0]
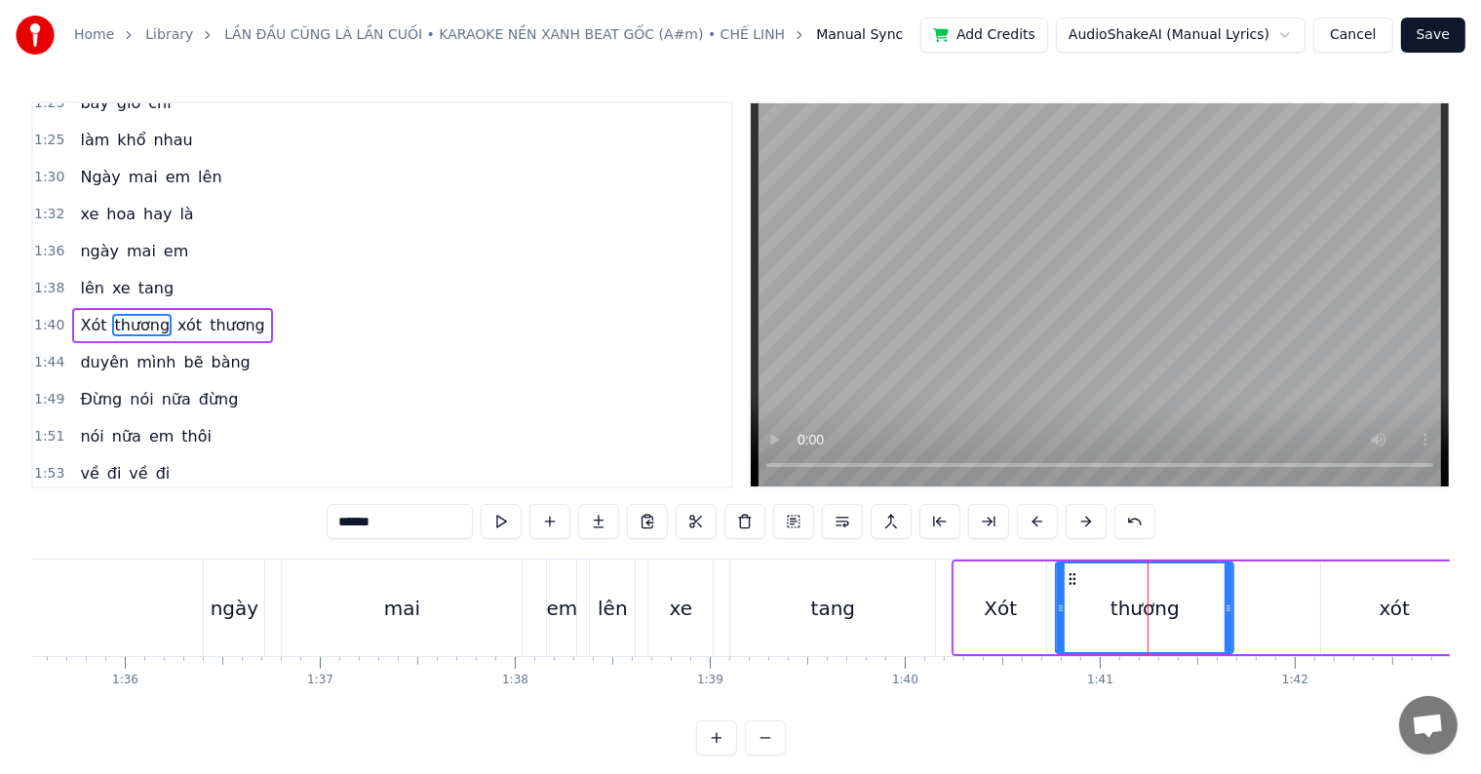
drag, startPoint x: 1182, startPoint y: 606, endPoint x: 1230, endPoint y: 601, distance: 48.0
click at [1230, 601] on icon at bounding box center [1229, 609] width 8 height 16
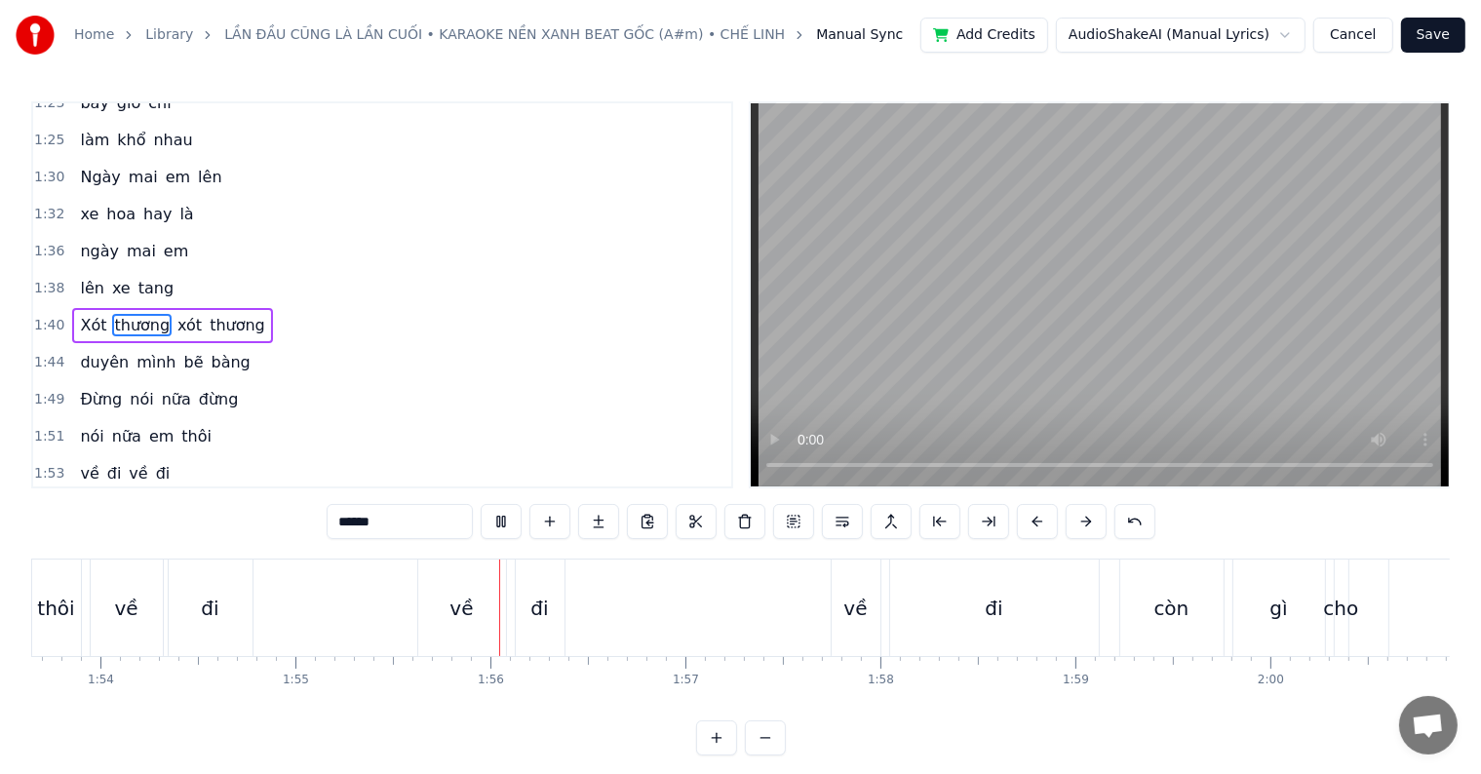
scroll to position [0, 22413]
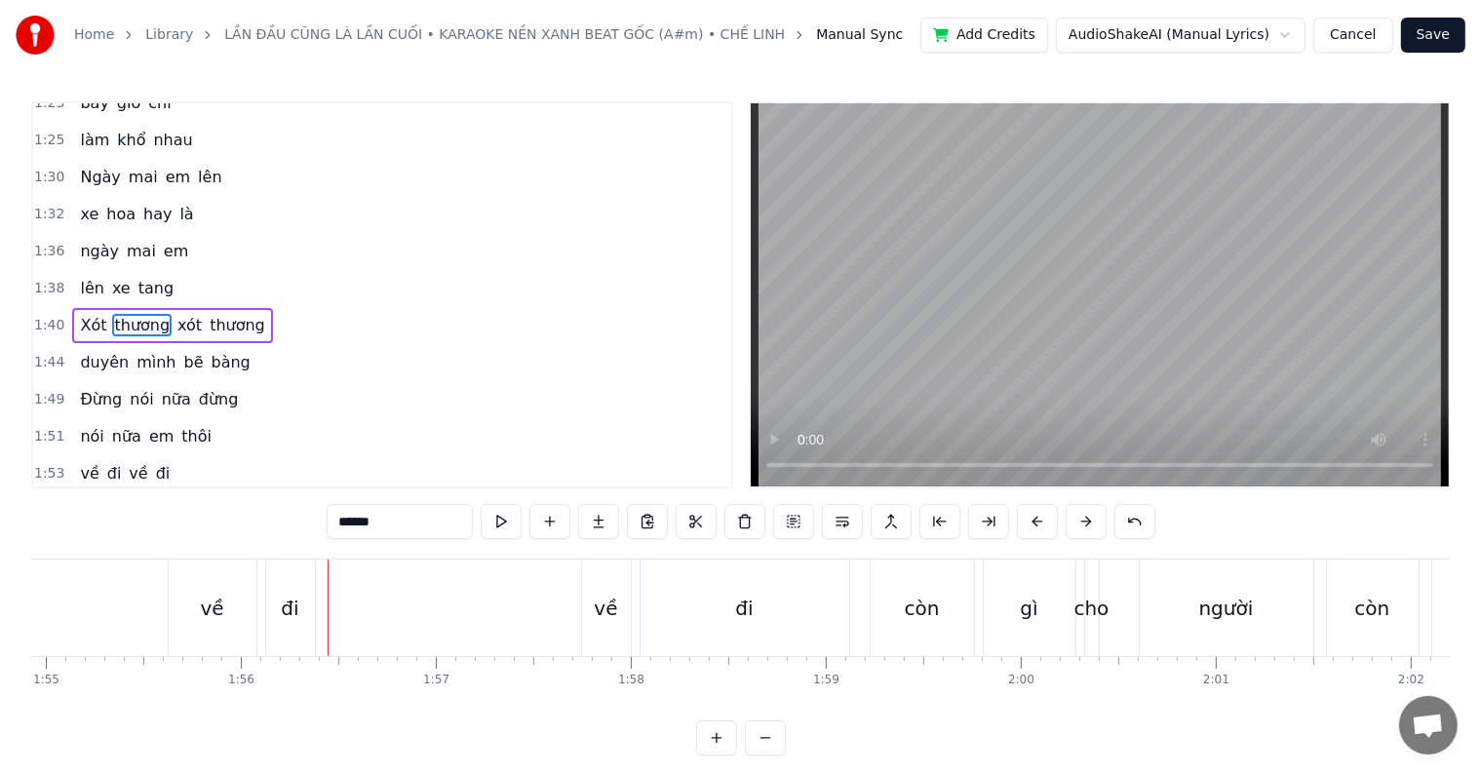
click at [215, 615] on div "về" at bounding box center [211, 608] width 23 height 29
type input "**"
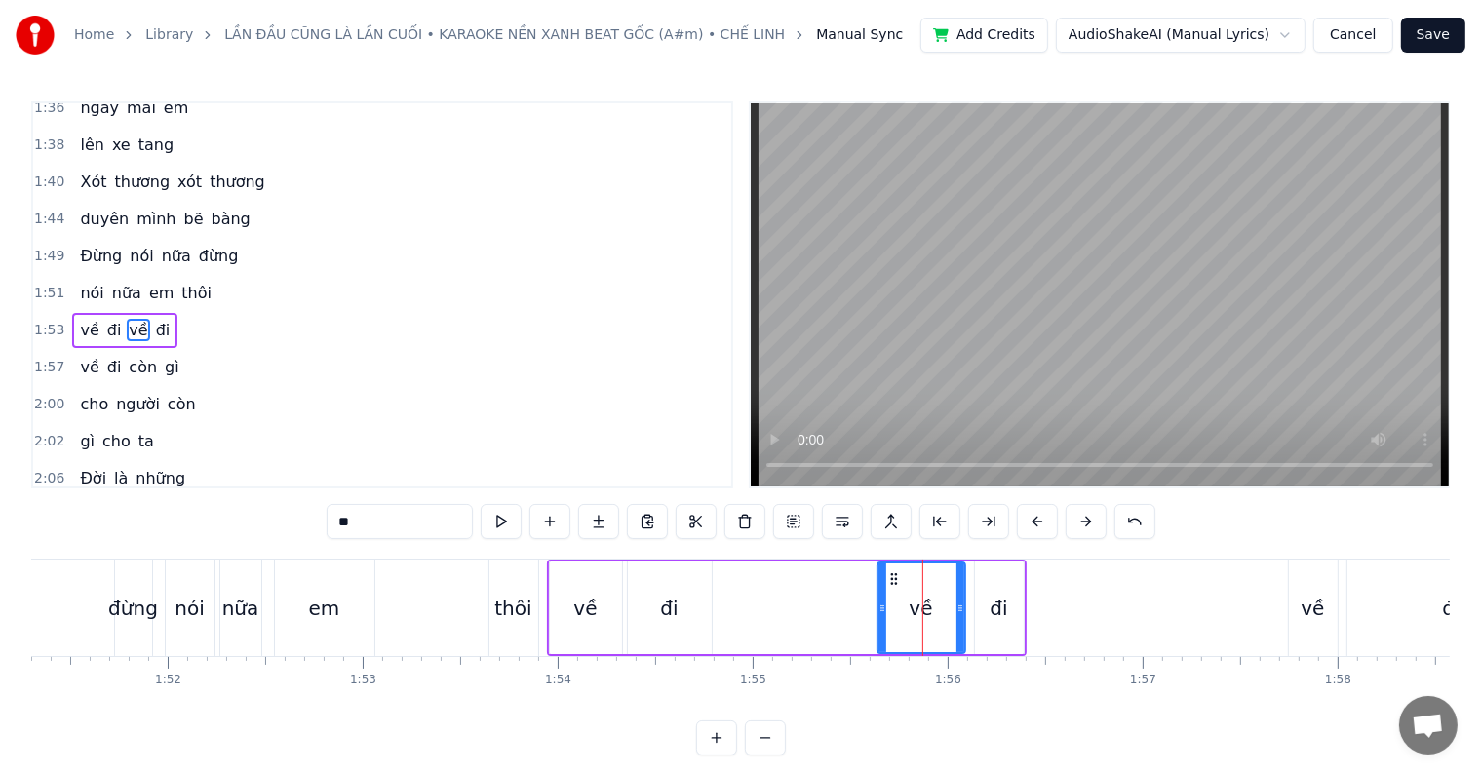
scroll to position [0, 21626]
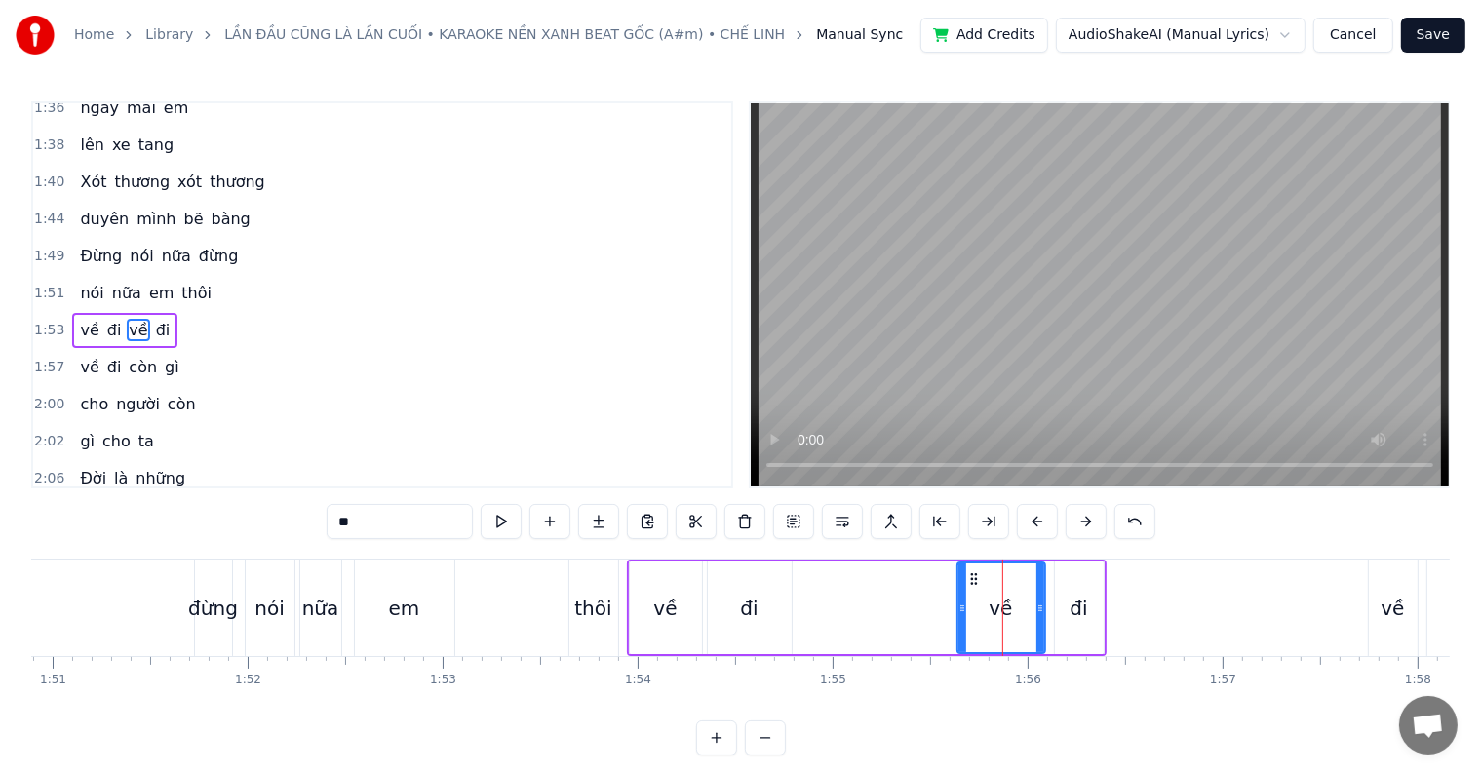
click at [662, 596] on div "về" at bounding box center [664, 608] width 23 height 29
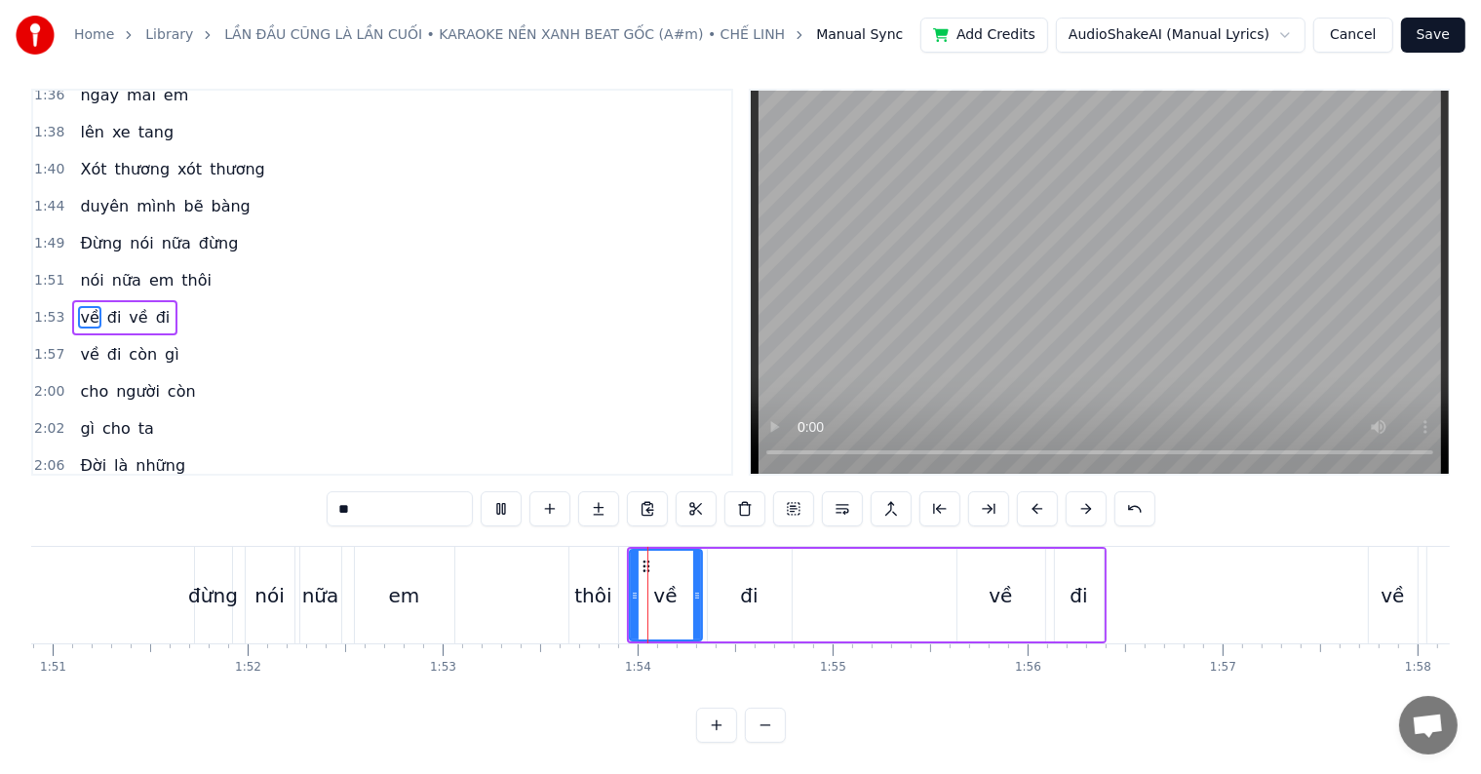
scroll to position [29, 0]
click at [518, 594] on div "nói nữa em thôi" at bounding box center [434, 595] width 378 height 97
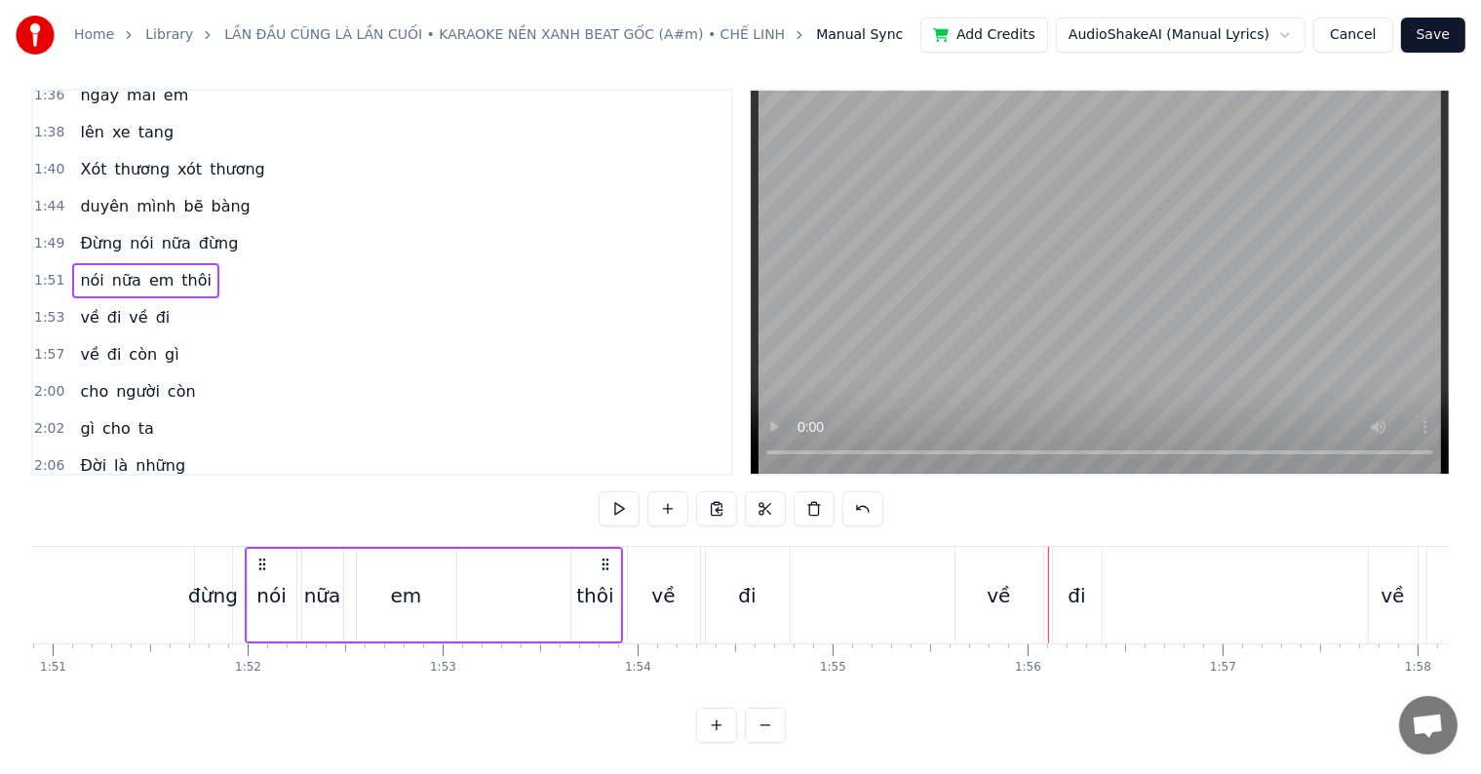
click at [753, 581] on div "đi" at bounding box center [747, 595] width 18 height 29
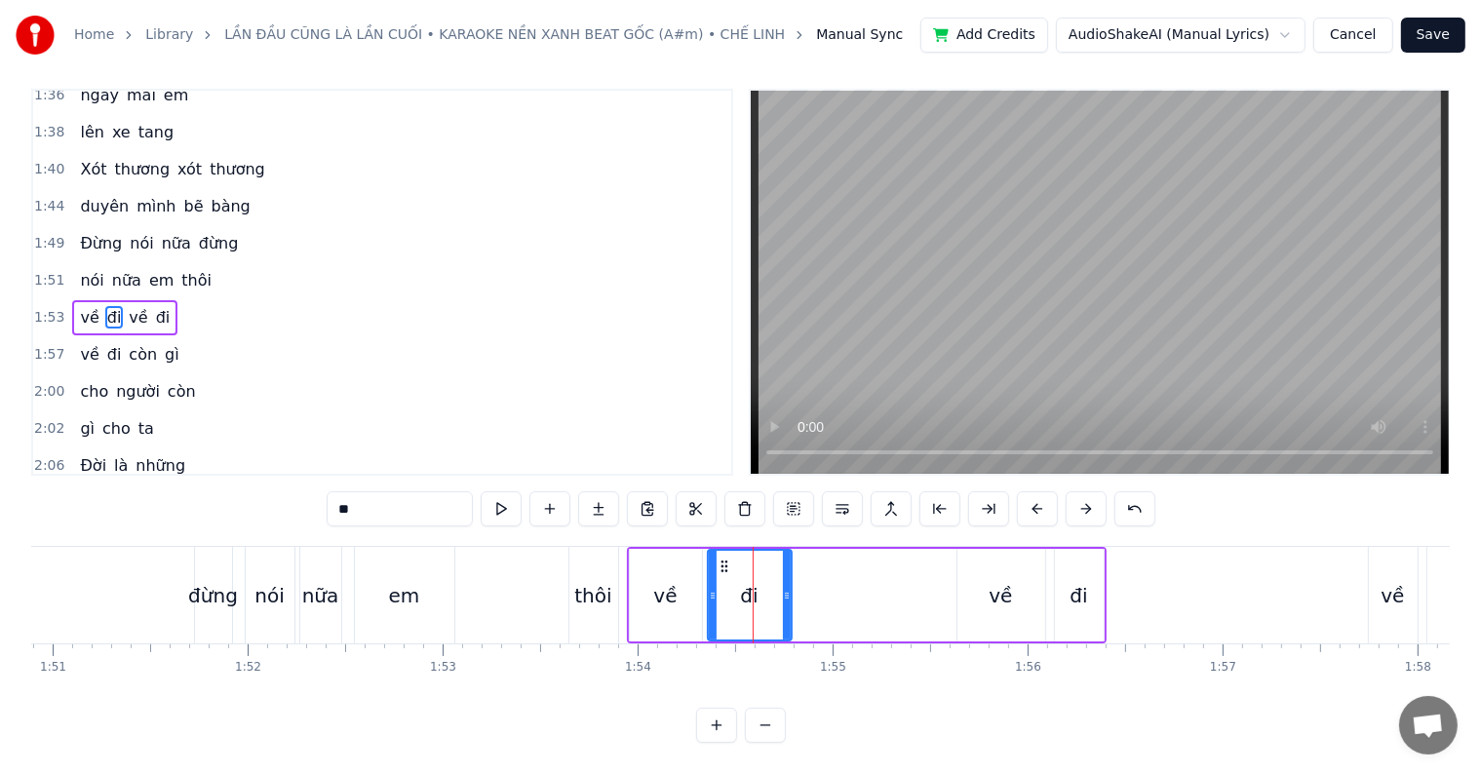
scroll to position [0, 0]
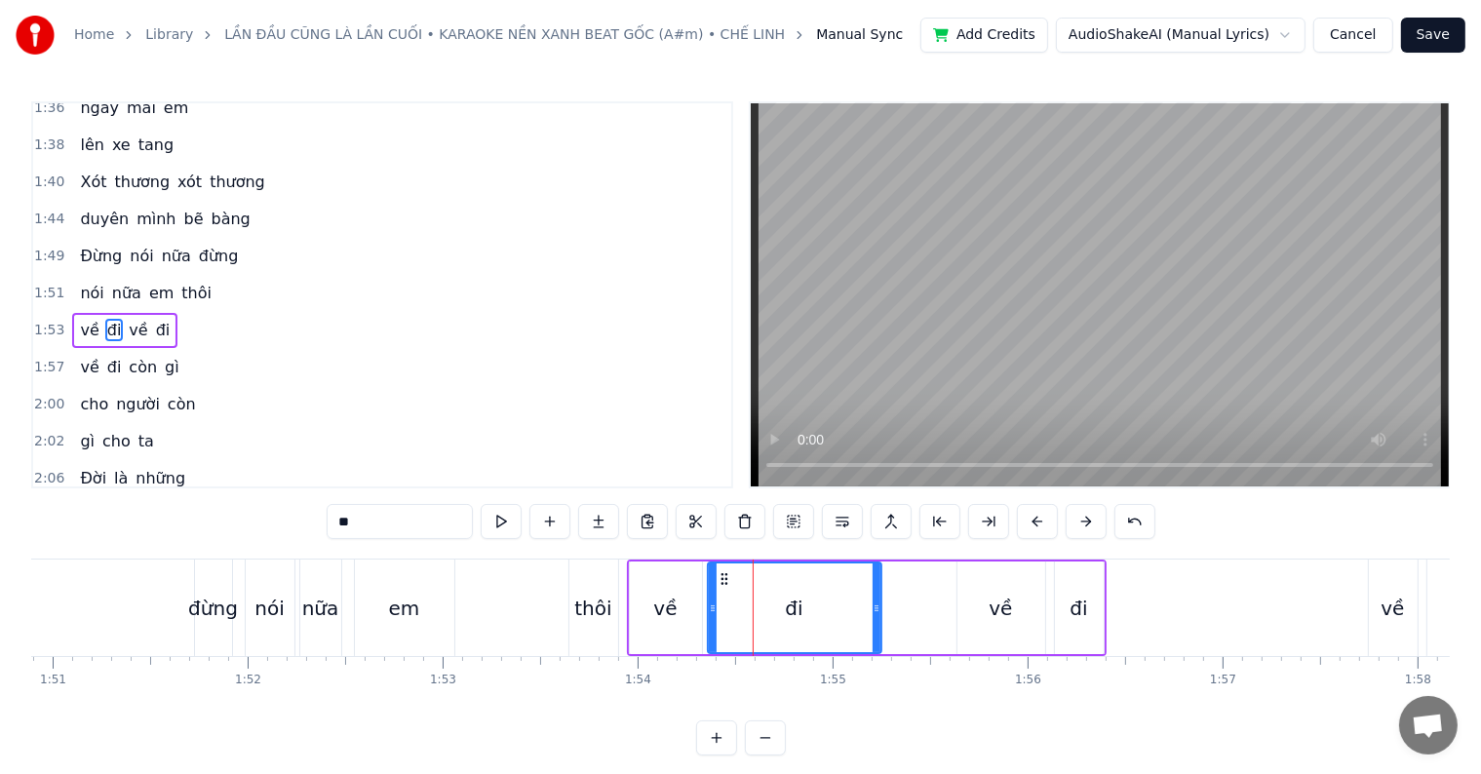
drag, startPoint x: 786, startPoint y: 604, endPoint x: 876, endPoint y: 604, distance: 89.7
click at [876, 604] on icon at bounding box center [877, 609] width 8 height 16
click at [386, 610] on div "em" at bounding box center [404, 608] width 99 height 97
type input "**"
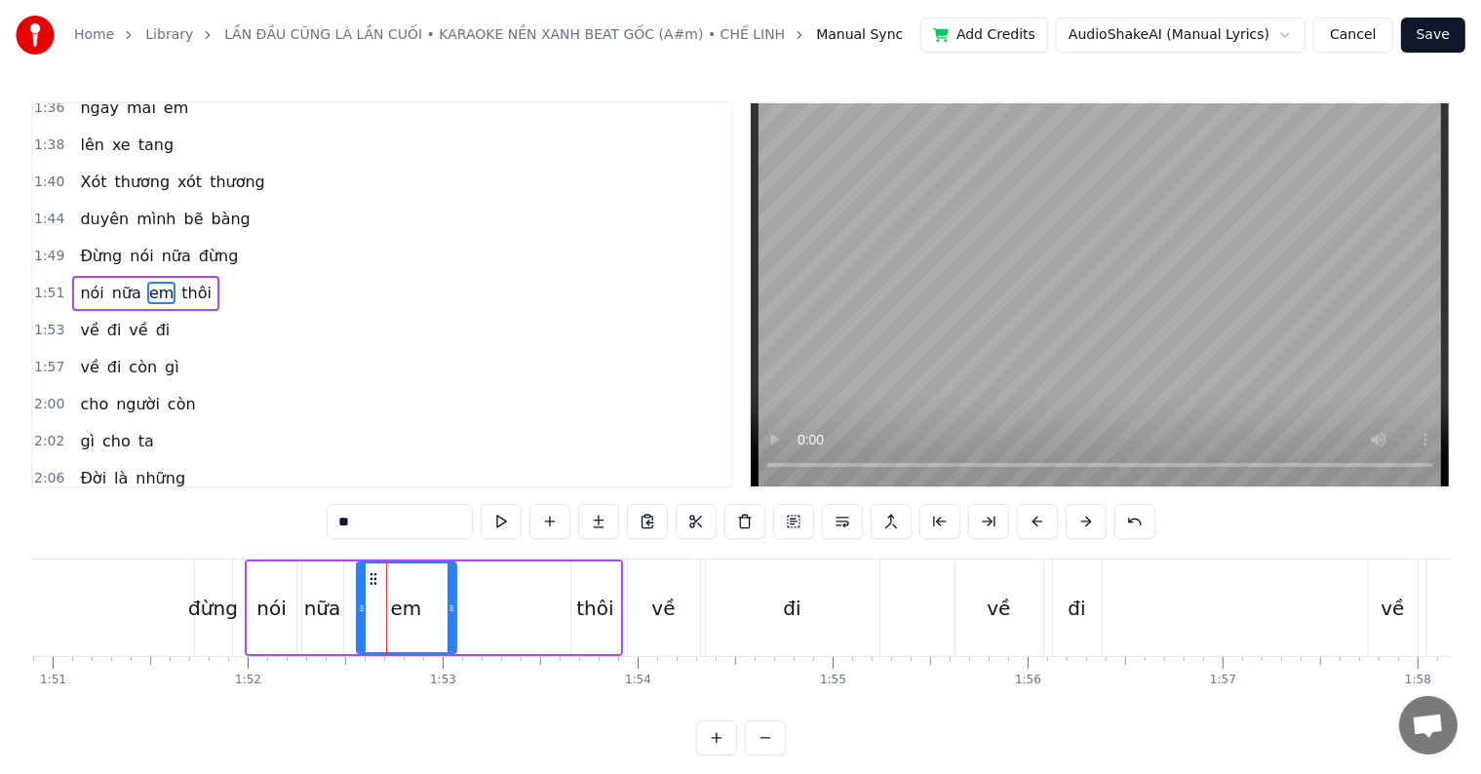
scroll to position [831, 0]
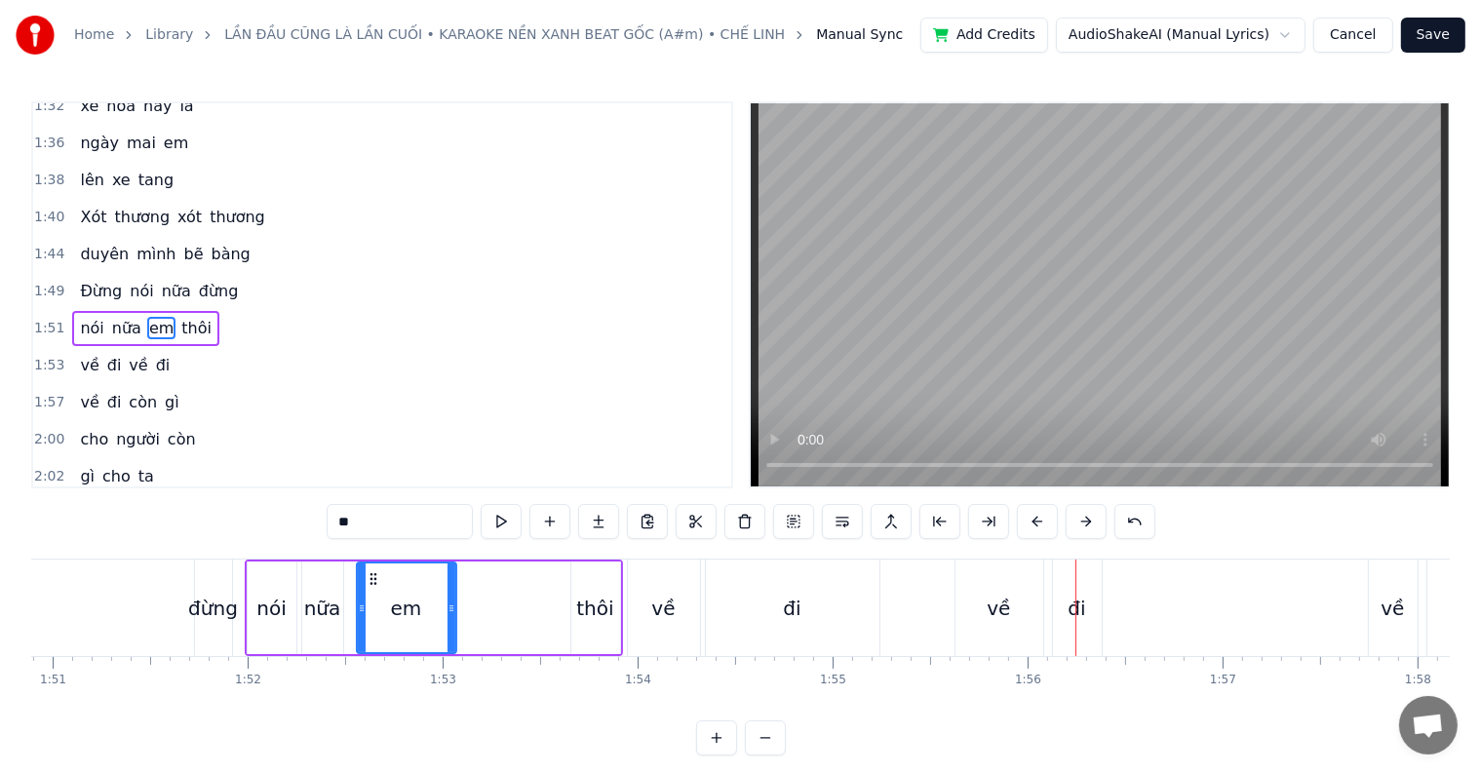
click at [513, 615] on div "nói nữa em thôi" at bounding box center [434, 608] width 378 height 97
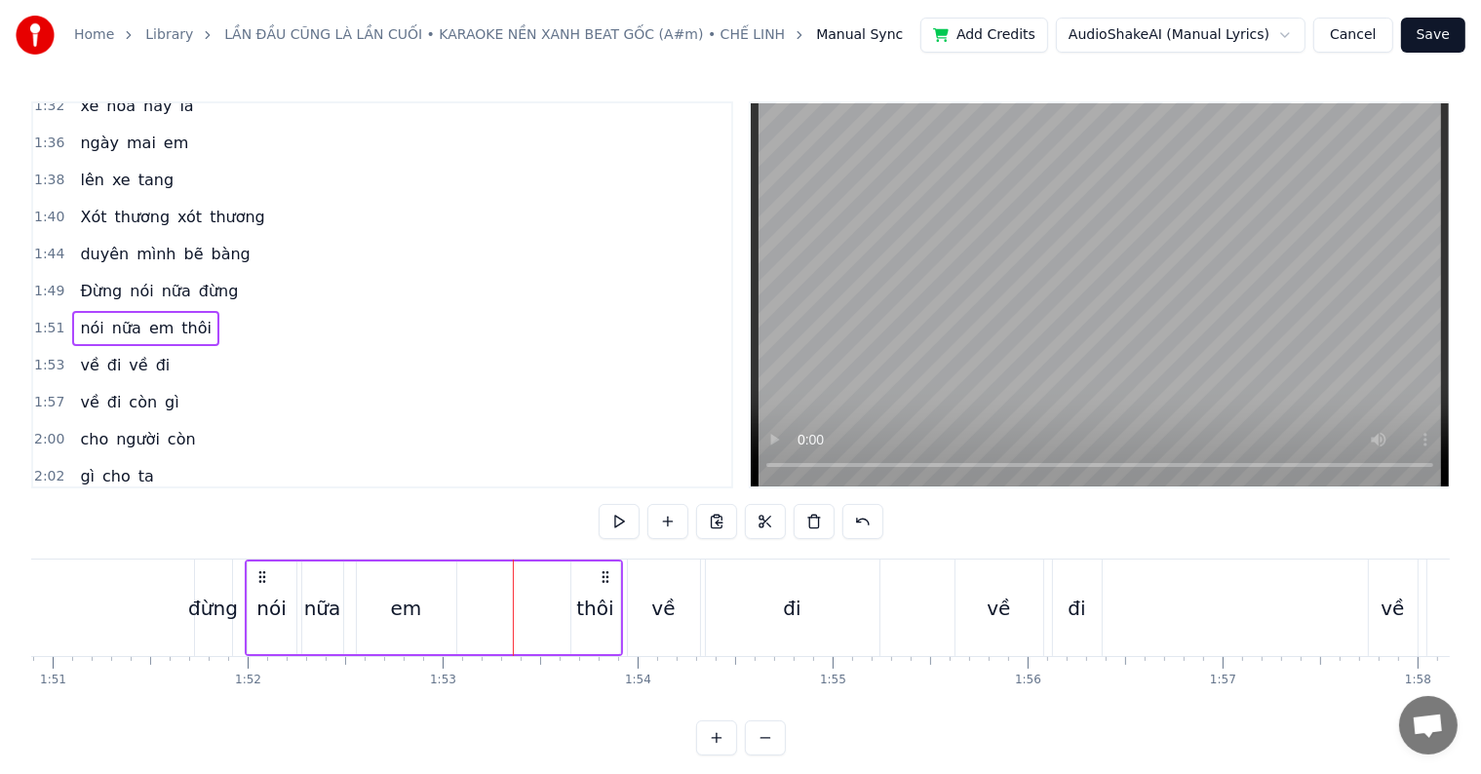
click at [203, 605] on div "đừng" at bounding box center [213, 608] width 50 height 29
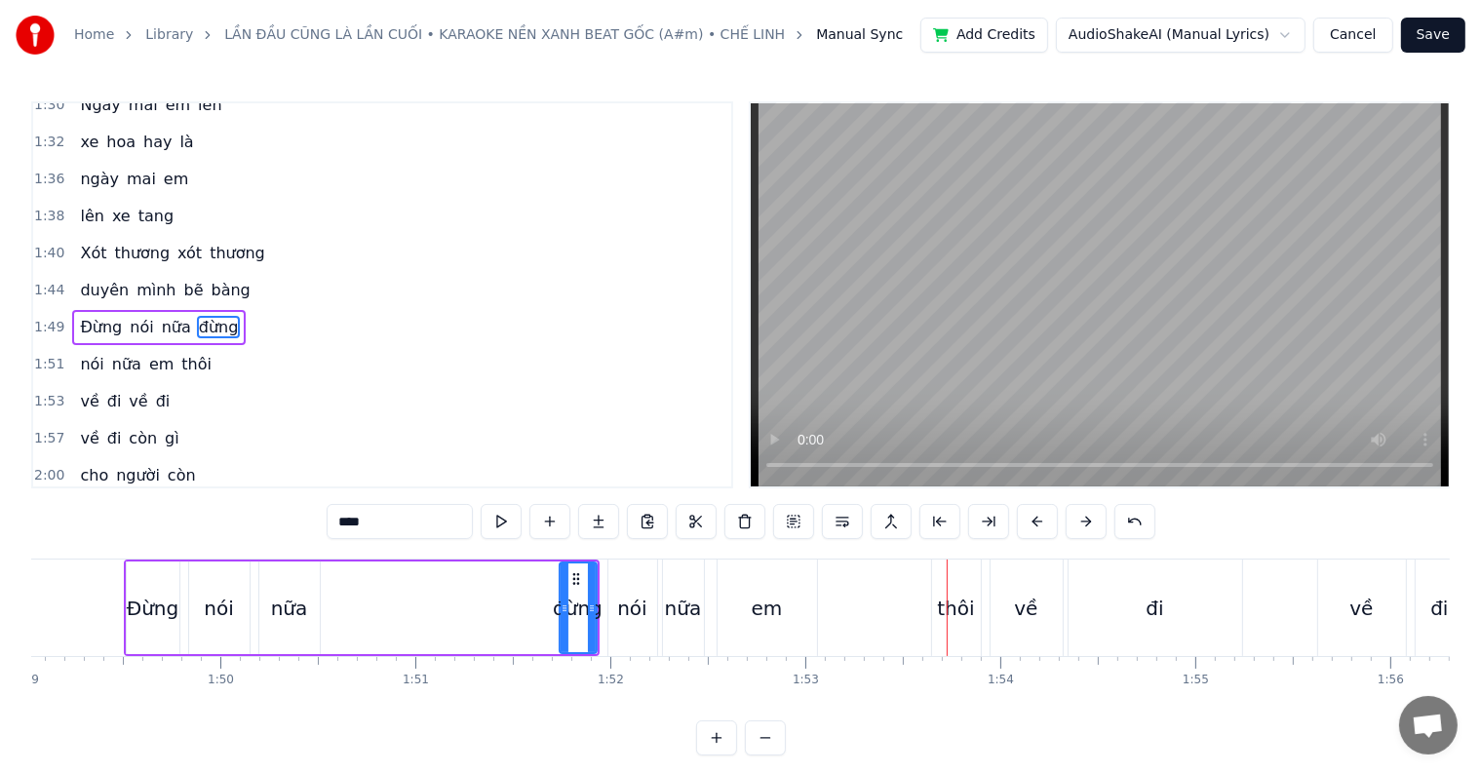
scroll to position [0, 20901]
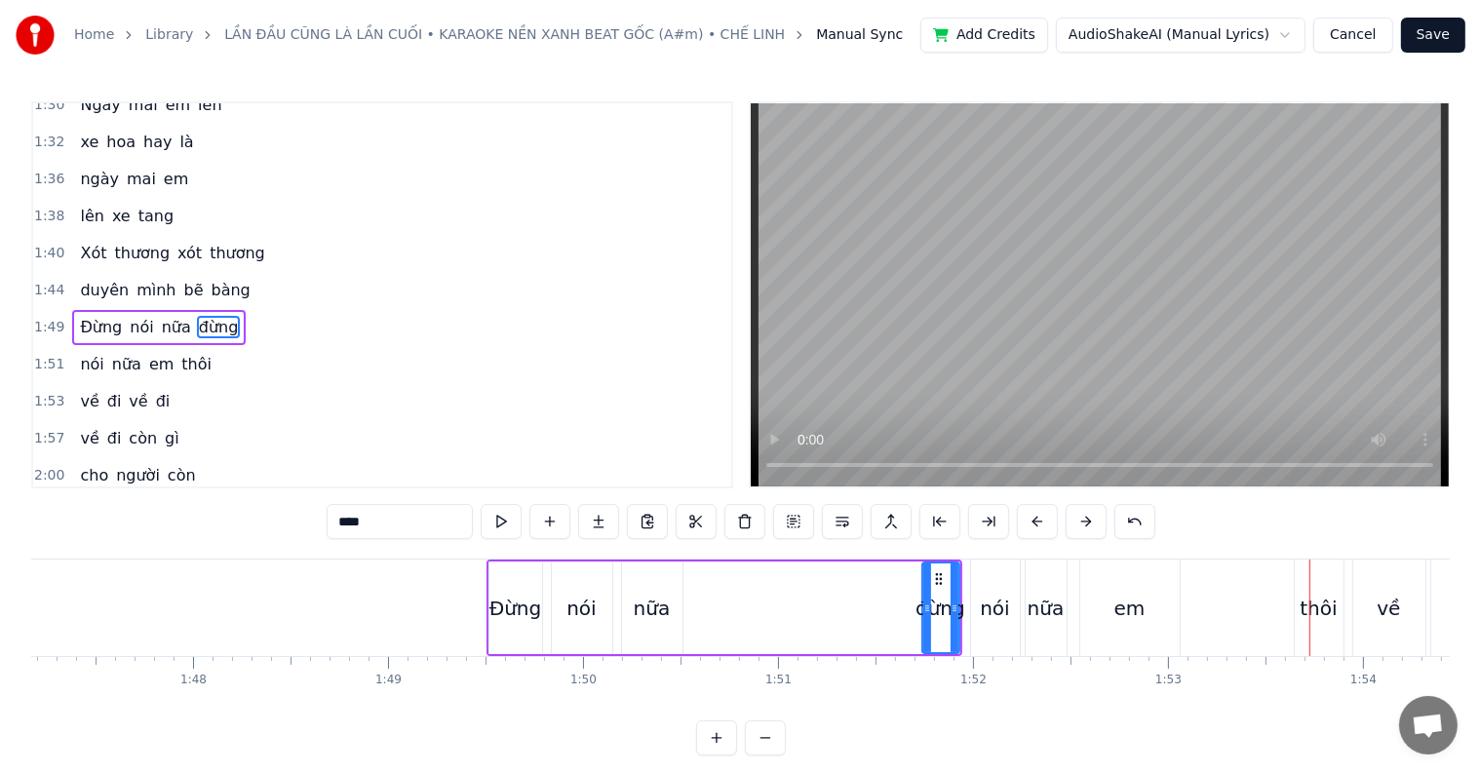
click at [502, 602] on div "Ðừng" at bounding box center [516, 608] width 53 height 29
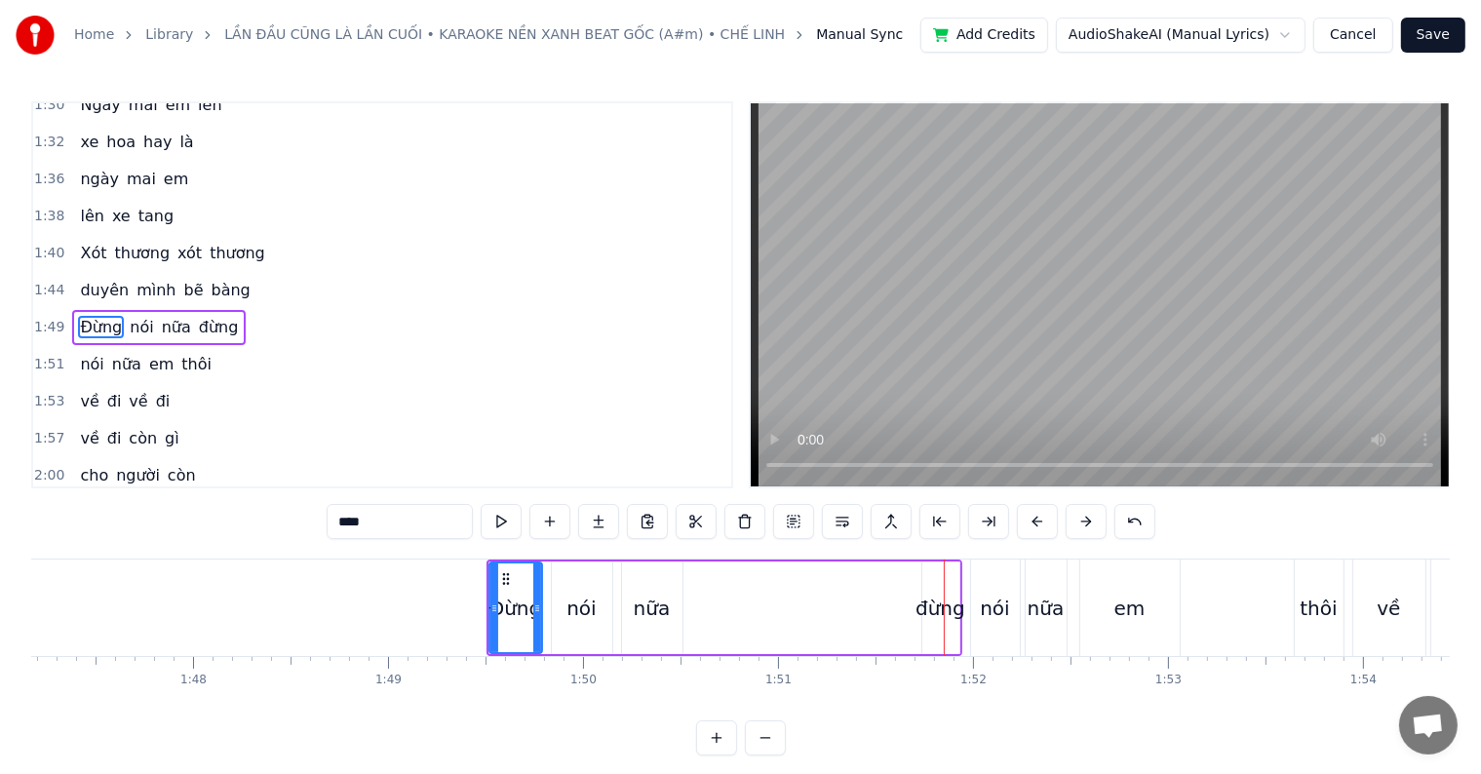
click at [928, 617] on div "đừng" at bounding box center [941, 608] width 50 height 29
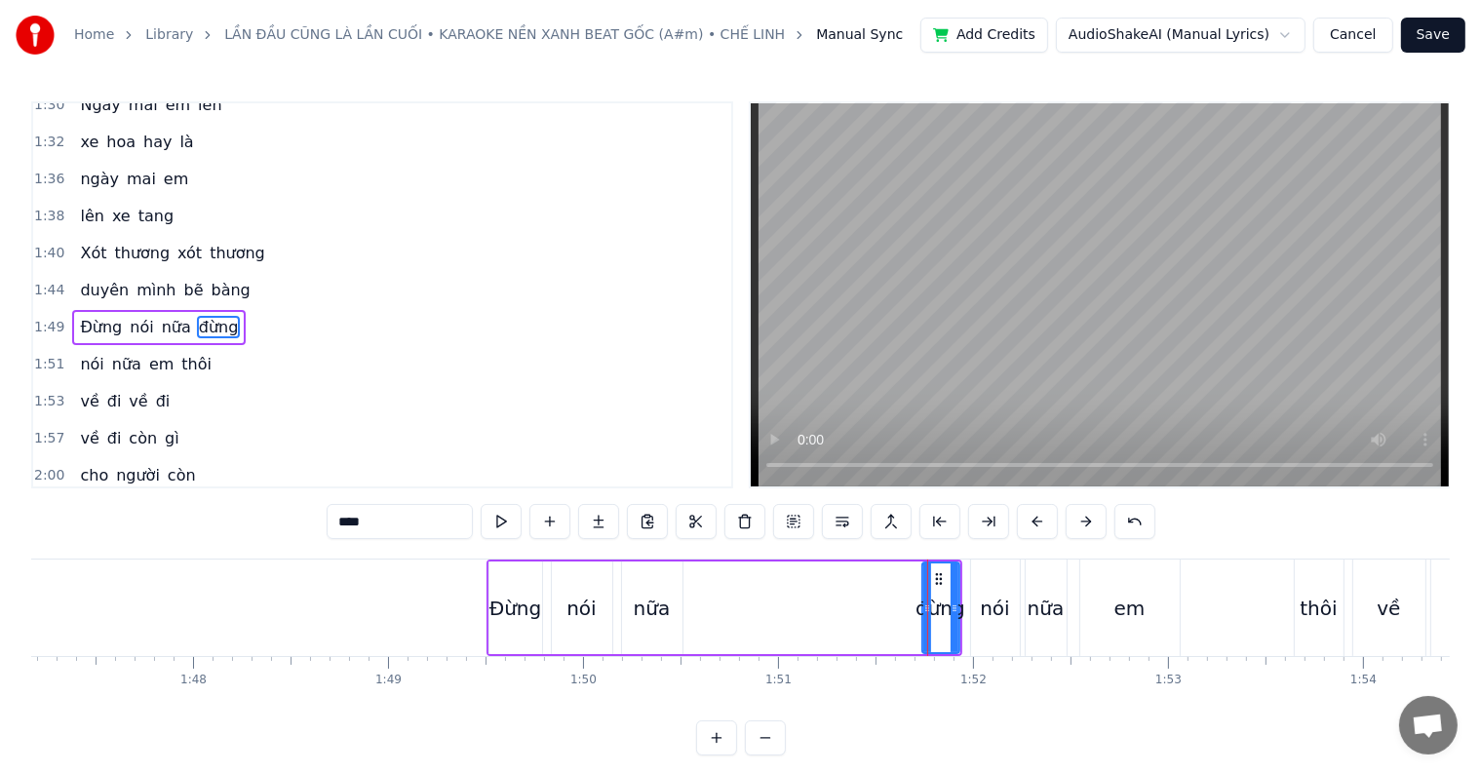
click at [666, 603] on div "nữa" at bounding box center [652, 608] width 37 height 29
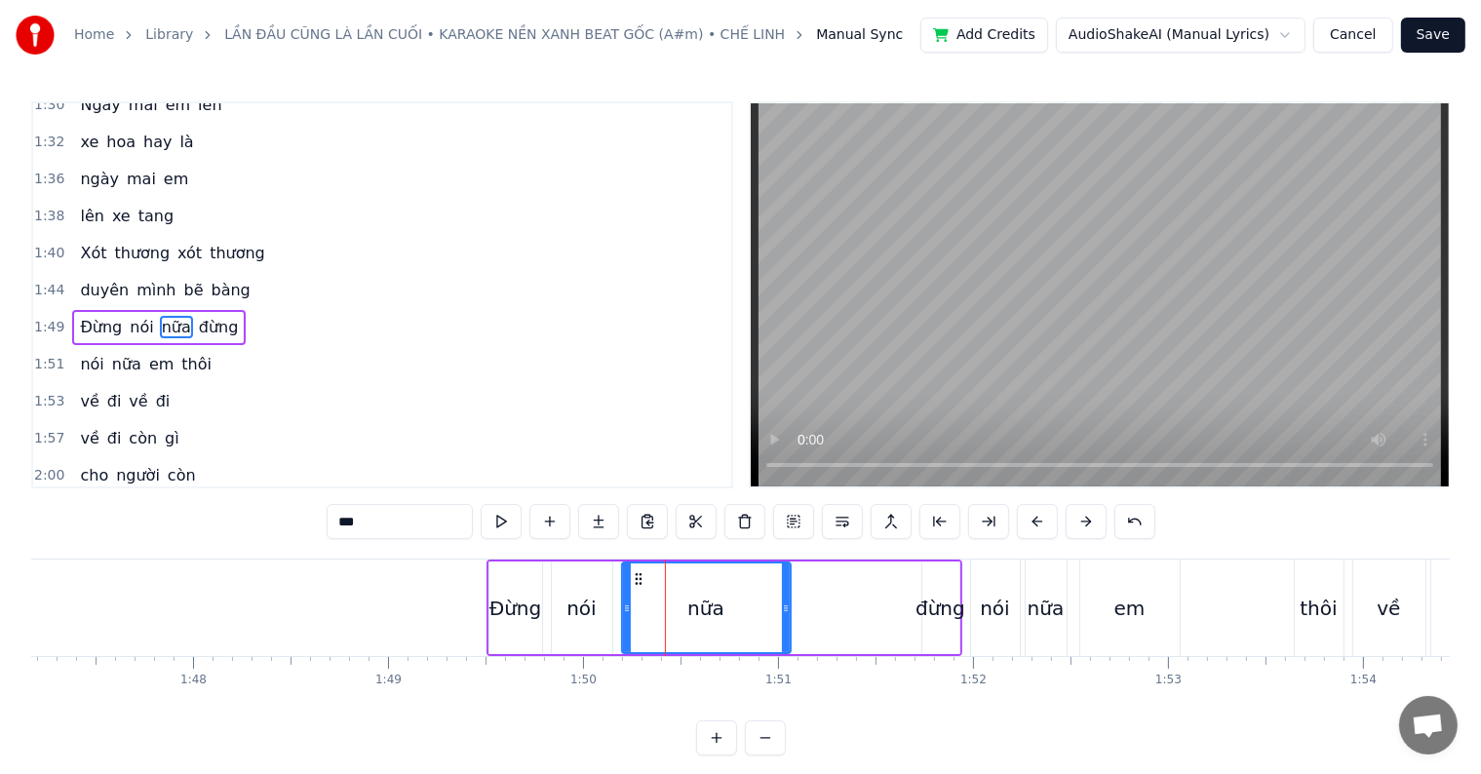
drag, startPoint x: 675, startPoint y: 609, endPoint x: 783, endPoint y: 605, distance: 108.3
click at [783, 605] on icon at bounding box center [786, 609] width 8 height 16
drag, startPoint x: 783, startPoint y: 605, endPoint x: 812, endPoint y: 605, distance: 29.3
click at [812, 605] on icon at bounding box center [815, 609] width 8 height 16
drag, startPoint x: 812, startPoint y: 605, endPoint x: 828, endPoint y: 602, distance: 15.9
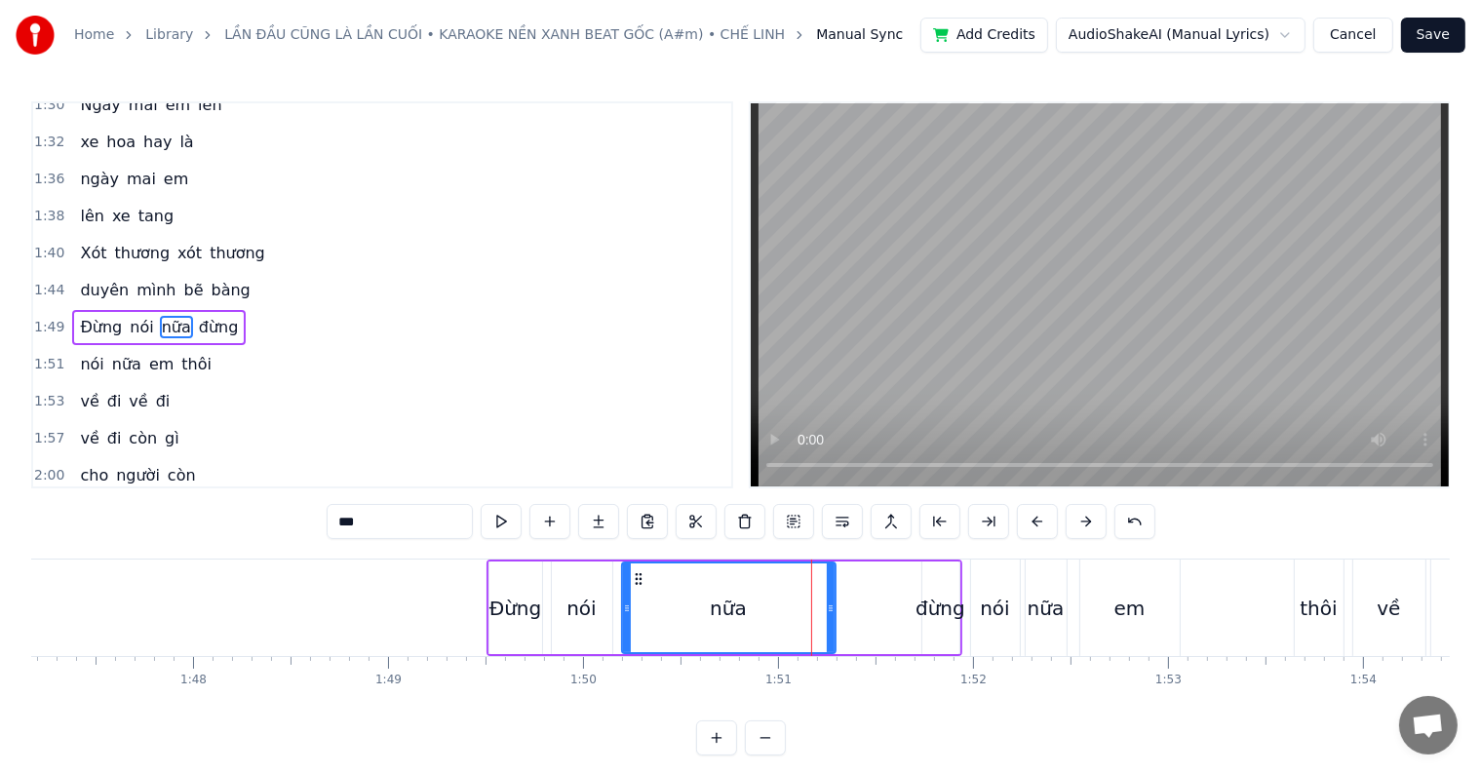
click at [828, 602] on icon at bounding box center [831, 609] width 8 height 16
click at [1119, 597] on div "em" at bounding box center [1130, 608] width 31 height 29
type input "**"
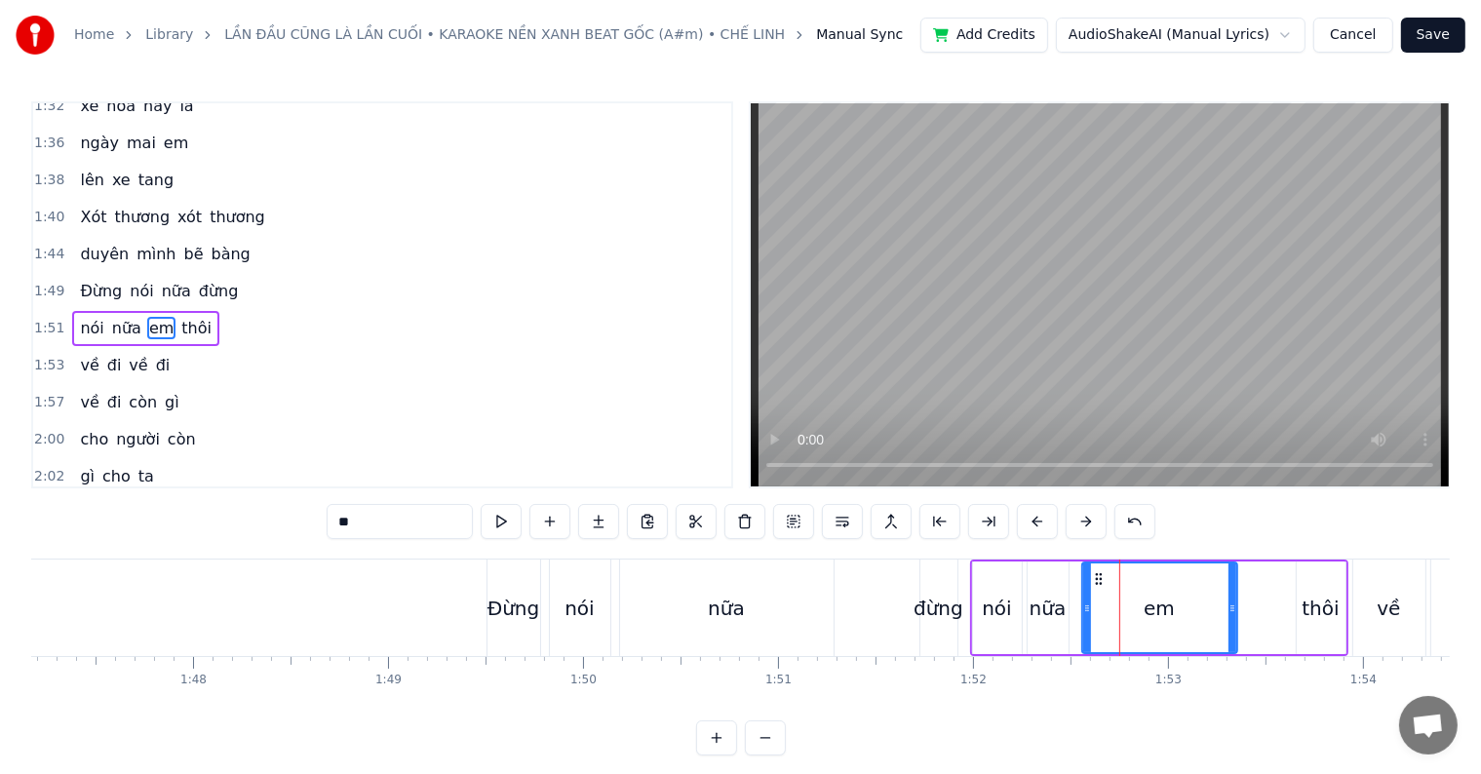
drag, startPoint x: 1178, startPoint y: 612, endPoint x: 1234, endPoint y: 608, distance: 55.7
click at [1234, 608] on icon at bounding box center [1233, 609] width 8 height 16
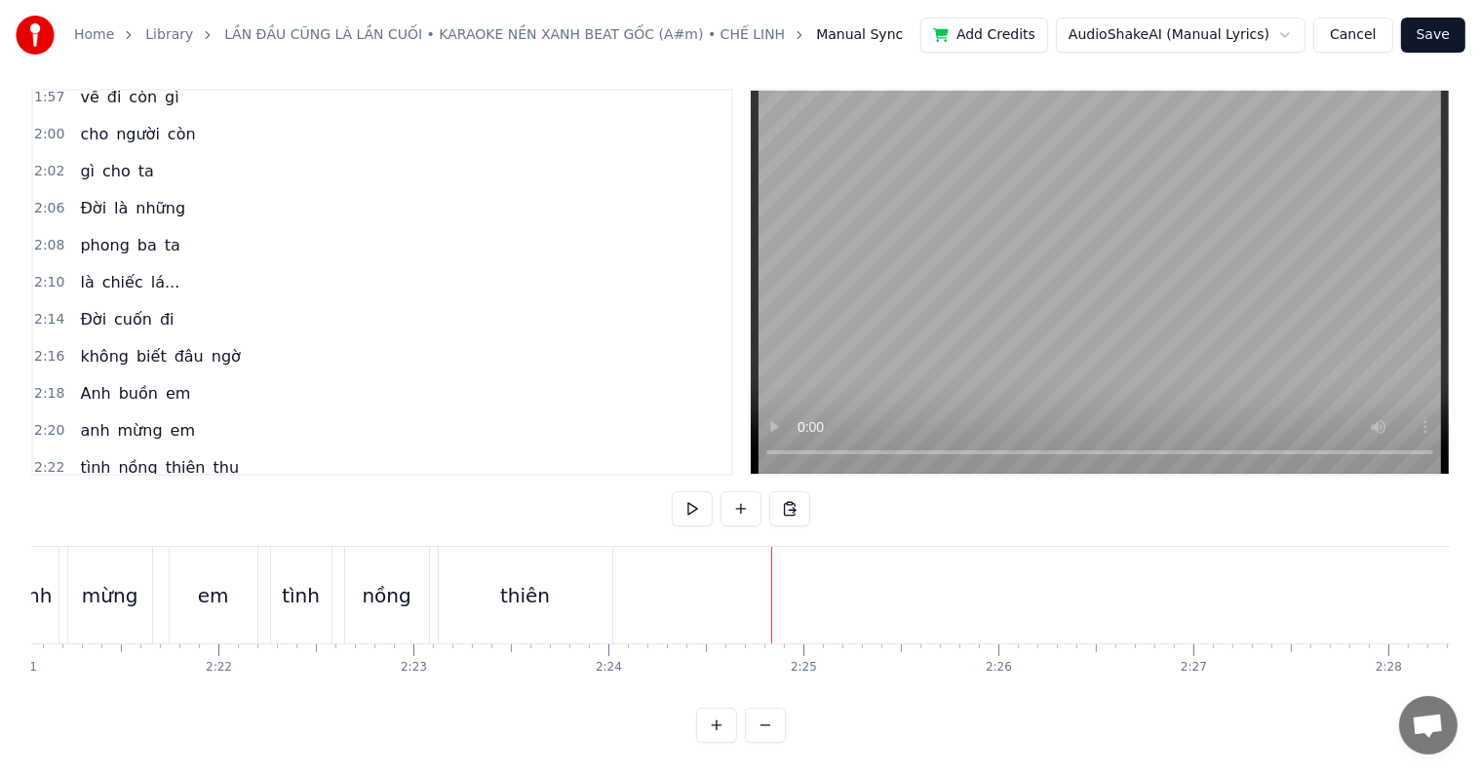
scroll to position [0, 27627]
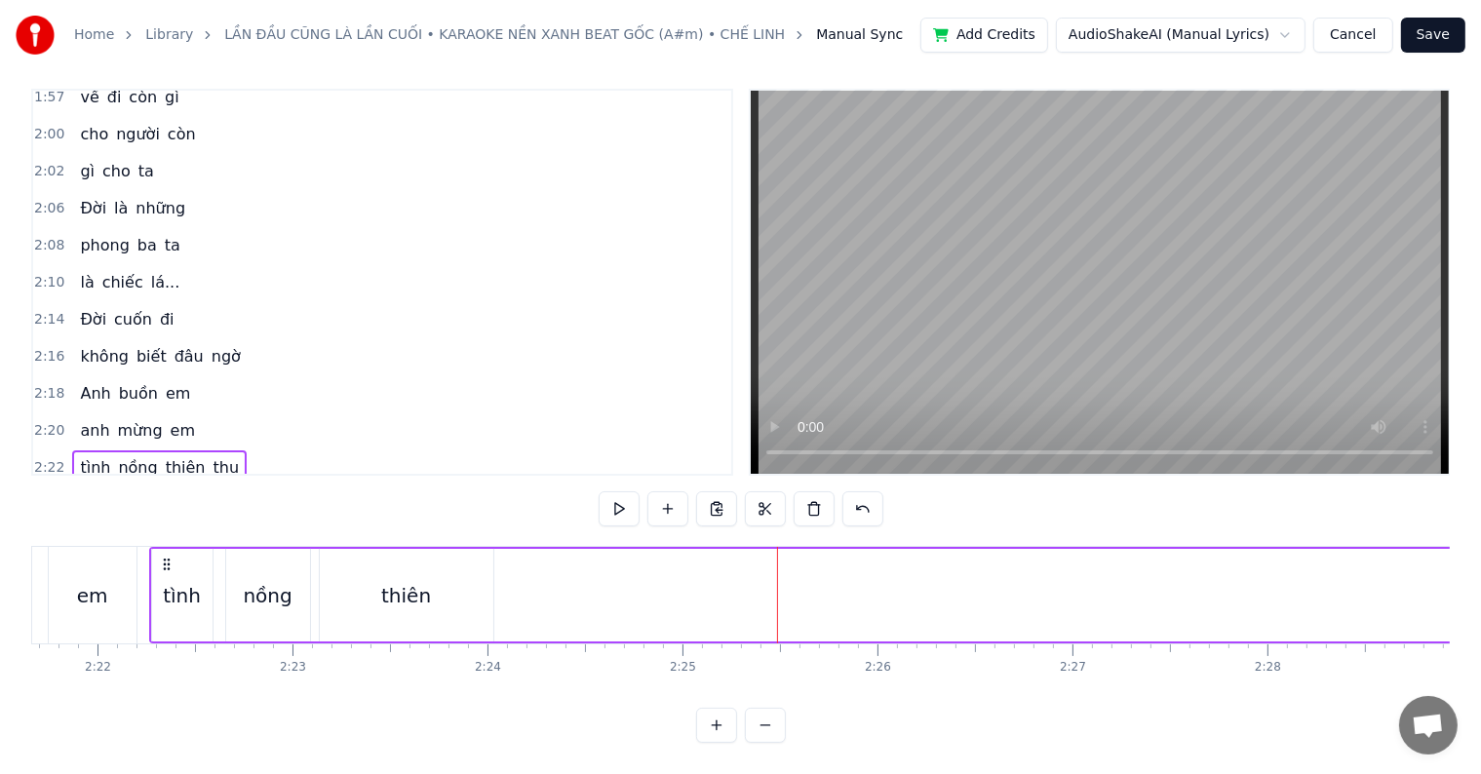
click at [395, 589] on div "thiên" at bounding box center [406, 595] width 50 height 29
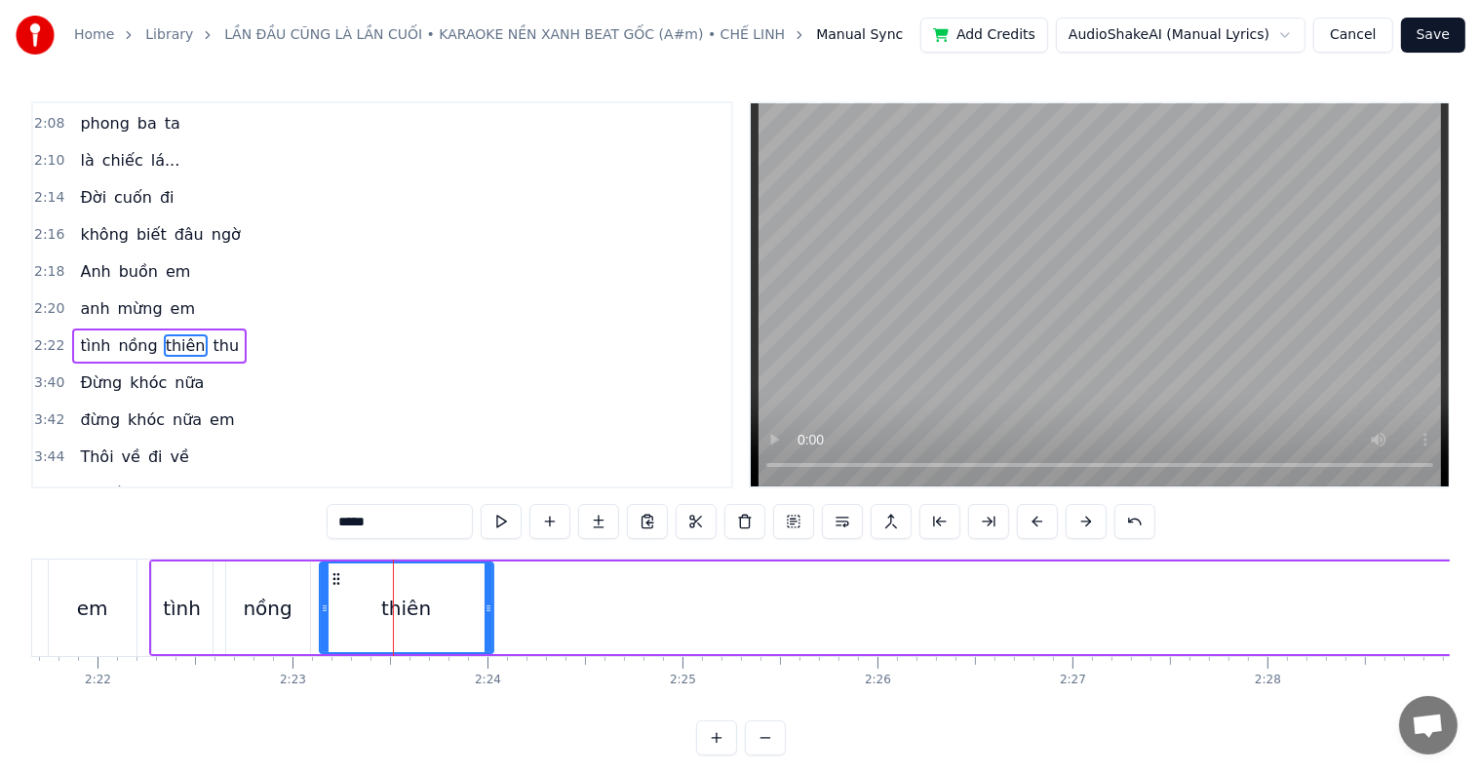
scroll to position [1261, 0]
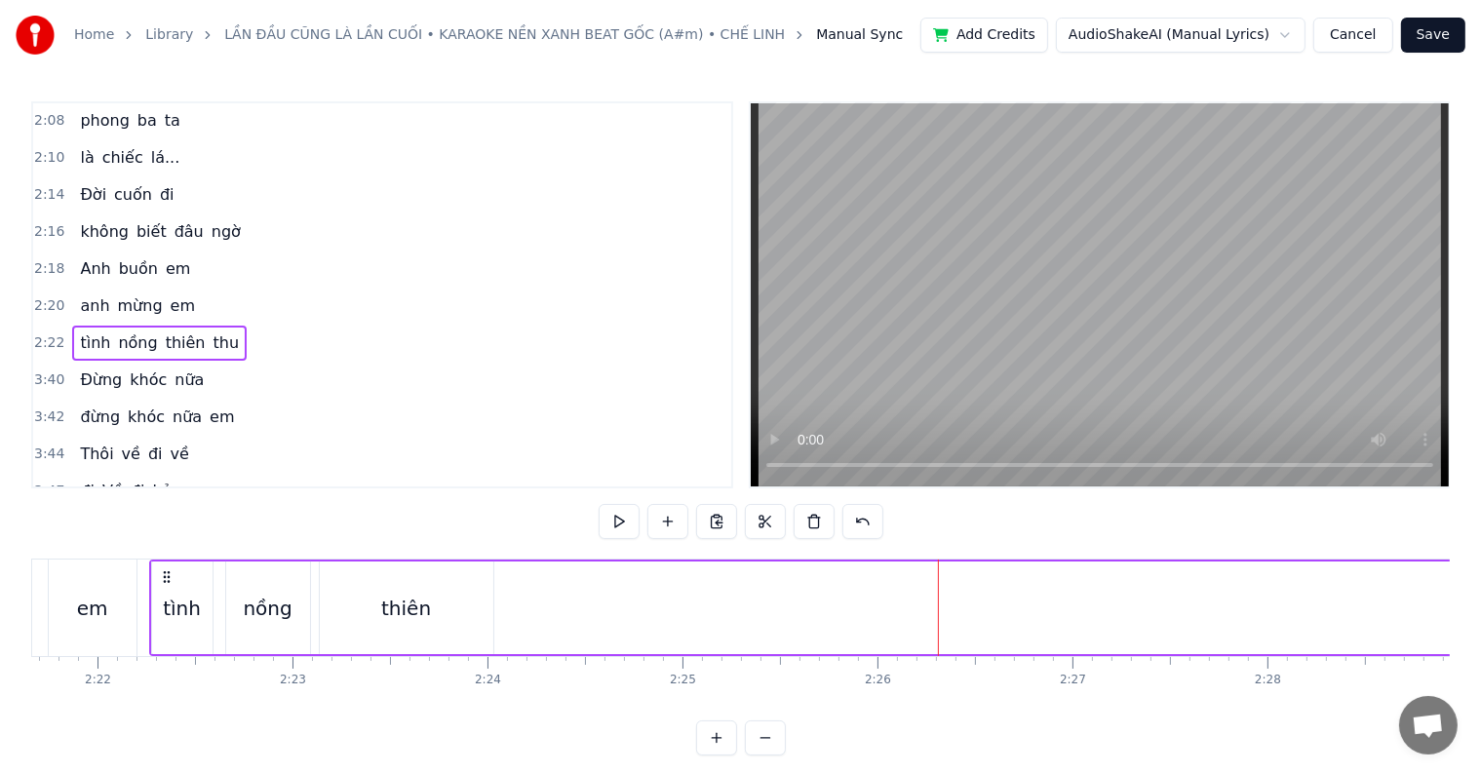
click at [410, 608] on div "thiên" at bounding box center [406, 608] width 50 height 29
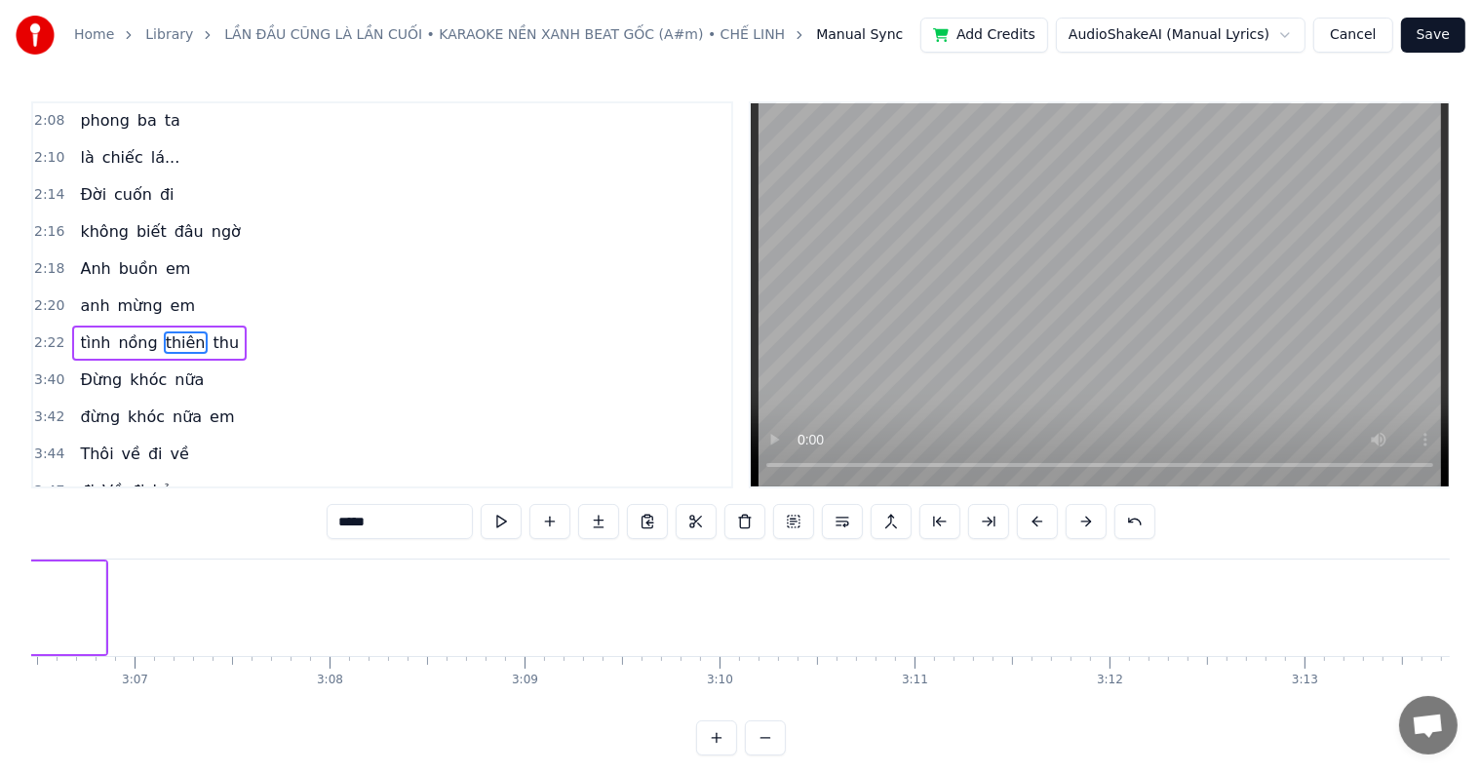
scroll to position [0, 34593]
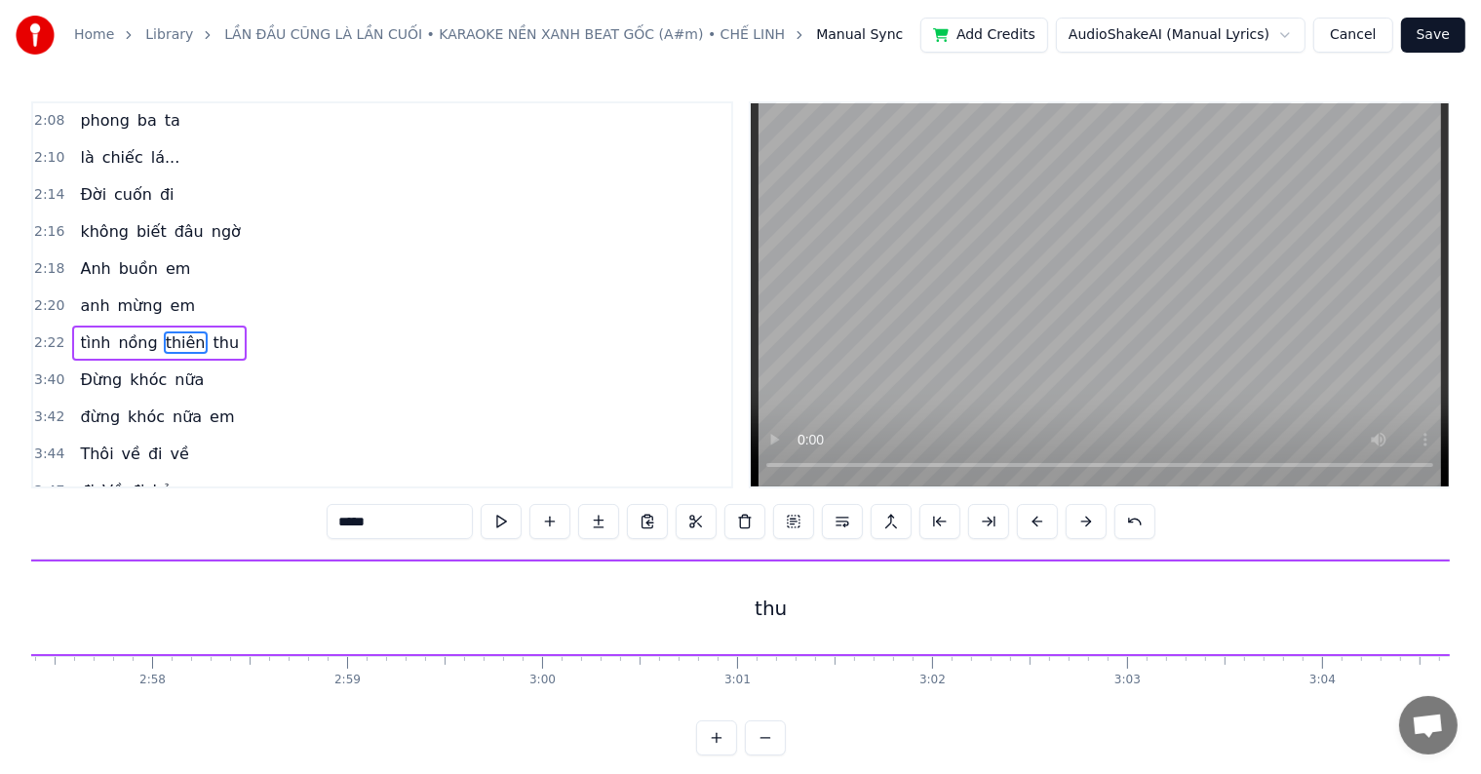
click at [765, 614] on div "thu" at bounding box center [771, 608] width 32 height 29
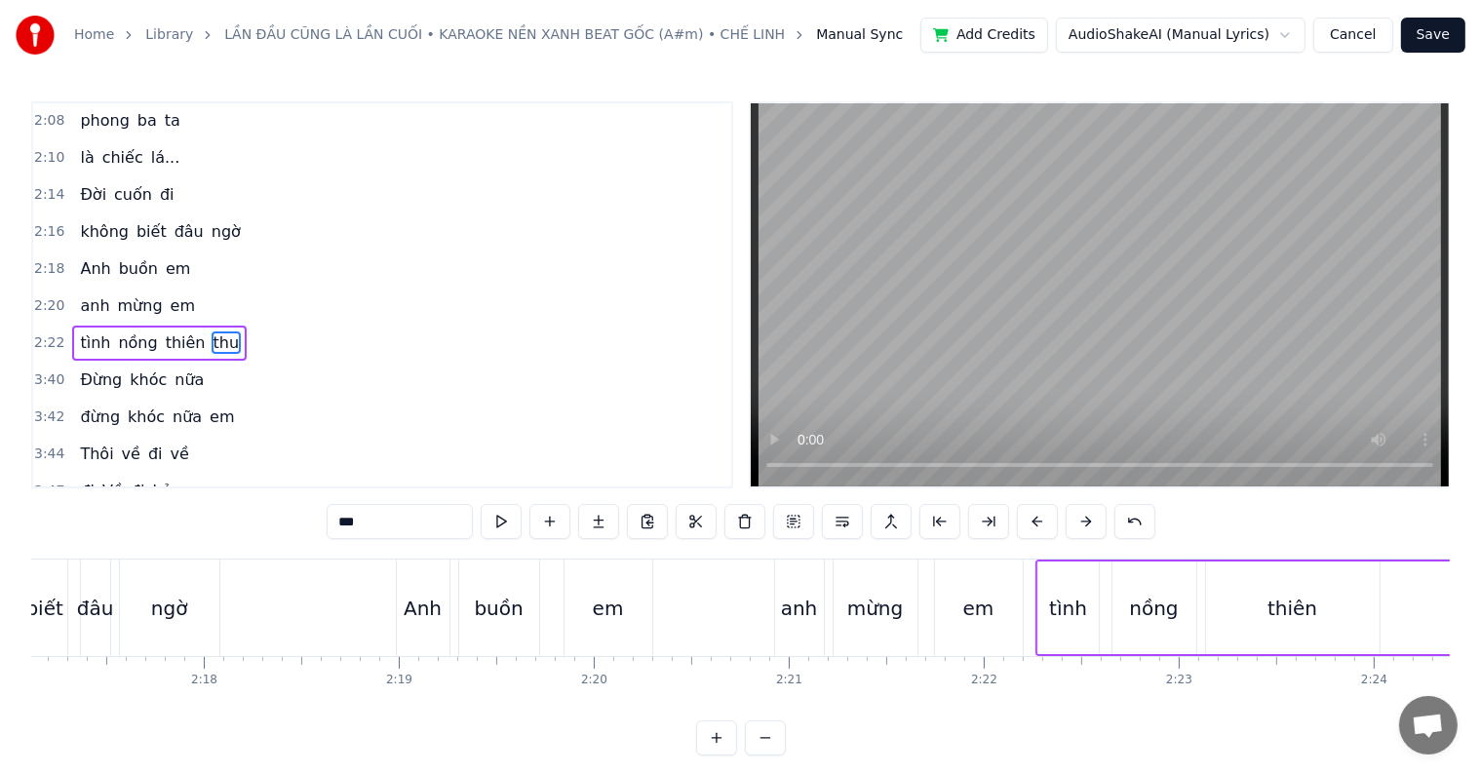
scroll to position [0, 27748]
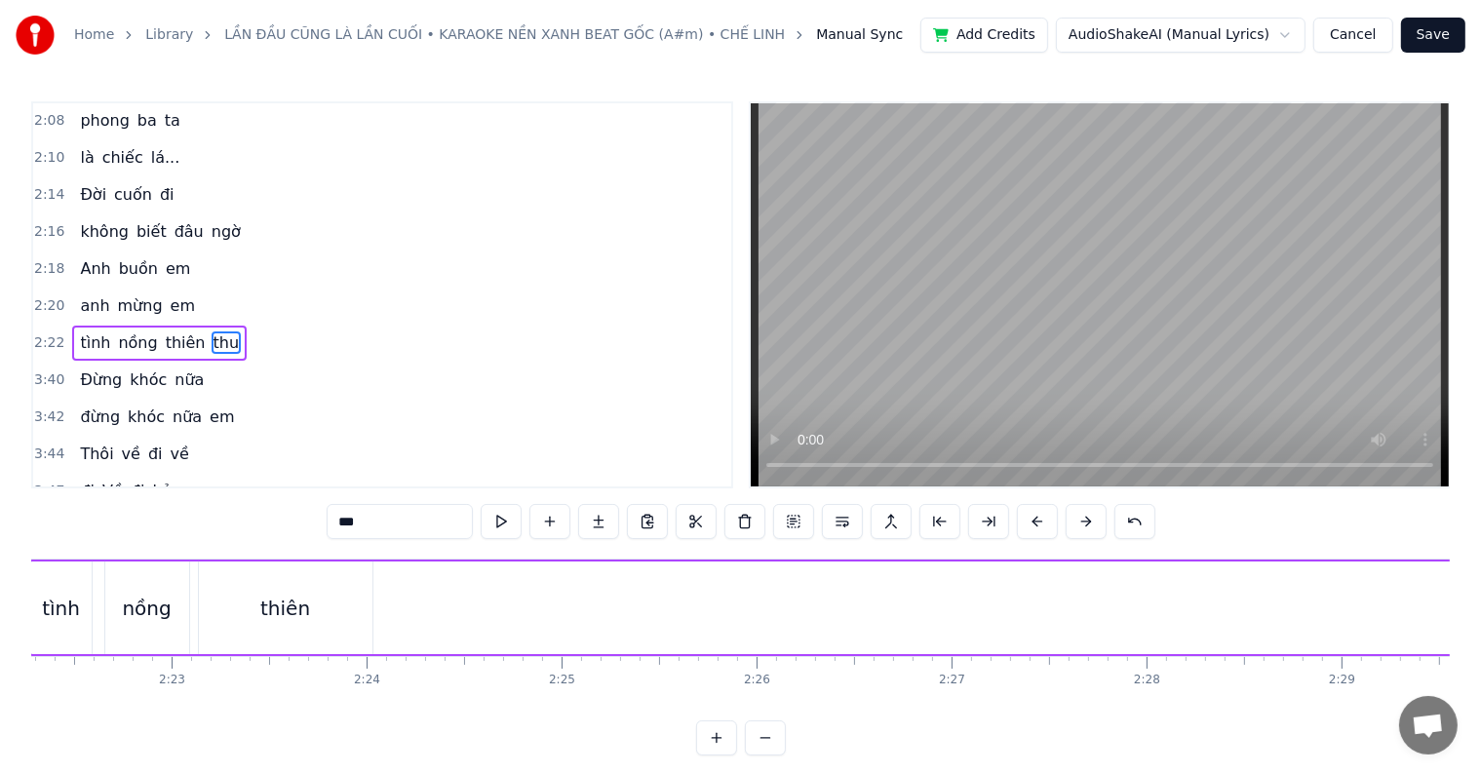
click at [281, 624] on div "thiên" at bounding box center [286, 608] width 174 height 93
type input "*****"
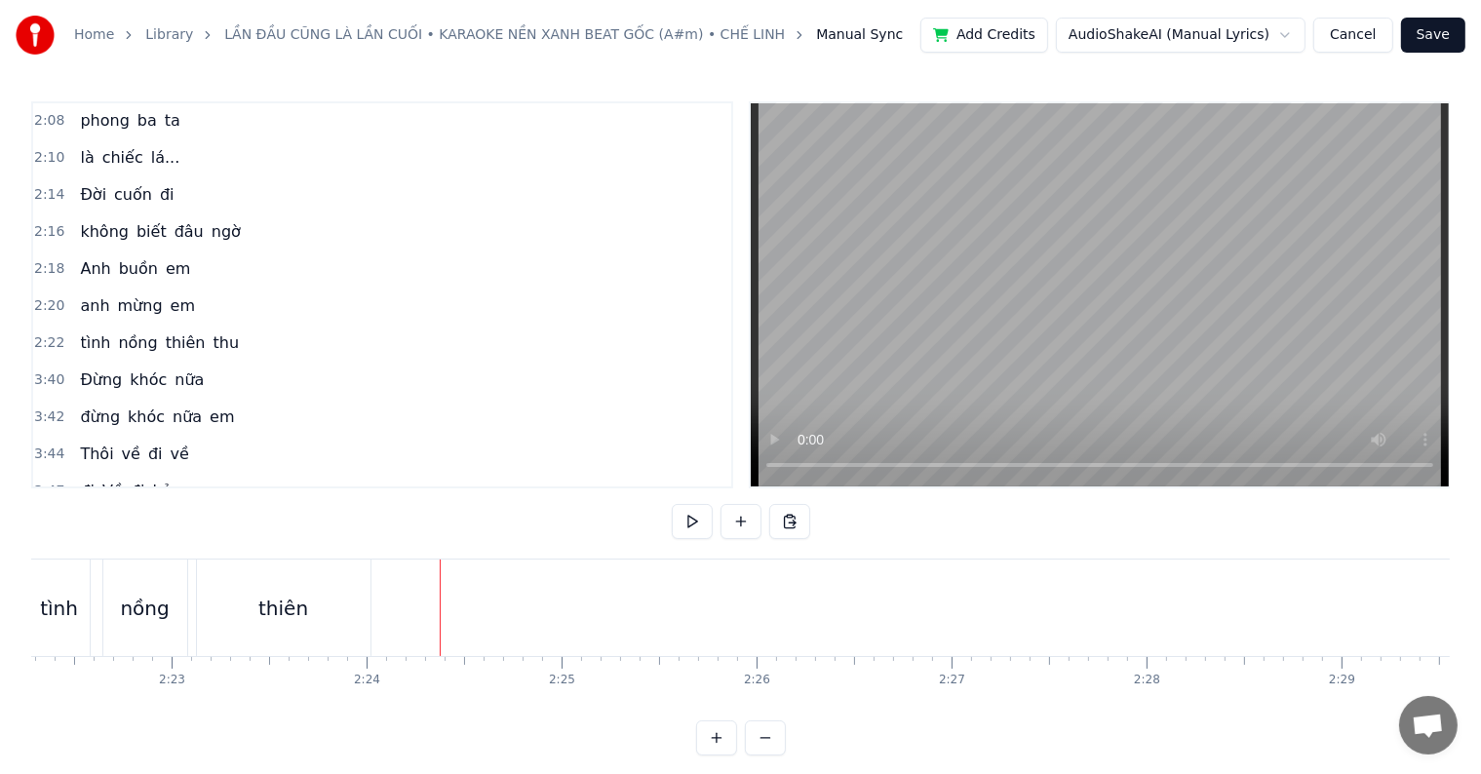
click at [291, 611] on div "thiên" at bounding box center [283, 608] width 50 height 29
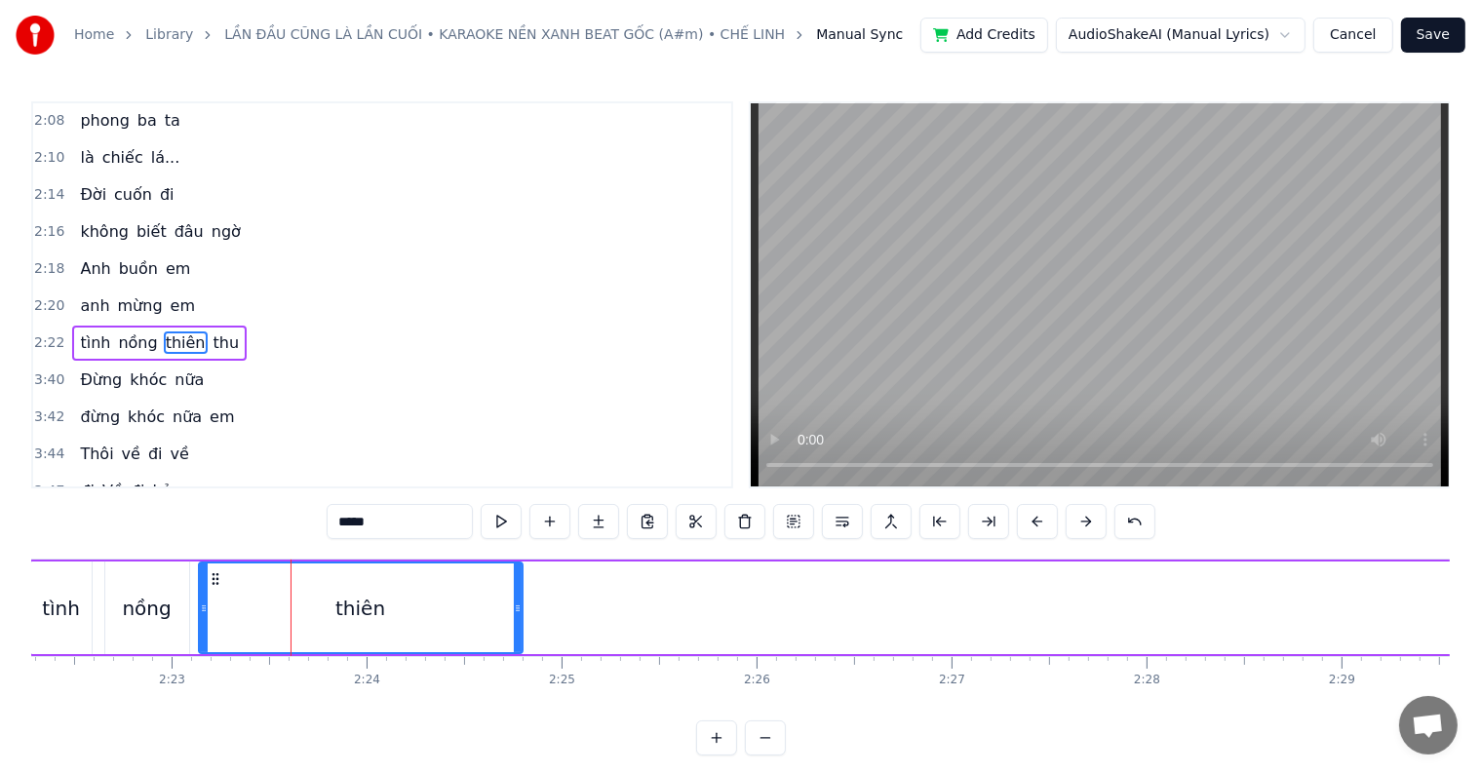
drag, startPoint x: 363, startPoint y: 603, endPoint x: 513, endPoint y: 601, distance: 150.2
click at [514, 601] on icon at bounding box center [518, 609] width 8 height 16
click at [124, 612] on div "nồng" at bounding box center [146, 608] width 49 height 29
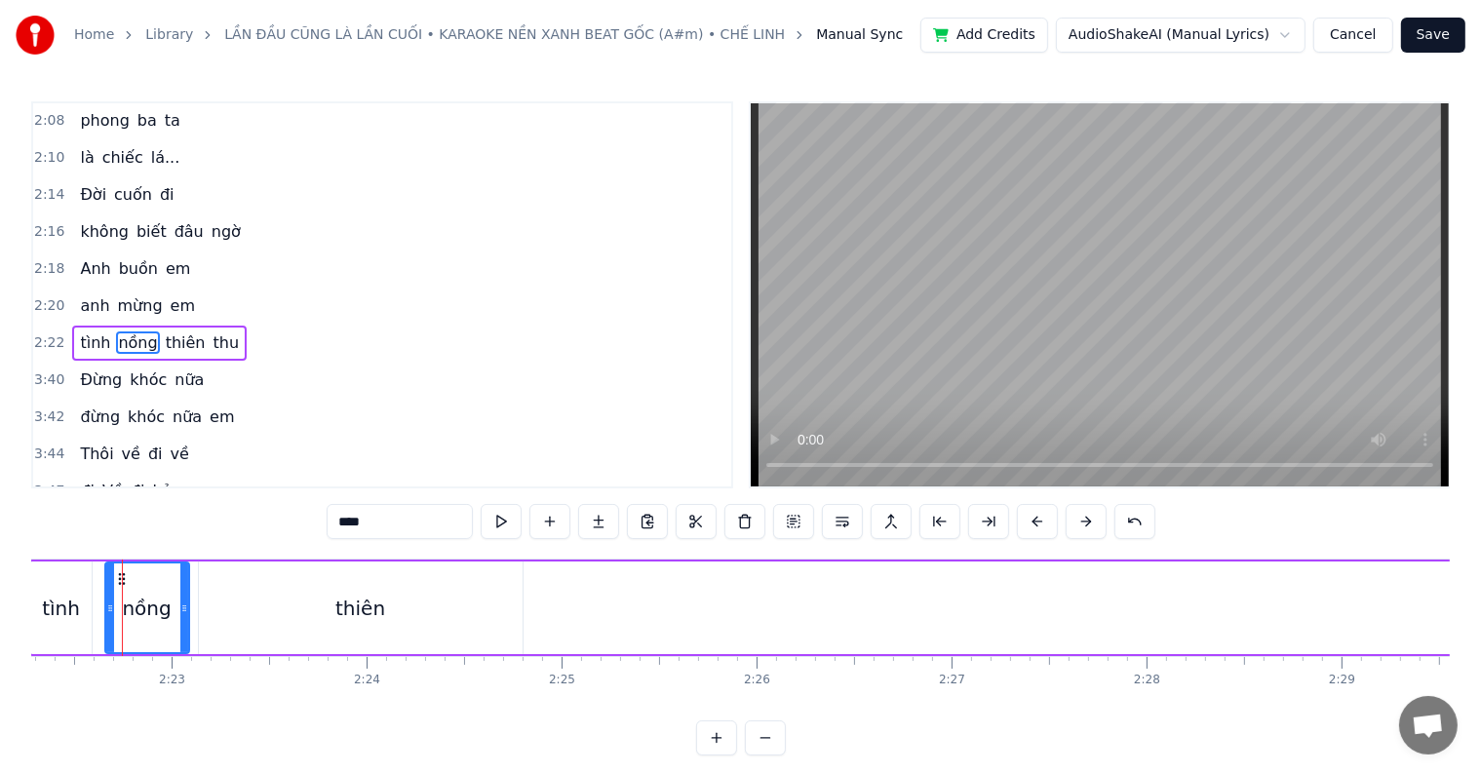
scroll to position [0, 27740]
click at [390, 611] on div "thiên" at bounding box center [369, 608] width 324 height 93
type input "*****"
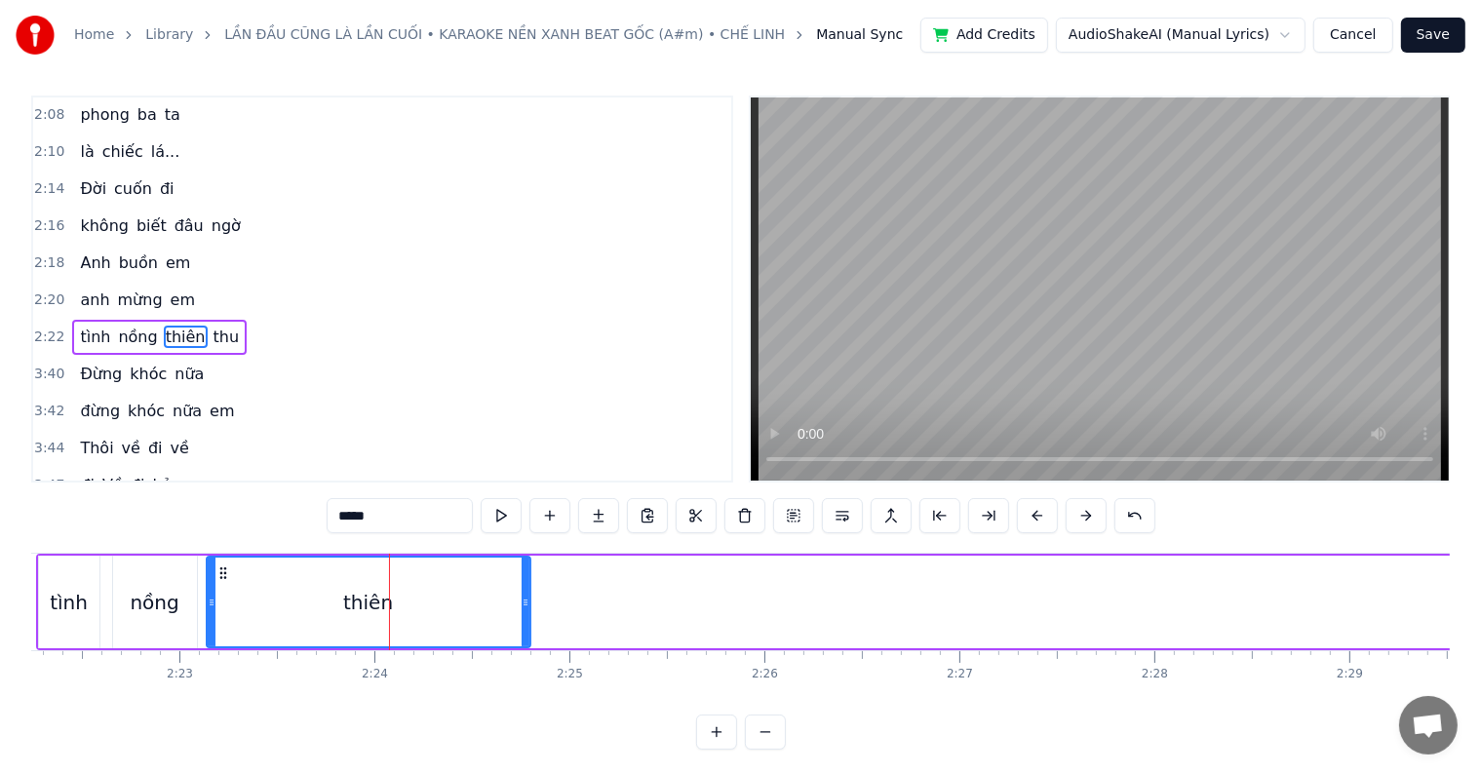
scroll to position [29, 0]
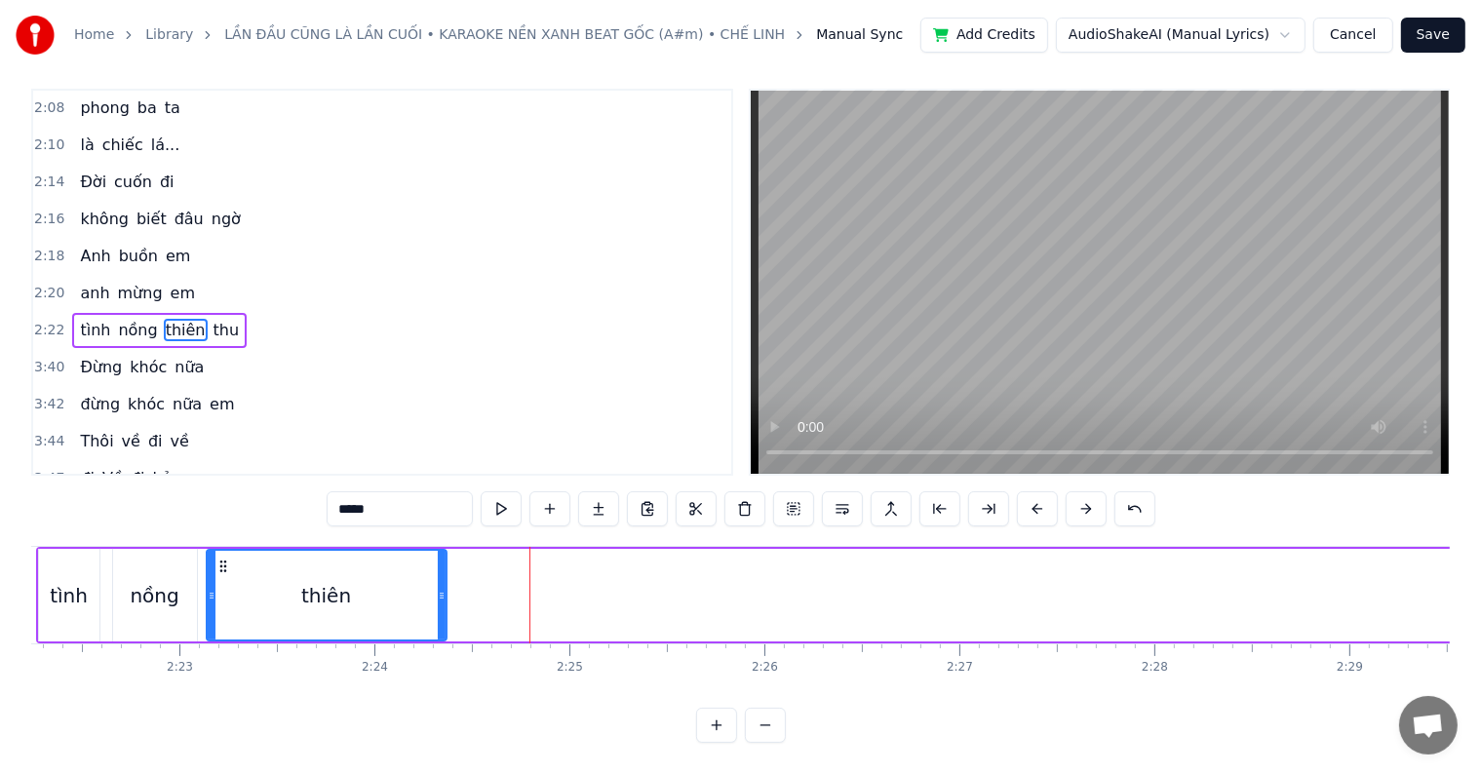
drag, startPoint x: 523, startPoint y: 574, endPoint x: 439, endPoint y: 568, distance: 84.1
click at [439, 568] on div at bounding box center [442, 595] width 8 height 89
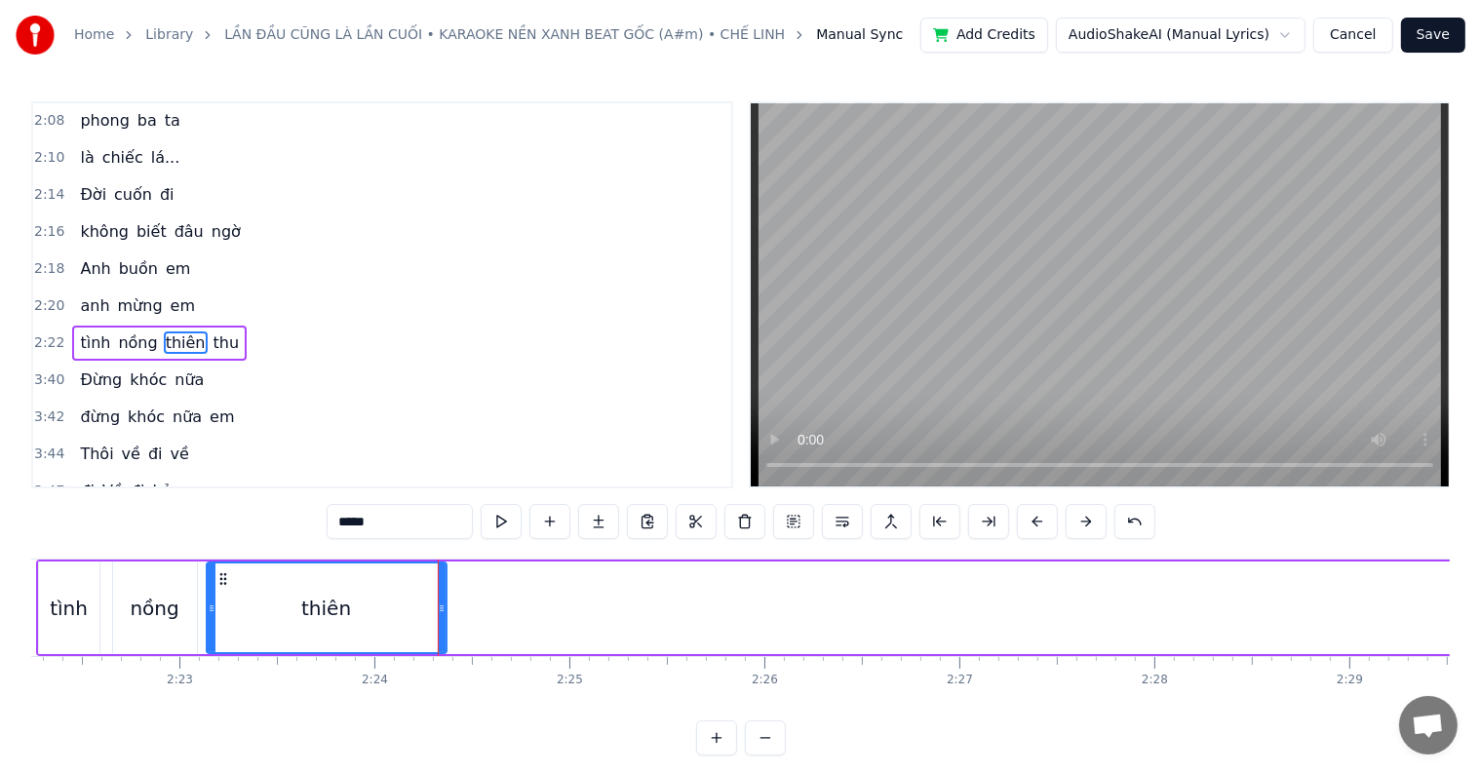
click at [317, 587] on div "thiên" at bounding box center [327, 608] width 238 height 89
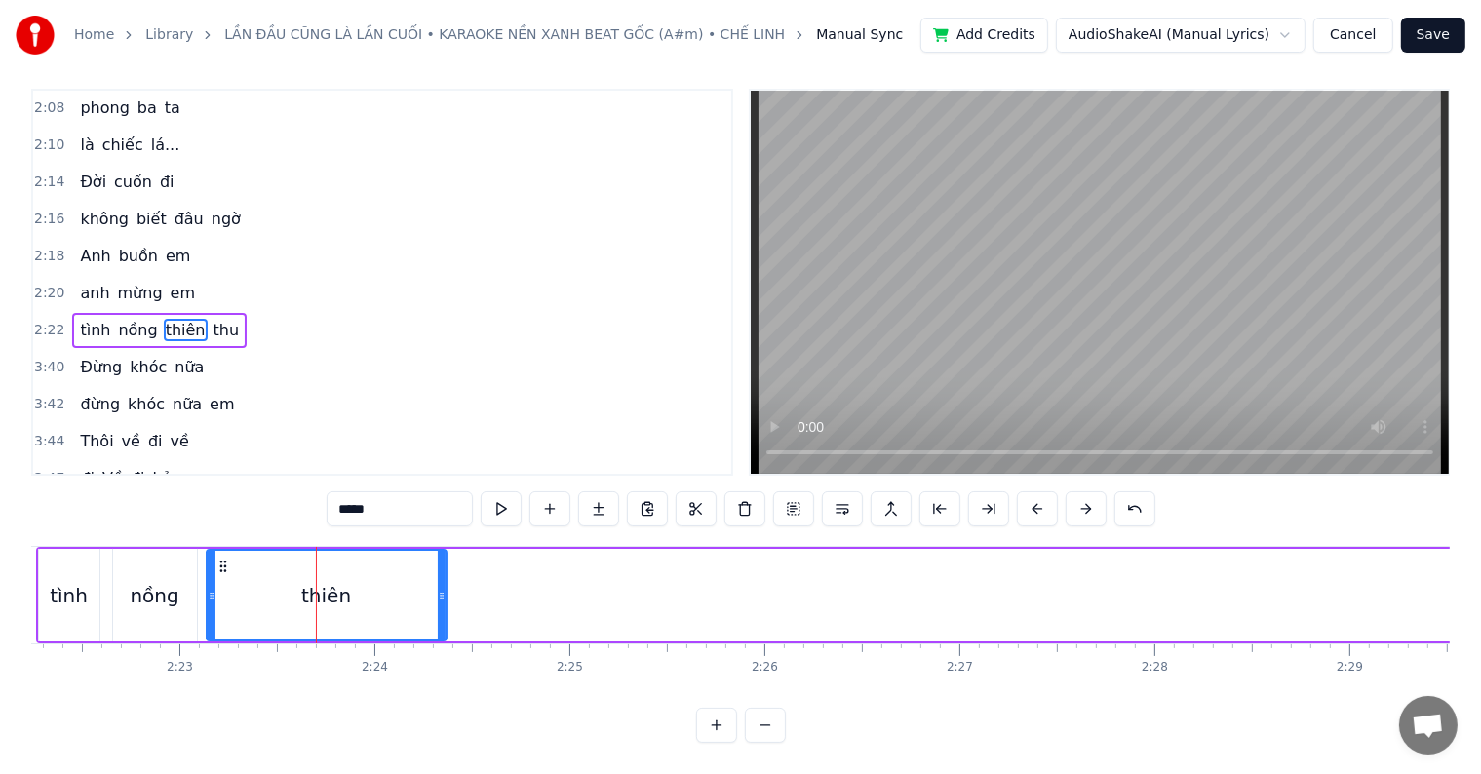
scroll to position [29, 0]
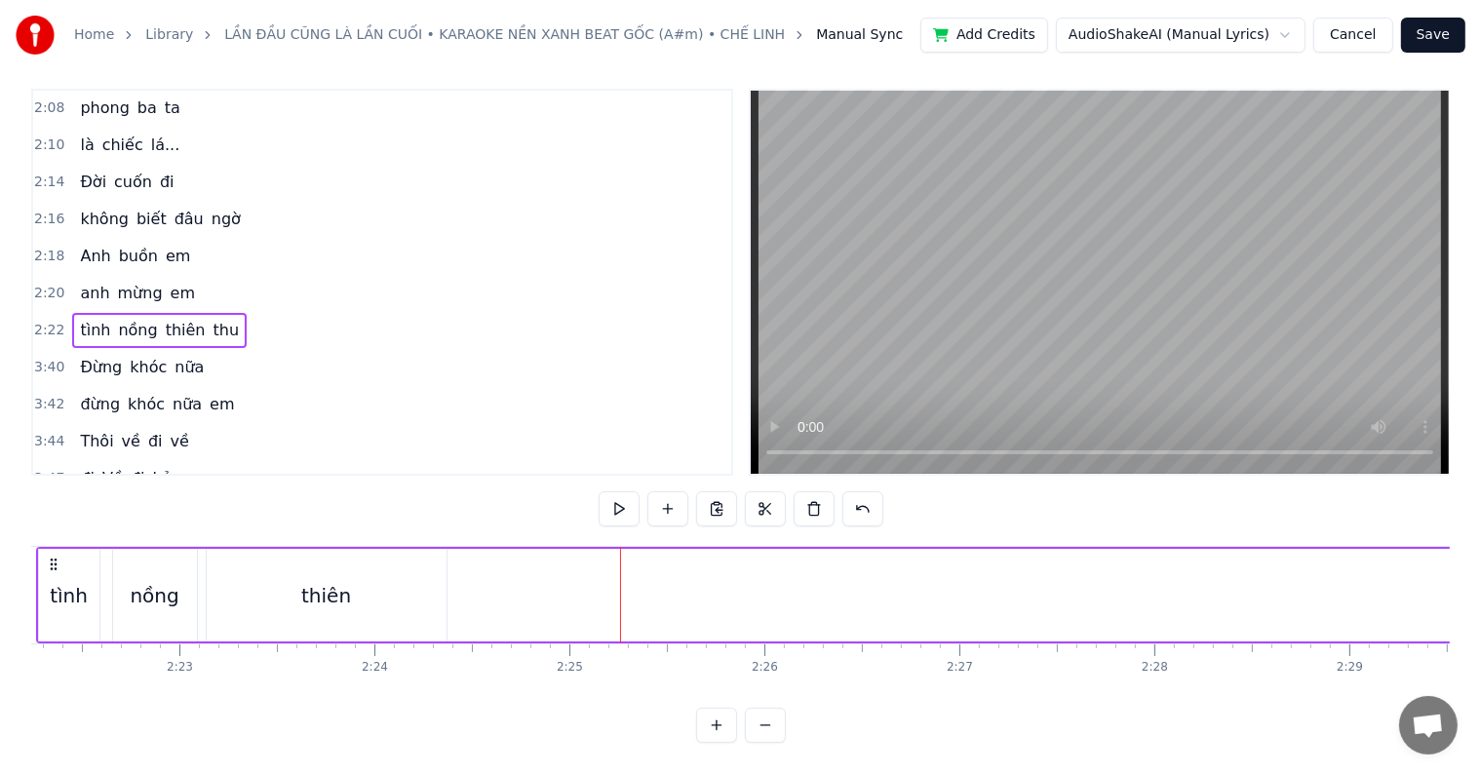
click at [66, 581] on div "tình" at bounding box center [69, 595] width 38 height 29
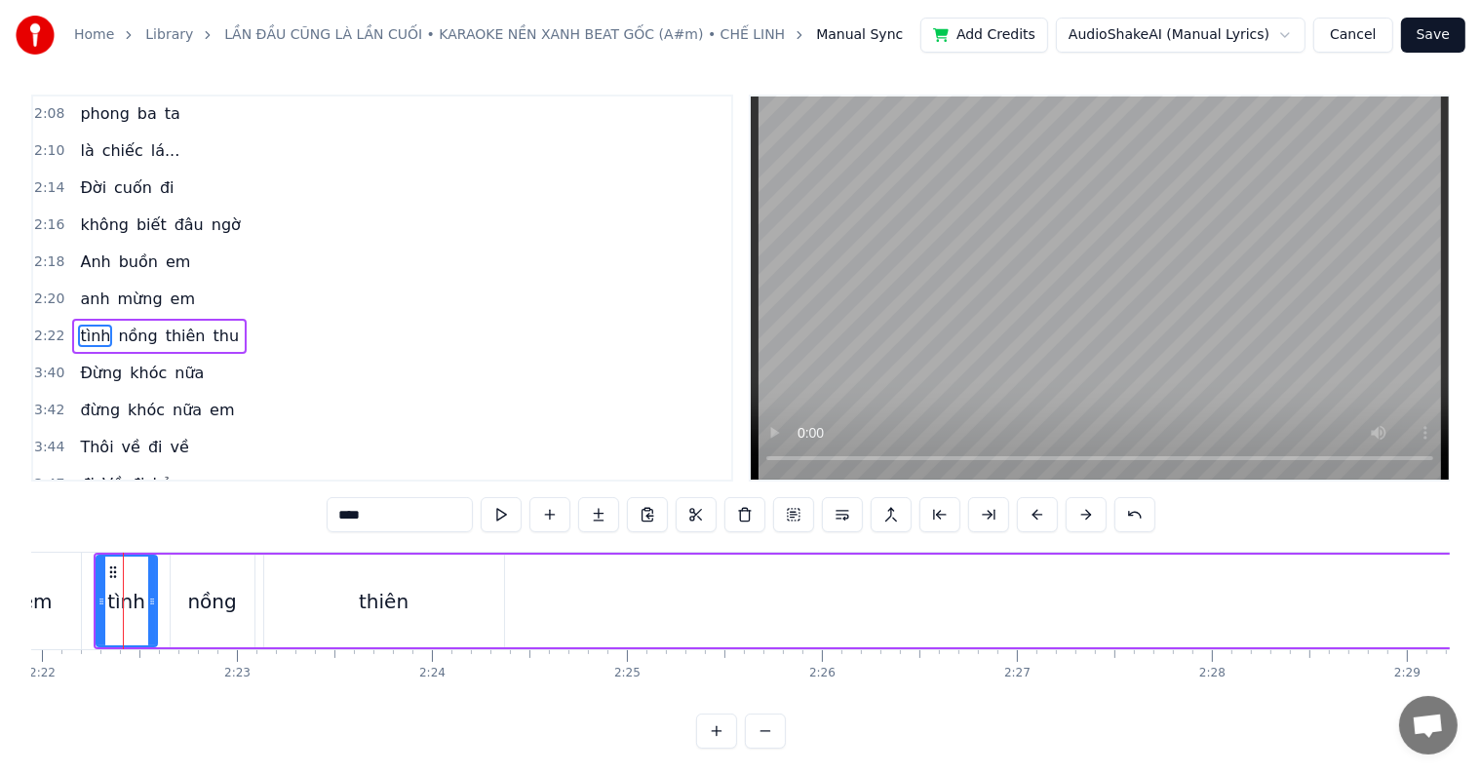
scroll to position [0, 27677]
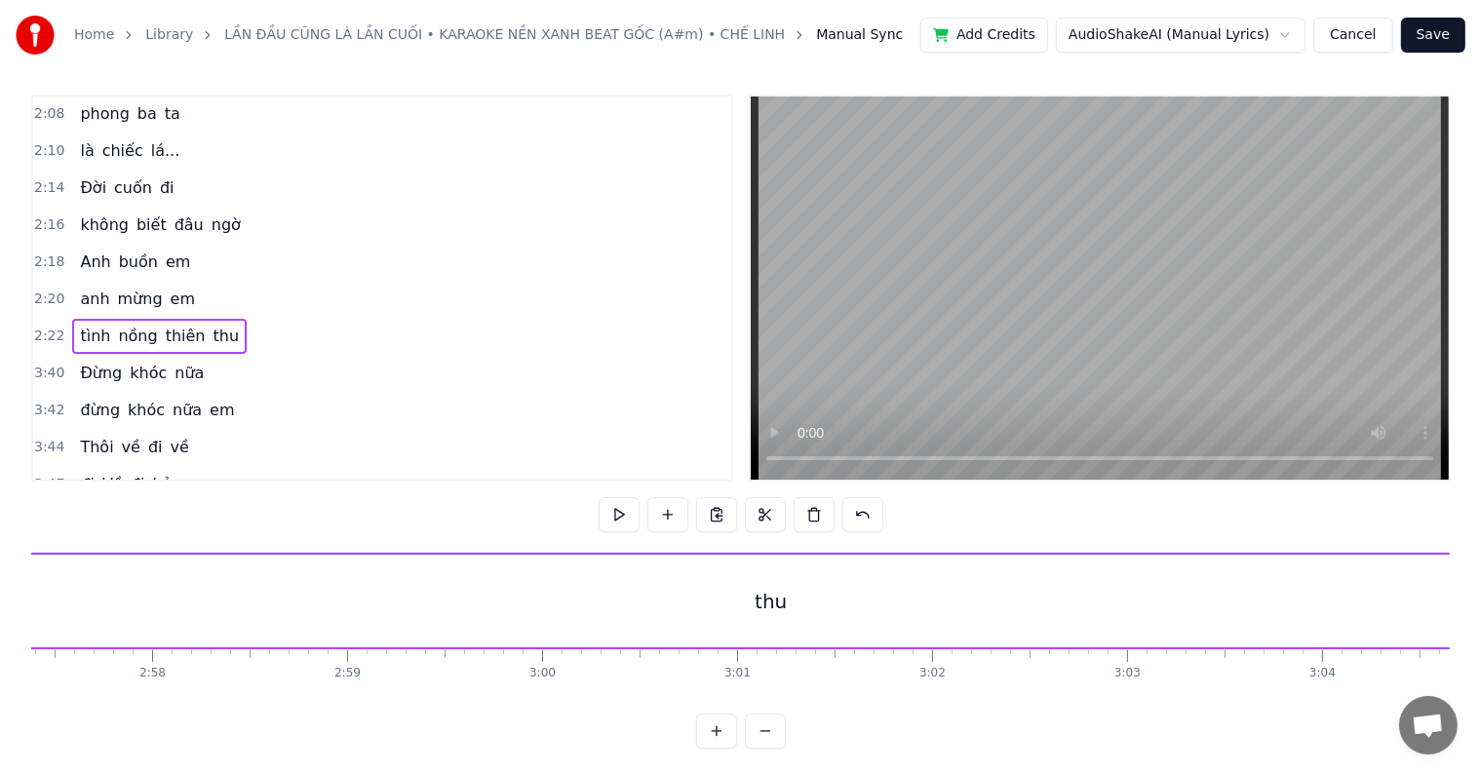
scroll to position [0, 34554]
click at [807, 597] on div "thu" at bounding box center [810, 601] width 32 height 29
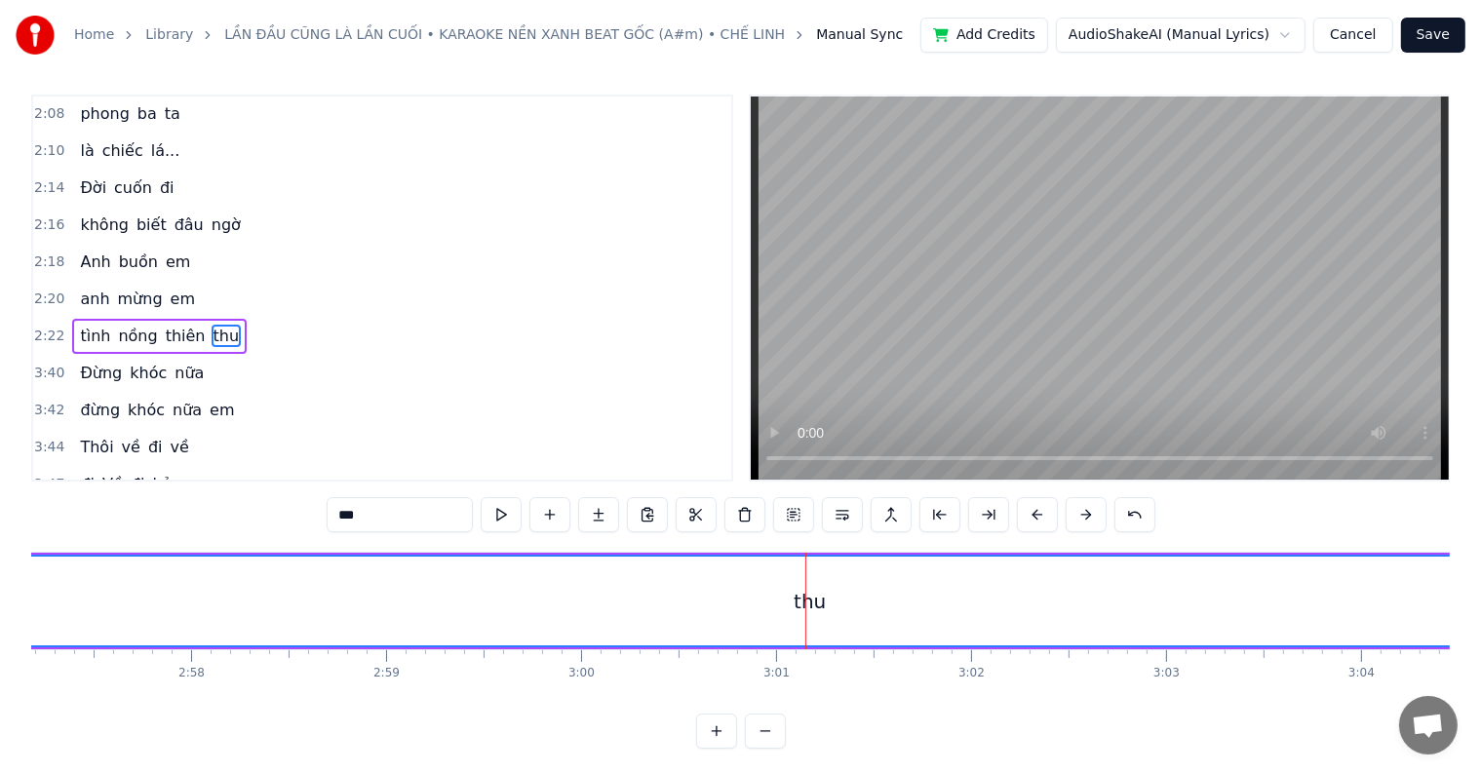
scroll to position [0, 0]
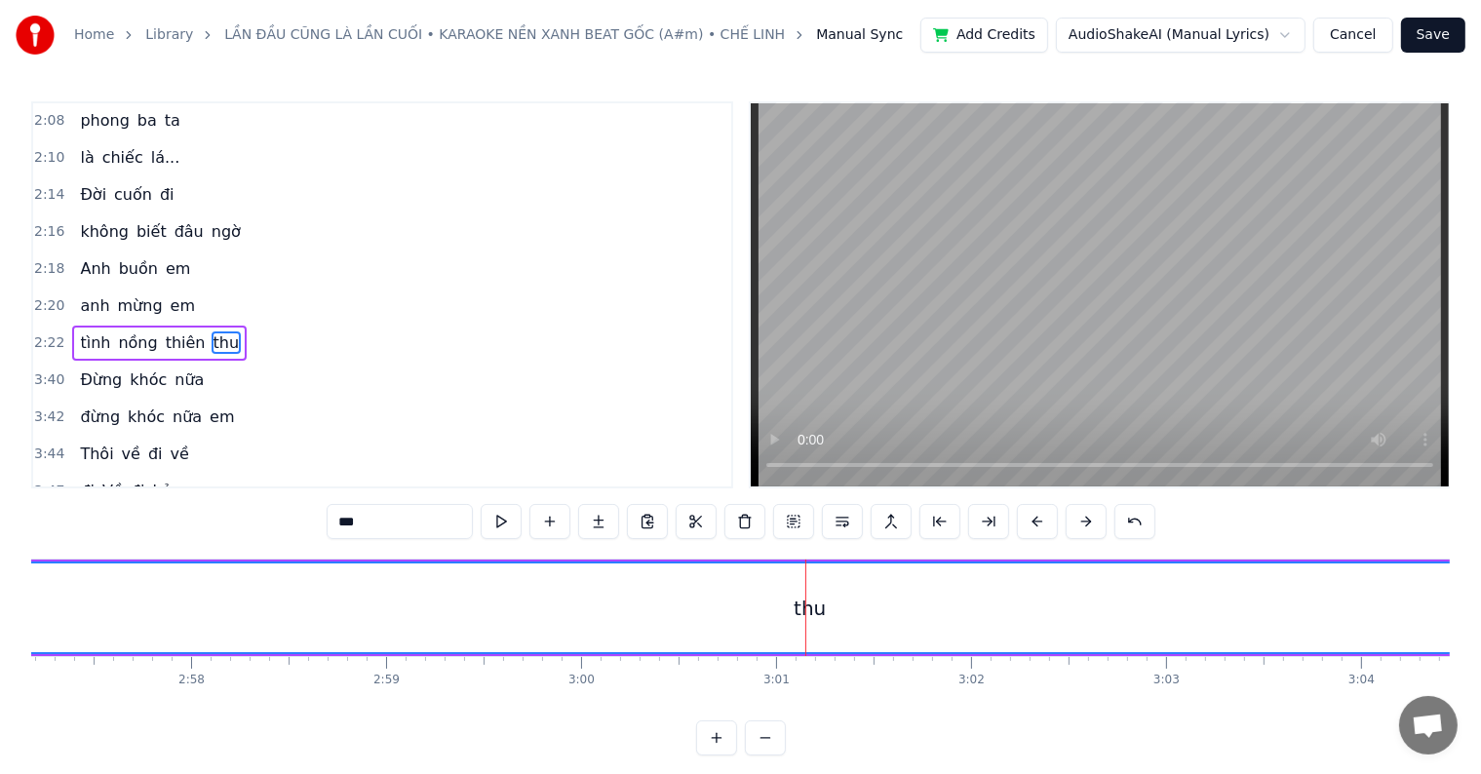
click at [817, 608] on div "thu" at bounding box center [810, 608] width 32 height 29
click at [984, 521] on button at bounding box center [988, 521] width 41 height 35
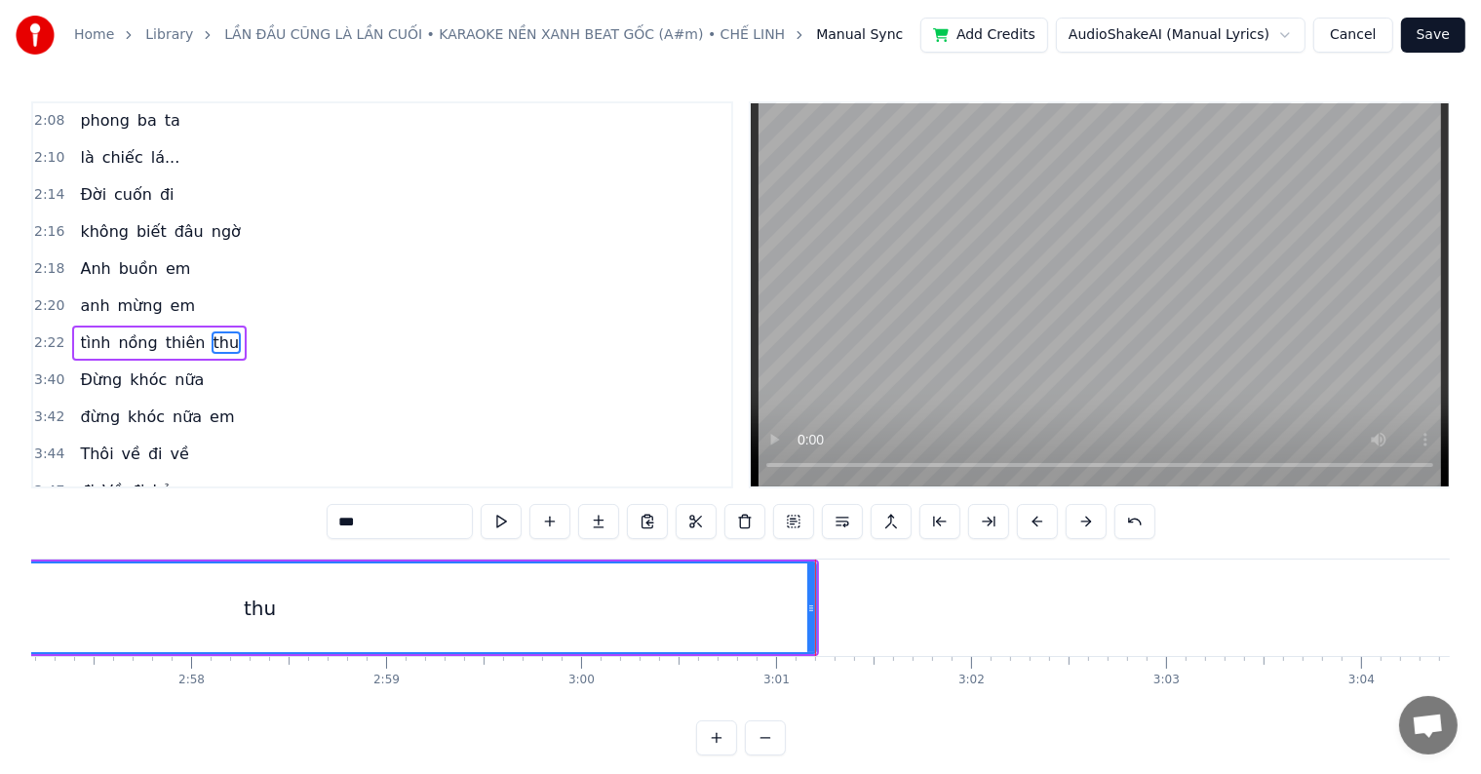
click at [293, 608] on div "thu" at bounding box center [261, 608] width 1112 height 89
click at [989, 522] on button at bounding box center [988, 521] width 41 height 35
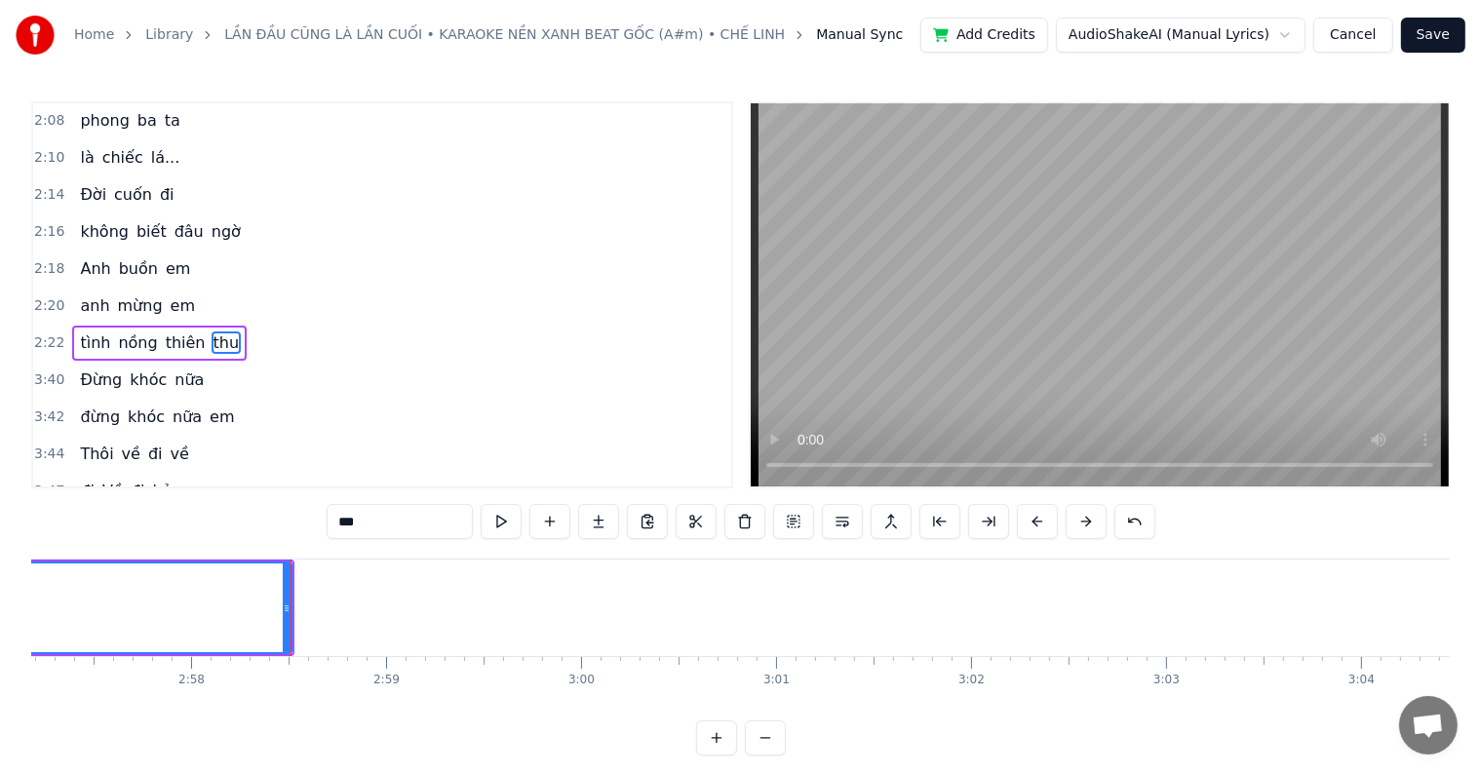
scroll to position [0, 34071]
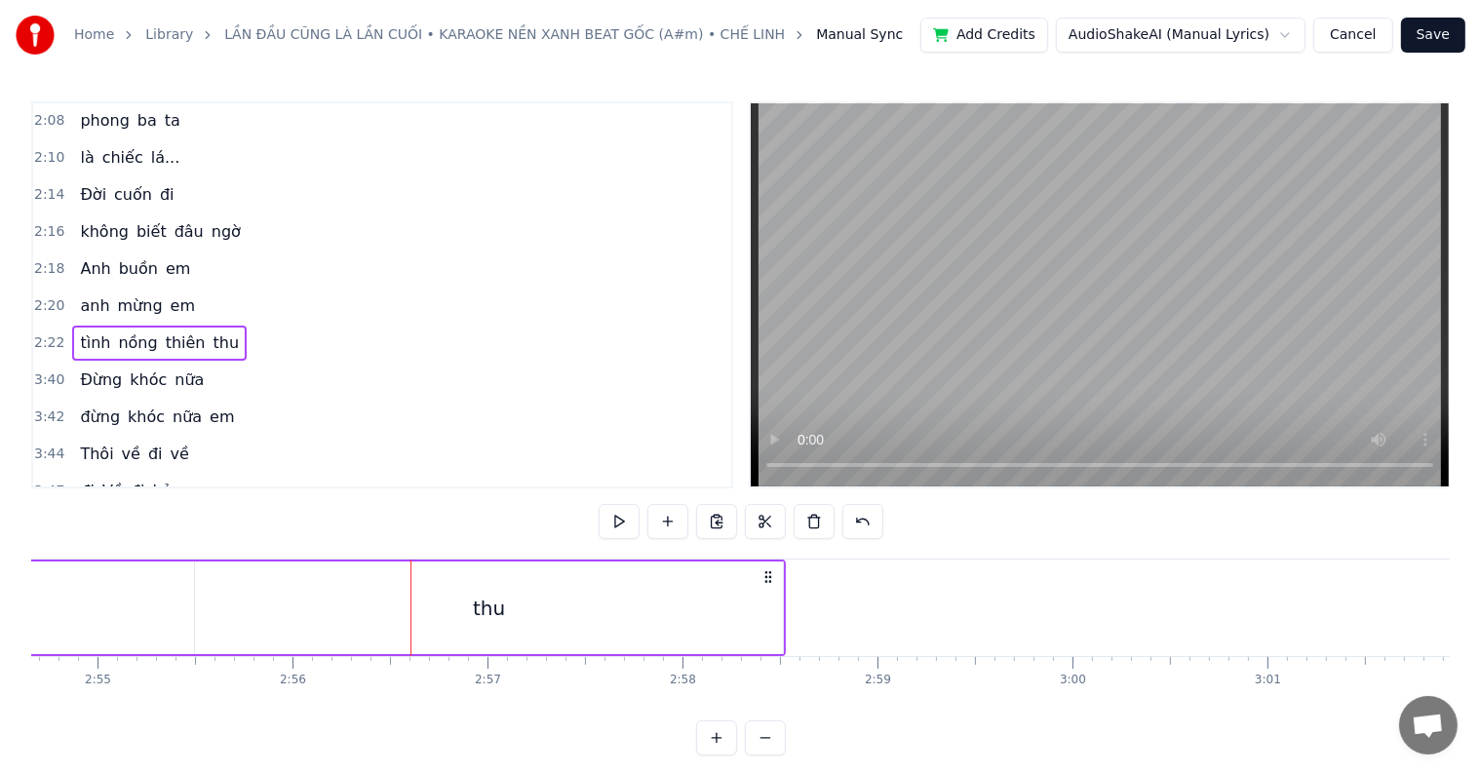
click at [516, 612] on div "thu" at bounding box center [489, 608] width 589 height 93
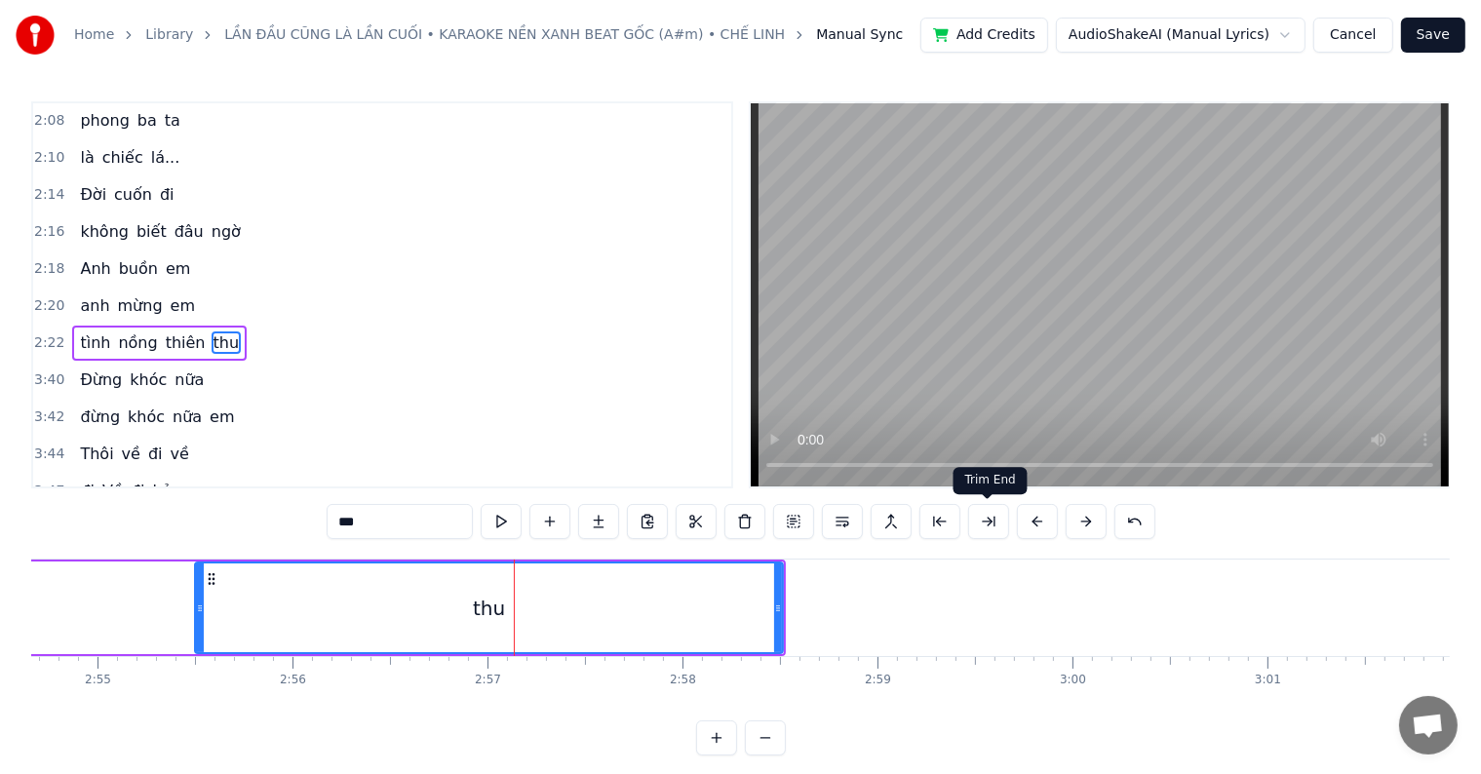
click at [991, 516] on button at bounding box center [988, 521] width 41 height 35
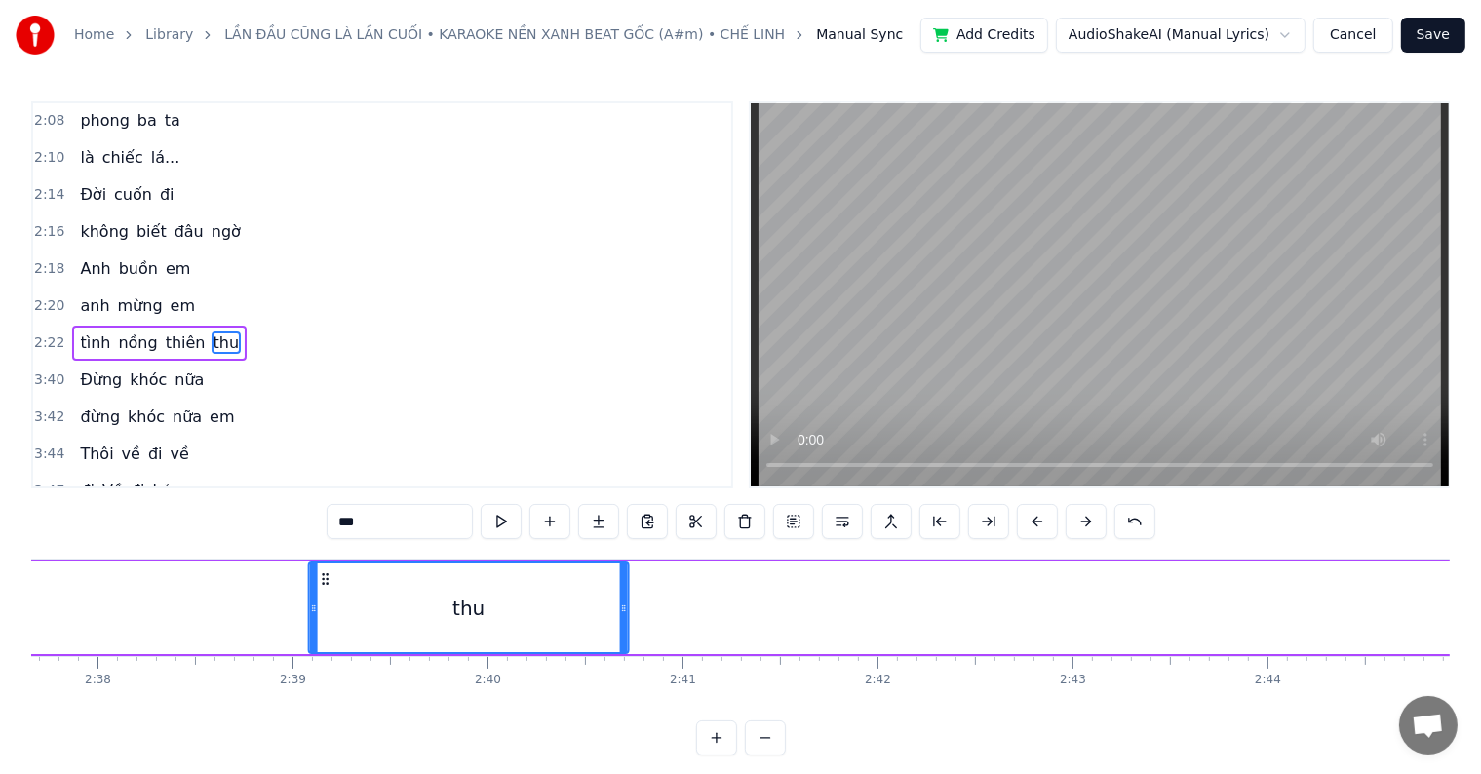
scroll to position [0, 30730]
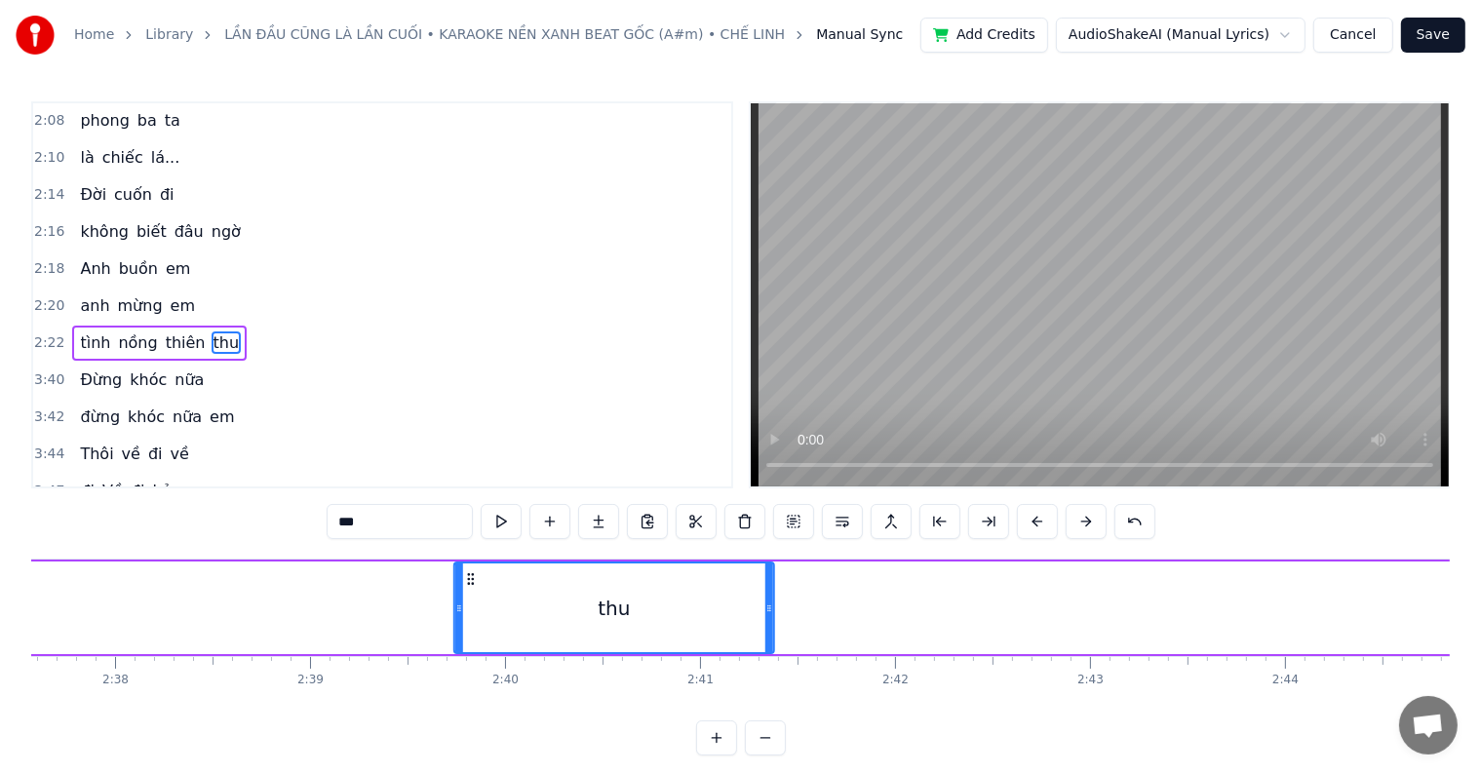
drag, startPoint x: 1168, startPoint y: 577, endPoint x: 468, endPoint y: 608, distance: 700.8
click at [468, 608] on div "thu" at bounding box center [614, 608] width 319 height 89
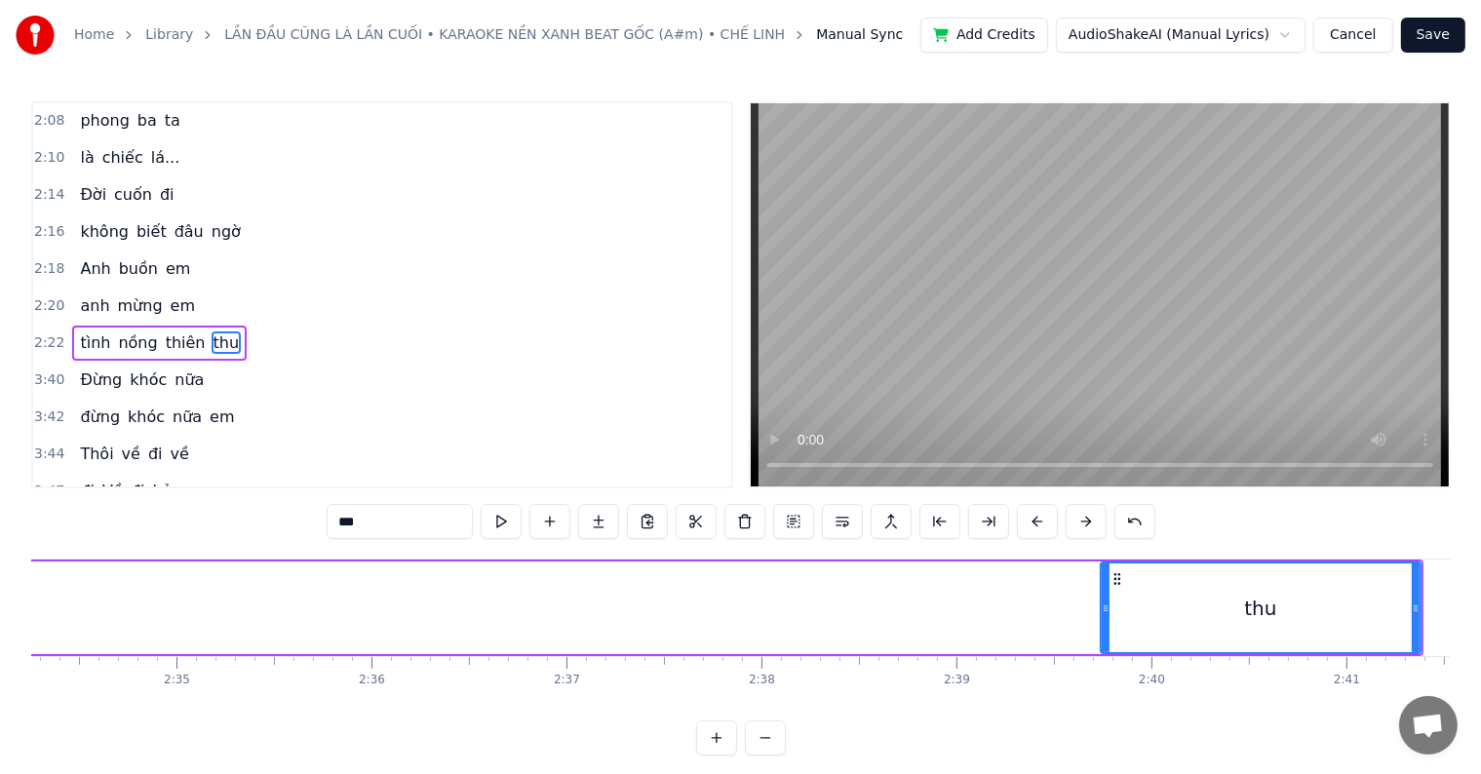
scroll to position [0, 30244]
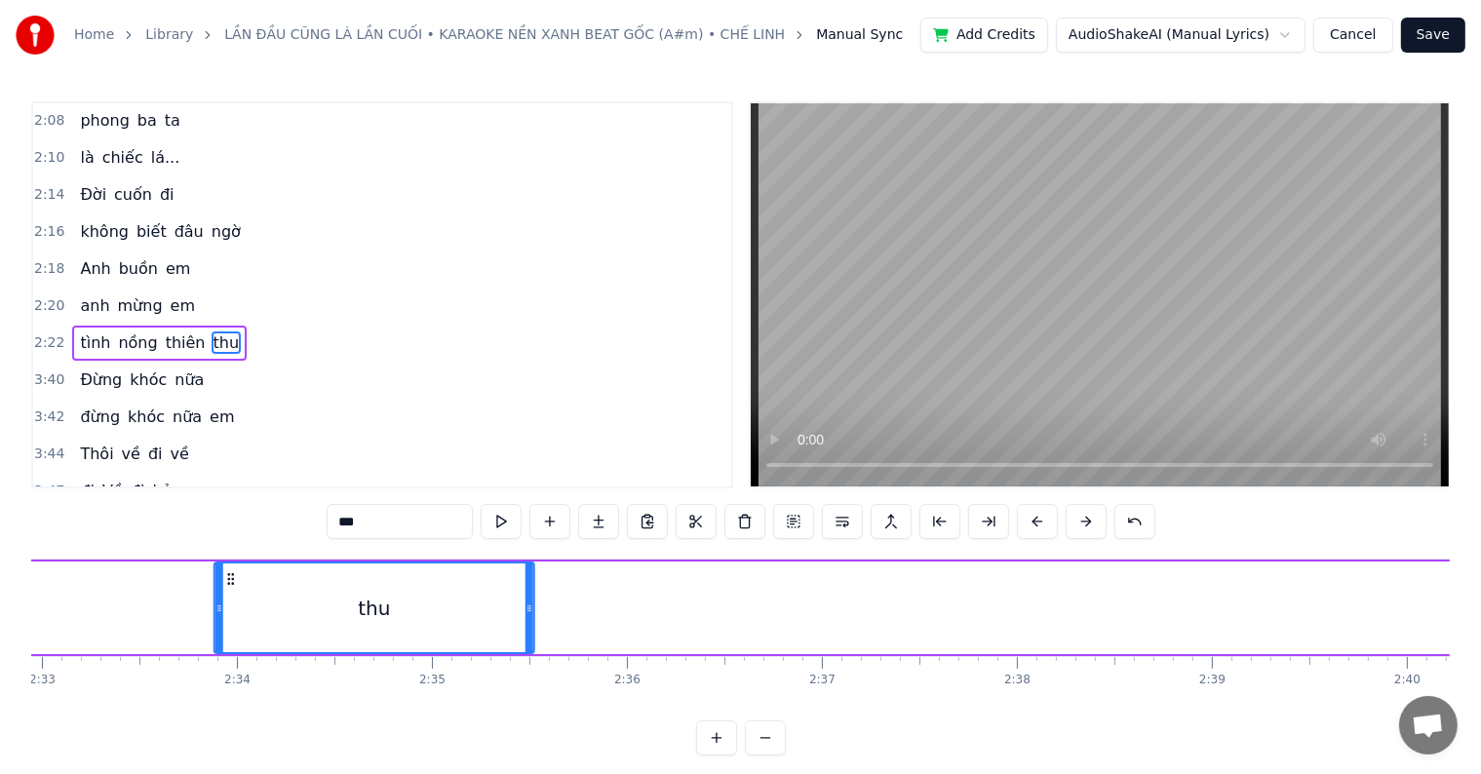
drag, startPoint x: 956, startPoint y: 575, endPoint x: 60, endPoint y: 578, distance: 895.2
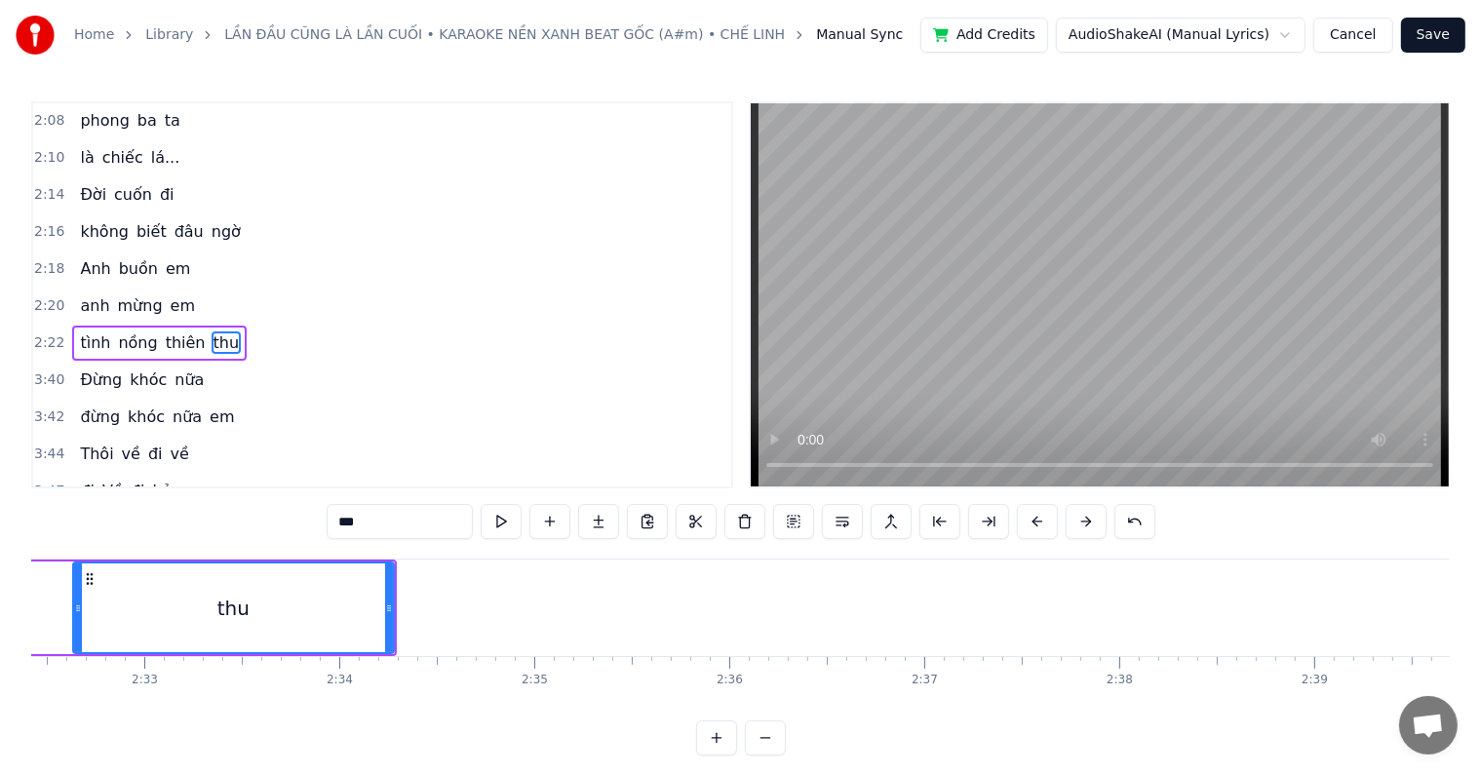
scroll to position [0, 28955]
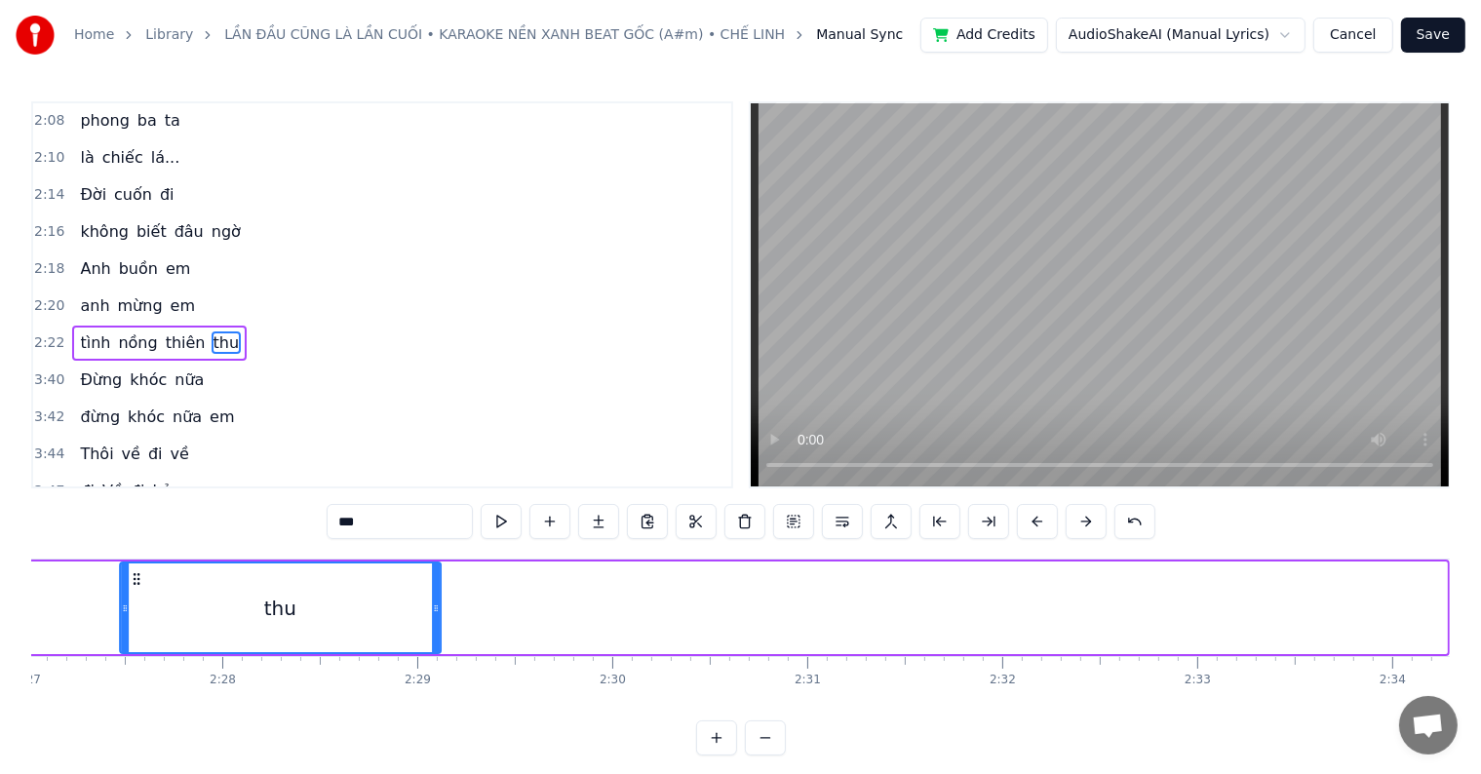
drag, startPoint x: 859, startPoint y: 576, endPoint x: 102, endPoint y: 573, distance: 756.7
click at [129, 573] on icon at bounding box center [137, 579] width 16 height 16
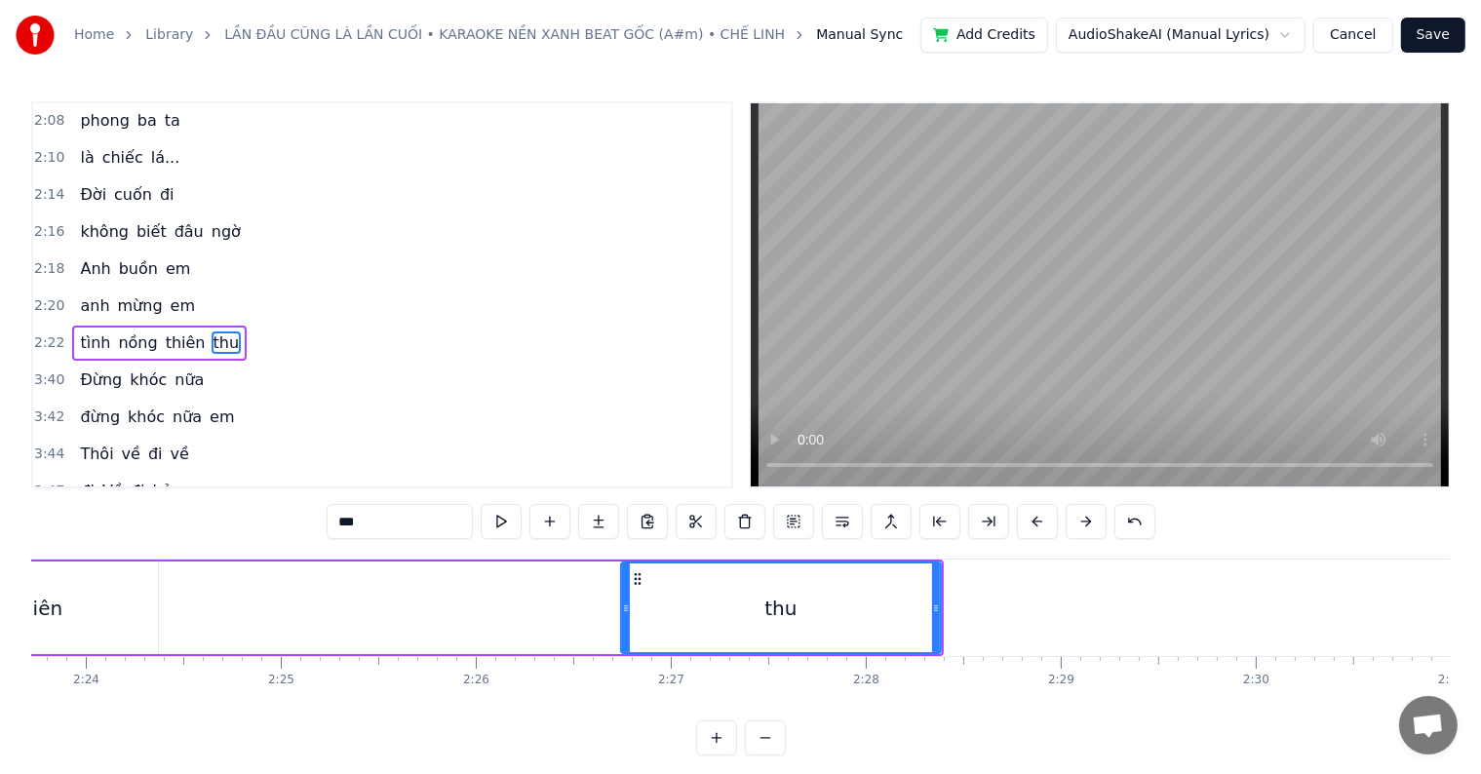
scroll to position [0, 27787]
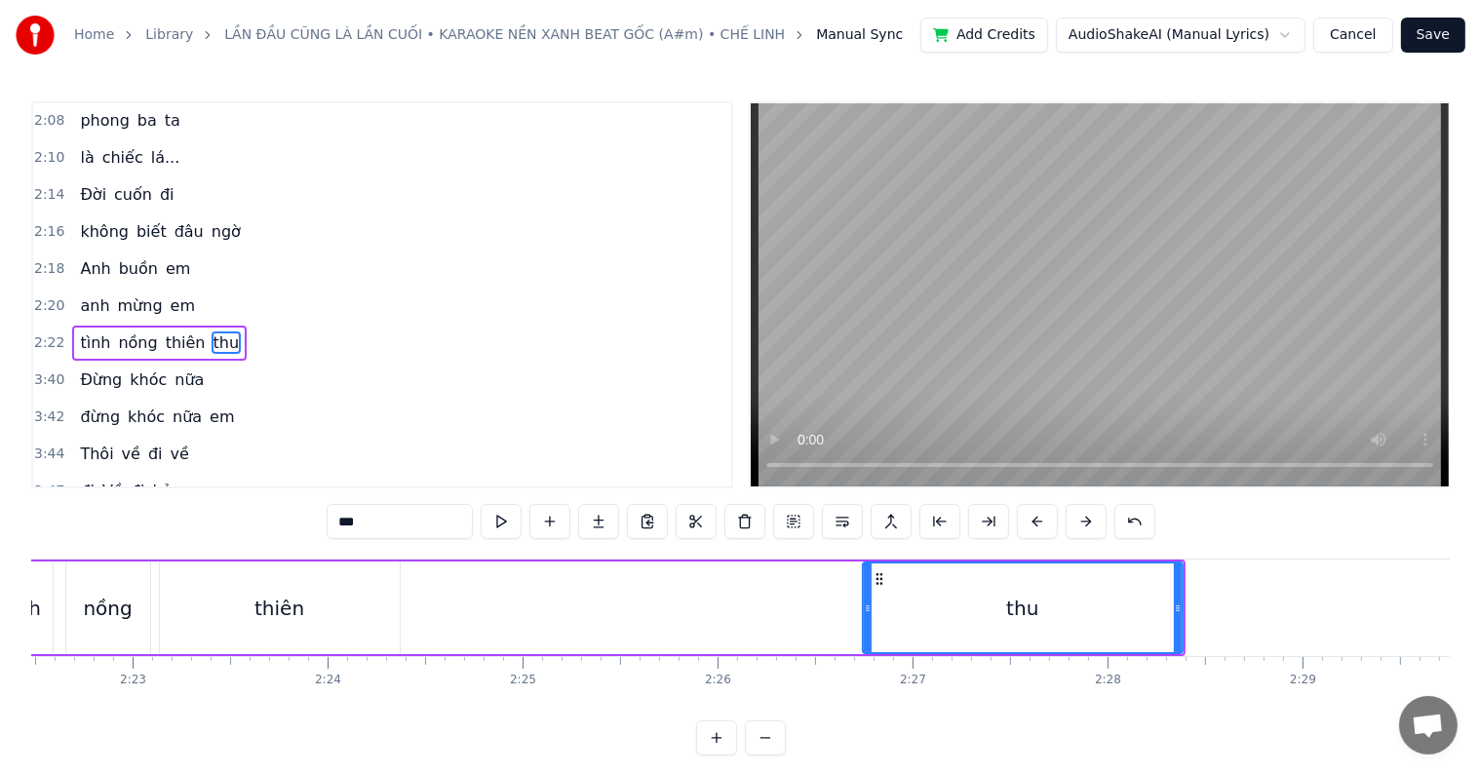
click at [210, 611] on div "thiên" at bounding box center [280, 608] width 240 height 93
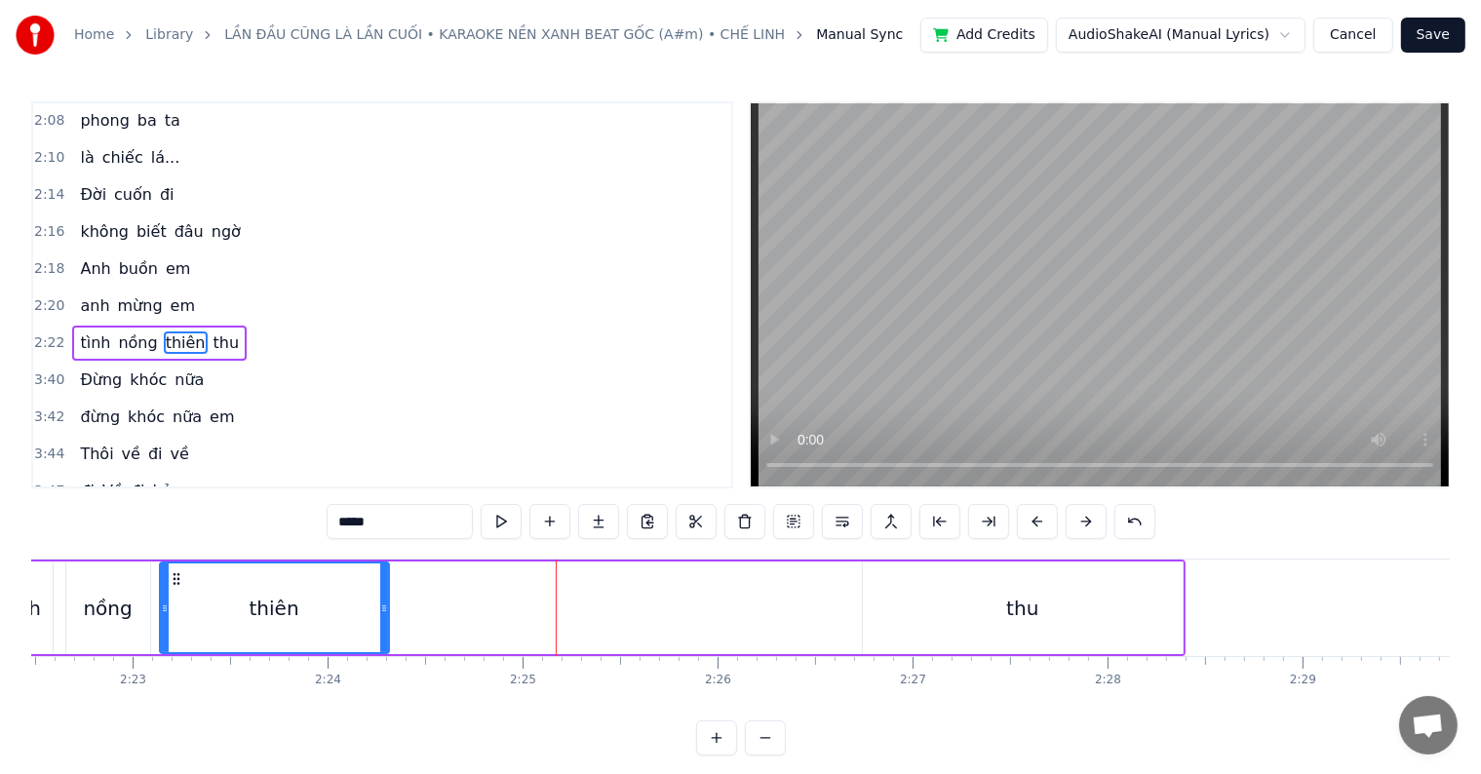
drag, startPoint x: 390, startPoint y: 609, endPoint x: 379, endPoint y: 608, distance: 10.8
click at [380, 608] on icon at bounding box center [384, 609] width 8 height 16
click at [951, 608] on div "thu" at bounding box center [1023, 608] width 321 height 93
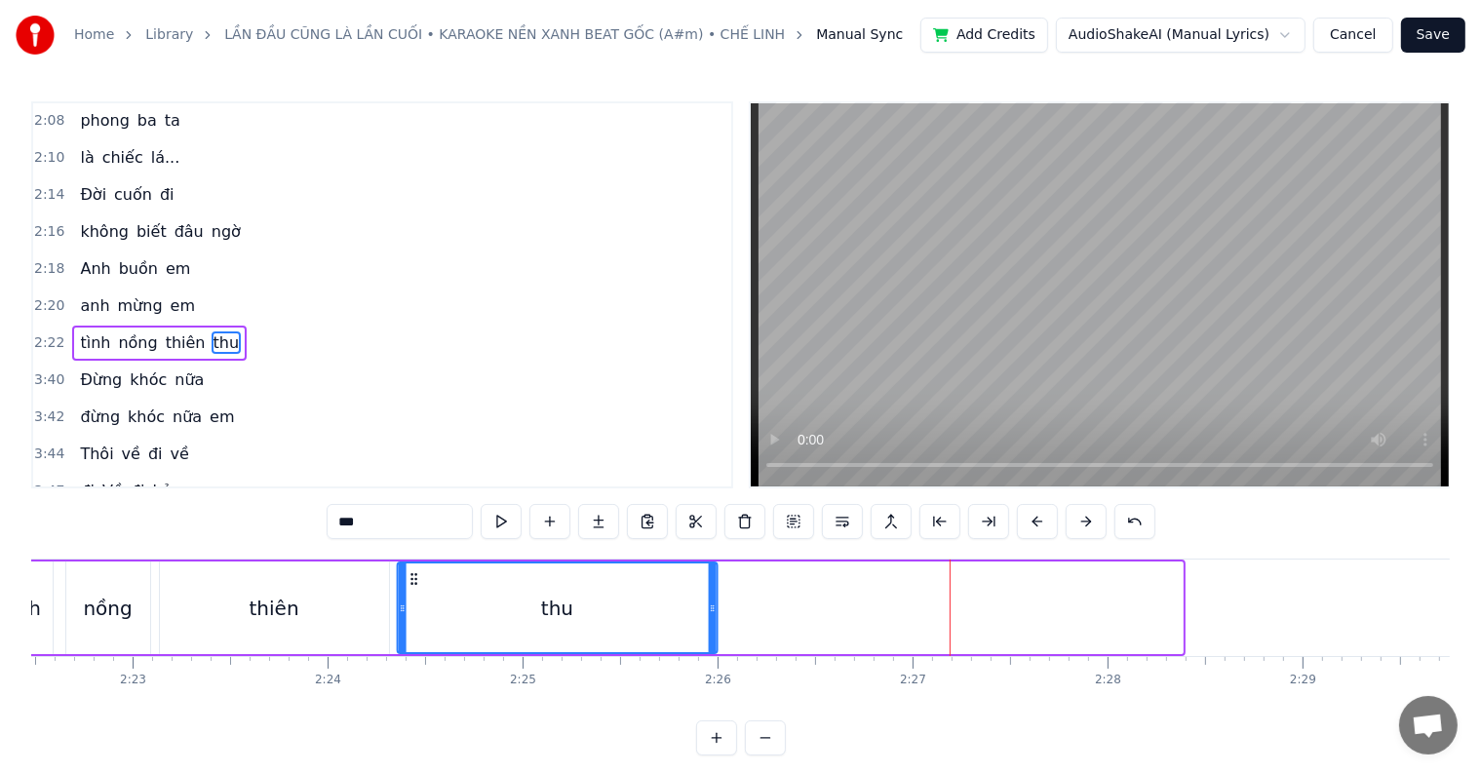
drag, startPoint x: 879, startPoint y: 575, endPoint x: 413, endPoint y: 581, distance: 465.2
click at [413, 581] on icon at bounding box center [414, 579] width 16 height 16
click at [173, 598] on div "thiên" at bounding box center [274, 608] width 229 height 93
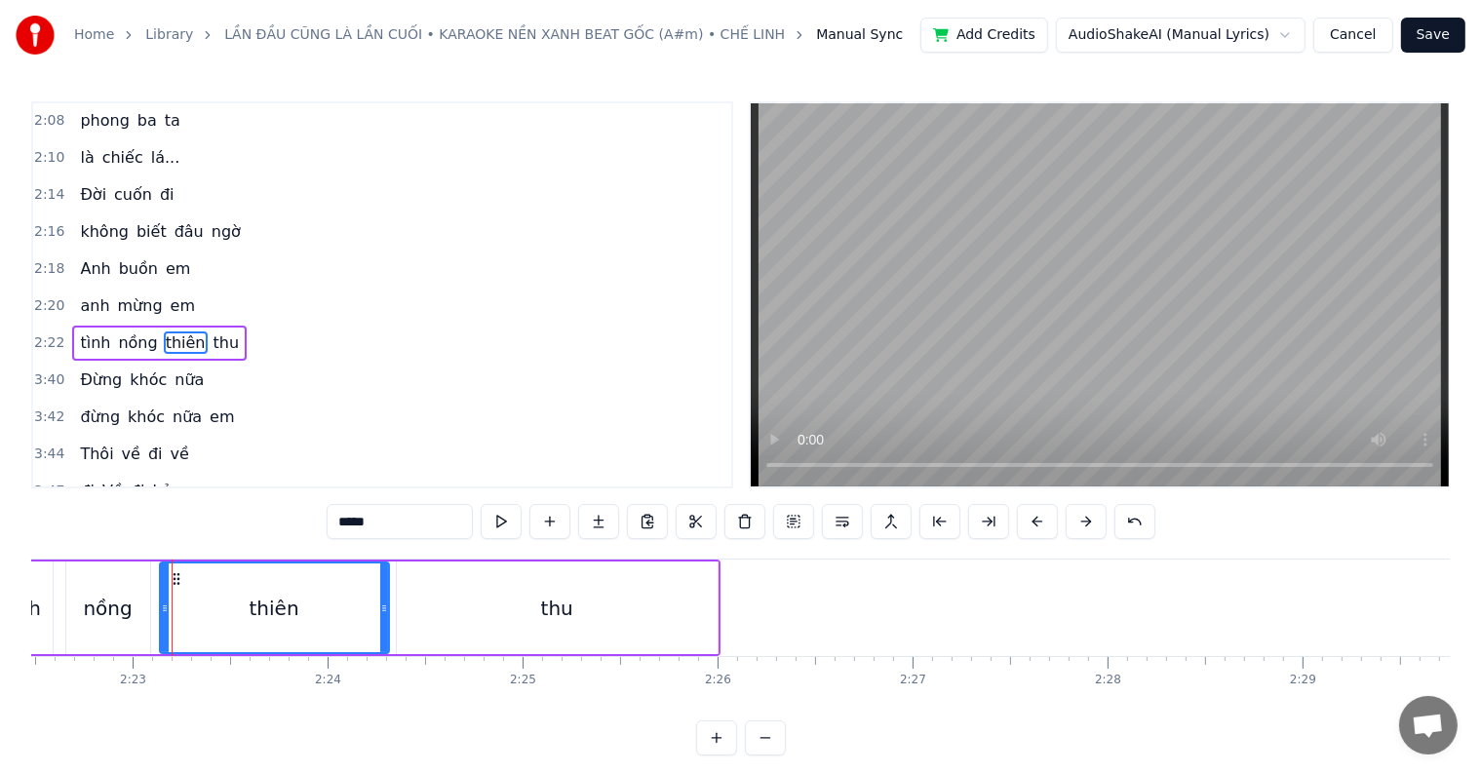
click at [95, 602] on div "nồng" at bounding box center [107, 608] width 49 height 29
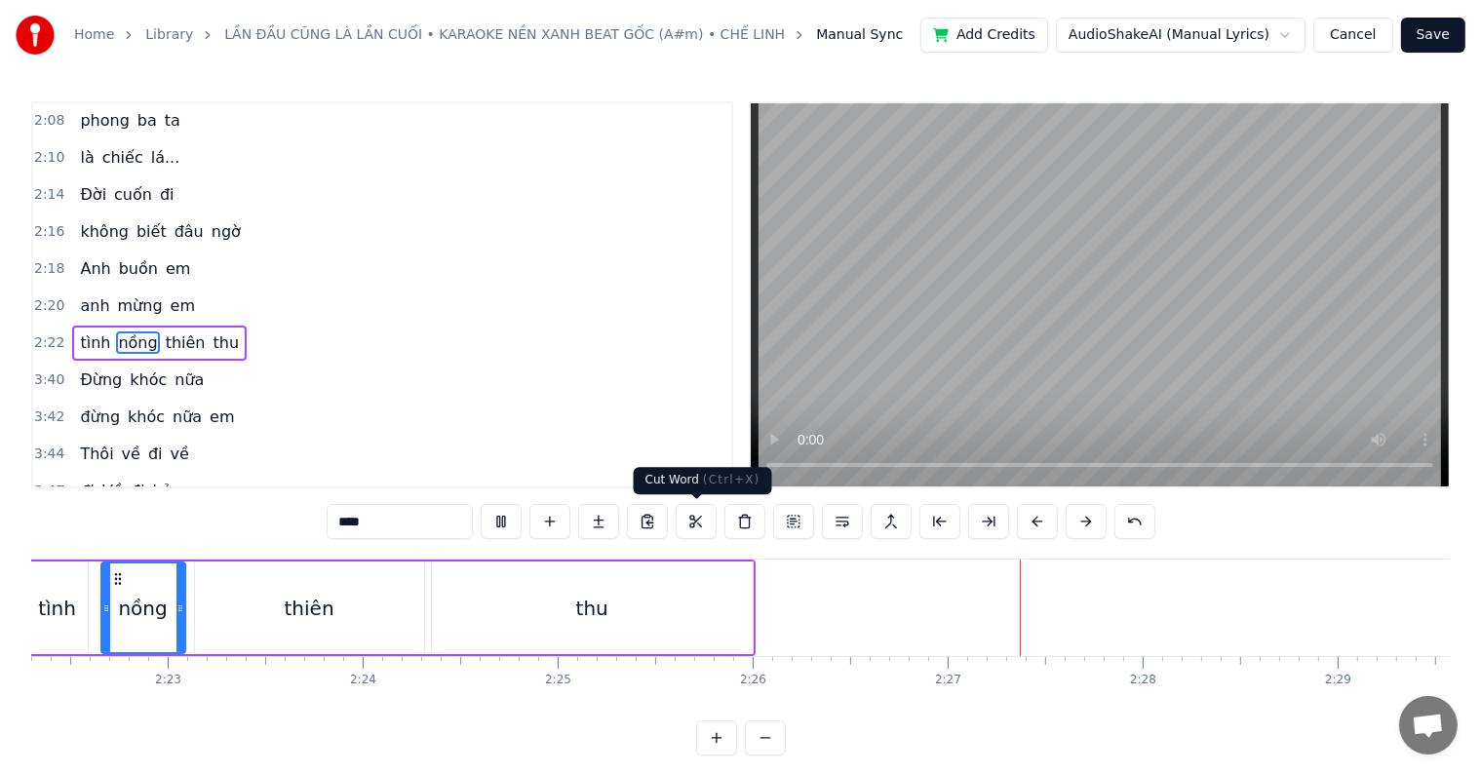
scroll to position [29, 0]
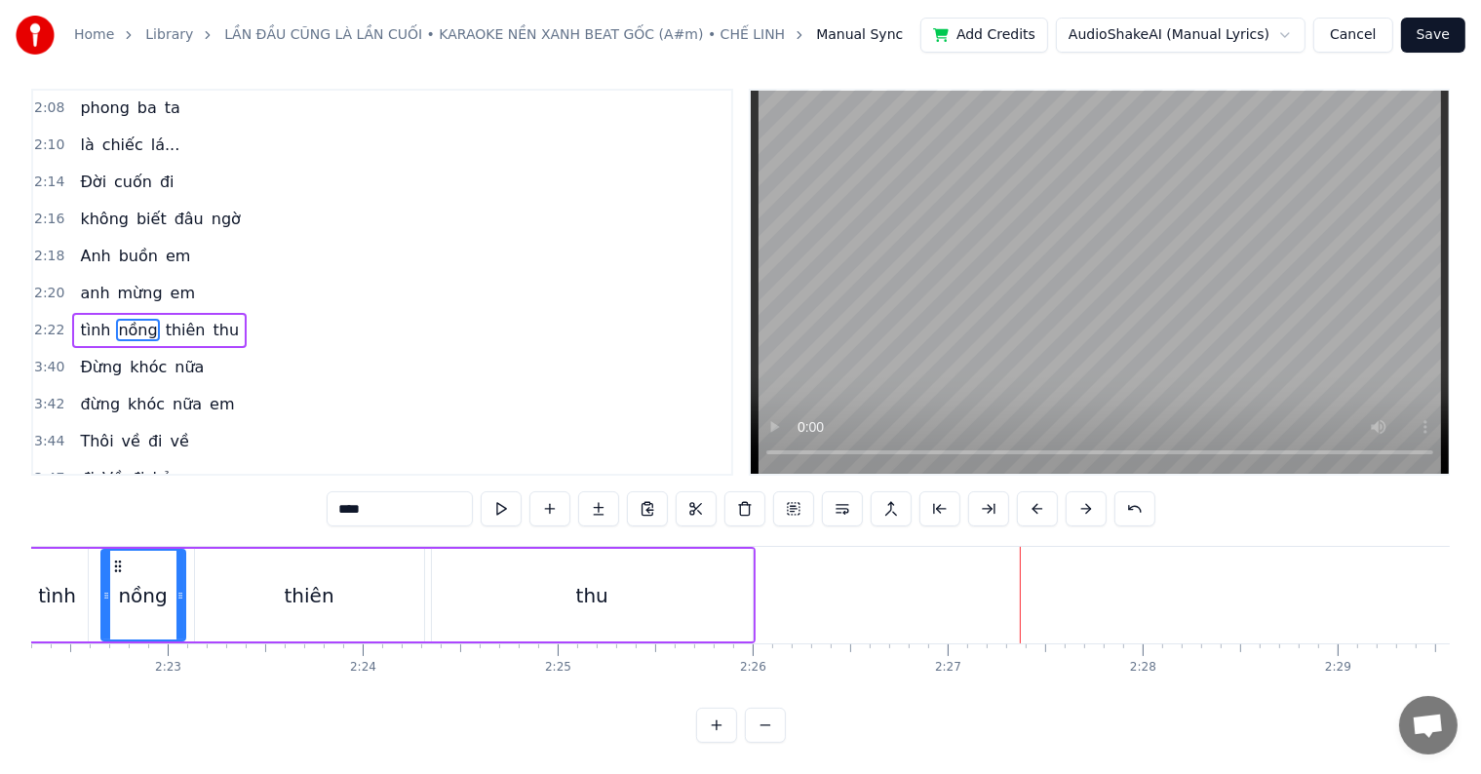
click at [574, 576] on div "thu" at bounding box center [592, 595] width 321 height 93
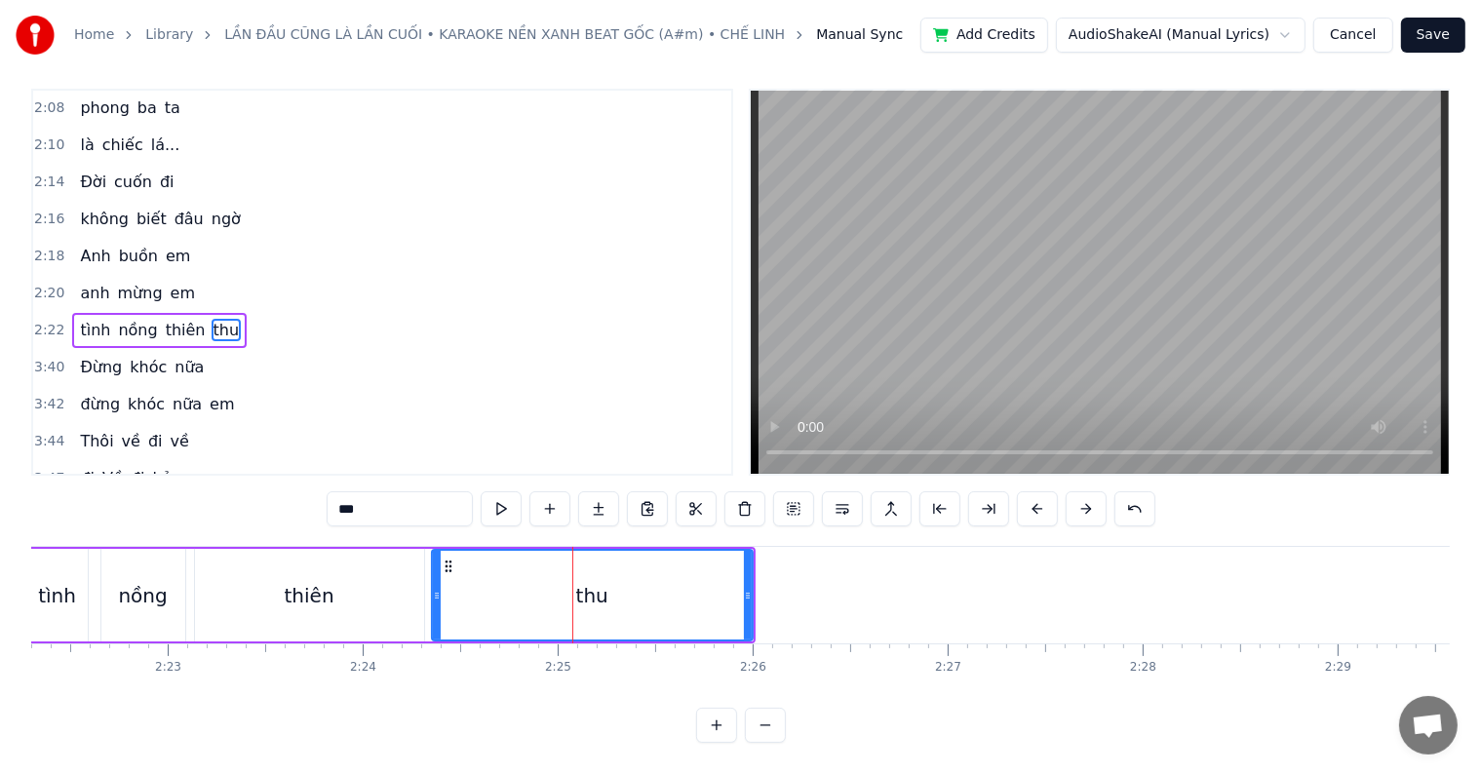
scroll to position [0, 0]
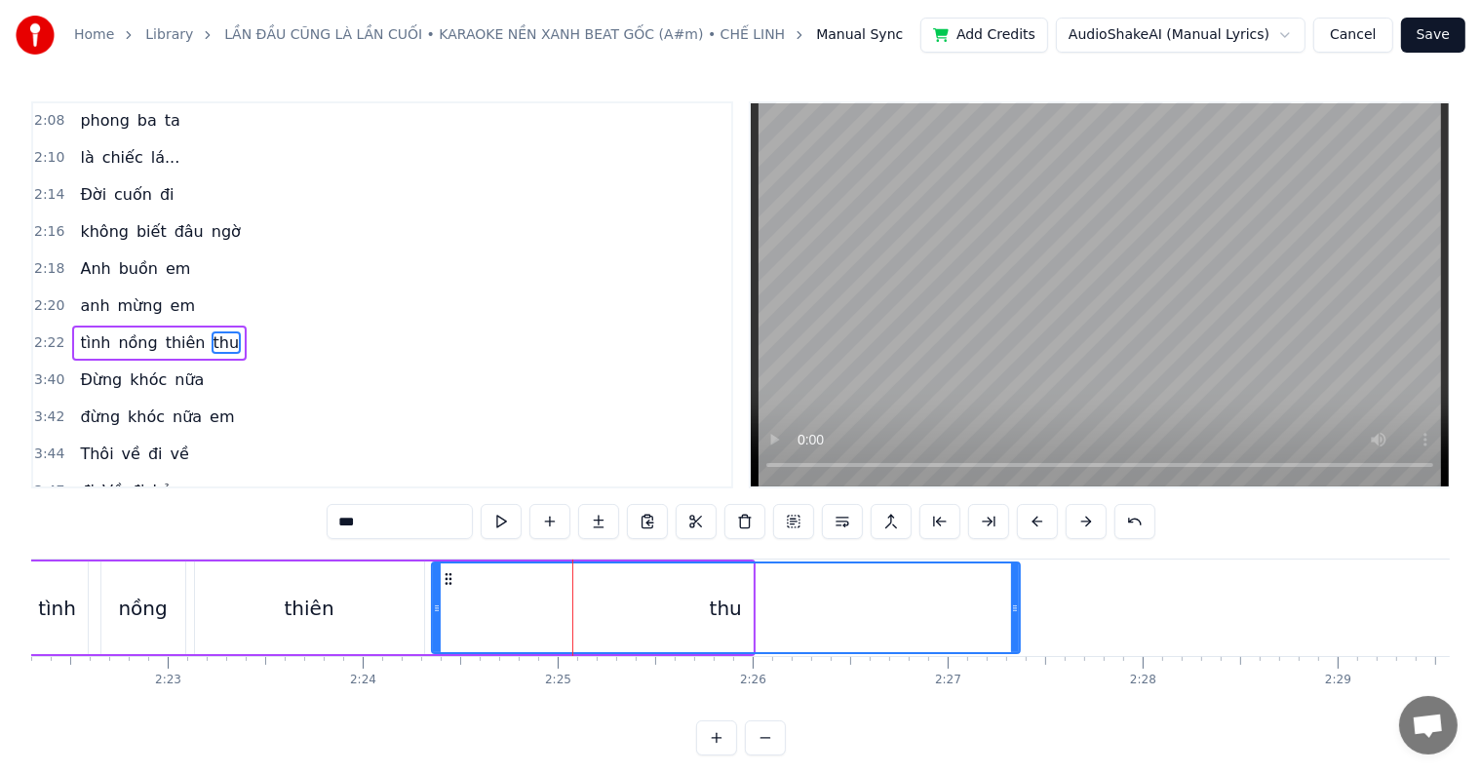
drag, startPoint x: 747, startPoint y: 608, endPoint x: 1014, endPoint y: 604, distance: 267.2
click at [1014, 604] on icon at bounding box center [1015, 609] width 8 height 16
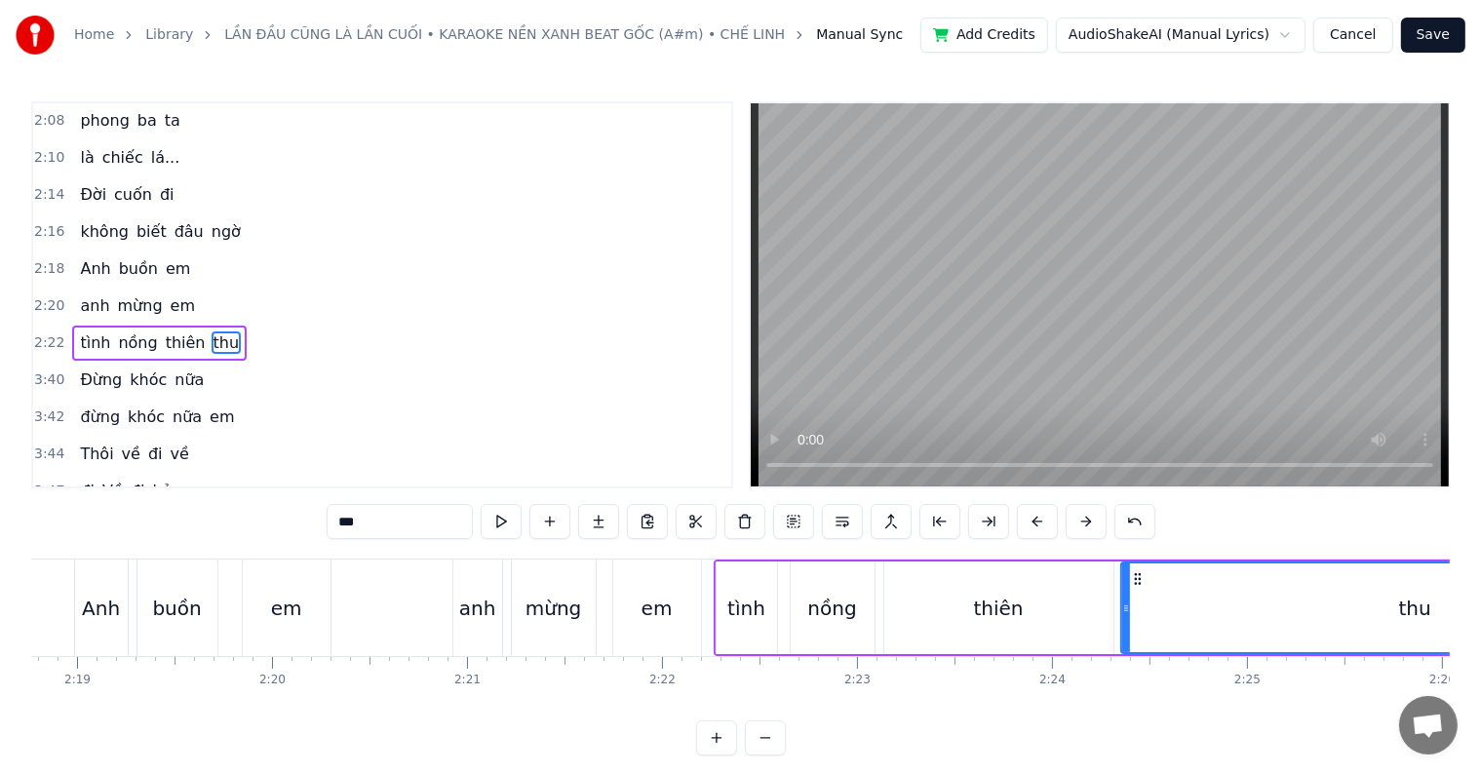
click at [117, 608] on div "Anh" at bounding box center [101, 608] width 38 height 29
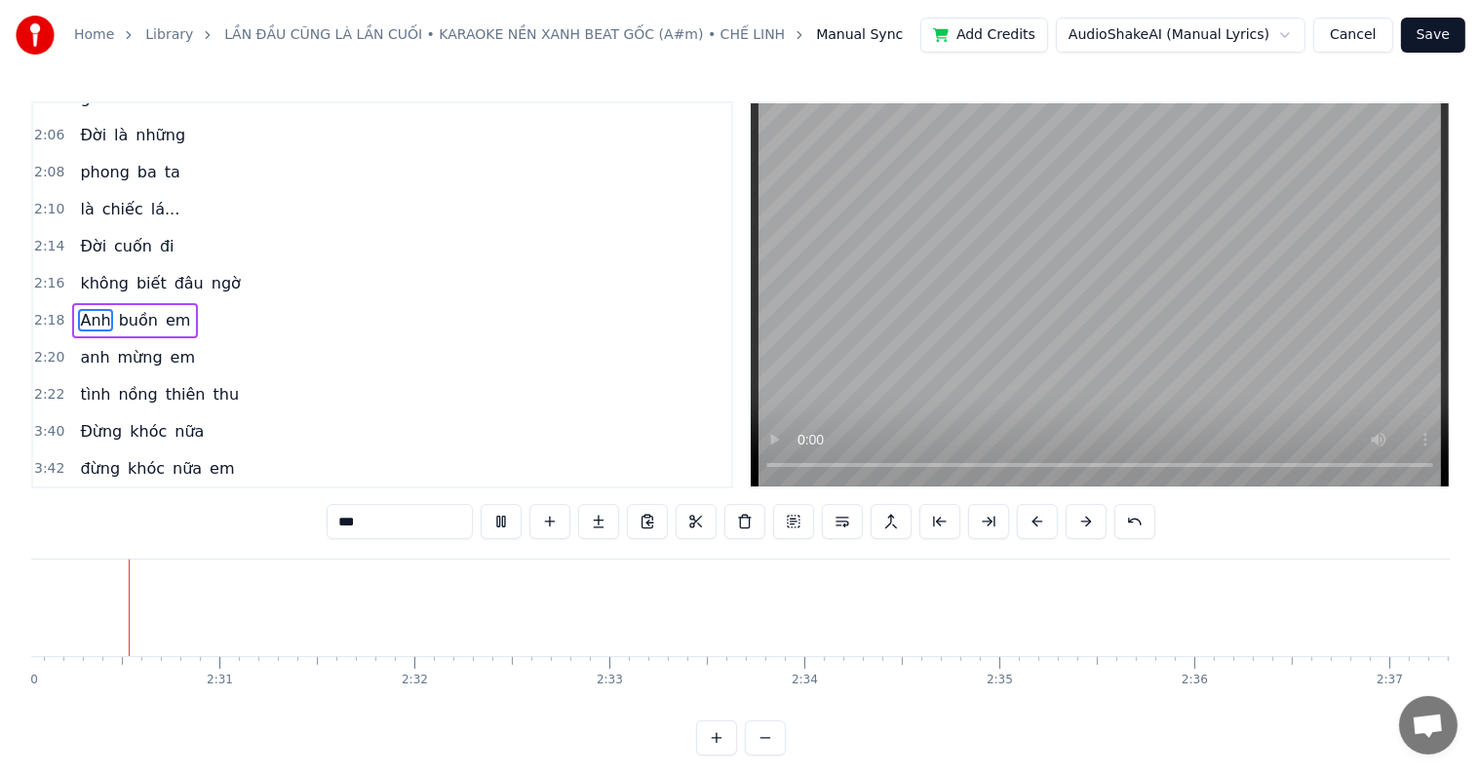
scroll to position [0, 29238]
click at [78, 420] on span "Ðừng" at bounding box center [101, 431] width 46 height 22
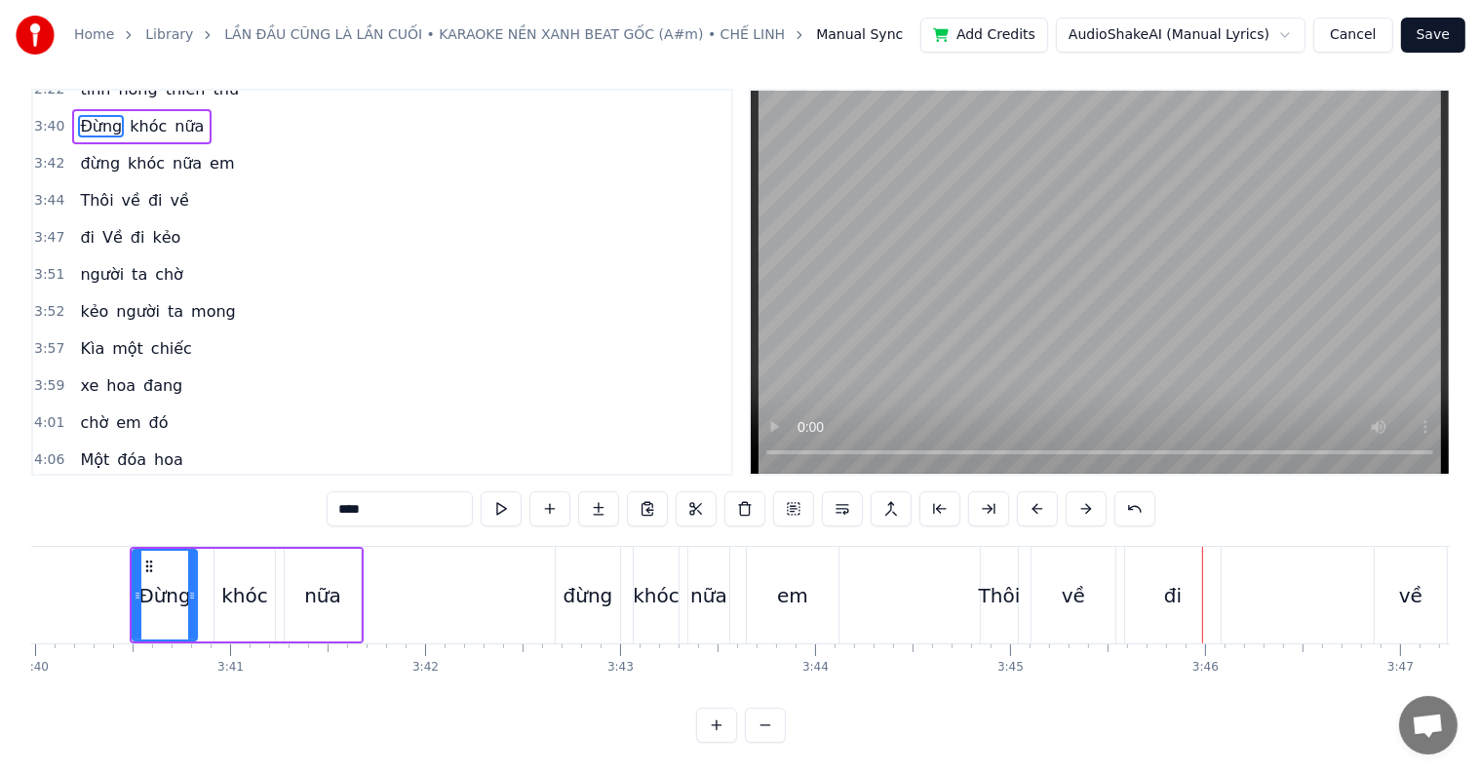
scroll to position [29, 0]
click at [1158, 575] on div "đi" at bounding box center [1173, 595] width 96 height 97
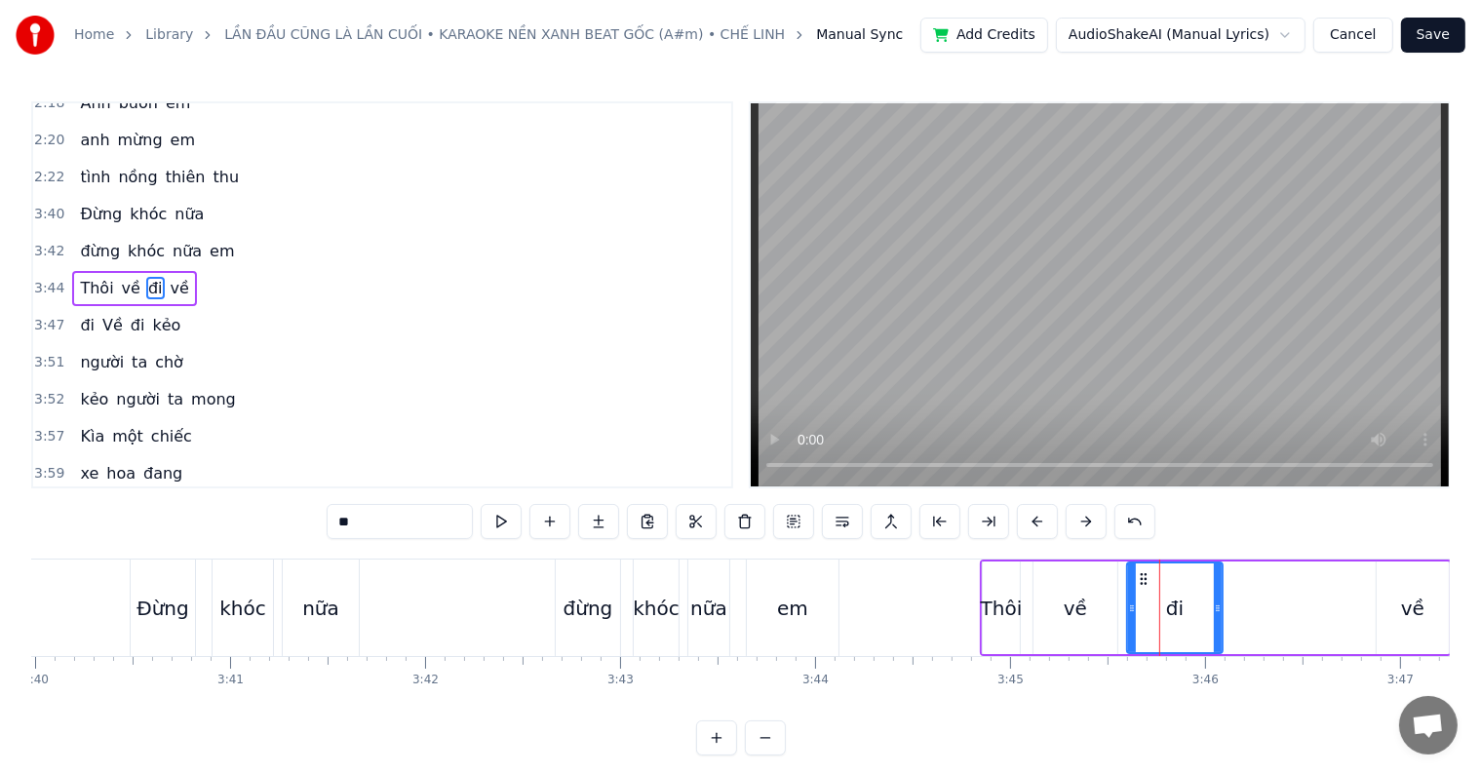
scroll to position [1369, 0]
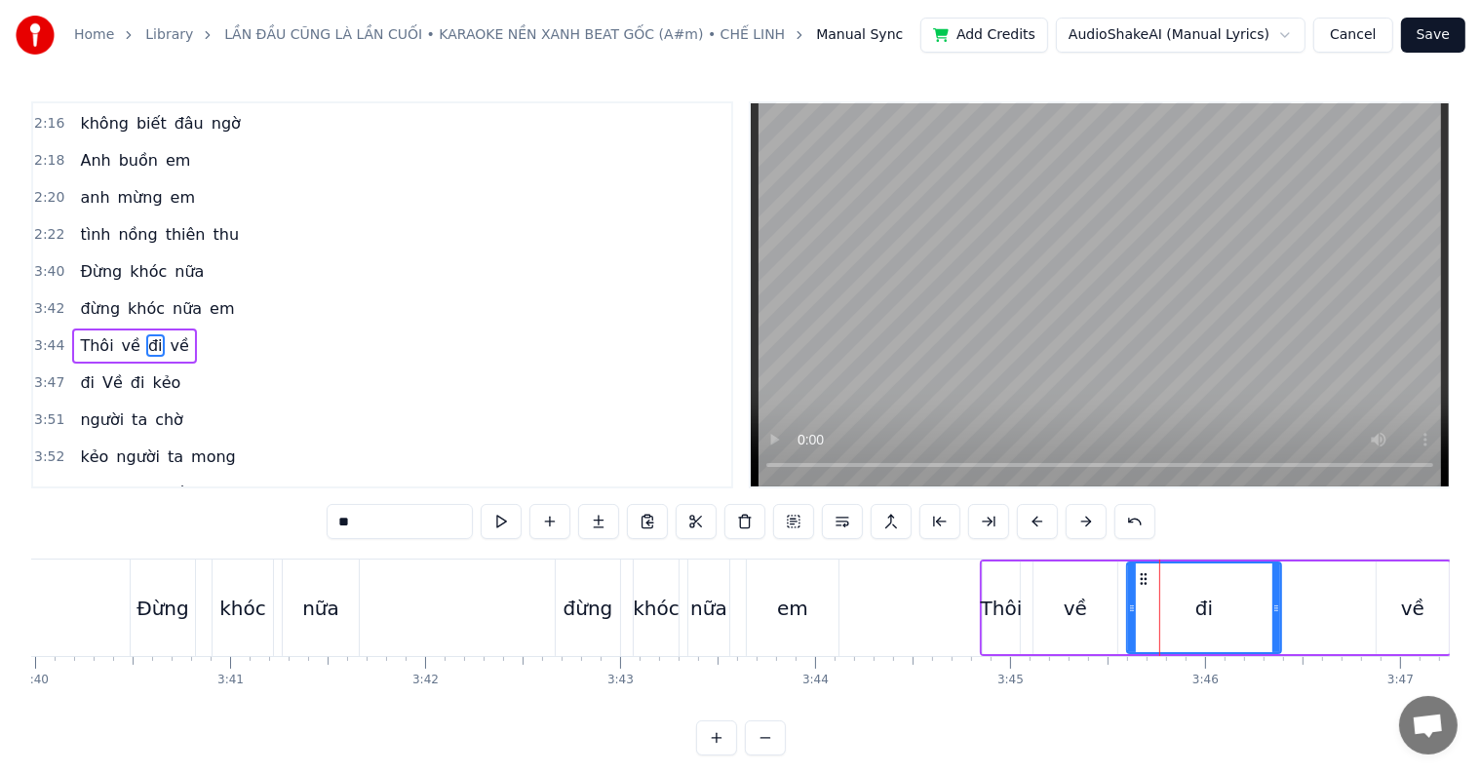
drag, startPoint x: 1213, startPoint y: 608, endPoint x: 1272, endPoint y: 609, distance: 58.5
click at [1273, 609] on icon at bounding box center [1277, 609] width 8 height 16
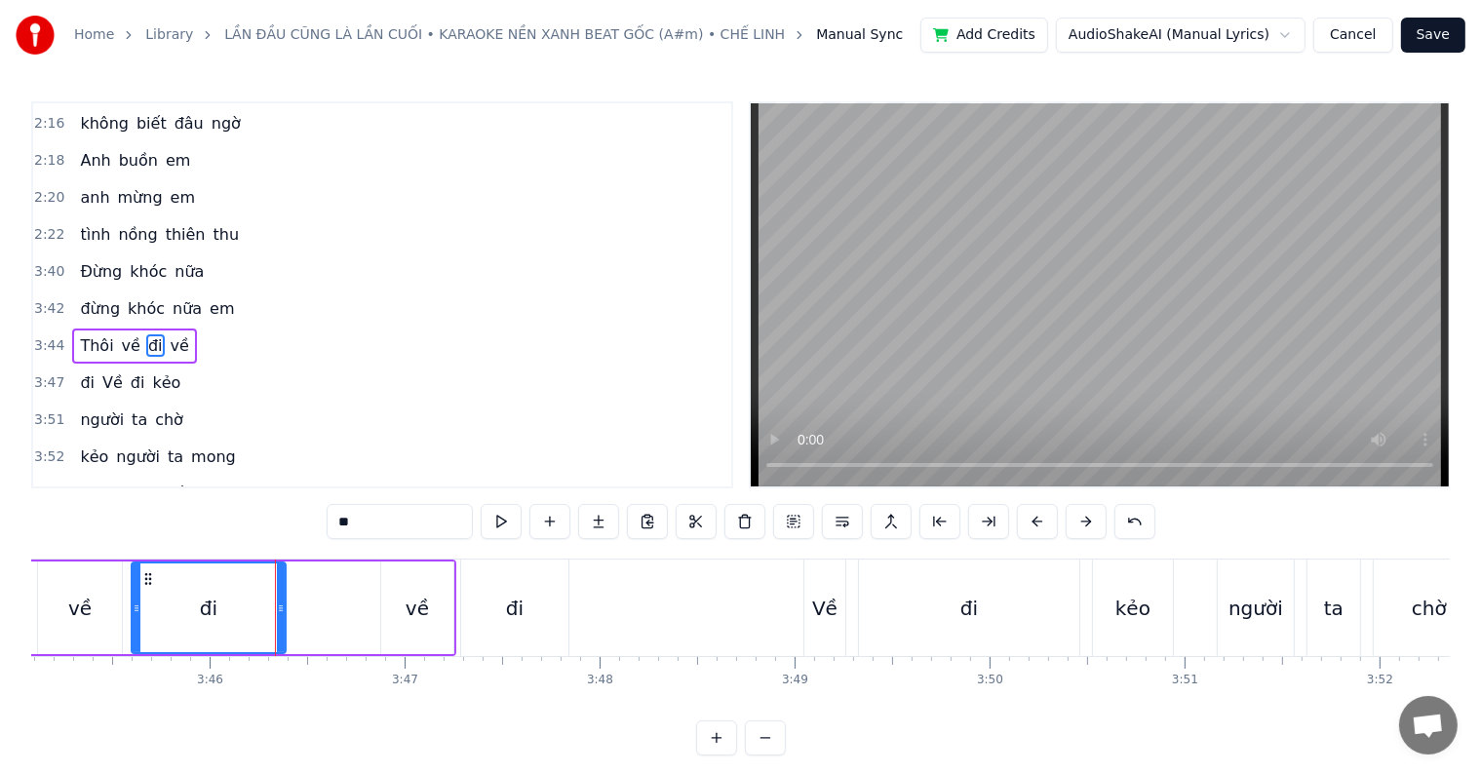
scroll to position [0, 43615]
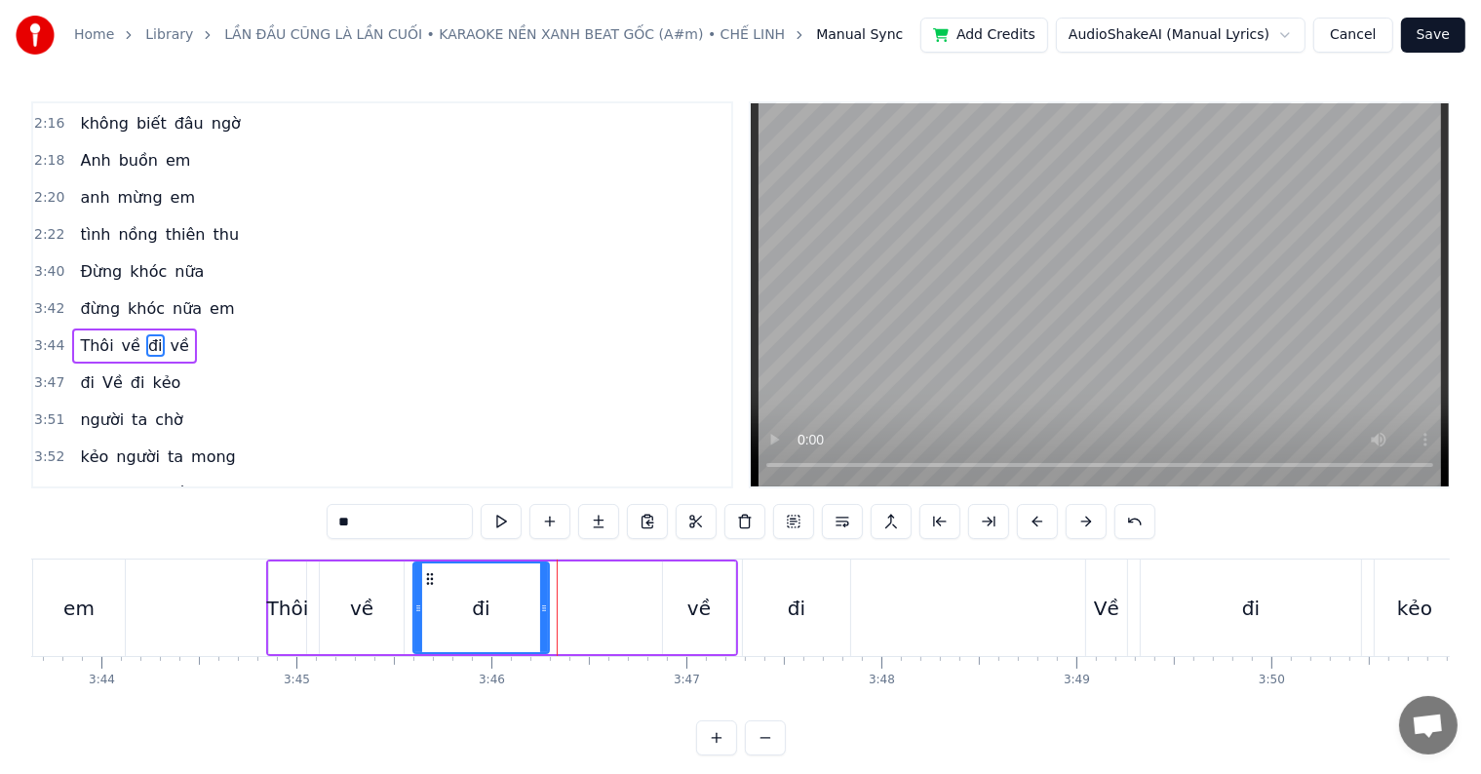
drag, startPoint x: 561, startPoint y: 608, endPoint x: 542, endPoint y: 608, distance: 18.5
click at [542, 608] on icon at bounding box center [544, 609] width 8 height 16
drag, startPoint x: 546, startPoint y: 608, endPoint x: 557, endPoint y: 608, distance: 10.7
click at [557, 608] on icon at bounding box center [553, 609] width 8 height 16
click at [562, 608] on icon at bounding box center [560, 609] width 8 height 16
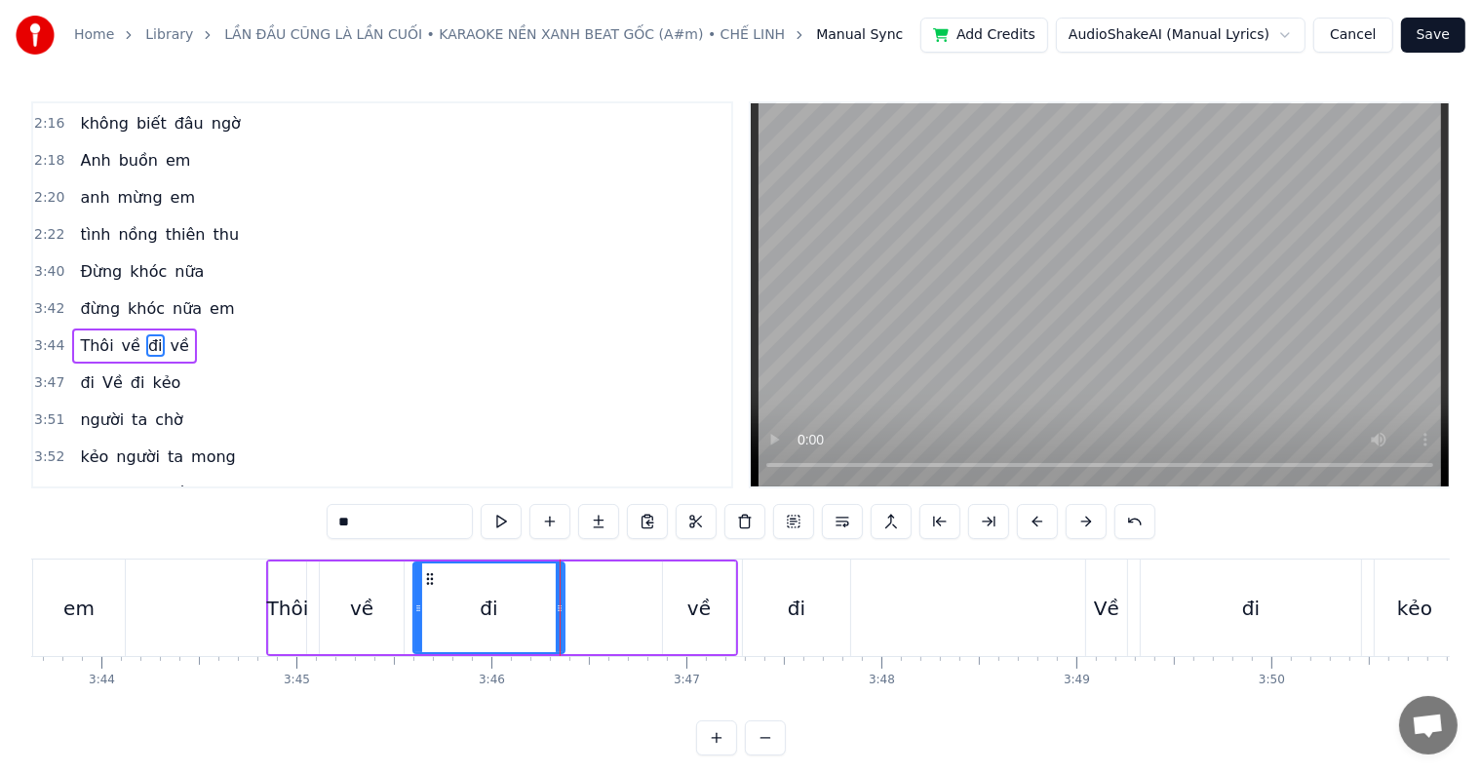
click at [774, 608] on div "đi" at bounding box center [796, 608] width 107 height 97
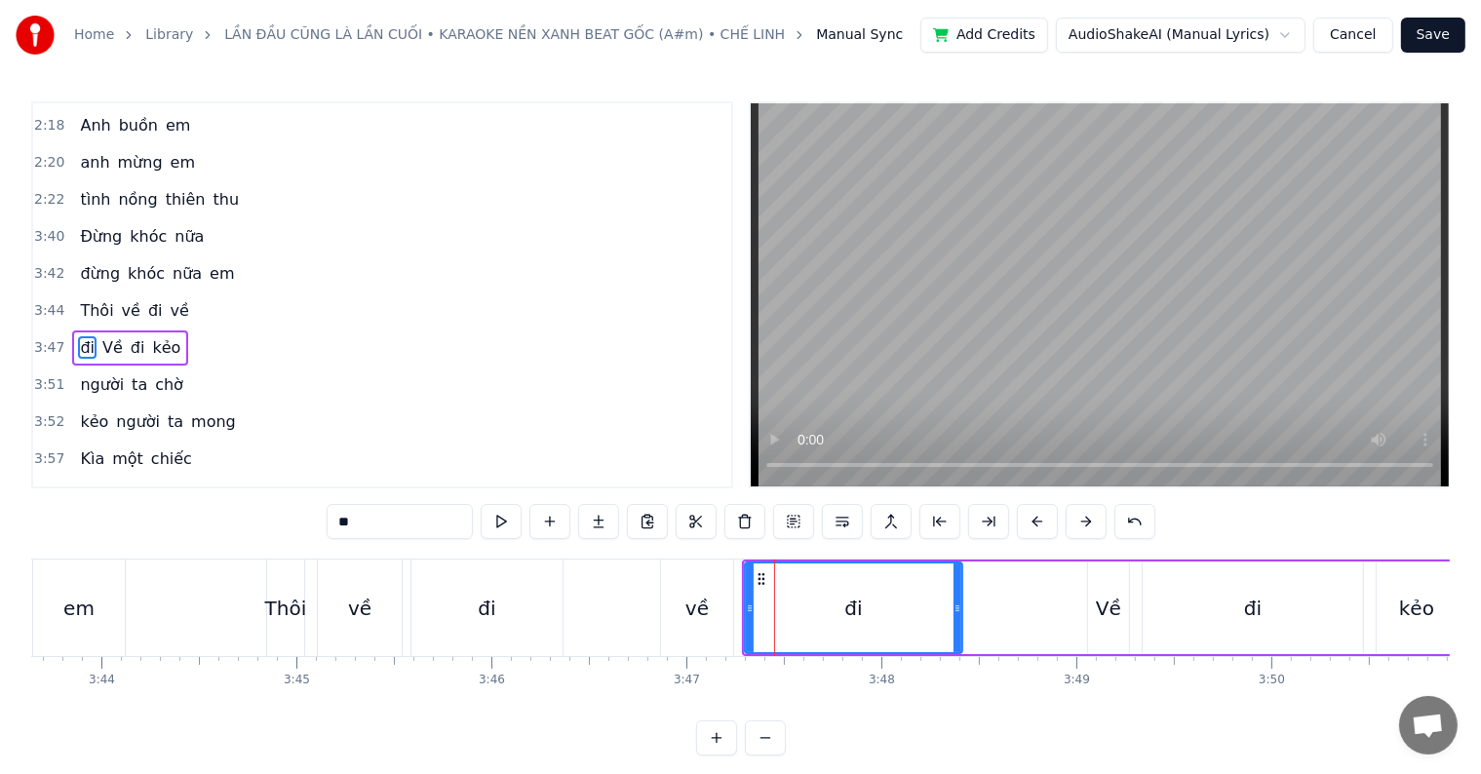
drag, startPoint x: 846, startPoint y: 601, endPoint x: 957, endPoint y: 603, distance: 110.2
click at [957, 603] on icon at bounding box center [958, 609] width 8 height 16
drag, startPoint x: 957, startPoint y: 605, endPoint x: 1005, endPoint y: 605, distance: 48.8
click at [1005, 605] on icon at bounding box center [1006, 609] width 8 height 16
click at [999, 607] on icon at bounding box center [1000, 609] width 8 height 16
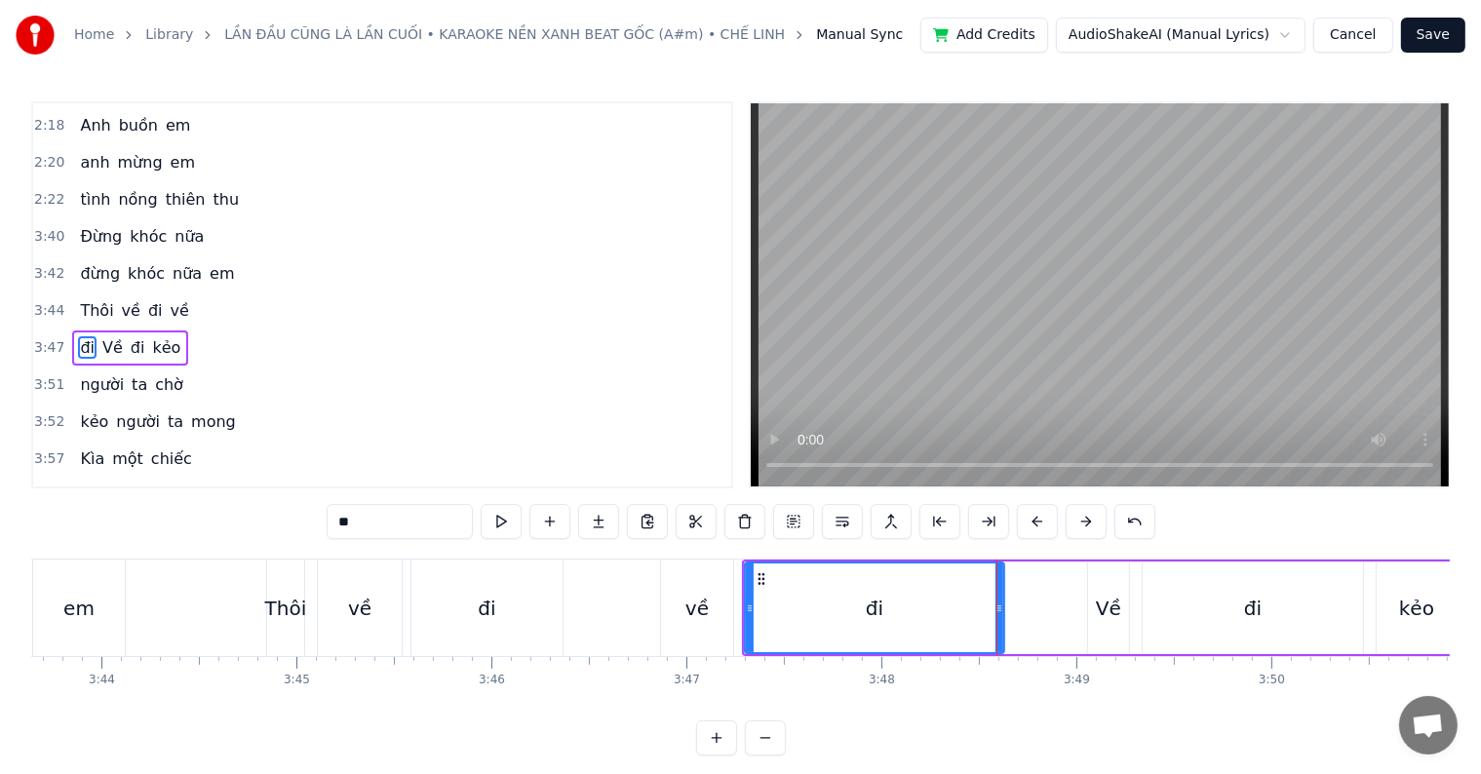
click at [80, 608] on div "em" at bounding box center [78, 608] width 31 height 29
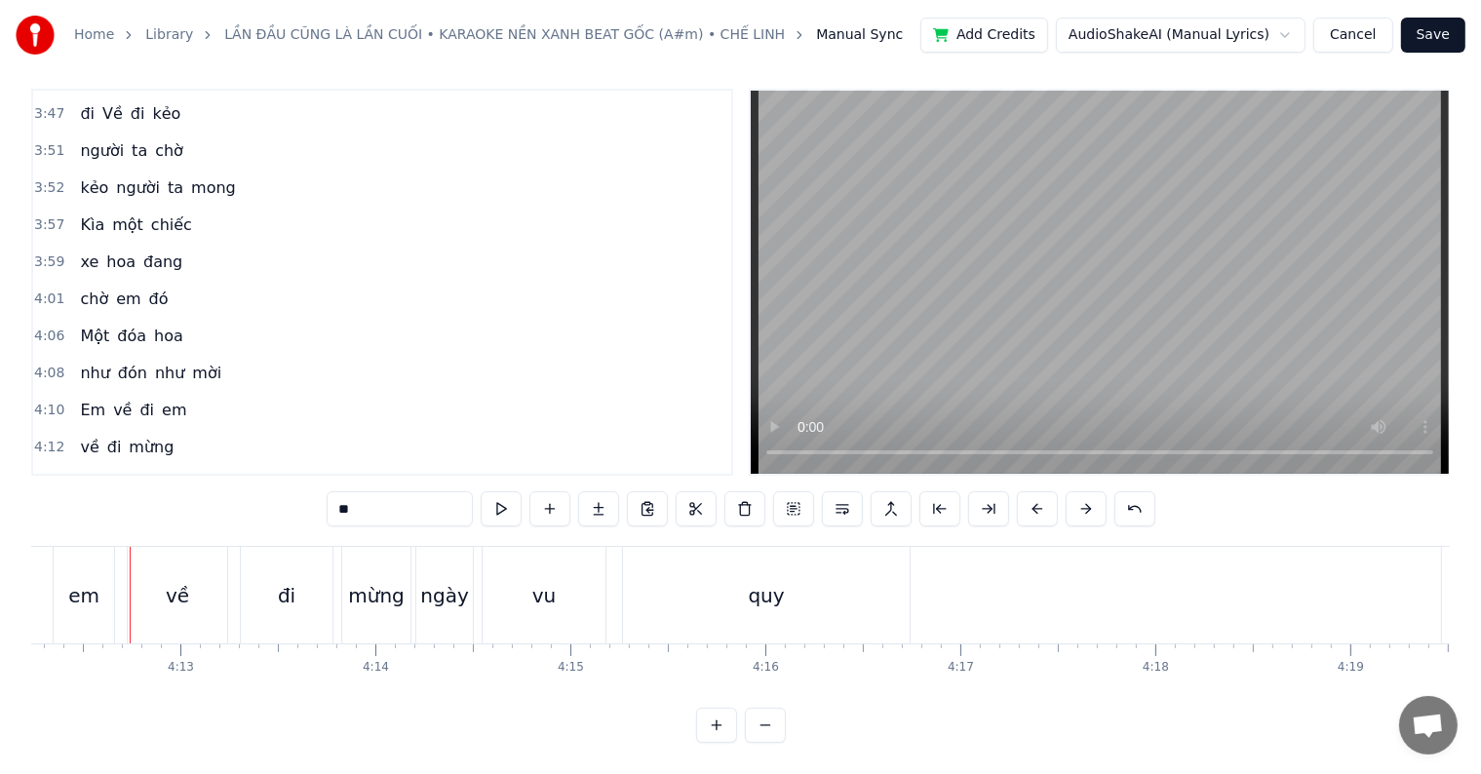
scroll to position [0, 49091]
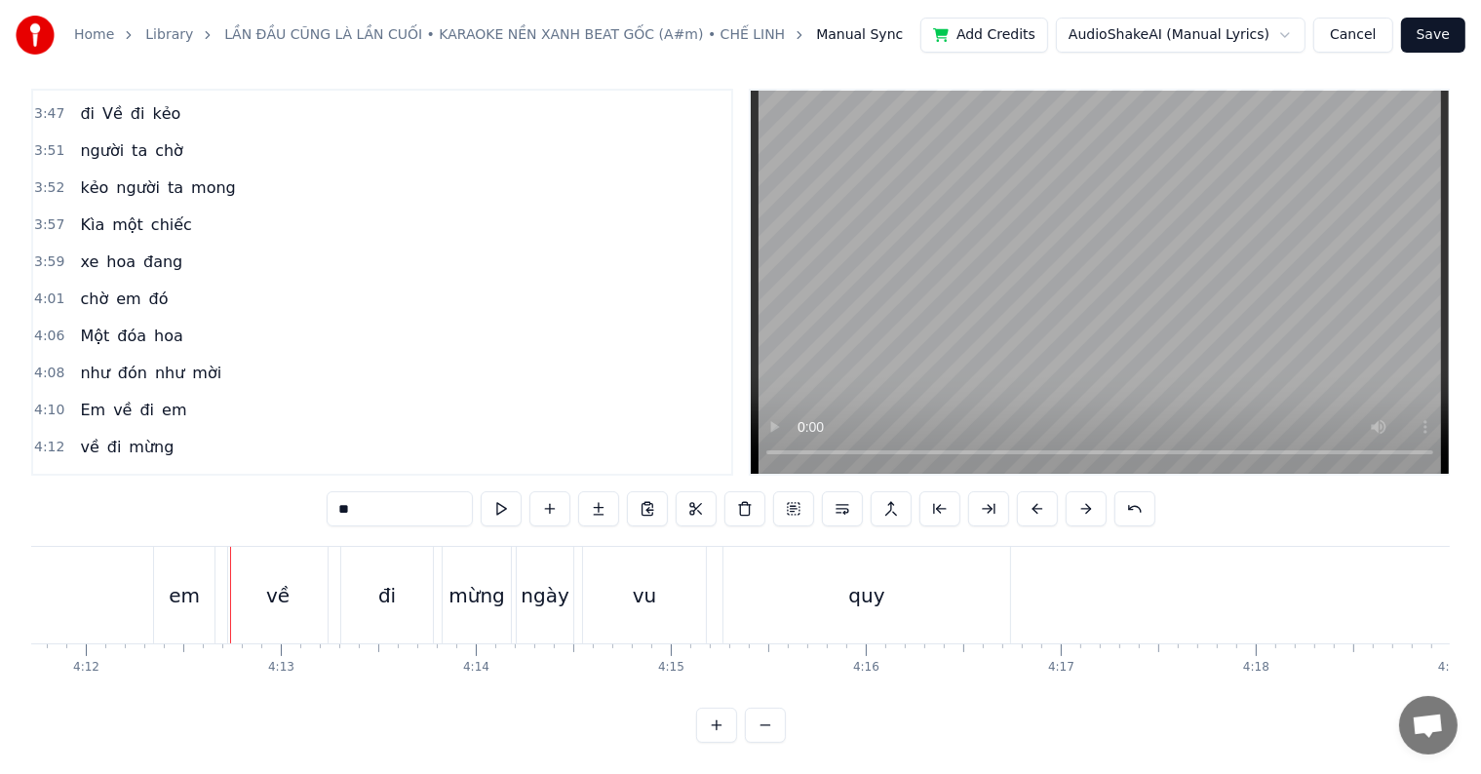
click at [78, 325] on span "Một" at bounding box center [94, 336] width 33 height 22
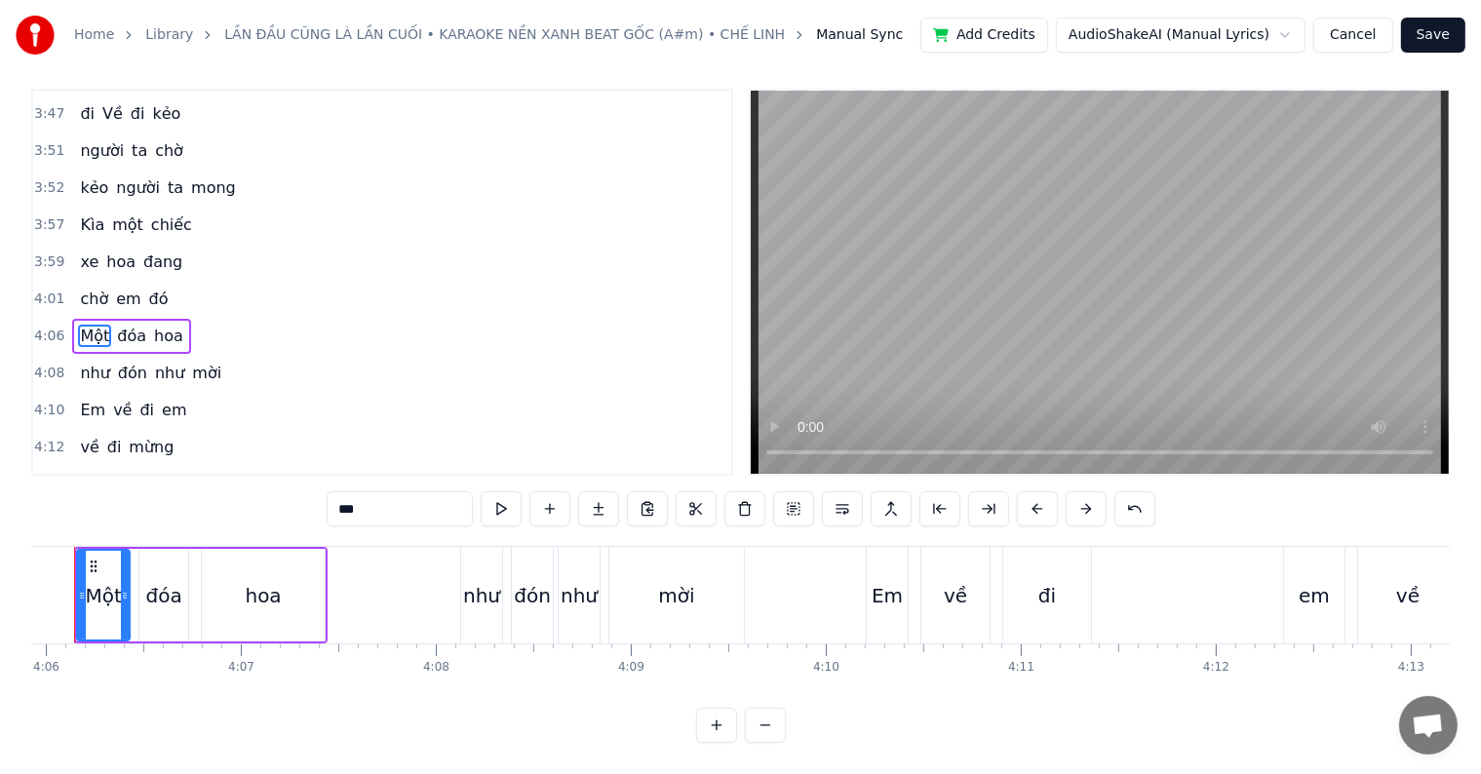
scroll to position [0, 47906]
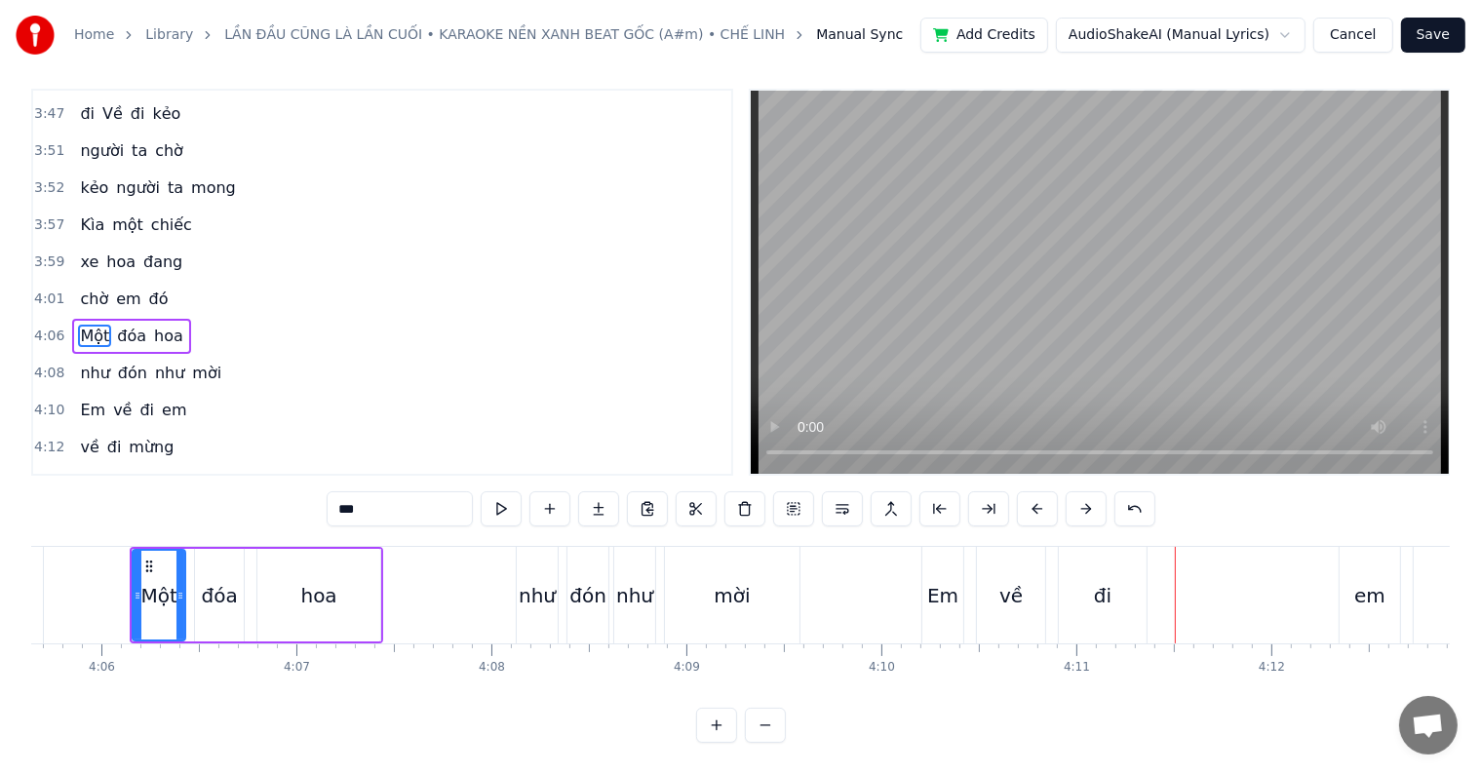
click at [1109, 608] on div "đi" at bounding box center [1103, 595] width 88 height 97
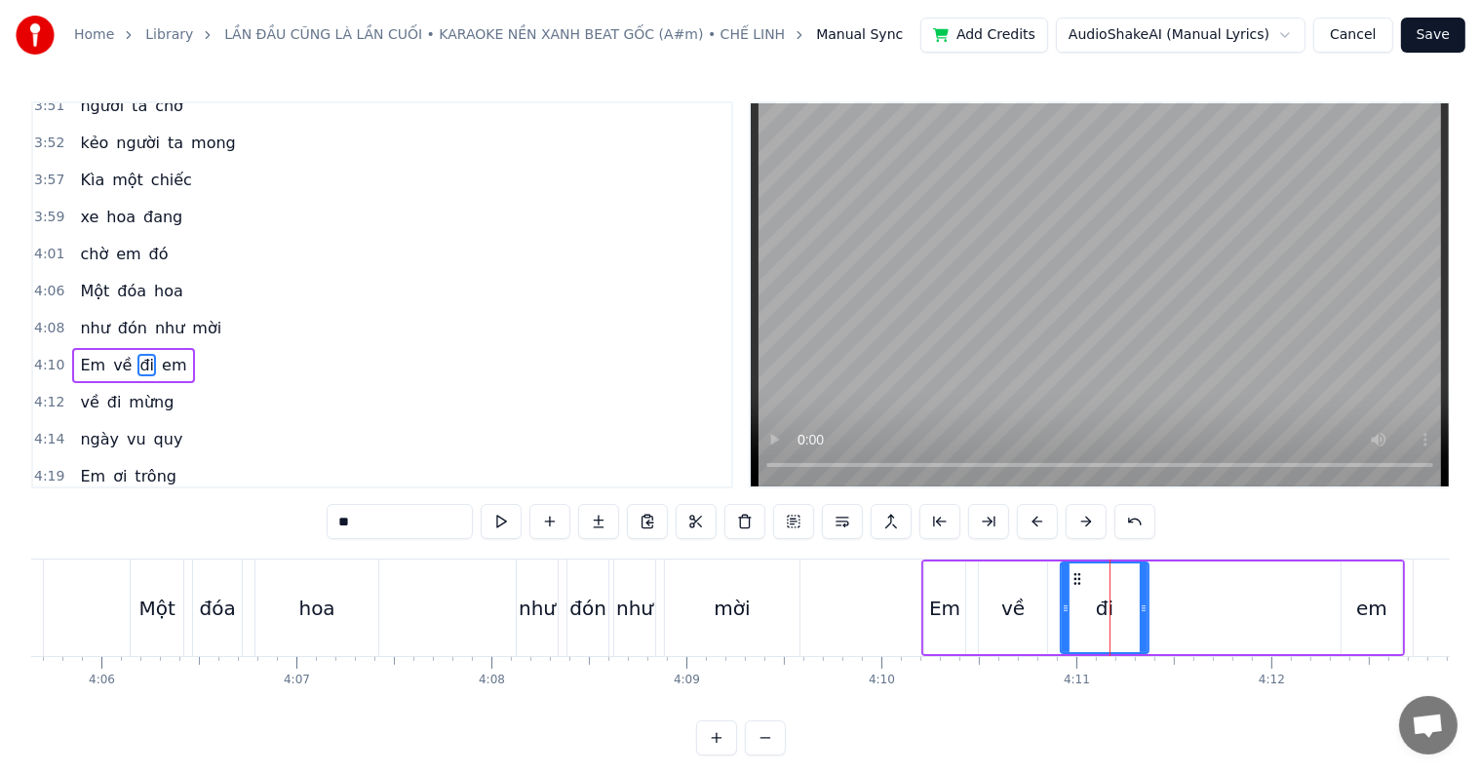
scroll to position [1692, 0]
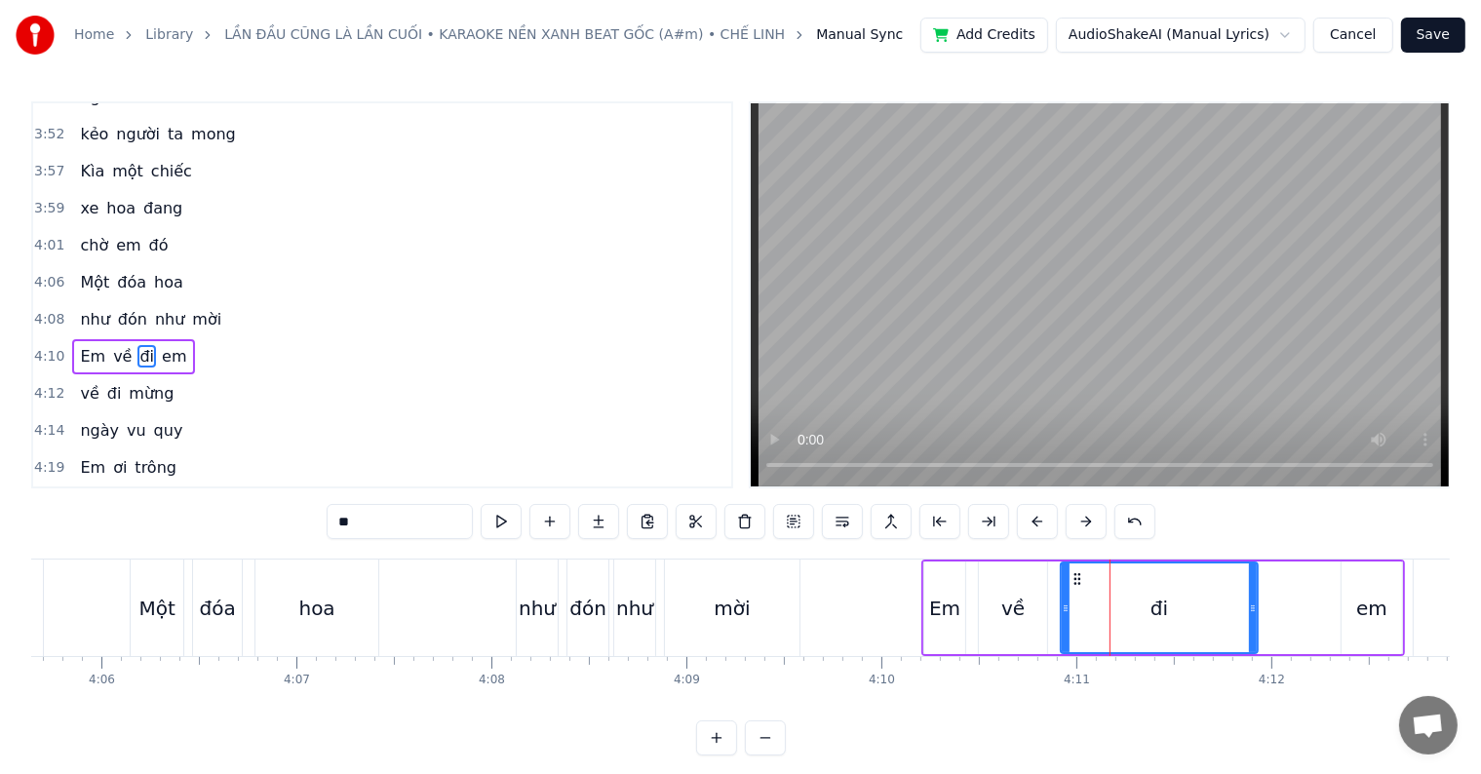
drag, startPoint x: 1143, startPoint y: 608, endPoint x: 1252, endPoint y: 613, distance: 109.4
click at [1252, 613] on icon at bounding box center [1253, 609] width 8 height 16
click at [750, 608] on div "mời" at bounding box center [732, 608] width 135 height 97
type input "***"
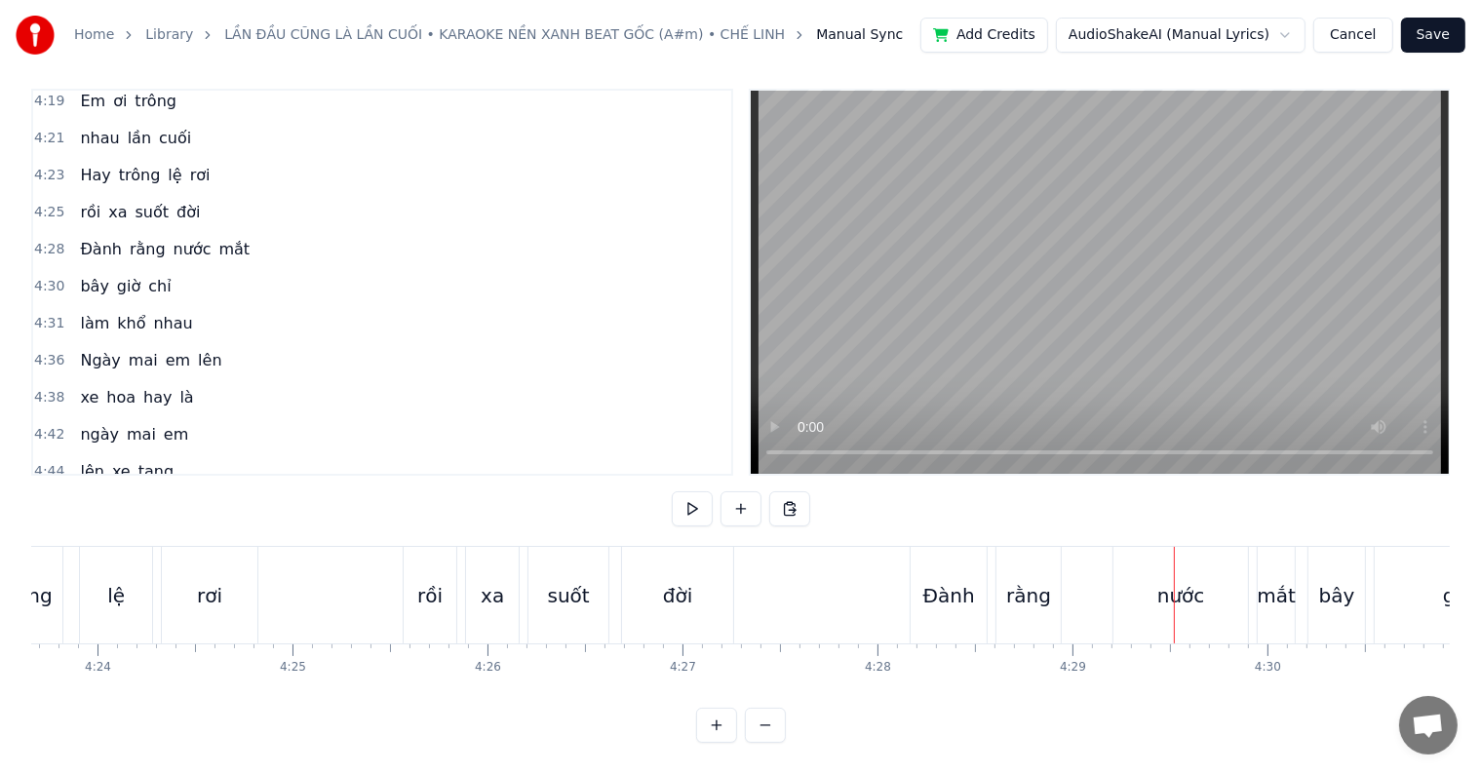
scroll to position [1948, 0]
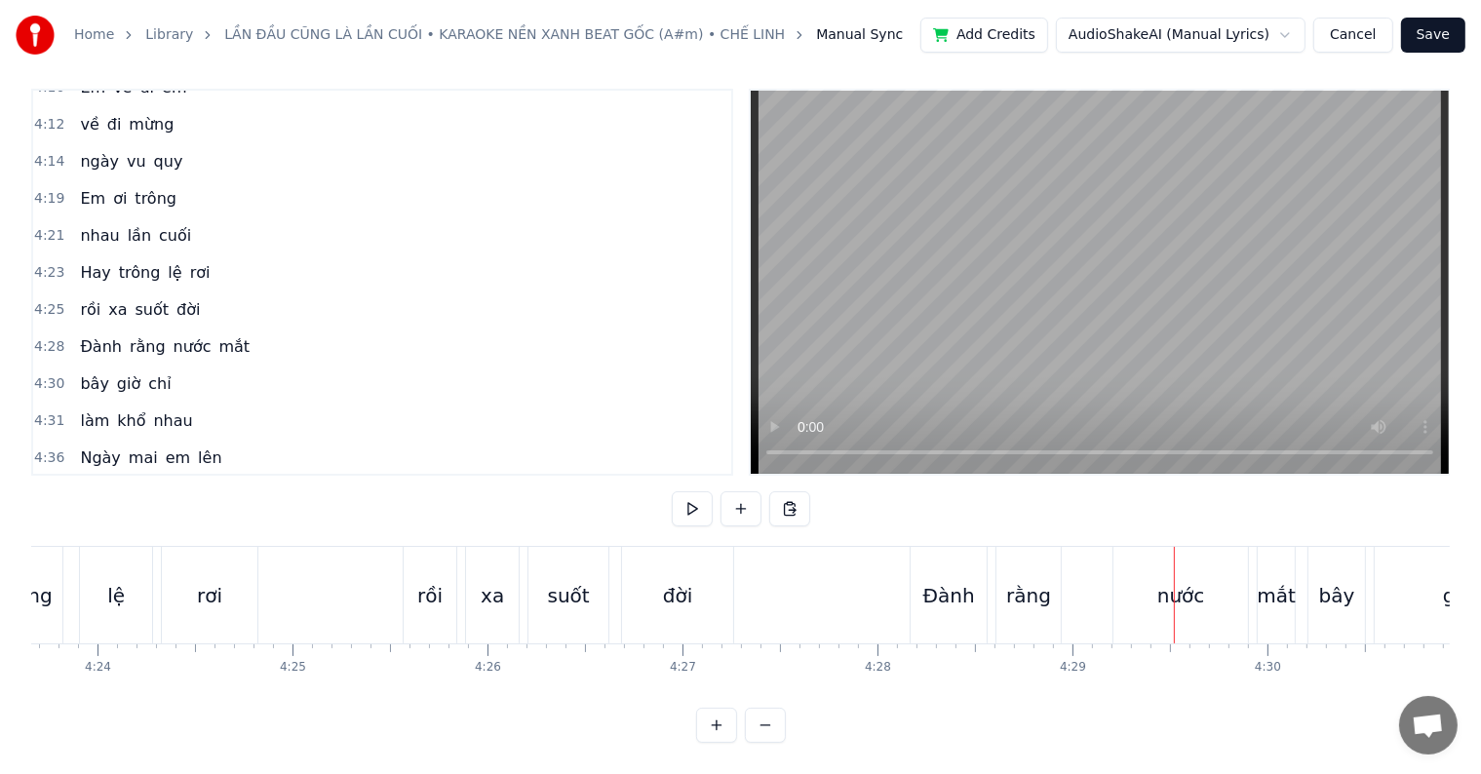
click at [46, 583] on div "trông" at bounding box center [26, 595] width 52 height 29
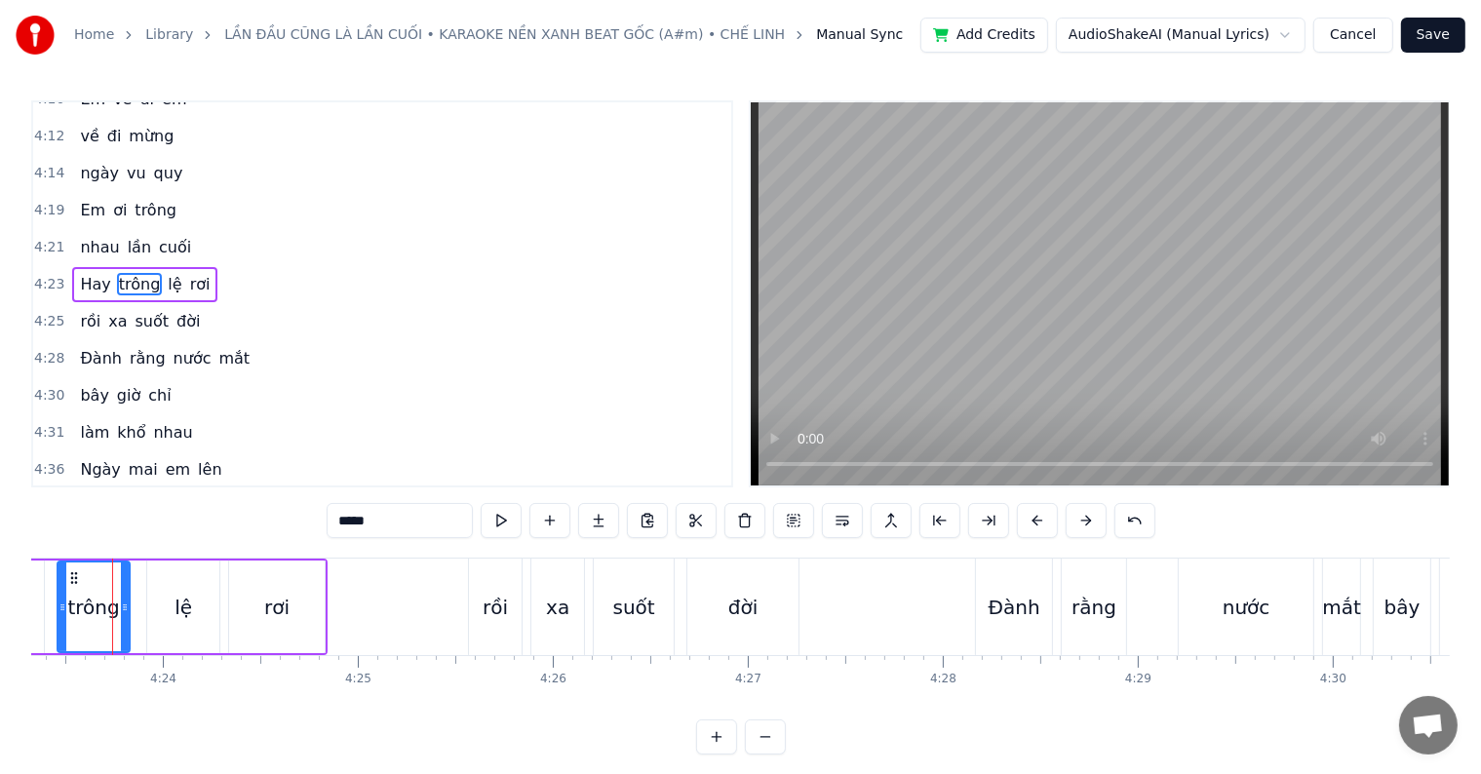
scroll to position [0, 51337]
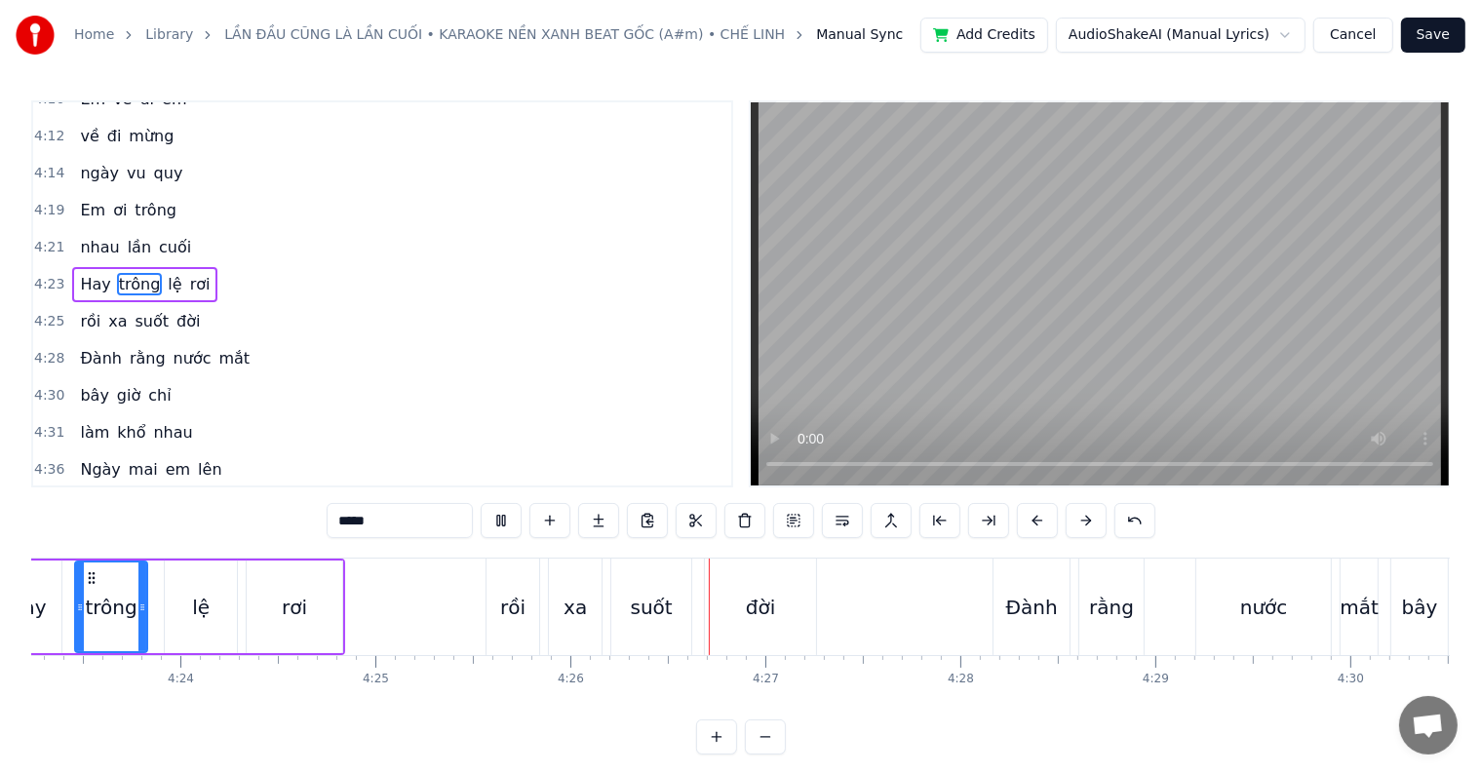
click at [199, 303] on div "4:25 rồi xa suốt đời" at bounding box center [382, 321] width 698 height 37
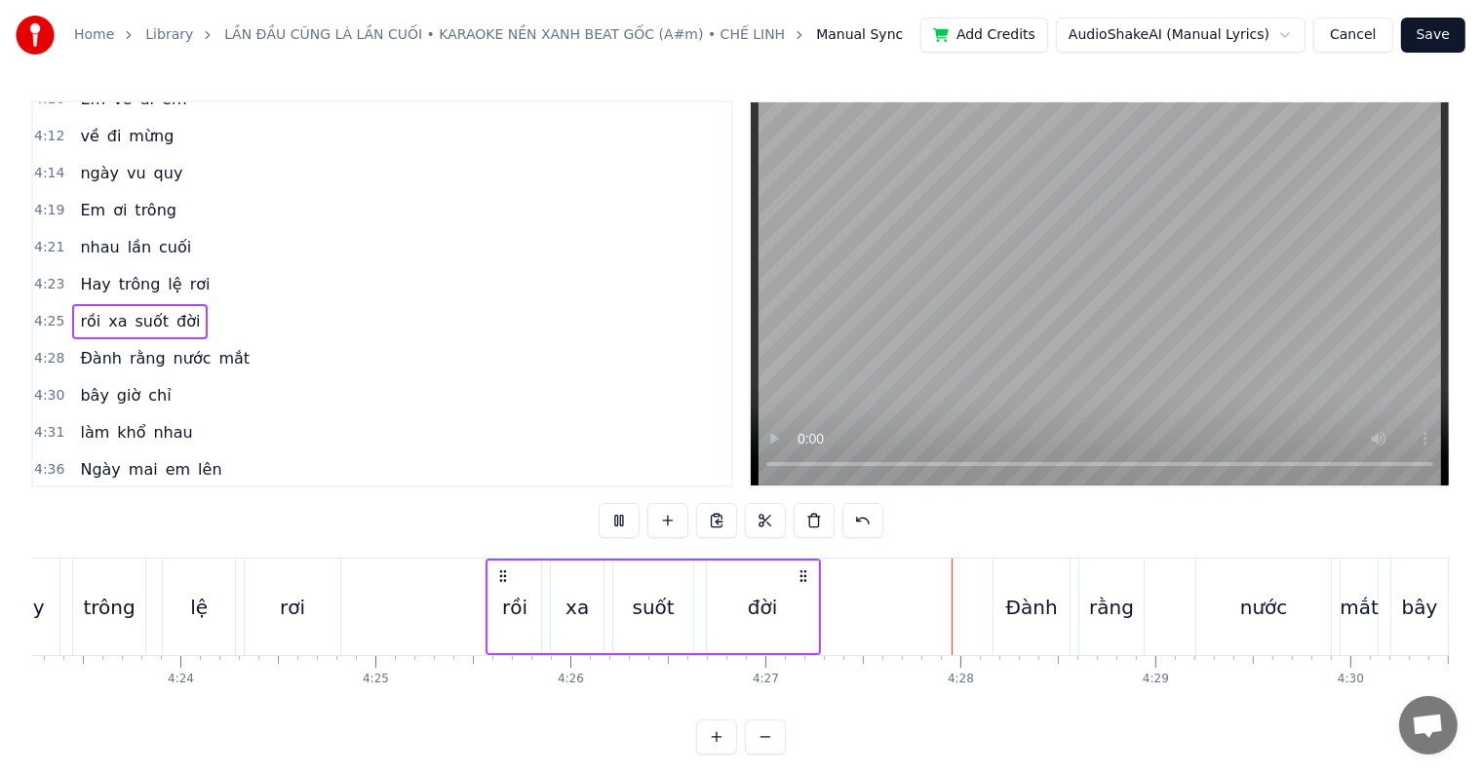
click at [217, 347] on span "mắt" at bounding box center [234, 358] width 35 height 22
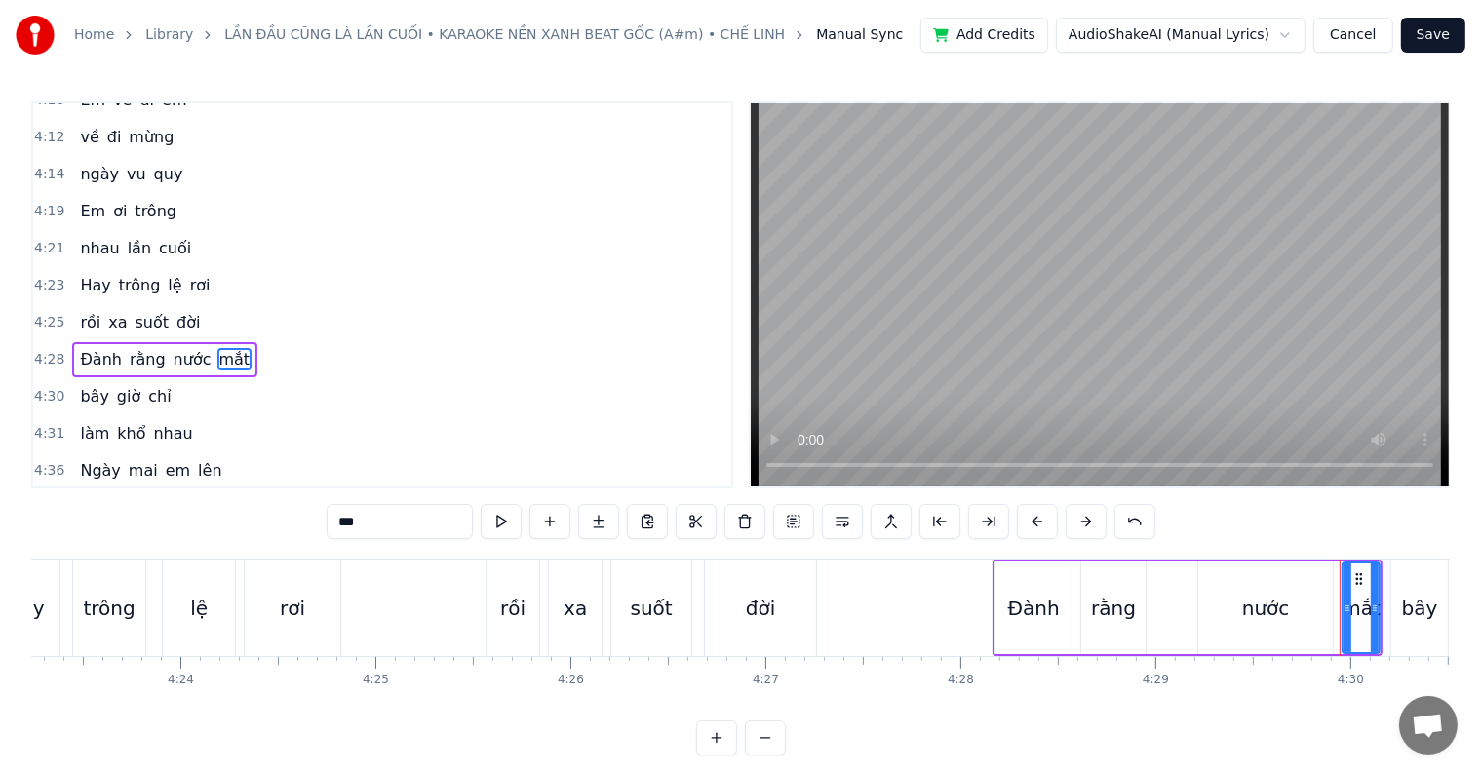
scroll to position [1942, 0]
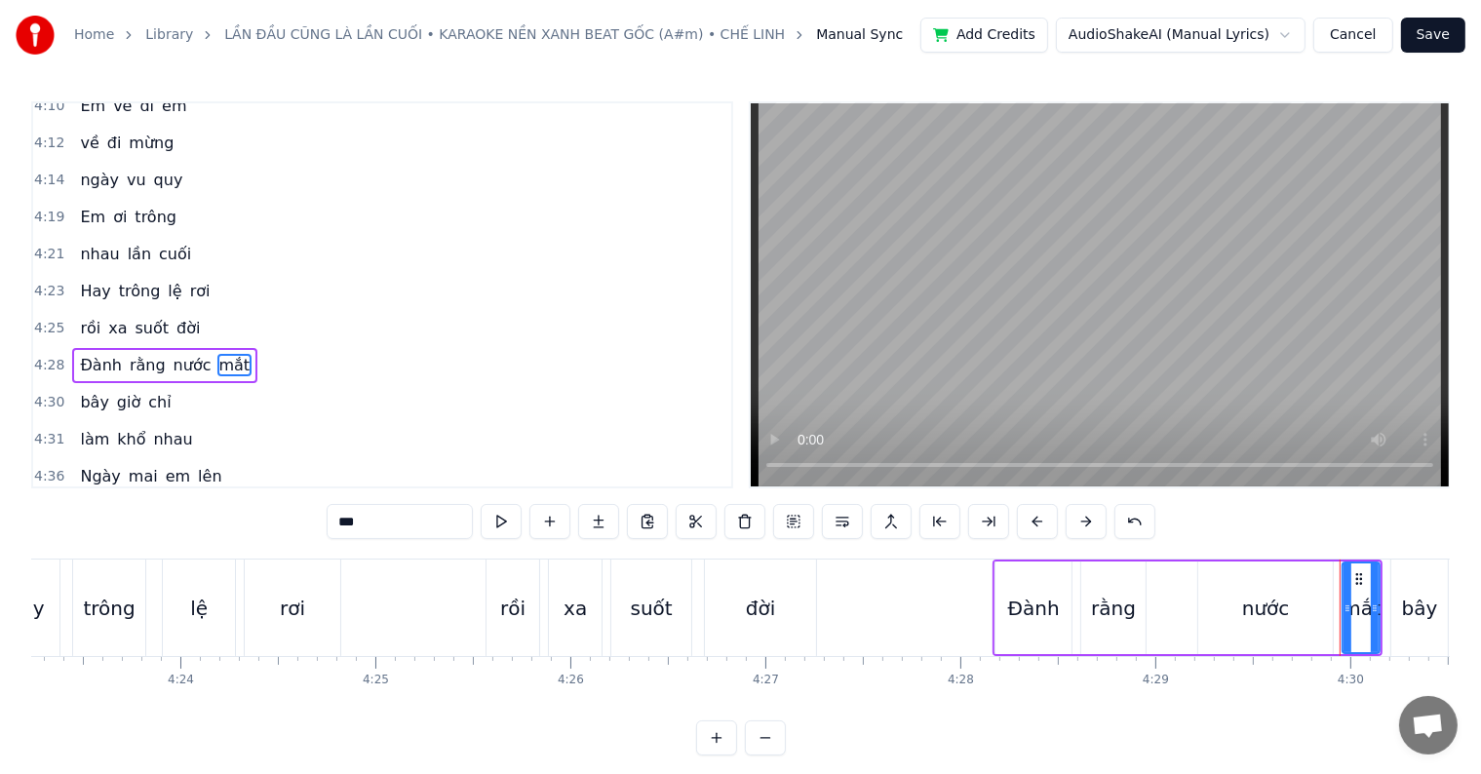
click at [91, 280] on span "Hay" at bounding box center [95, 291] width 34 height 22
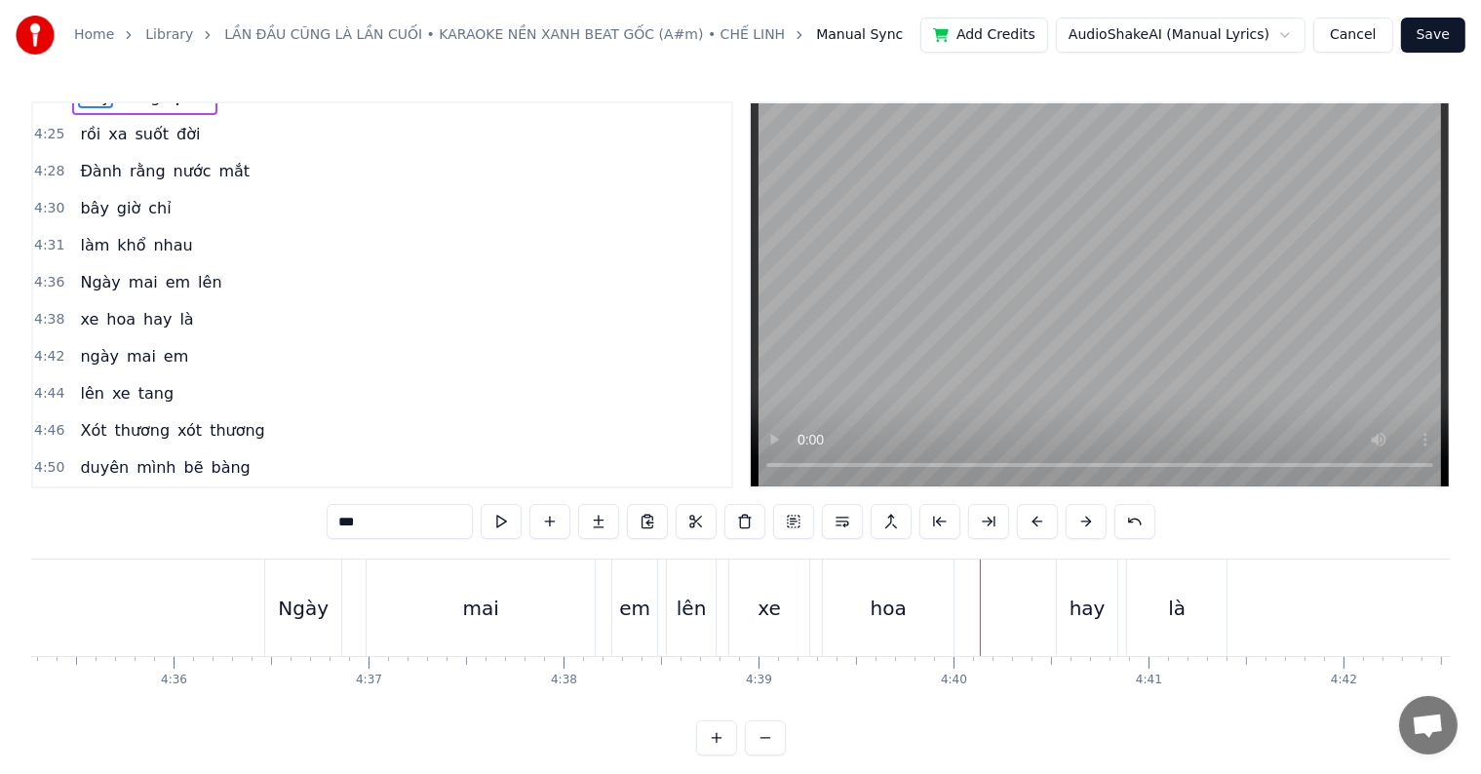
scroll to position [29, 0]
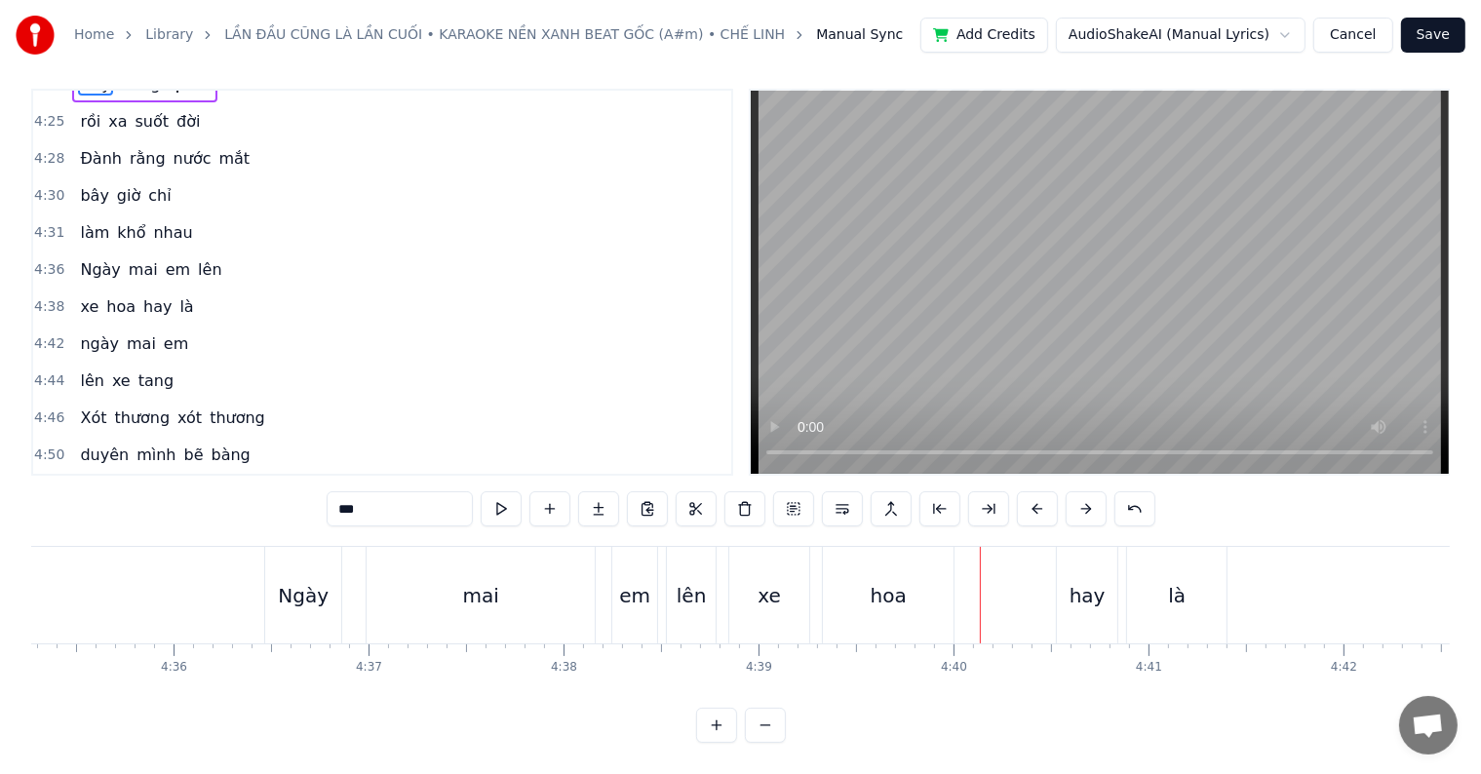
click at [889, 581] on div "hoa" at bounding box center [889, 595] width 36 height 29
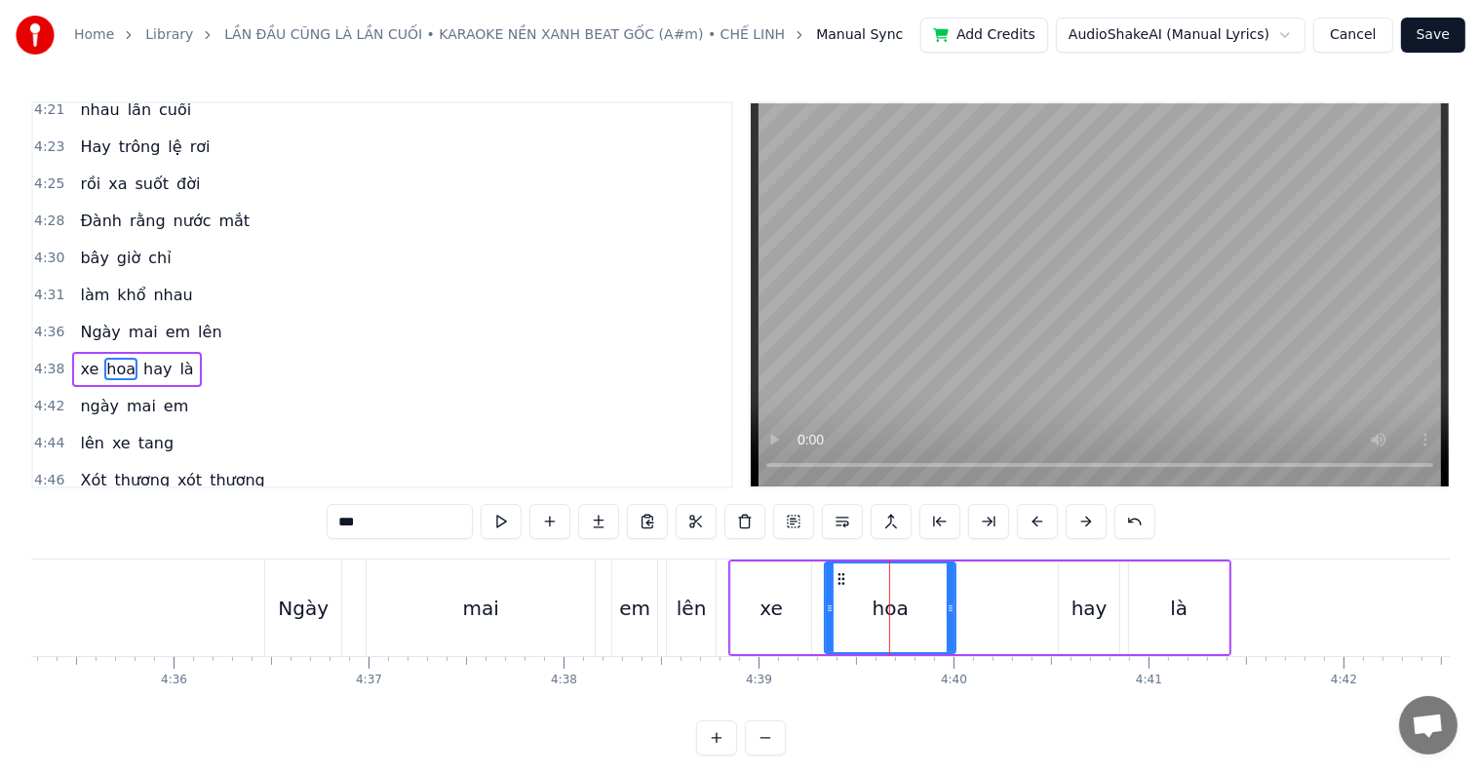
scroll to position [2087, 0]
drag, startPoint x: 949, startPoint y: 608, endPoint x: 979, endPoint y: 608, distance: 30.2
click at [980, 608] on circle at bounding box center [980, 608] width 1 height 1
click at [456, 621] on div "mai" at bounding box center [481, 608] width 228 height 97
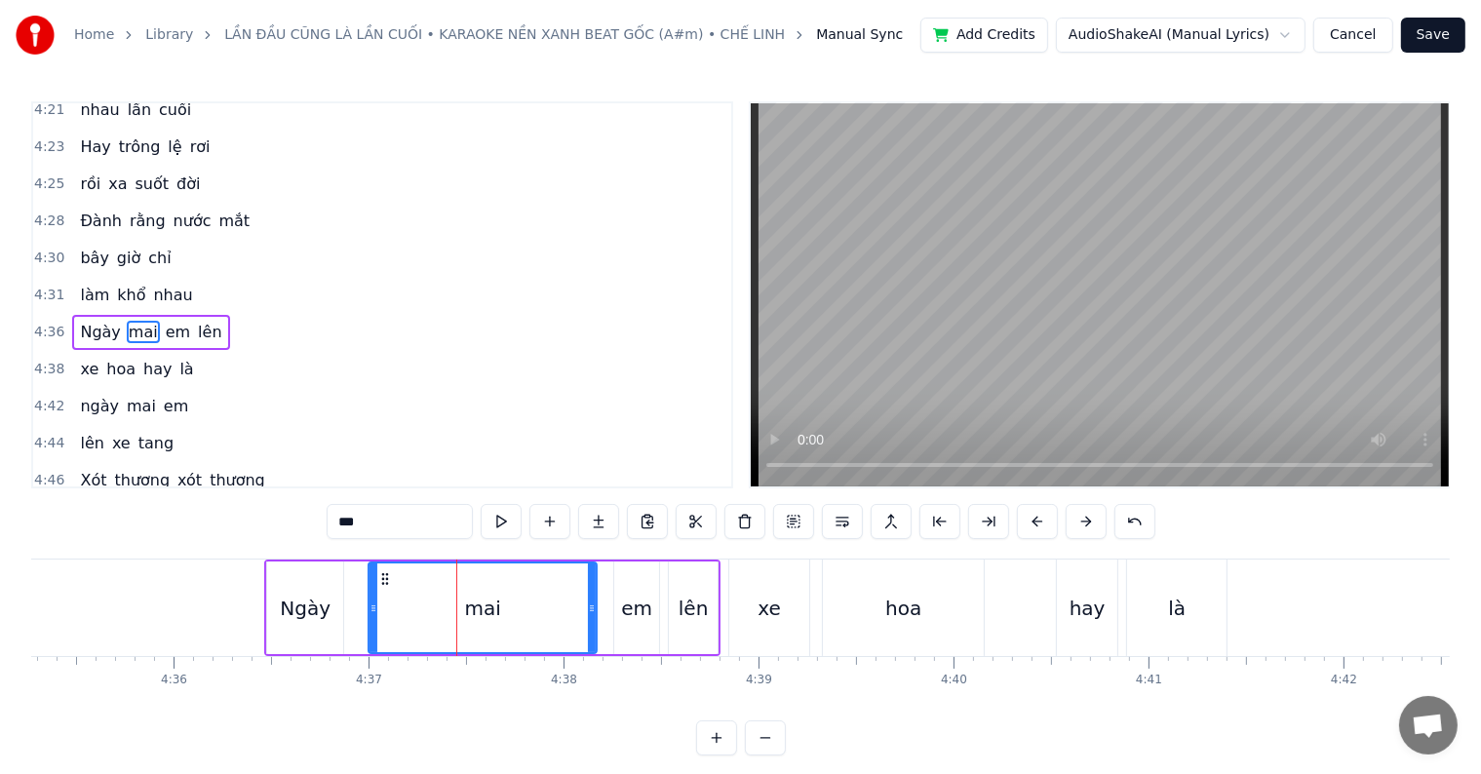
scroll to position [2051, 0]
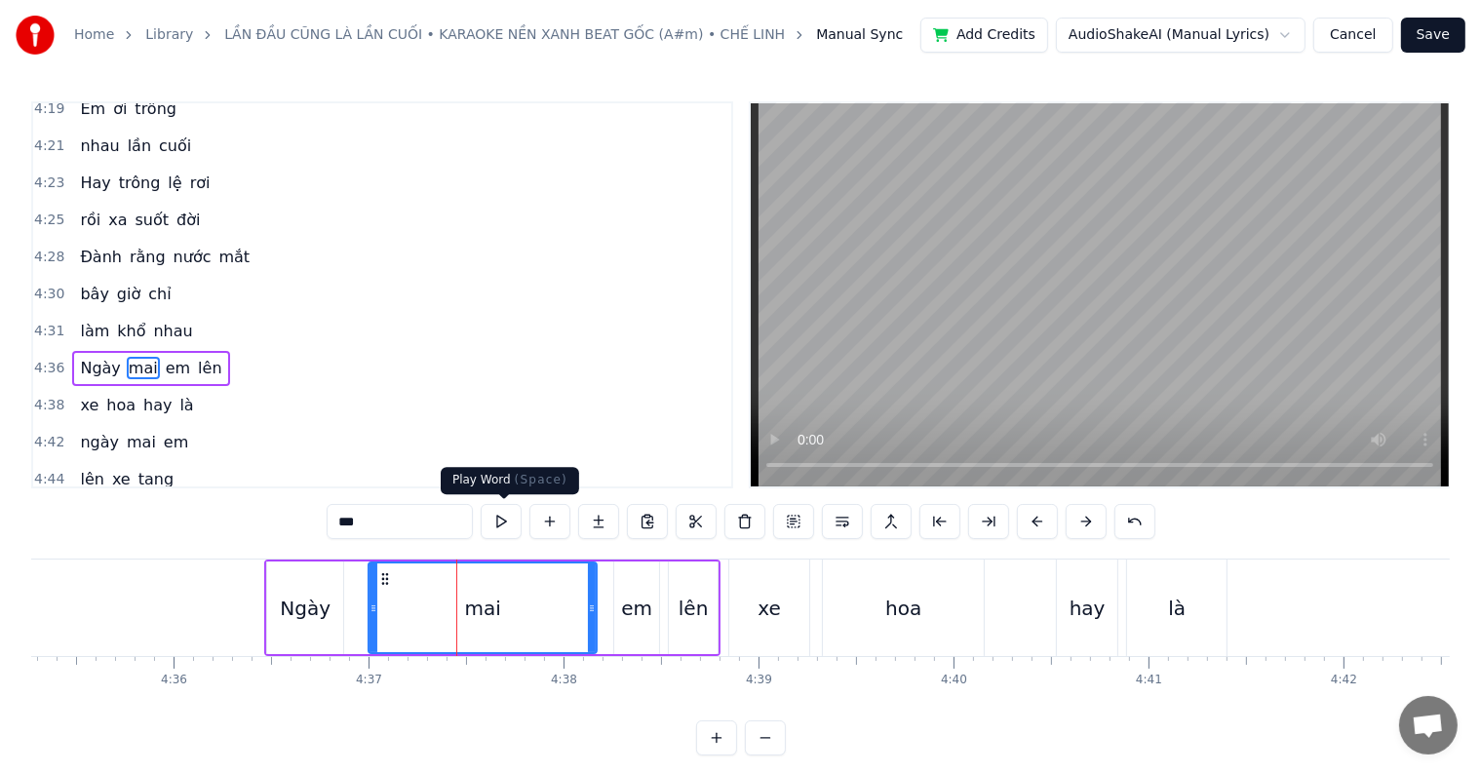
click at [495, 519] on button at bounding box center [501, 521] width 41 height 35
click at [755, 601] on div "xe" at bounding box center [769, 608] width 80 height 97
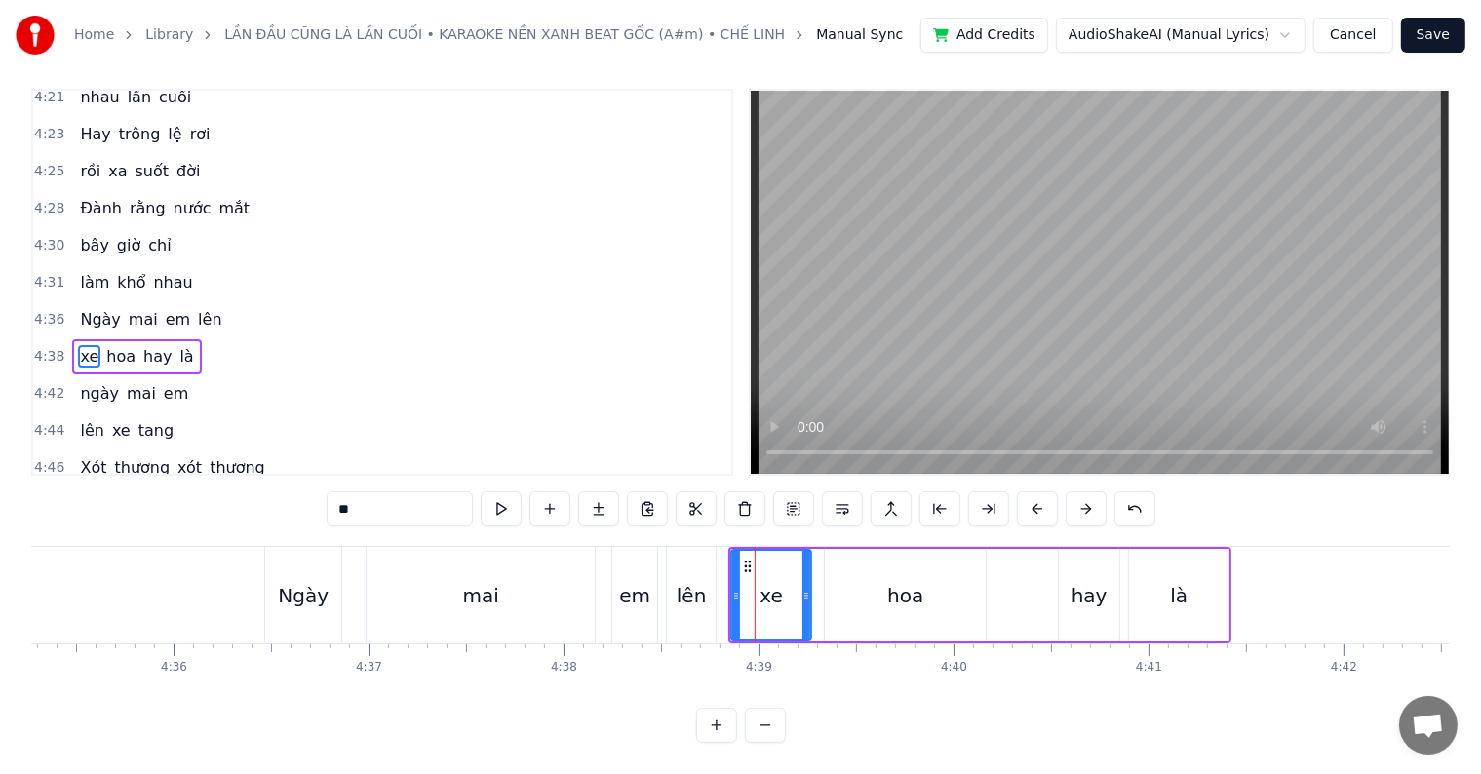
scroll to position [29, 0]
click at [848, 589] on div "hoa" at bounding box center [905, 595] width 161 height 93
type input "***"
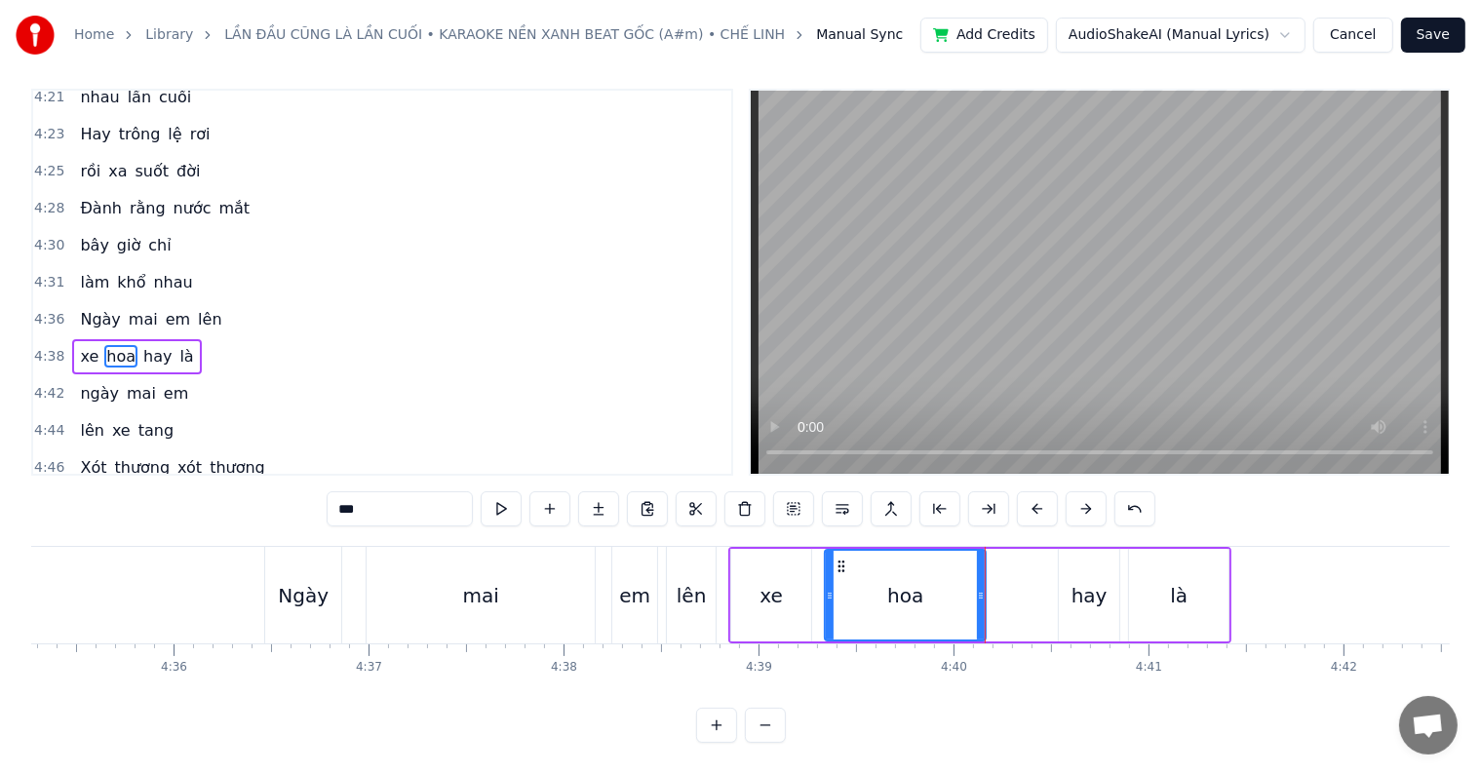
click at [979, 592] on div at bounding box center [981, 595] width 8 height 89
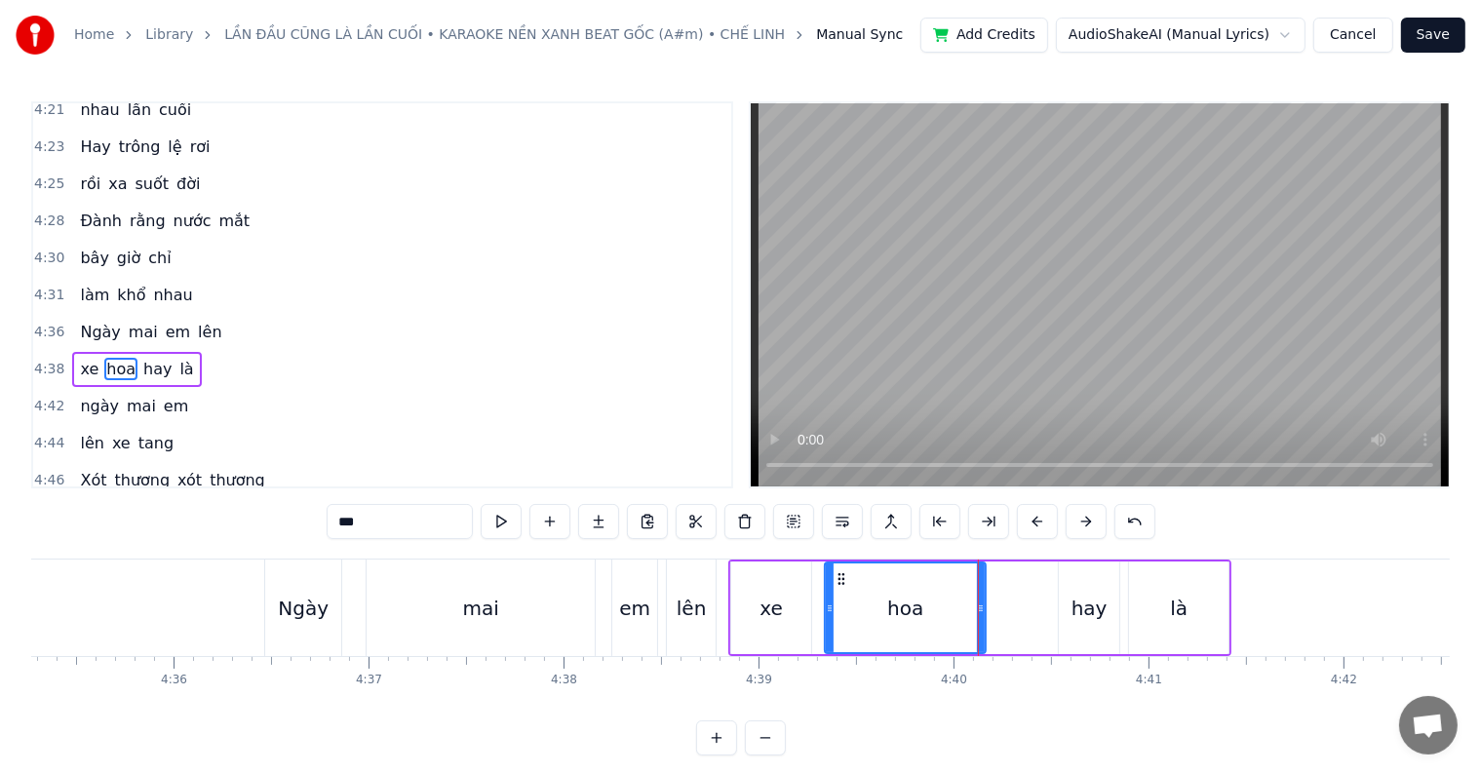
click at [1028, 592] on div "xe hoa hay là" at bounding box center [979, 608] width 503 height 97
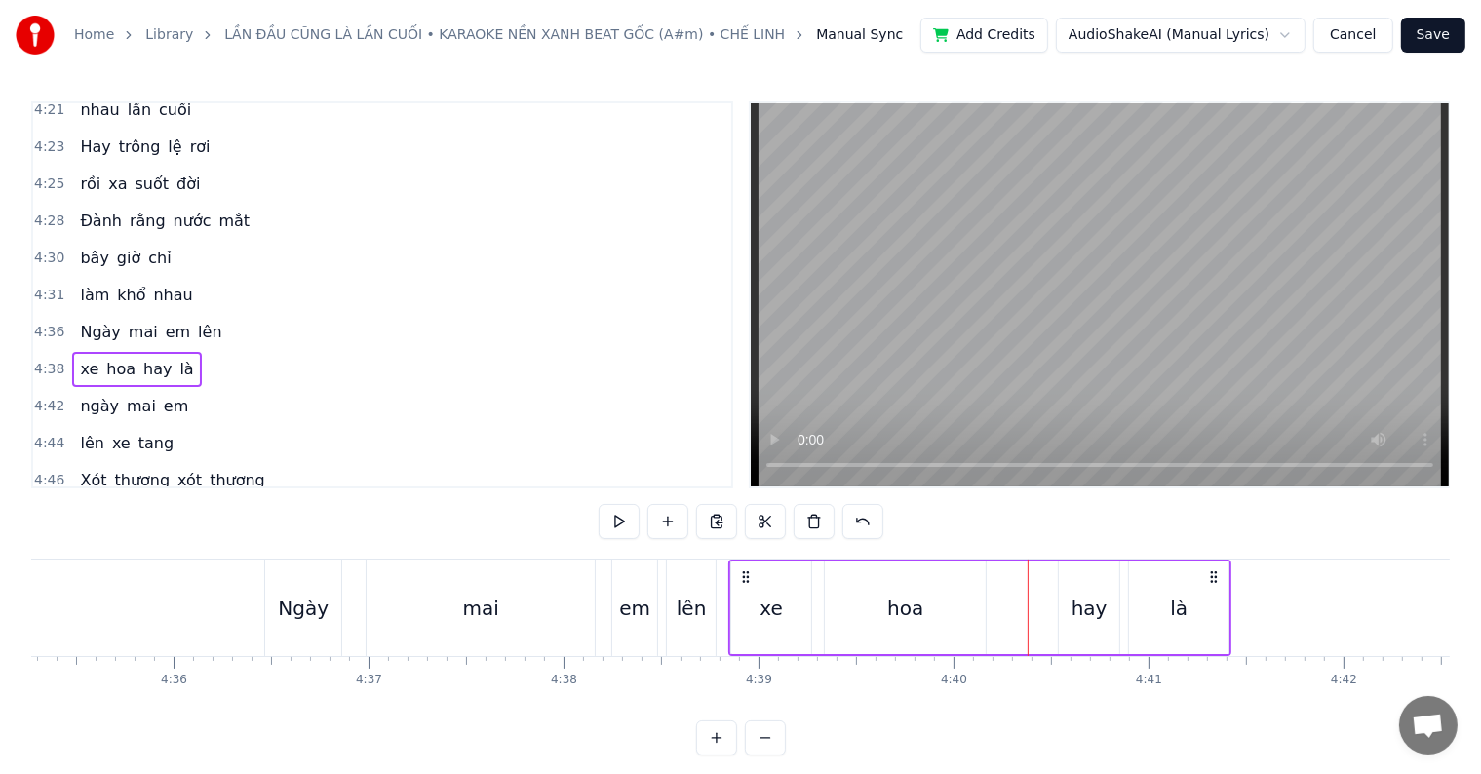
click at [862, 608] on div "hoa" at bounding box center [905, 608] width 161 height 93
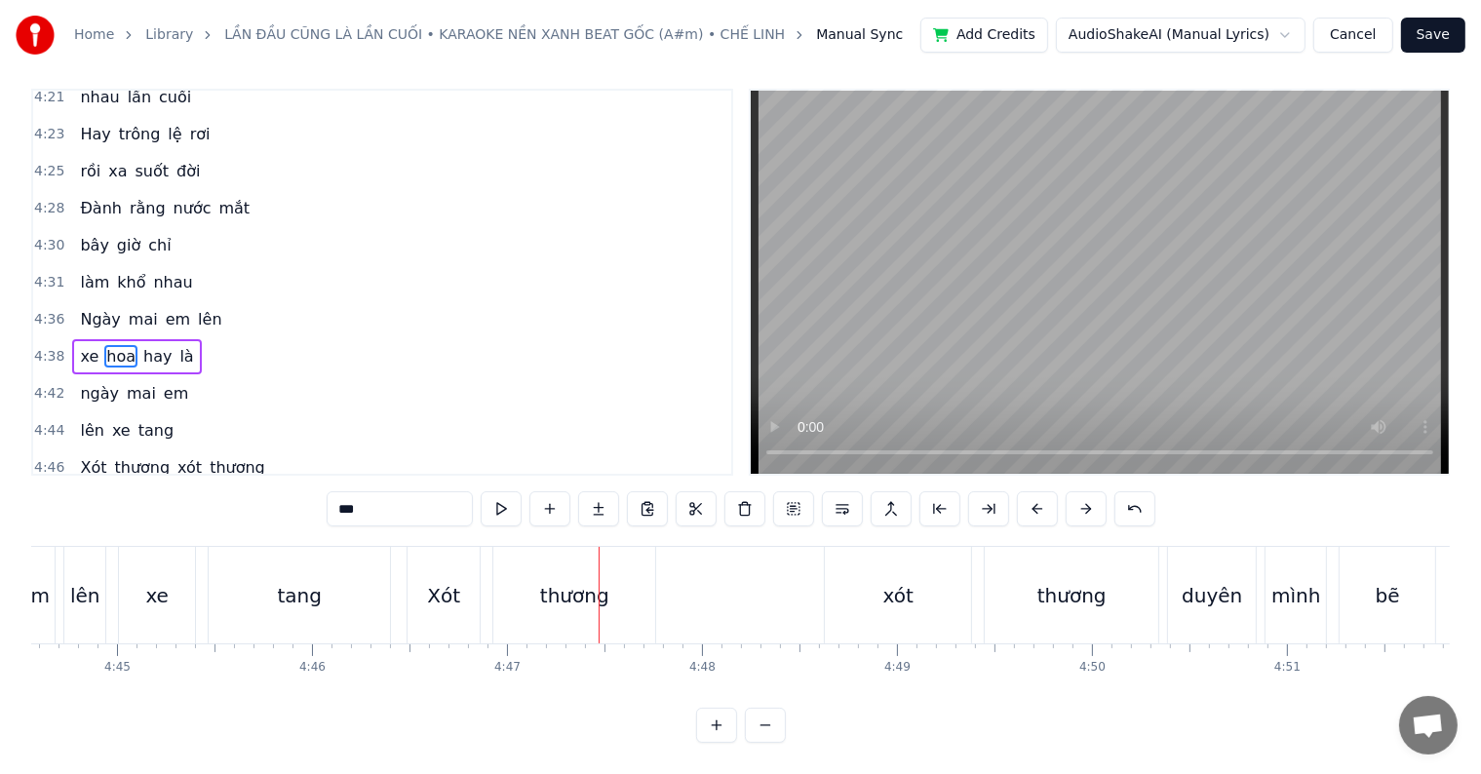
scroll to position [0, 55576]
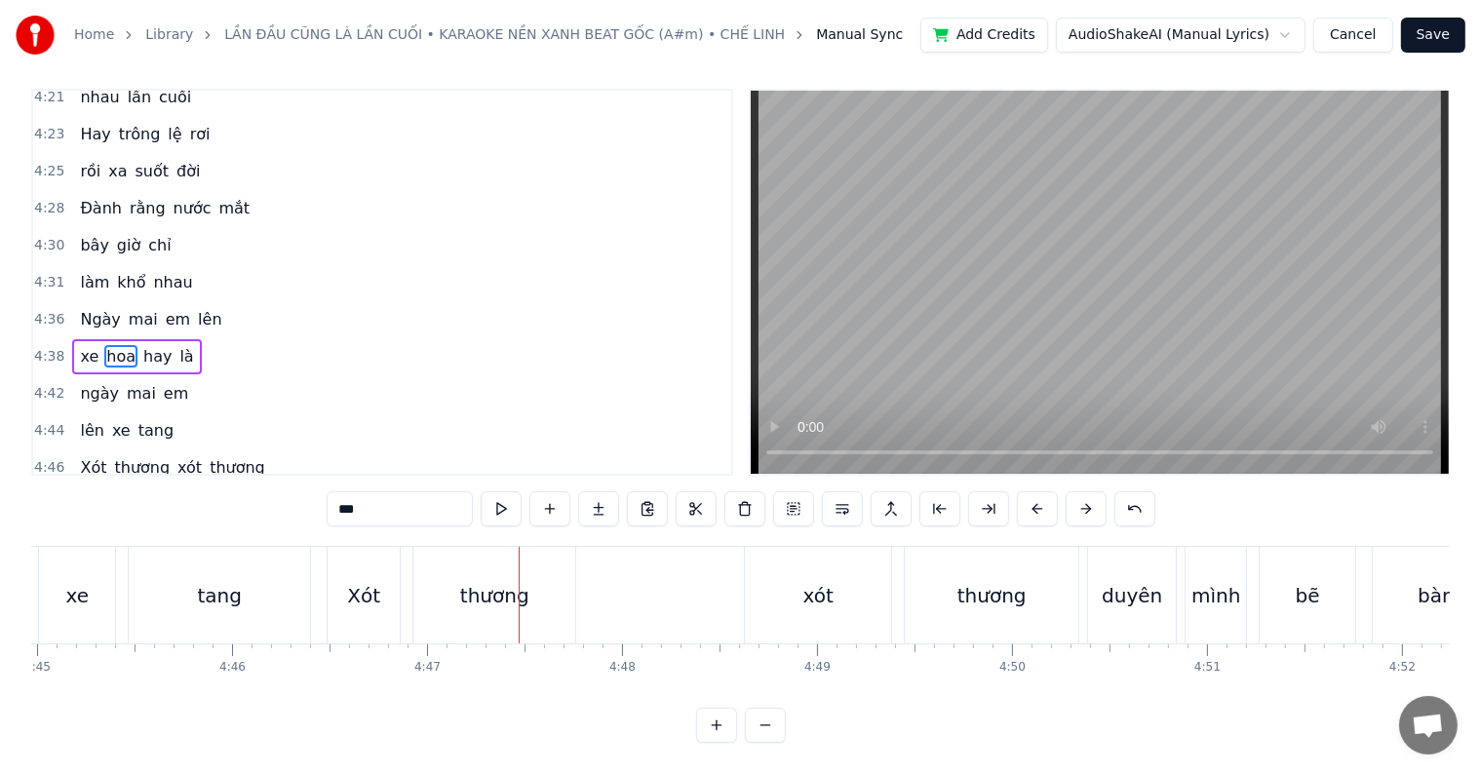
click at [488, 581] on div "thương" at bounding box center [494, 595] width 69 height 29
type input "******"
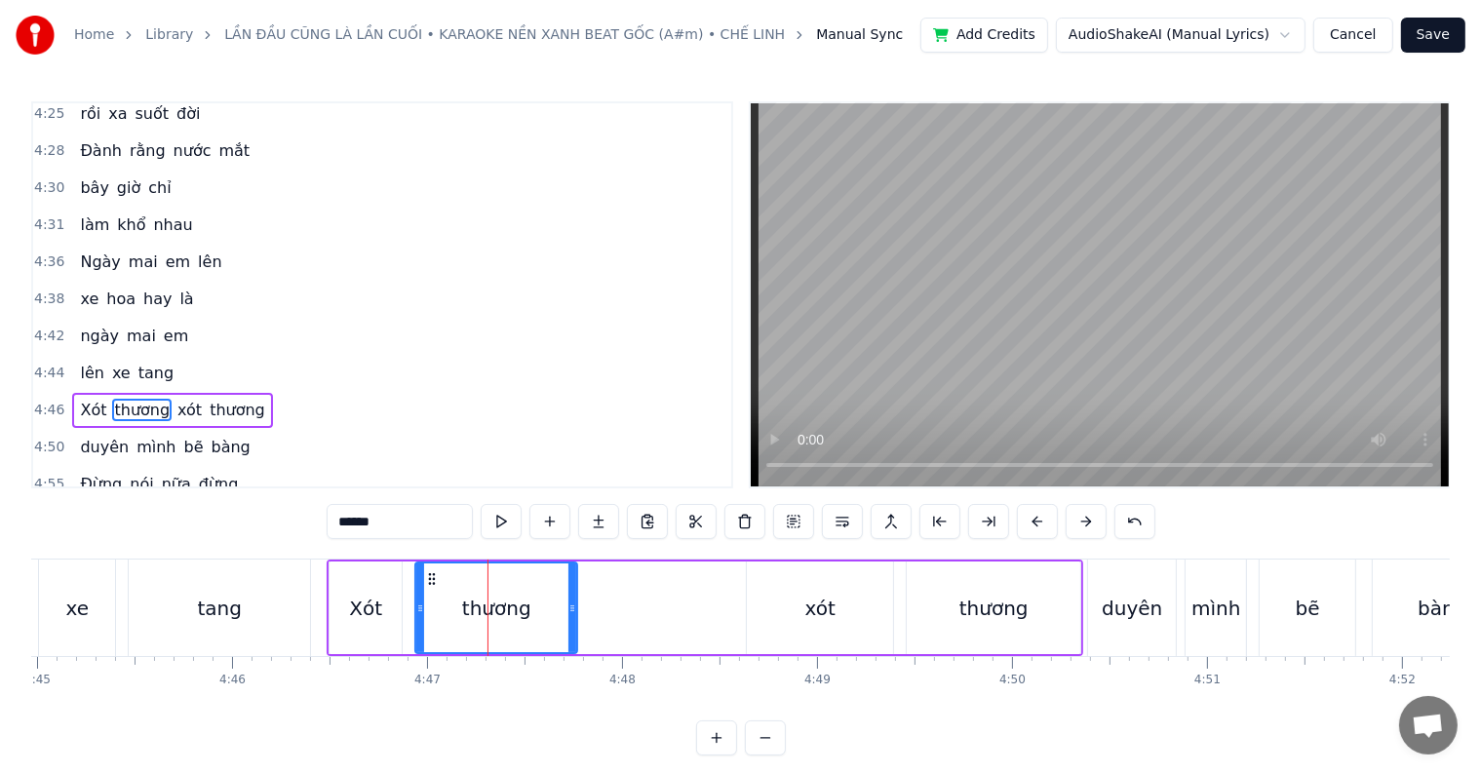
scroll to position [2194, 0]
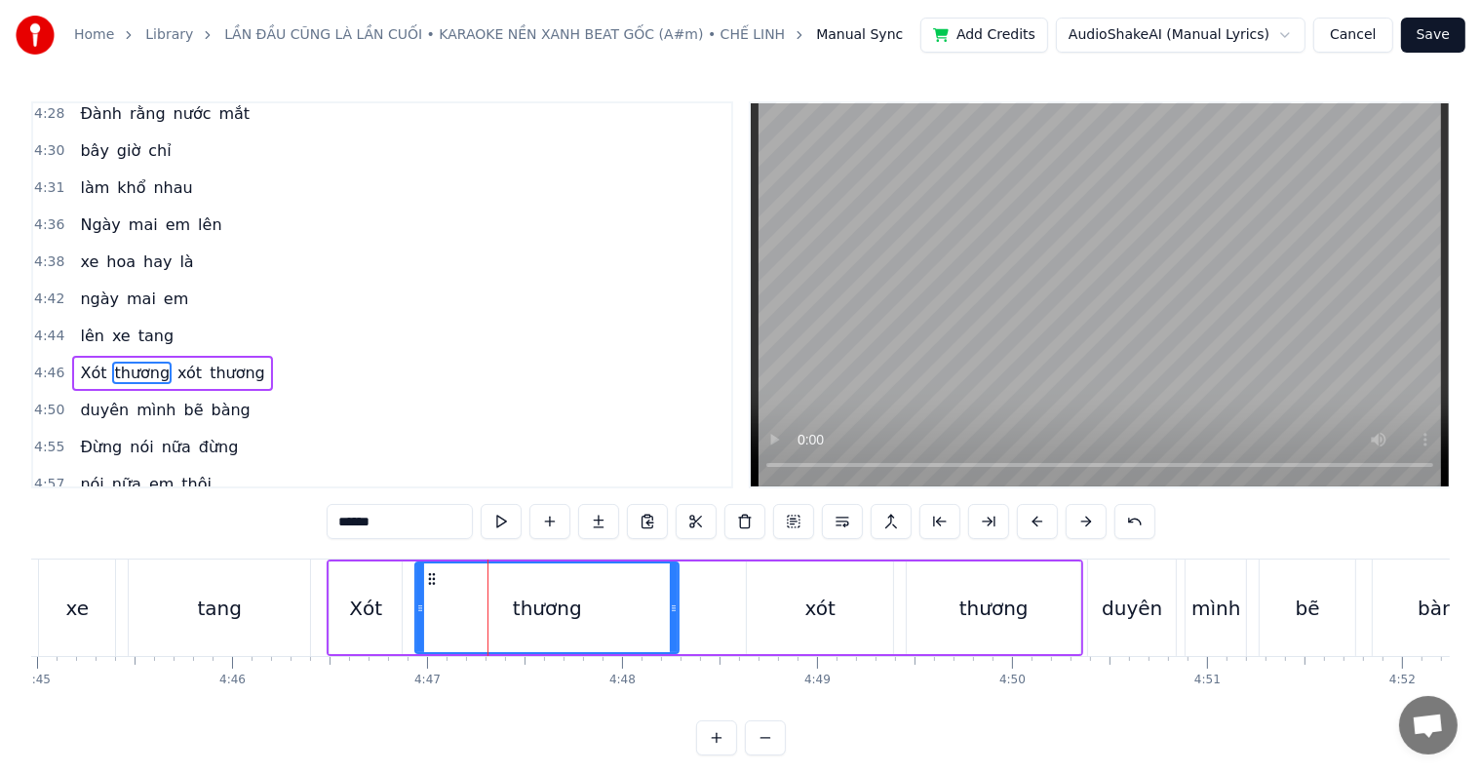
drag, startPoint x: 573, startPoint y: 599, endPoint x: 686, endPoint y: 601, distance: 113.1
click at [678, 601] on div at bounding box center [674, 608] width 8 height 89
drag, startPoint x: 686, startPoint y: 601, endPoint x: 670, endPoint y: 601, distance: 16.6
click at [670, 601] on icon at bounding box center [673, 609] width 8 height 16
drag, startPoint x: 670, startPoint y: 601, endPoint x: 659, endPoint y: 603, distance: 10.9
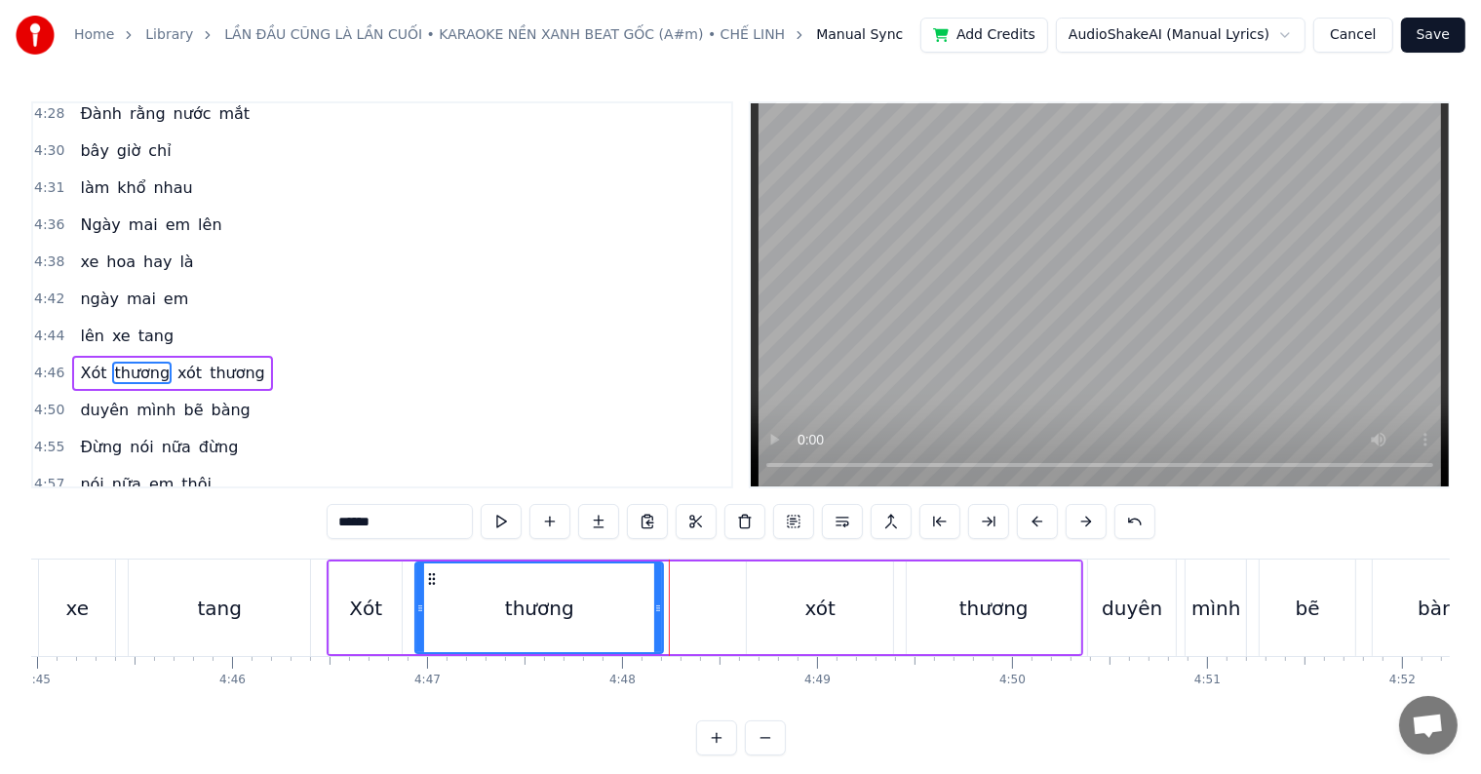
click at [659, 603] on icon at bounding box center [658, 609] width 8 height 16
drag, startPoint x: 659, startPoint y: 603, endPoint x: 647, endPoint y: 605, distance: 11.9
click at [647, 605] on icon at bounding box center [647, 609] width 8 height 16
drag, startPoint x: 648, startPoint y: 606, endPoint x: 636, endPoint y: 608, distance: 13.0
click at [636, 608] on icon at bounding box center [634, 609] width 8 height 16
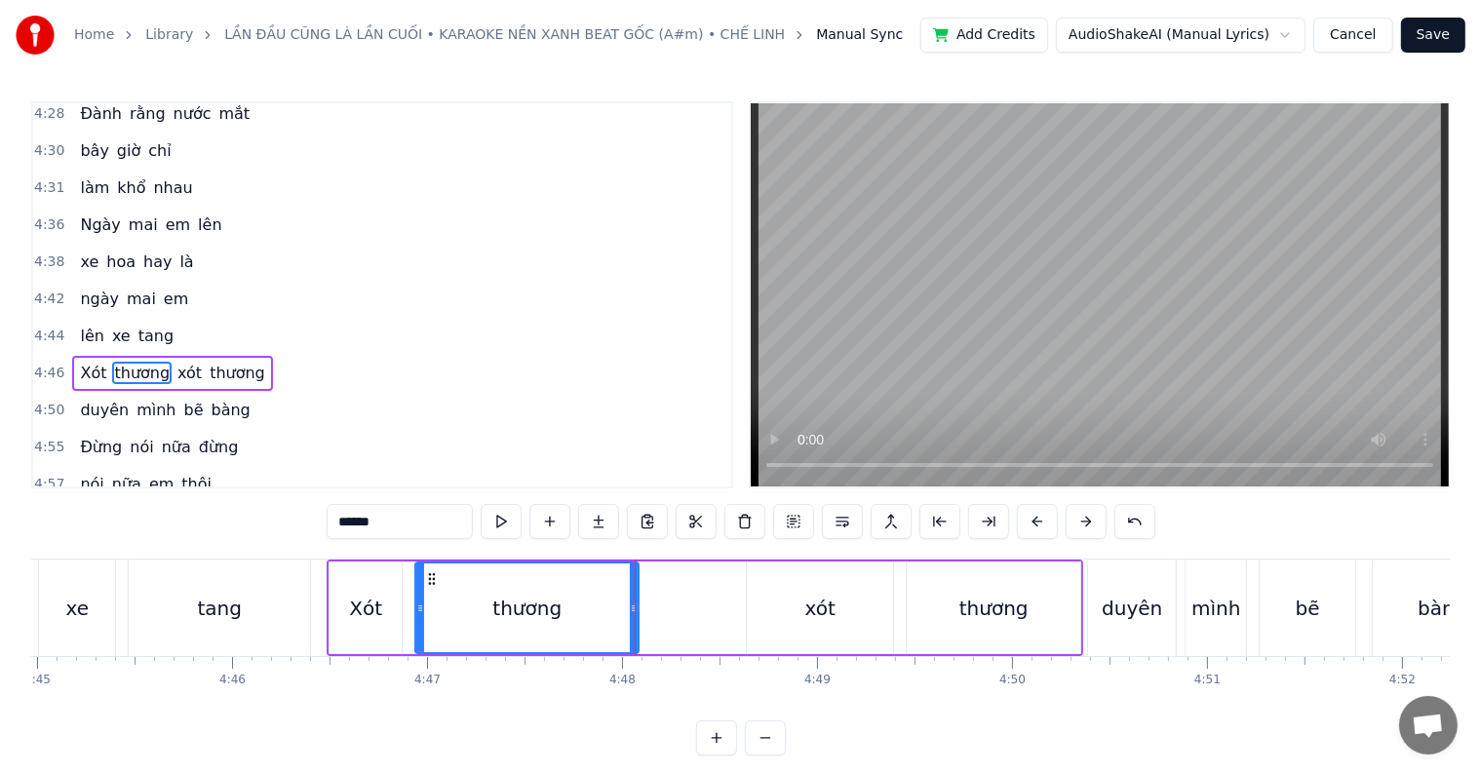
drag, startPoint x: 635, startPoint y: 609, endPoint x: 647, endPoint y: 609, distance: 12.7
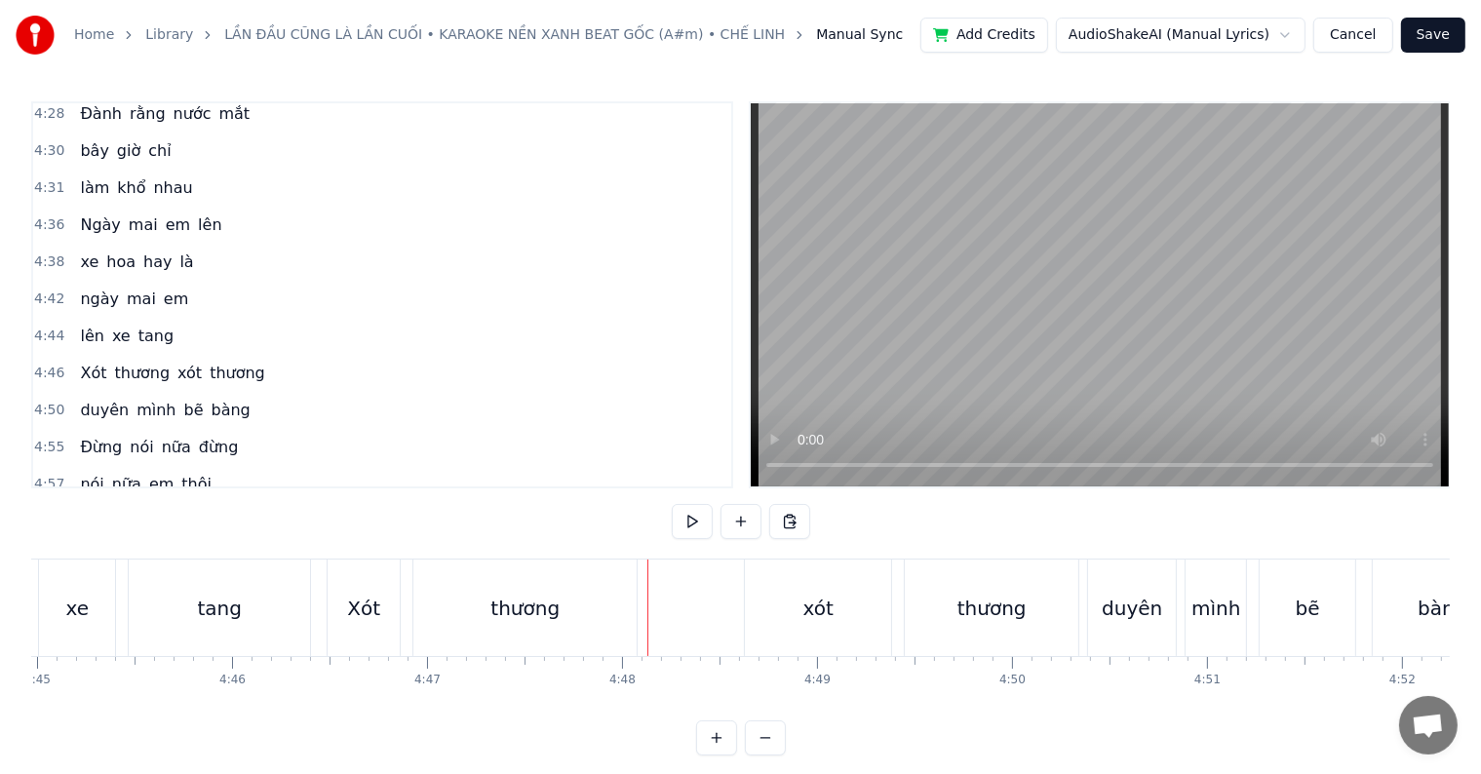
click at [580, 601] on div "thương" at bounding box center [524, 608] width 223 height 97
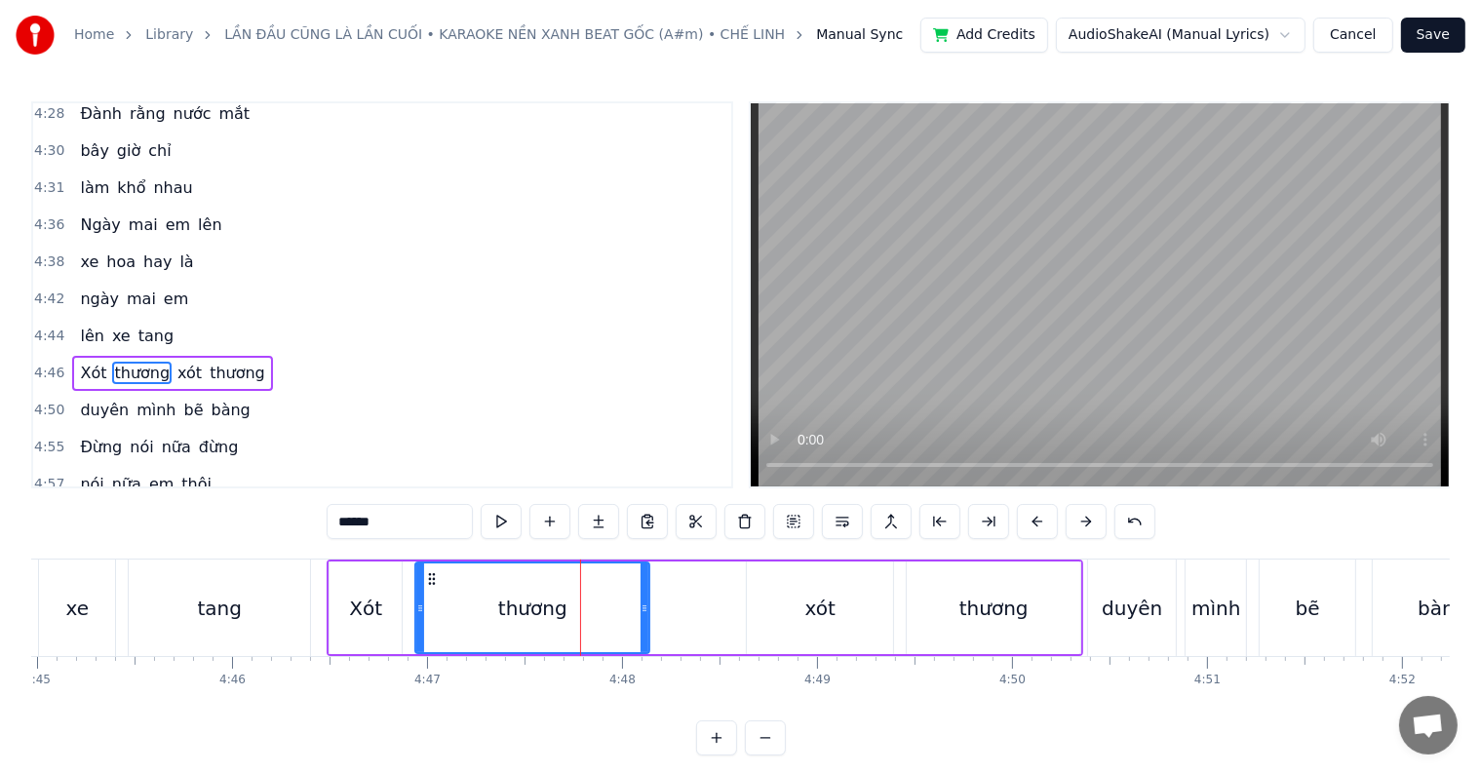
click at [643, 605] on icon at bounding box center [645, 609] width 8 height 16
click at [218, 608] on div "tang" at bounding box center [219, 608] width 44 height 29
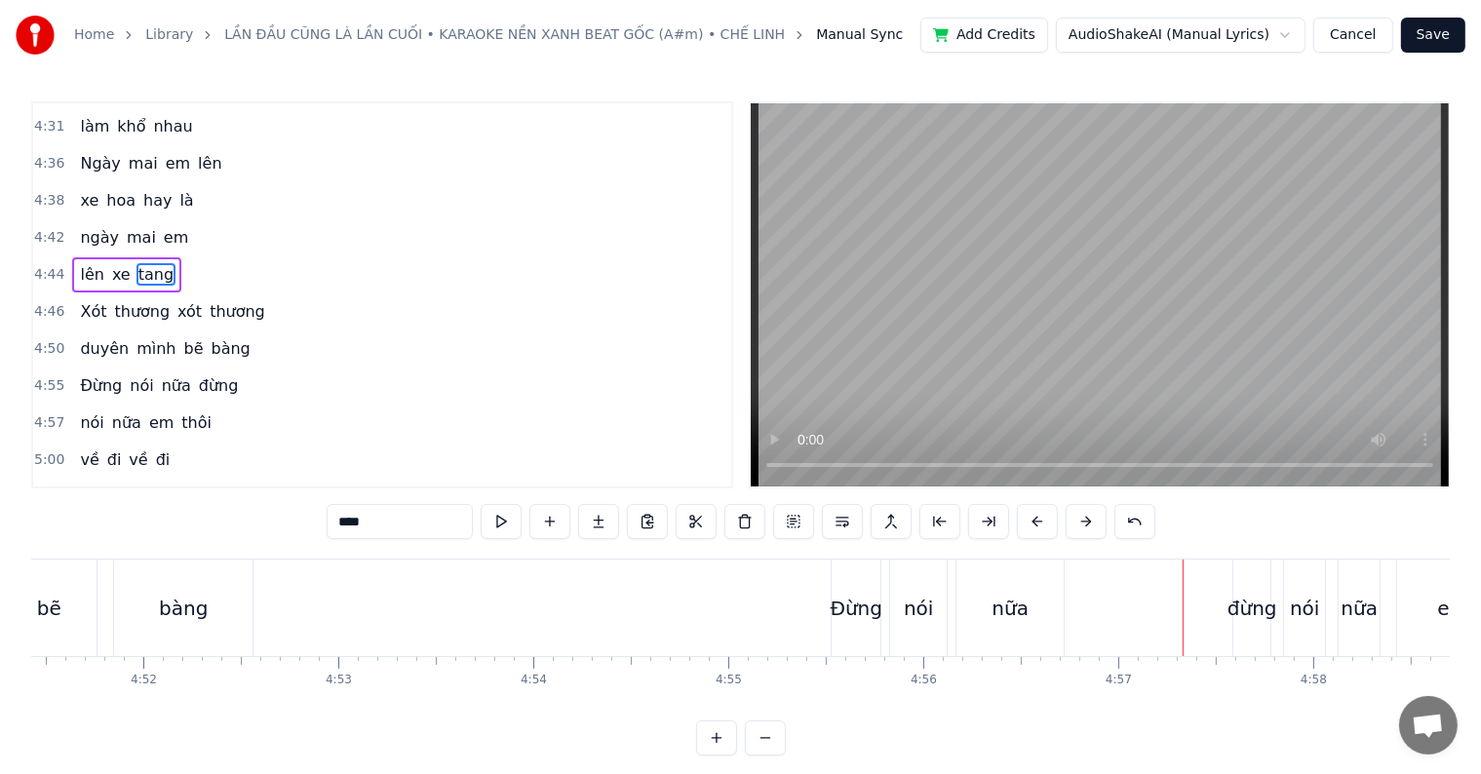
scroll to position [29, 0]
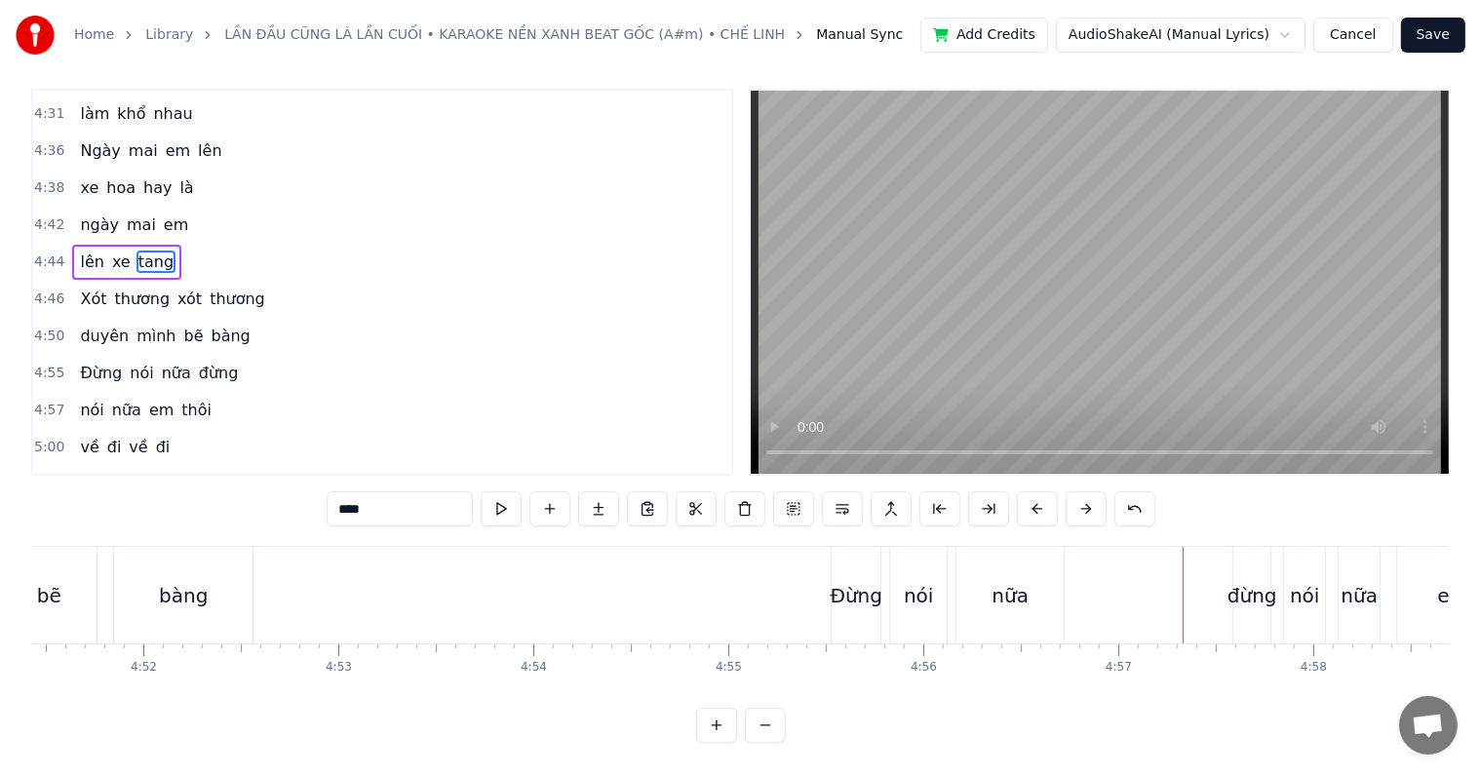
click at [1021, 588] on div "nữa" at bounding box center [1010, 595] width 37 height 29
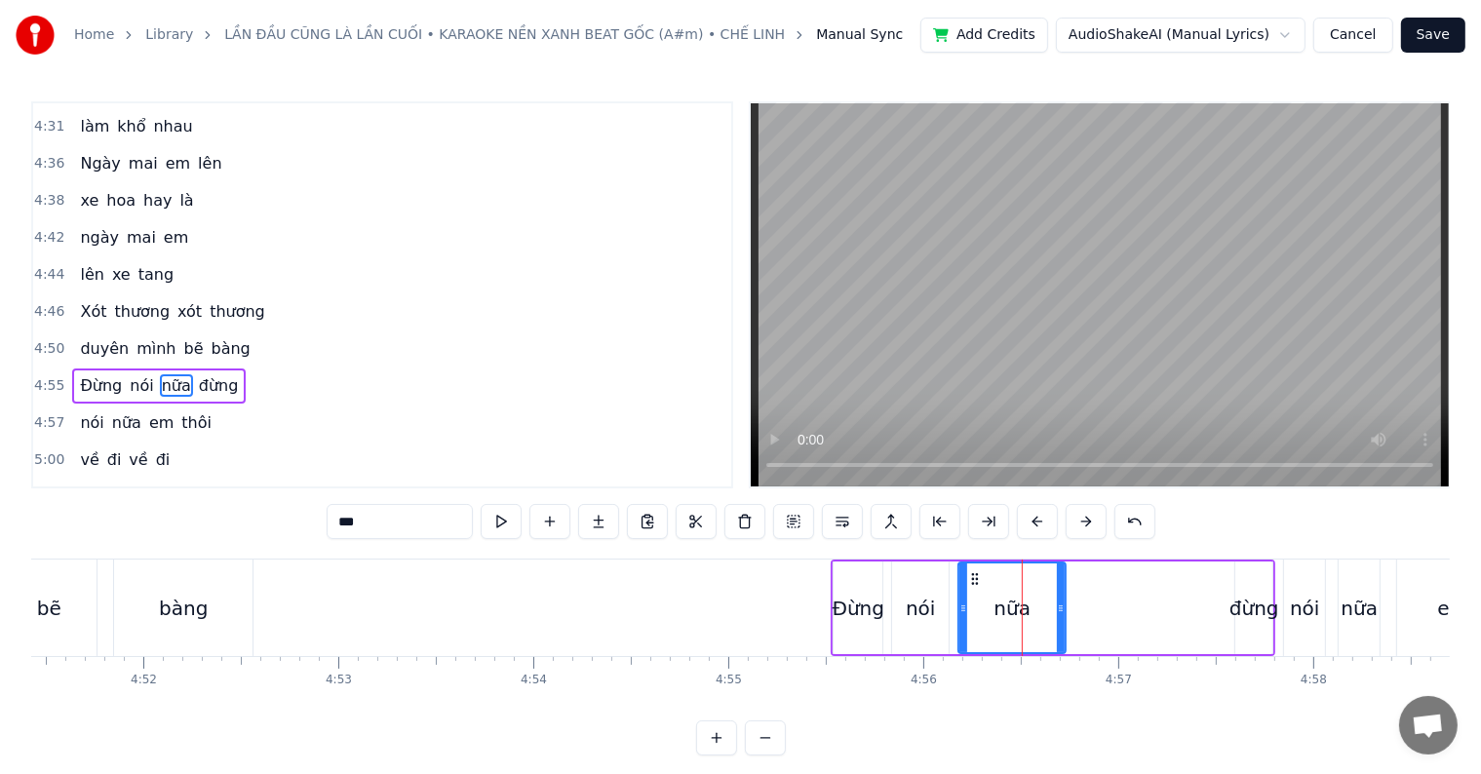
scroll to position [2266, 0]
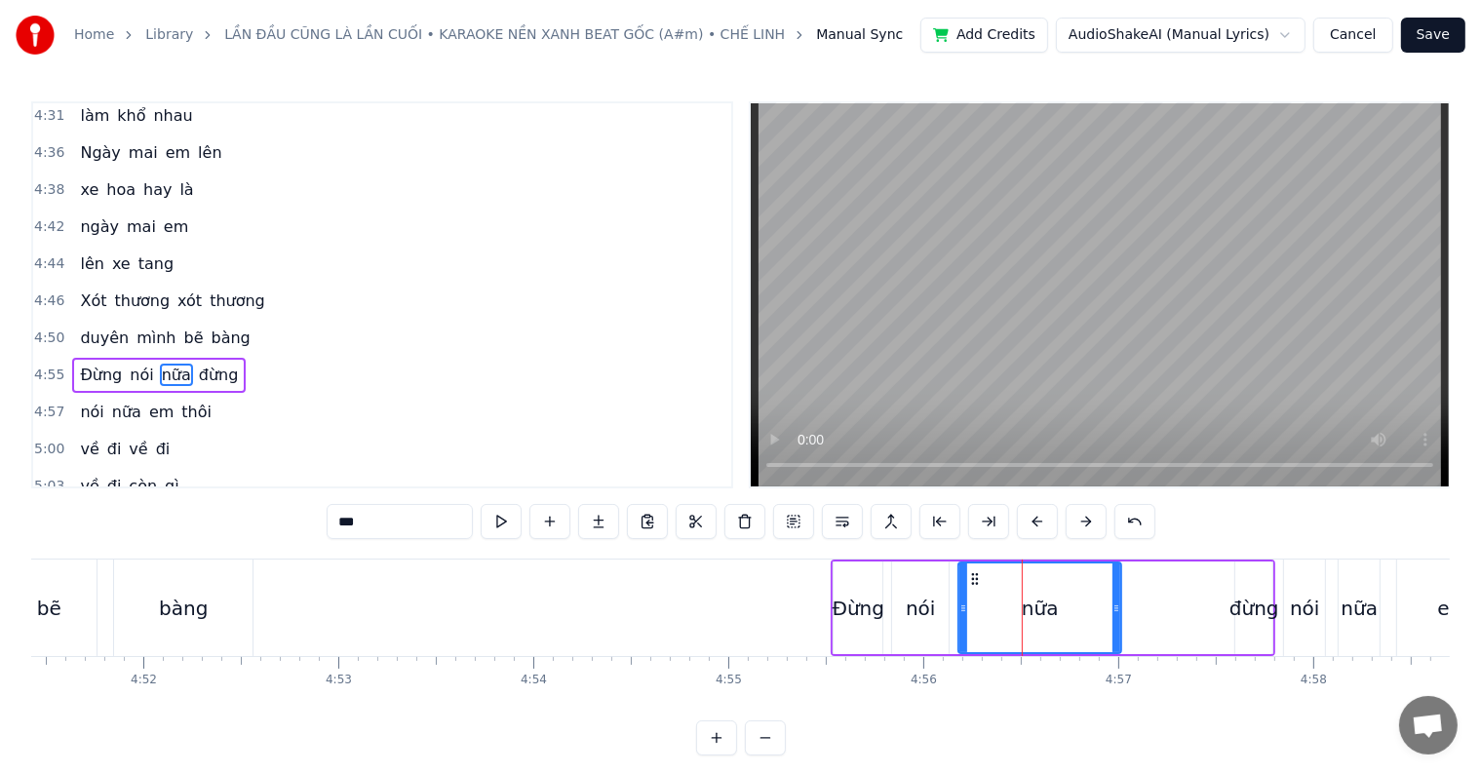
drag, startPoint x: 1063, startPoint y: 612, endPoint x: 1118, endPoint y: 613, distance: 55.6
click at [1118, 613] on icon at bounding box center [1117, 609] width 8 height 16
drag, startPoint x: 1118, startPoint y: 613, endPoint x: 1135, endPoint y: 609, distance: 17.0
click at [1135, 609] on icon at bounding box center [1133, 609] width 8 height 16
drag, startPoint x: 1135, startPoint y: 609, endPoint x: 1153, endPoint y: 607, distance: 17.8
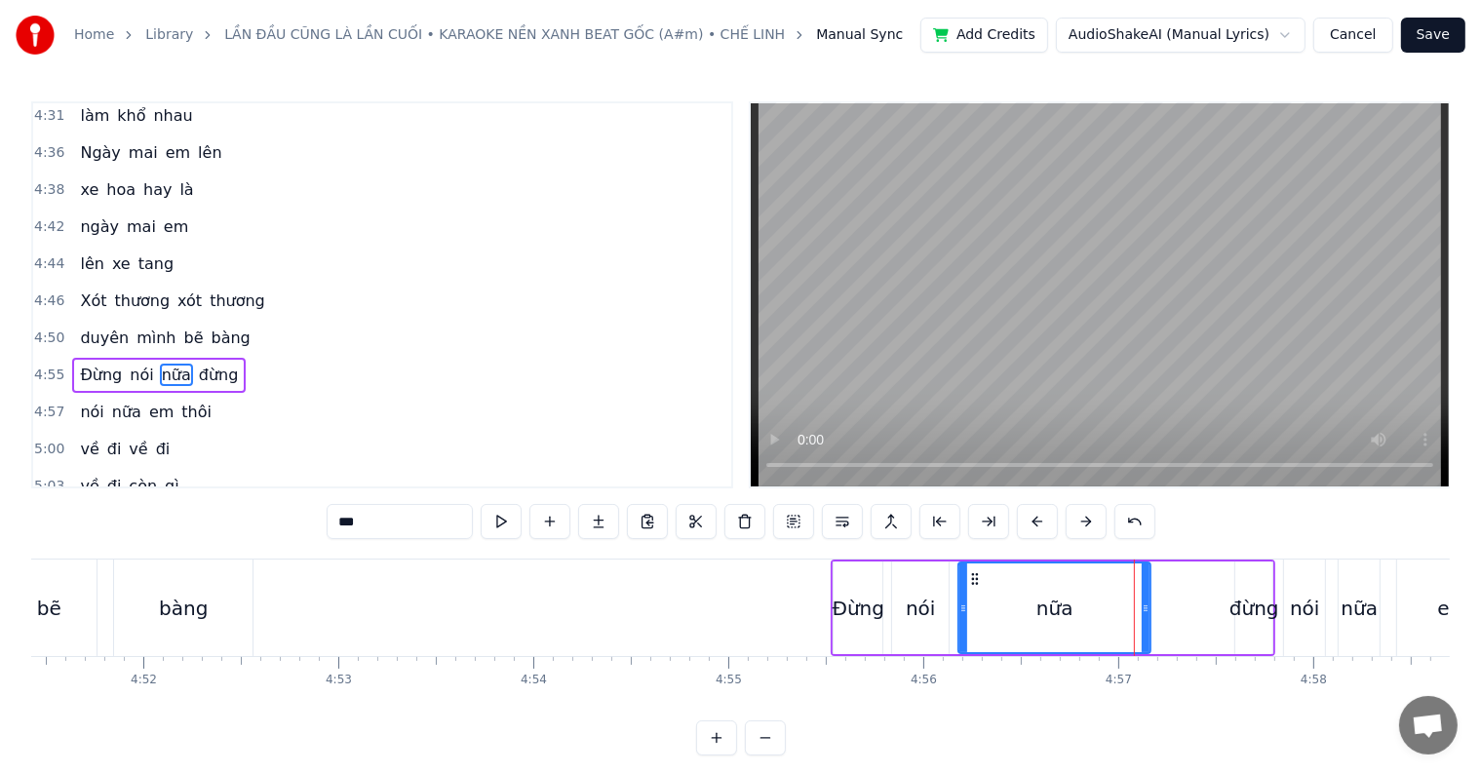
click at [1150, 607] on icon at bounding box center [1146, 609] width 8 height 16
drag, startPoint x: 1153, startPoint y: 607, endPoint x: 1140, endPoint y: 607, distance: 12.7
click at [1140, 607] on icon at bounding box center [1143, 609] width 8 height 16
drag, startPoint x: 1140, startPoint y: 607, endPoint x: 1120, endPoint y: 607, distance: 19.5
click at [1120, 607] on icon at bounding box center [1119, 609] width 8 height 16
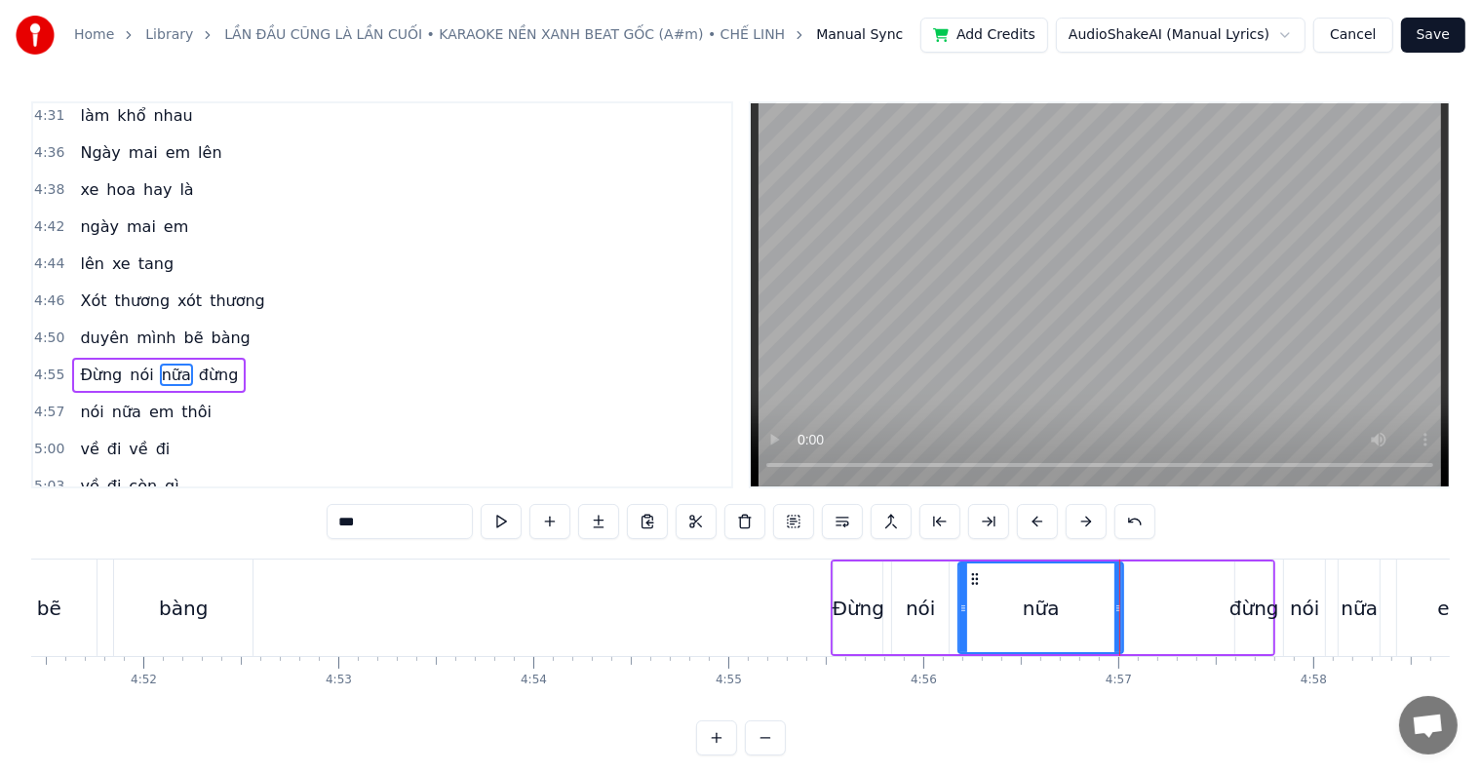
click at [1120, 607] on icon at bounding box center [1119, 609] width 8 height 16
click at [1123, 607] on icon at bounding box center [1121, 609] width 8 height 16
click at [1130, 607] on icon at bounding box center [1126, 609] width 8 height 16
click at [1138, 607] on icon at bounding box center [1136, 609] width 8 height 16
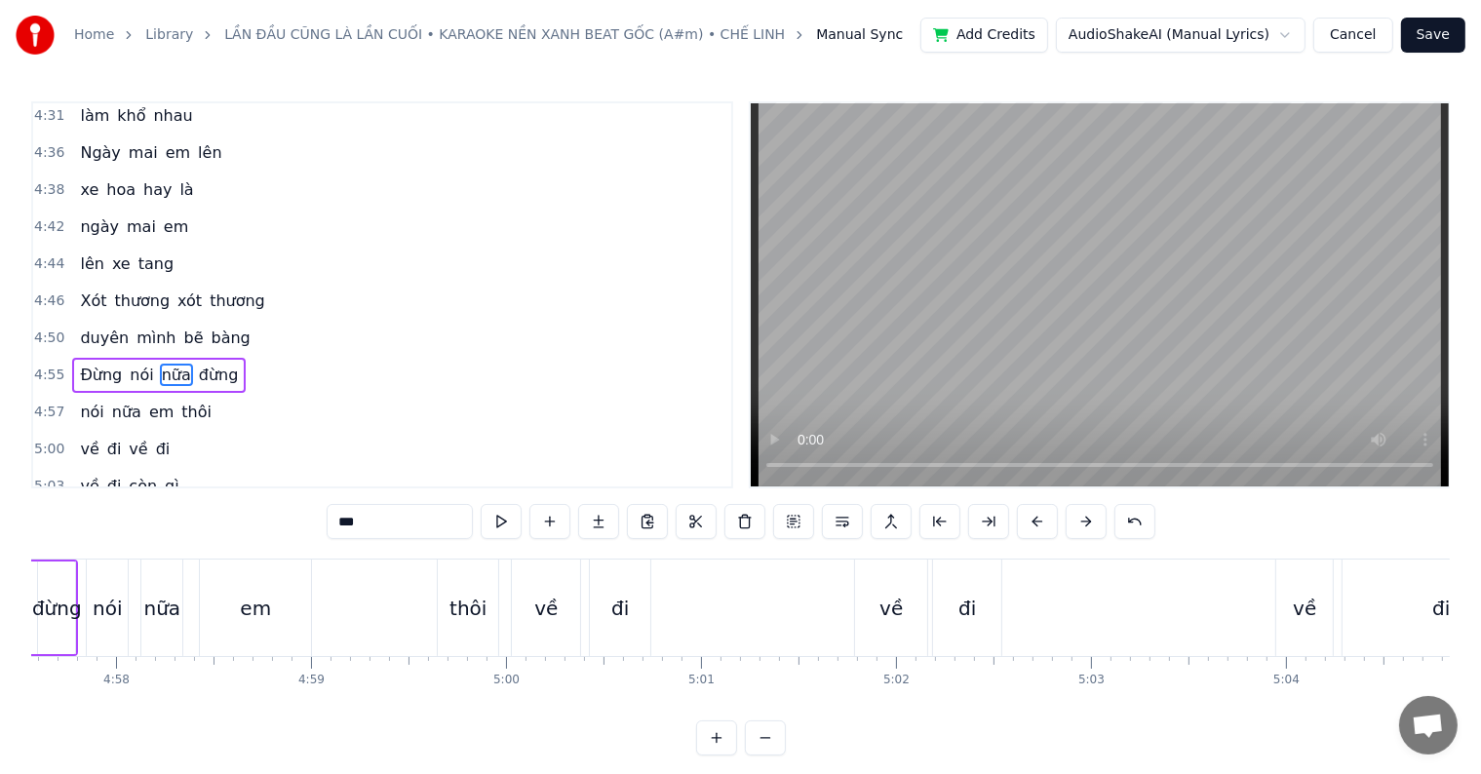
scroll to position [0, 57710]
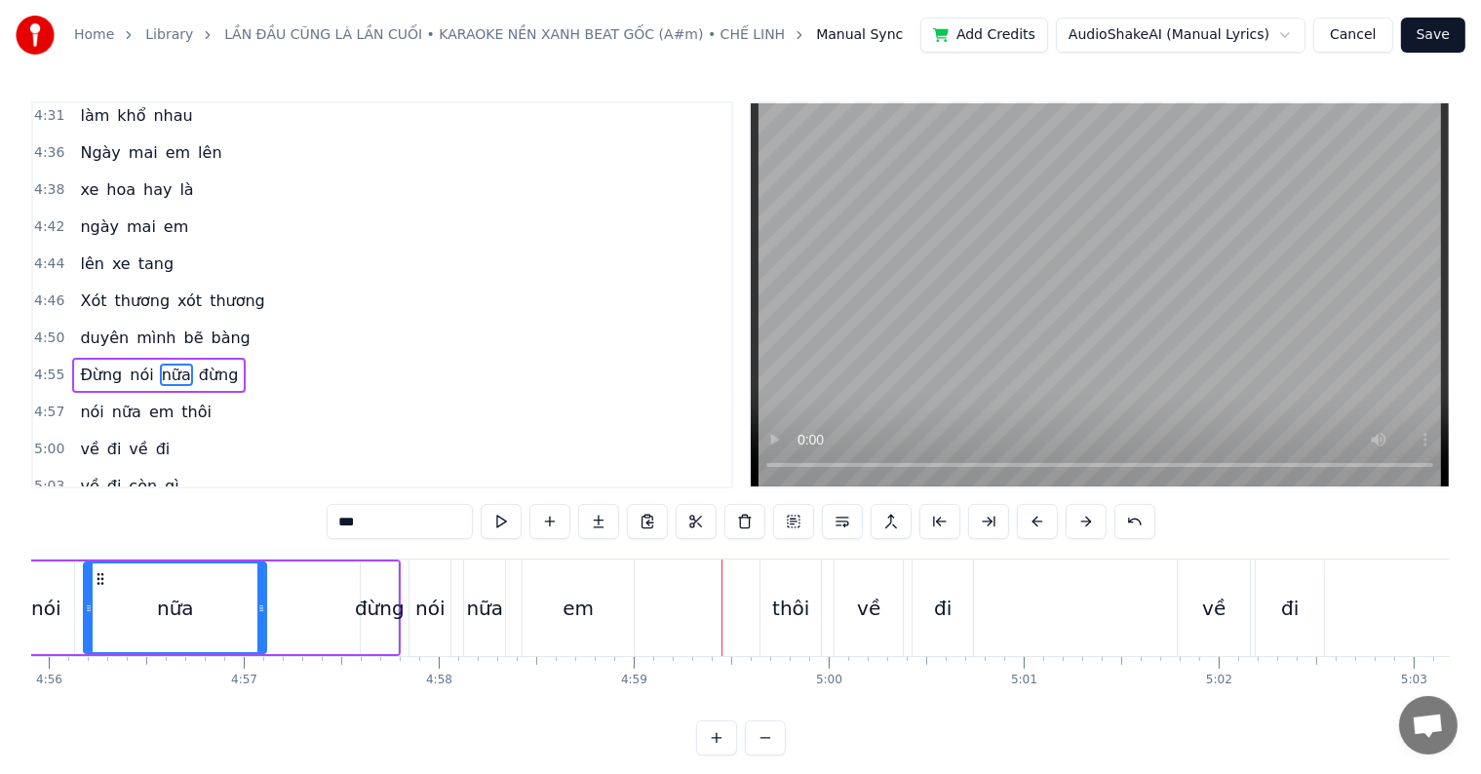
click at [578, 599] on div "em" at bounding box center [578, 608] width 31 height 29
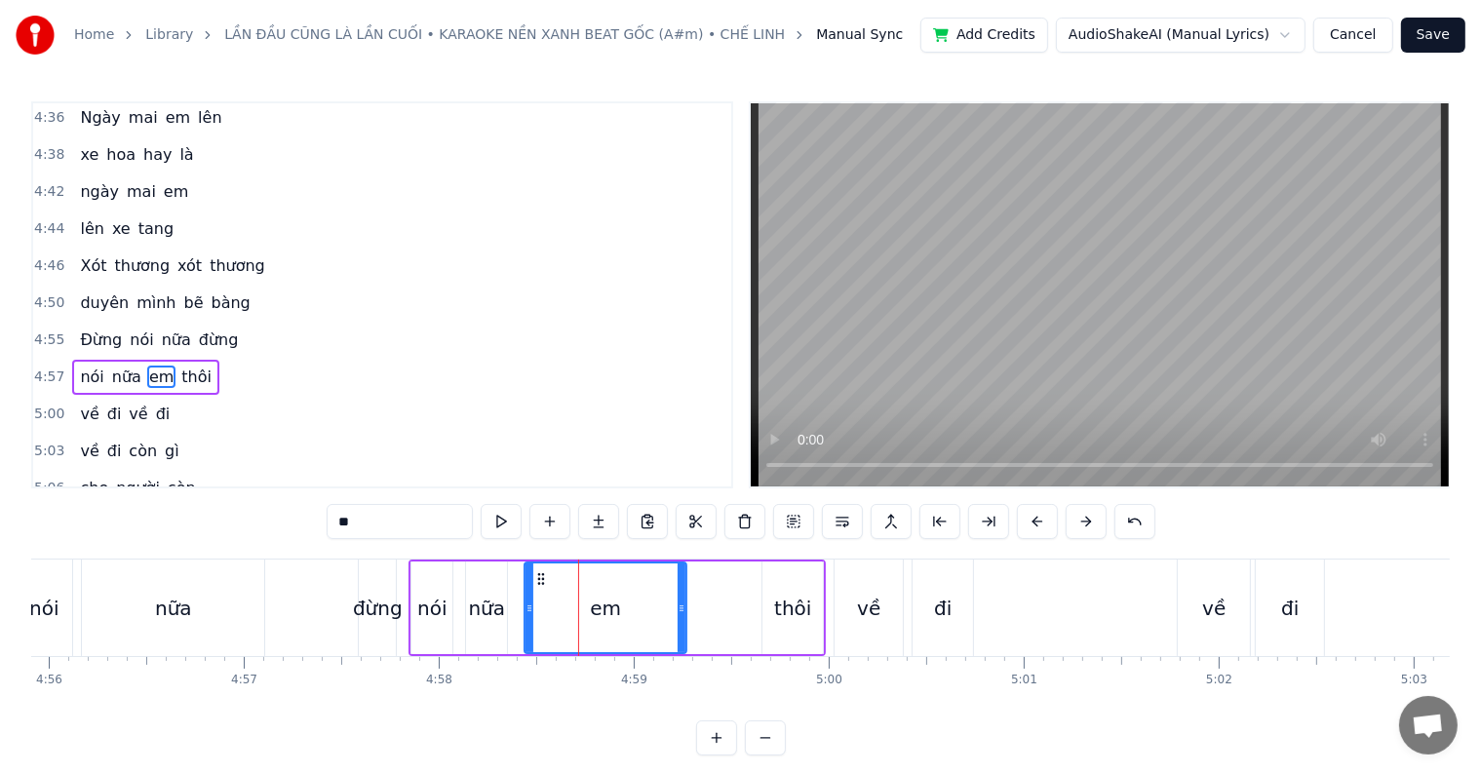
drag, startPoint x: 632, startPoint y: 608, endPoint x: 683, endPoint y: 605, distance: 50.8
click at [683, 605] on icon at bounding box center [682, 609] width 8 height 16
click at [781, 608] on div "thôi" at bounding box center [792, 608] width 37 height 29
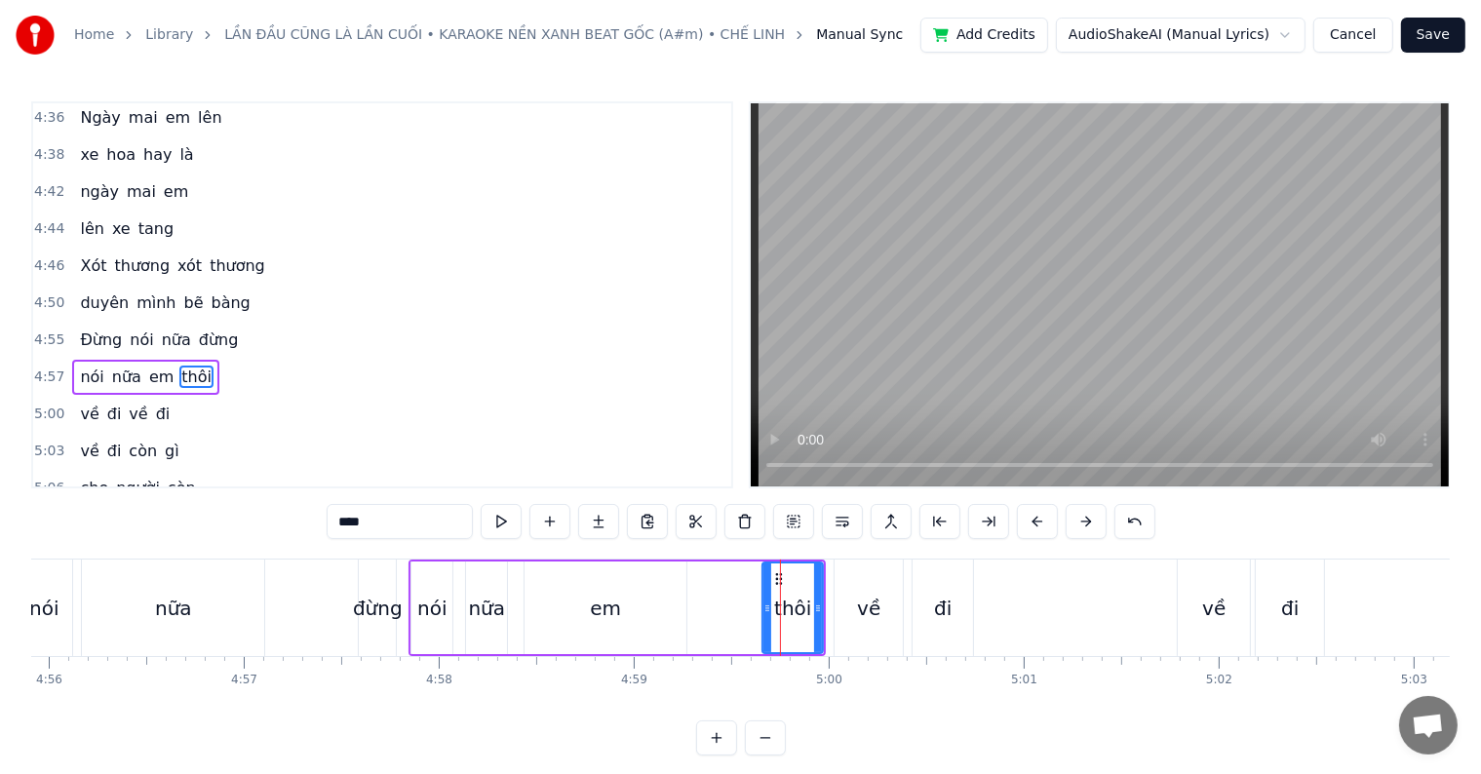
click at [790, 609] on div "thôi" at bounding box center [792, 608] width 37 height 29
click at [181, 606] on div "nữa" at bounding box center [173, 608] width 37 height 29
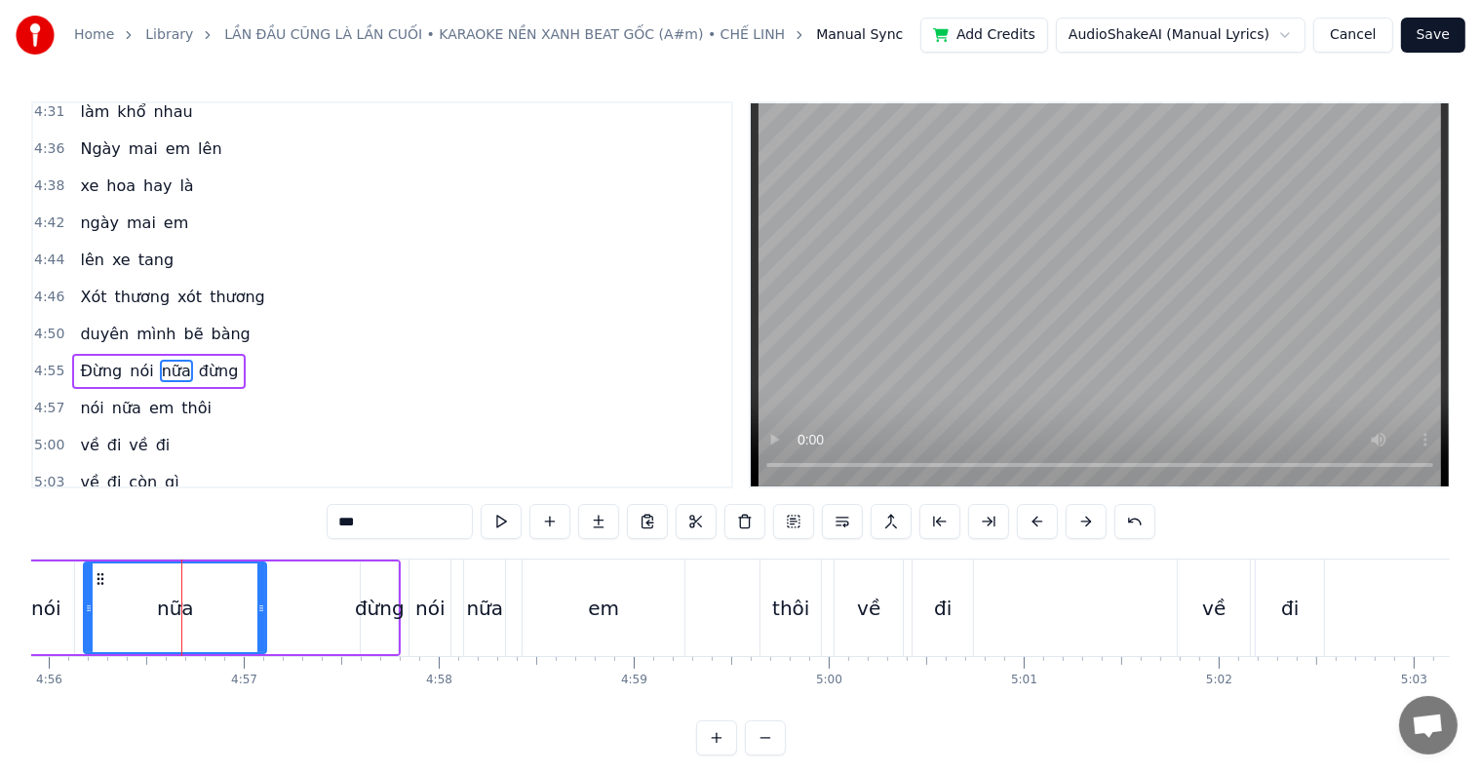
scroll to position [2266, 0]
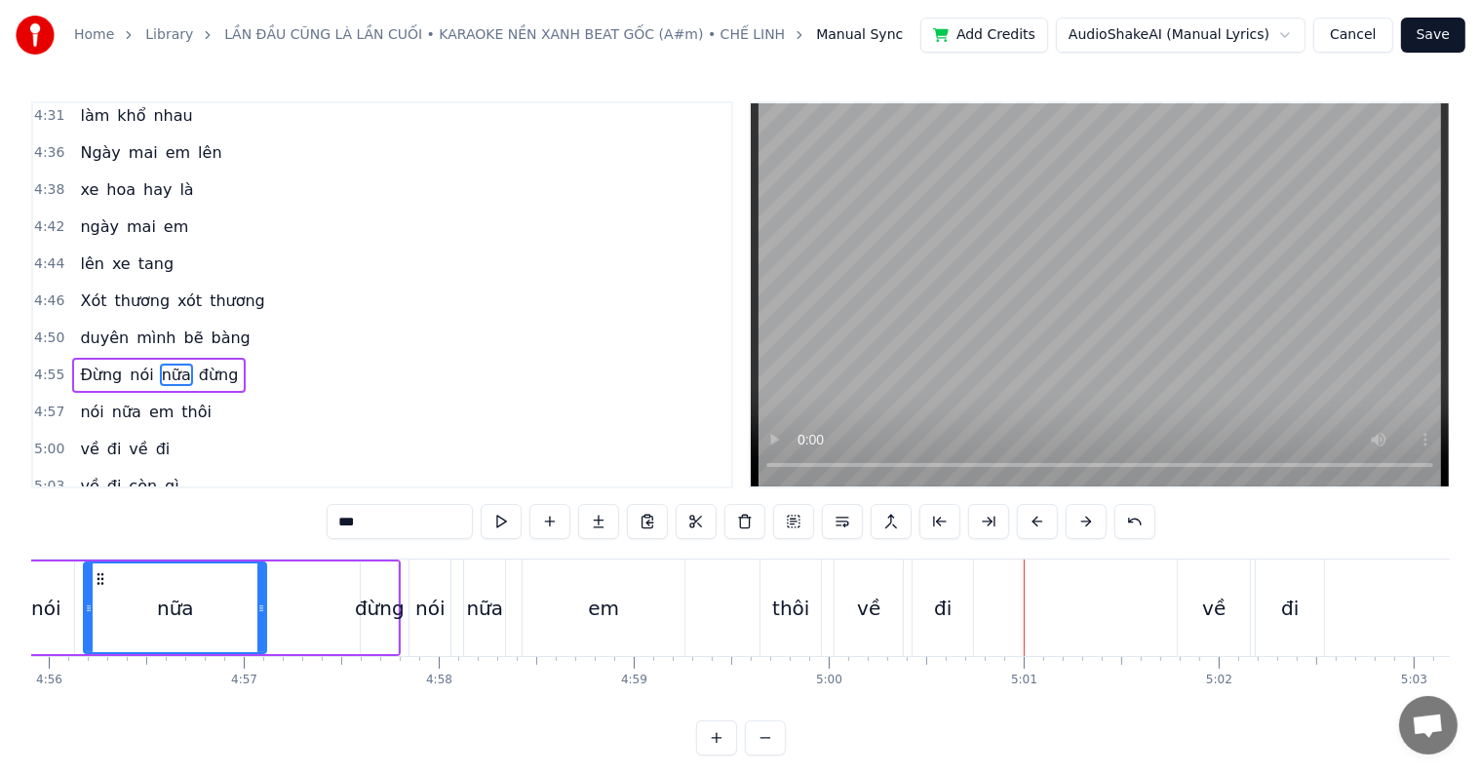
click at [933, 600] on div "đi" at bounding box center [943, 608] width 60 height 97
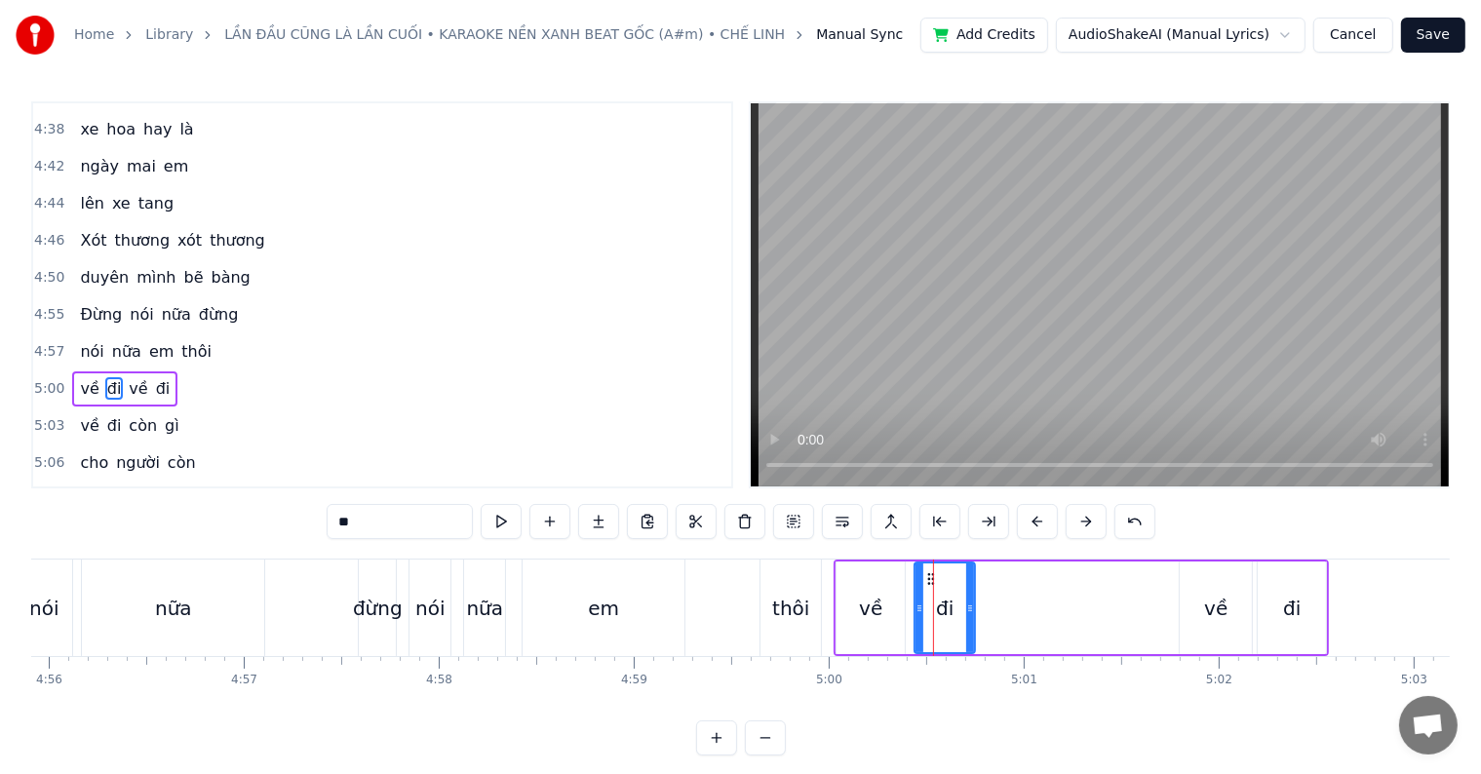
scroll to position [2337, 0]
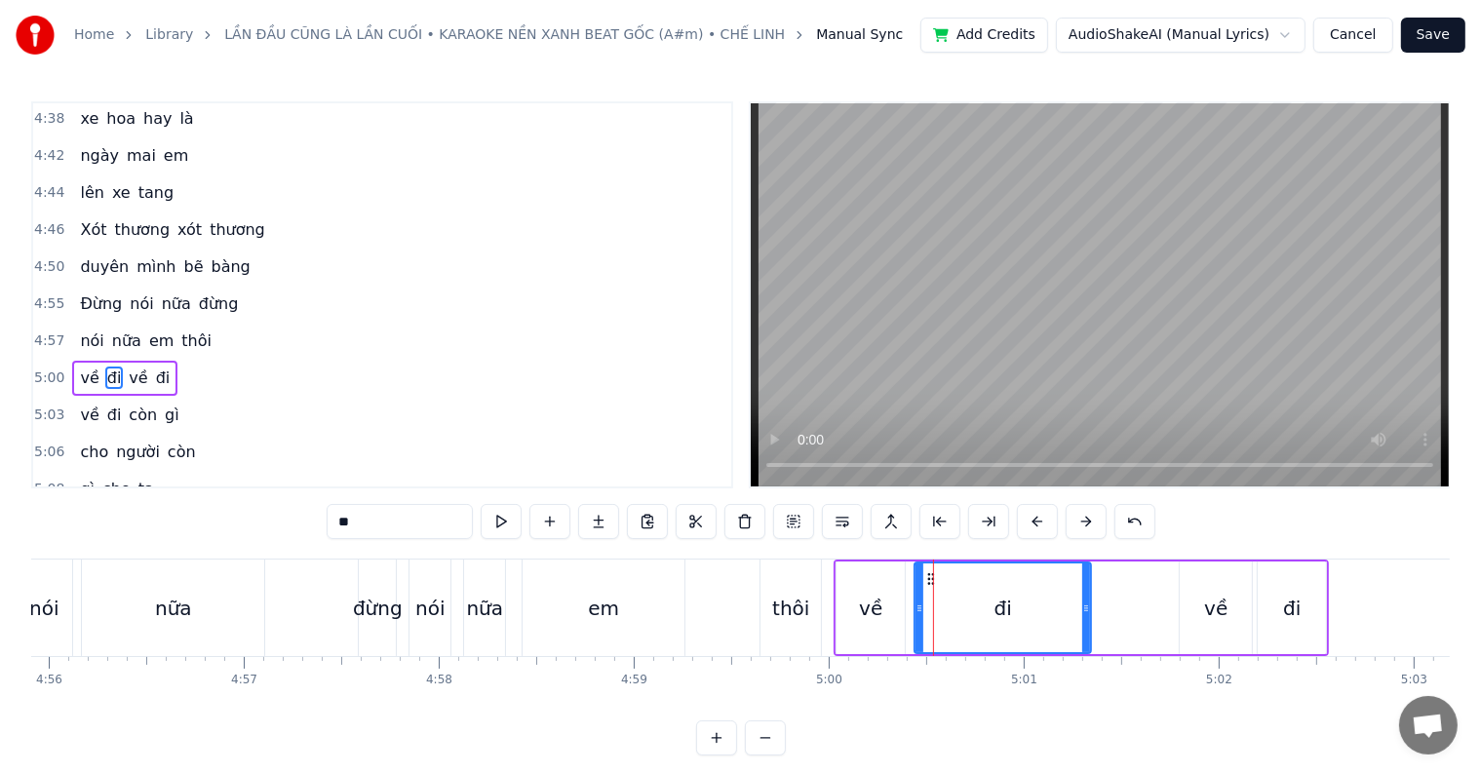
drag, startPoint x: 968, startPoint y: 610, endPoint x: 1084, endPoint y: 609, distance: 116.0
click at [1084, 609] on icon at bounding box center [1086, 609] width 8 height 16
drag, startPoint x: 1086, startPoint y: 606, endPoint x: 1074, endPoint y: 606, distance: 12.7
click at [1074, 606] on icon at bounding box center [1077, 609] width 8 height 16
click at [1078, 606] on icon at bounding box center [1079, 609] width 8 height 16
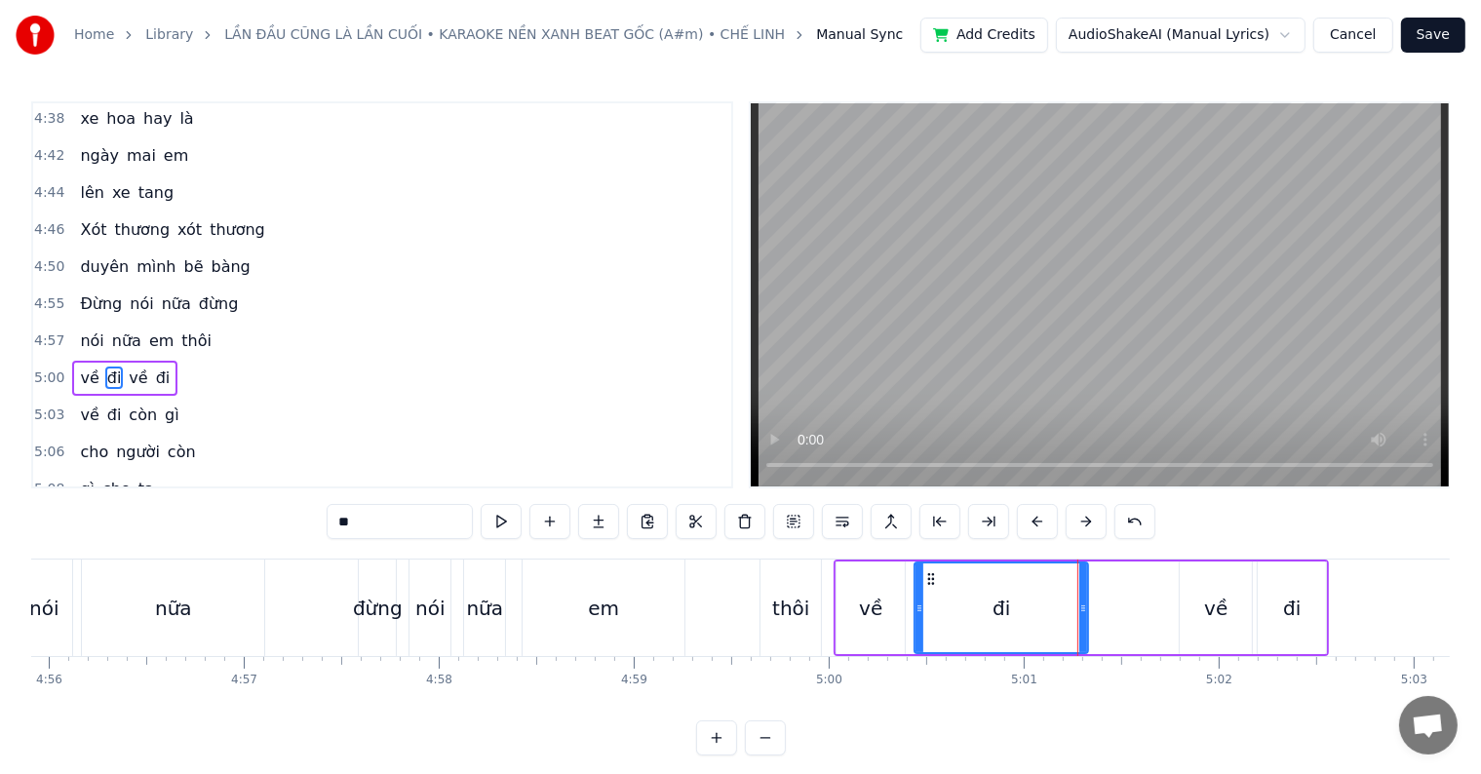
click at [1087, 605] on icon at bounding box center [1083, 609] width 8 height 16
click at [46, 606] on div "nói" at bounding box center [43, 608] width 29 height 29
type input "***"
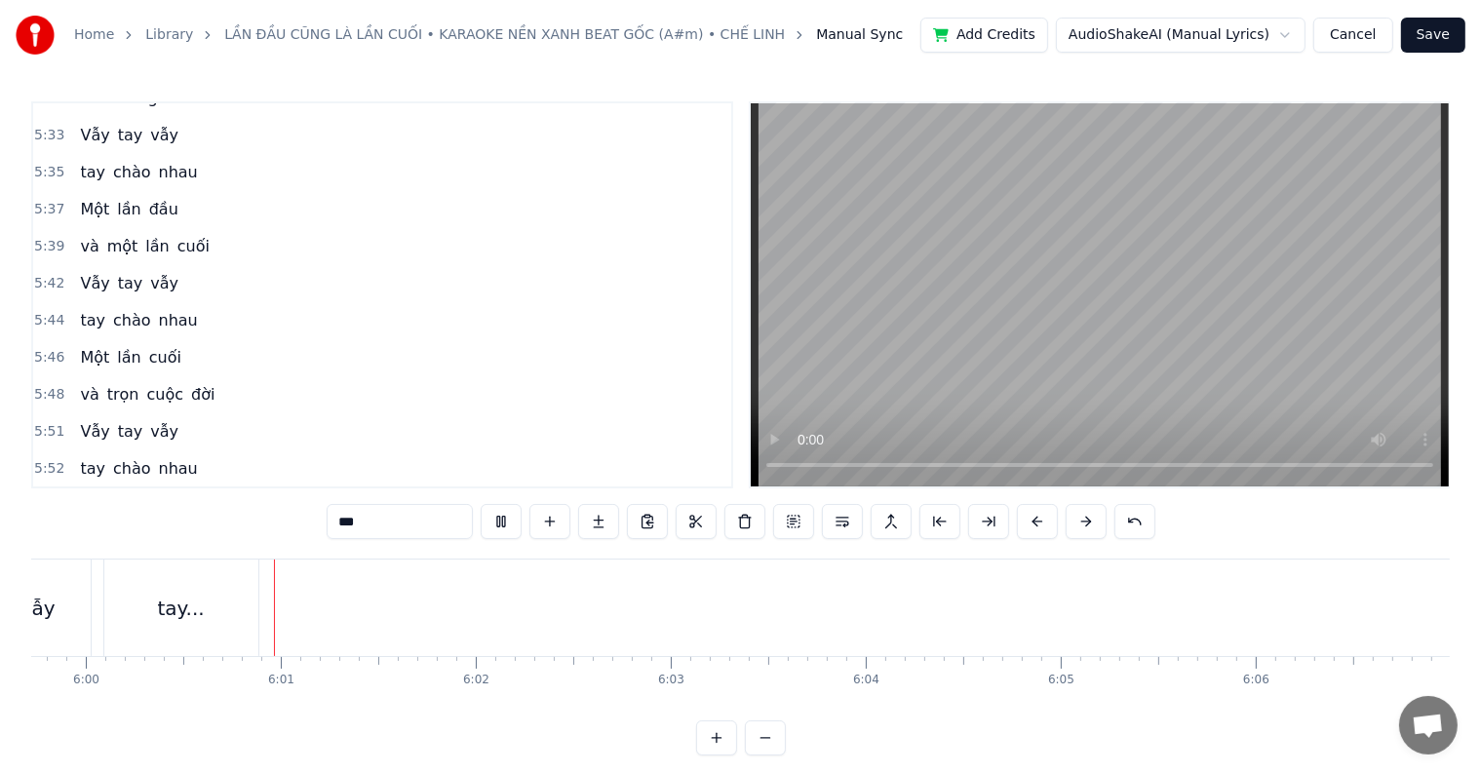
scroll to position [0, 70154]
click at [1435, 31] on button "Save" at bounding box center [1433, 35] width 64 height 35
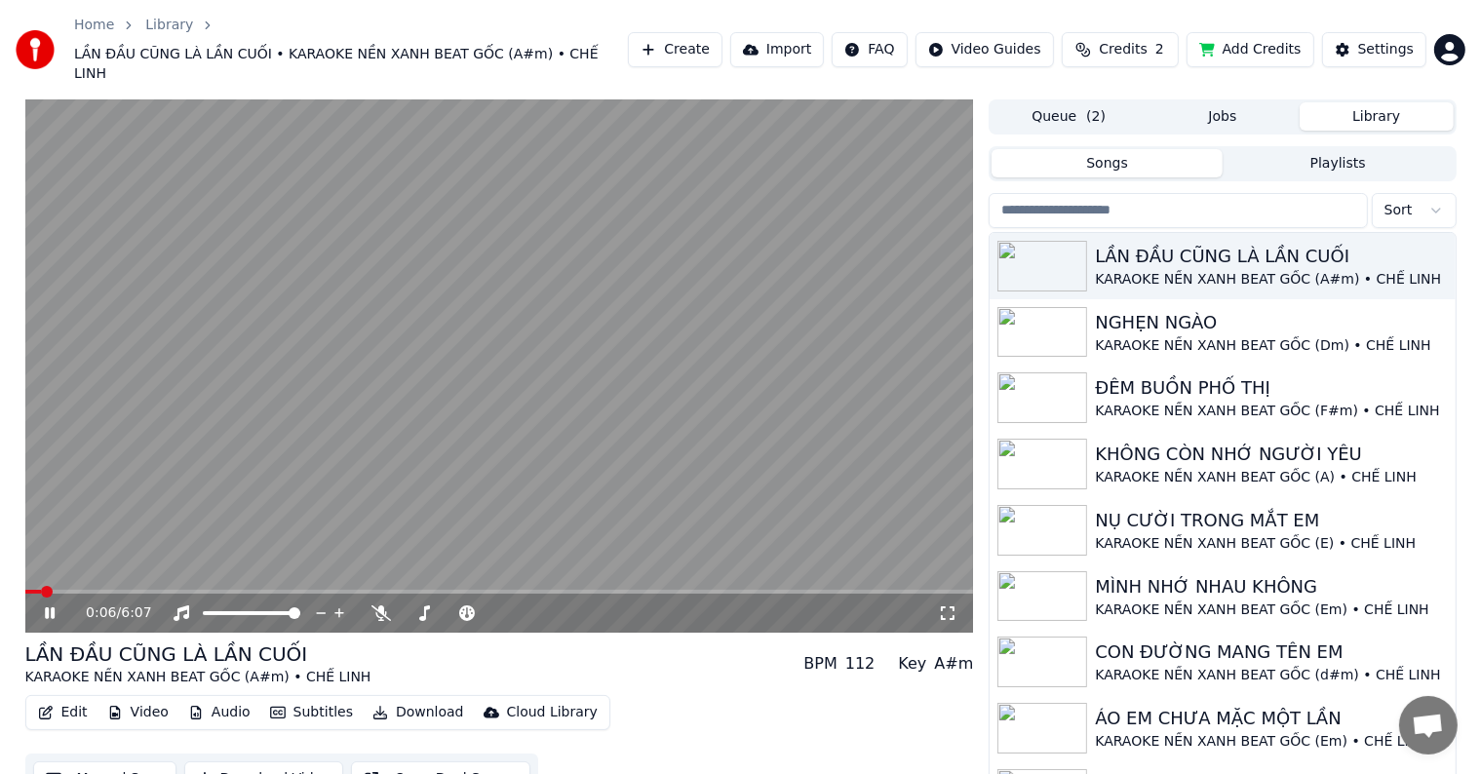
click at [257, 762] on button "Download Video" at bounding box center [263, 779] width 159 height 35
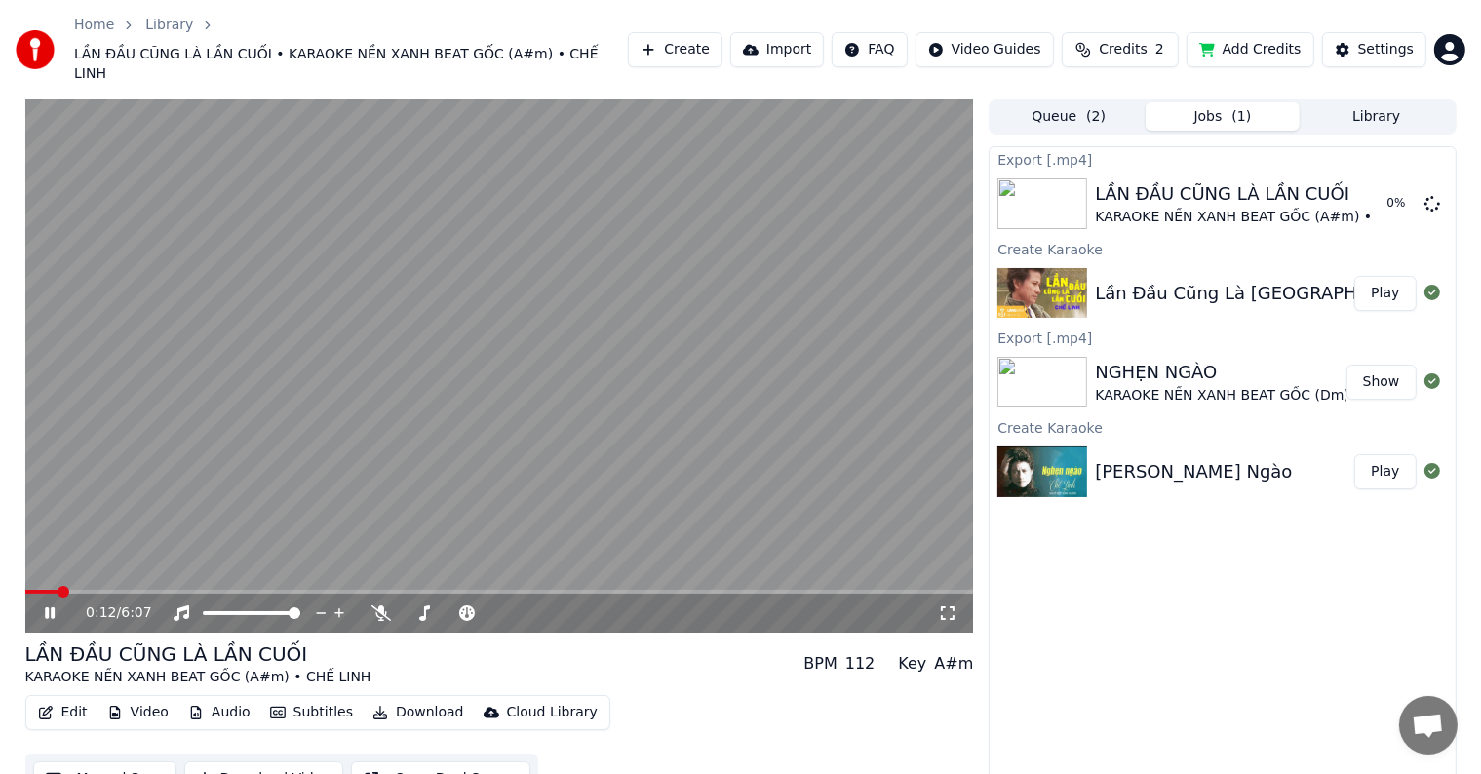
click at [271, 438] on video at bounding box center [499, 365] width 949 height 533
